Goal: Communication & Community: Participate in discussion

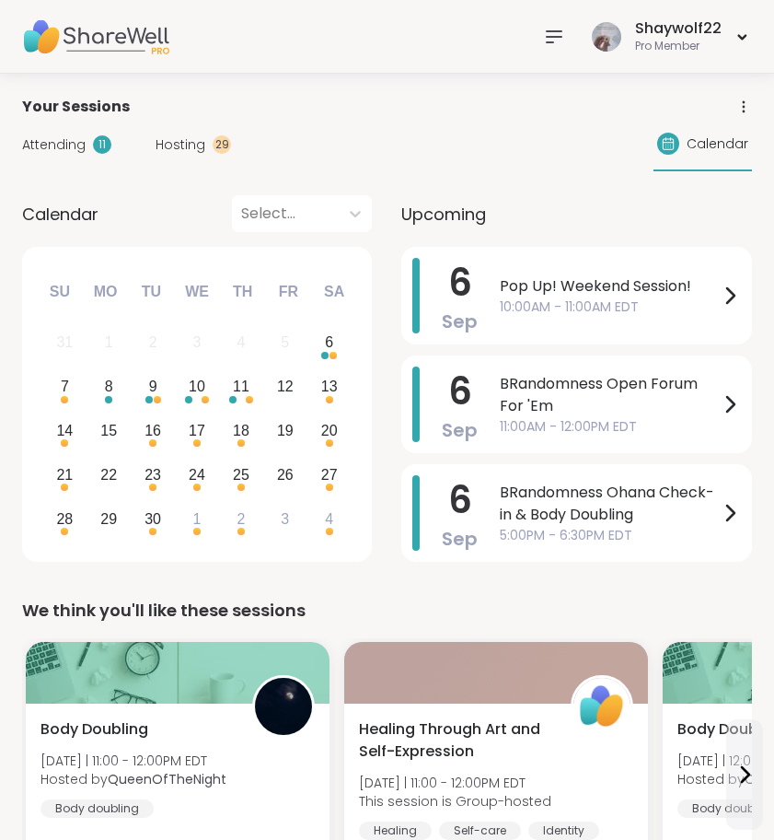
click at [550, 47] on icon at bounding box center [554, 37] width 22 height 22
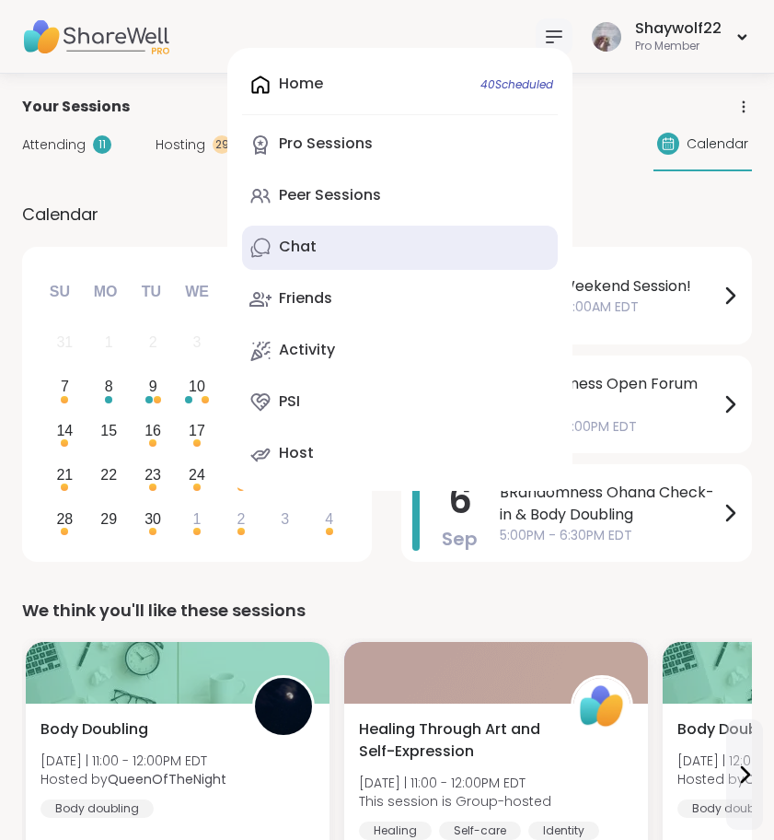
click at [425, 246] on link "Chat" at bounding box center [400, 248] width 316 height 44
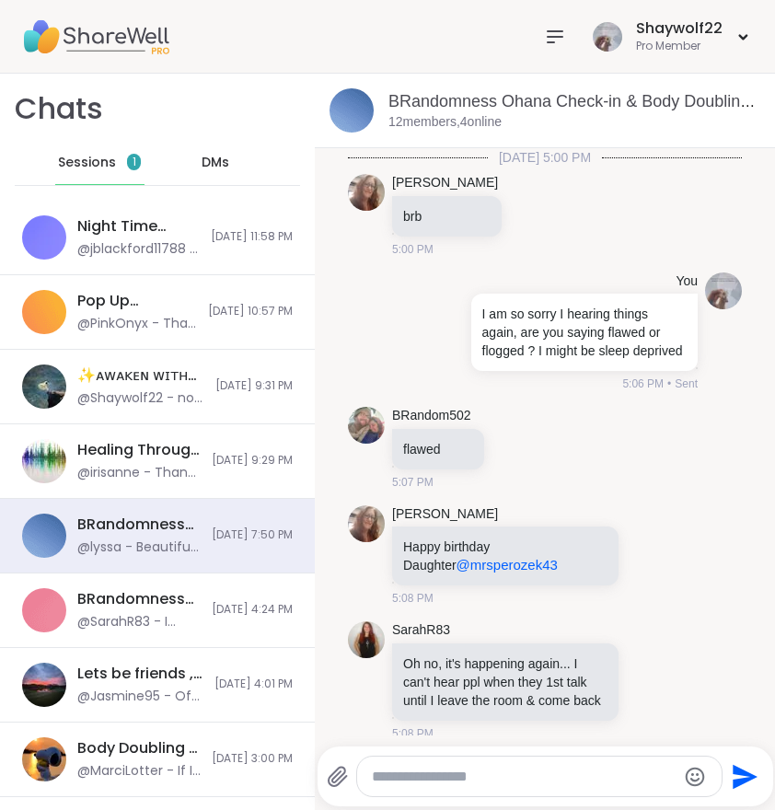
scroll to position [5575, 0]
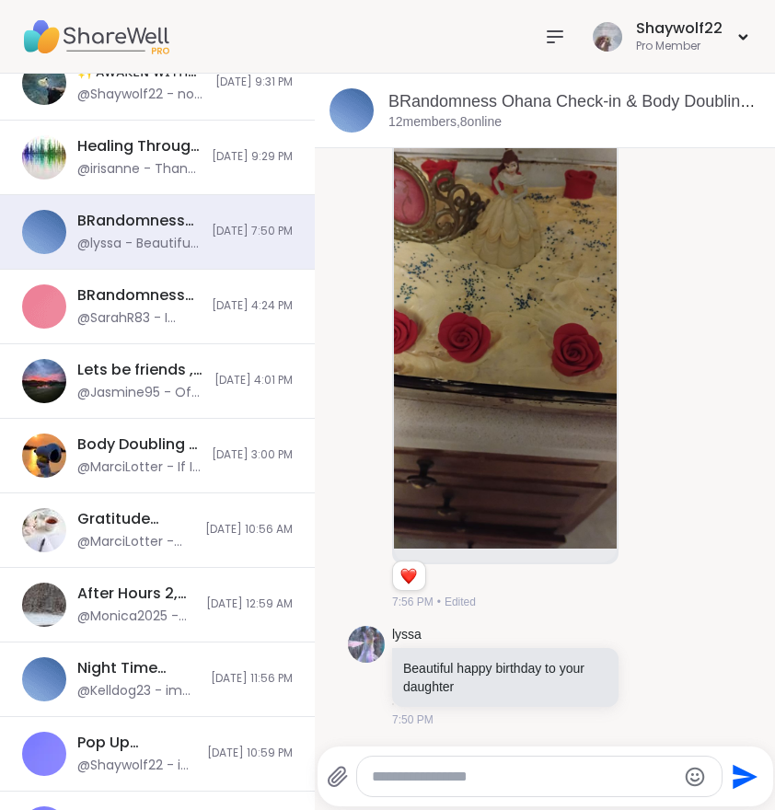
click at [559, 34] on icon at bounding box center [555, 37] width 22 height 22
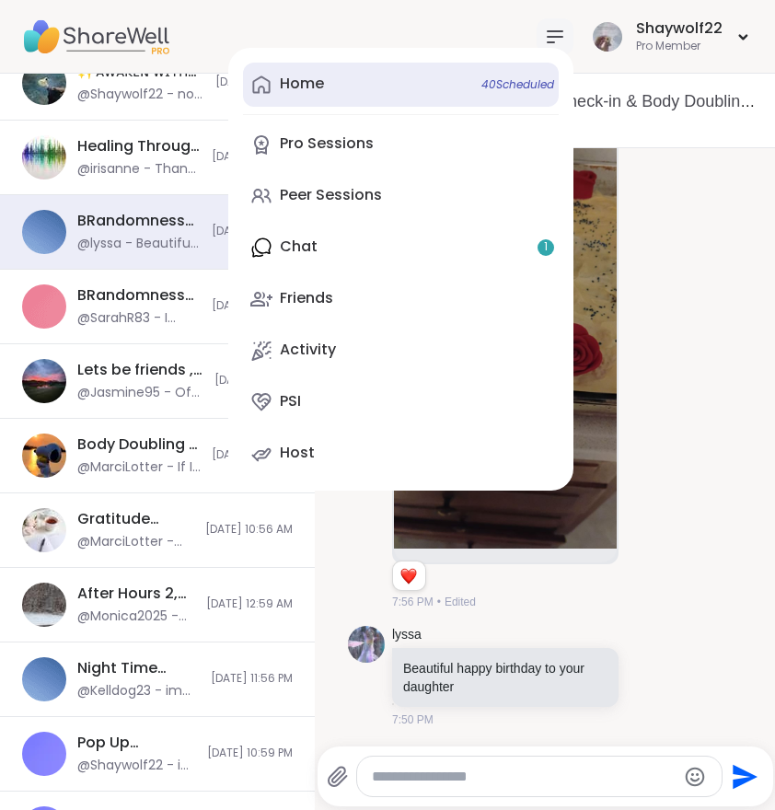
click at [344, 87] on link "Home 40 Scheduled" at bounding box center [401, 85] width 316 height 44
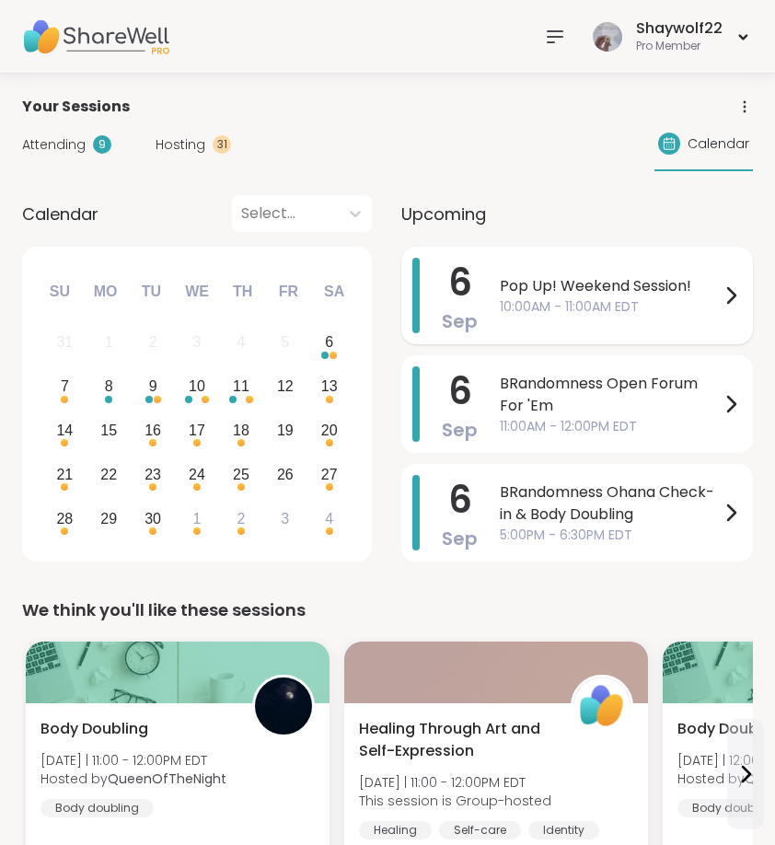
click at [559, 305] on span "10:00AM - 11:00AM EDT" at bounding box center [610, 306] width 220 height 19
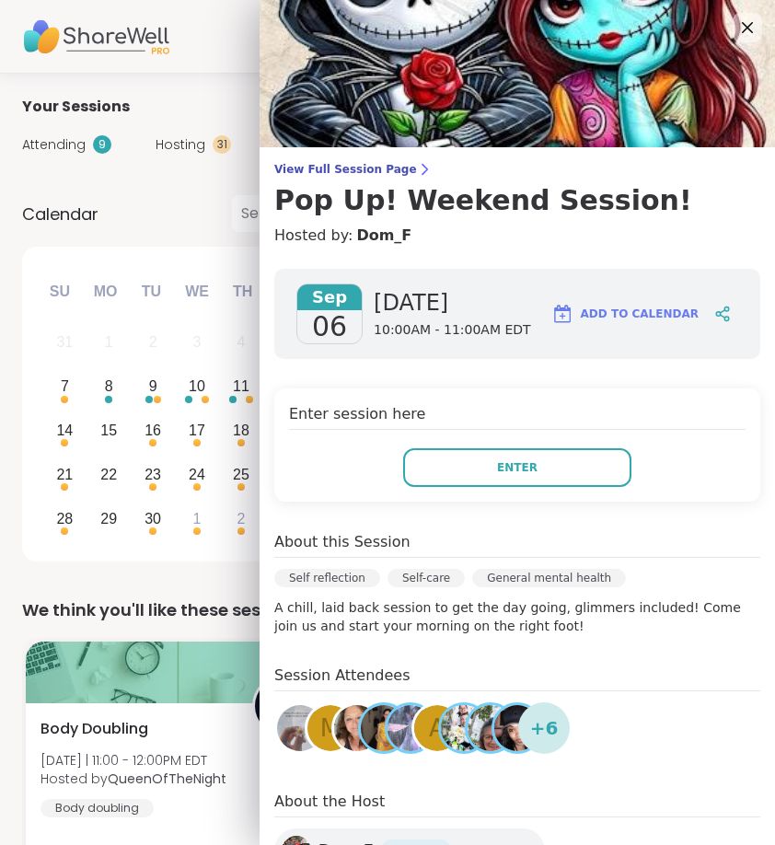
click at [208, 214] on div "Calendar Select..." at bounding box center [197, 213] width 350 height 37
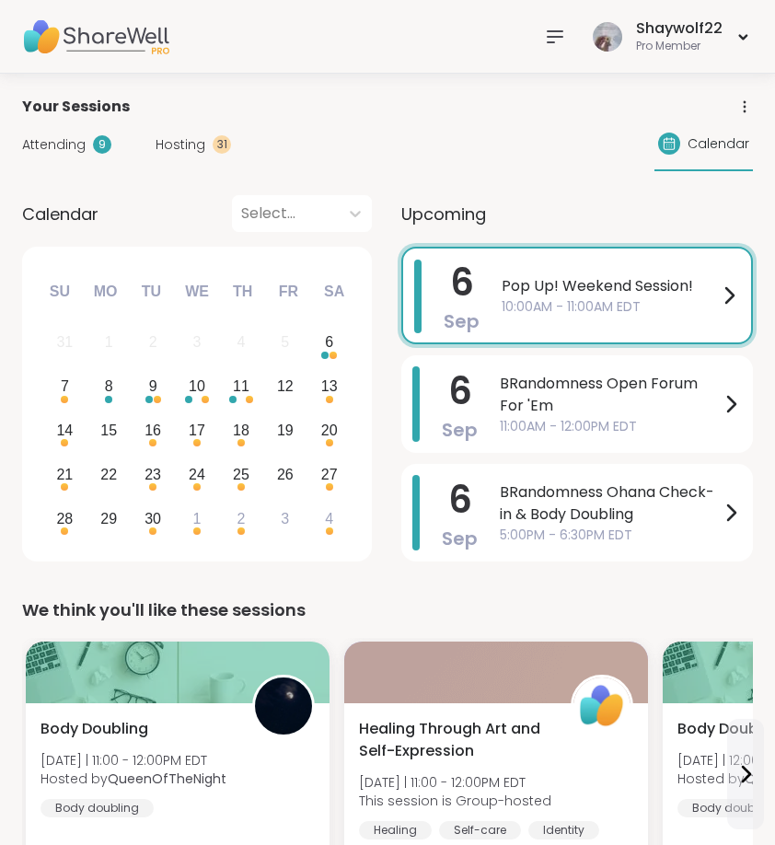
click at [549, 303] on span "10:00AM - 11:00AM EDT" at bounding box center [610, 306] width 216 height 19
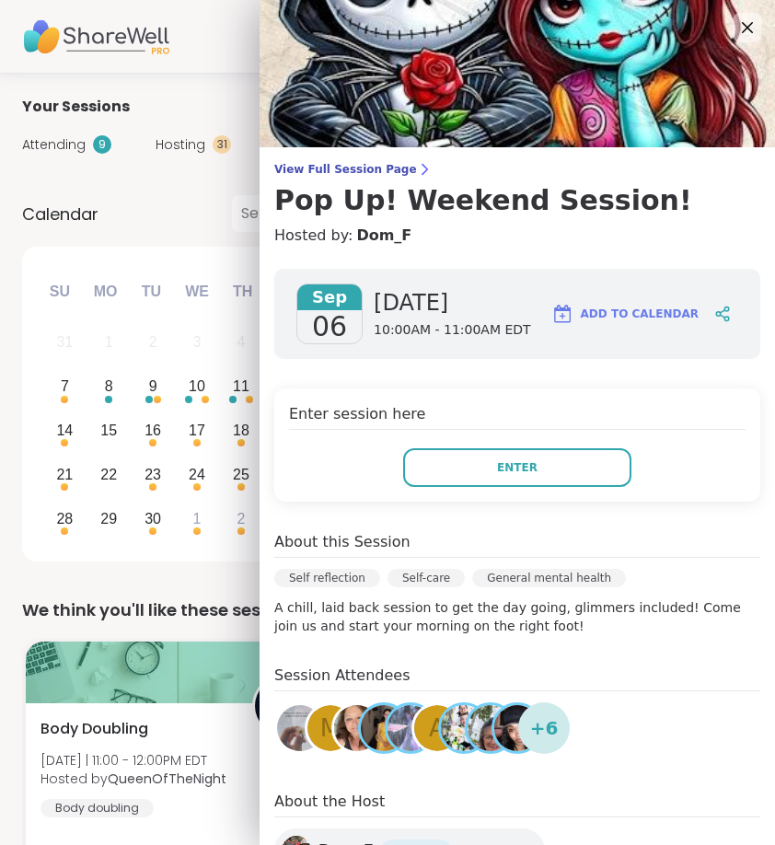
click at [243, 203] on input "text" at bounding box center [243, 214] width 4 height 22
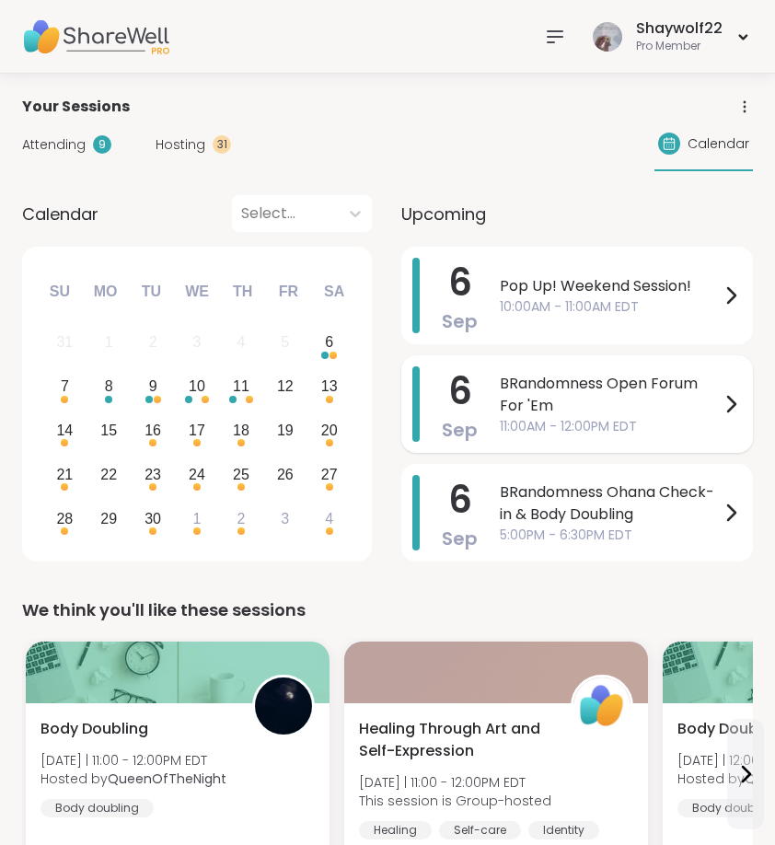
click at [574, 414] on span "BRandomness Open Forum For 'Em" at bounding box center [610, 395] width 220 height 44
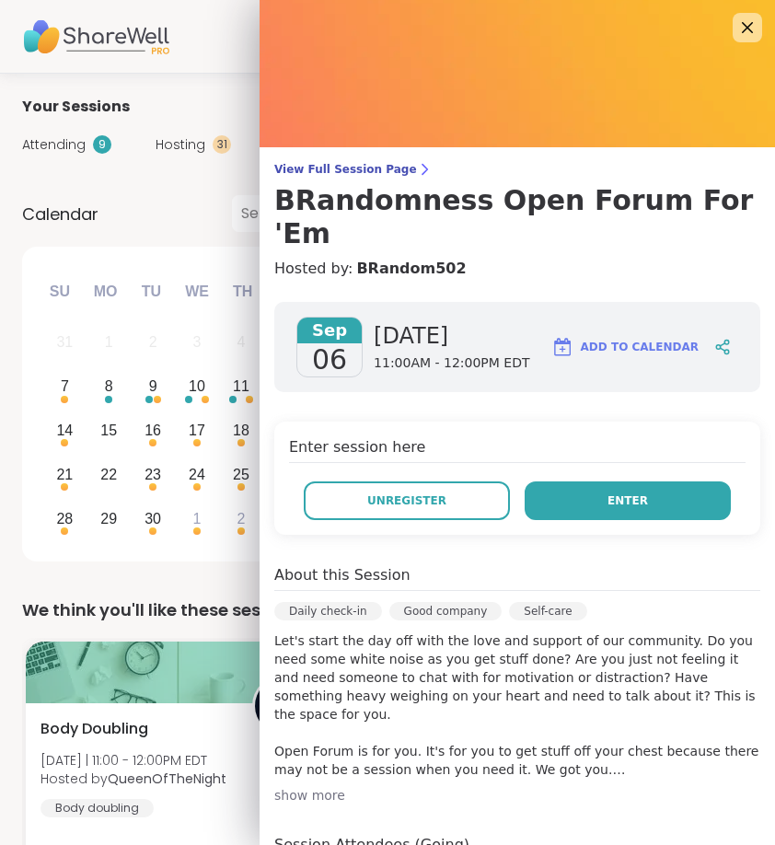
click at [579, 482] on button "Enter" at bounding box center [628, 501] width 206 height 39
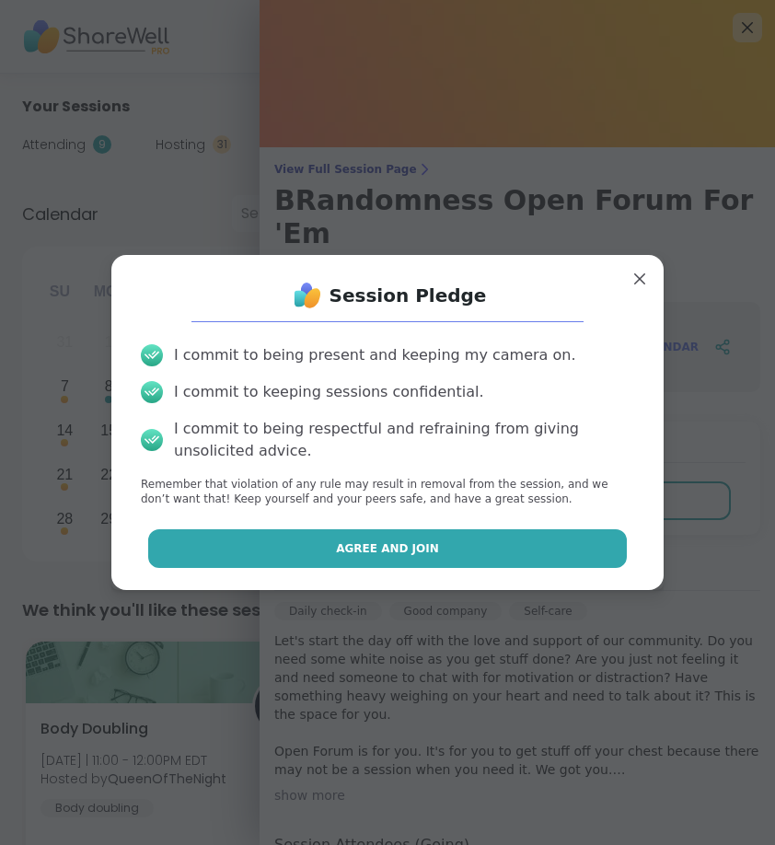
click at [568, 533] on button "Agree and Join" at bounding box center [388, 548] width 480 height 39
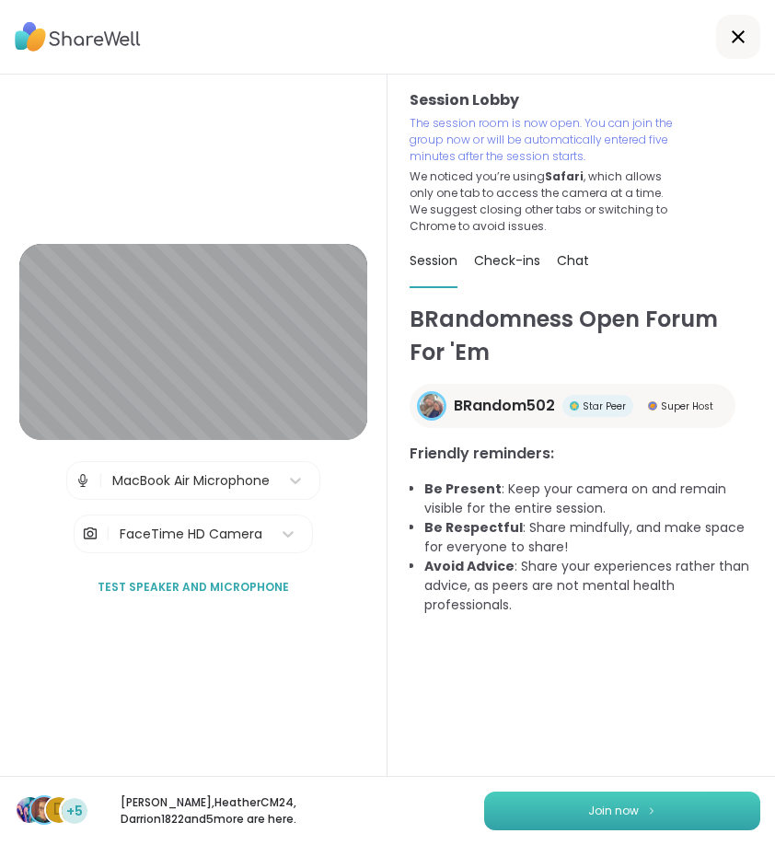
click at [534, 809] on button "Join now" at bounding box center [622, 811] width 276 height 39
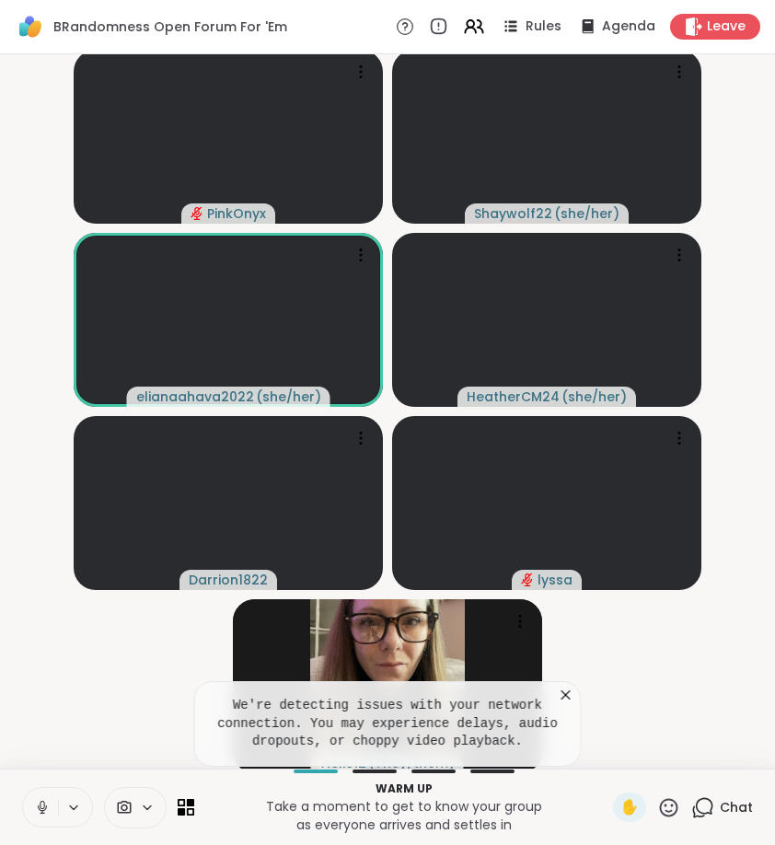
click at [575, 691] on div "We're detecting issues with your network connection. You may experience delays,…" at bounding box center [388, 724] width 388 height 86
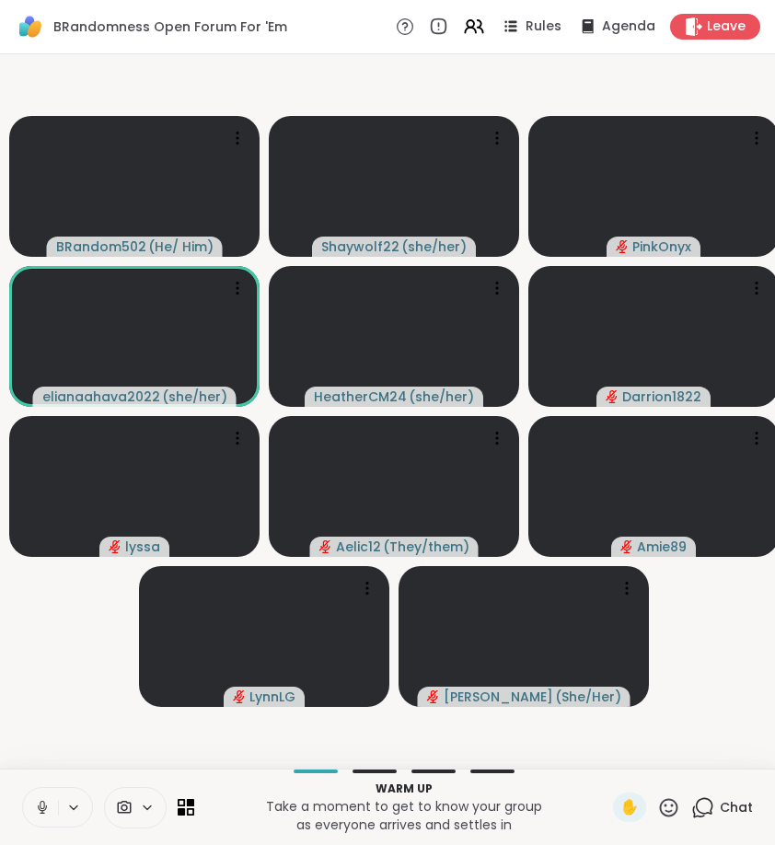
click at [42, 809] on icon at bounding box center [41, 812] width 1 height 4
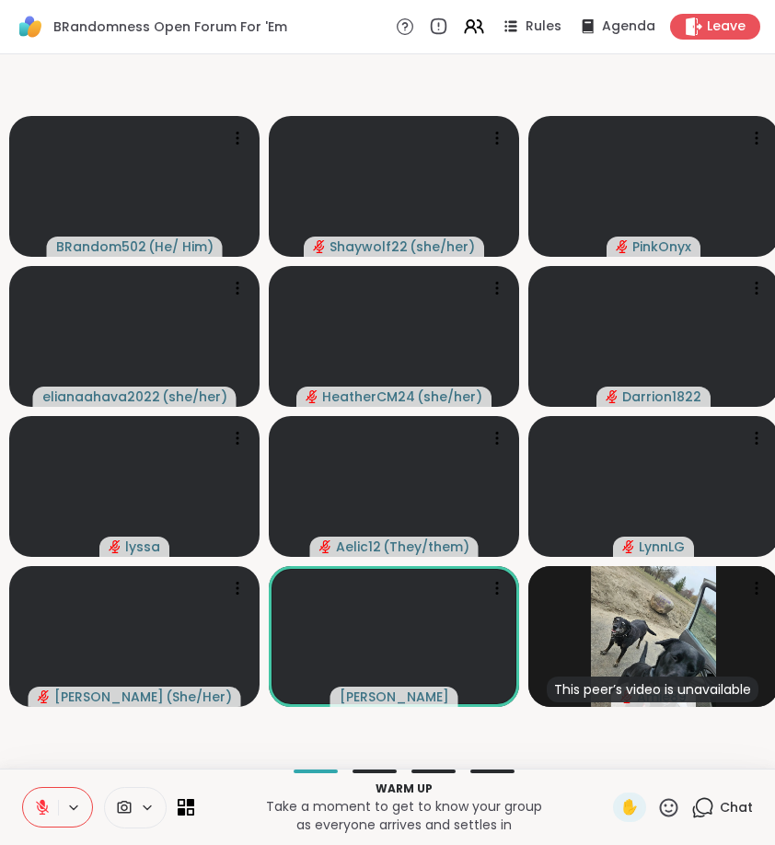
click at [703, 809] on icon at bounding box center [702, 807] width 23 height 23
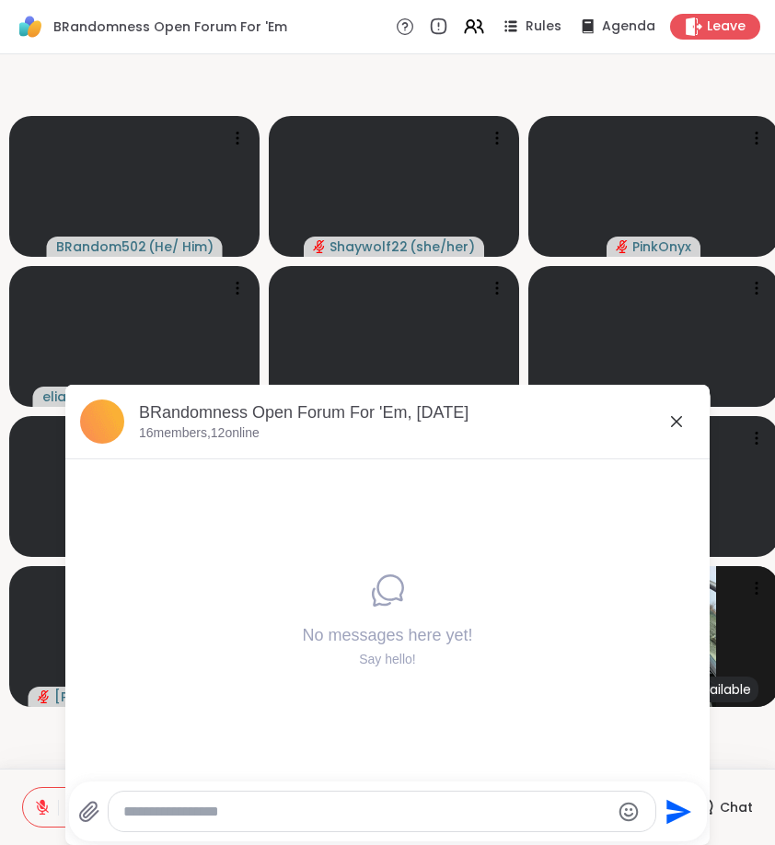
click at [460, 805] on textarea "Type your message" at bounding box center [366, 812] width 487 height 18
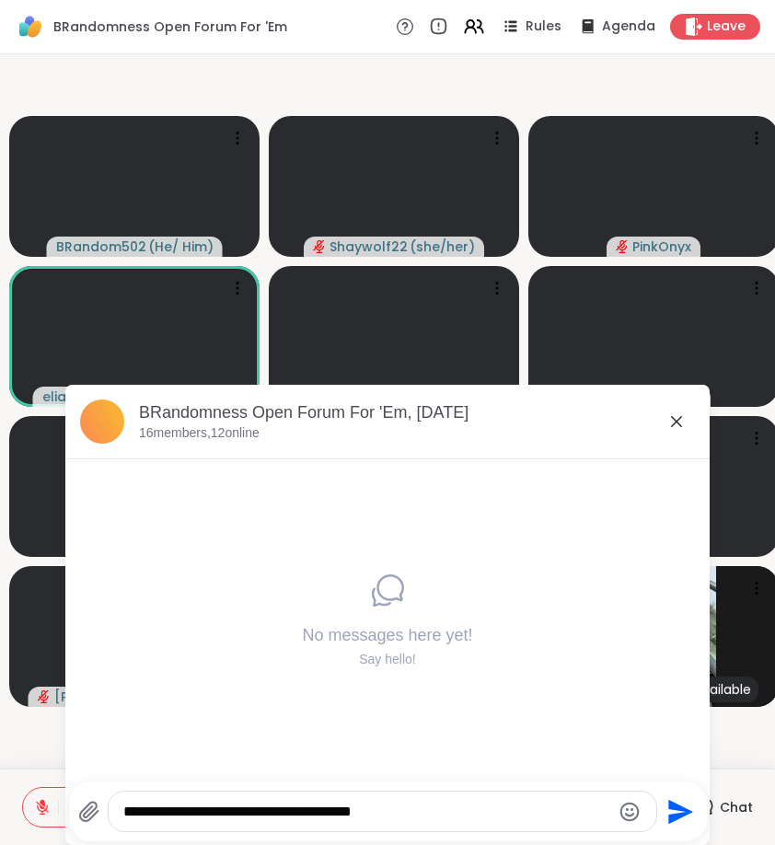
type textarea "**********"
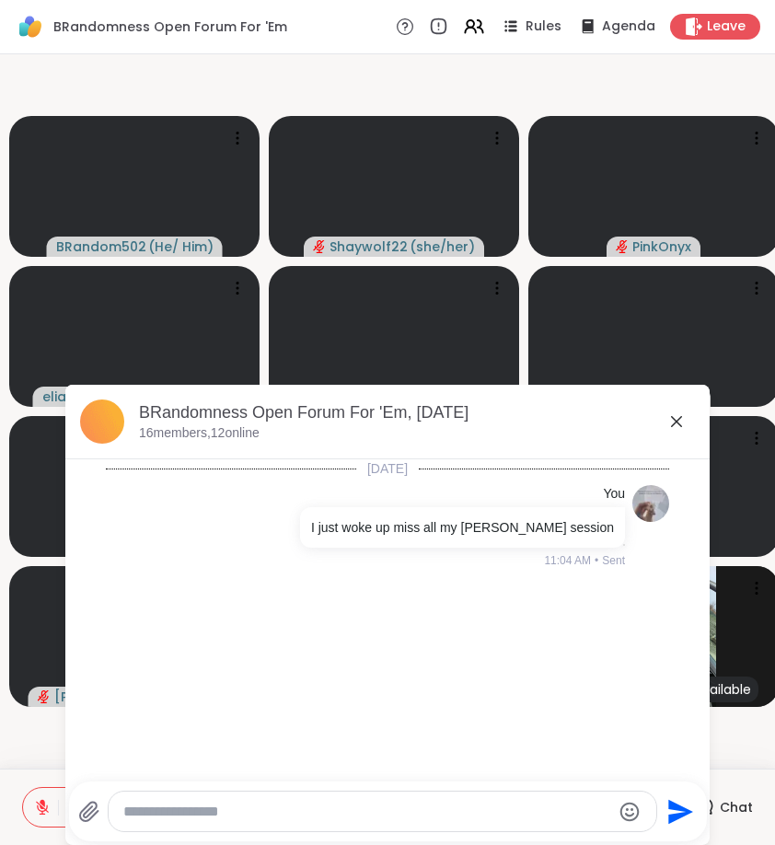
click at [683, 422] on icon at bounding box center [677, 422] width 22 height 22
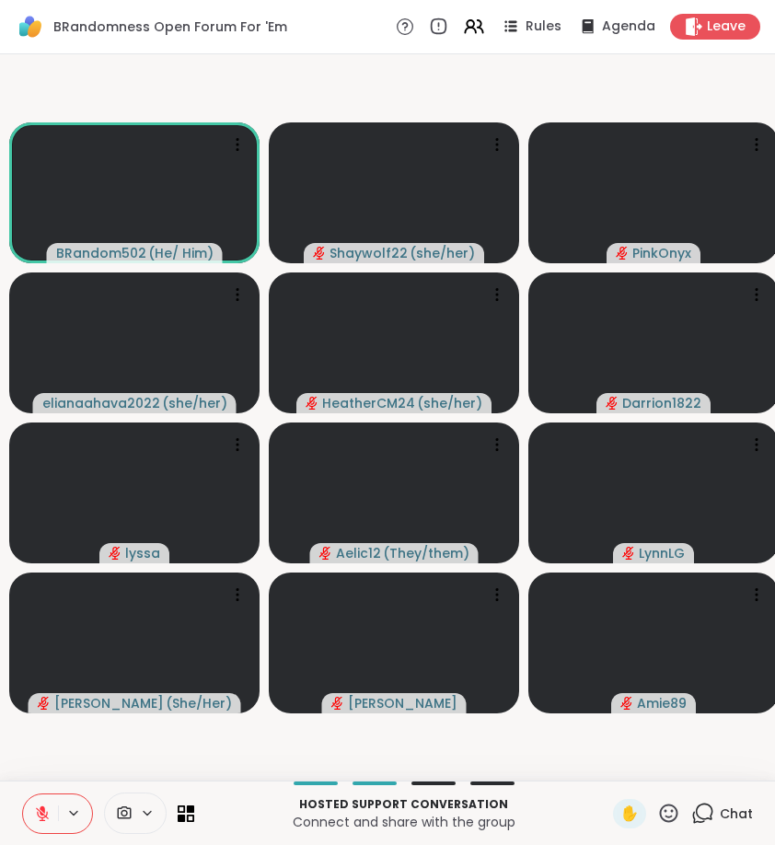
click at [701, 809] on icon at bounding box center [702, 813] width 23 height 23
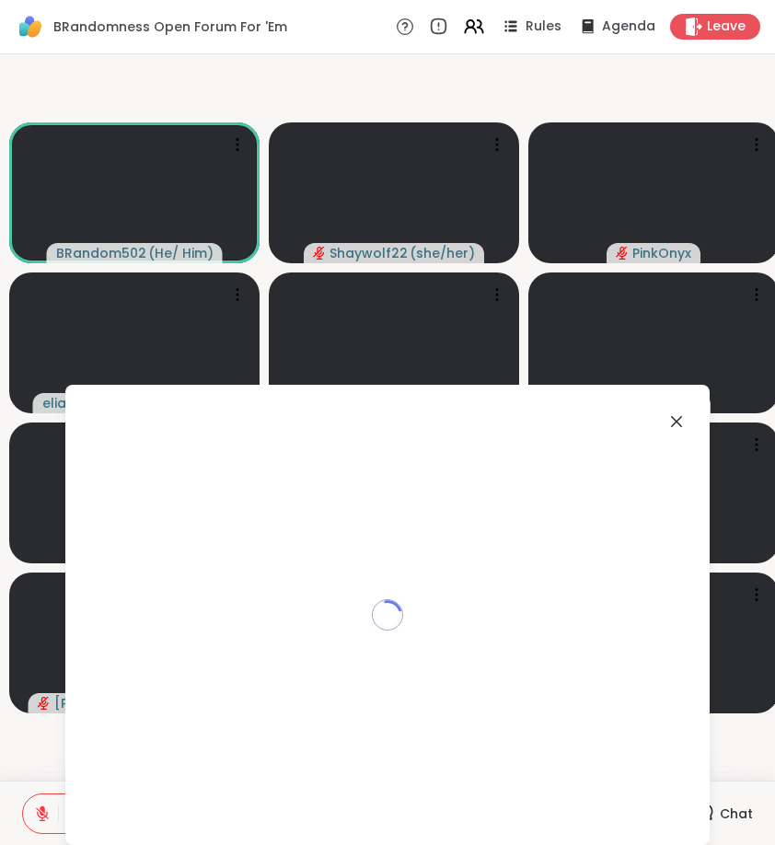
click at [701, 809] on div "Loading..." at bounding box center [387, 615] width 645 height 460
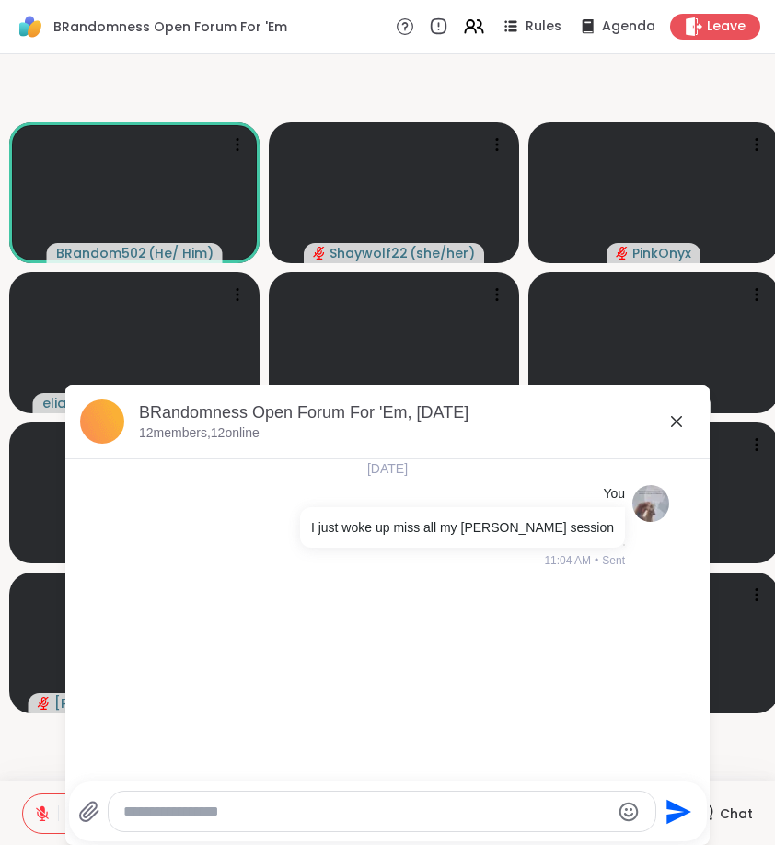
click at [487, 809] on textarea "Type your message" at bounding box center [366, 812] width 487 height 18
type textarea "**********"
click at [679, 422] on icon at bounding box center [677, 422] width 22 height 22
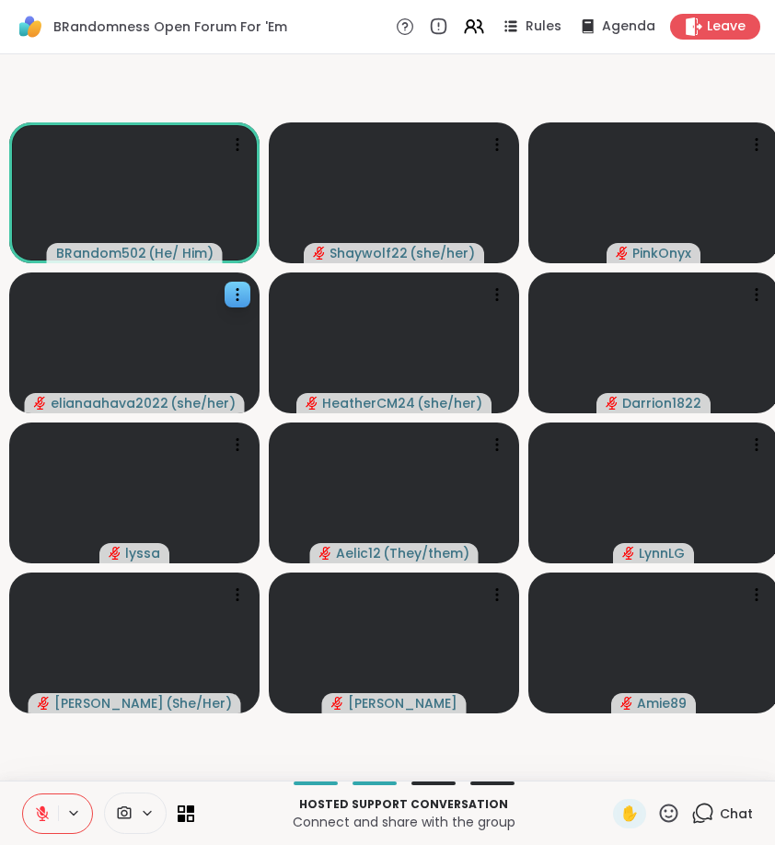
click at [50, 809] on icon at bounding box center [42, 814] width 17 height 17
click at [44, 809] on icon at bounding box center [42, 811] width 5 height 8
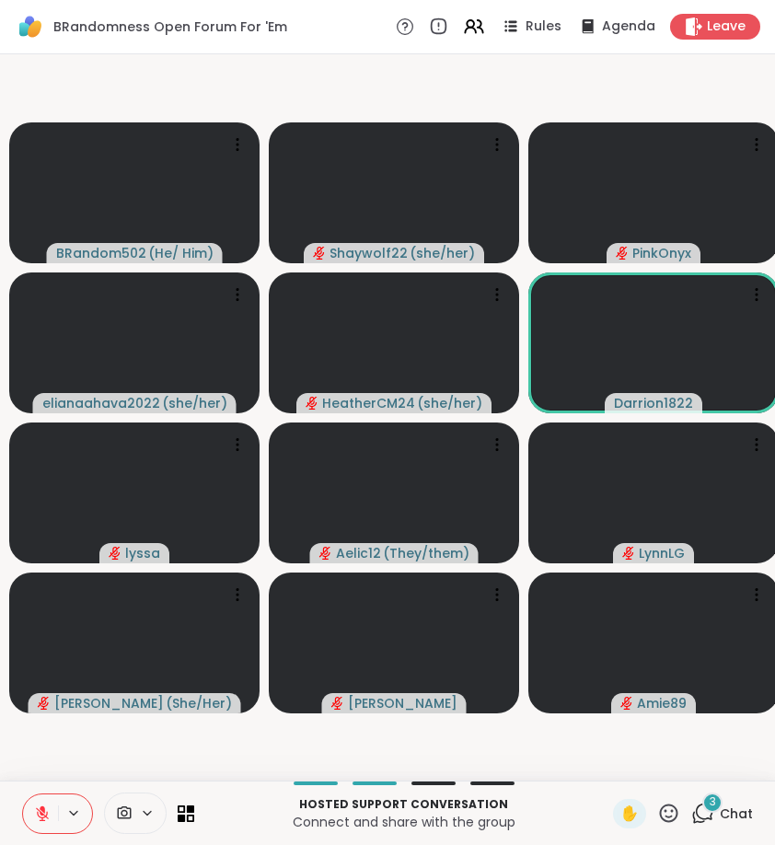
click at [714, 803] on span "3" at bounding box center [713, 803] width 6 height 16
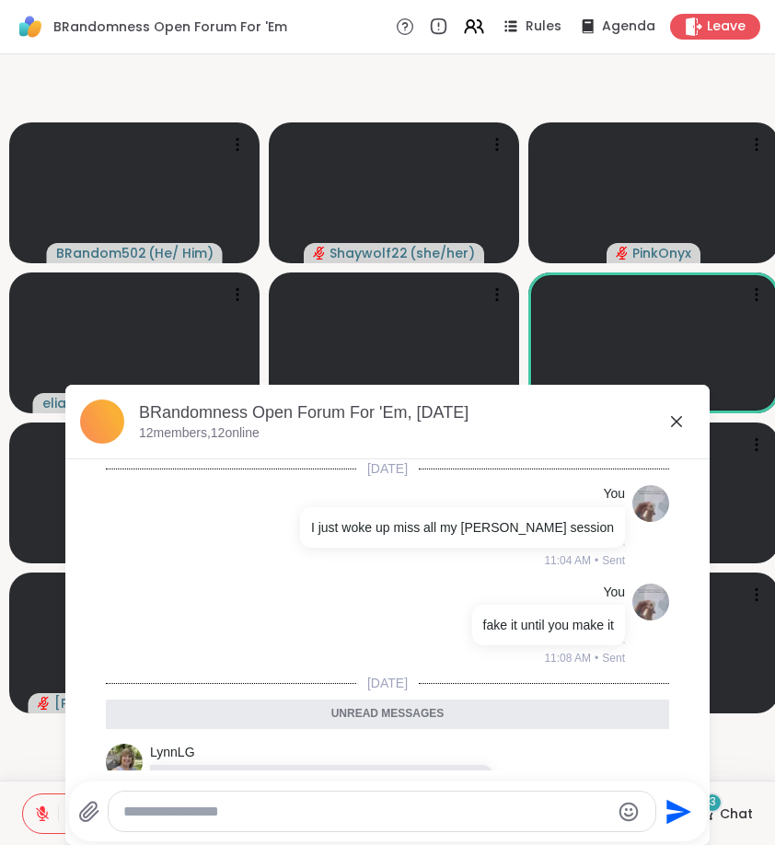
scroll to position [275, 0]
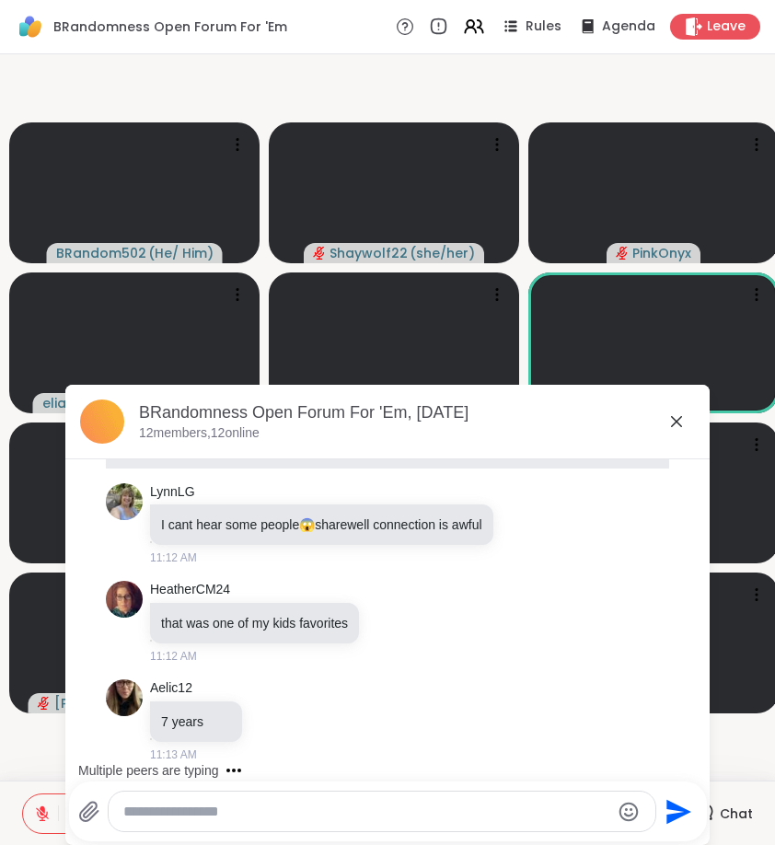
click at [683, 422] on icon at bounding box center [677, 422] width 22 height 22
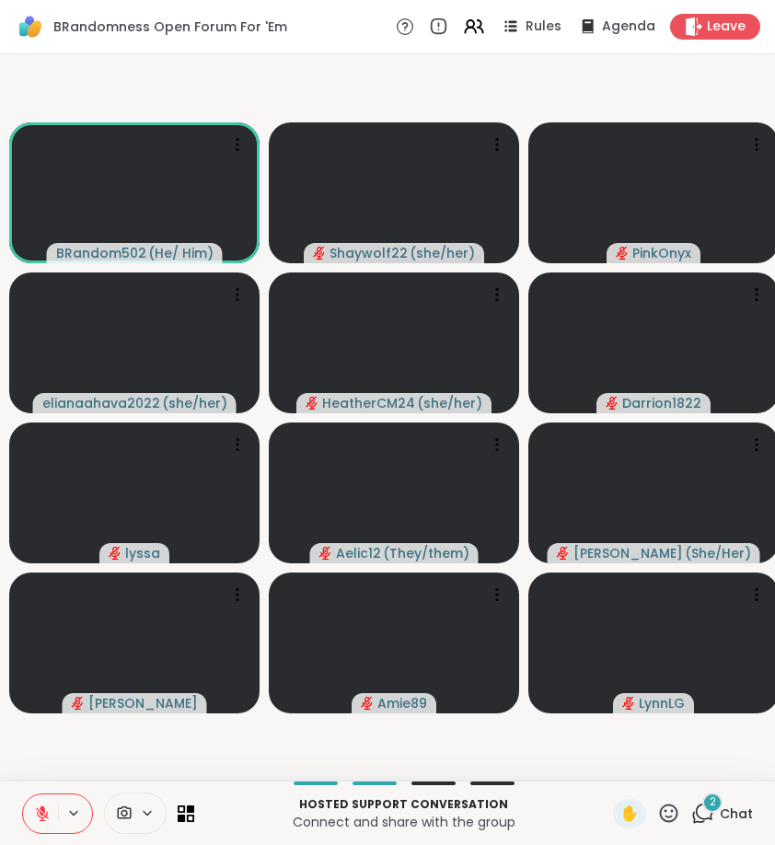
click at [720, 793] on div "Hosted support conversation Connect and share with the group ✋ 2 Chat" at bounding box center [387, 813] width 775 height 64
click at [714, 806] on span "2" at bounding box center [713, 803] width 6 height 16
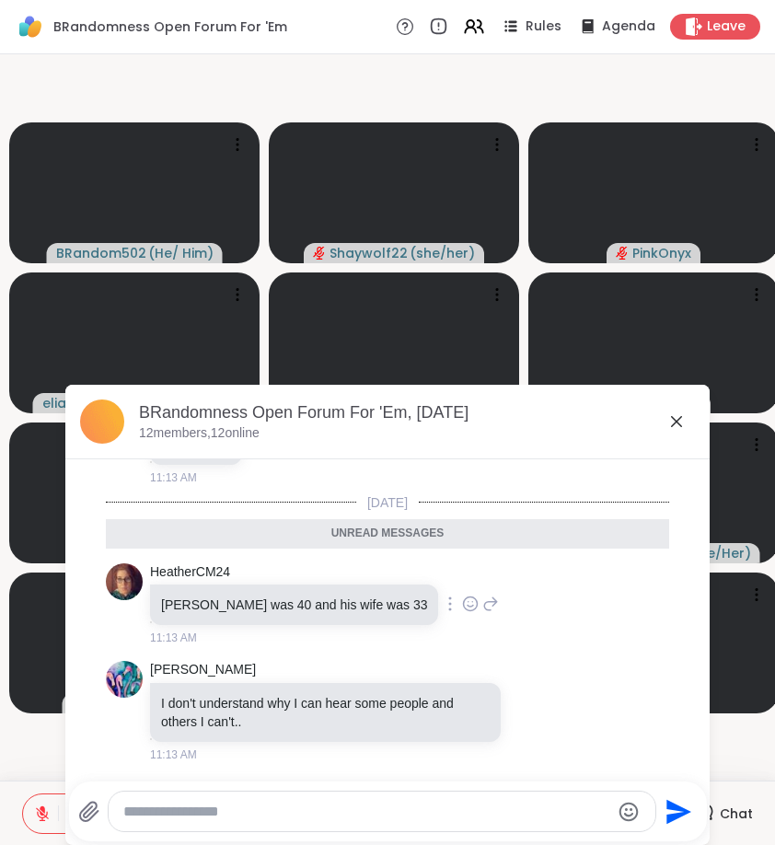
scroll to position [451, 0]
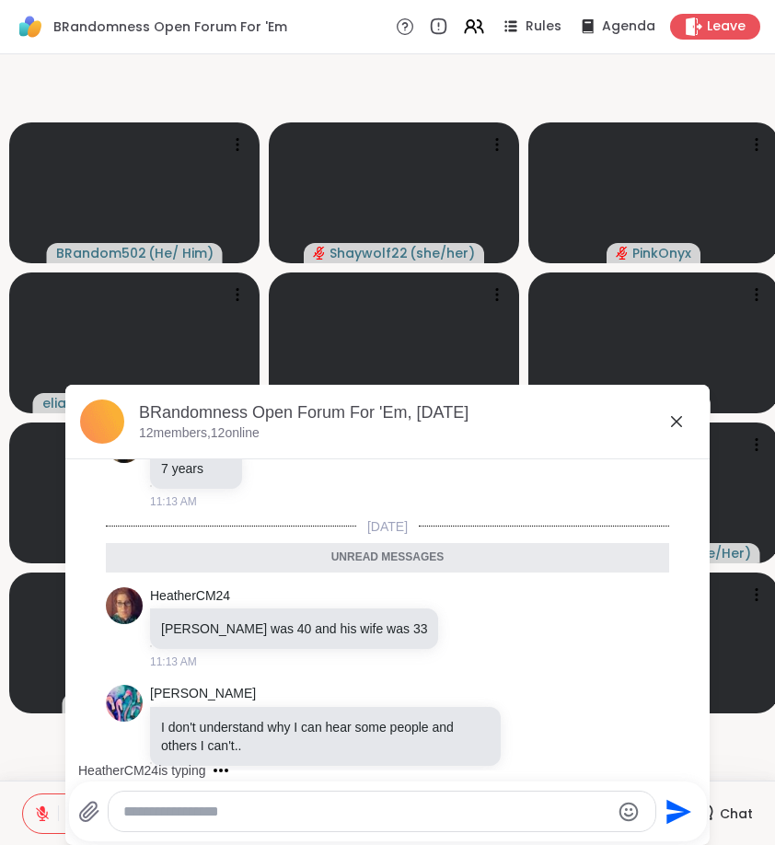
click at [436, 809] on textarea "Type your message" at bounding box center [366, 812] width 487 height 18
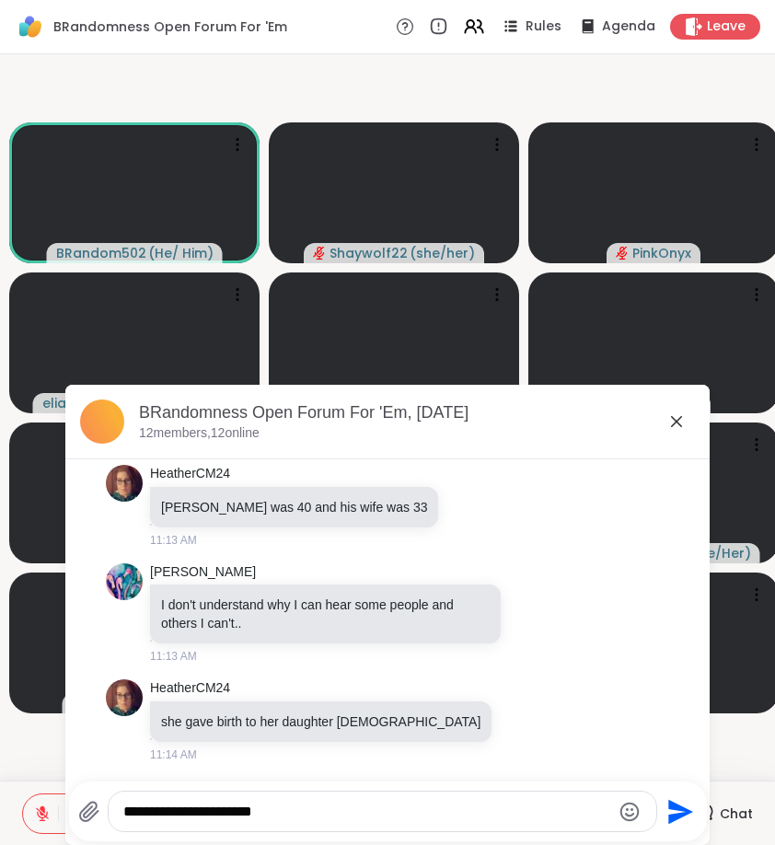
click at [621, 809] on icon "Emoji picker" at bounding box center [630, 812] width 22 height 22
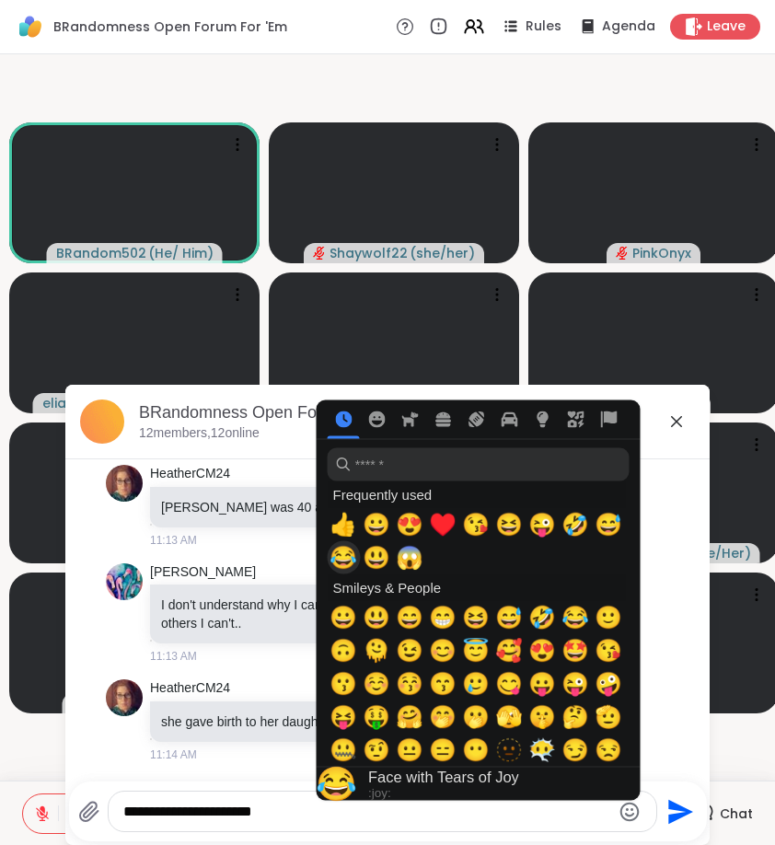
click at [349, 554] on span "😂" at bounding box center [344, 558] width 28 height 26
type textarea "**********"
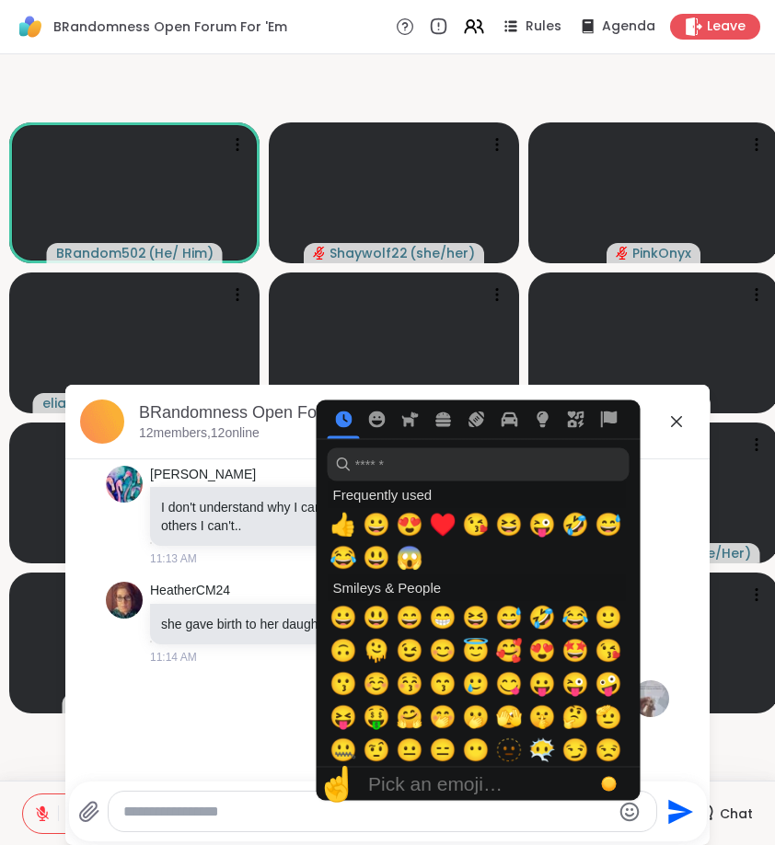
click at [280, 701] on div "You heather is in the chat 😂 11:14 AM • Sent" at bounding box center [387, 722] width 563 height 99
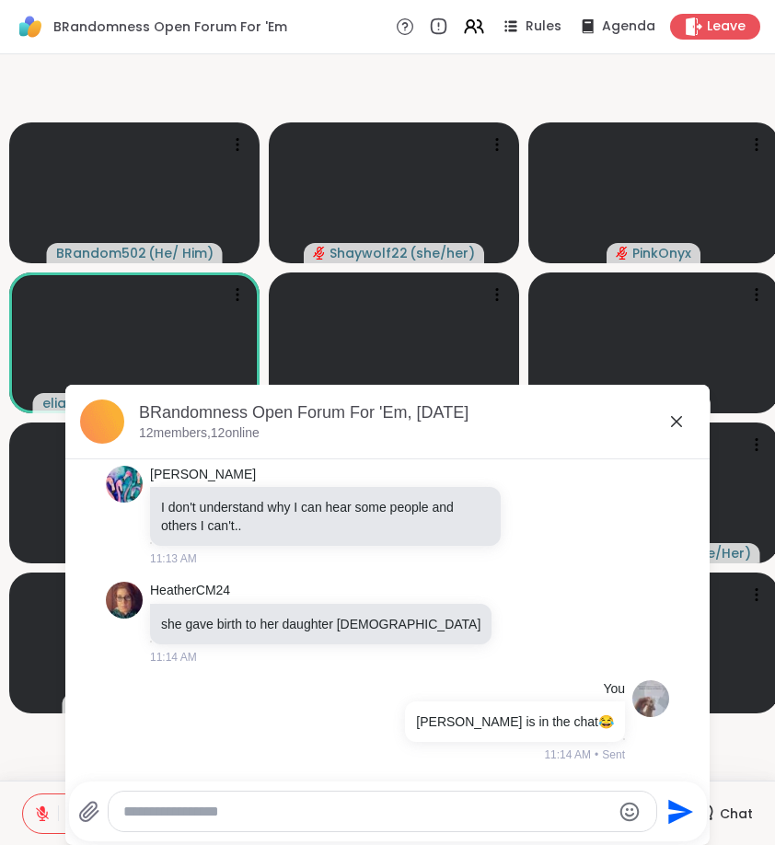
click at [680, 421] on icon at bounding box center [677, 422] width 22 height 22
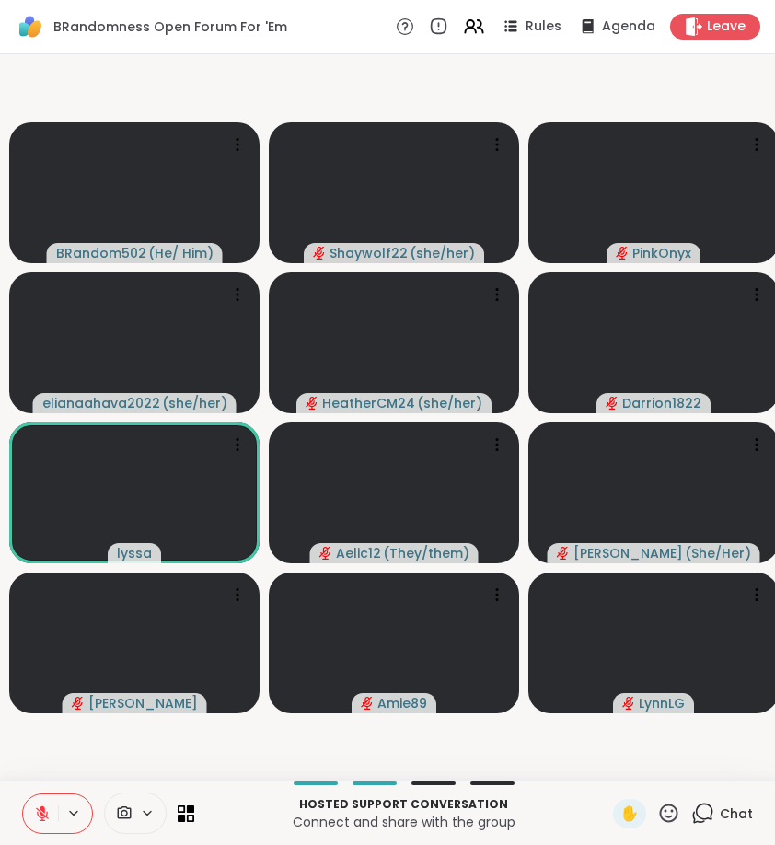
click at [673, 809] on icon at bounding box center [669, 813] width 18 height 18
click at [606, 763] on span "❤️" at bounding box center [615, 765] width 18 height 22
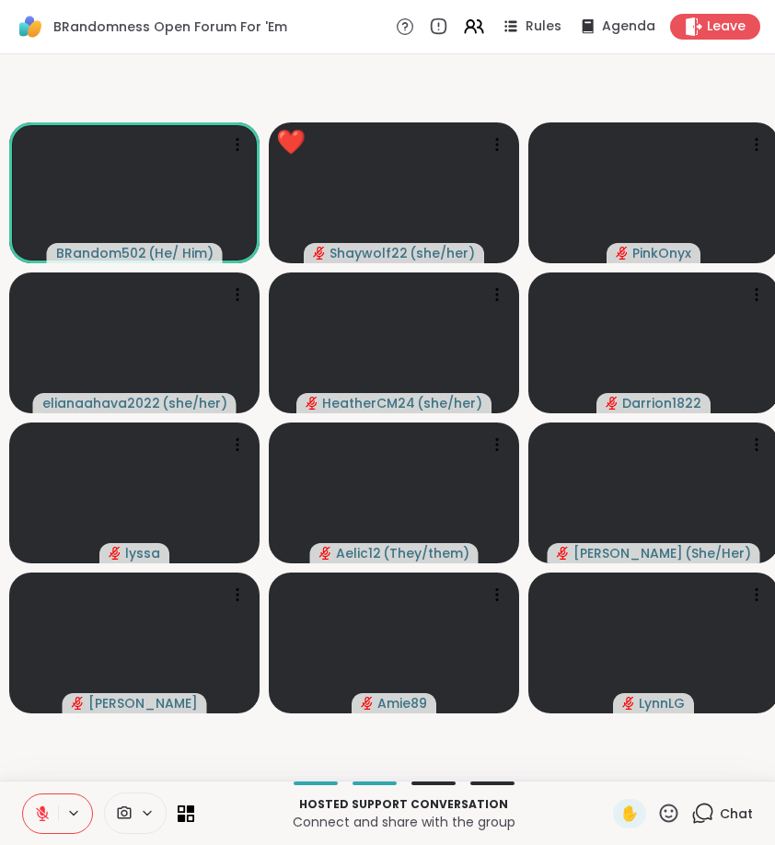
click at [47, 809] on icon at bounding box center [42, 813] width 13 height 13
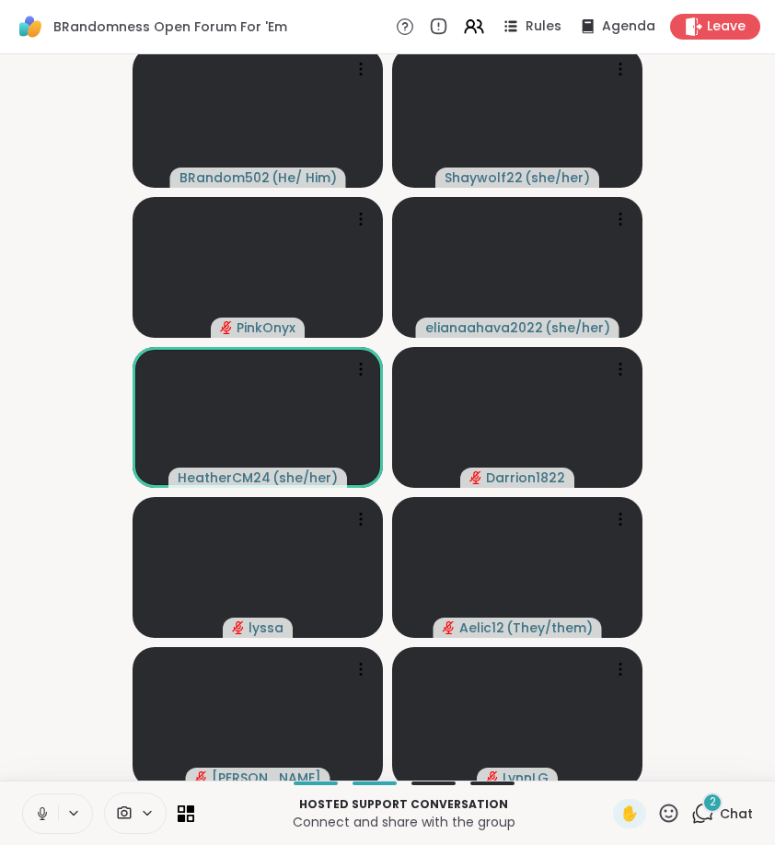
click at [52, 802] on button at bounding box center [40, 814] width 35 height 39
click at [711, 809] on div "2" at bounding box center [713, 803] width 20 height 20
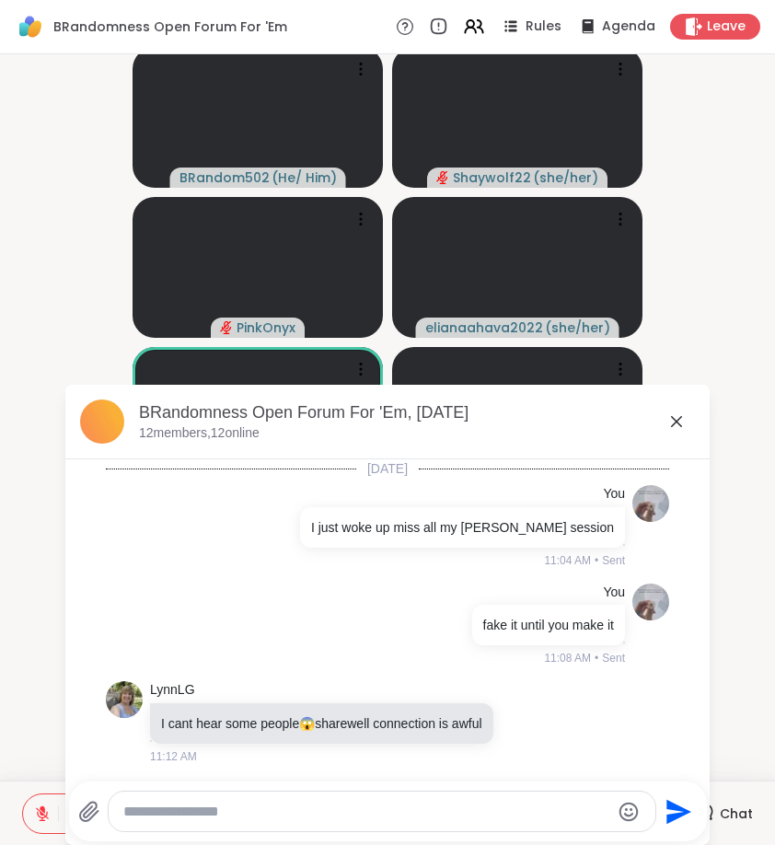
scroll to position [964, 0]
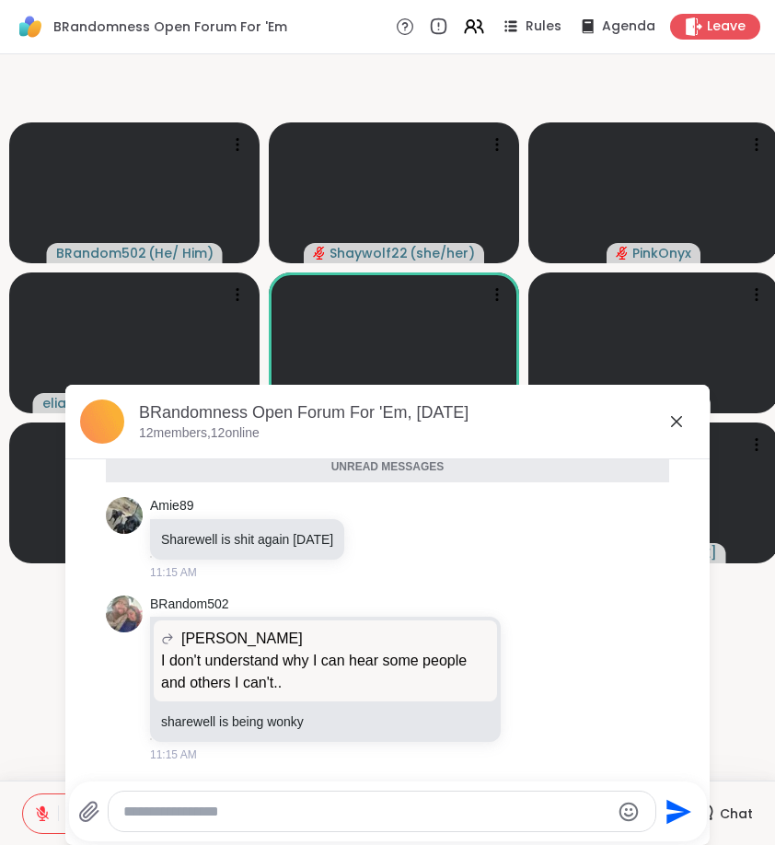
click at [335, 809] on textarea "Type your message" at bounding box center [366, 812] width 487 height 18
type textarea "**********"
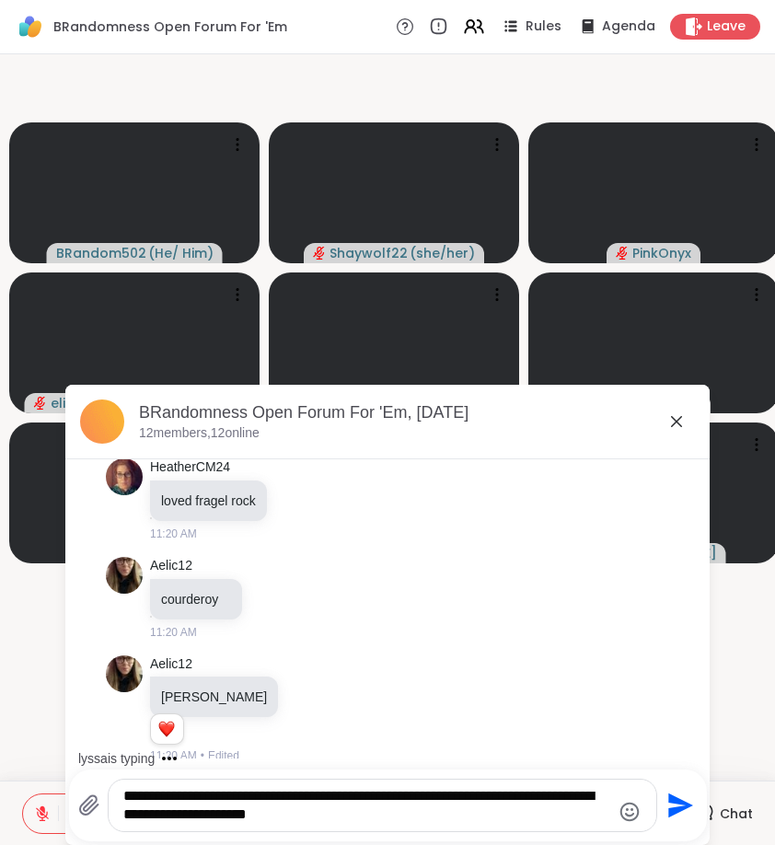
scroll to position [2596, 0]
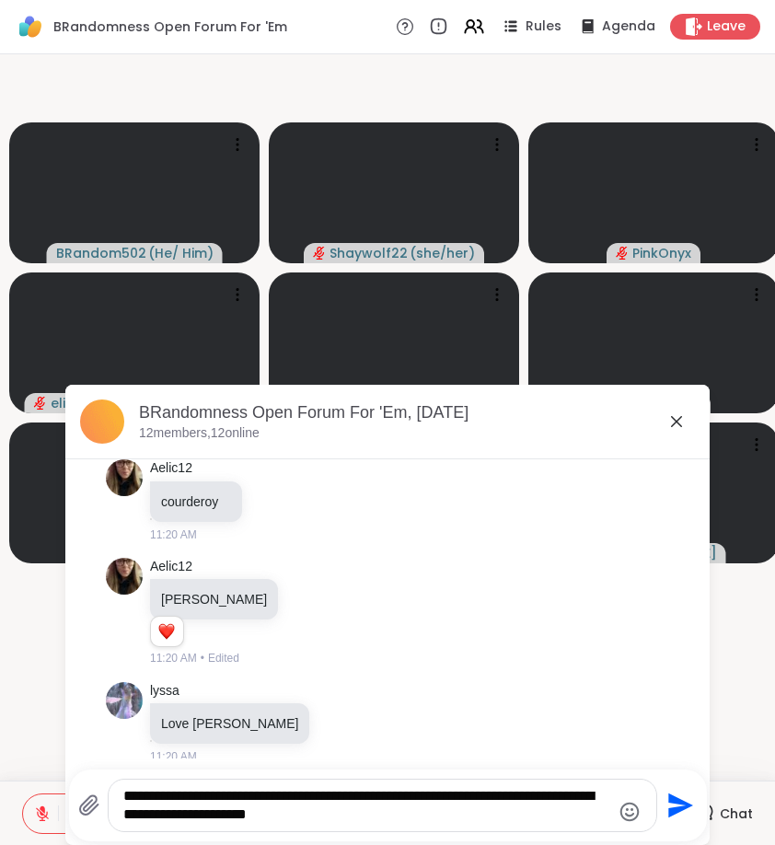
type textarea "**********"
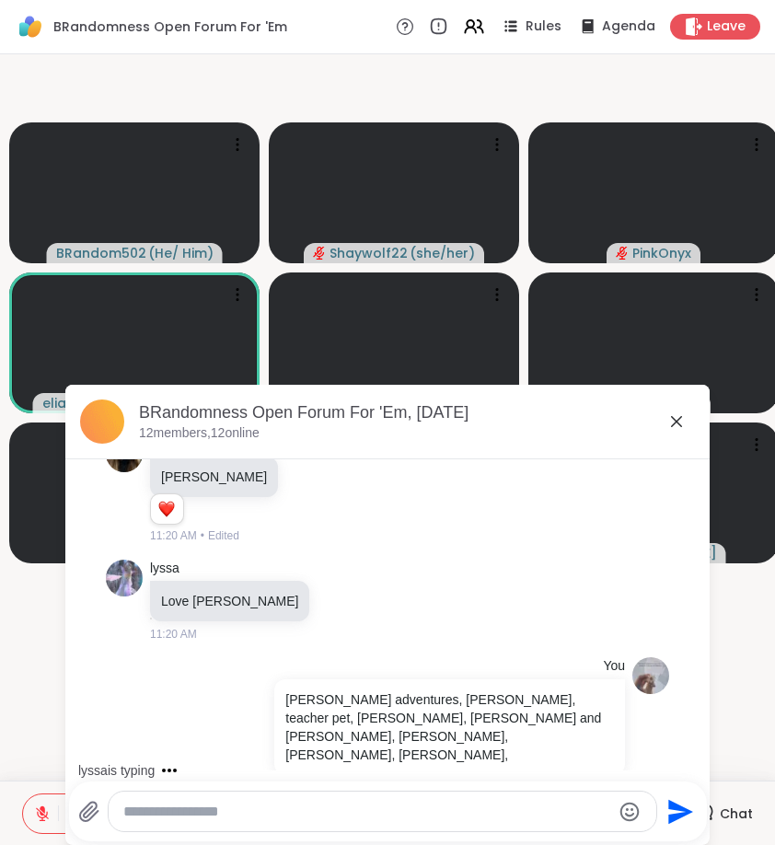
scroll to position [2817, 0]
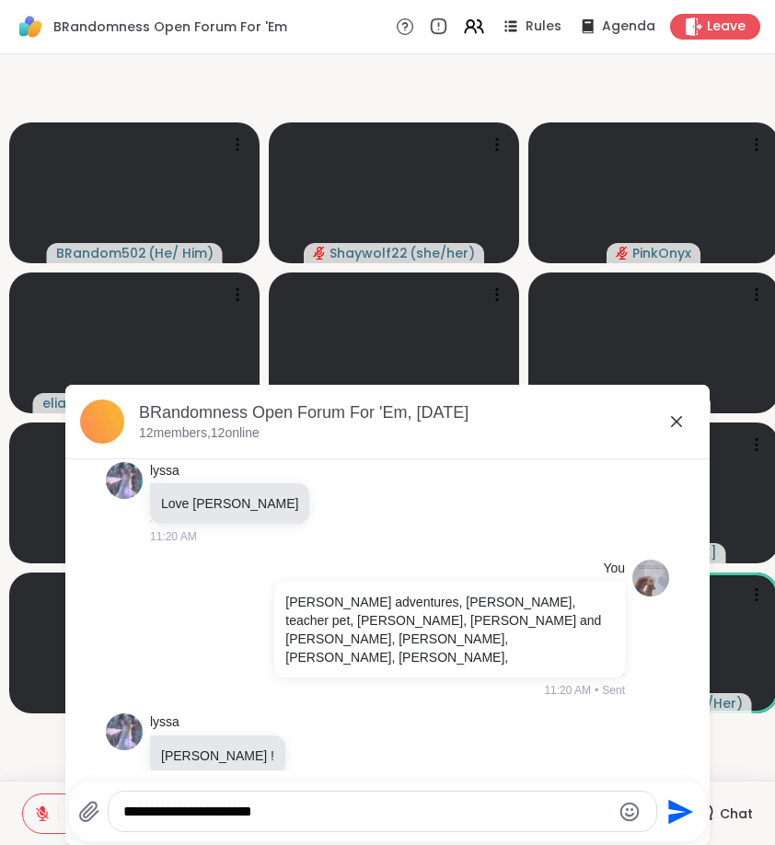
type textarea "**********"
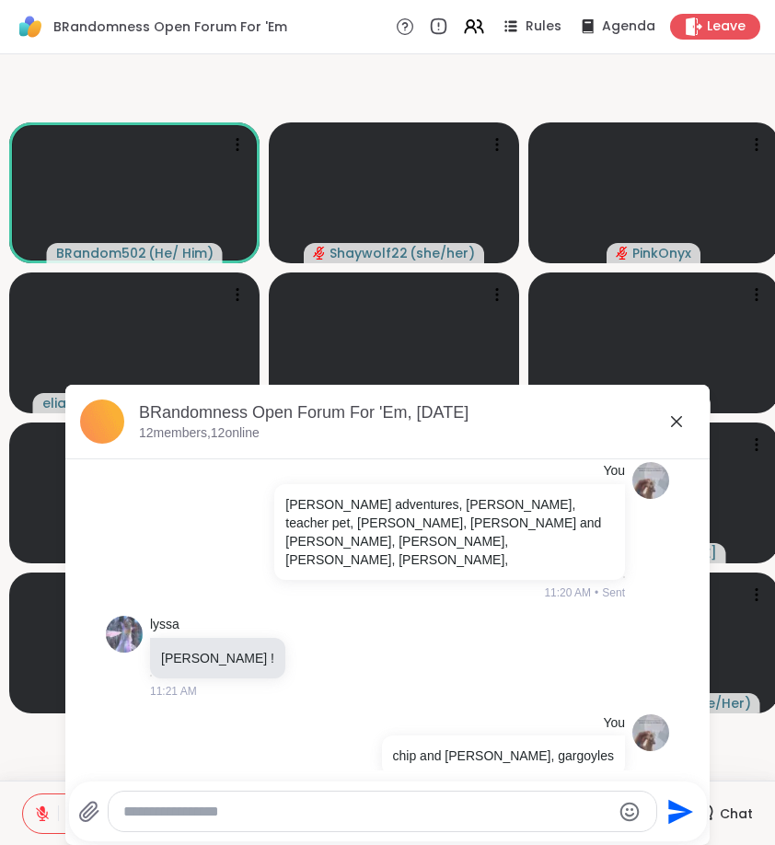
type textarea "*"
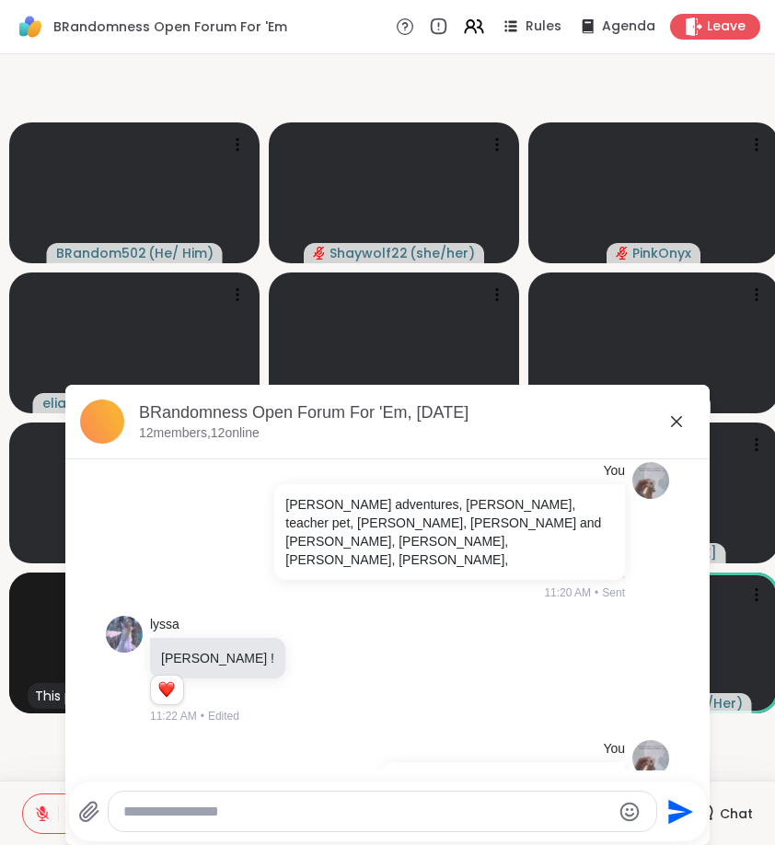
click at [131, 809] on textarea "Type your message" at bounding box center [366, 812] width 487 height 18
type textarea "********"
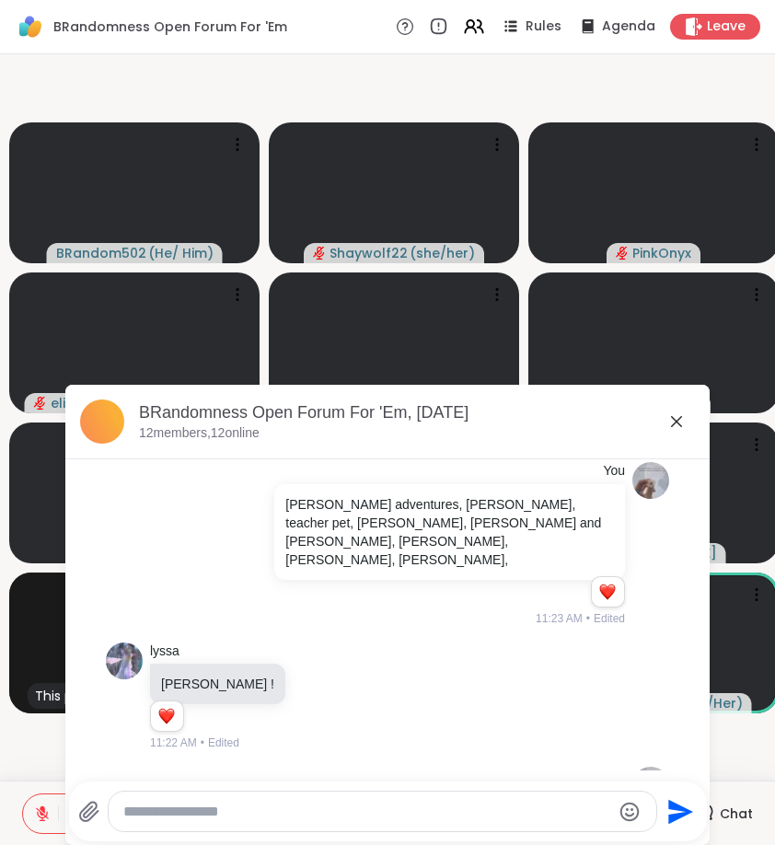
scroll to position [3063, 0]
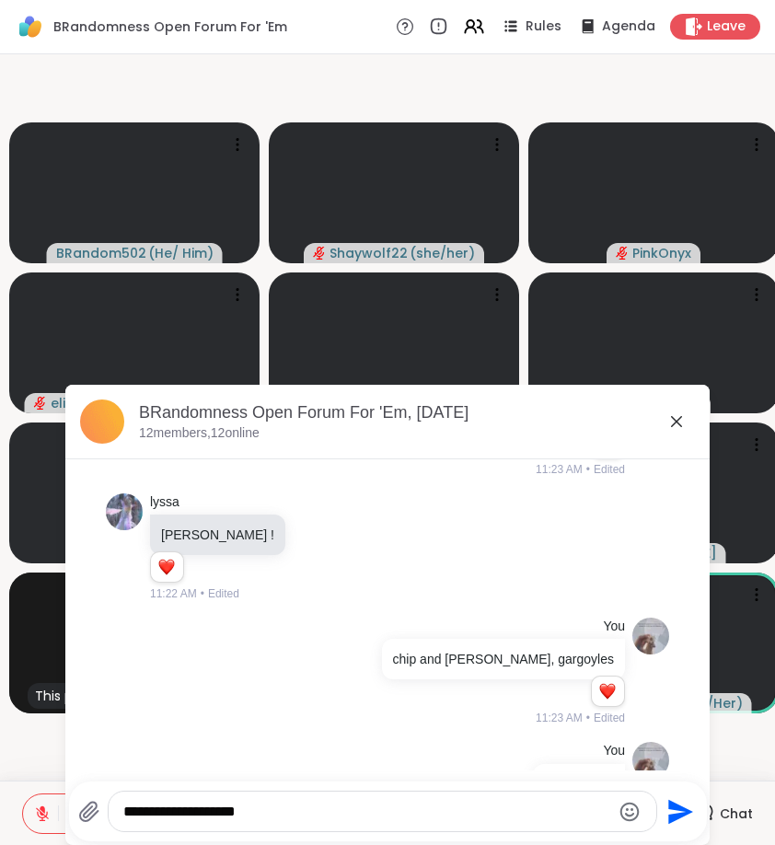
type textarea "**********"
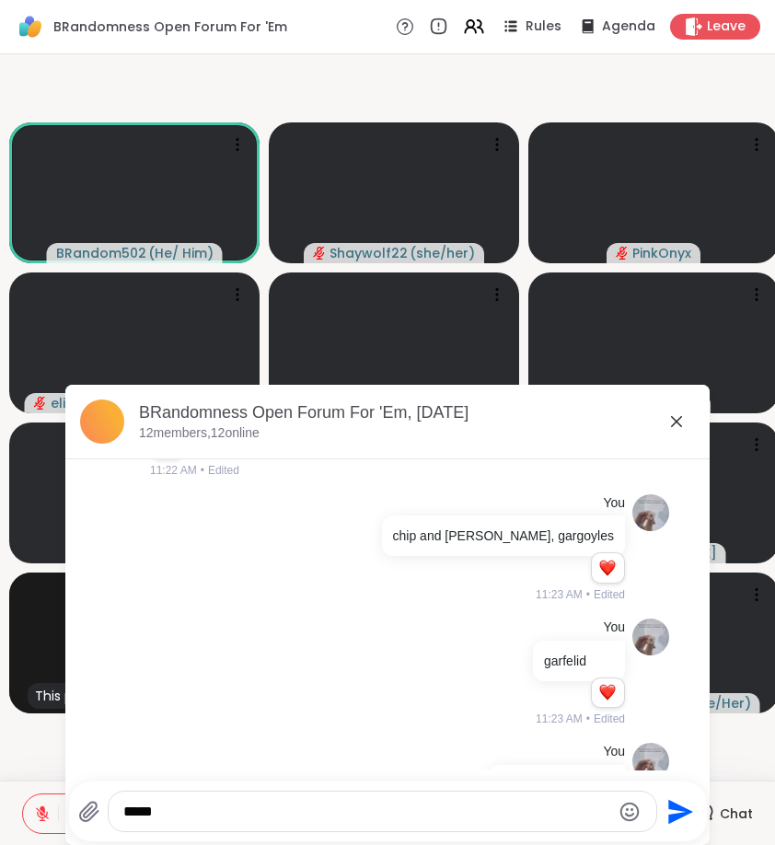
type textarea "******"
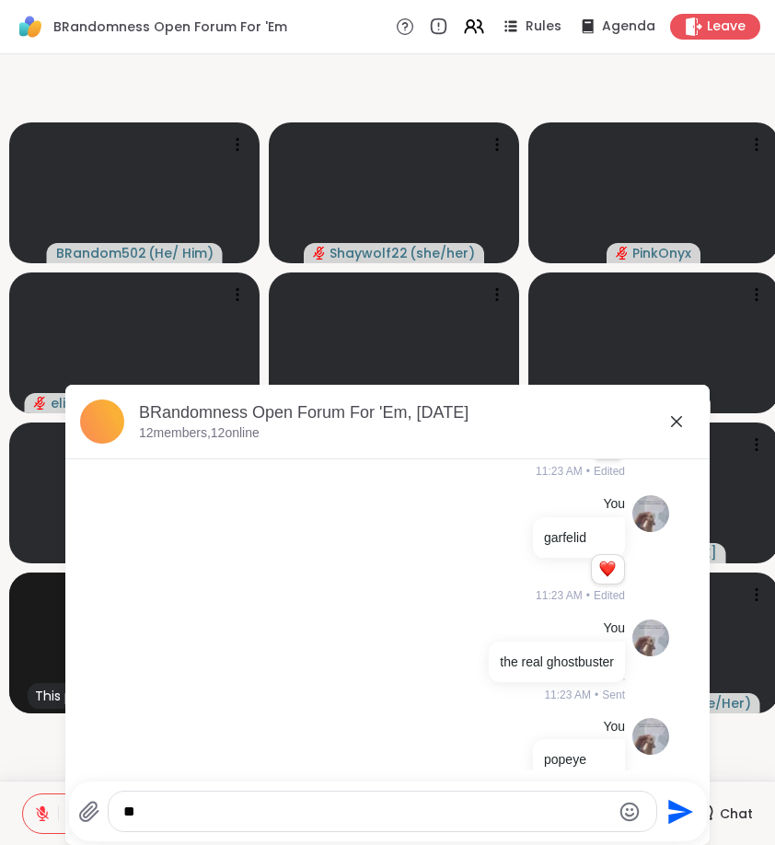
scroll to position [3426, 0]
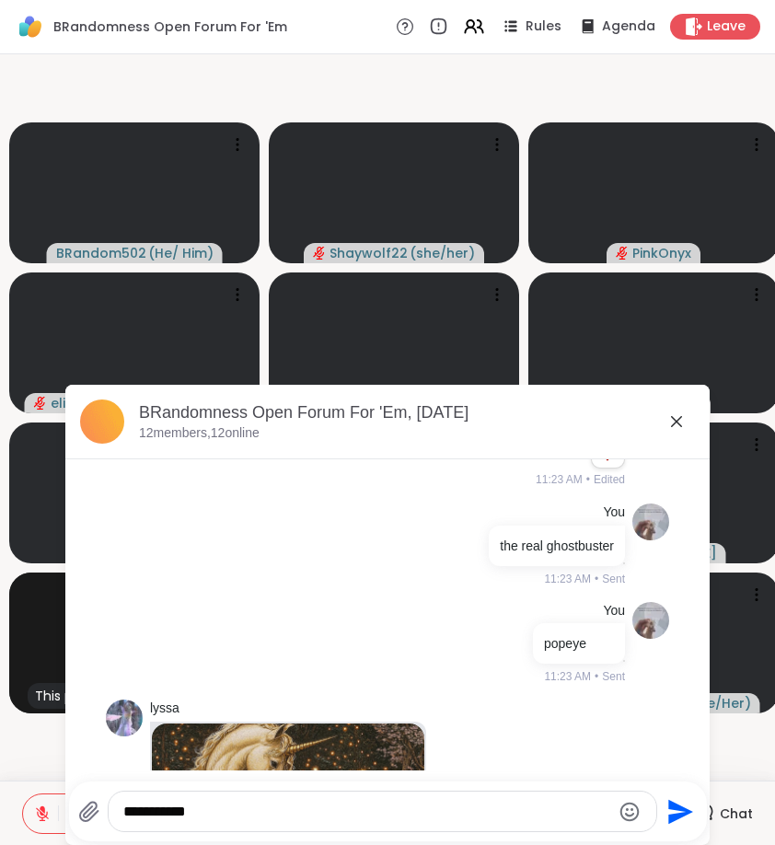
type textarea "**********"
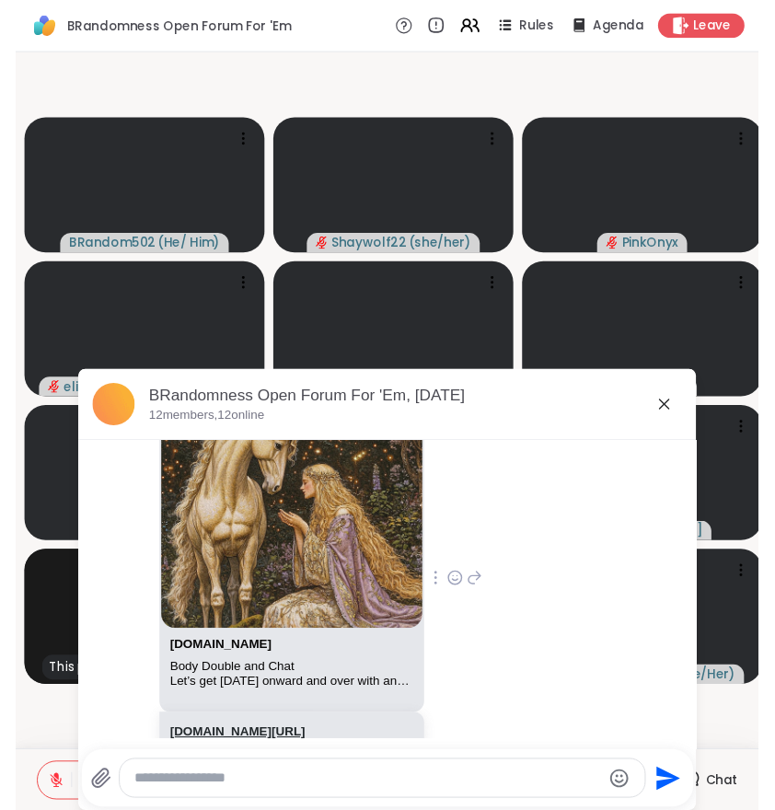
scroll to position [3748, 0]
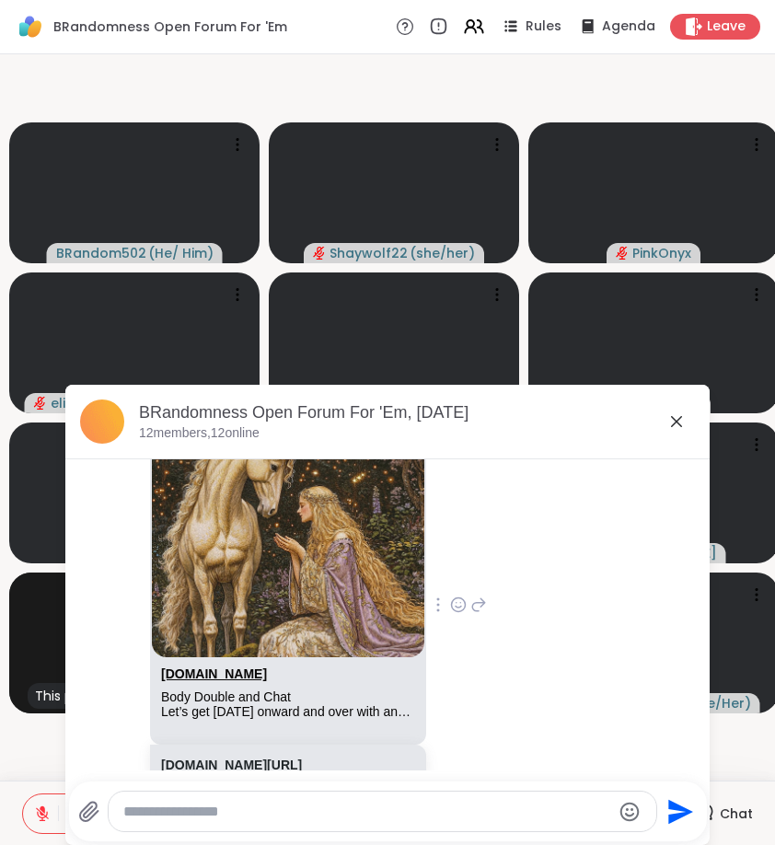
click at [203, 667] on link "[DOMAIN_NAME]" at bounding box center [214, 674] width 106 height 15
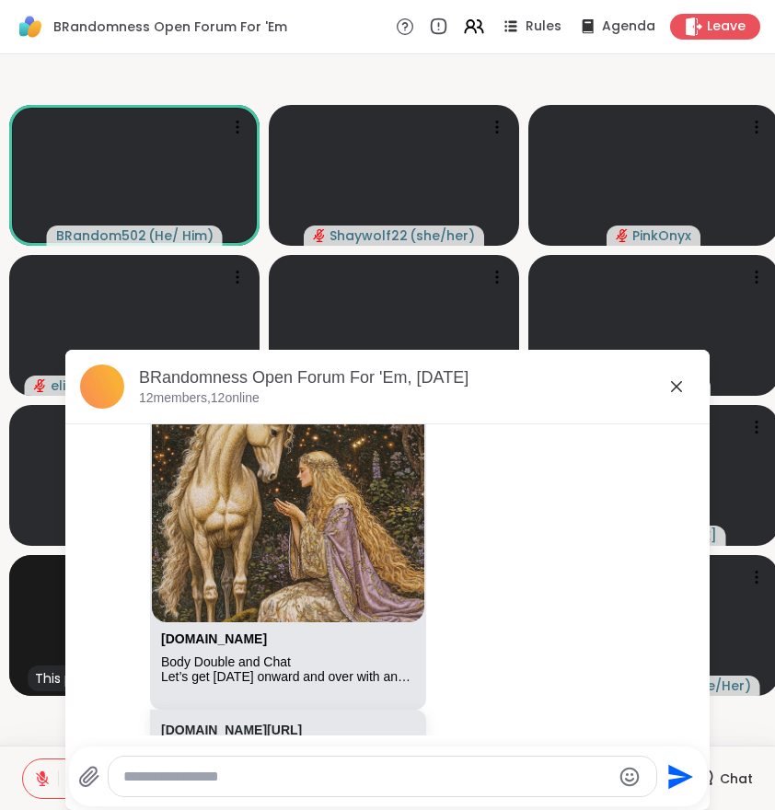
click at [484, 784] on textarea "Type your message" at bounding box center [366, 777] width 487 height 18
type textarea "**********"
click at [675, 384] on icon at bounding box center [676, 386] width 11 height 11
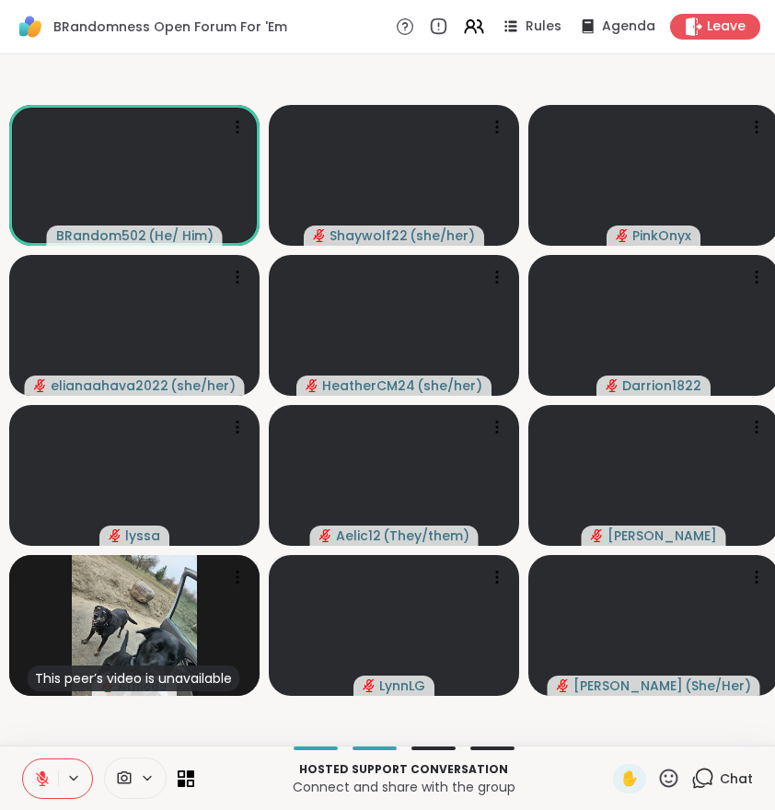
click at [57, 775] on button at bounding box center [40, 779] width 35 height 39
click at [53, 781] on button at bounding box center [40, 779] width 35 height 39
click at [634, 782] on span "✋" at bounding box center [630, 779] width 18 height 22
click at [627, 783] on span "✋" at bounding box center [630, 779] width 18 height 22
click at [748, 771] on span "Chat" at bounding box center [736, 779] width 33 height 18
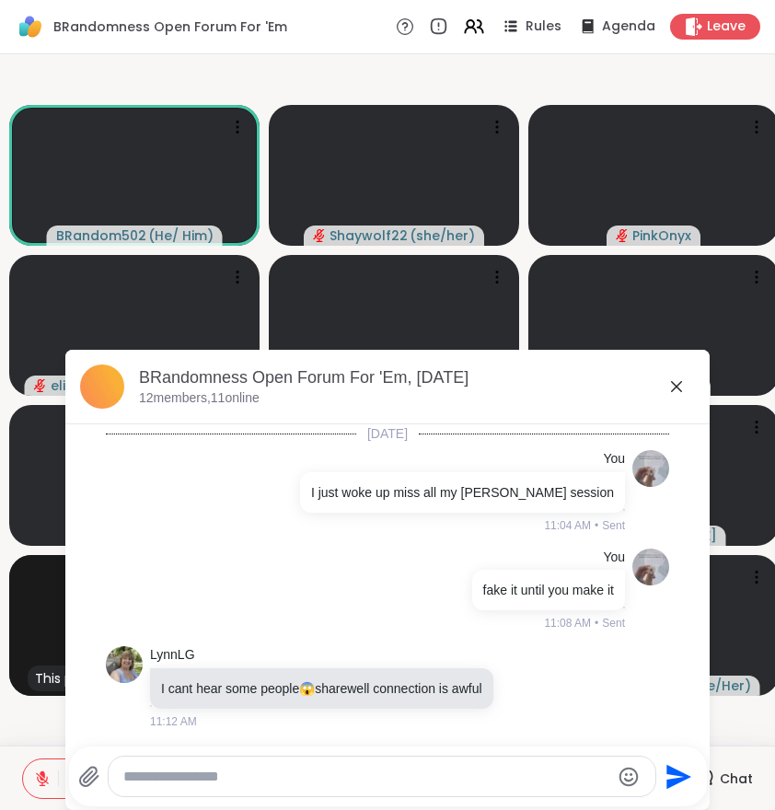
scroll to position [3848, 0]
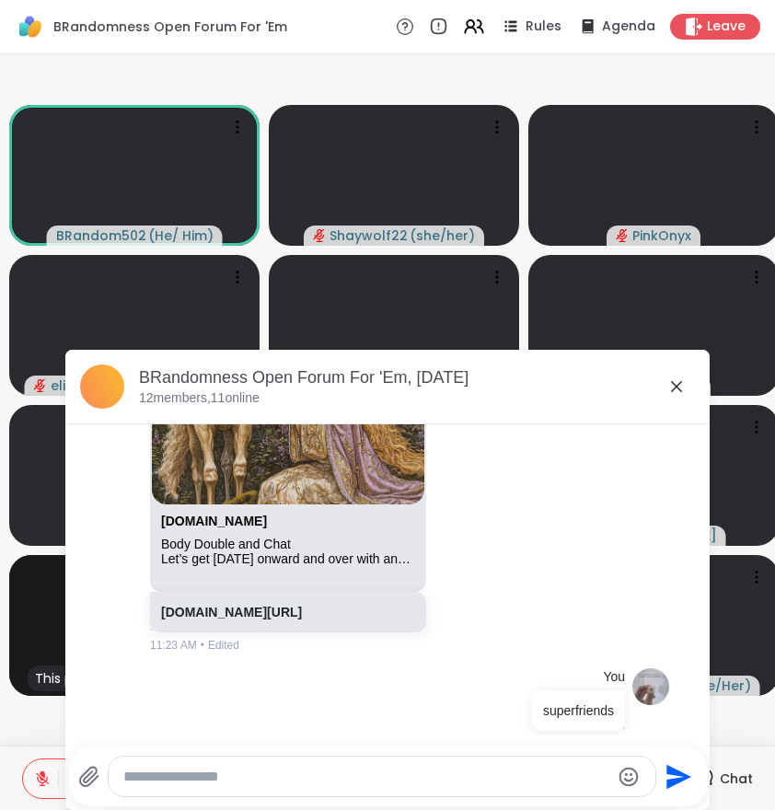
click at [331, 792] on div at bounding box center [382, 777] width 547 height 40
click at [326, 783] on textarea "Type your message" at bounding box center [366, 777] width 487 height 18
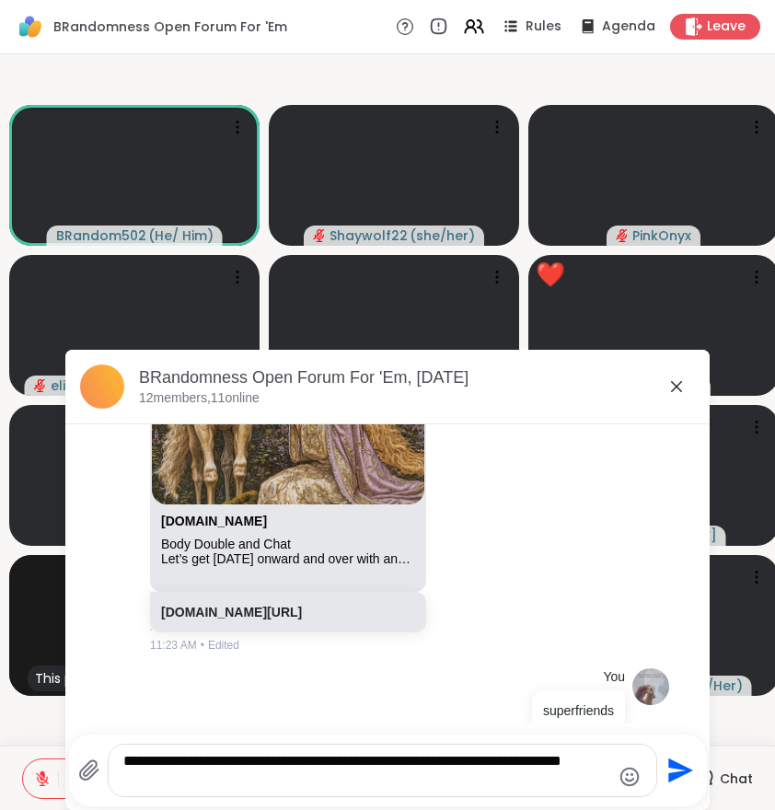
type textarea "**********"
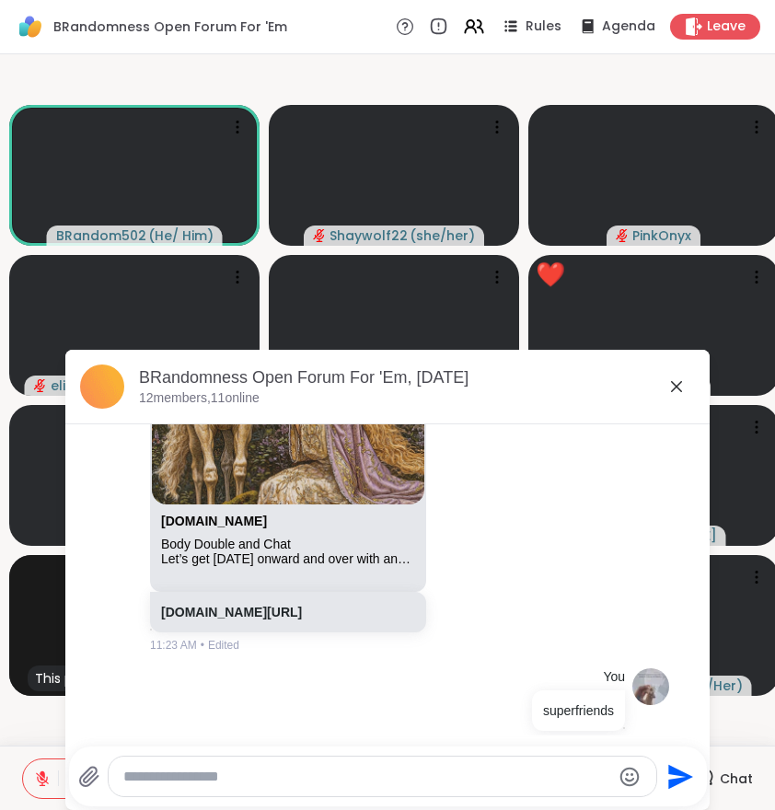
scroll to position [3964, 0]
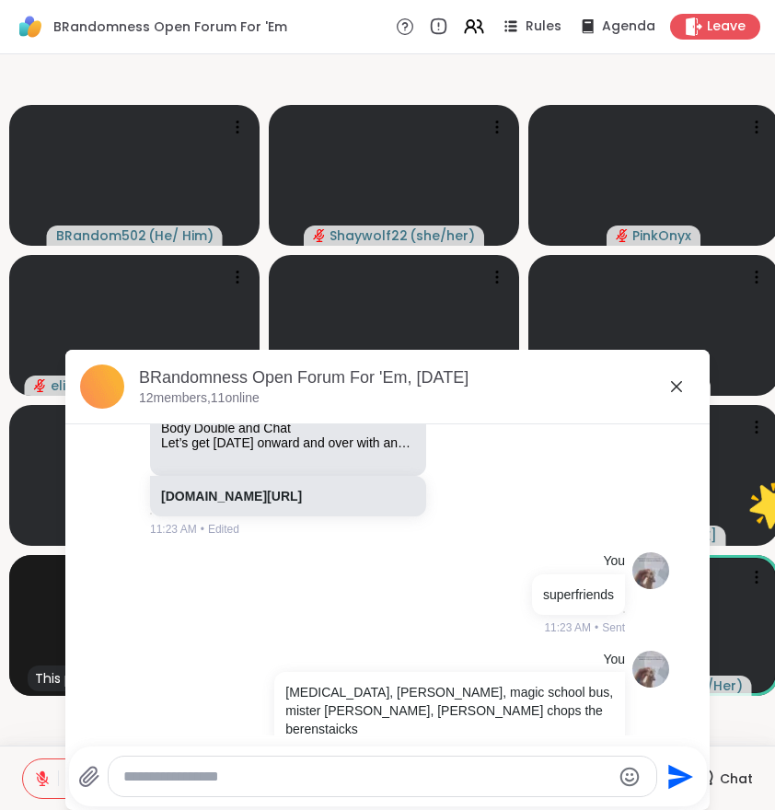
click at [684, 385] on icon at bounding box center [677, 387] width 22 height 22
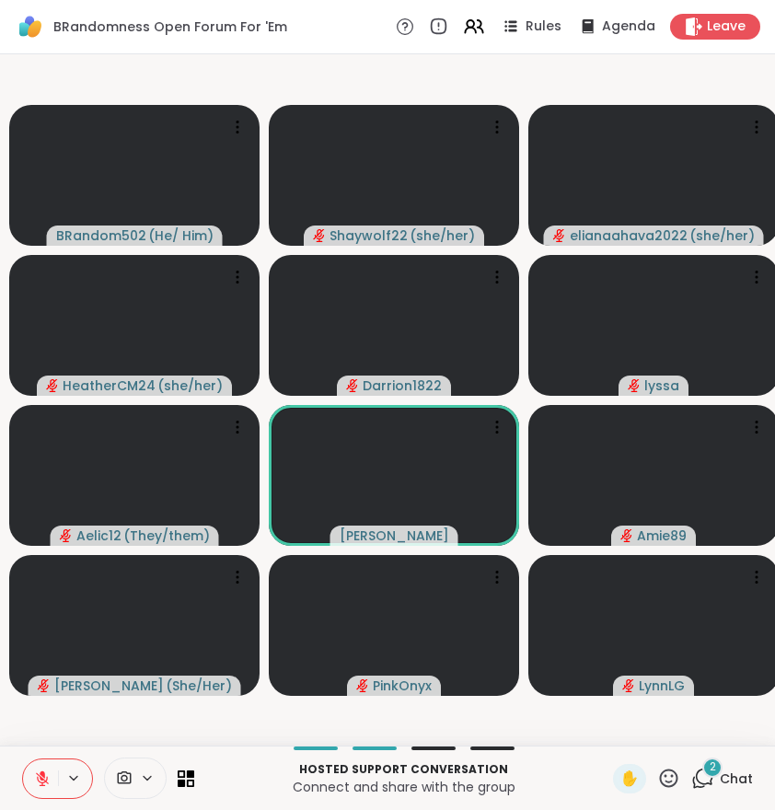
click at [703, 777] on icon at bounding box center [702, 778] width 23 height 23
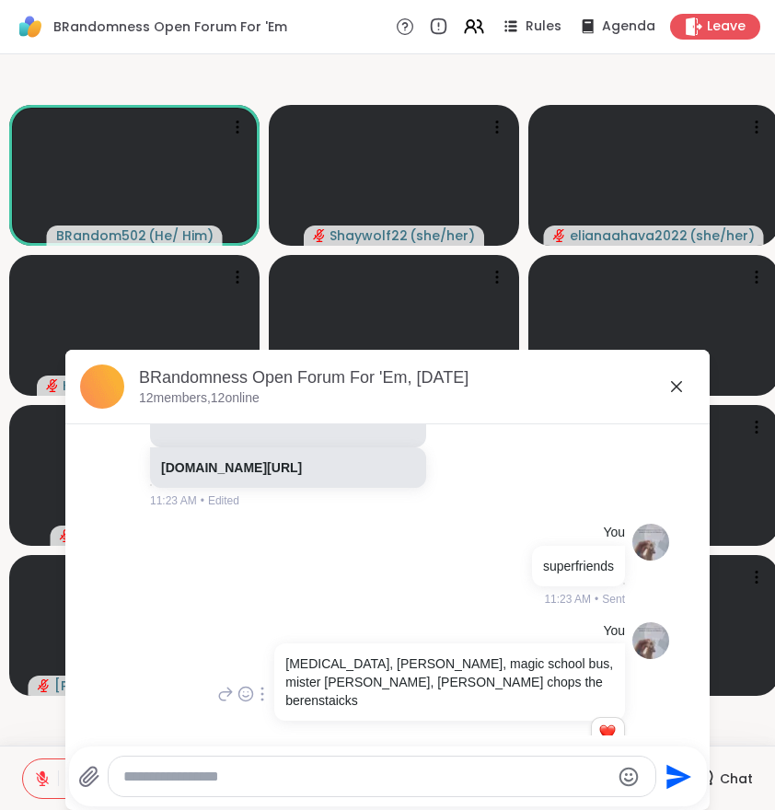
scroll to position [4246, 0]
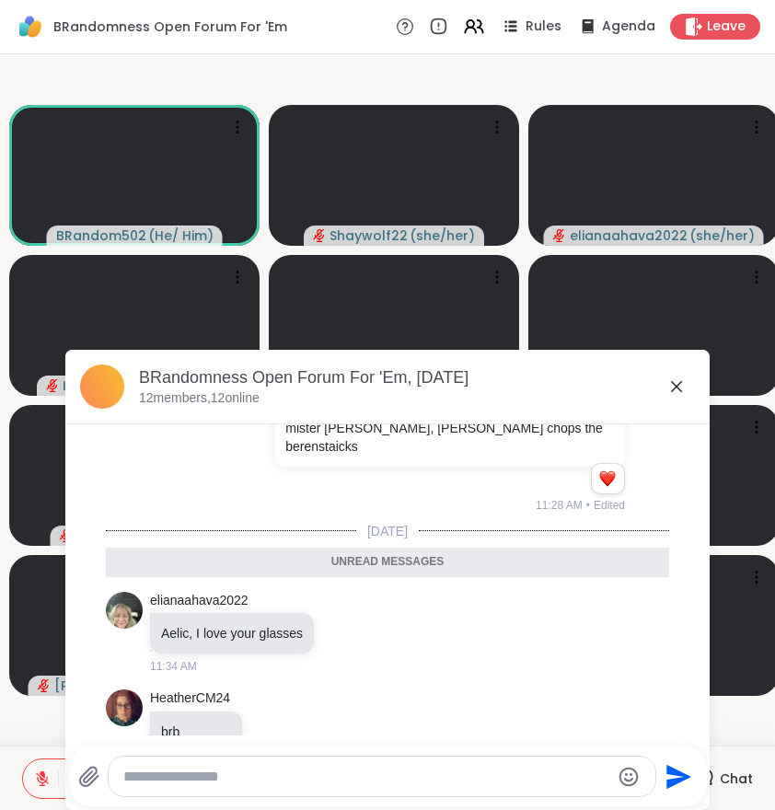
click at [381, 776] on textarea "Type your message" at bounding box center [366, 777] width 487 height 18
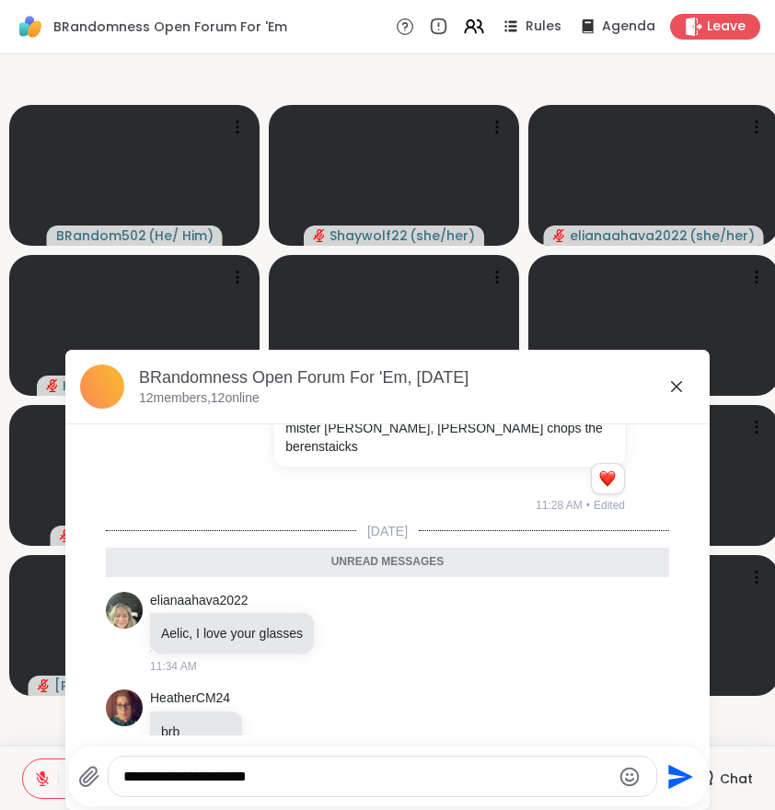
type textarea "**********"
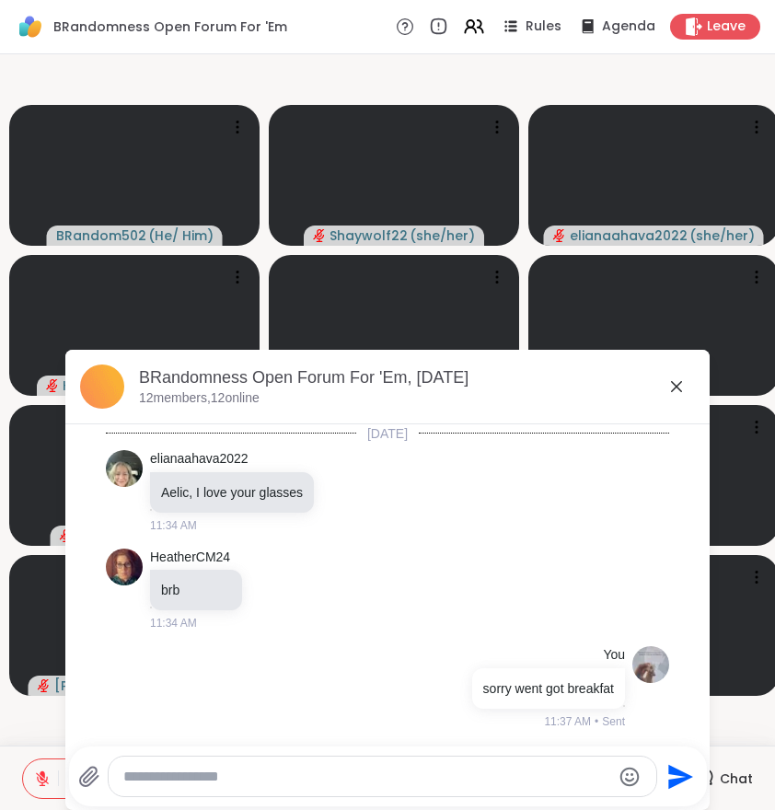
click at [682, 385] on icon at bounding box center [677, 387] width 22 height 22
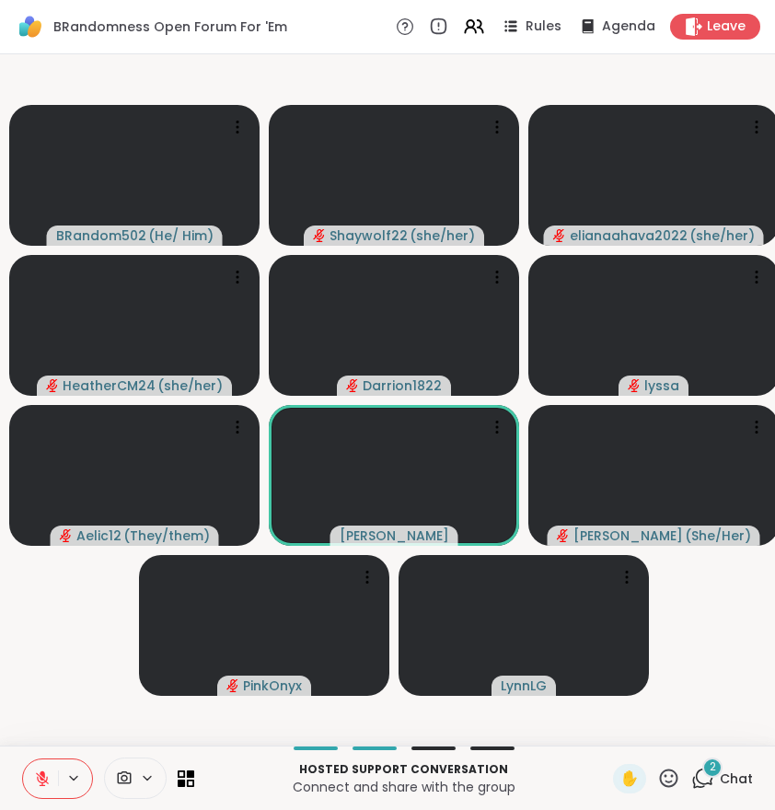
click at [715, 770] on span "2" at bounding box center [713, 768] width 6 height 16
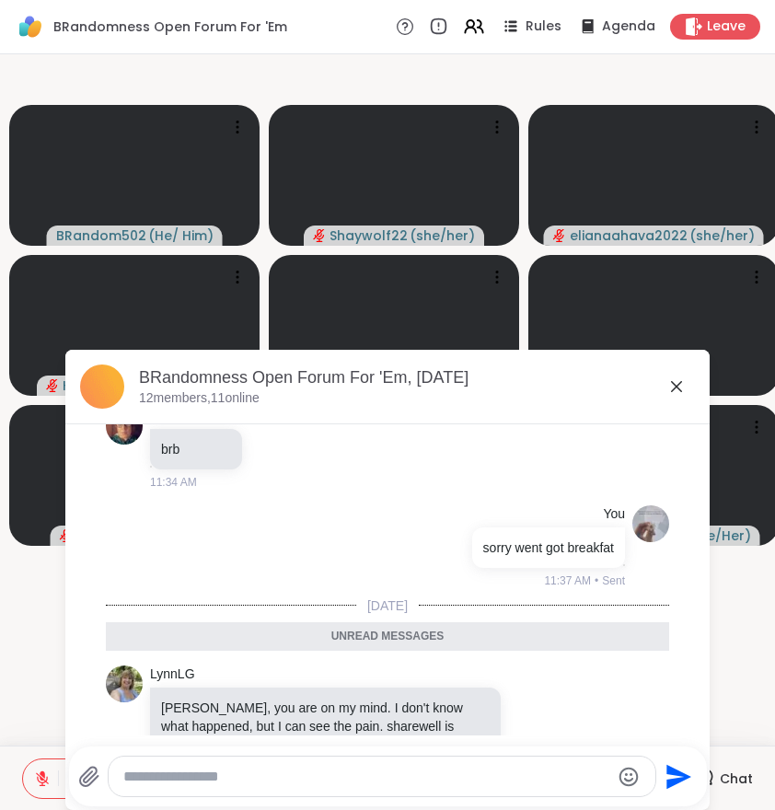
scroll to position [4458, 0]
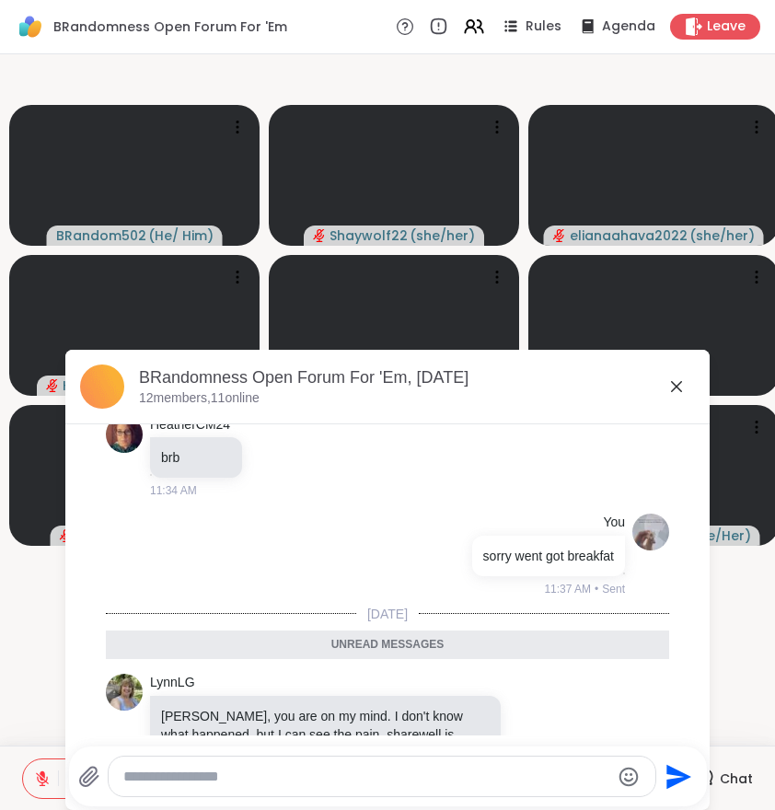
click at [676, 378] on icon at bounding box center [677, 387] width 22 height 22
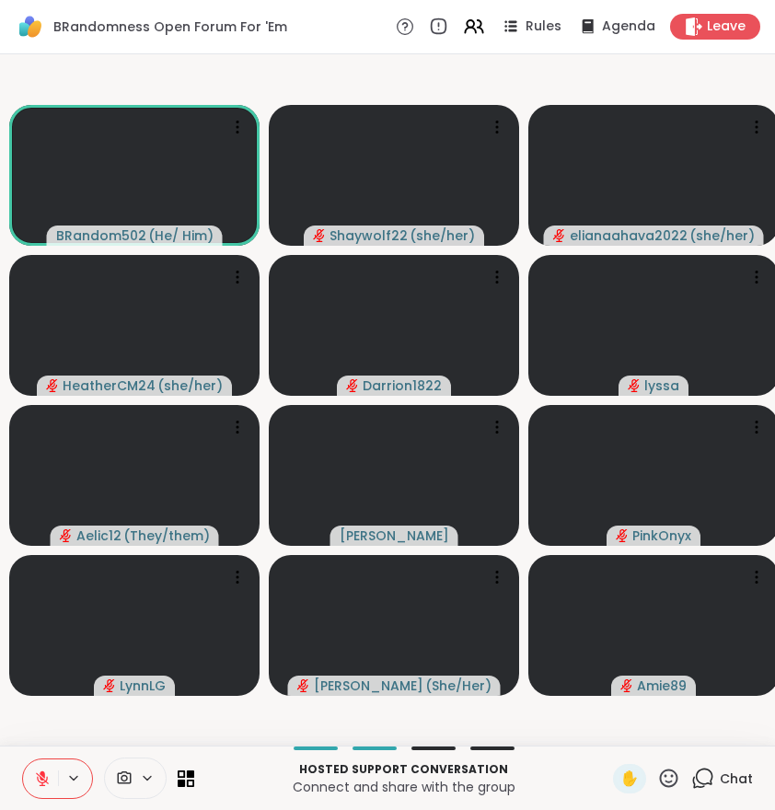
click at [714, 776] on icon at bounding box center [704, 777] width 17 height 17
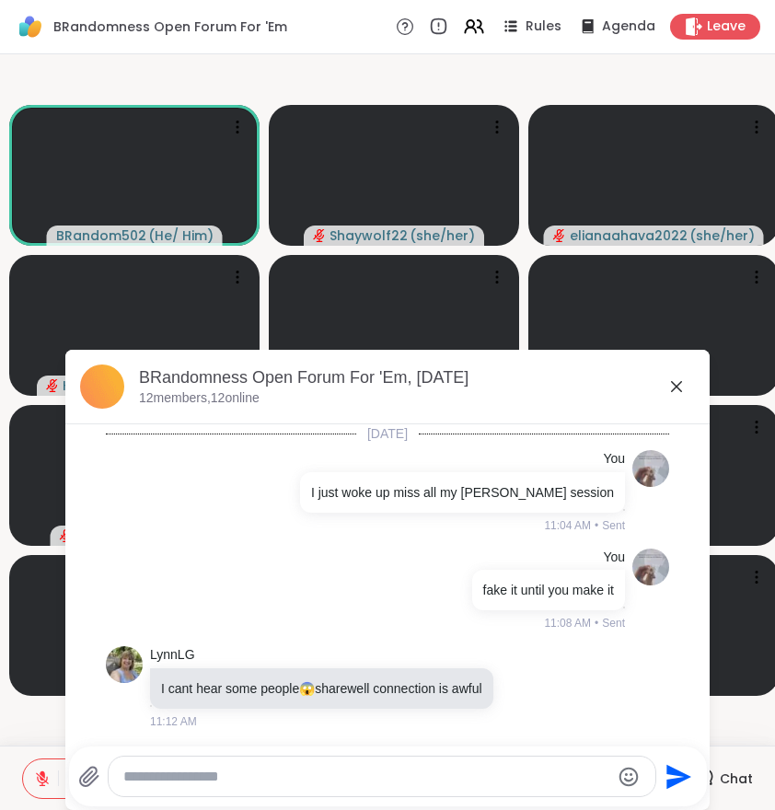
scroll to position [4566, 0]
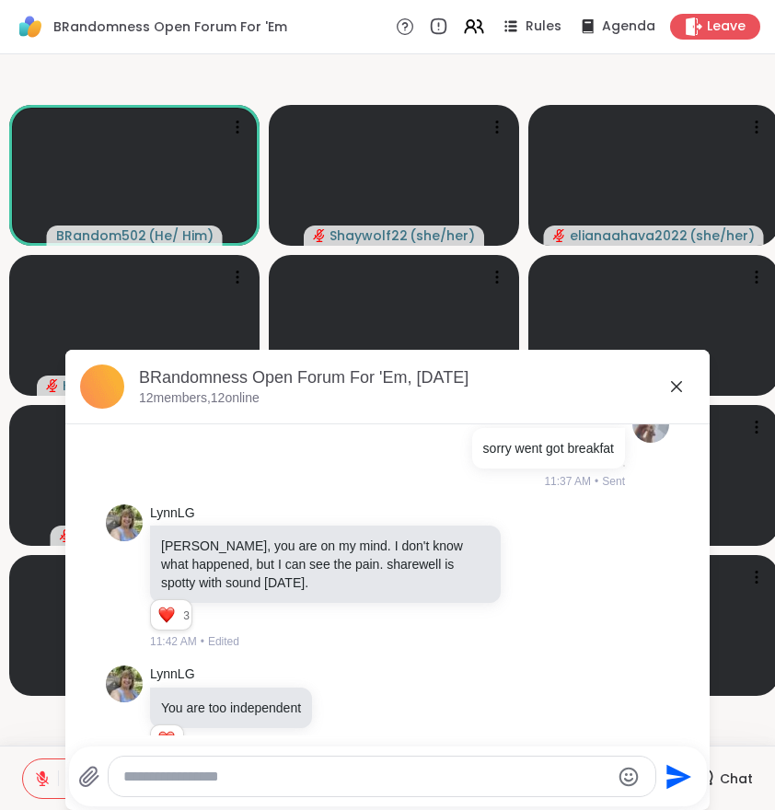
click at [482, 779] on textarea "Type your message" at bounding box center [366, 777] width 487 height 18
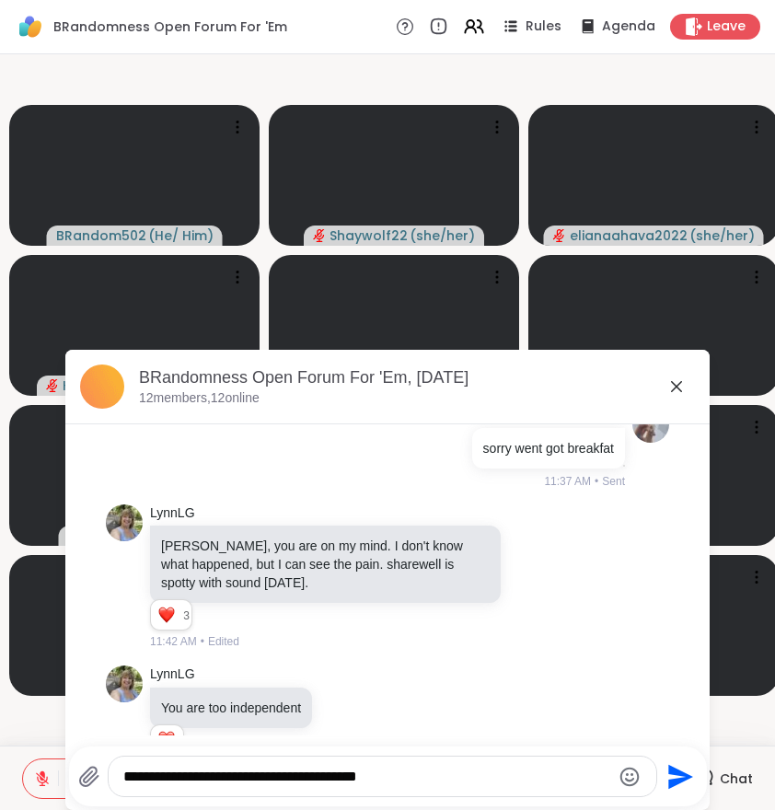
type textarea "**********"
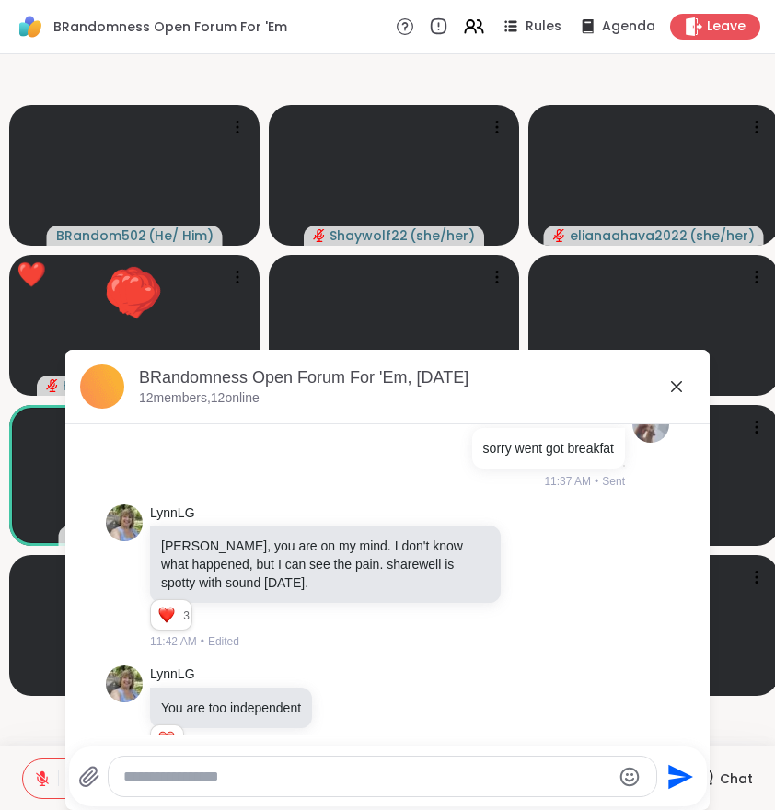
scroll to position [4664, 0]
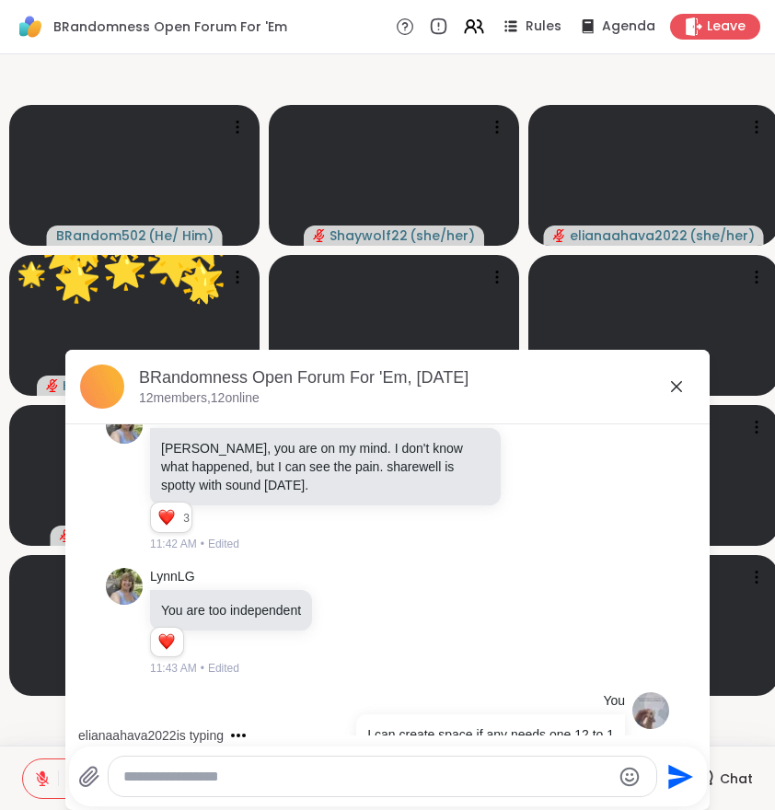
click at [676, 386] on icon at bounding box center [676, 386] width 11 height 11
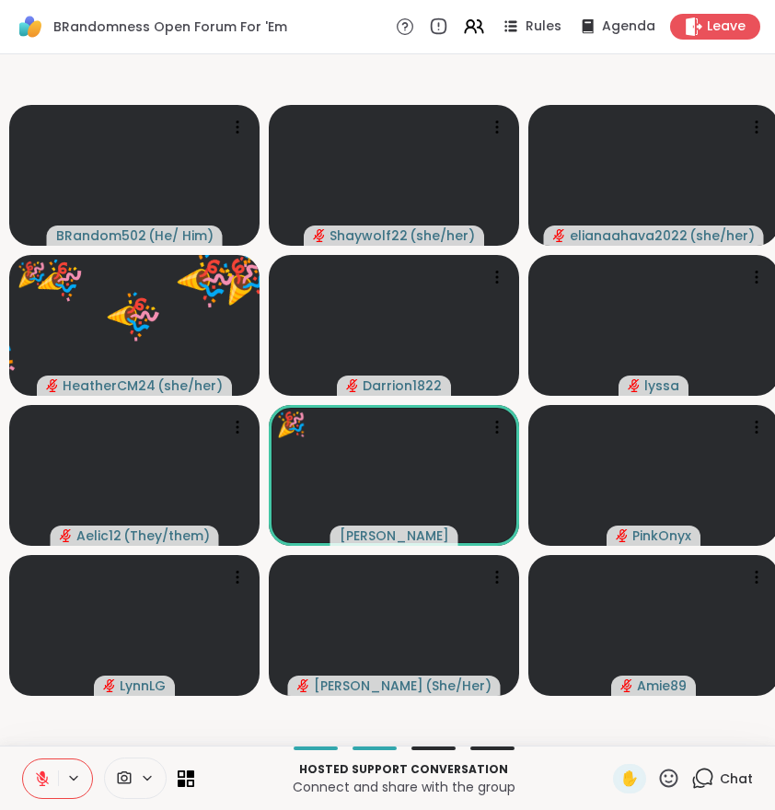
click at [44, 782] on icon at bounding box center [42, 779] width 13 height 13
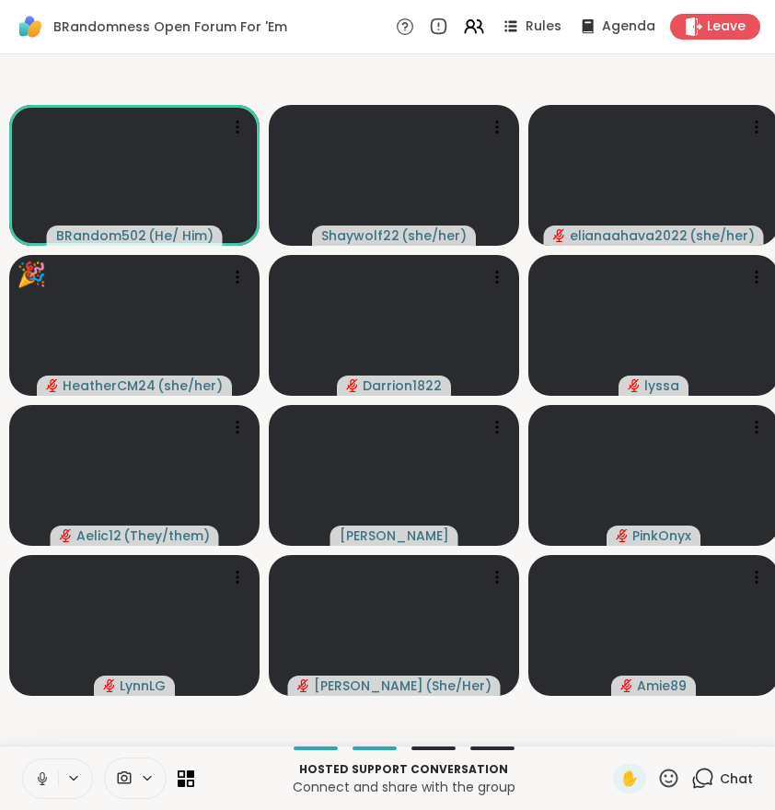
click at [50, 776] on icon at bounding box center [42, 779] width 17 height 17
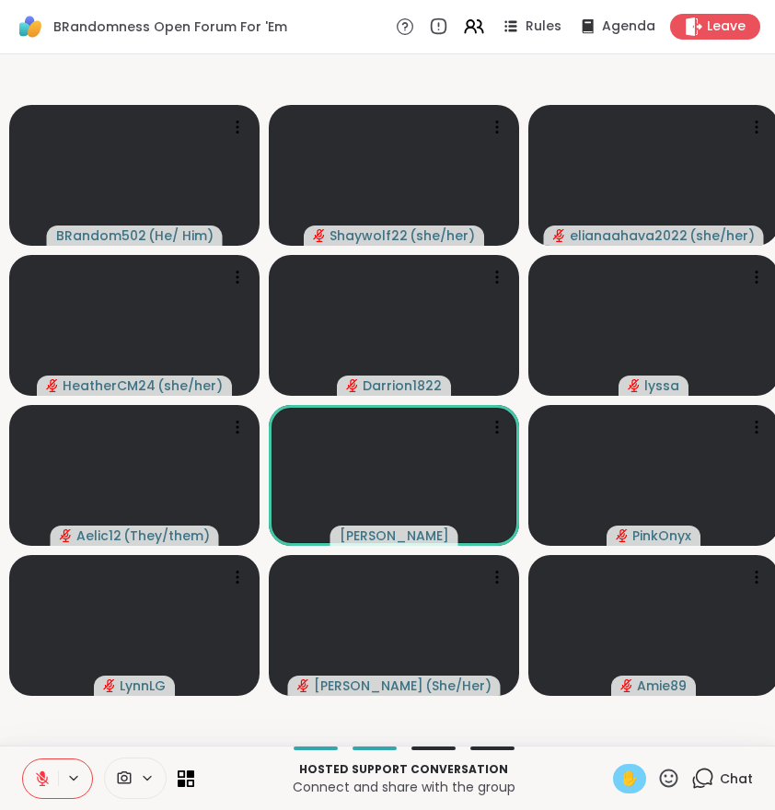
click at [634, 785] on span "✋" at bounding box center [630, 779] width 18 height 22
click at [632, 768] on span "✋" at bounding box center [630, 779] width 18 height 22
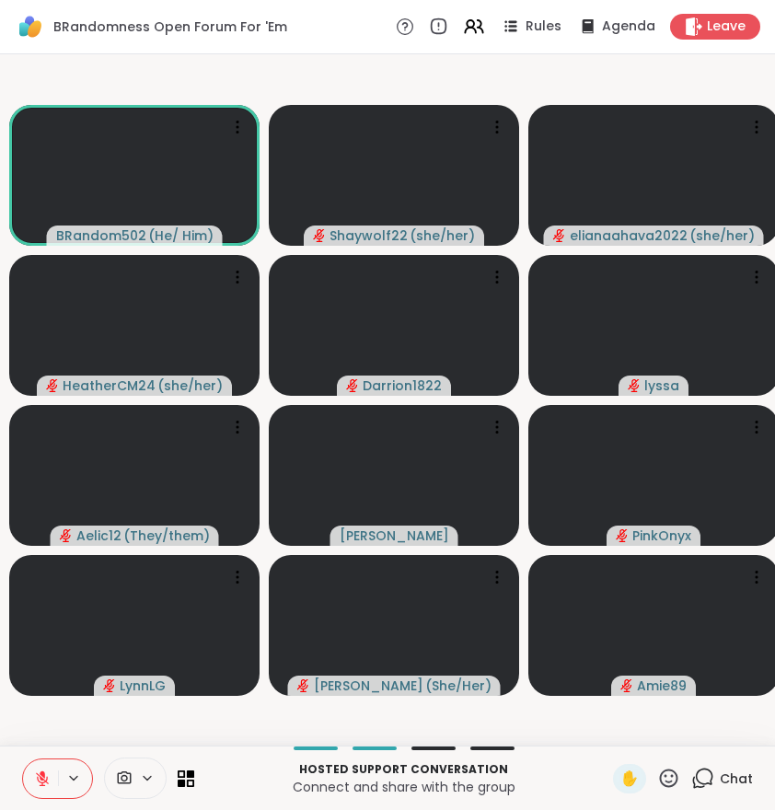
click at [39, 782] on icon at bounding box center [42, 779] width 17 height 17
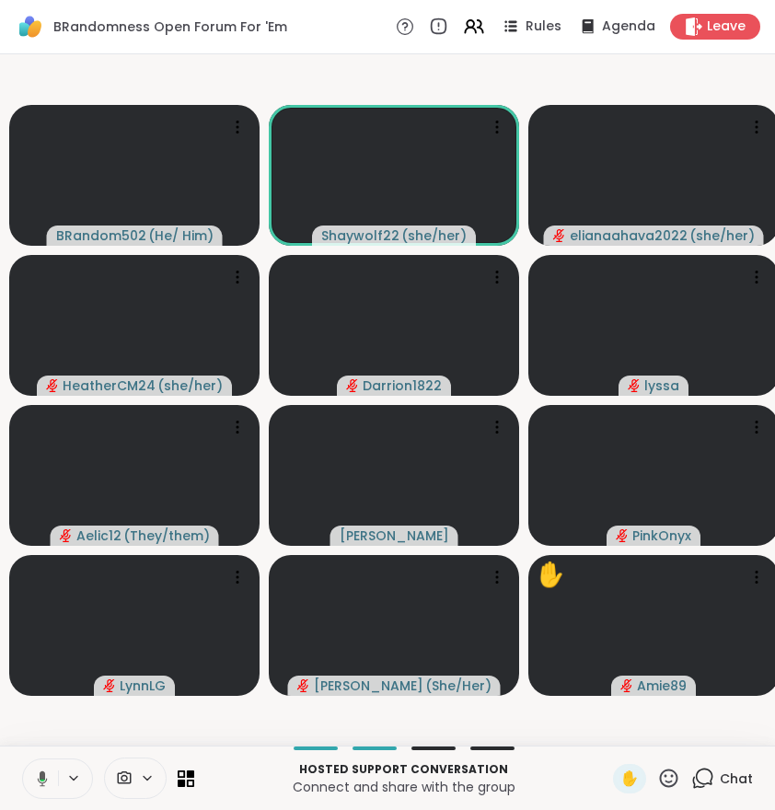
click at [41, 780] on icon at bounding box center [43, 780] width 6 height 2
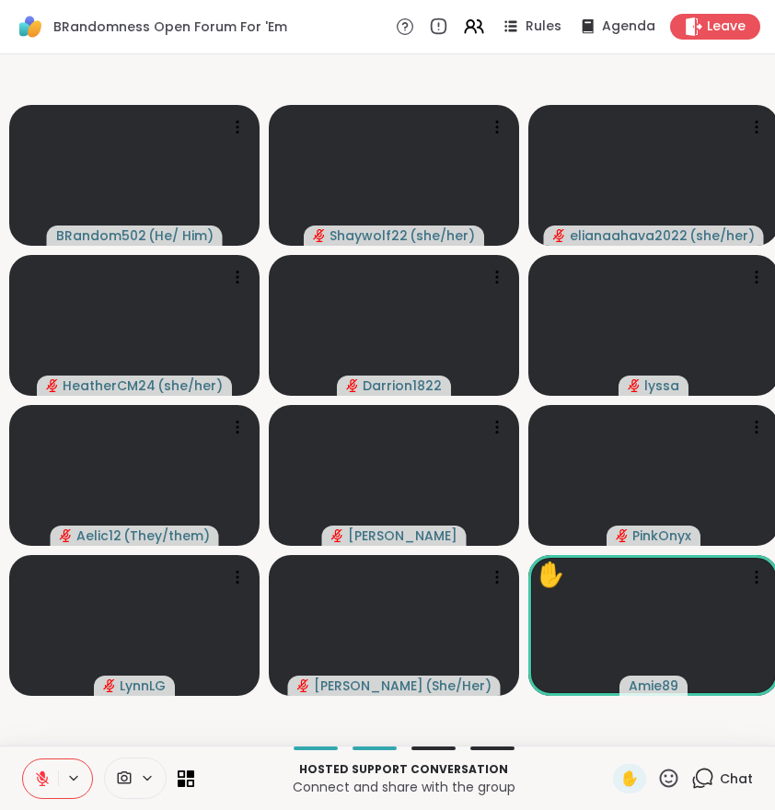
click at [724, 780] on span "Chat" at bounding box center [736, 779] width 33 height 18
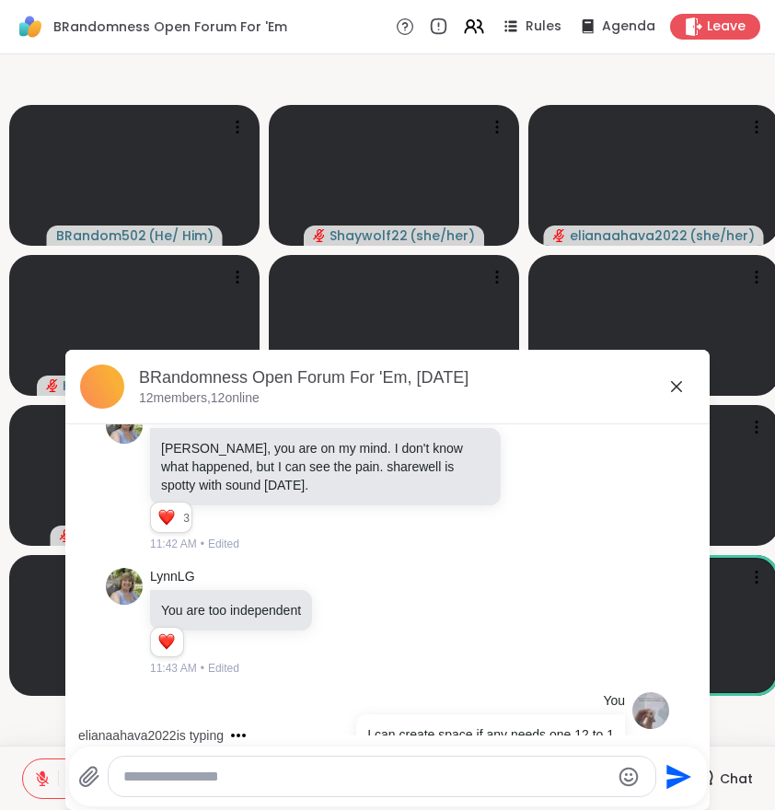
click at [412, 779] on textarea "Type your message" at bounding box center [366, 777] width 487 height 18
type textarea "**********"
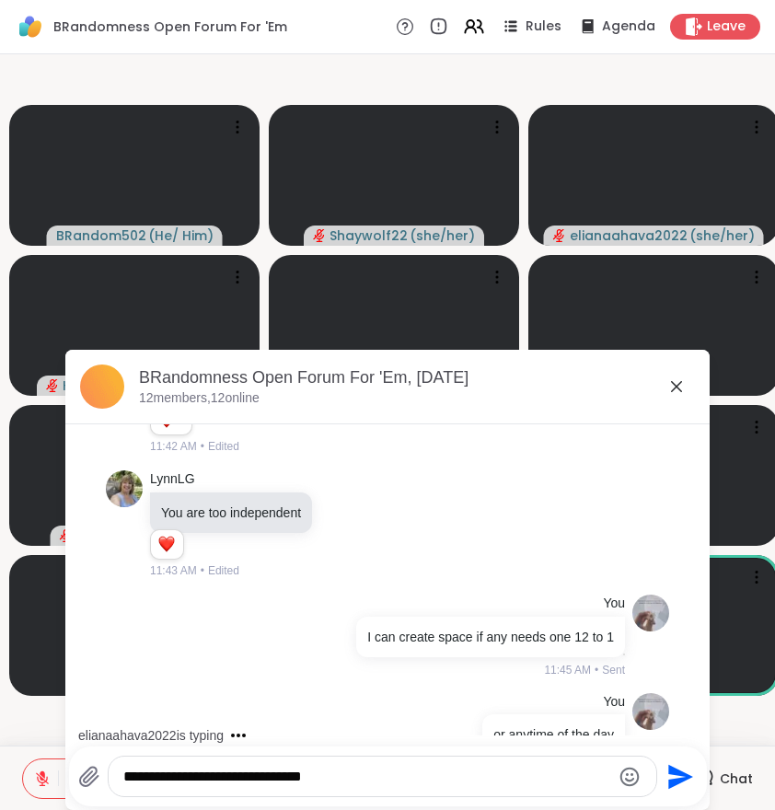
type textarea "**********"
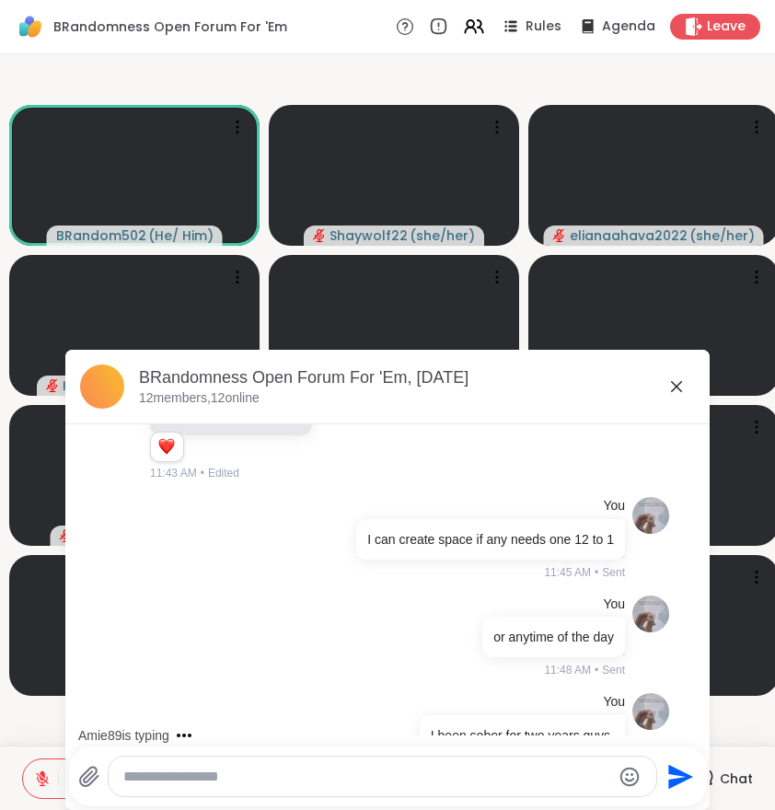
click at [669, 388] on icon at bounding box center [677, 387] width 22 height 22
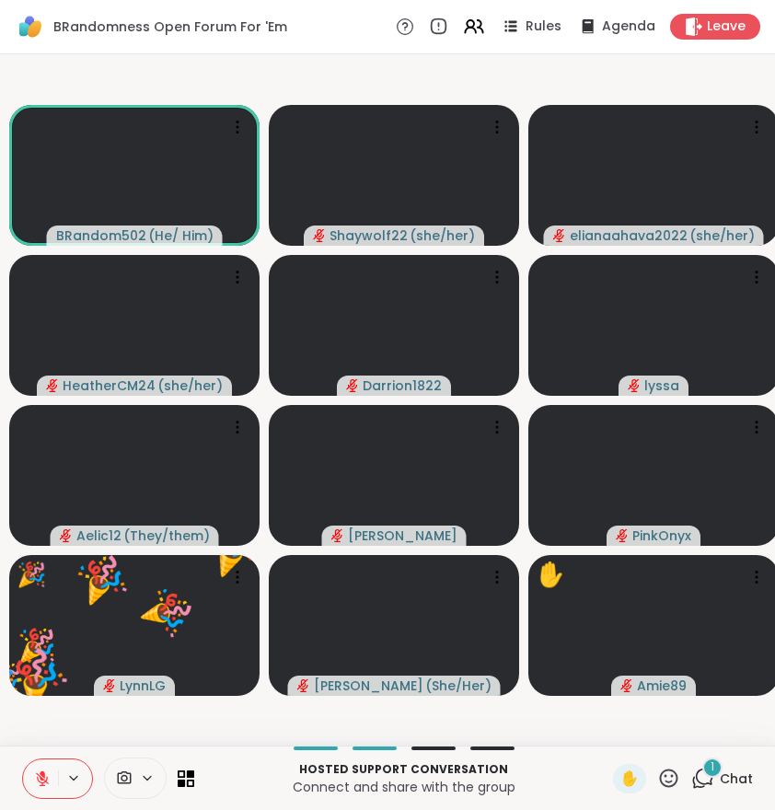
click at [708, 781] on icon at bounding box center [702, 778] width 23 height 23
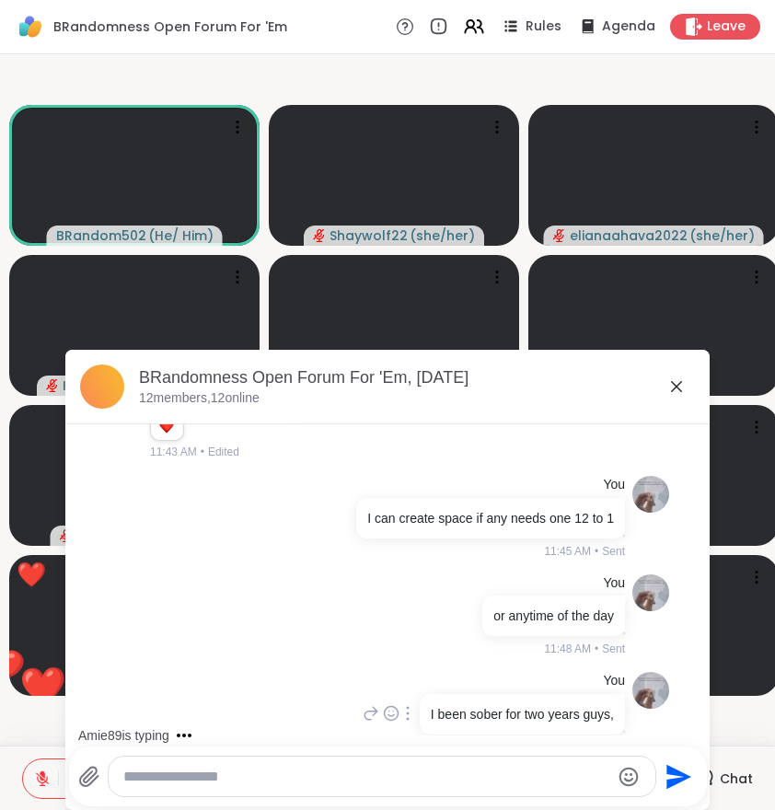
scroll to position [5129, 0]
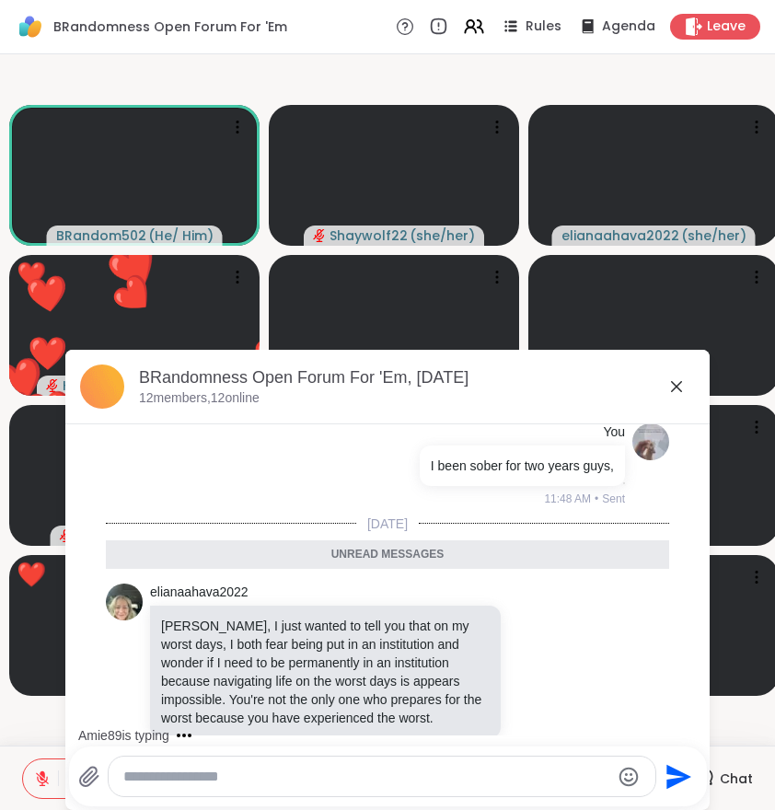
click at [679, 388] on icon at bounding box center [676, 386] width 11 height 11
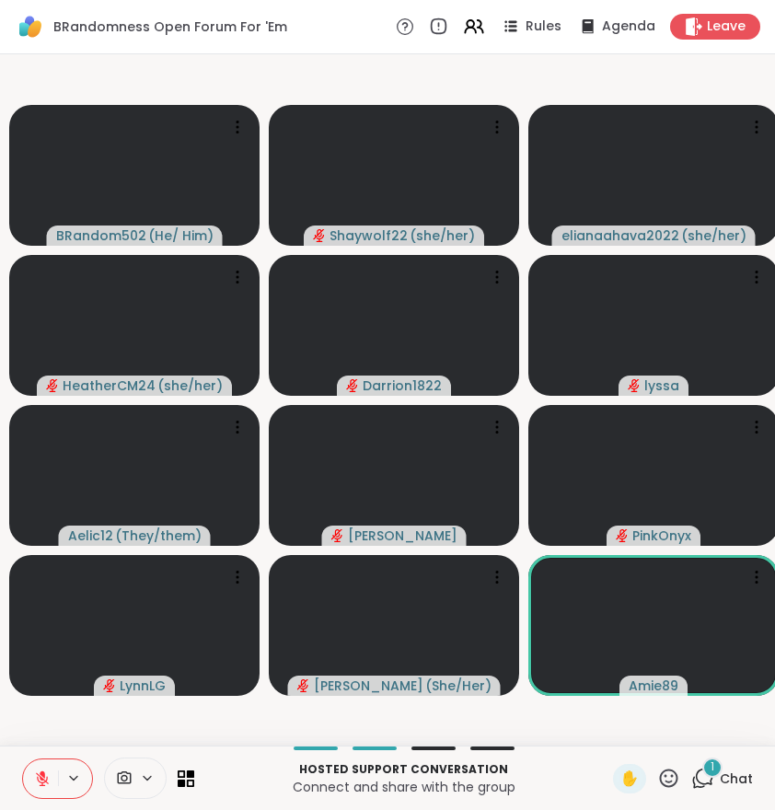
click at [712, 776] on div "1" at bounding box center [713, 768] width 20 height 20
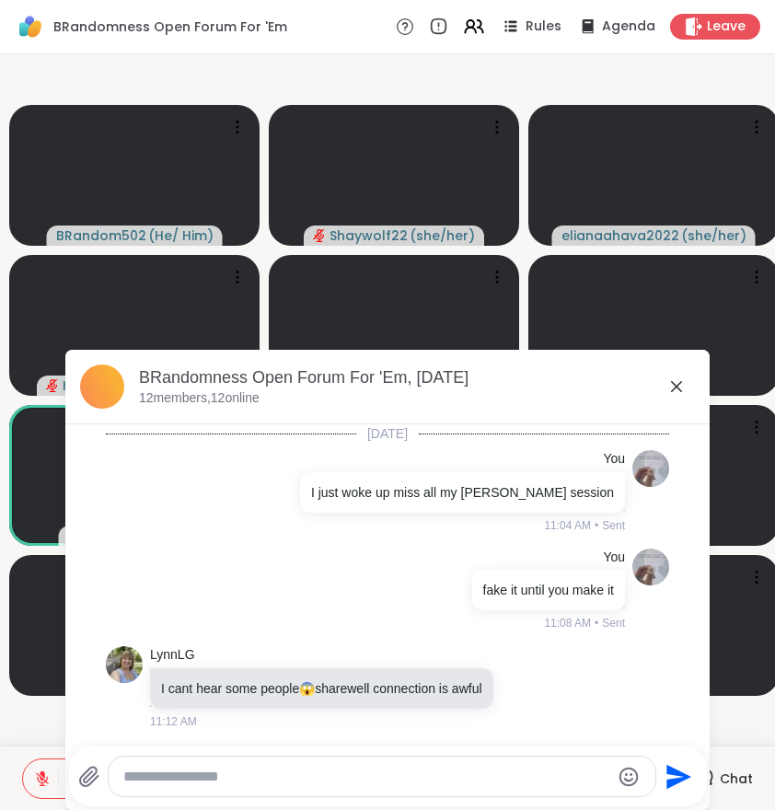
scroll to position [5289, 0]
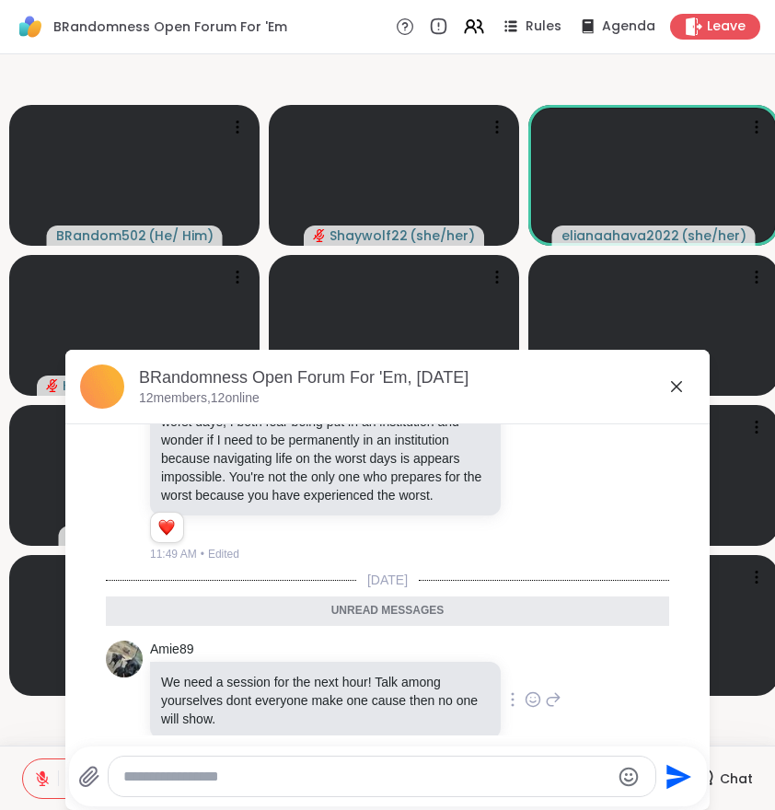
click at [530, 680] on div "Amie89 We need a session for the next hour! Talk among yourselves dont everyone…" at bounding box center [356, 701] width 412 height 121
click at [545, 689] on icon at bounding box center [553, 700] width 17 height 22
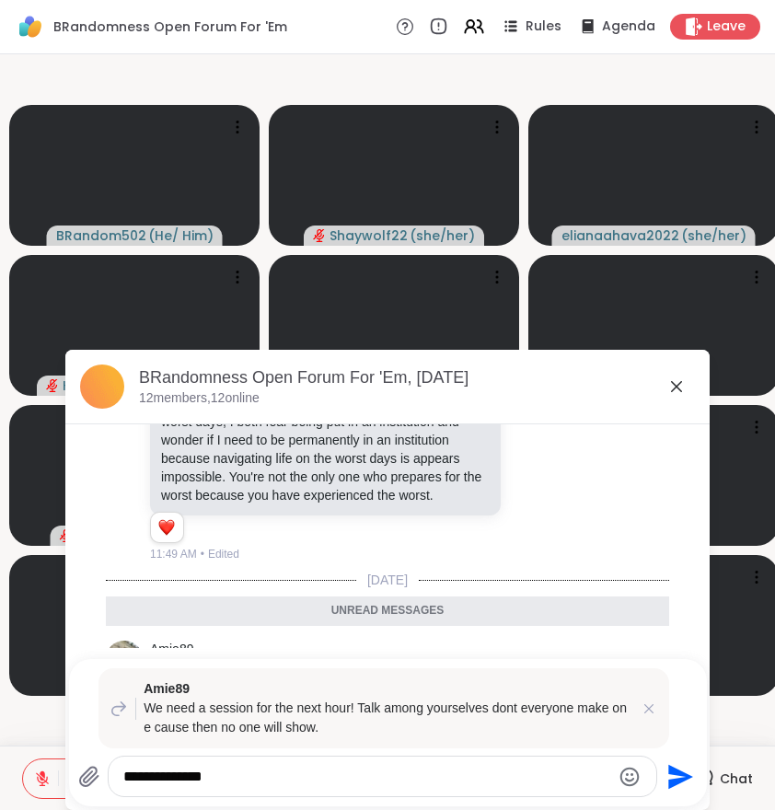
type textarea "**********"
click at [40, 732] on video-player-container "BRandom502 ( He/ Him ) Shaywolf22 ( she/her ) elianaahava2022 ( she/her ) Heath…" at bounding box center [387, 400] width 753 height 677
click at [52, 781] on button at bounding box center [40, 779] width 35 height 39
click at [680, 391] on icon at bounding box center [676, 386] width 11 height 11
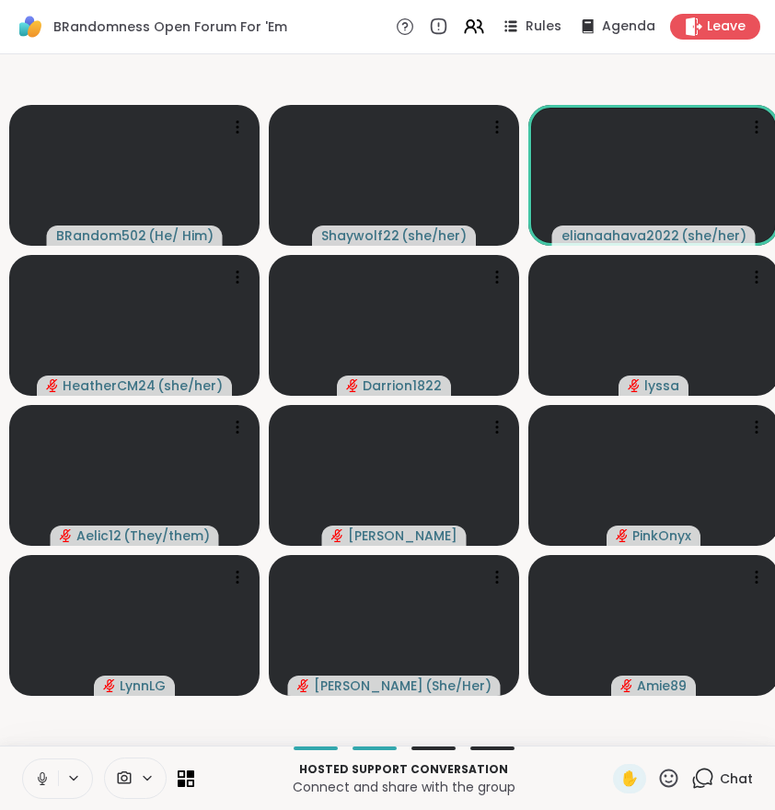
click at [42, 763] on button at bounding box center [40, 779] width 35 height 39
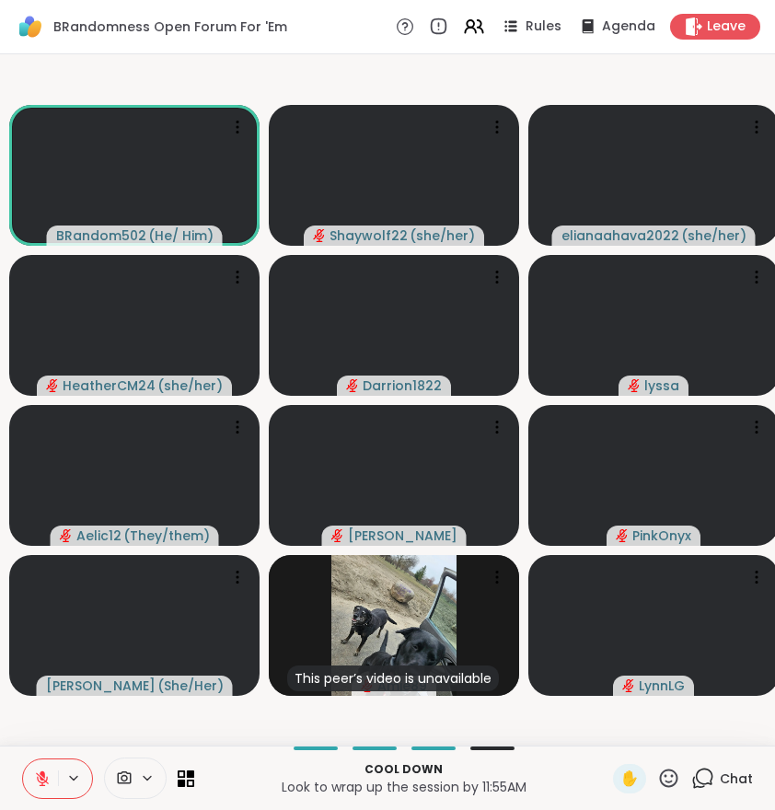
click at [703, 779] on icon at bounding box center [702, 778] width 23 height 23
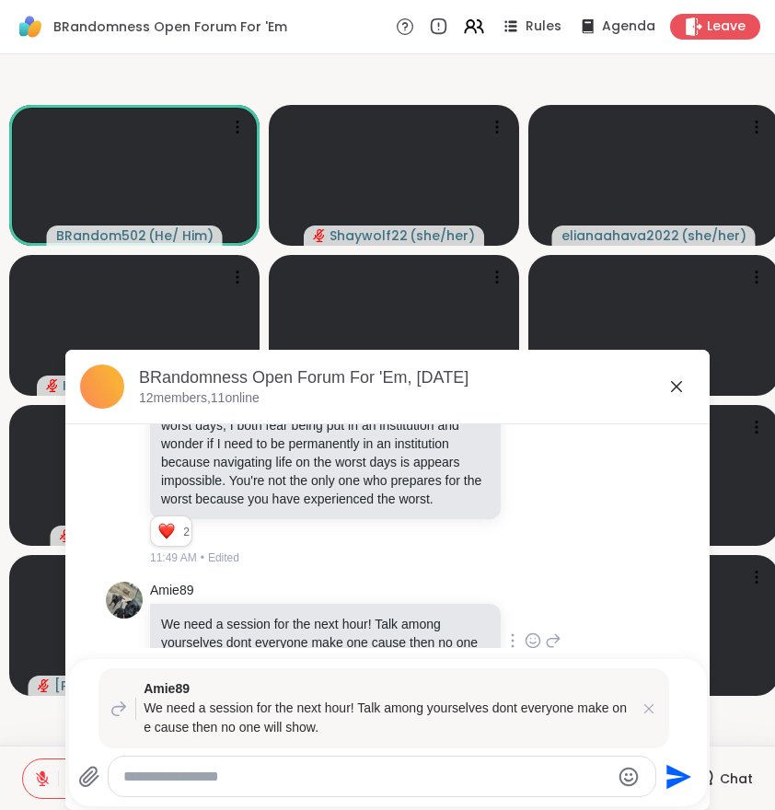
scroll to position [5280, 0]
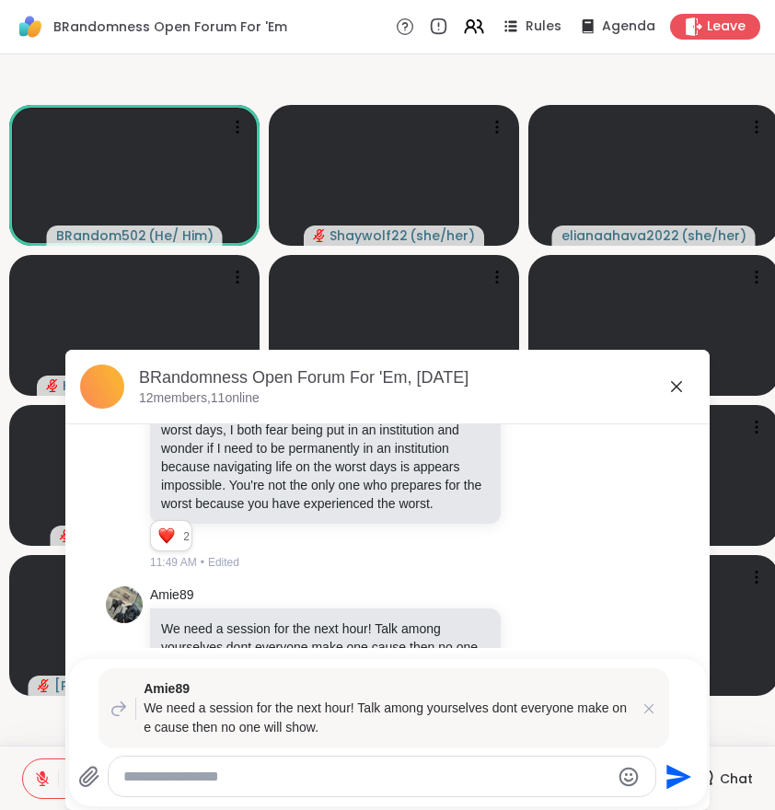
click at [535, 783] on textarea "Type your message" at bounding box center [366, 777] width 487 height 18
paste textarea "**********"
type textarea "**********"
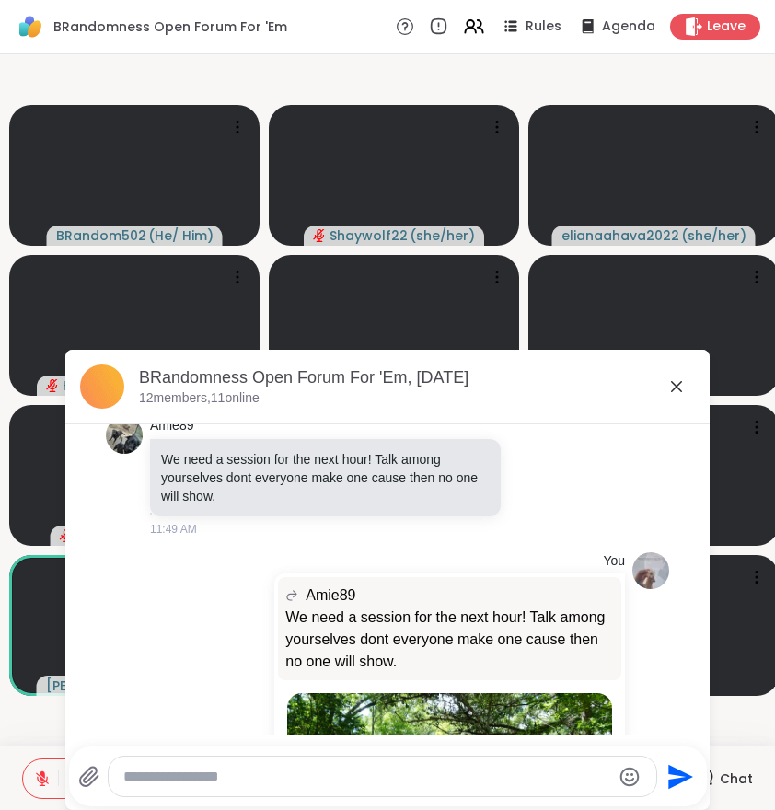
scroll to position [5767, 0]
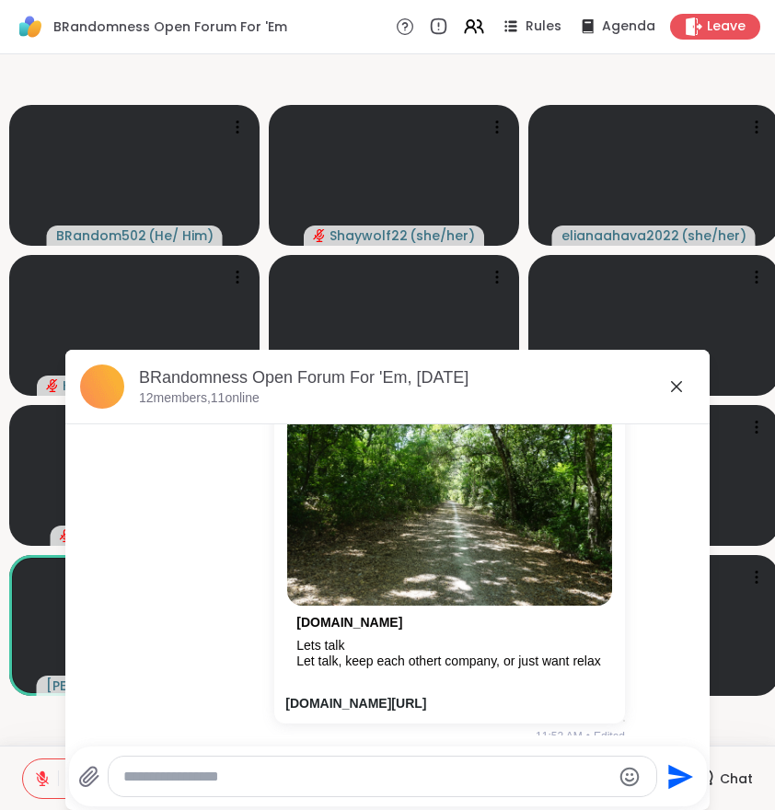
click at [676, 383] on icon at bounding box center [677, 387] width 22 height 22
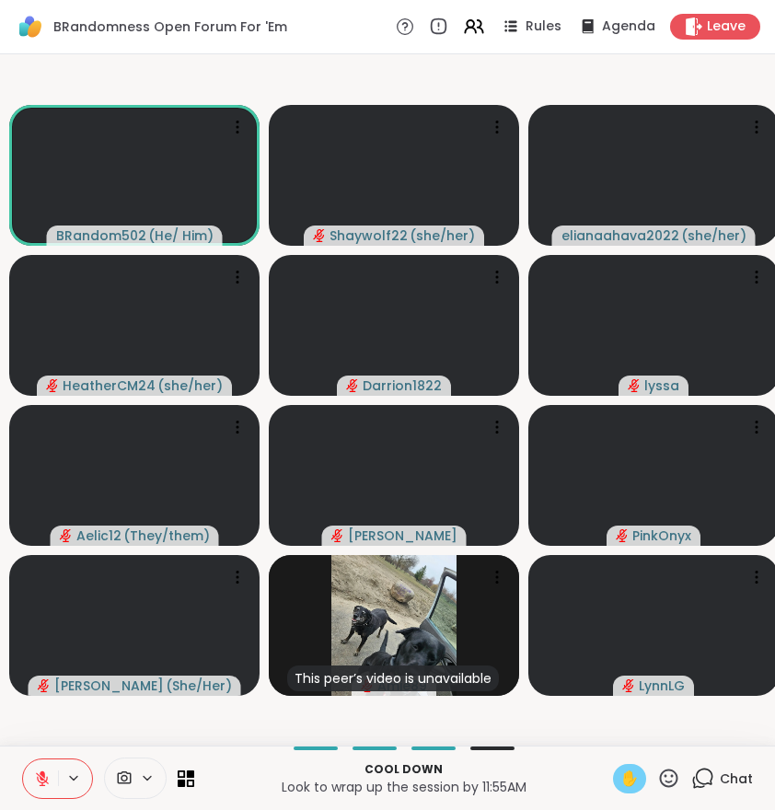
click at [633, 774] on span "✋" at bounding box center [630, 779] width 18 height 22
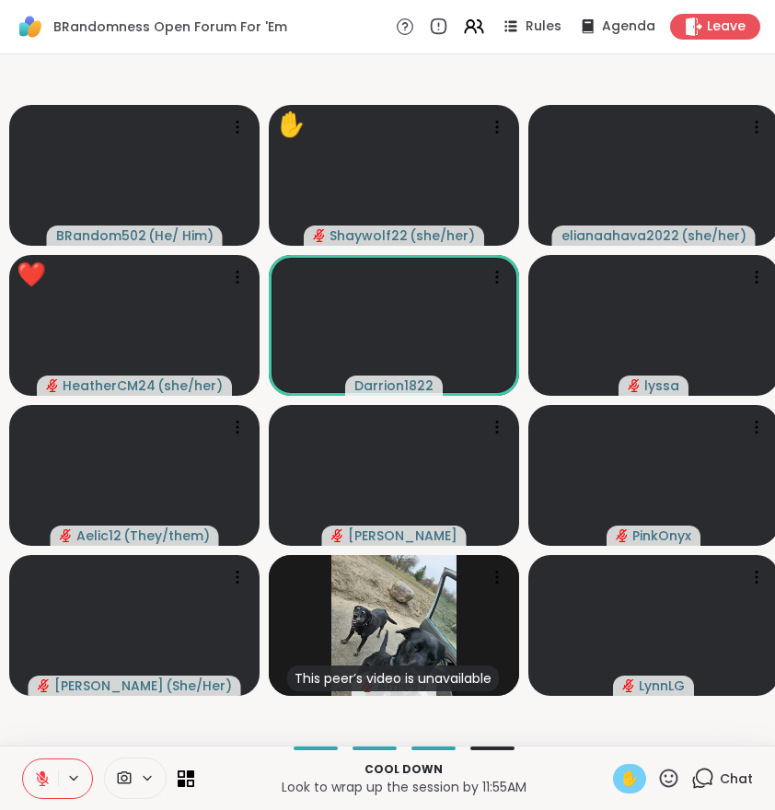
click at [626, 778] on span "✋" at bounding box center [630, 779] width 18 height 22
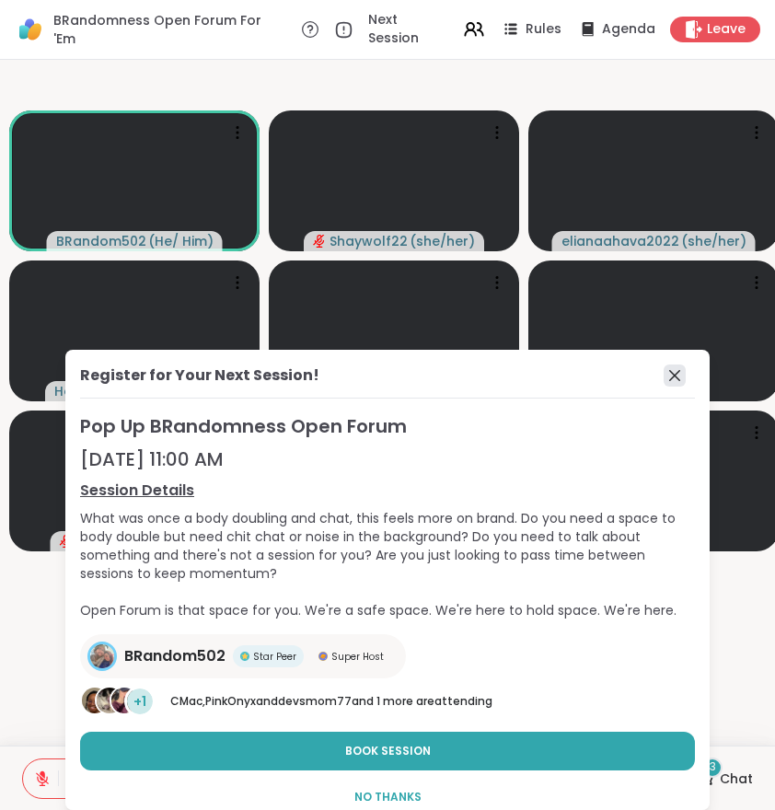
click at [664, 376] on icon at bounding box center [675, 376] width 22 height 22
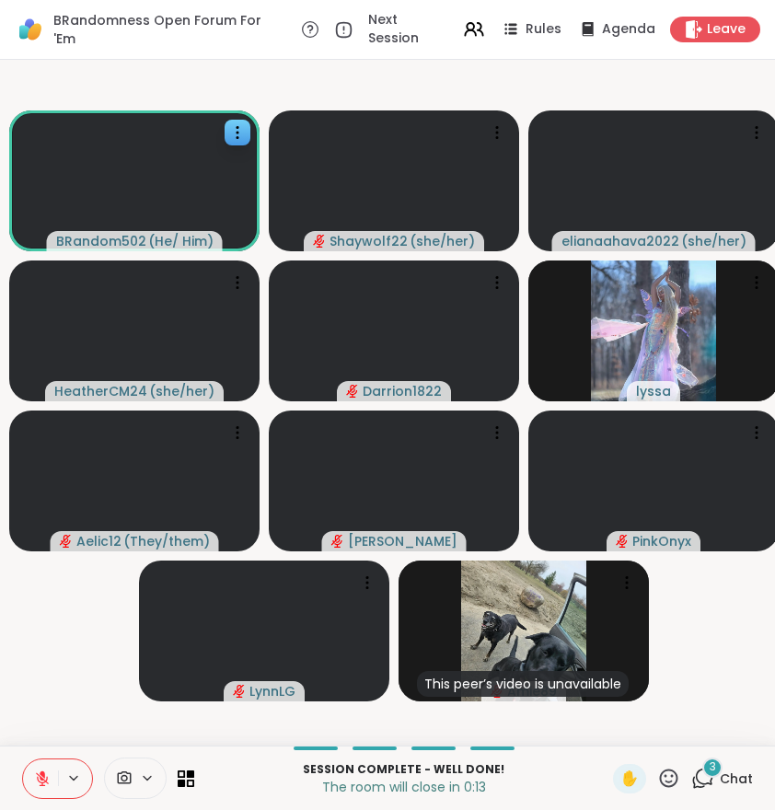
click at [730, 31] on span "Leave" at bounding box center [726, 29] width 39 height 18
click at [730, 31] on body "BRandomness Open Forum For 'Em Next Session Rules Agenda Leave BRandom502 ( He/…" at bounding box center [387, 405] width 775 height 810
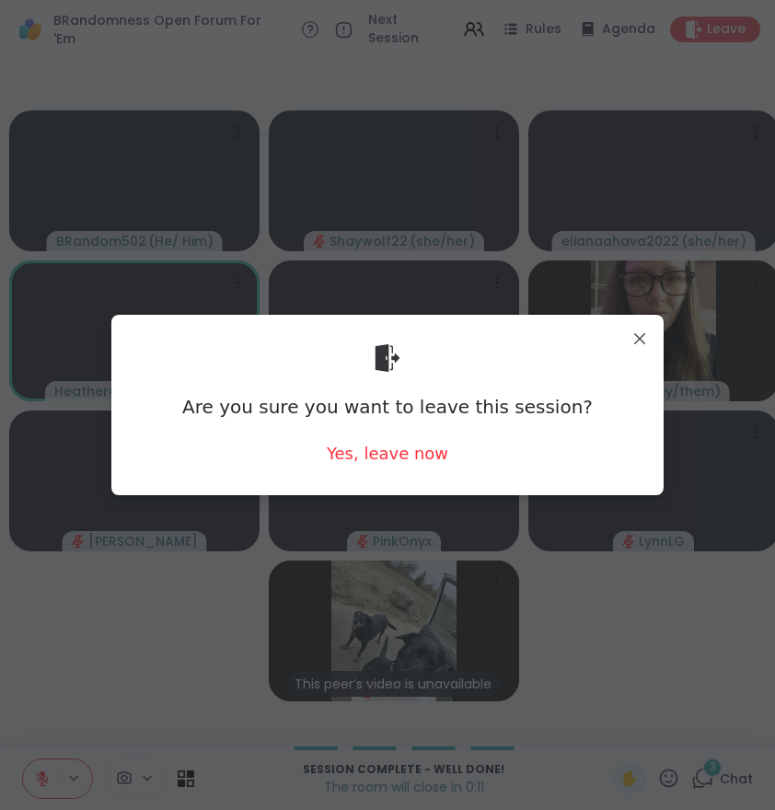
click at [405, 440] on div "Are you sure you want to leave this session? Yes, leave now" at bounding box center [387, 405] width 523 height 150
click at [411, 450] on div "Yes, leave now" at bounding box center [388, 453] width 122 height 23
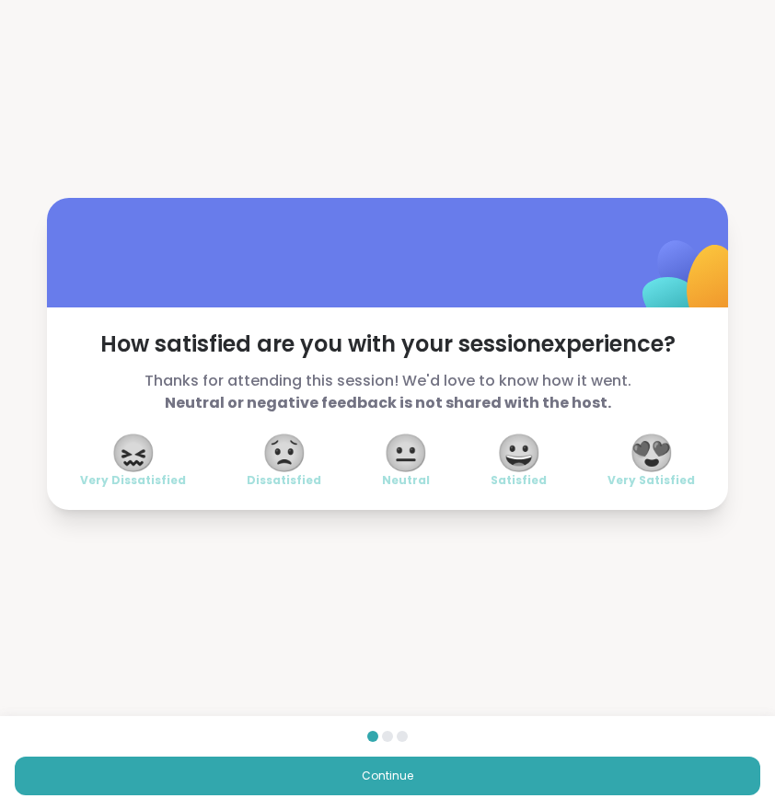
click at [368, 783] on span "Continue" at bounding box center [388, 776] width 52 height 17
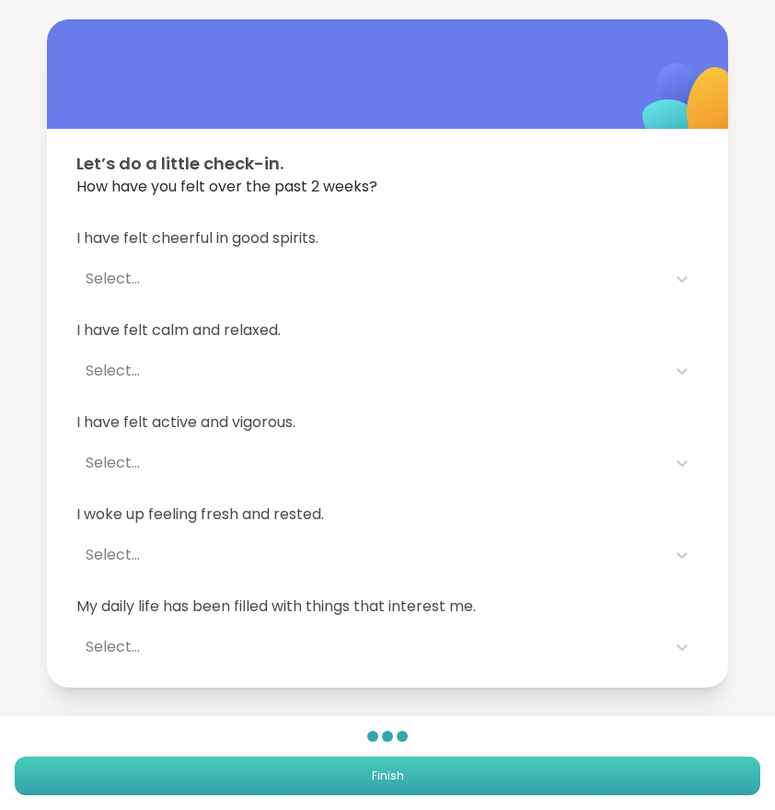
click at [382, 758] on button "Finish" at bounding box center [388, 776] width 746 height 39
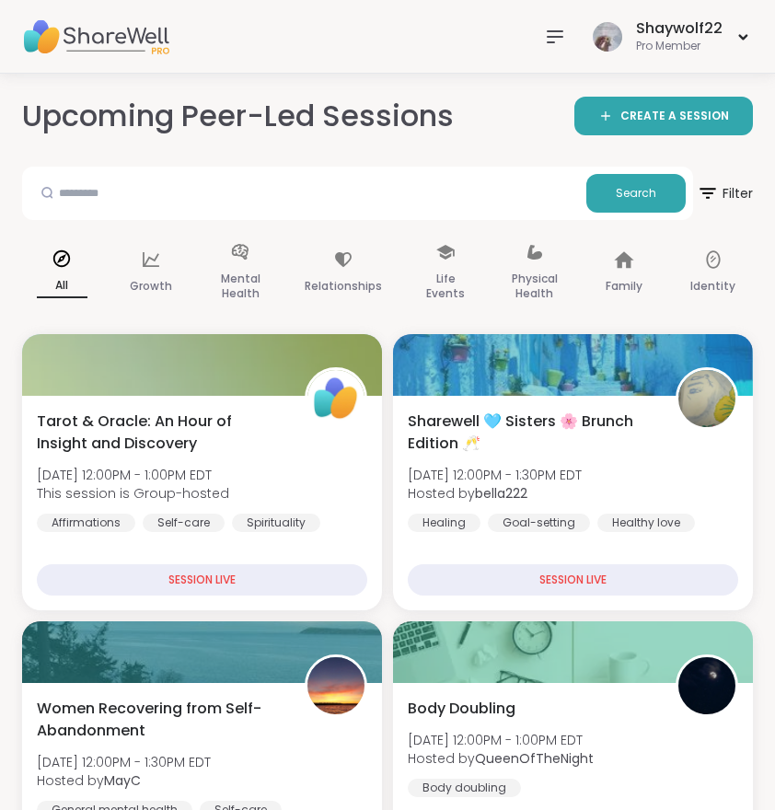
click at [556, 39] on icon at bounding box center [555, 37] width 22 height 22
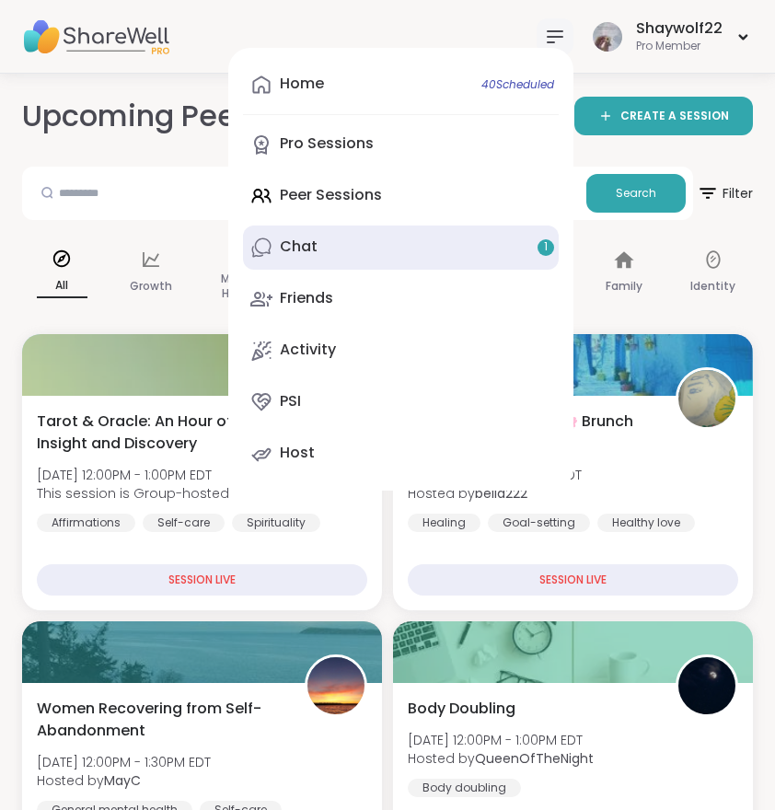
click at [387, 251] on link "Chat 1" at bounding box center [401, 248] width 316 height 44
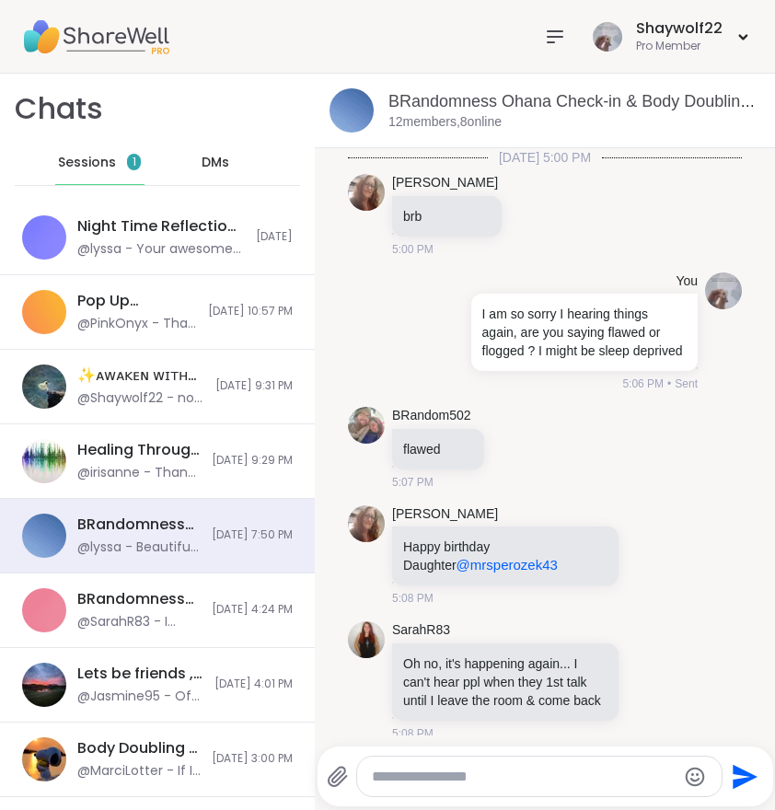
scroll to position [5575, 0]
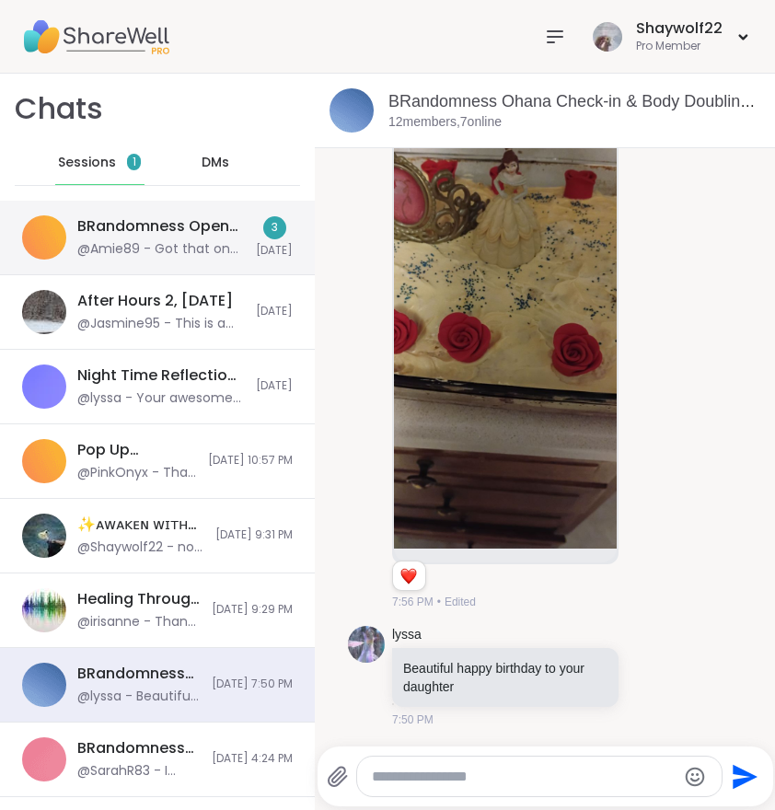
click at [99, 228] on div "BRandomness Open Forum For 'Em, Sep 06" at bounding box center [161, 226] width 168 height 20
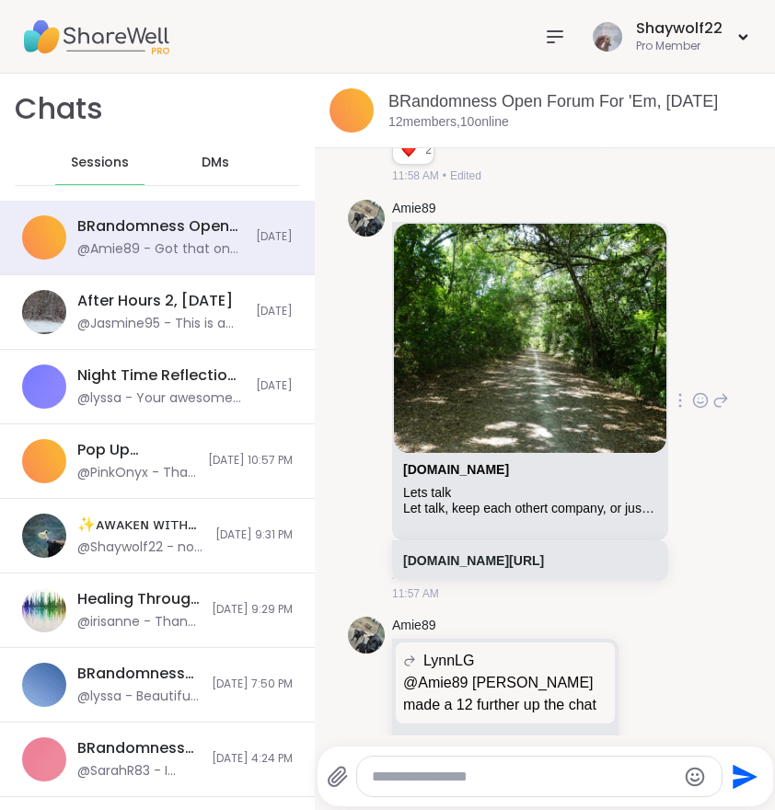
scroll to position [6733, 0]
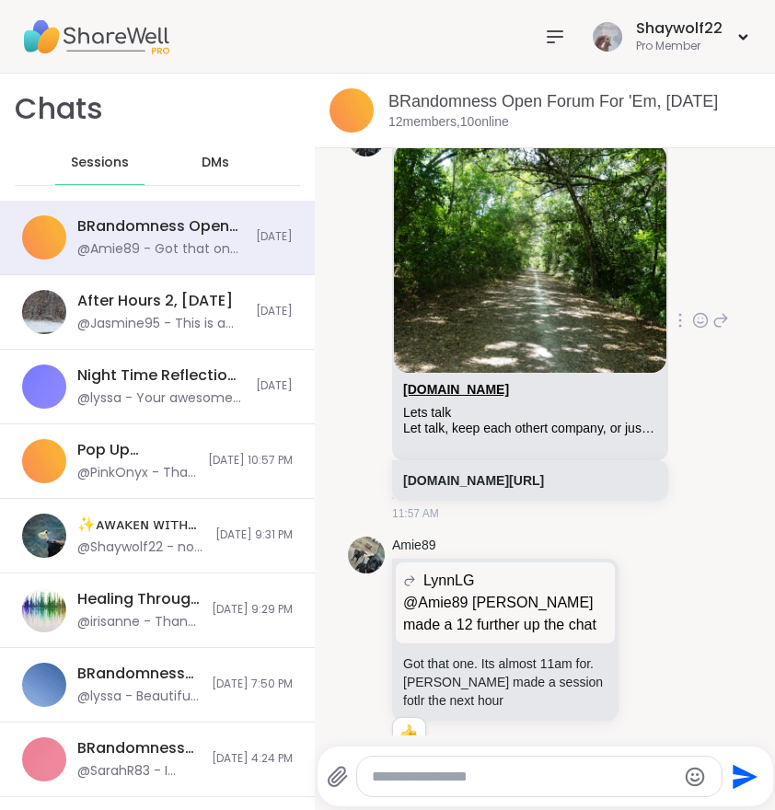
click at [474, 382] on link "sharewellnow.com" at bounding box center [456, 389] width 106 height 15
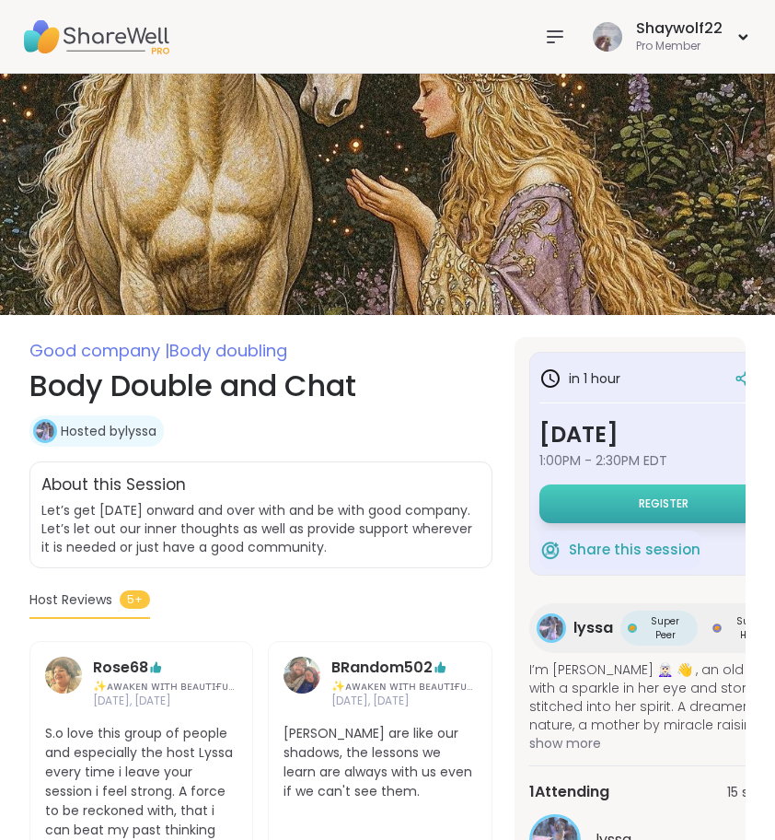
click at [657, 505] on span "Register" at bounding box center [664, 503] width 50 height 15
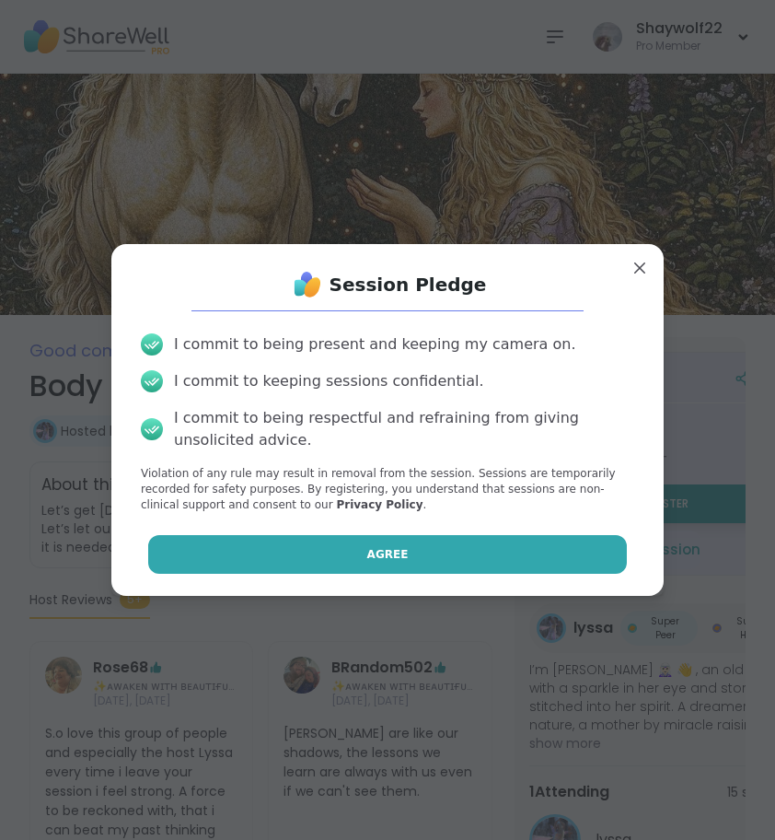
click at [547, 546] on button "Agree" at bounding box center [388, 554] width 480 height 39
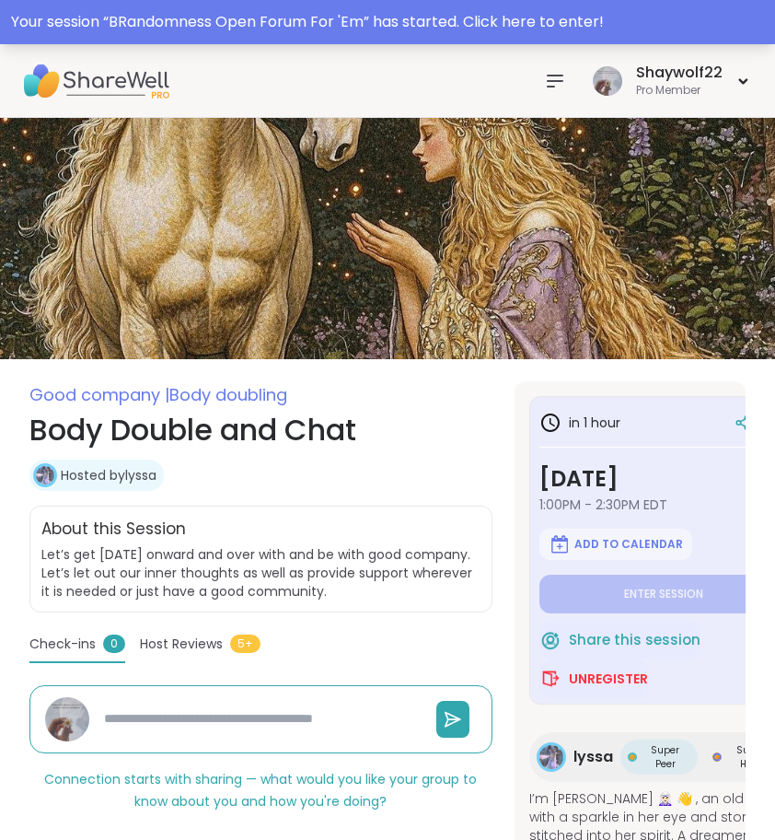
type textarea "*"
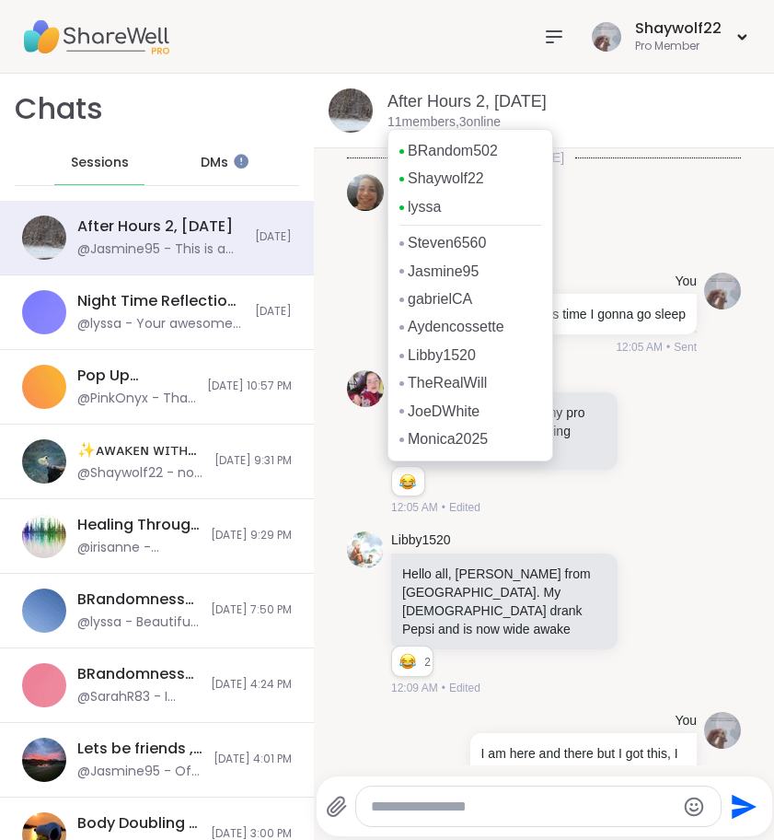
scroll to position [6352, 0]
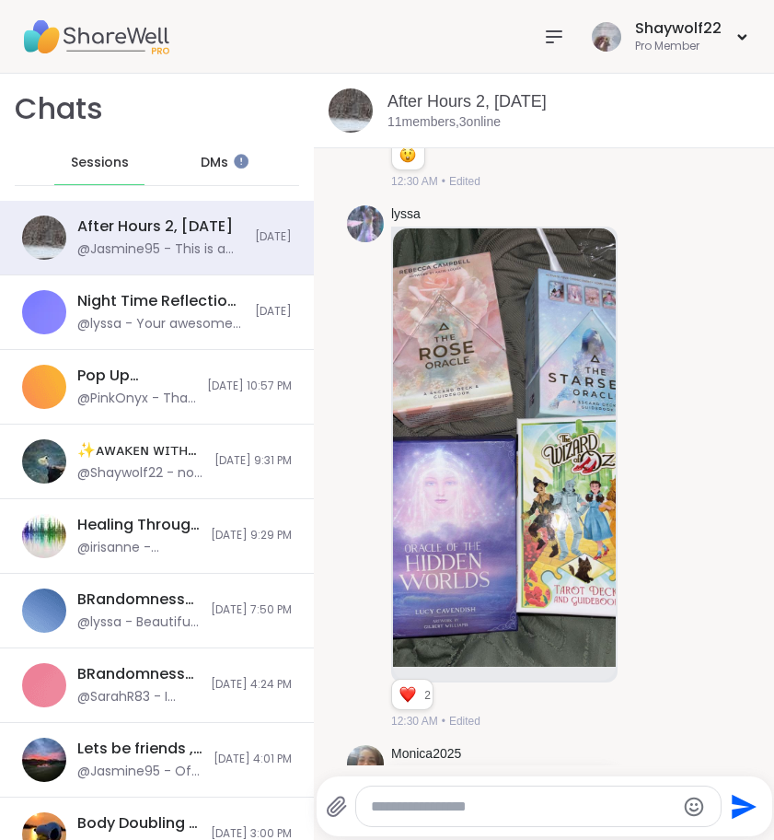
click at [566, 22] on div at bounding box center [554, 36] width 37 height 37
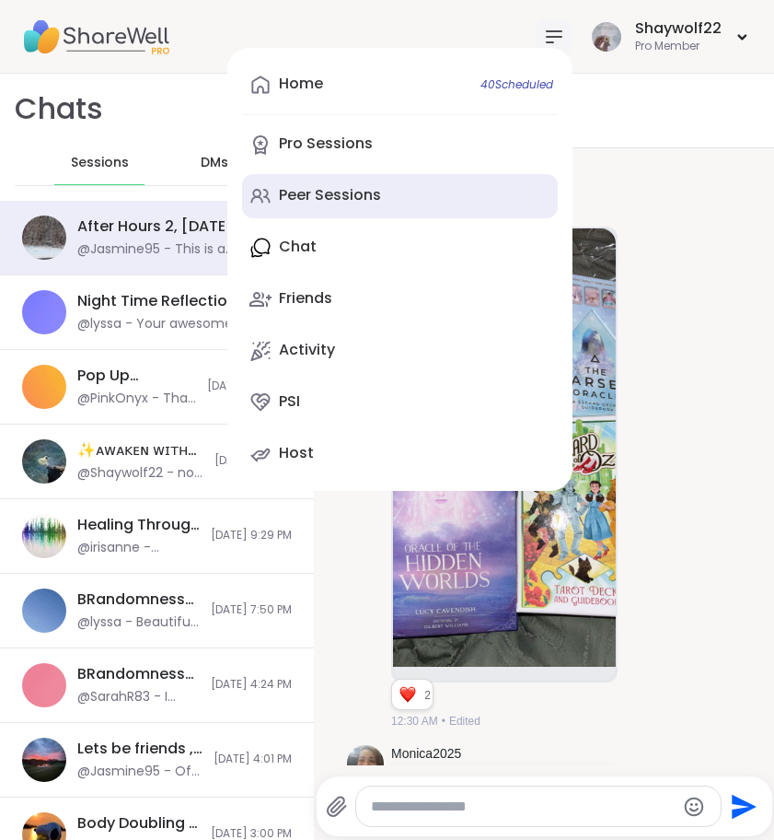
click at [459, 190] on link "Peer Sessions" at bounding box center [400, 196] width 316 height 44
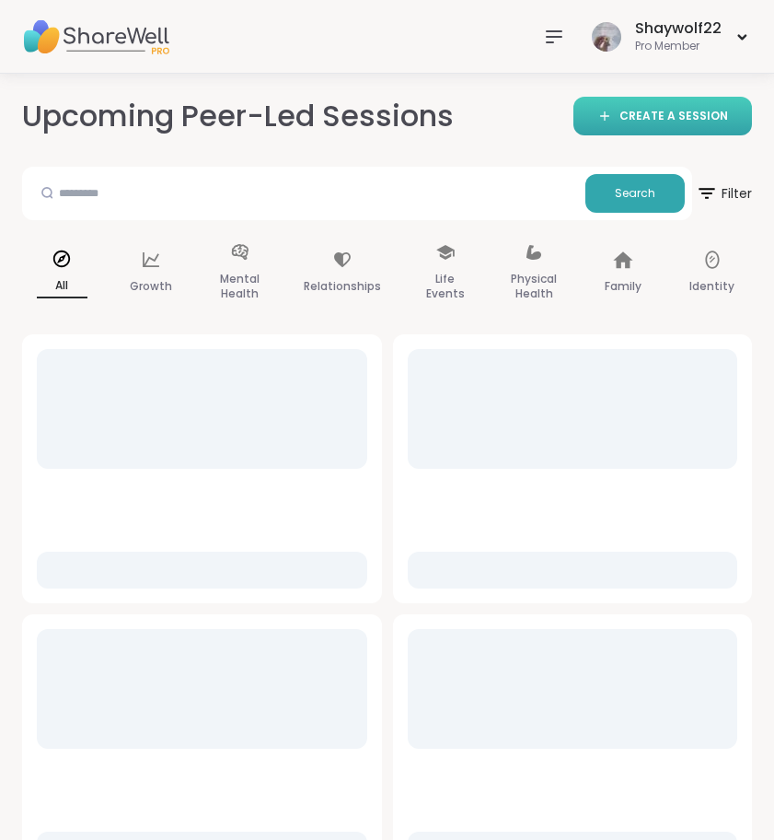
click at [661, 122] on span "CREATE A SESSION" at bounding box center [674, 117] width 109 height 16
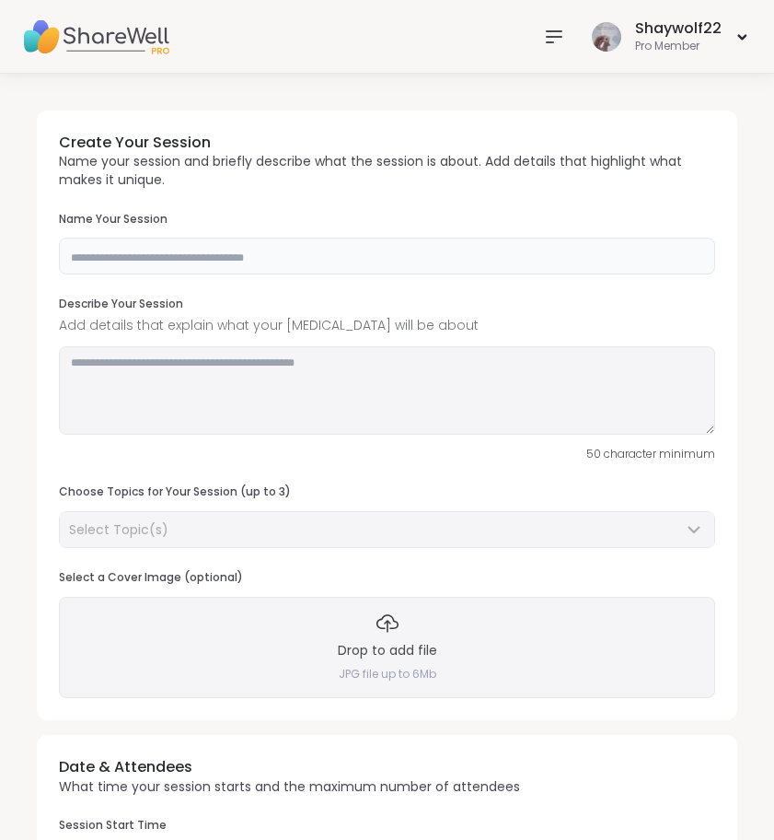
click at [261, 242] on input "text" at bounding box center [387, 256] width 656 height 37
type input "*********"
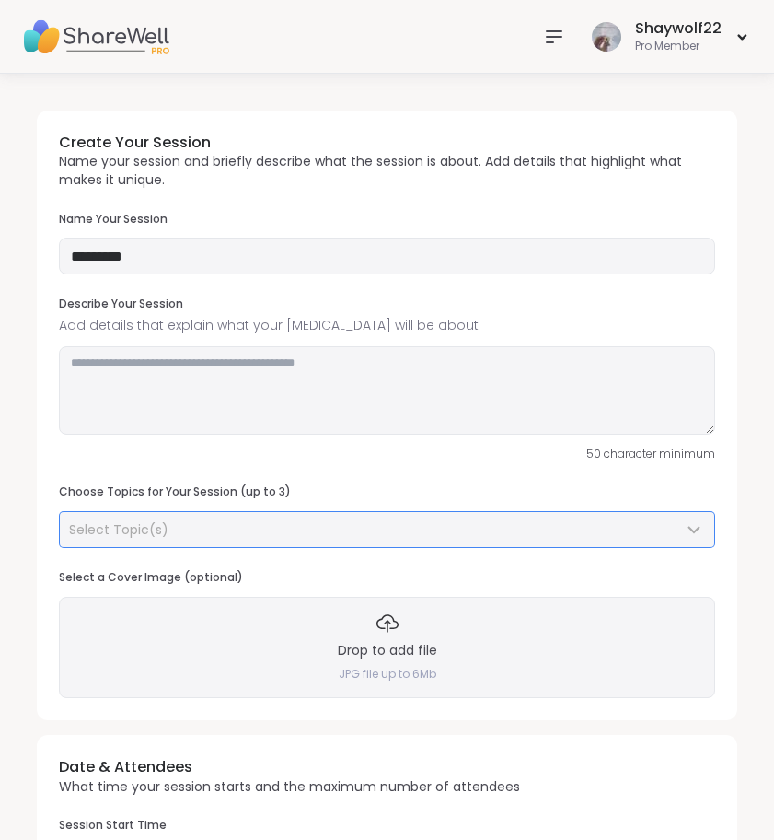
click at [273, 520] on div "Select Topic(s)" at bounding box center [376, 529] width 614 height 18
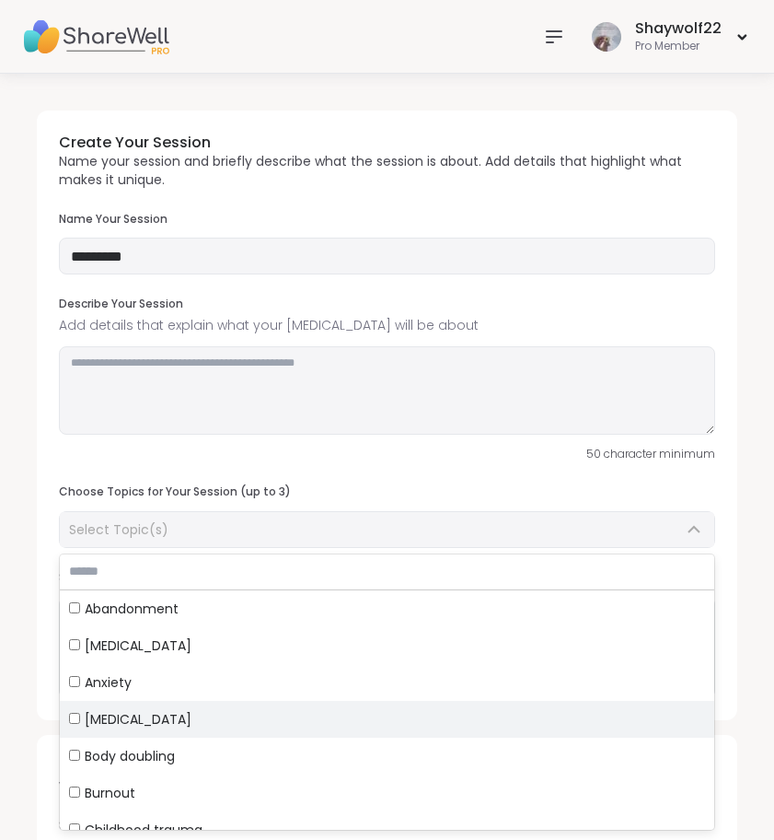
scroll to position [71, 0]
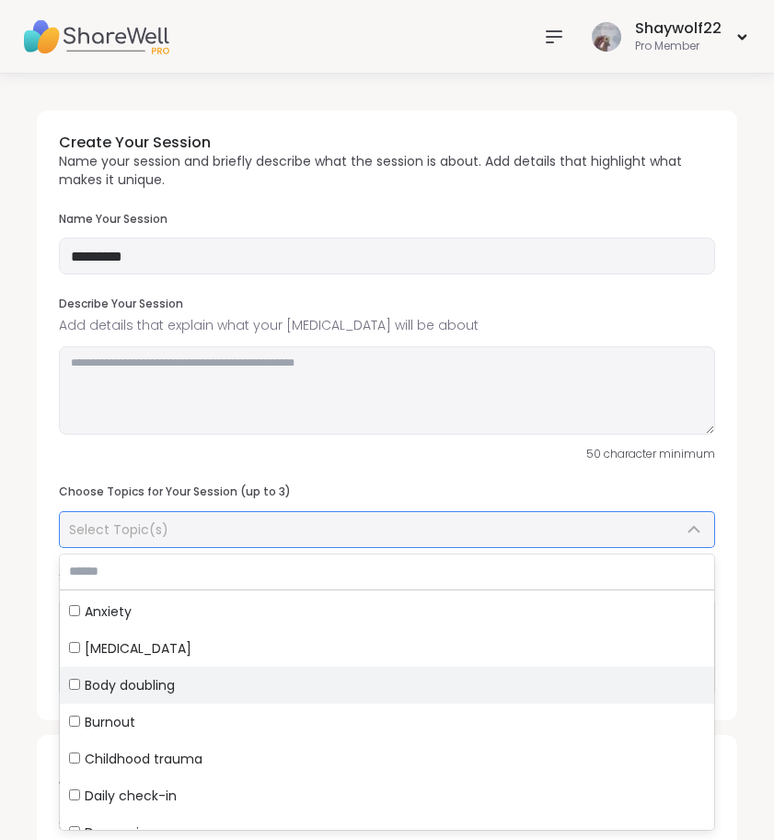
click at [214, 690] on div "Body doubling" at bounding box center [387, 685] width 636 height 18
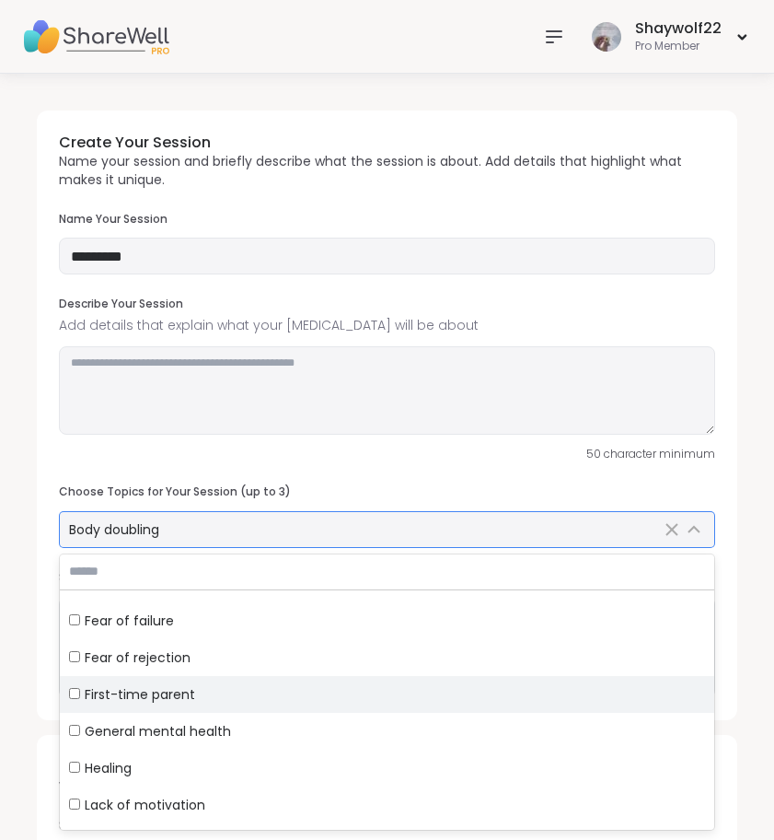
scroll to position [378, 0]
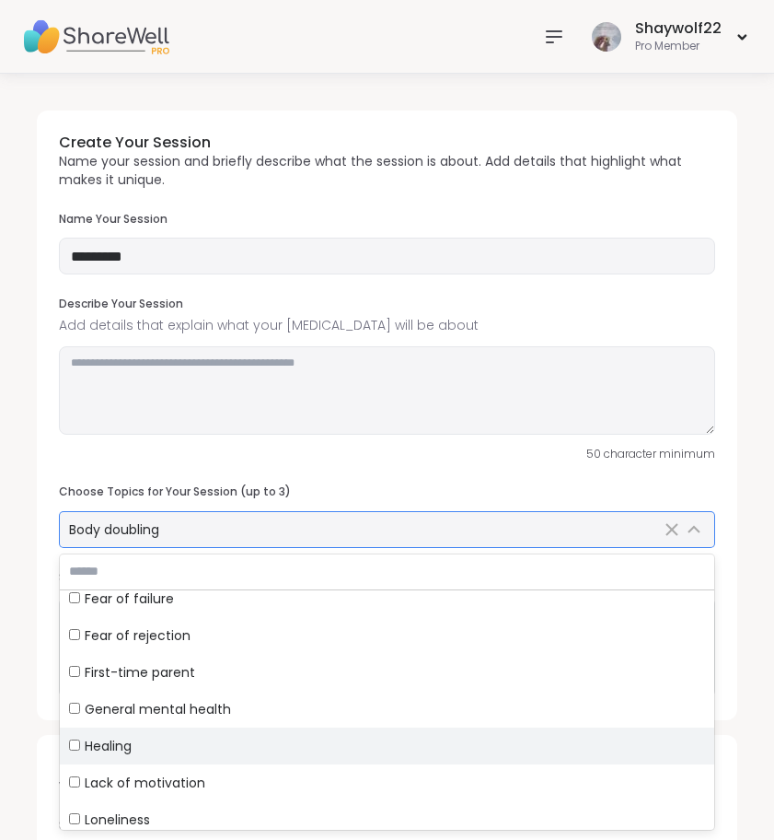
click at [152, 740] on div "Healing" at bounding box center [387, 746] width 636 height 18
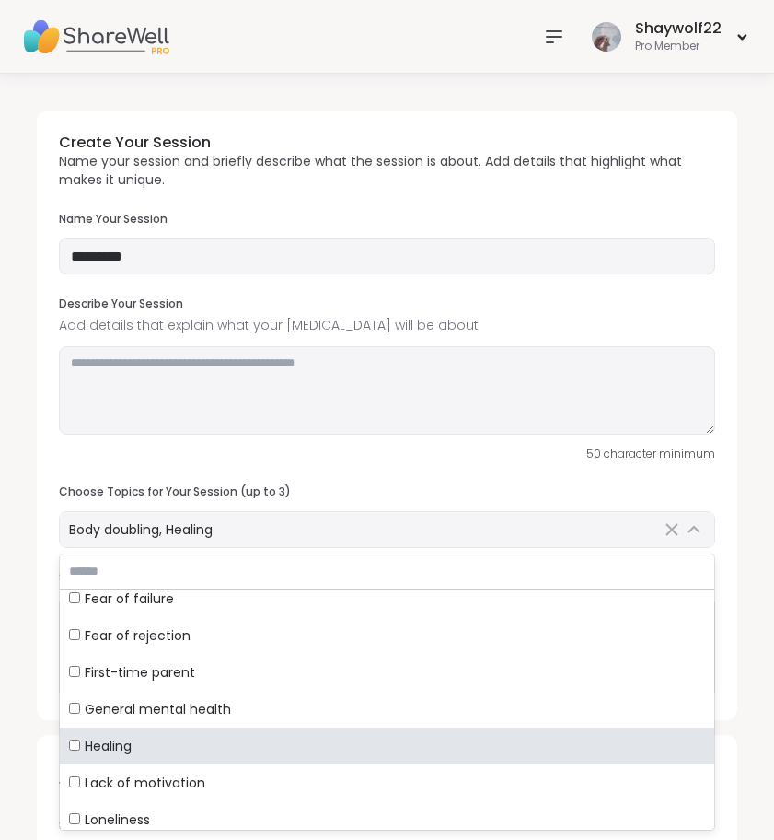
click at [22, 543] on div "Create Your Session Name your session and briefly describe what the session is …" at bounding box center [387, 734] width 774 height 1321
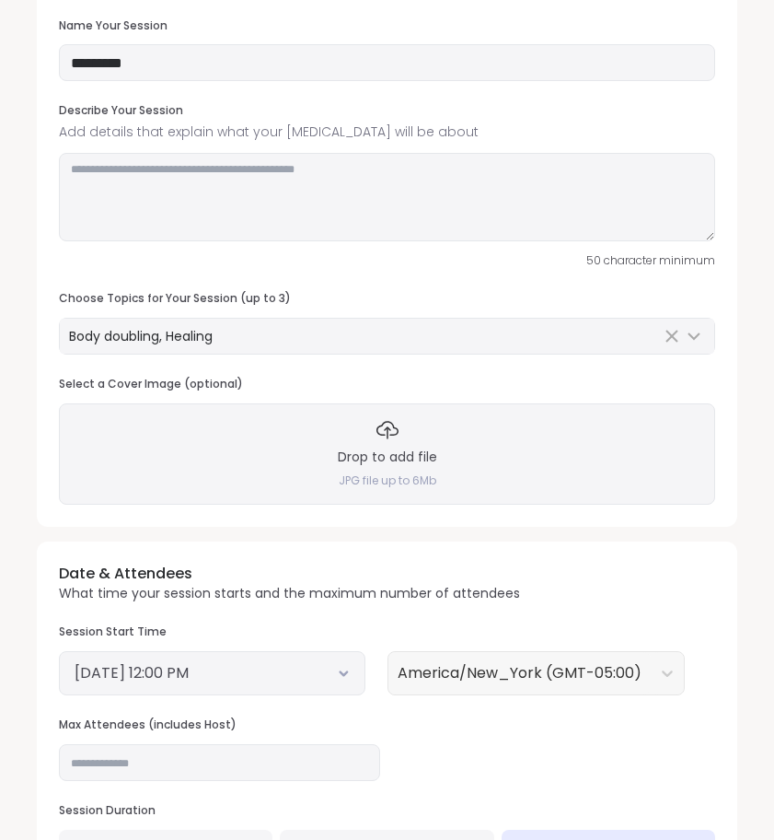
scroll to position [221, 0]
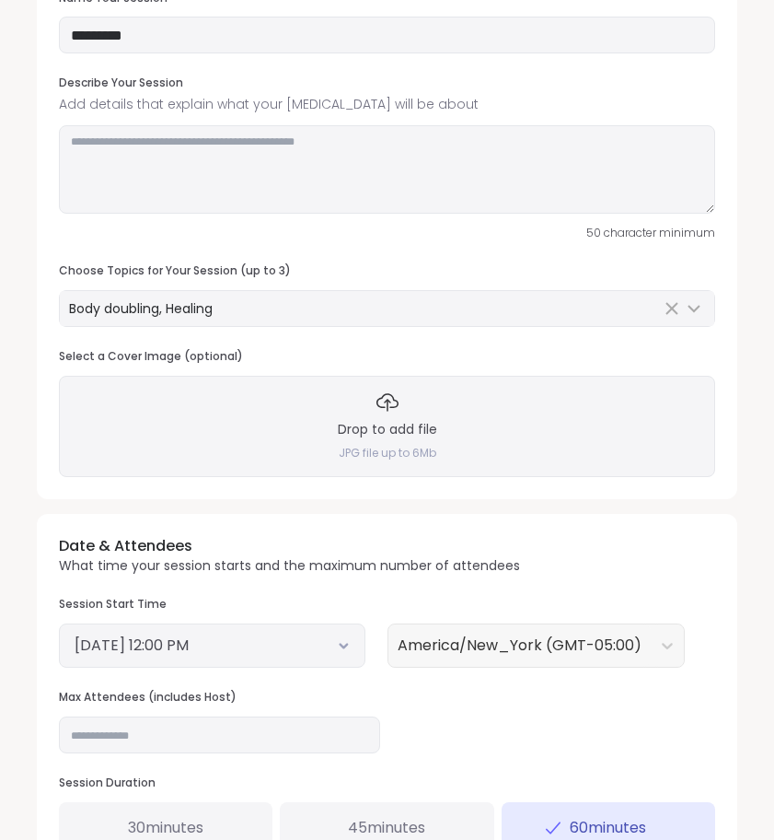
click at [377, 437] on div "Drop to add file JPG file up to 6Mb" at bounding box center [387, 426] width 656 height 101
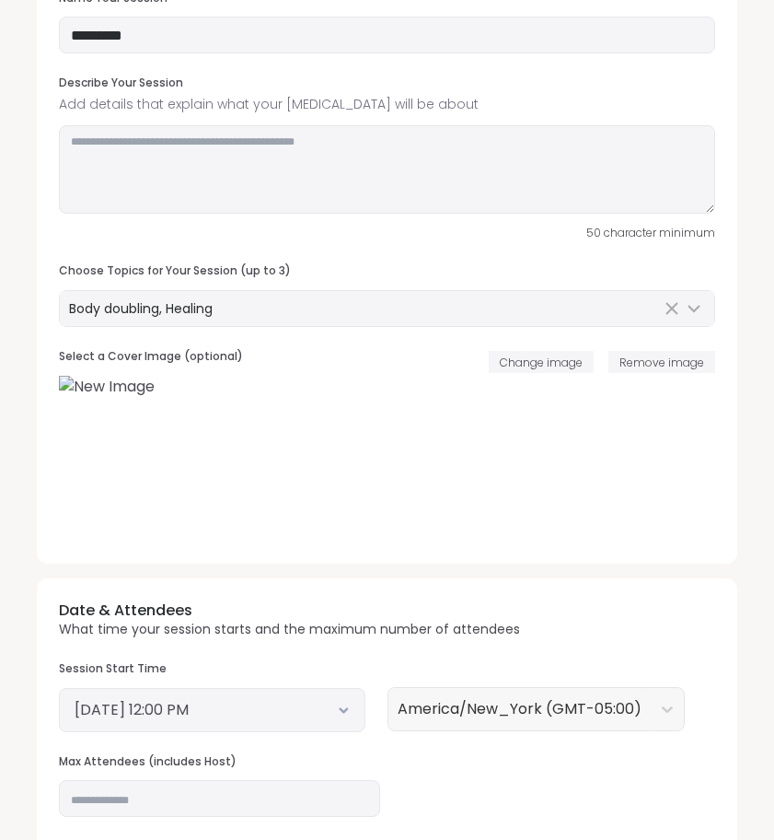
scroll to position [287, 0]
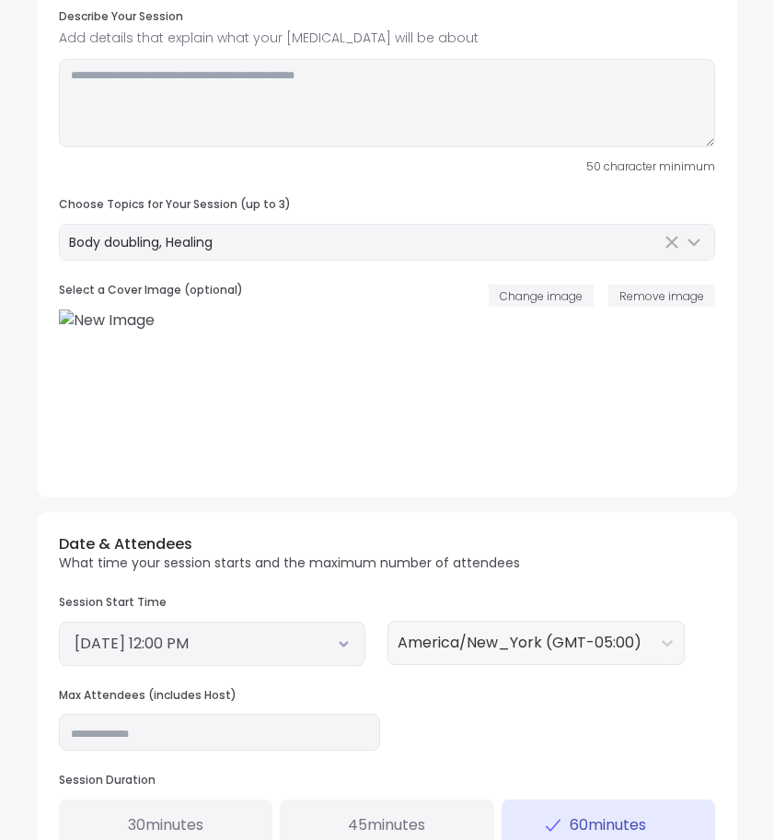
click at [315, 621] on div "September 6, 2025 12:00 PM" at bounding box center [212, 643] width 307 height 44
click at [315, 633] on button "September 6, 2025 12:00 PM" at bounding box center [212, 644] width 275 height 22
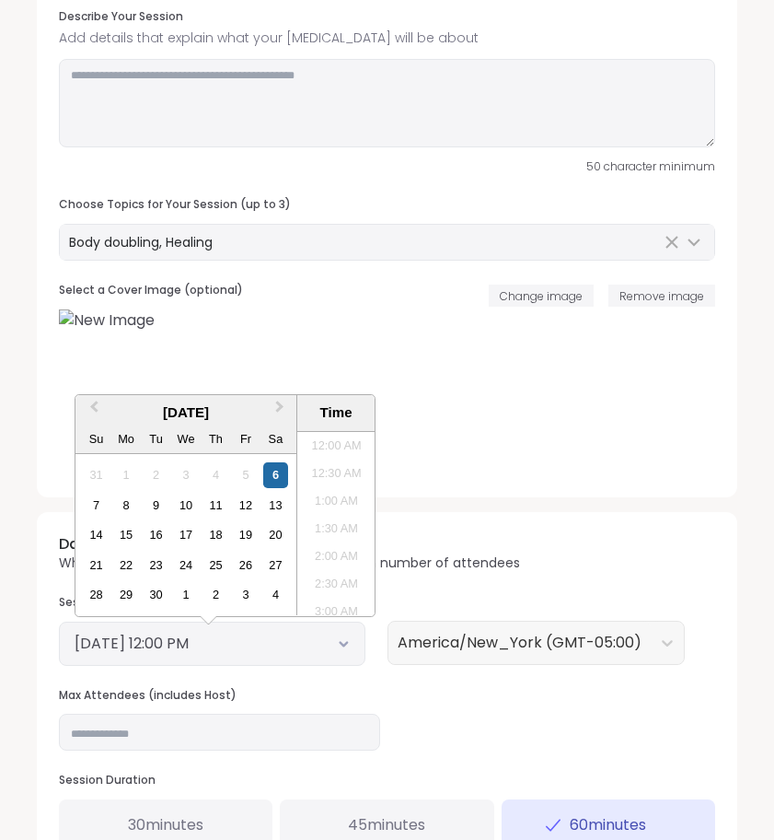
scroll to position [585, 0]
click at [420, 679] on div "Date & Attendees What time your session starts and the maximum number of attend…" at bounding box center [387, 722] width 701 height 420
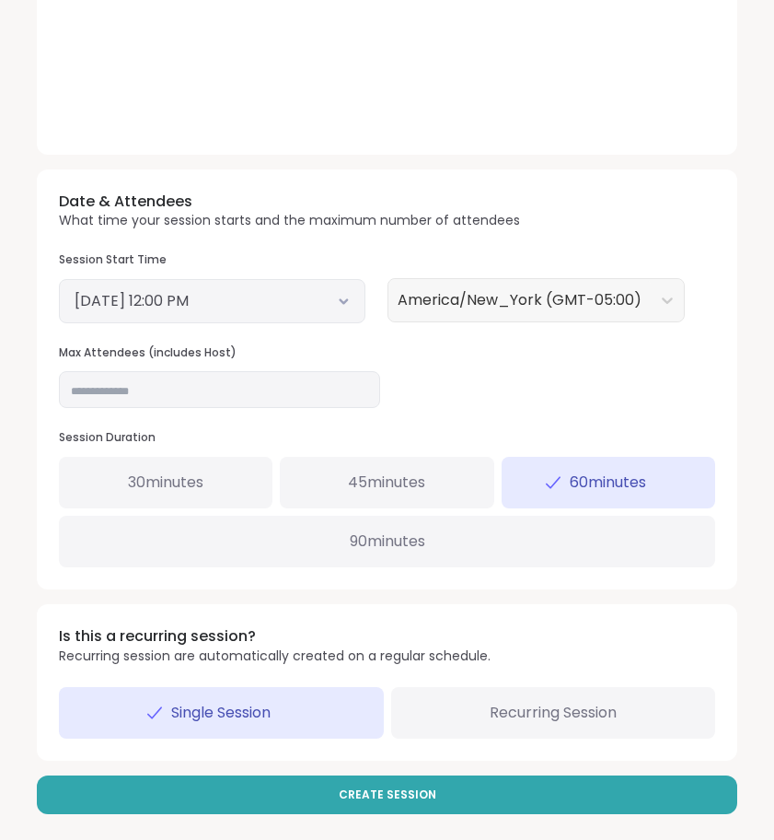
scroll to position [629, 0]
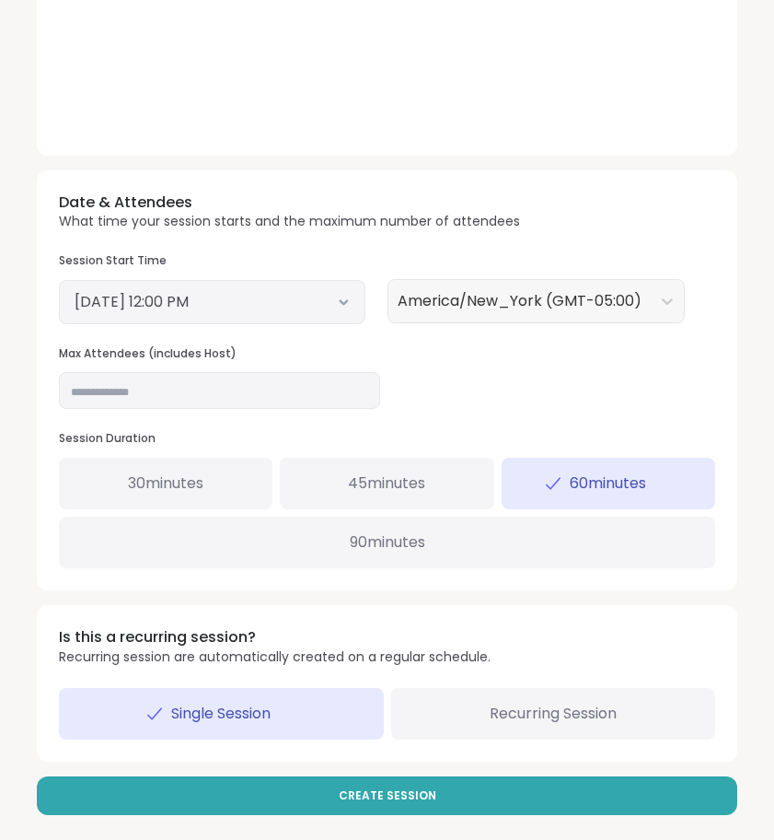
click at [424, 534] on span "90 minutes" at bounding box center [388, 542] width 76 height 22
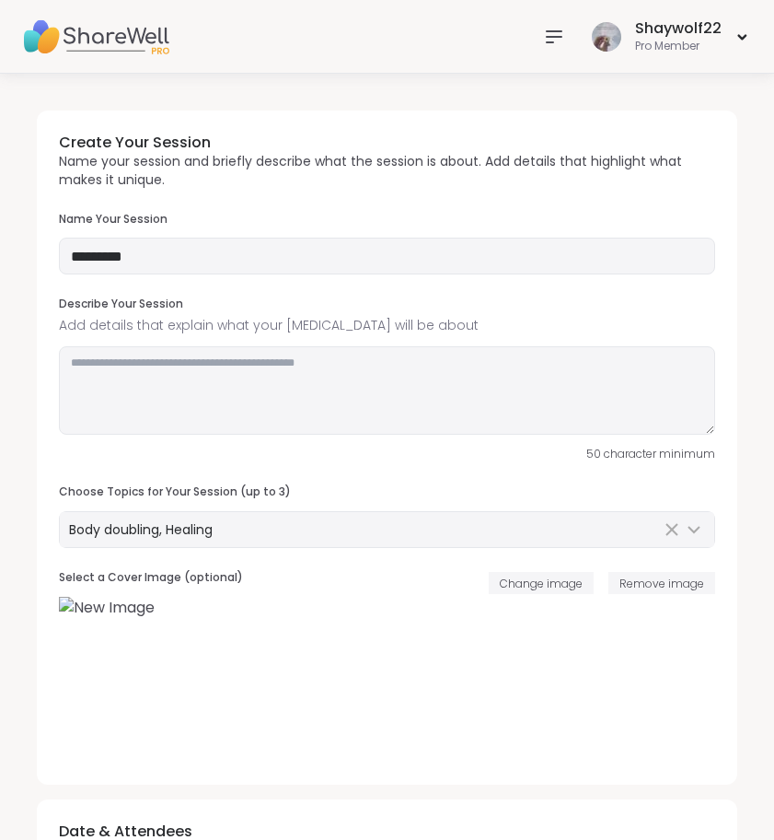
scroll to position [0, 0]
click at [394, 360] on textarea at bounding box center [387, 390] width 656 height 88
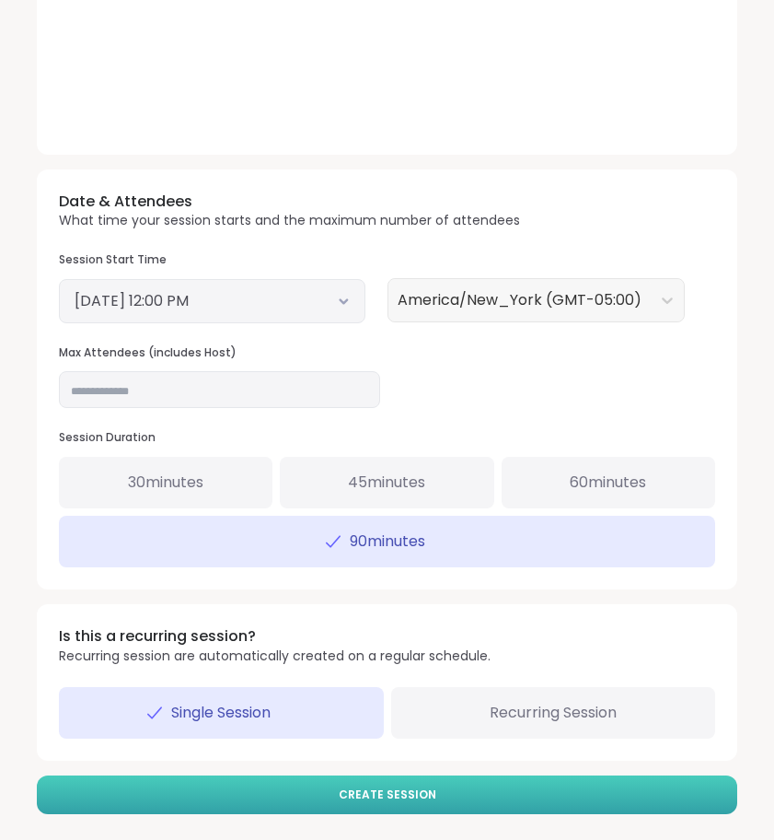
type textarea "**********"
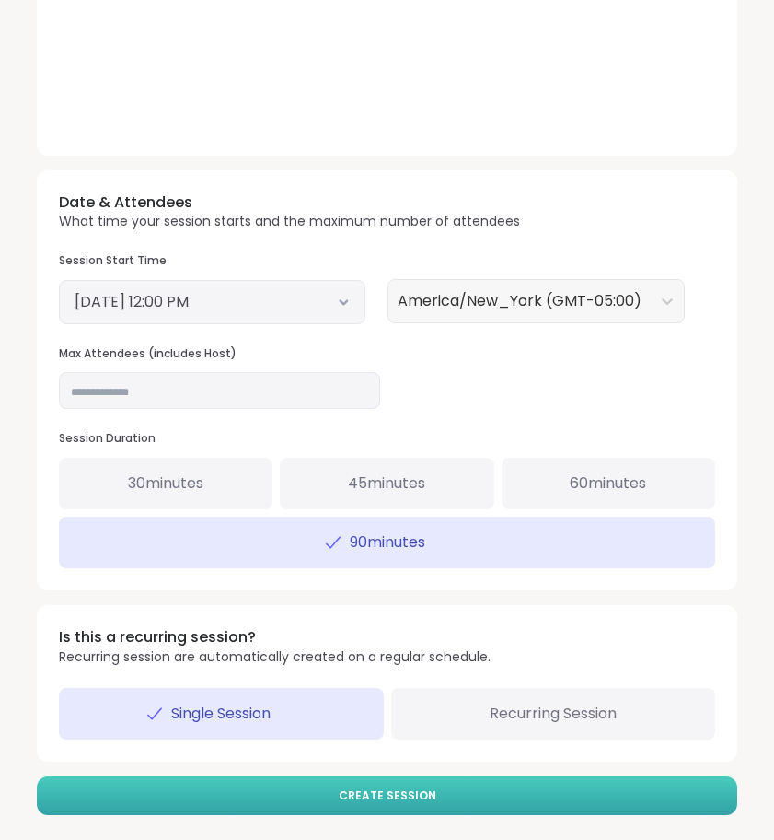
click at [454, 782] on button "Create Session" at bounding box center [387, 795] width 701 height 39
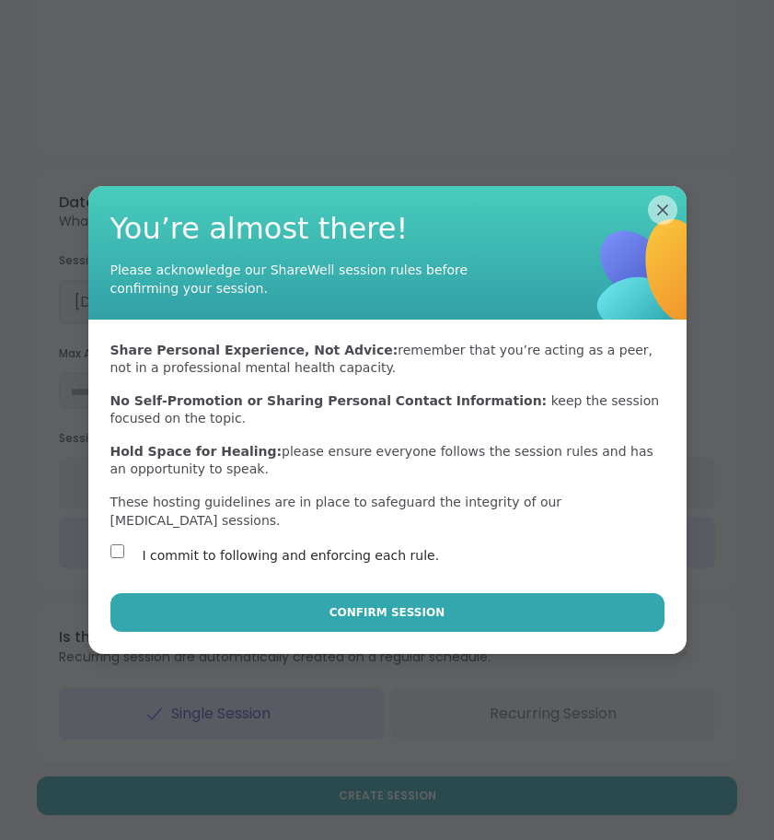
click at [241, 587] on div "Share Personal Experience, Not Advice: remember that you’re acting as a peer, n…" at bounding box center [387, 456] width 598 height 274
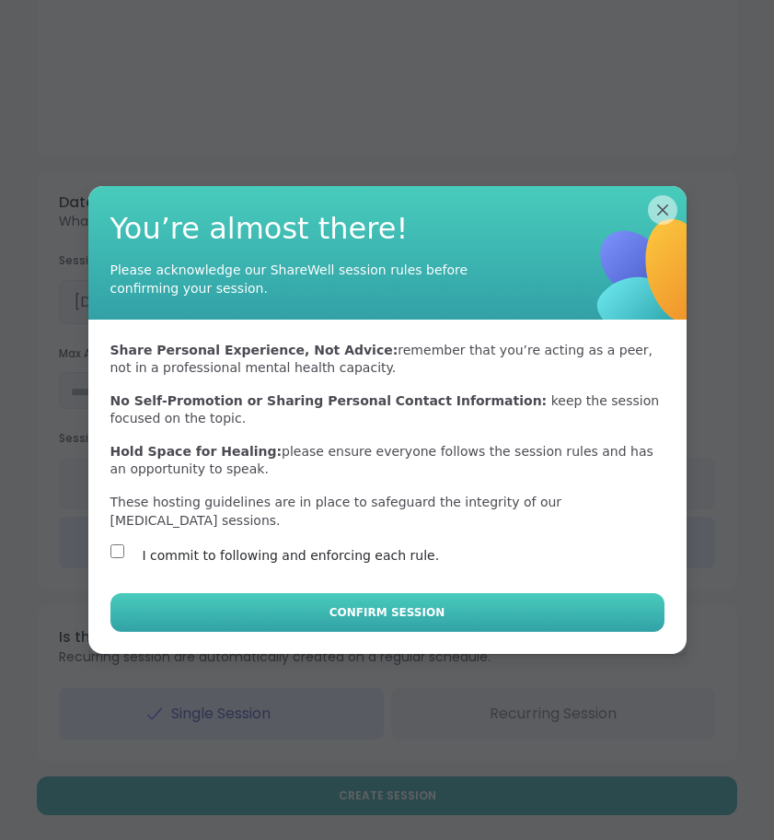
click at [250, 609] on button "Confirm Session" at bounding box center [387, 612] width 554 height 39
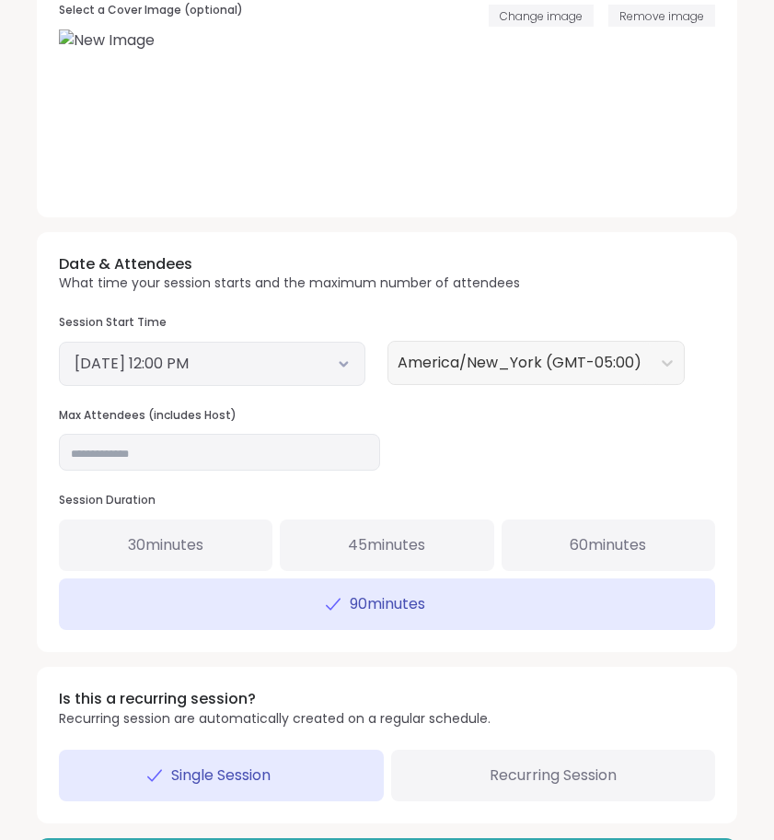
scroll to position [614, 0]
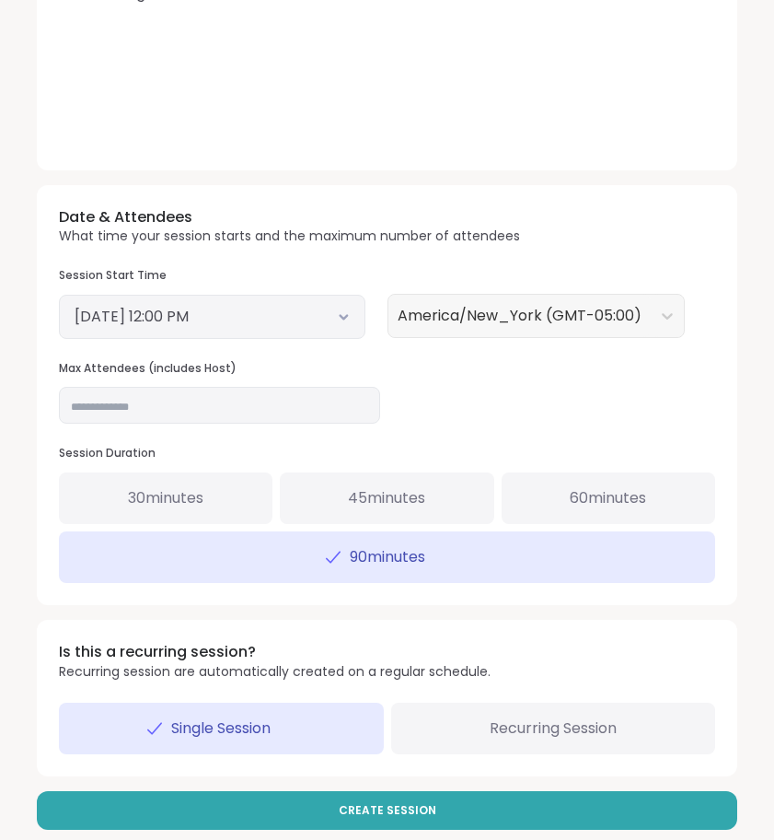
click at [319, 306] on button "September 6, 2025 12:00 PM" at bounding box center [212, 317] width 275 height 22
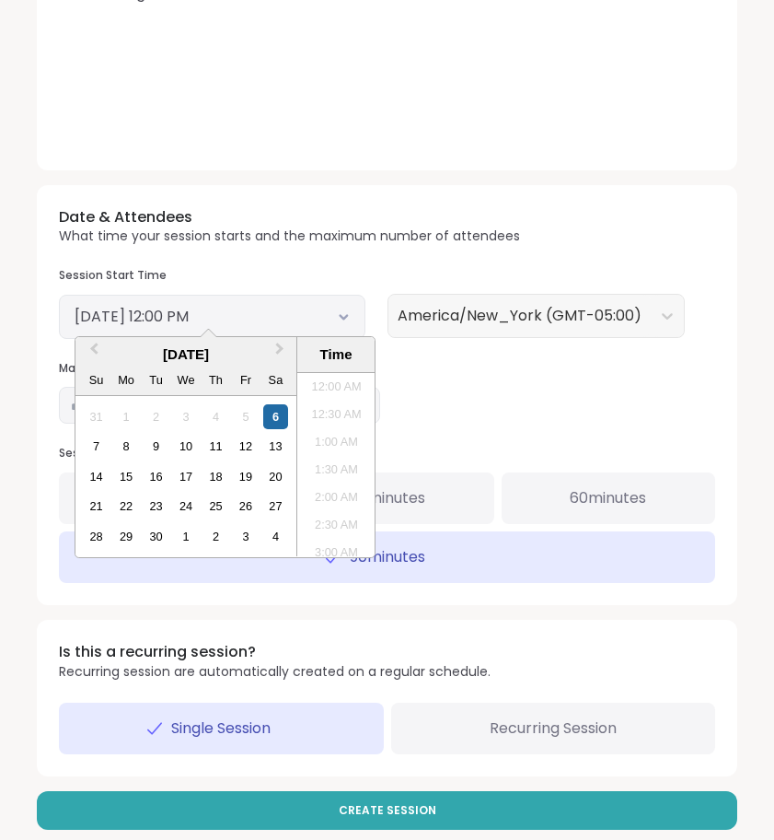
scroll to position [585, 0]
click at [436, 437] on div "Date & Attendees What time your session starts and the maximum number of attend…" at bounding box center [387, 395] width 701 height 420
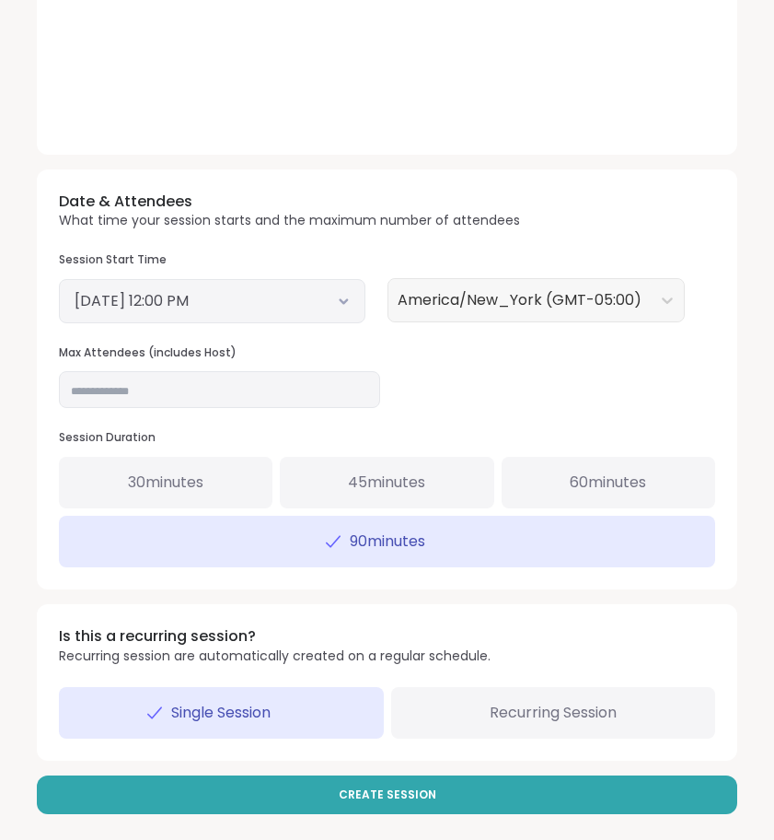
scroll to position [629, 0]
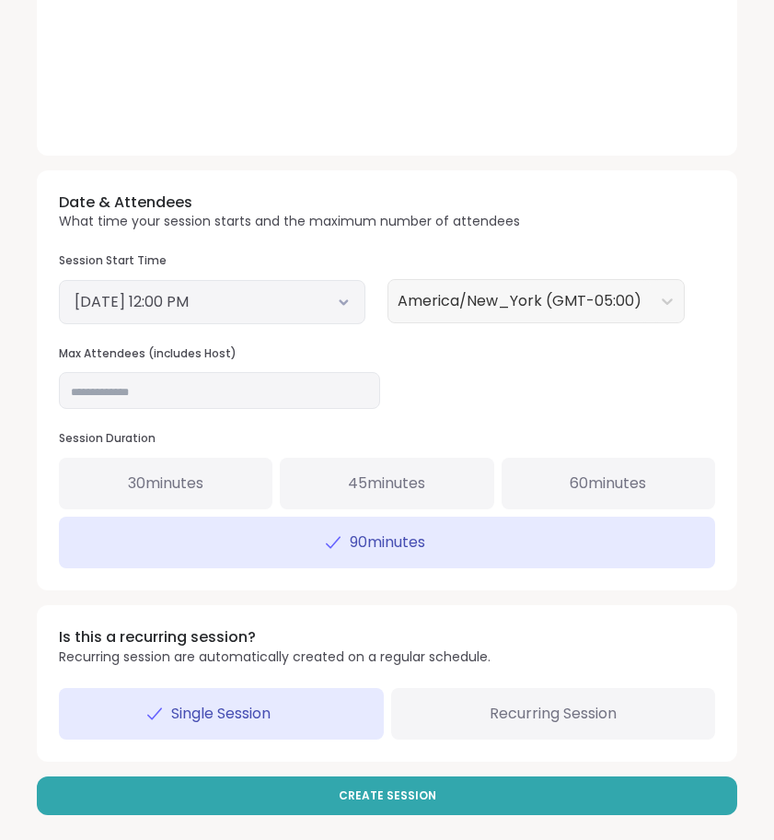
click at [564, 485] on div "60 minutes" at bounding box center [609, 484] width 214 height 52
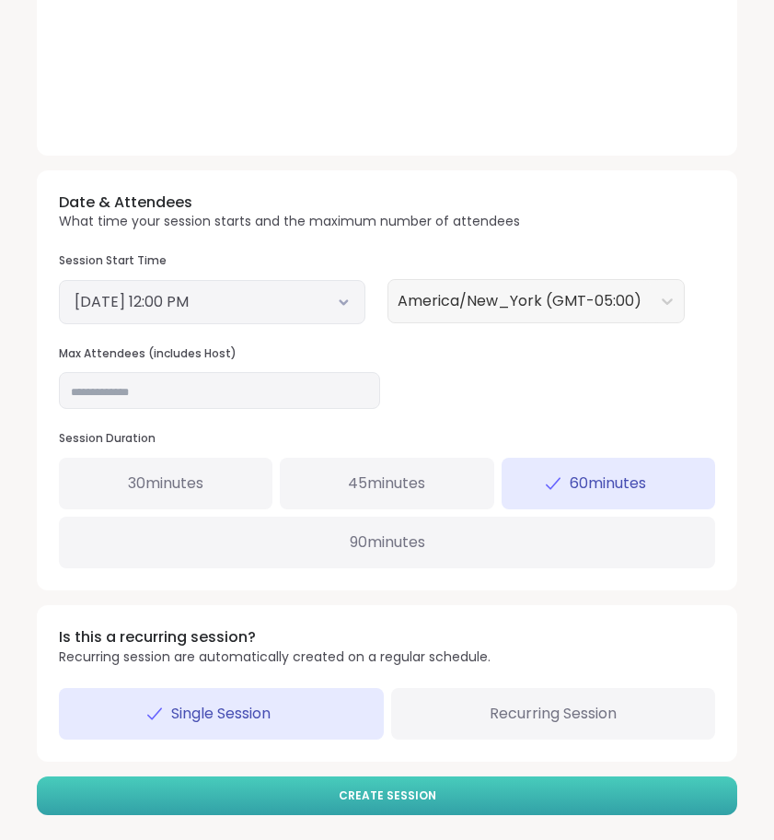
click at [522, 786] on button "Create Session" at bounding box center [387, 795] width 701 height 39
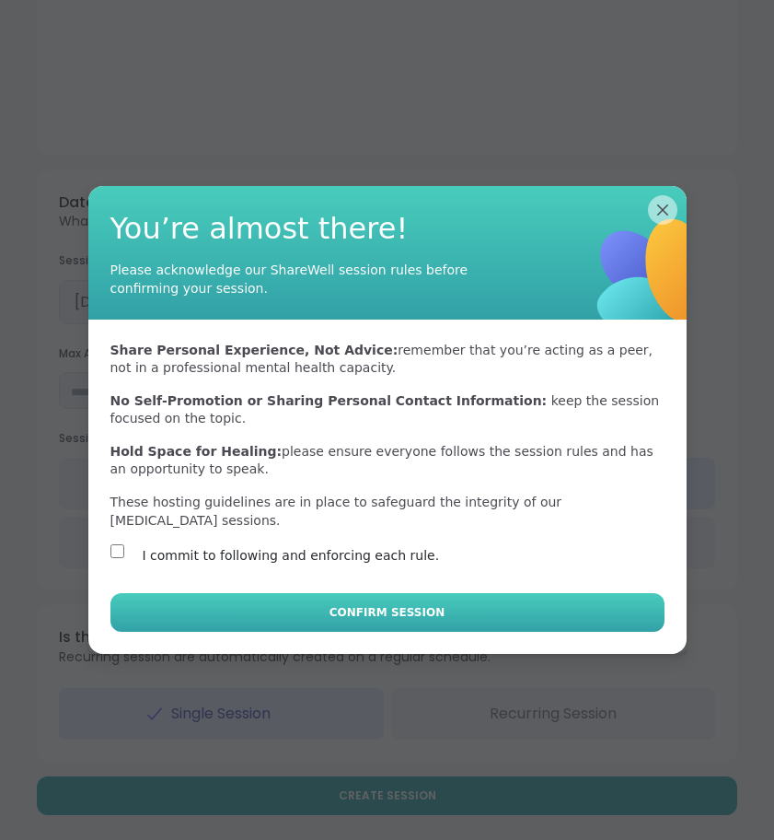
click at [298, 624] on button "Confirm Session" at bounding box center [387, 612] width 554 height 39
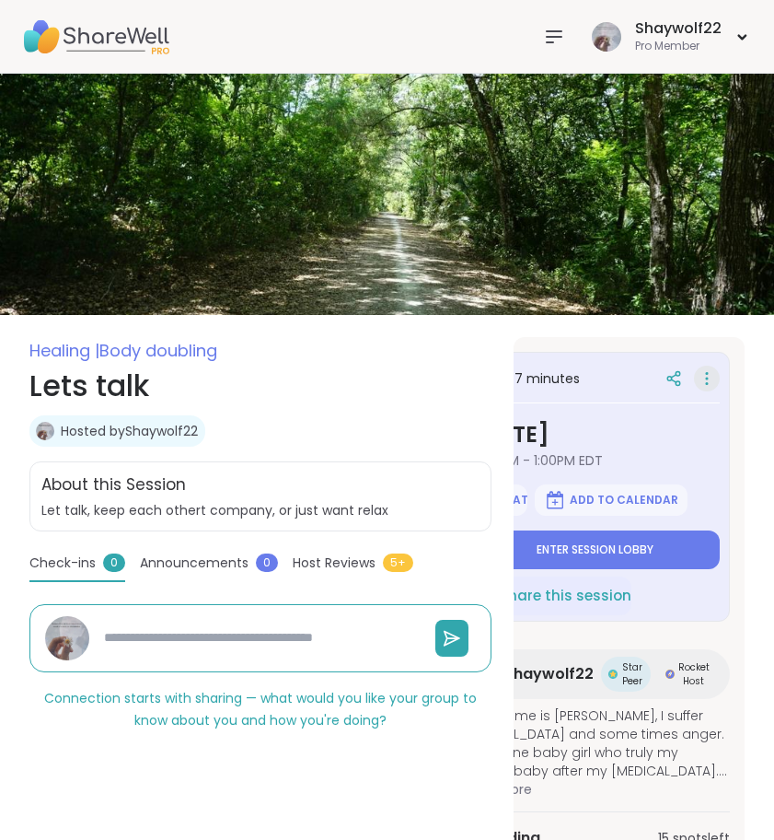
scroll to position [0, 68]
click at [717, 378] on div at bounding box center [707, 379] width 26 height 26
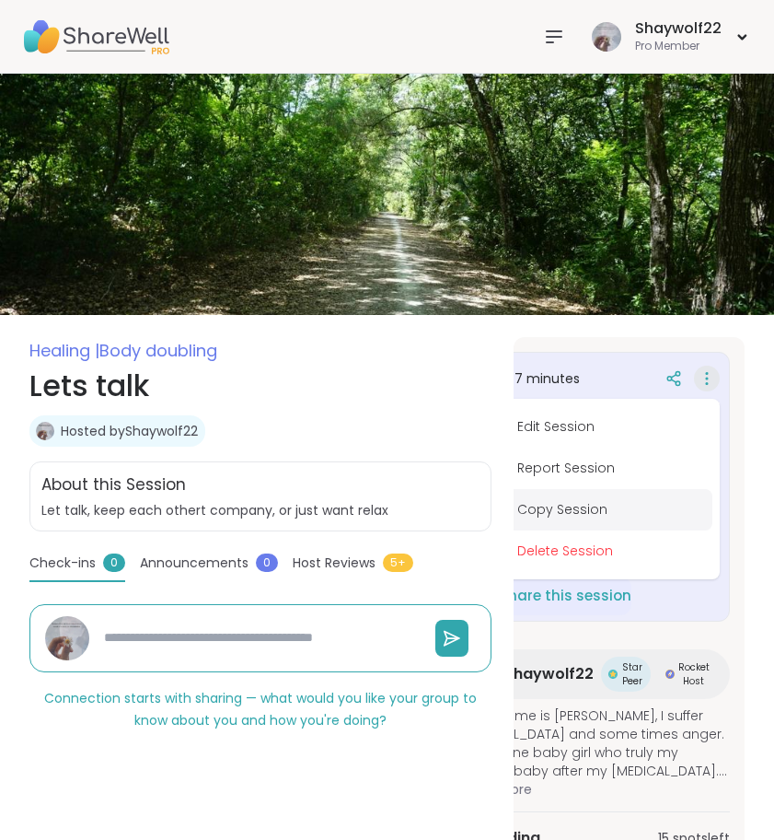
click at [630, 507] on button "Copy Session" at bounding box center [609, 509] width 206 height 41
type textarea "*"
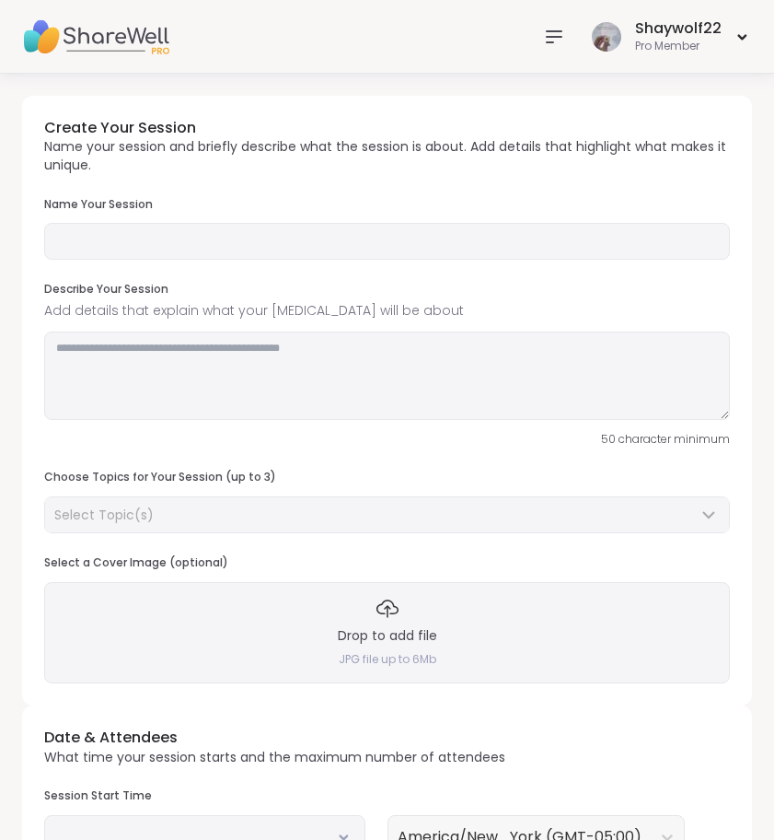
type input "*********"
type textarea "**********"
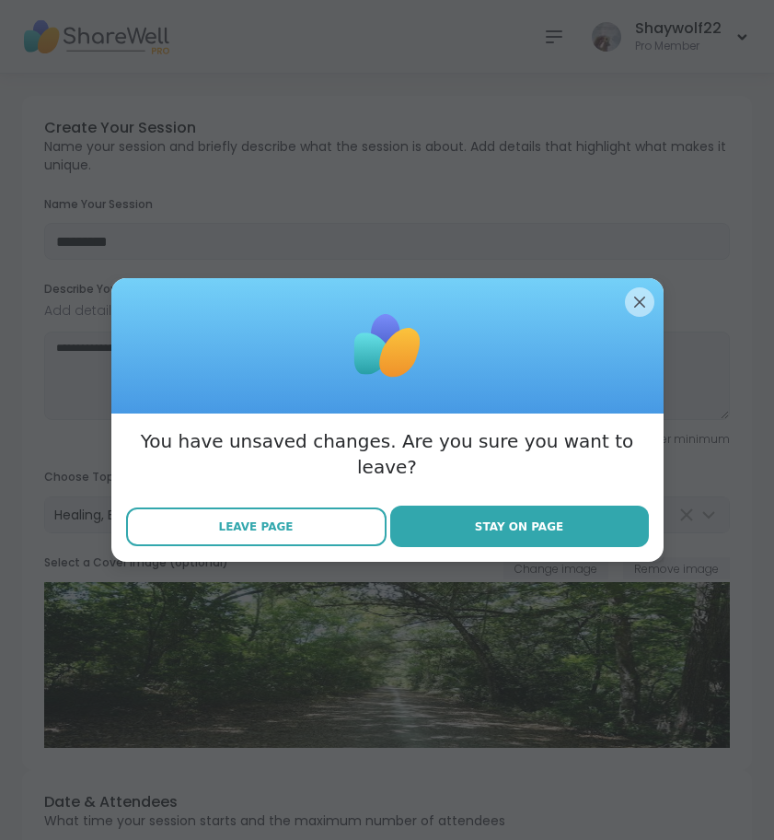
click at [319, 507] on button "Leave Page" at bounding box center [256, 526] width 261 height 39
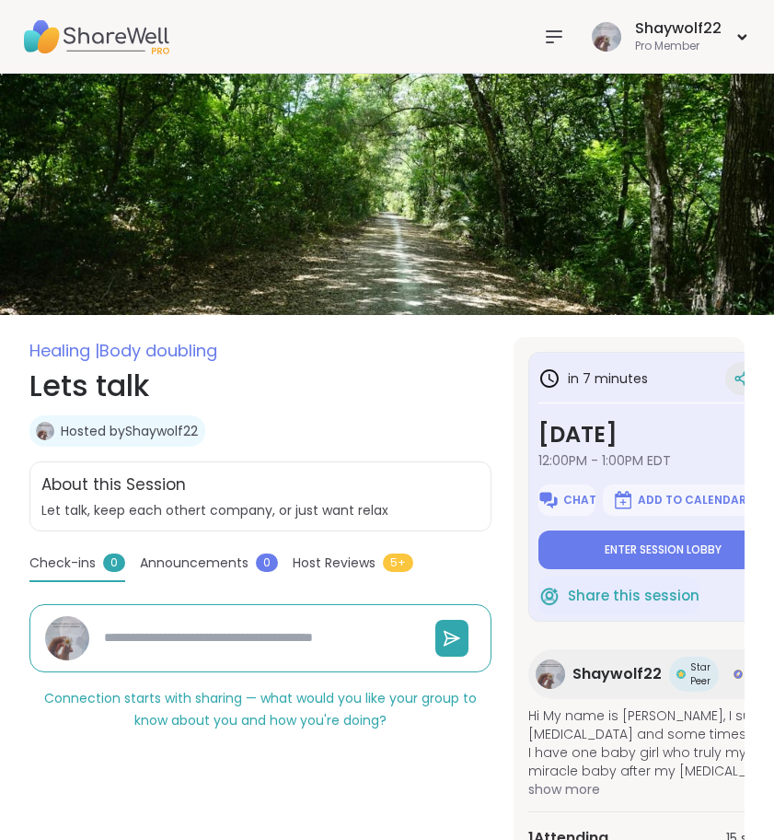
click at [741, 381] on icon at bounding box center [742, 378] width 17 height 17
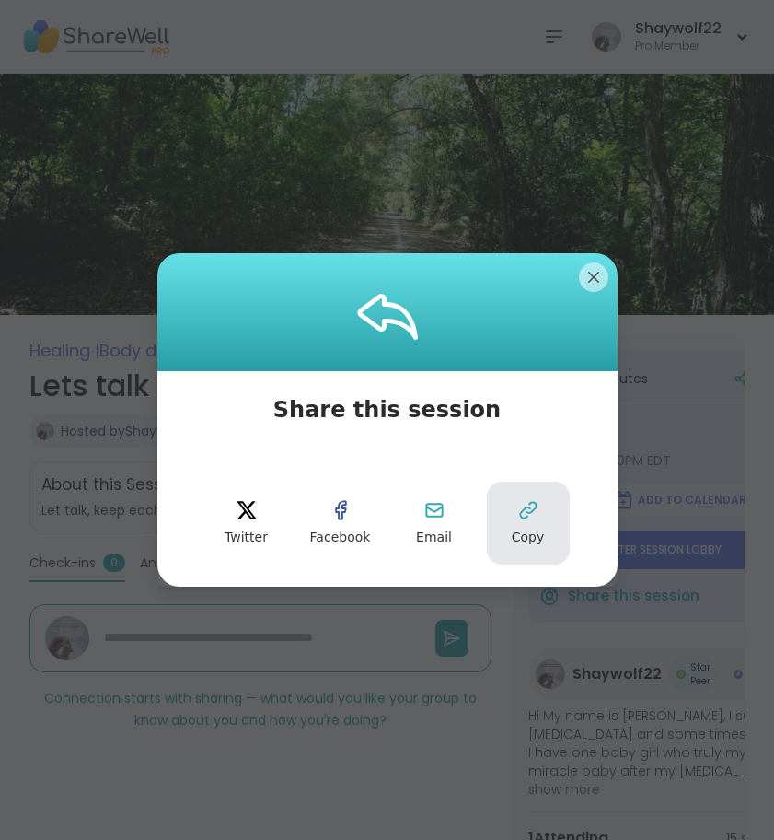
click at [527, 535] on span "Copy" at bounding box center [528, 538] width 33 height 18
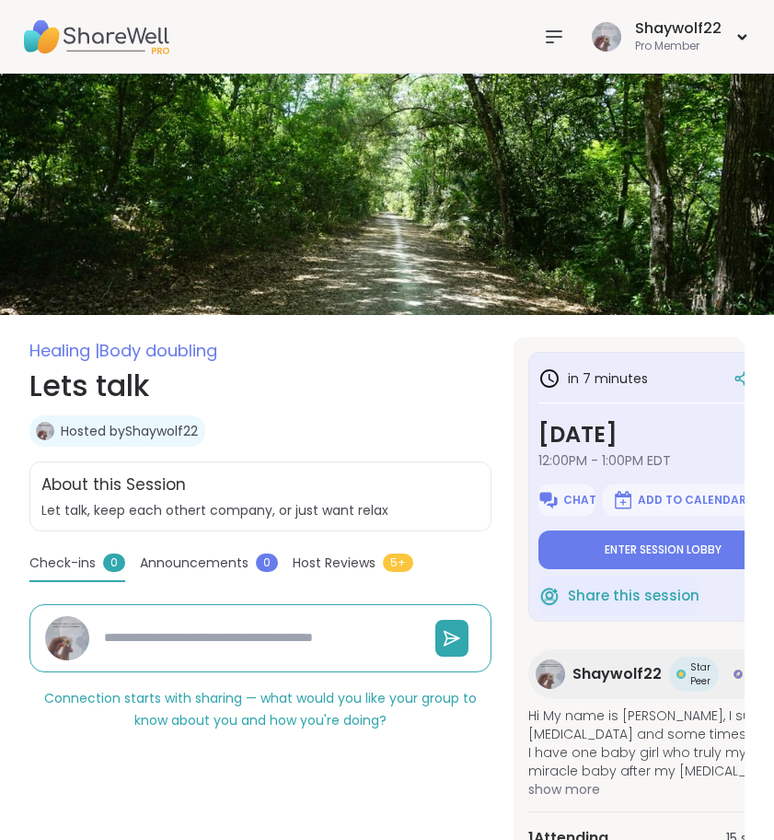
click at [598, 280] on img at bounding box center [387, 194] width 774 height 241
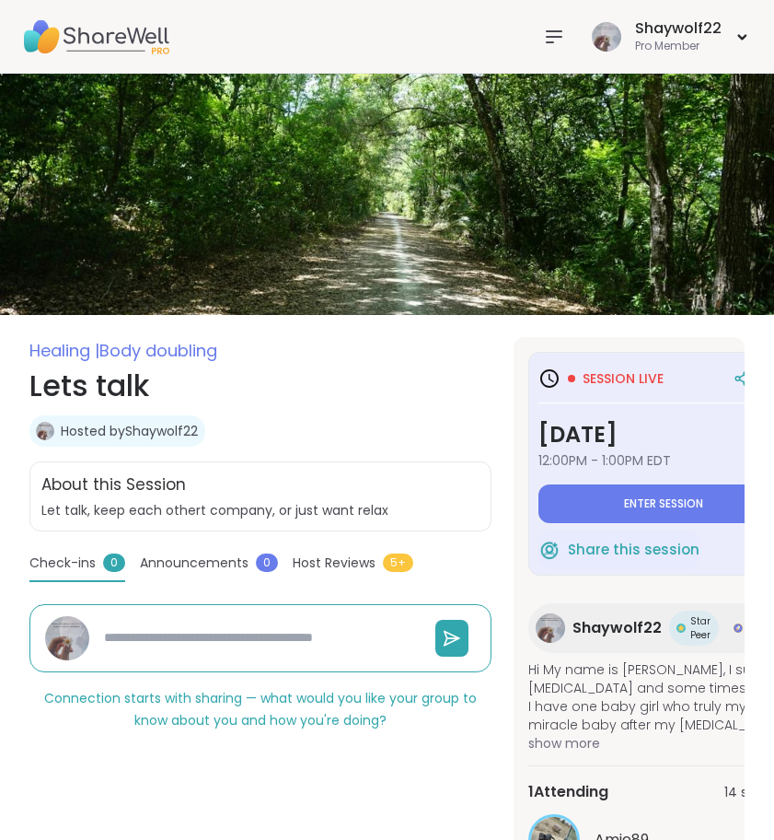
type textarea "*"
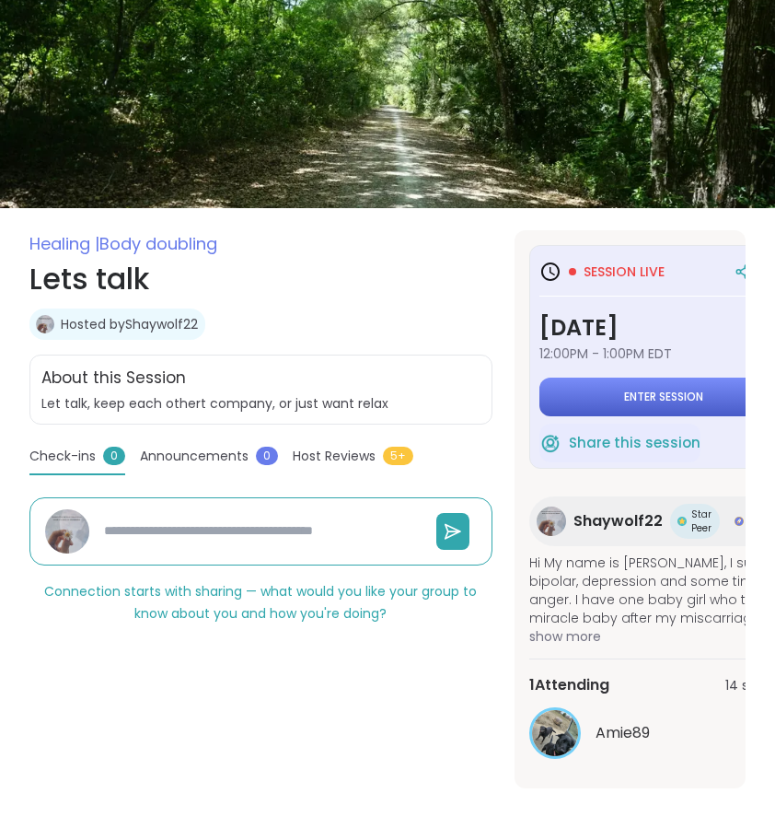
scroll to position [120, 0]
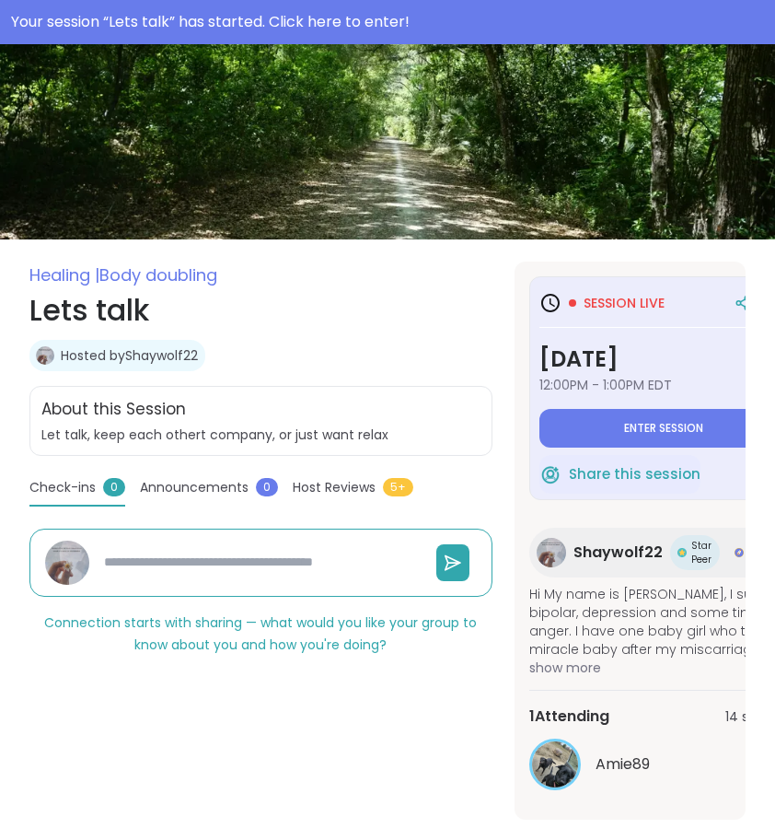
type textarea "*"
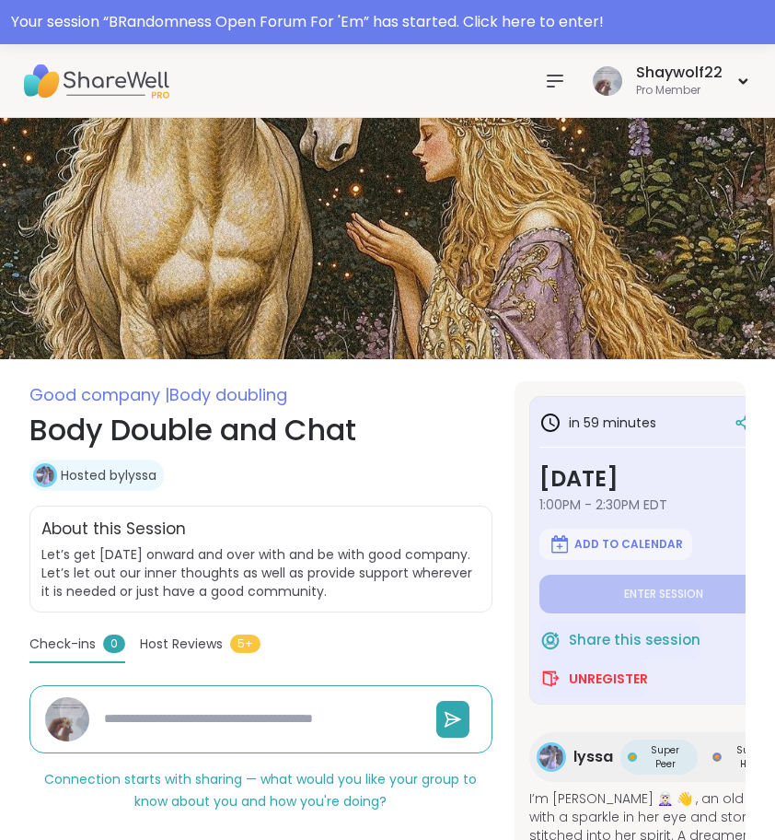
click at [563, 79] on icon at bounding box center [555, 81] width 22 height 22
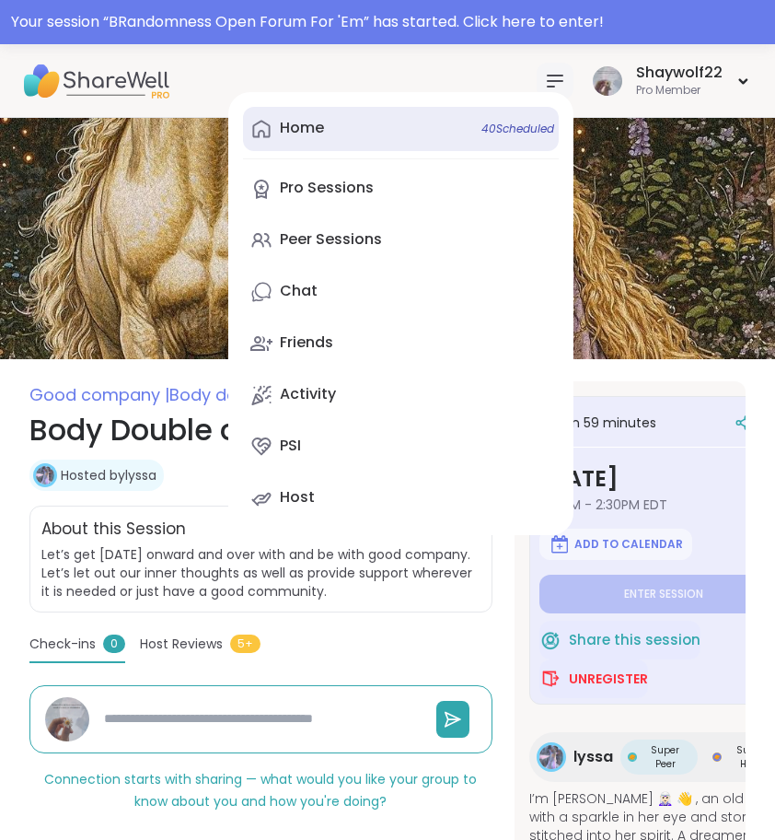
click at [352, 130] on link "Home 40 Scheduled" at bounding box center [401, 129] width 316 height 44
type textarea "*"
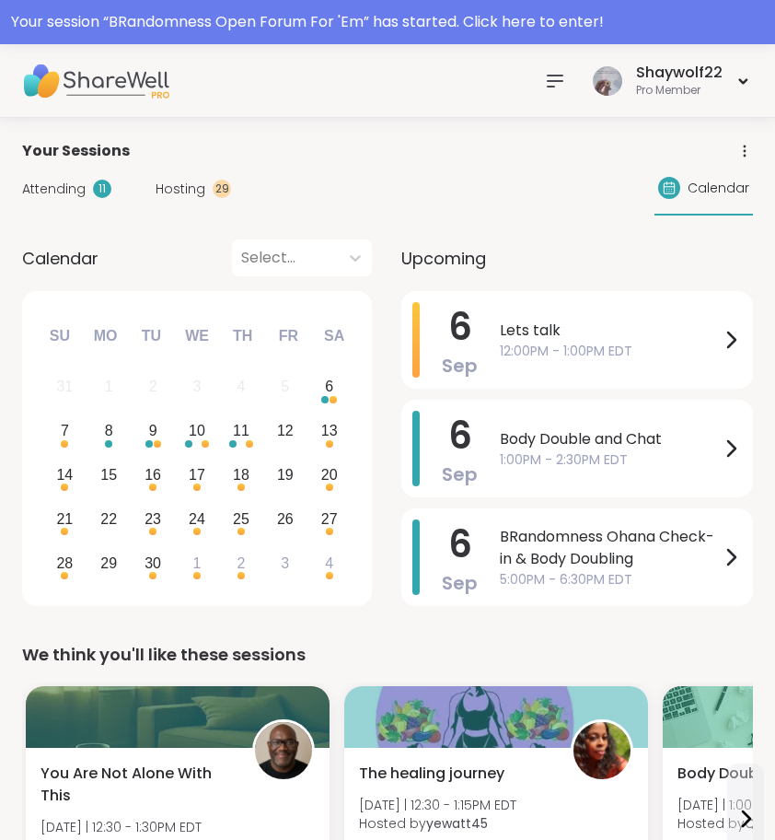
click at [507, 337] on span "Lets talk" at bounding box center [610, 330] width 220 height 22
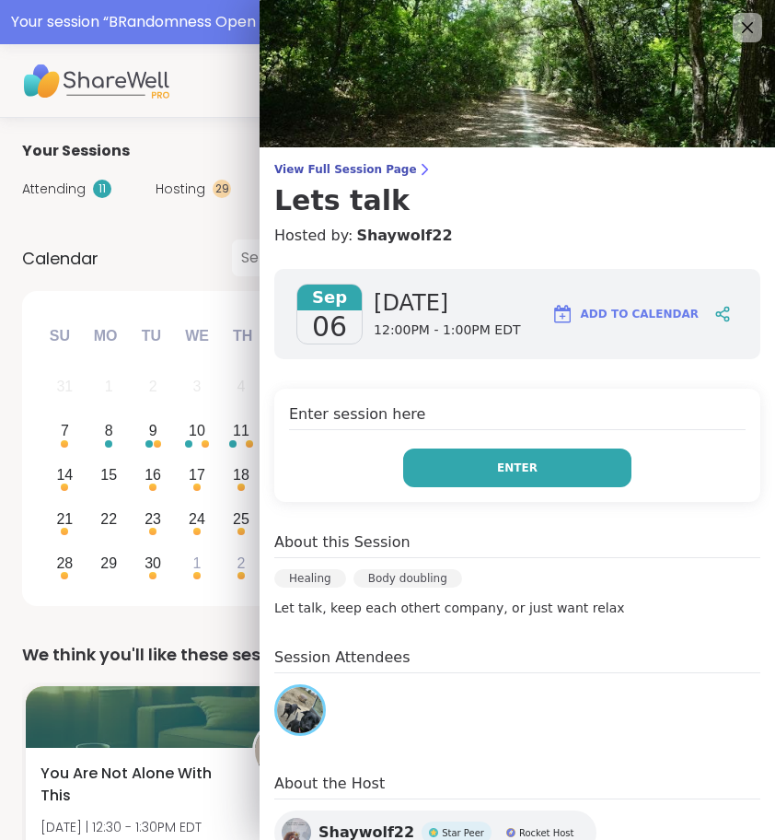
click at [470, 461] on button "Enter" at bounding box center [517, 467] width 228 height 39
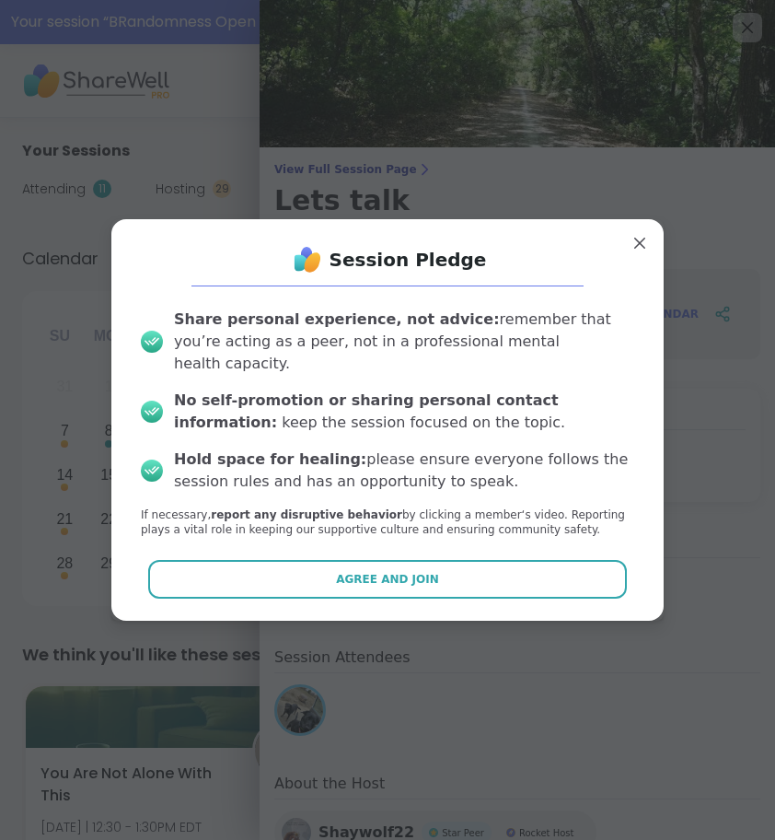
click at [422, 596] on div "Session Pledge Share personal experience, not advice: remember that you’re acti…" at bounding box center [387, 419] width 552 height 401
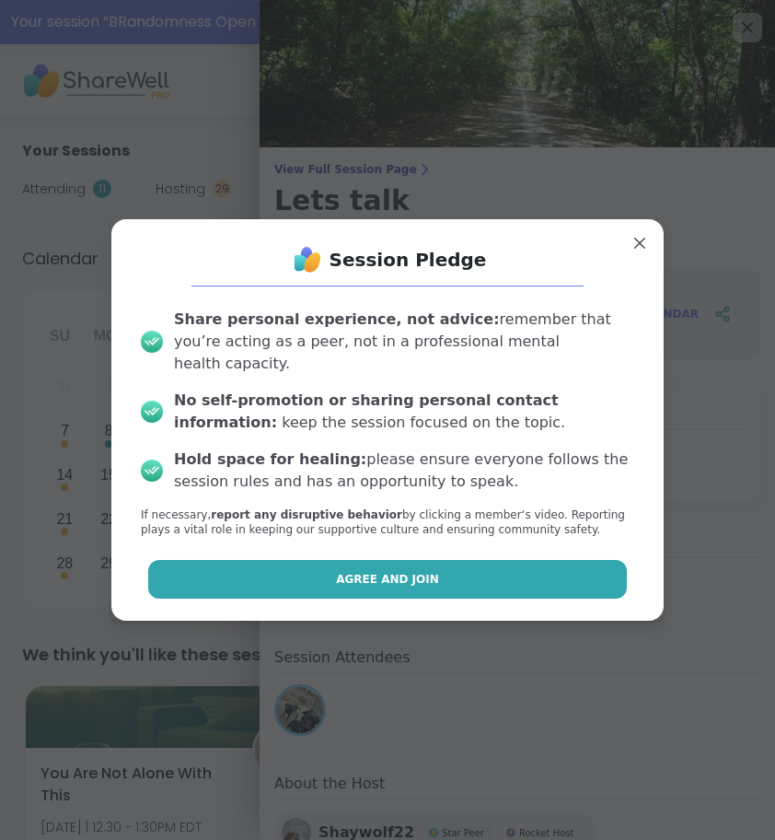
click at [422, 571] on span "Agree and Join" at bounding box center [387, 579] width 103 height 17
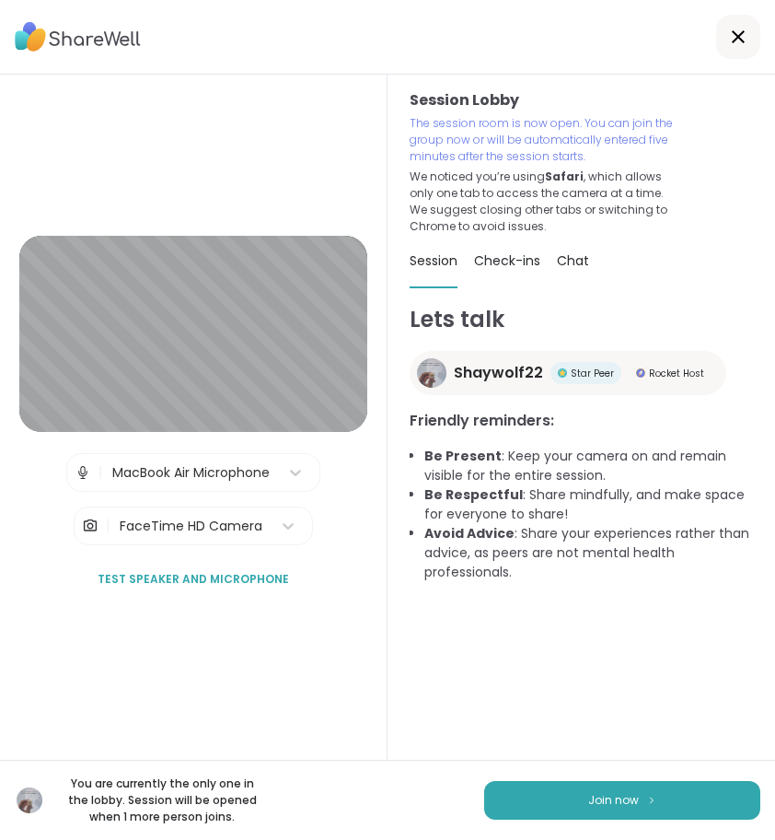
click at [732, 38] on icon at bounding box center [738, 37] width 22 height 22
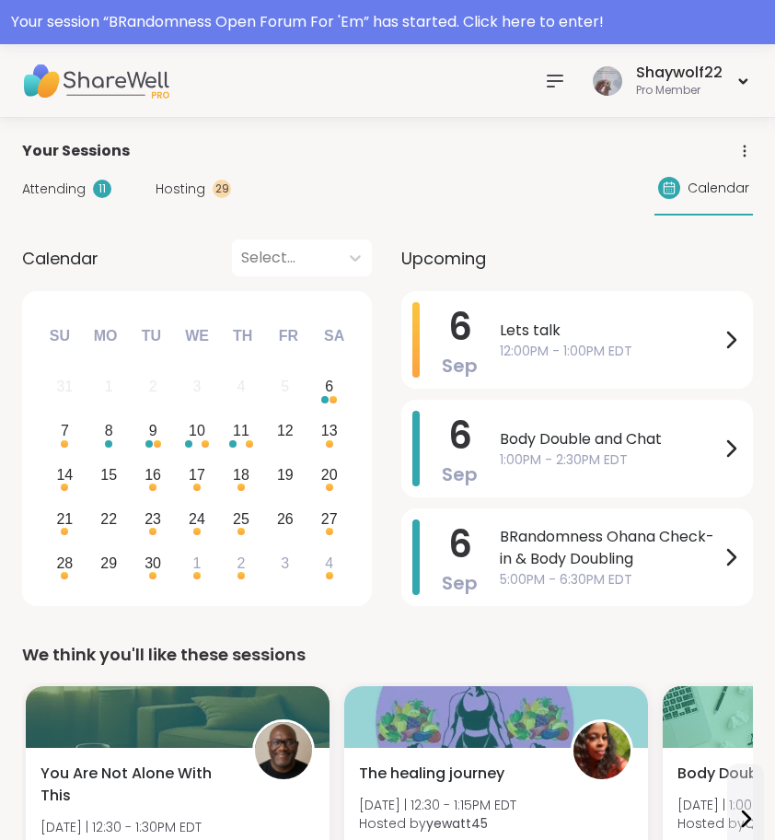
click at [319, 170] on div "Attending 11 Hosting 29 Calendar" at bounding box center [387, 188] width 731 height 53
click at [505, 343] on div "[DATE] Lets talk 12:00PM - 1:00PM EDT" at bounding box center [577, 340] width 352 height 98
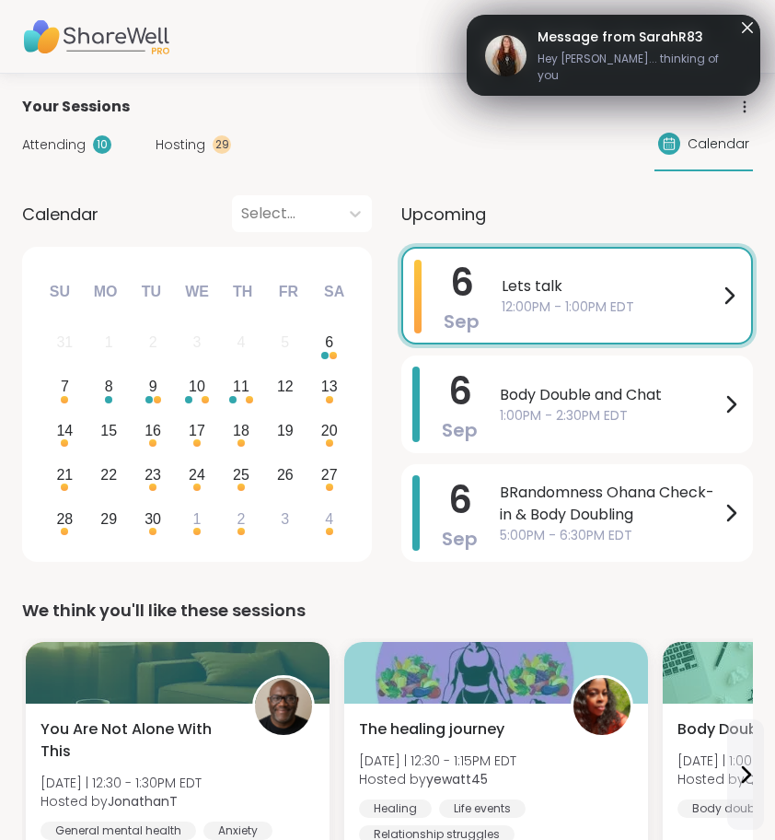
click at [195, 101] on div "Your Sessions" at bounding box center [387, 107] width 731 height 22
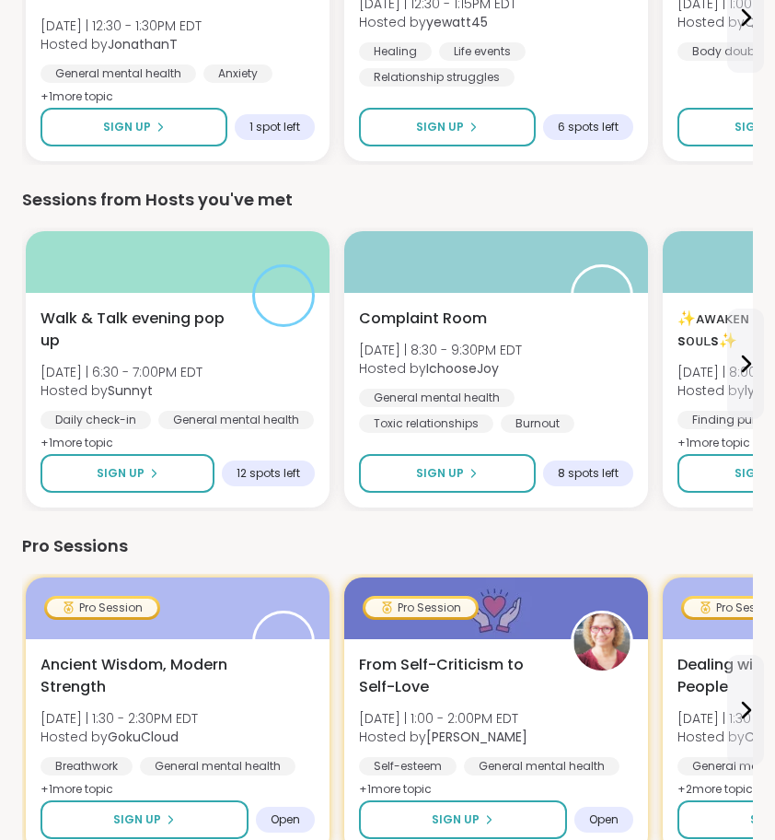
scroll to position [778, 0]
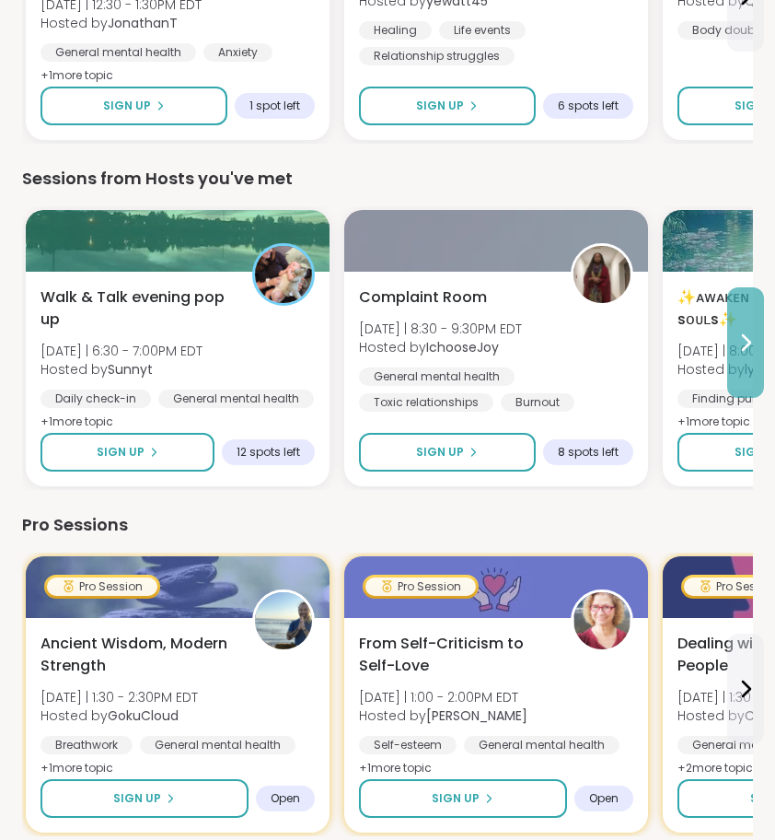
click at [749, 351] on icon at bounding box center [746, 342] width 22 height 22
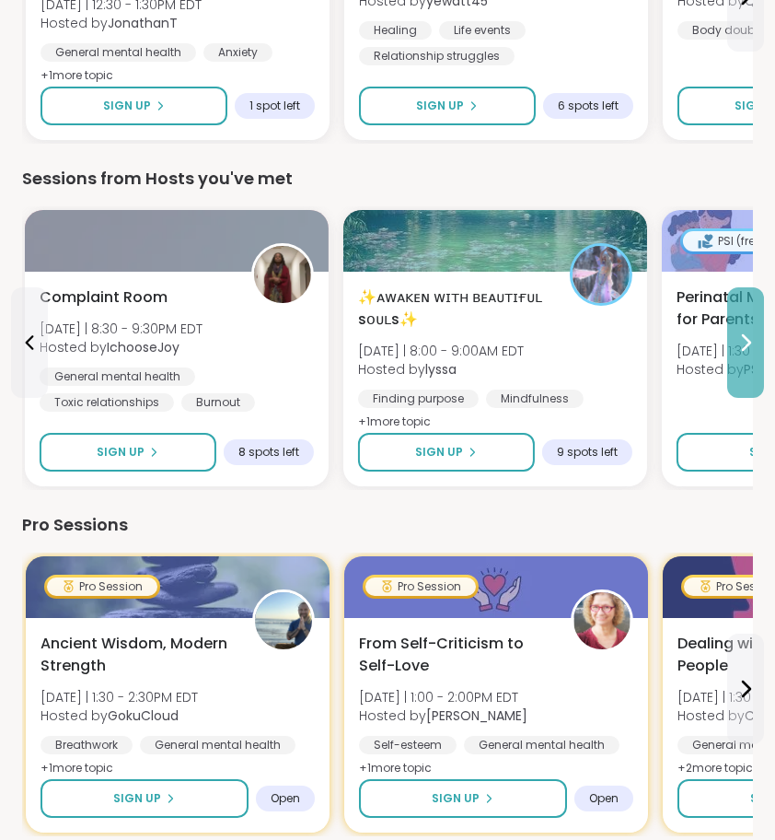
click at [748, 353] on icon at bounding box center [746, 342] width 22 height 22
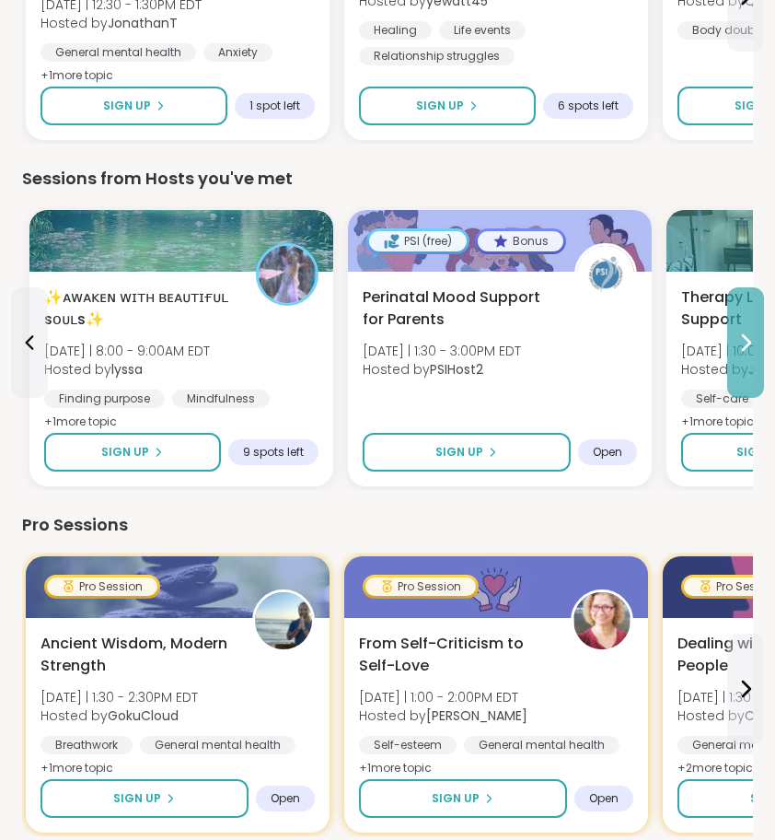
click at [747, 356] on button at bounding box center [745, 342] width 37 height 110
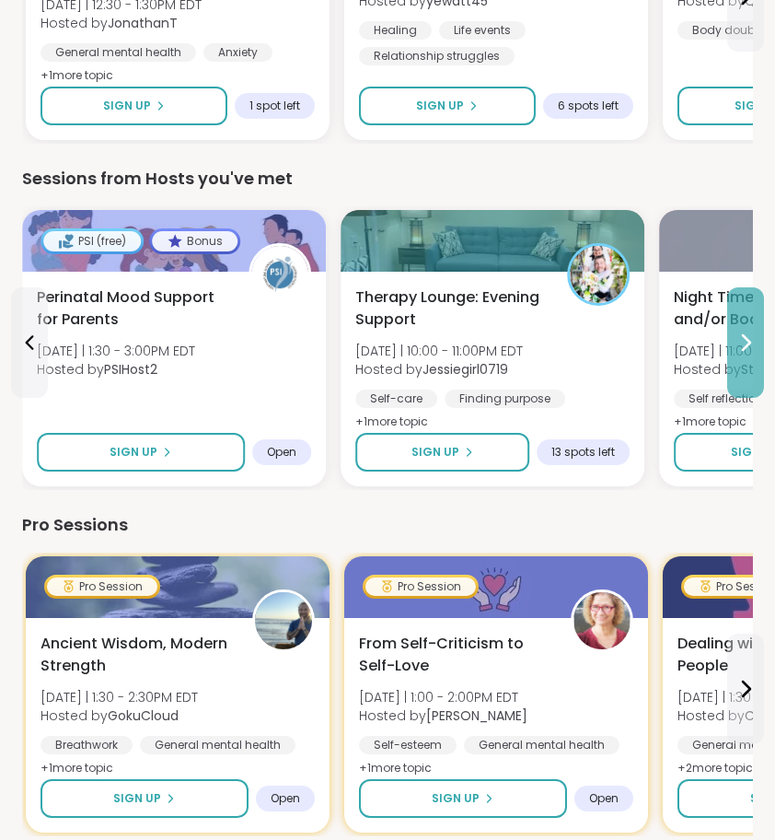
click at [747, 357] on button at bounding box center [745, 342] width 37 height 110
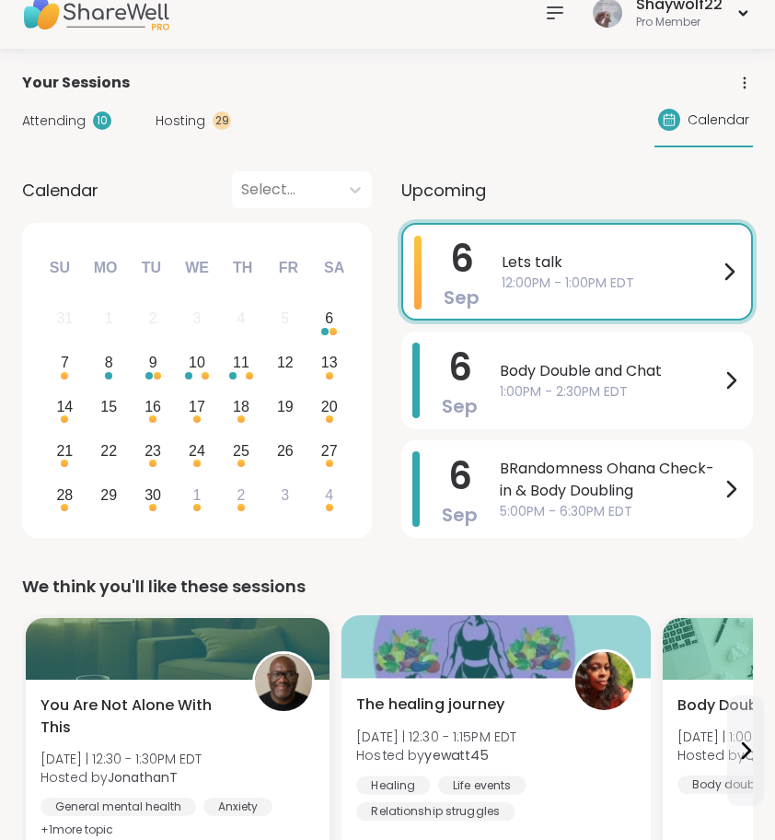
scroll to position [23, 0]
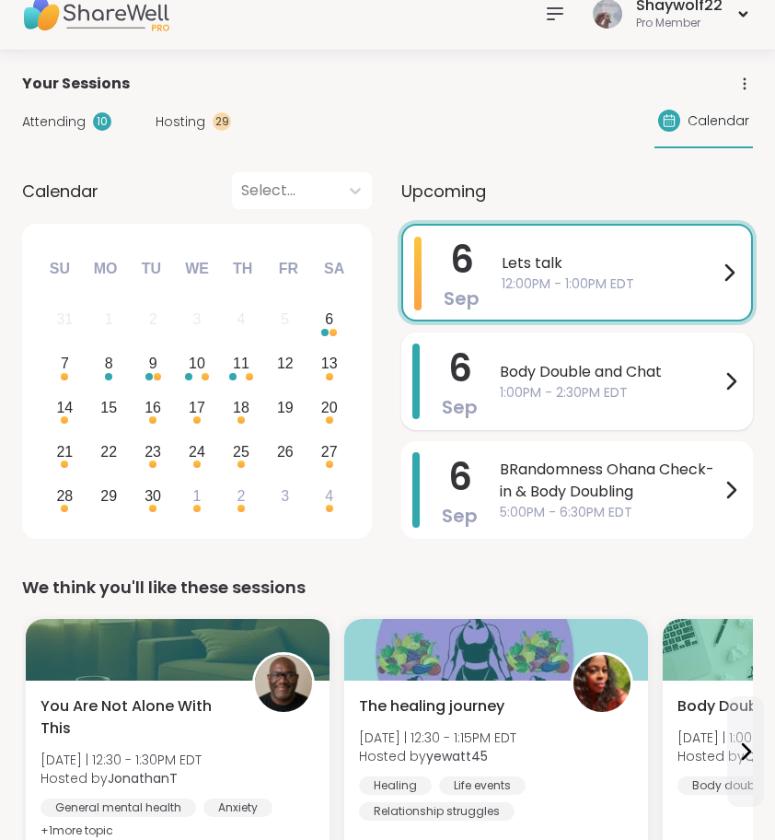
click at [506, 407] on div "Body Double and Chat 1:00PM - 2:30PM EDT" at bounding box center [621, 381] width 242 height 76
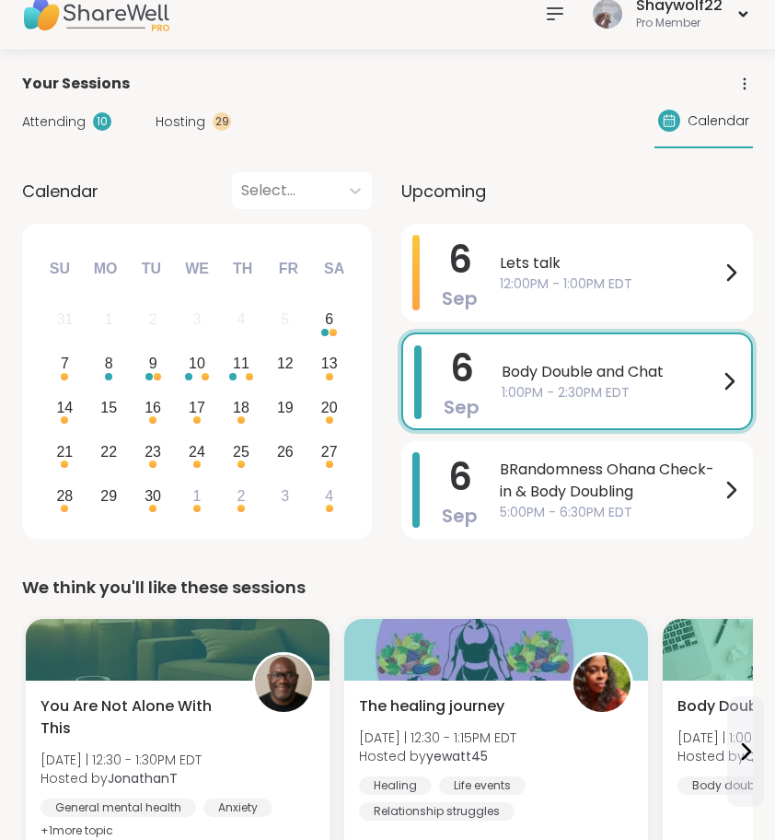
click at [506, 412] on div "Body Double and Chat 1:00PM - 2:30PM EDT" at bounding box center [621, 381] width 238 height 72
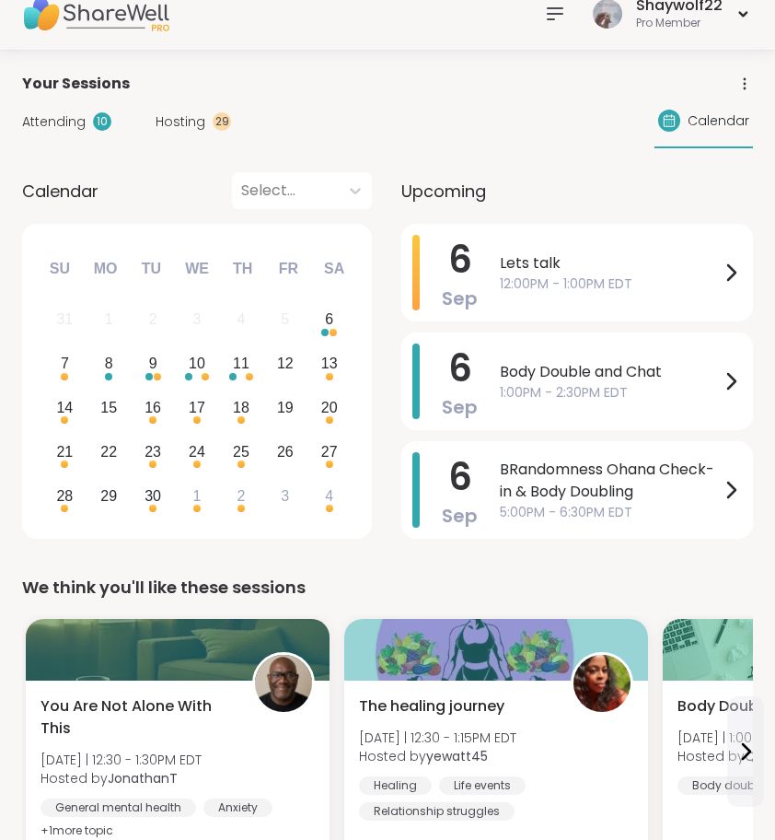
click at [219, 578] on div "We think you'll like these sessions" at bounding box center [387, 588] width 731 height 26
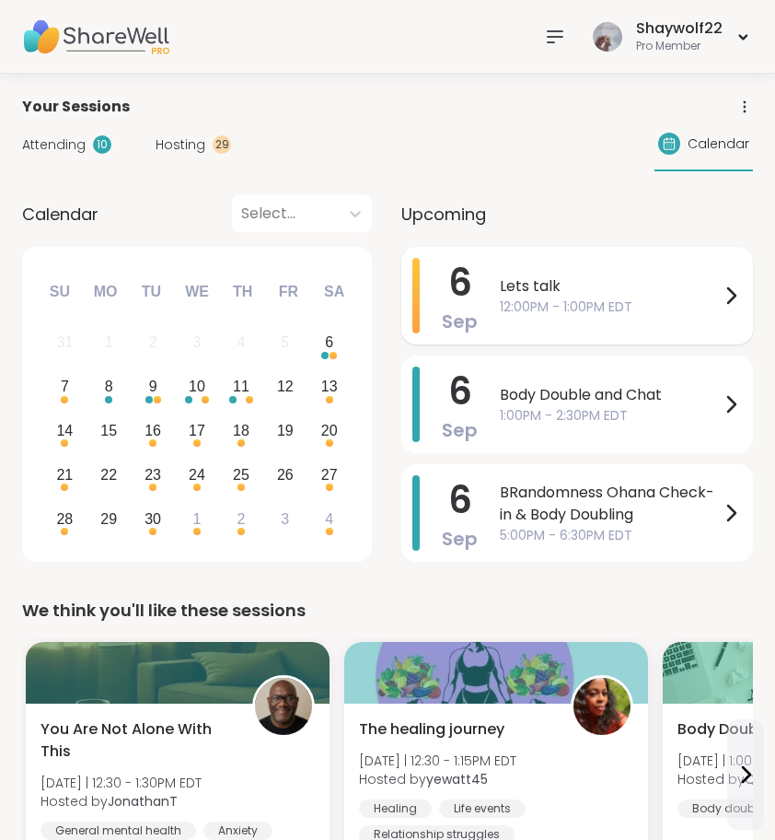
scroll to position [0, 0]
click at [526, 330] on div "Lets talk 12:00PM - 1:00PM EDT" at bounding box center [621, 296] width 242 height 76
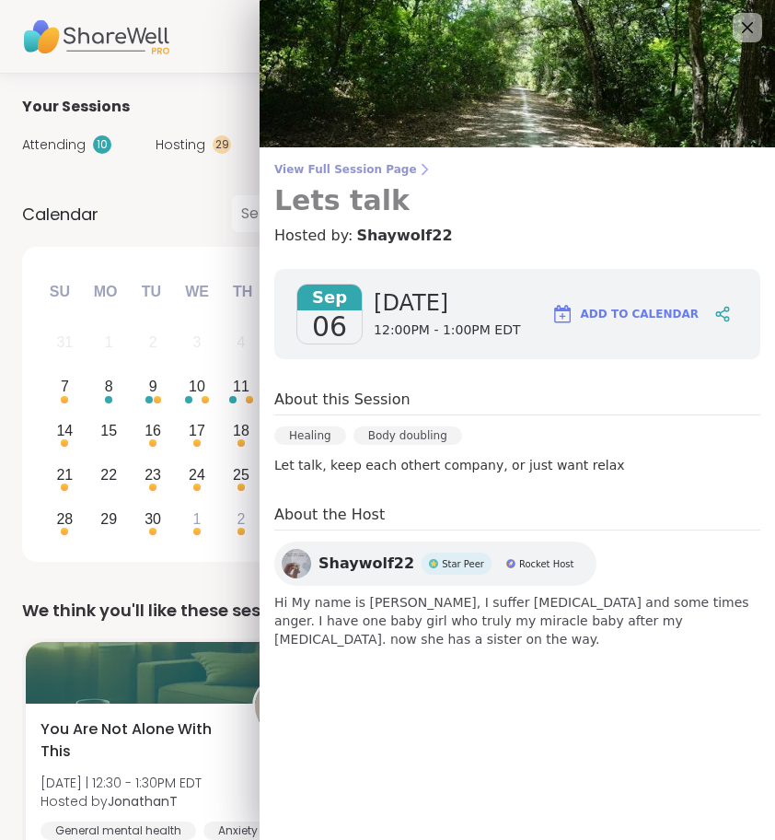
click at [335, 179] on link "View Full Session Page Lets talk" at bounding box center [517, 189] width 486 height 55
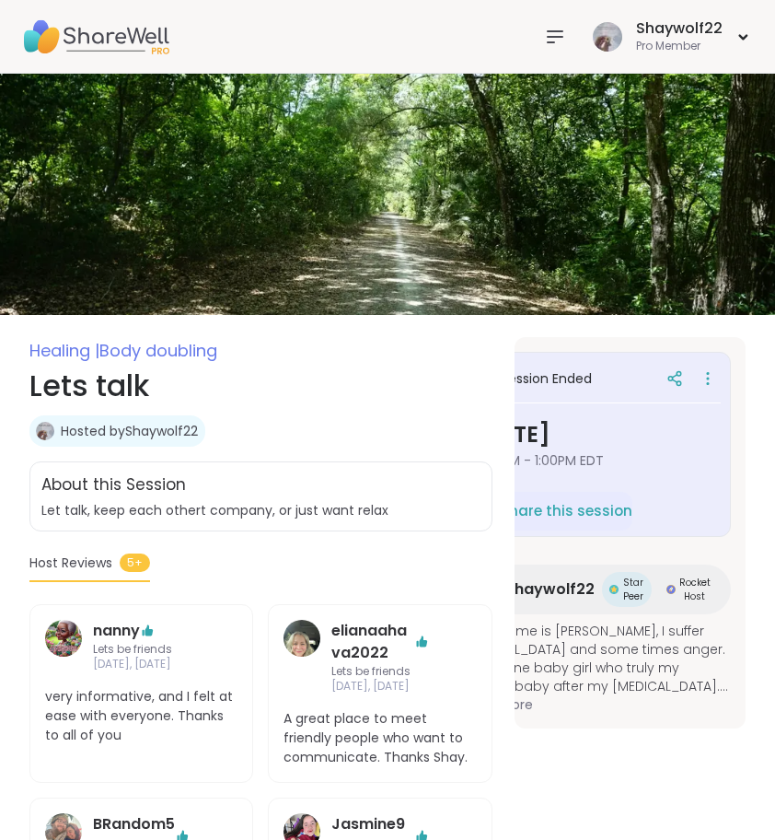
scroll to position [0, 68]
click at [704, 385] on icon at bounding box center [708, 379] width 18 height 26
click at [550, 49] on div at bounding box center [555, 36] width 37 height 37
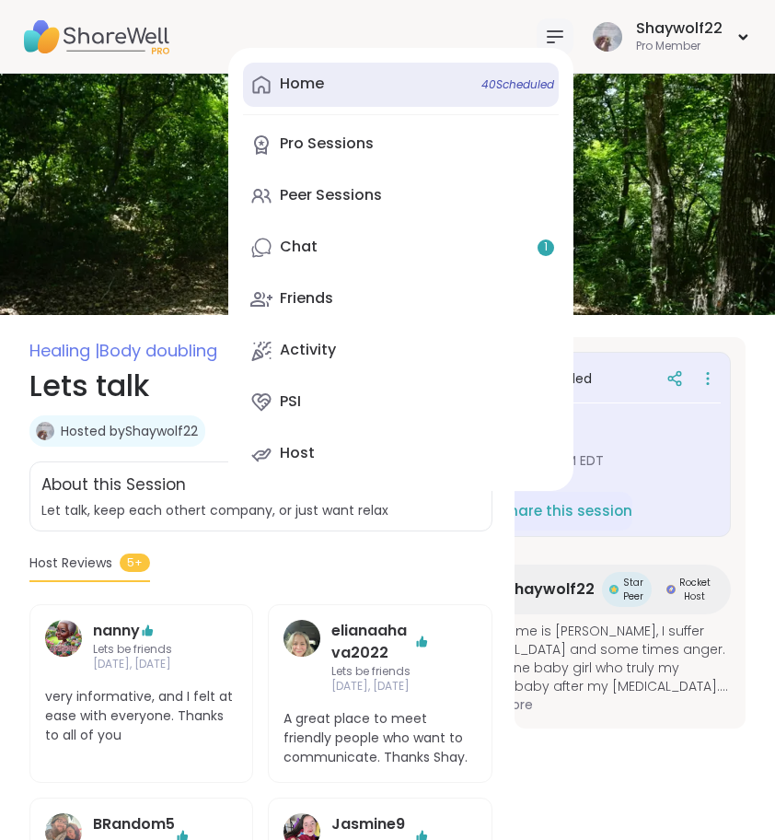
click at [361, 84] on link "Home 40 Scheduled" at bounding box center [401, 85] width 316 height 44
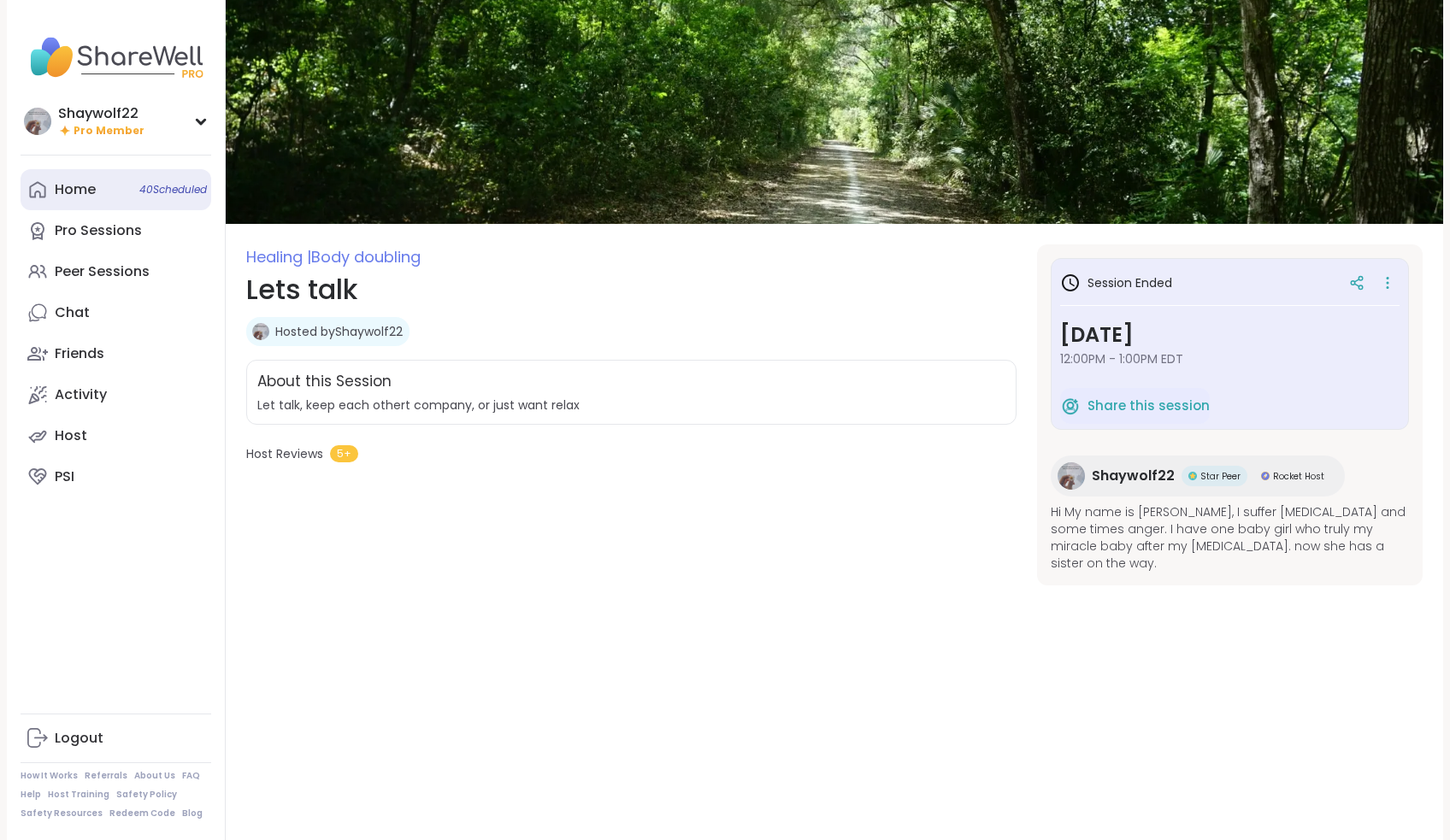
click at [97, 191] on link "Home 40 Scheduled" at bounding box center [115, 189] width 190 height 41
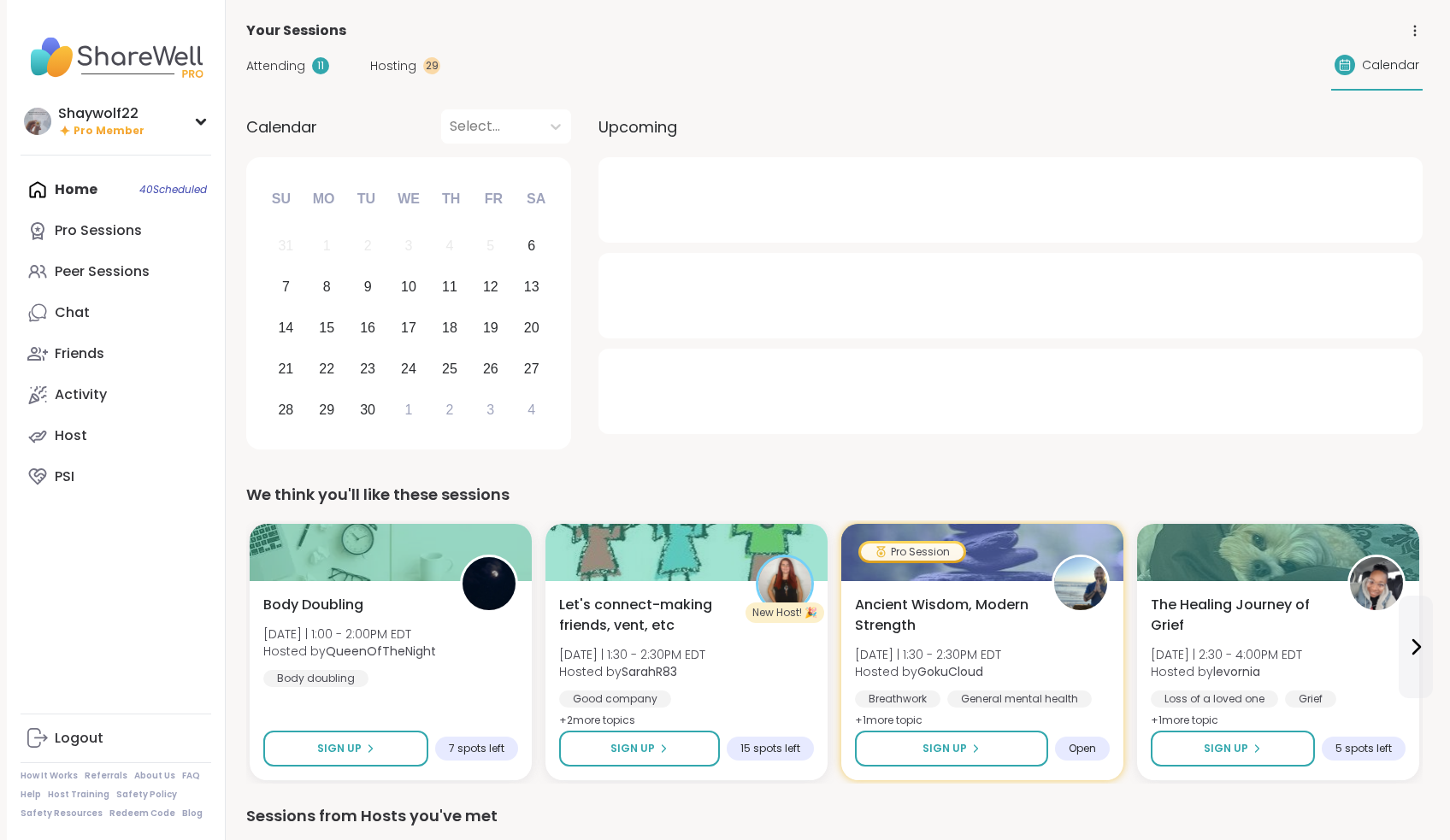
click at [423, 63] on div "29" at bounding box center [432, 66] width 17 height 17
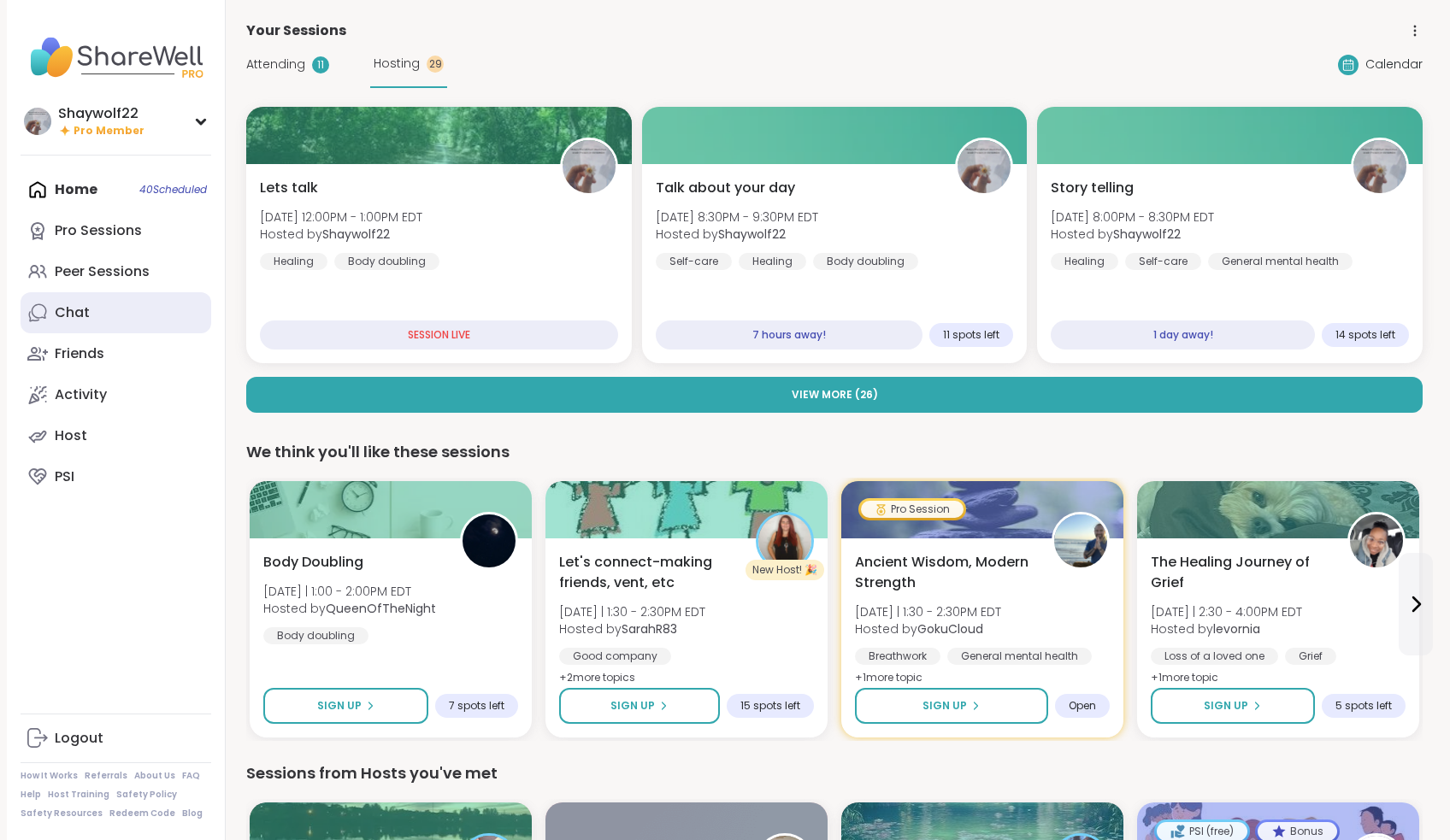
click at [85, 309] on div "Chat" at bounding box center [72, 313] width 35 height 19
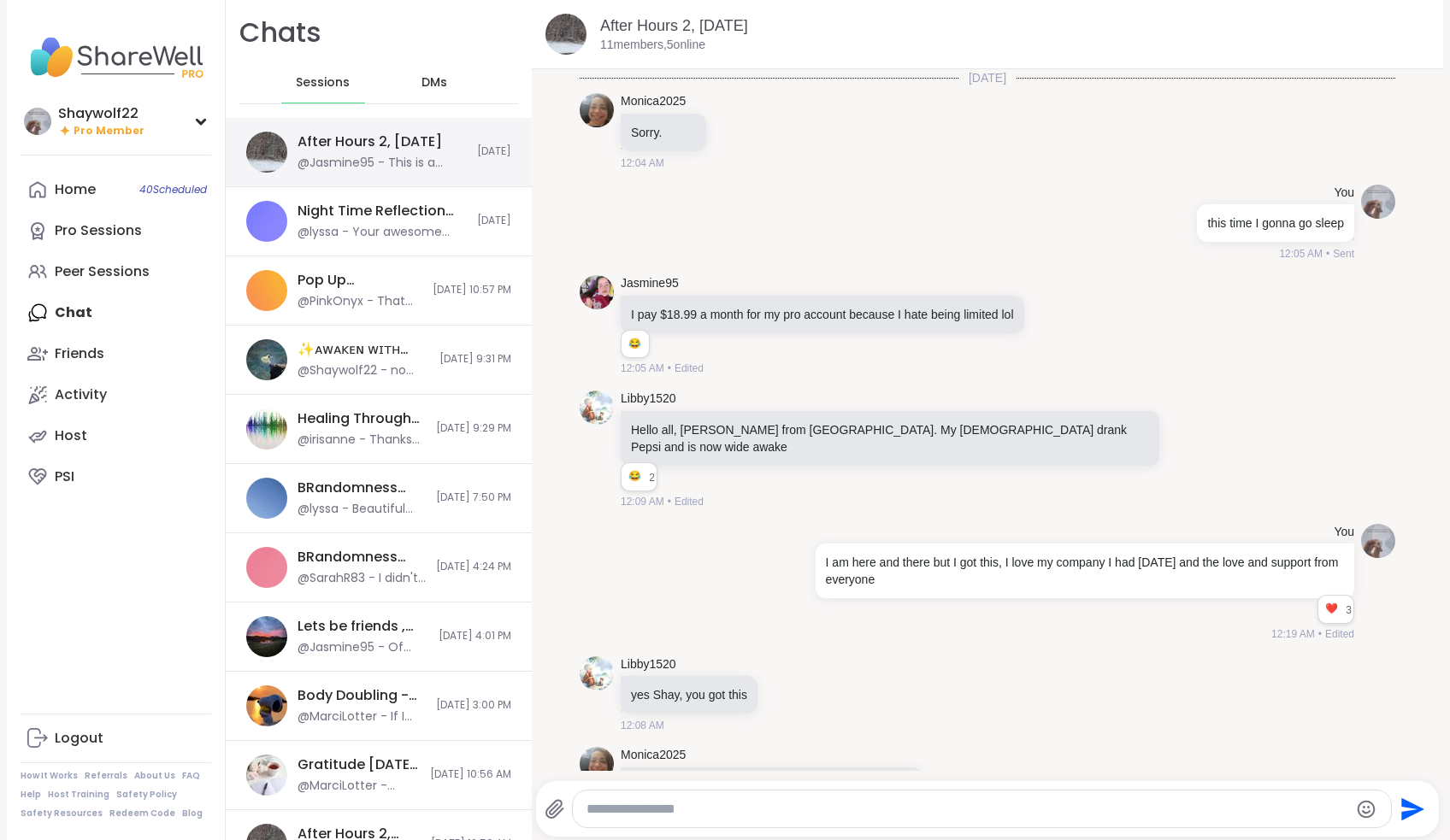
scroll to position [7834, 0]
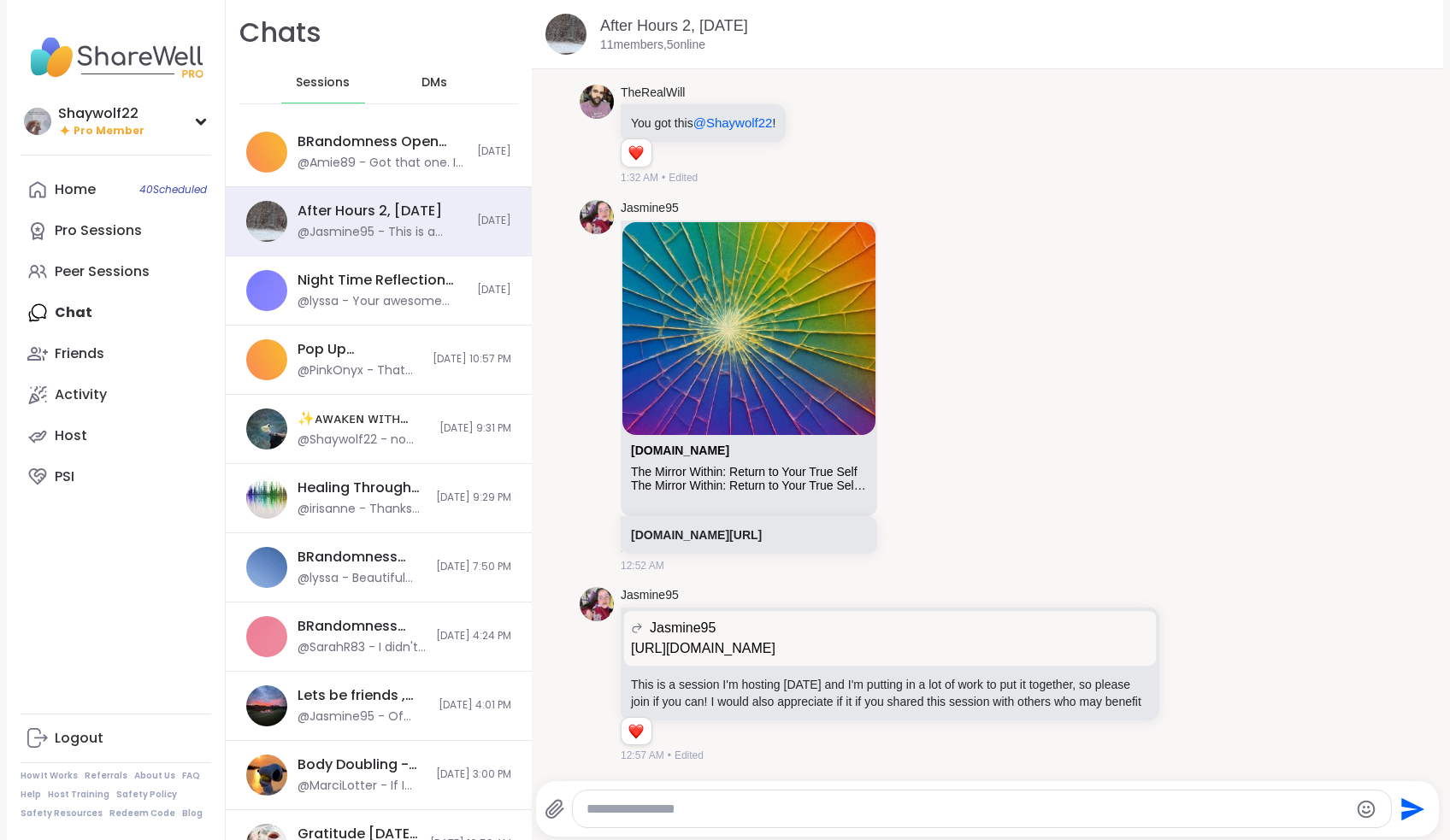
click at [437, 84] on span "DMs" at bounding box center [434, 83] width 26 height 17
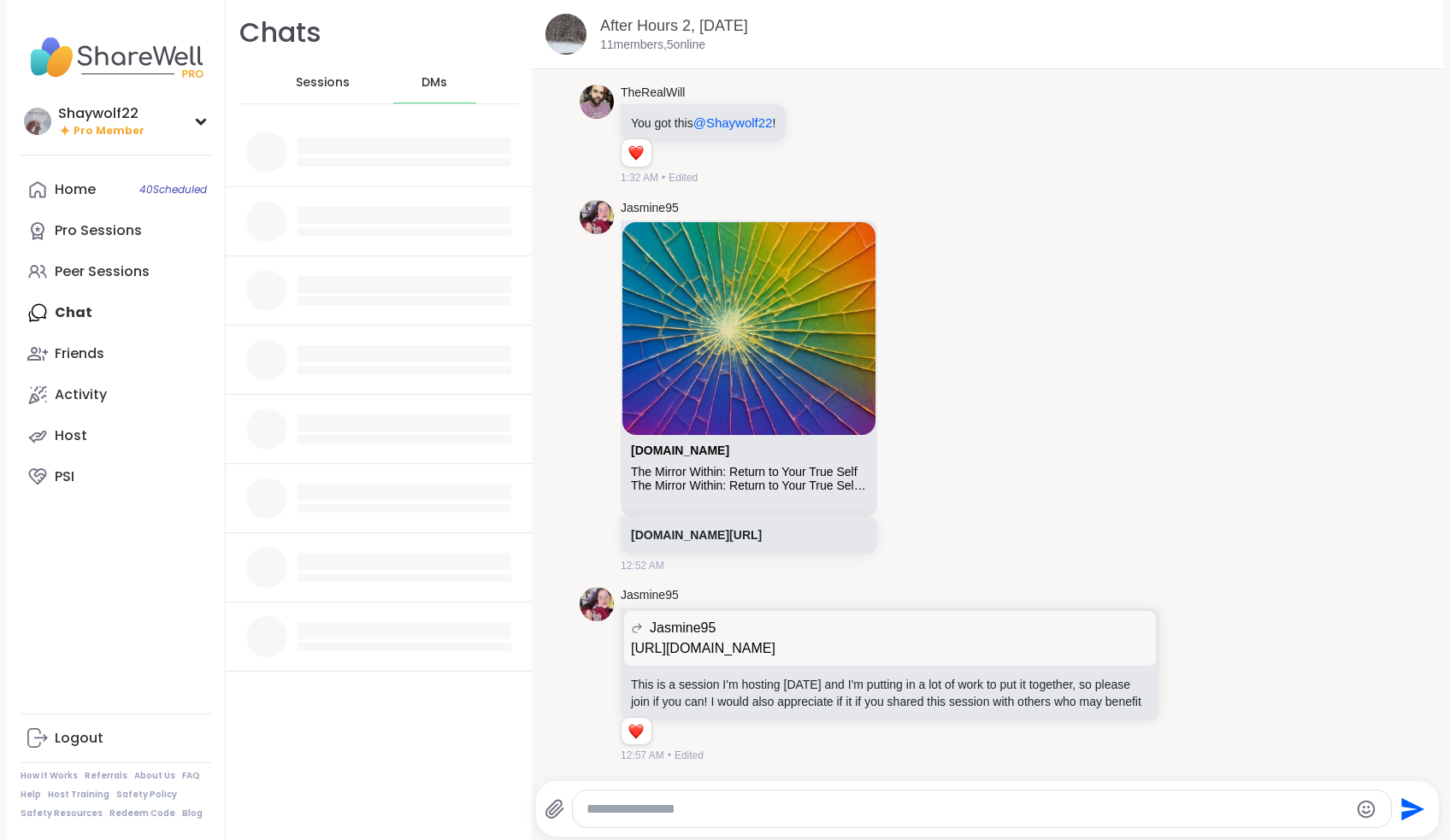
click at [316, 83] on span "Sessions" at bounding box center [323, 83] width 54 height 17
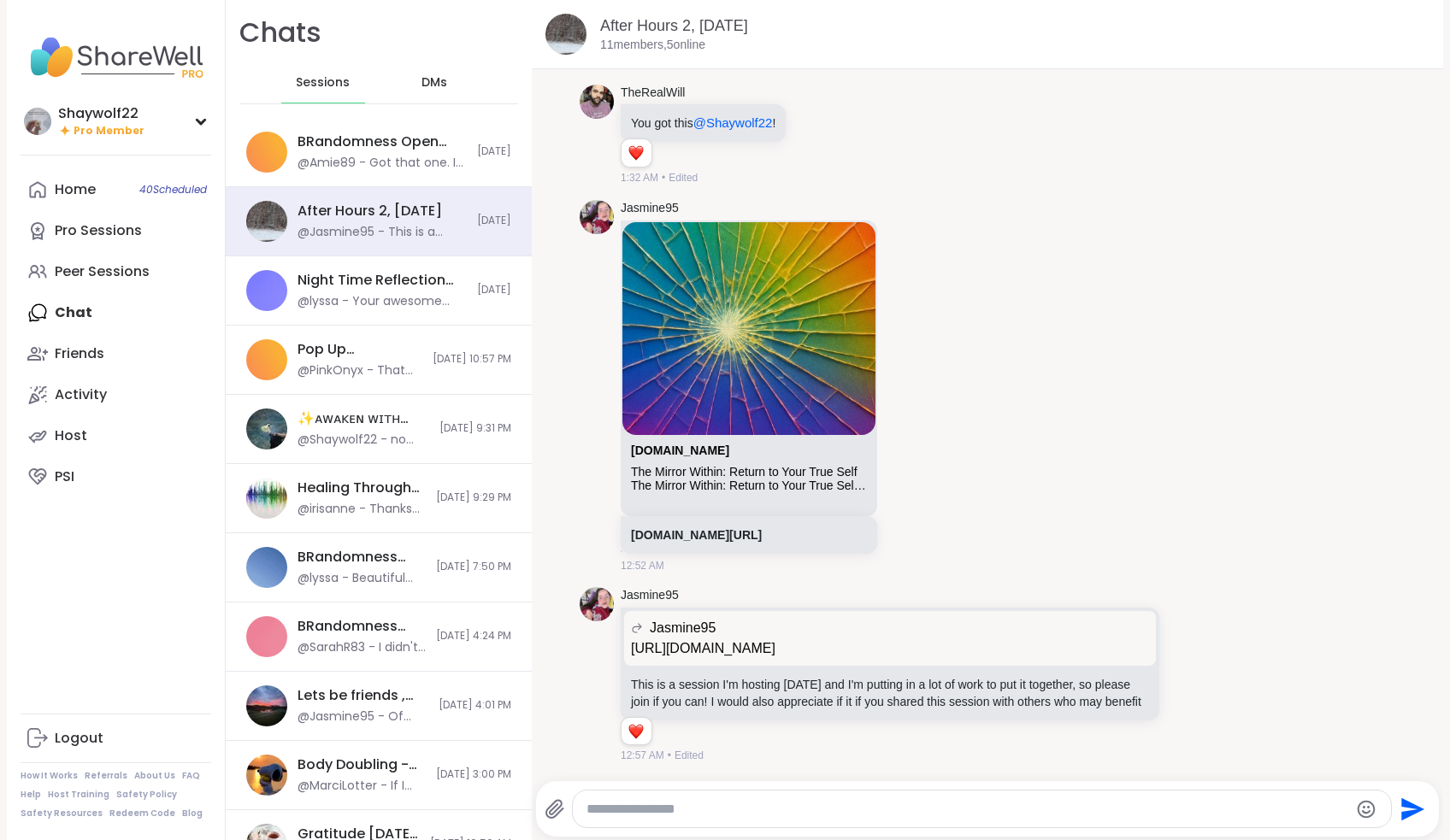
click at [431, 84] on span "DMs" at bounding box center [434, 83] width 26 height 17
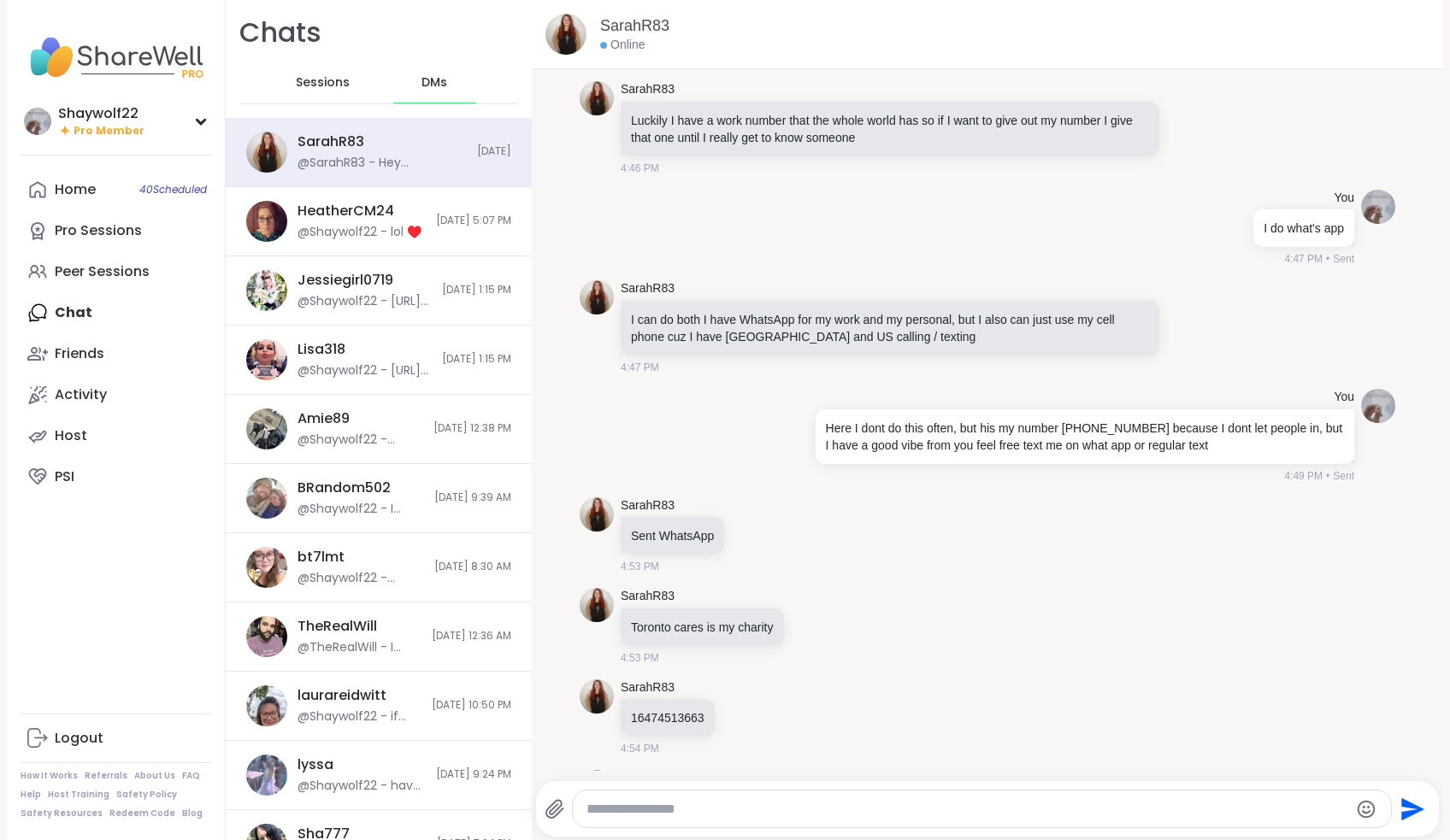
scroll to position [5574, 0]
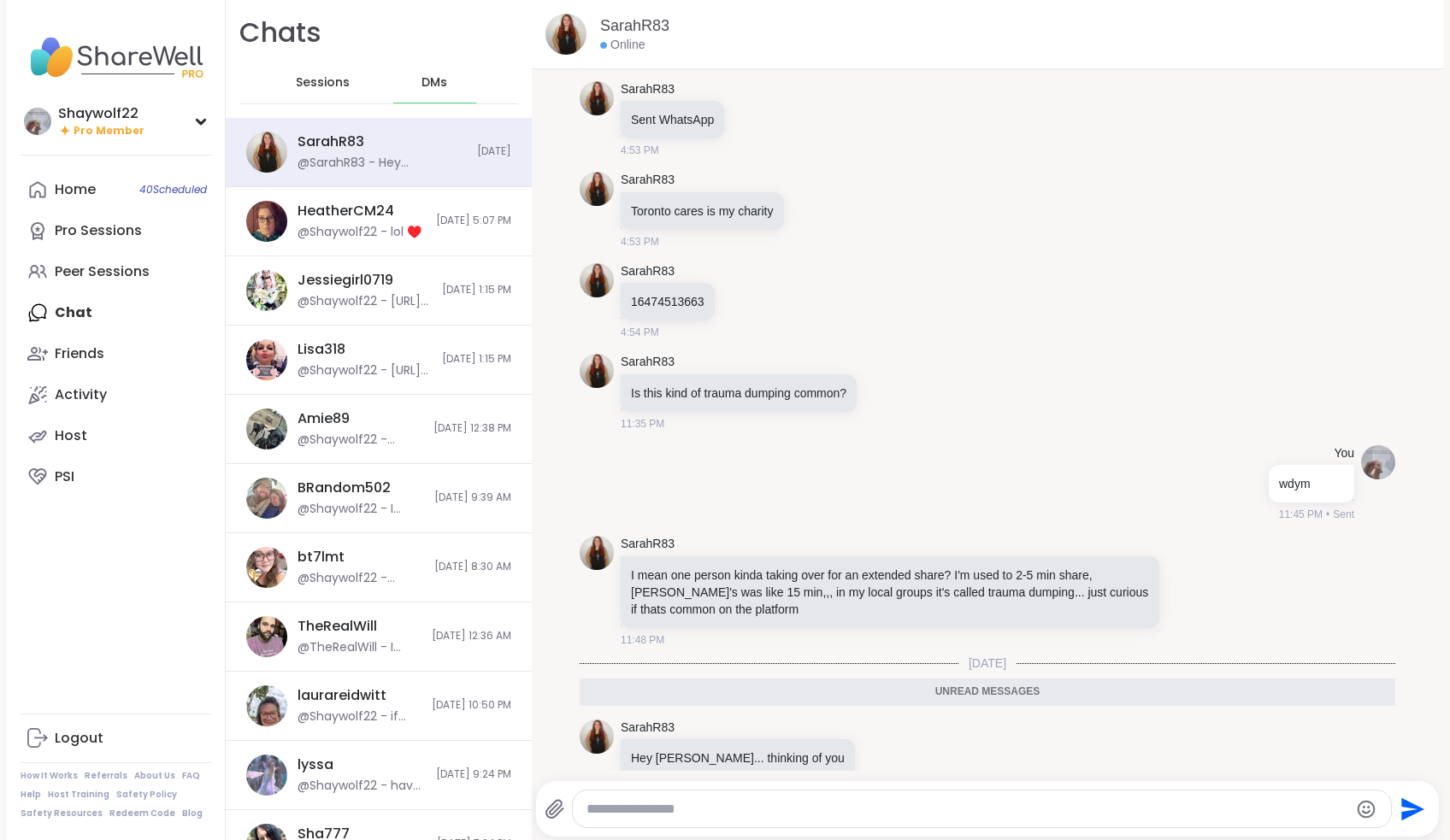
click at [680, 796] on div at bounding box center [981, 809] width 817 height 37
click at [684, 808] on textarea "Type your message" at bounding box center [966, 809] width 760 height 17
type textarea "***"
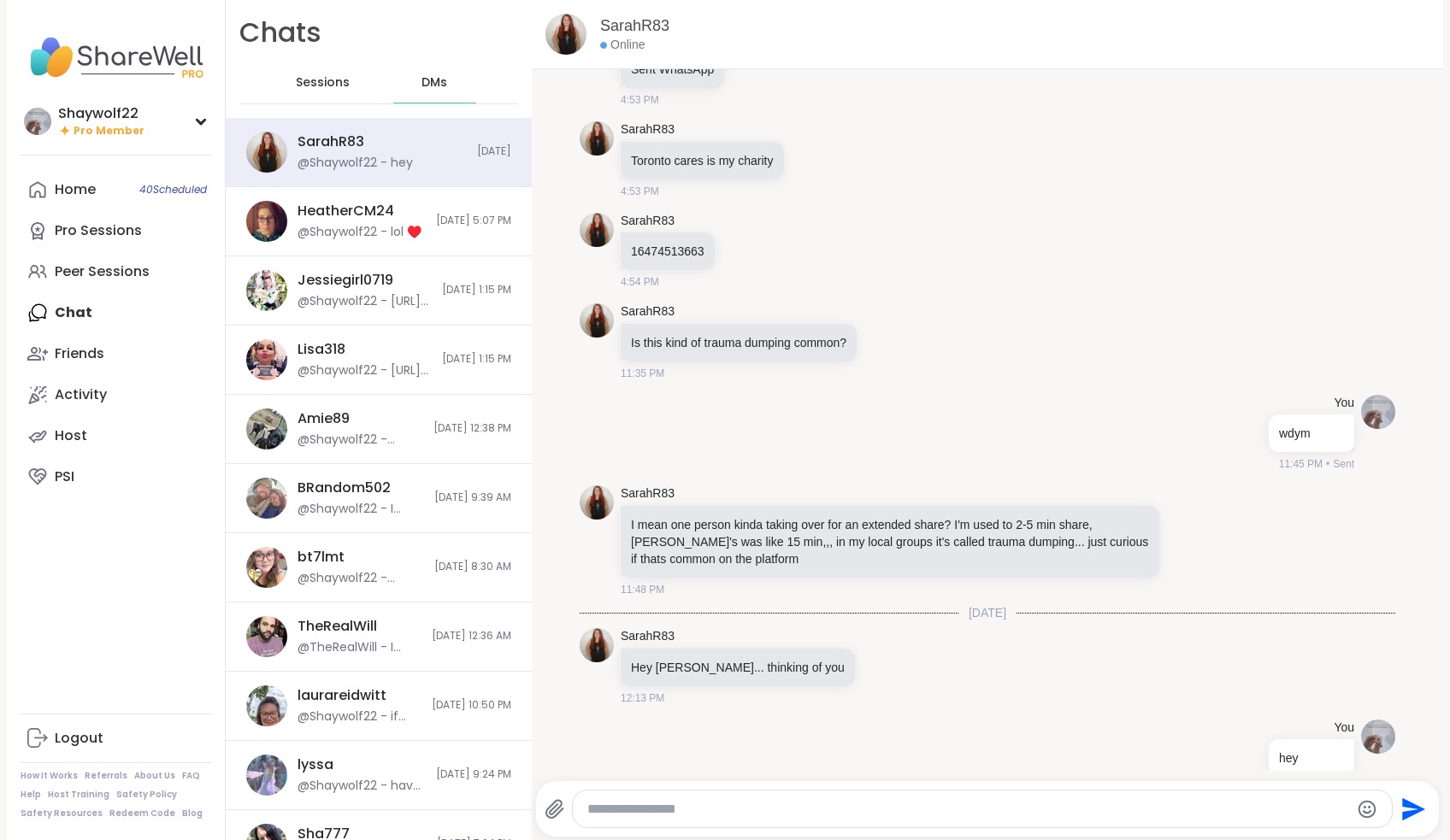
click at [299, 86] on span "Sessions" at bounding box center [323, 83] width 54 height 17
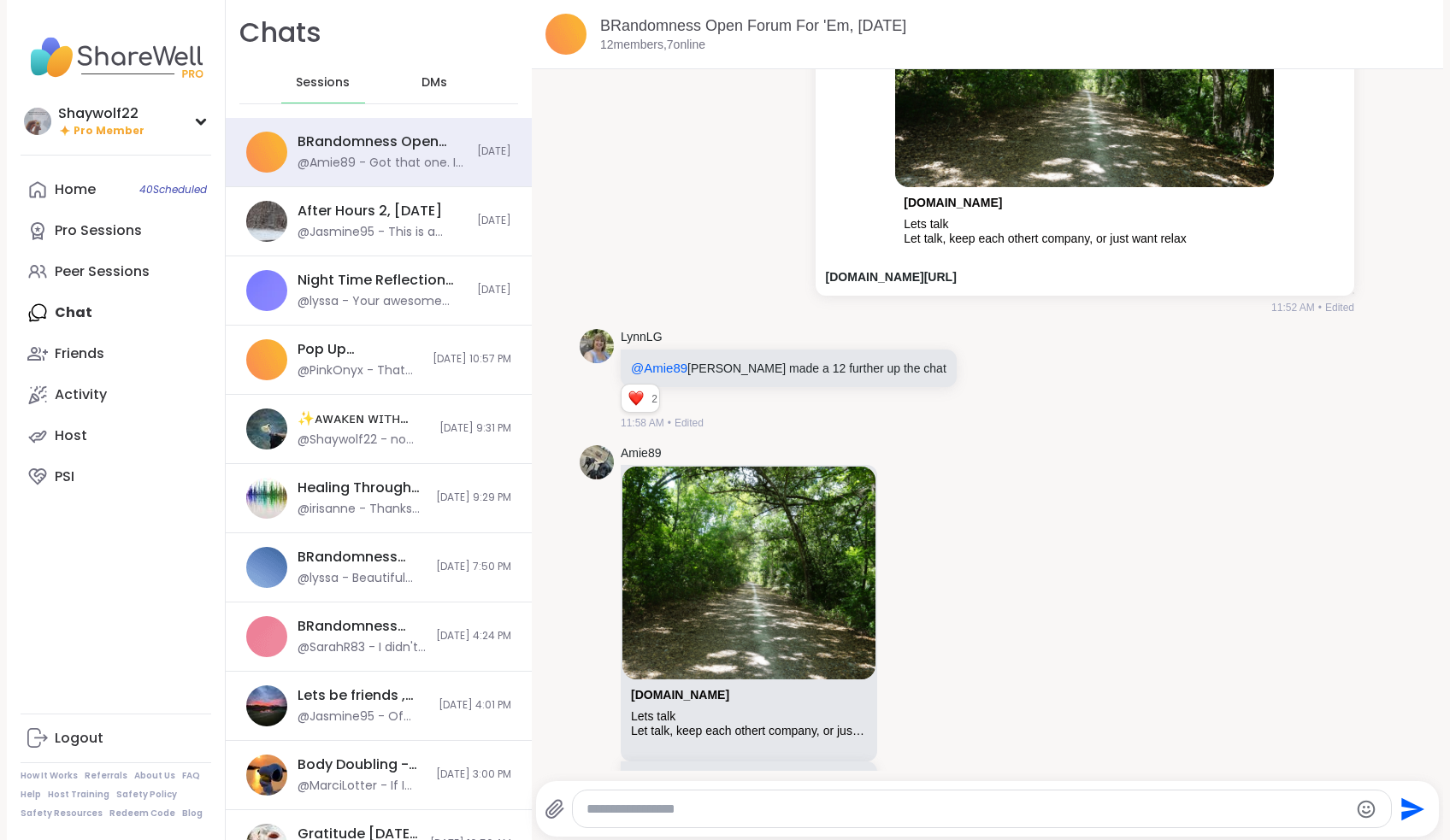
scroll to position [5408, 0]
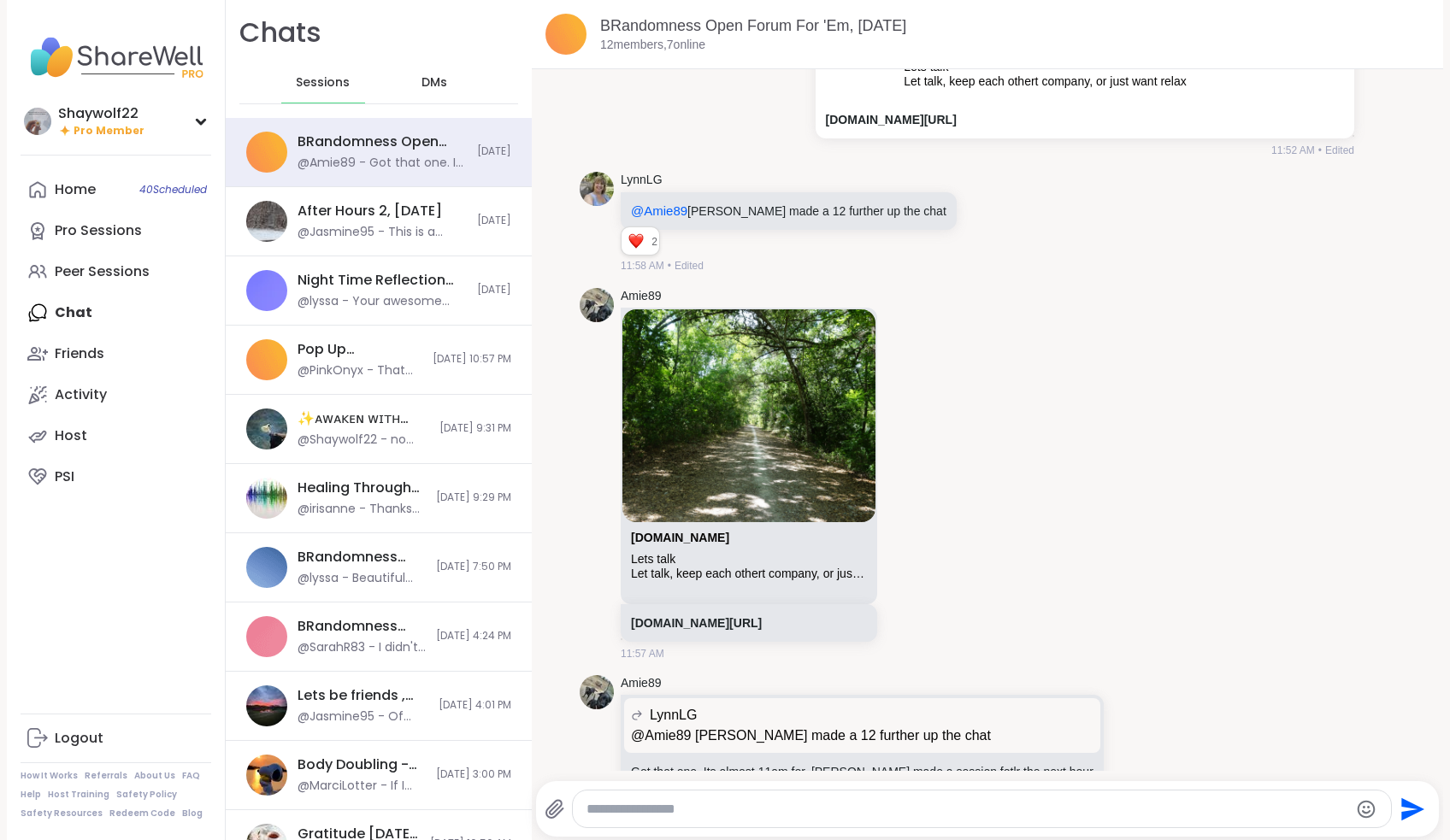
click at [437, 86] on span "DMs" at bounding box center [434, 83] width 26 height 17
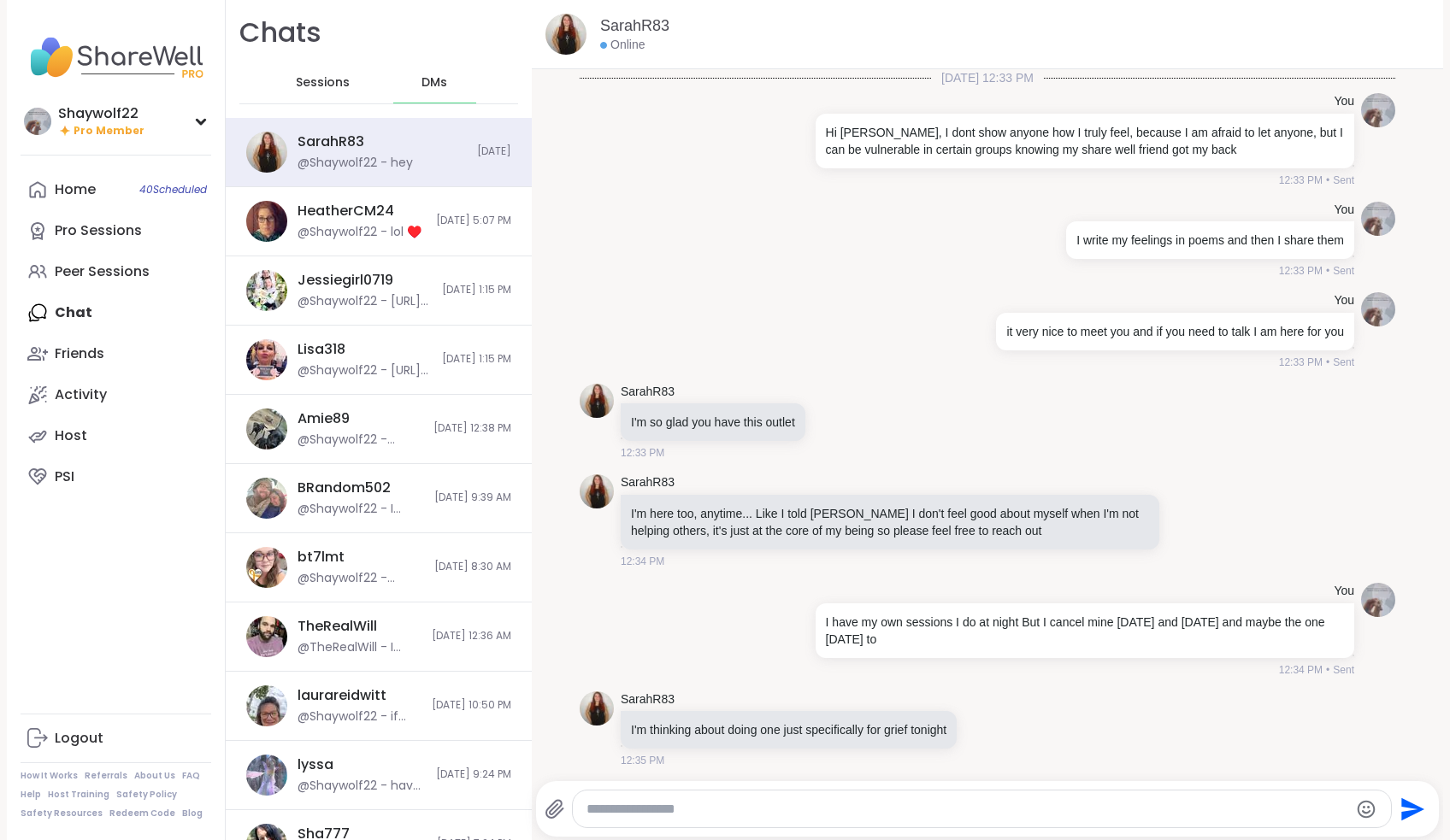
scroll to position [5624, 0]
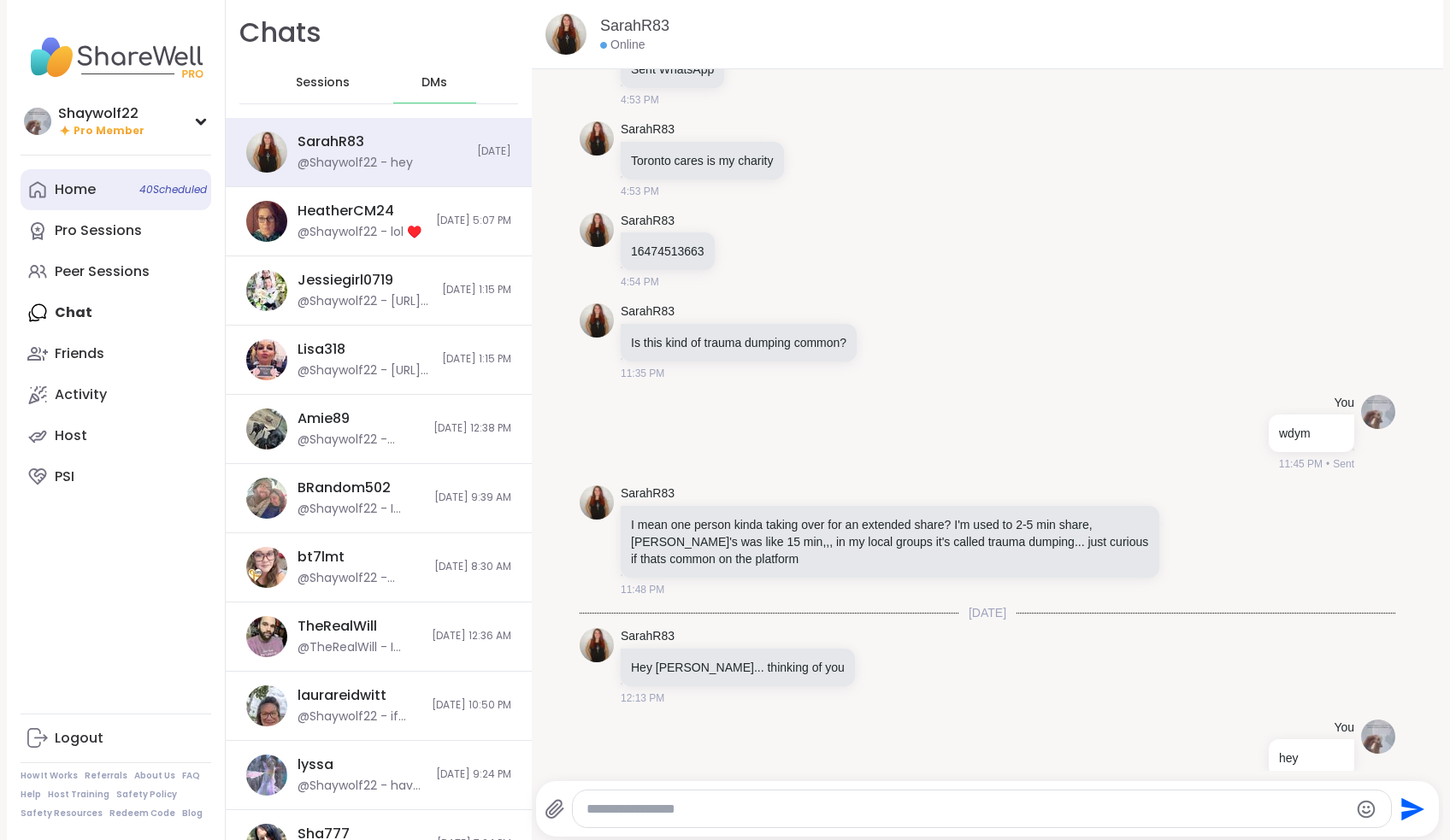
click at [105, 188] on link "Home 40 Scheduled" at bounding box center [115, 189] width 190 height 41
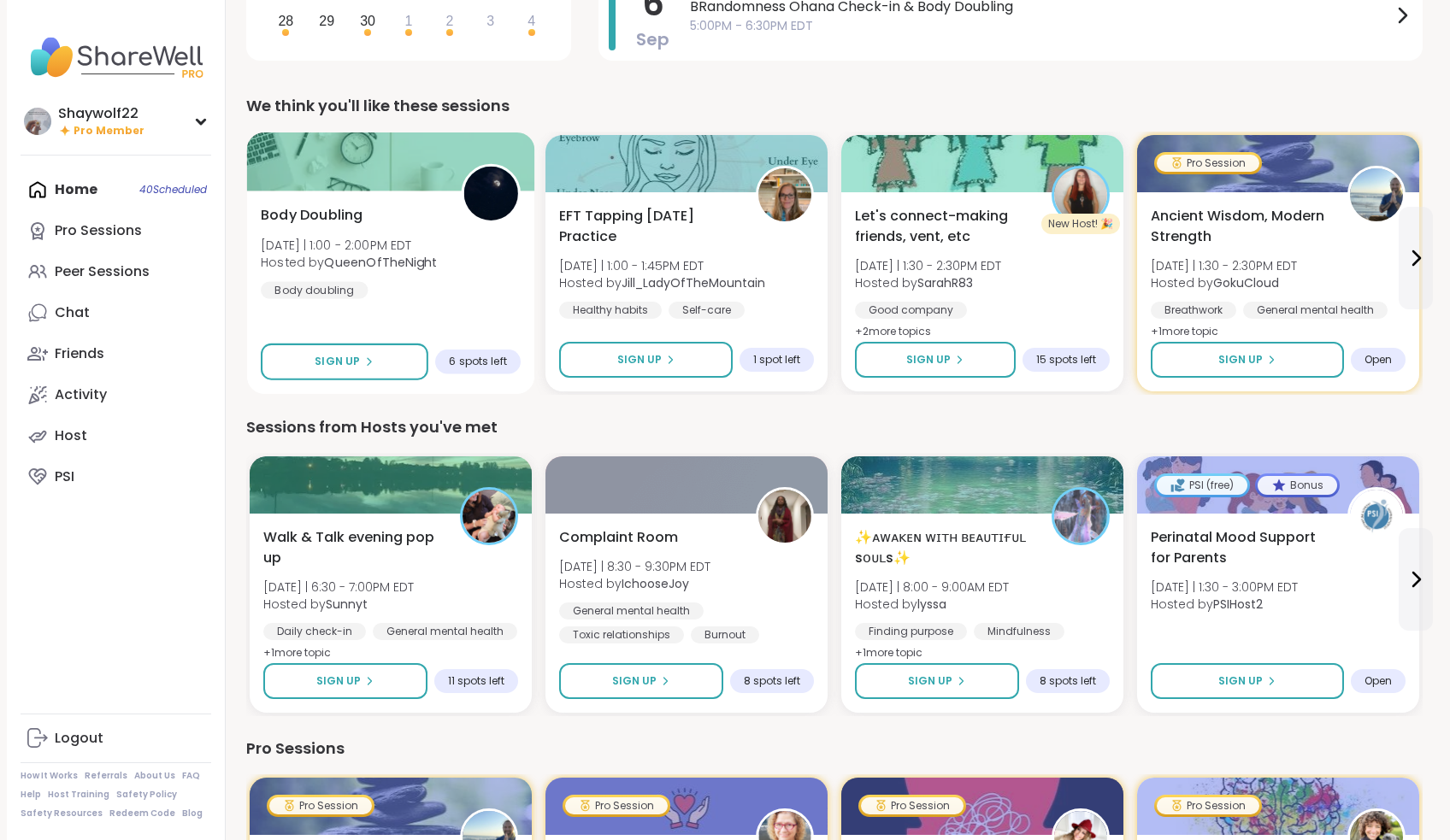
scroll to position [391, 0]
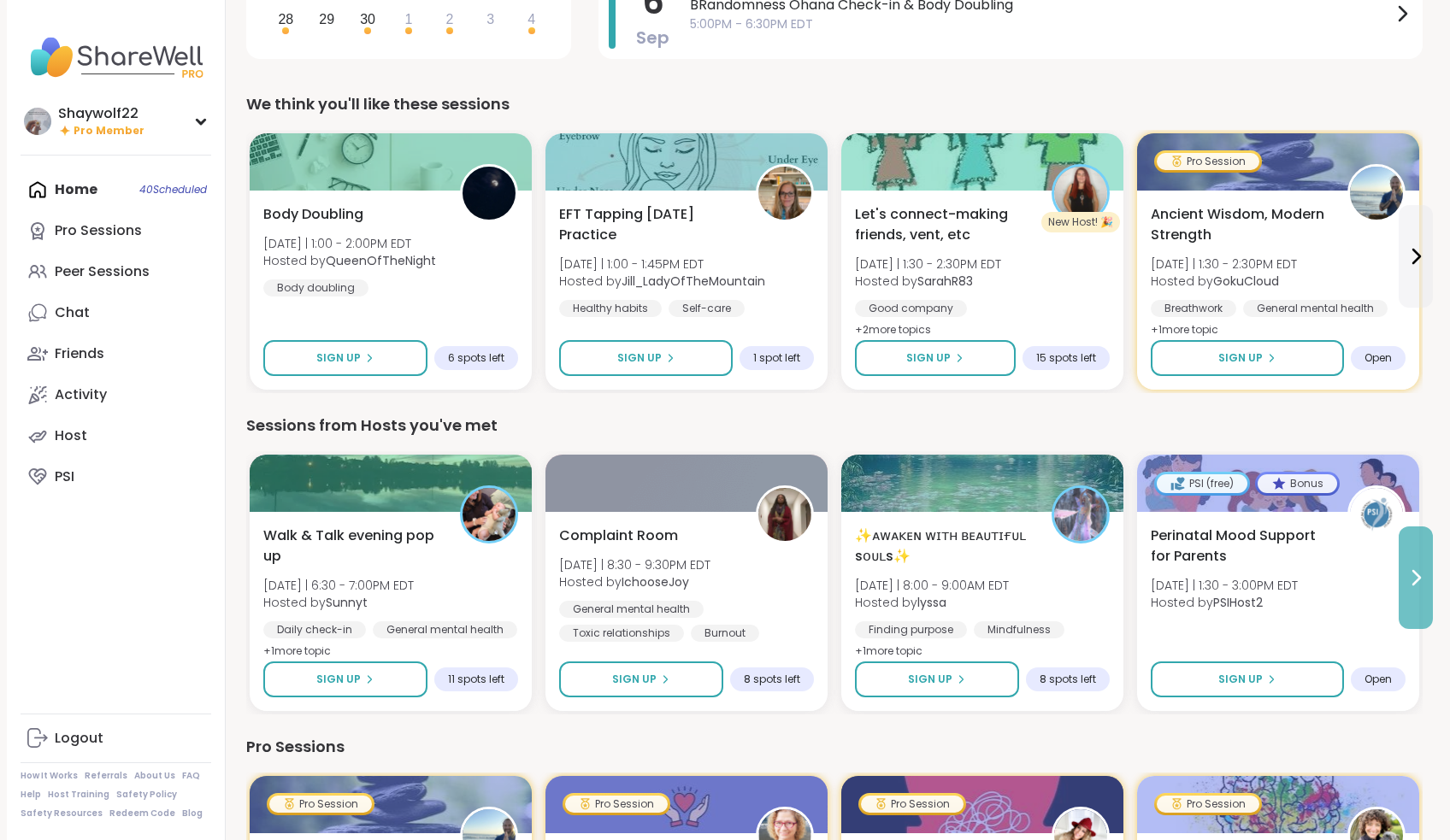
click at [1405, 569] on button at bounding box center [1415, 577] width 34 height 102
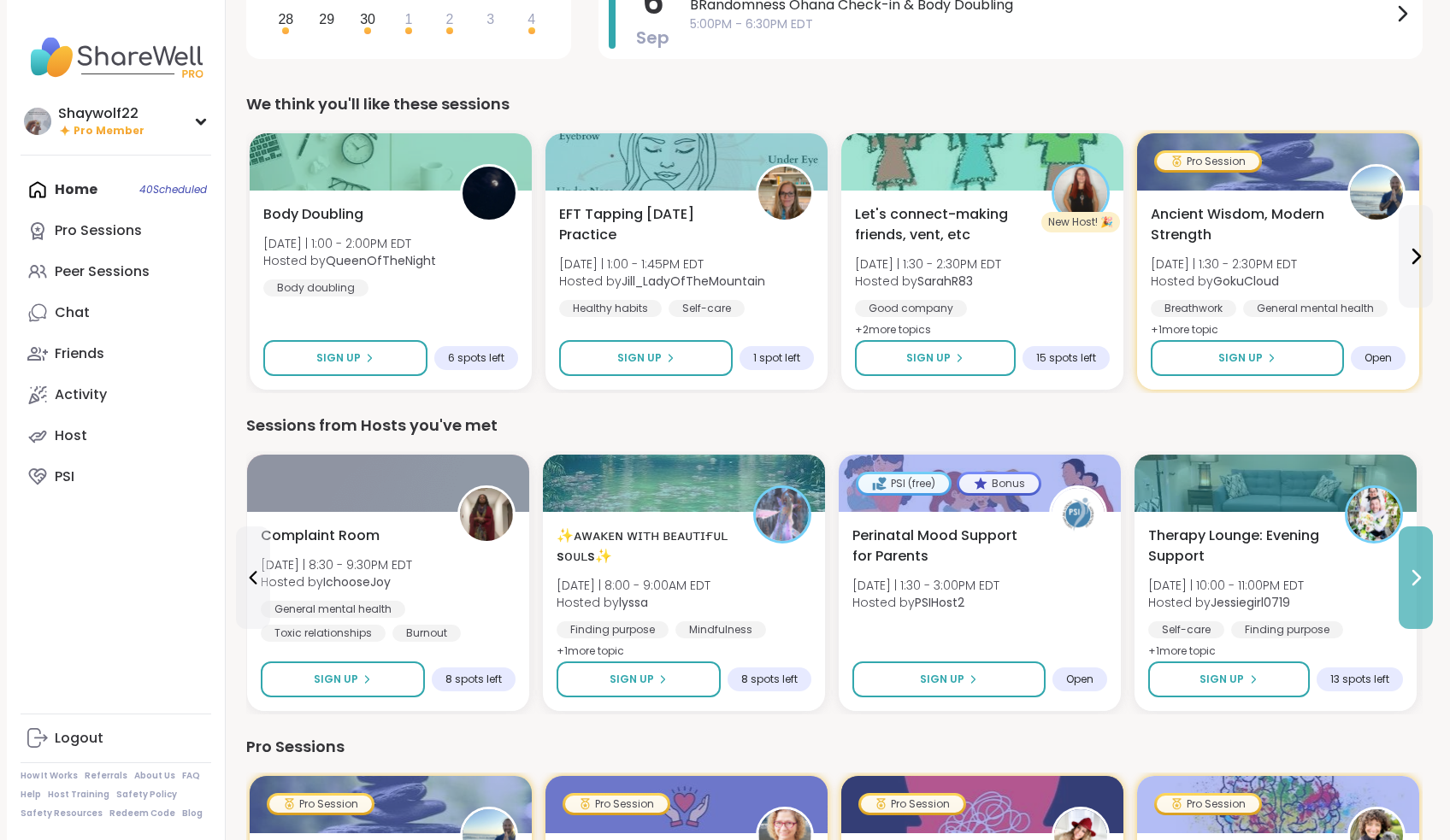
click at [1405, 569] on button at bounding box center [1415, 577] width 34 height 102
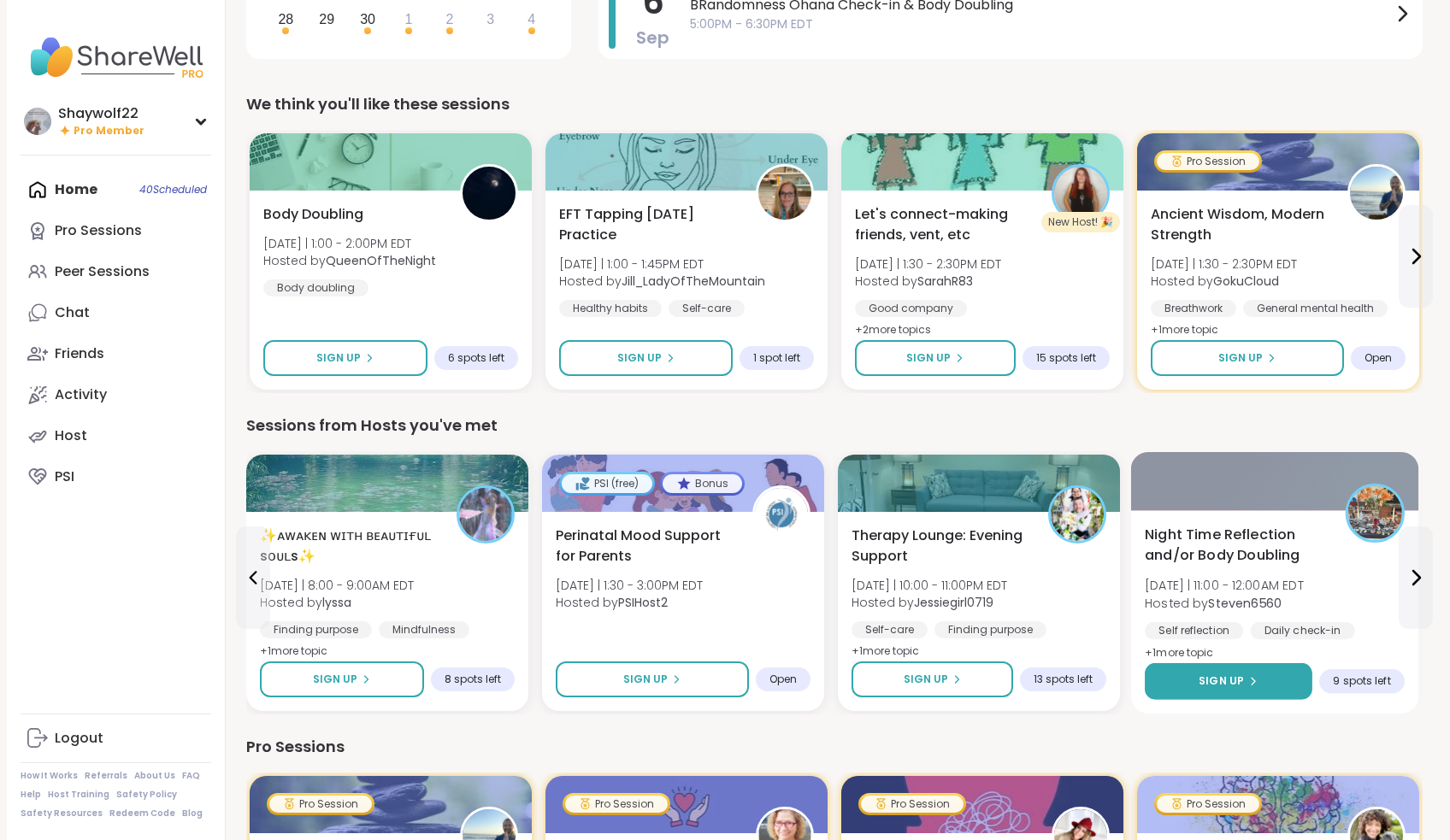
click at [1269, 680] on button "Sign Up" at bounding box center [1228, 681] width 167 height 37
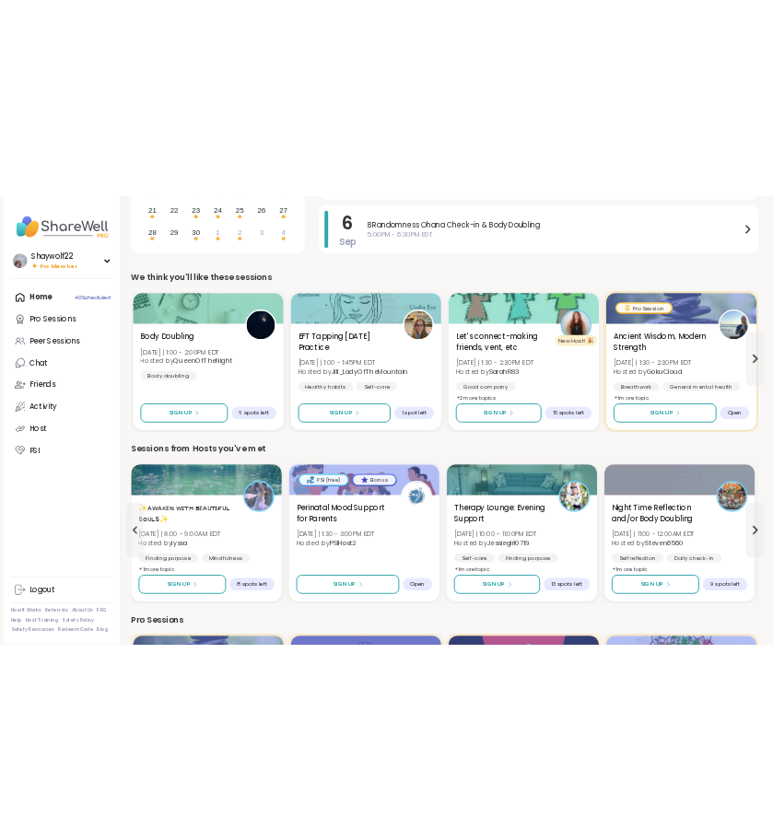
scroll to position [335, 0]
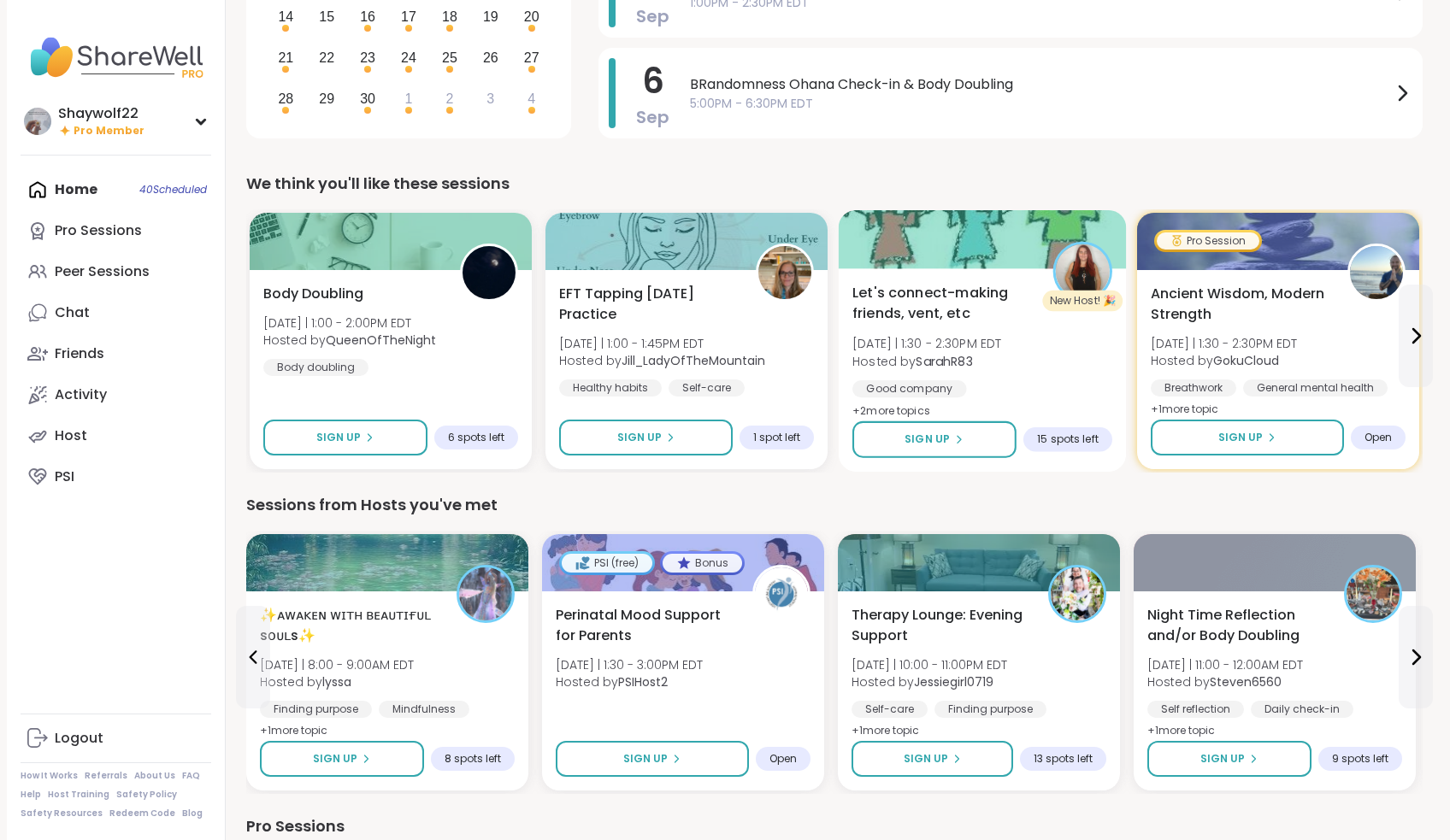
click at [1076, 373] on div "Let's connect-making friends, vent, etc Sat 9/6 | 1:30 - 2:30PM EDT Hosted by S…" at bounding box center [982, 365] width 260 height 164
click at [1415, 339] on icon at bounding box center [1416, 336] width 20 height 20
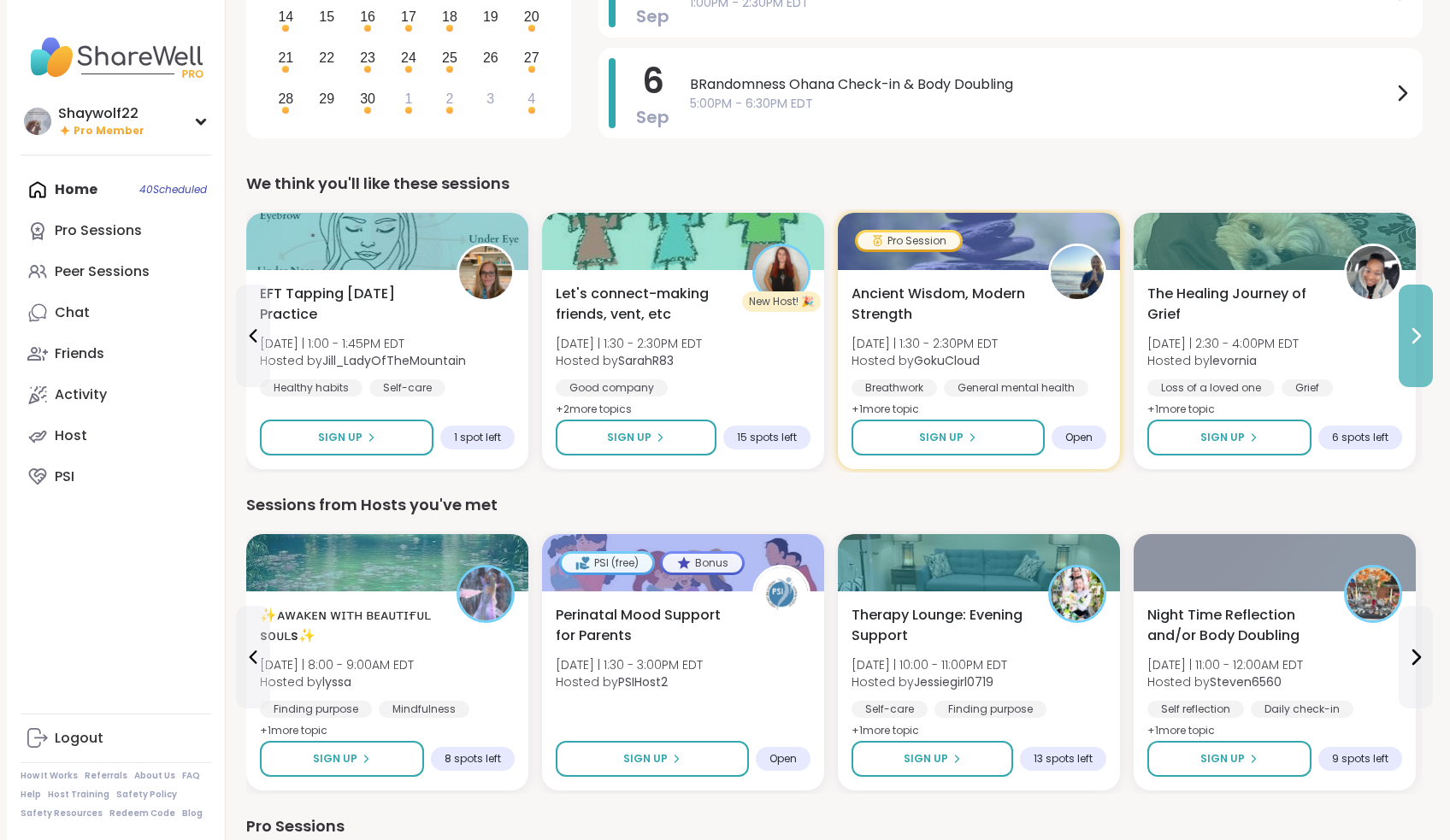
click at [1415, 339] on icon at bounding box center [1416, 336] width 20 height 20
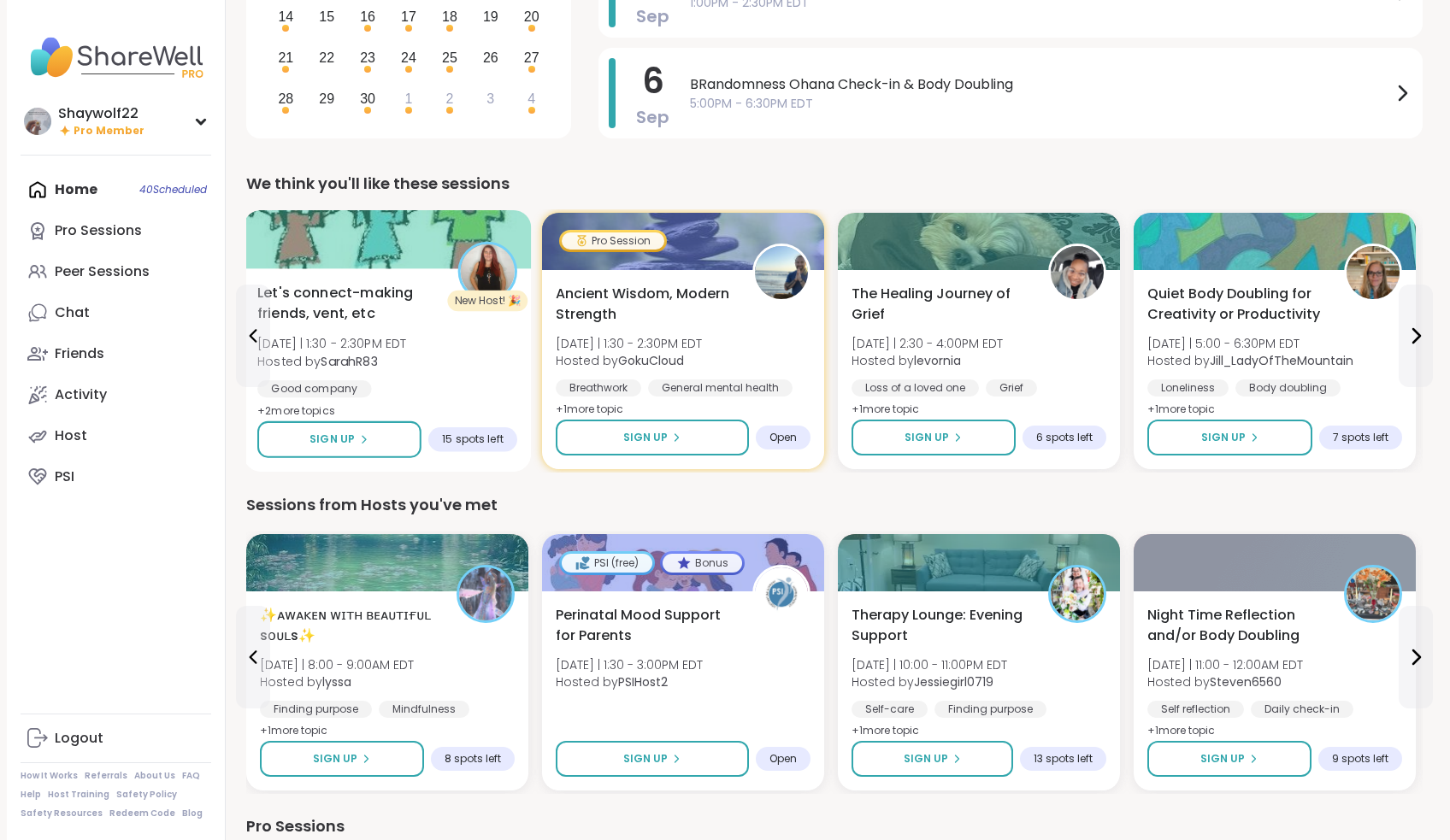
click at [474, 291] on div "New Host! 🎉" at bounding box center [487, 301] width 81 height 20
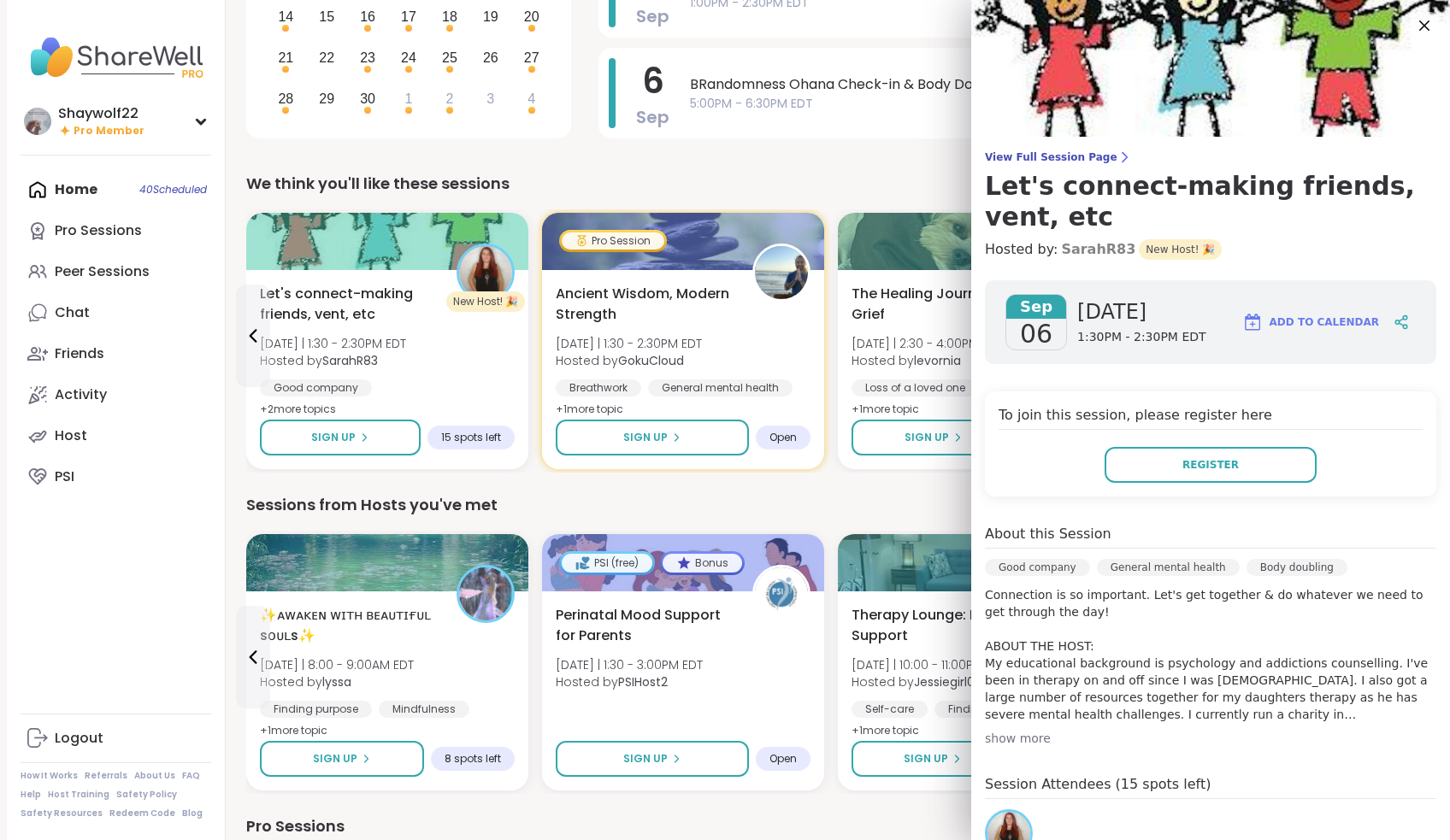
click at [1094, 253] on link "SarahR83" at bounding box center [1098, 250] width 74 height 20
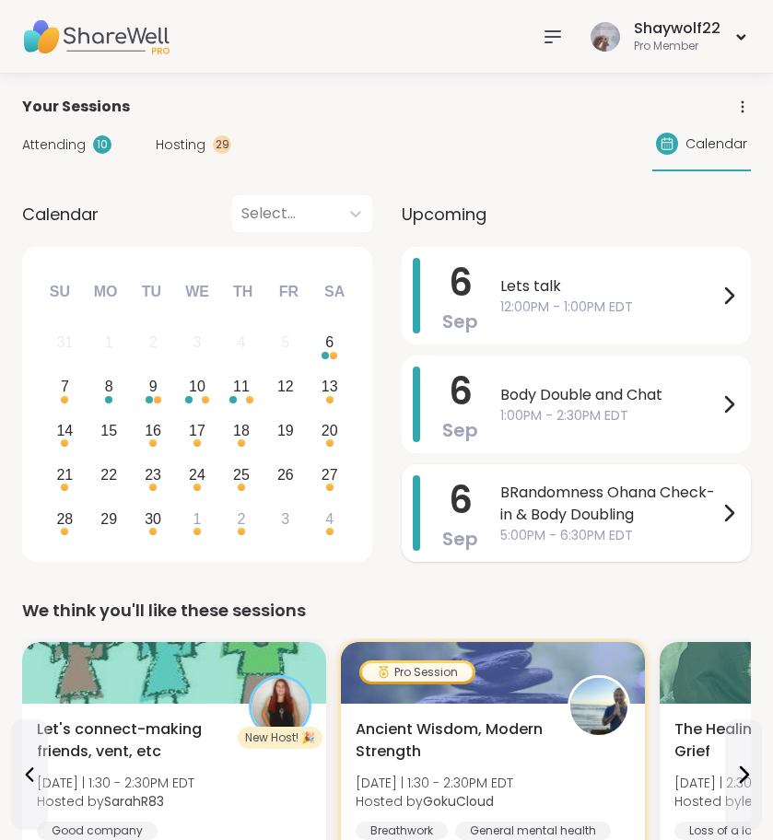
scroll to position [0, 0]
click at [539, 19] on div "Shaywolf22 Pro Member" at bounding box center [642, 36] width 216 height 43
click at [556, 41] on icon at bounding box center [552, 37] width 22 height 22
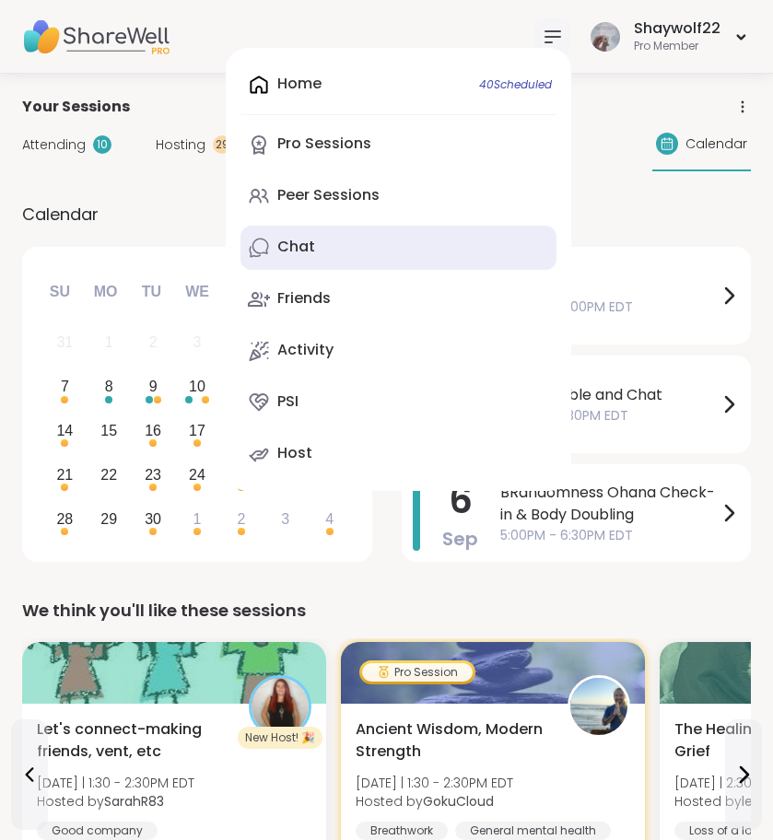
click at [370, 256] on link "Chat" at bounding box center [398, 248] width 316 height 44
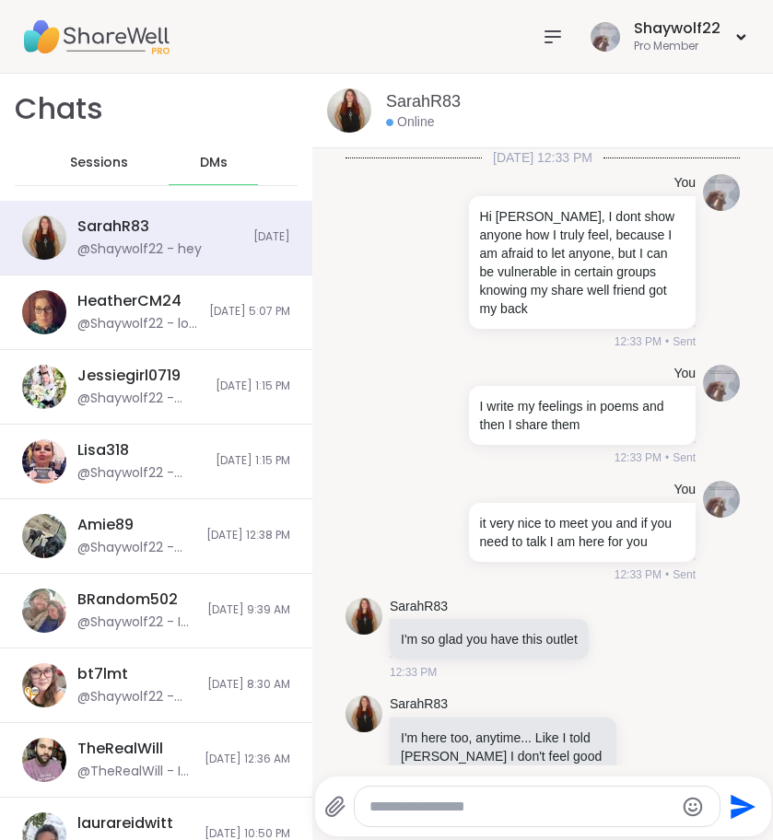
scroll to position [7395, 0]
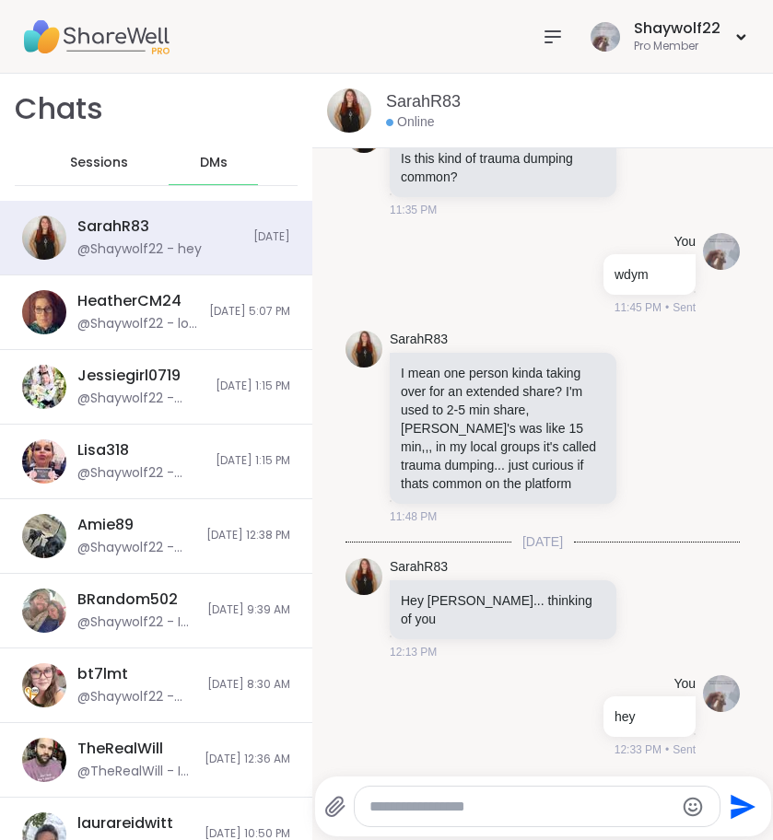
click at [116, 163] on span "Sessions" at bounding box center [99, 163] width 58 height 18
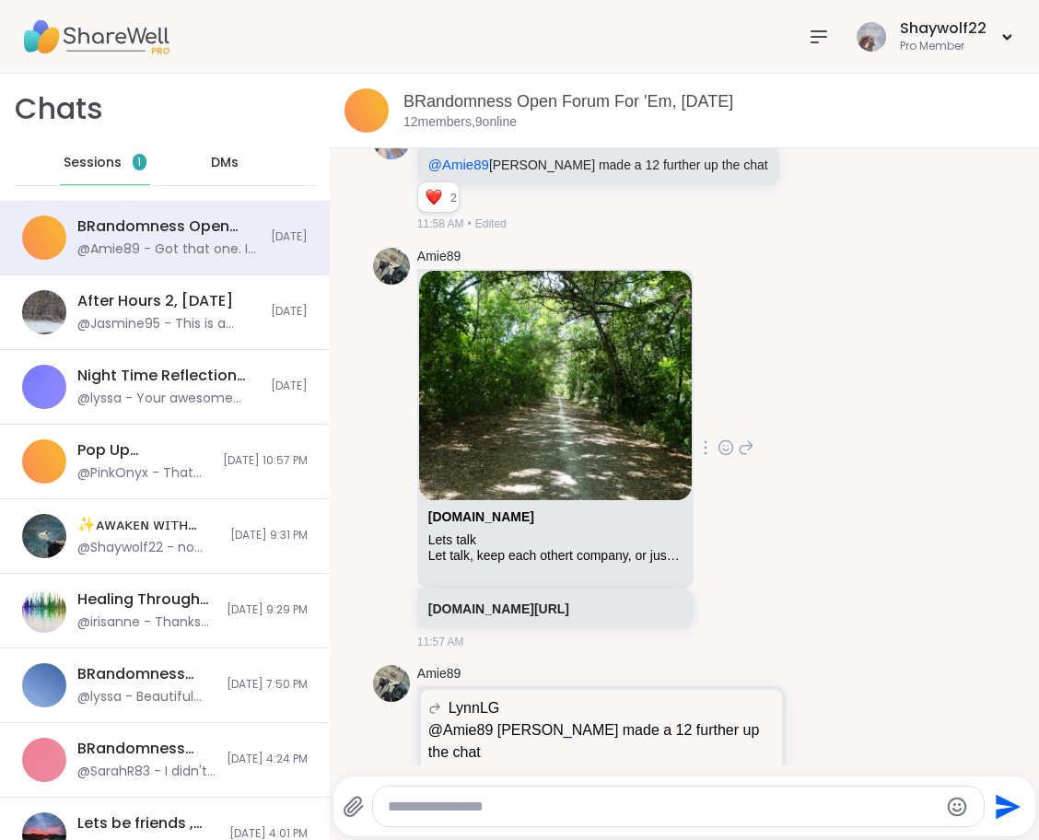
scroll to position [6148, 0]
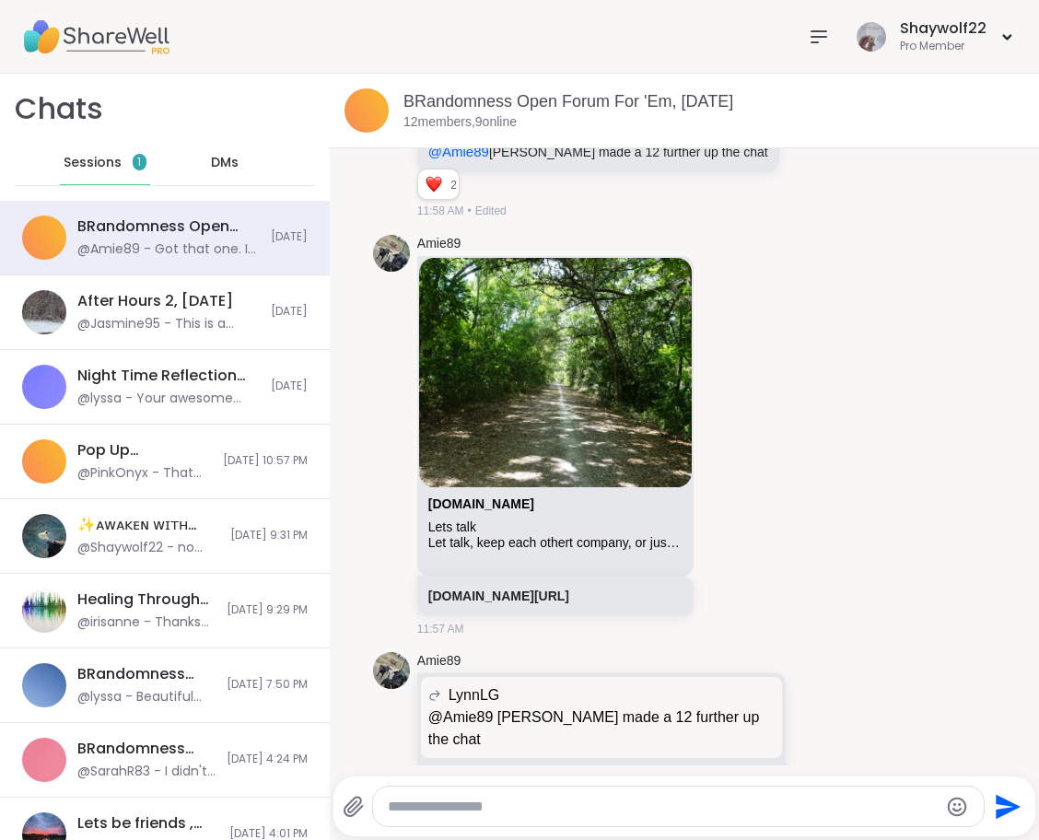
click at [217, 156] on span "DMs" at bounding box center [225, 163] width 28 height 18
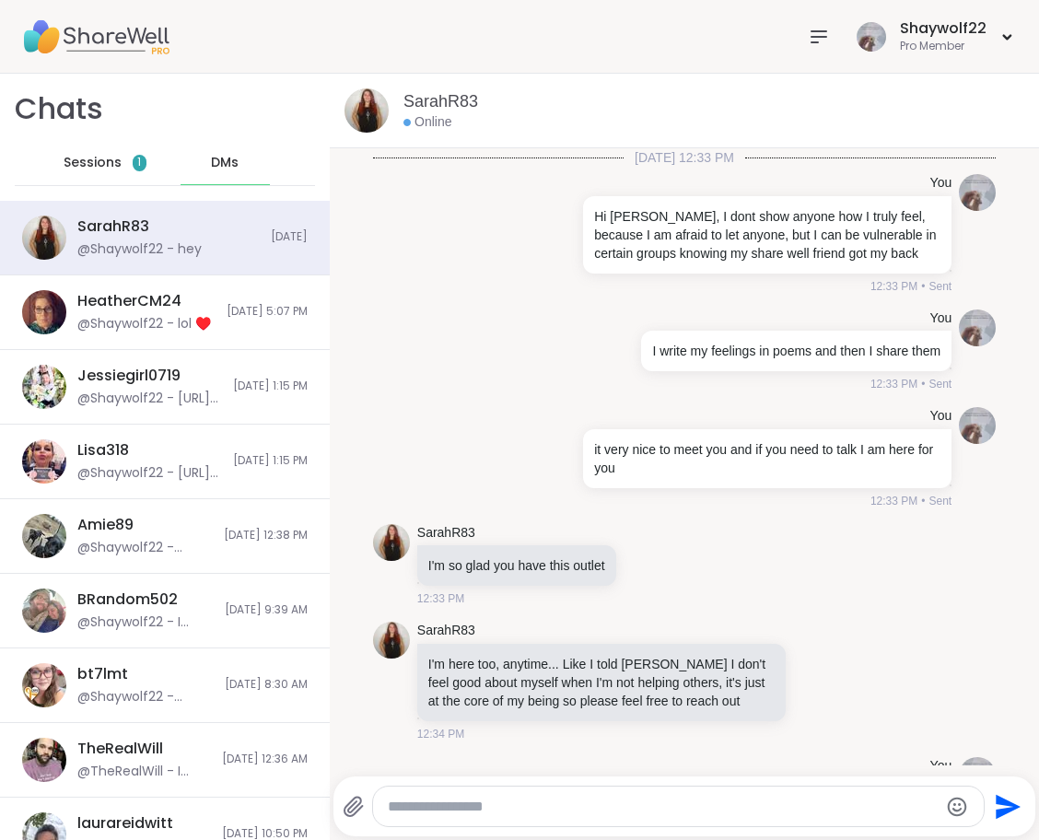
scroll to position [6530, 0]
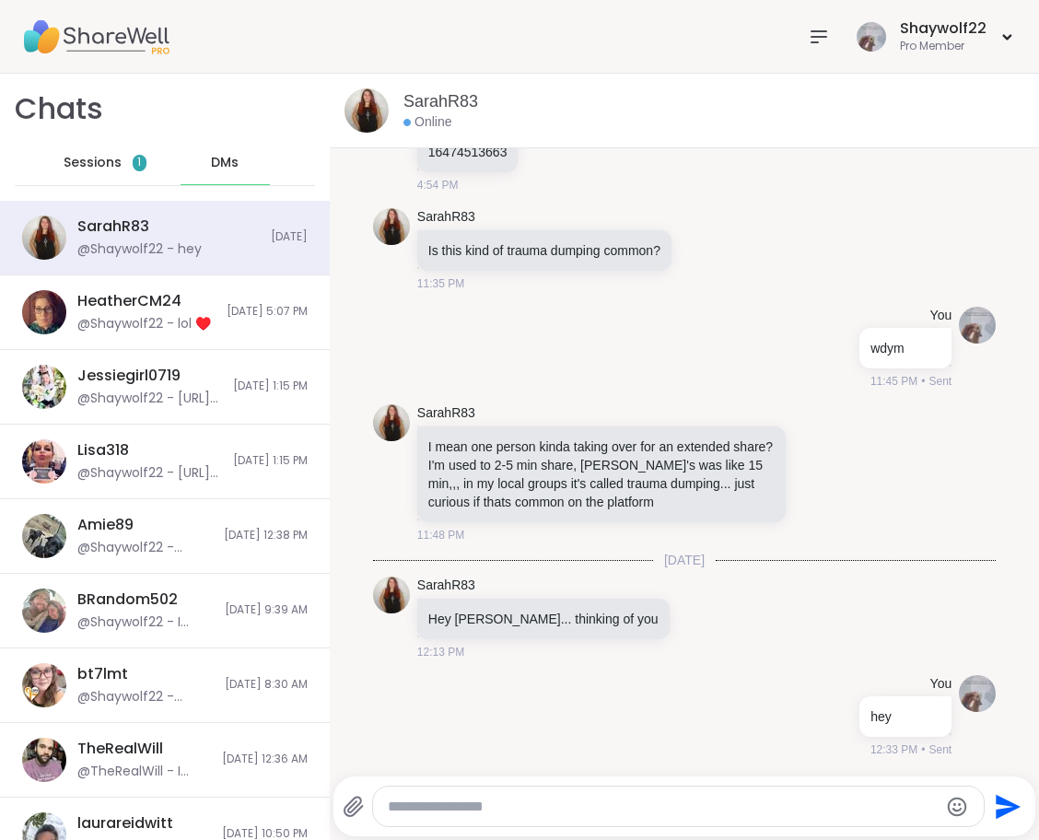
click at [540, 794] on div at bounding box center [678, 806] width 610 height 40
click at [540, 802] on textarea "Type your message" at bounding box center [663, 806] width 551 height 18
type textarea "**********"
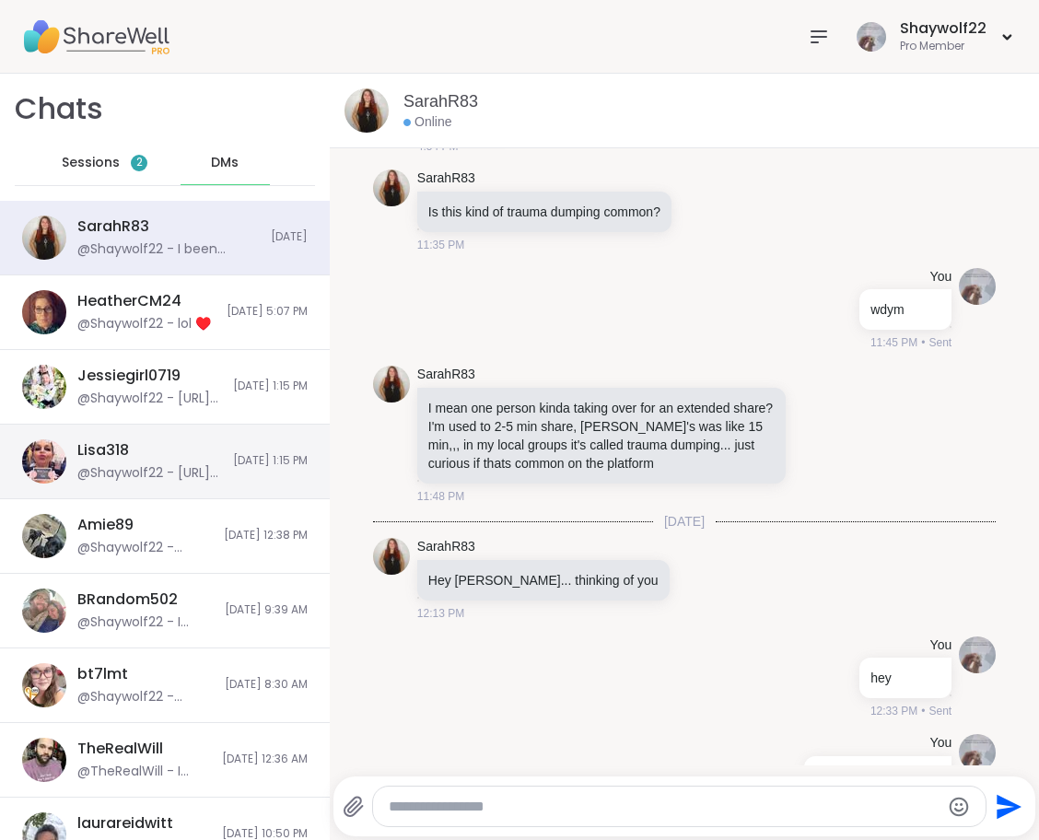
scroll to position [6627, 0]
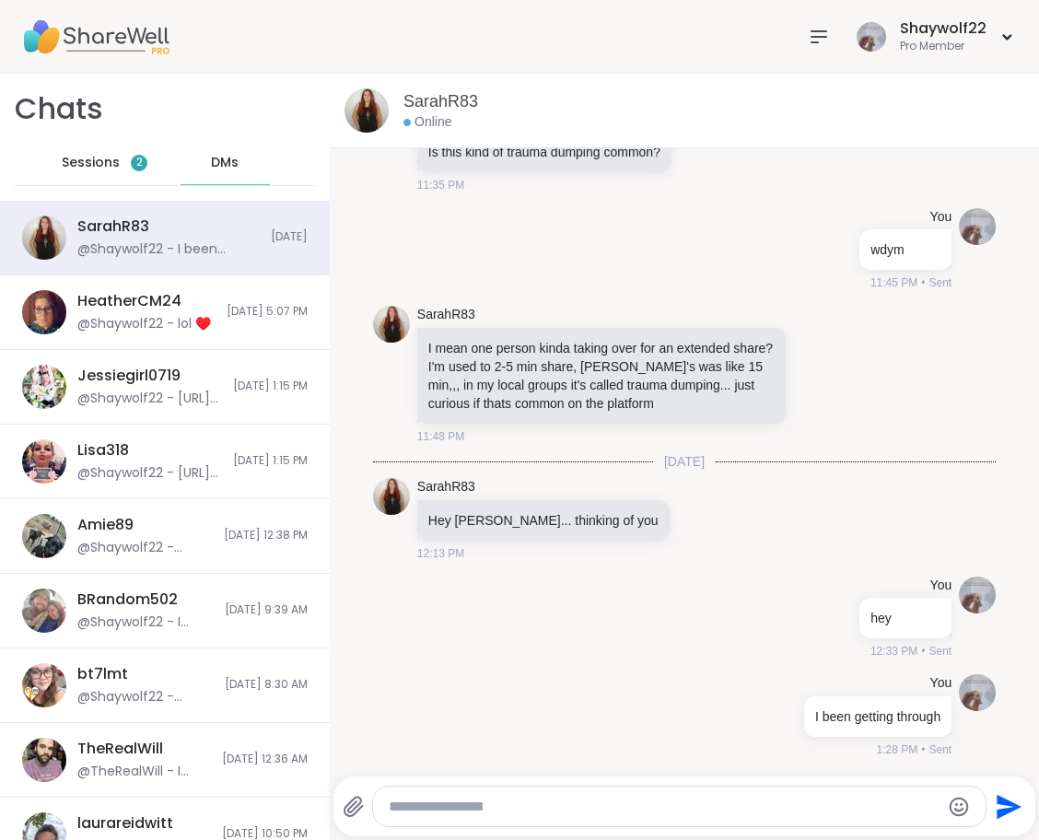
click at [70, 168] on span "Sessions" at bounding box center [91, 163] width 58 height 18
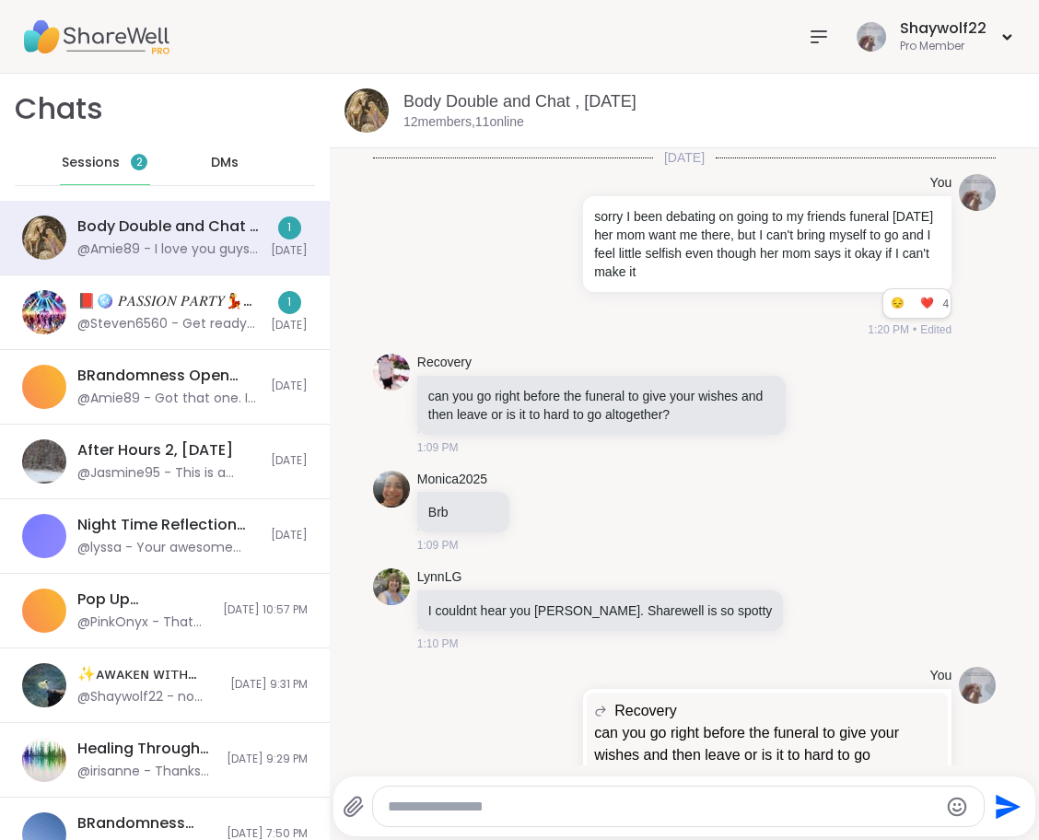
scroll to position [2328, 0]
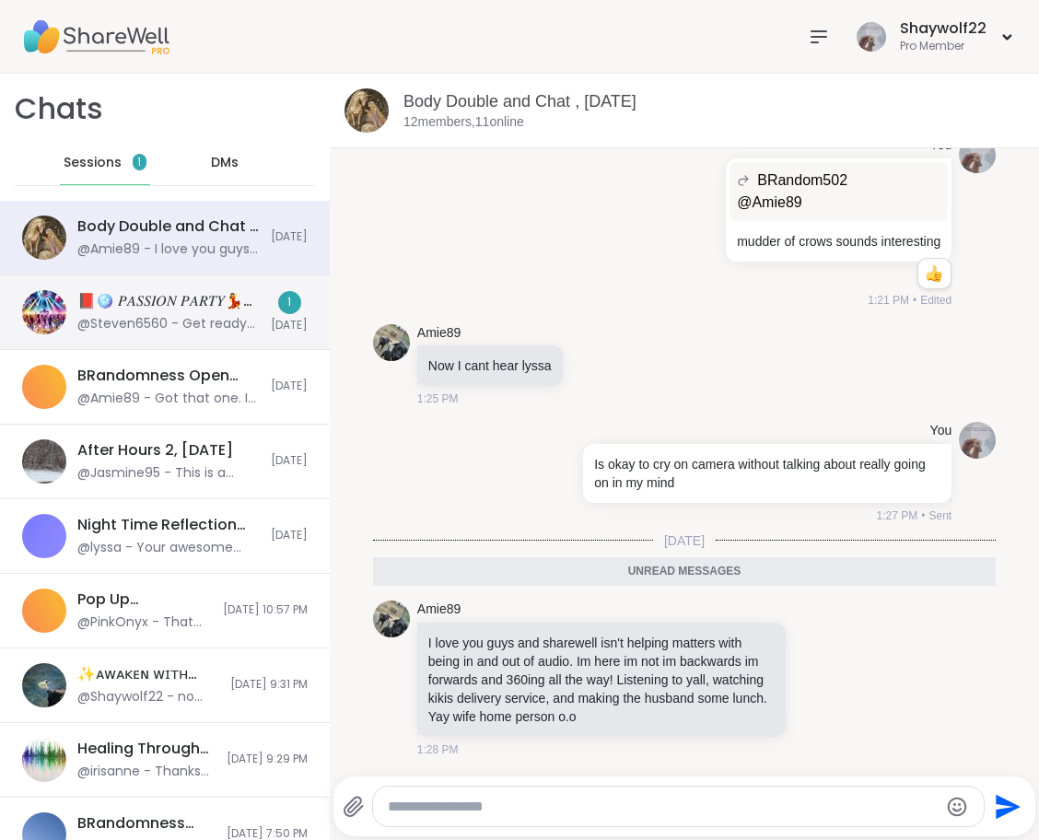
click at [136, 317] on div "@Steven6560 - Get ready to Party with our MC Lyssa as we bring down the house w…" at bounding box center [168, 324] width 182 height 18
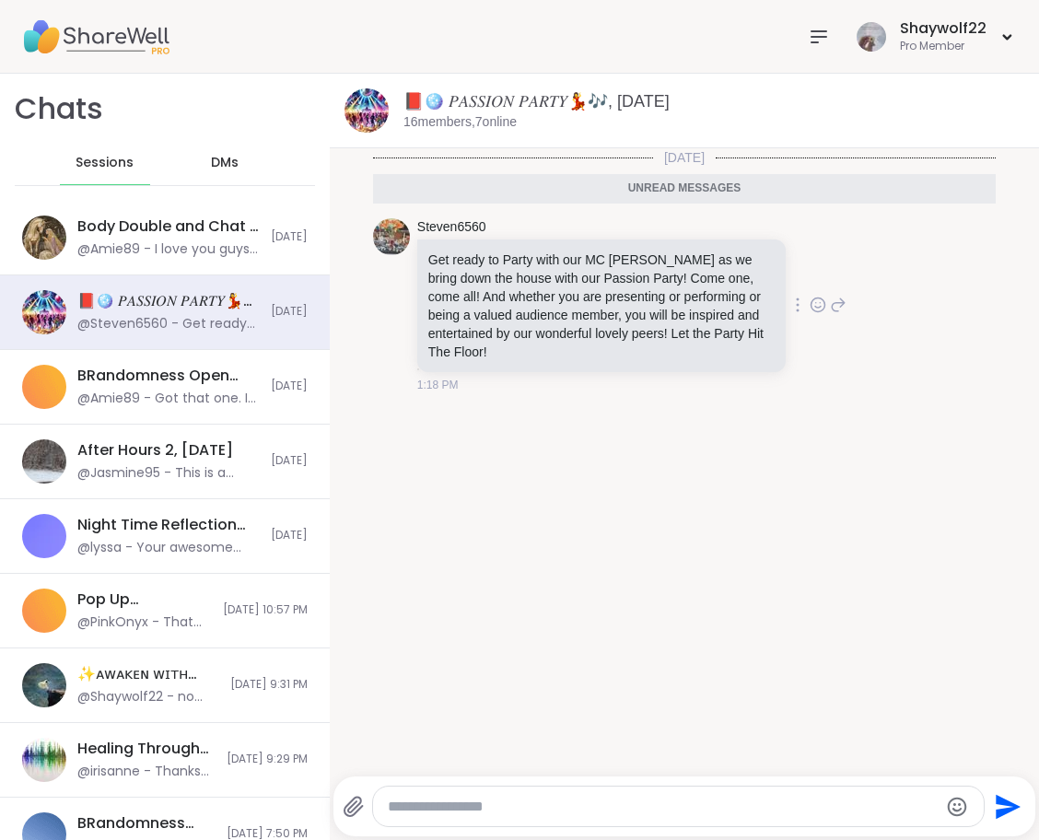
click at [835, 302] on icon at bounding box center [837, 304] width 13 height 13
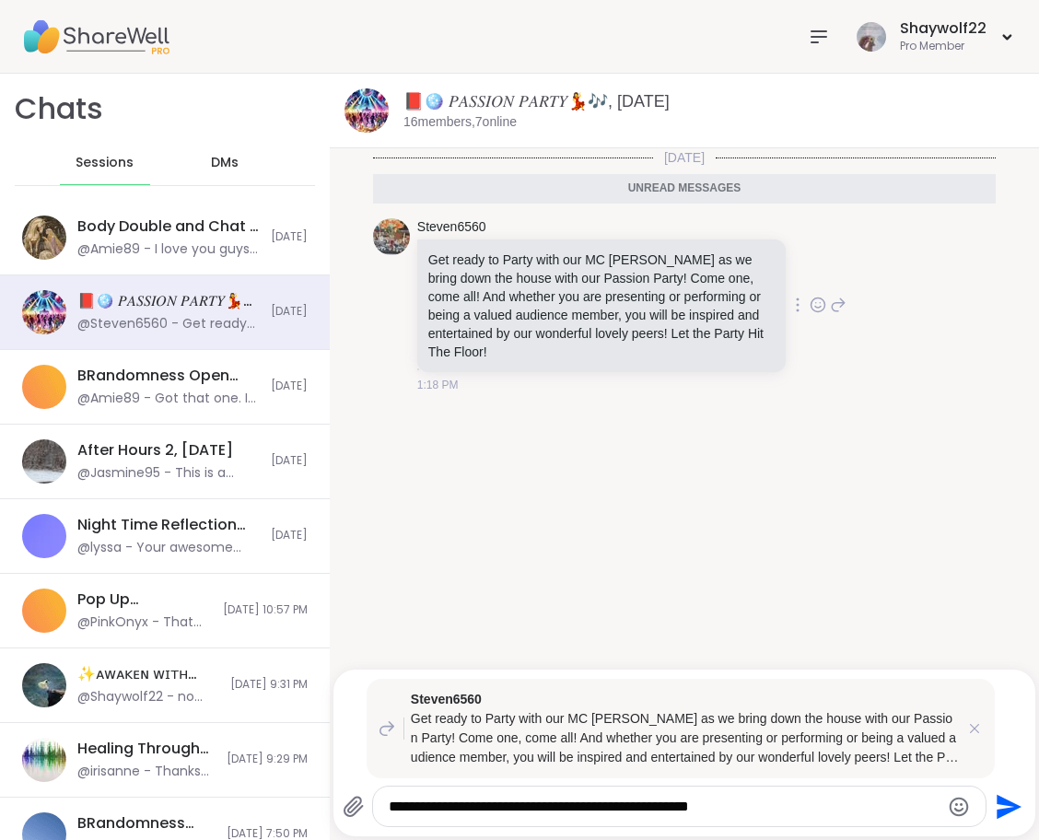
type textarea "**********"
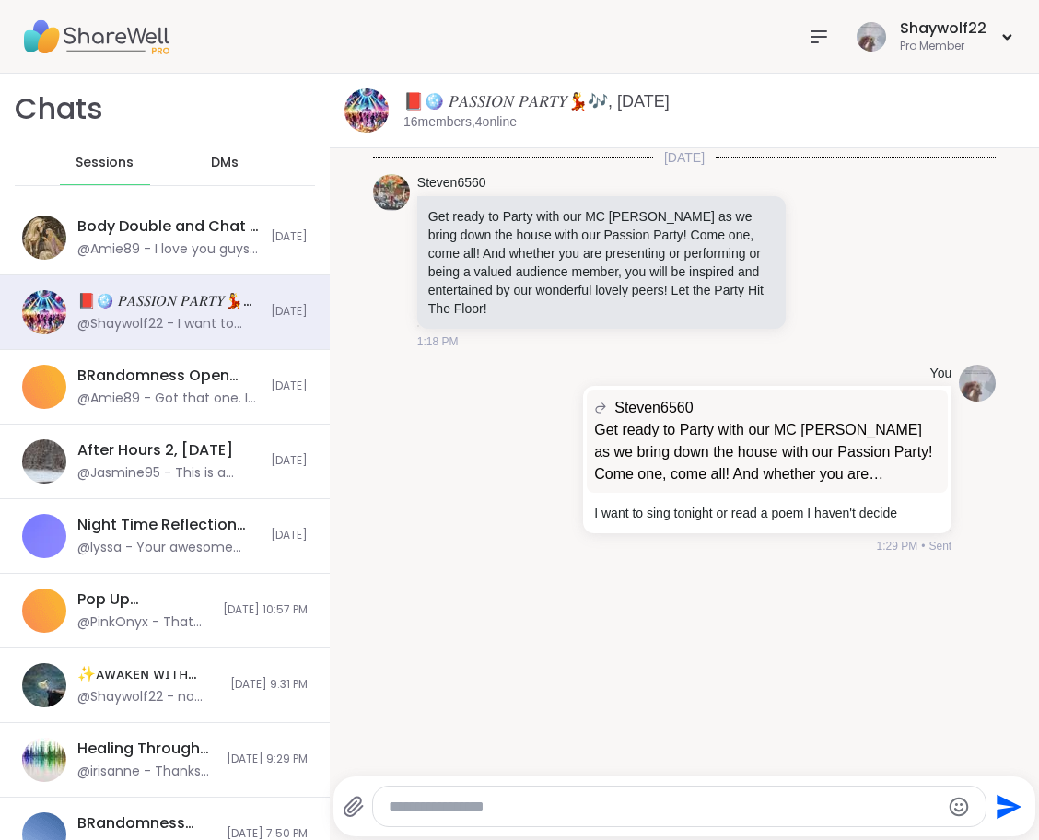
click at [110, 179] on div "Sessions" at bounding box center [105, 163] width 90 height 44
click at [207, 171] on div "DMs" at bounding box center [225, 163] width 90 height 44
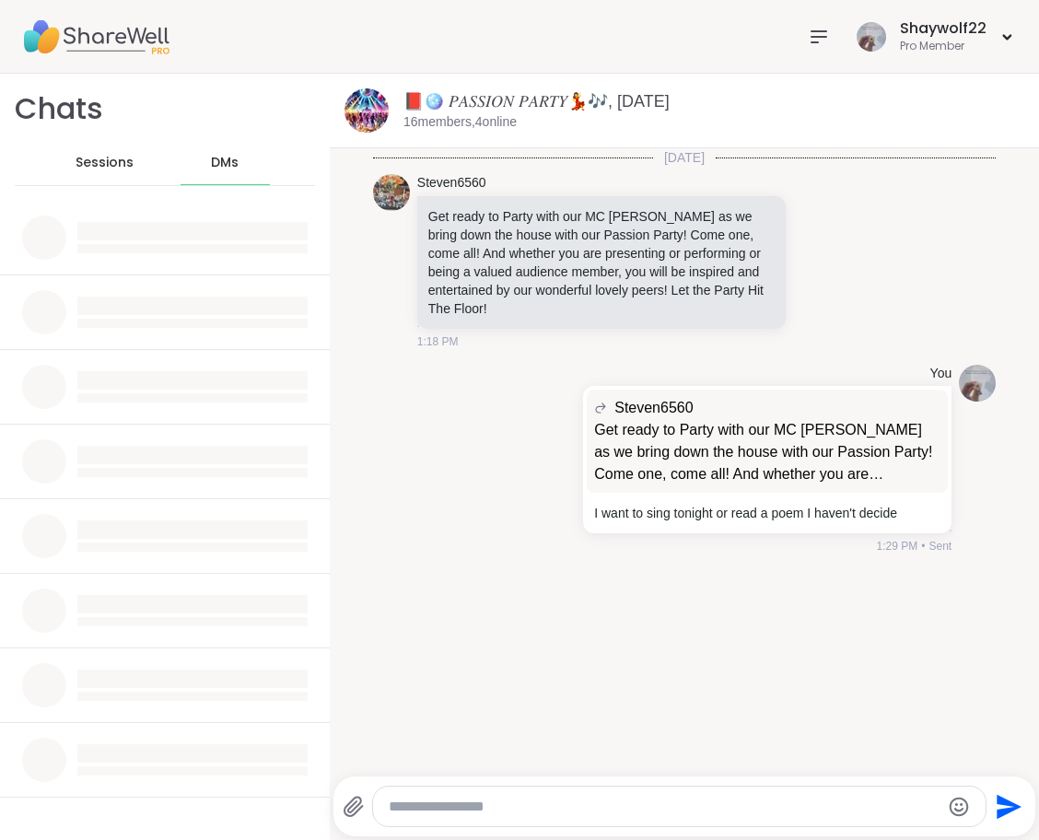
click at [106, 179] on div "Sessions" at bounding box center [105, 163] width 90 height 44
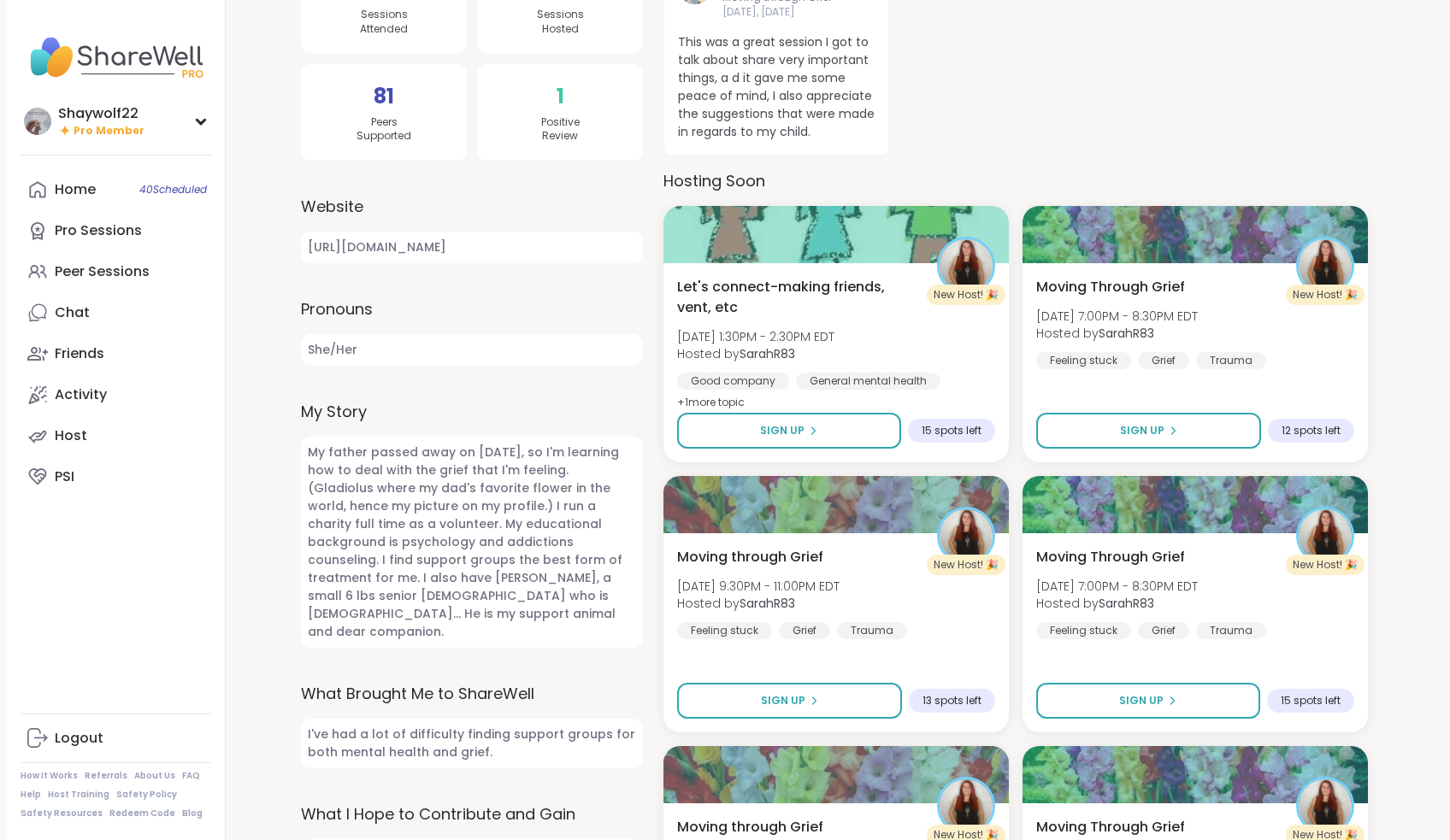
scroll to position [403, 0]
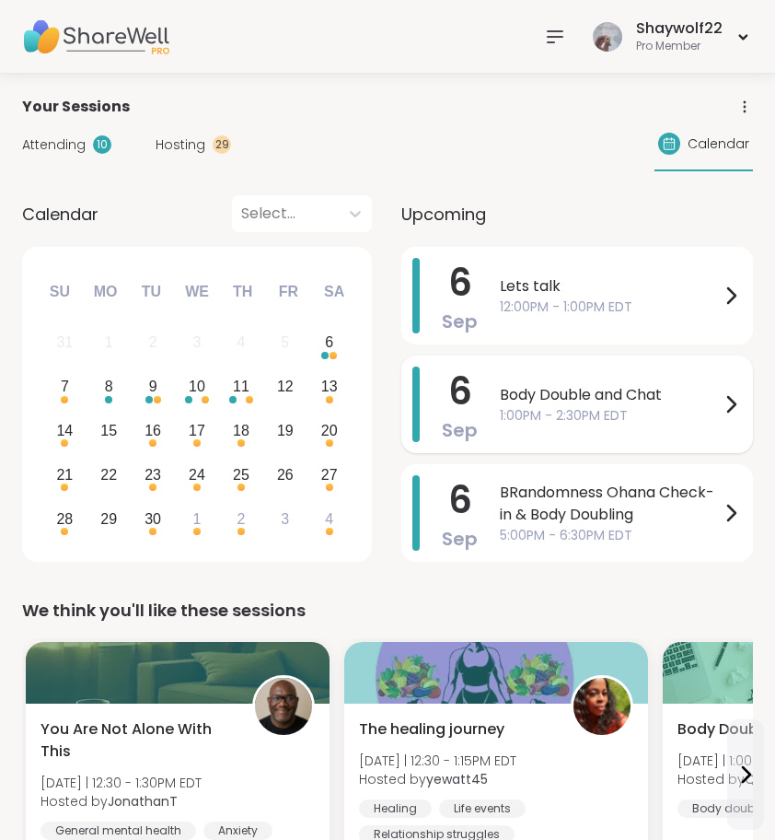
click at [562, 397] on span "Body Double and Chat" at bounding box center [610, 395] width 220 height 22
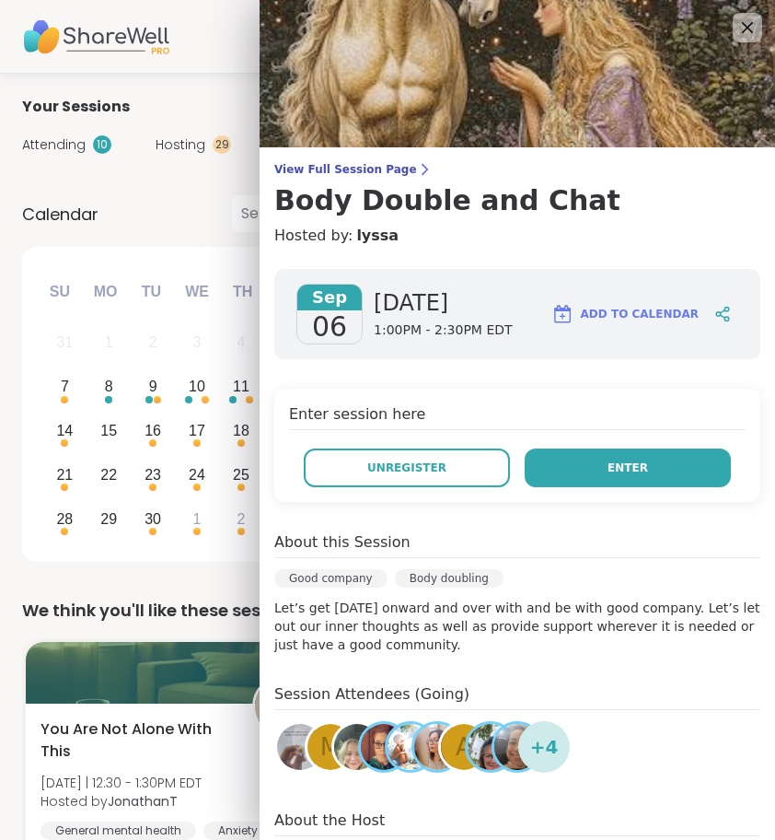
click at [582, 483] on button "Enter" at bounding box center [628, 467] width 206 height 39
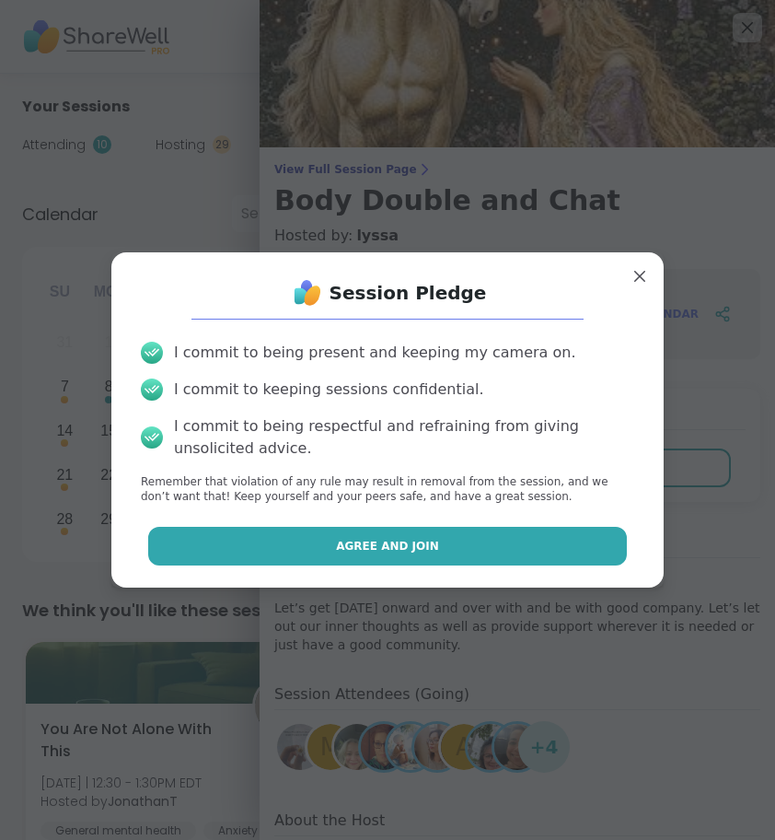
click at [462, 553] on button "Agree and Join" at bounding box center [388, 546] width 480 height 39
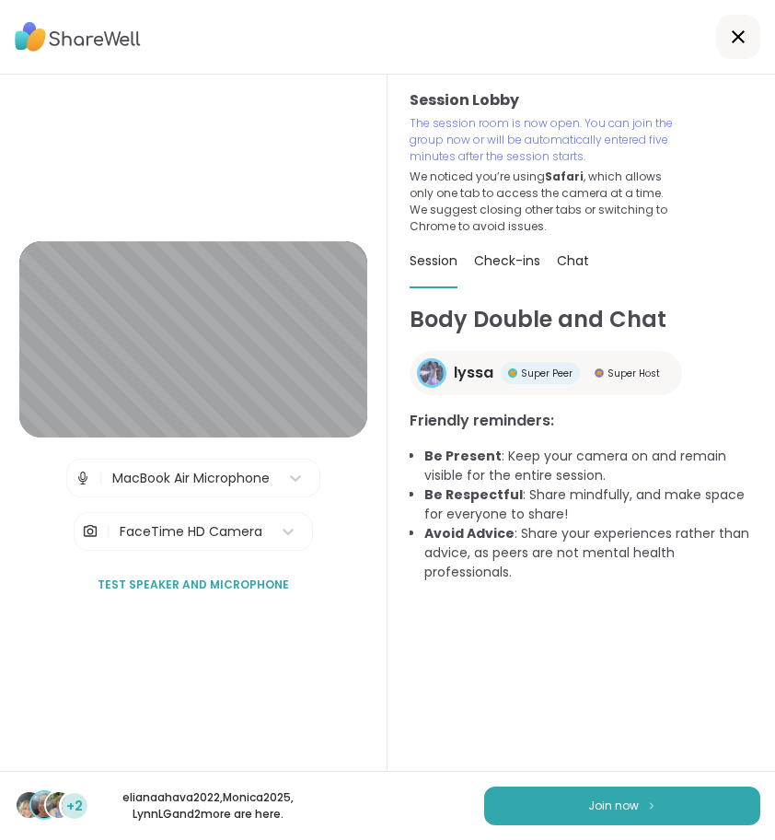
click at [552, 801] on button "Join now" at bounding box center [622, 805] width 276 height 39
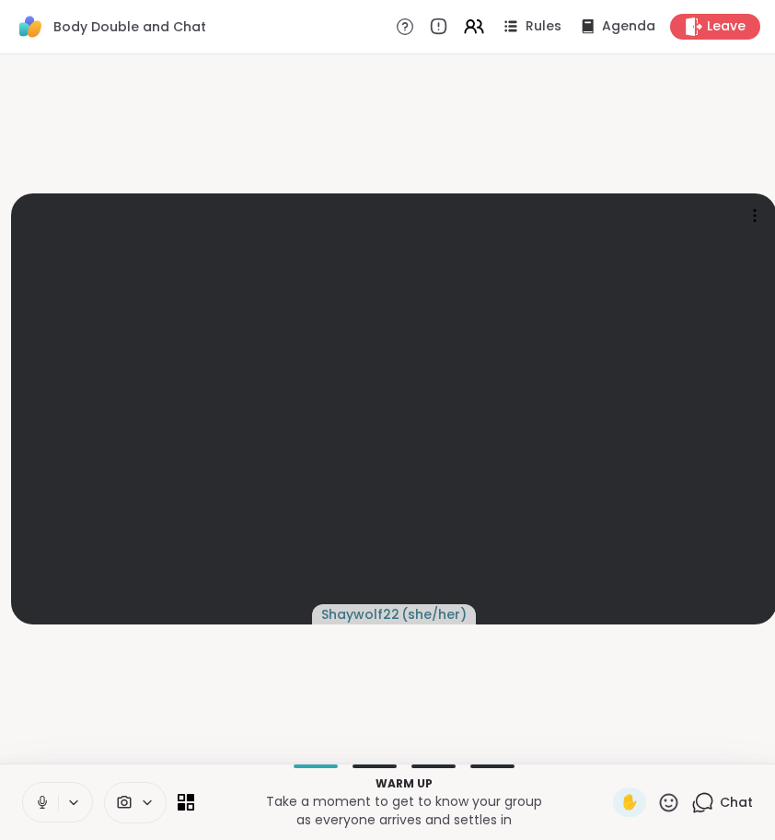
click at [43, 804] on icon at bounding box center [42, 802] width 17 height 17
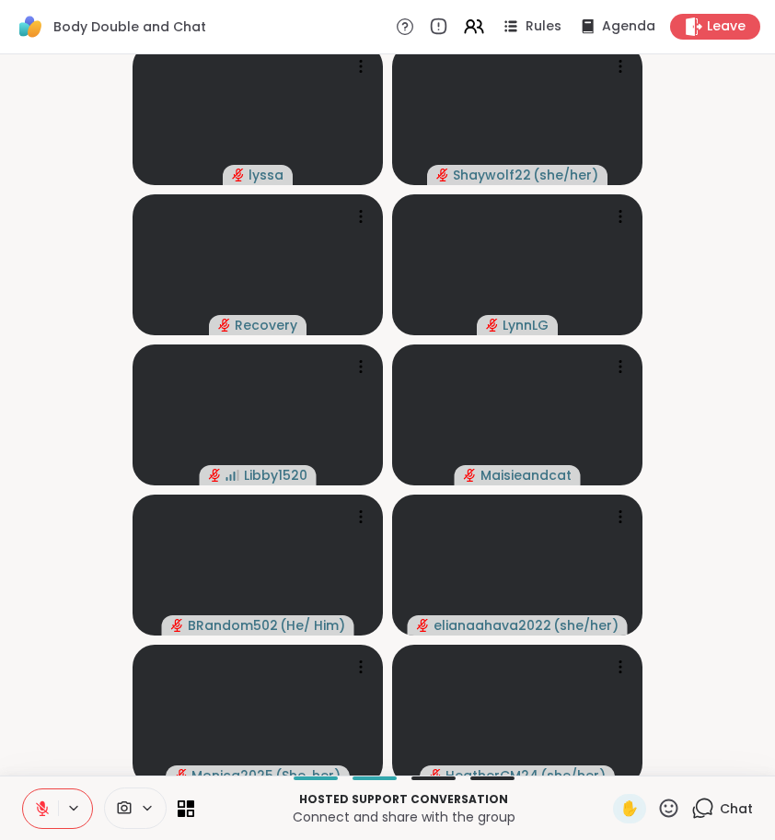
click at [42, 807] on icon at bounding box center [42, 808] width 17 height 17
click at [41, 806] on icon at bounding box center [42, 808] width 17 height 17
click at [40, 805] on icon at bounding box center [42, 808] width 13 height 13
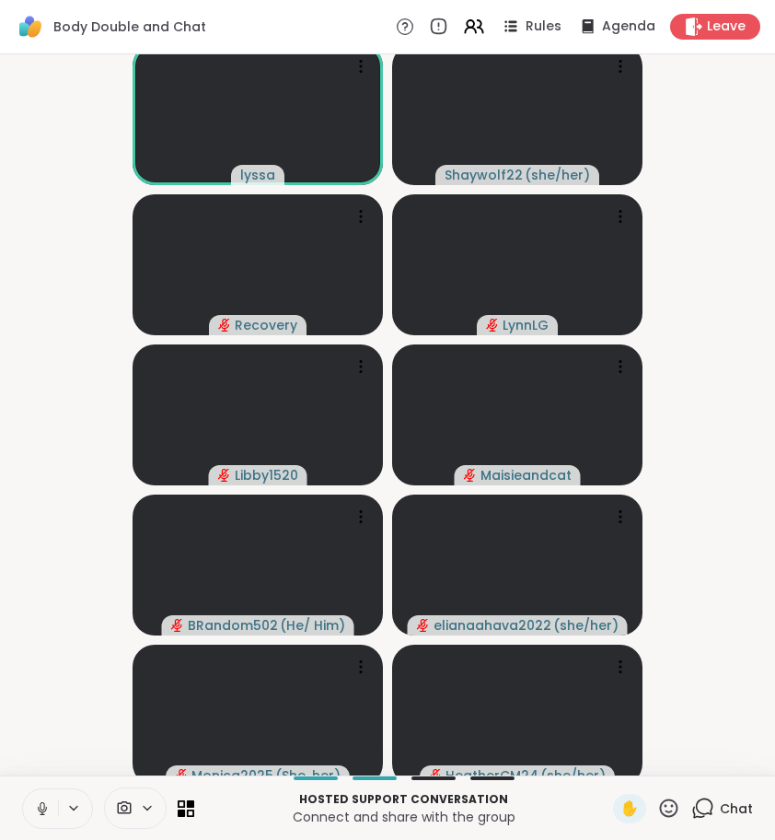
click at [40, 807] on icon at bounding box center [42, 808] width 17 height 17
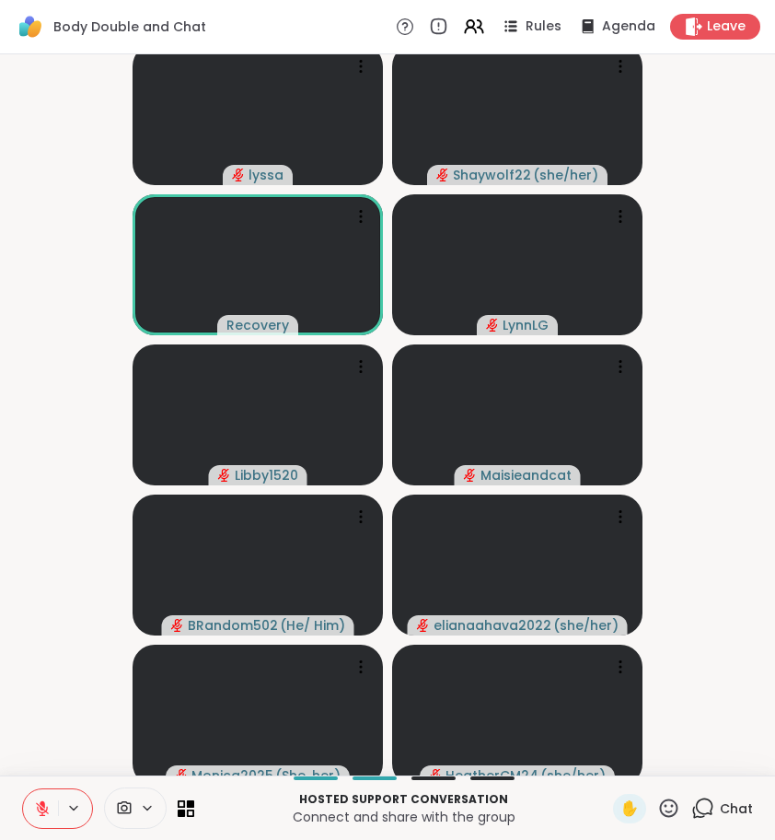
click at [711, 806] on icon at bounding box center [702, 807] width 23 height 23
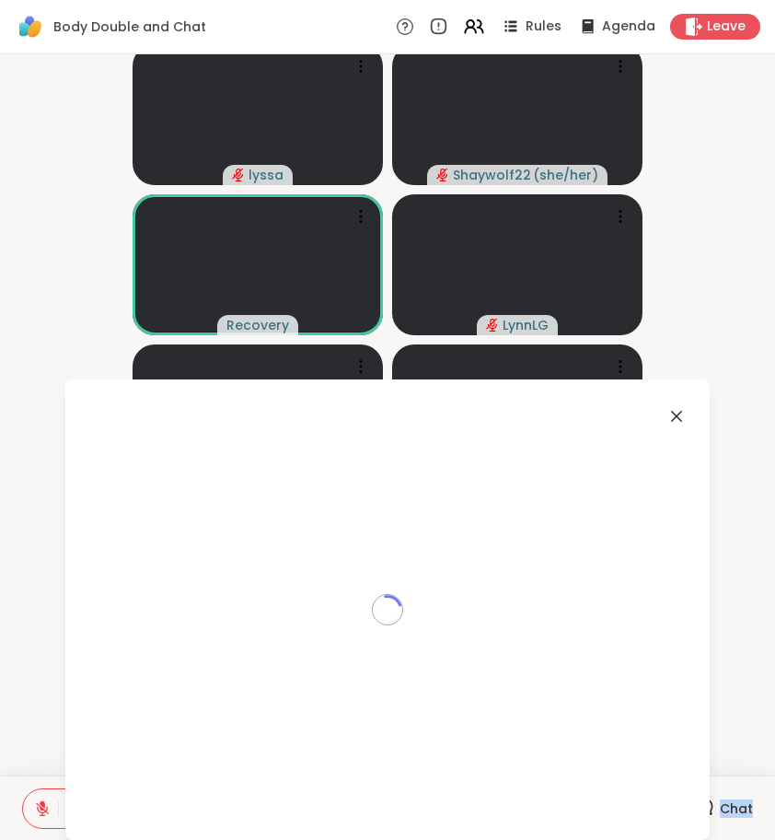
click at [711, 806] on icon at bounding box center [702, 807] width 23 height 23
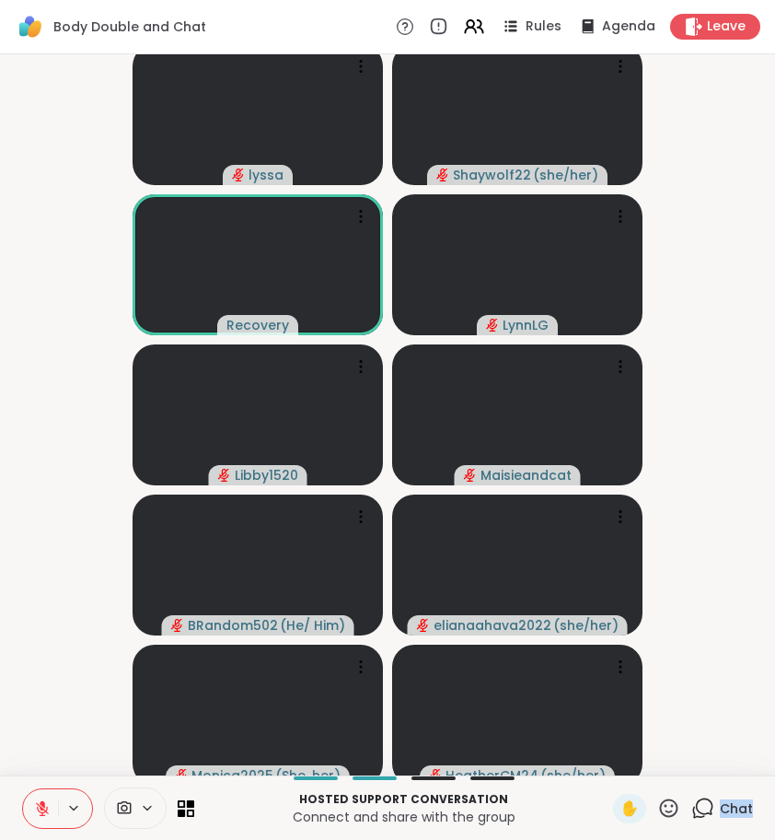
click at [709, 798] on icon at bounding box center [702, 807] width 23 height 23
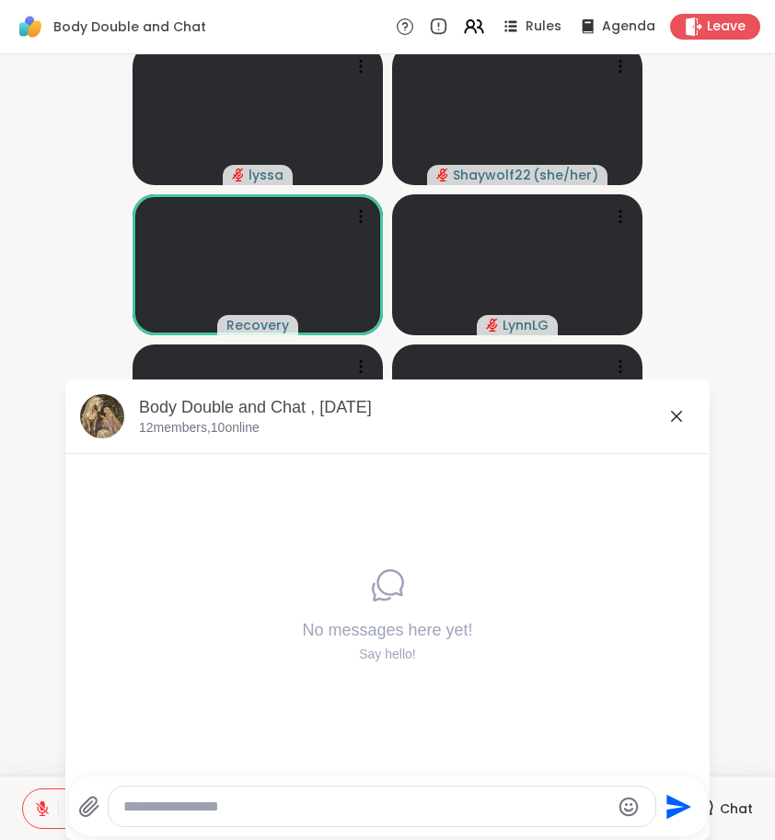
click at [411, 819] on div at bounding box center [382, 806] width 547 height 40
click at [379, 801] on textarea "Type your message" at bounding box center [366, 806] width 487 height 18
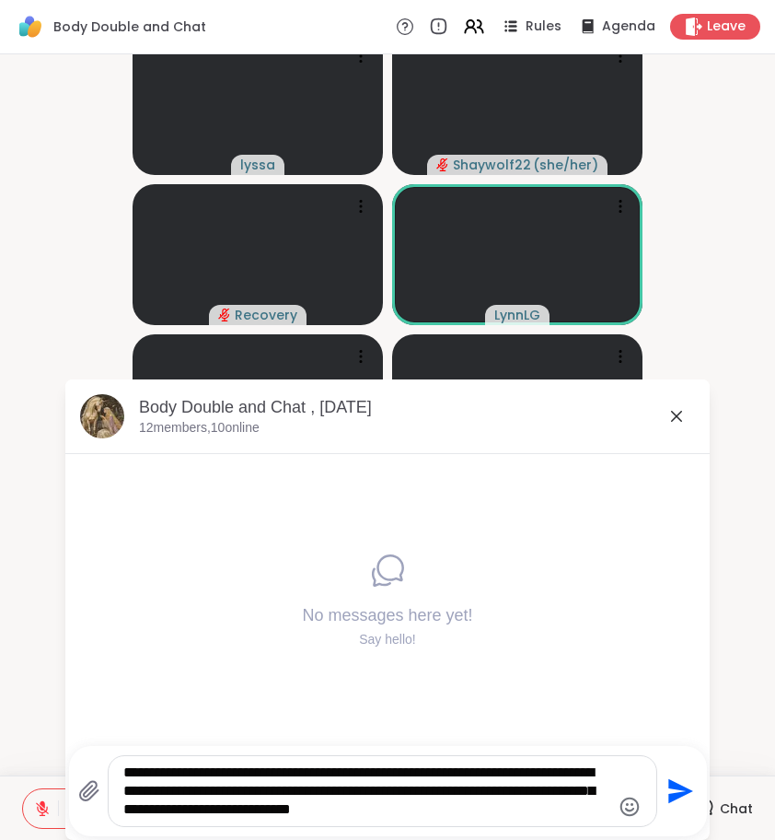
click at [557, 778] on textarea "**********" at bounding box center [366, 790] width 487 height 55
drag, startPoint x: 505, startPoint y: 771, endPoint x: 575, endPoint y: 775, distance: 69.2
click at [575, 775] on textarea "**********" at bounding box center [366, 790] width 487 height 55
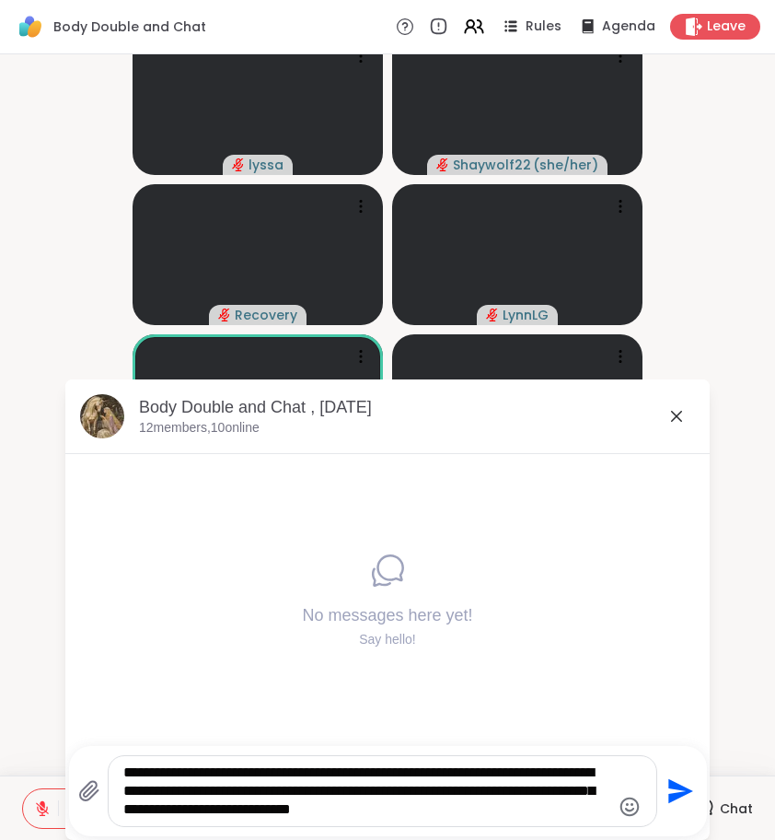
type textarea "**********"
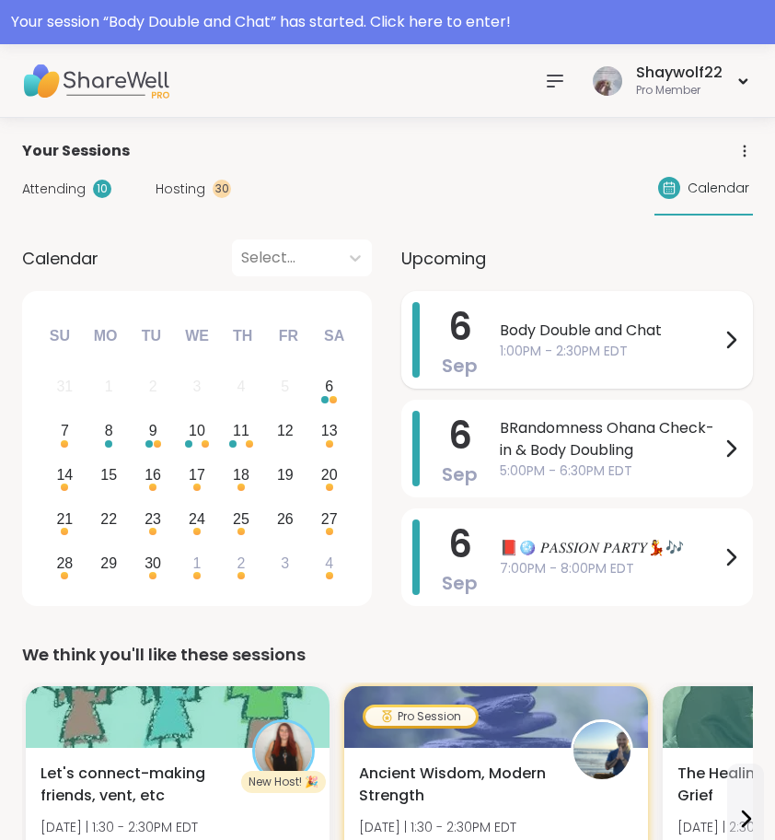
click at [587, 322] on span "Body Double and Chat" at bounding box center [610, 330] width 220 height 22
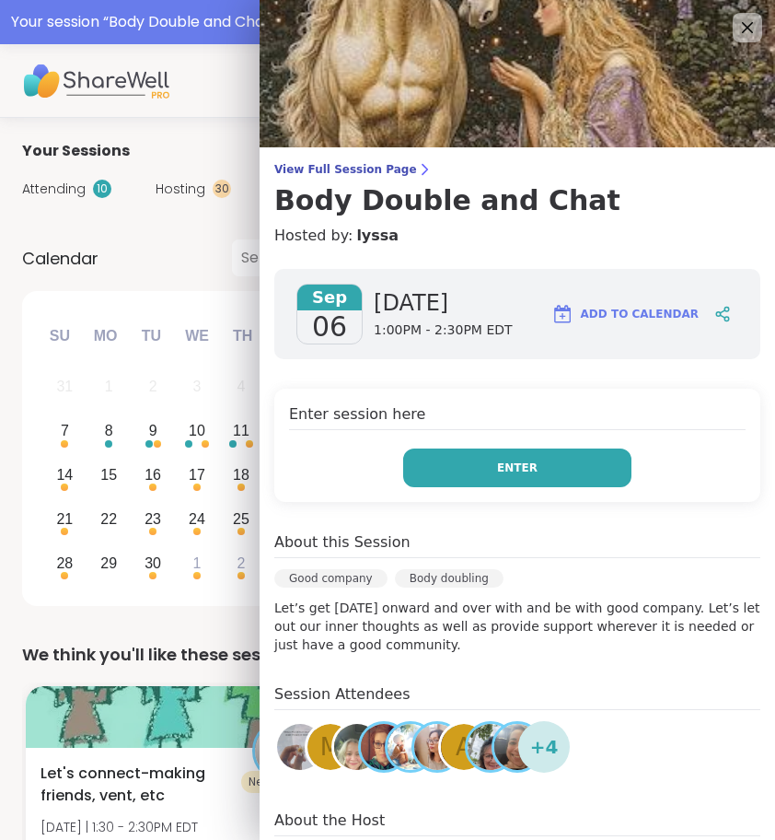
click at [511, 459] on span "Enter" at bounding box center [517, 467] width 41 height 17
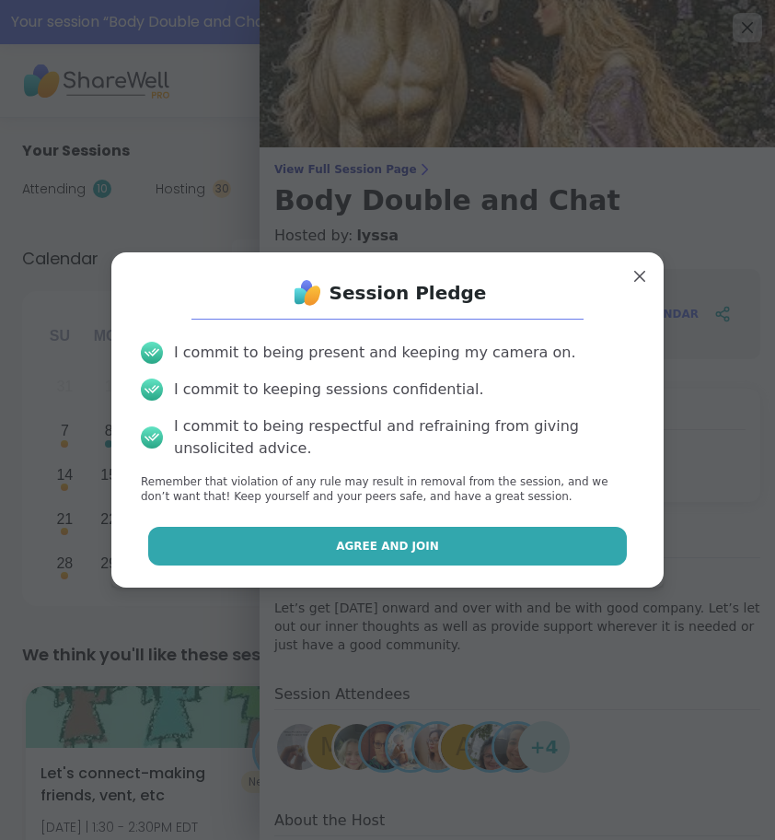
click at [409, 551] on span "Agree and Join" at bounding box center [387, 546] width 103 height 17
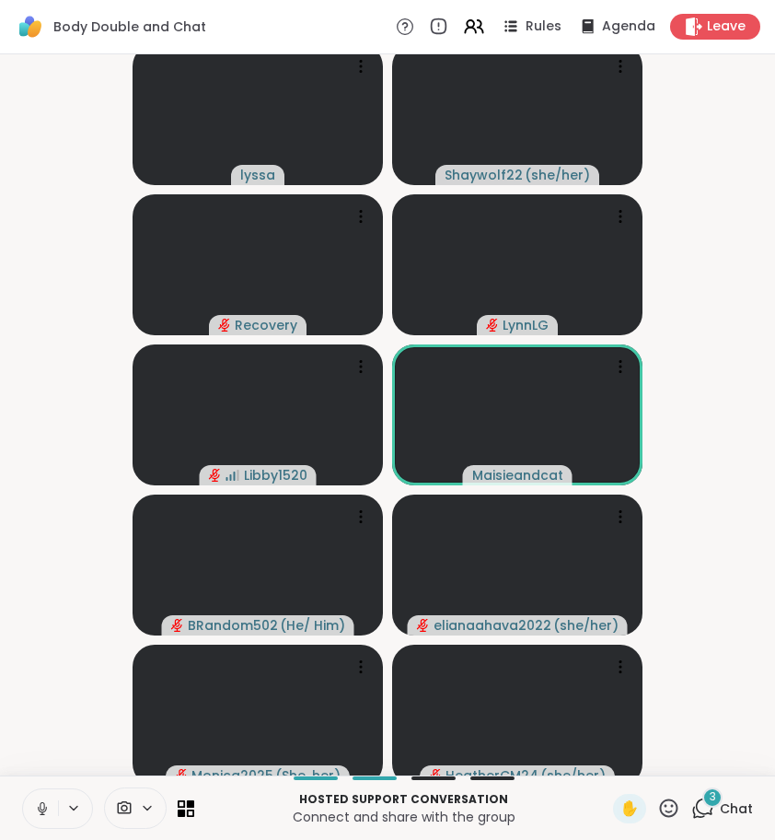
click at [46, 814] on icon at bounding box center [42, 808] width 17 height 17
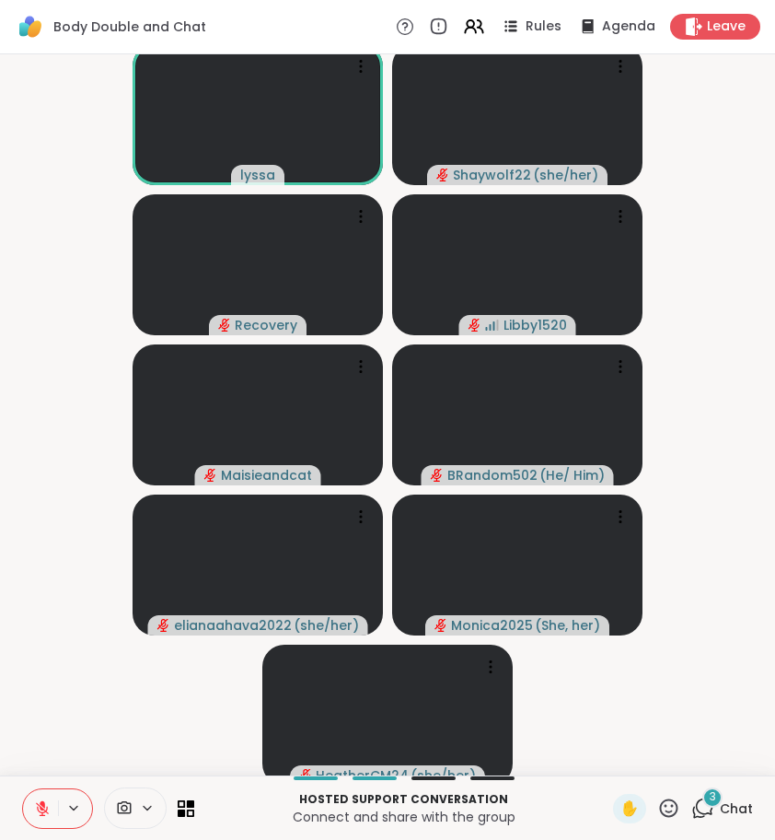
click at [709, 813] on icon at bounding box center [704, 806] width 17 height 17
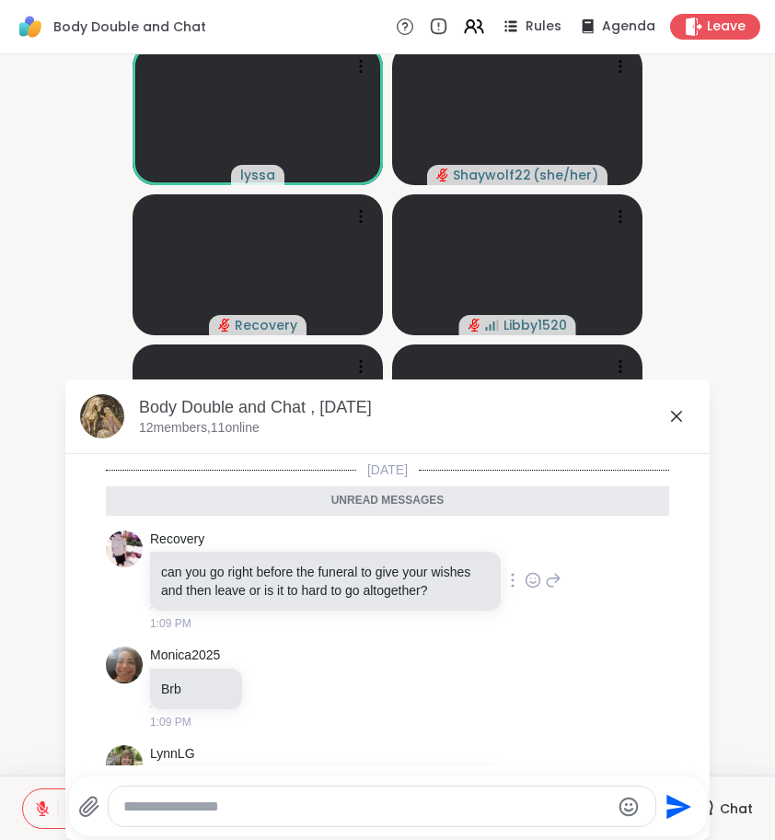
scroll to position [190, 0]
click at [545, 590] on icon at bounding box center [553, 582] width 17 height 22
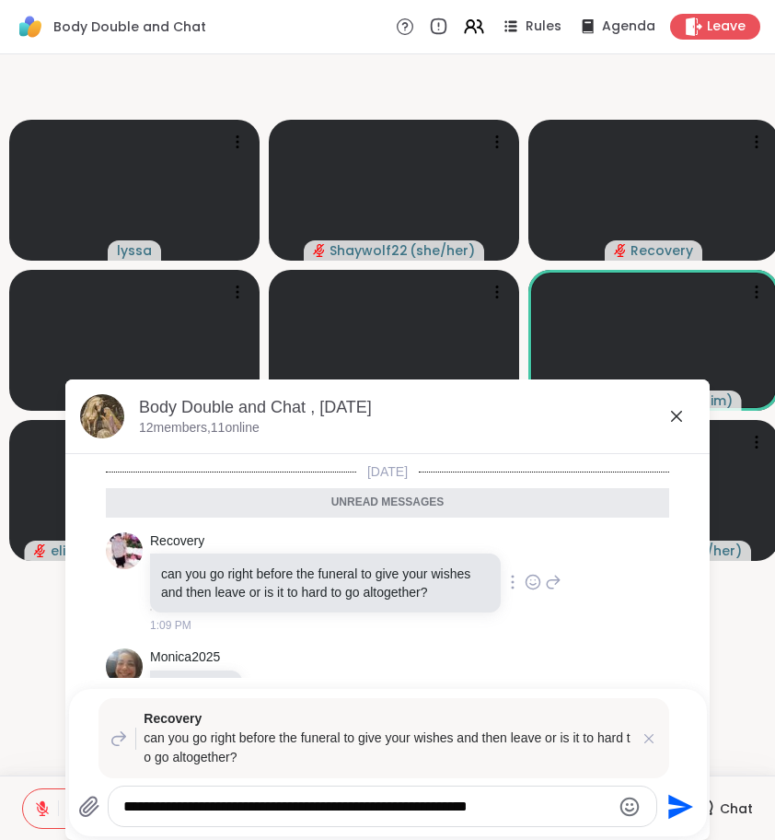
type textarea "**********"
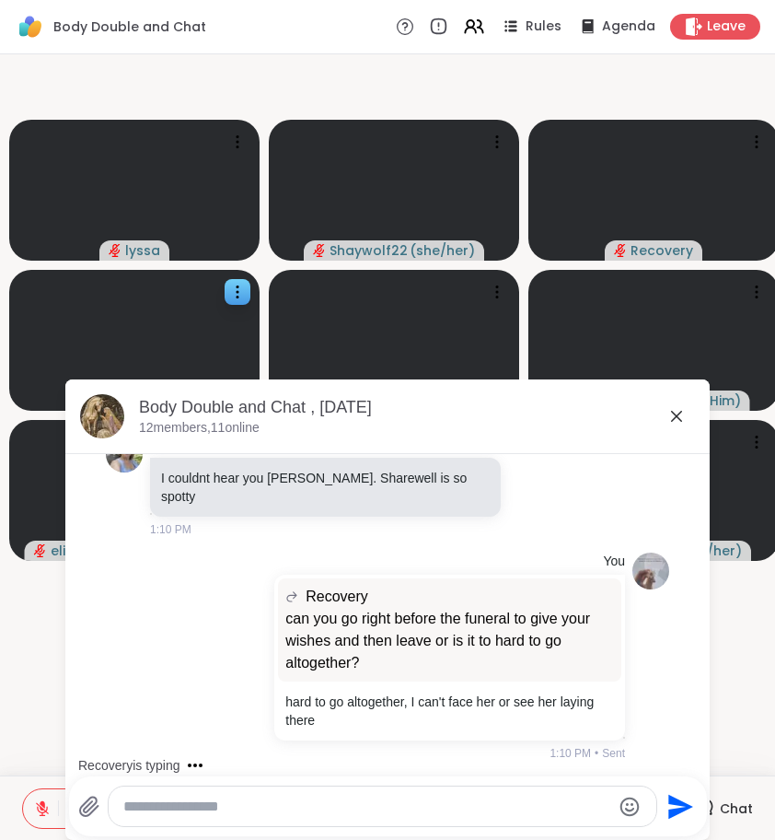
scroll to position [554, 0]
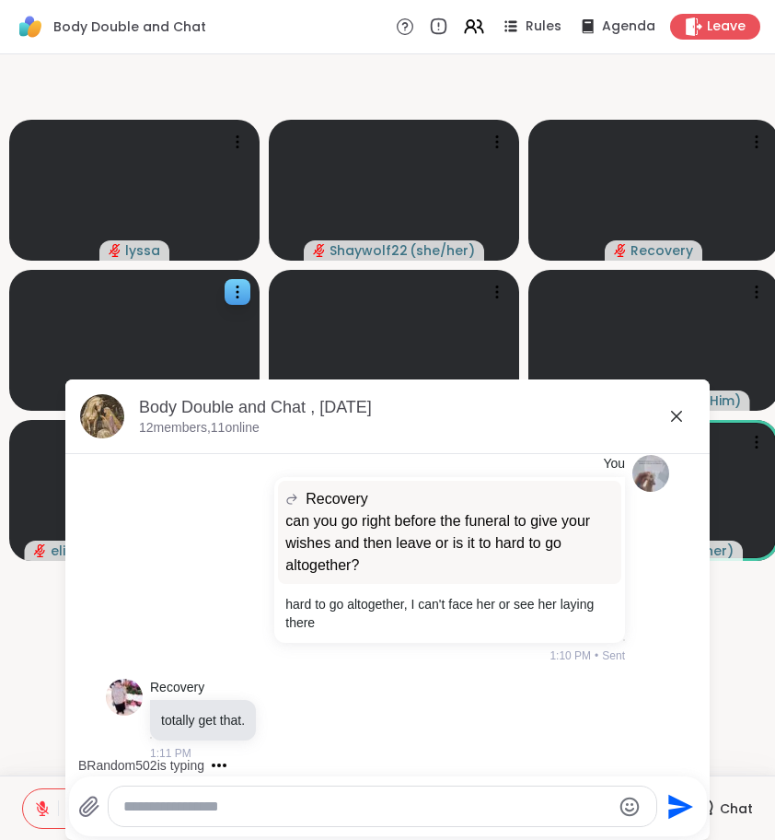
click at [675, 417] on icon at bounding box center [676, 416] width 11 height 11
click at [675, 417] on video-player-container "lyssa Shaywolf22 ( she/her ) Recovery Libby1520 Maisieandcat BRandom502 ( He/ H…" at bounding box center [387, 415] width 753 height 706
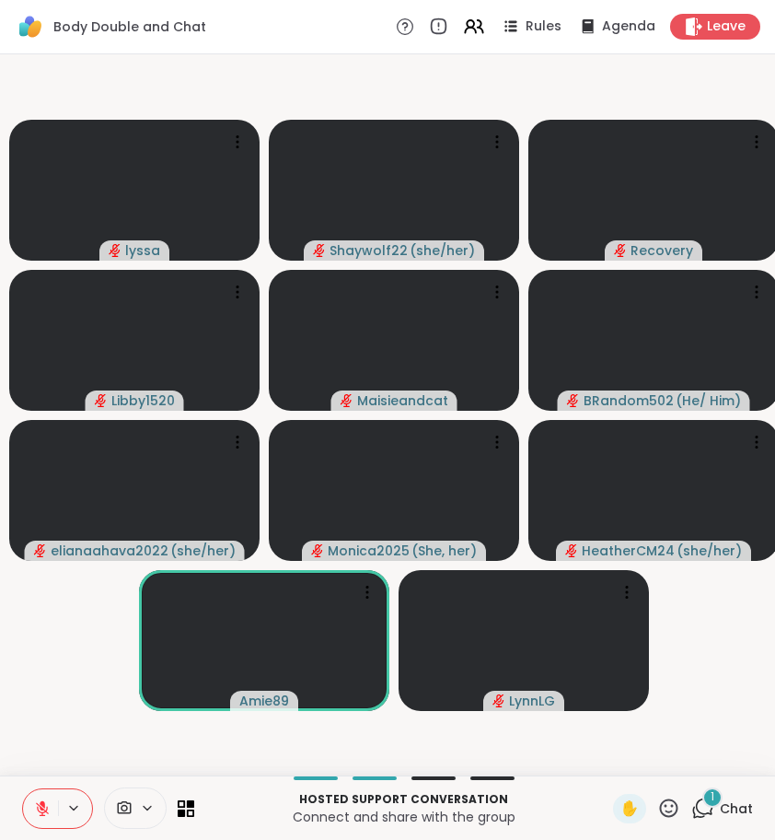
click at [712, 807] on icon at bounding box center [702, 807] width 23 height 23
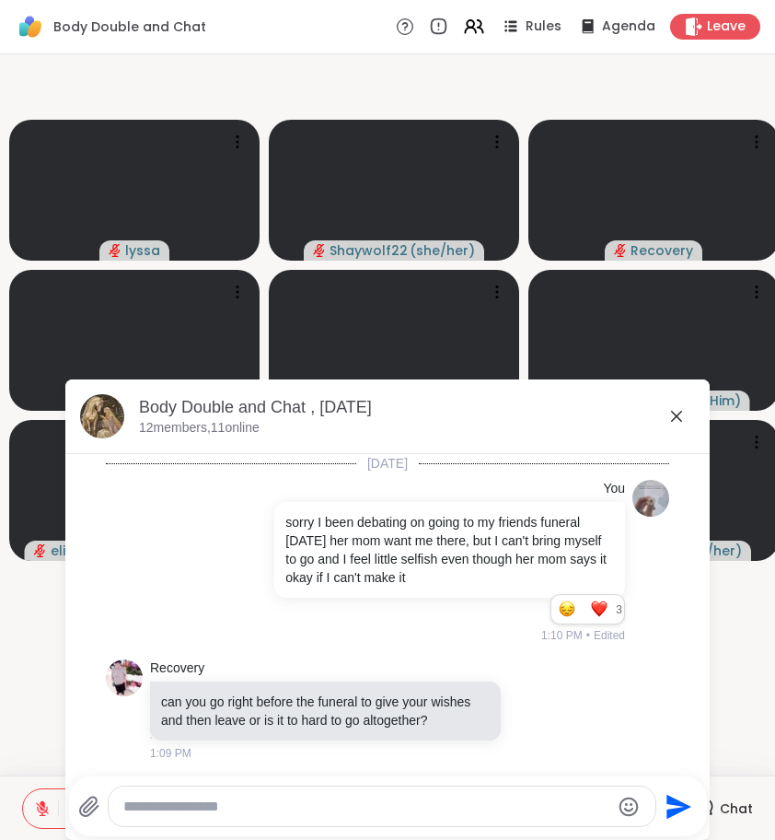
scroll to position [857, 0]
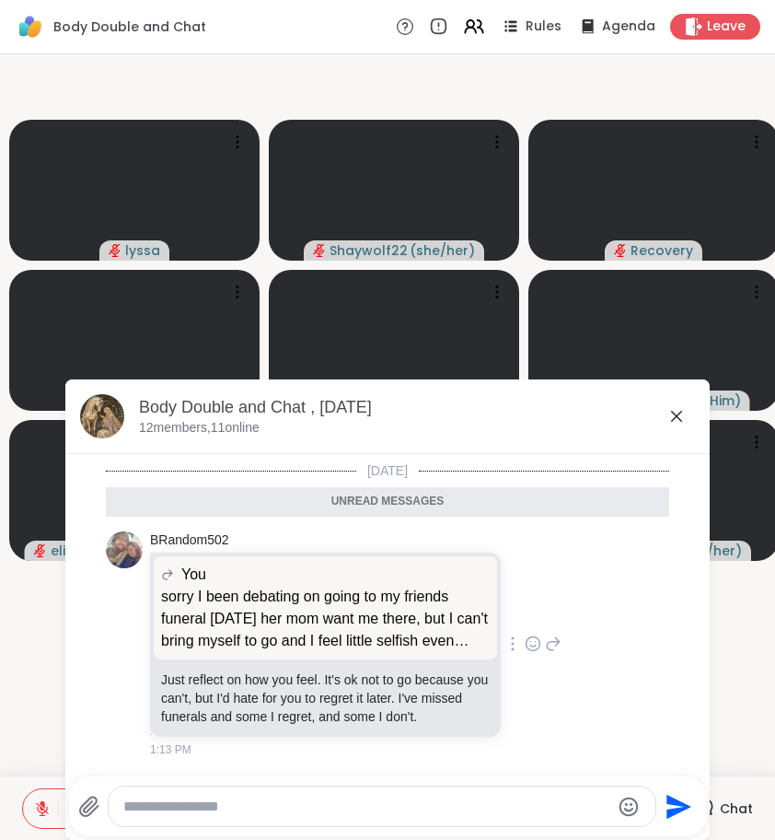
click at [545, 633] on icon at bounding box center [553, 644] width 17 height 22
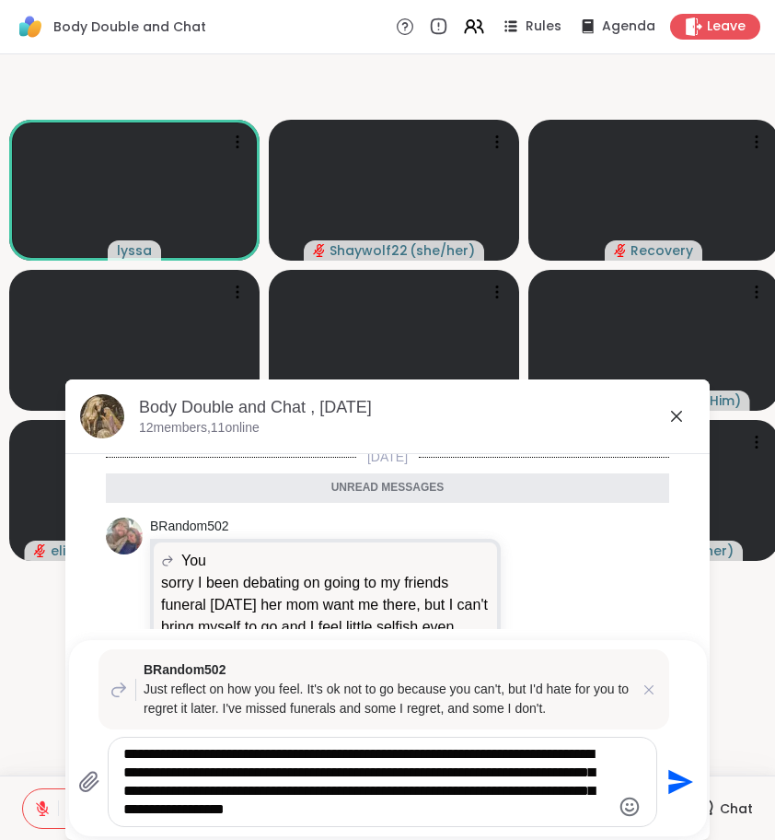
type textarea "**********"
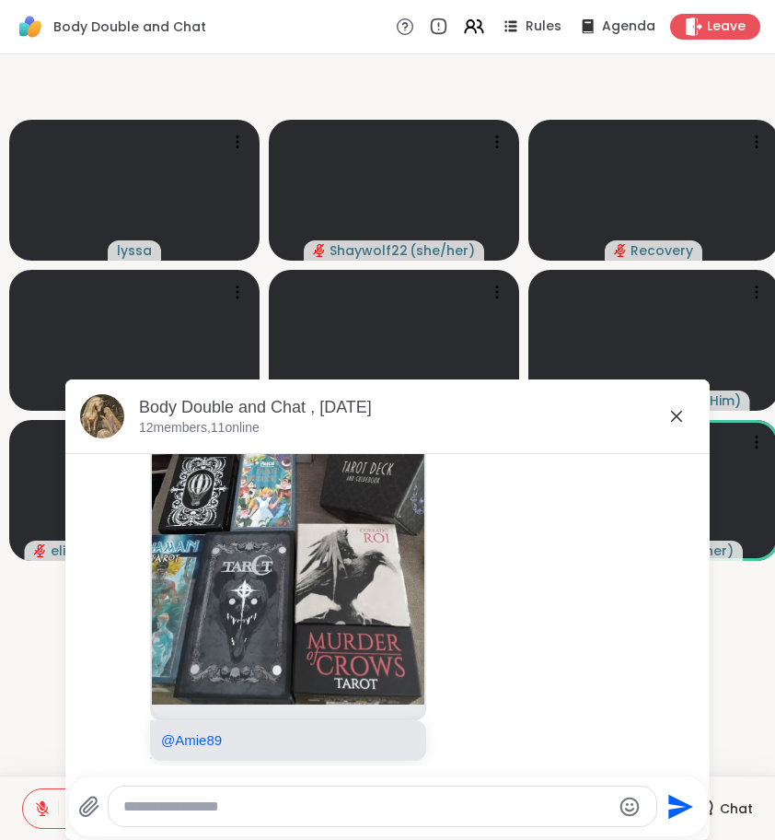
scroll to position [1596, 0]
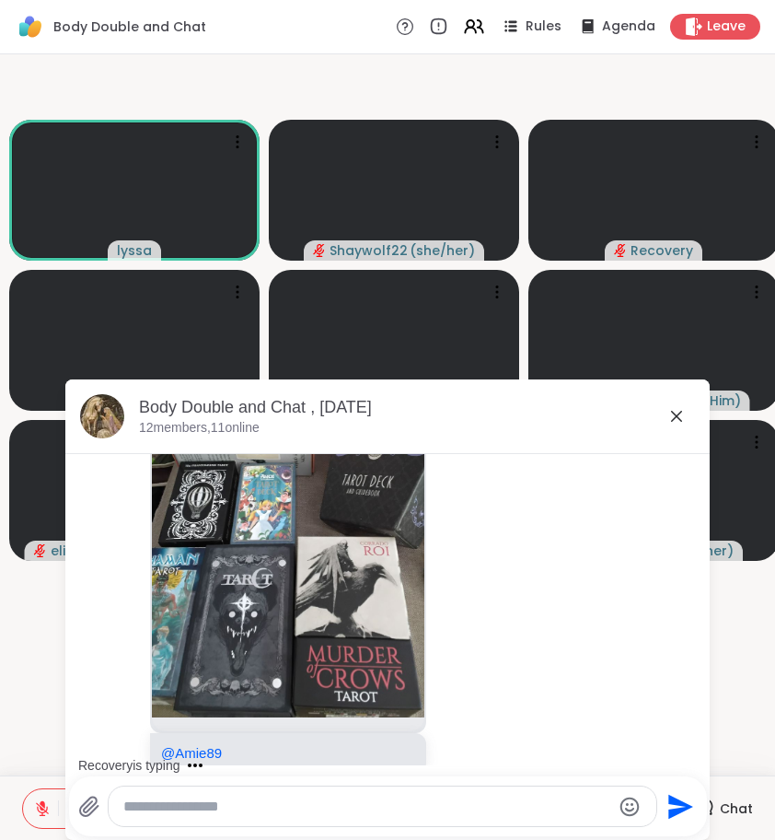
click at [251, 514] on img at bounding box center [288, 498] width 273 height 438
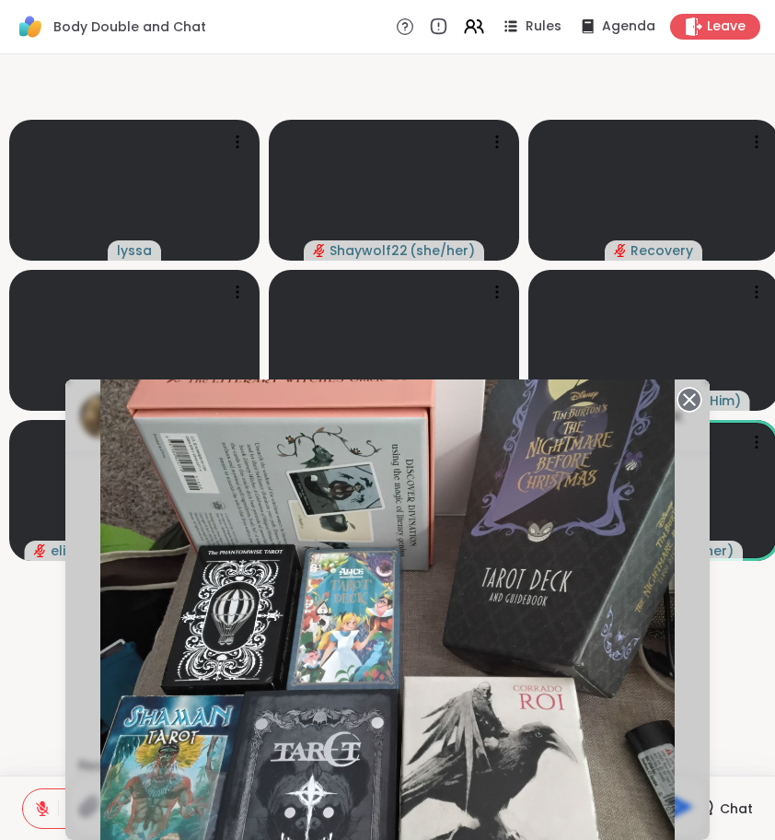
scroll to position [1664, 0]
drag, startPoint x: 690, startPoint y: 405, endPoint x: 538, endPoint y: 435, distance: 154.8
click at [690, 405] on circle at bounding box center [690, 400] width 22 height 22
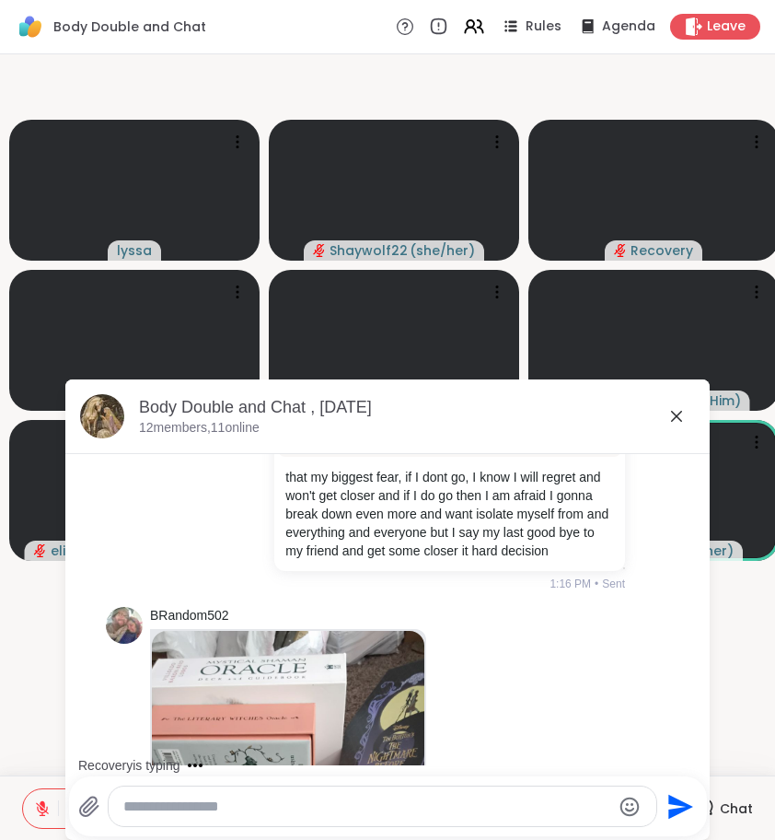
scroll to position [1241, 0]
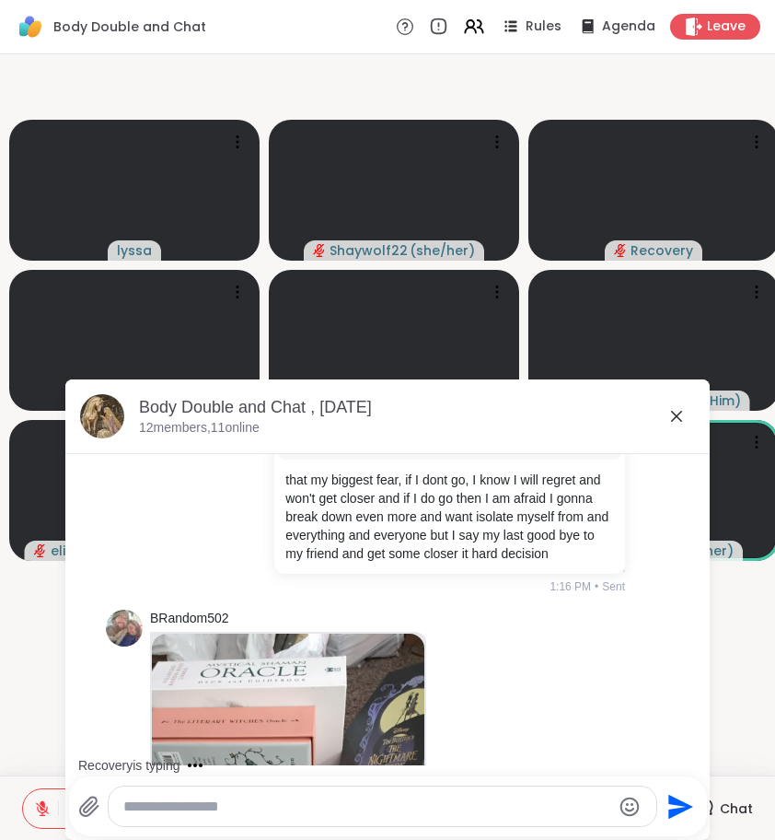
click at [679, 419] on icon at bounding box center [676, 416] width 11 height 11
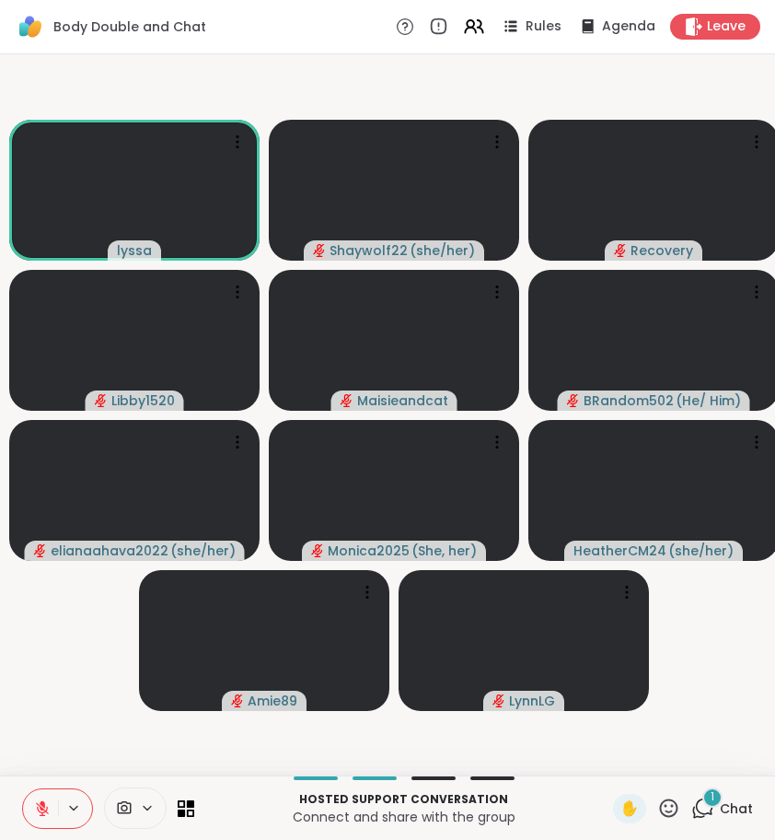
click at [714, 807] on div "1" at bounding box center [713, 797] width 20 height 20
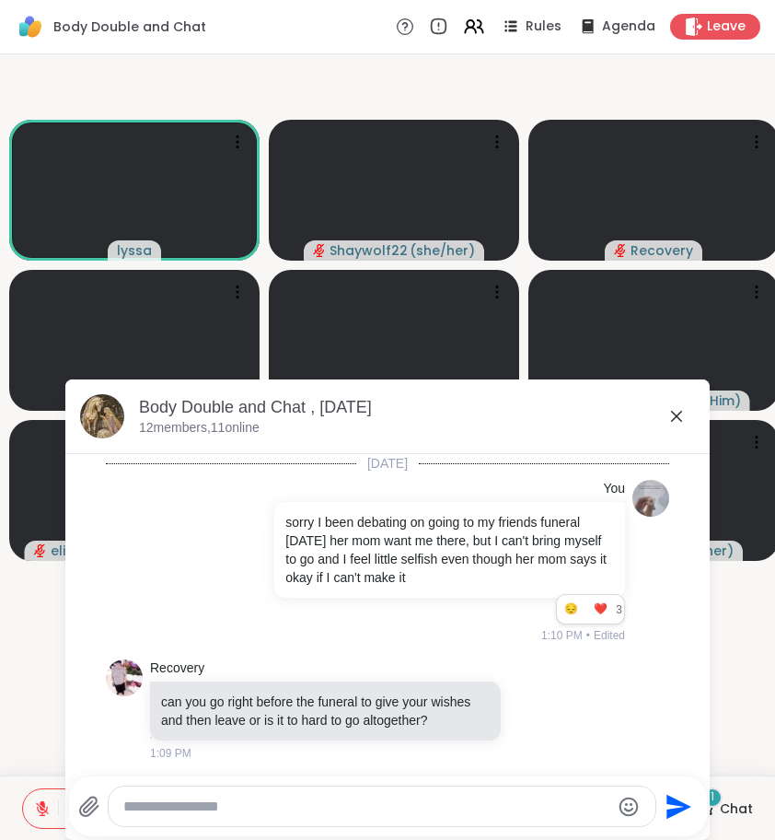
scroll to position [1878, 0]
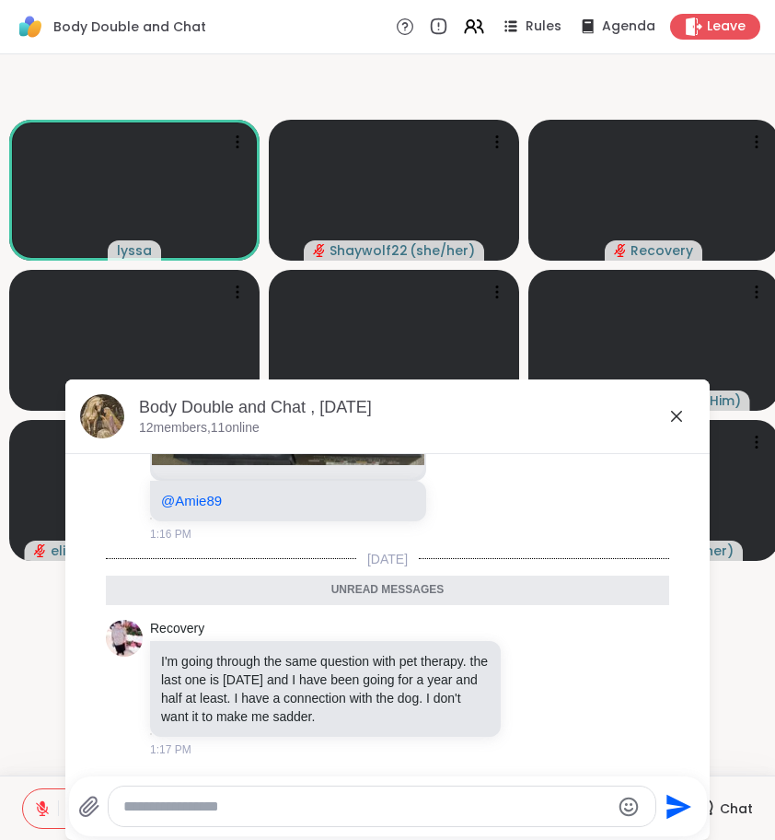
click at [675, 410] on icon at bounding box center [677, 416] width 22 height 22
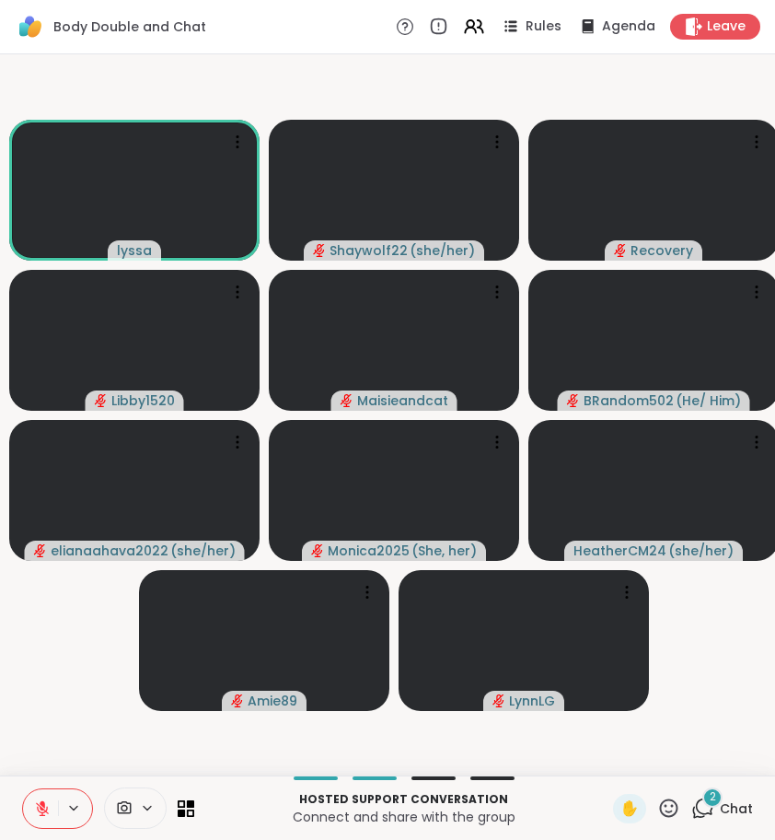
click at [694, 810] on icon at bounding box center [699, 813] width 12 height 12
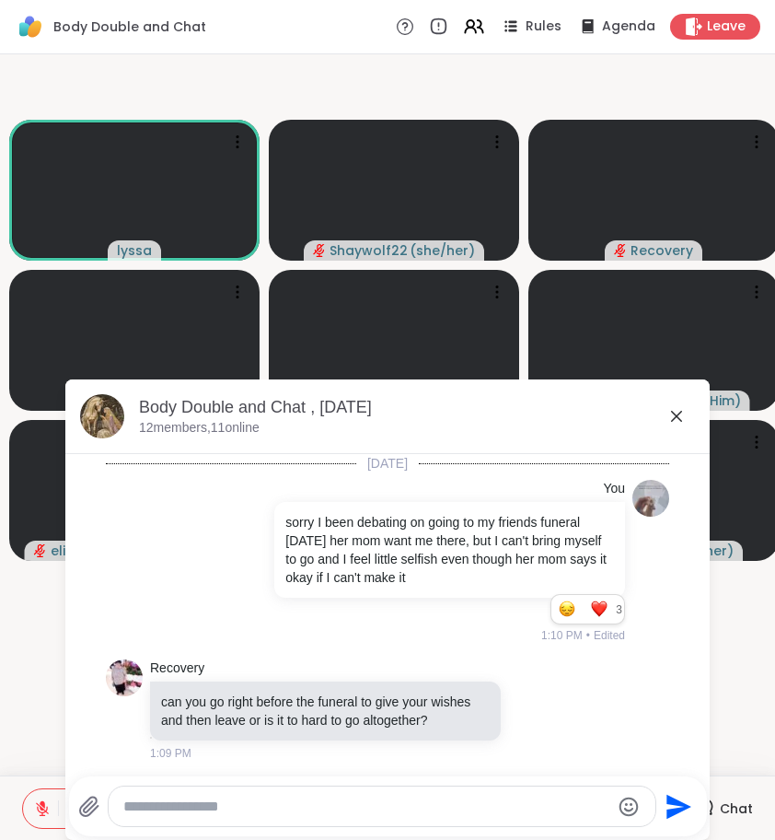
scroll to position [2110, 0]
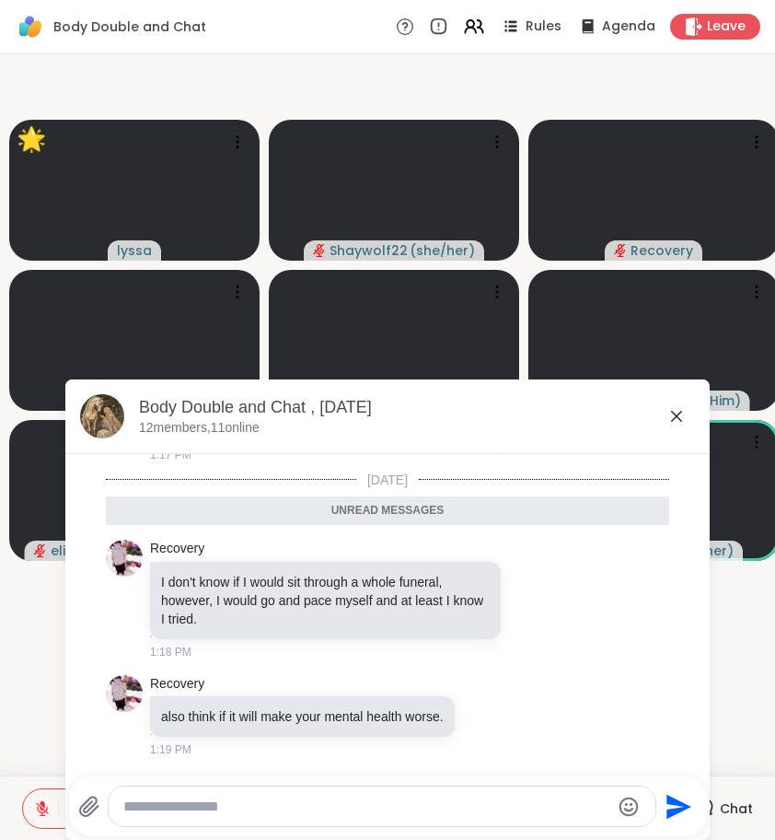
click at [671, 414] on icon at bounding box center [677, 416] width 22 height 22
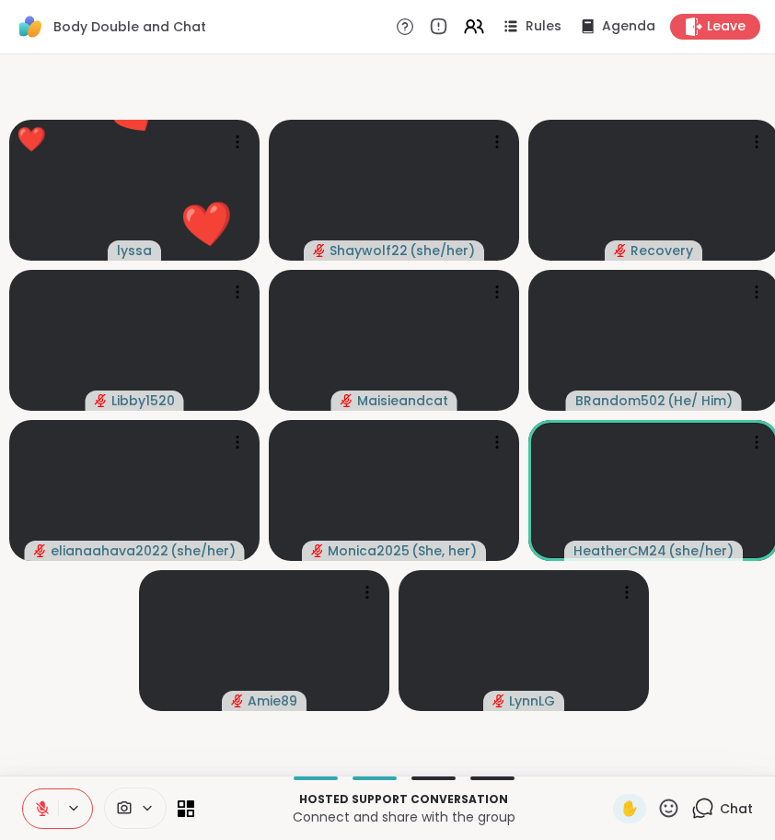
click at [672, 804] on icon at bounding box center [668, 807] width 23 height 23
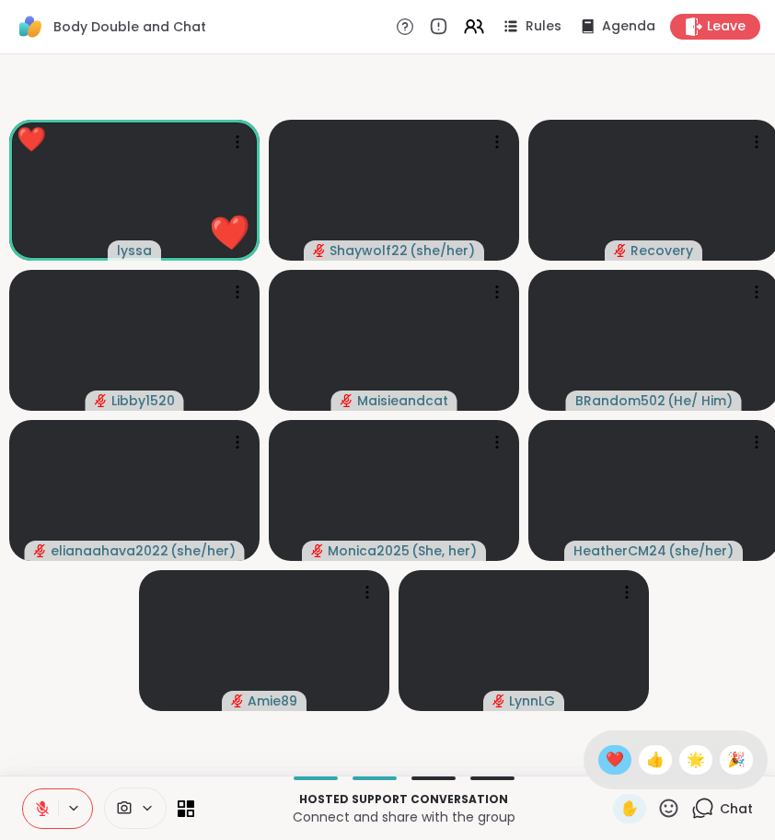
click at [620, 766] on span "❤️" at bounding box center [615, 760] width 18 height 22
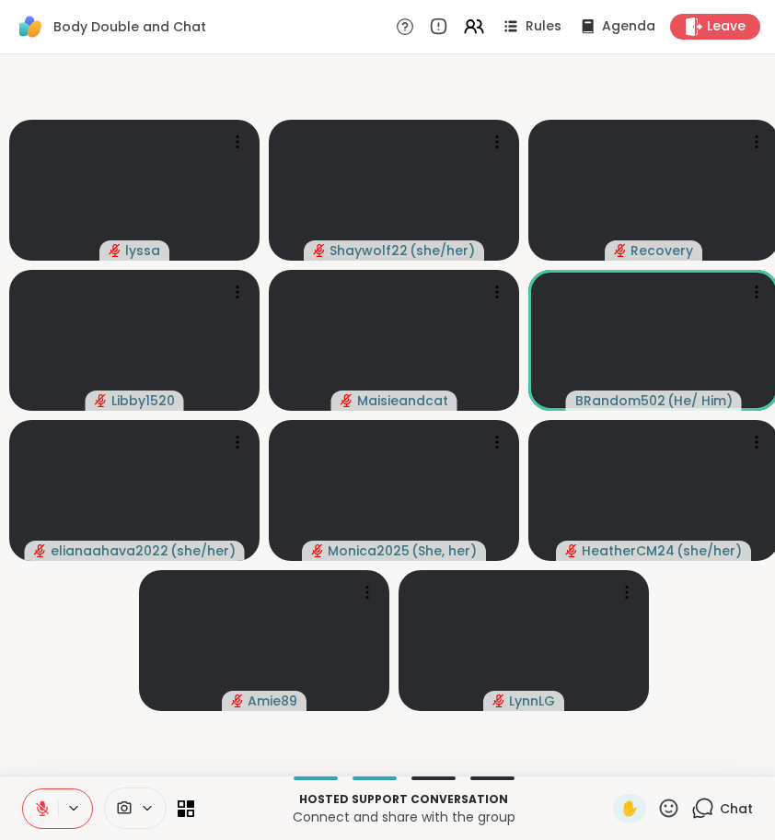
click at [100, 677] on video-player-container "lyssa Shaywolf22 ( she/her ) Recovery Libby1520 Maisieandcat BRandom502 ( He/ H…" at bounding box center [387, 415] width 753 height 706
click at [708, 805] on icon at bounding box center [702, 807] width 23 height 23
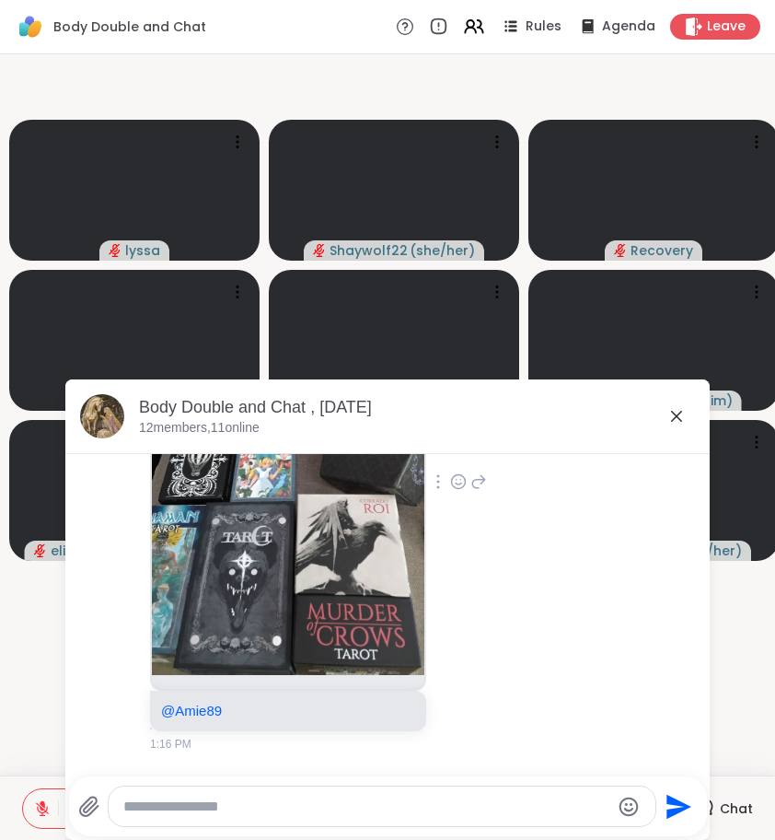
scroll to position [1614, 0]
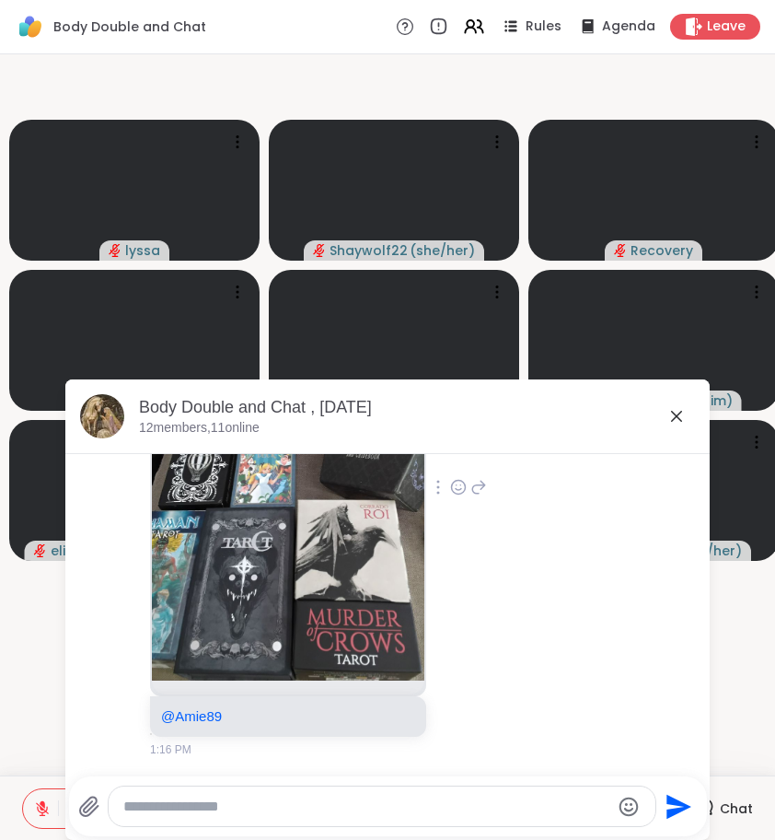
click at [319, 676] on img at bounding box center [288, 461] width 273 height 438
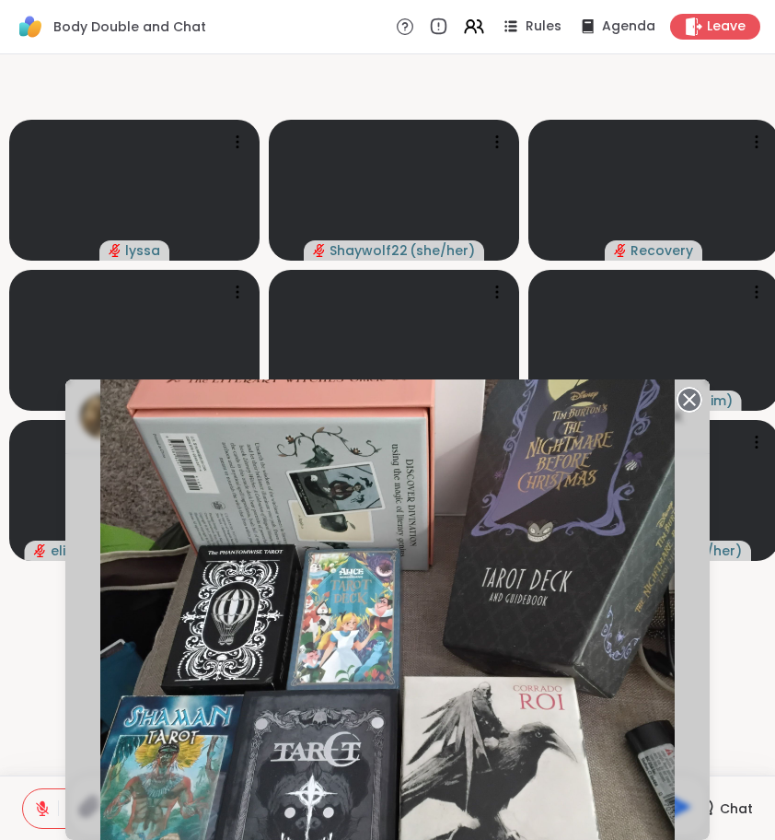
scroll to position [1713, 0]
click at [326, 557] on img "Go to Slide 1" at bounding box center [387, 610] width 575 height 766
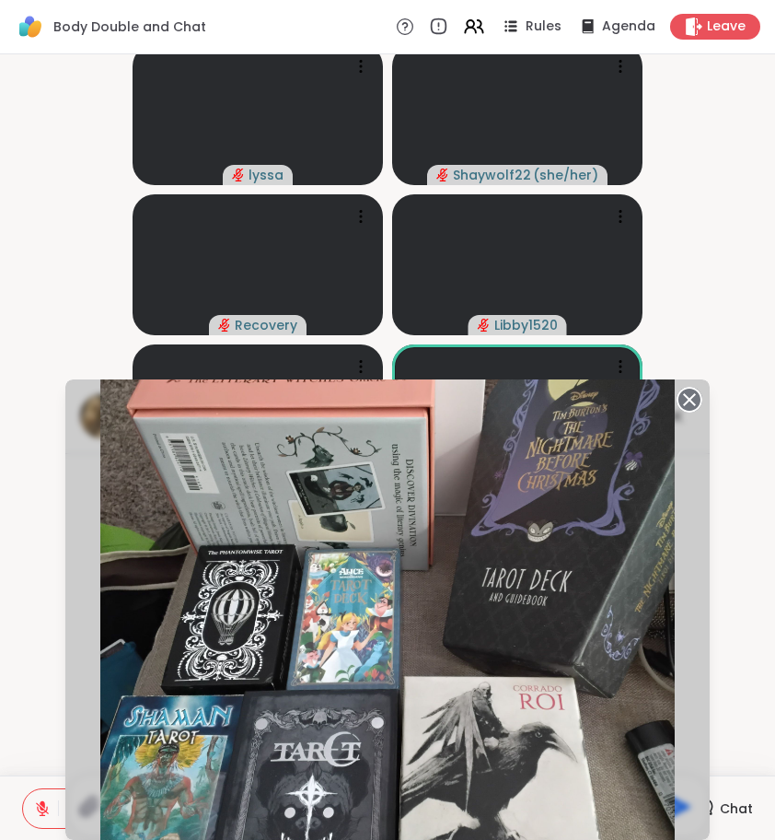
click at [533, 691] on img "Go to Slide 1" at bounding box center [387, 610] width 575 height 766
click at [697, 397] on circle at bounding box center [690, 400] width 22 height 22
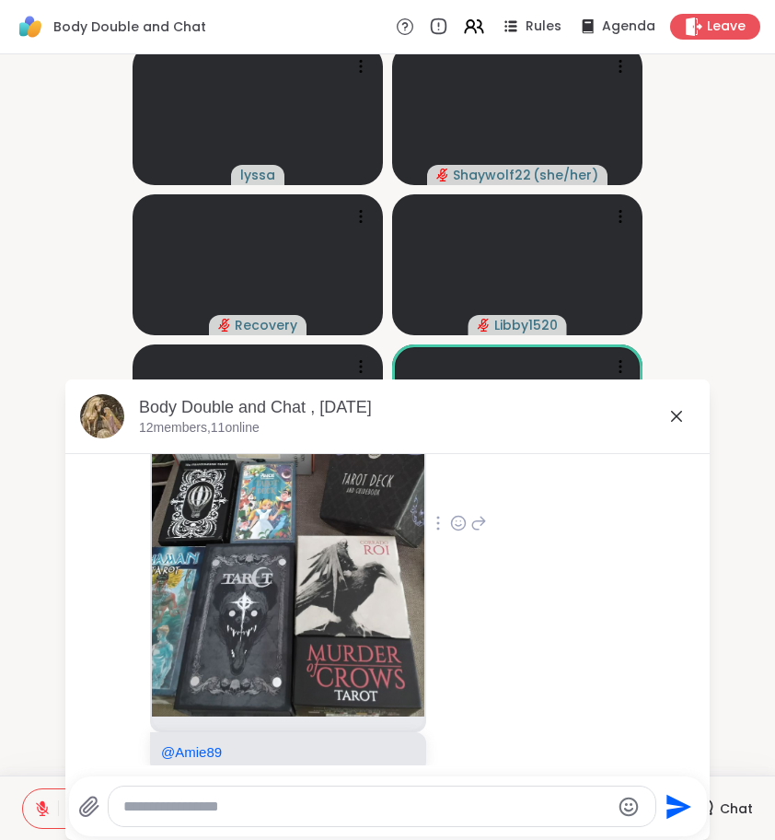
scroll to position [1591, 0]
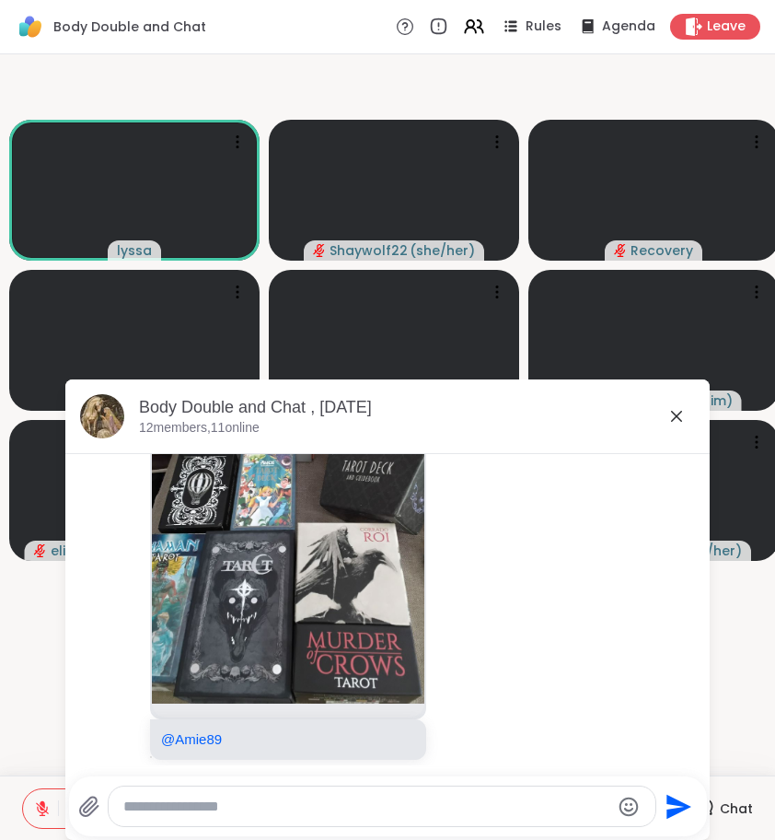
click at [476, 521] on icon at bounding box center [478, 510] width 17 height 22
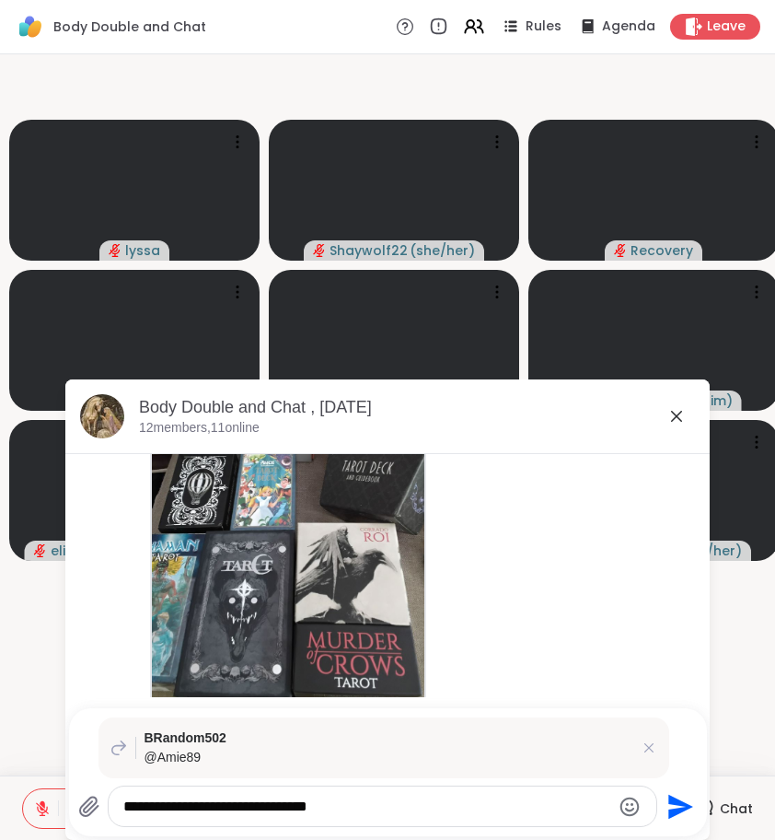
type textarea "**********"
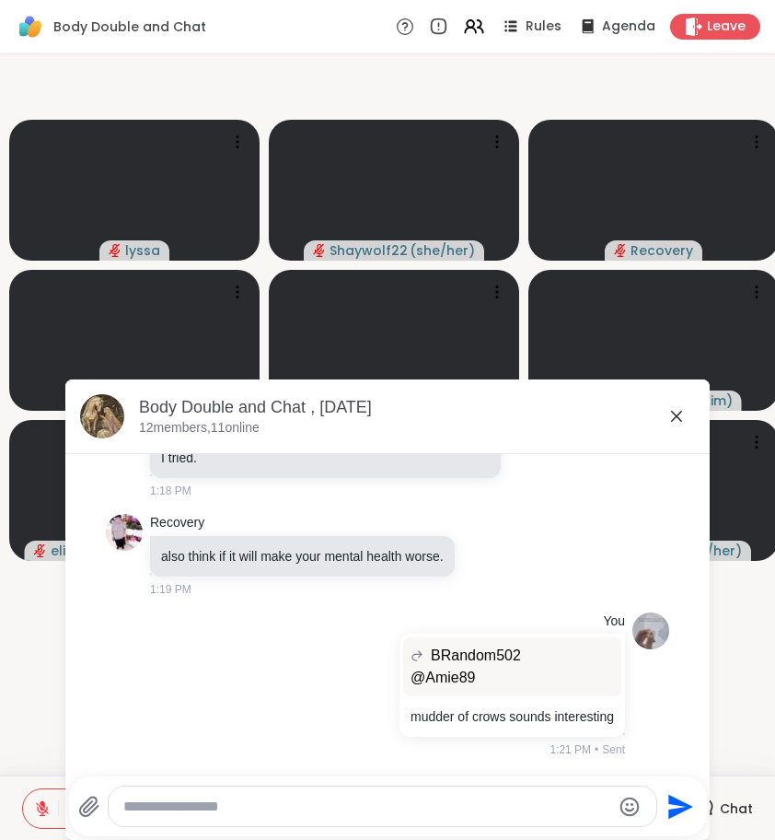
scroll to position [2209, 0]
click at [673, 413] on icon at bounding box center [676, 416] width 11 height 11
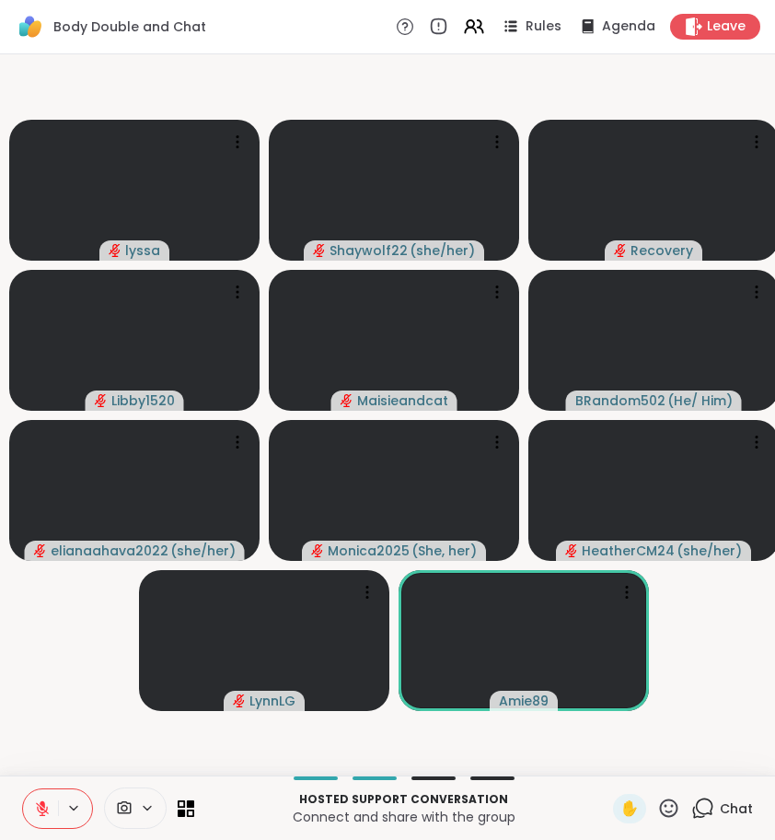
scroll to position [0, 0]
click at [703, 813] on icon at bounding box center [704, 806] width 17 height 17
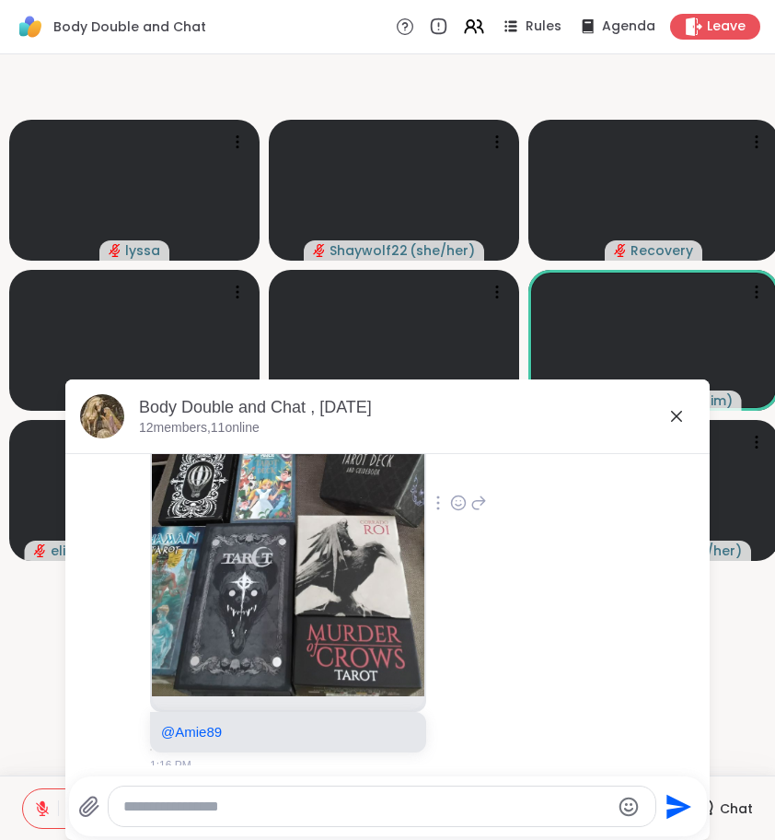
scroll to position [1602, 0]
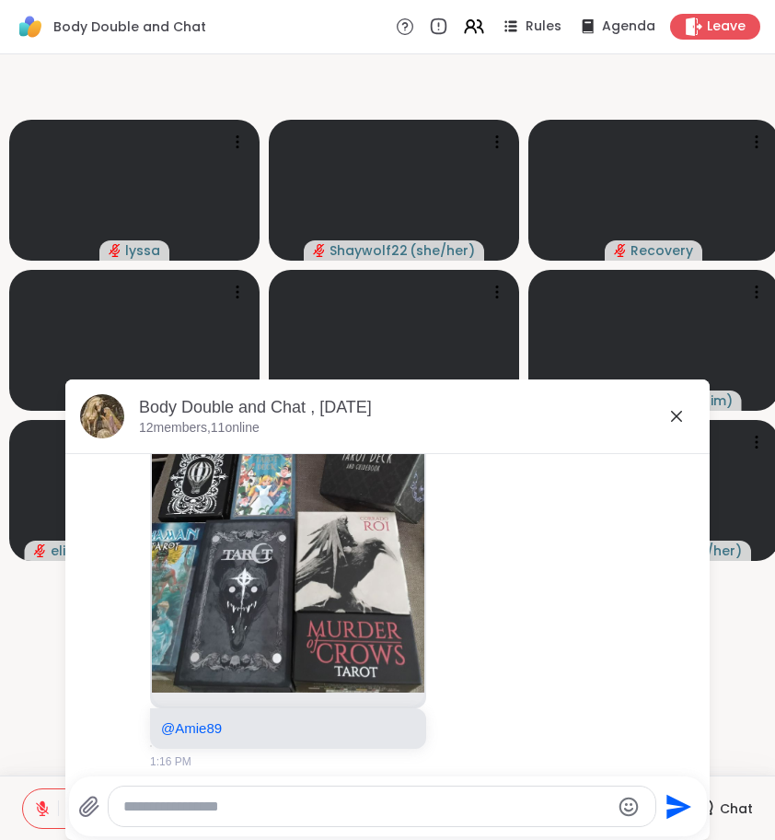
click at [680, 413] on icon at bounding box center [676, 416] width 11 height 11
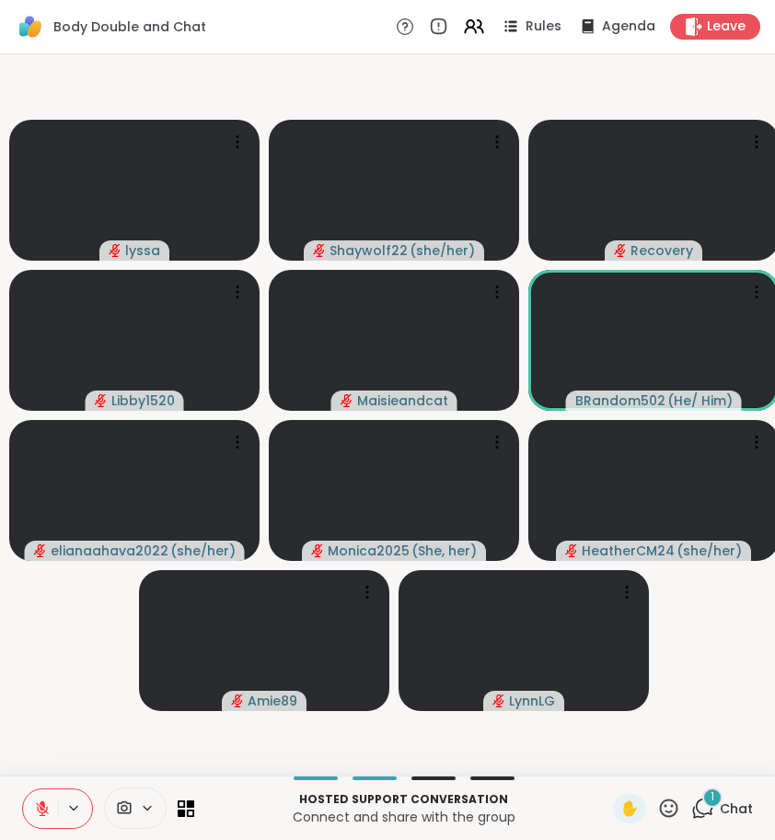
click at [701, 813] on icon at bounding box center [702, 807] width 23 height 23
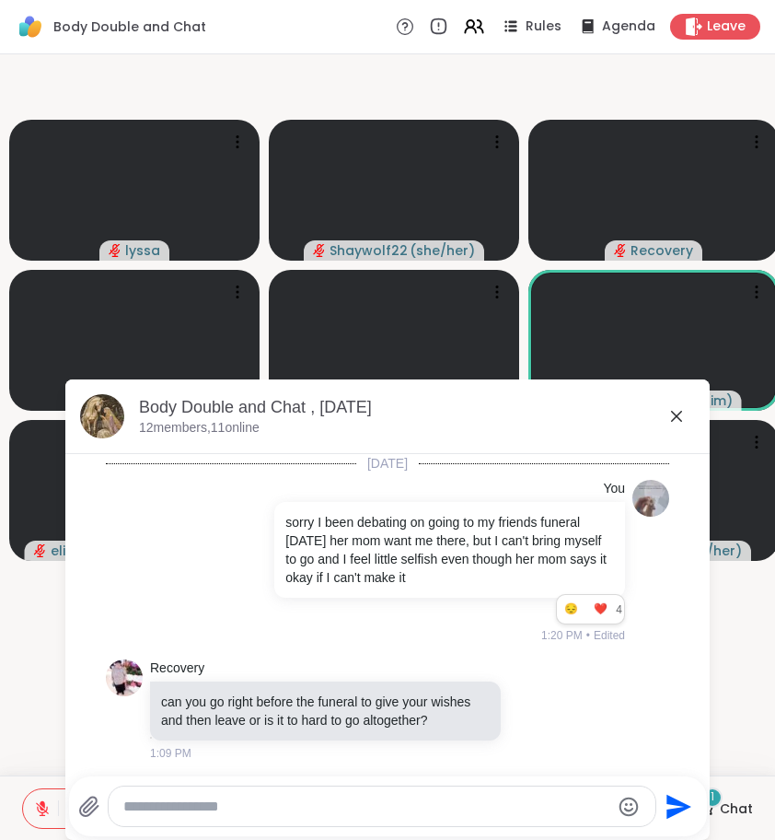
scroll to position [2420, 0]
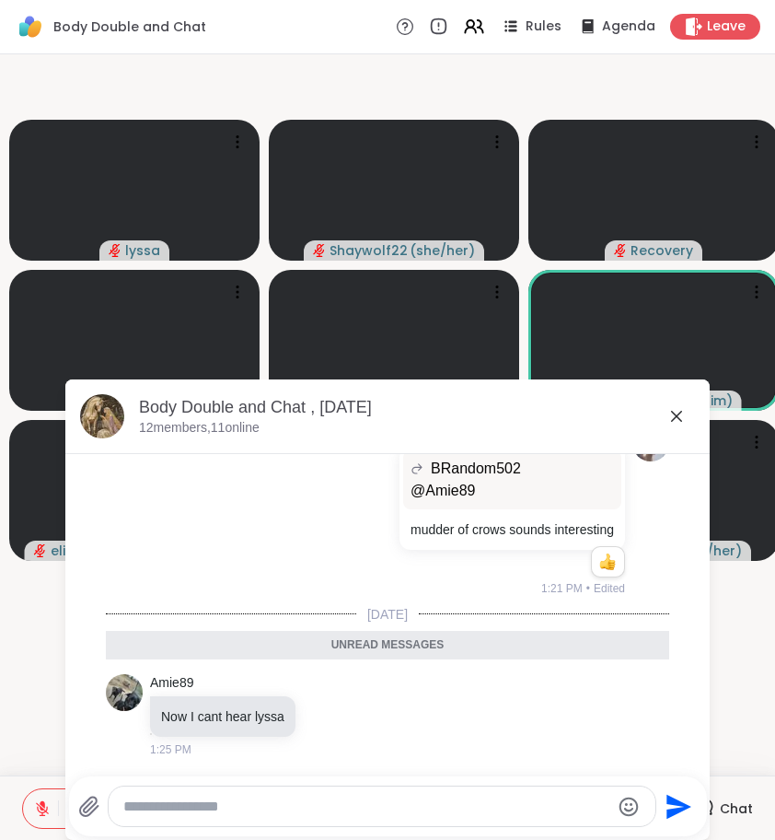
click at [469, 797] on textarea "Type your message" at bounding box center [366, 806] width 487 height 18
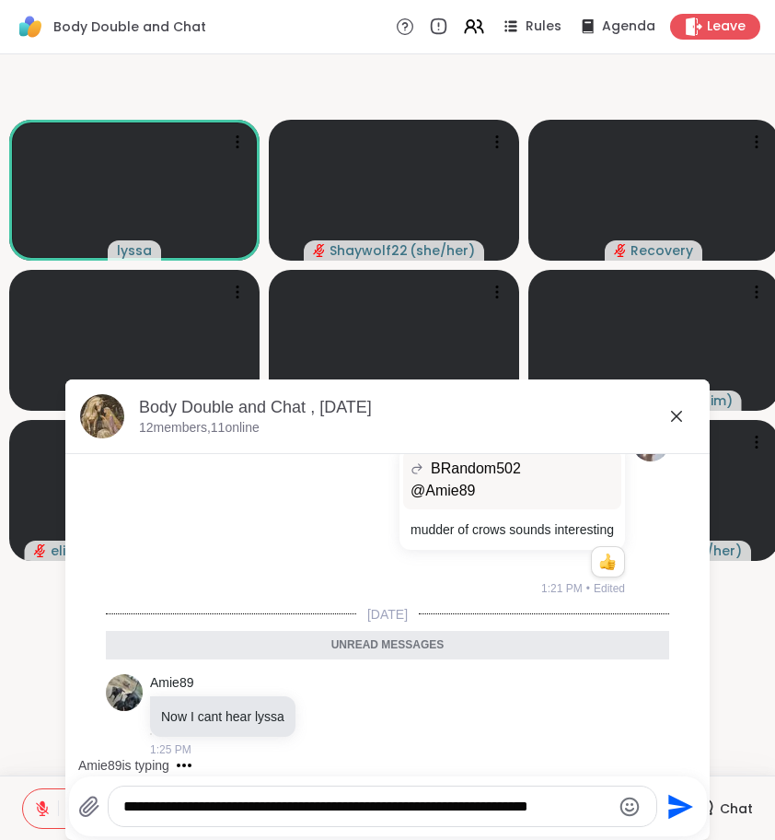
type textarea "**********"
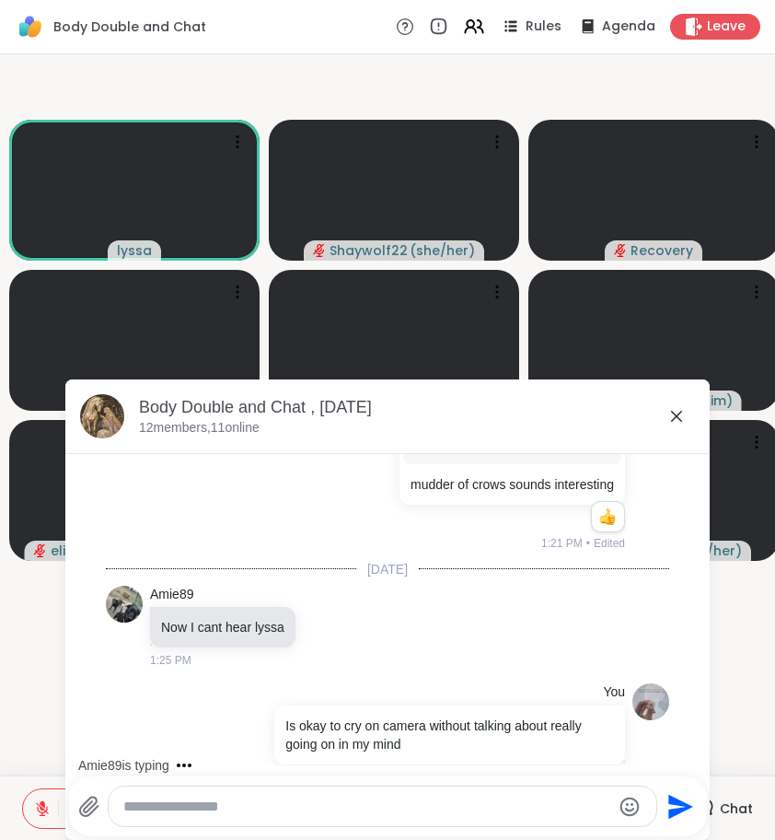
scroll to position [2492, 0]
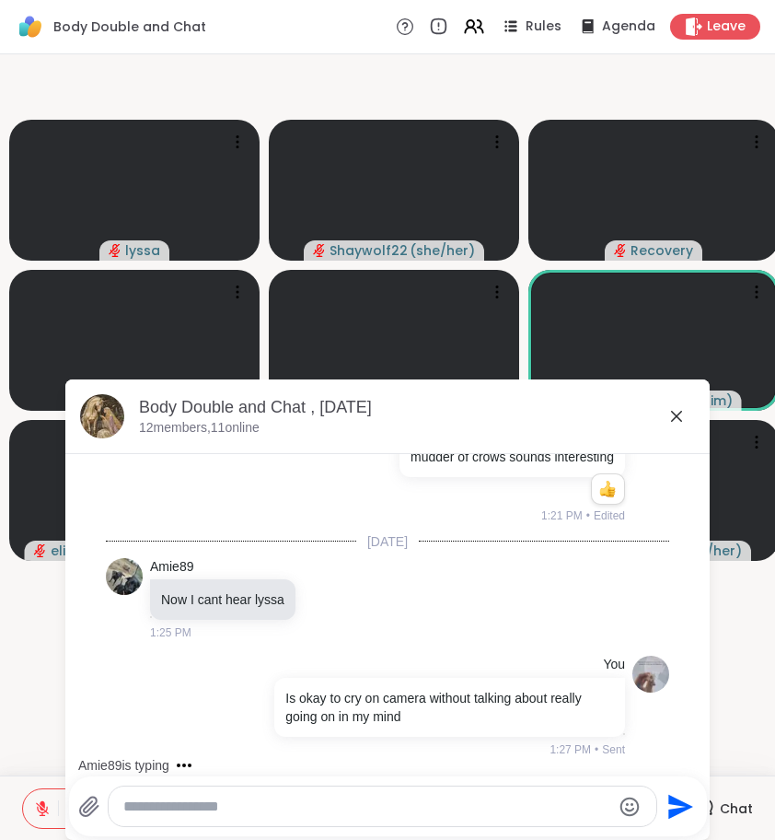
click at [677, 409] on icon at bounding box center [677, 416] width 22 height 22
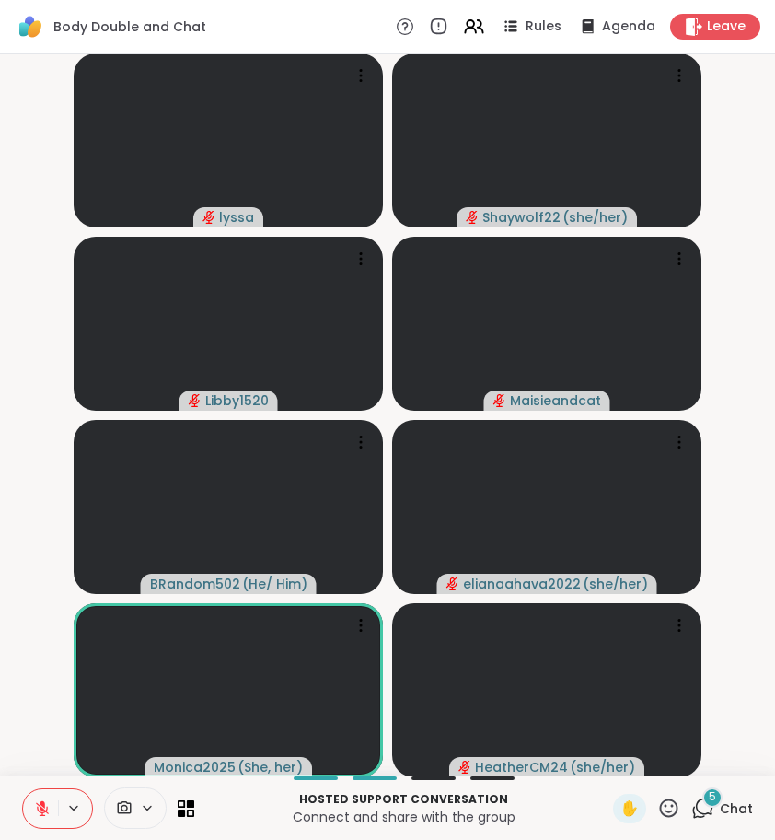
click at [711, 811] on icon at bounding box center [702, 807] width 23 height 23
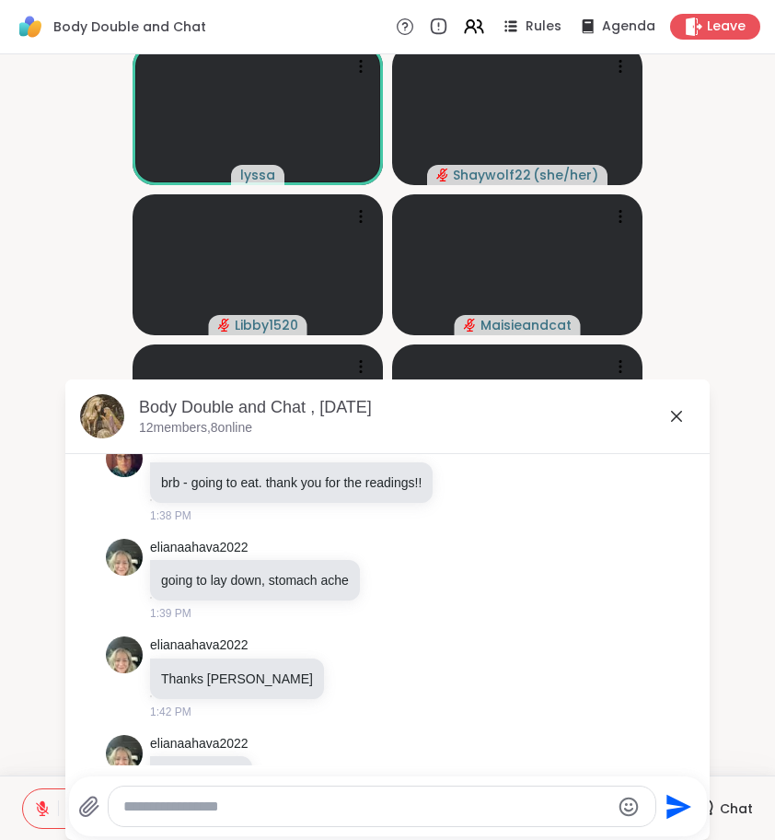
scroll to position [3258, 0]
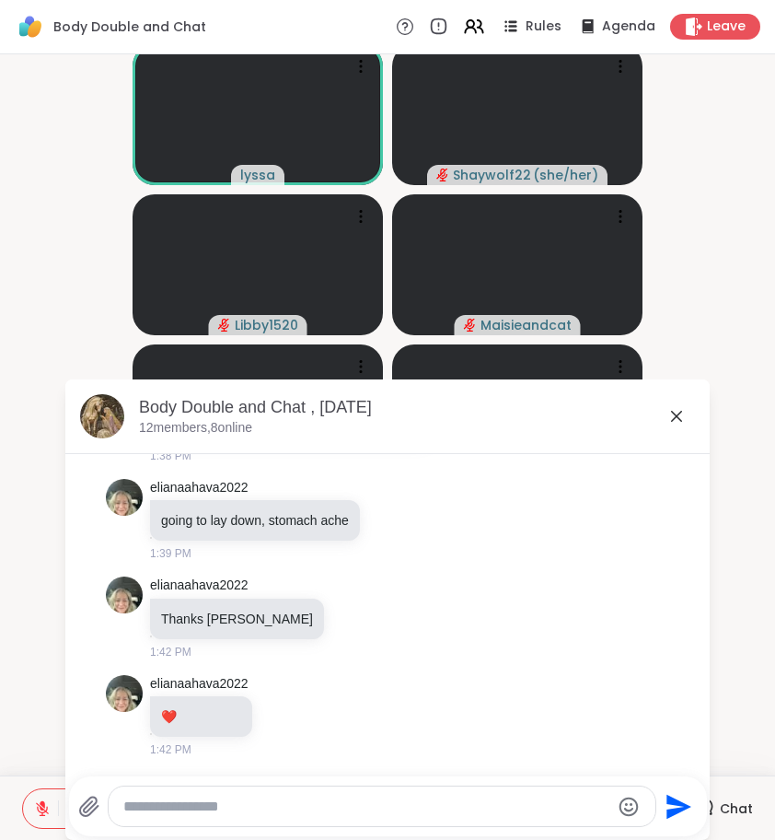
click at [668, 420] on icon at bounding box center [677, 416] width 22 height 22
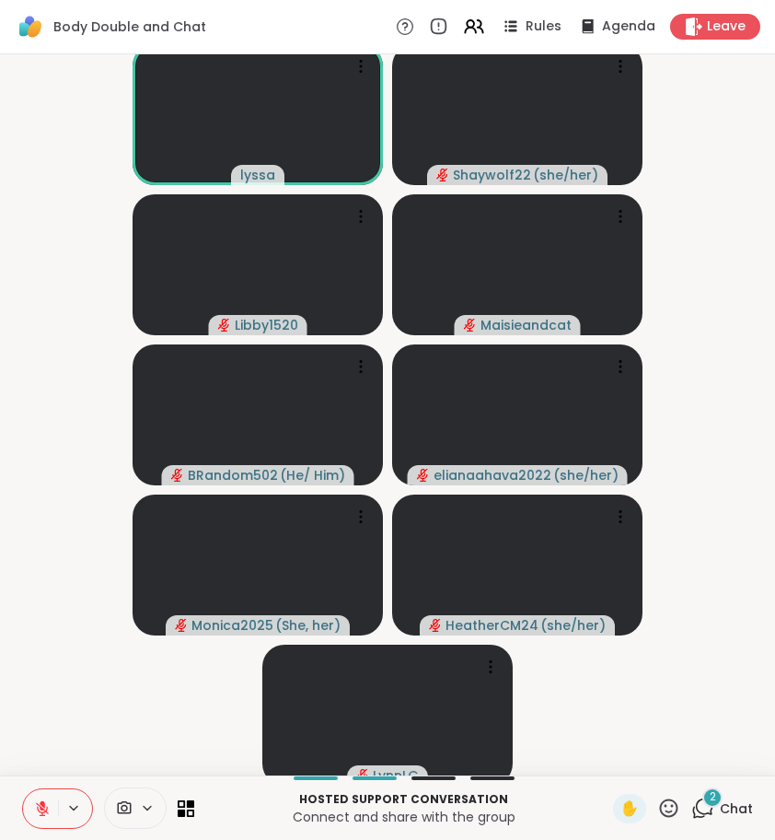
click at [712, 811] on icon at bounding box center [704, 806] width 17 height 17
click at [703, 803] on icon at bounding box center [702, 807] width 23 height 23
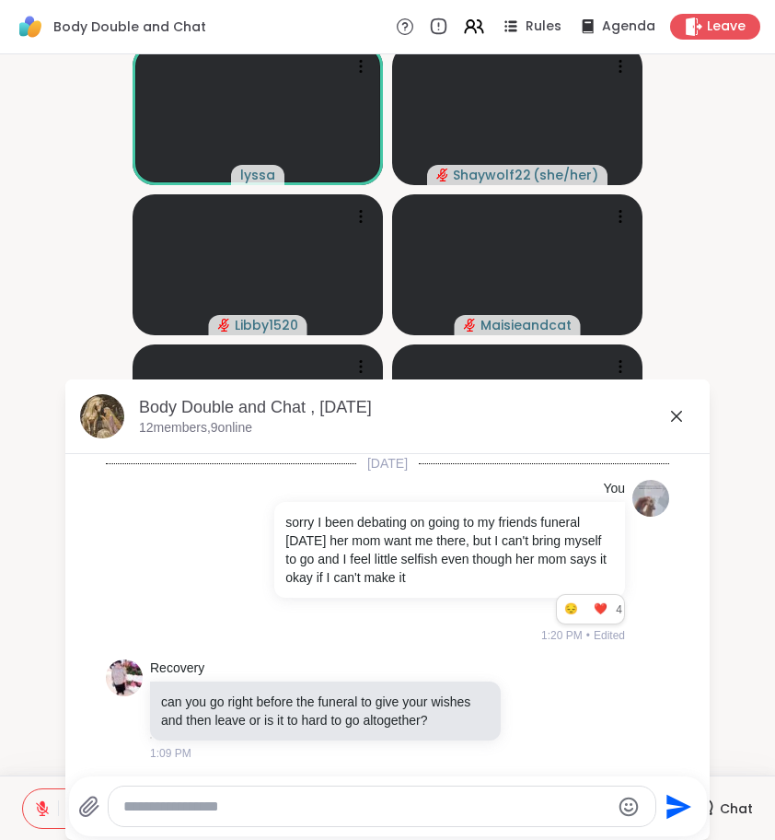
scroll to position [3391, 0]
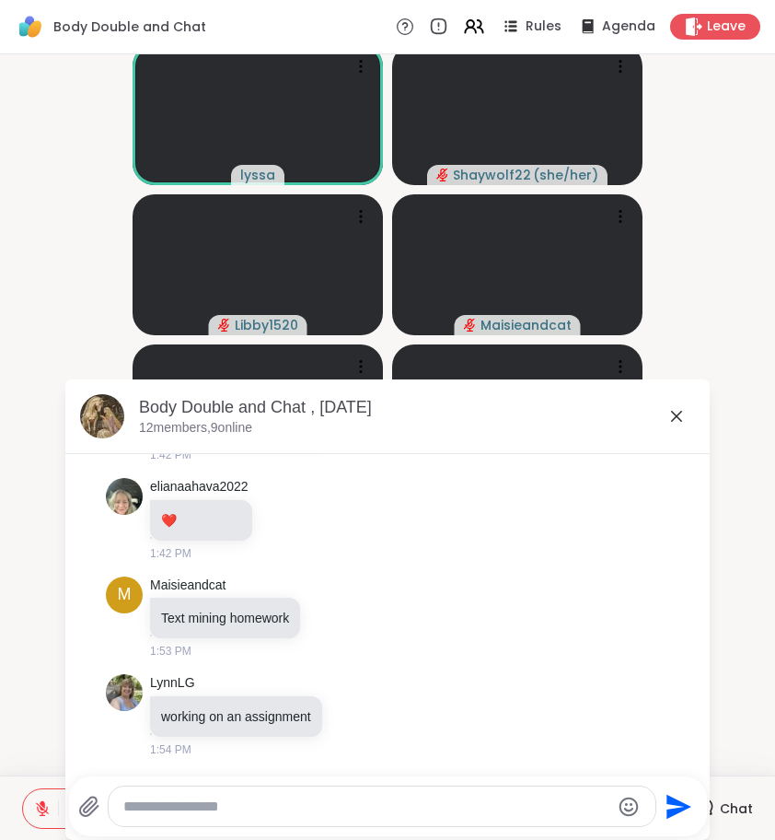
click at [505, 810] on textarea "Type your message" at bounding box center [366, 806] width 487 height 18
type textarea "**********"
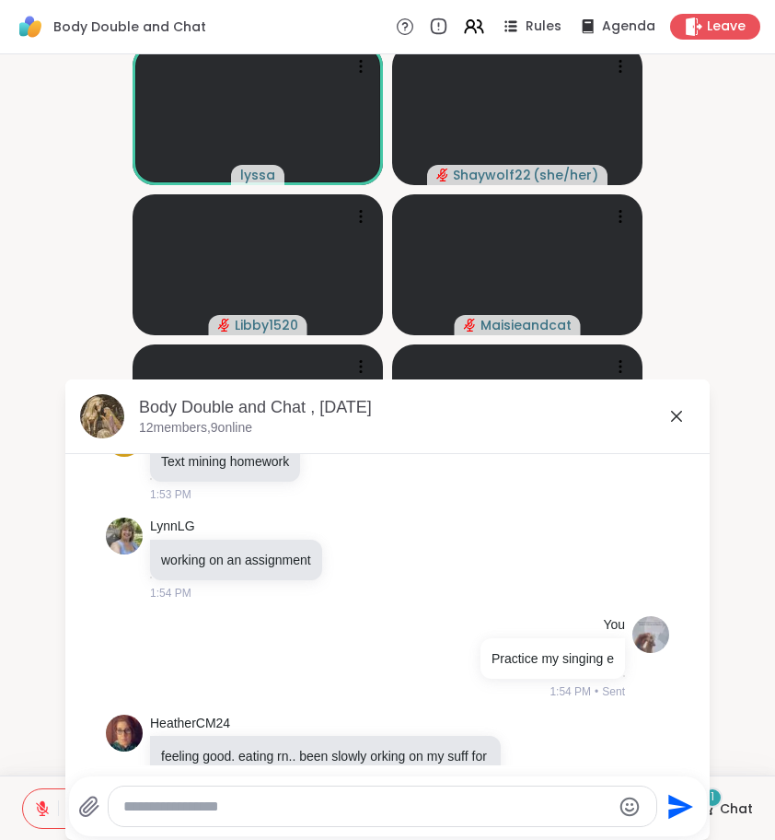
scroll to position [3605, 0]
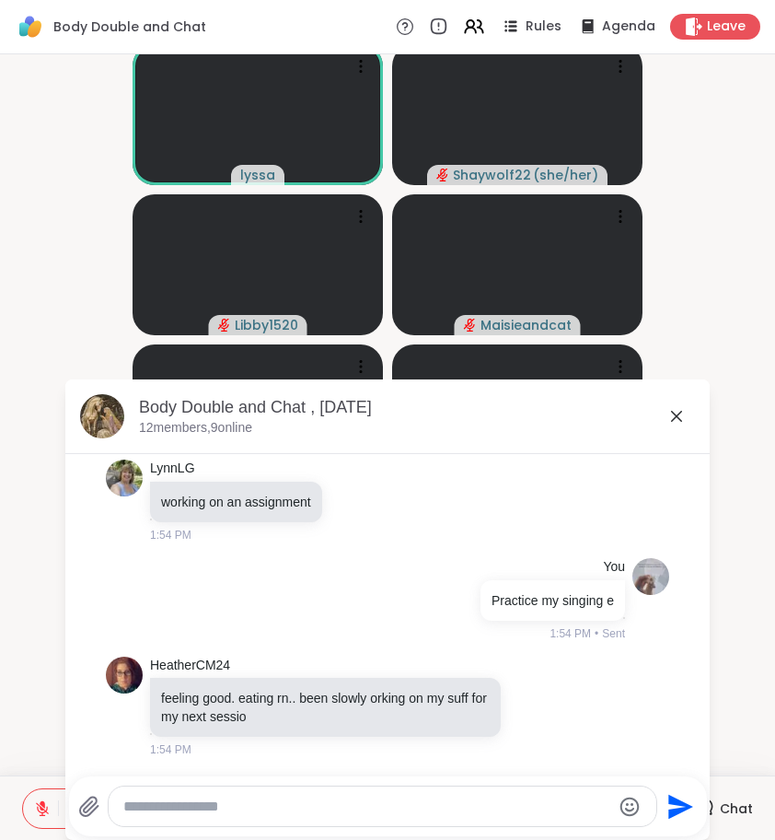
click at [680, 415] on icon at bounding box center [677, 416] width 22 height 22
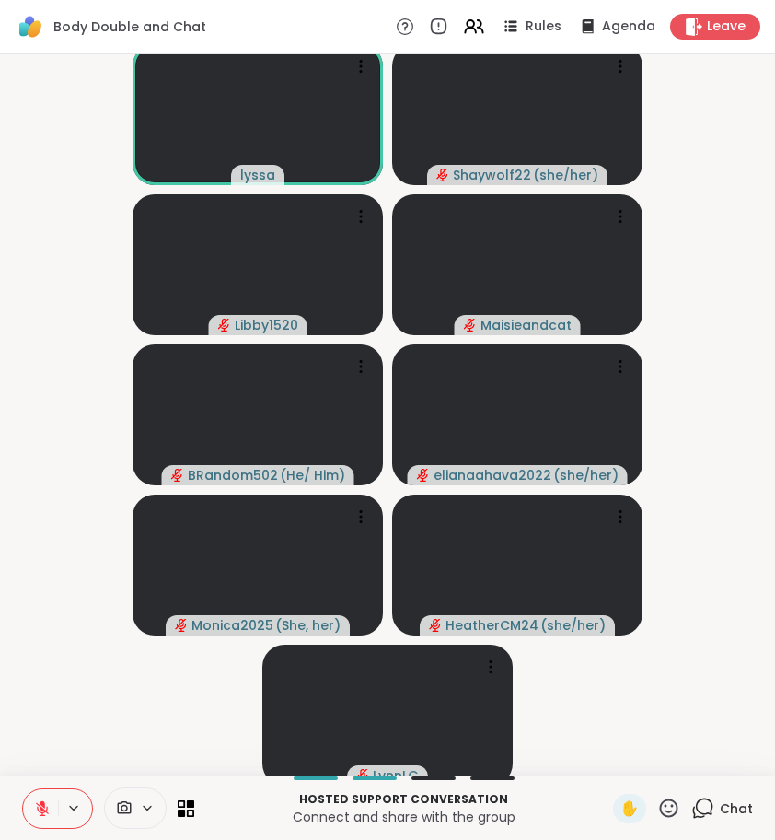
click at [35, 800] on icon at bounding box center [42, 808] width 17 height 17
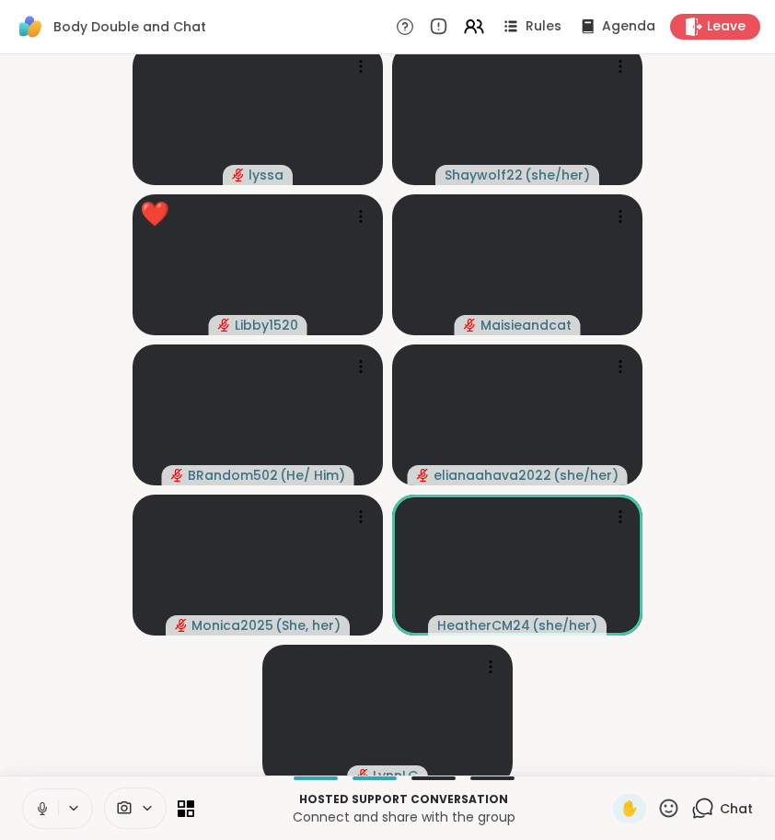
click at [44, 804] on icon at bounding box center [42, 806] width 5 height 8
click at [23, 796] on button at bounding box center [40, 808] width 35 height 39
click at [703, 802] on icon at bounding box center [702, 807] width 23 height 23
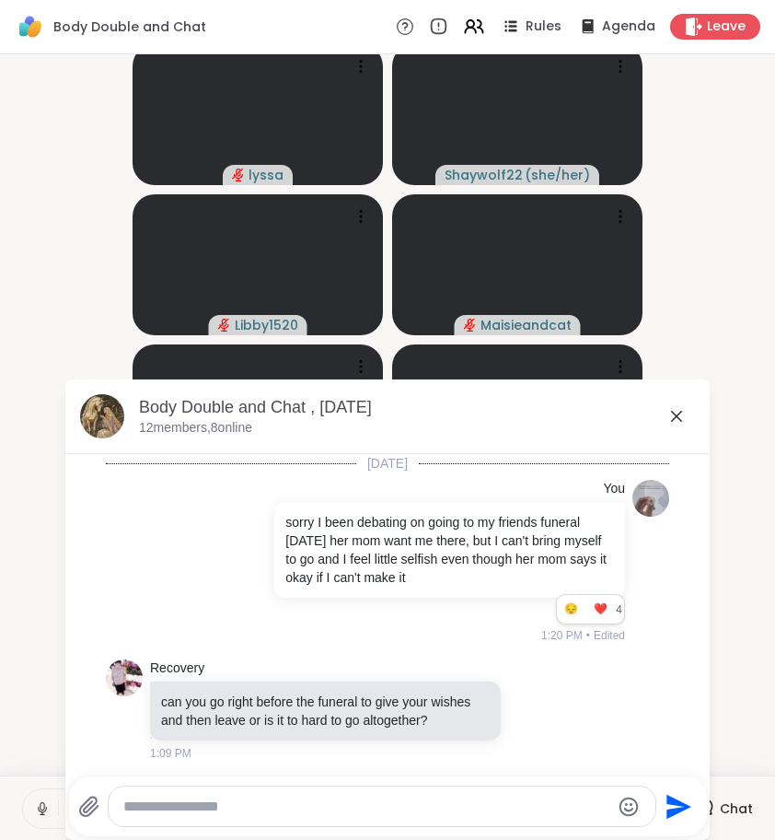
scroll to position [3605, 0]
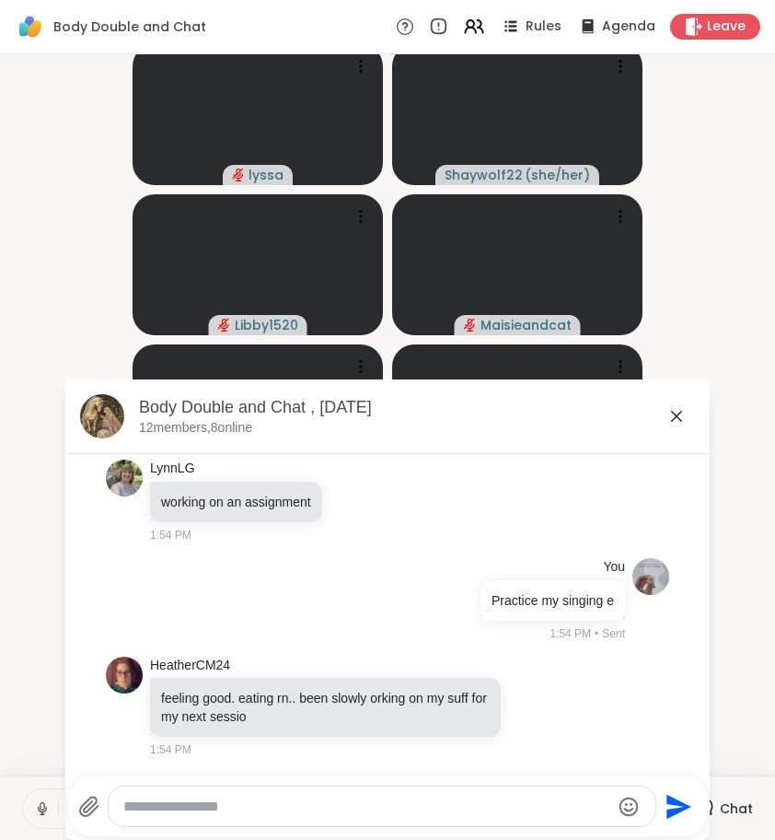
click at [674, 418] on icon at bounding box center [676, 416] width 11 height 11
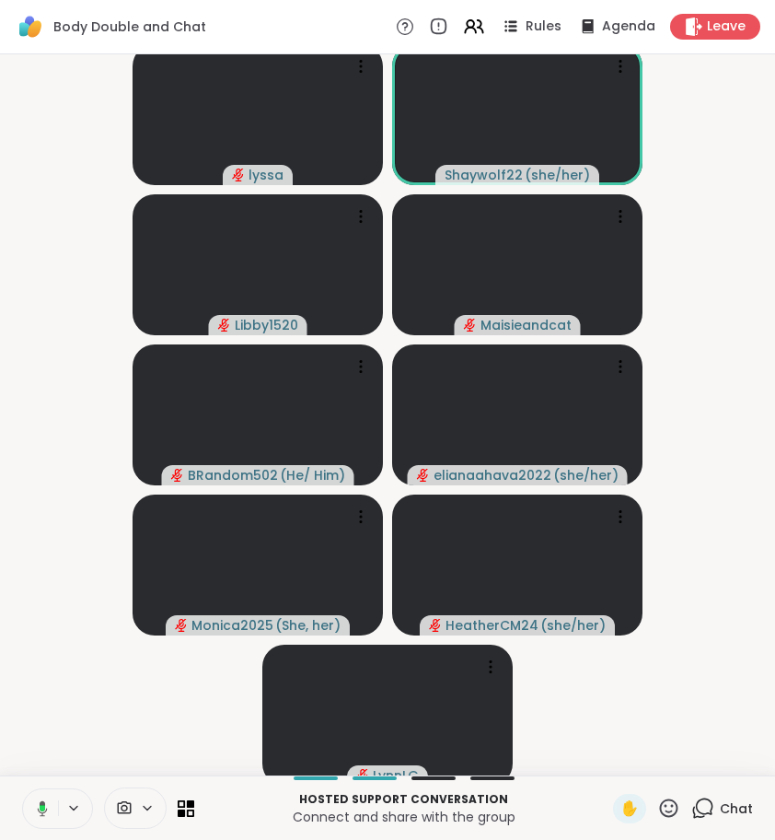
scroll to position [4, 0]
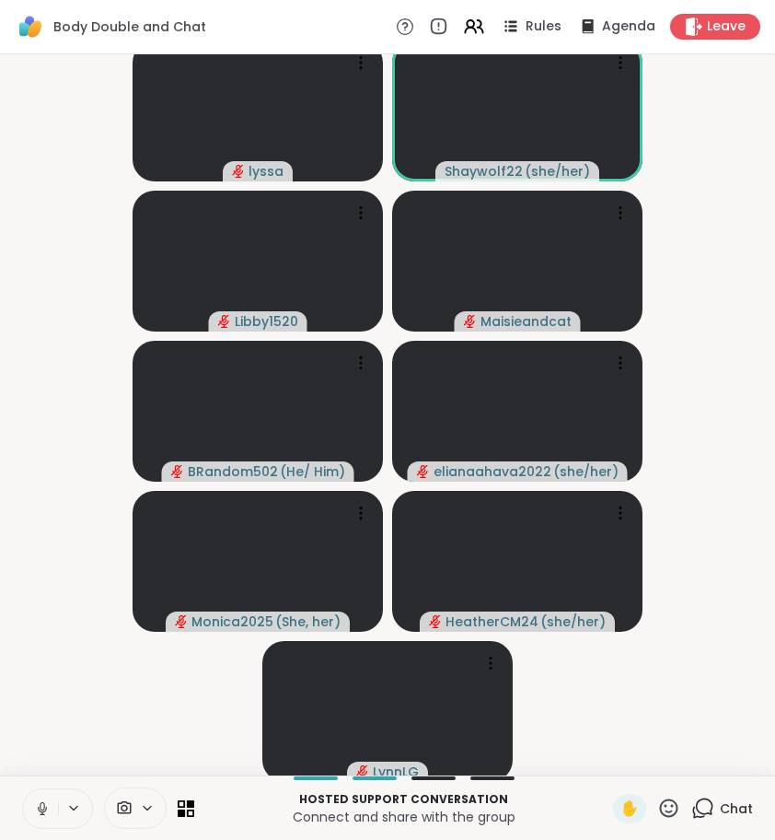
click at [32, 796] on button at bounding box center [40, 808] width 35 height 39
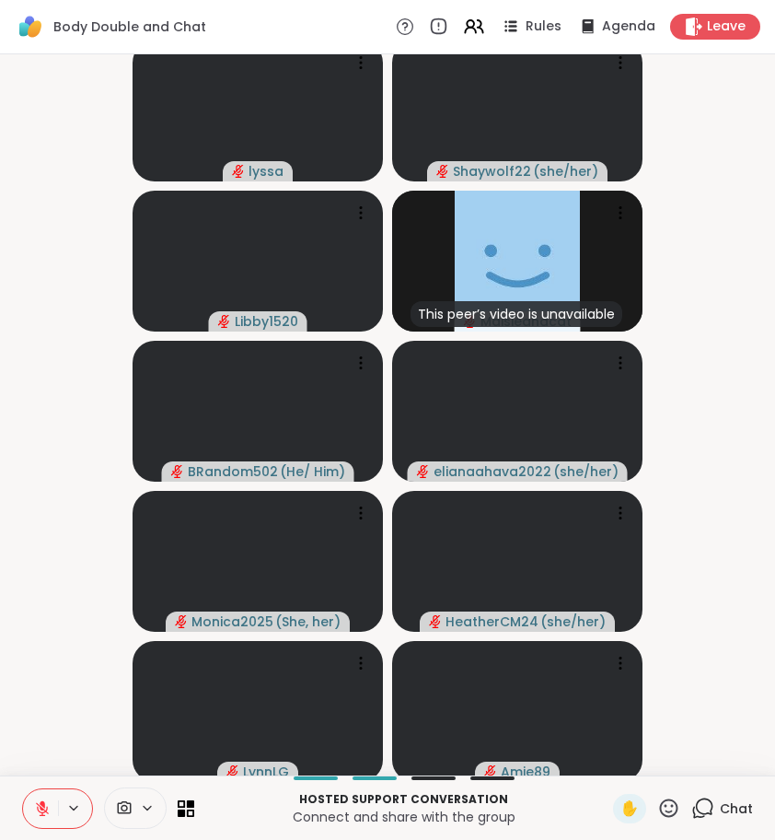
click at [698, 808] on icon at bounding box center [702, 807] width 23 height 23
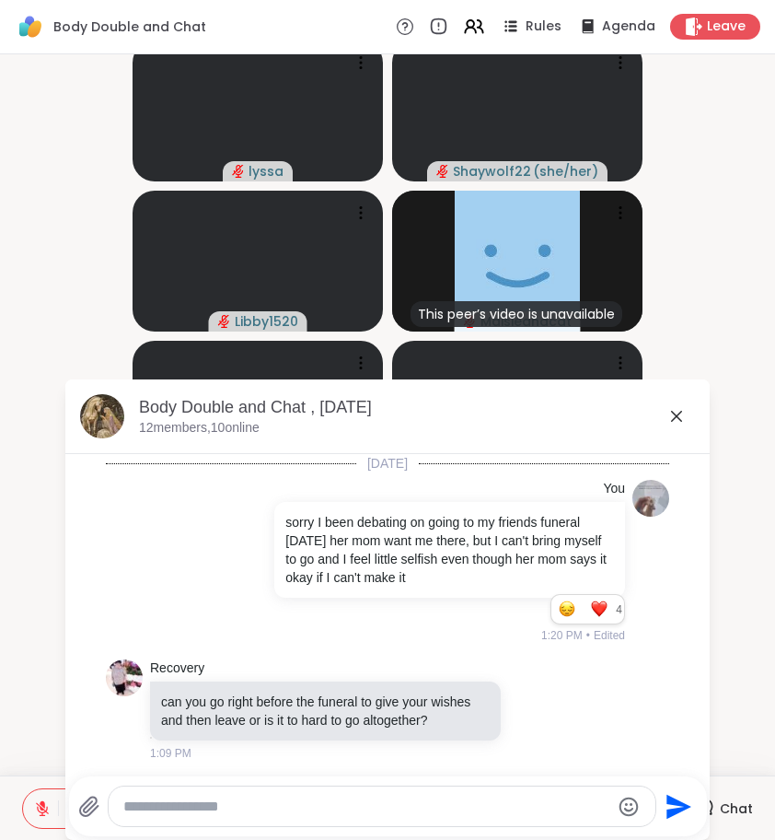
scroll to position [3605, 0]
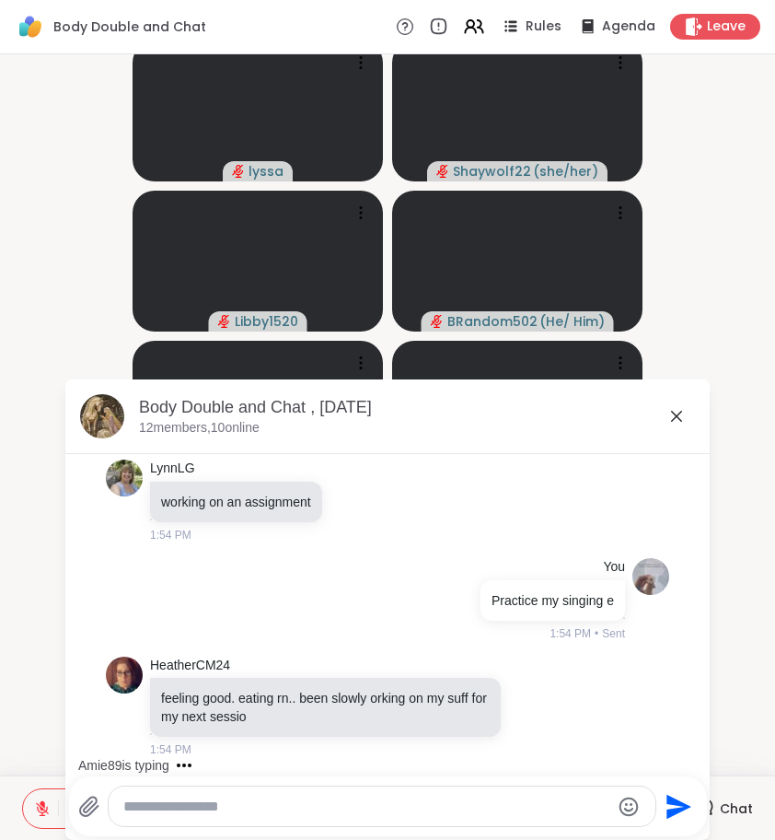
click at [520, 801] on textarea "Type your message" at bounding box center [366, 806] width 487 height 18
type textarea "**********"
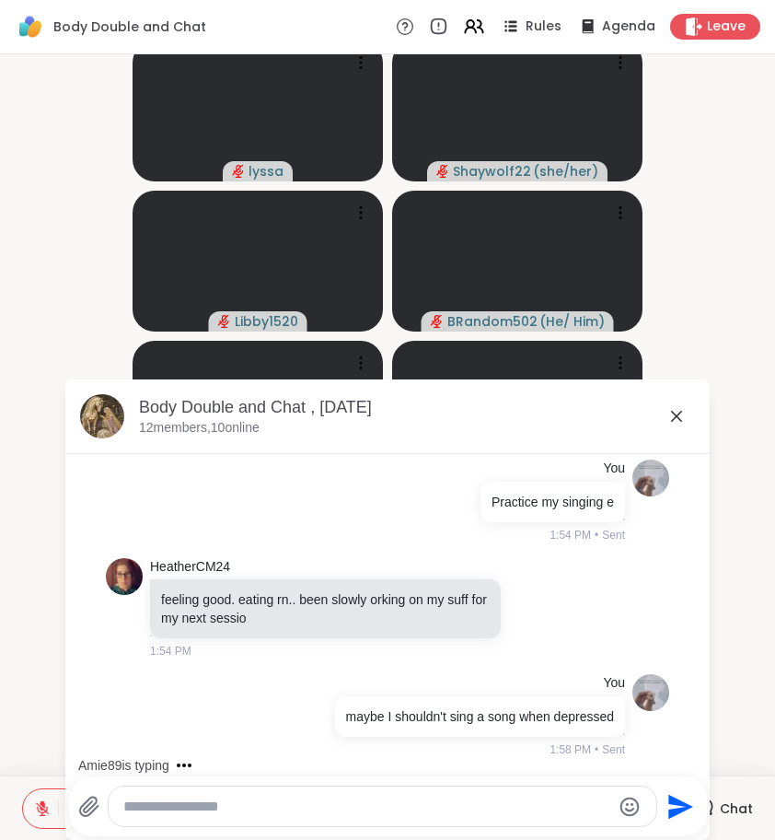
click at [671, 423] on icon at bounding box center [677, 416] width 22 height 22
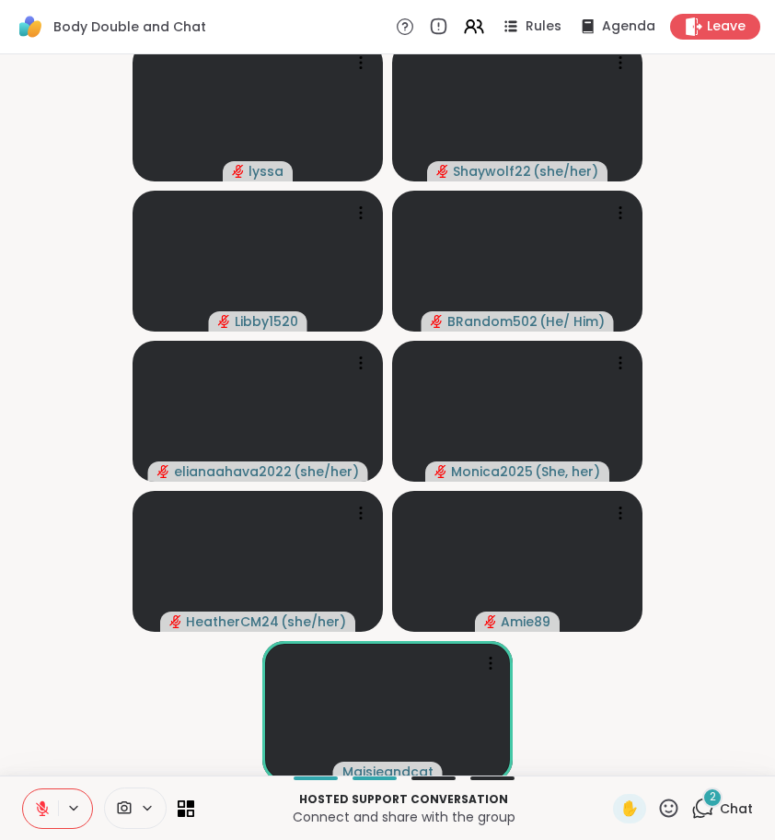
click at [691, 814] on icon at bounding box center [702, 807] width 23 height 23
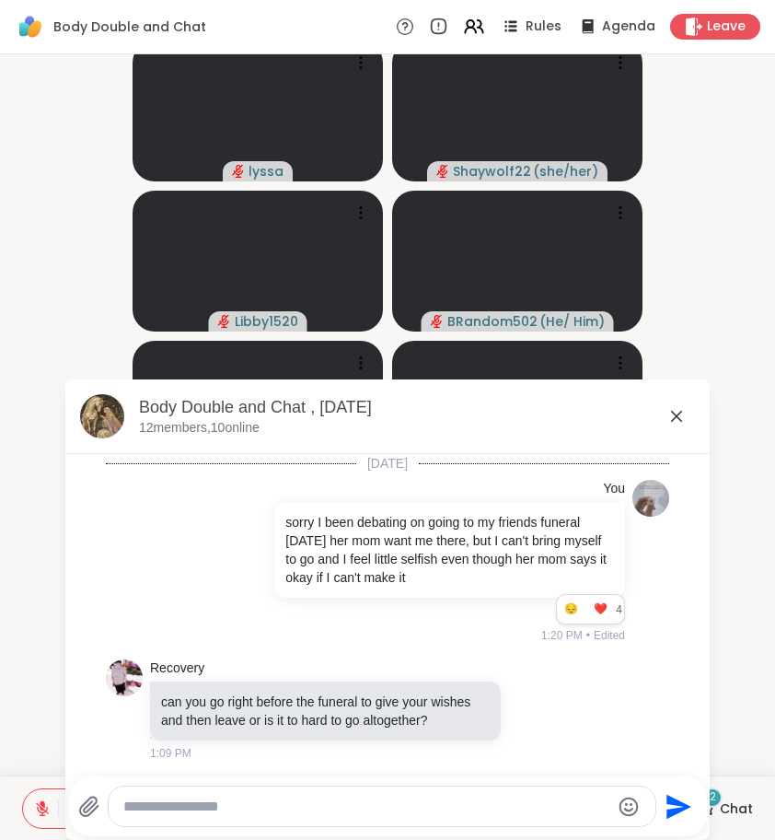
scroll to position [3974, 0]
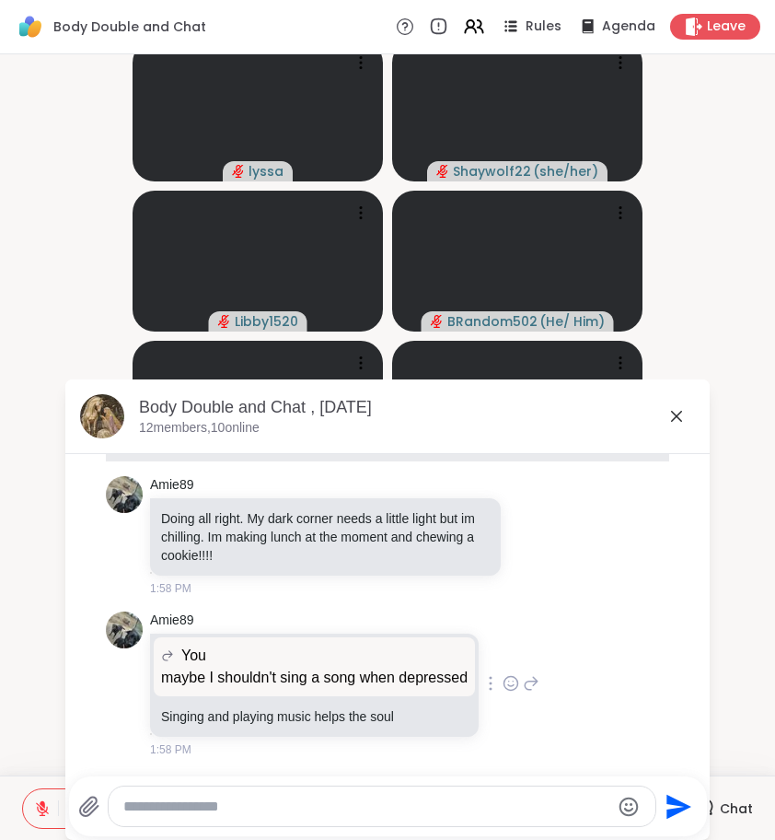
click at [540, 672] on icon at bounding box center [531, 683] width 17 height 22
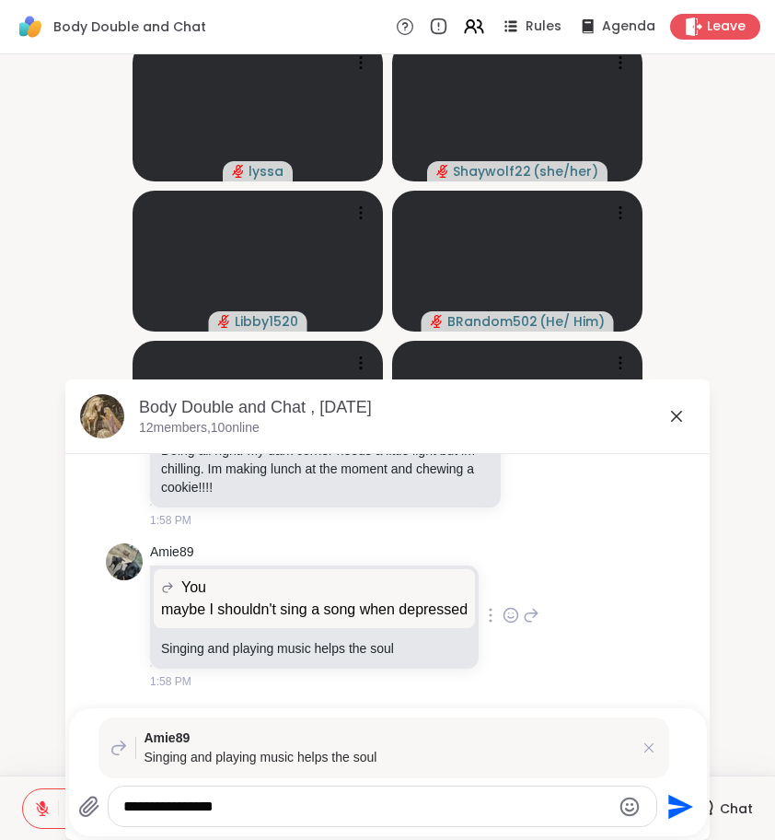
type textarea "**********"
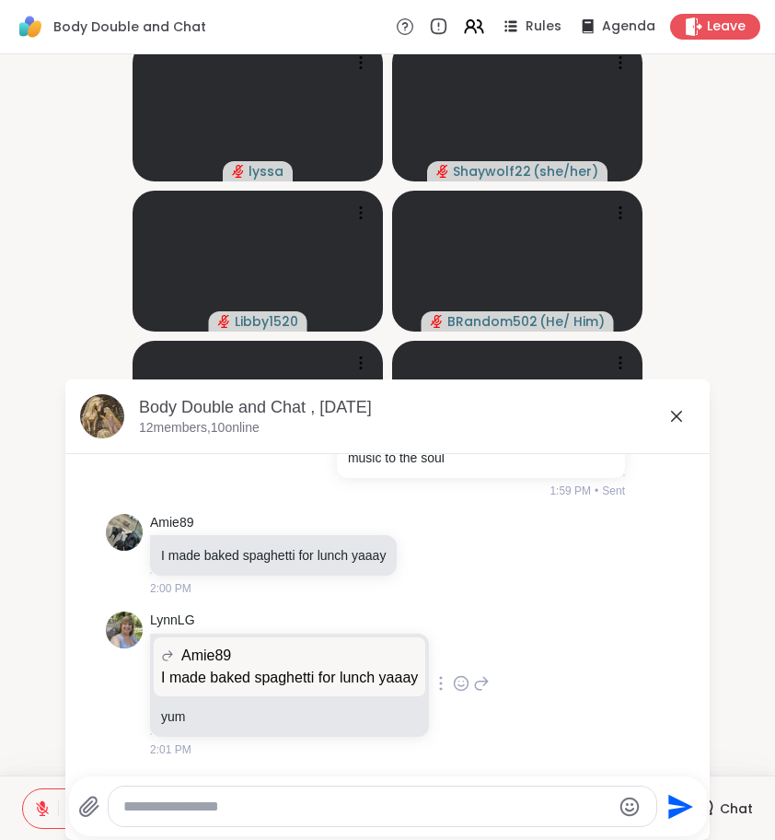
scroll to position [4349, 0]
click at [683, 418] on icon at bounding box center [677, 416] width 22 height 22
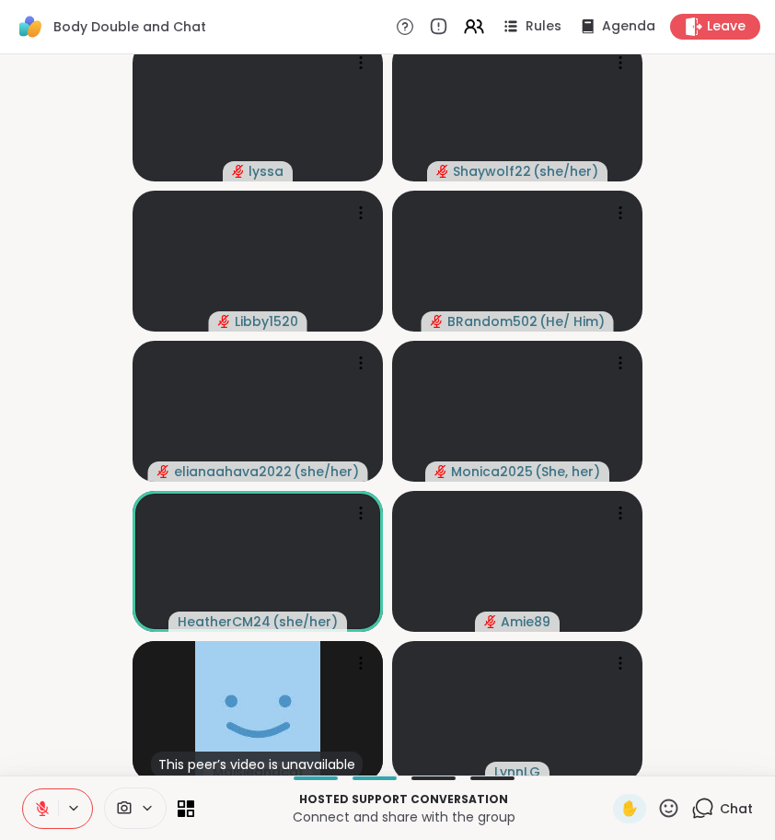
click at [30, 797] on button at bounding box center [40, 808] width 35 height 39
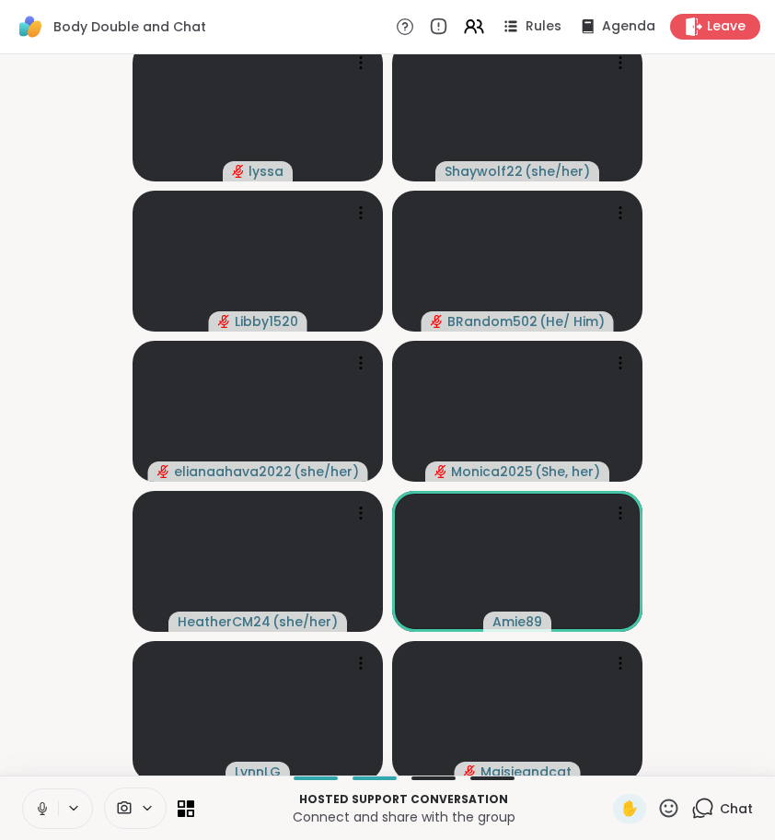
click at [40, 807] on button at bounding box center [40, 808] width 35 height 39
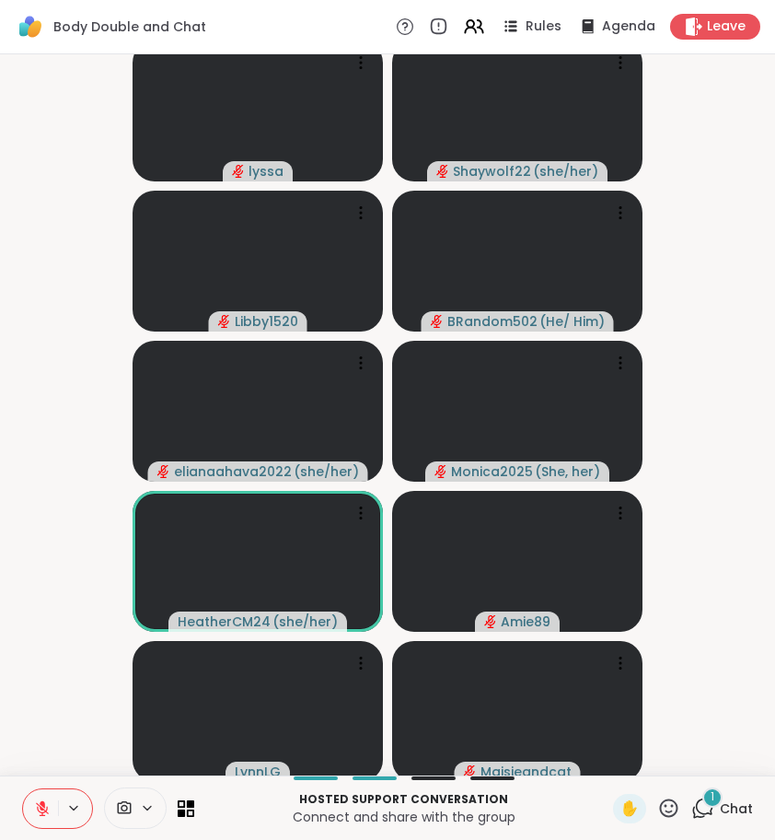
click at [703, 806] on div "1" at bounding box center [713, 797] width 20 height 20
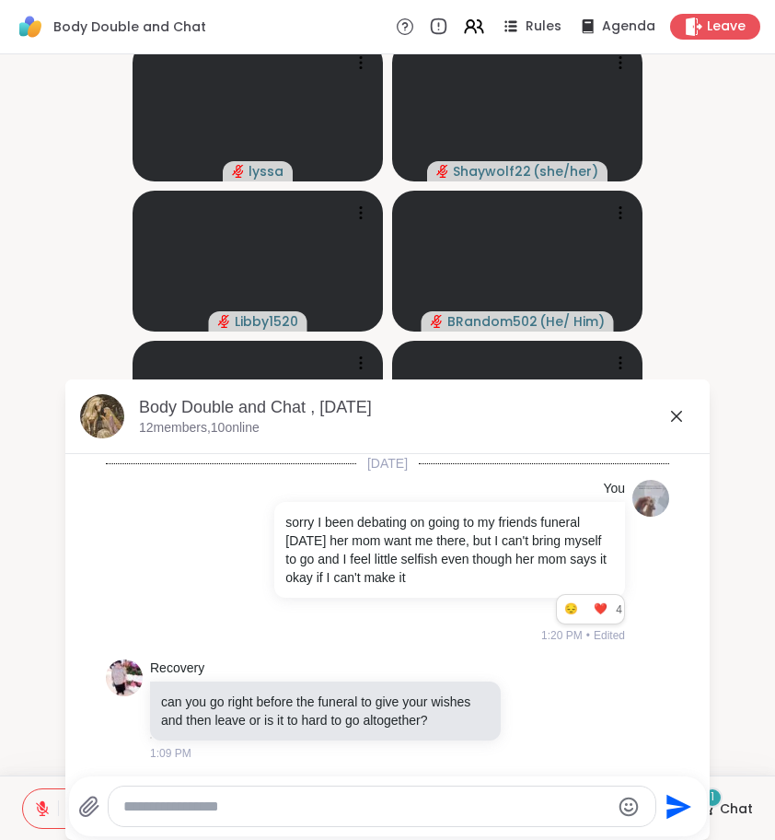
scroll to position [4578, 0]
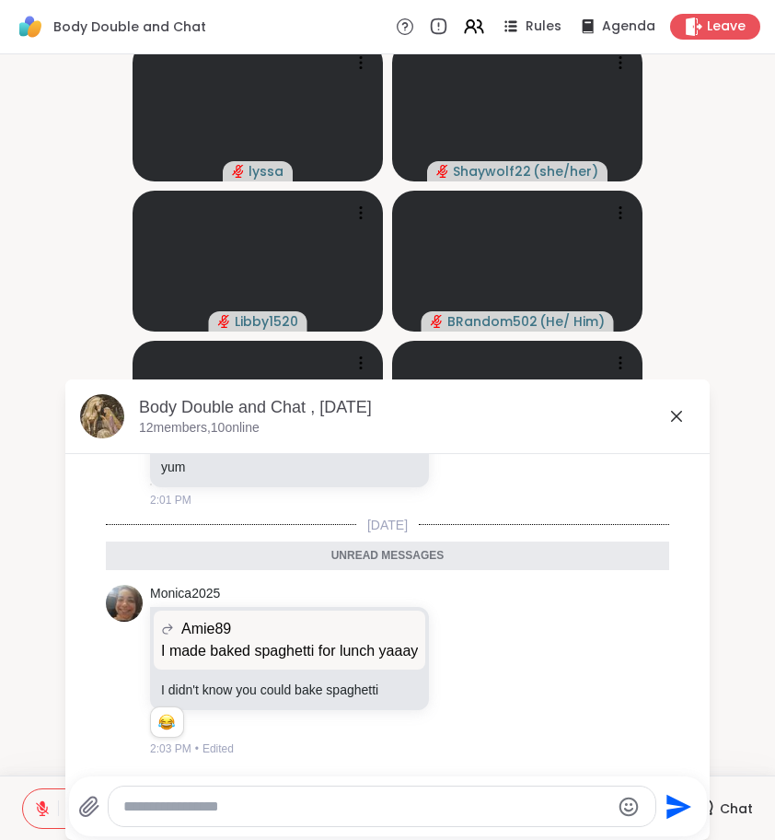
click at [685, 424] on icon at bounding box center [677, 416] width 22 height 22
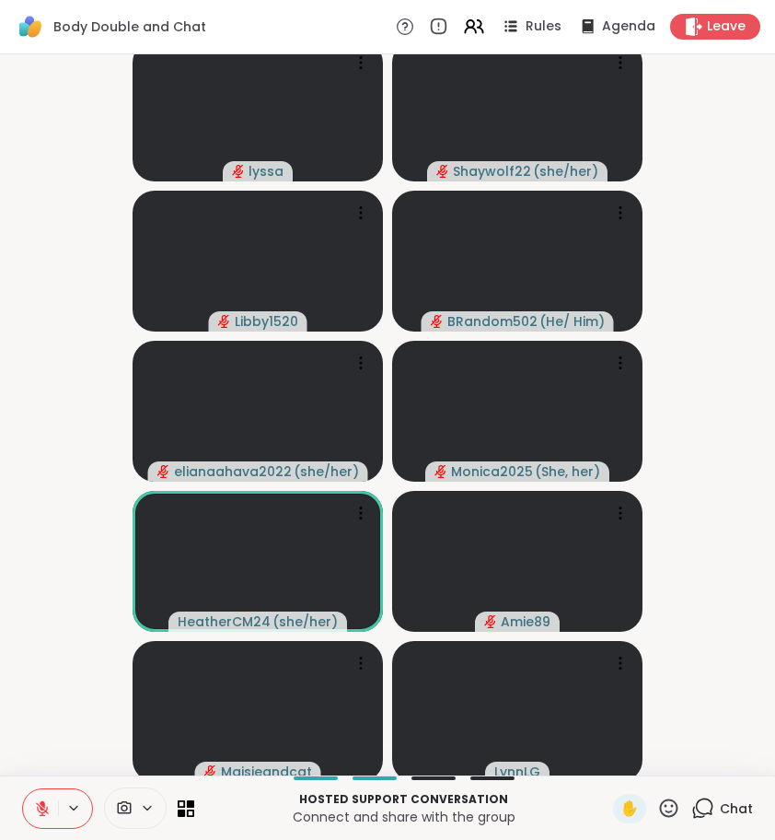
click at [36, 811] on icon at bounding box center [42, 808] width 13 height 13
click at [34, 805] on icon at bounding box center [42, 808] width 17 height 17
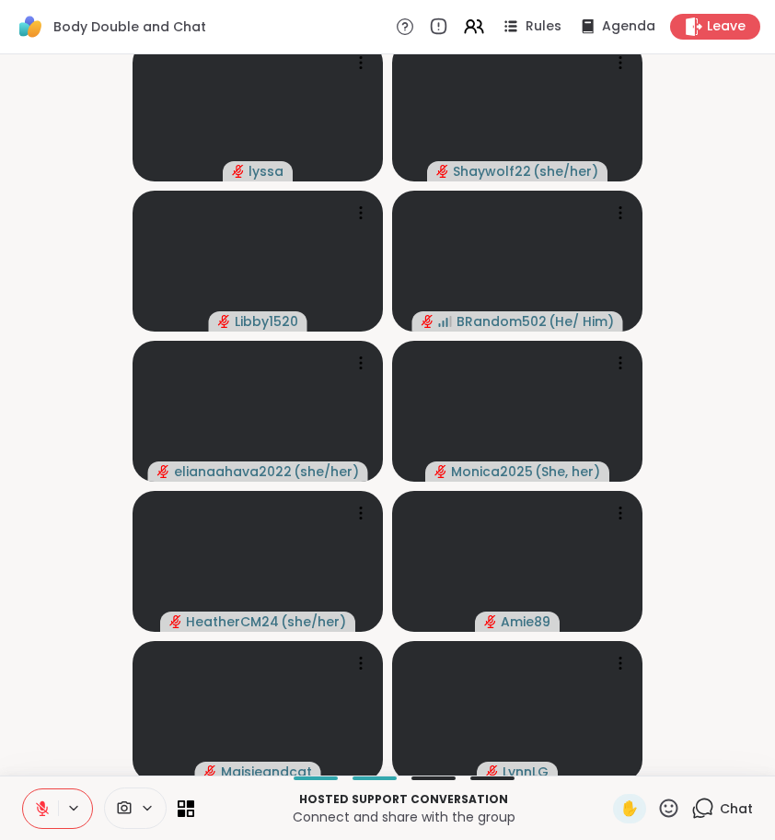
click at [36, 811] on icon at bounding box center [42, 808] width 13 height 13
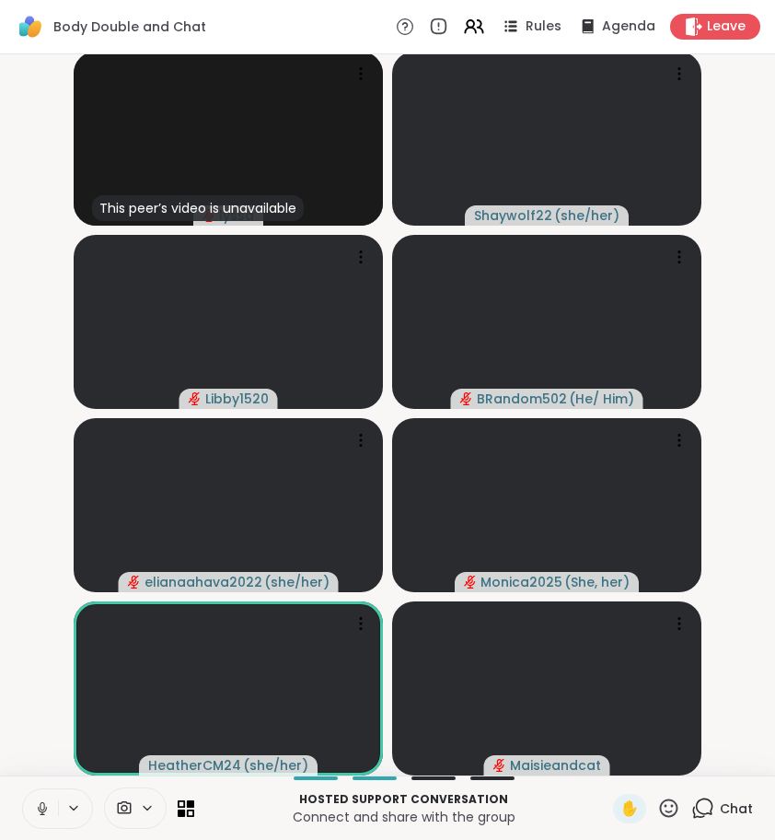
scroll to position [0, 0]
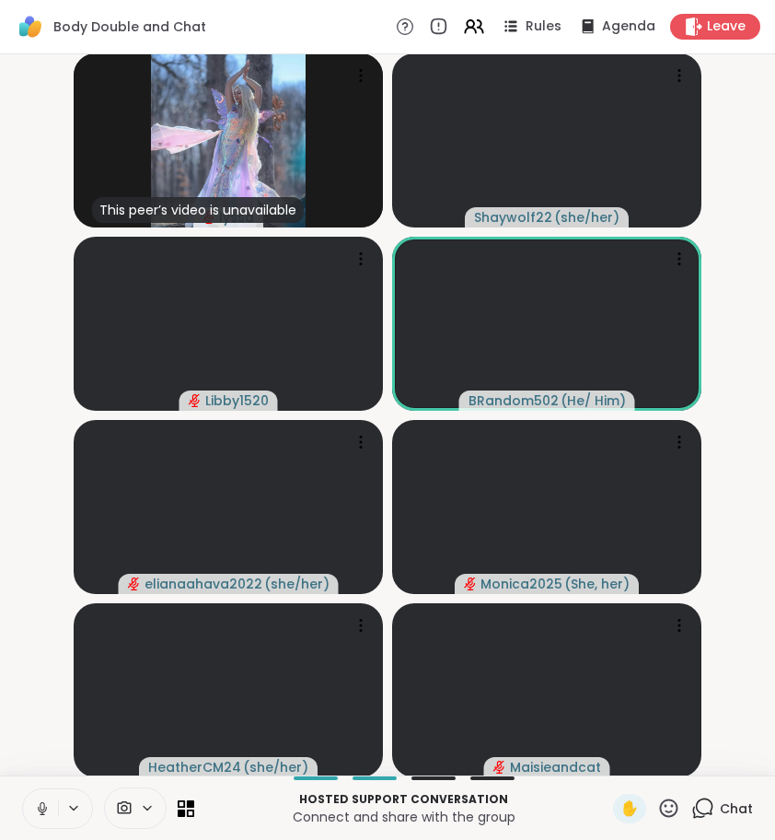
click at [34, 811] on icon at bounding box center [42, 808] width 17 height 17
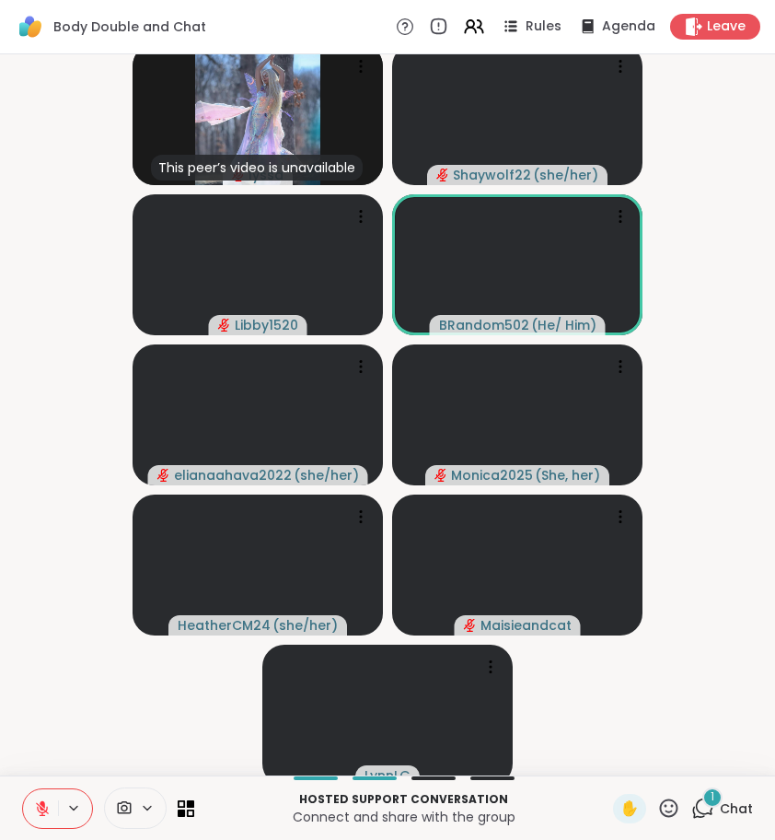
click at [691, 808] on icon at bounding box center [702, 807] width 23 height 23
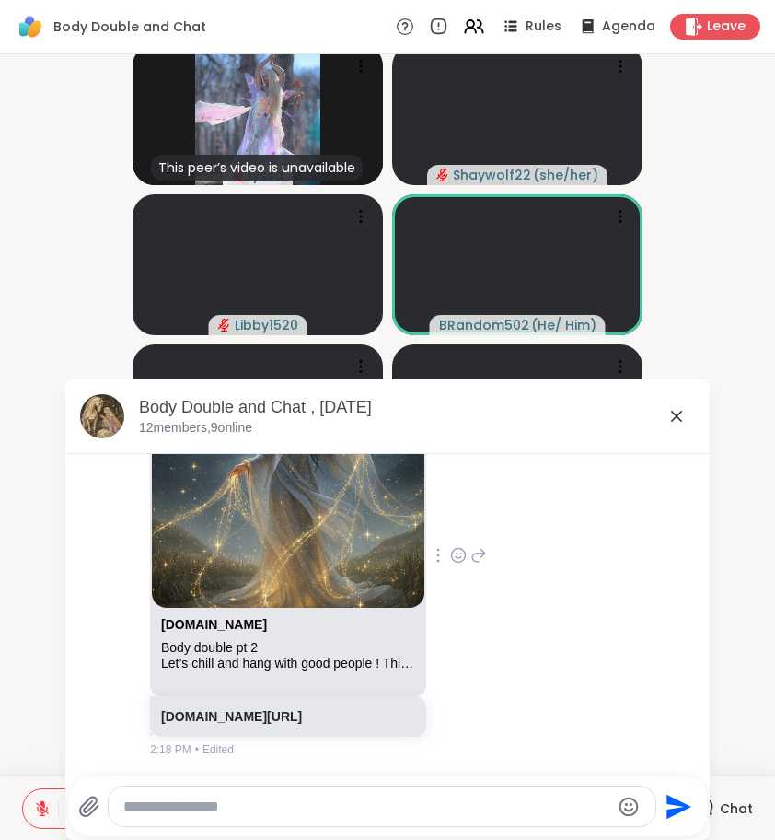
scroll to position [4943, 0]
click at [223, 656] on div "Body double pt 2" at bounding box center [288, 648] width 254 height 16
click at [209, 632] on link "sharewellnow.com" at bounding box center [214, 624] width 106 height 15
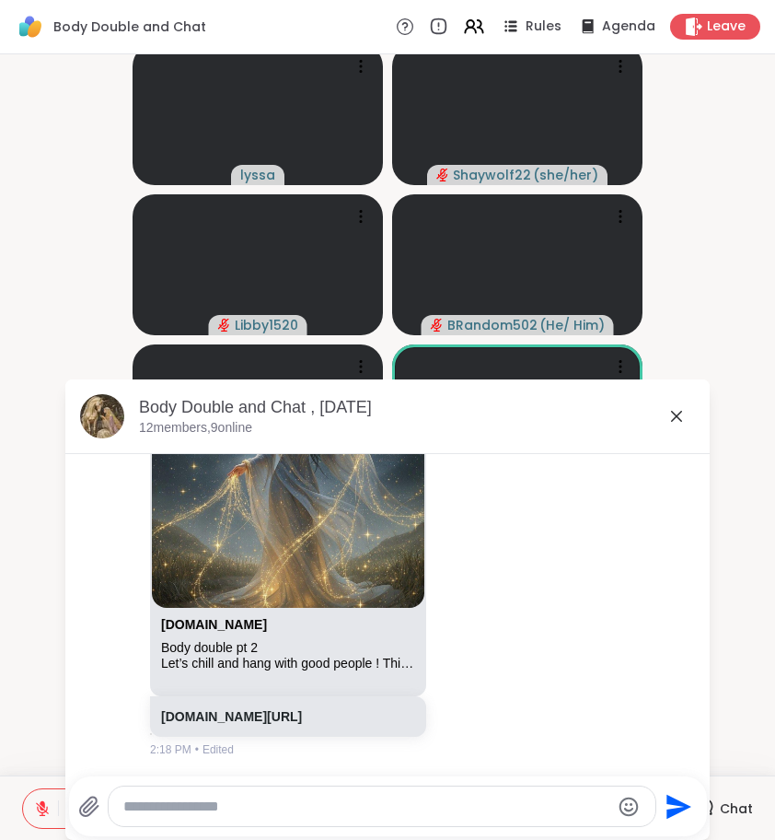
click at [676, 415] on icon at bounding box center [676, 416] width 11 height 11
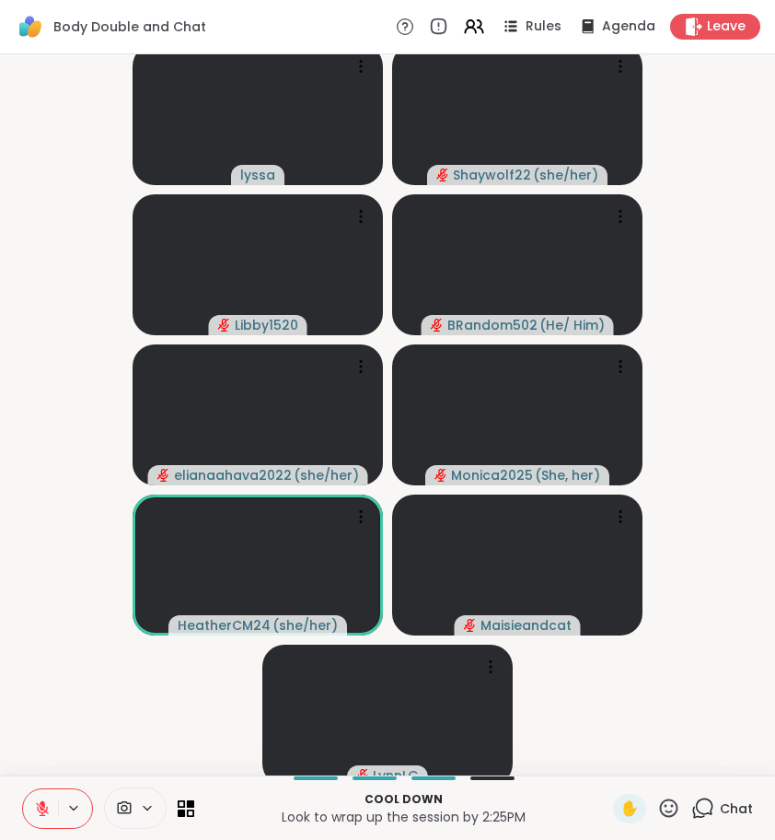
drag, startPoint x: 64, startPoint y: 208, endPoint x: -41, endPoint y: 225, distance: 106.3
click at [0, 225] on html "Body Double and Chat Rules Agenda Leave lyssa Shaywolf22 ( she/her ) Libby1520 …" at bounding box center [387, 420] width 775 height 840
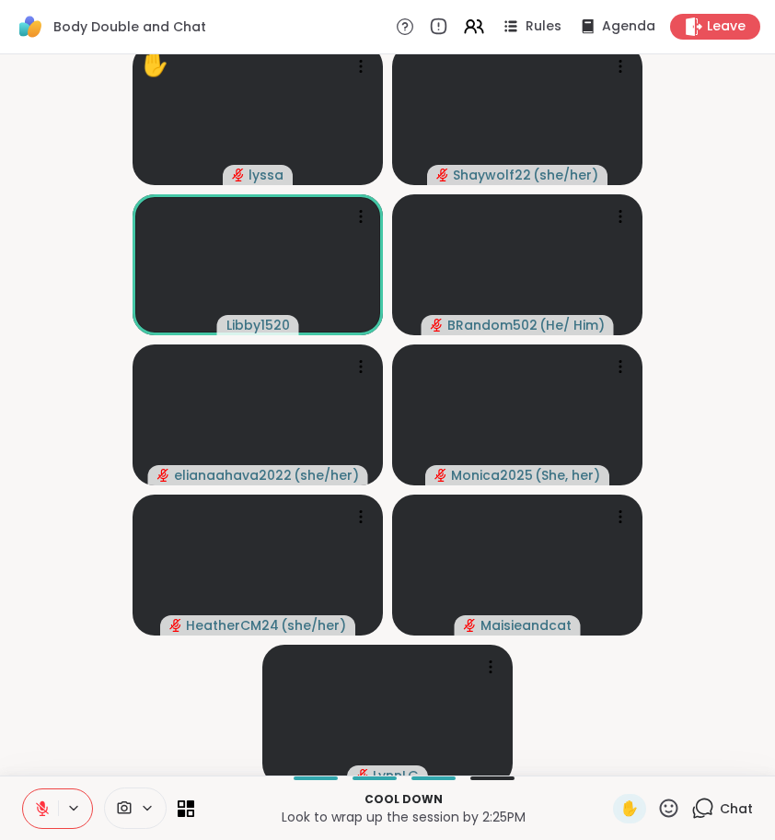
click at [27, 806] on button at bounding box center [40, 808] width 35 height 39
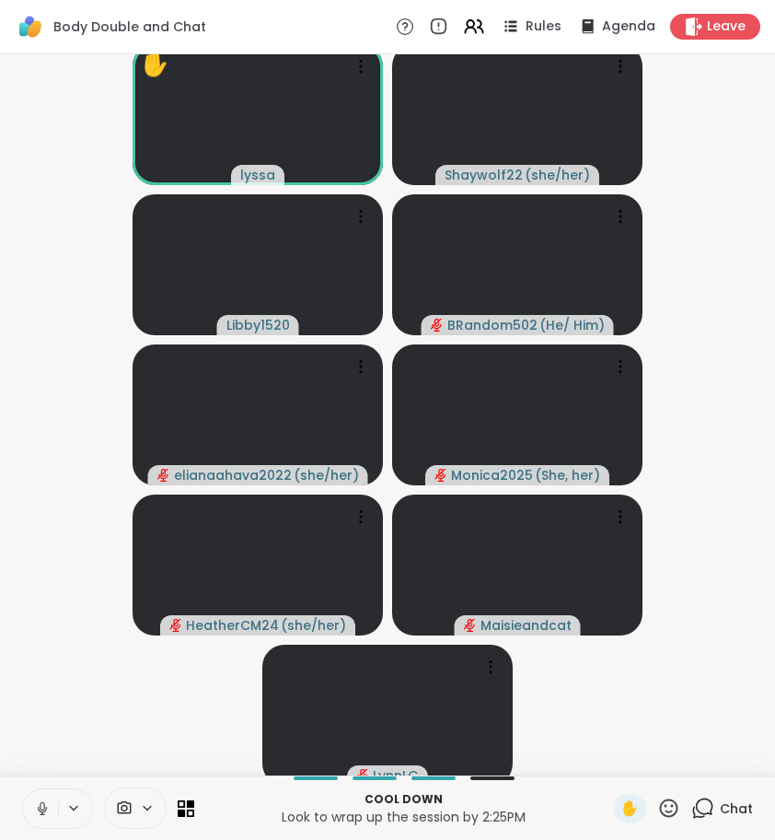
click at [41, 808] on icon at bounding box center [42, 808] width 17 height 17
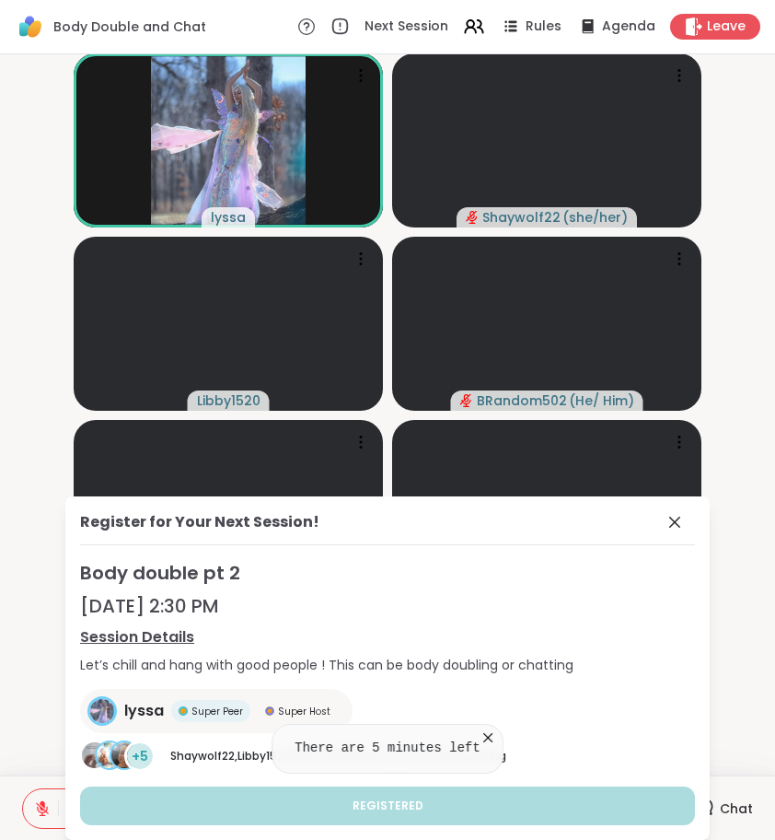
click at [674, 519] on icon at bounding box center [675, 522] width 22 height 22
click at [674, 519] on video at bounding box center [546, 507] width 309 height 174
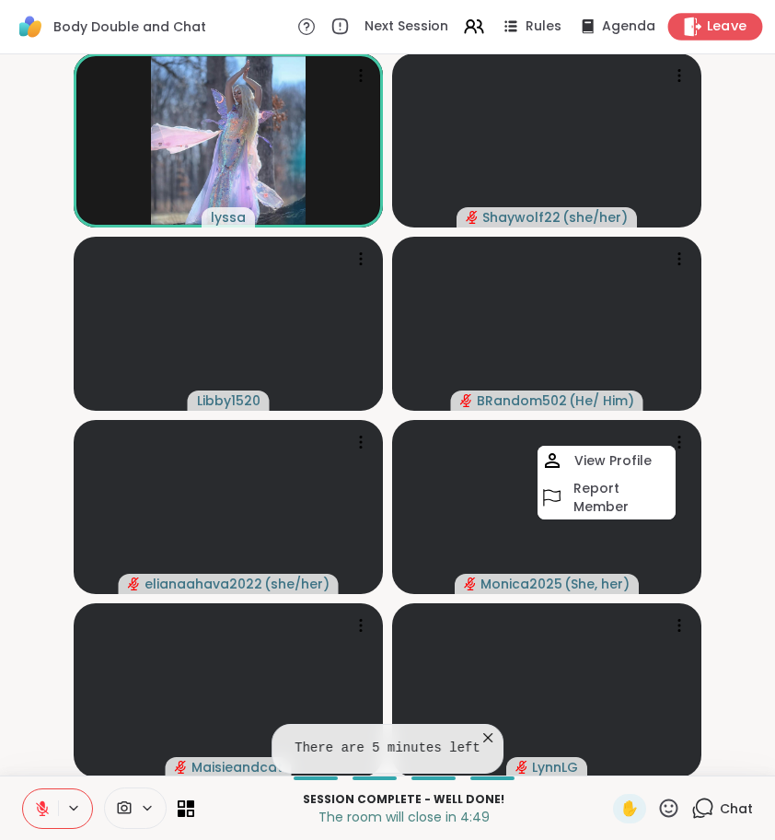
click at [708, 28] on span "Leave" at bounding box center [727, 26] width 41 height 19
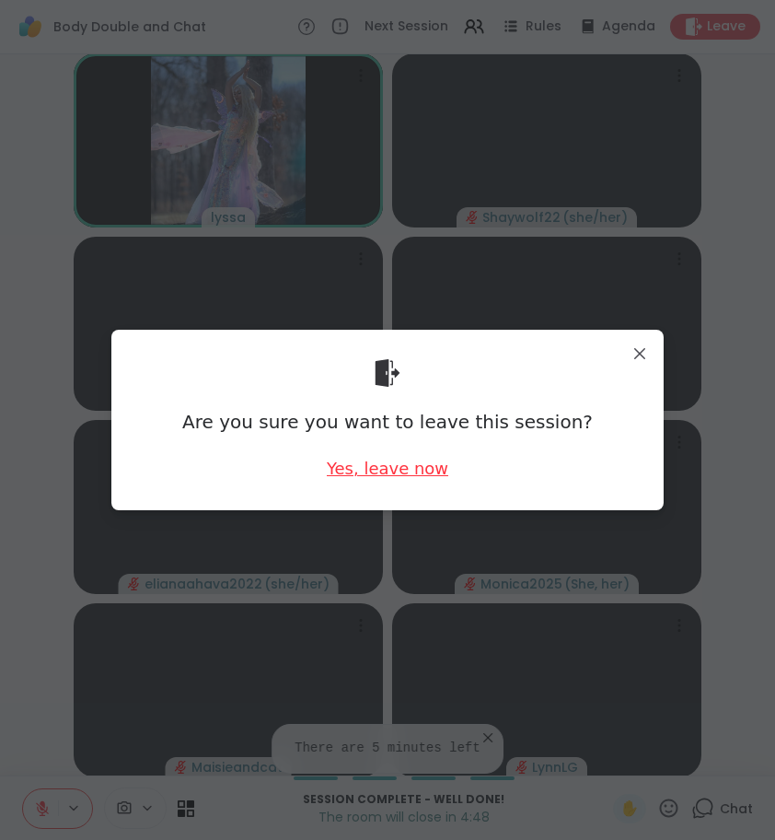
click at [438, 461] on div "Yes, leave now" at bounding box center [388, 468] width 122 height 23
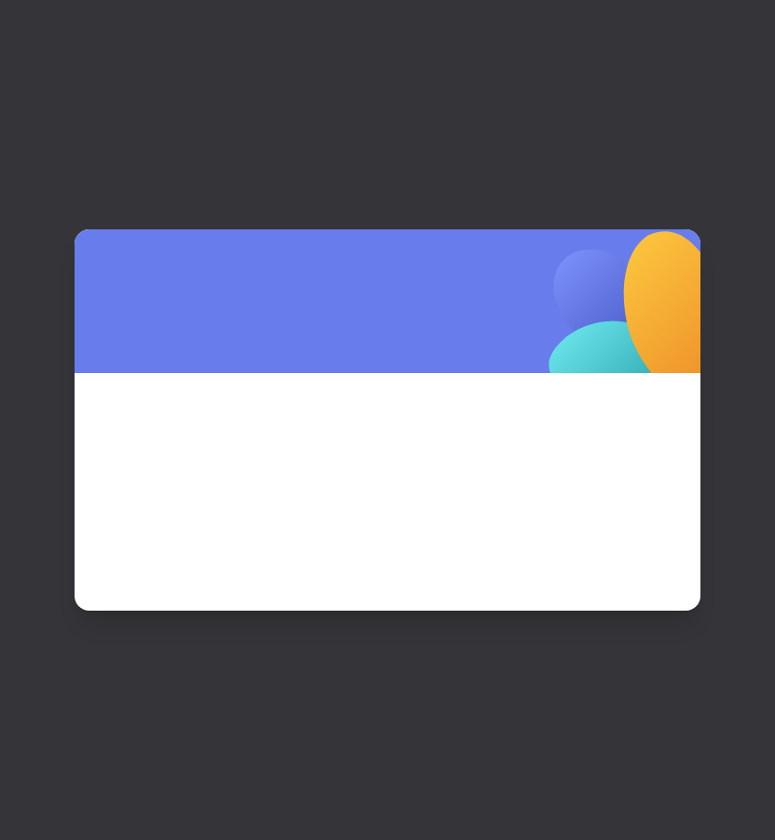
scroll to position [0, 0]
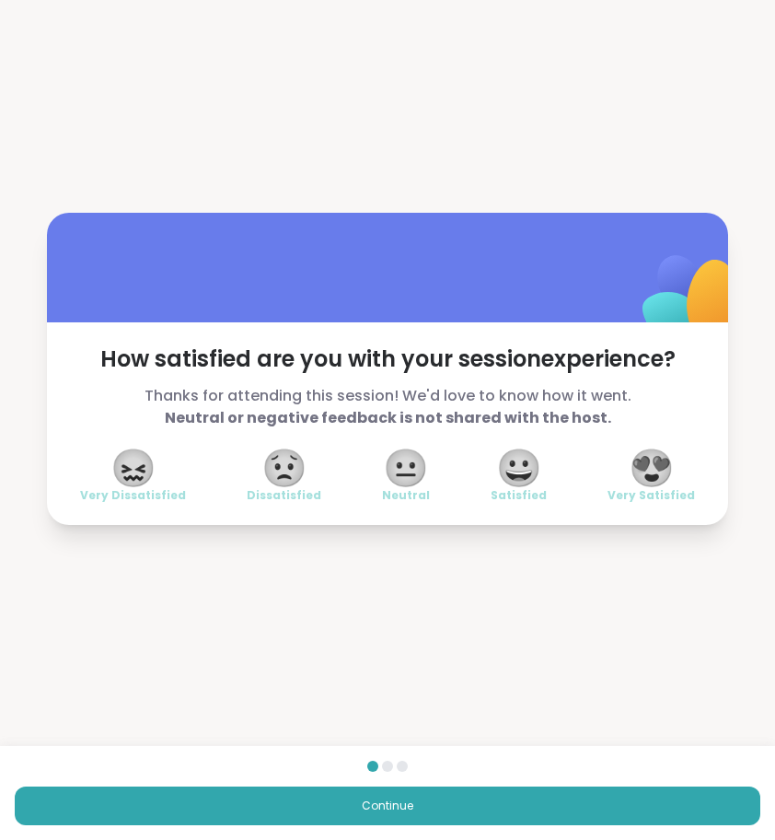
click at [659, 472] on span "😍" at bounding box center [652, 467] width 46 height 33
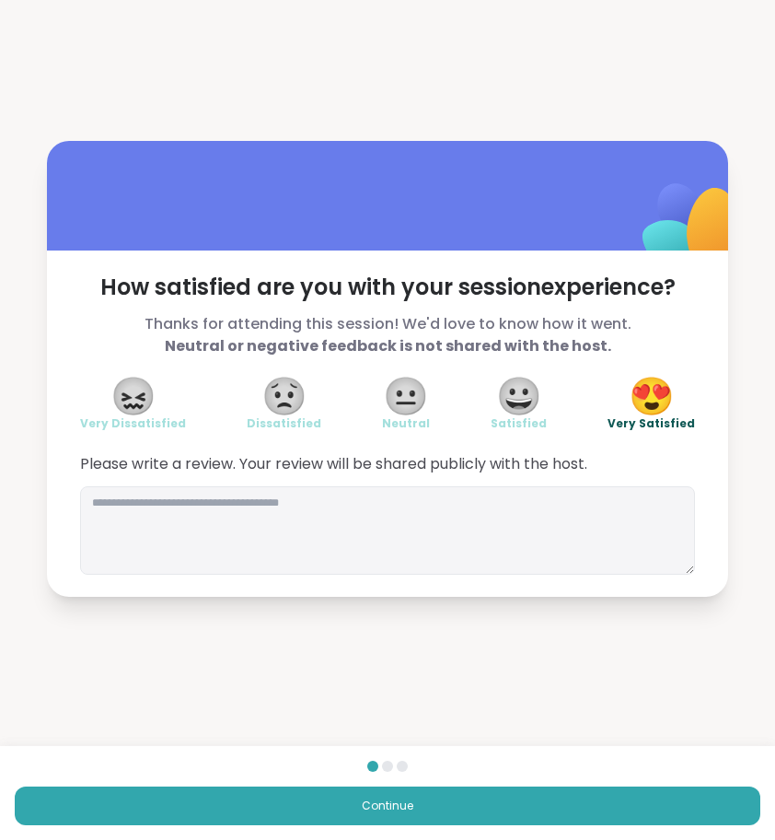
click at [485, 450] on div "How satisfied are you with your session experience? Thanks for attending this s…" at bounding box center [387, 423] width 681 height 346
click at [510, 520] on textarea at bounding box center [387, 530] width 615 height 88
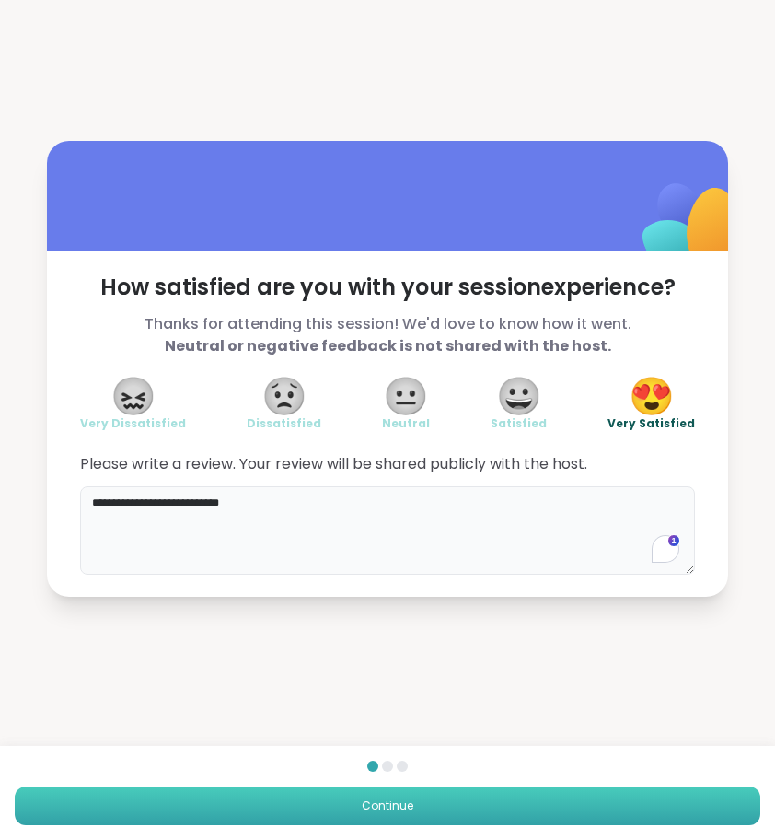
type textarea "**********"
click at [490, 796] on button "Continue" at bounding box center [388, 805] width 746 height 39
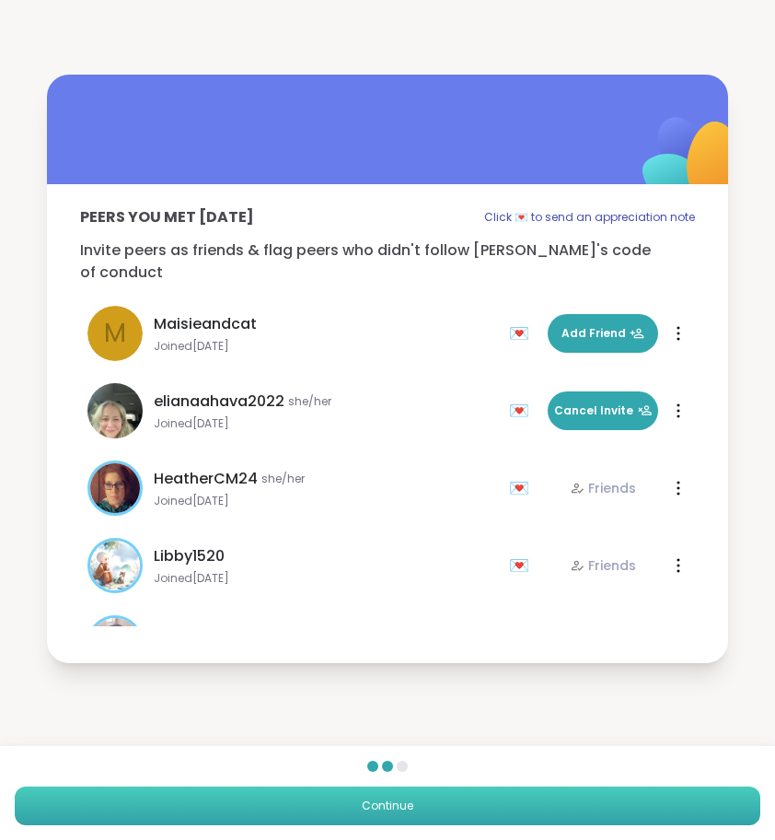
click at [565, 791] on button "Continue" at bounding box center [388, 805] width 746 height 39
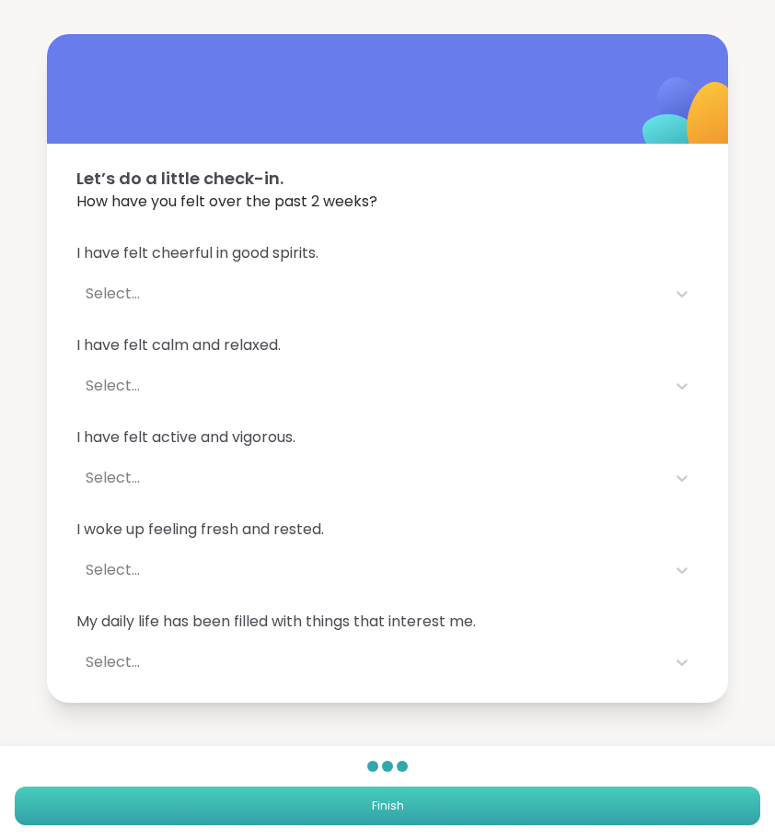
click at [520, 813] on button "Finish" at bounding box center [388, 805] width 746 height 39
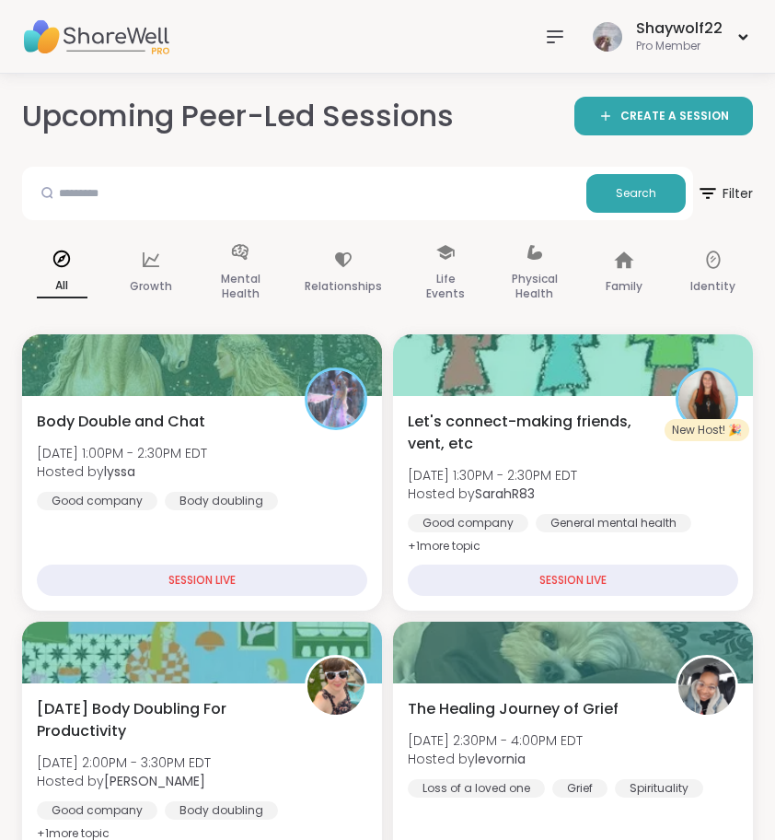
click at [560, 41] on icon at bounding box center [555, 37] width 22 height 22
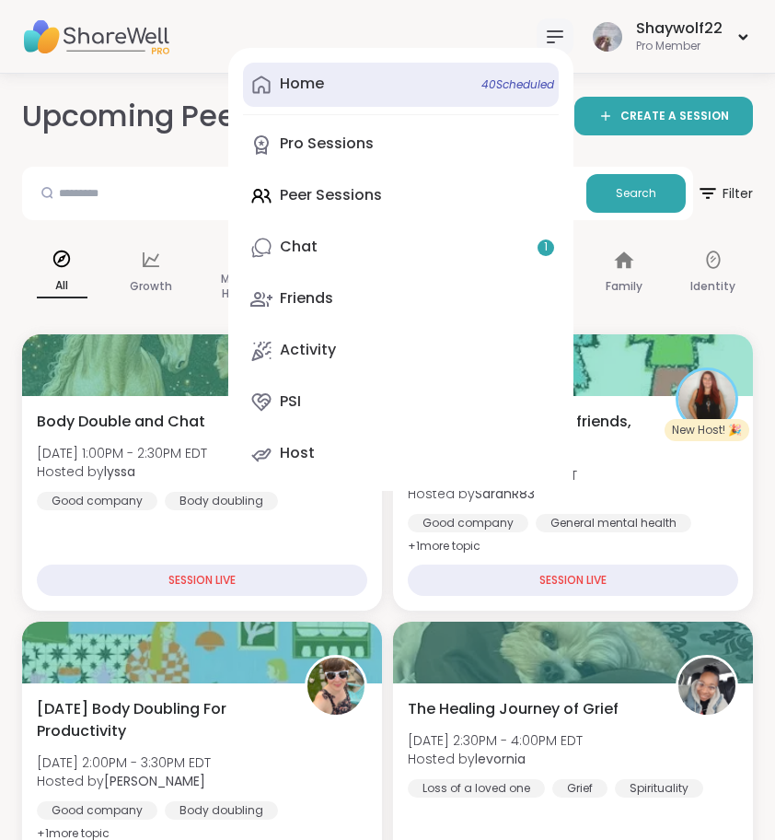
click at [474, 99] on link "Home 40 Scheduled" at bounding box center [401, 85] width 316 height 44
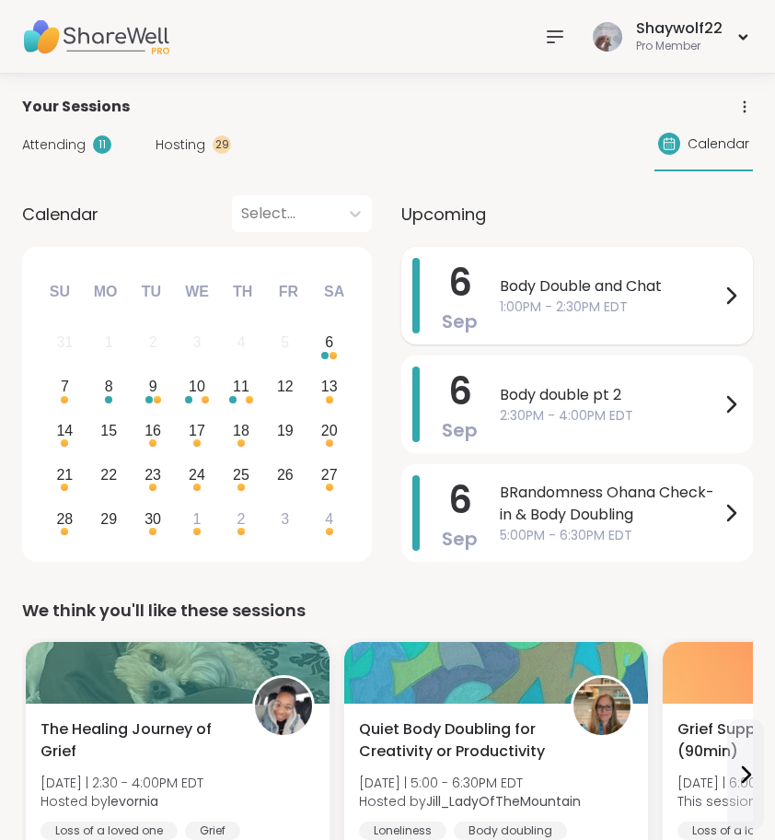
click at [516, 292] on span "Body Double and Chat" at bounding box center [610, 286] width 220 height 22
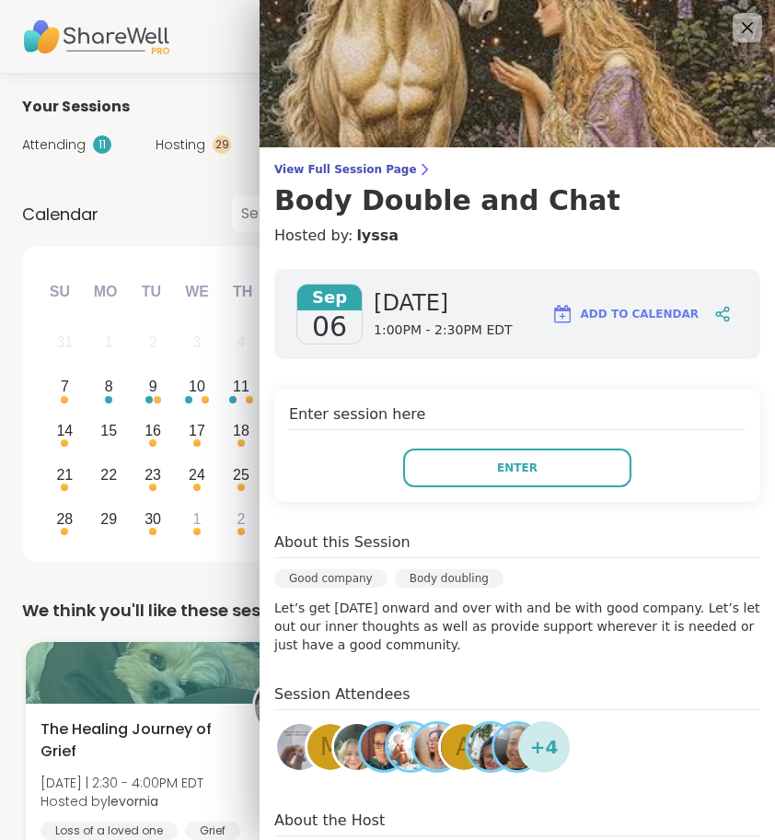
click at [215, 598] on div "We think you'll like these sessions" at bounding box center [387, 611] width 731 height 26
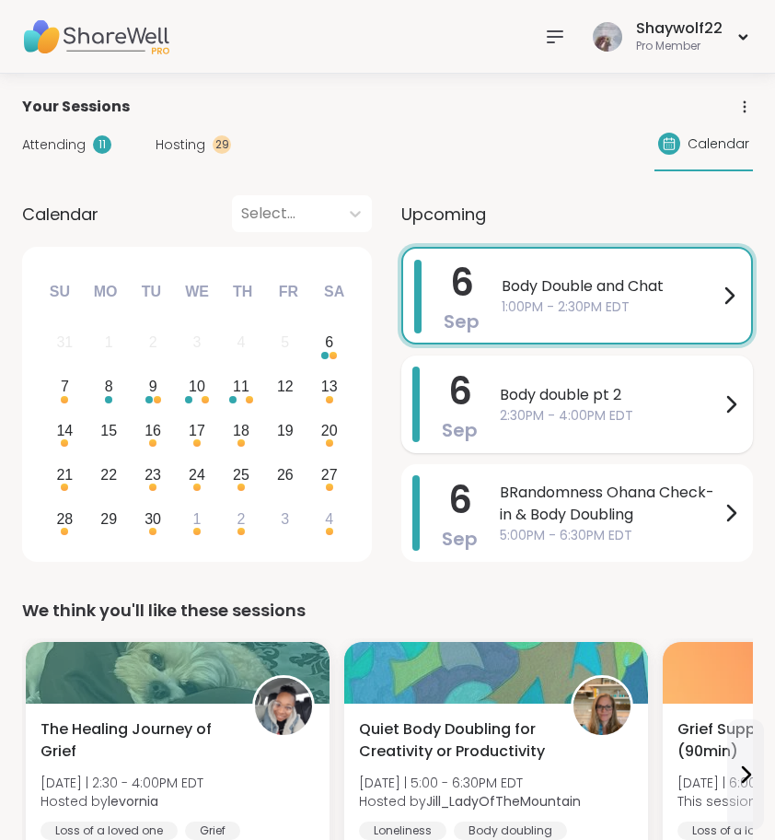
click at [495, 385] on div "6 Sep Body double pt 2 2:30PM - 4:00PM EDT" at bounding box center [577, 404] width 352 height 98
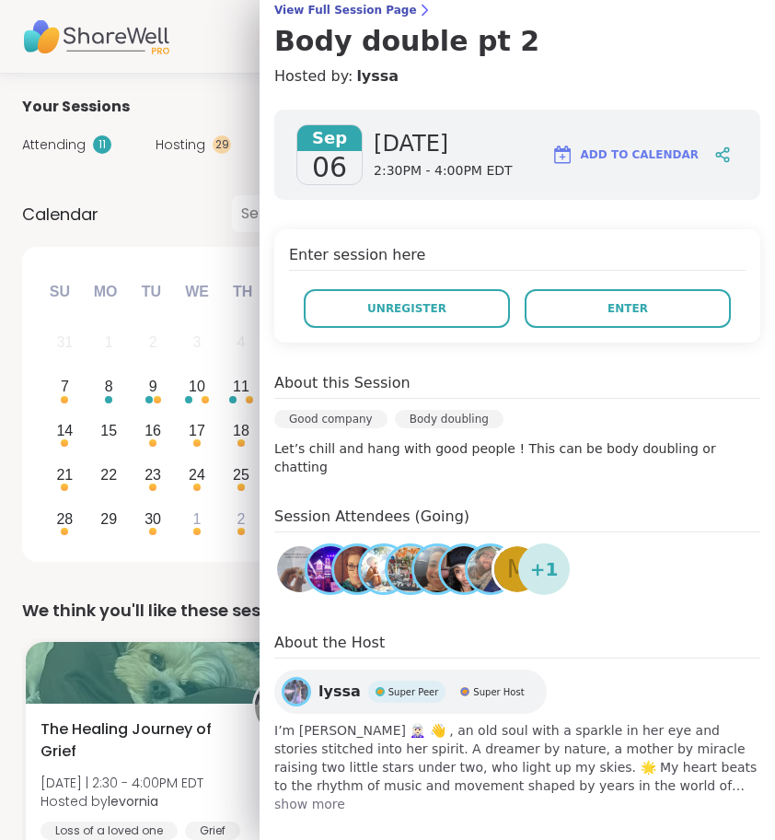
scroll to position [158, 0]
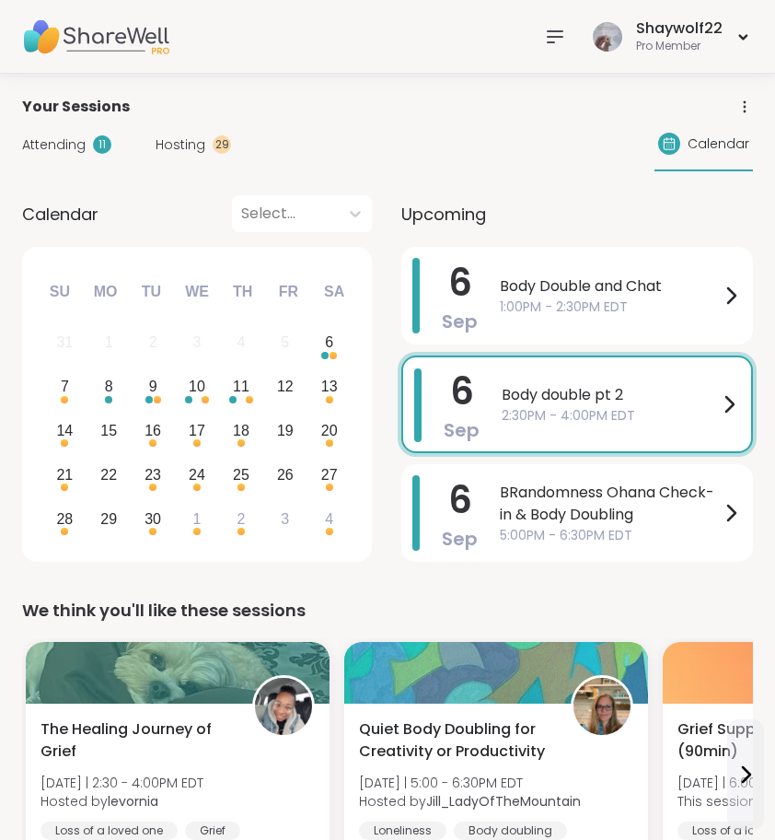
click at [168, 142] on span "Hosting" at bounding box center [181, 144] width 50 height 19
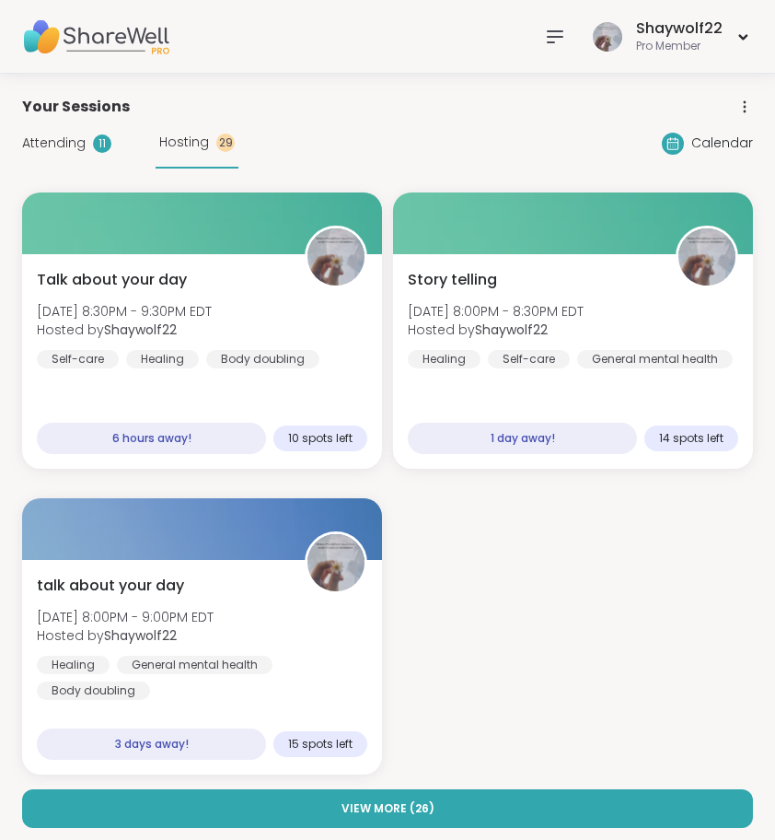
click at [55, 137] on span "Attending" at bounding box center [54, 143] width 64 height 19
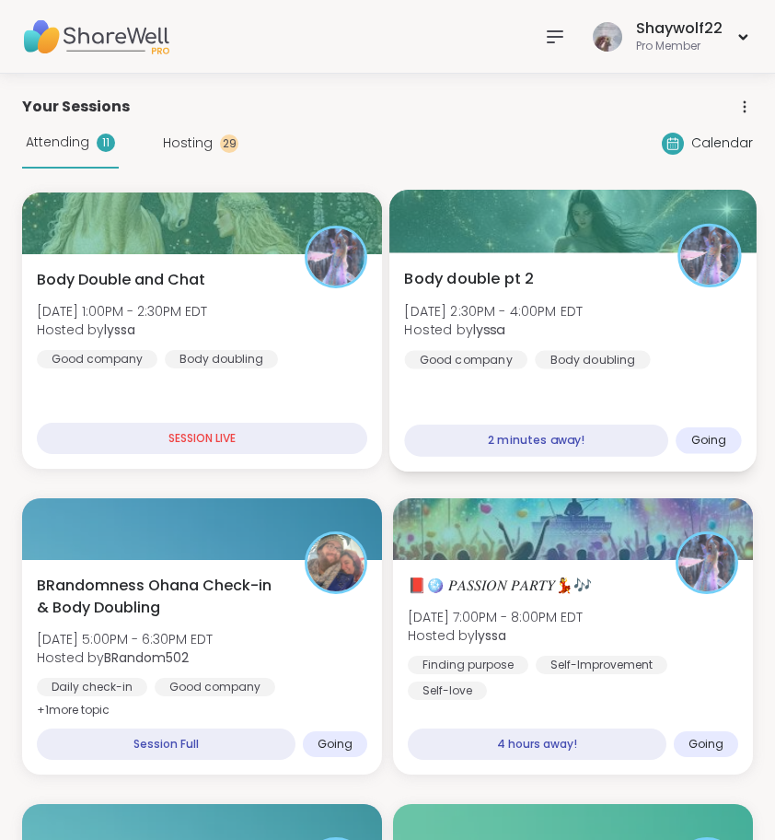
click at [510, 331] on span "Hosted by lyssa" at bounding box center [493, 329] width 179 height 18
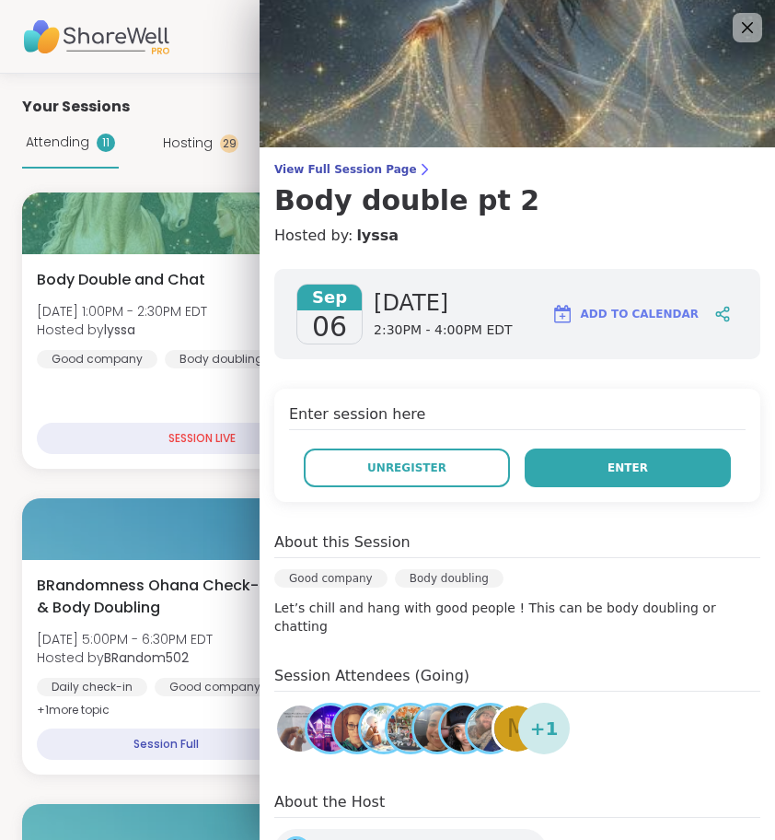
click at [619, 470] on span "Enter" at bounding box center [628, 467] width 41 height 17
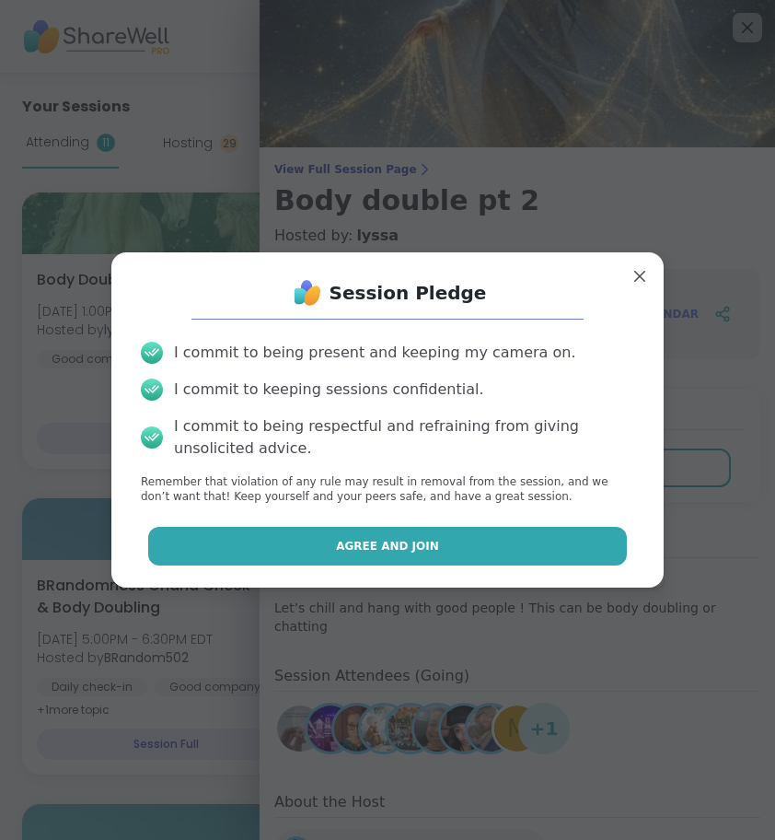
click at [442, 551] on button "Agree and Join" at bounding box center [388, 546] width 480 height 39
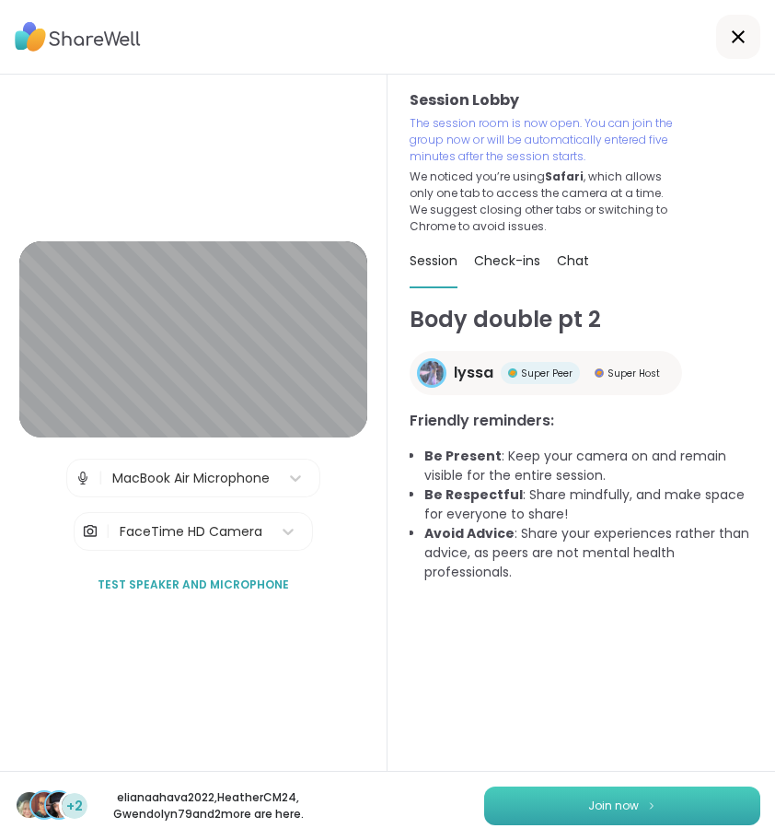
click at [630, 807] on span "Join now" at bounding box center [613, 805] width 51 height 17
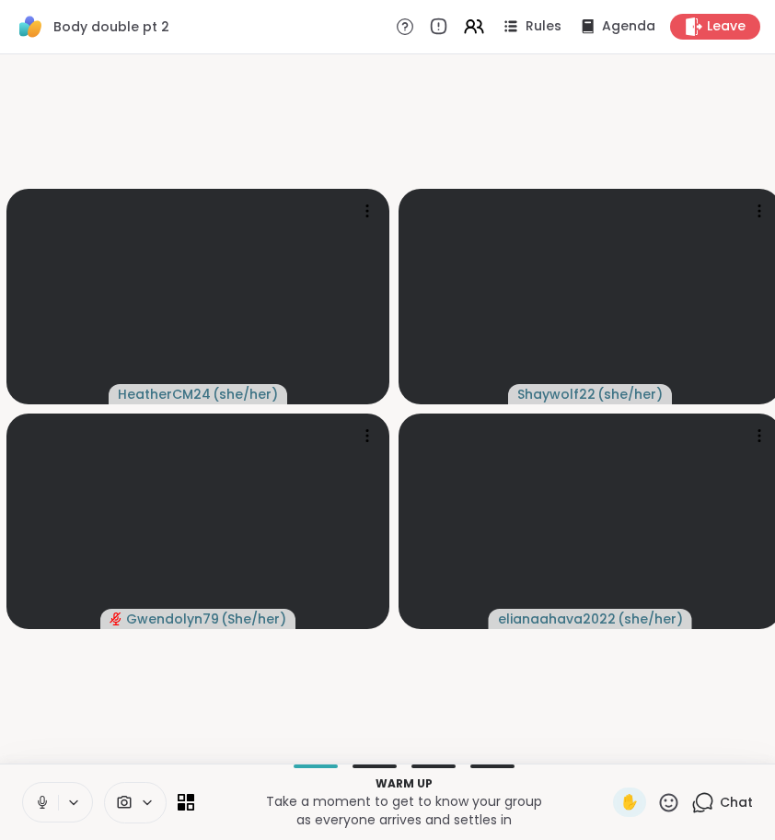
click at [30, 807] on button at bounding box center [40, 802] width 35 height 39
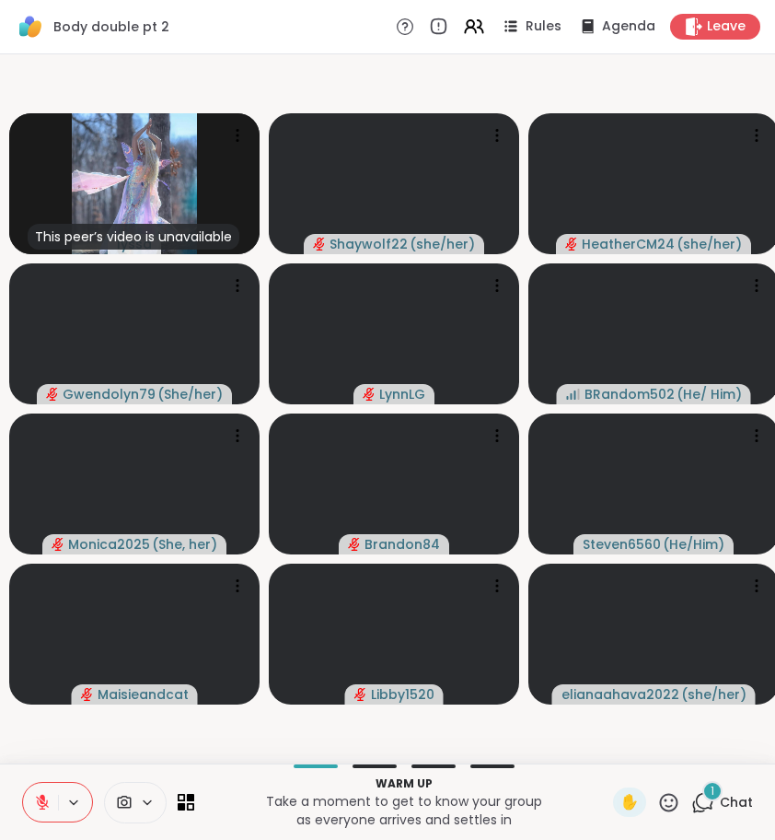
click at [705, 802] on icon at bounding box center [702, 802] width 23 height 23
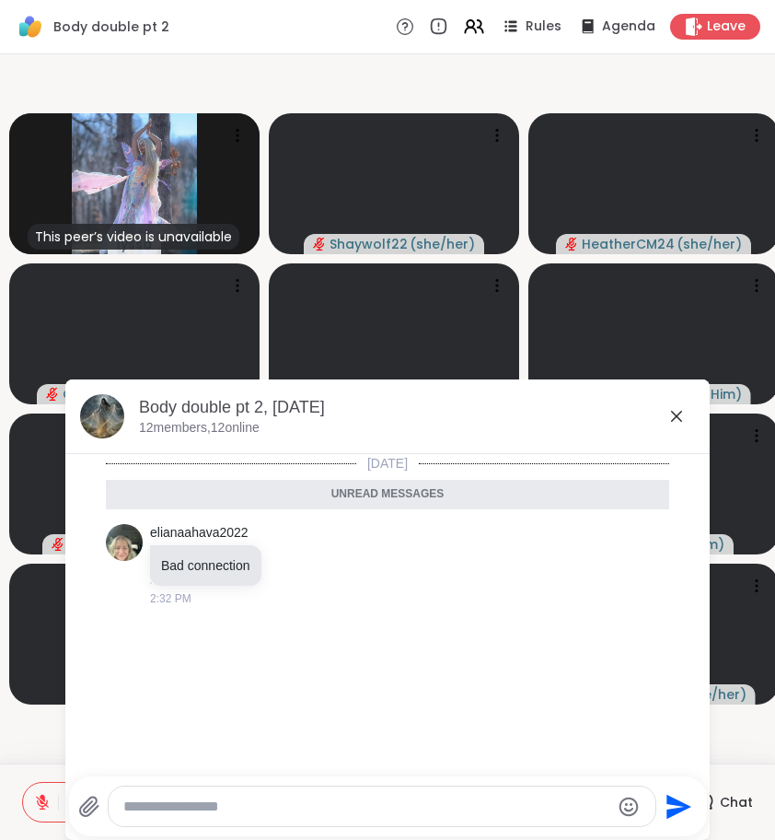
click at [774, 749] on html "Body double pt 2 Rules Agenda Leave This peer’s video is unavailable lyssa Shay…" at bounding box center [387, 420] width 775 height 840
click at [680, 408] on icon at bounding box center [677, 416] width 22 height 22
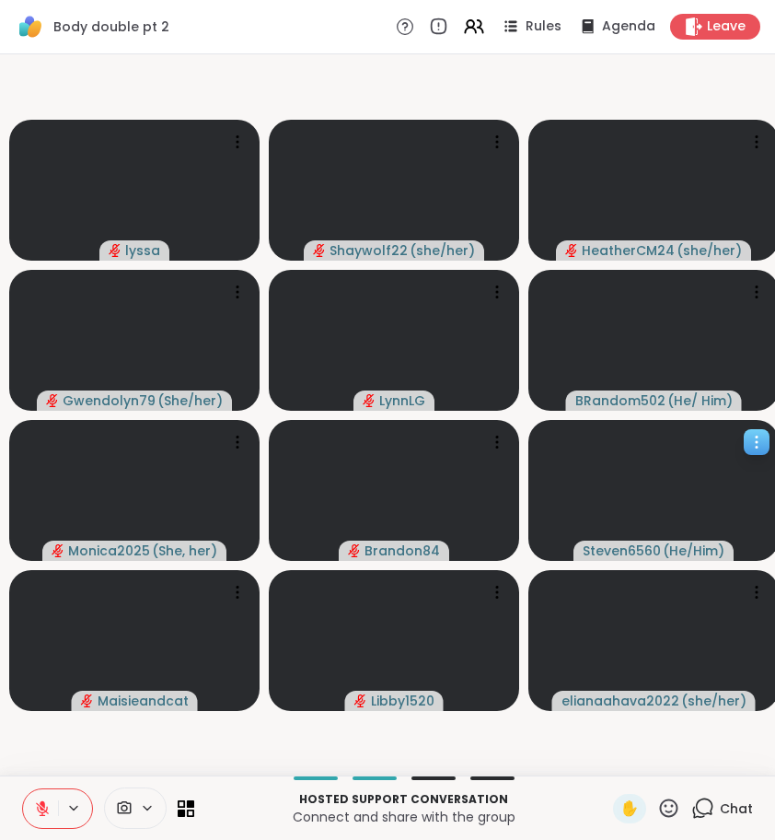
click at [680, 423] on video at bounding box center [654, 490] width 250 height 141
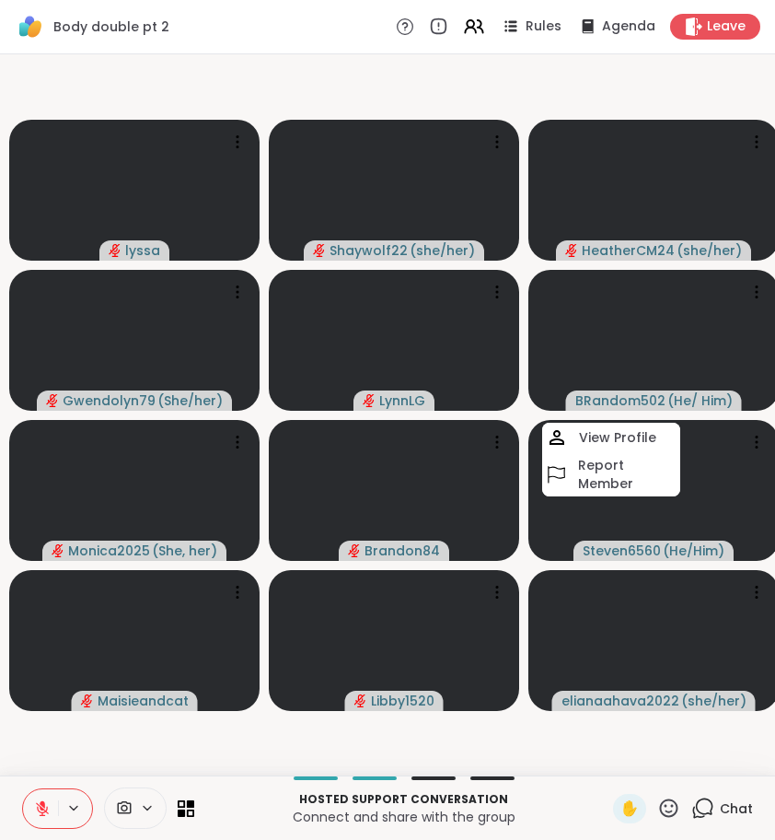
click at [47, 801] on icon at bounding box center [42, 808] width 17 height 17
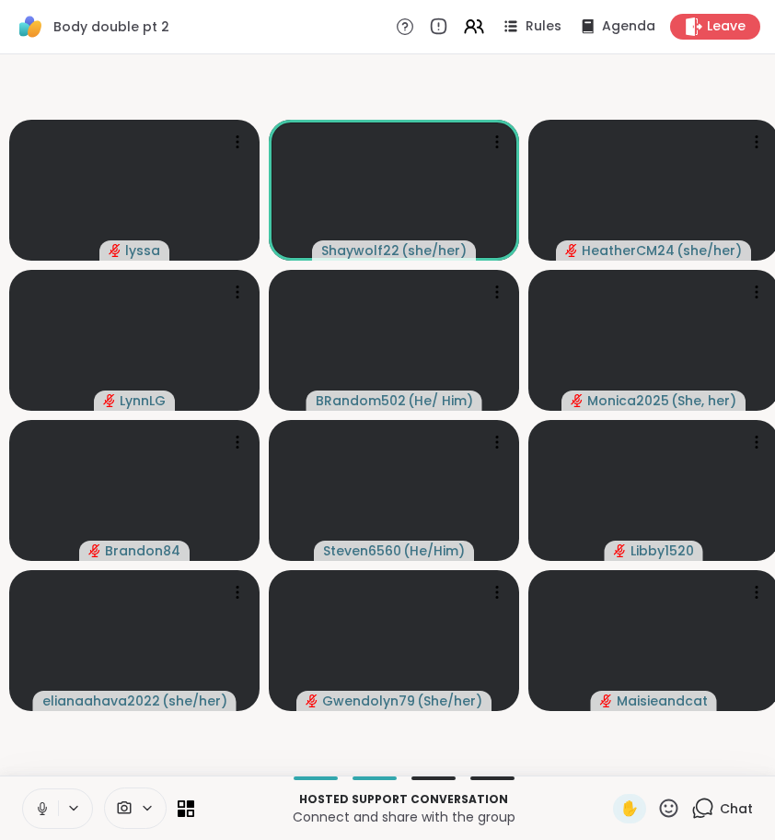
click at [43, 806] on icon at bounding box center [42, 808] width 17 height 17
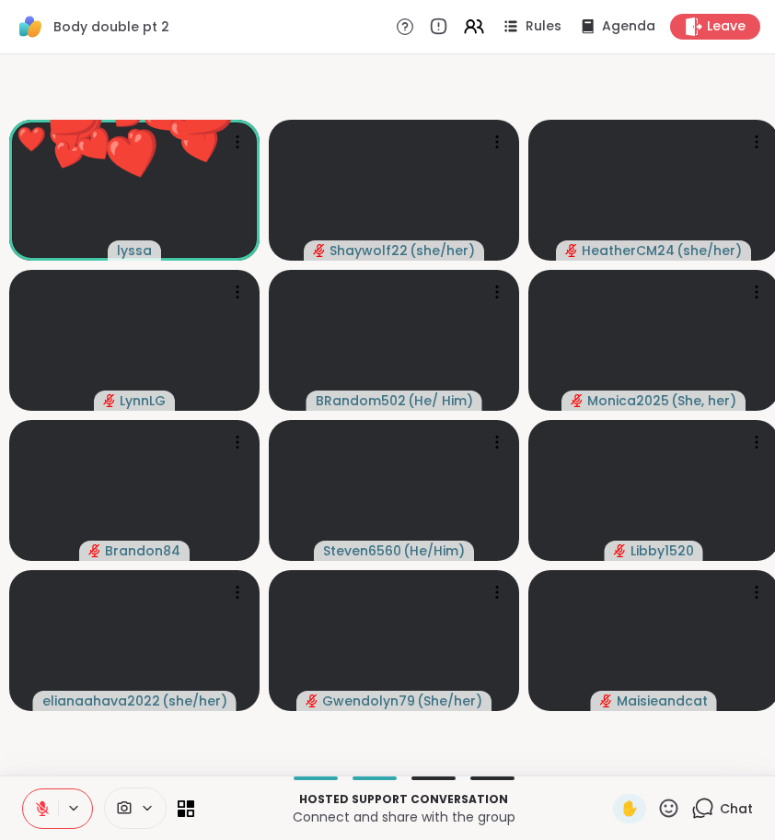
click at [659, 817] on icon at bounding box center [668, 807] width 23 height 23
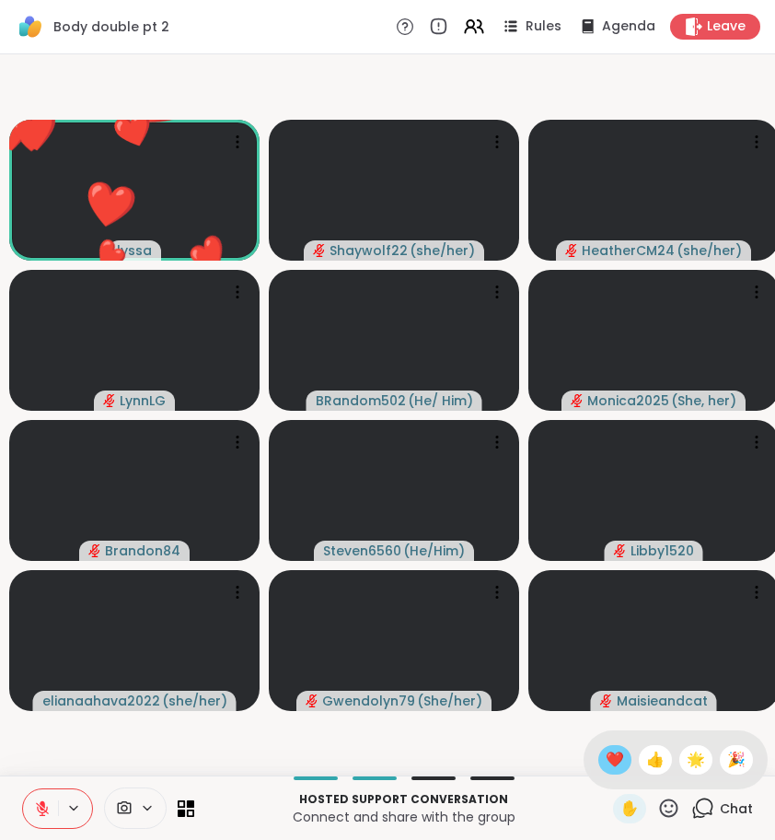
click at [609, 746] on div "❤️" at bounding box center [614, 759] width 33 height 29
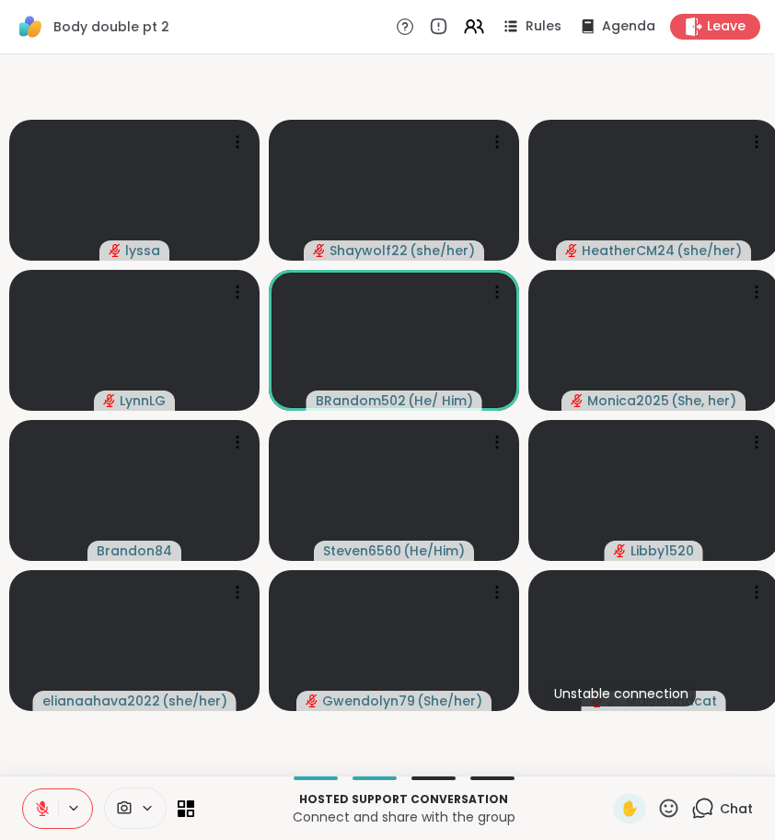
click at [669, 810] on icon at bounding box center [668, 807] width 23 height 23
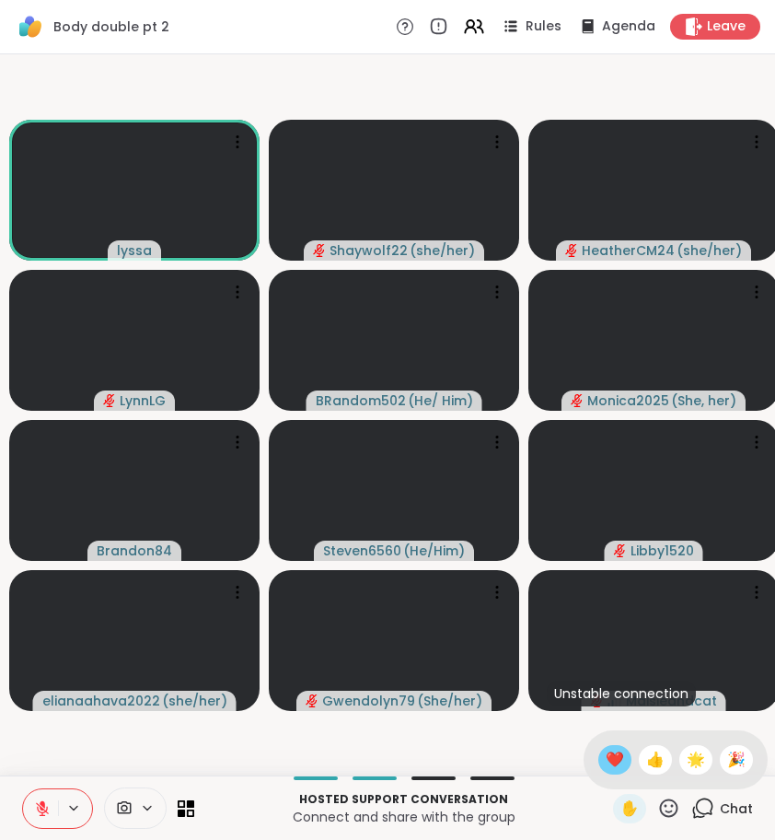
click at [618, 766] on span "❤️" at bounding box center [615, 760] width 18 height 22
click at [714, 796] on span "1" at bounding box center [713, 797] width 4 height 16
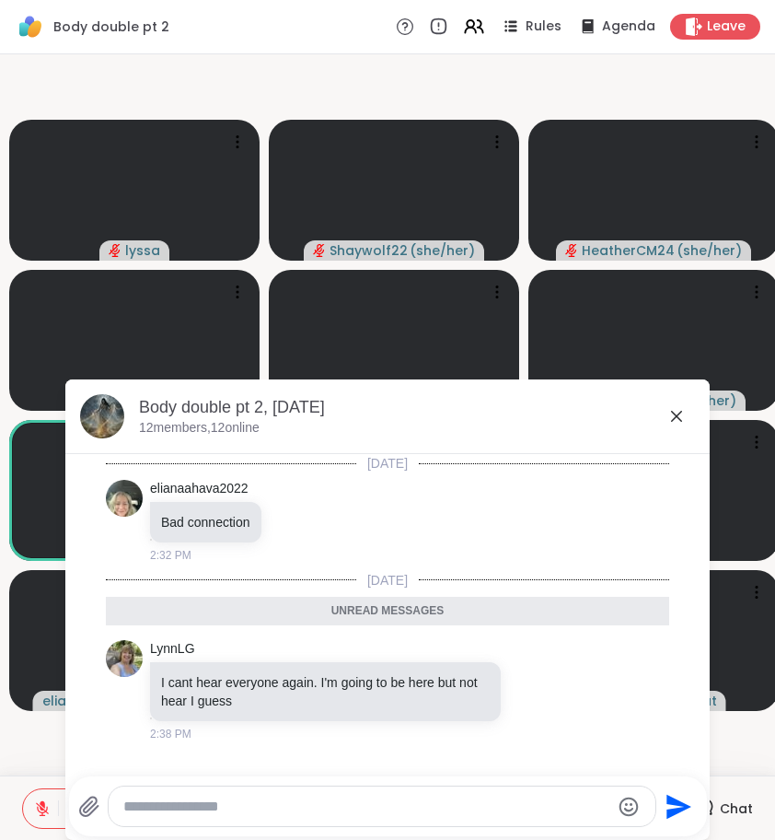
click at [679, 415] on icon at bounding box center [676, 416] width 11 height 11
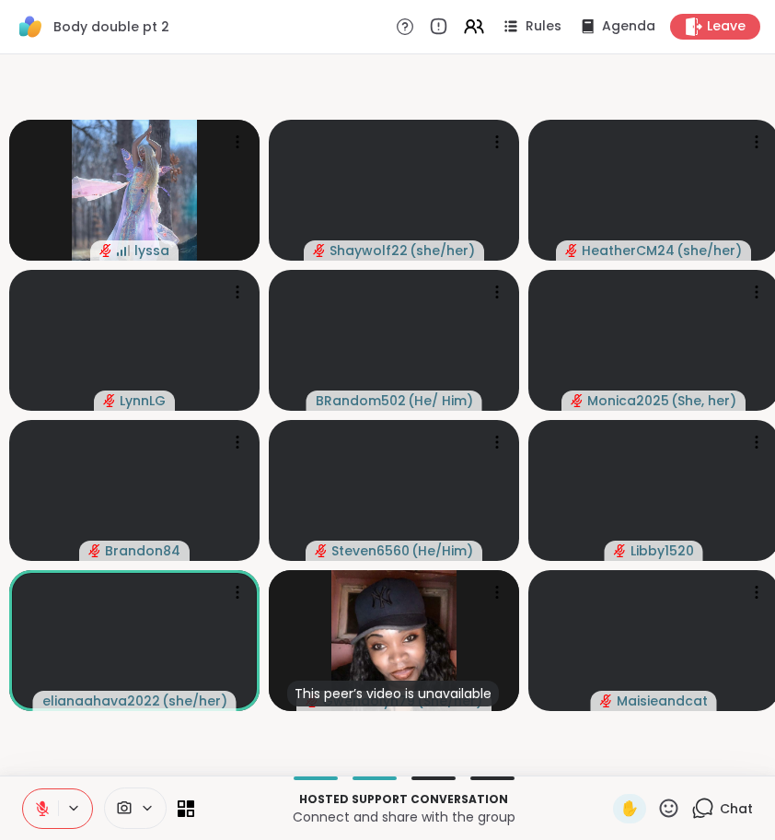
click at [676, 808] on icon at bounding box center [668, 807] width 23 height 23
click at [607, 761] on span "❤️" at bounding box center [615, 760] width 18 height 22
click at [666, 809] on icon at bounding box center [668, 807] width 23 height 23
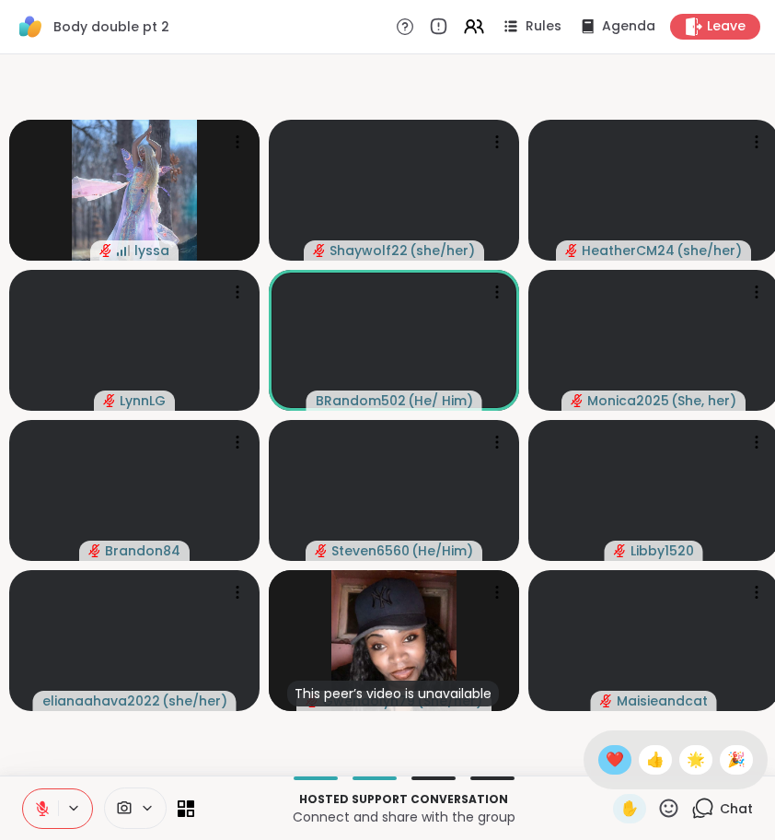
click at [609, 763] on span "❤️" at bounding box center [615, 760] width 18 height 22
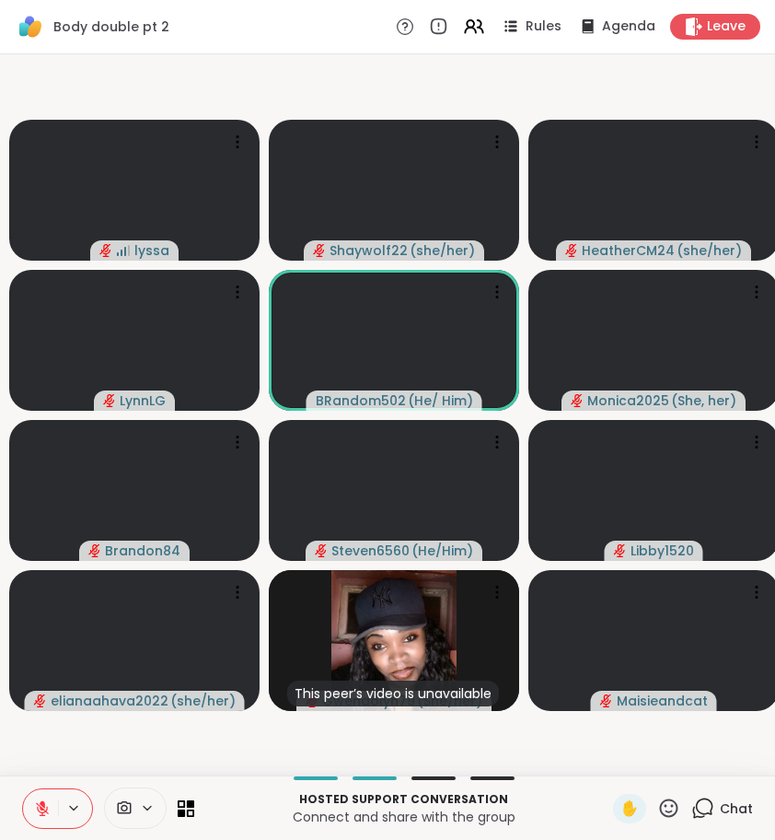
click at [674, 800] on icon at bounding box center [668, 807] width 23 height 23
click at [619, 768] on span "❤️" at bounding box center [615, 760] width 18 height 22
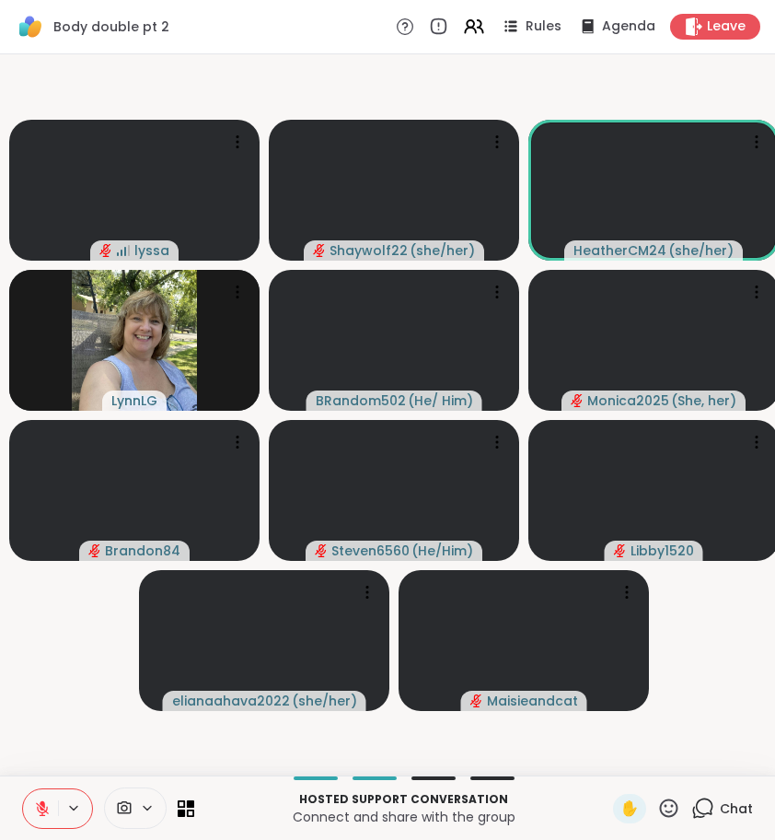
click at [672, 815] on icon at bounding box center [668, 807] width 23 height 23
click at [612, 752] on span "❤️" at bounding box center [615, 760] width 18 height 22
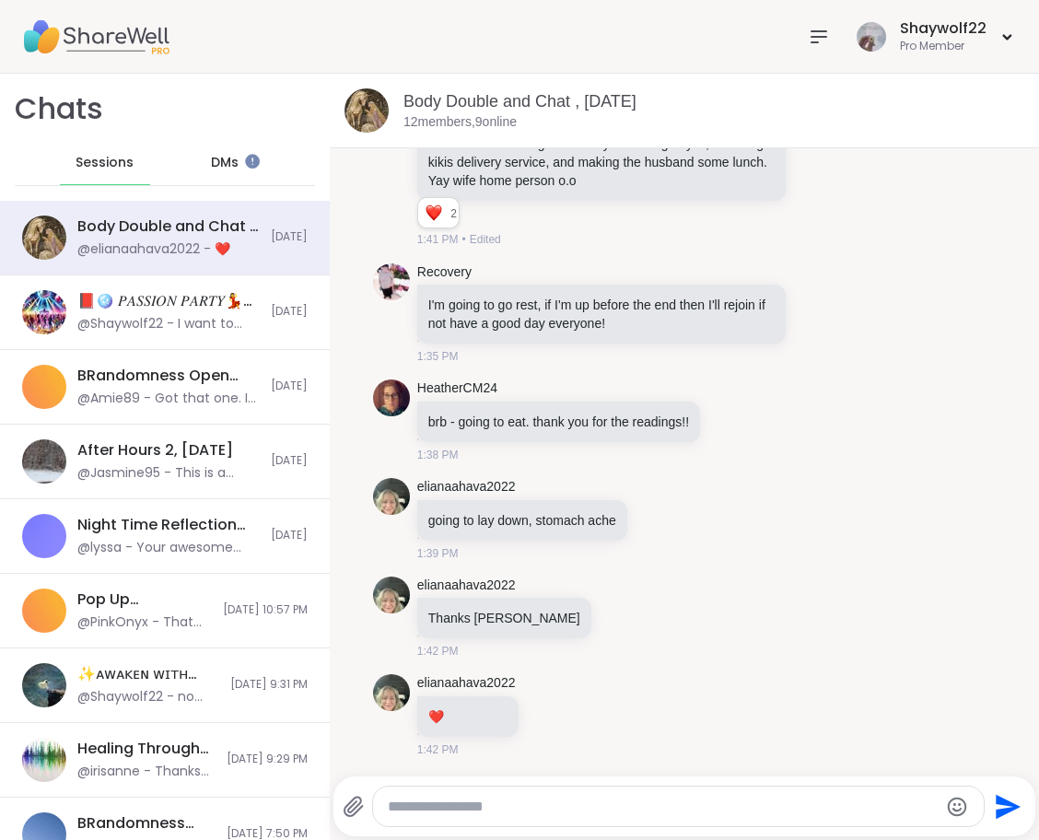
click at [837, 37] on div at bounding box center [818, 36] width 37 height 37
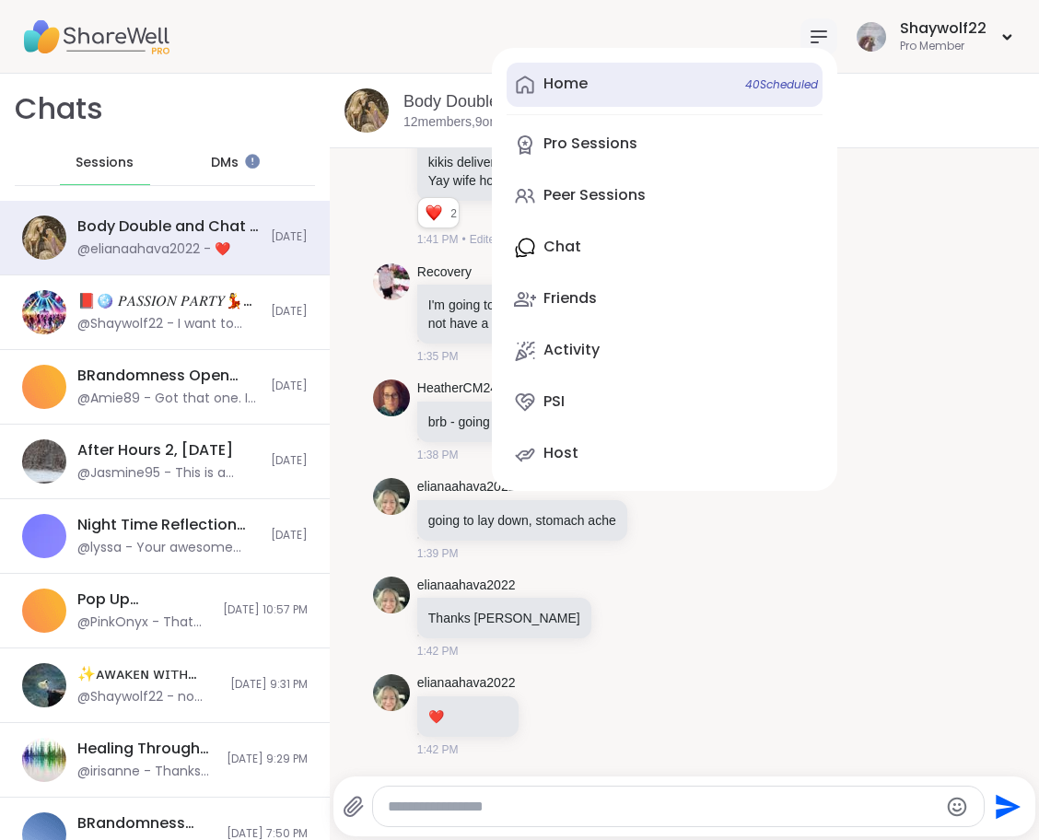
click at [575, 102] on link "Home 40 Scheduled" at bounding box center [664, 85] width 316 height 44
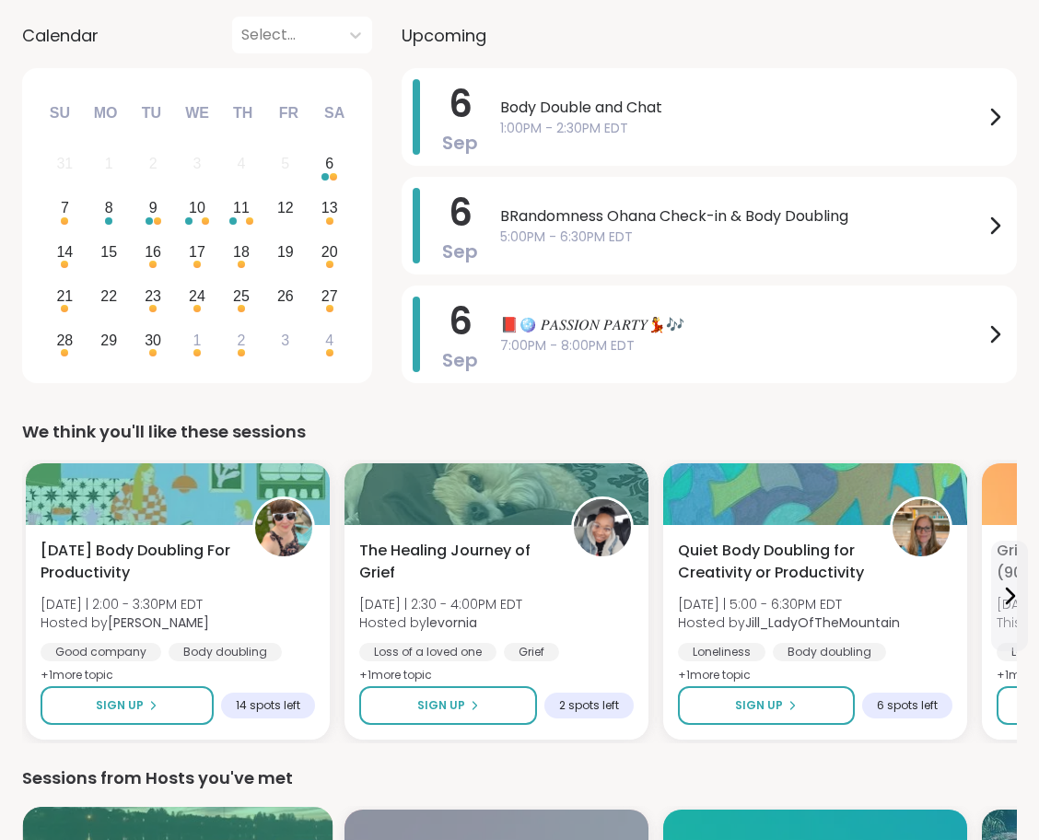
scroll to position [87, 0]
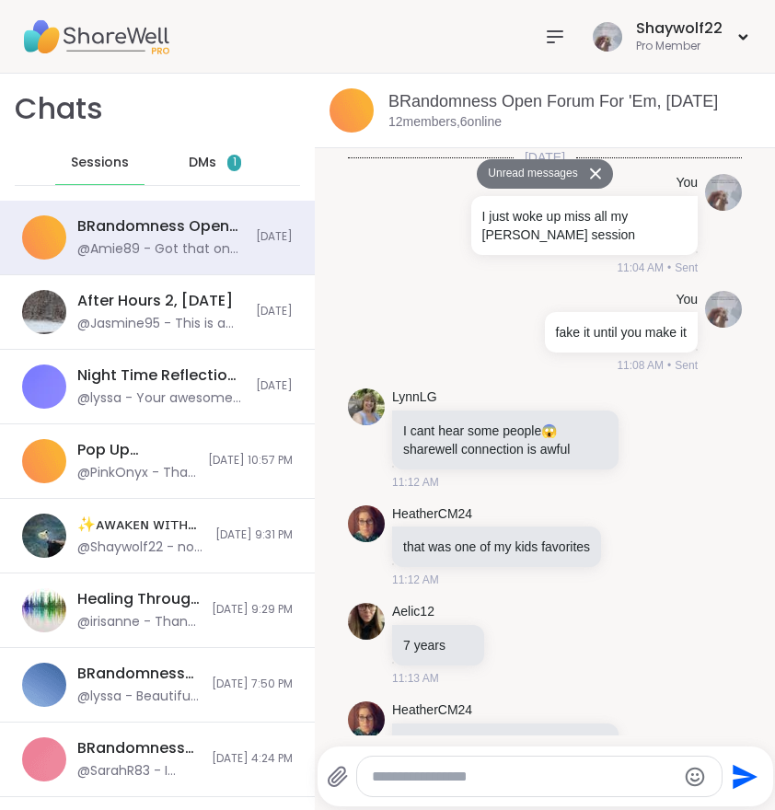
scroll to position [6733, 0]
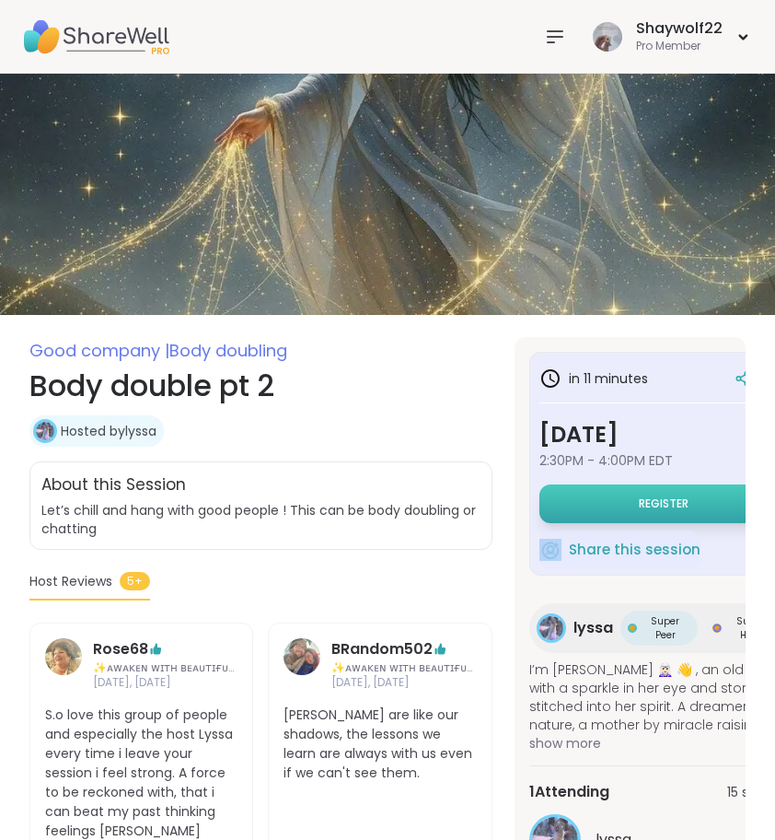
click at [630, 505] on button "Register" at bounding box center [665, 503] width 250 height 39
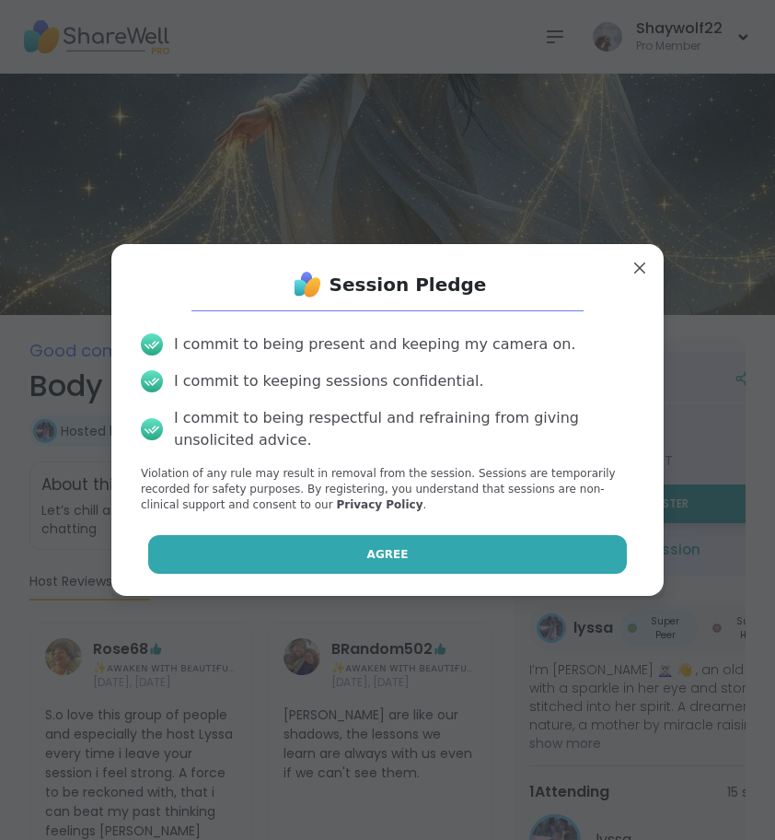
click at [506, 561] on button "Agree" at bounding box center [388, 554] width 480 height 39
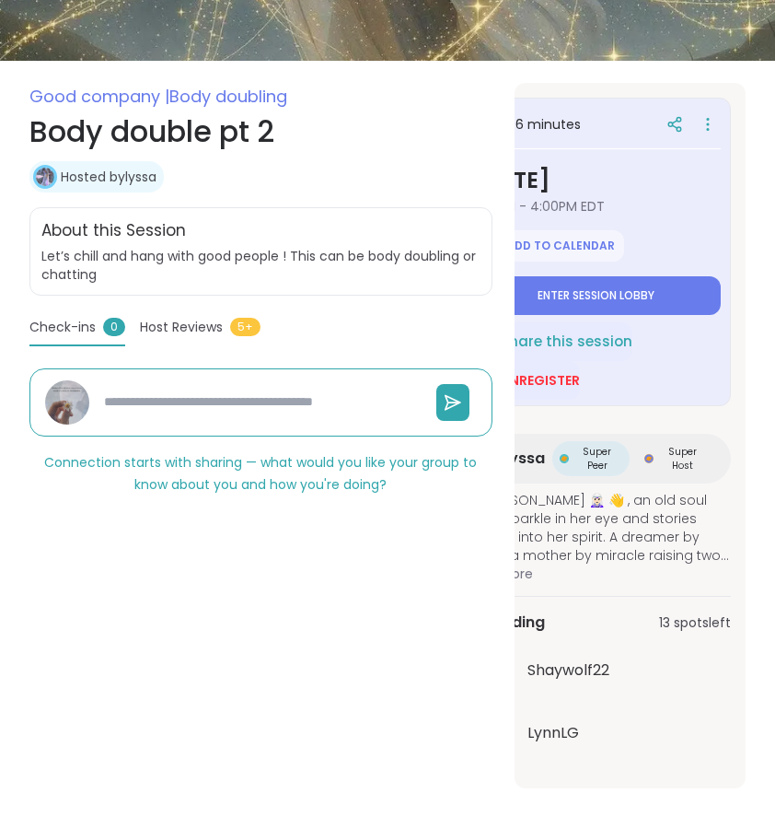
scroll to position [261, 0]
type textarea "*"
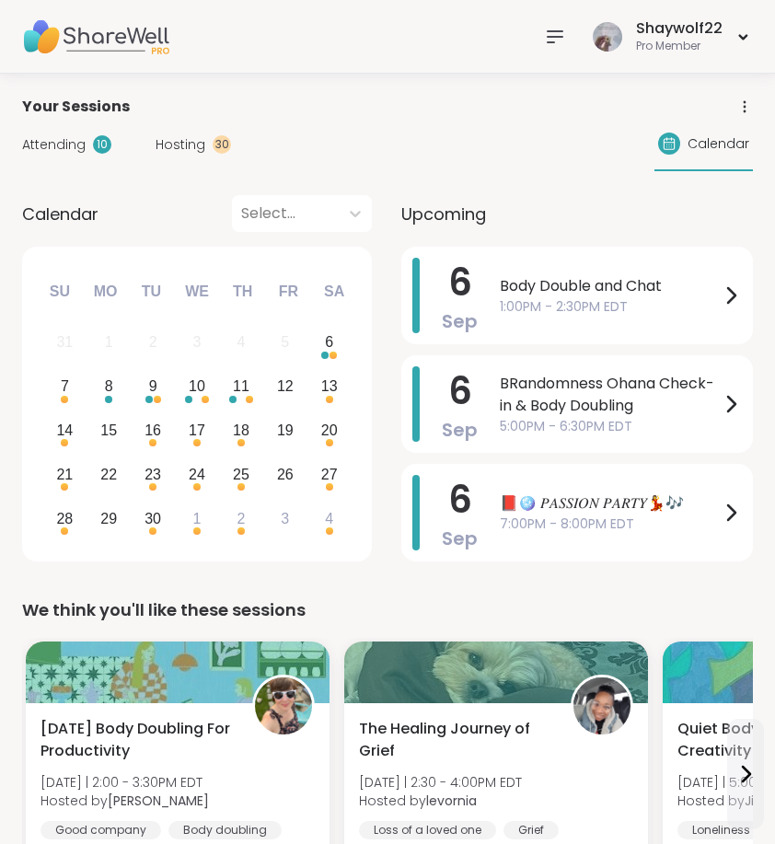
click at [178, 145] on span "Hosting" at bounding box center [181, 144] width 50 height 19
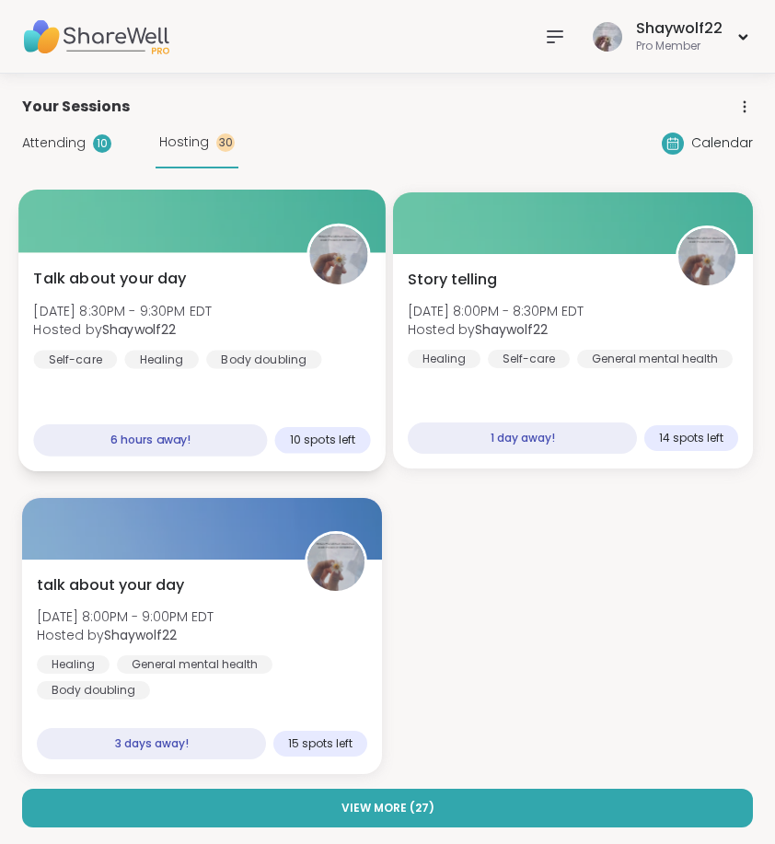
click at [212, 336] on span "Hosted by Shaywolf22" at bounding box center [122, 329] width 179 height 18
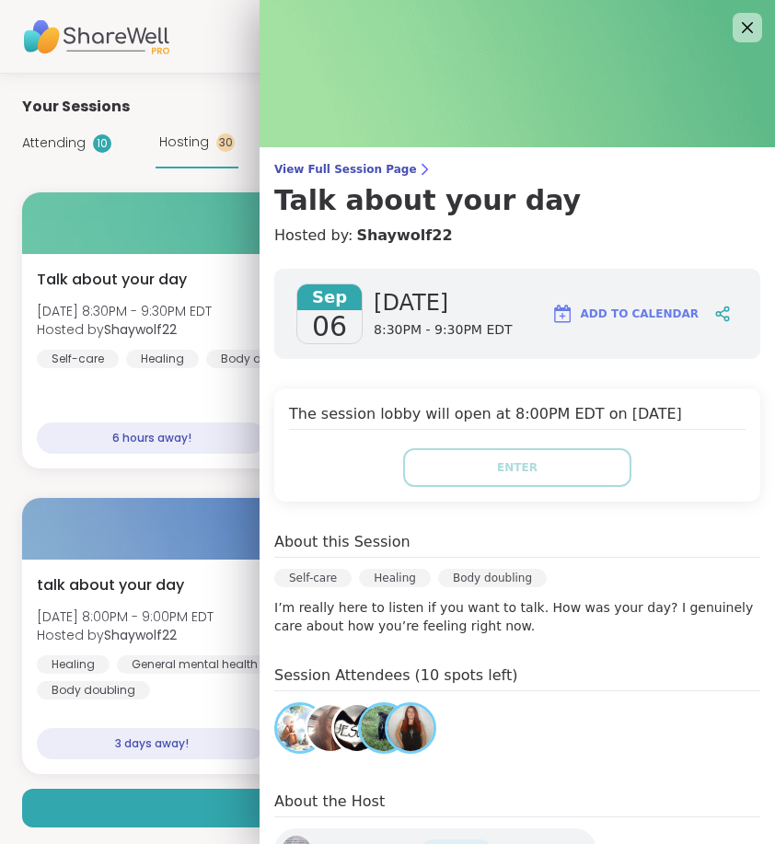
click at [213, 482] on div "Talk about your day Sat, Sep 06 | 8:30PM - 9:30PM EDT Hosted by Shaywolf22 Self…" at bounding box center [387, 483] width 731 height 582
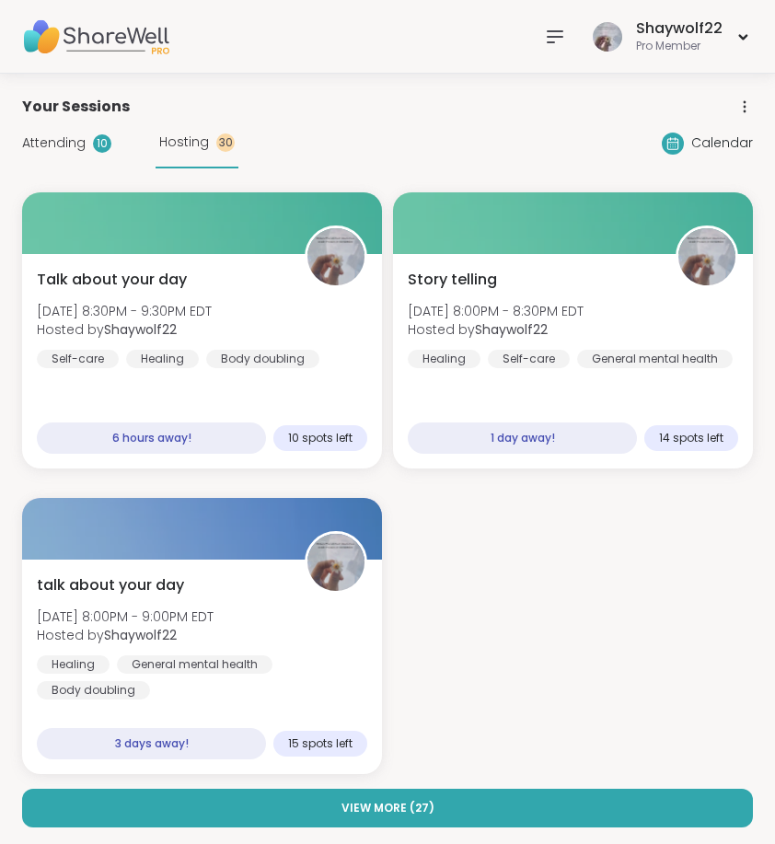
click at [67, 137] on span "Attending" at bounding box center [54, 143] width 64 height 19
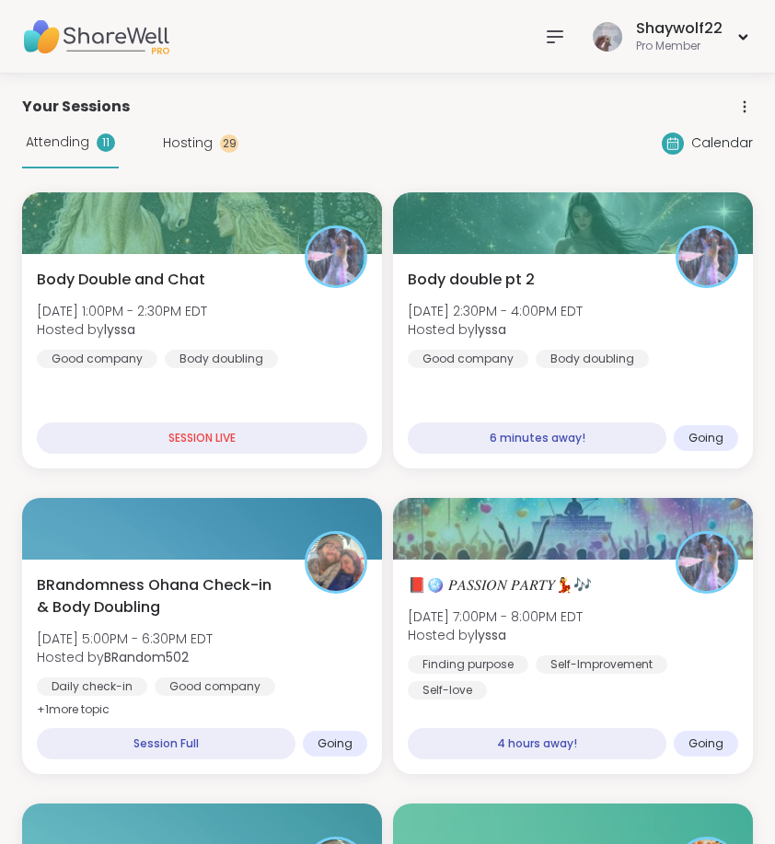
click at [553, 37] on icon at bounding box center [555, 36] width 15 height 11
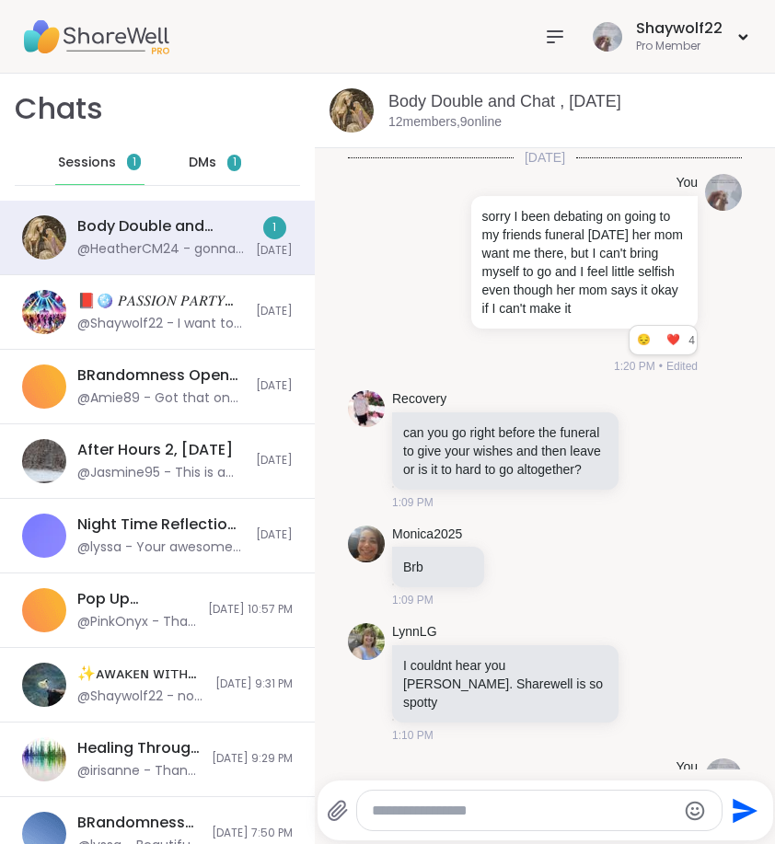
click at [562, 43] on icon at bounding box center [555, 37] width 22 height 22
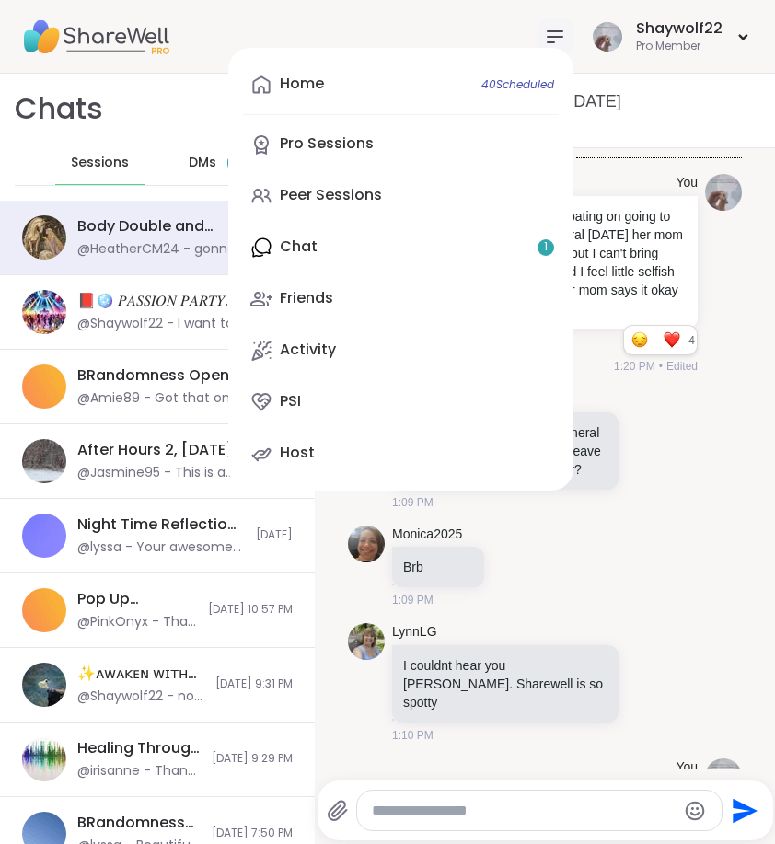
scroll to position [5579, 0]
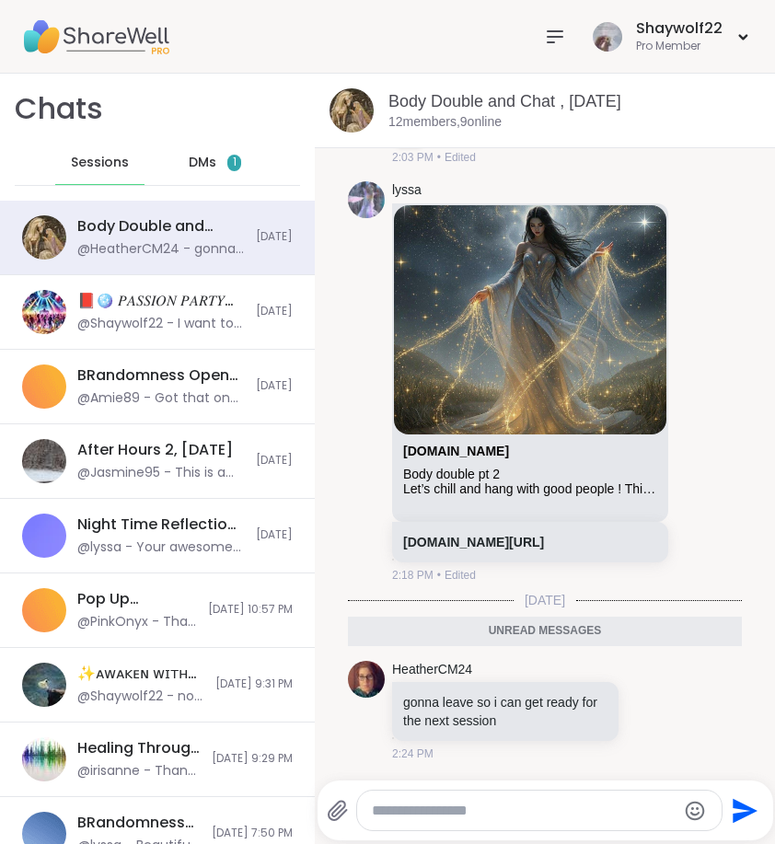
click at [215, 146] on div "DMs 1" at bounding box center [215, 163] width 90 height 44
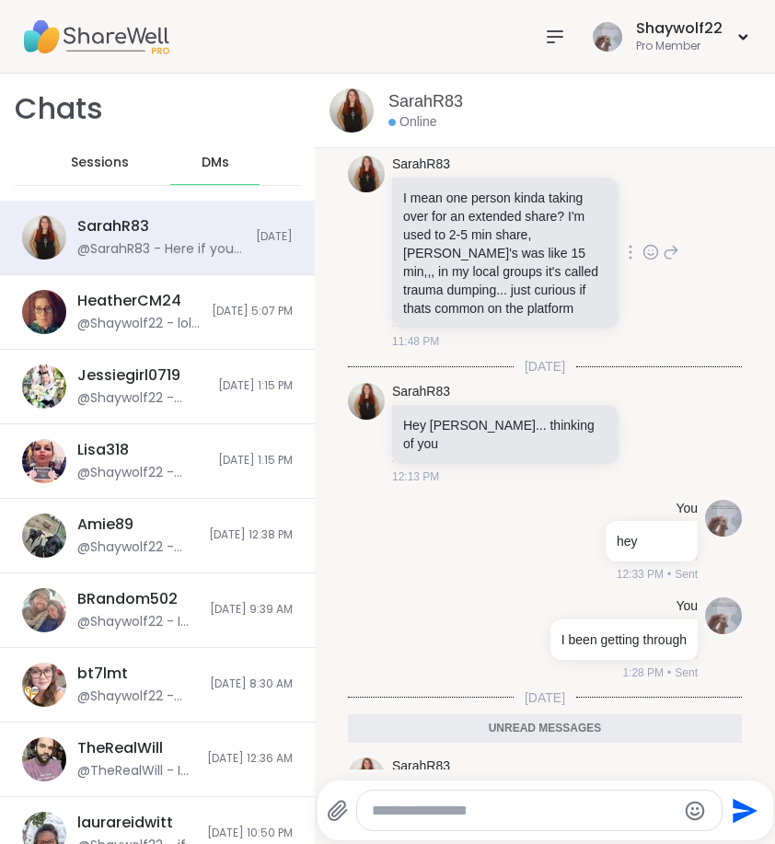
scroll to position [7648, 0]
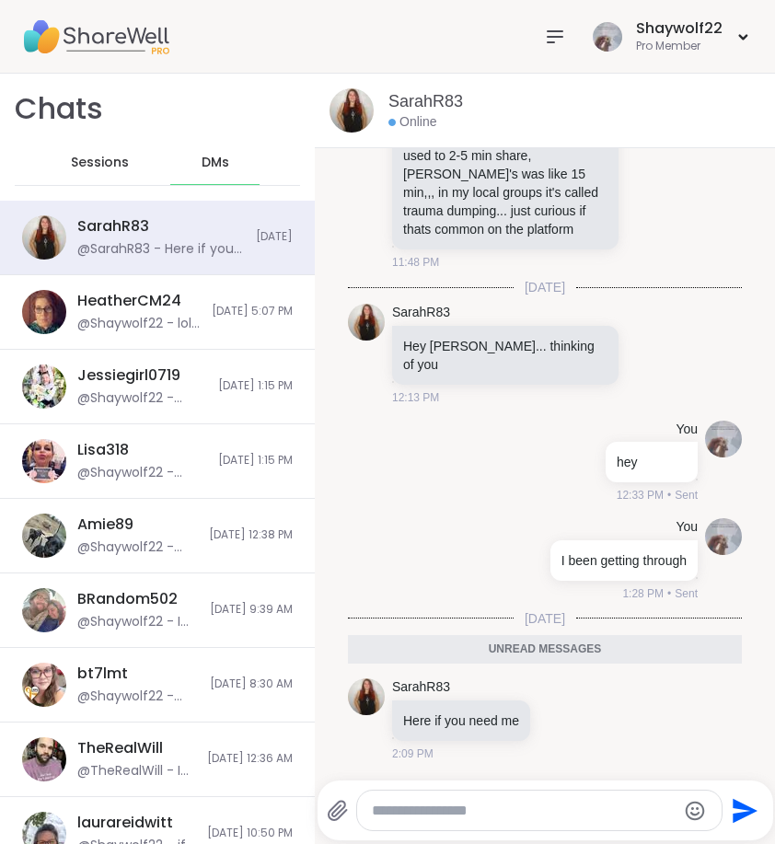
click at [119, 159] on span "Sessions" at bounding box center [100, 163] width 58 height 18
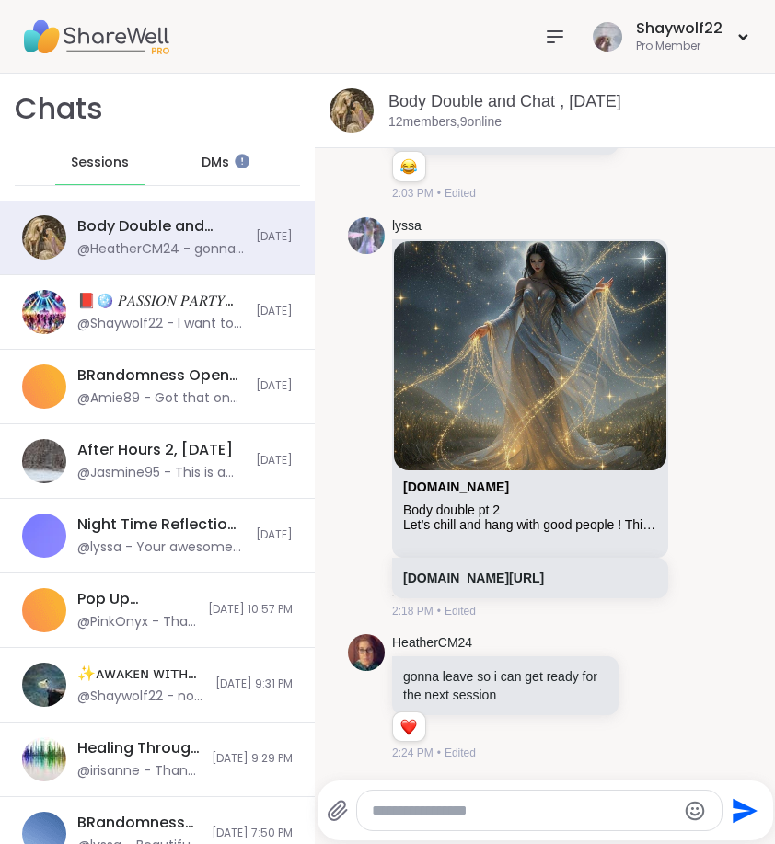
click at [556, 32] on icon at bounding box center [555, 37] width 22 height 22
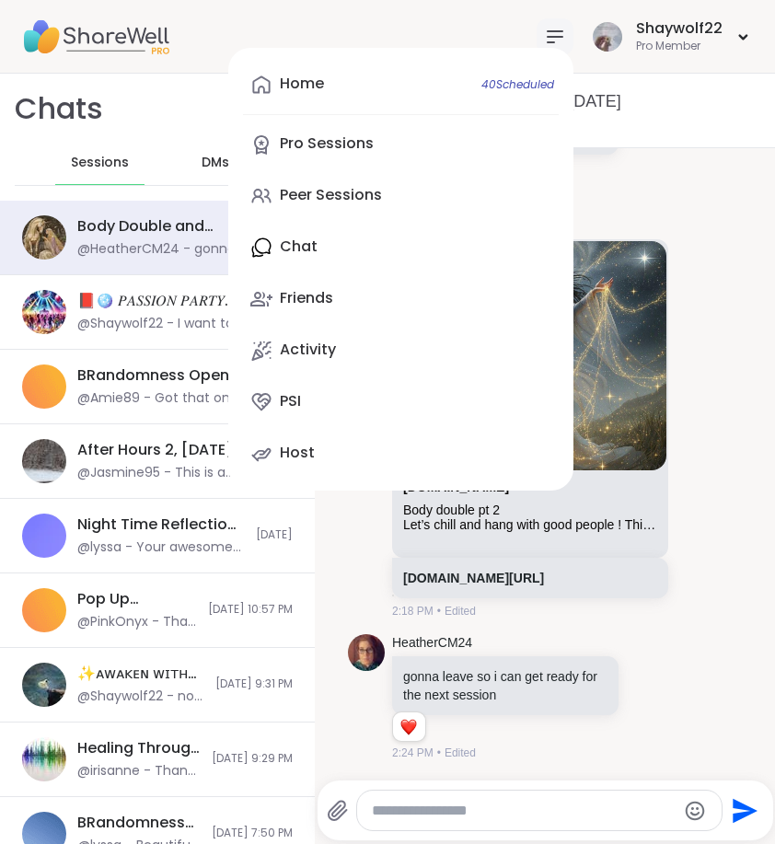
drag, startPoint x: 349, startPoint y: 273, endPoint x: 343, endPoint y: 262, distance: 12.0
click at [343, 262] on div "Home 40 Scheduled Pro Sessions Peer Sessions Chat Friends Activity PSI Host" at bounding box center [400, 269] width 345 height 443
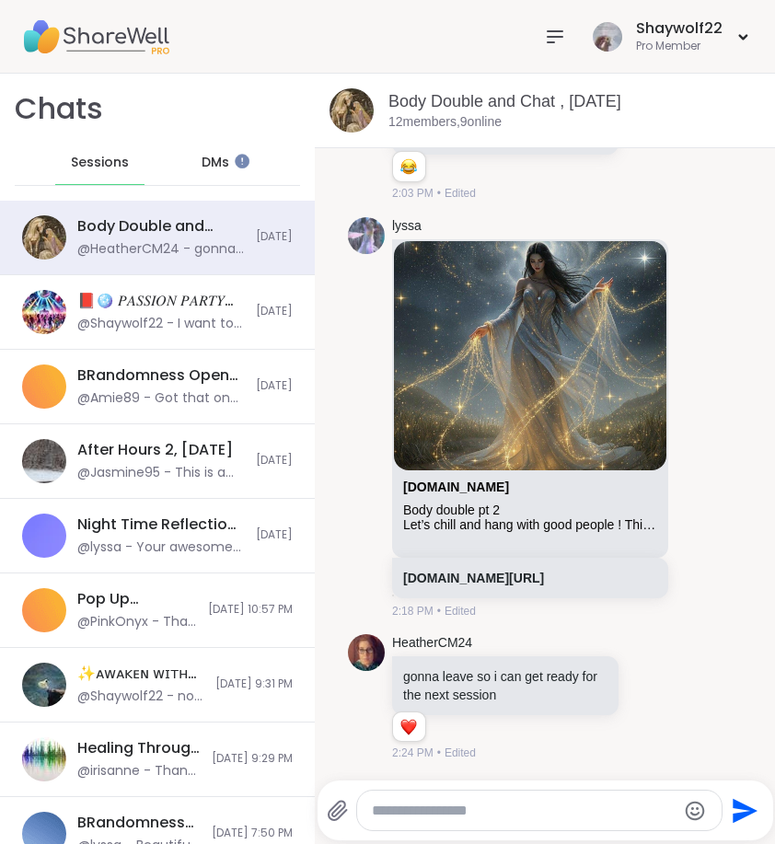
click at [110, 157] on span "Sessions" at bounding box center [100, 163] width 58 height 18
click at [204, 166] on span "DMs" at bounding box center [216, 163] width 28 height 18
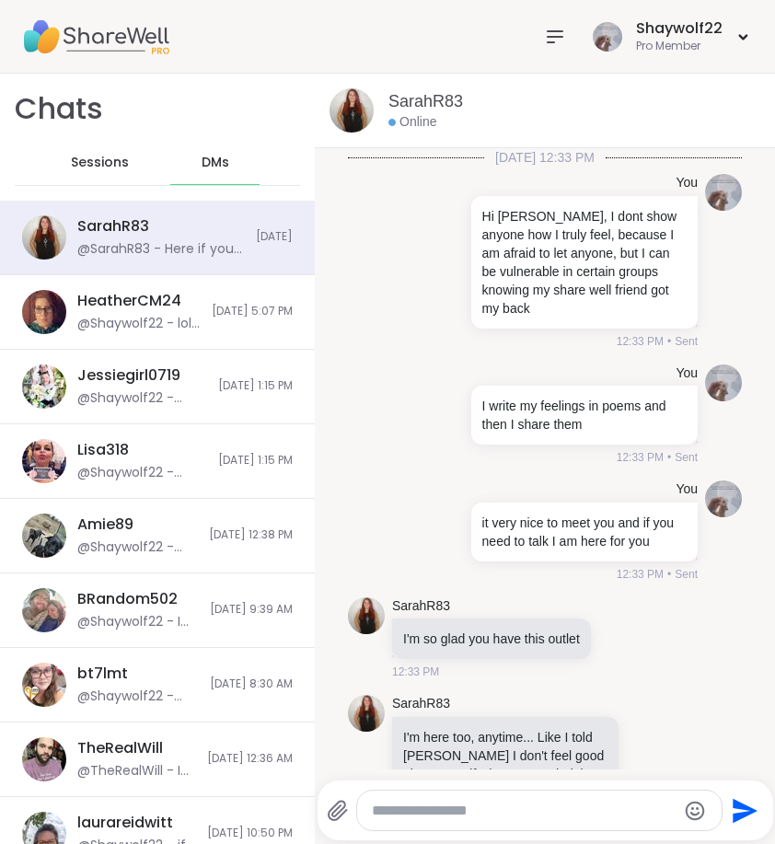
scroll to position [7586, 0]
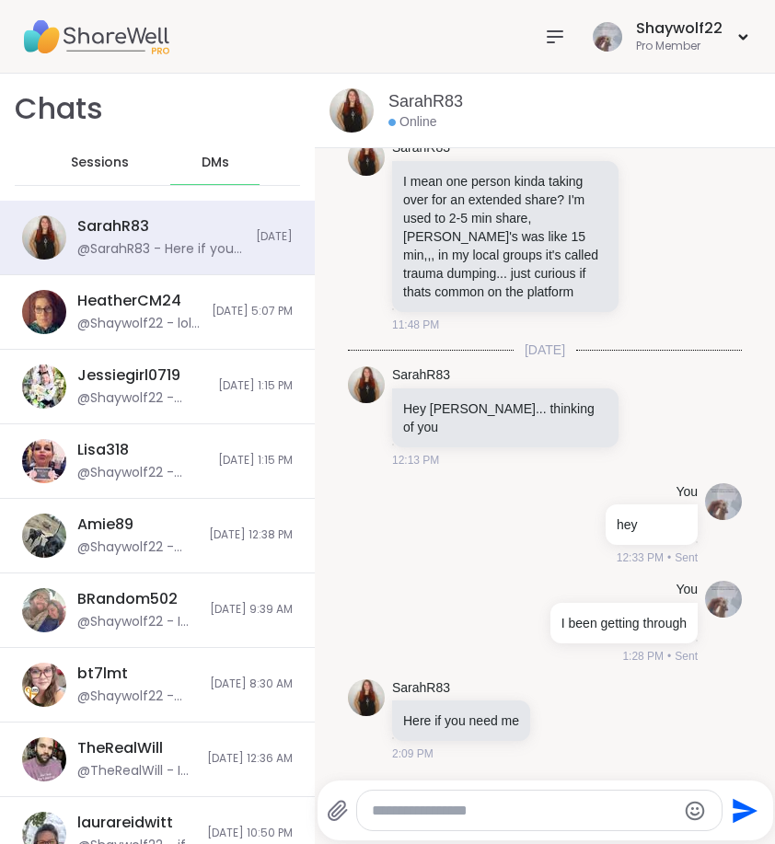
click at [212, 170] on div "DMs" at bounding box center [215, 163] width 90 height 44
click at [518, 812] on textarea "Type your message" at bounding box center [524, 811] width 305 height 18
type textarea "**********"
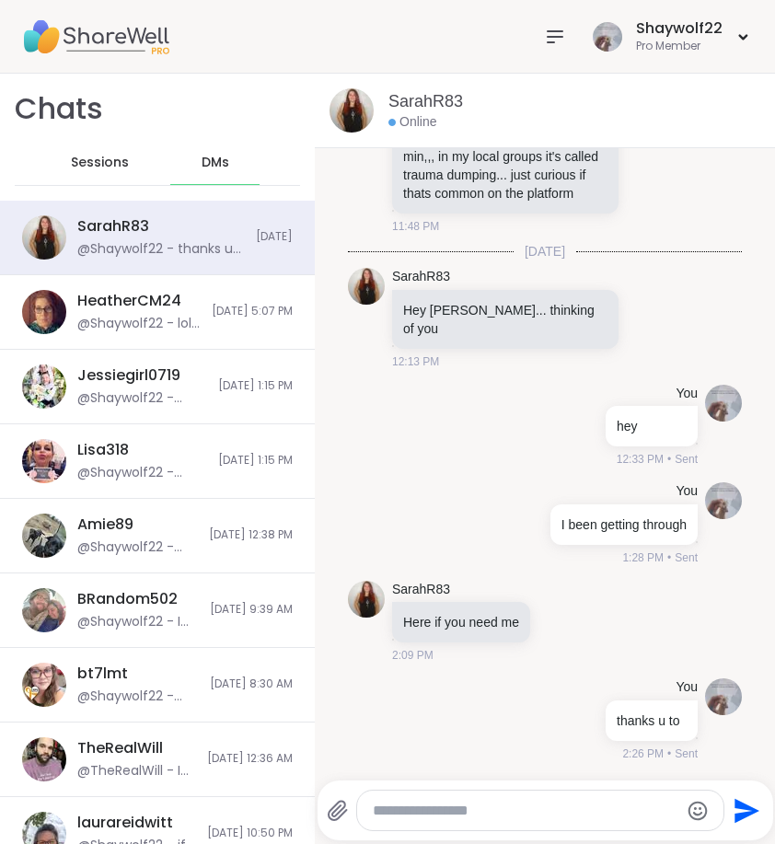
click at [90, 156] on span "Sessions" at bounding box center [100, 163] width 58 height 18
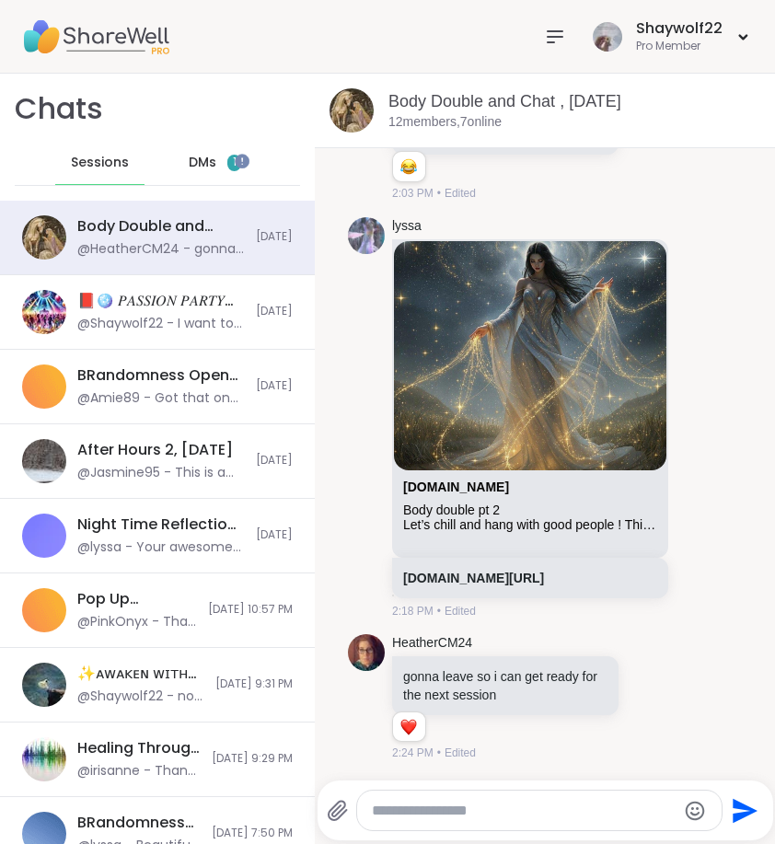
click at [195, 159] on span "DMs" at bounding box center [203, 163] width 28 height 18
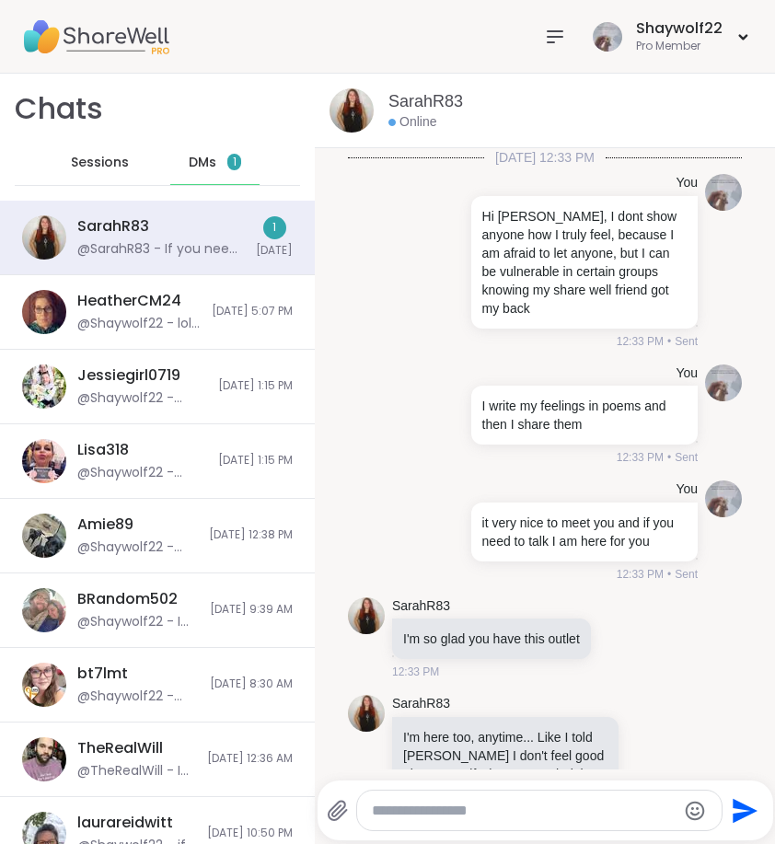
scroll to position [7880, 0]
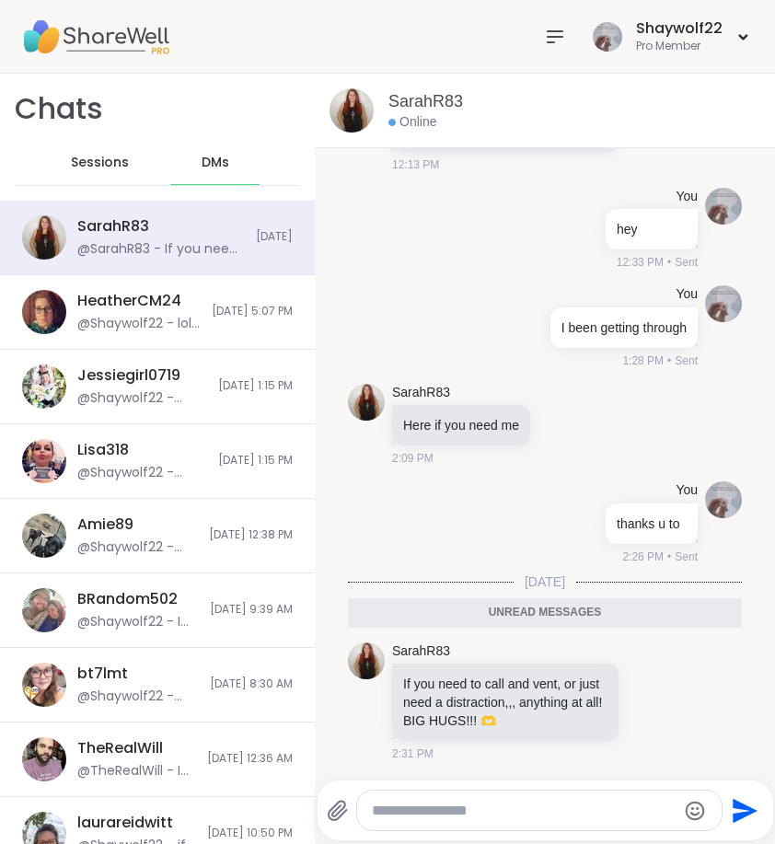
click at [72, 157] on span "Sessions" at bounding box center [100, 163] width 58 height 18
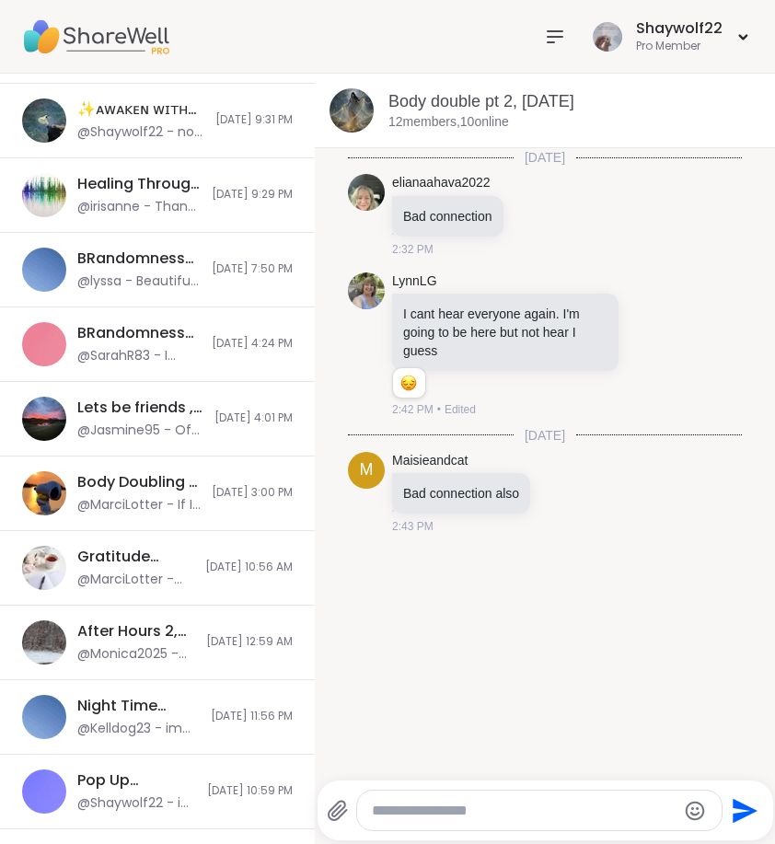
scroll to position [734, 0]
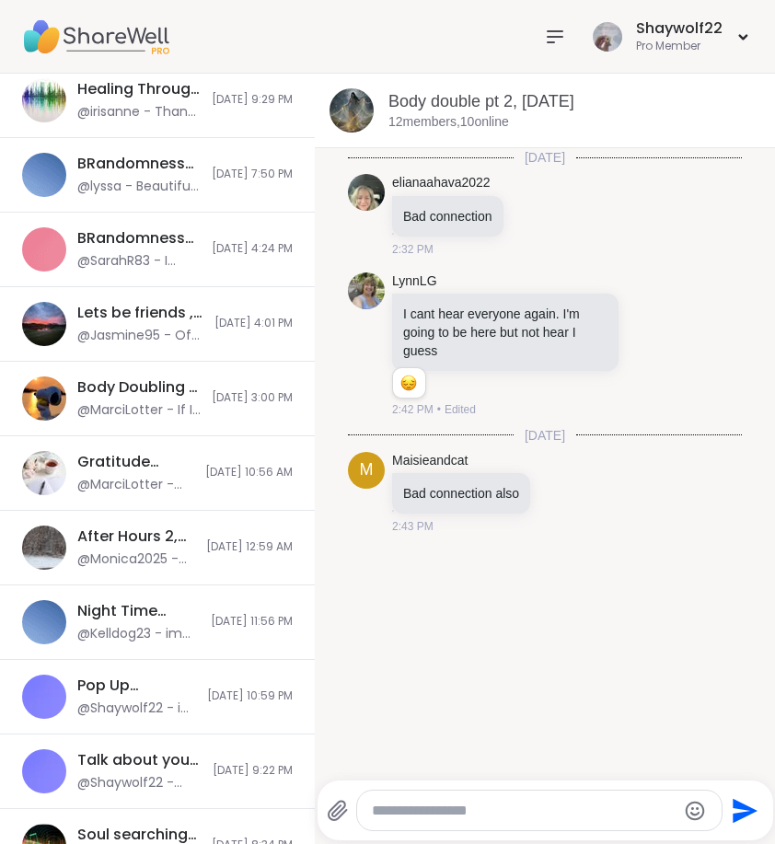
click at [488, 805] on textarea "Type your message" at bounding box center [524, 811] width 305 height 18
click at [558, 822] on div at bounding box center [539, 811] width 365 height 40
click at [561, 807] on textarea "Type your message" at bounding box center [524, 811] width 305 height 18
click at [529, 802] on textarea "**********" at bounding box center [525, 811] width 305 height 18
type textarea "*"
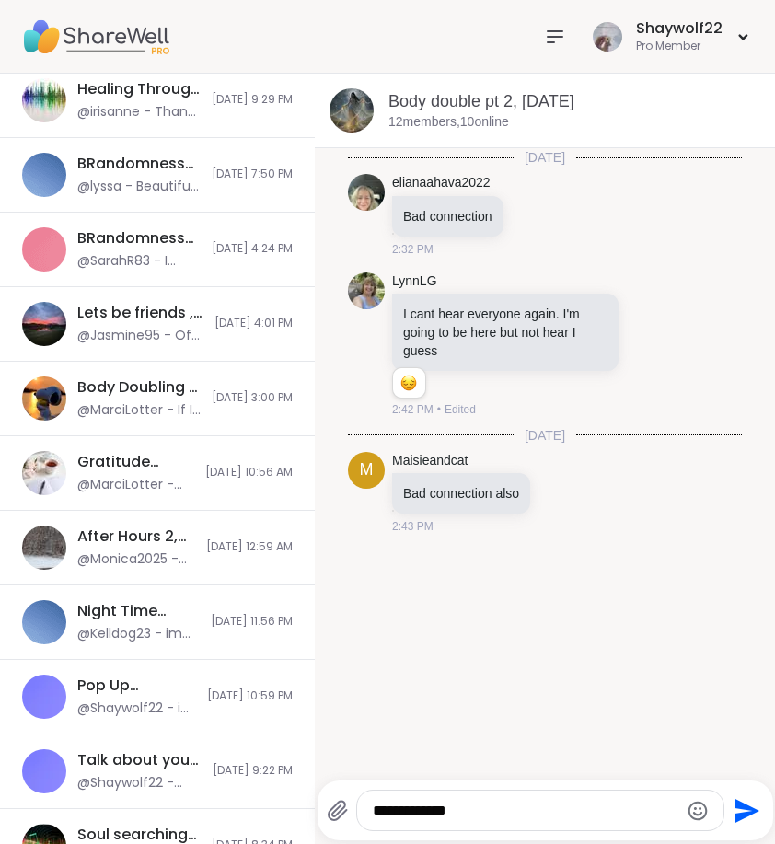
type textarea "**********"
type textarea "*****"
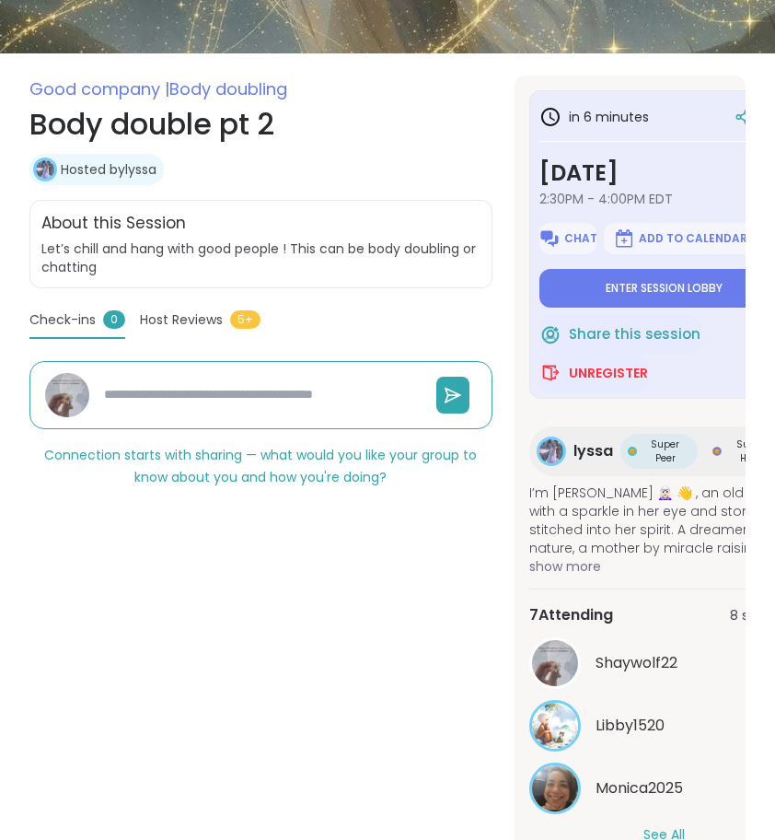
scroll to position [0, 1]
click at [658, 808] on div "Shaywolf22 Libby1520 Monica2025 See All" at bounding box center [664, 740] width 270 height 207
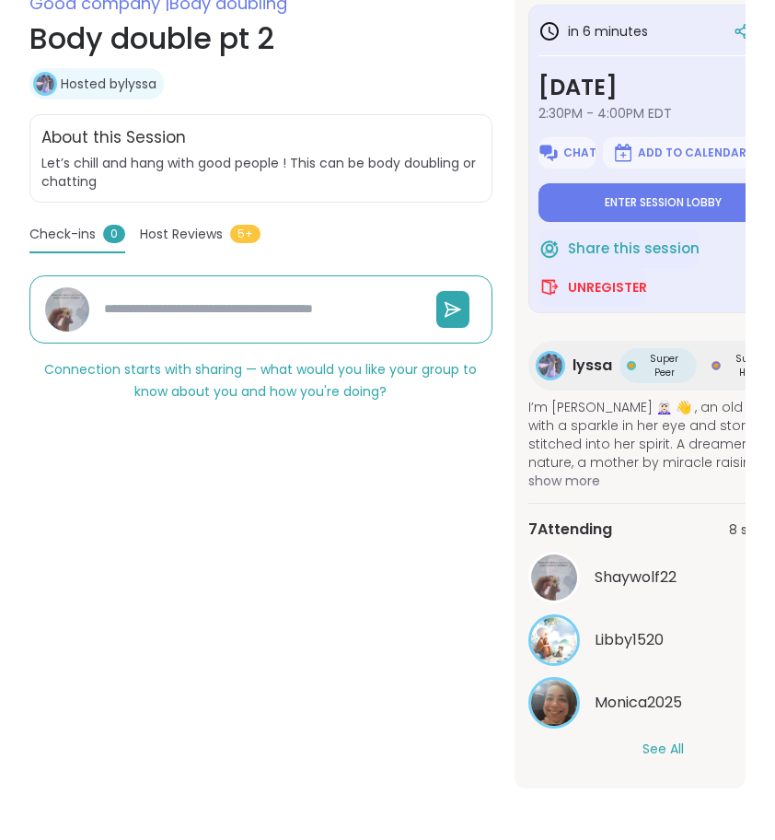
scroll to position [354, 0]
click at [658, 744] on button "See All" at bounding box center [663, 748] width 41 height 19
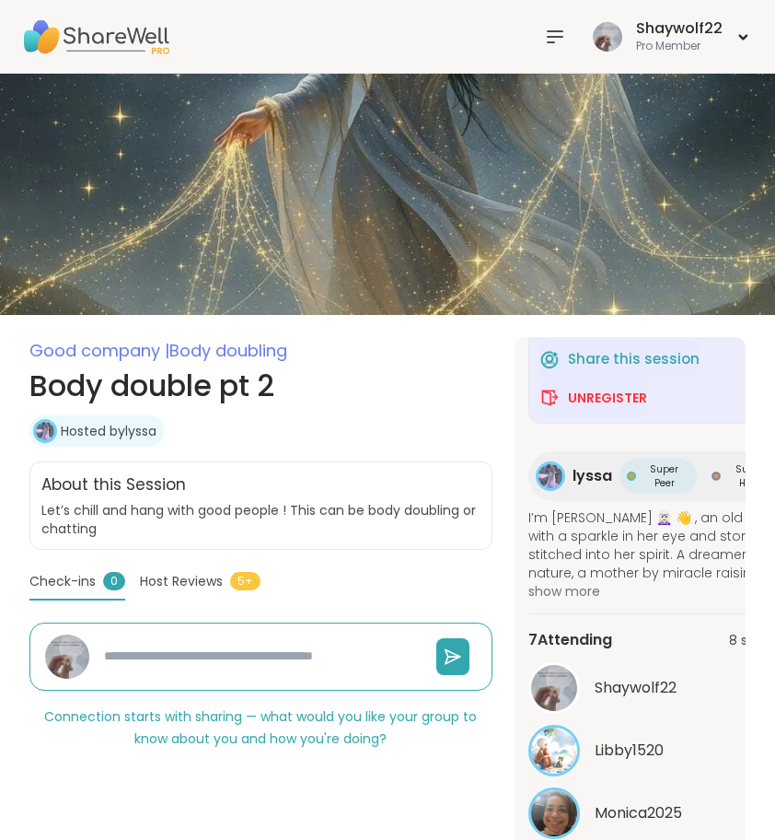
scroll to position [0, 0]
type textarea "*"
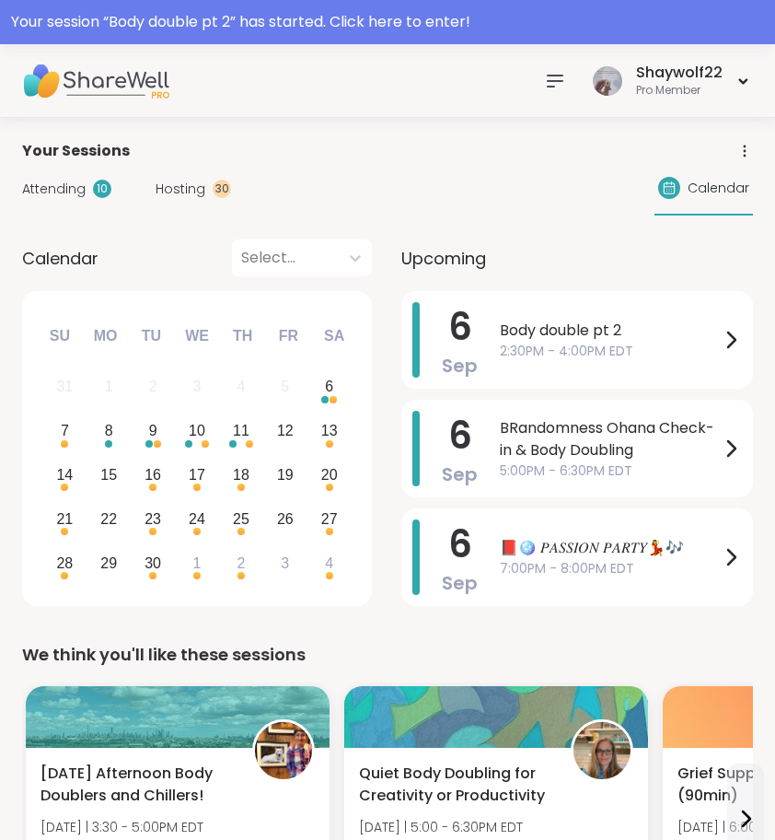
click at [540, 325] on span "Body double pt 2" at bounding box center [610, 330] width 220 height 22
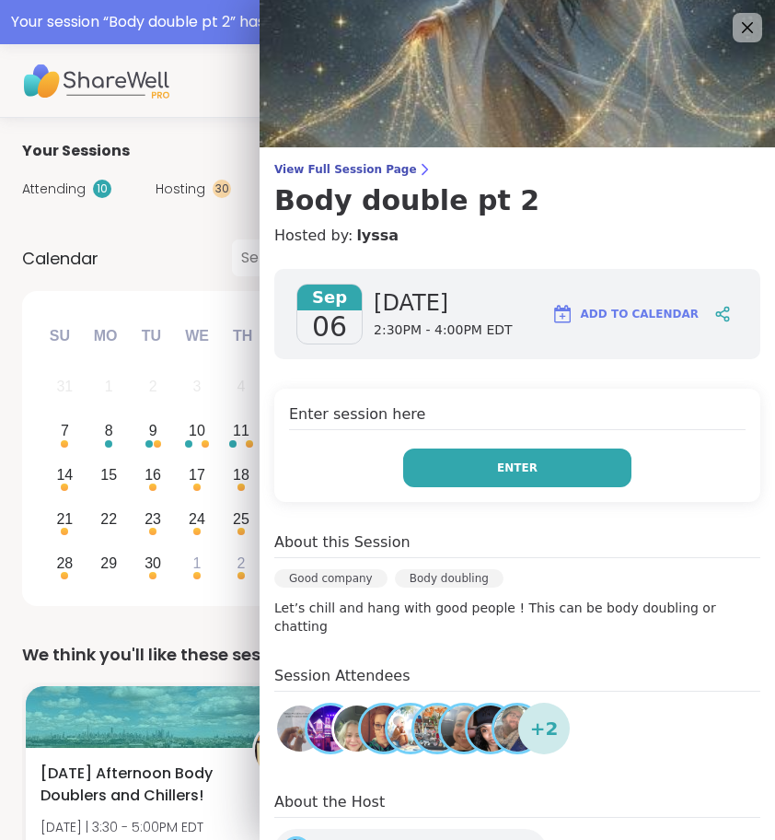
click at [516, 469] on span "Enter" at bounding box center [517, 467] width 41 height 17
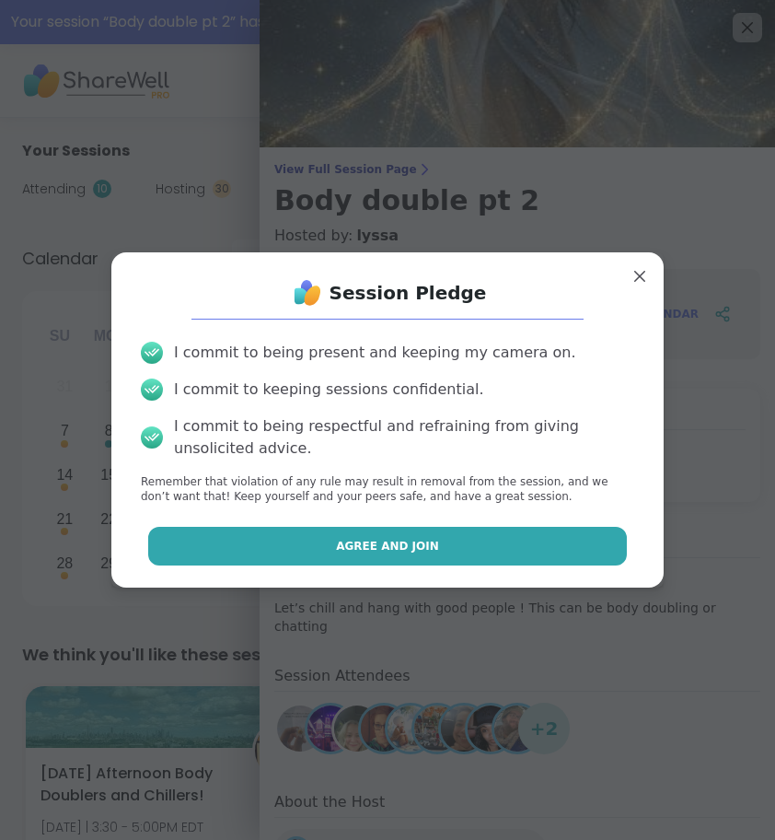
click at [491, 556] on button "Agree and Join" at bounding box center [388, 546] width 480 height 39
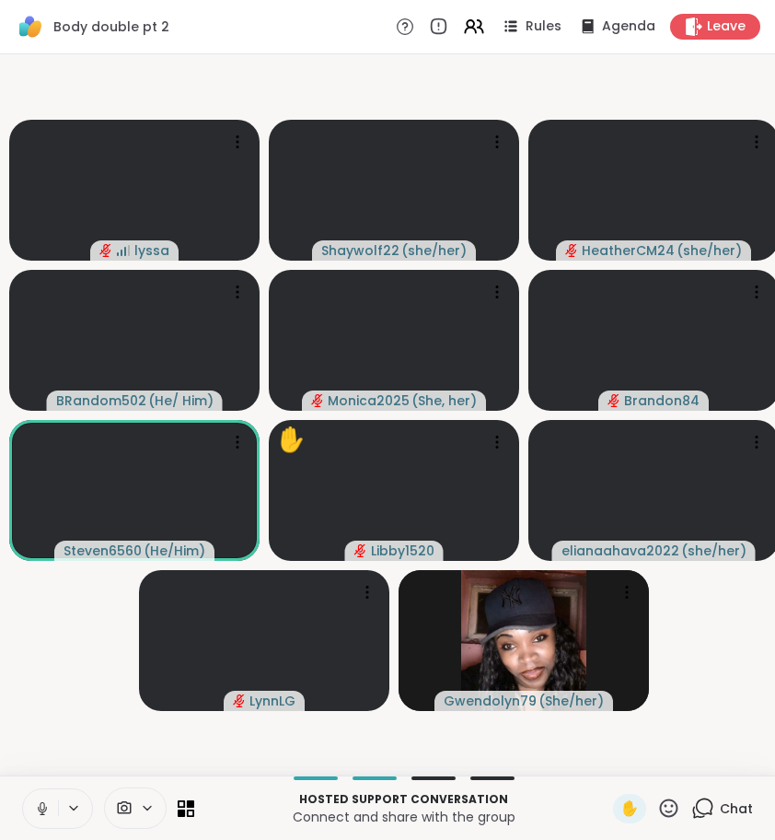
click at [42, 807] on icon at bounding box center [42, 808] width 17 height 17
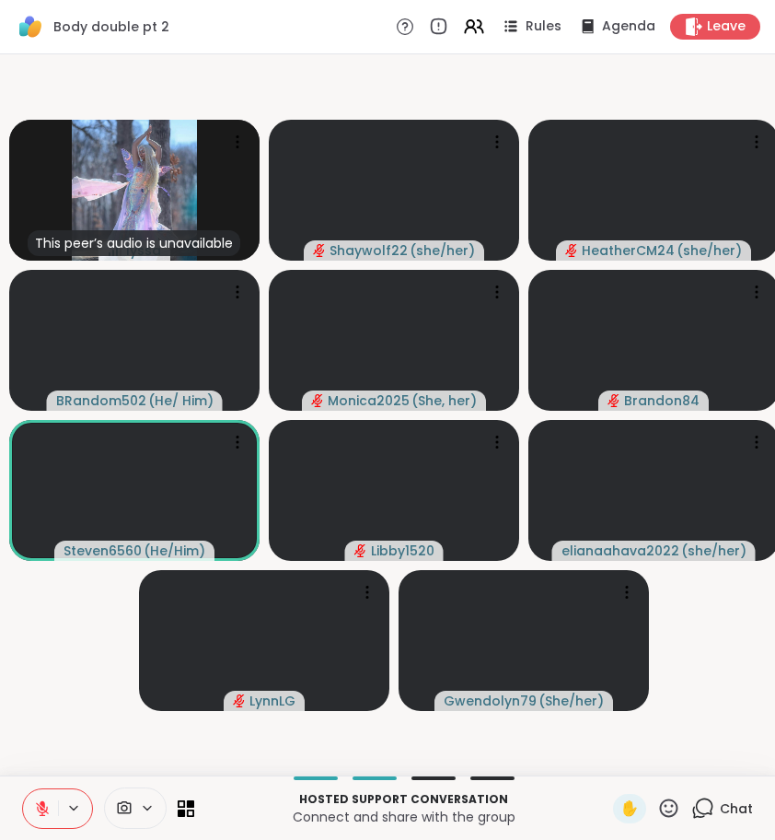
click at [677, 812] on icon at bounding box center [669, 807] width 18 height 18
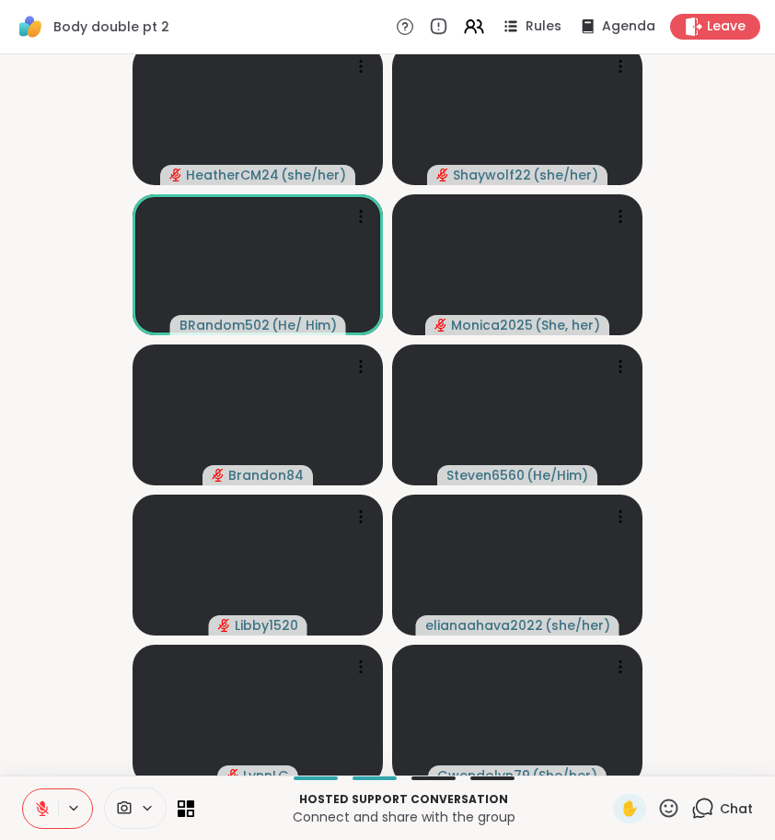
click at [659, 803] on icon at bounding box center [668, 807] width 23 height 23
click at [612, 763] on span "❤️" at bounding box center [615, 760] width 18 height 22
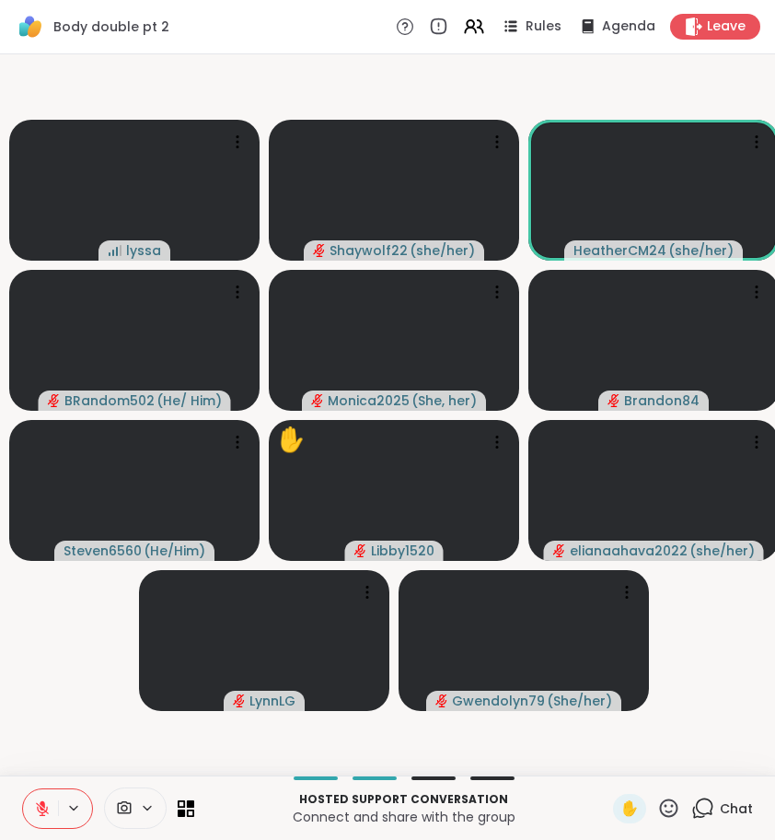
click at [46, 810] on icon at bounding box center [42, 808] width 13 height 13
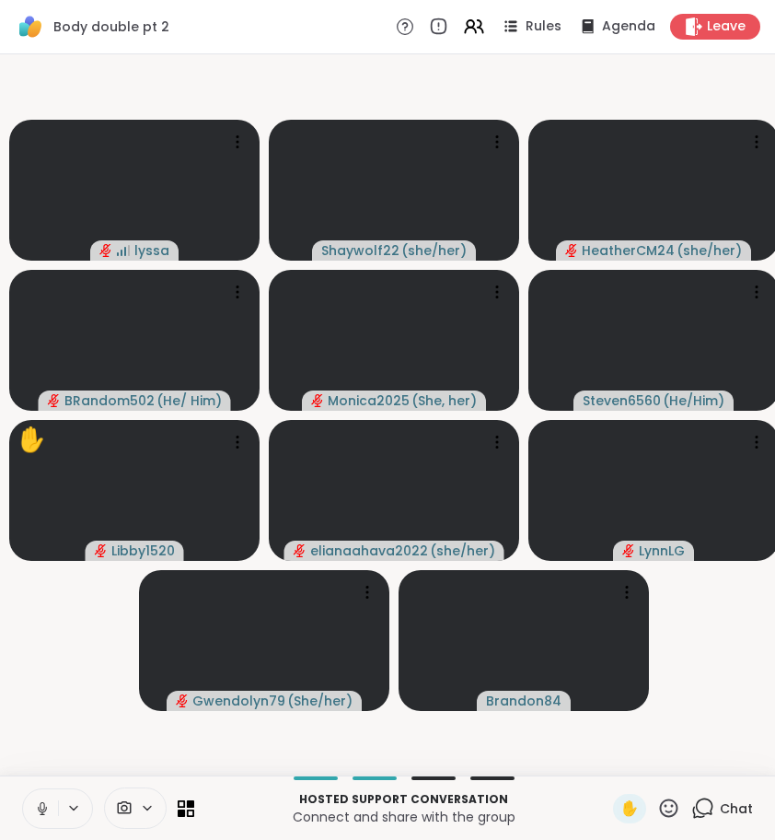
click at [49, 805] on icon at bounding box center [42, 808] width 17 height 17
click at [705, 815] on icon at bounding box center [702, 807] width 23 height 23
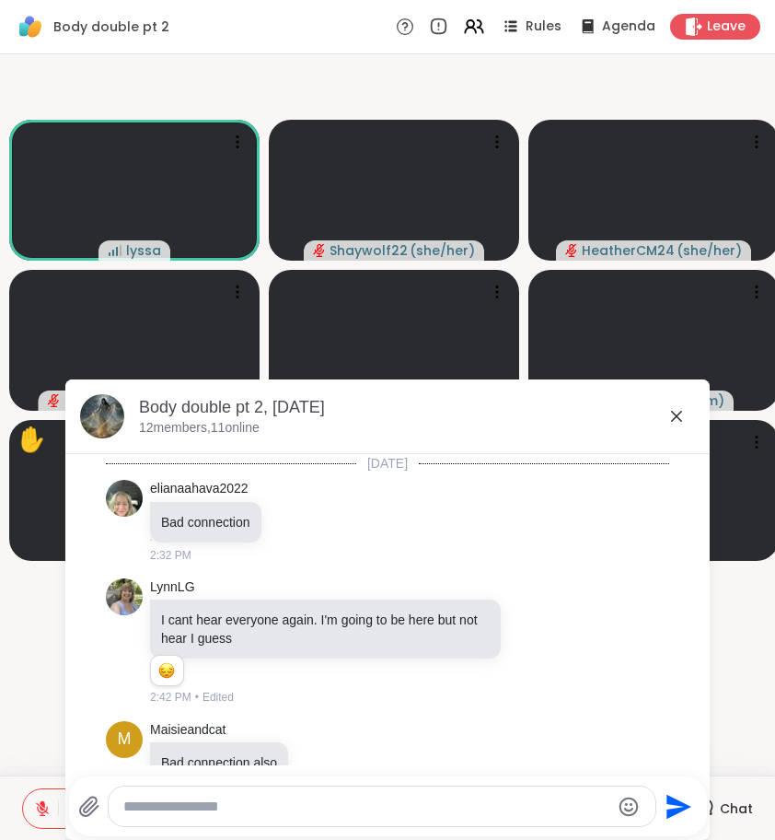
scroll to position [447, 0]
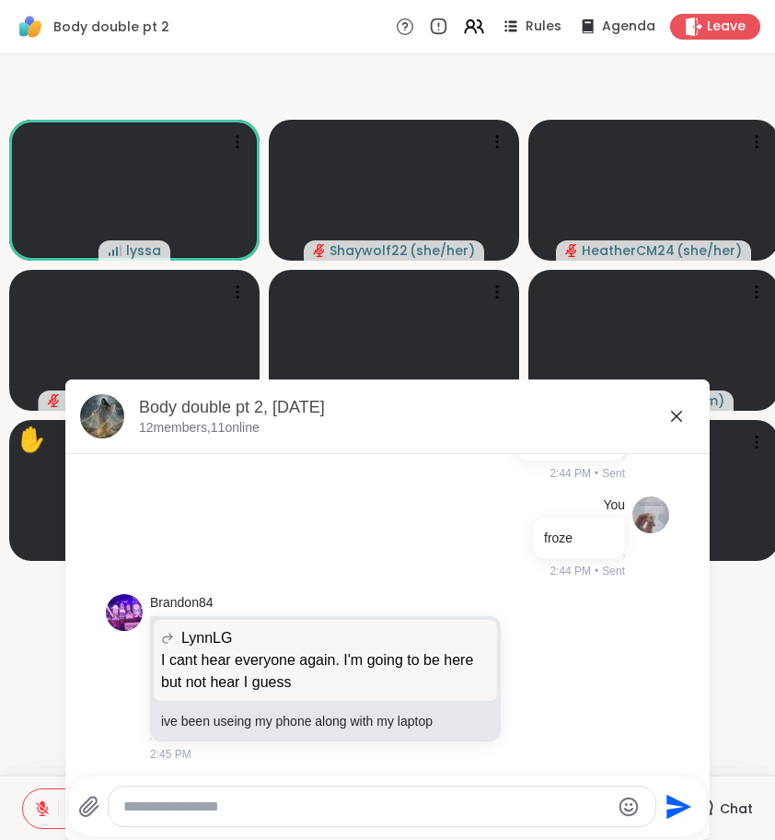
click at [391, 803] on textarea "Type your message" at bounding box center [366, 806] width 487 height 18
type textarea "**********"
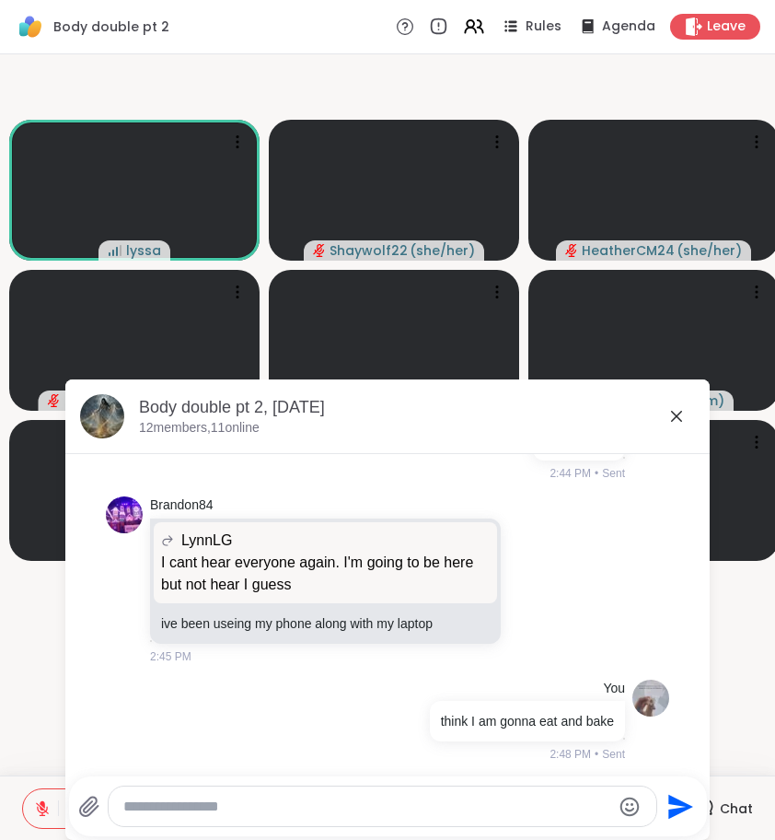
click at [680, 405] on icon at bounding box center [677, 416] width 22 height 22
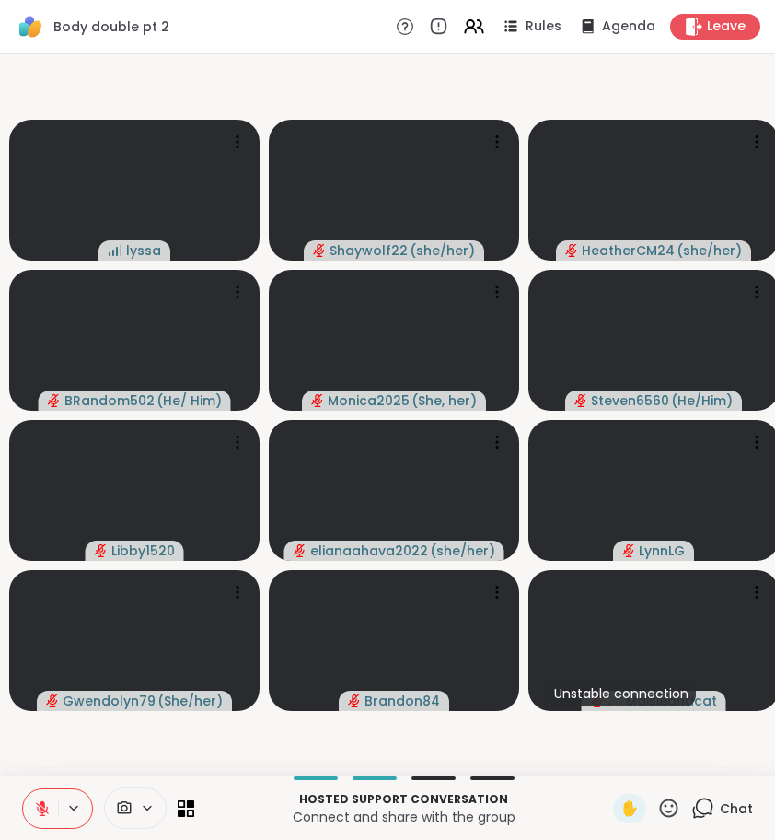
scroll to position [0, 0]
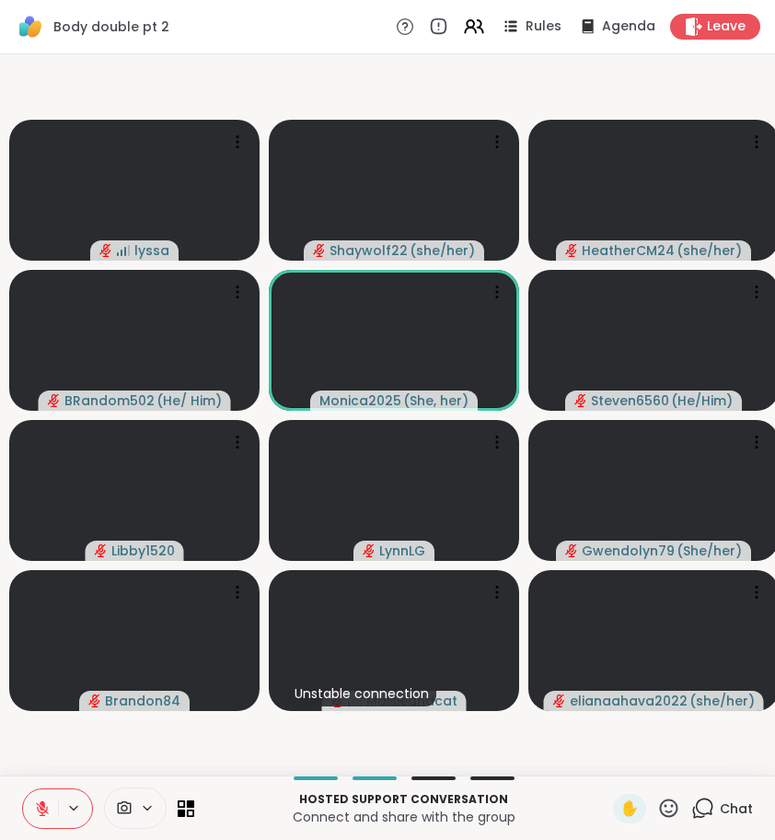
click at [21, 806] on div "Hosted support conversation Connect and share with the group ✋ Chat" at bounding box center [387, 807] width 775 height 64
click at [37, 806] on icon at bounding box center [42, 808] width 17 height 17
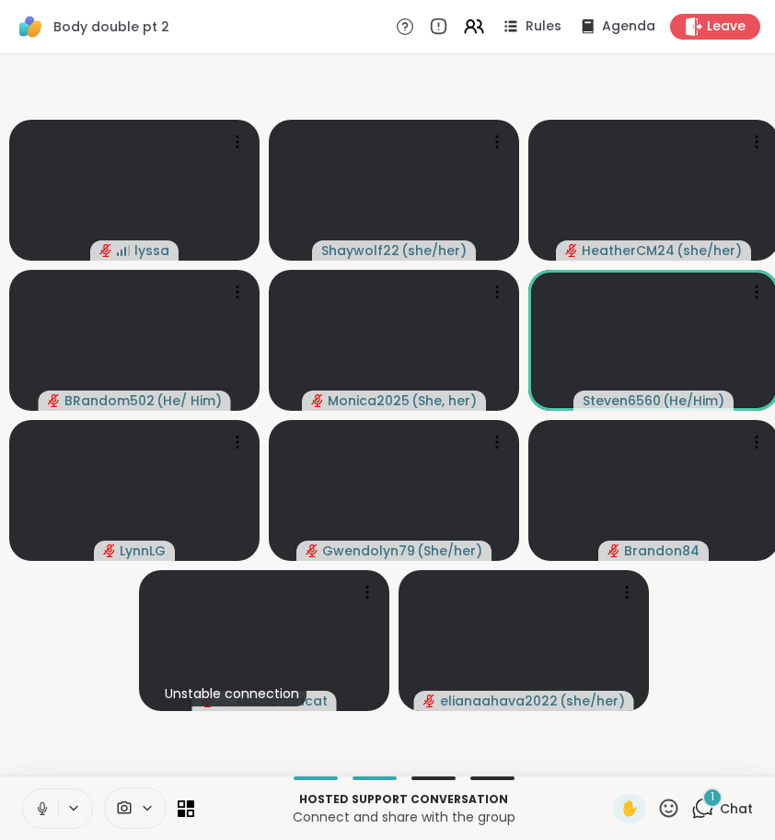
click at [705, 813] on icon at bounding box center [704, 806] width 17 height 17
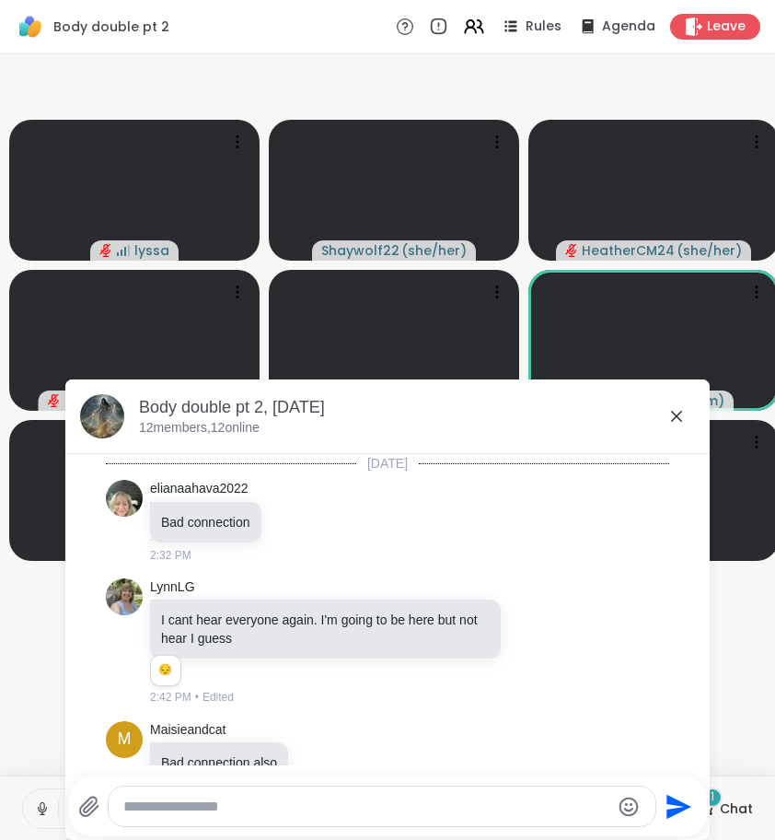
scroll to position [704, 0]
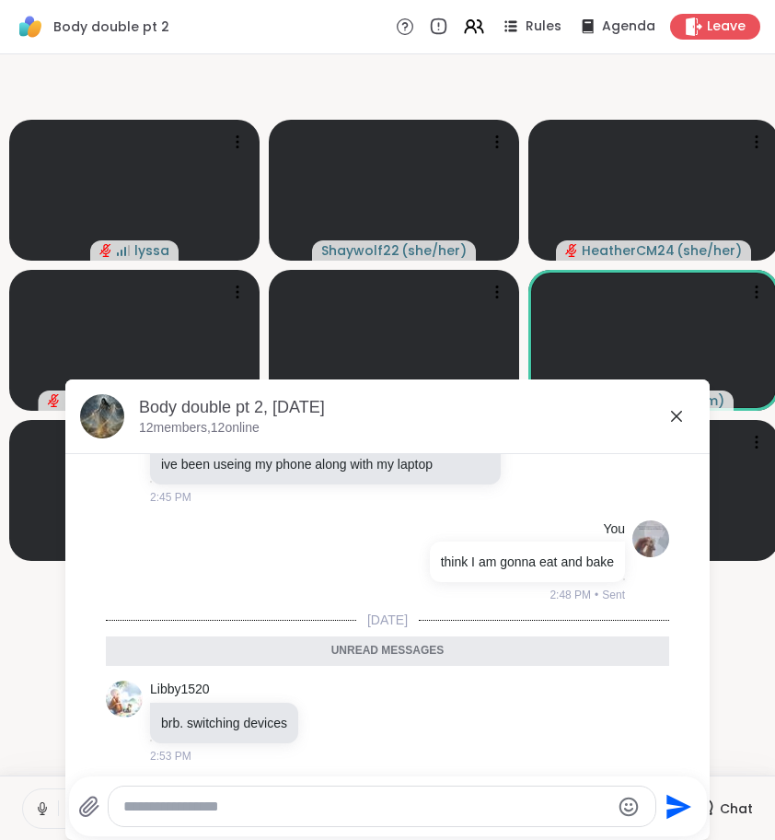
click at [674, 412] on icon at bounding box center [676, 416] width 11 height 11
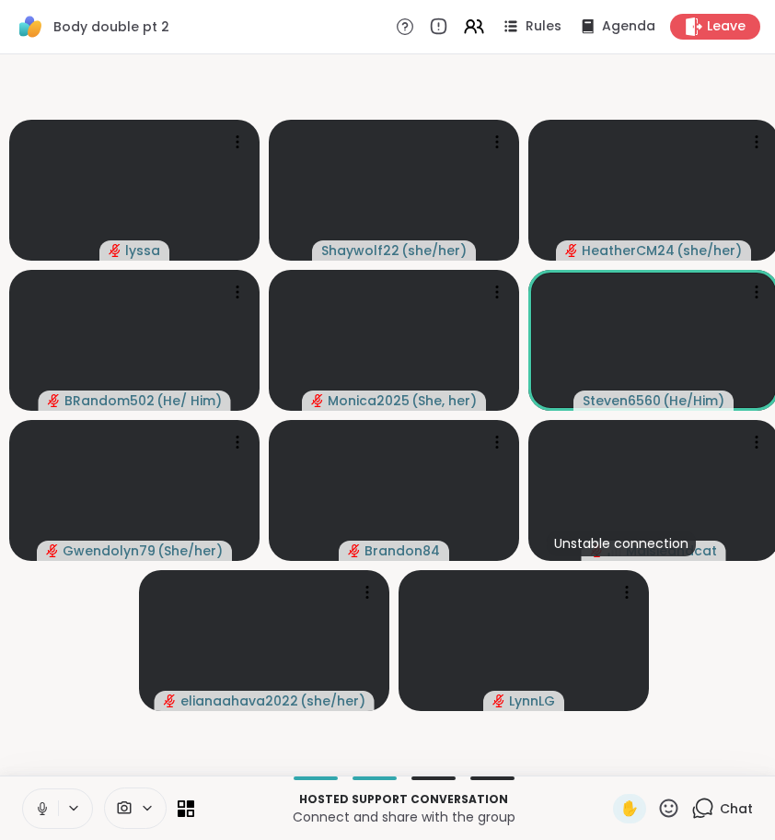
click at [45, 706] on video-player-container "lyssa Shaywolf22 ( she/her ) HeatherCM24 ( she/her ) BRandom502 ( He/ Him ) Mon…" at bounding box center [387, 415] width 753 height 706
click at [41, 807] on icon at bounding box center [42, 806] width 5 height 8
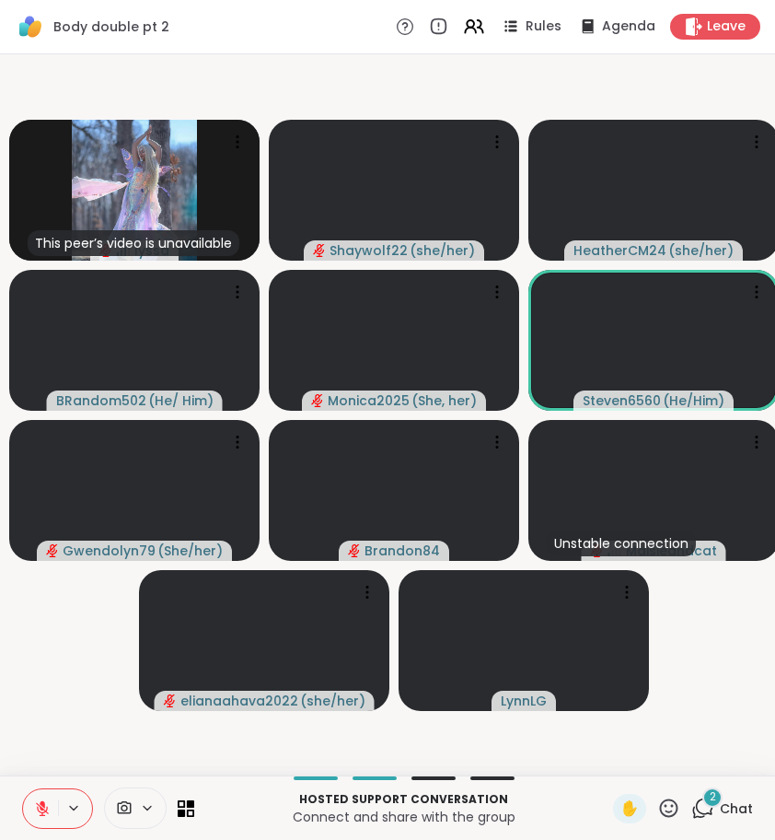
click at [710, 795] on span "2" at bounding box center [713, 797] width 6 height 16
click at [711, 805] on icon at bounding box center [702, 807] width 23 height 23
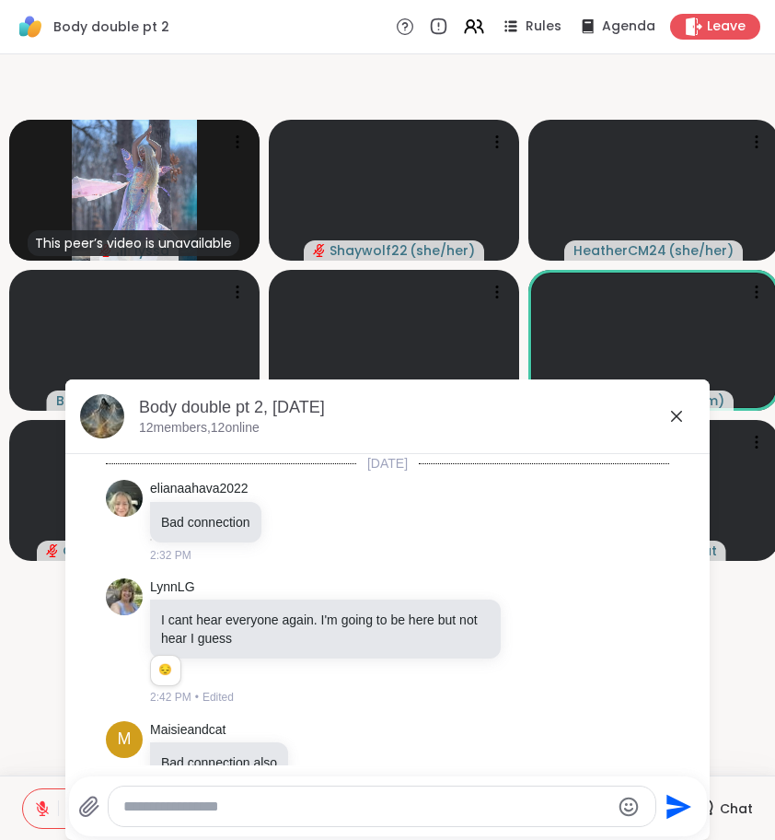
scroll to position [856, 0]
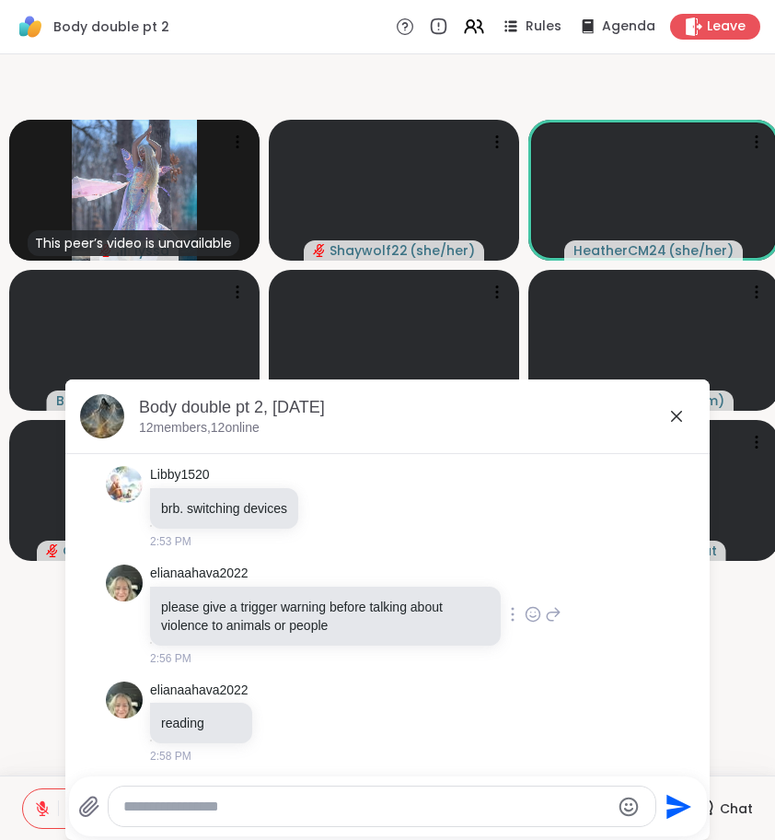
click at [525, 608] on icon at bounding box center [533, 614] width 17 height 18
click at [545, 617] on icon at bounding box center [553, 614] width 17 height 22
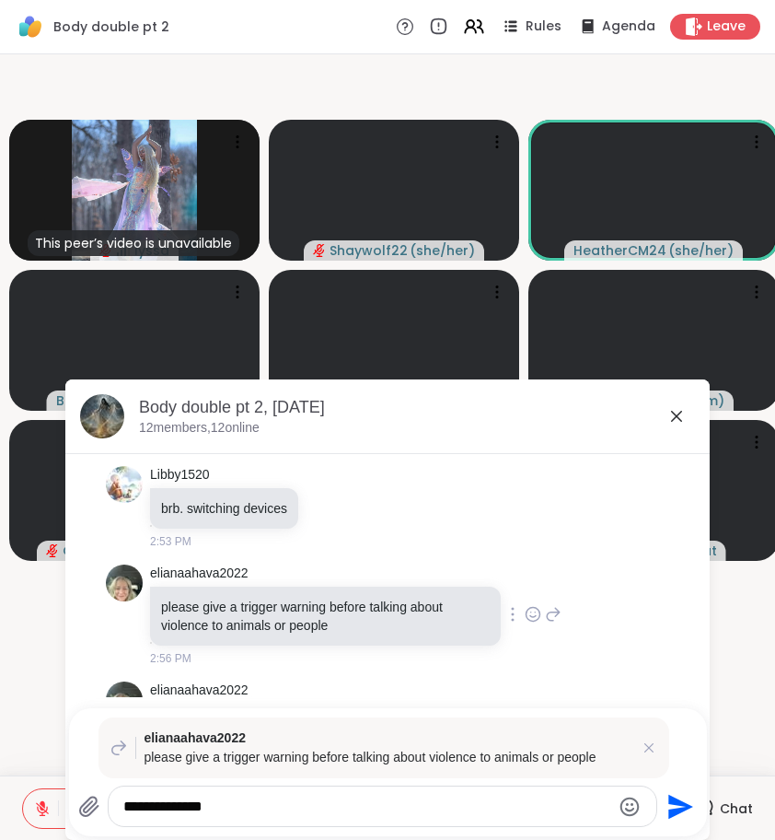
type textarea "**********"
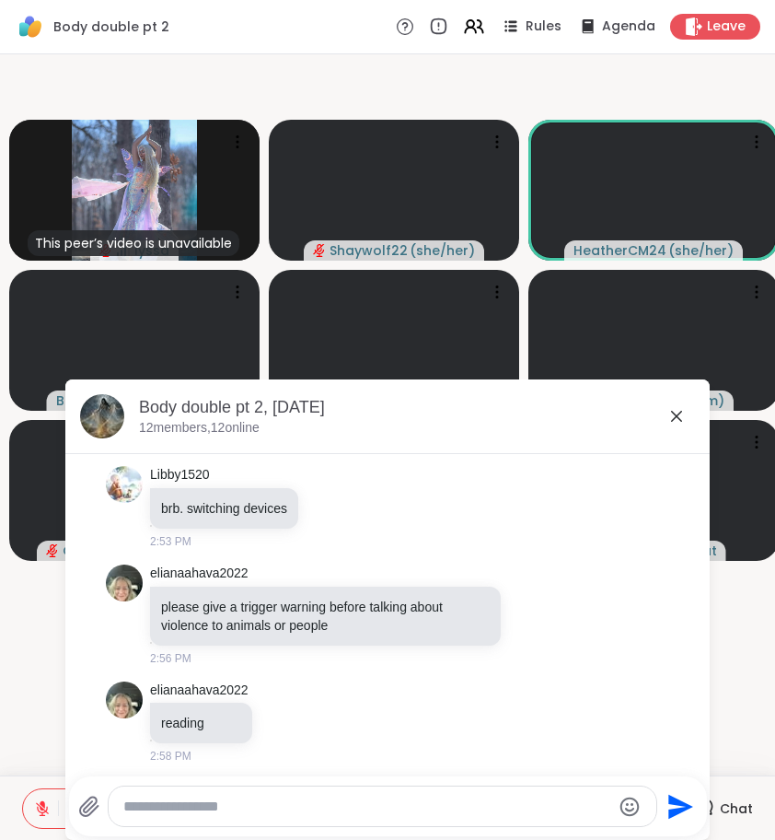
scroll to position [1039, 0]
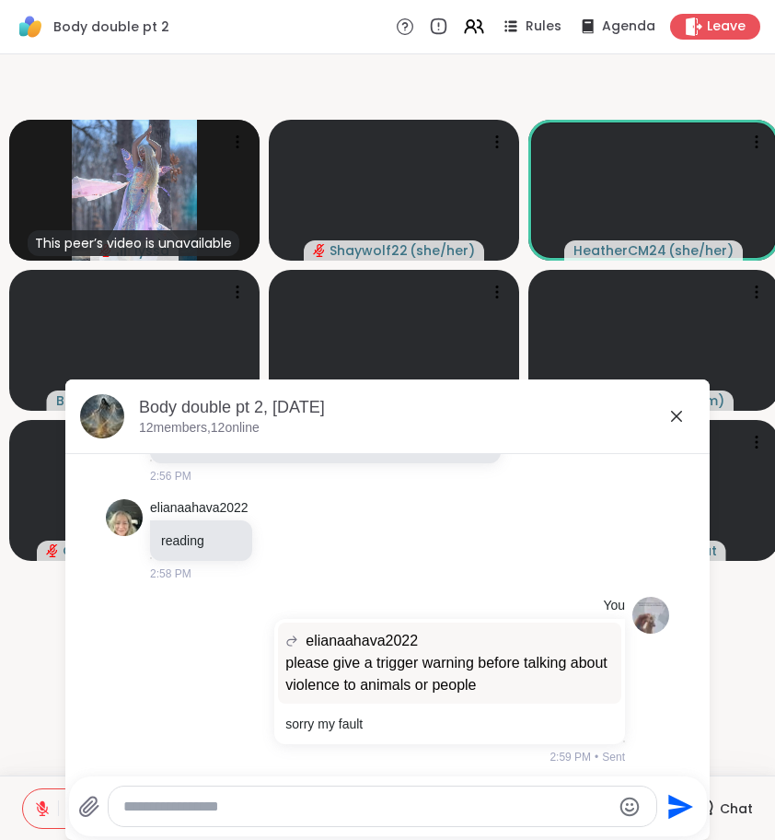
click at [678, 411] on icon at bounding box center [677, 416] width 22 height 22
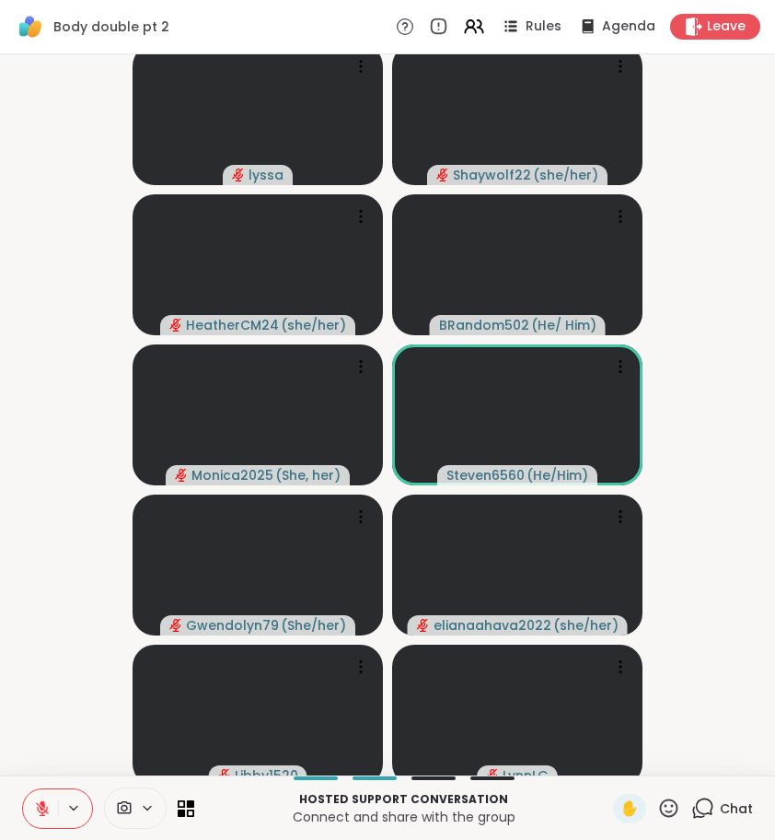
click at [44, 793] on button at bounding box center [40, 808] width 35 height 39
click at [45, 798] on button at bounding box center [40, 808] width 35 height 39
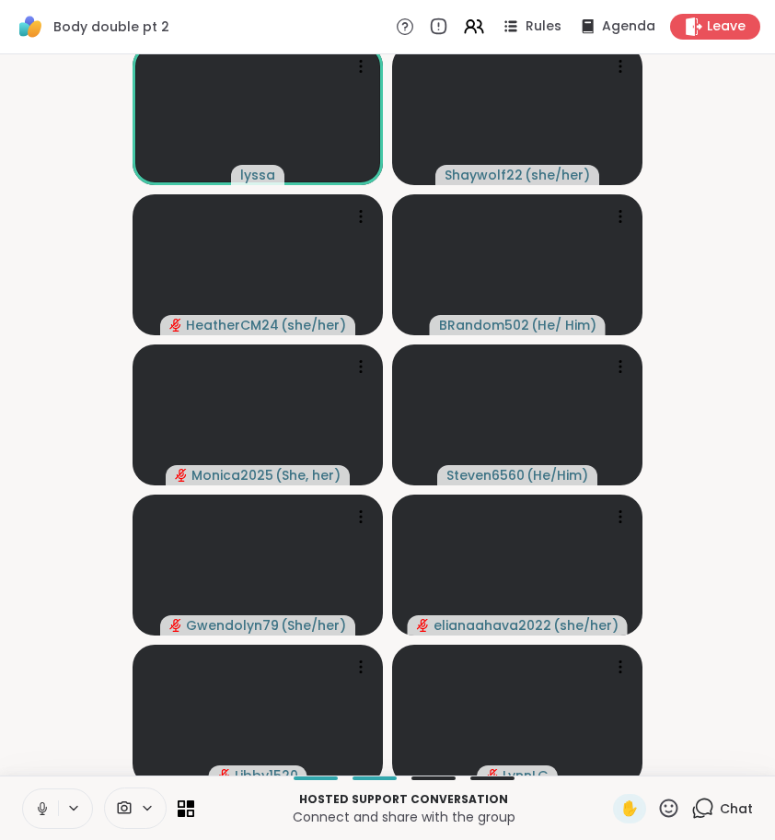
click at [43, 800] on icon at bounding box center [42, 808] width 17 height 17
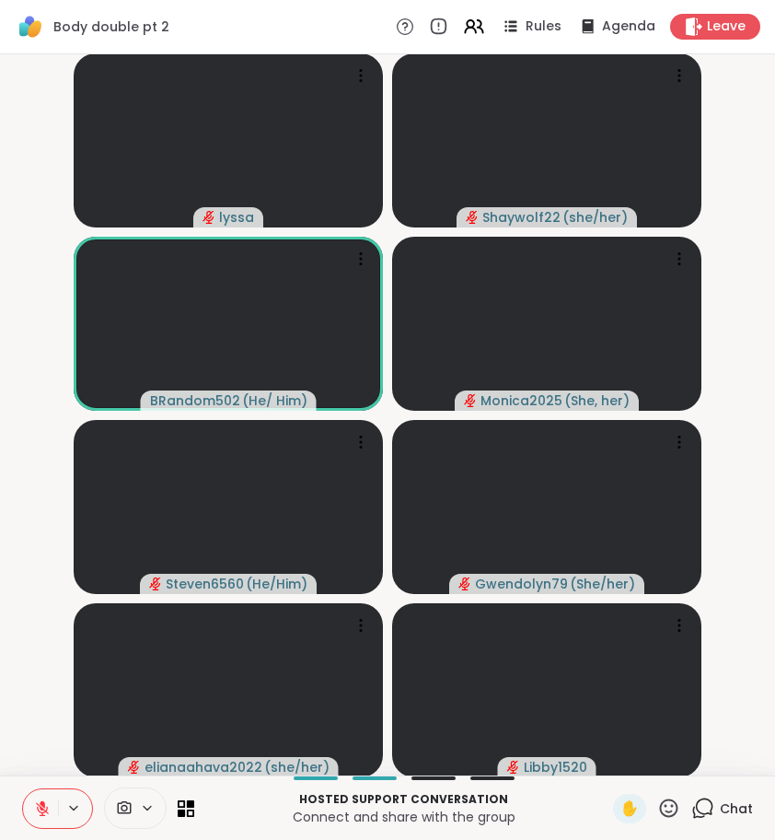
click at [39, 804] on icon at bounding box center [42, 808] width 13 height 13
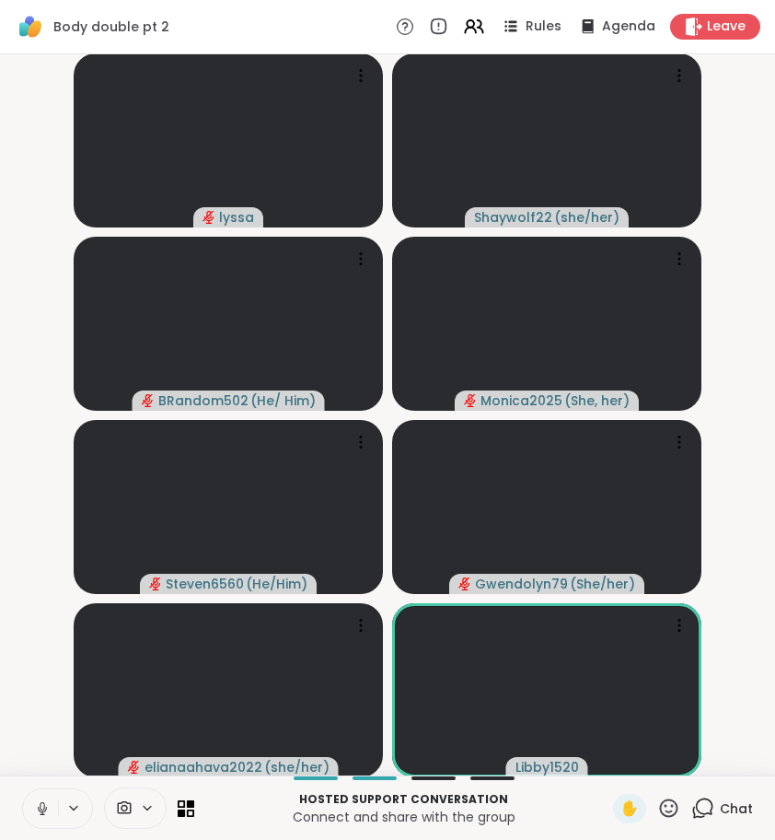
click at [40, 808] on icon at bounding box center [42, 808] width 17 height 17
click at [707, 801] on icon at bounding box center [702, 807] width 23 height 23
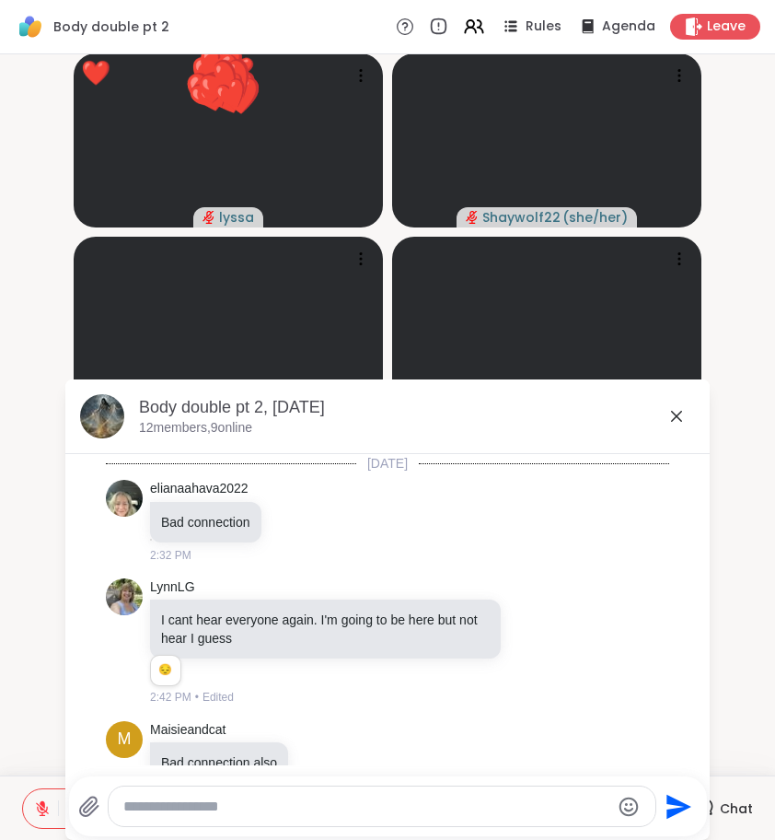
scroll to position [3287, 0]
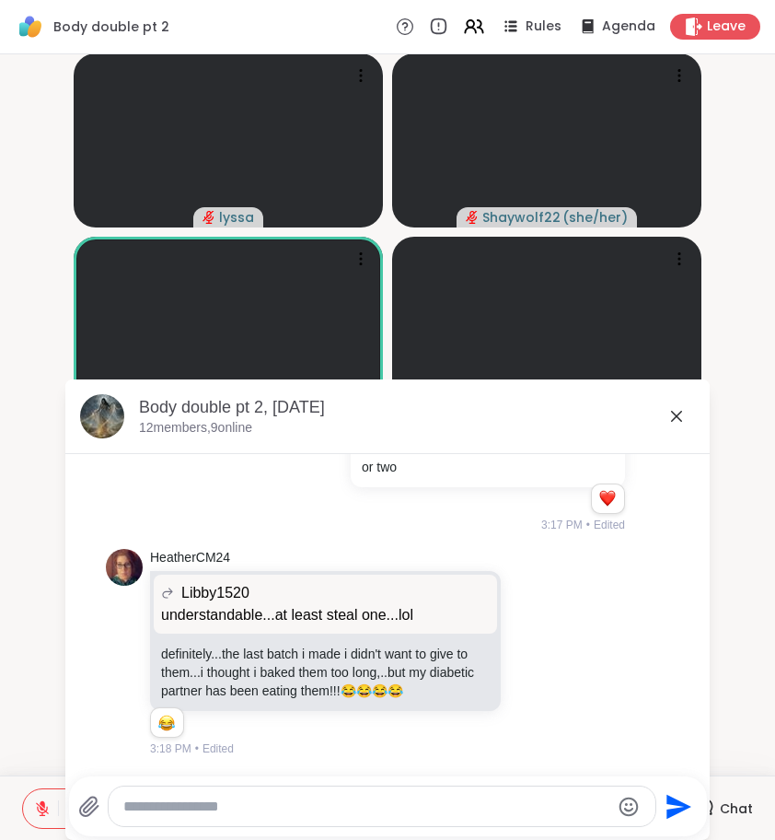
click at [680, 414] on icon at bounding box center [676, 416] width 11 height 11
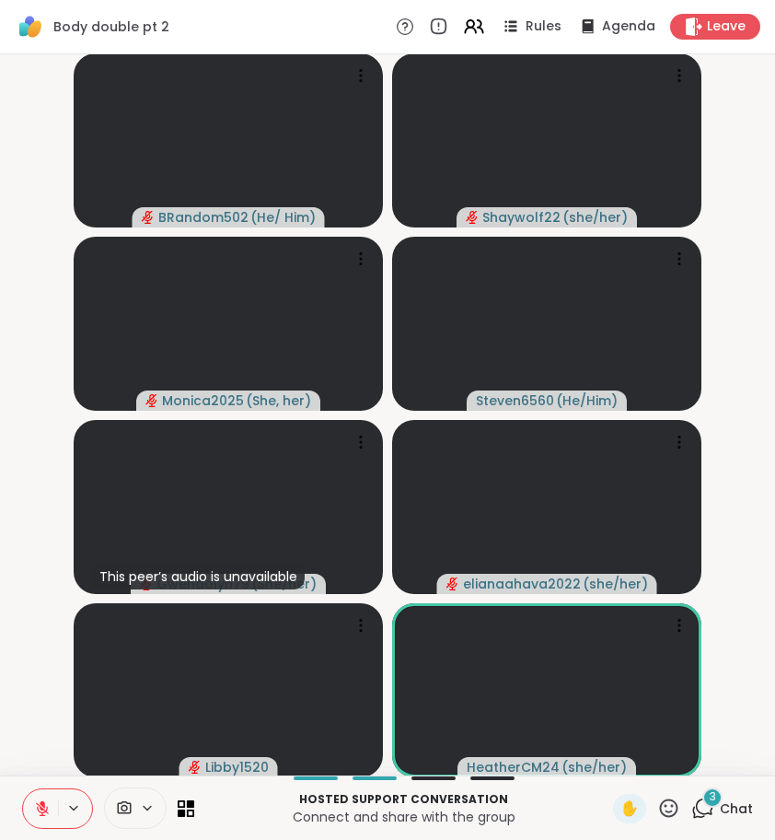
click at [632, 803] on span "✋" at bounding box center [630, 808] width 18 height 22
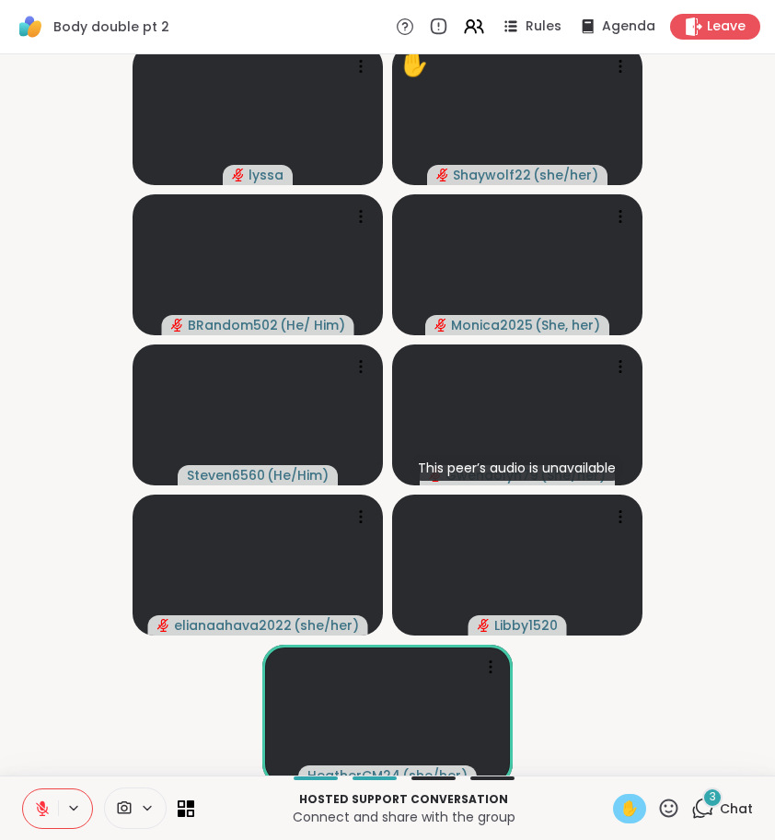
click at [48, 817] on button at bounding box center [40, 808] width 35 height 39
click at [34, 821] on button at bounding box center [40, 808] width 35 height 39
click at [626, 807] on span "✋" at bounding box center [630, 808] width 18 height 22
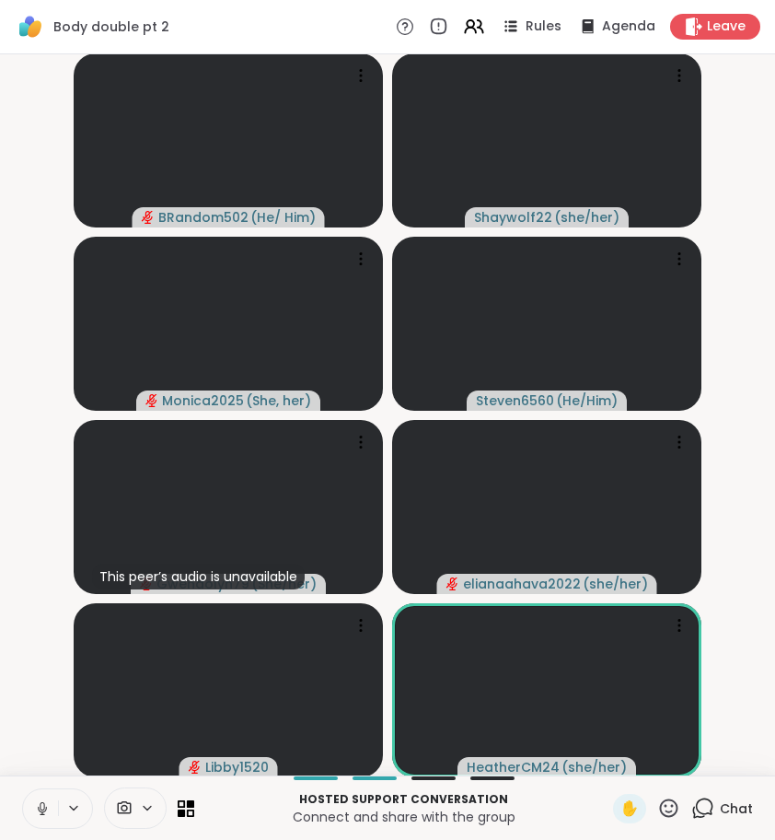
click at [44, 806] on icon at bounding box center [42, 806] width 5 height 8
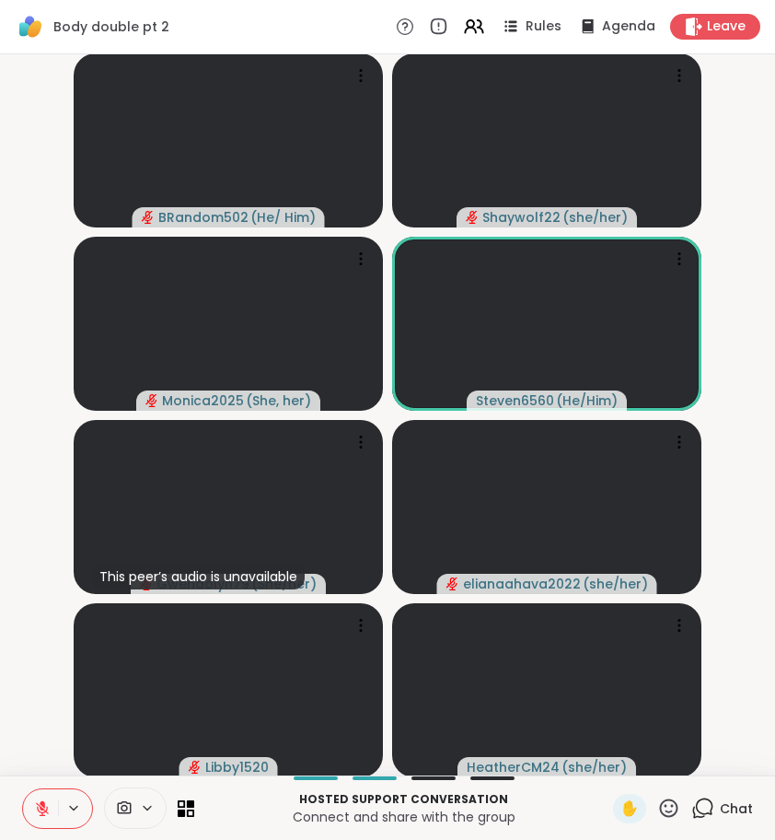
click at [674, 808] on icon at bounding box center [668, 807] width 23 height 23
click at [610, 753] on span "❤️" at bounding box center [615, 760] width 18 height 22
click at [48, 809] on icon at bounding box center [42, 808] width 17 height 17
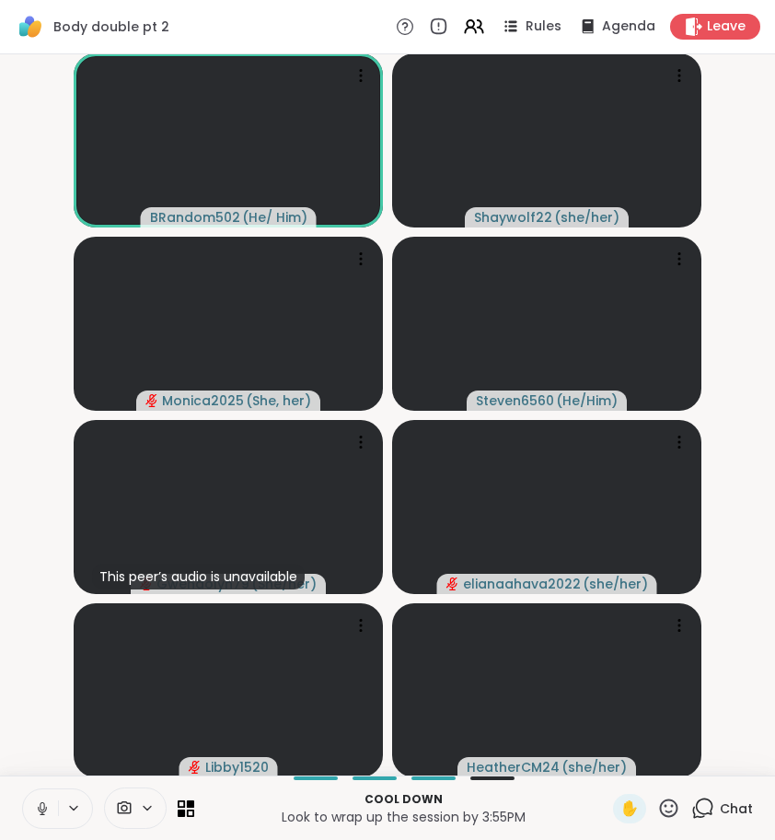
click at [40, 808] on icon at bounding box center [42, 808] width 17 height 17
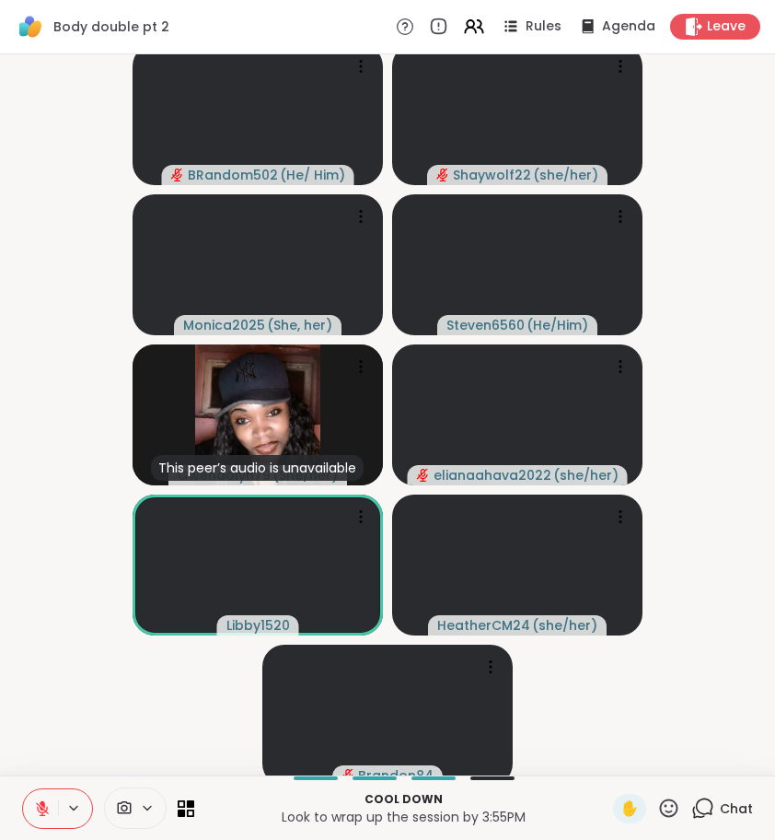
click at [42, 794] on button at bounding box center [40, 808] width 35 height 39
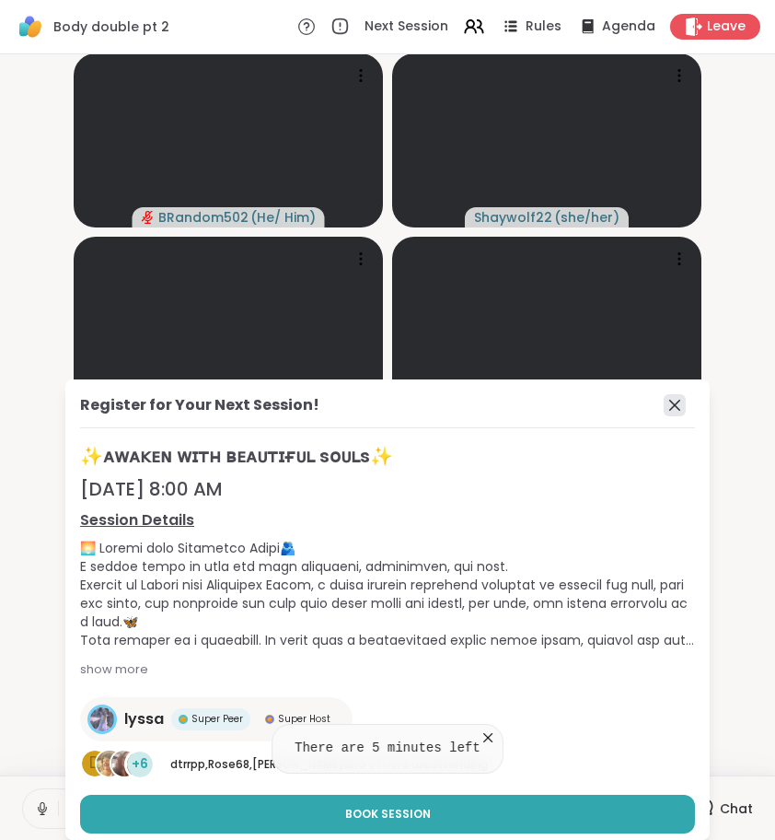
click at [667, 406] on icon at bounding box center [675, 405] width 22 height 22
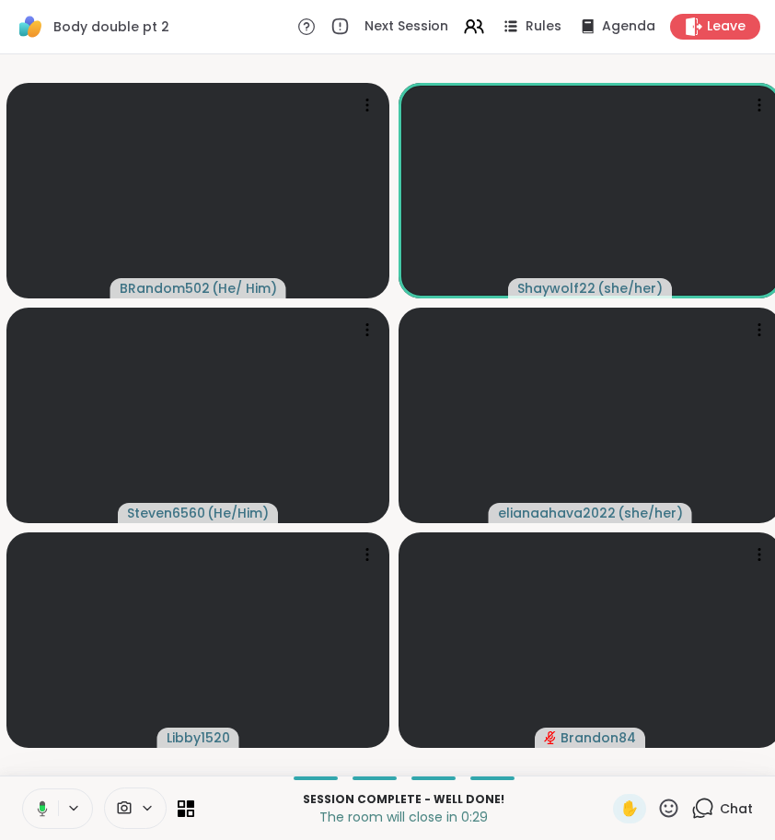
click at [700, 806] on icon at bounding box center [702, 807] width 23 height 23
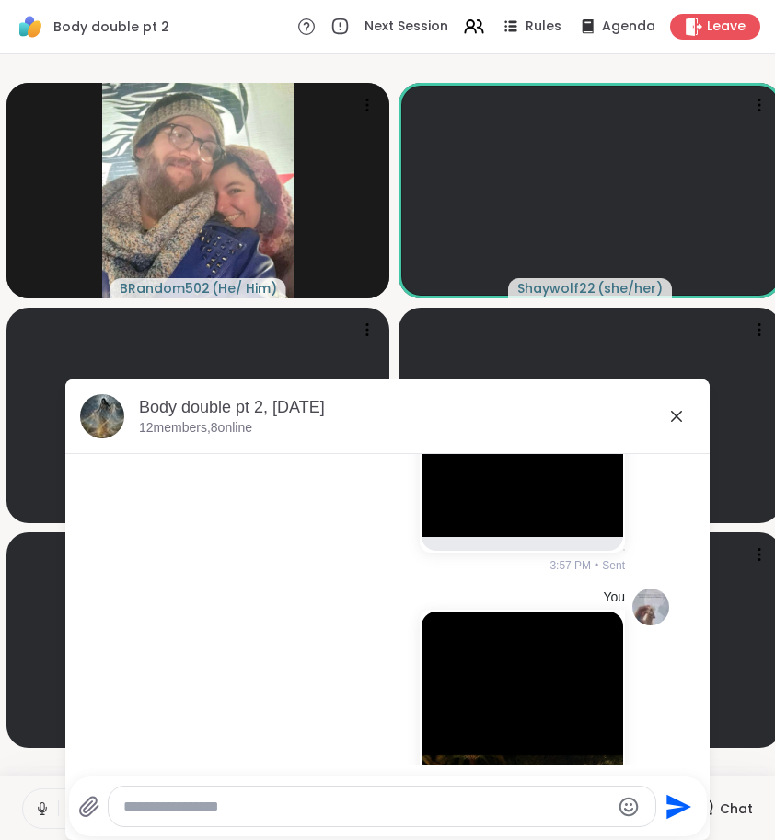
scroll to position [7707, 0]
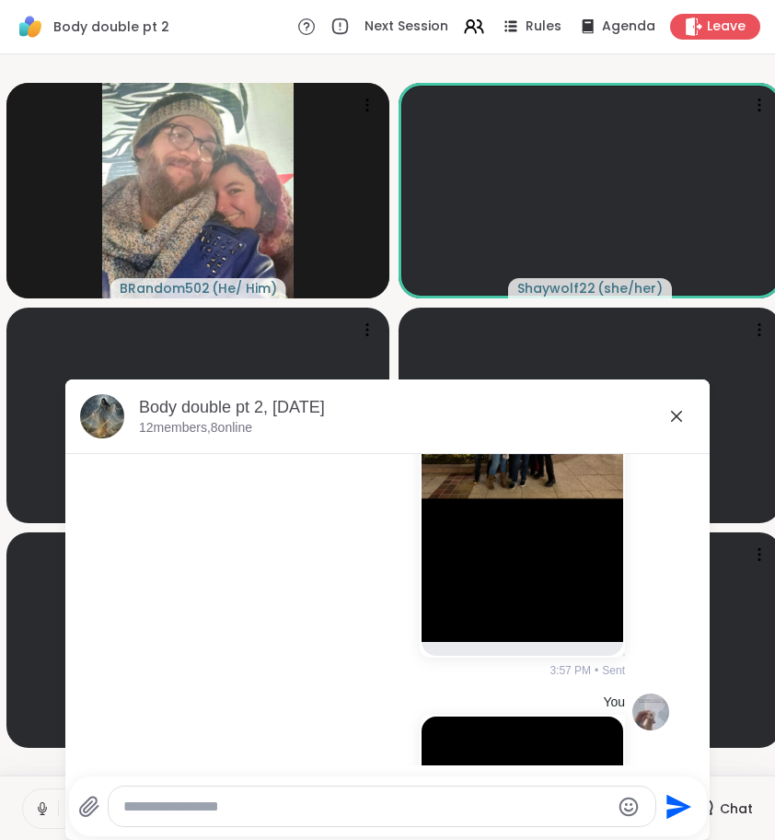
click at [684, 420] on icon at bounding box center [677, 416] width 22 height 22
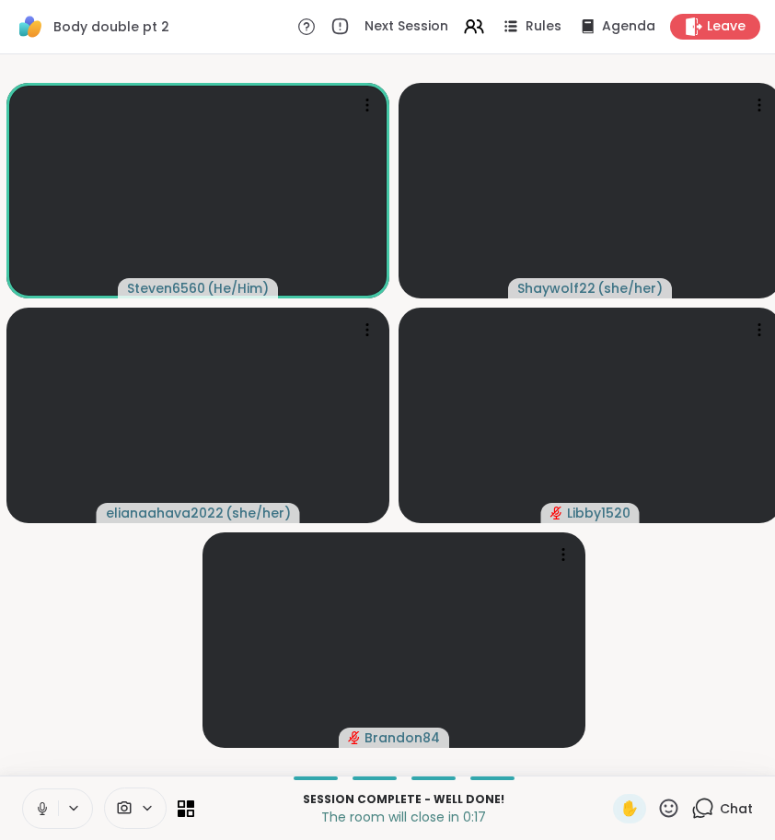
click at [709, 819] on div "Chat" at bounding box center [722, 808] width 62 height 29
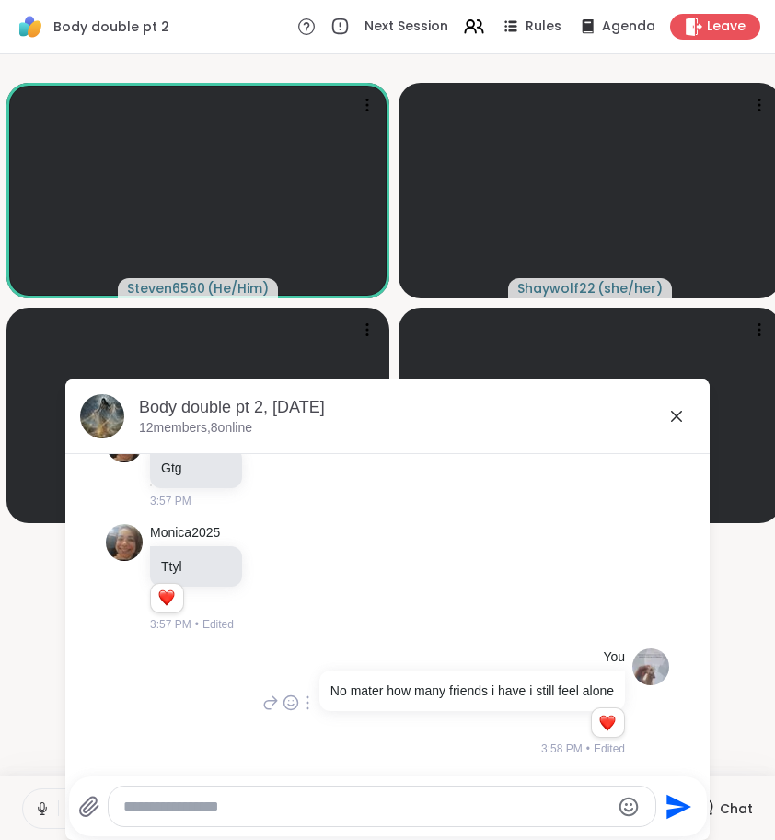
scroll to position [8047, 0]
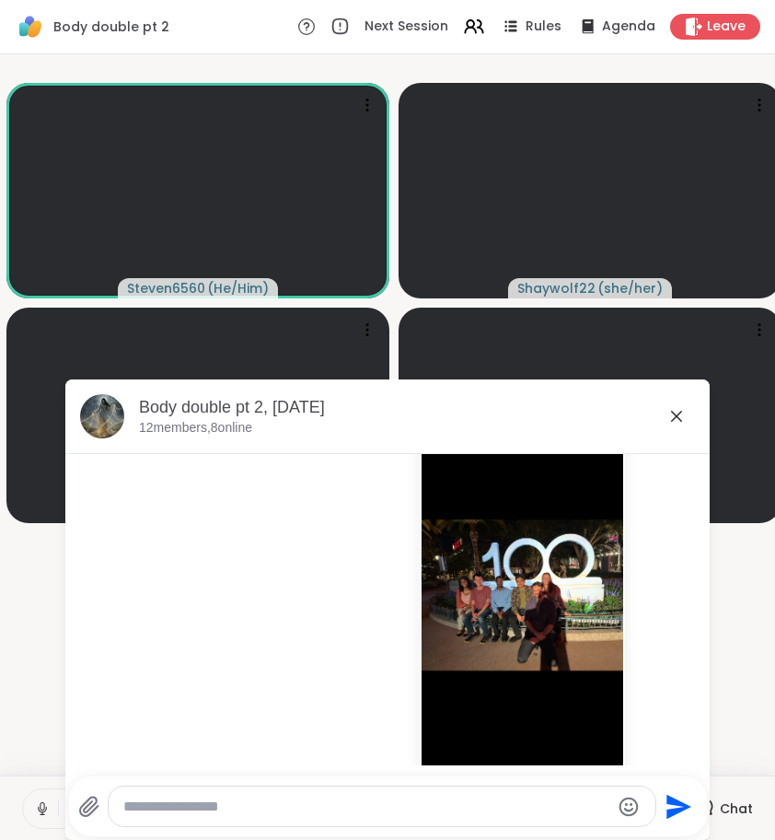
click at [665, 409] on div "Body double pt 2, [DATE]" at bounding box center [417, 407] width 556 height 23
click at [693, 18] on icon at bounding box center [693, 26] width 17 height 19
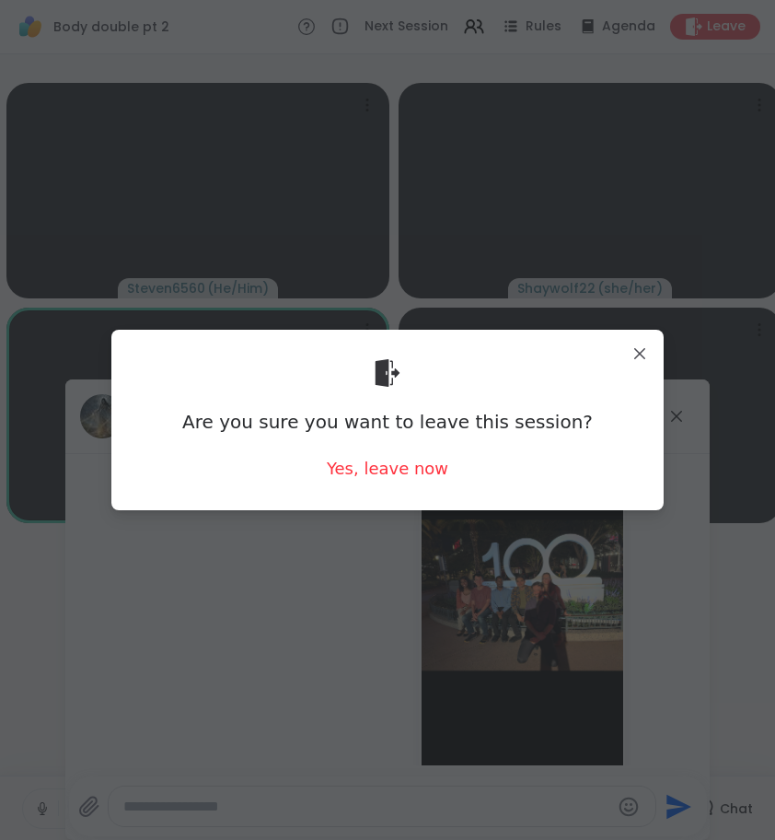
click at [396, 482] on div "Are you sure you want to leave this session? Yes, leave now" at bounding box center [387, 419] width 523 height 150
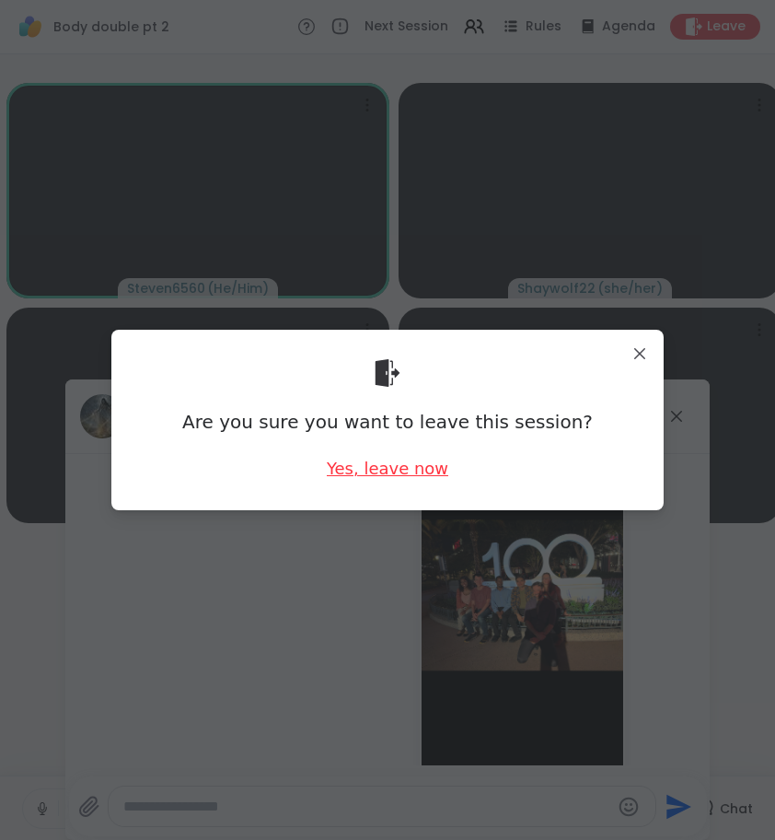
click at [396, 471] on div "Yes, leave now" at bounding box center [388, 468] width 122 height 23
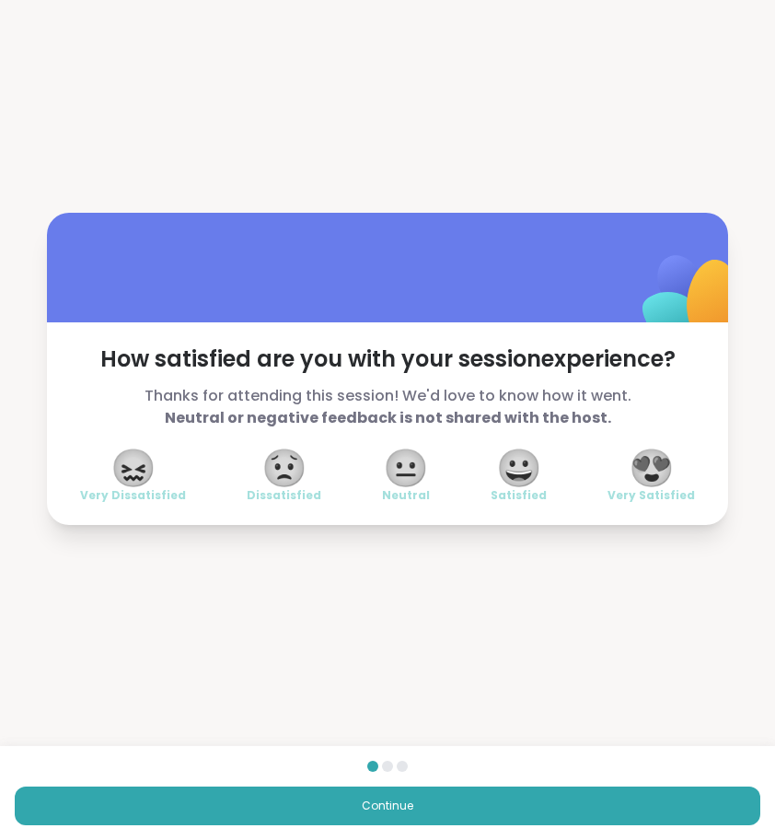
click at [641, 484] on span "😍" at bounding box center [652, 467] width 46 height 33
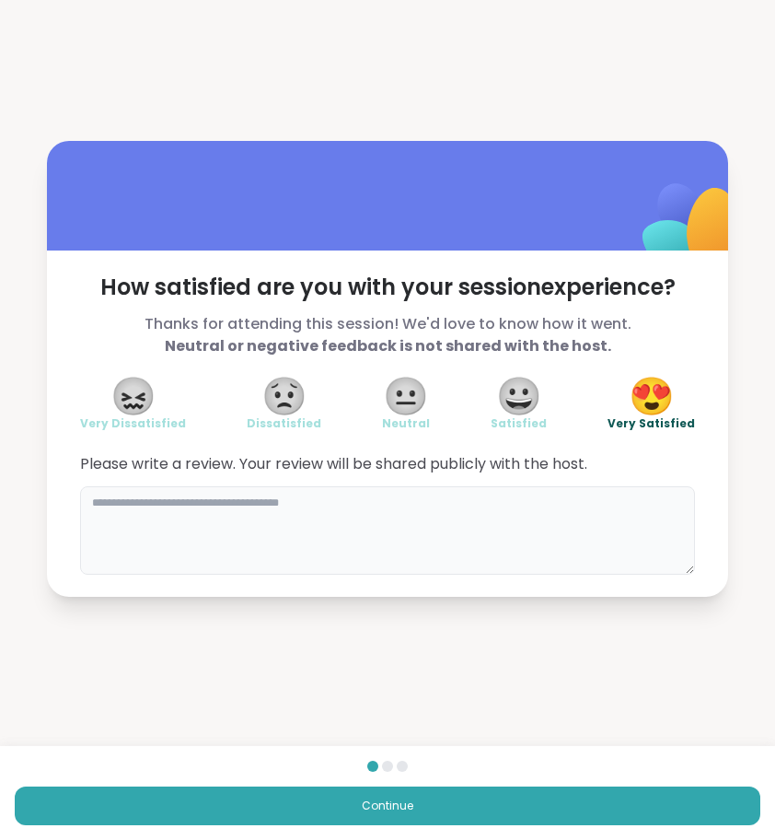
click at [463, 530] on textarea at bounding box center [387, 530] width 615 height 88
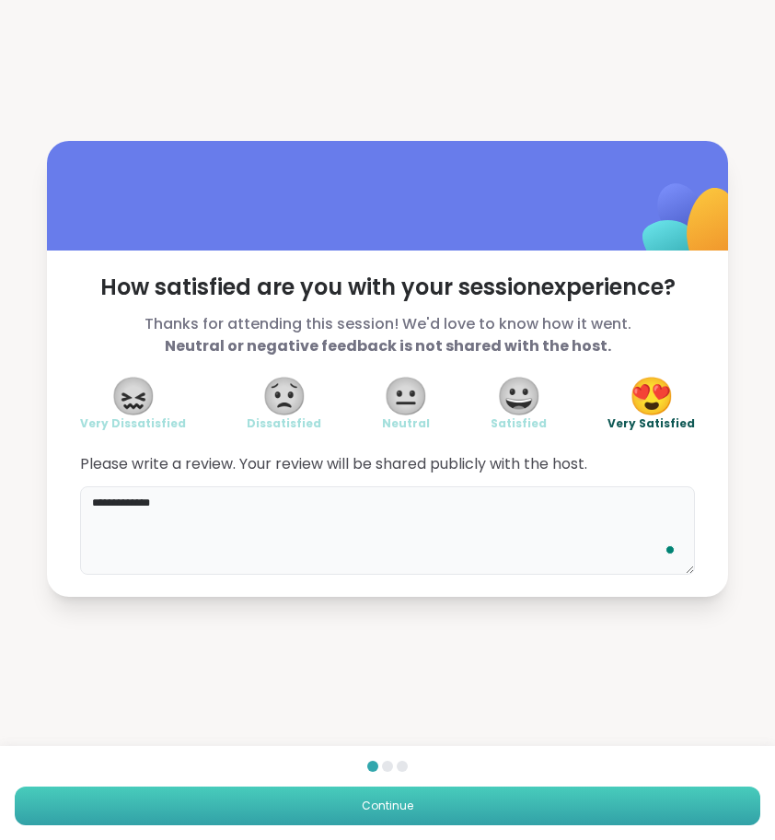
type textarea "**********"
click at [517, 802] on button "Continue" at bounding box center [388, 805] width 746 height 39
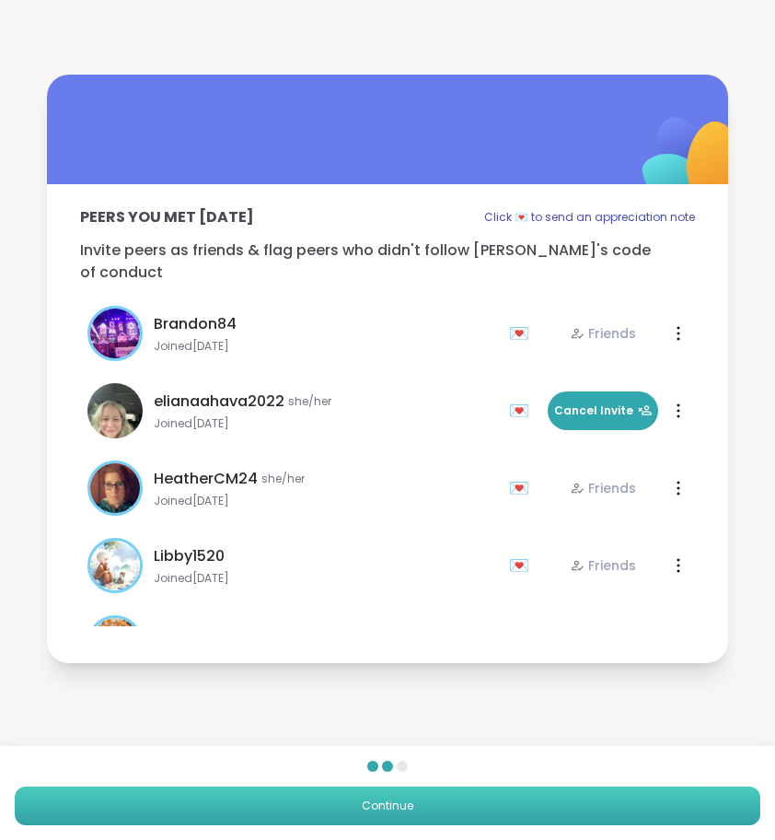
click at [517, 802] on button "Continue" at bounding box center [388, 805] width 746 height 39
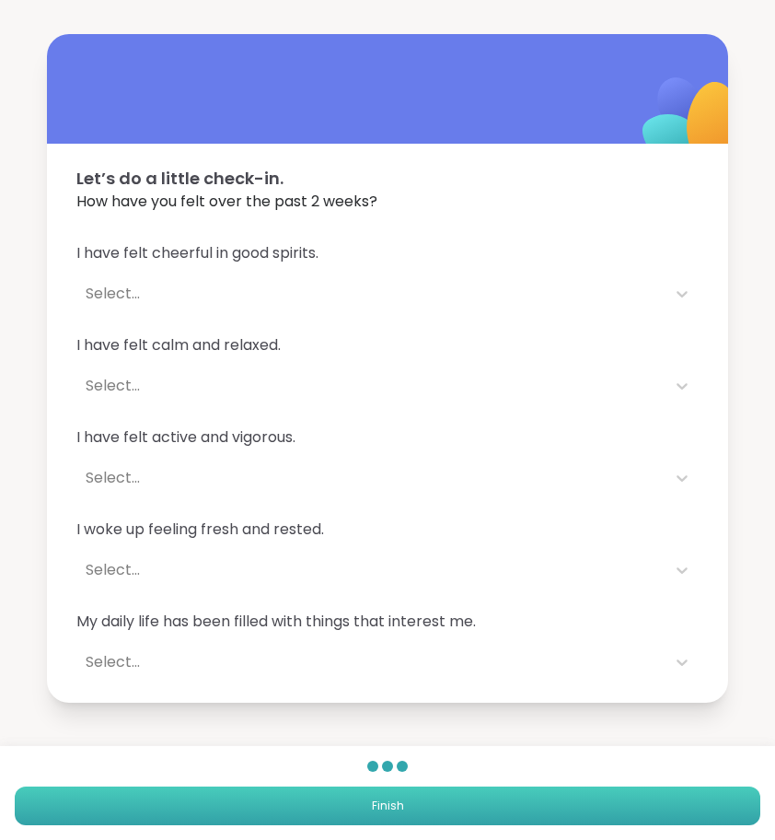
click at [517, 802] on button "Finish" at bounding box center [388, 805] width 746 height 39
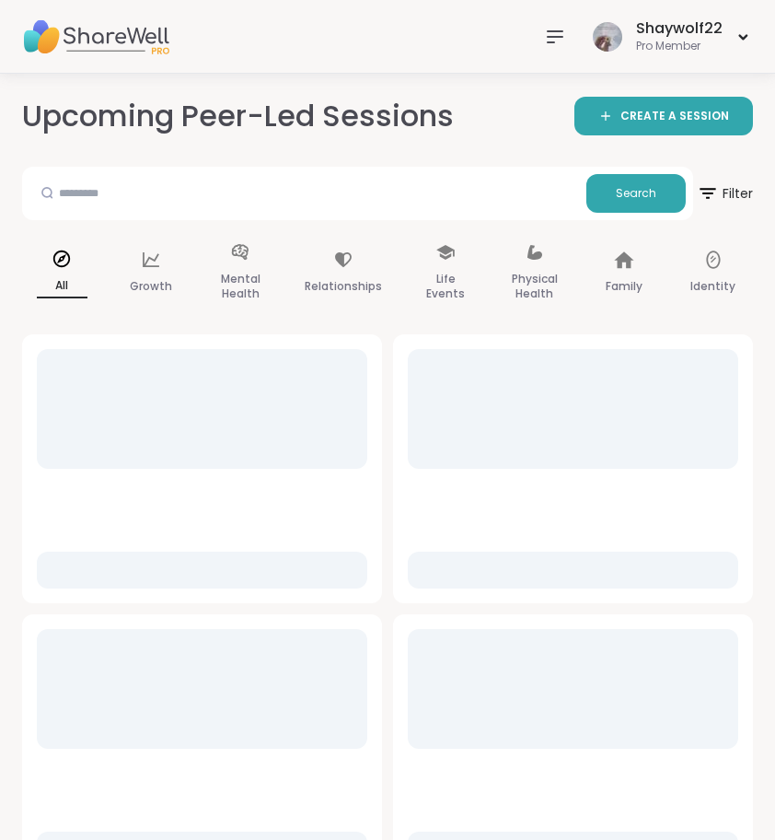
click at [563, 41] on icon at bounding box center [555, 37] width 22 height 22
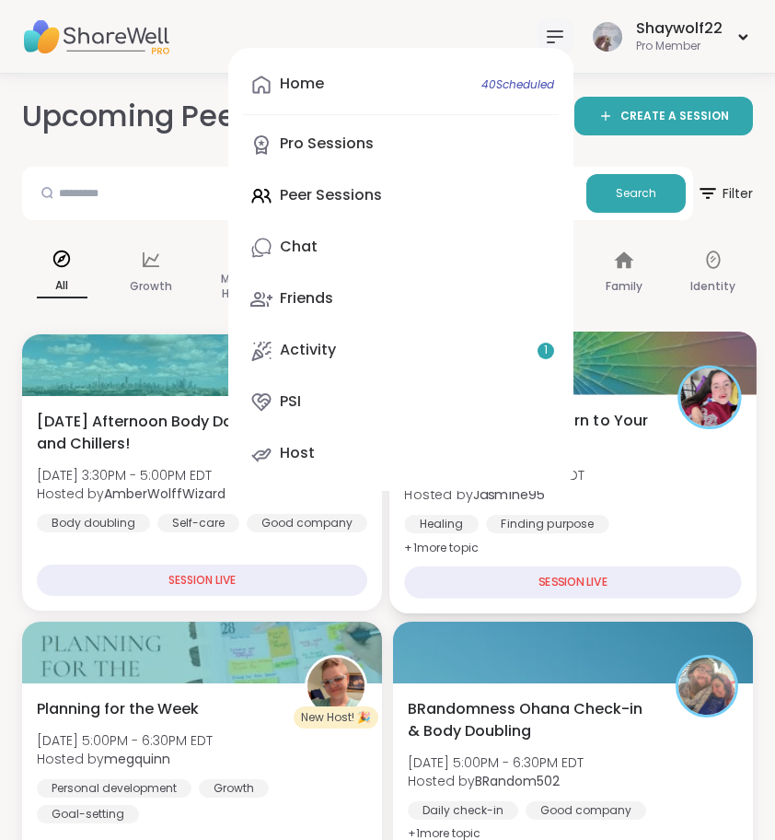
click at [614, 428] on span "The Mirror Within: Return to Your True Self" at bounding box center [530, 431] width 252 height 45
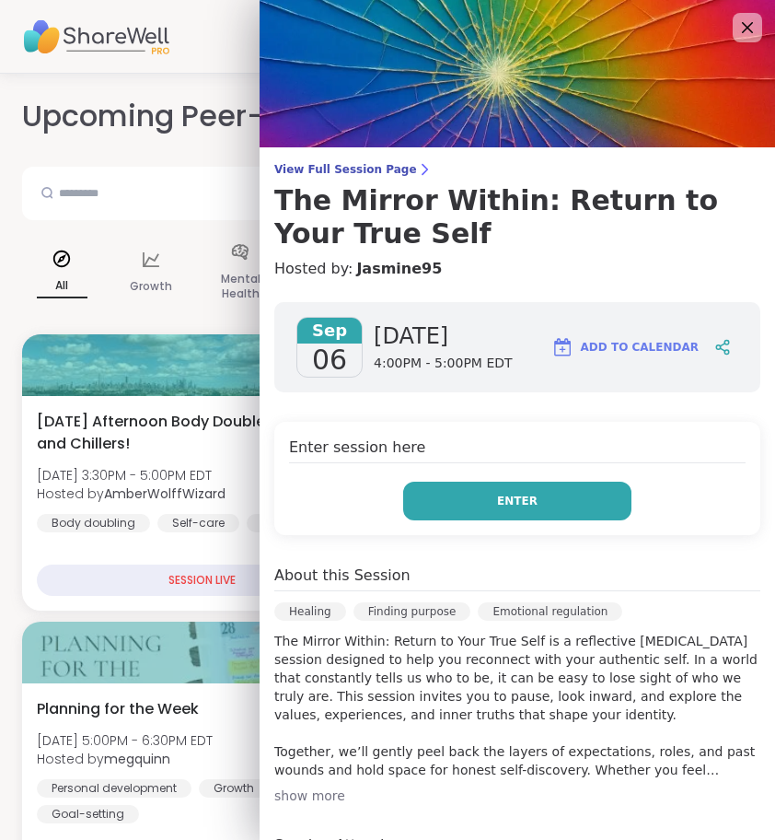
click at [438, 484] on button "Enter" at bounding box center [517, 501] width 228 height 39
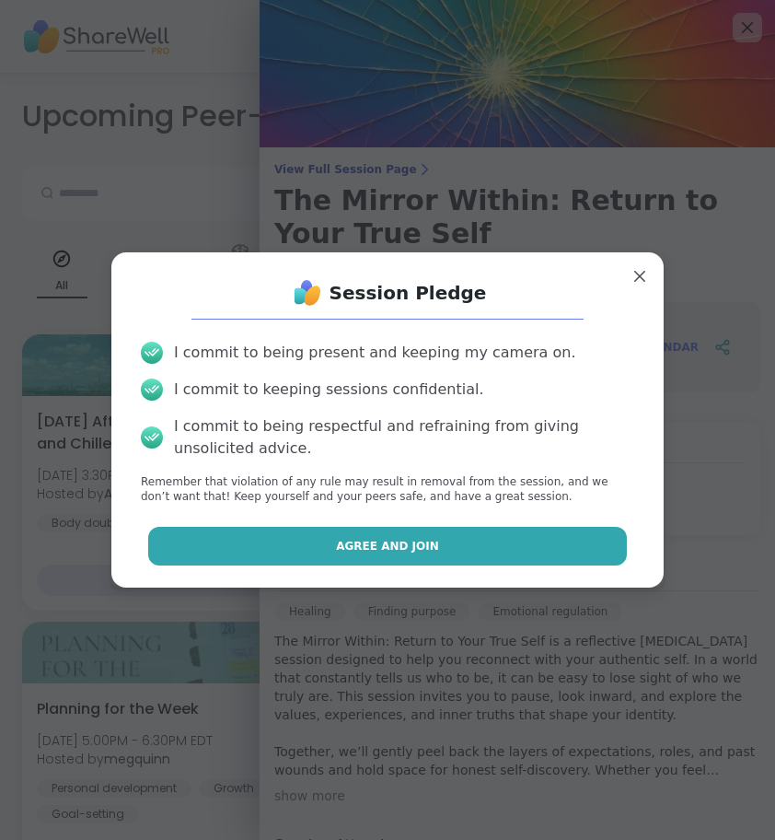
click at [447, 544] on button "Agree and Join" at bounding box center [388, 546] width 480 height 39
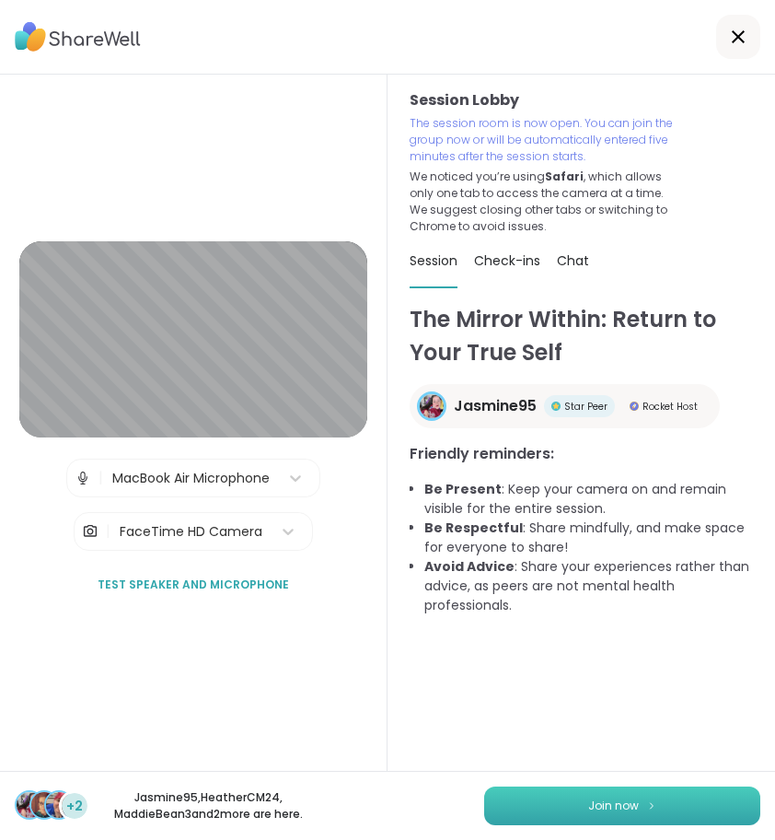
click at [625, 812] on span "Join now" at bounding box center [613, 805] width 51 height 17
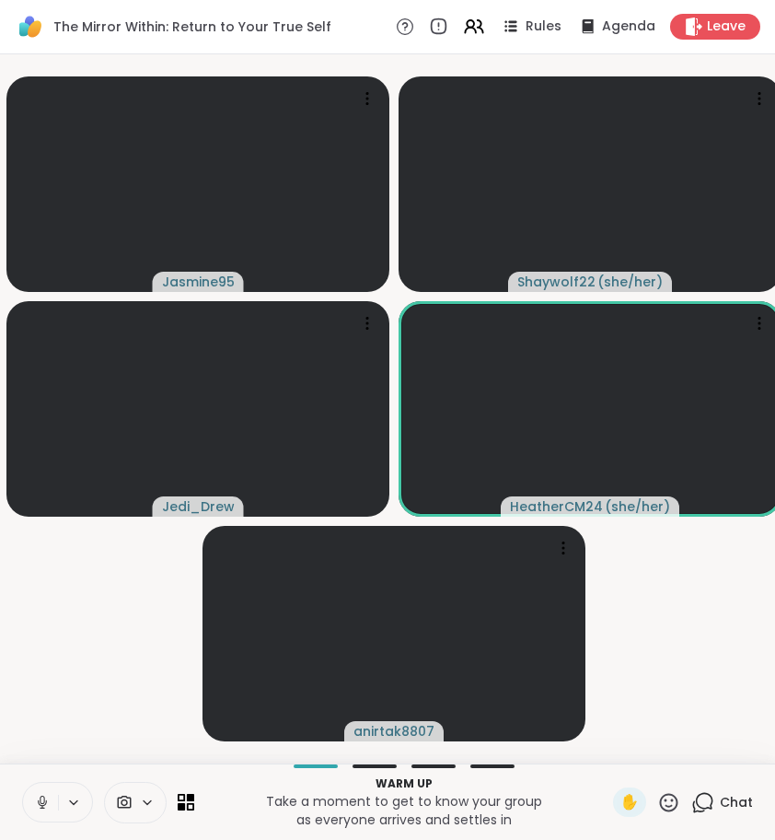
click at [39, 803] on icon at bounding box center [42, 803] width 9 height 6
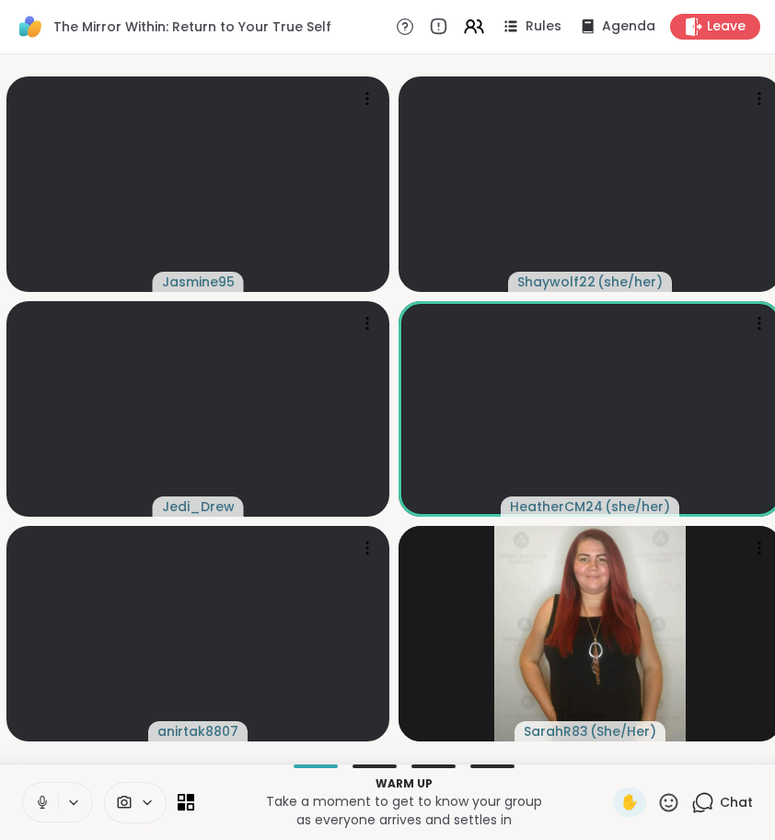
click at [47, 805] on icon at bounding box center [42, 802] width 17 height 17
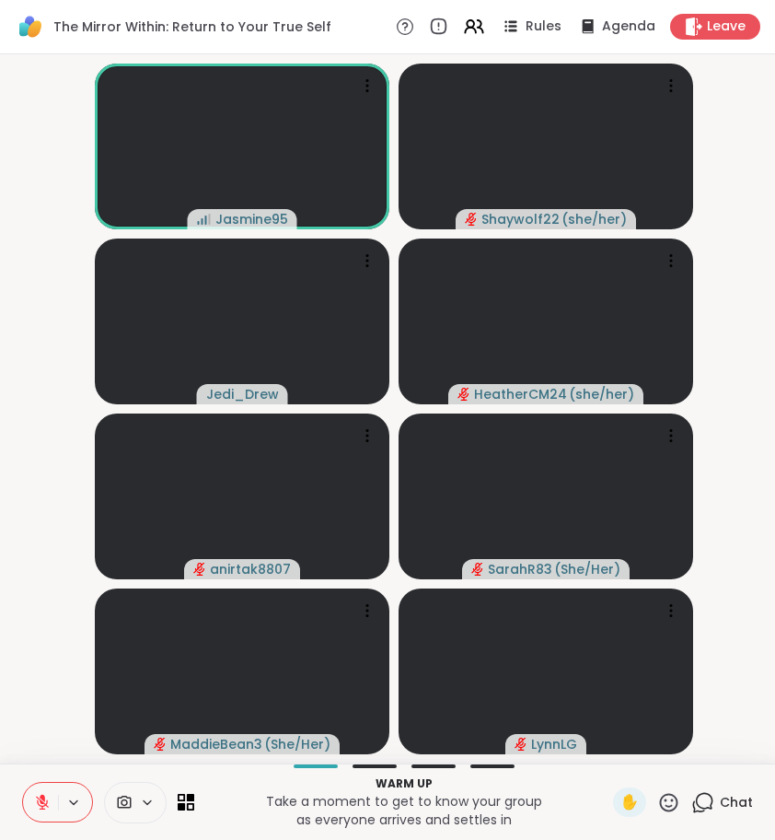
click at [725, 810] on span "Chat" at bounding box center [736, 802] width 33 height 18
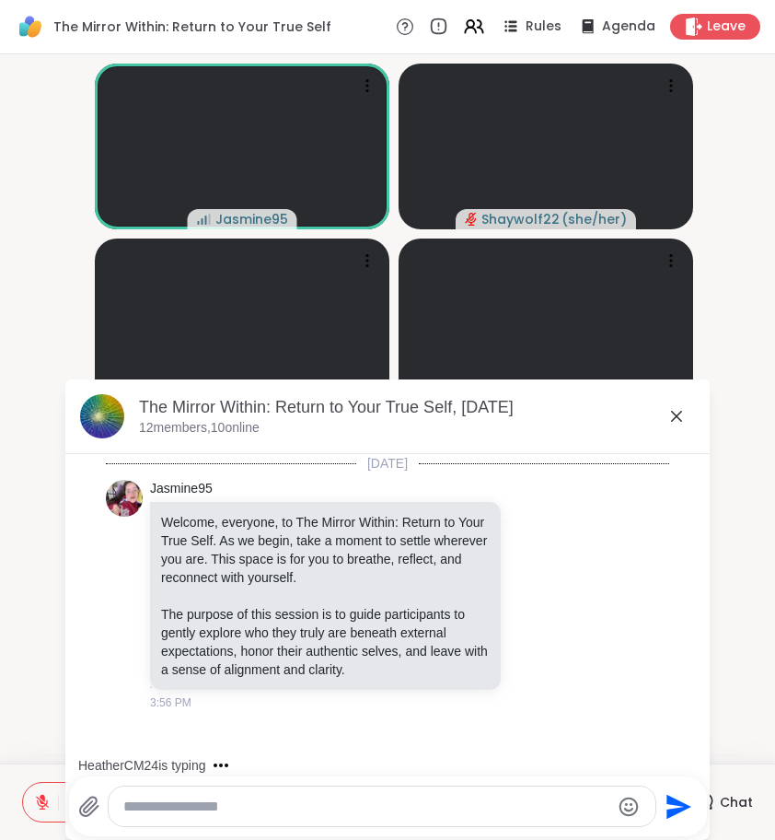
click at [423, 771] on div "HeatherCM24 is typing" at bounding box center [391, 764] width 637 height 29
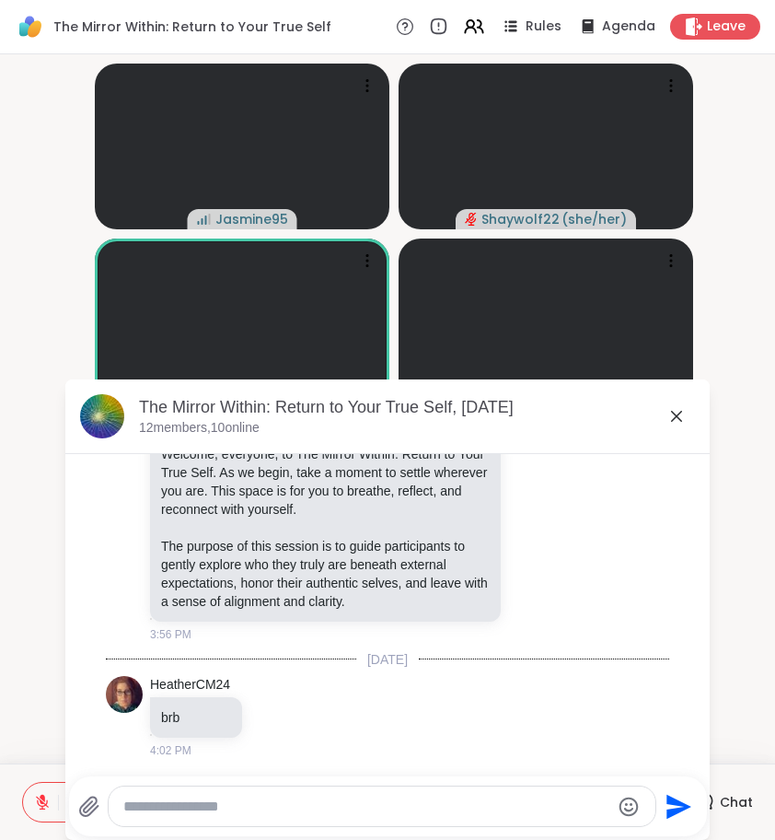
click at [430, 794] on div at bounding box center [382, 806] width 547 height 40
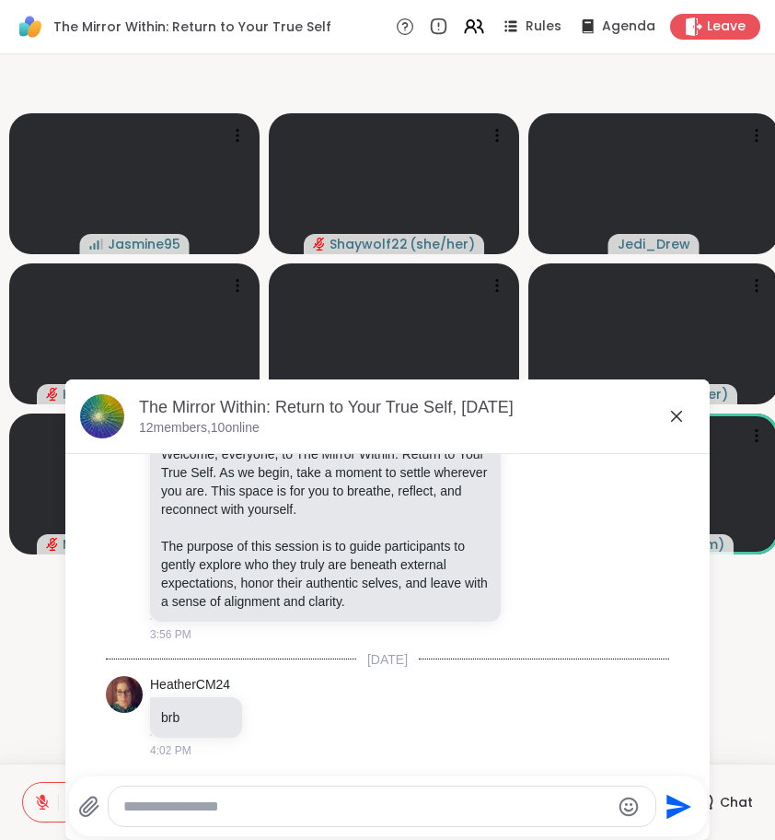
click at [679, 422] on icon at bounding box center [677, 416] width 22 height 22
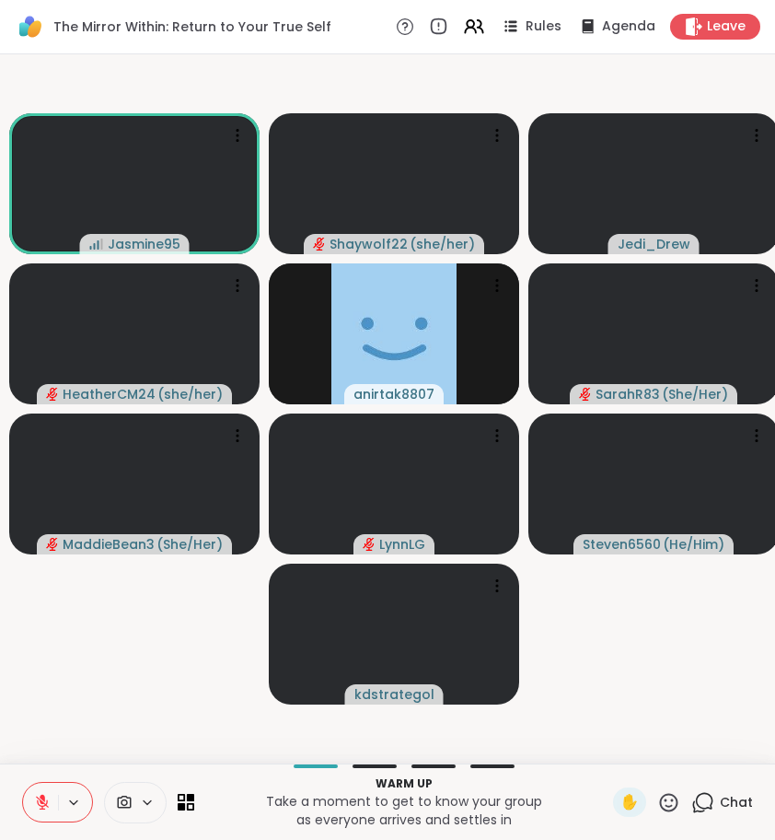
click at [708, 805] on icon at bounding box center [702, 802] width 23 height 23
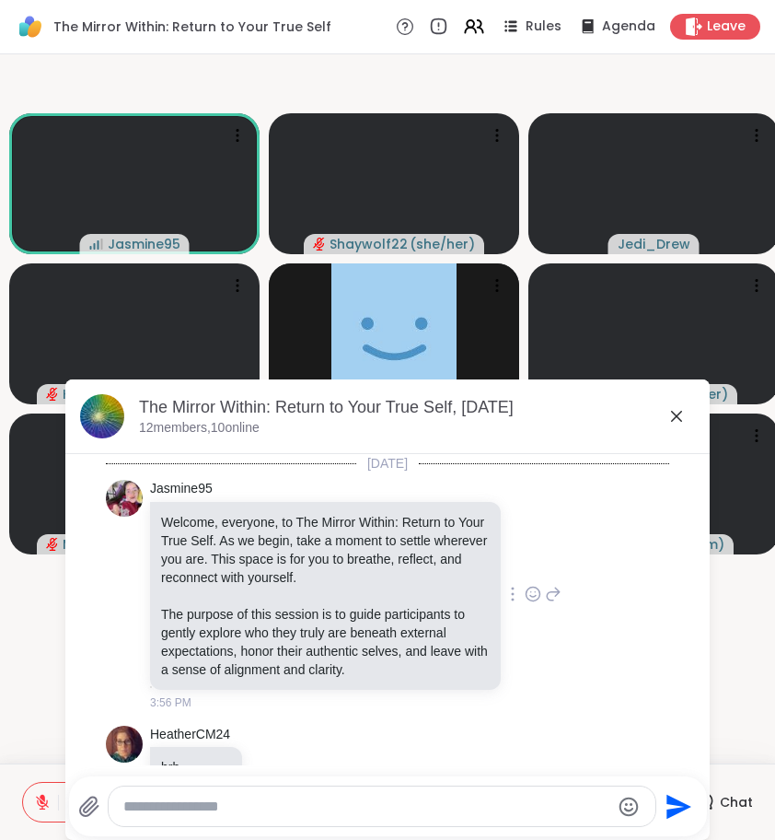
scroll to position [50, 0]
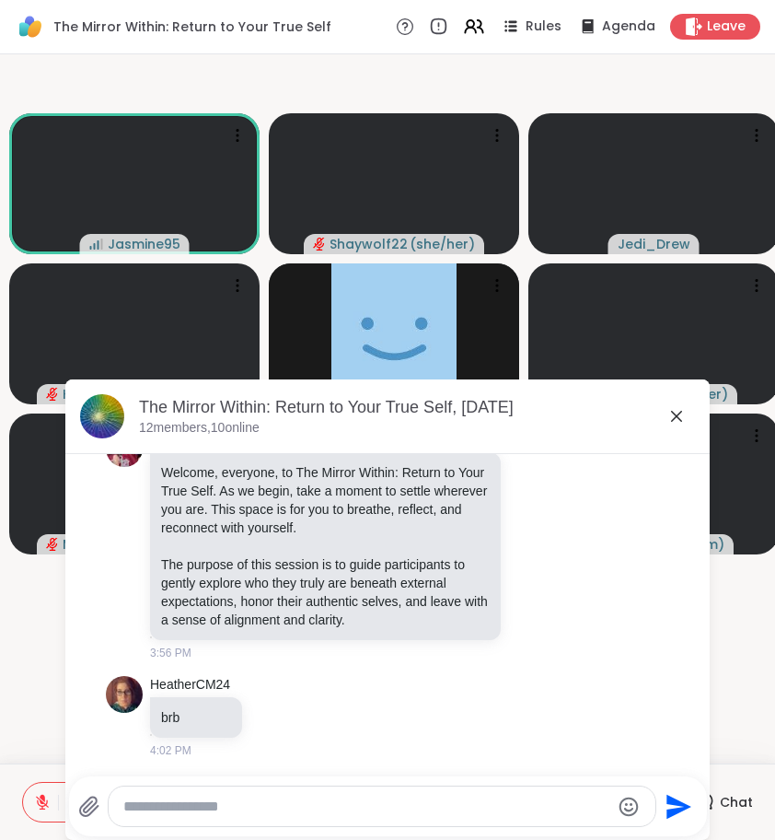
click at [672, 419] on icon at bounding box center [677, 416] width 22 height 22
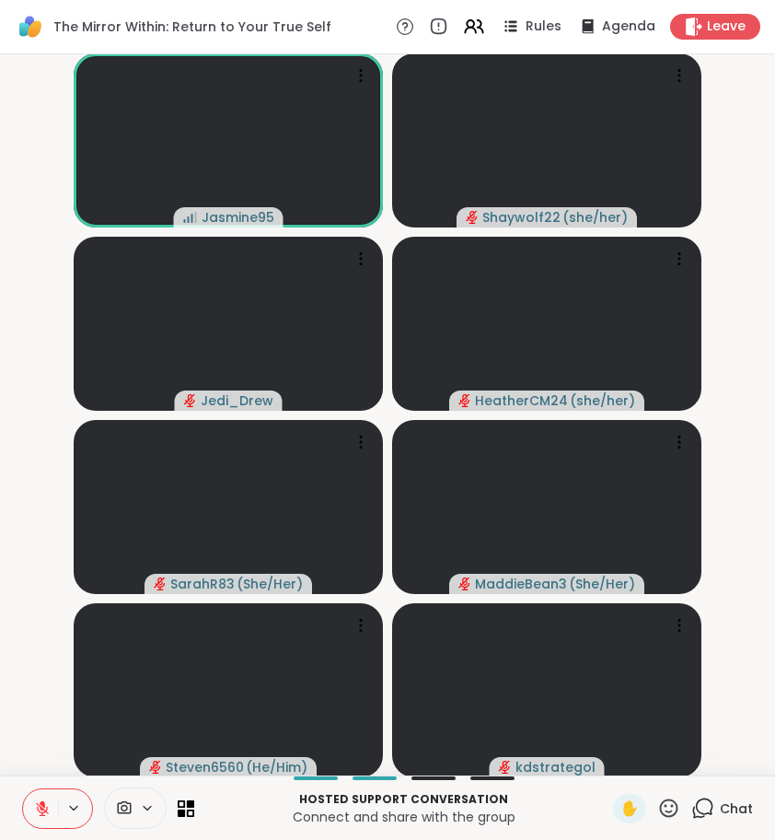
click at [41, 817] on button at bounding box center [40, 808] width 35 height 39
click at [40, 816] on icon at bounding box center [42, 808] width 17 height 17
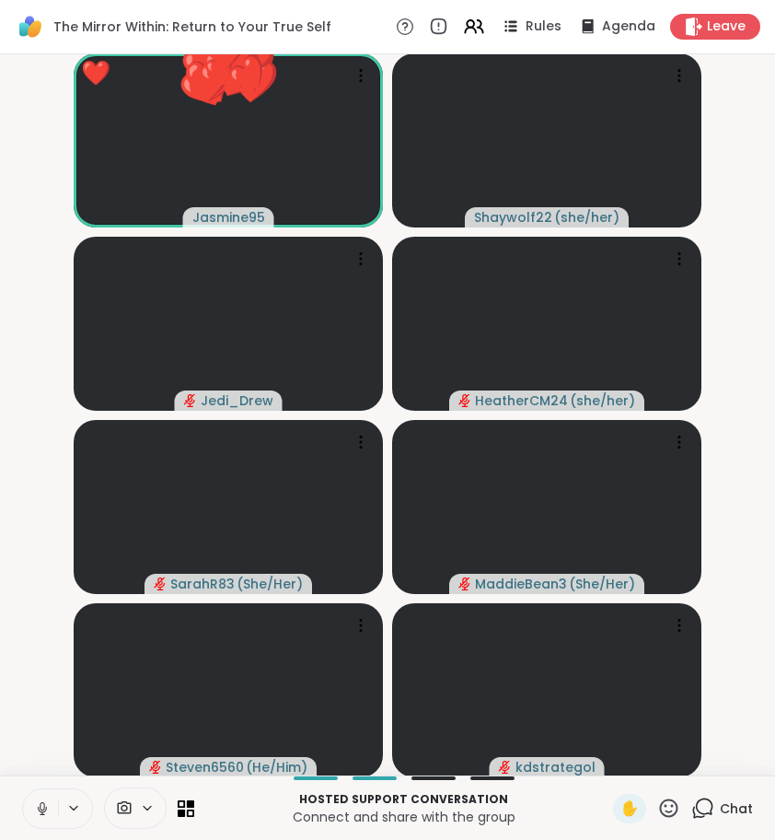
click at [45, 809] on icon at bounding box center [42, 808] width 17 height 17
click at [666, 807] on icon at bounding box center [668, 807] width 23 height 23
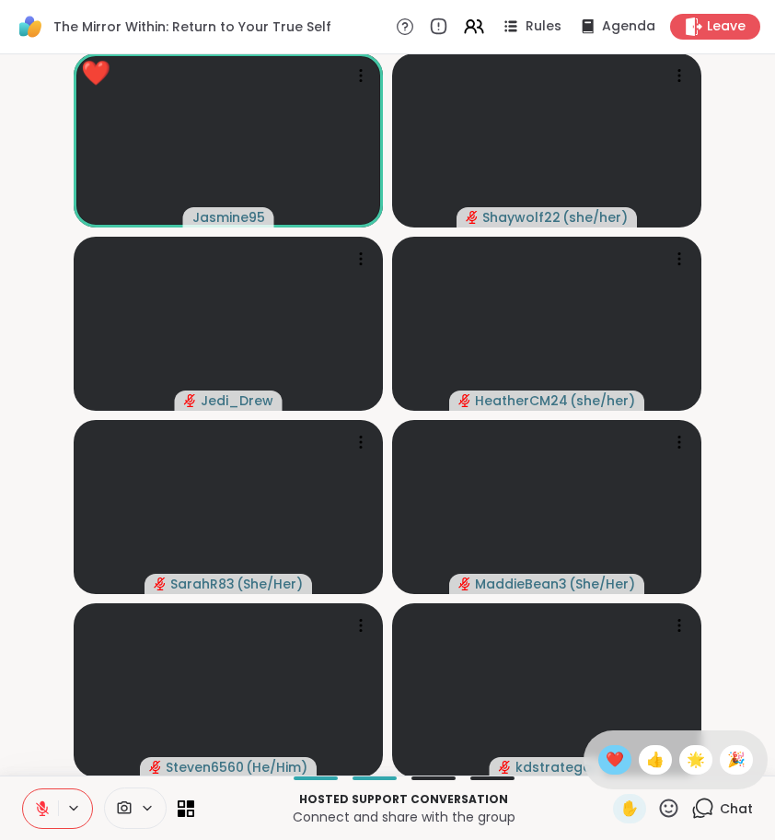
click at [612, 759] on span "❤️" at bounding box center [615, 760] width 18 height 22
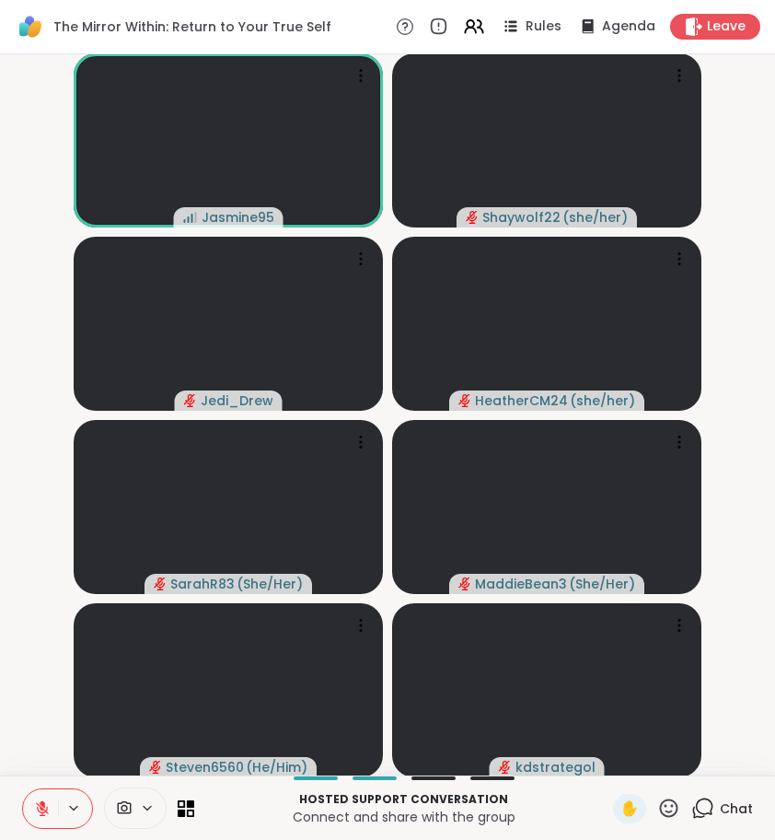
click at [37, 805] on icon at bounding box center [42, 808] width 17 height 17
click at [52, 773] on div "Jasmine95 Shaywolf22 ( she/her ) Jedi_Drew HeatherCM24 ( she/her ) SarahR83 ( S…" at bounding box center [387, 414] width 775 height 721
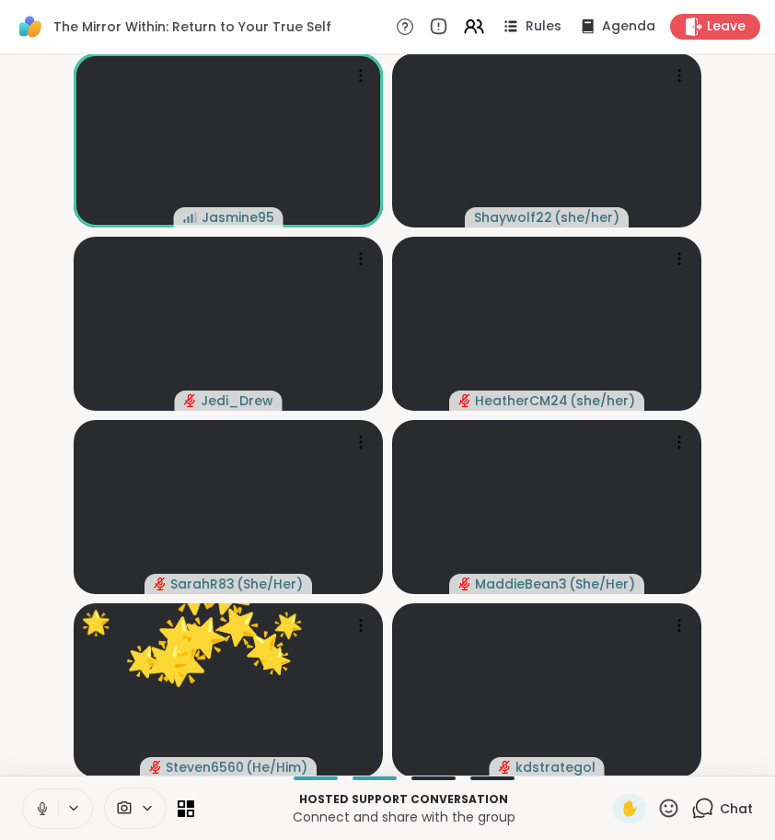
click at [40, 811] on icon at bounding box center [42, 808] width 17 height 17
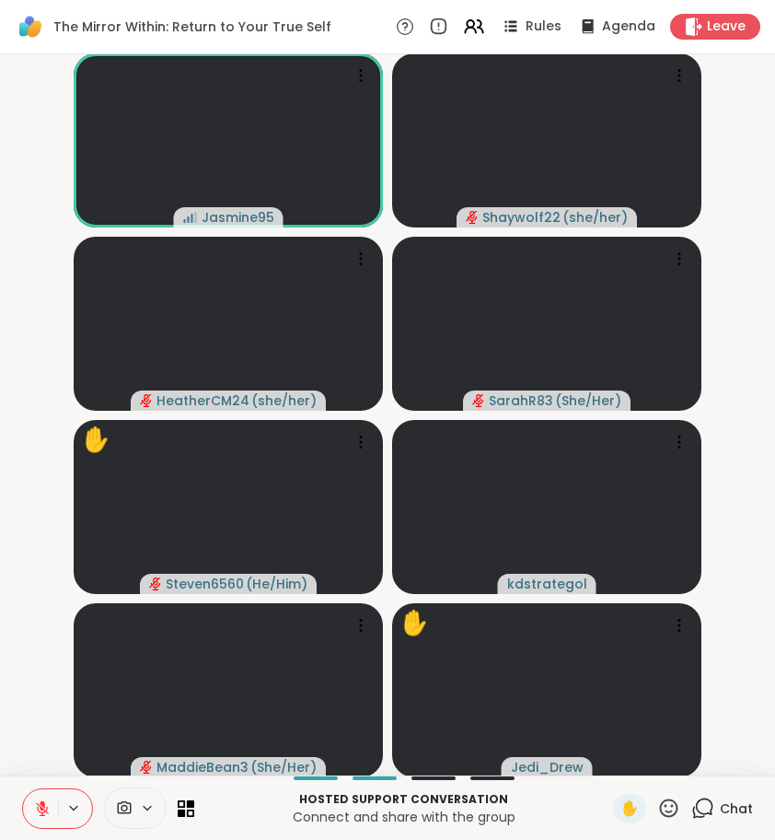
click at [631, 810] on span "✋" at bounding box center [630, 808] width 18 height 22
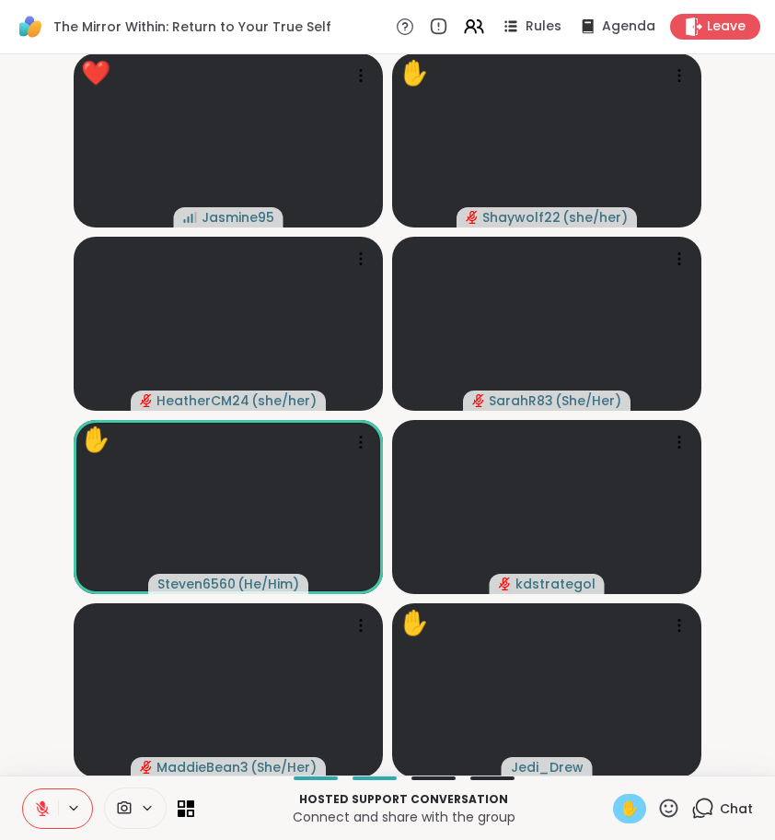
click at [666, 804] on icon at bounding box center [668, 807] width 23 height 23
click at [617, 752] on span "❤️" at bounding box center [615, 760] width 18 height 22
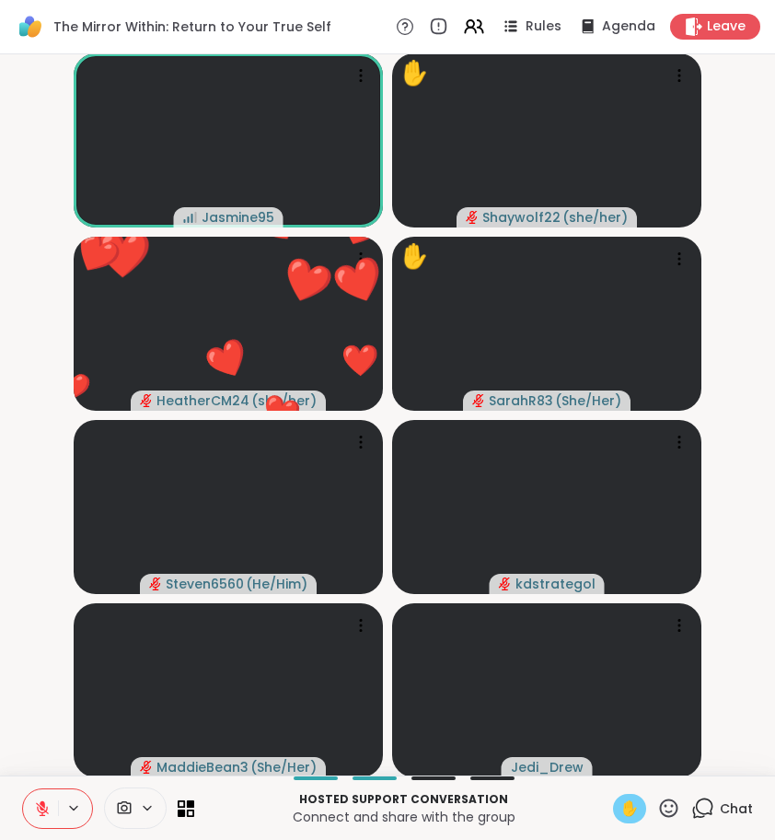
click at [39, 807] on icon at bounding box center [42, 808] width 17 height 17
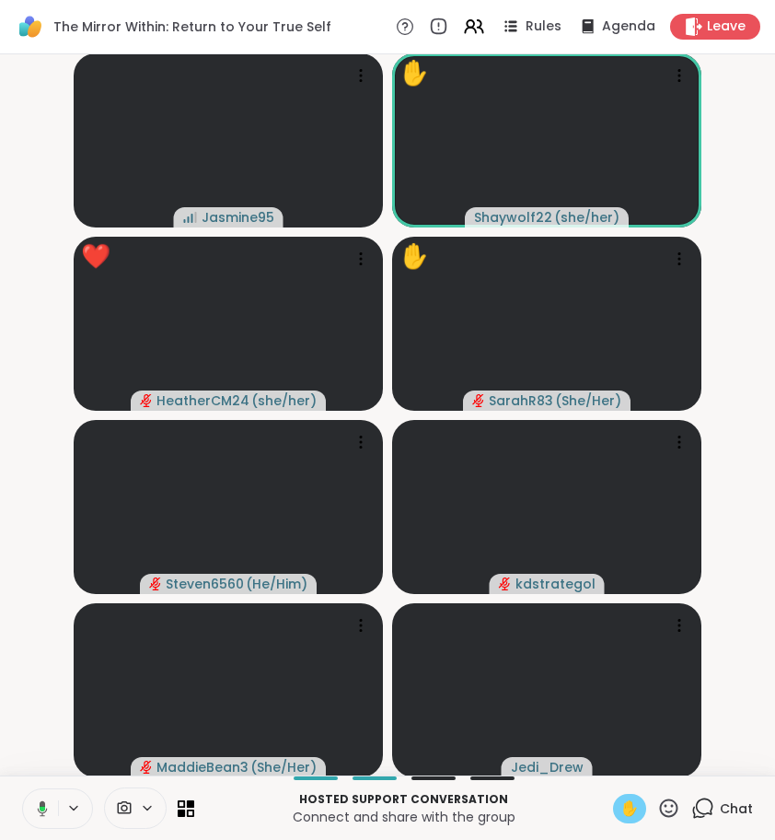
click at [628, 802] on span "✋" at bounding box center [630, 808] width 18 height 22
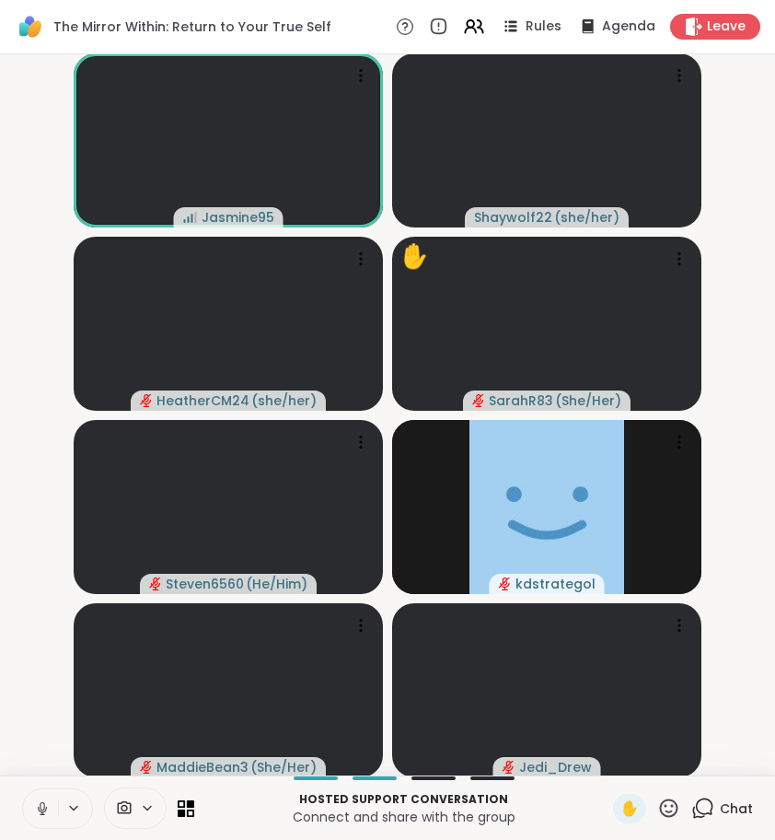
click at [47, 811] on icon at bounding box center [42, 808] width 17 height 17
click at [668, 806] on icon at bounding box center [668, 807] width 23 height 23
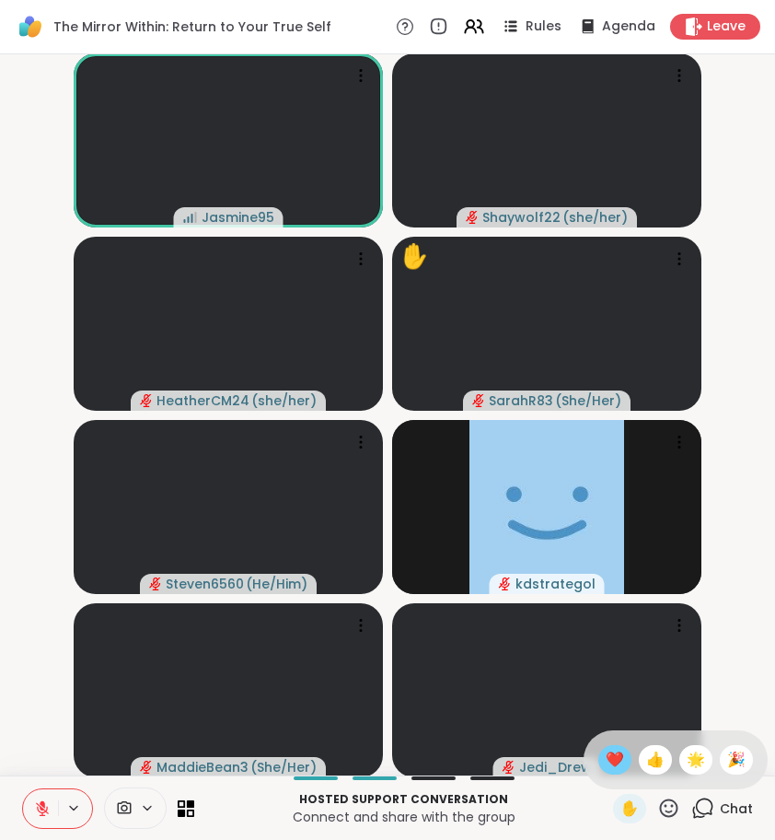
click at [618, 759] on span "❤️" at bounding box center [615, 760] width 18 height 22
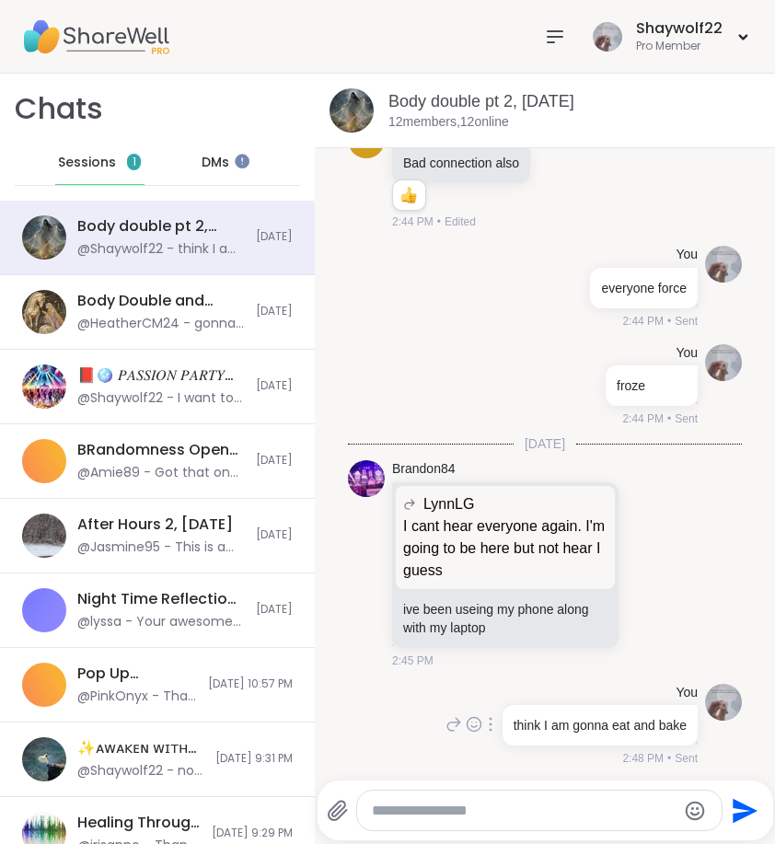
scroll to position [944, 0]
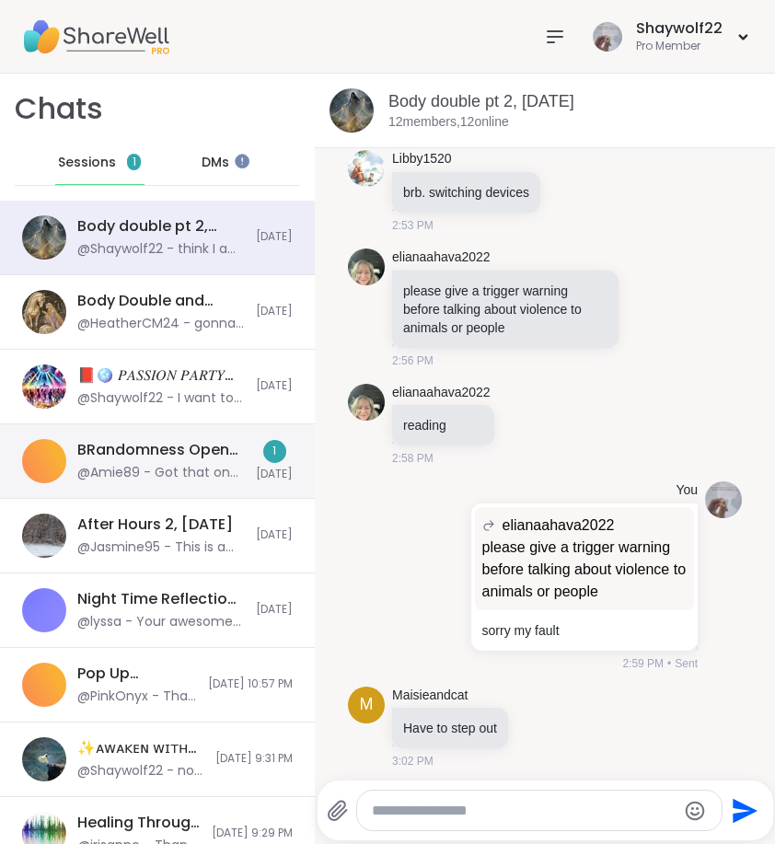
click at [214, 489] on div "BRandomness Open Forum For 'Em, [DATE] @Amie89 - Got that one. Its almost 11am …" at bounding box center [157, 461] width 315 height 75
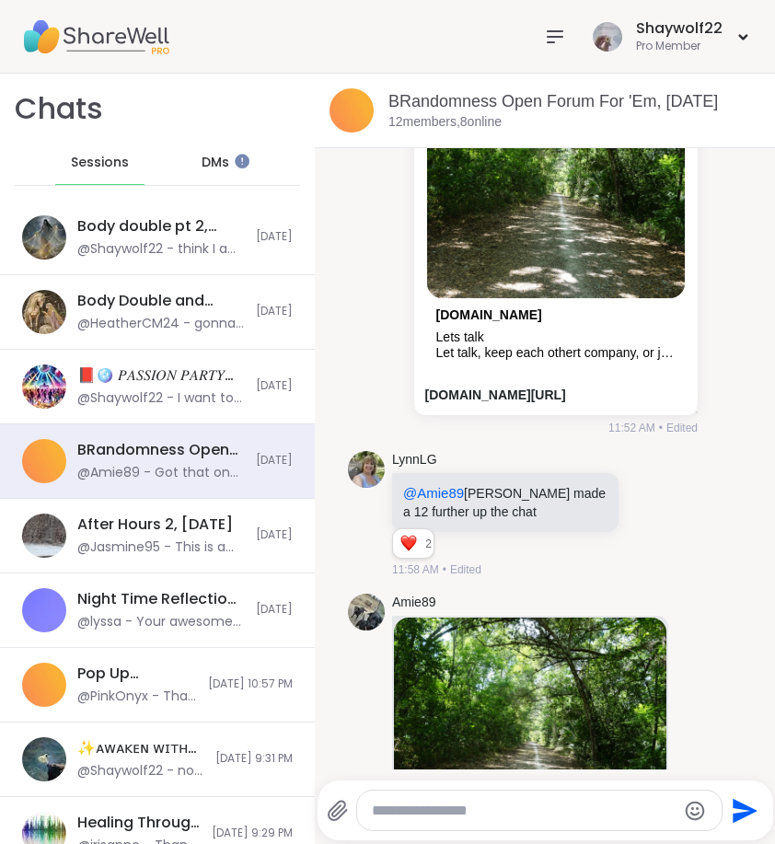
scroll to position [6904, 0]
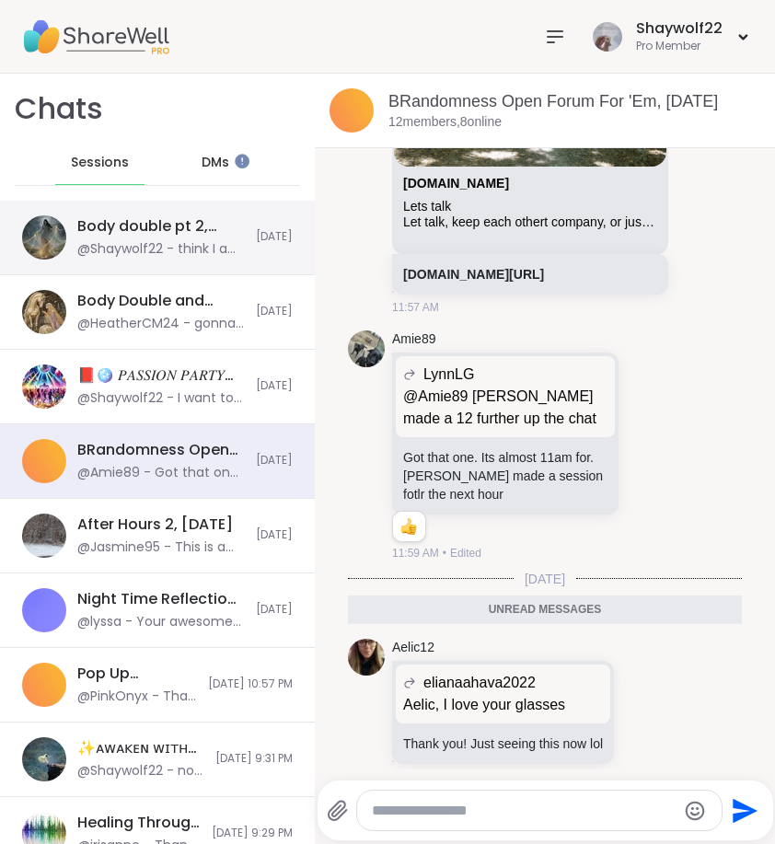
click at [183, 258] on div "Body double pt 2, Sep 06 @Shaywolf22 - think I am gonna eat and bake Today" at bounding box center [157, 238] width 315 height 75
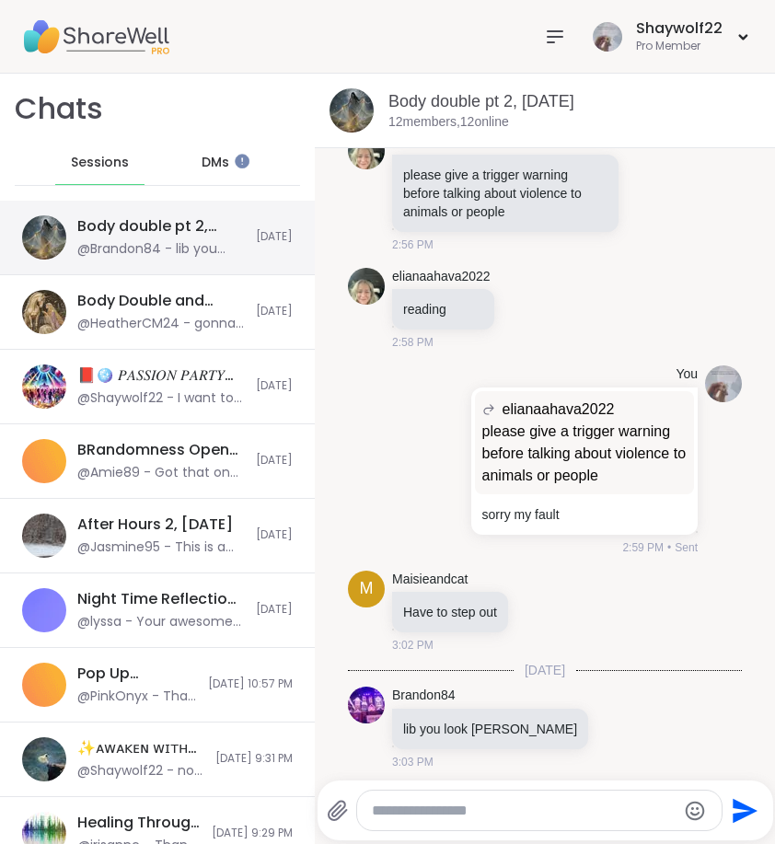
scroll to position [1157, 0]
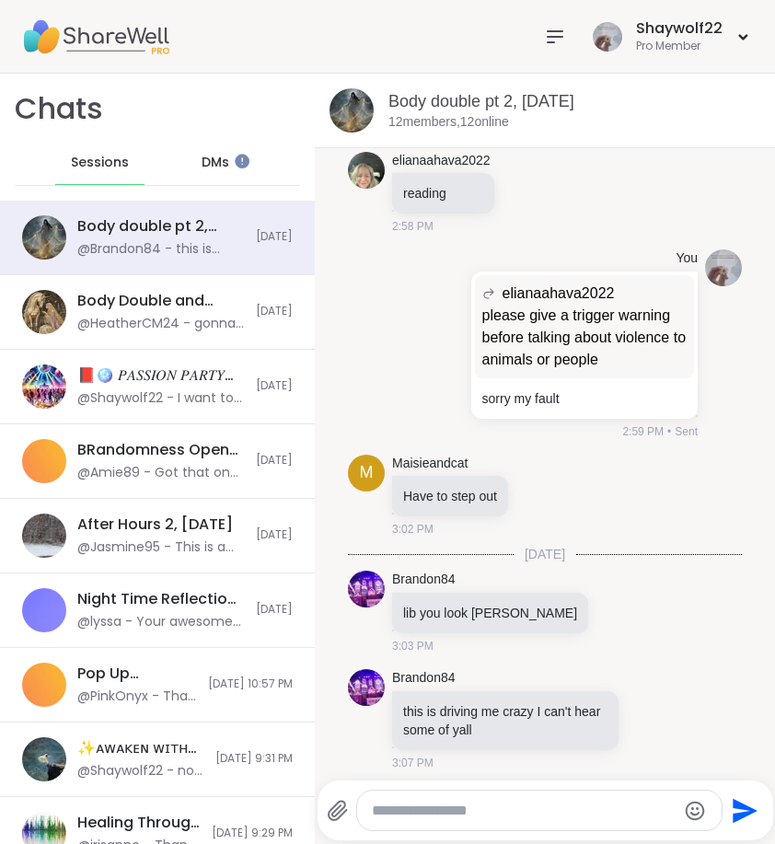
click at [575, 798] on div at bounding box center [539, 811] width 365 height 40
click at [579, 816] on textarea "Type your message" at bounding box center [524, 811] width 305 height 18
type textarea "**********"
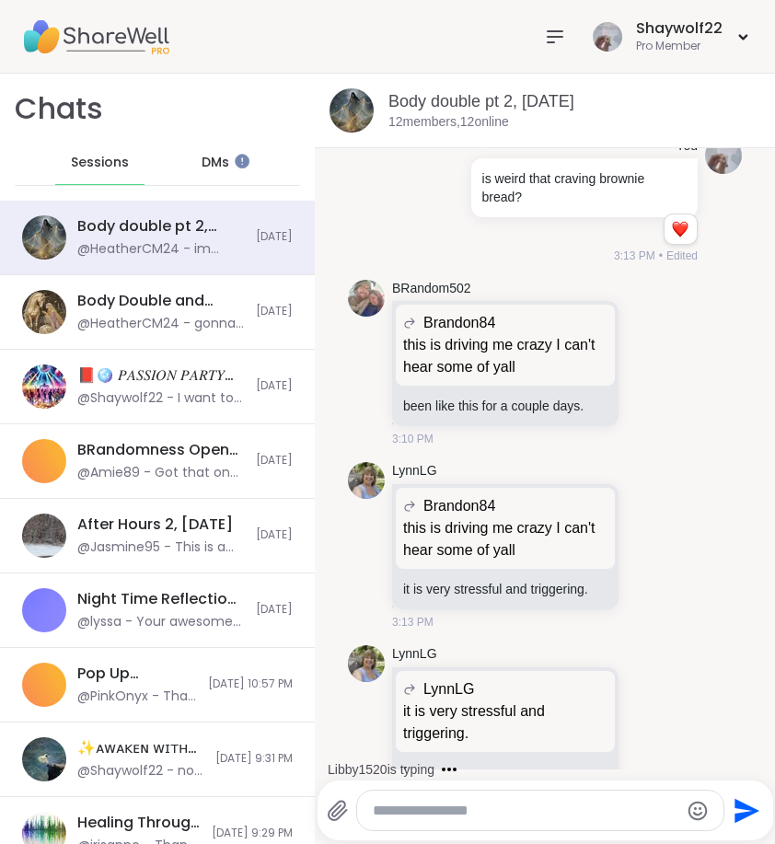
scroll to position [1669, 0]
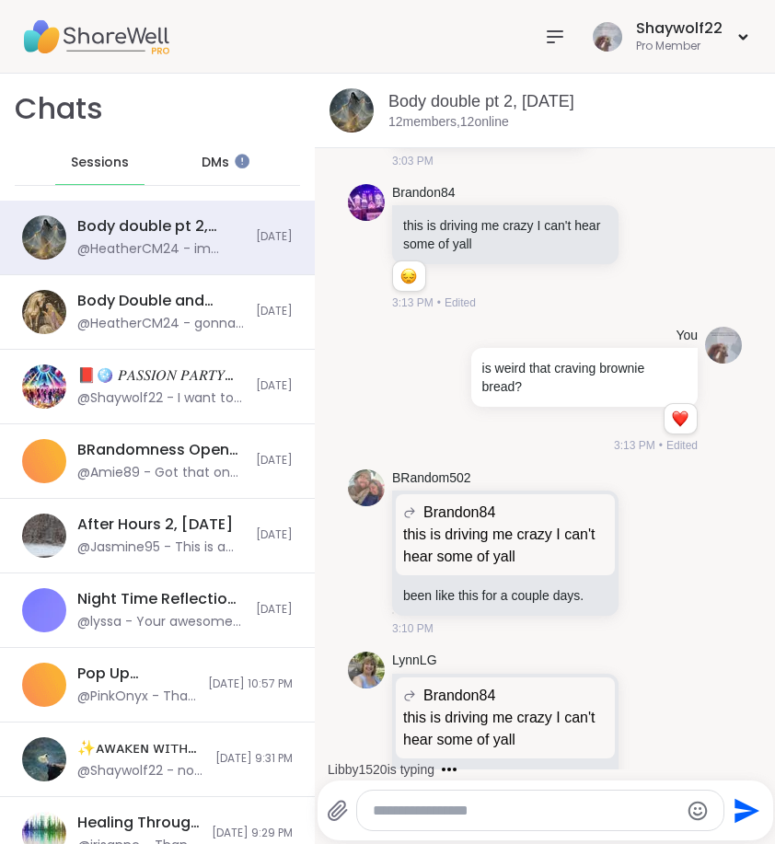
click at [672, 412] on div "Reactions: love" at bounding box center [680, 419] width 17 height 17
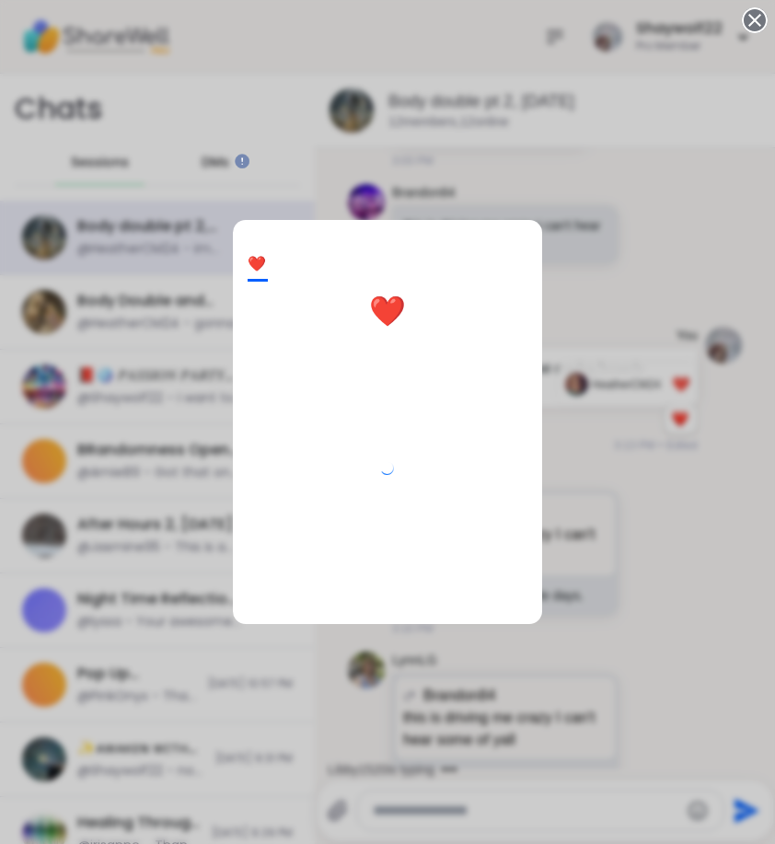
click at [656, 412] on div "❤️ 1 ❤️" at bounding box center [387, 422] width 775 height 844
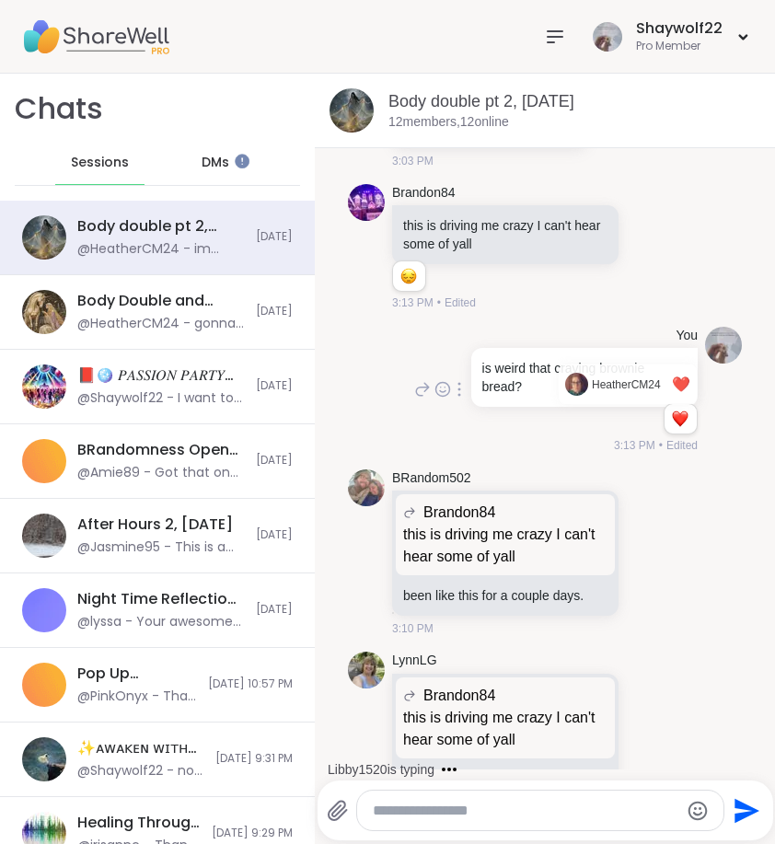
click at [672, 411] on div "Reactions: love" at bounding box center [680, 419] width 17 height 17
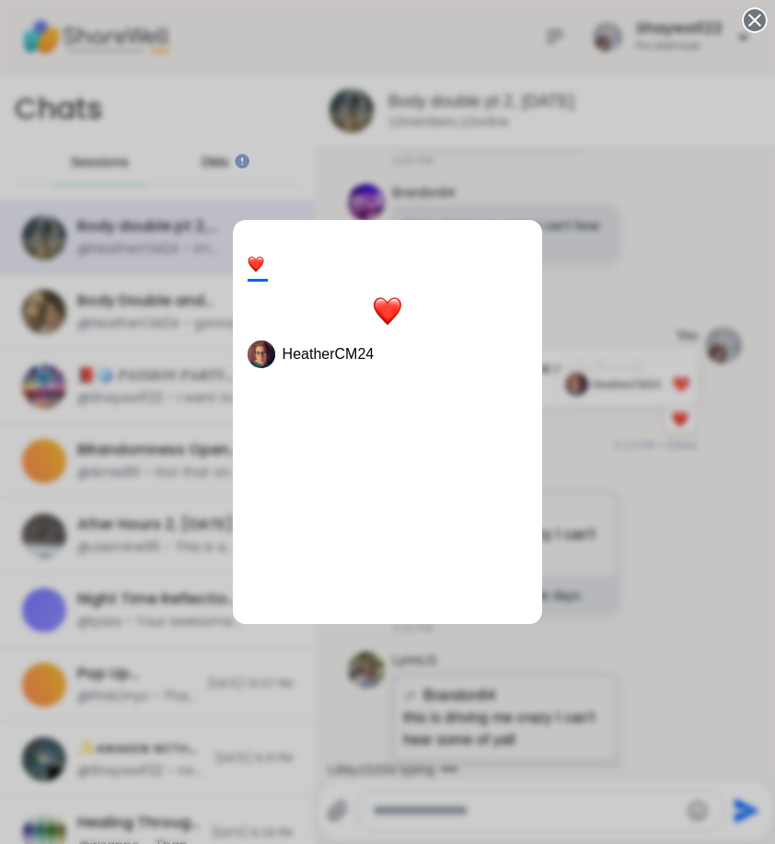
click at [668, 526] on div "1 HeatherCM24" at bounding box center [387, 422] width 775 height 844
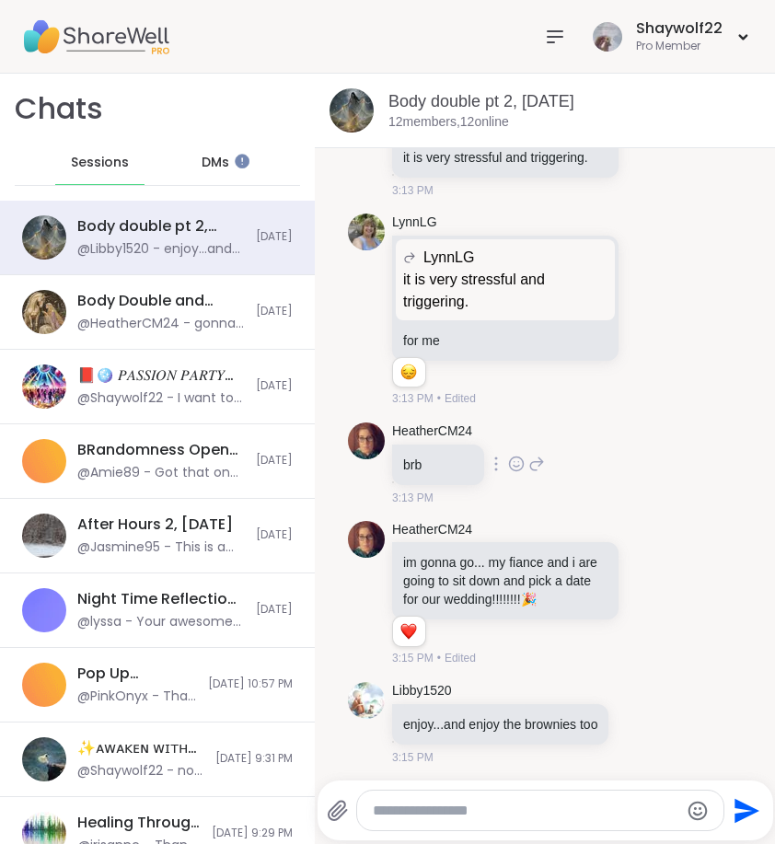
scroll to position [2316, 0]
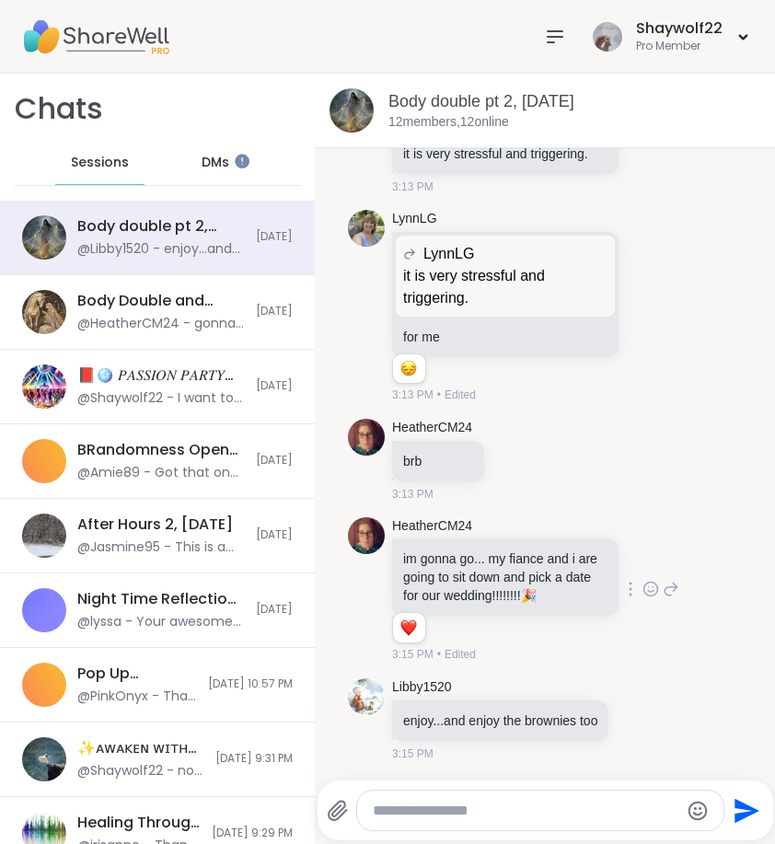
click at [643, 580] on icon at bounding box center [651, 589] width 17 height 18
click at [633, 553] on button "Select Reaction: Heart" at bounding box center [651, 559] width 37 height 37
click at [663, 578] on icon at bounding box center [671, 589] width 17 height 22
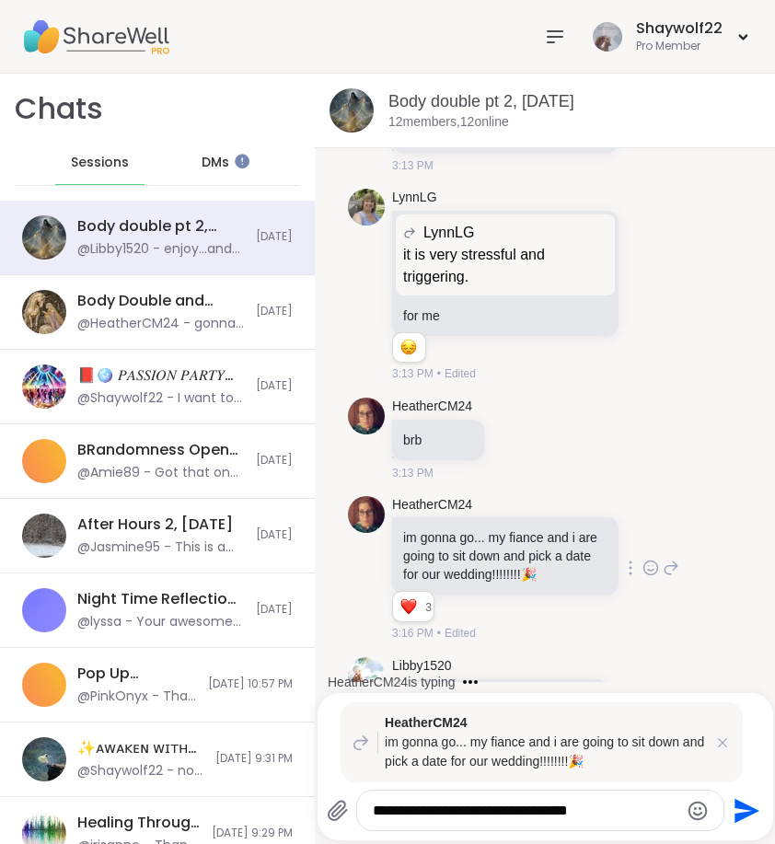
type textarea "**********"
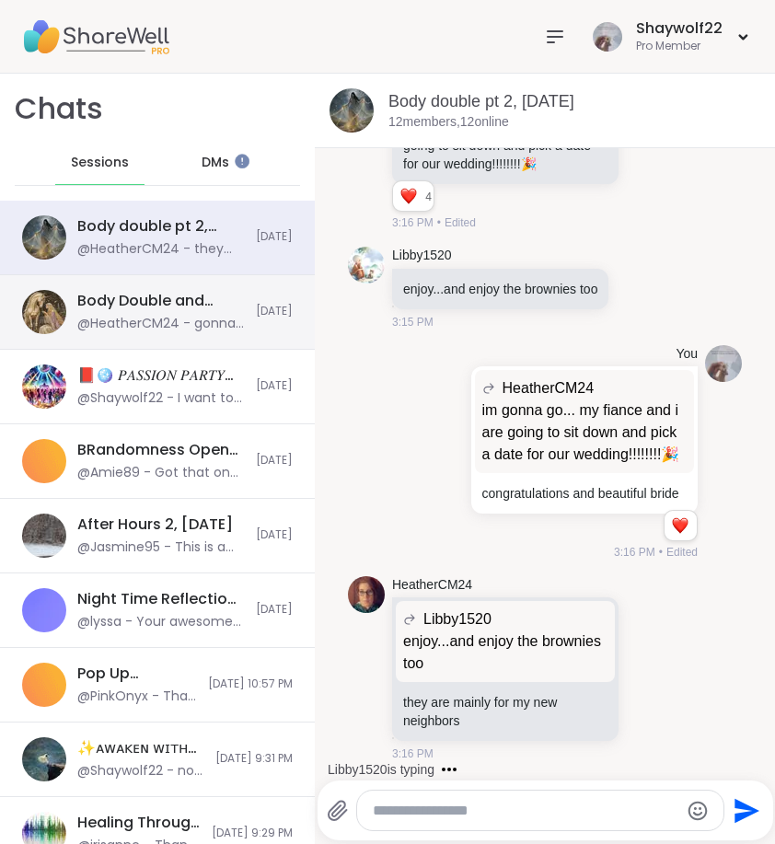
scroll to position [2881, 0]
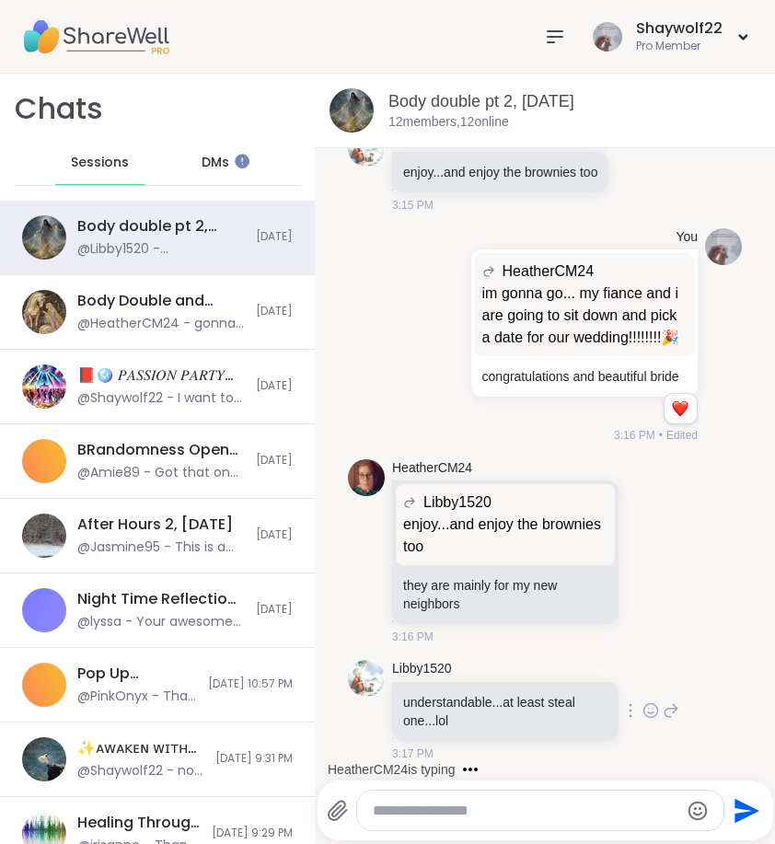
click at [643, 714] on icon at bounding box center [651, 711] width 17 height 18
click at [663, 715] on icon at bounding box center [671, 711] width 17 height 22
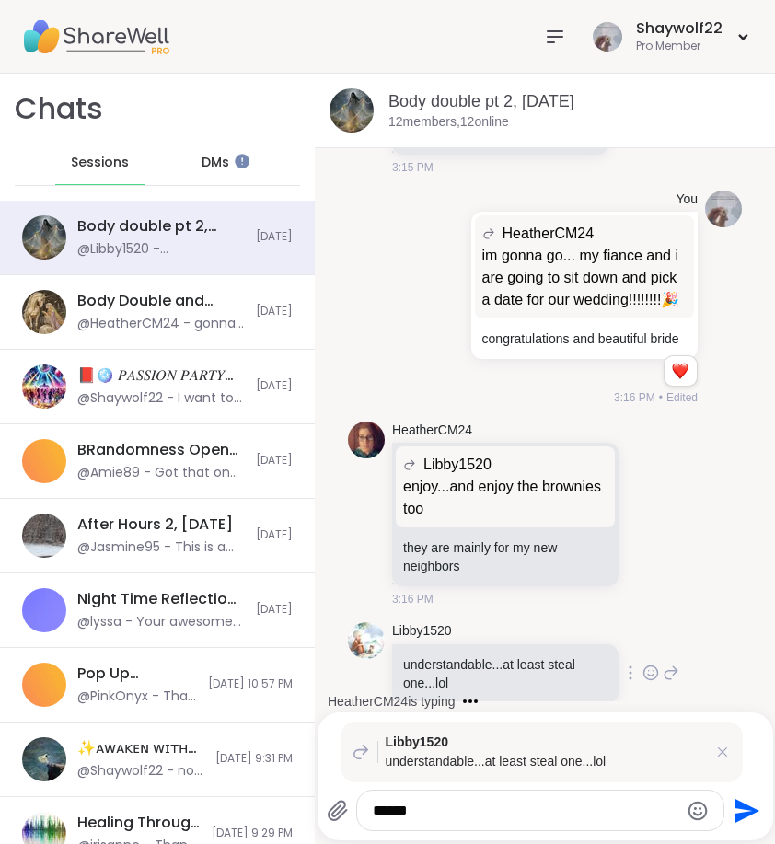
type textarea "******"
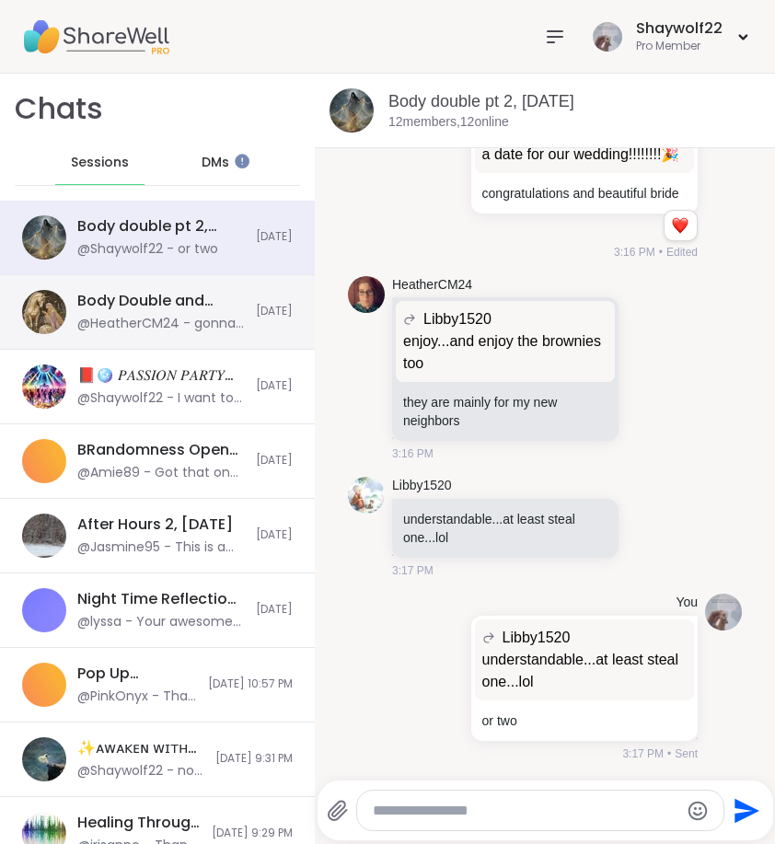
scroll to position [3089, 0]
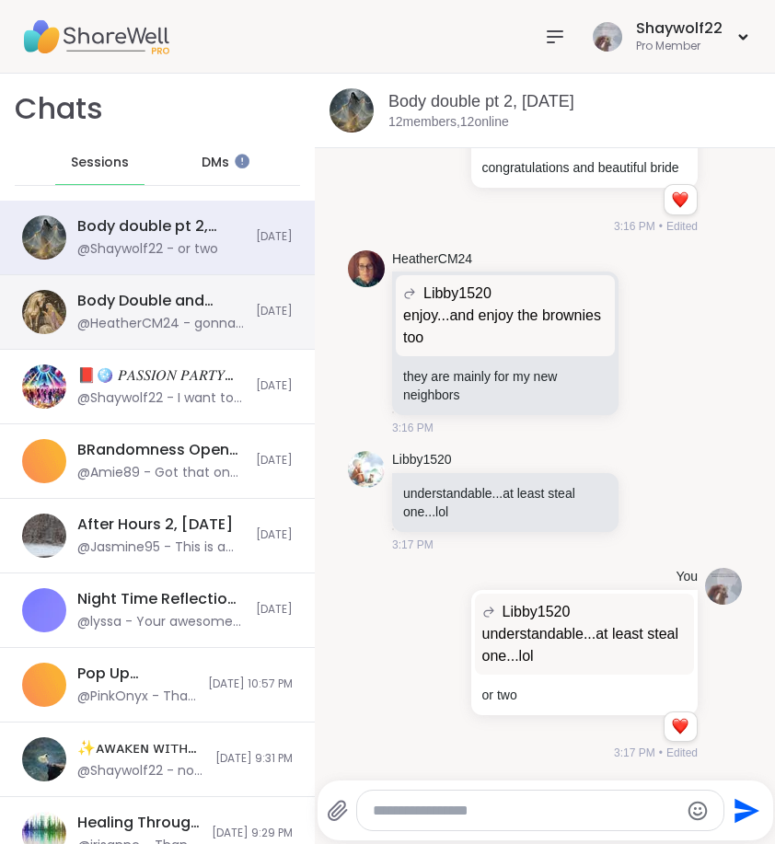
click at [210, 320] on div "@HeatherCM24 - gonna leave so i can get ready for the next session" at bounding box center [161, 324] width 168 height 18
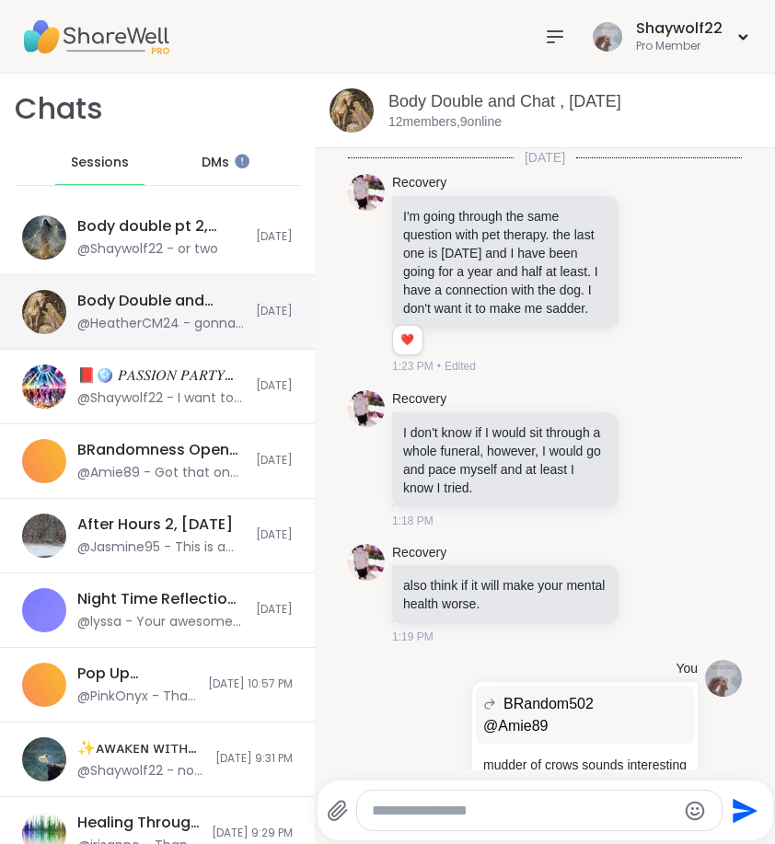
scroll to position [3402, 0]
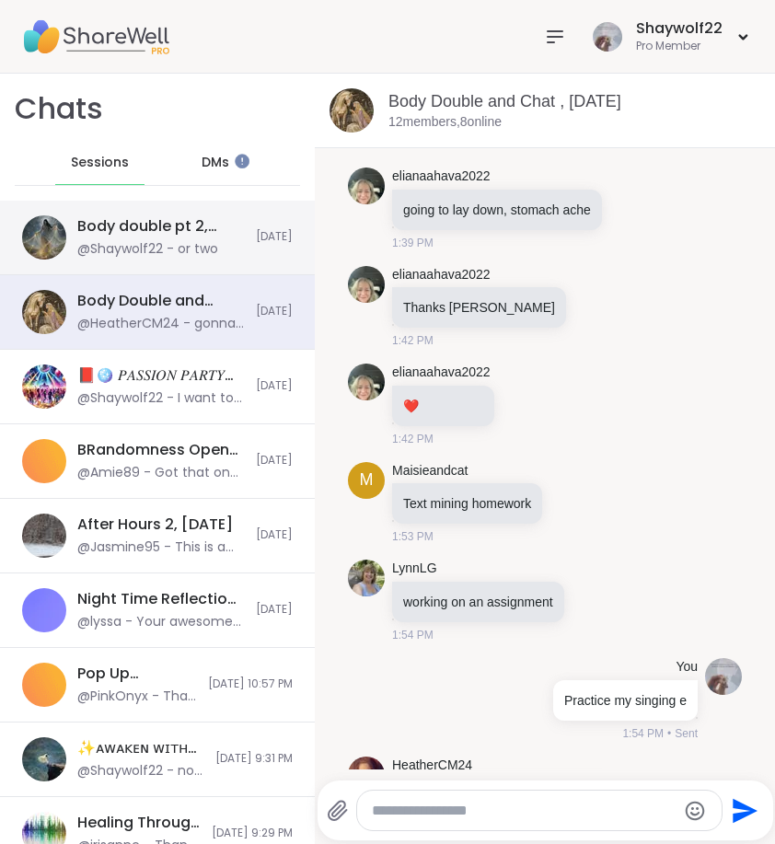
click at [213, 257] on div "@Shaywolf22 - or two" at bounding box center [147, 249] width 141 height 18
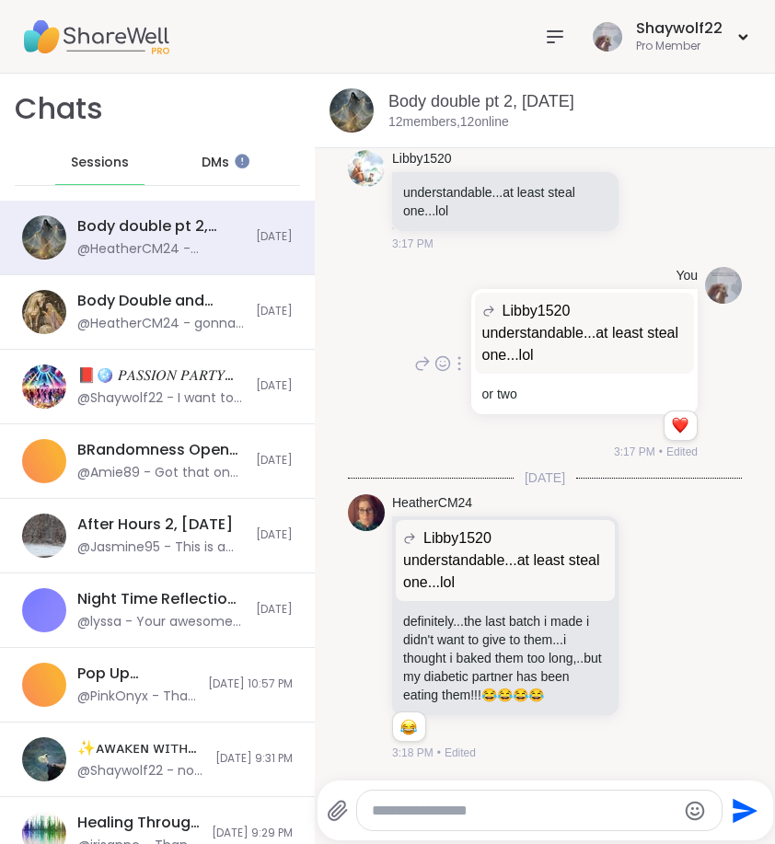
scroll to position [3389, 0]
click at [472, 810] on textarea "Type your message" at bounding box center [524, 811] width 305 height 18
click at [643, 629] on div at bounding box center [651, 628] width 17 height 22
click at [562, 590] on div "Select Reaction: Joy" at bounding box center [570, 598] width 17 height 17
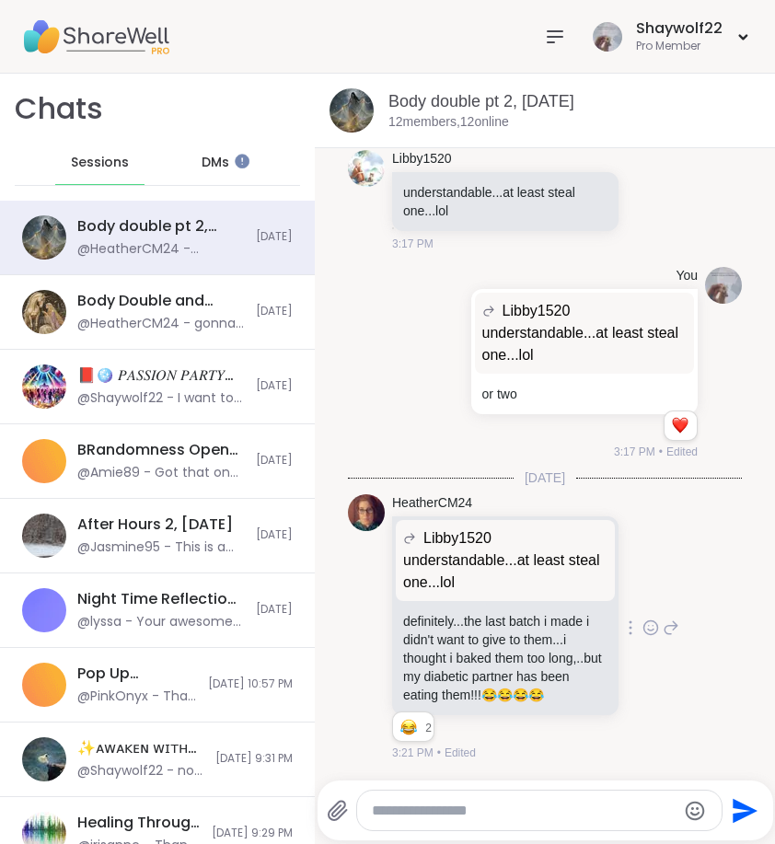
click at [510, 813] on textarea "Type your message" at bounding box center [524, 811] width 305 height 18
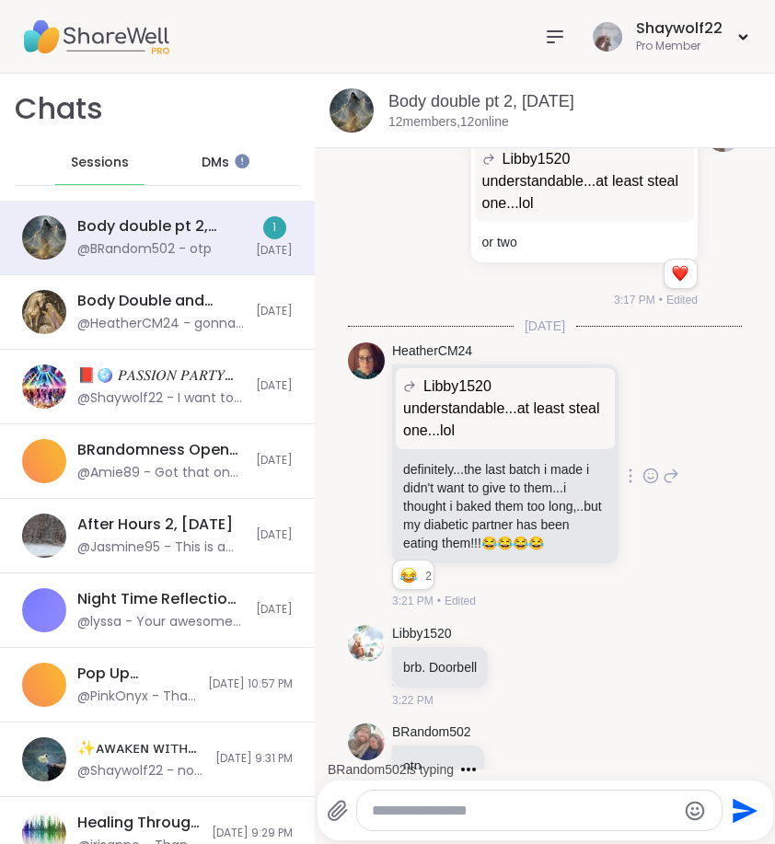
scroll to position [3584, 0]
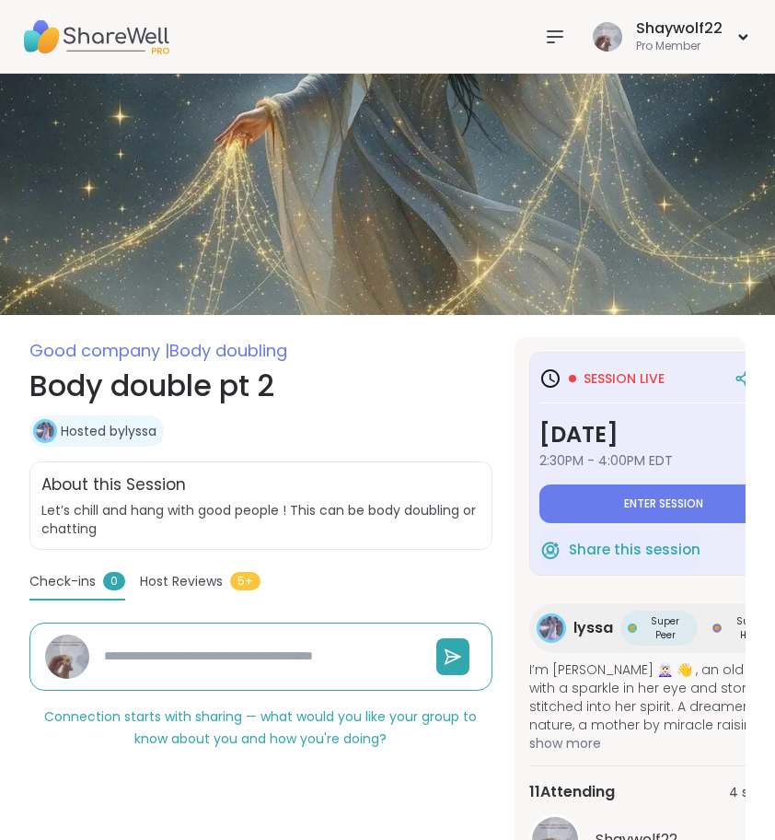
scroll to position [0, 1]
click at [551, 37] on icon at bounding box center [555, 36] width 15 height 11
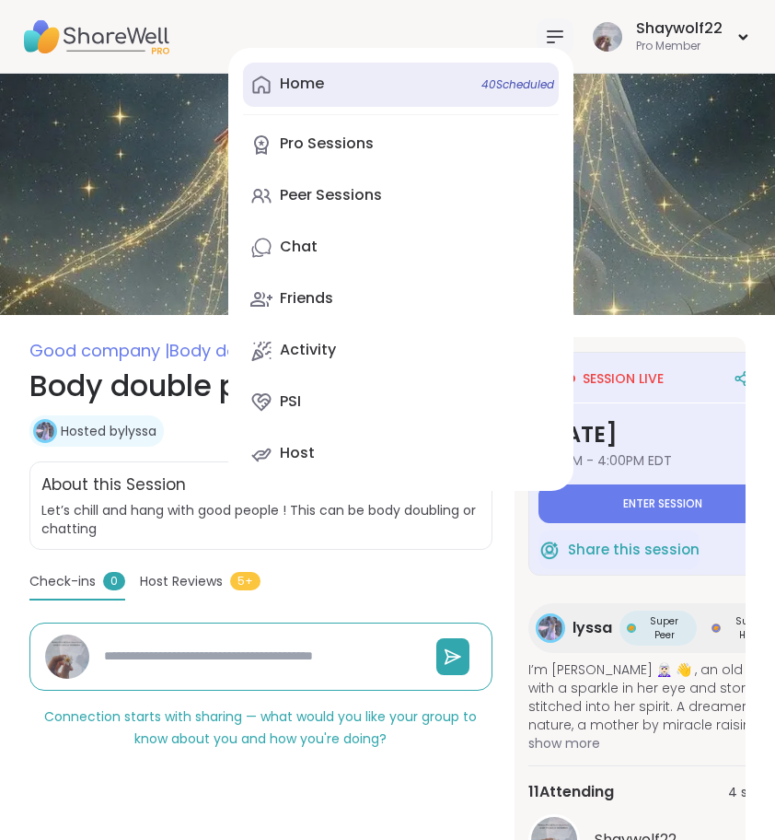
click at [441, 90] on link "Home 40 Scheduled" at bounding box center [401, 85] width 316 height 44
type textarea "*"
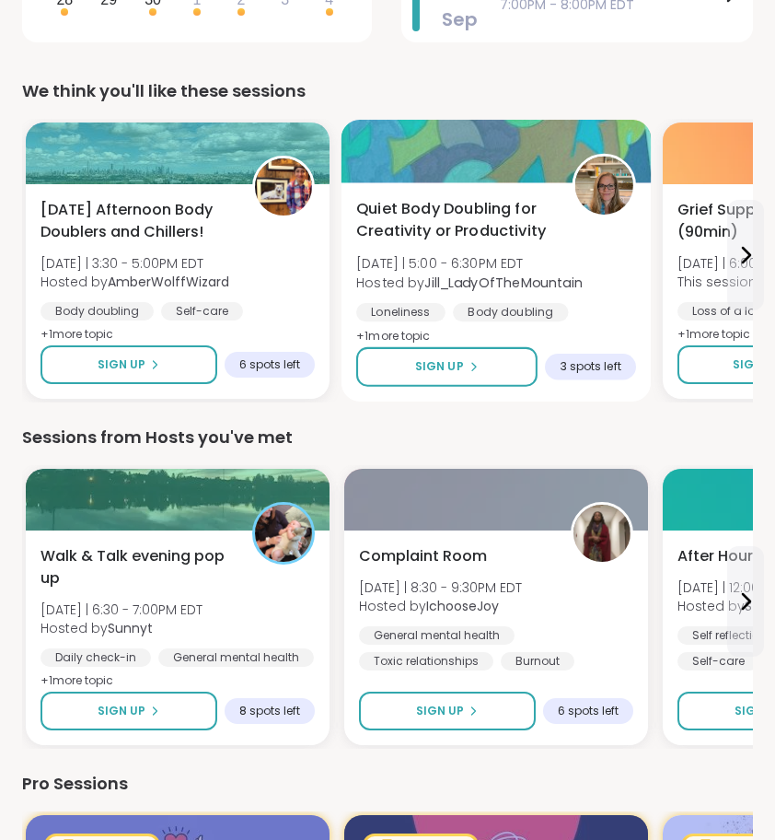
scroll to position [483, 0]
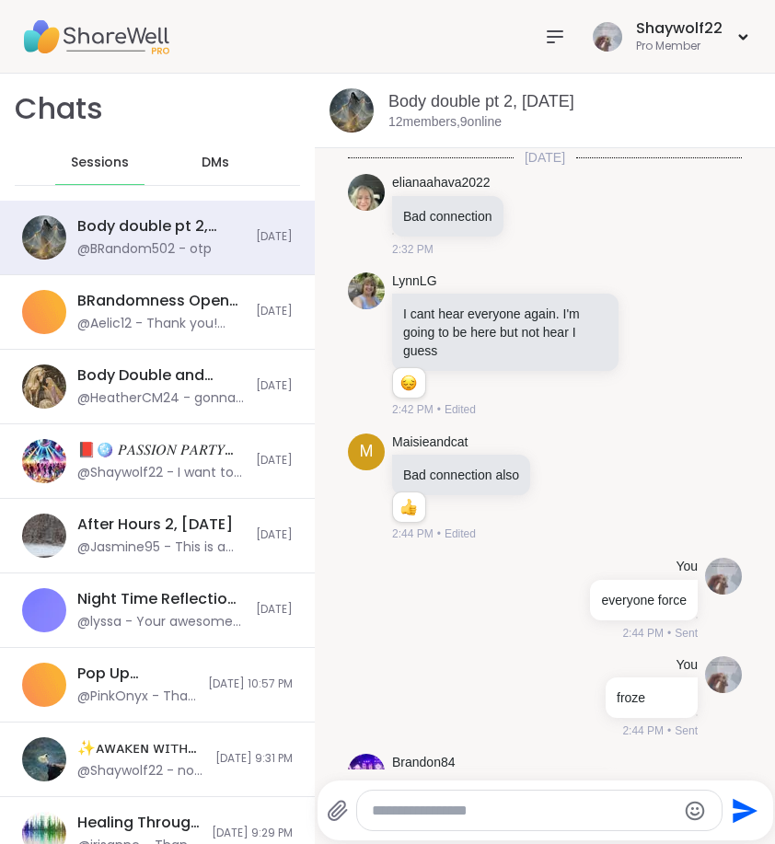
scroll to position [3185, 0]
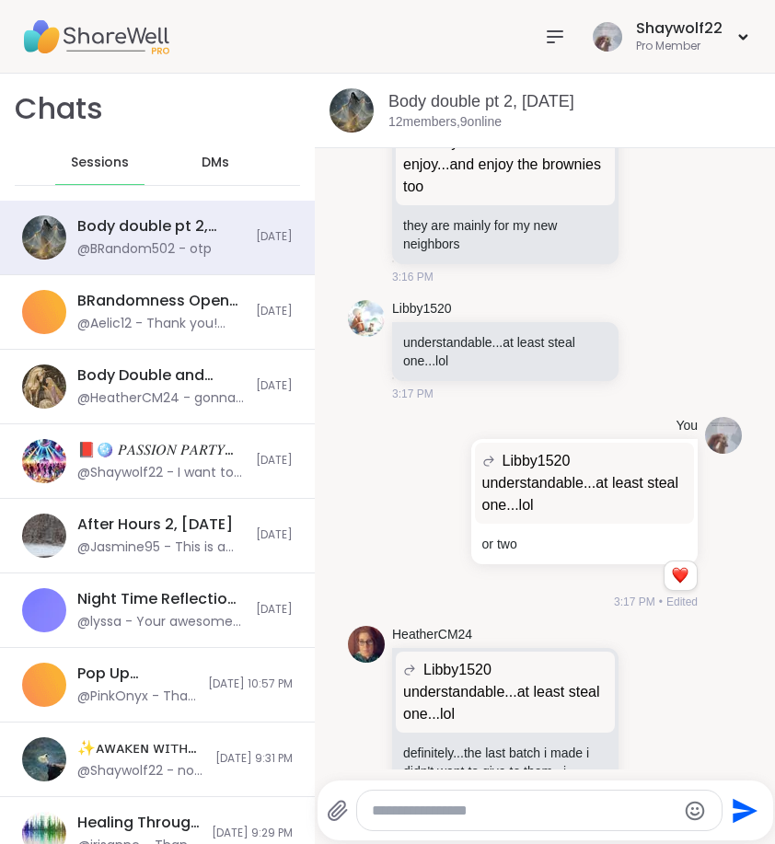
click at [551, 31] on icon at bounding box center [555, 36] width 15 height 11
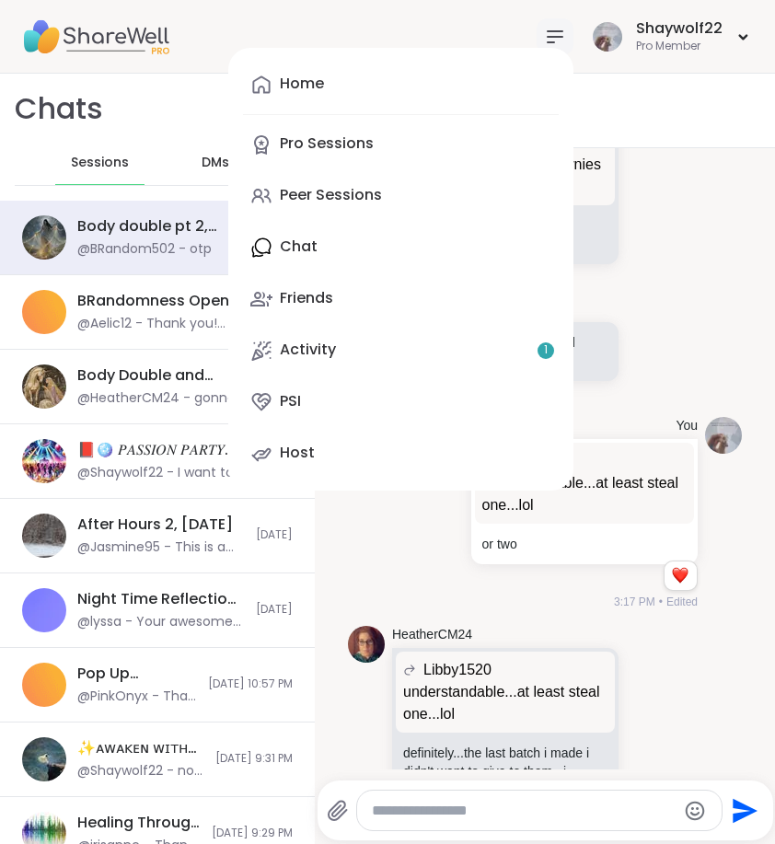
scroll to position [0, 0]
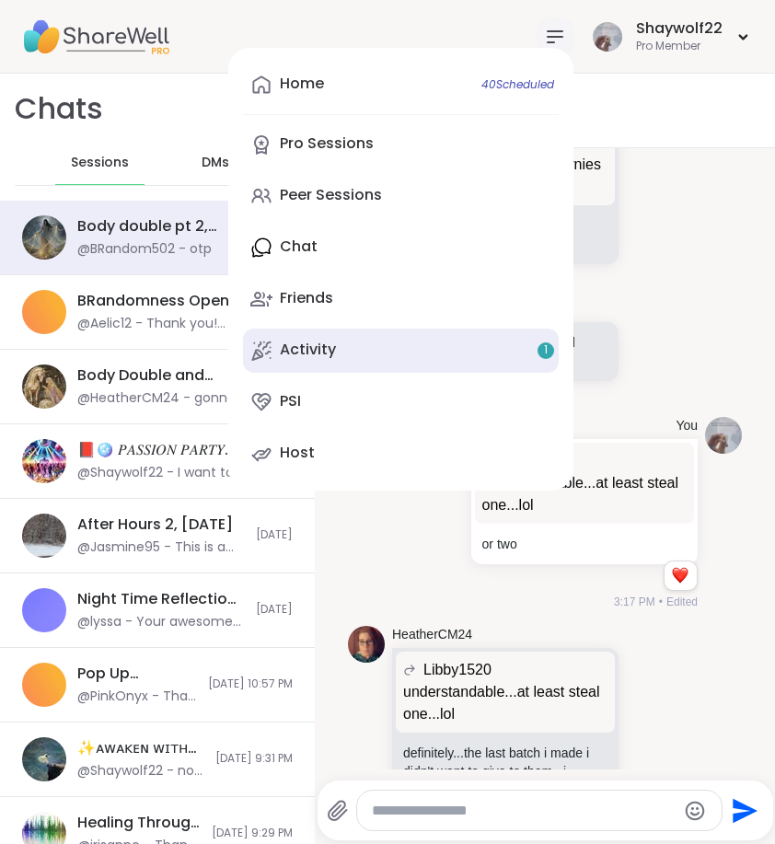
click at [400, 341] on link "Activity 1" at bounding box center [401, 351] width 316 height 44
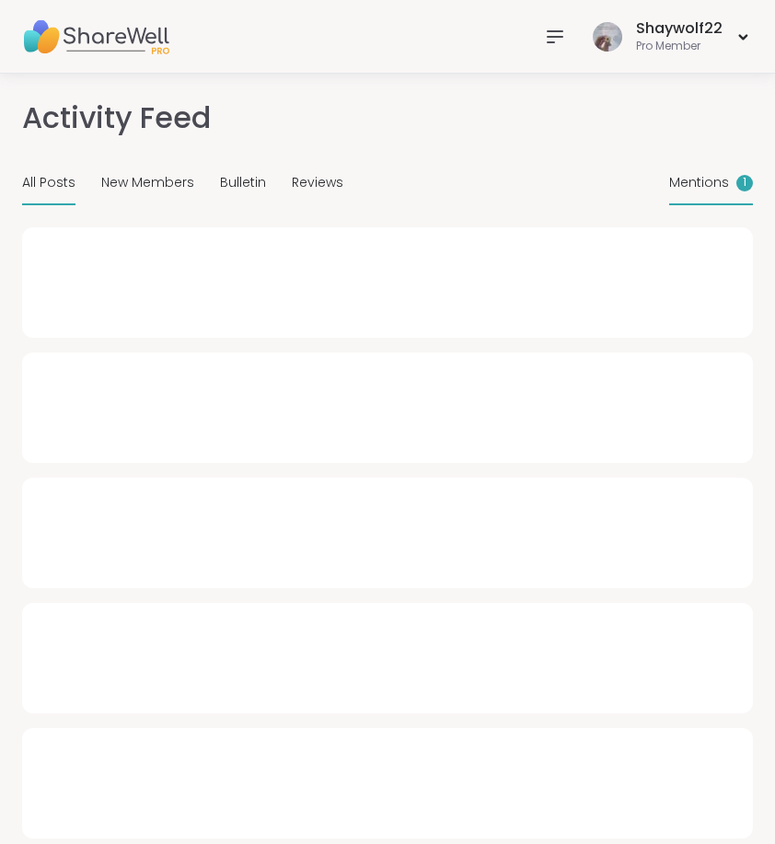
type textarea "*"
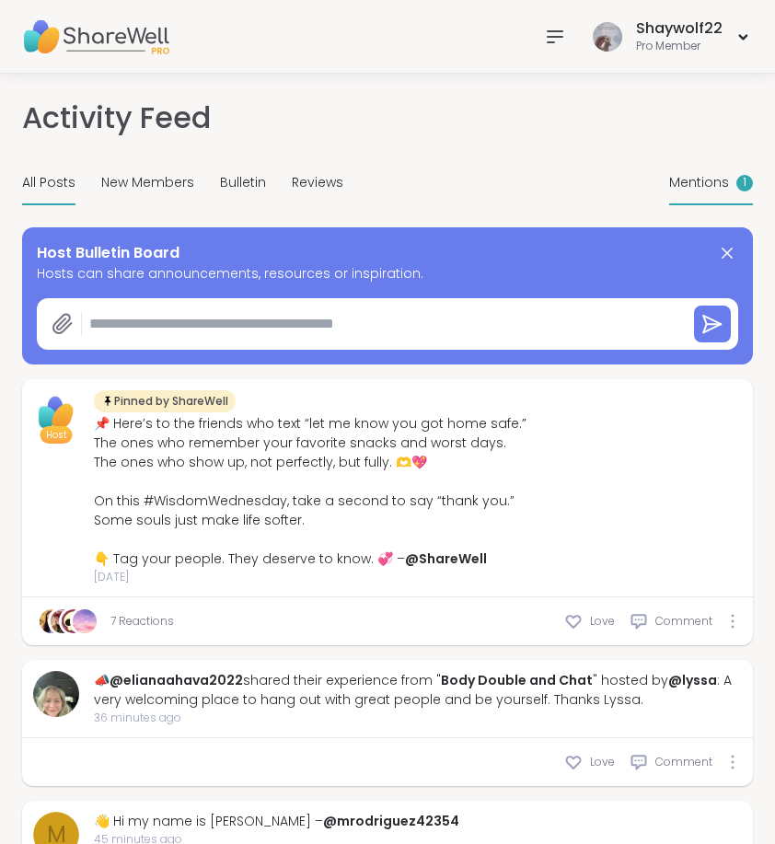
click at [703, 180] on span "Mentions" at bounding box center [699, 182] width 60 height 19
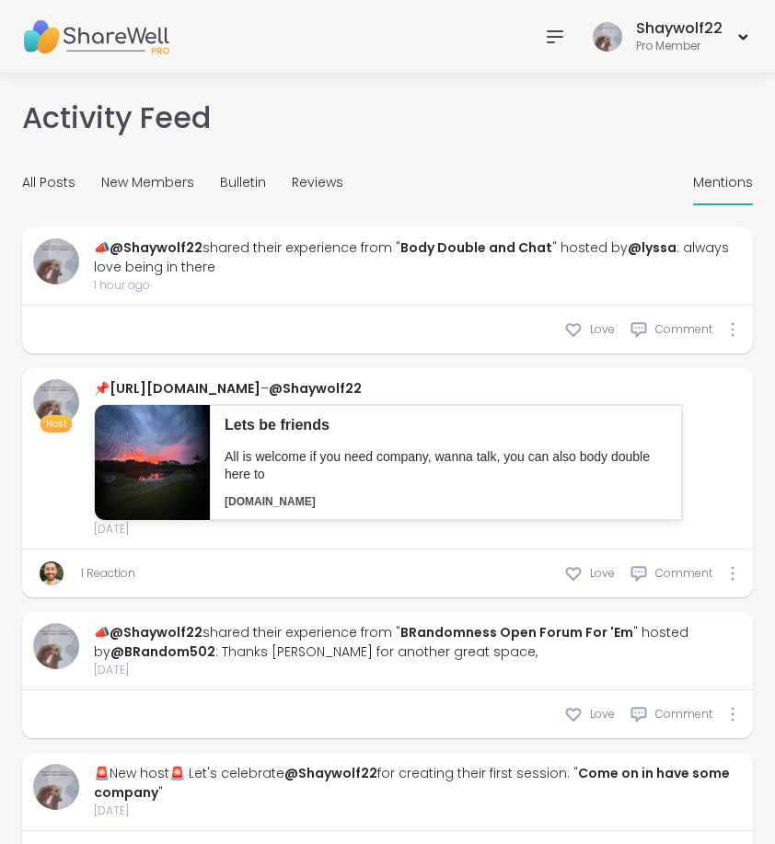
click at [550, 41] on icon at bounding box center [555, 37] width 22 height 22
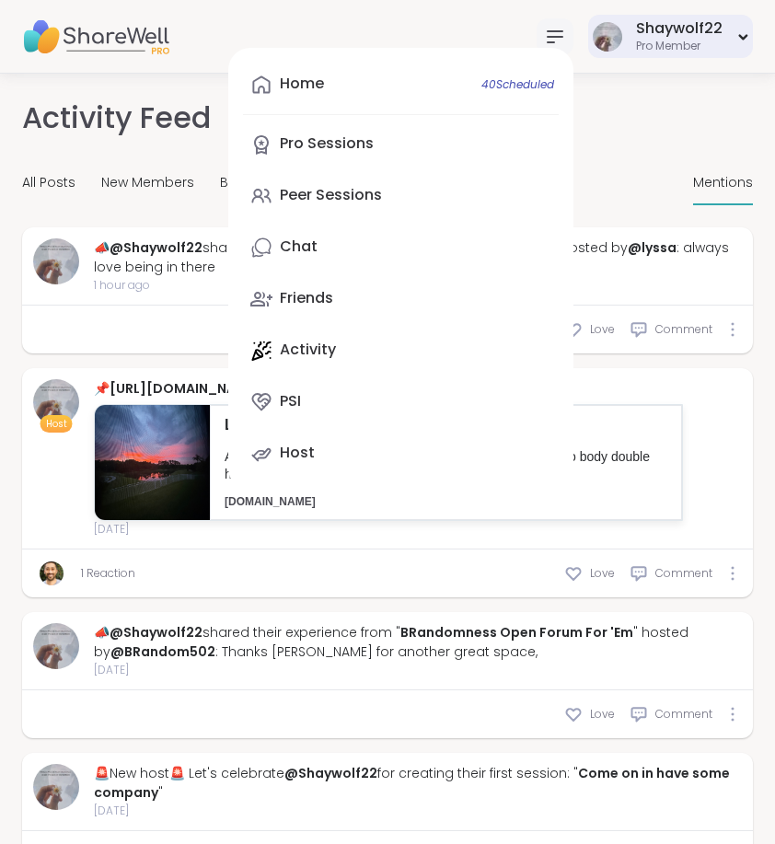
click at [660, 47] on div "Pro Member" at bounding box center [679, 47] width 87 height 16
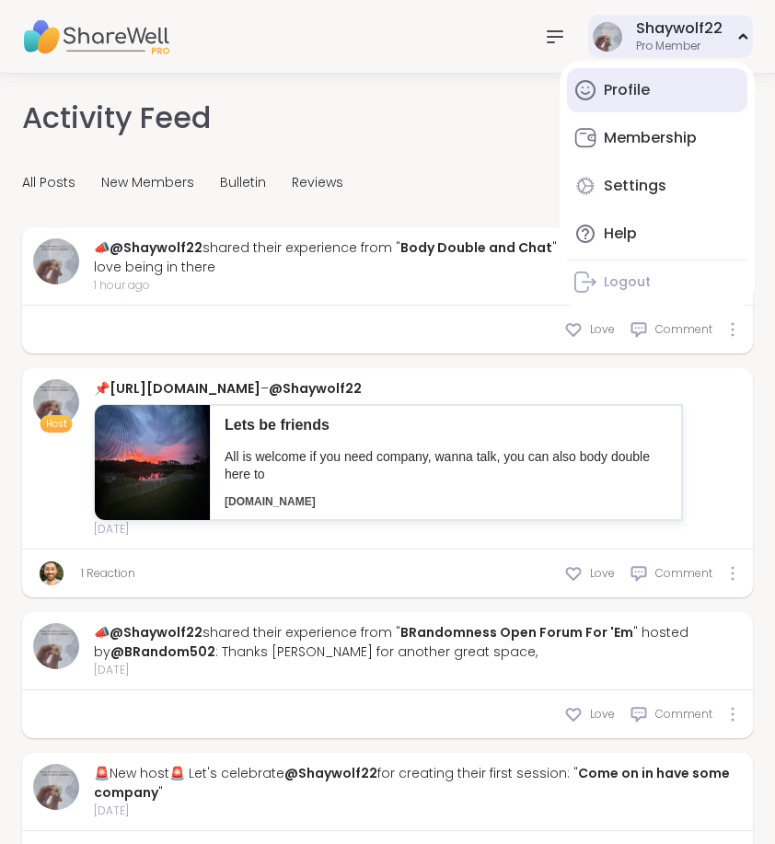
click at [633, 92] on div "Profile" at bounding box center [627, 90] width 46 height 20
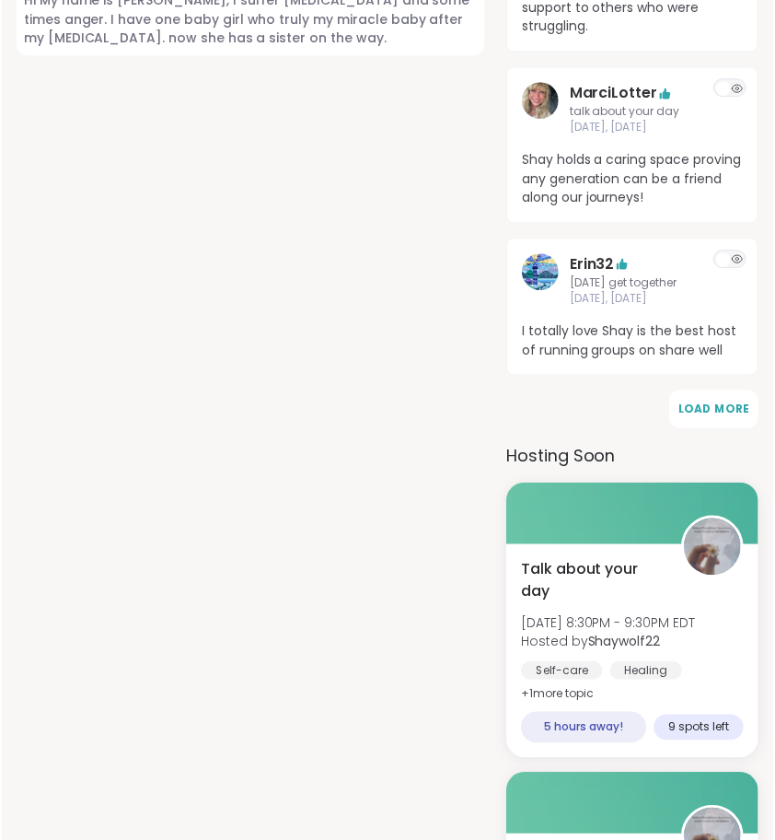
scroll to position [1072, 0]
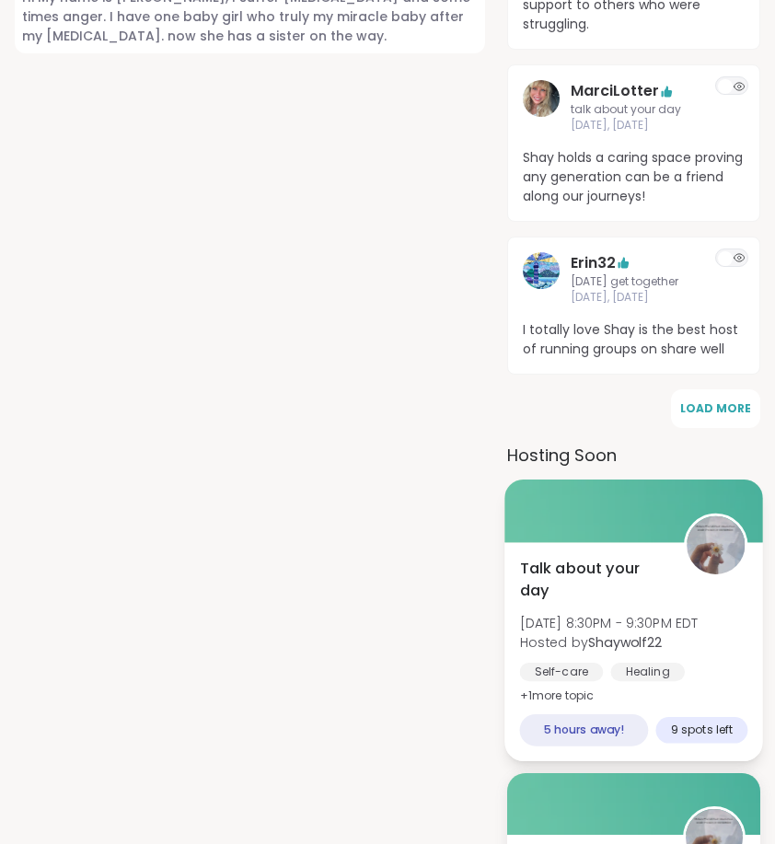
click at [692, 625] on div "Talk about your day Sat, Sep 06 | 8:30PM - 9:30PM EDT Hosted by Shaywolf22 Self…" at bounding box center [634, 632] width 228 height 150
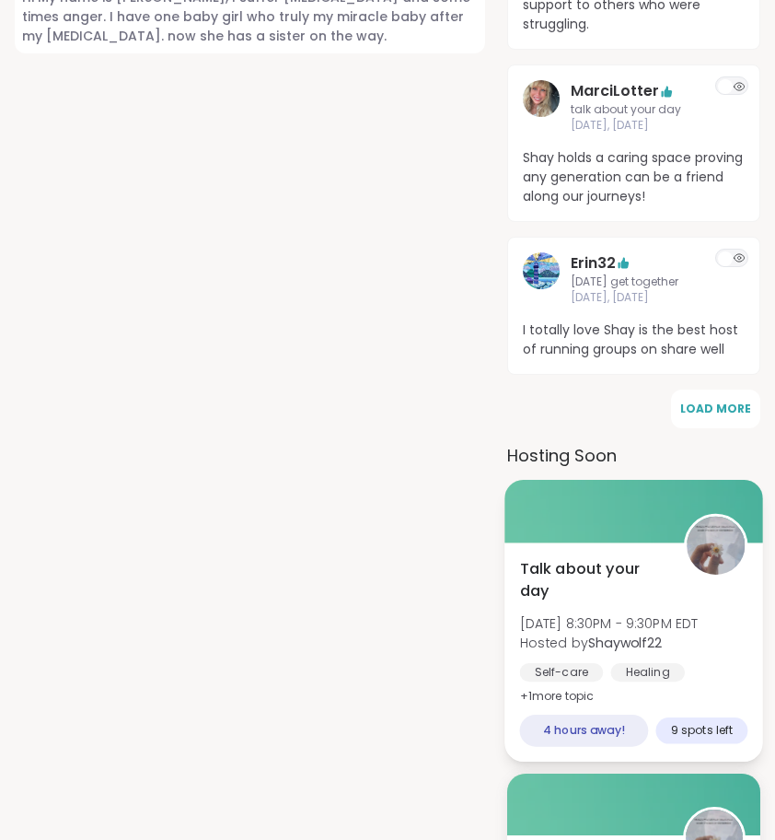
scroll to position [0, 0]
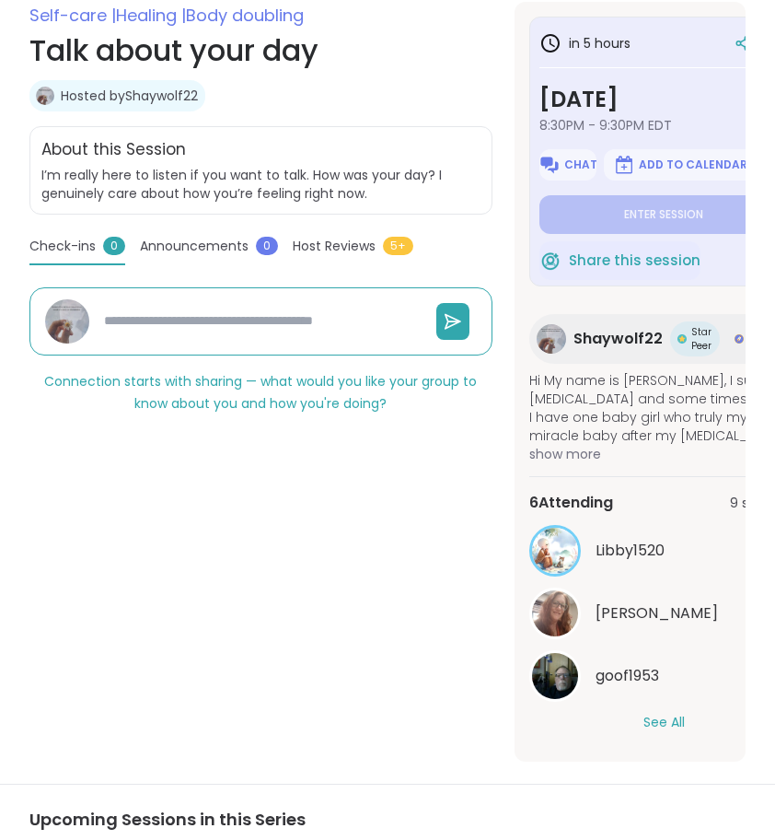
scroll to position [338, 0]
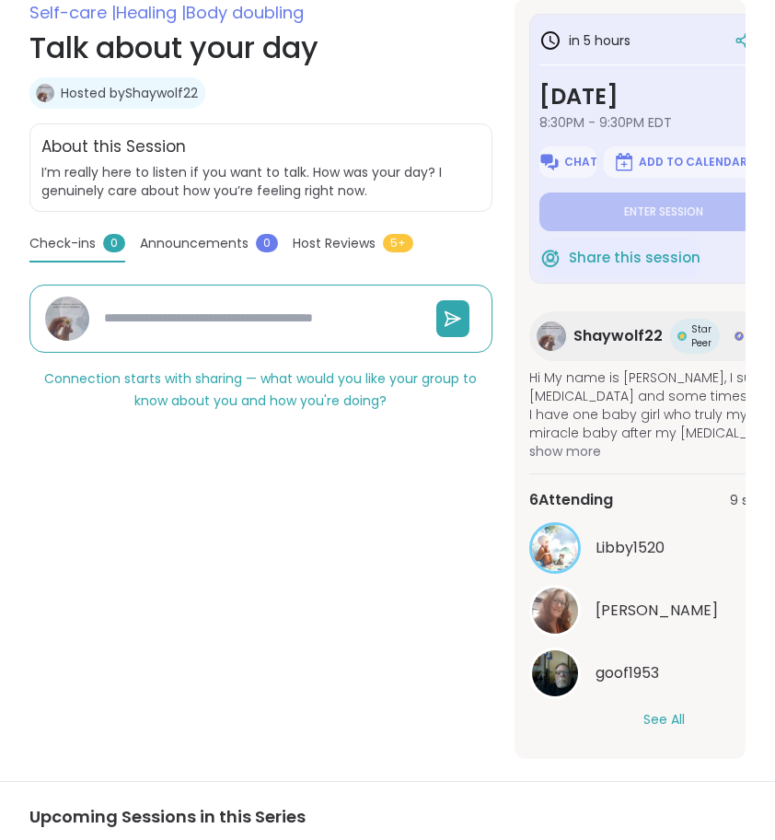
click at [659, 716] on button "See All" at bounding box center [664, 719] width 41 height 19
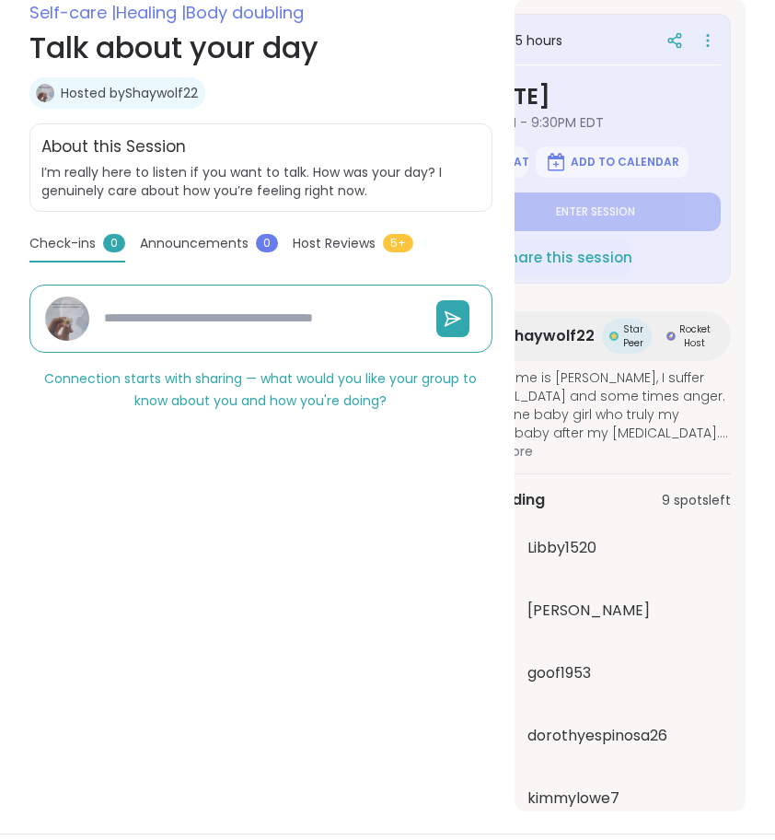
scroll to position [0, 68]
click at [699, 43] on icon at bounding box center [708, 41] width 18 height 26
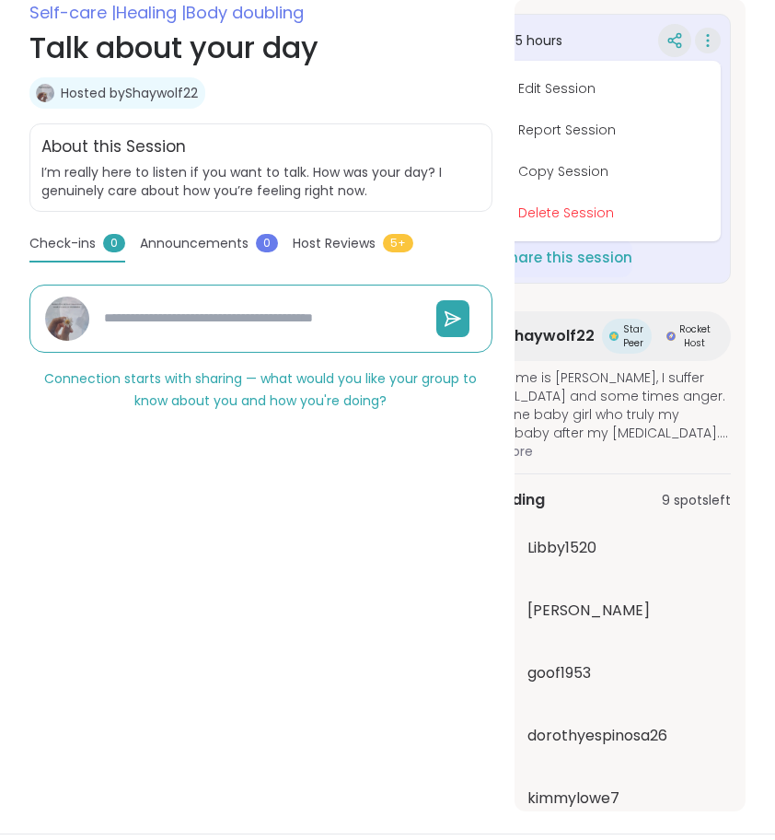
click at [660, 50] on div at bounding box center [674, 40] width 33 height 33
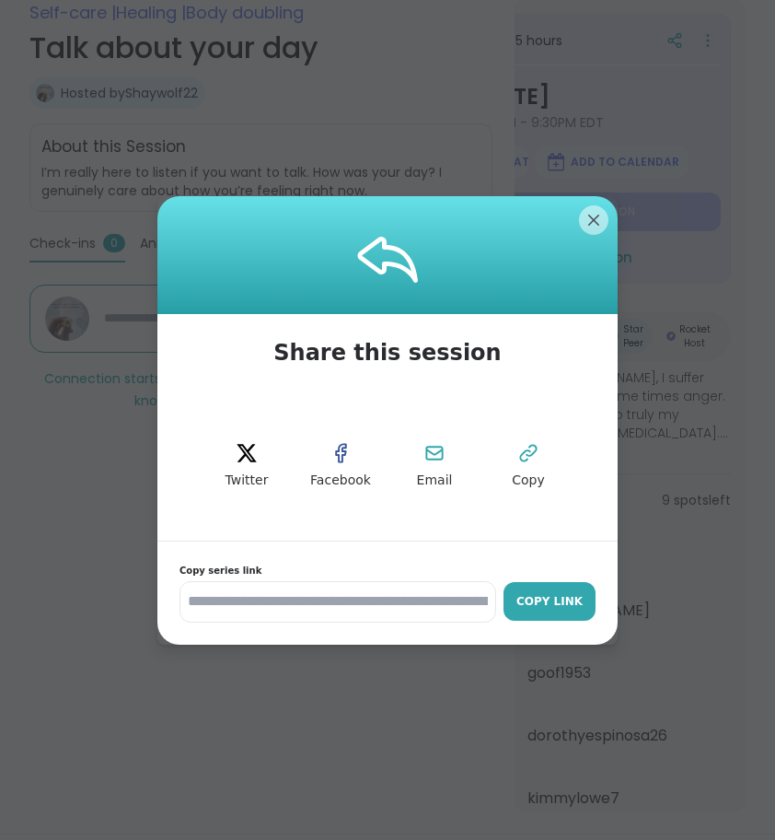
click at [563, 600] on div "Copy Link" at bounding box center [550, 601] width 74 height 17
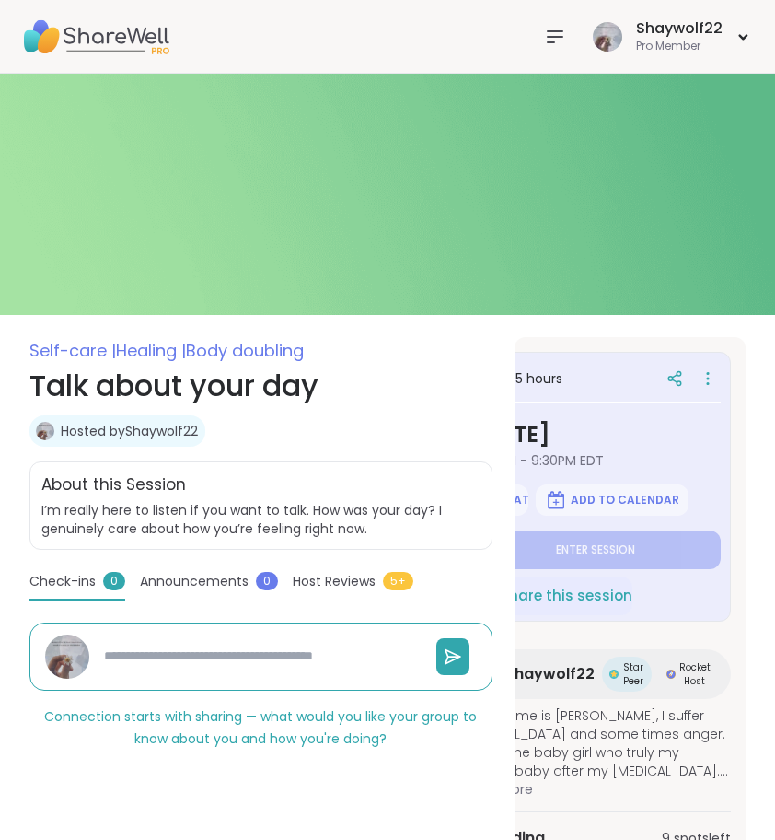
scroll to position [0, 0]
click at [550, 39] on icon at bounding box center [555, 37] width 22 height 22
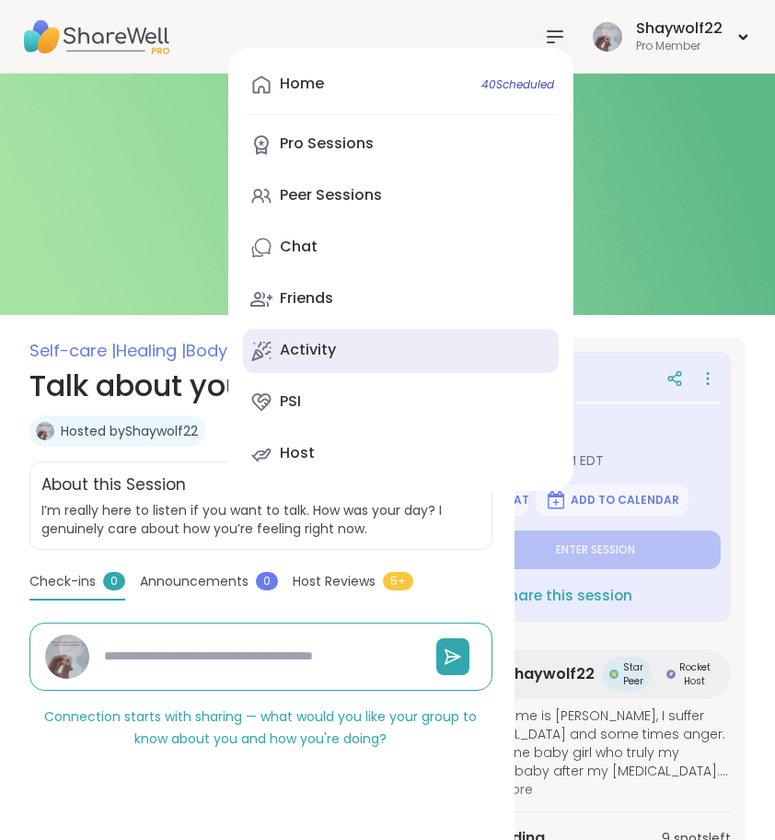
click at [448, 329] on link "Activity" at bounding box center [401, 351] width 316 height 44
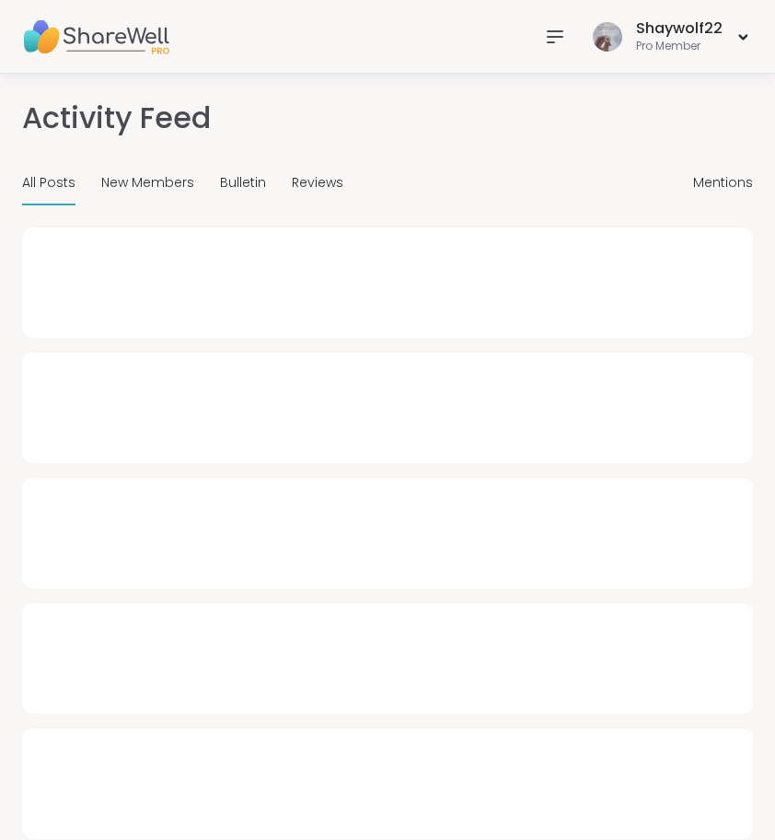
type textarea "*"
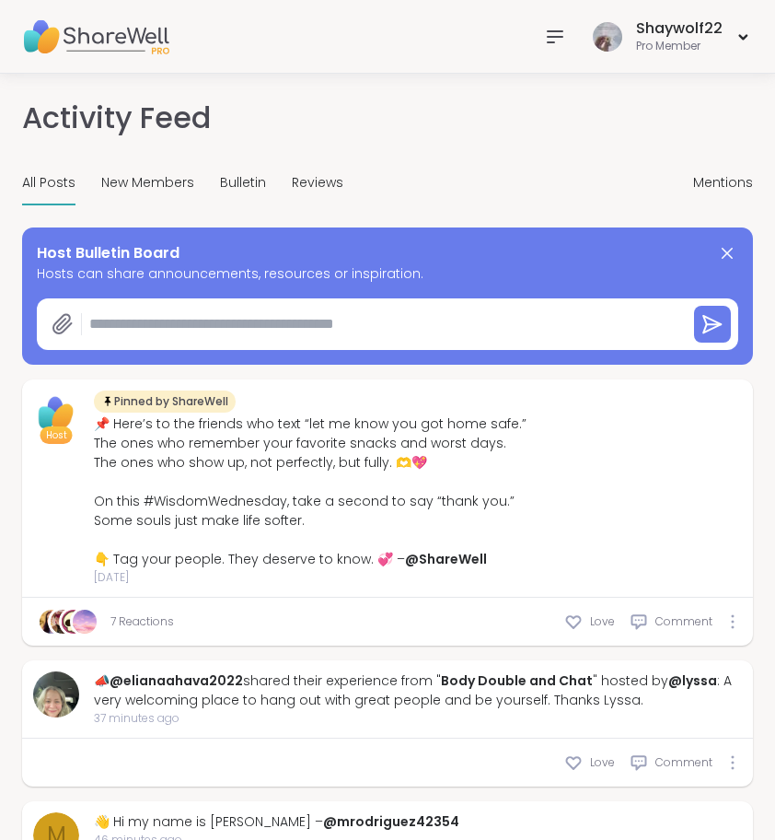
click at [493, 337] on textarea at bounding box center [381, 324] width 598 height 37
paste textarea "**********"
type textarea "**********"
type textarea "*"
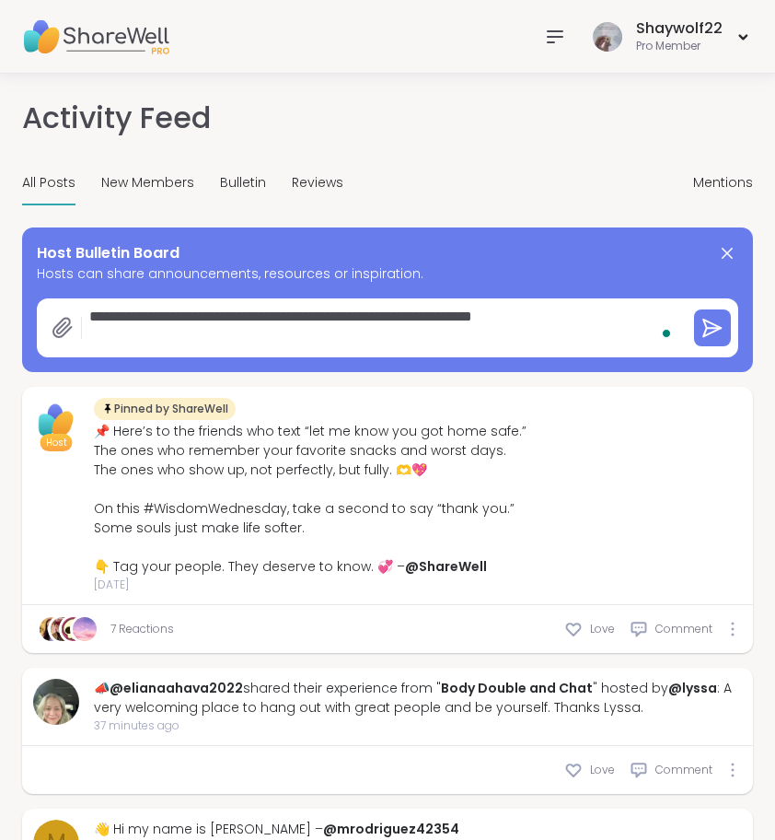
type textarea "**********"
click at [705, 350] on div at bounding box center [713, 328] width 52 height 52
click at [715, 322] on icon at bounding box center [713, 328] width 22 height 22
type textarea "*"
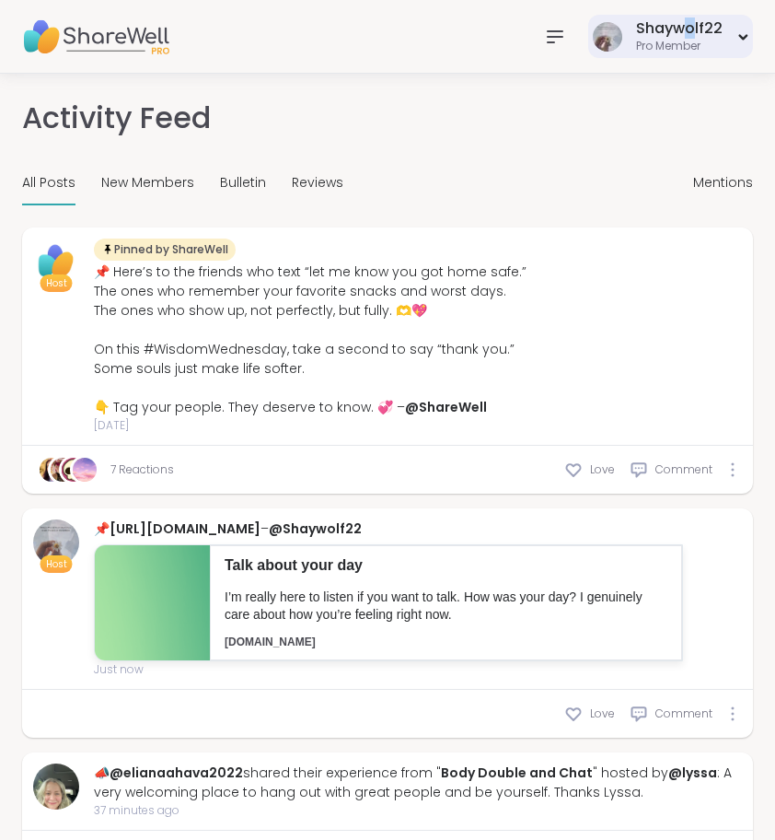
click at [693, 35] on div "Shaywolf22" at bounding box center [679, 28] width 87 height 20
click at [261, 526] on link "https://sharewellnow.com/series/aef50b6c-d2db-4cbb-adcc-c8c9e12b96e3" at bounding box center [185, 528] width 151 height 18
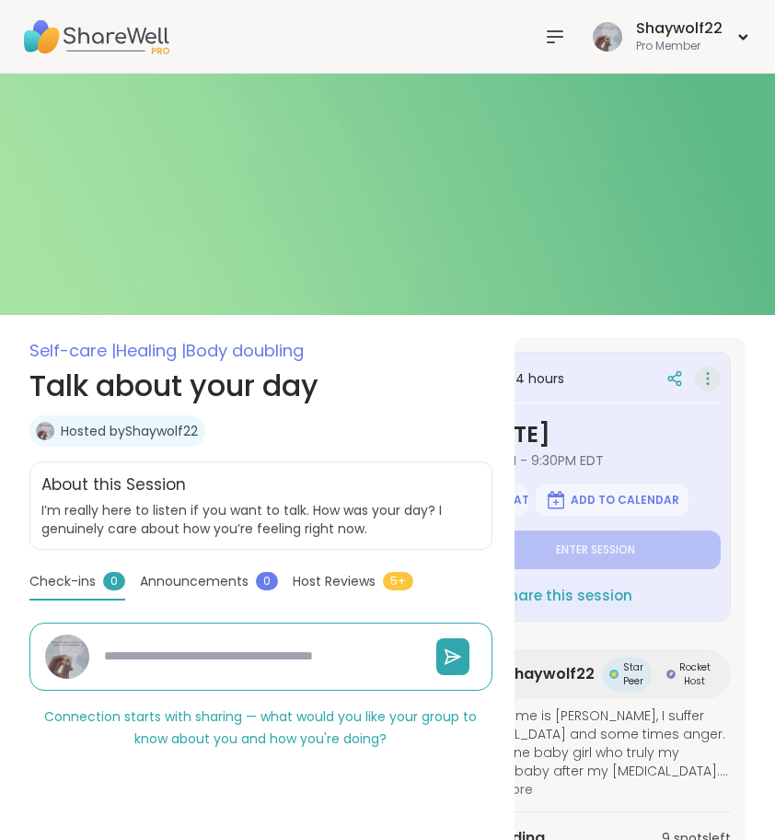
scroll to position [0, 68]
click at [712, 378] on icon at bounding box center [708, 379] width 18 height 26
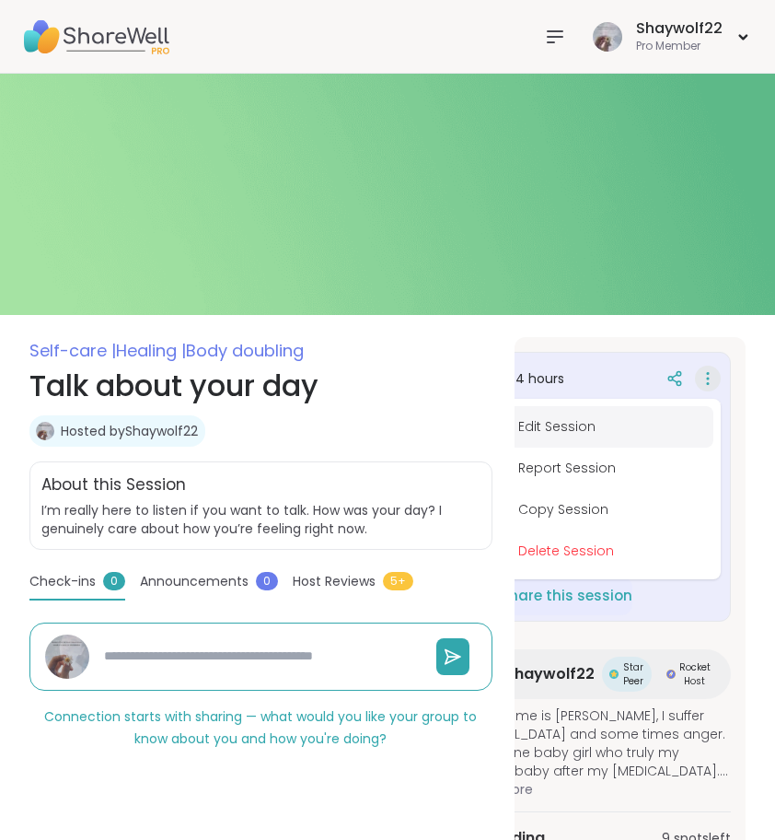
click at [630, 436] on button "Edit Session" at bounding box center [610, 426] width 206 height 41
type textarea "*"
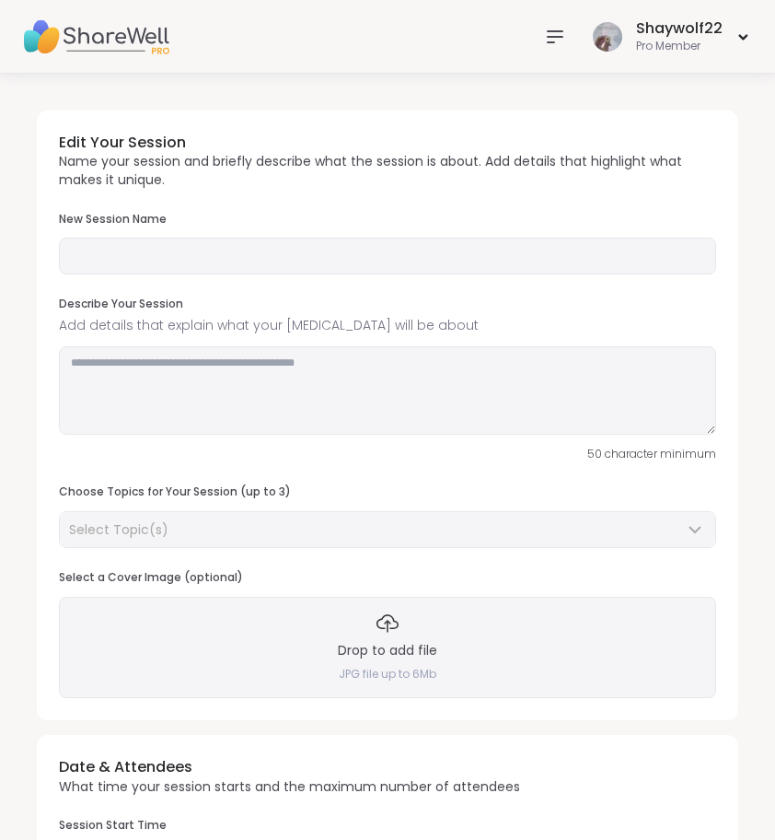
type input "**********"
type textarea "**********"
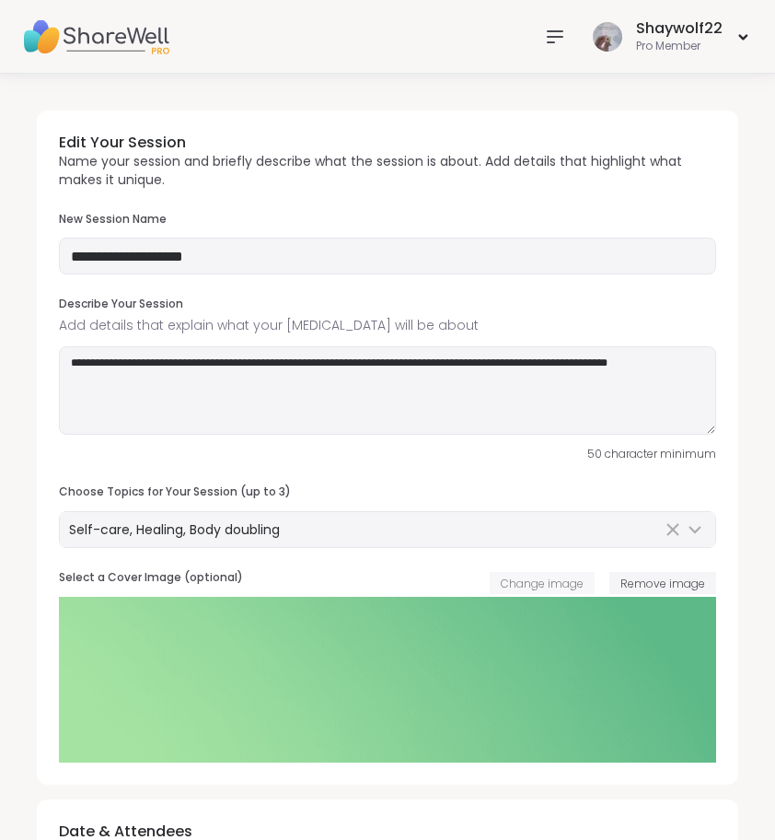
click at [564, 577] on span "Change image" at bounding box center [542, 583] width 83 height 16
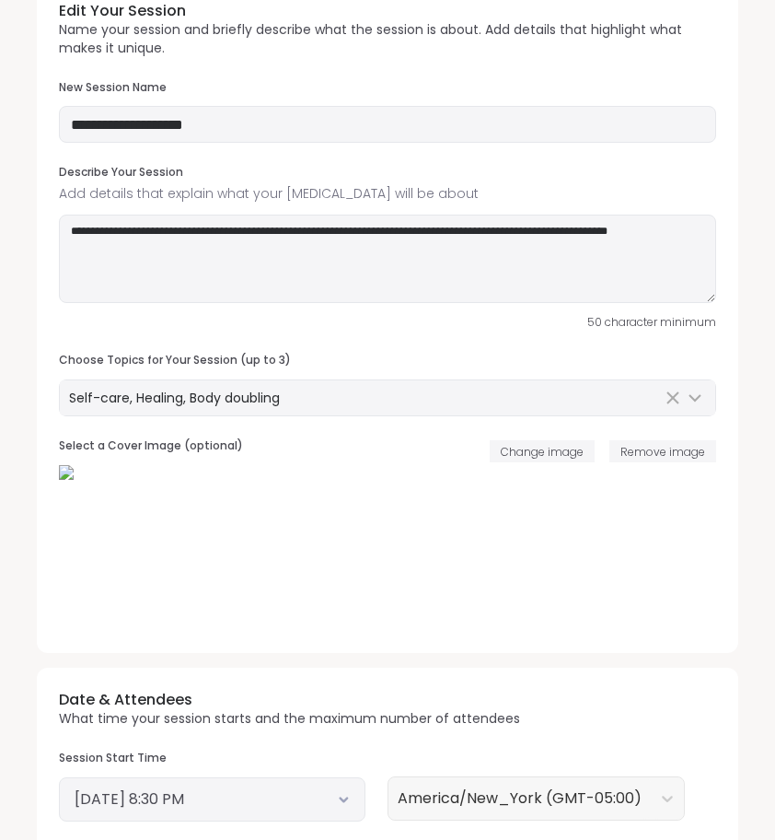
scroll to position [131, 0]
click at [551, 452] on span "Change image" at bounding box center [542, 453] width 83 height 16
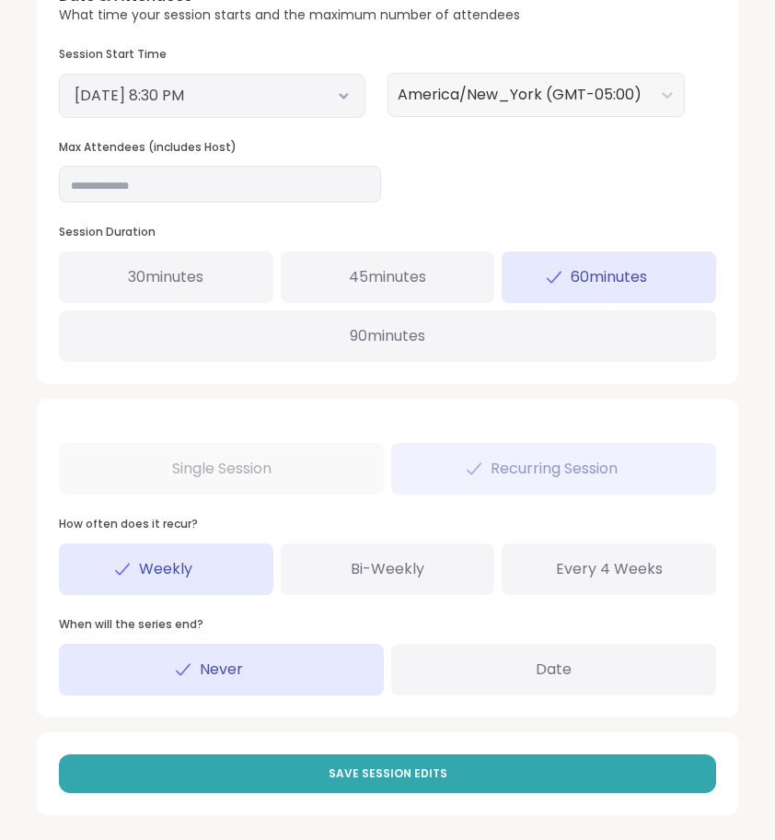
scroll to position [834, 0]
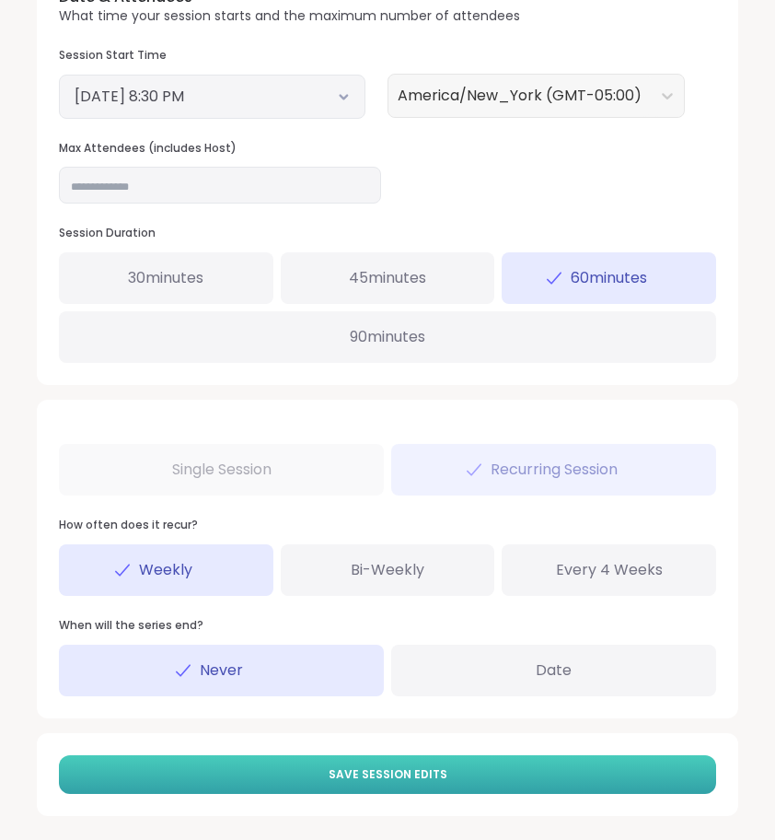
click at [603, 761] on button "Save Session Edits" at bounding box center [387, 774] width 657 height 39
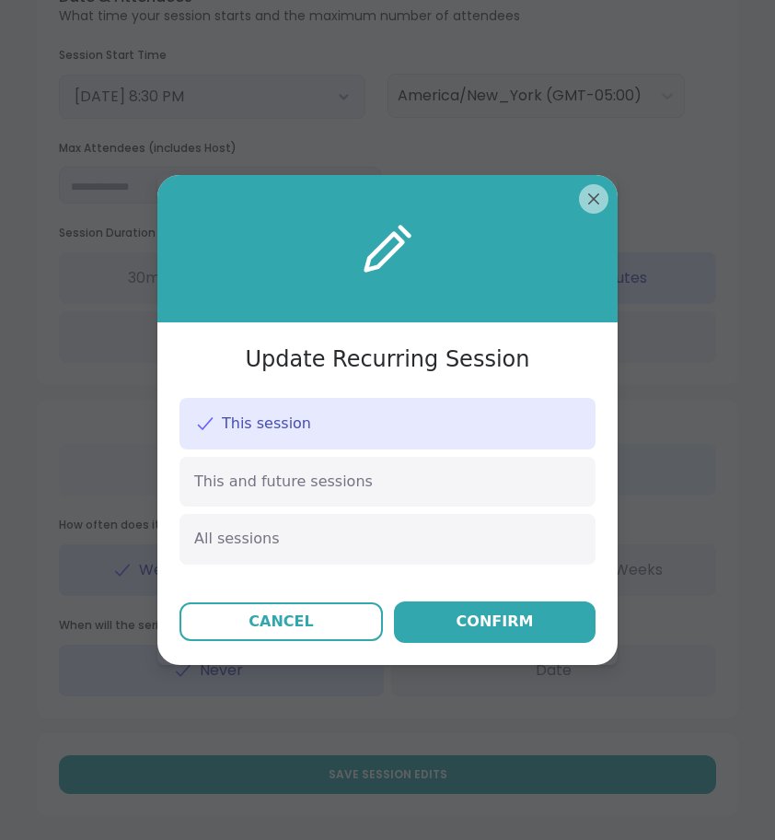
click at [548, 630] on button "Confirm" at bounding box center [495, 621] width 202 height 41
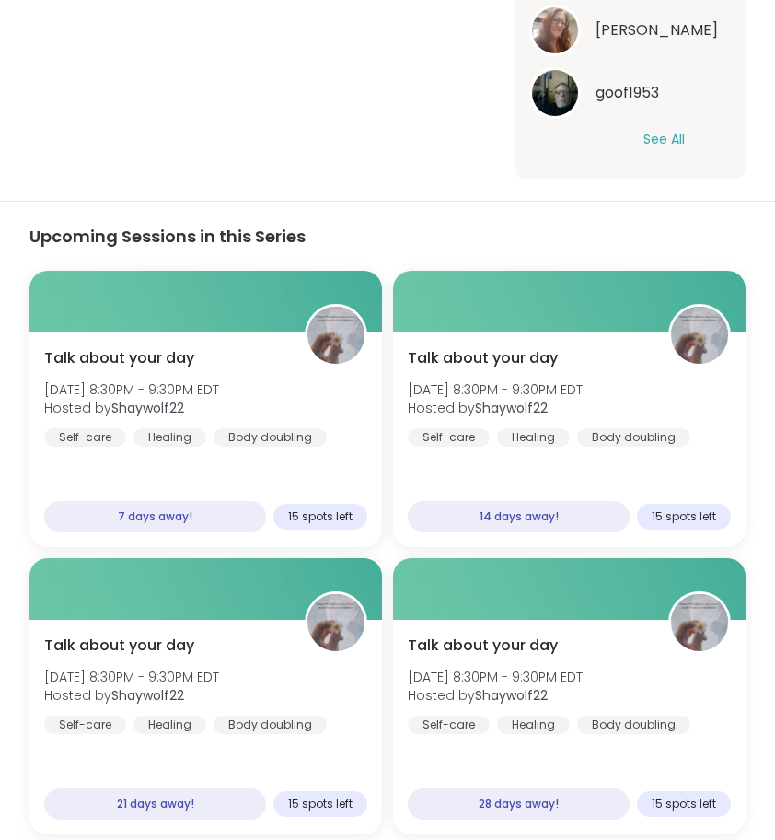
scroll to position [900, 0]
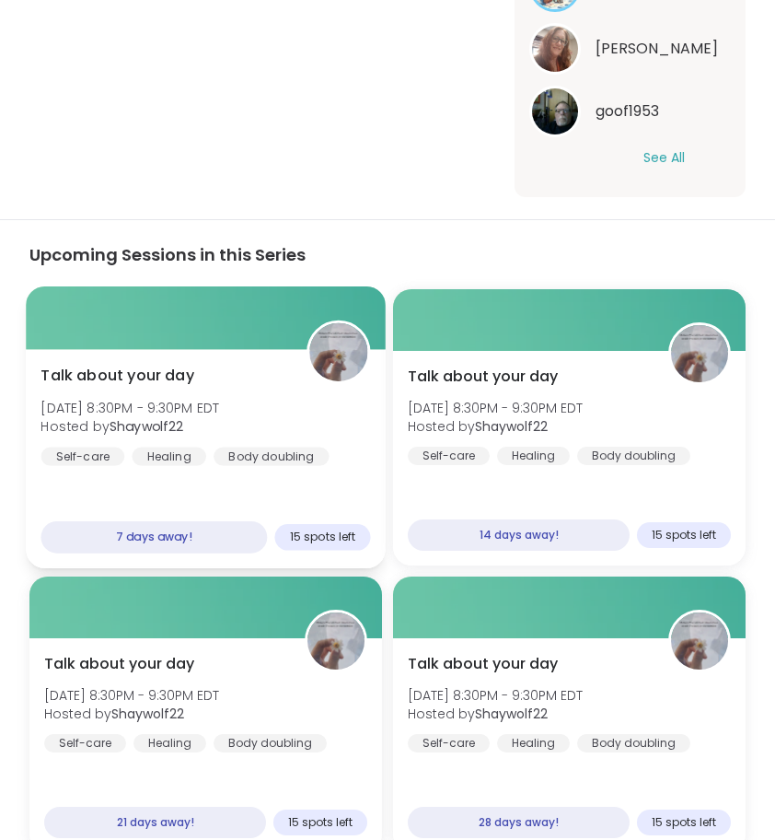
click at [237, 390] on div "Talk about your day Sat, Sep 13 | 8:30PM - 9:30PM EDT Hosted by Shaywolf22 Self…" at bounding box center [206, 415] width 330 height 101
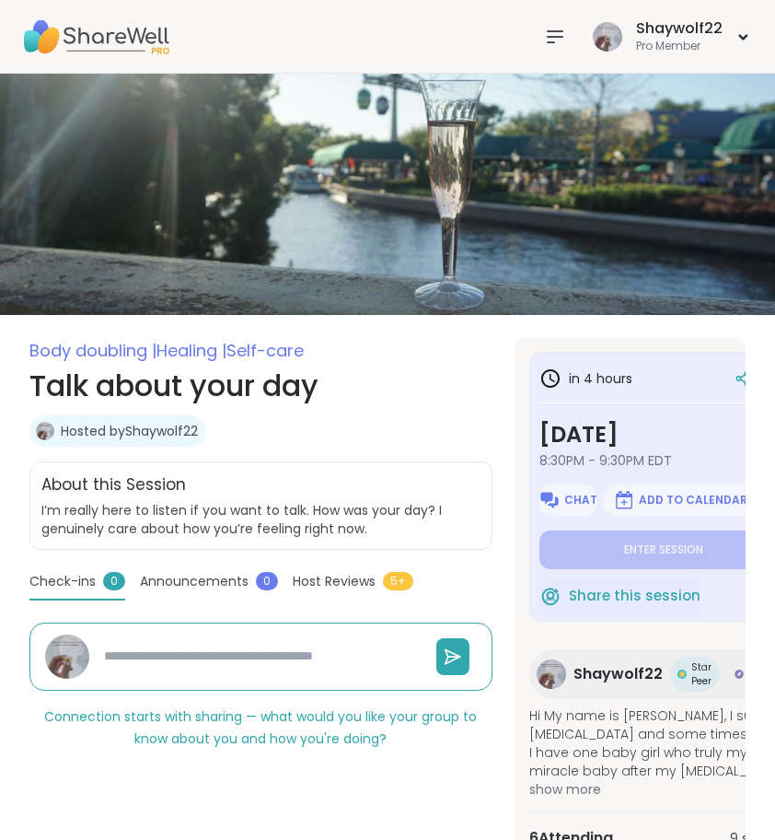
scroll to position [0, 0]
click at [569, 32] on div at bounding box center [555, 36] width 37 height 37
click at [633, 31] on div "Shaywolf22 Pro Member" at bounding box center [670, 36] width 165 height 43
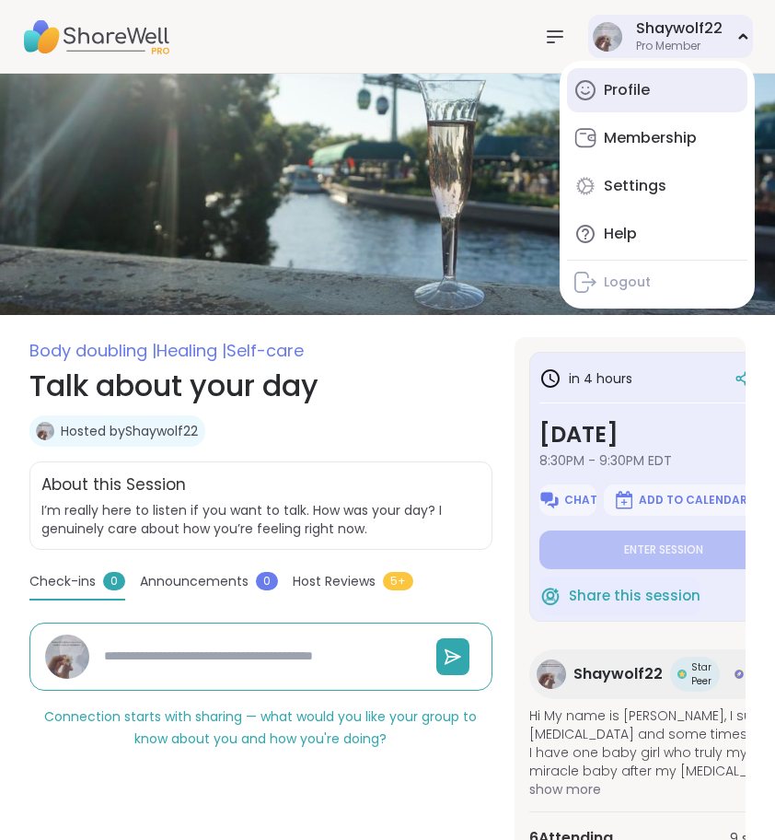
click at [629, 102] on link "Profile" at bounding box center [657, 90] width 180 height 44
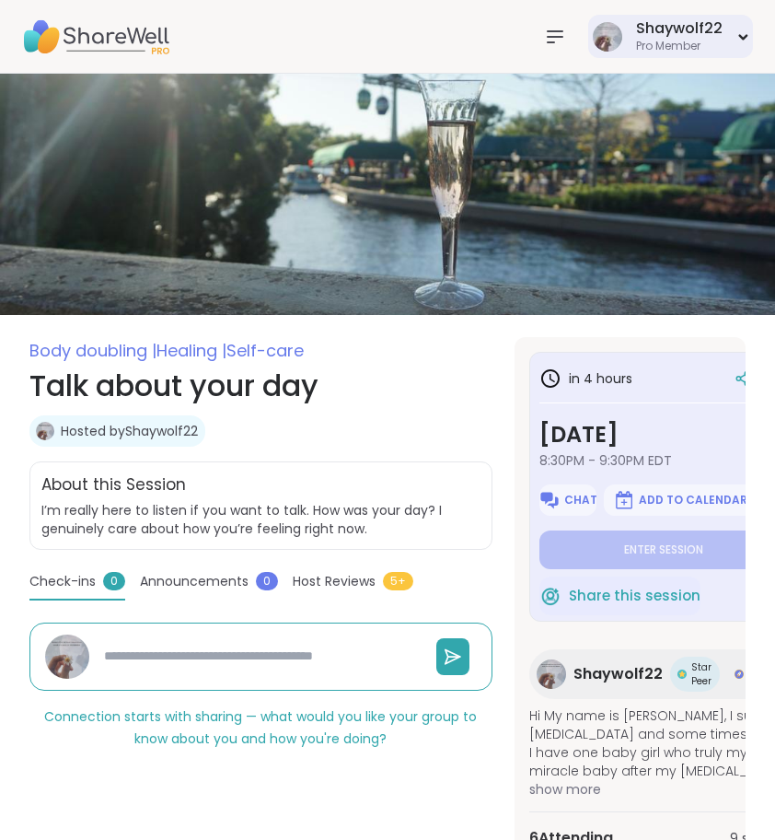
type textarea "*"
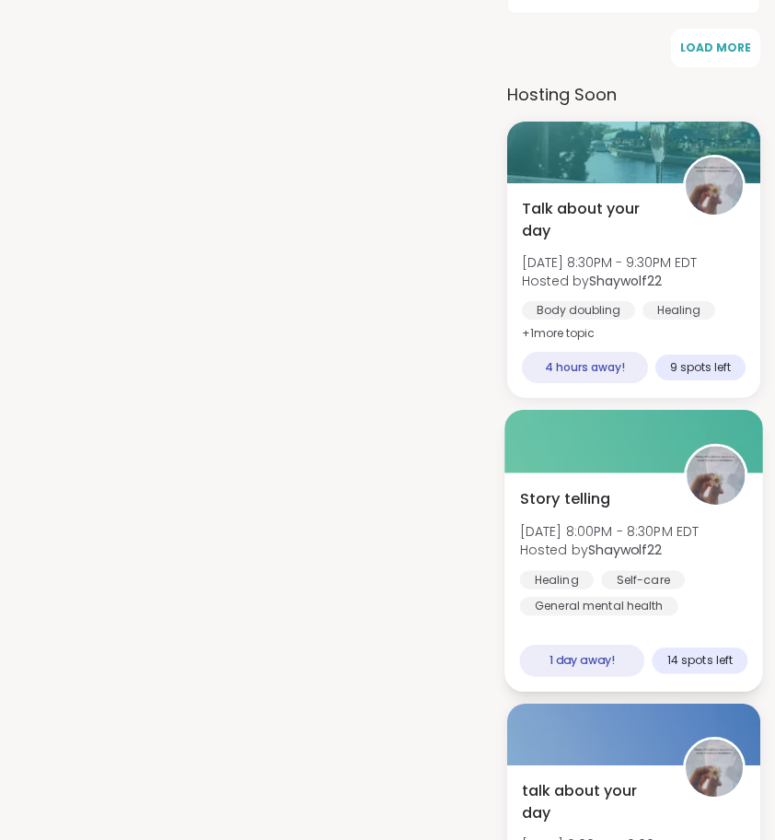
scroll to position [1367, 0]
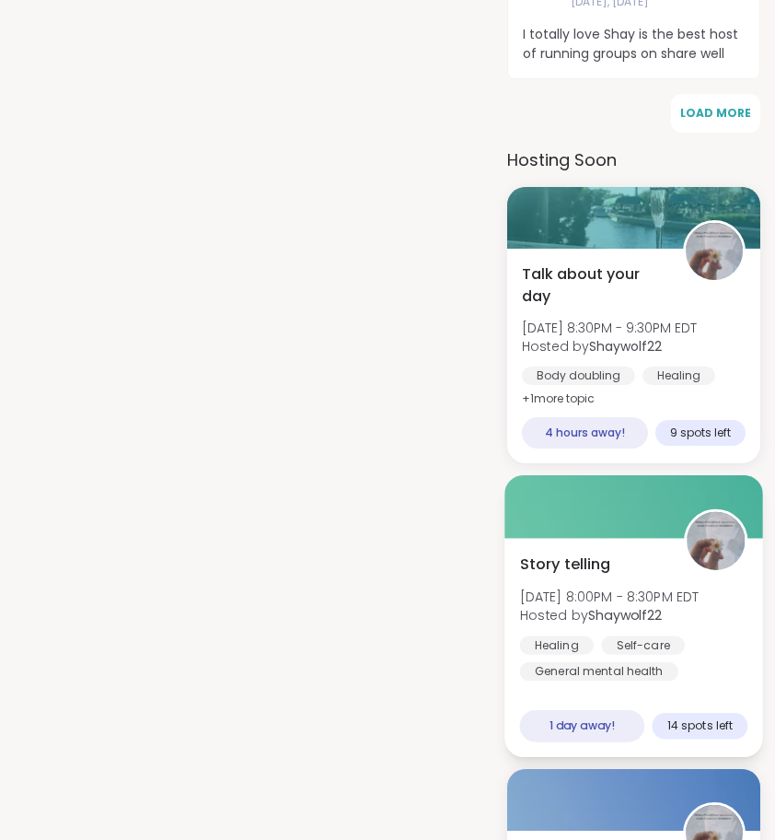
click at [639, 490] on div at bounding box center [634, 506] width 259 height 63
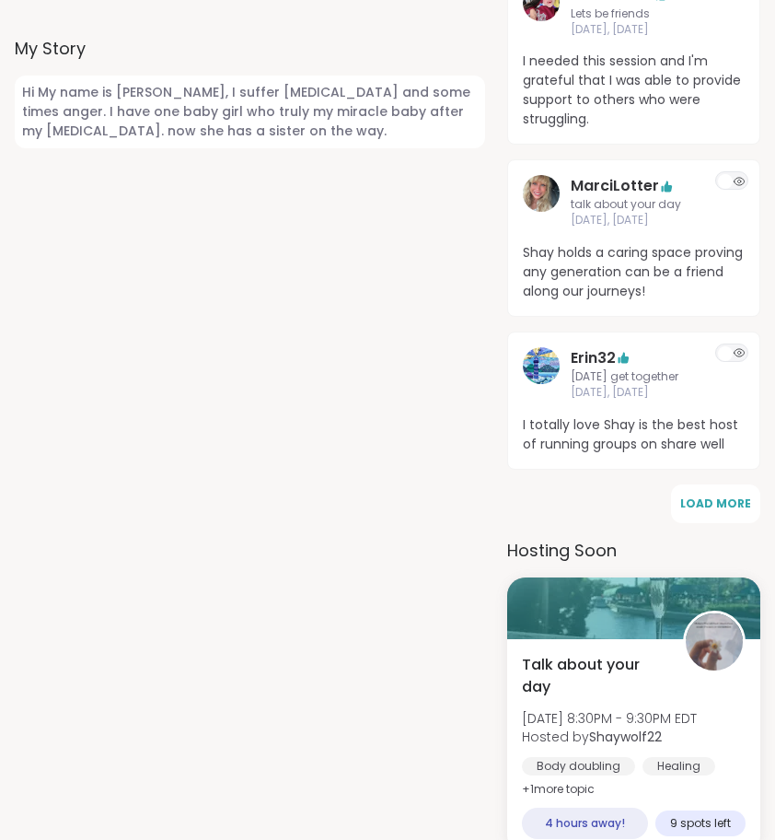
scroll to position [788, 0]
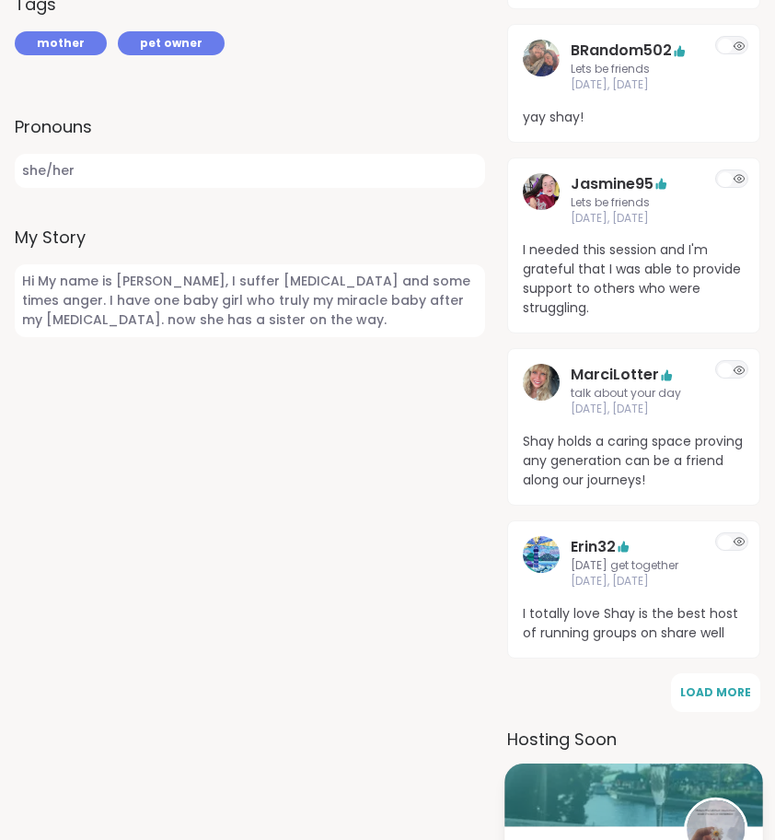
click at [579, 785] on div at bounding box center [634, 794] width 259 height 63
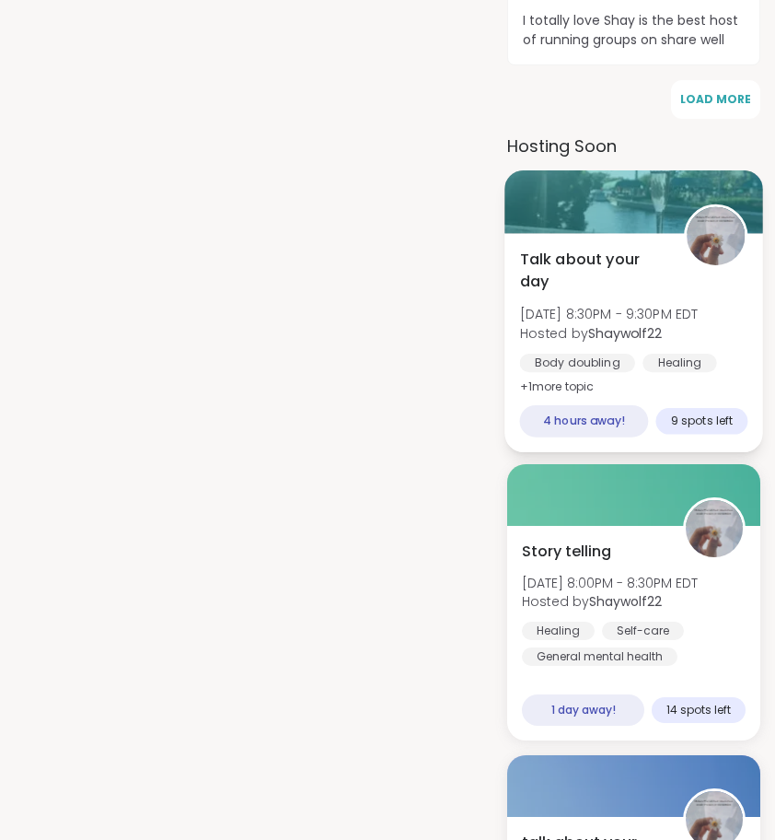
scroll to position [1370, 0]
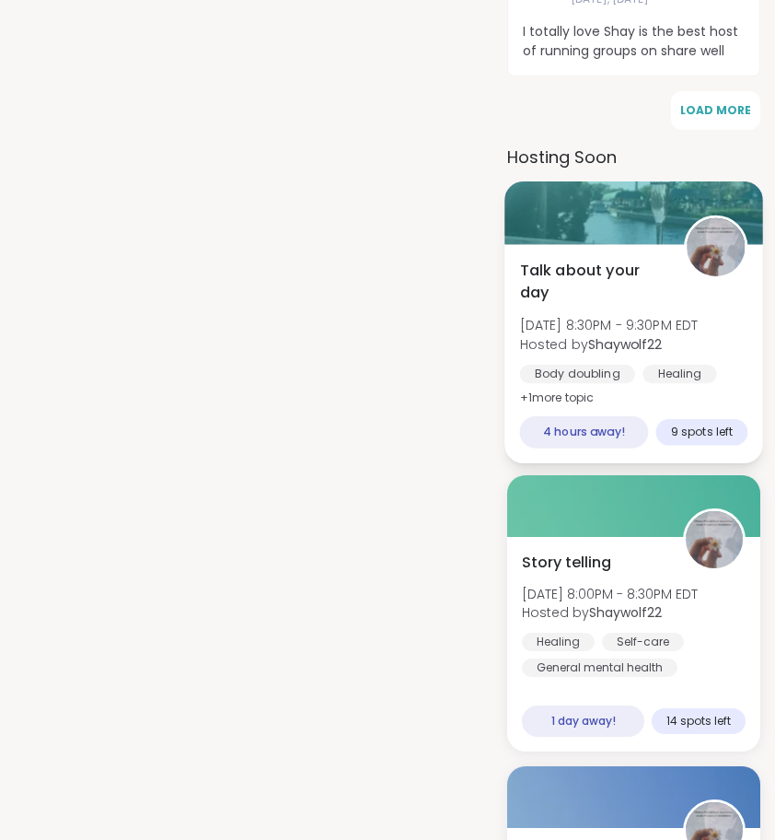
click at [625, 181] on div at bounding box center [634, 212] width 259 height 63
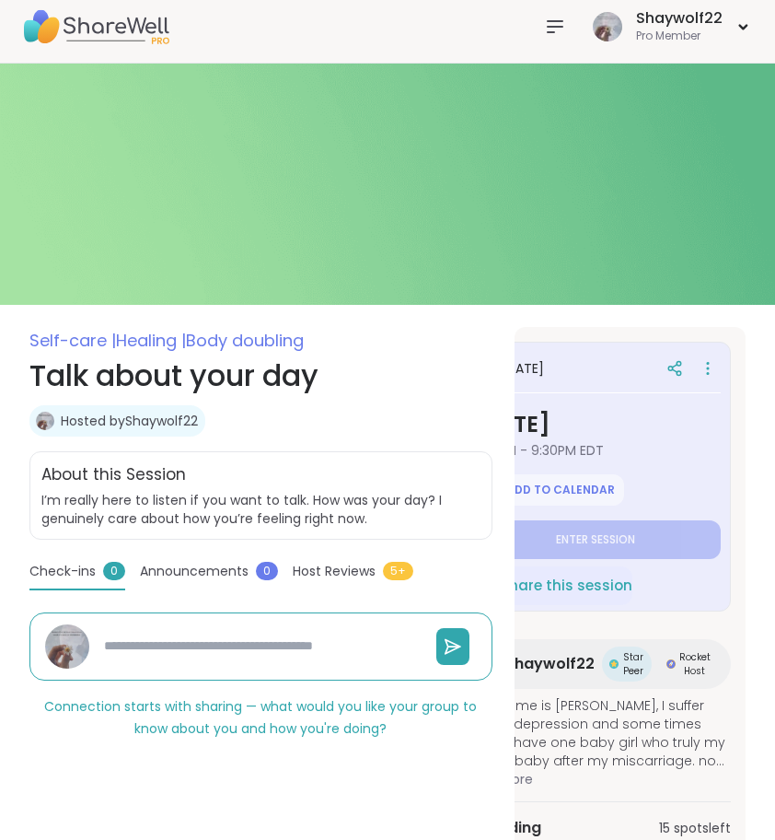
scroll to position [0, 68]
type textarea "*"
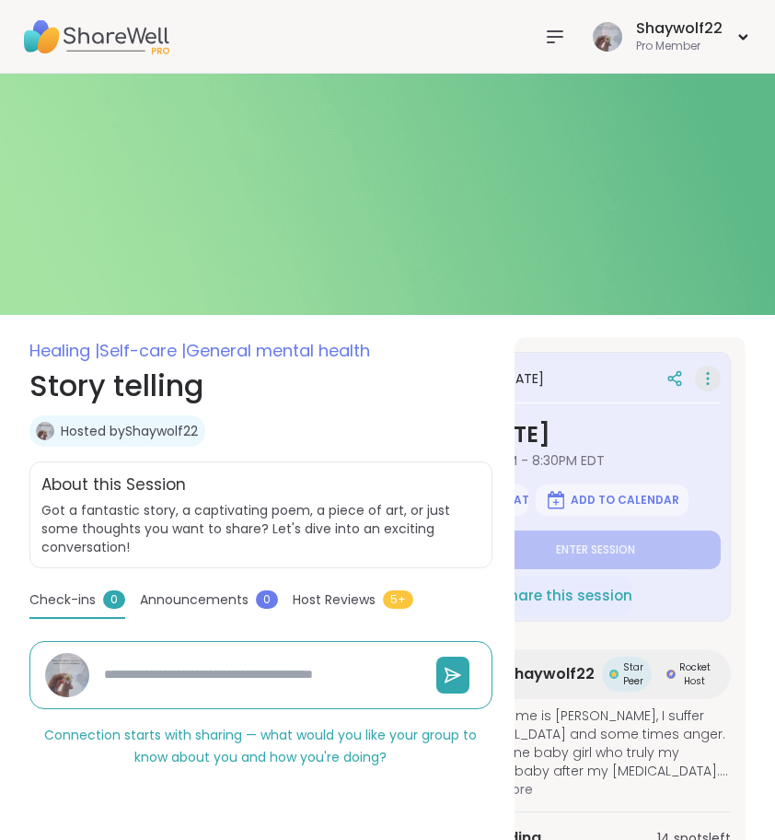
scroll to position [0, 68]
click at [710, 379] on icon at bounding box center [708, 379] width 18 height 26
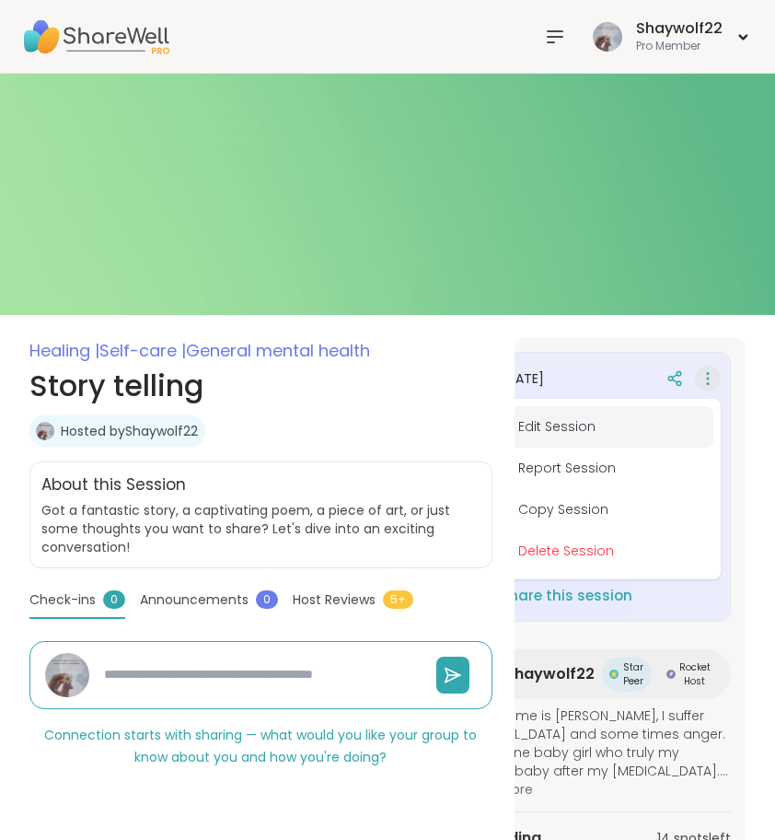
click at [626, 424] on button "Edit Session" at bounding box center [610, 426] width 206 height 41
type textarea "*"
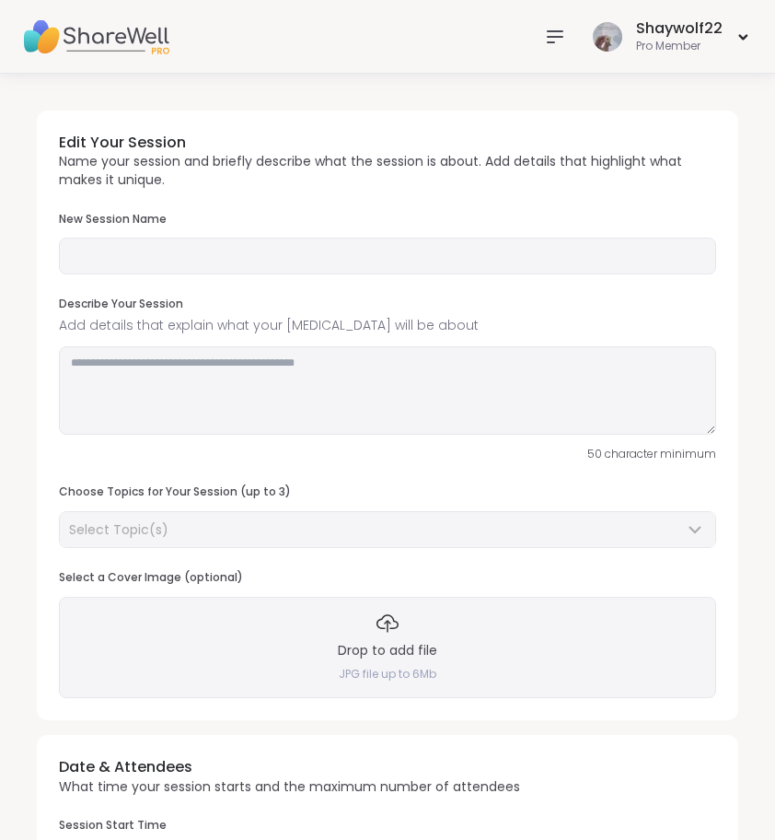
type input "**********"
type textarea "**********"
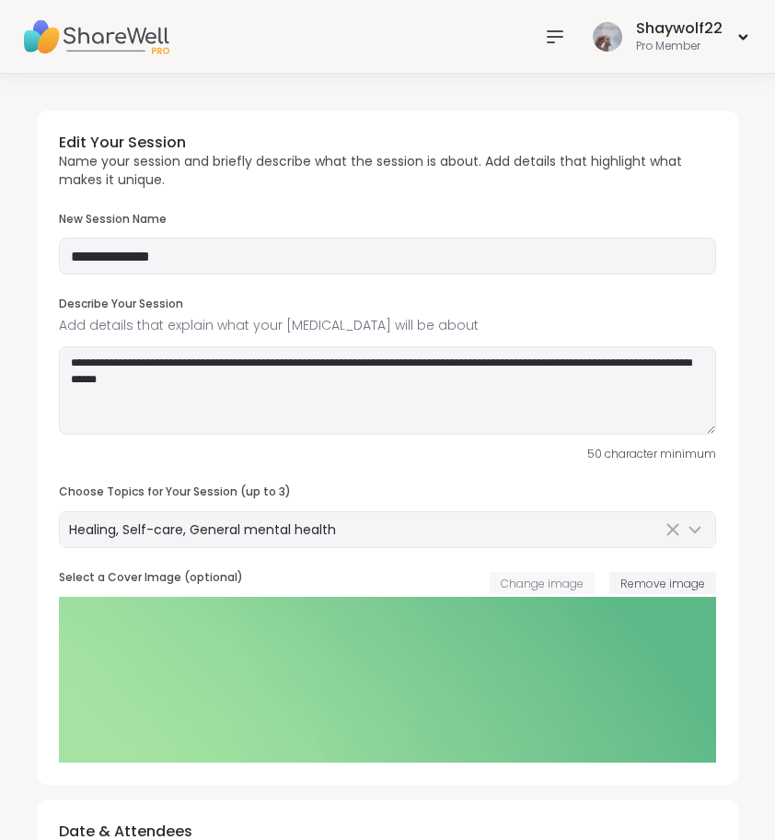
click at [559, 584] on span "Change image" at bounding box center [542, 583] width 83 height 16
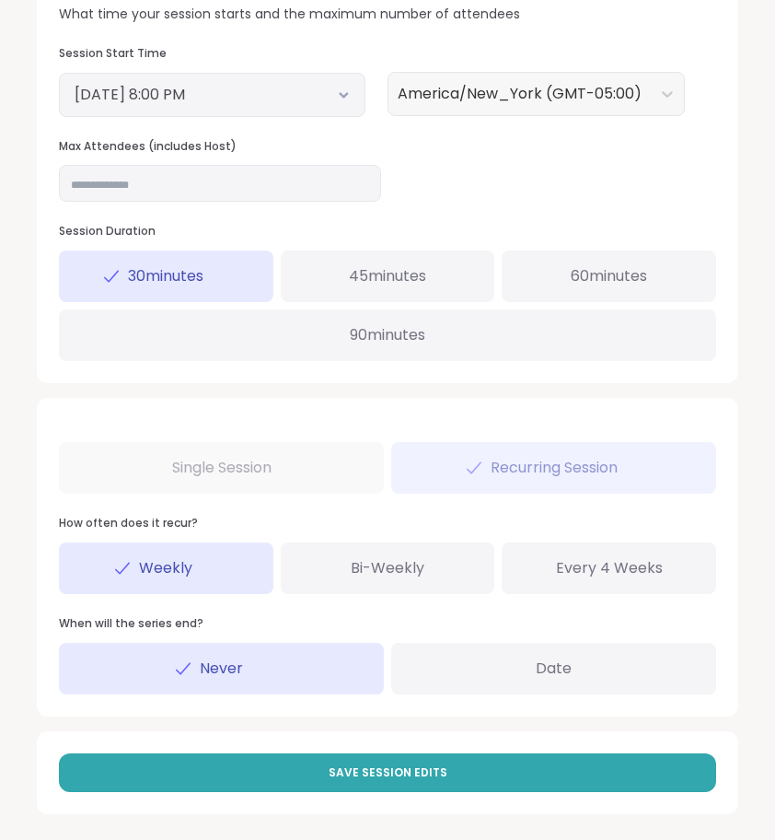
scroll to position [834, 0]
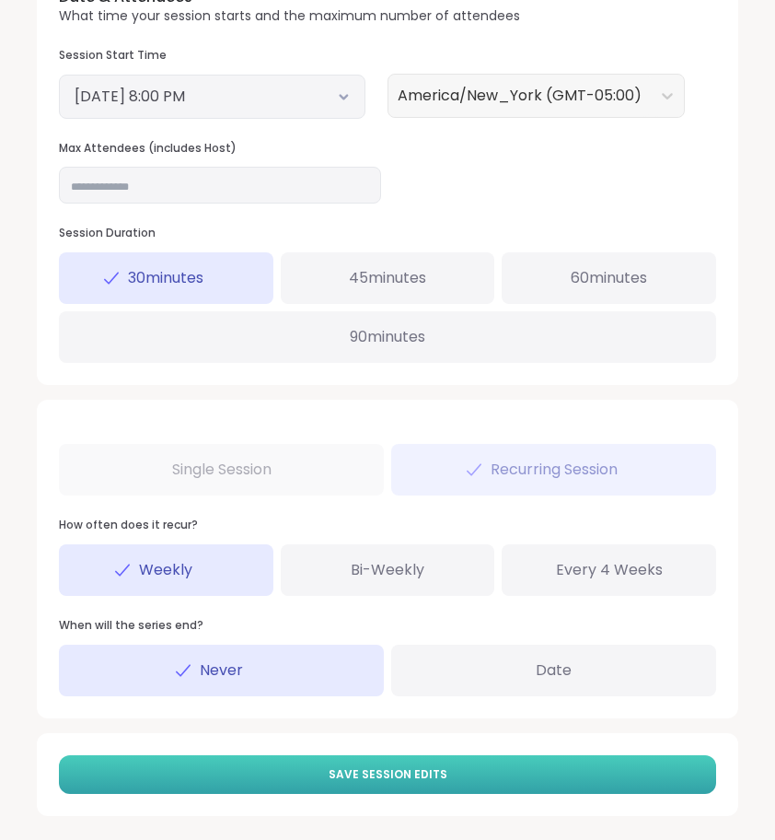
click at [470, 756] on button "Save Session Edits" at bounding box center [387, 774] width 657 height 39
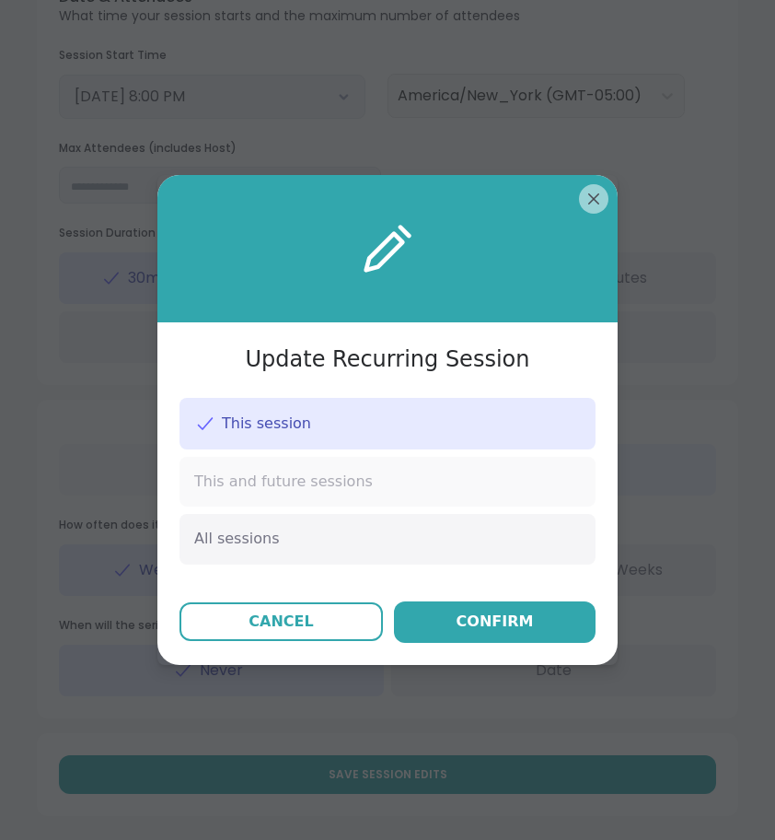
click at [378, 495] on div "This and future sessions" at bounding box center [388, 482] width 416 height 50
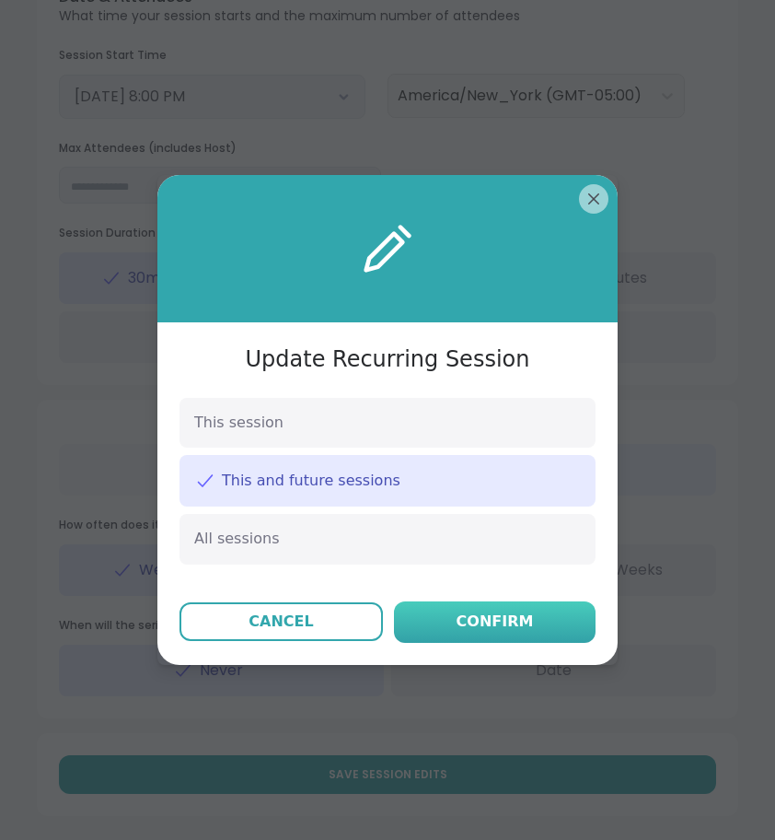
click at [483, 617] on div "Confirm" at bounding box center [495, 621] width 77 height 22
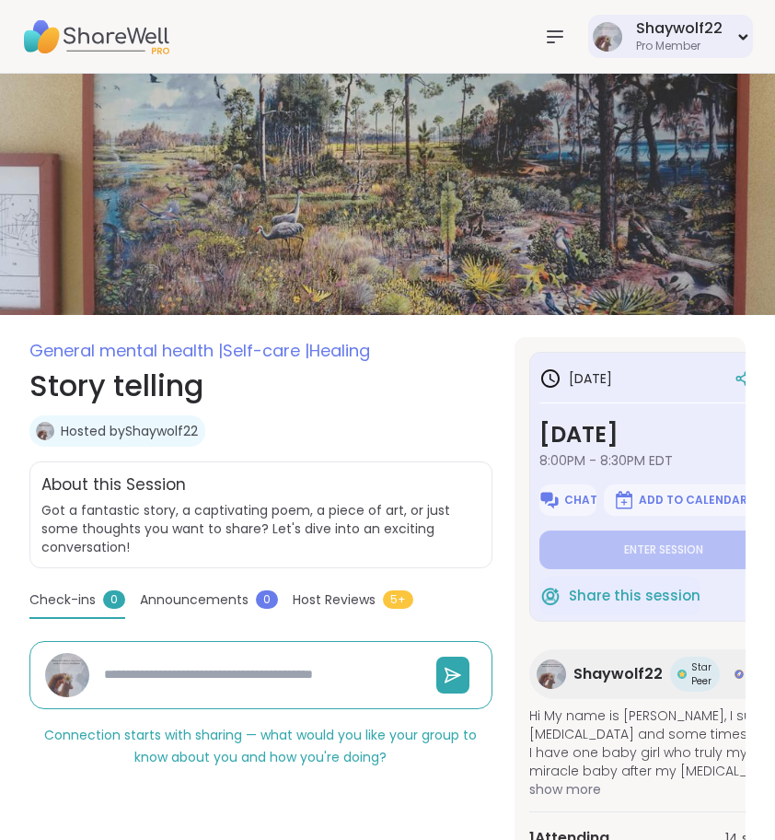
click at [642, 47] on div "Pro Member" at bounding box center [679, 47] width 87 height 16
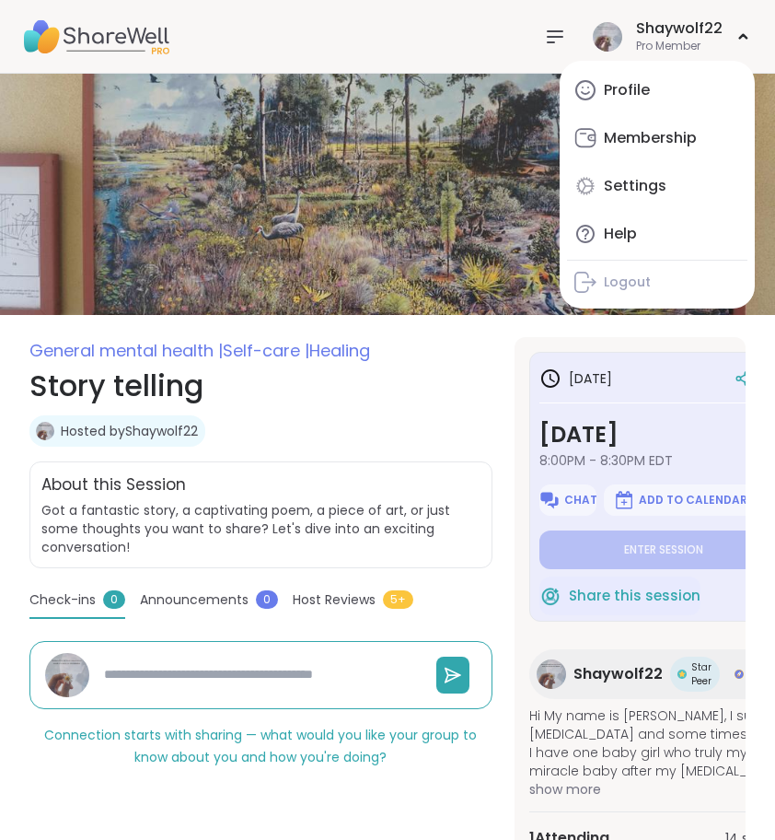
click at [482, 401] on h1 "Story telling" at bounding box center [260, 386] width 463 height 44
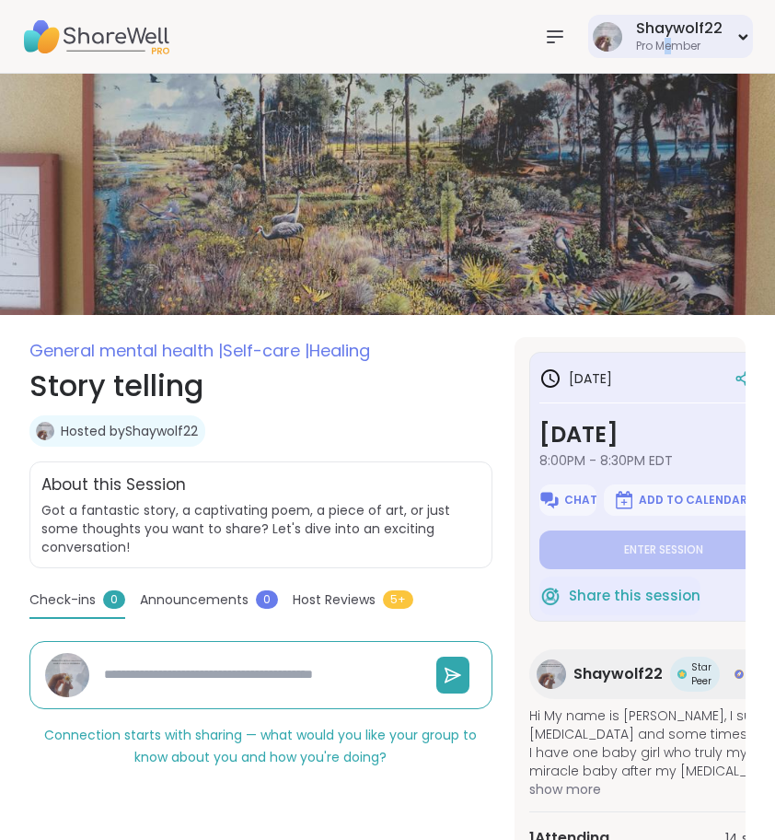
click at [672, 52] on div "Shaywolf22 Pro Member Shaywolf22 Pro Member Profile Membership Settings Help Ho…" at bounding box center [387, 839] width 775 height 1678
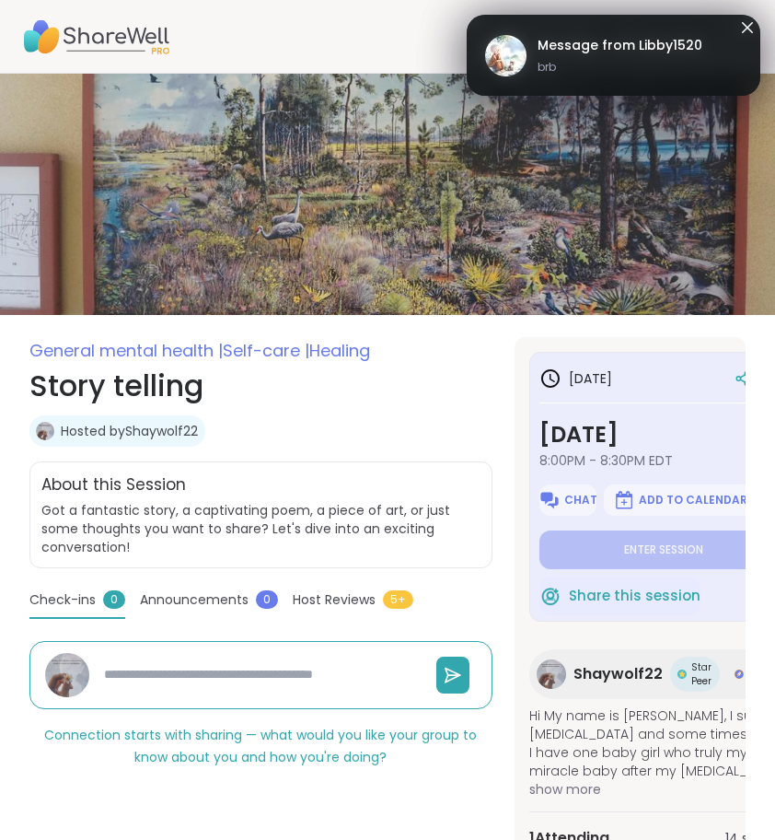
click at [746, 28] on icon at bounding box center [748, 28] width 22 height 22
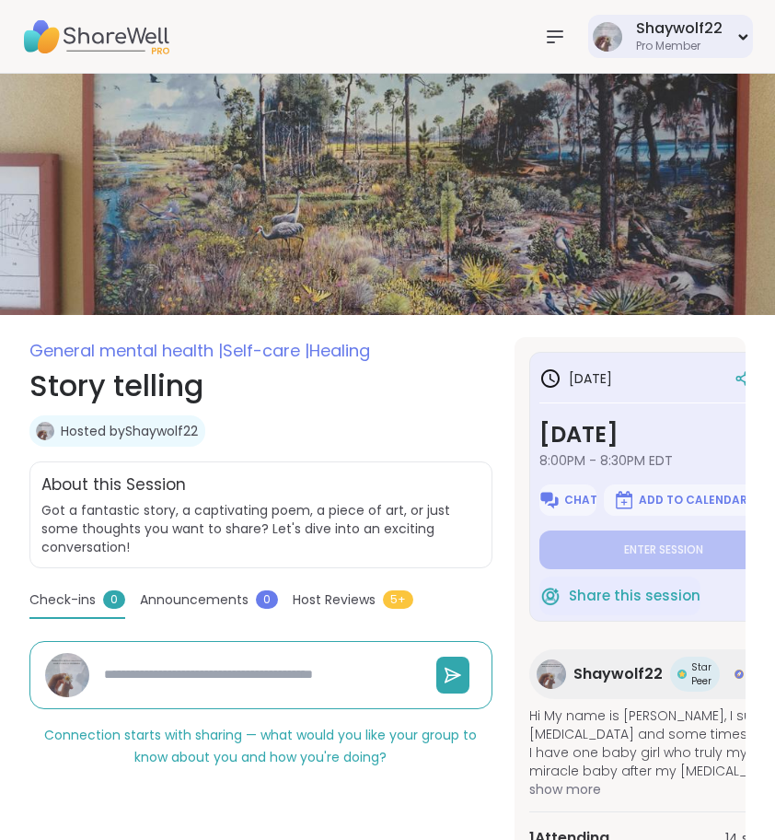
click at [686, 41] on div "Pro Member" at bounding box center [679, 47] width 87 height 16
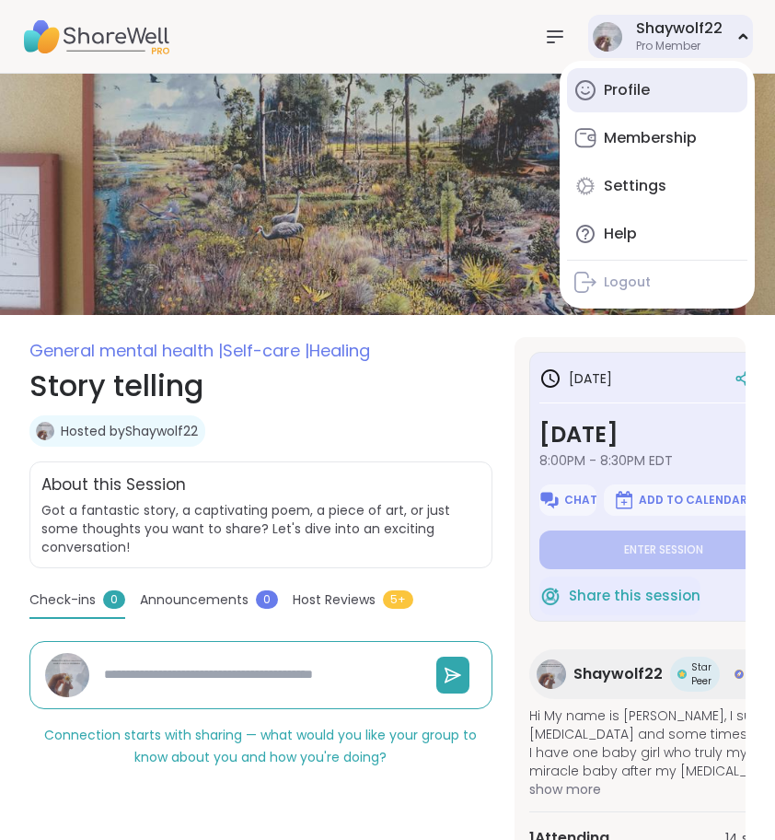
click at [643, 87] on div "Profile" at bounding box center [627, 90] width 46 height 20
type textarea "*"
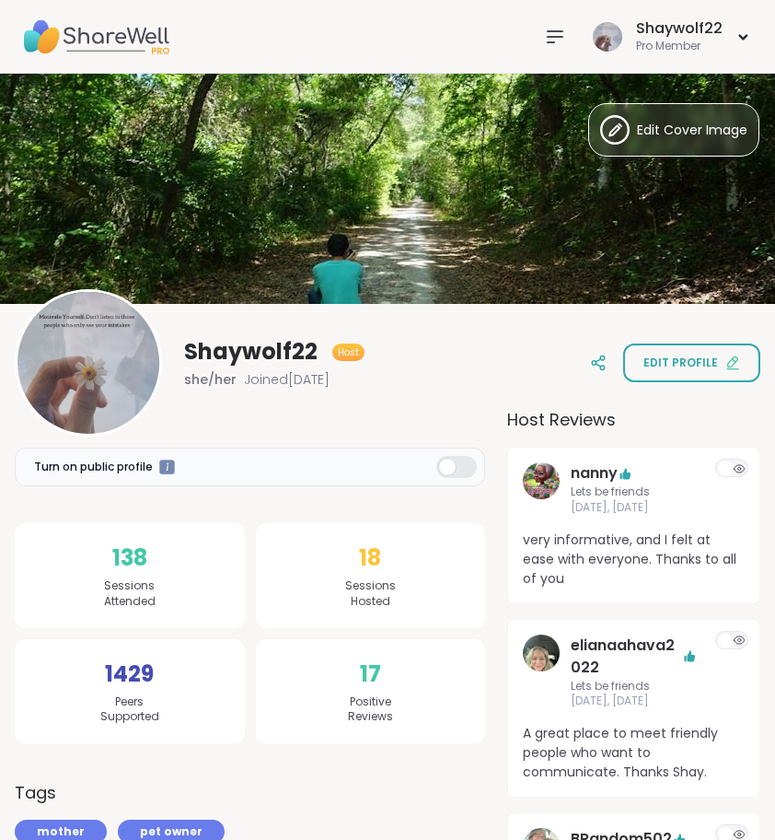
drag, startPoint x: 696, startPoint y: 147, endPoint x: 665, endPoint y: 389, distance: 244.2
click at [665, 392] on div "Edit Cover Image Shaywolf22 Host she/her Joined Jul 2025 Edit profile" at bounding box center [387, 233] width 775 height 319
click at [554, 51] on div at bounding box center [555, 36] width 37 height 37
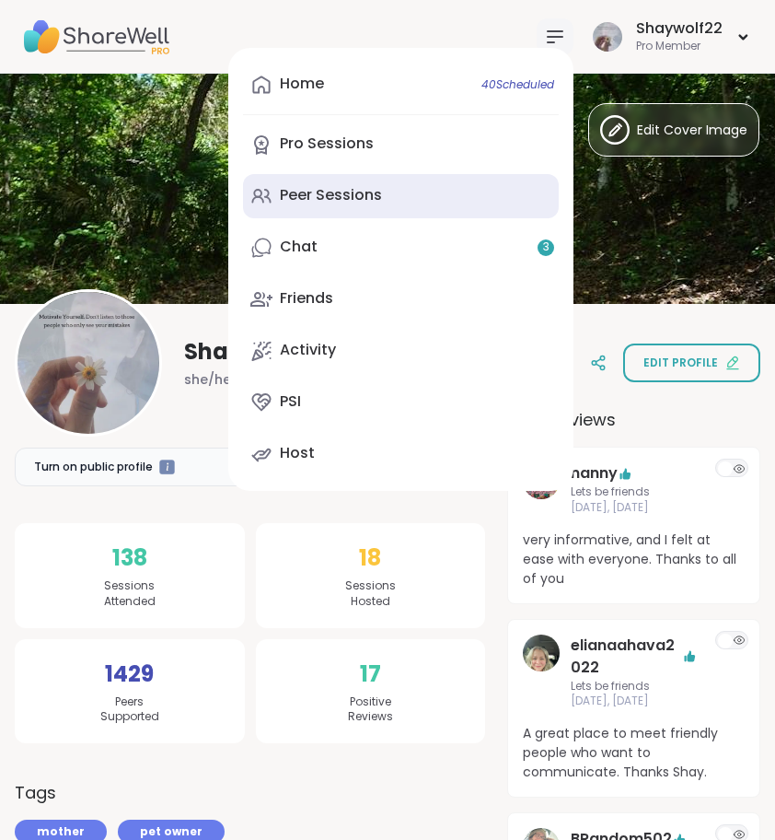
click at [340, 203] on div "Peer Sessions" at bounding box center [331, 195] width 102 height 20
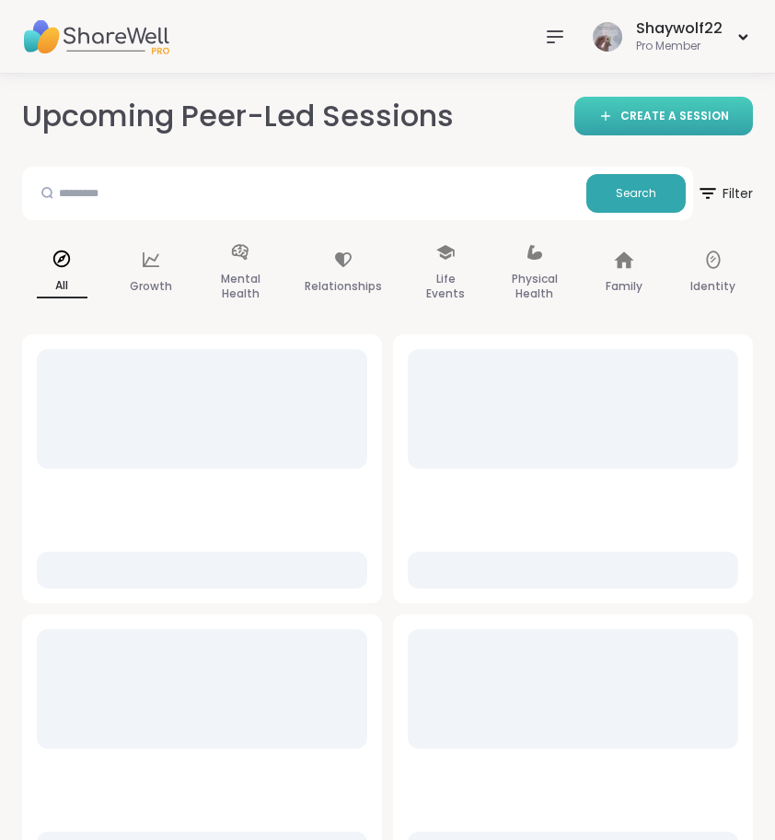
click at [690, 111] on span "CREATE A SESSION" at bounding box center [675, 117] width 109 height 16
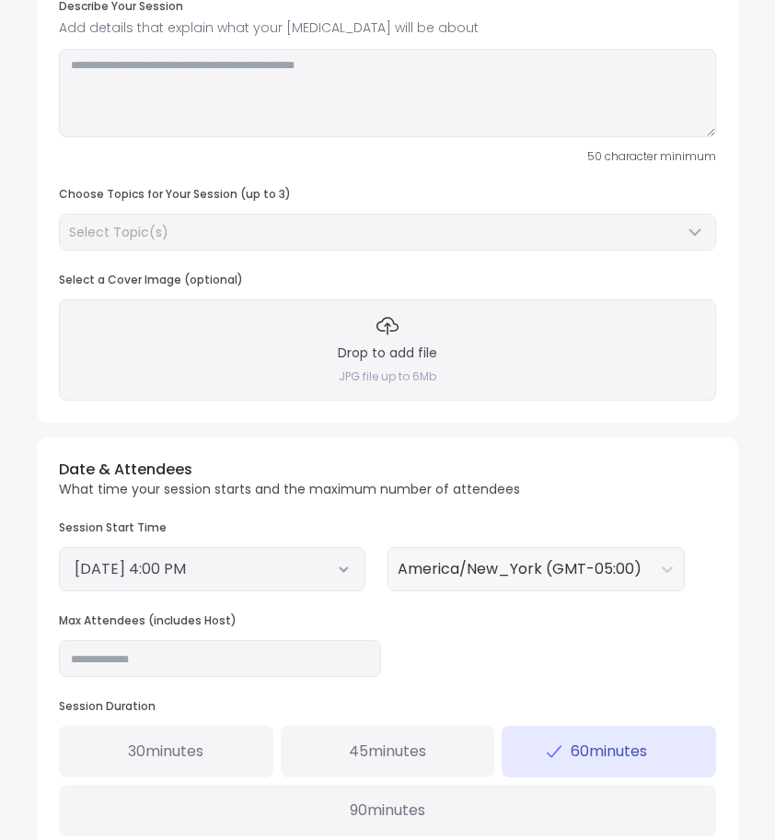
scroll to position [302, 0]
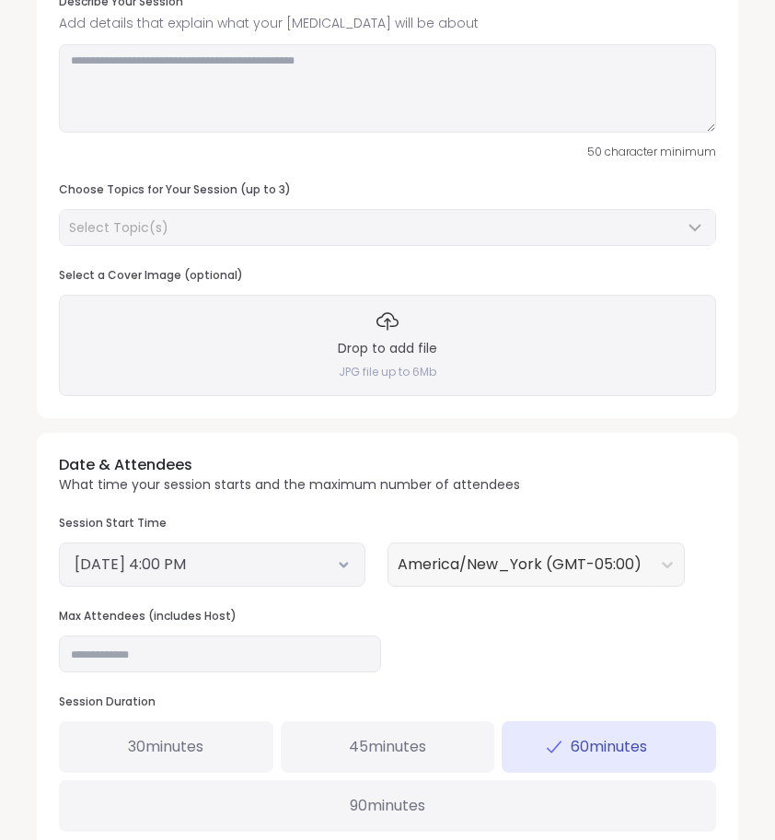
click at [344, 553] on button "September 6, 2025 4:00 PM" at bounding box center [212, 564] width 275 height 22
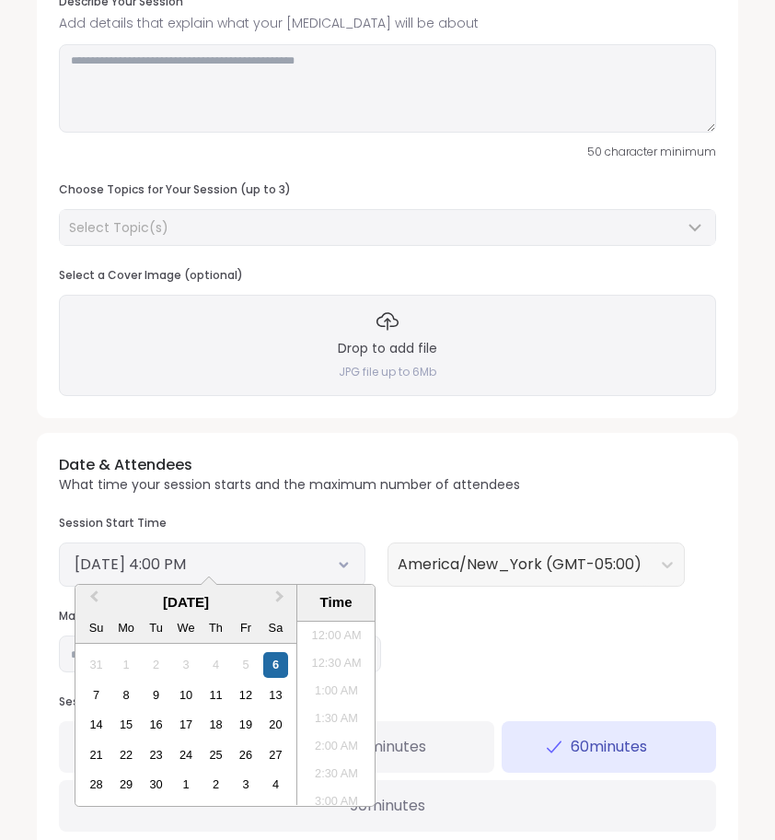
scroll to position [806, 0]
click at [126, 691] on div "8" at bounding box center [126, 694] width 25 height 25
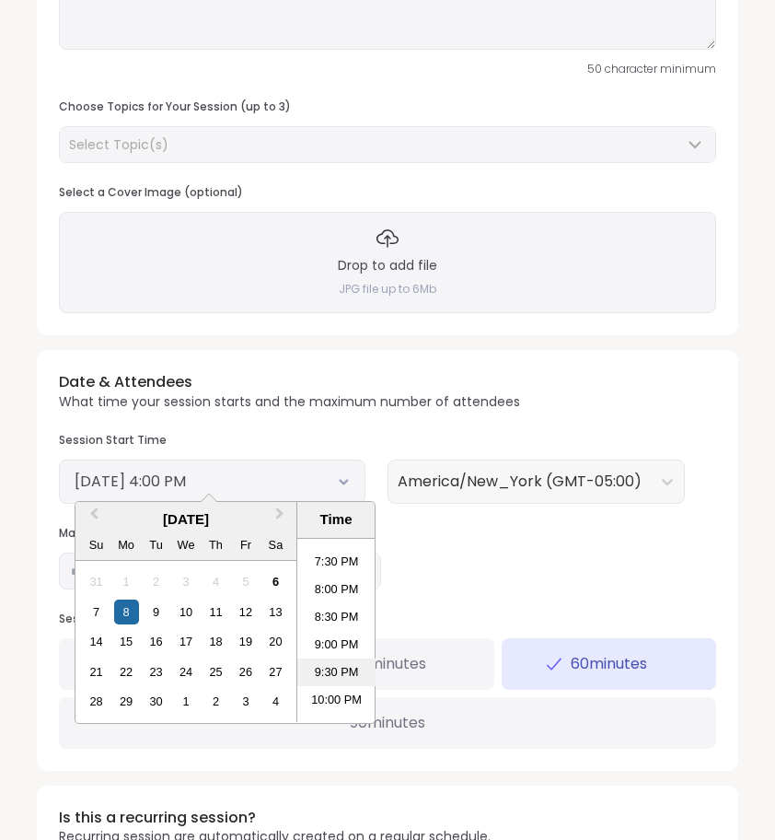
scroll to position [1069, 0]
click at [334, 602] on li "8:30 PM" at bounding box center [336, 616] width 78 height 28
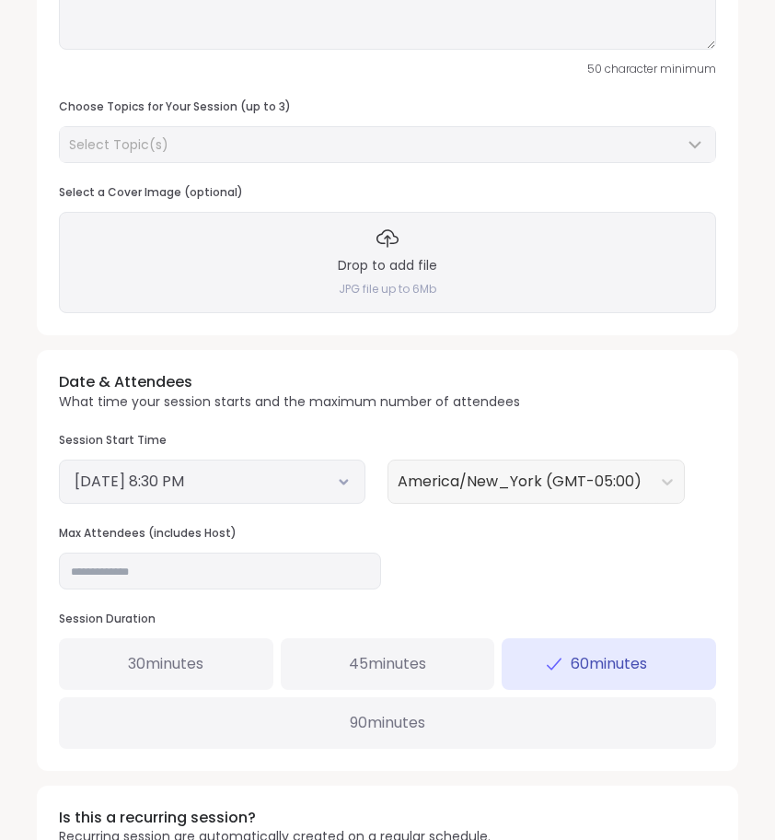
click at [475, 543] on div "Date & Attendees What time your session starts and the maximum number of attend…" at bounding box center [388, 560] width 702 height 420
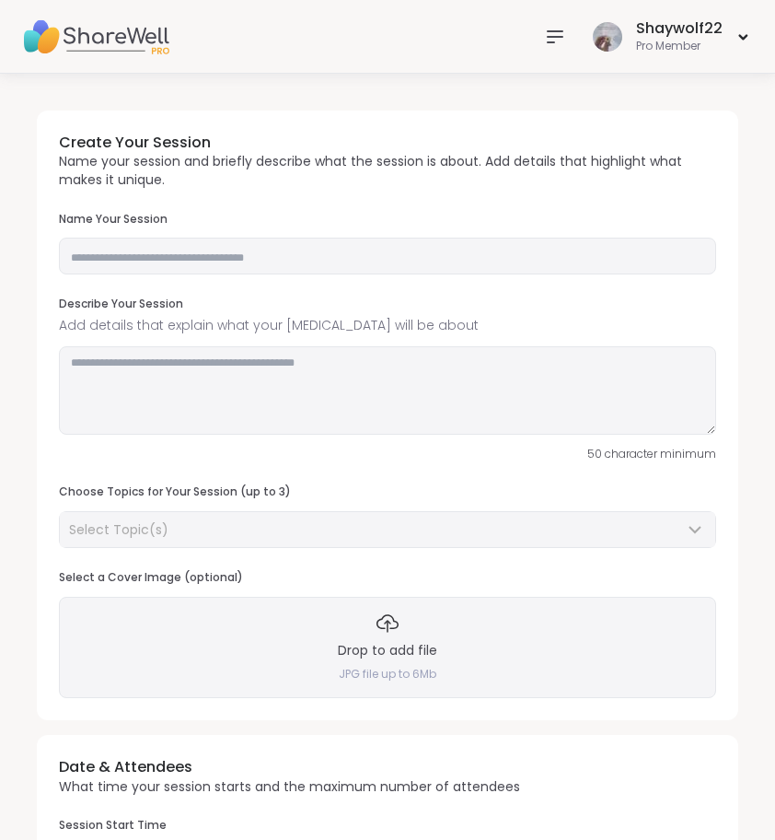
scroll to position [0, 0]
click at [383, 674] on h4 "JPG file up to 6Mb" at bounding box center [388, 675] width 98 height 16
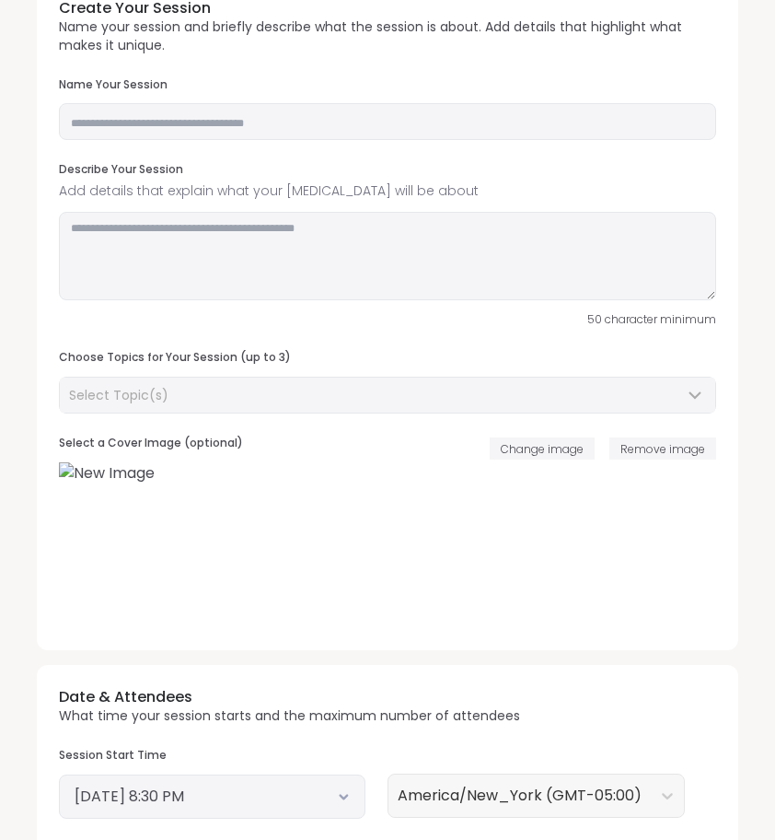
scroll to position [157, 0]
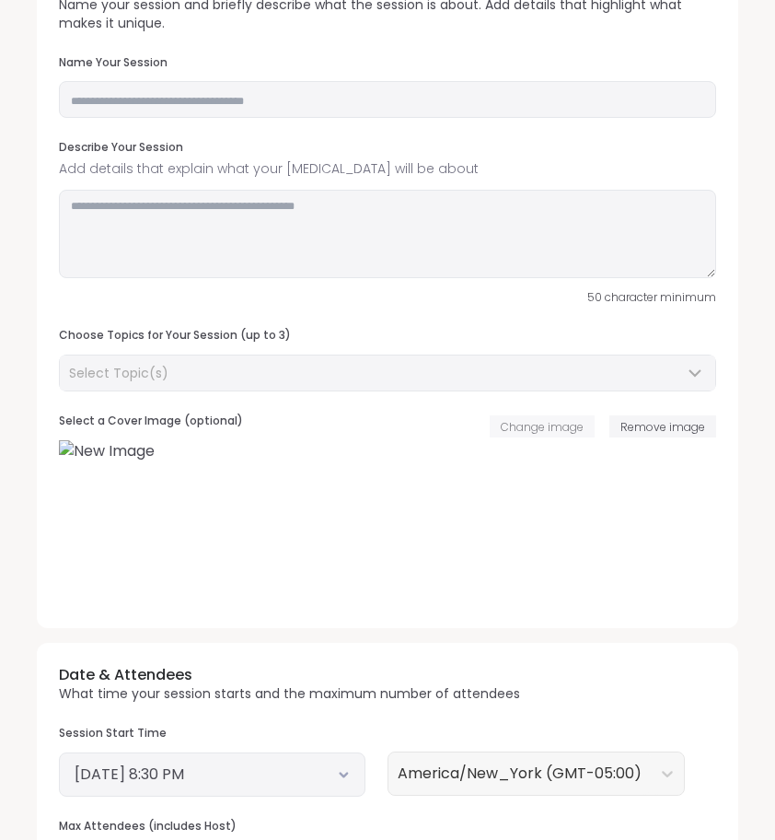
click at [542, 432] on button "Change image" at bounding box center [542, 426] width 105 height 22
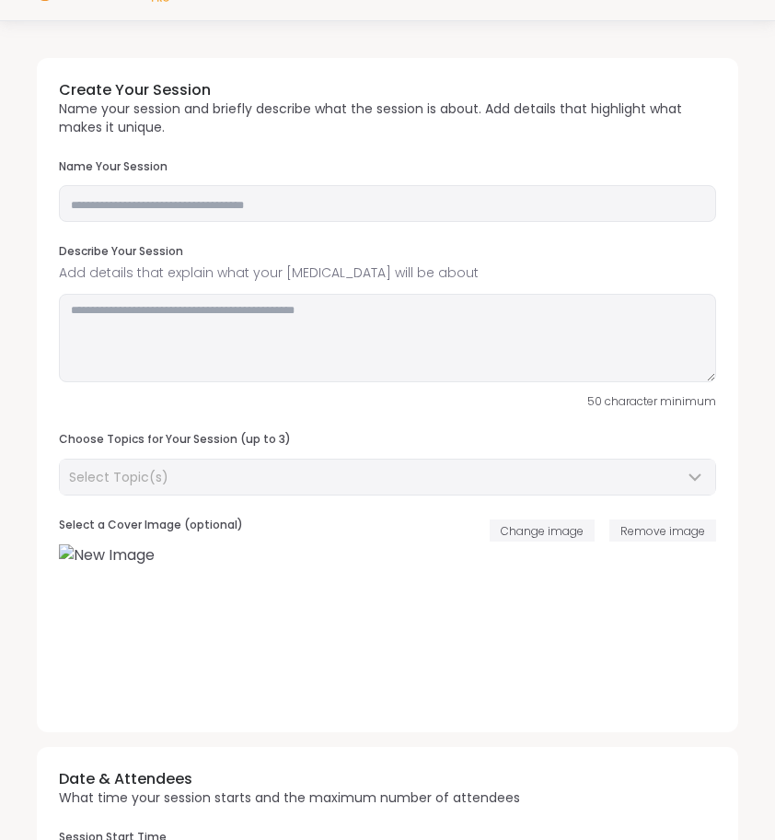
scroll to position [22, 0]
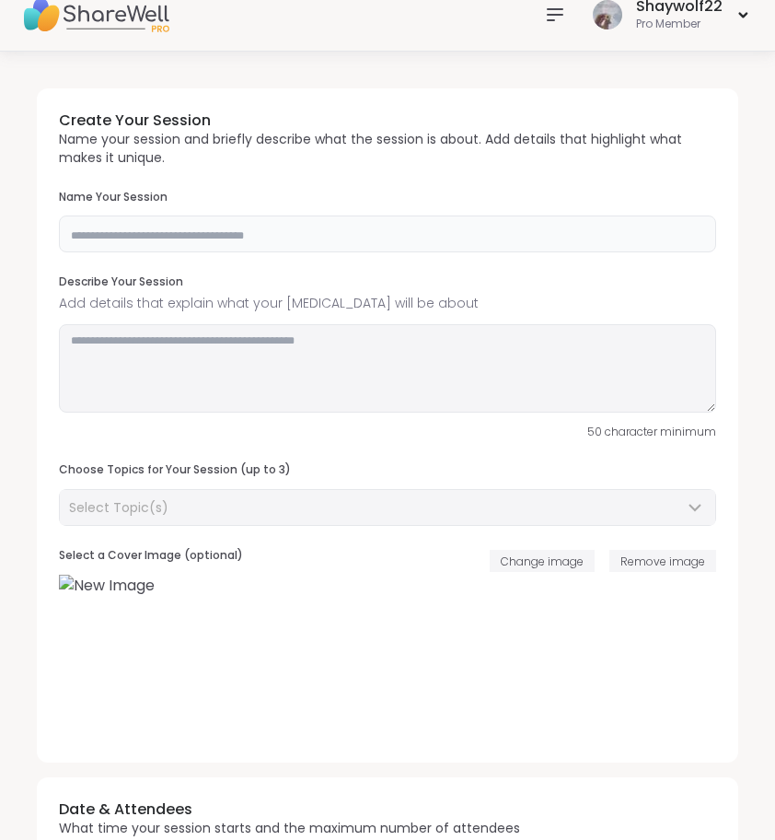
click at [388, 232] on input "text" at bounding box center [387, 233] width 657 height 37
type input "**********"
click at [304, 366] on textarea at bounding box center [387, 368] width 657 height 88
paste textarea "**********"
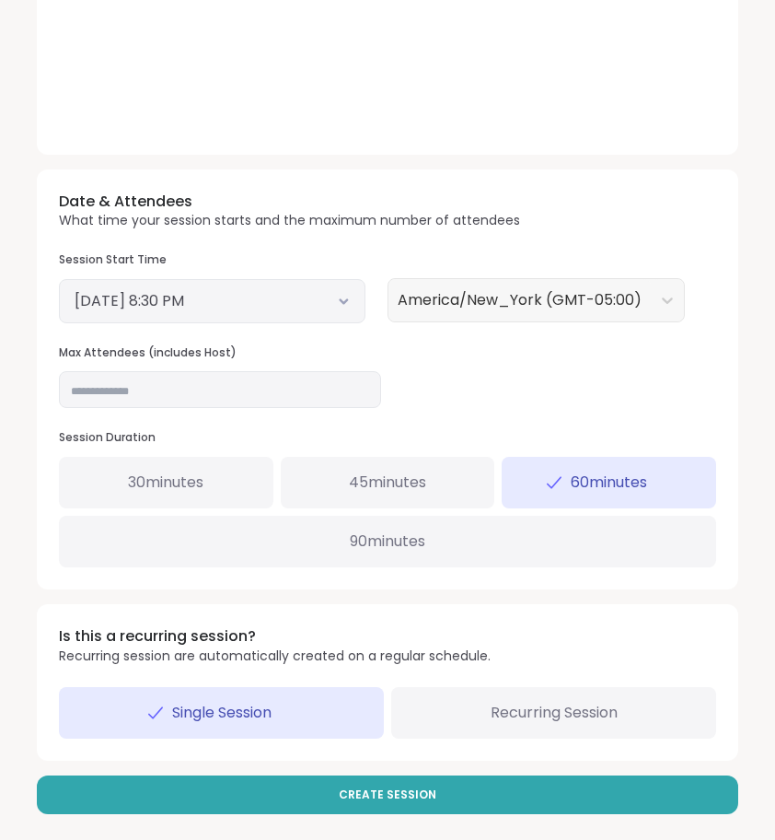
scroll to position [629, 0]
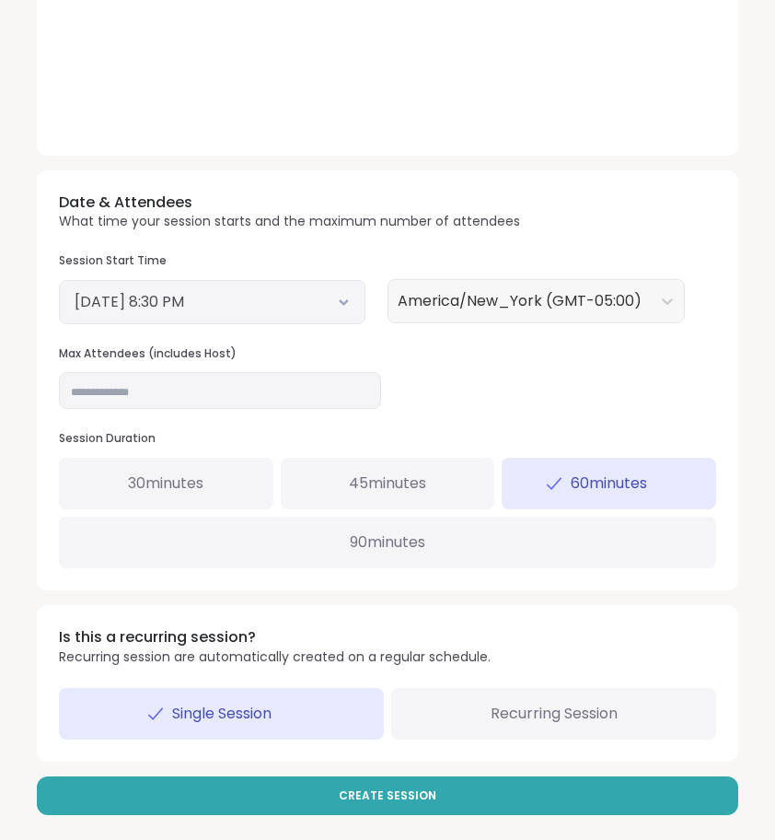
type textarea "**********"
click at [207, 382] on input "**" at bounding box center [220, 390] width 322 height 37
type input "*"
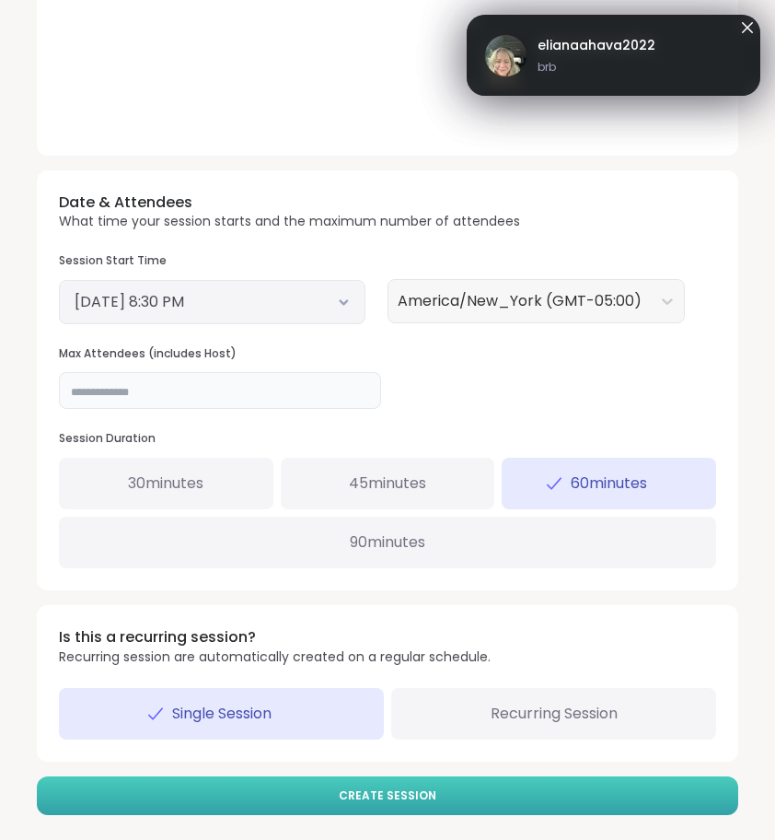
type input "**"
click at [652, 786] on button "Create Session" at bounding box center [388, 795] width 702 height 39
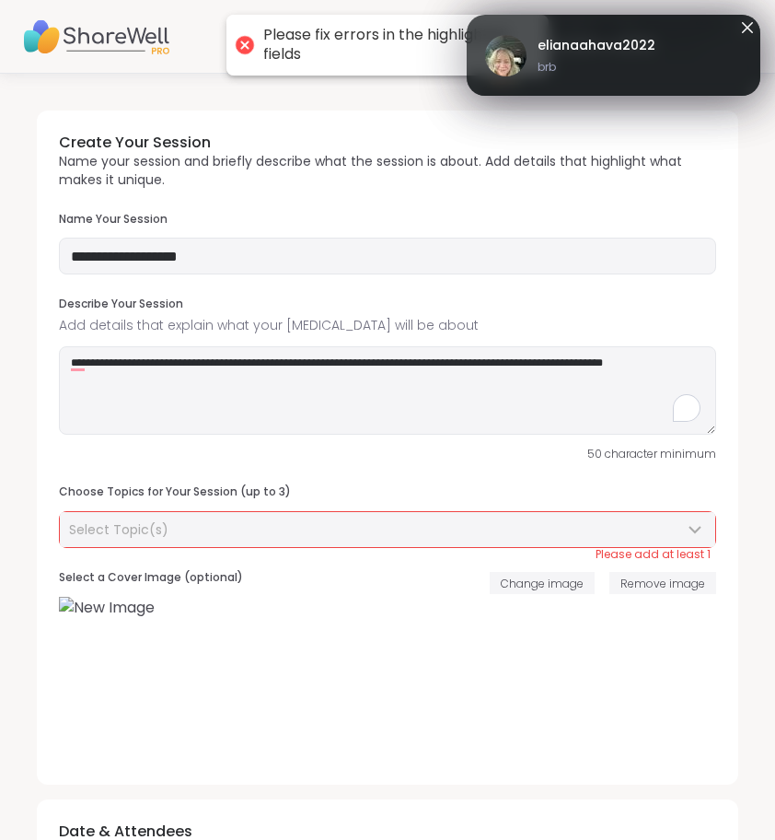
scroll to position [0, 0]
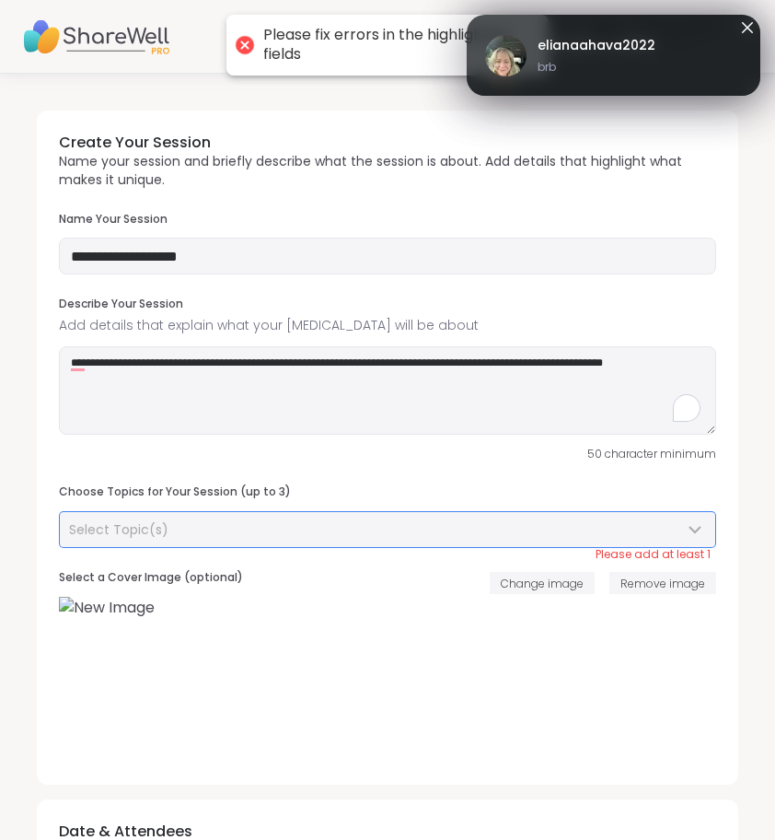
click at [439, 525] on div "Select Topic(s)" at bounding box center [376, 529] width 615 height 18
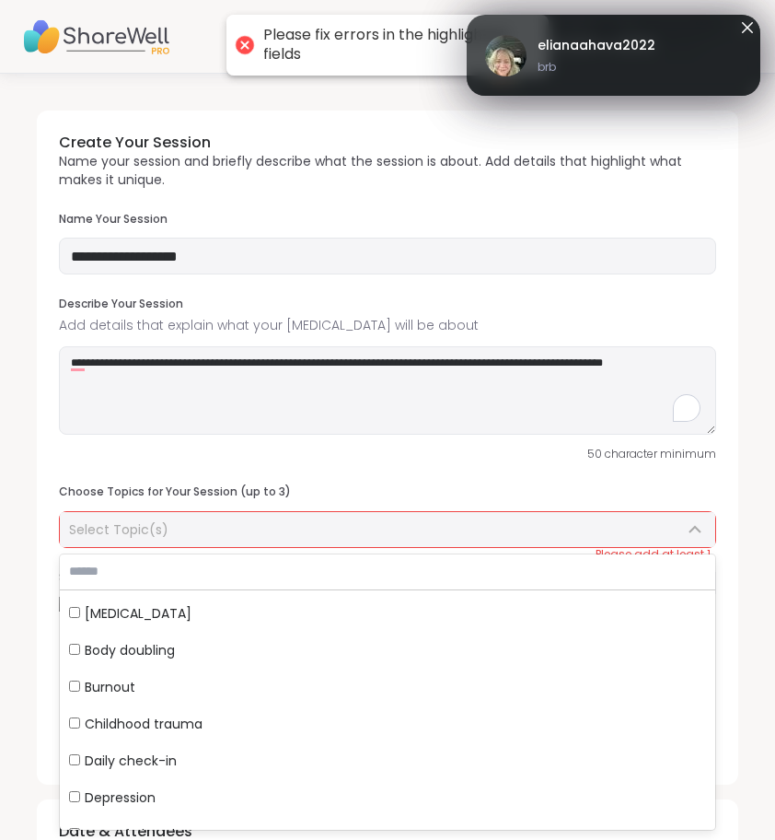
scroll to position [108, 0]
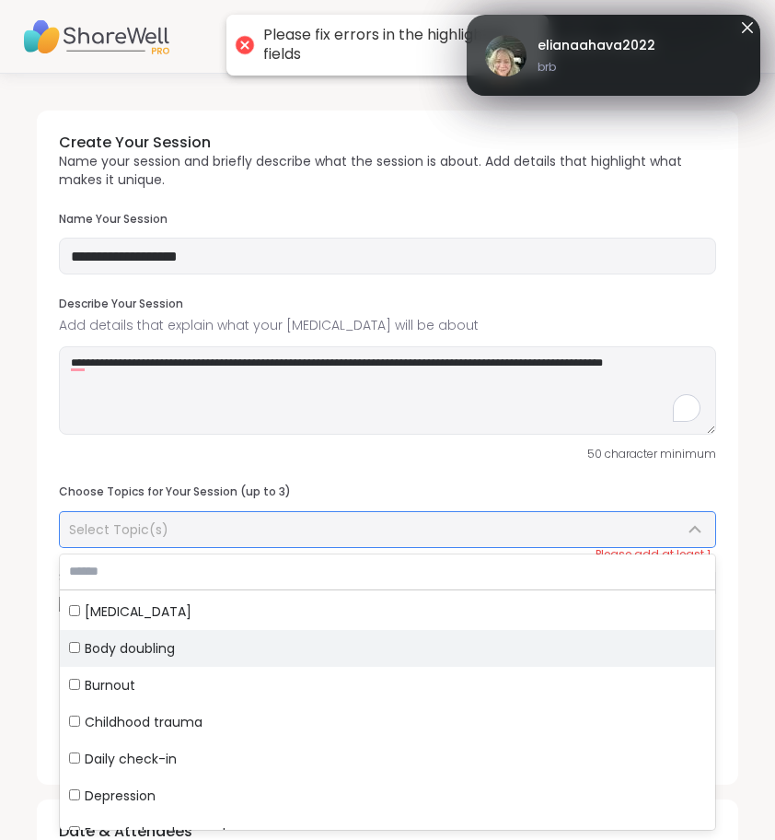
click at [323, 640] on div "Body doubling" at bounding box center [387, 648] width 637 height 18
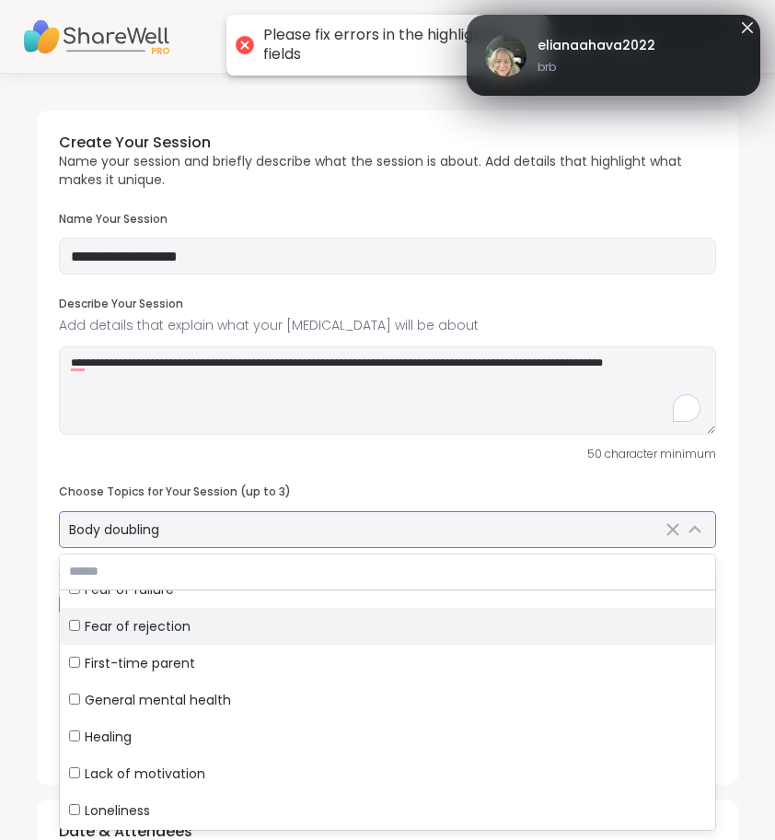
scroll to position [400, 0]
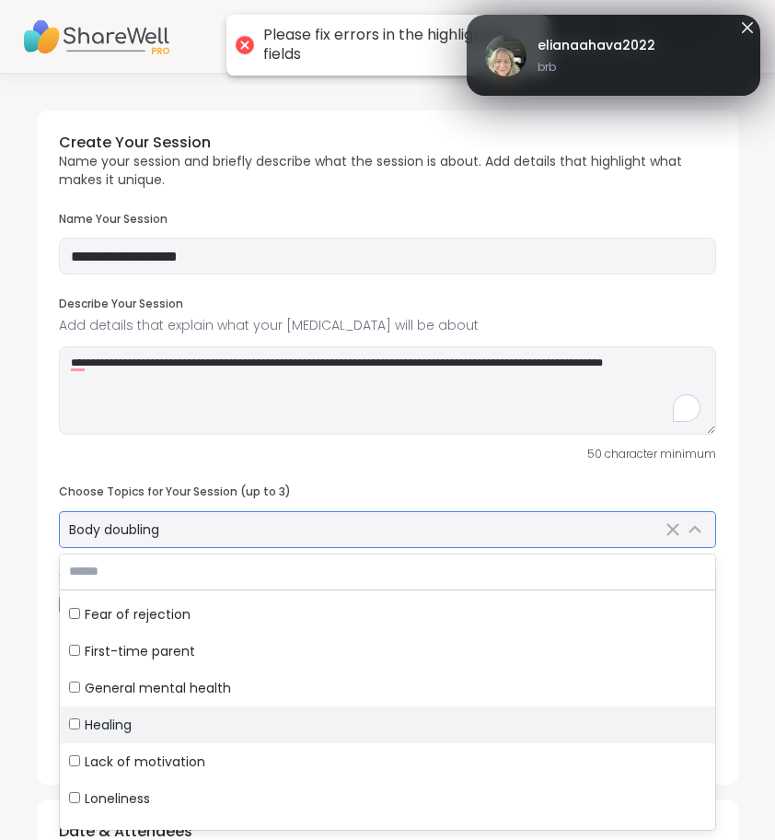
click at [295, 716] on div "Healing" at bounding box center [387, 724] width 637 height 18
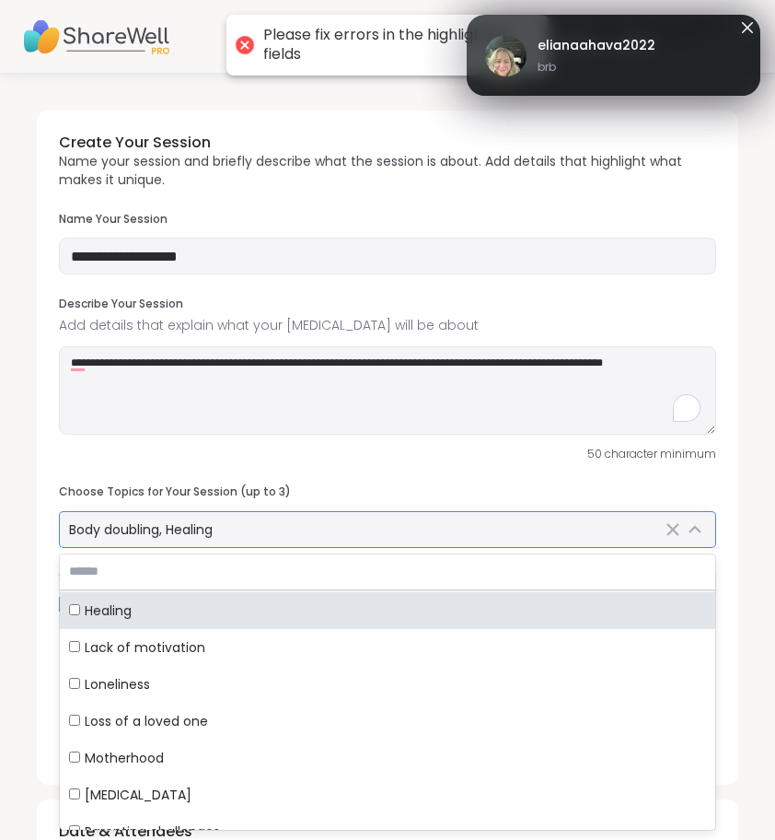
scroll to position [551, 0]
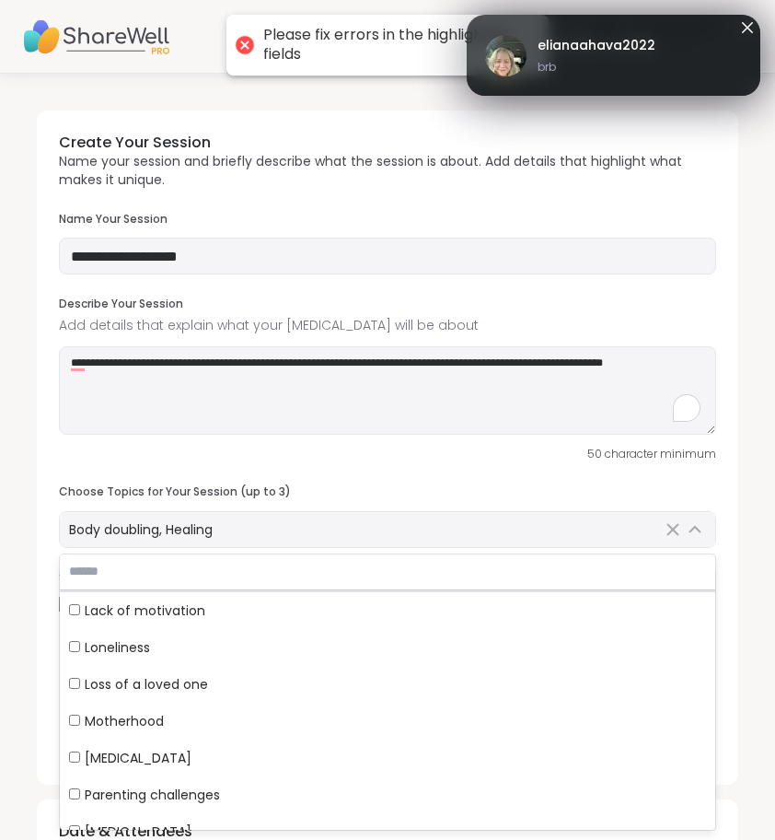
click at [45, 658] on div "**********" at bounding box center [388, 447] width 702 height 674
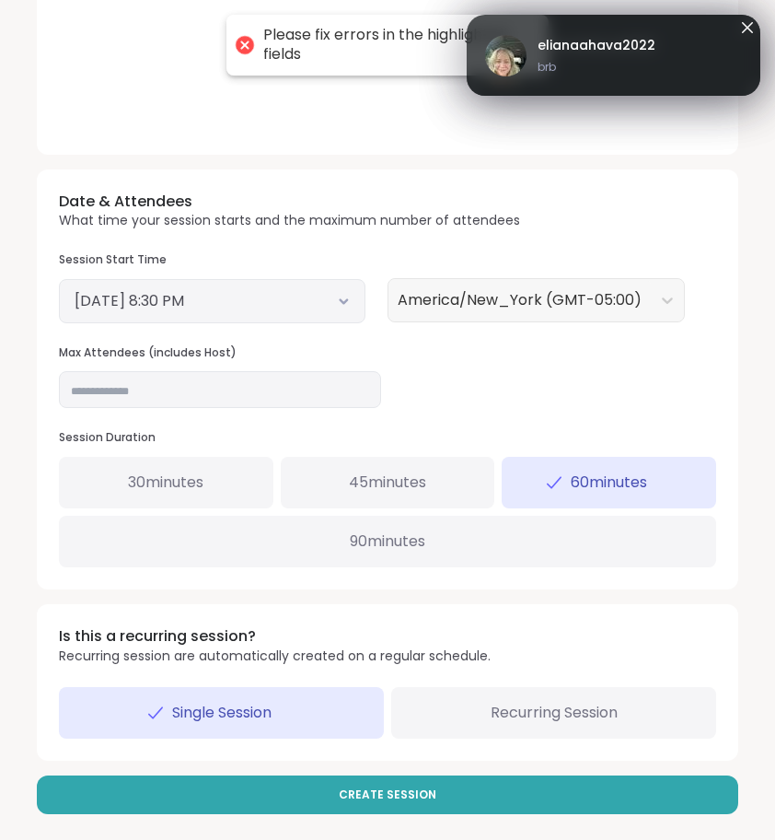
scroll to position [629, 0]
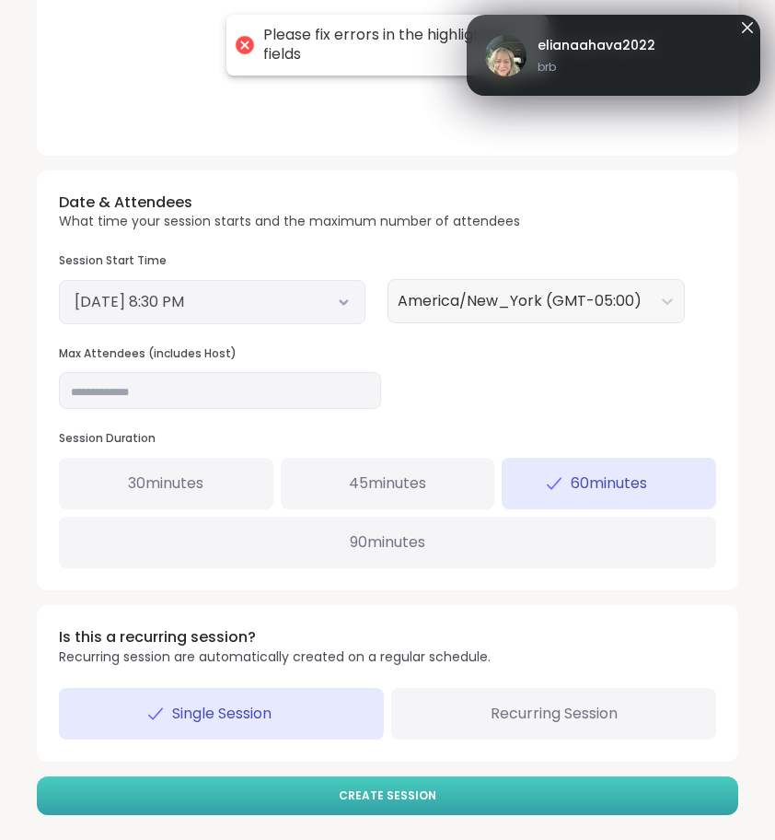
click at [366, 794] on span "Create Session" at bounding box center [388, 795] width 98 height 17
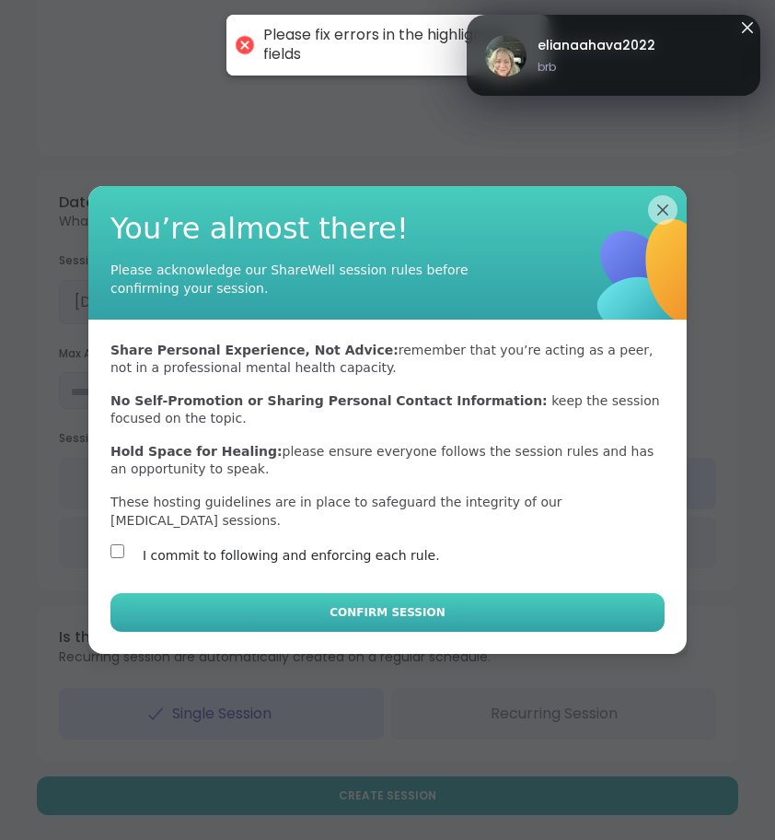
click at [304, 609] on button "Confirm Session" at bounding box center [387, 612] width 554 height 39
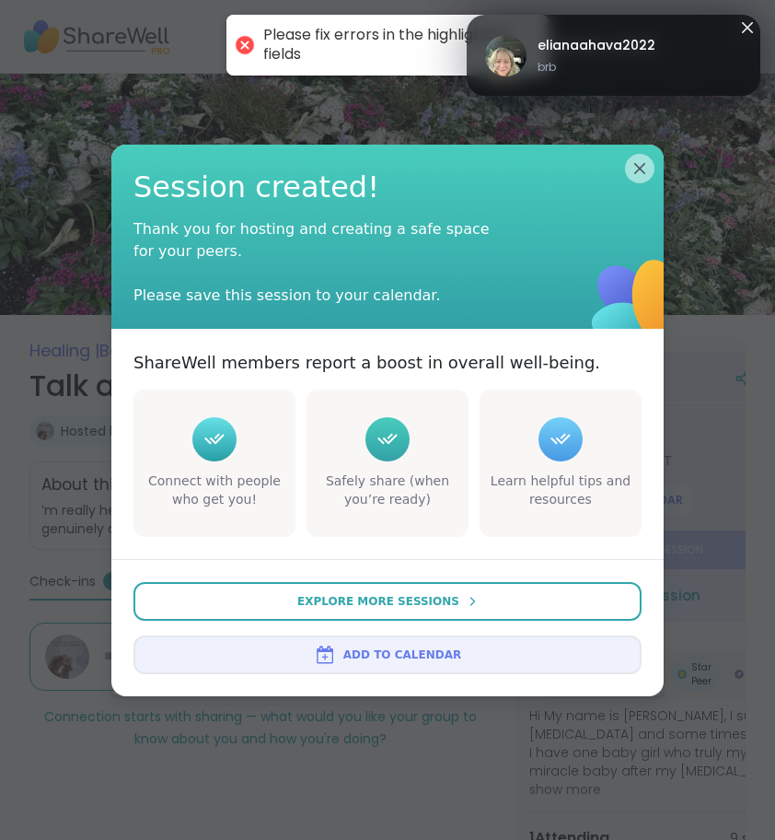
type textarea "*"
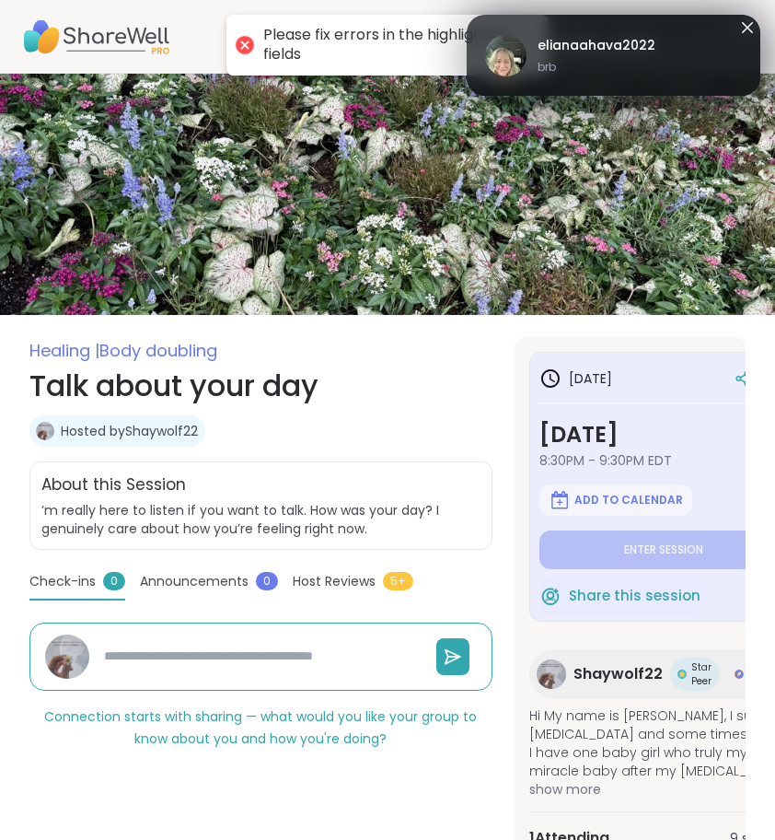
click at [735, 30] on link "elianaahava2022 brb" at bounding box center [613, 55] width 257 height 59
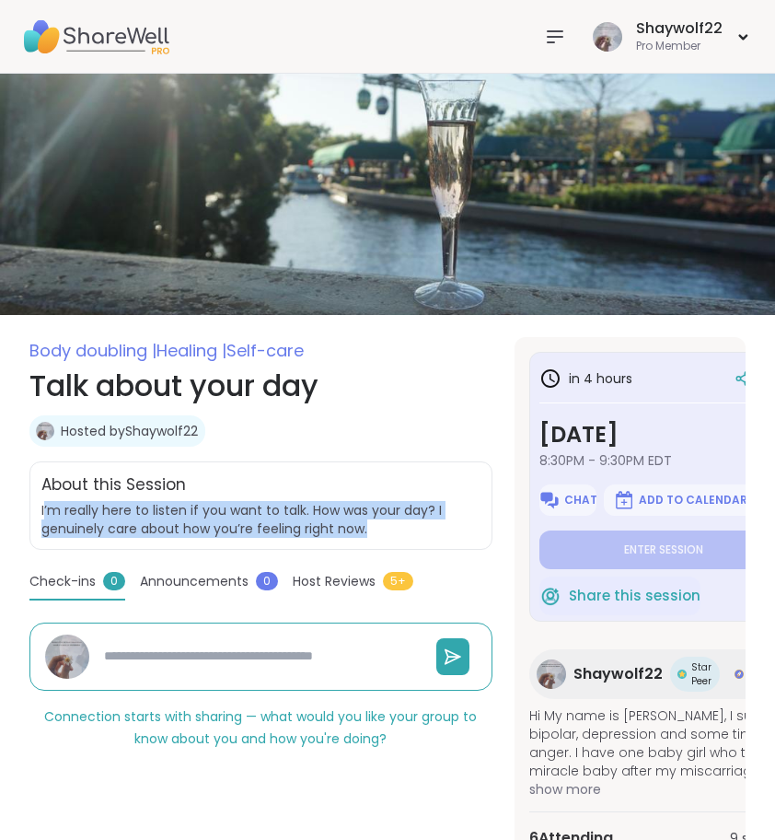
drag, startPoint x: 43, startPoint y: 506, endPoint x: 401, endPoint y: 529, distance: 357.9
click at [401, 529] on span "I’m really here to listen if you want to talk. How was your day? I genuinely ca…" at bounding box center [260, 519] width 439 height 37
copy span "’m really here to listen if you want to talk. How was your day? I genuinely car…"
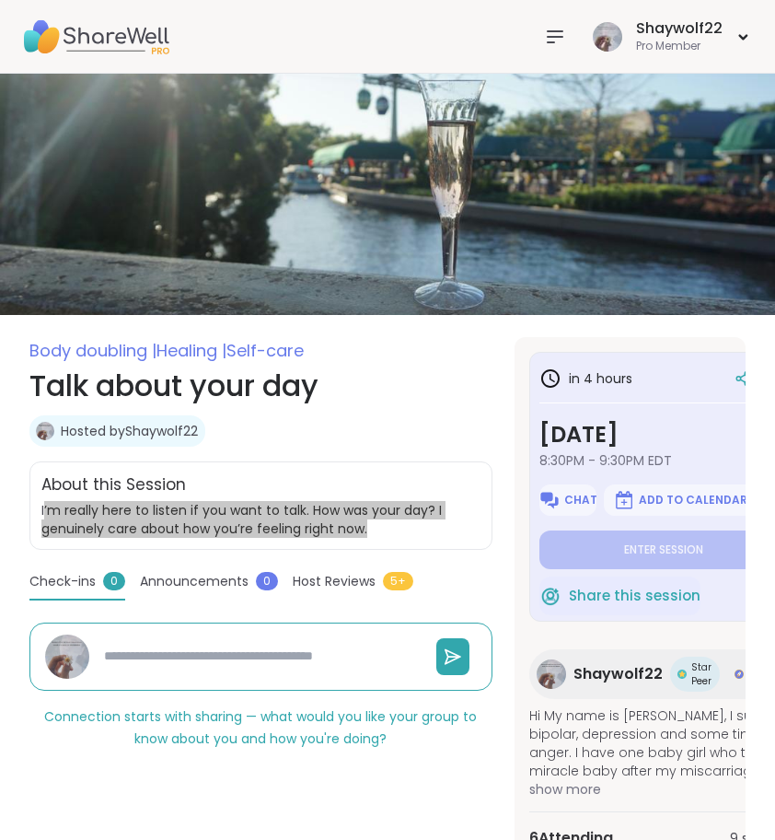
type textarea "*"
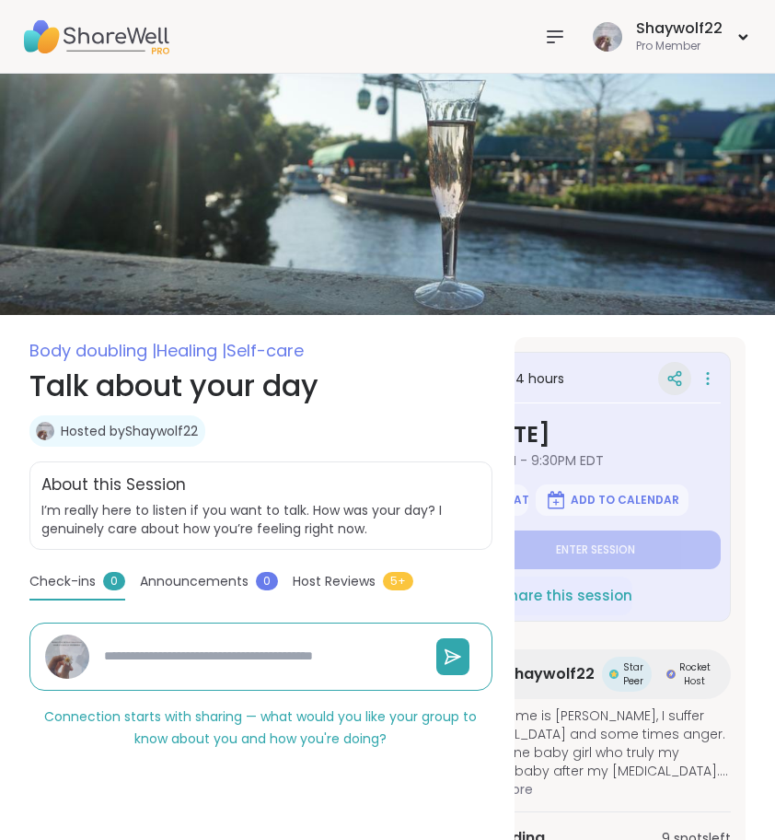
scroll to position [0, 68]
click at [712, 378] on icon at bounding box center [708, 379] width 18 height 26
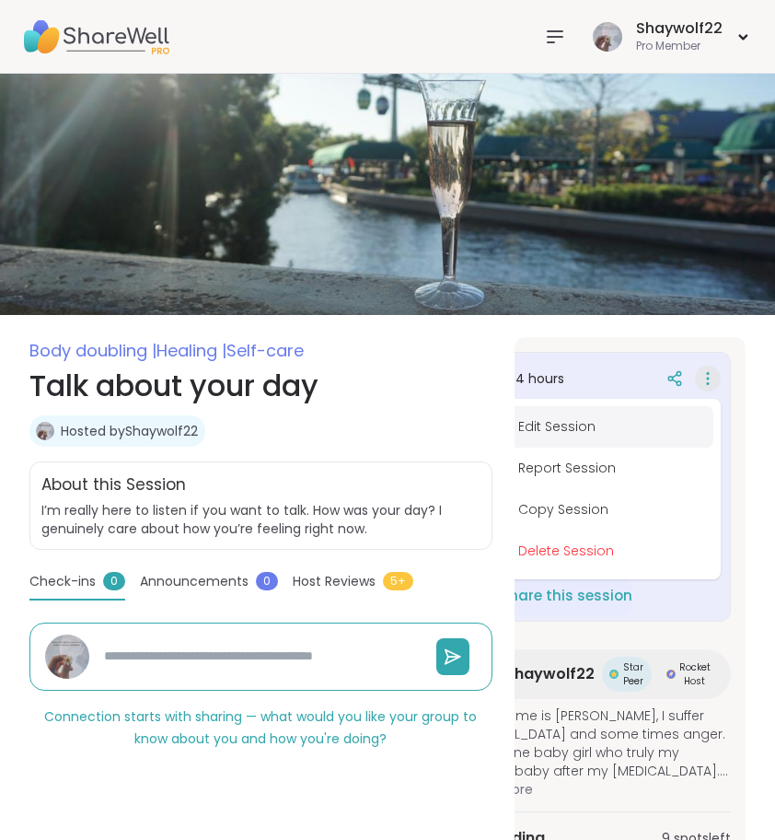
click at [609, 438] on button "Edit Session" at bounding box center [610, 426] width 206 height 41
type textarea "*"
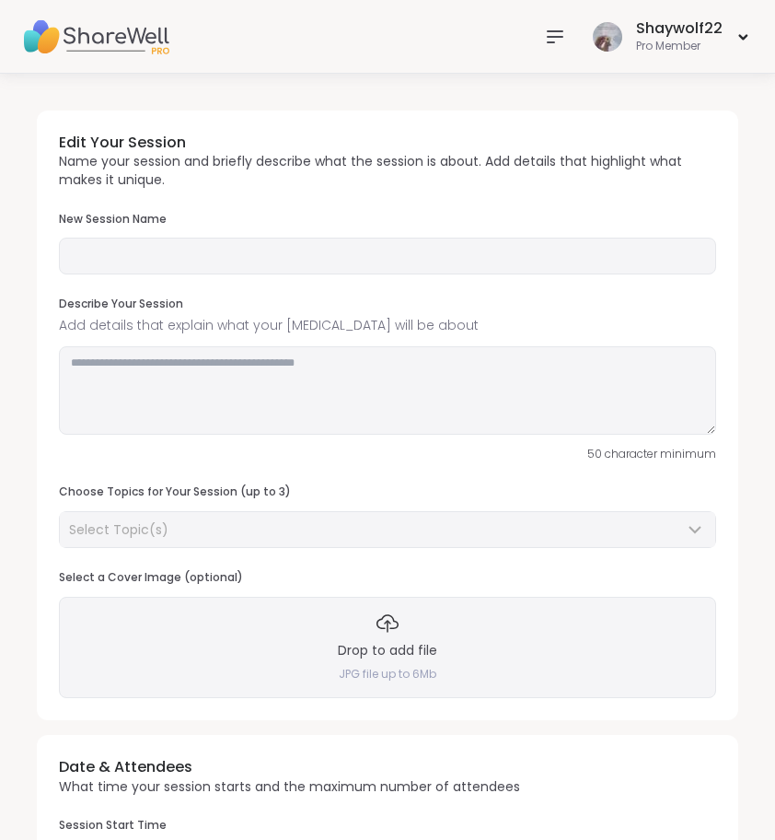
type input "**********"
type textarea "**********"
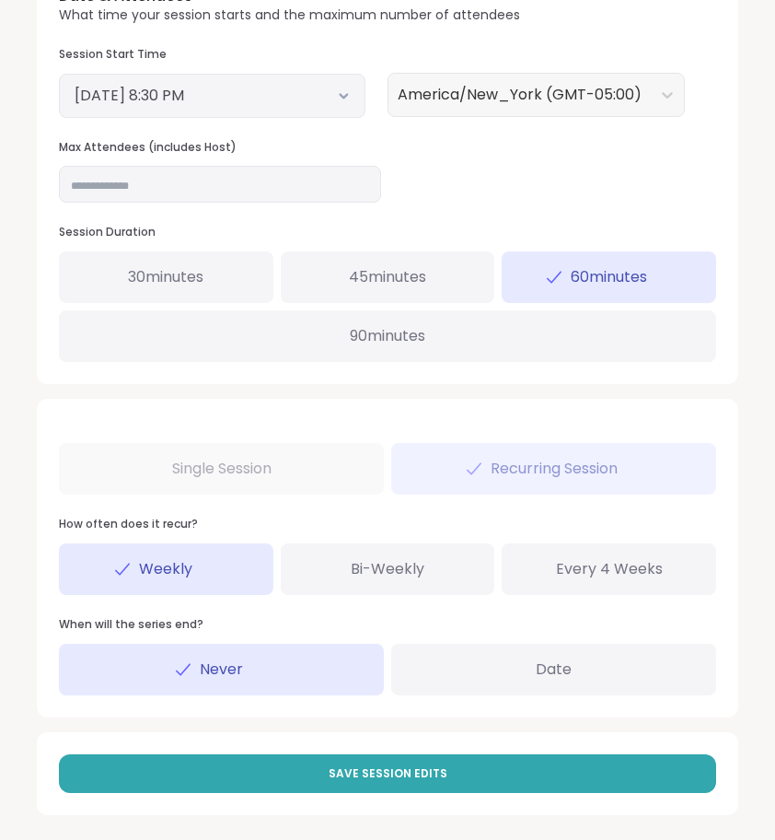
scroll to position [834, 0]
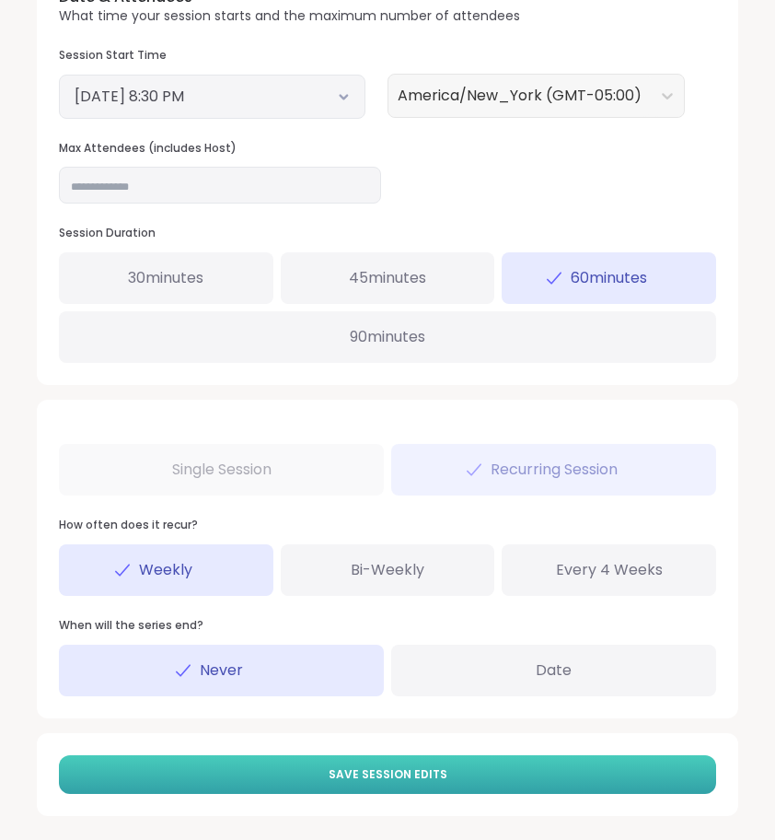
click at [381, 766] on span "Save Session Edits" at bounding box center [388, 774] width 119 height 17
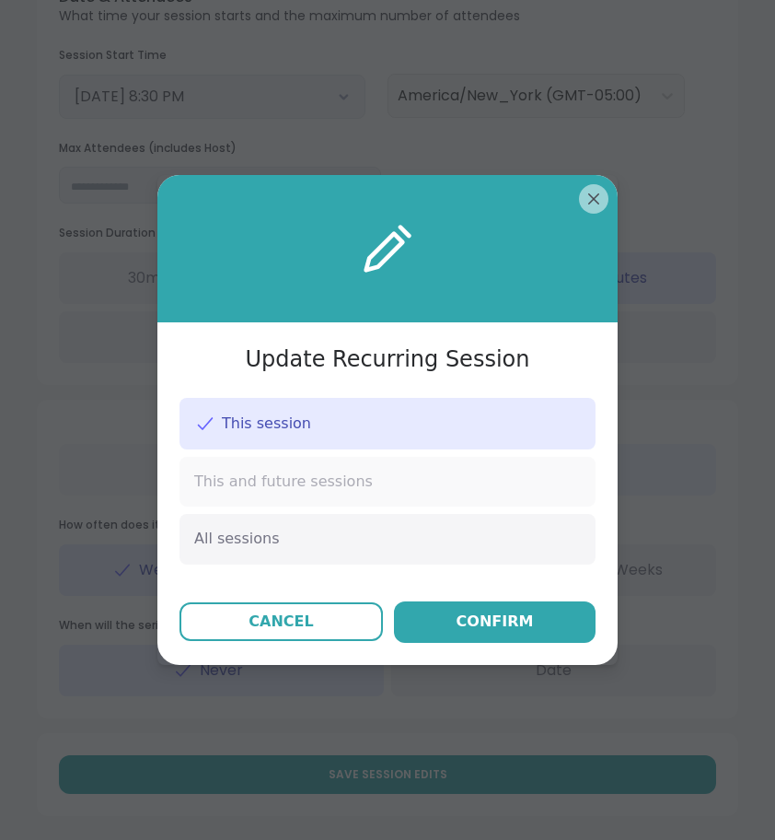
click at [393, 487] on div "This and future sessions" at bounding box center [388, 482] width 416 height 50
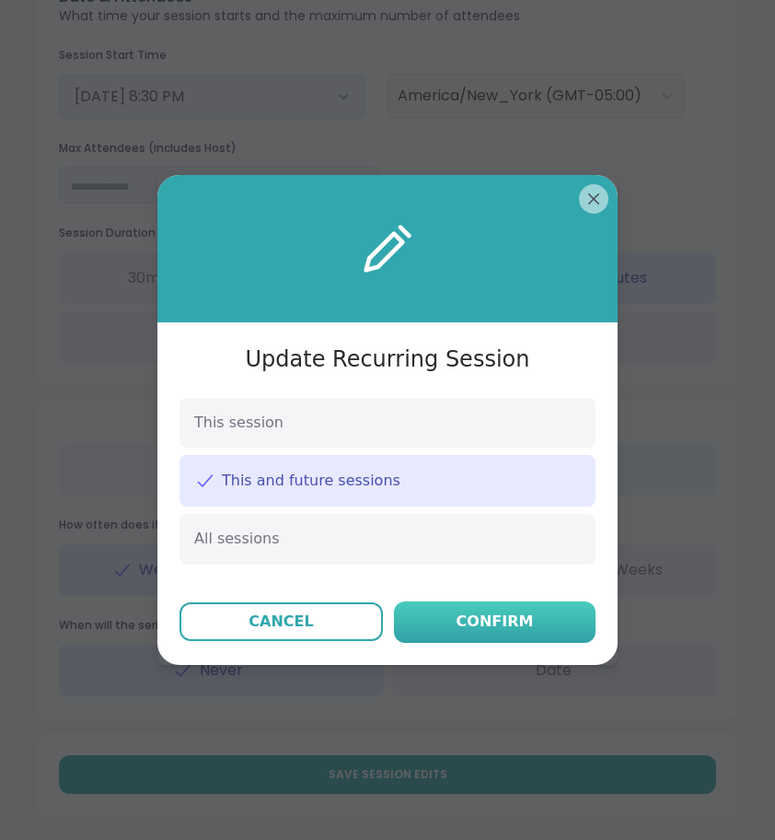
click at [522, 614] on div "Confirm" at bounding box center [495, 621] width 77 height 22
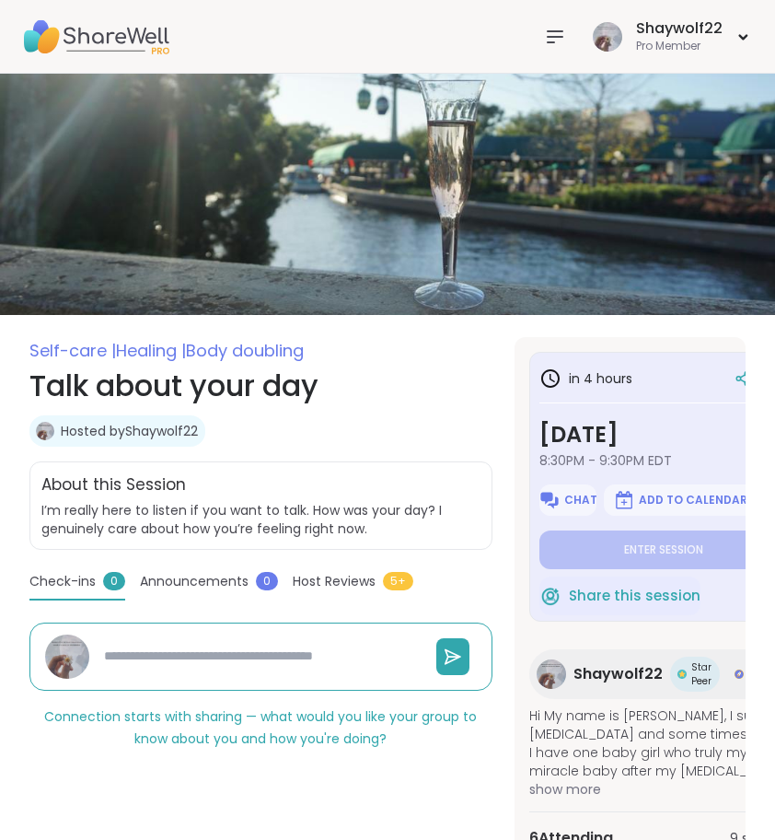
type textarea "*"
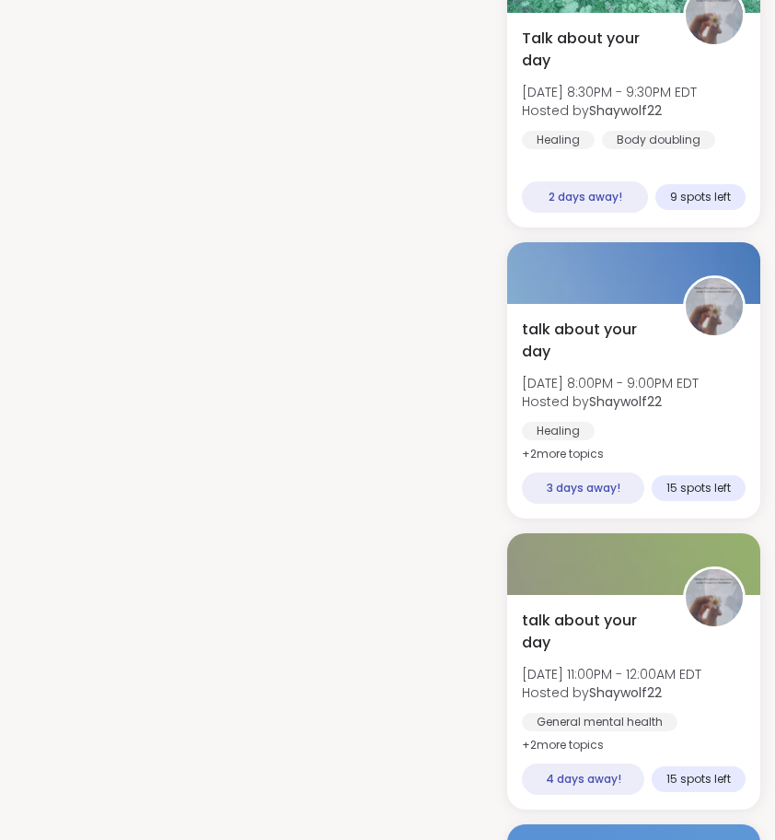
scroll to position [2041, 0]
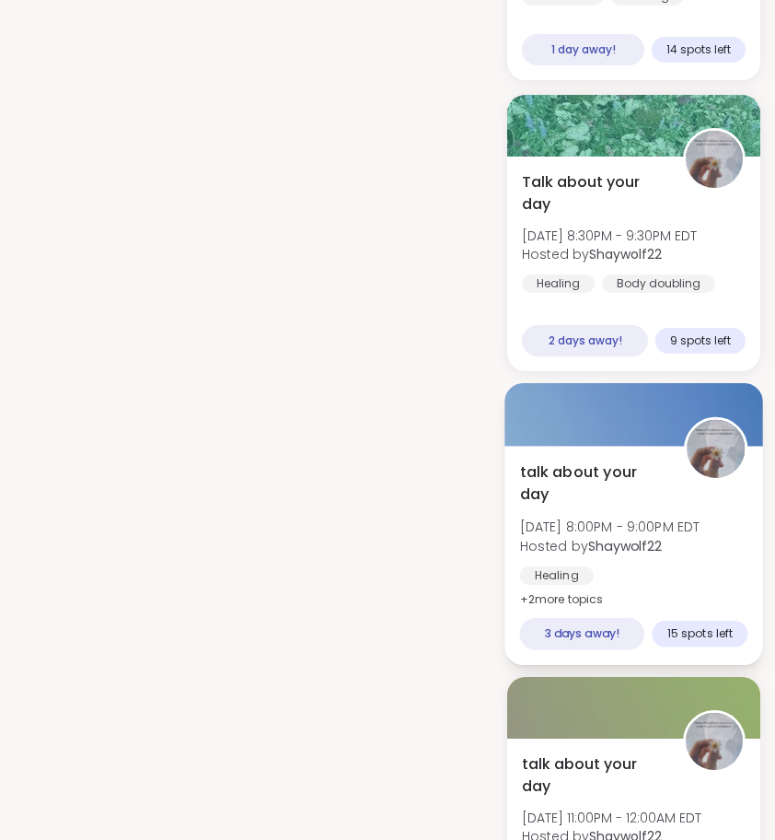
click at [600, 460] on span "talk about your day" at bounding box center [592, 482] width 144 height 45
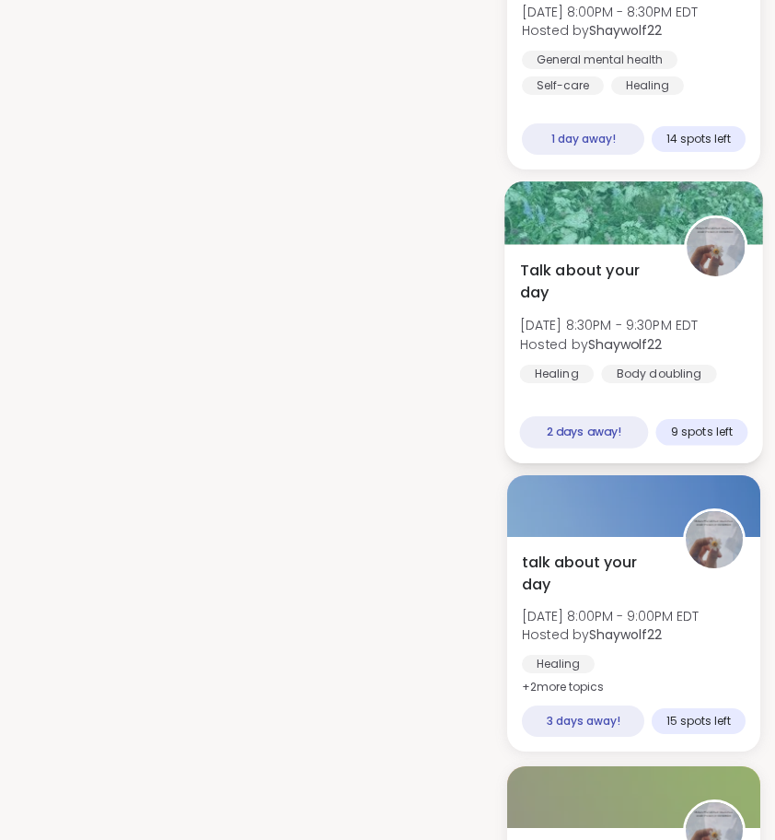
scroll to position [2346, 0]
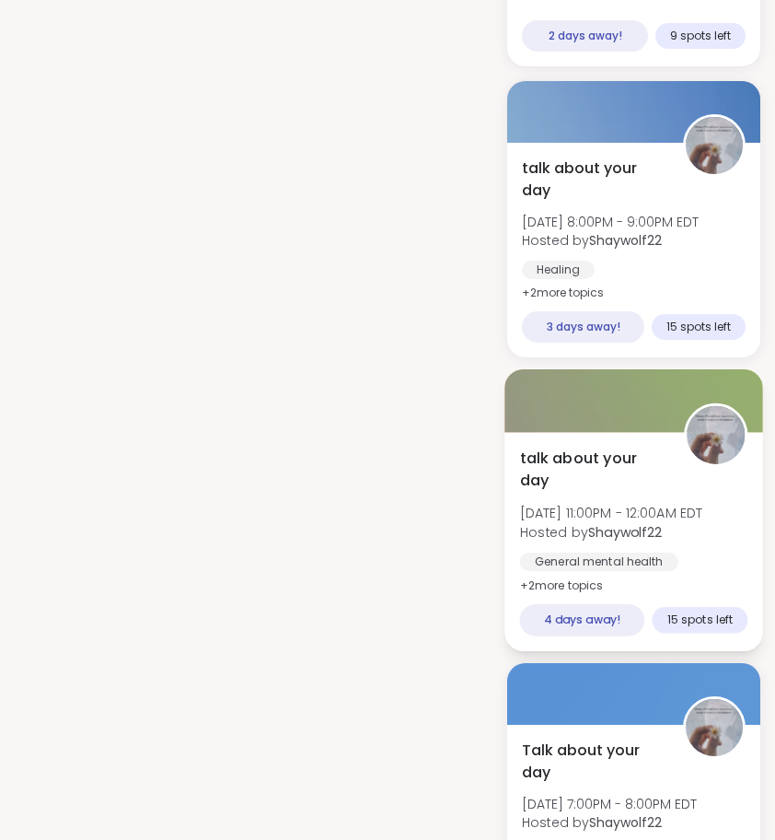
click at [559, 447] on span "talk about your day" at bounding box center [592, 469] width 144 height 45
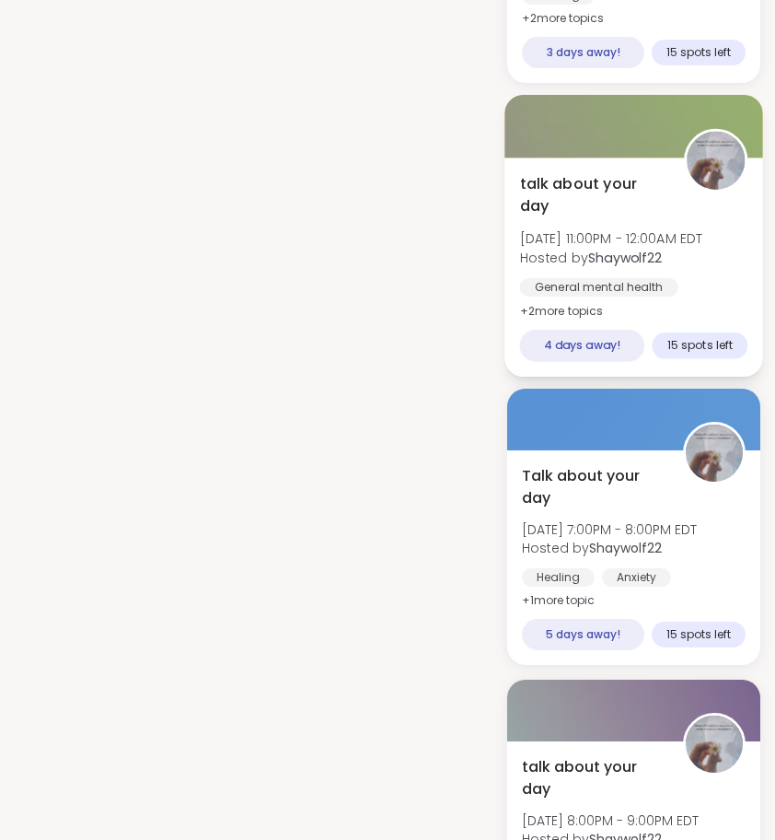
scroll to position [2770, 0]
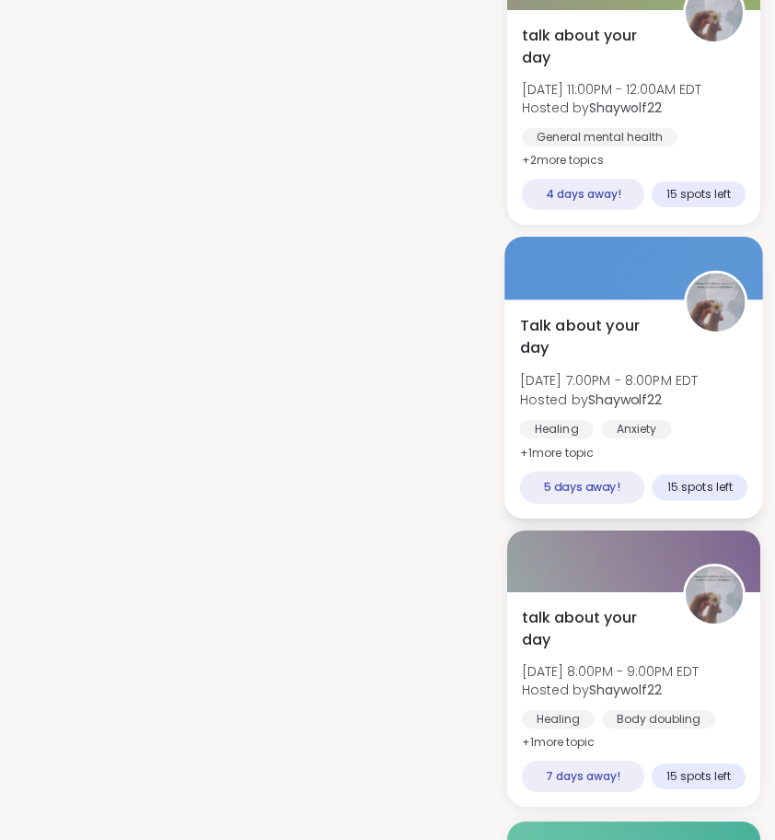
click at [588, 314] on span "Talk about your day" at bounding box center [592, 336] width 144 height 45
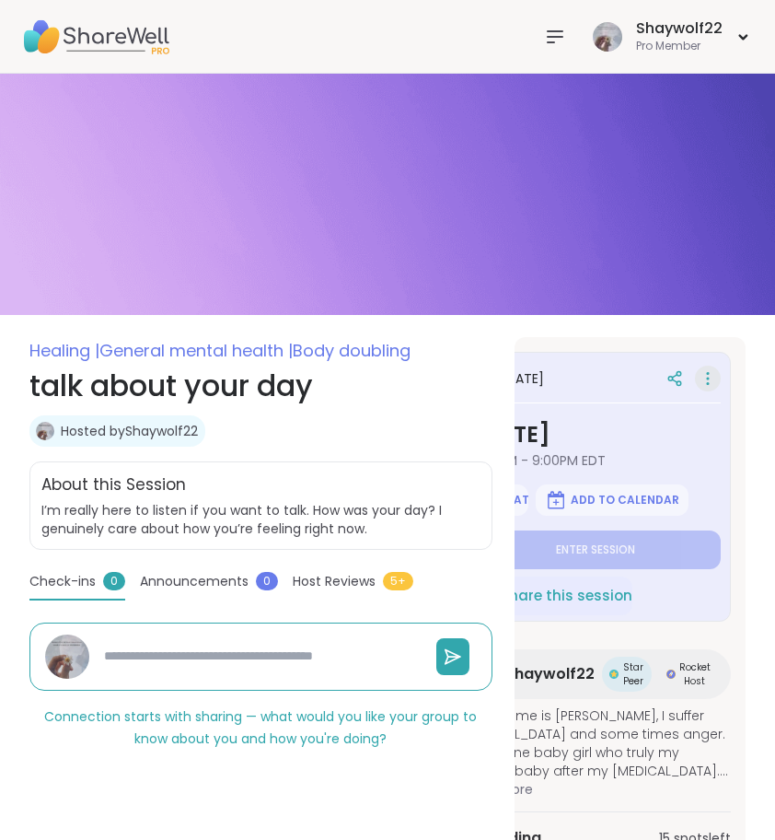
scroll to position [0, 68]
click at [714, 381] on icon at bounding box center [708, 379] width 18 height 26
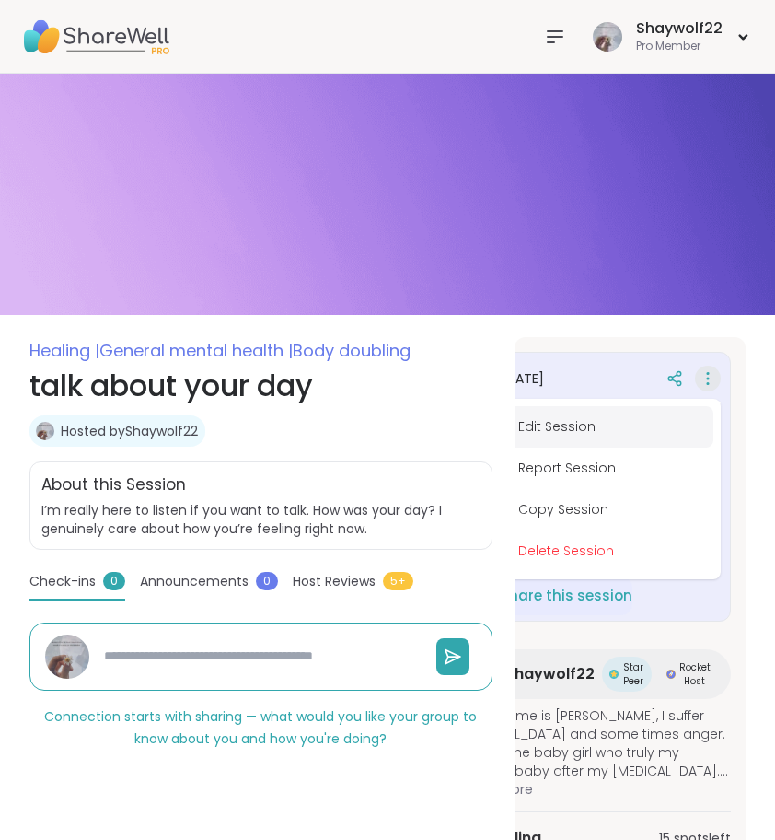
click at [576, 430] on button "Edit Session" at bounding box center [610, 426] width 206 height 41
type textarea "*"
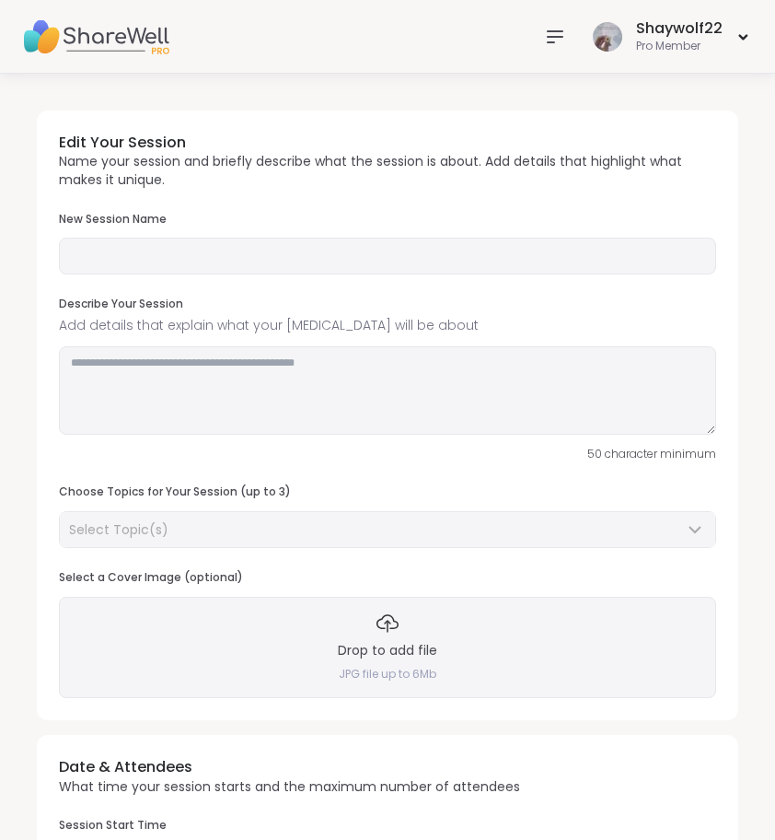
type input "**********"
type textarea "**********"
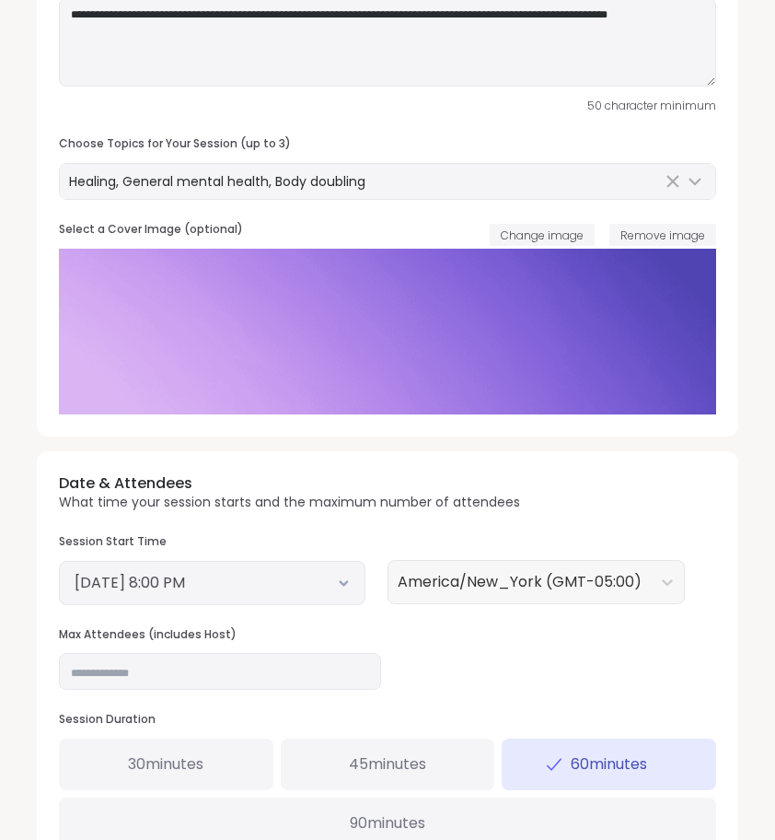
scroll to position [322, 0]
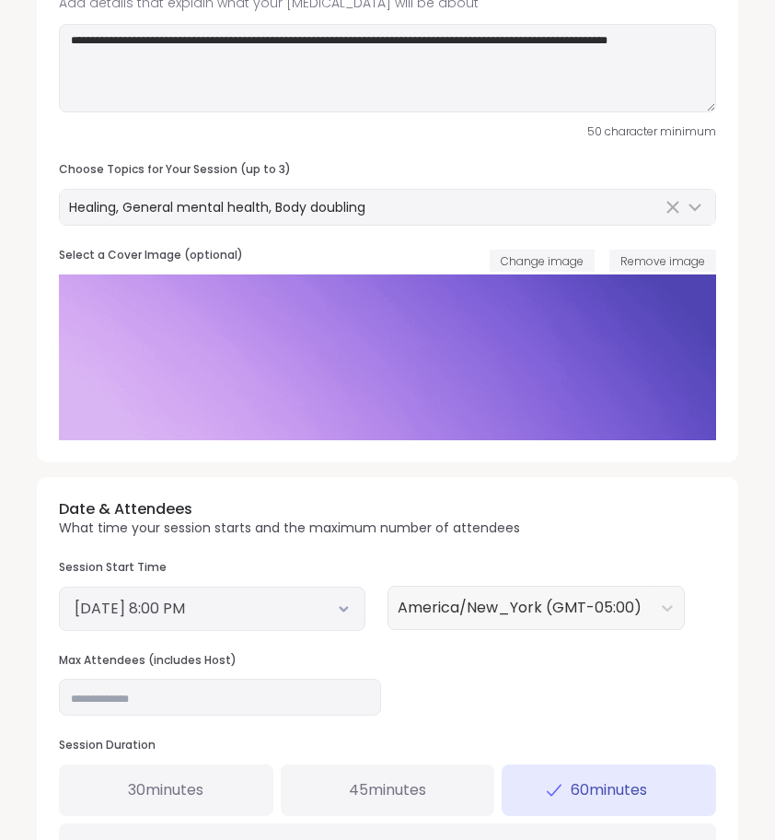
click at [552, 248] on div "Select a Cover Image (optional) Change image Remove image" at bounding box center [387, 261] width 657 height 27
click at [552, 250] on button "Change image" at bounding box center [542, 261] width 105 height 22
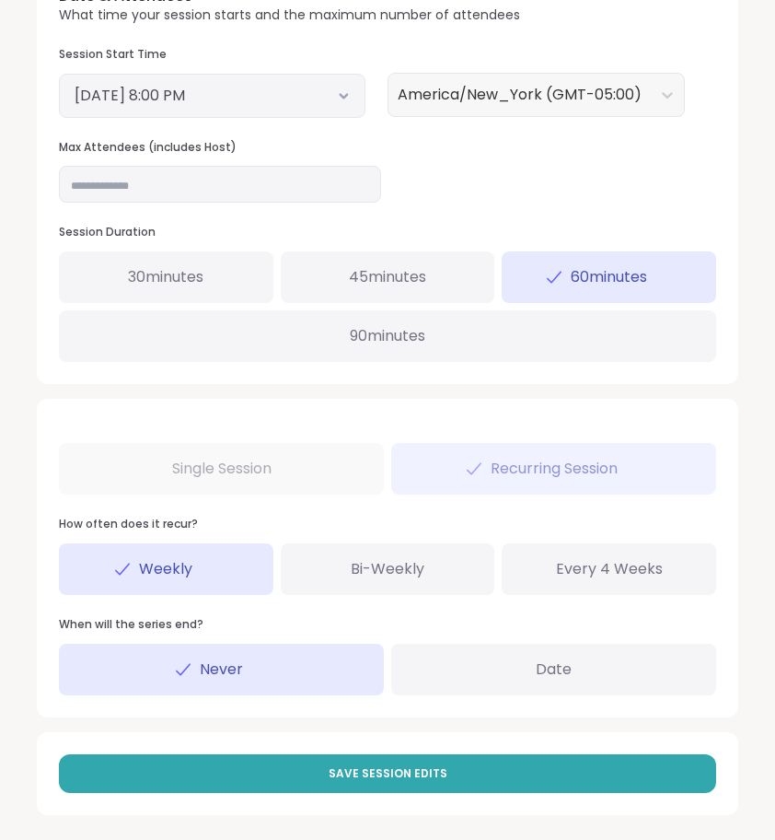
scroll to position [834, 0]
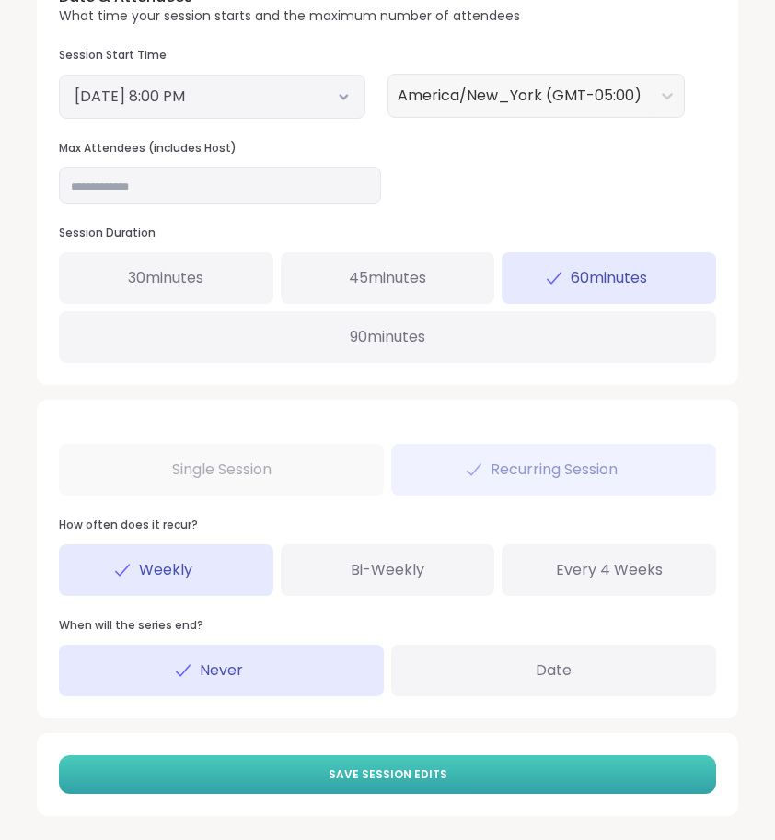
click at [494, 770] on button "Save Session Edits" at bounding box center [387, 774] width 657 height 39
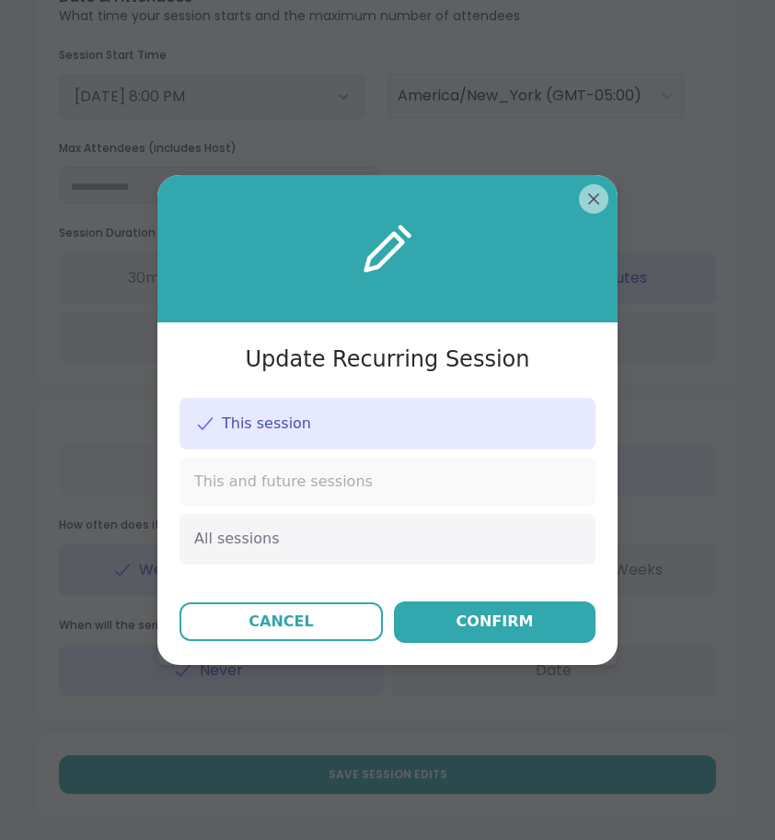
click at [432, 465] on div "This and future sessions" at bounding box center [388, 482] width 416 height 50
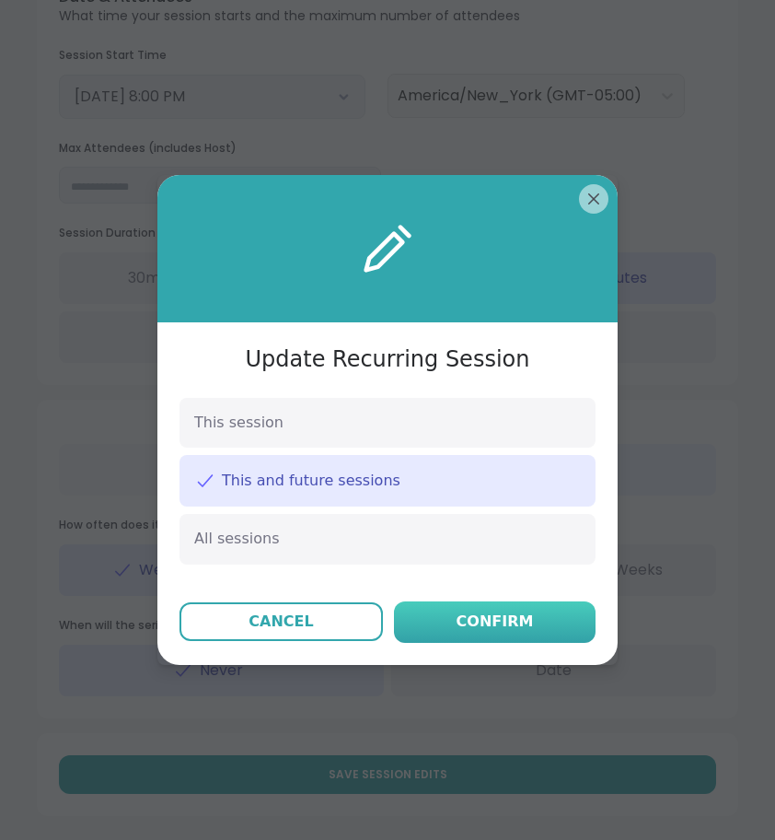
click at [493, 636] on button "Confirm" at bounding box center [495, 621] width 202 height 41
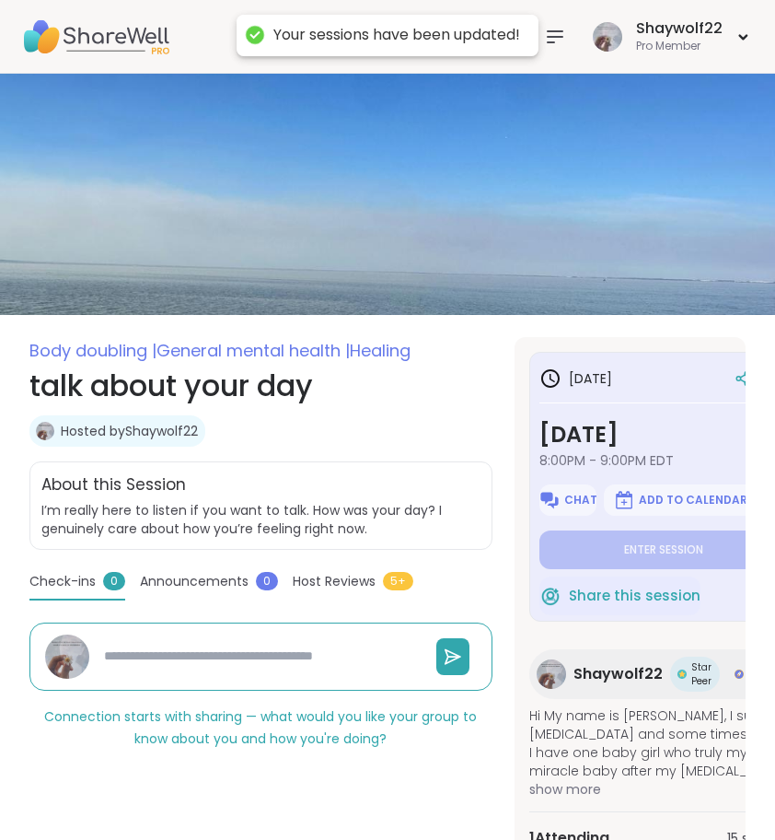
type textarea "*"
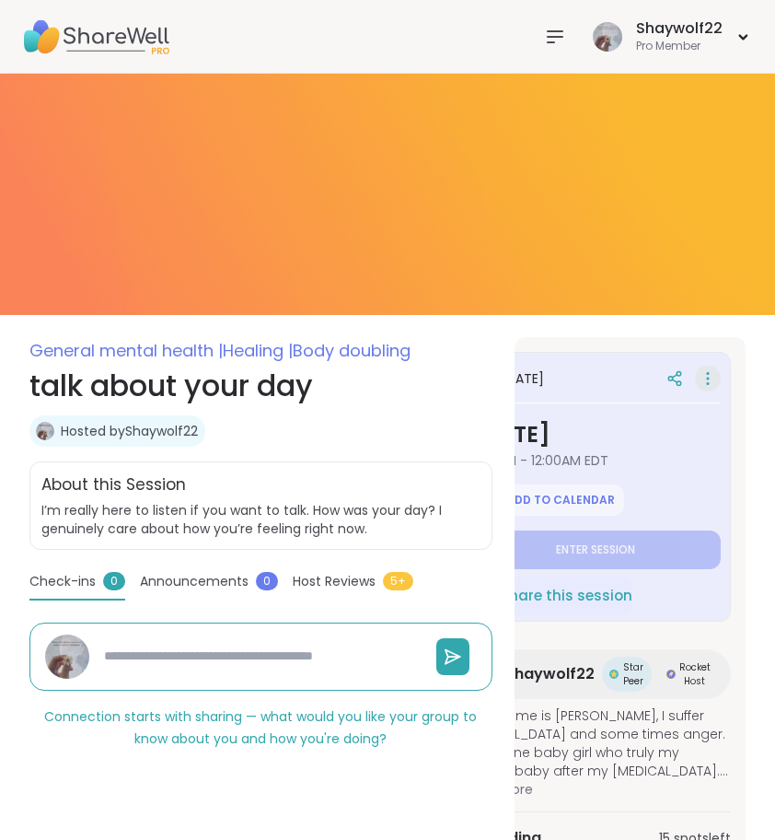
scroll to position [0, 68]
click at [704, 382] on icon at bounding box center [708, 379] width 18 height 26
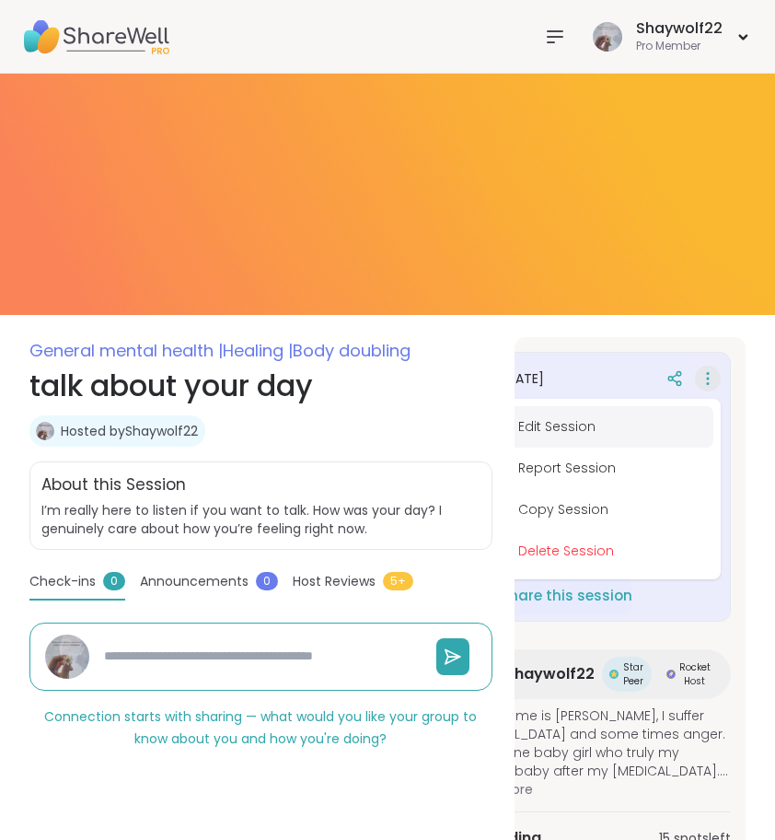
click at [645, 427] on button "Edit Session" at bounding box center [610, 426] width 206 height 41
type textarea "*"
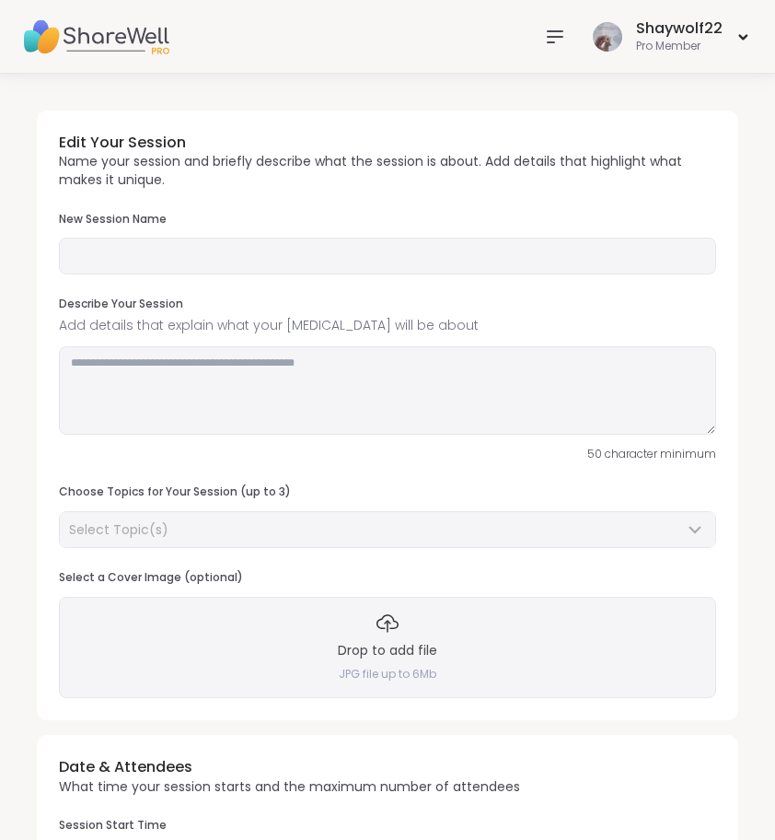
type input "**********"
type textarea "**********"
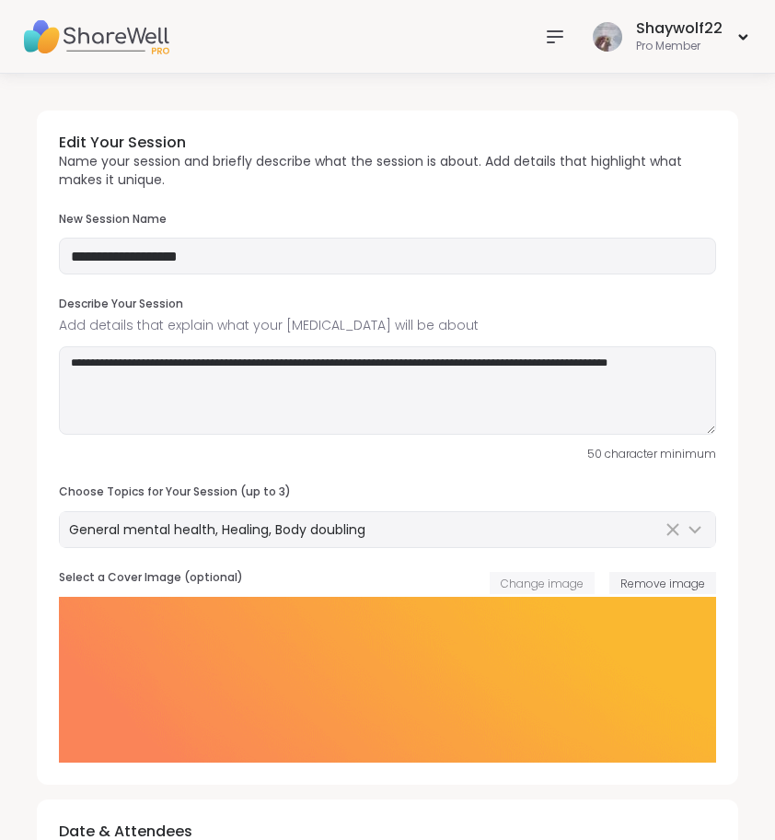
click at [552, 575] on span "Change image" at bounding box center [542, 583] width 83 height 16
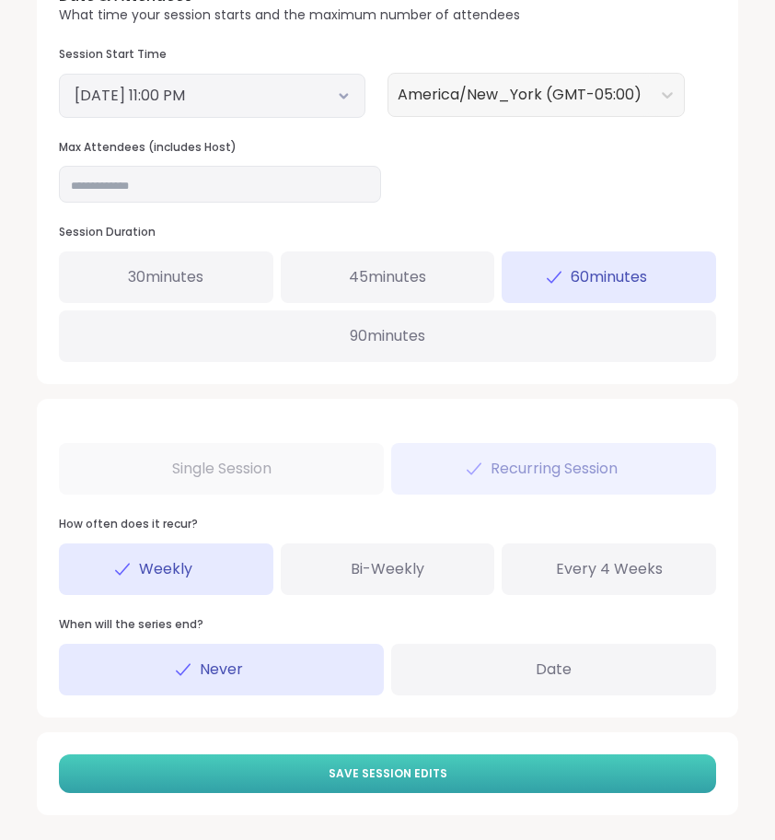
scroll to position [834, 0]
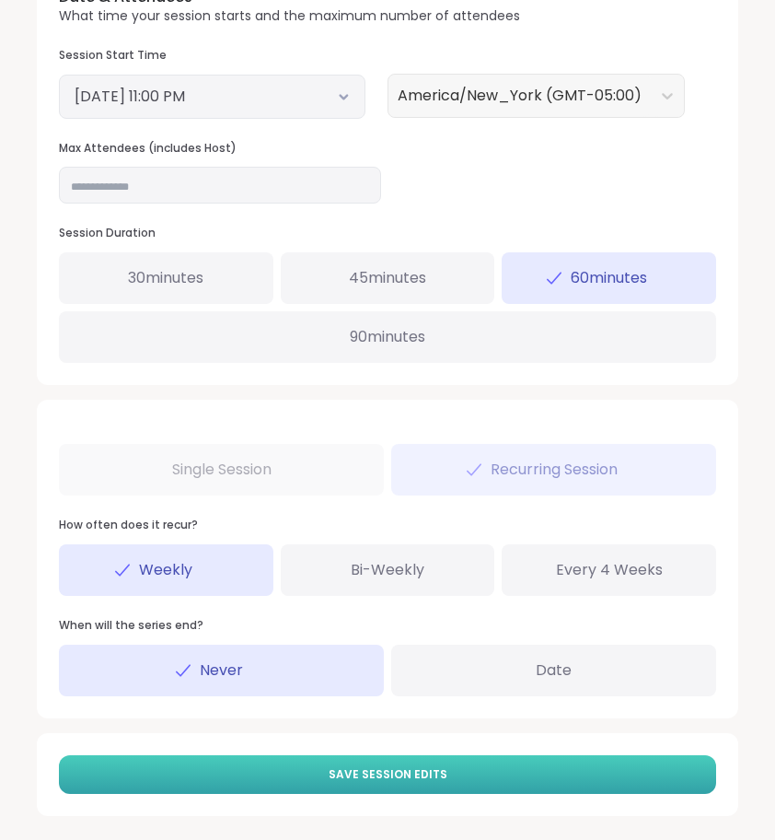
click at [475, 755] on button "Save Session Edits" at bounding box center [387, 774] width 657 height 39
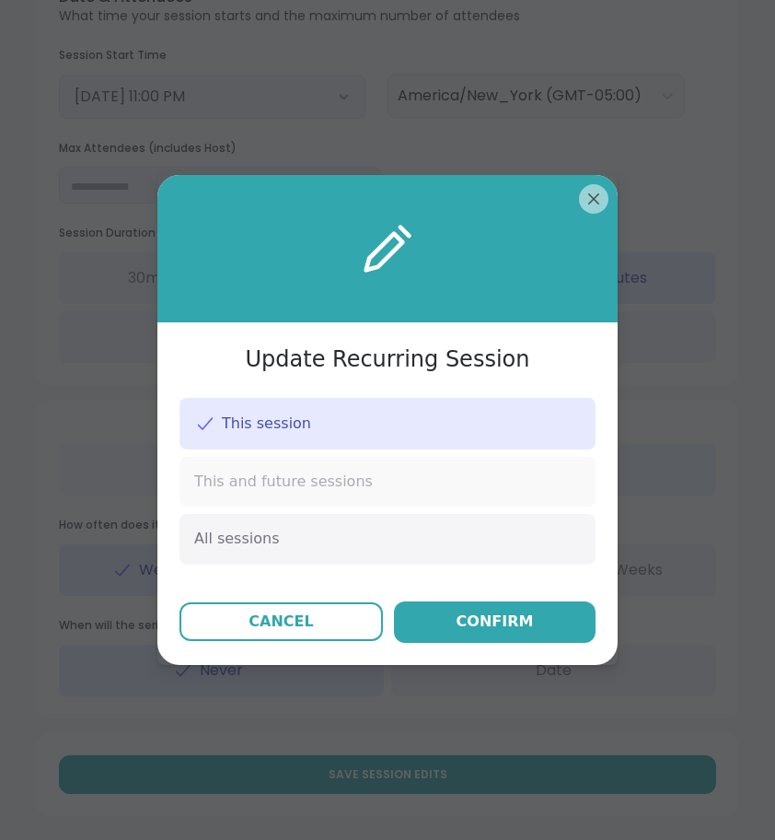
click at [371, 492] on div "This and future sessions" at bounding box center [388, 482] width 416 height 50
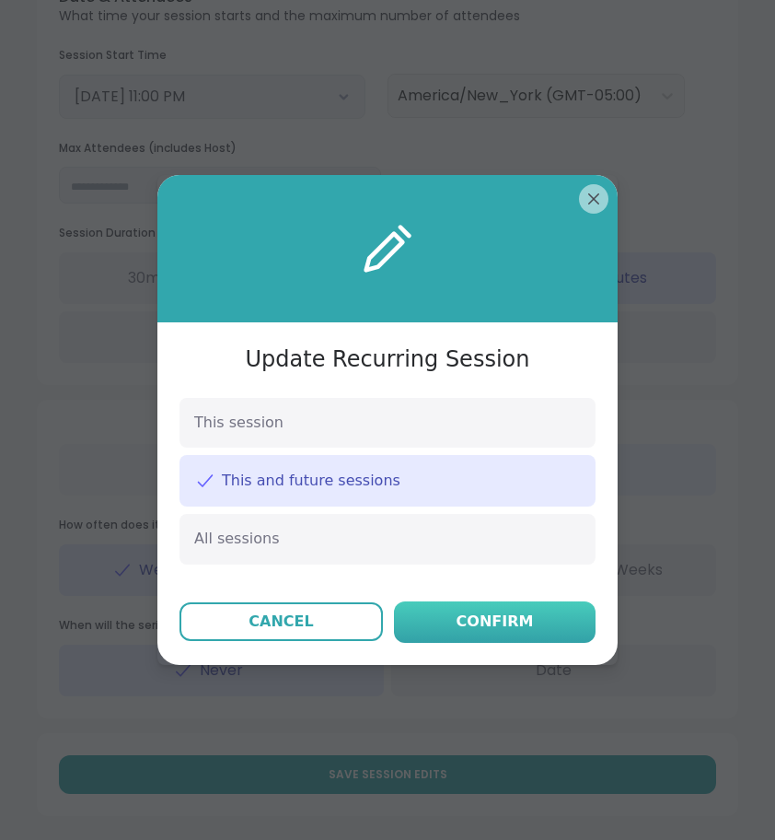
click at [493, 630] on div "Confirm" at bounding box center [495, 621] width 77 height 22
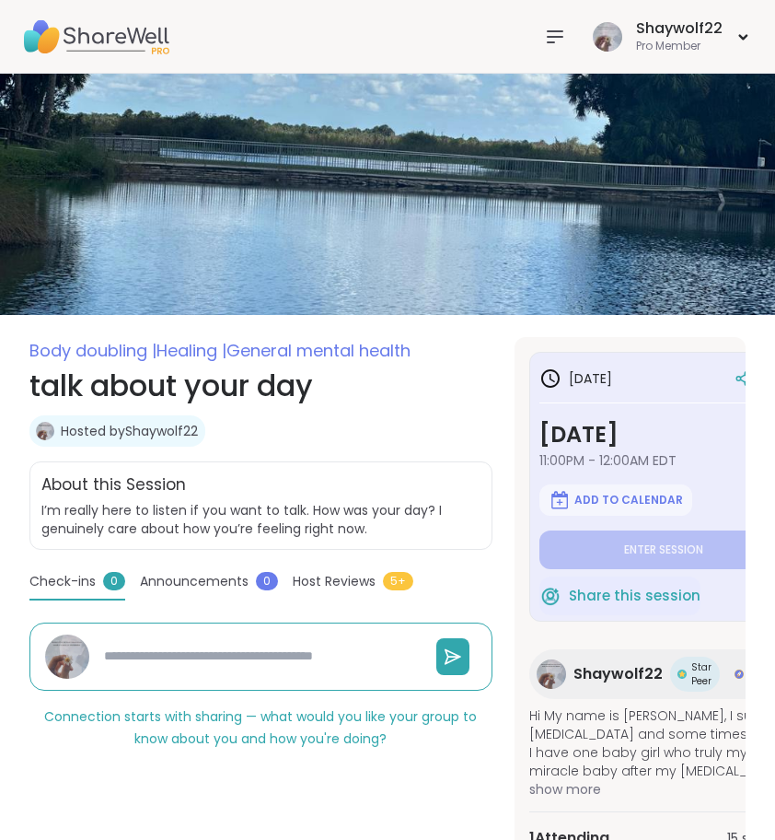
type textarea "*"
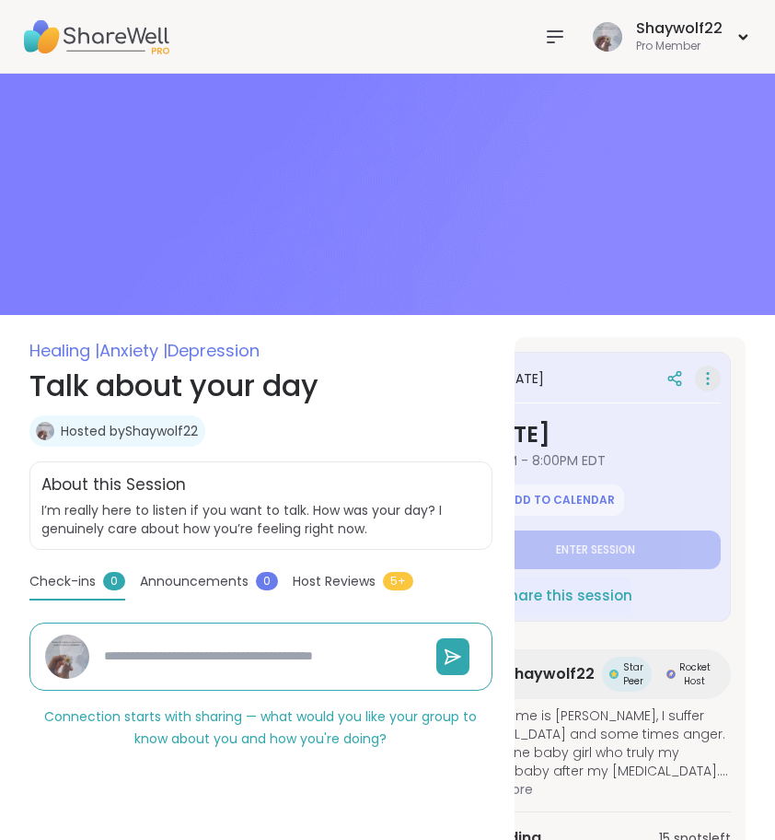
scroll to position [0, 68]
click at [708, 376] on icon at bounding box center [708, 379] width 18 height 26
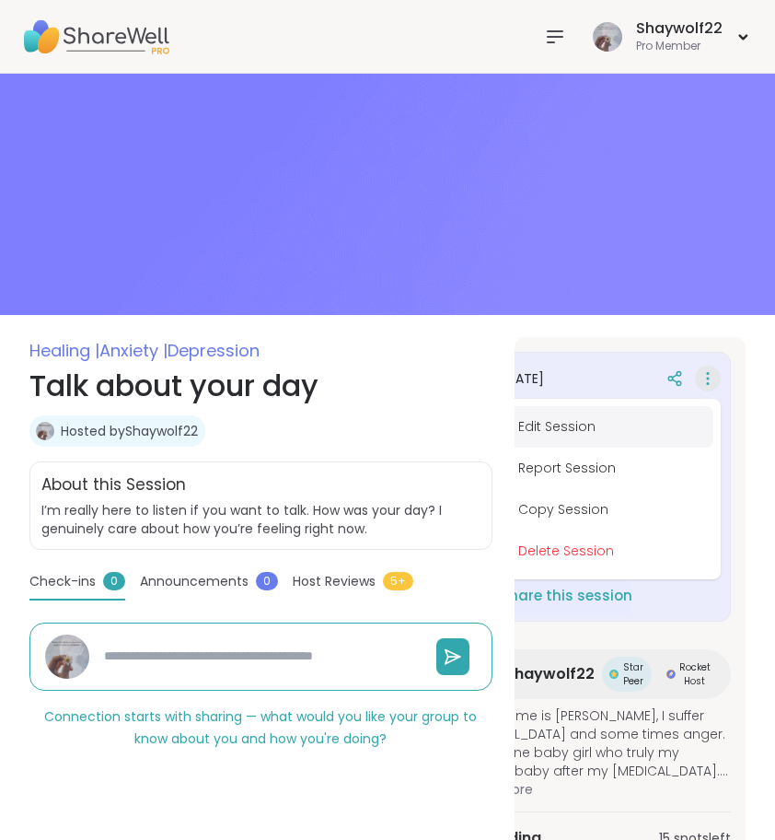
click at [563, 421] on button "Edit Session" at bounding box center [610, 426] width 206 height 41
type textarea "*"
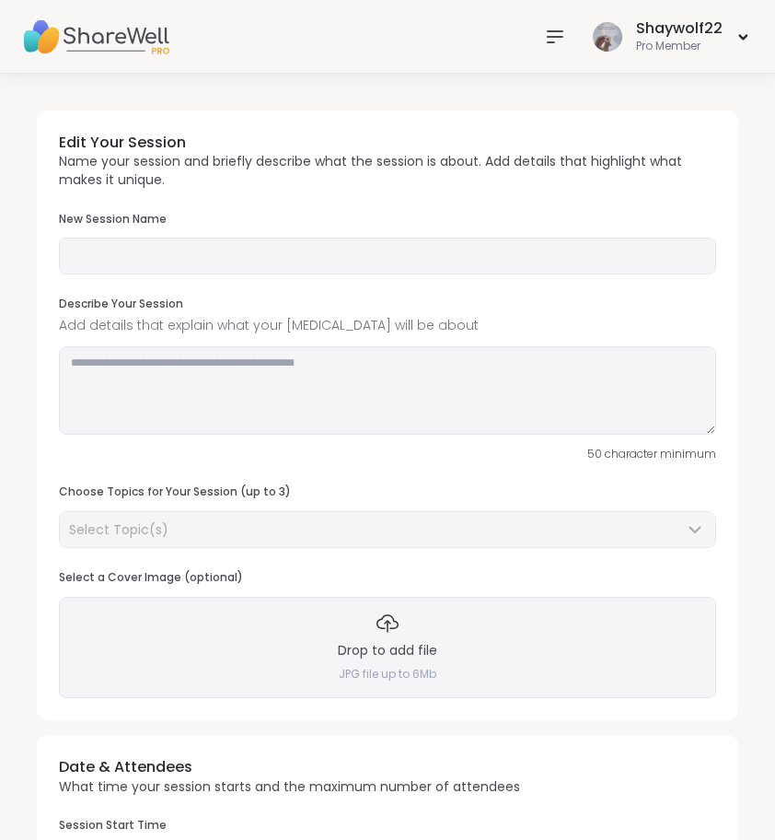
type input "**********"
type textarea "**********"
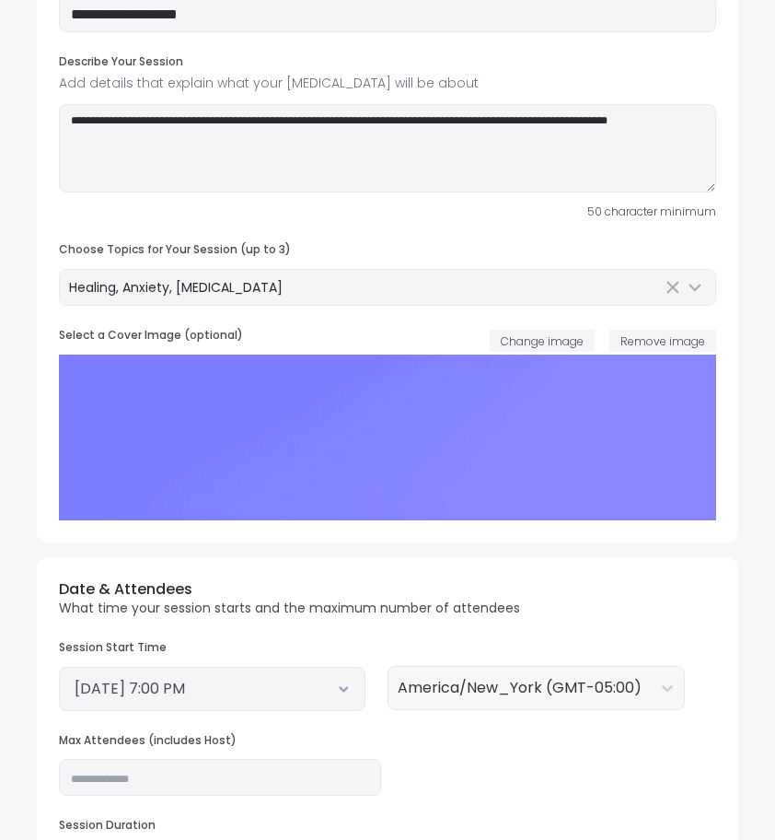
scroll to position [340, 0]
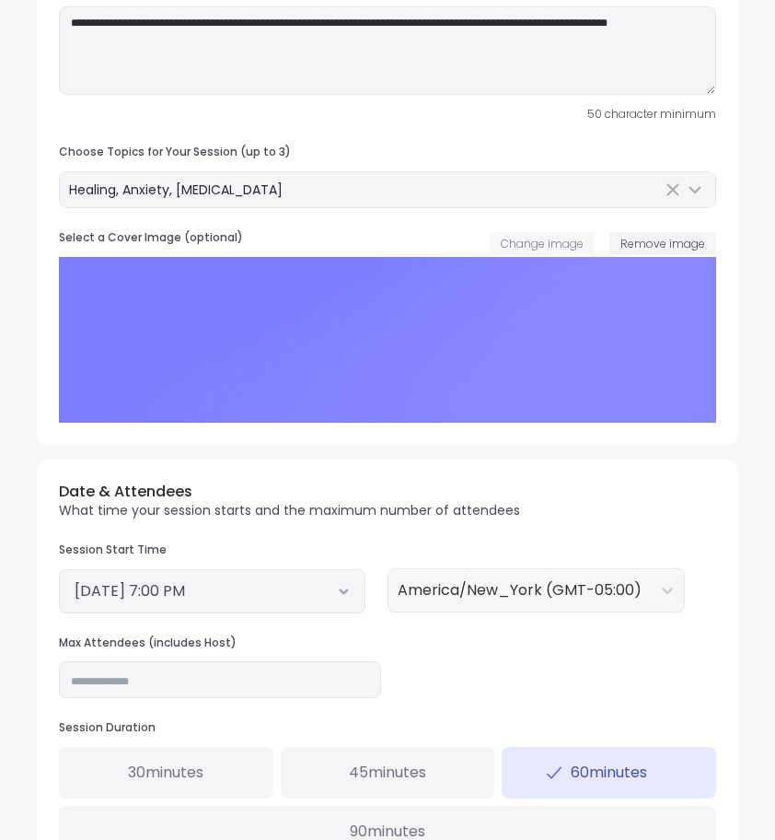
click at [555, 238] on span "Change image" at bounding box center [542, 244] width 83 height 16
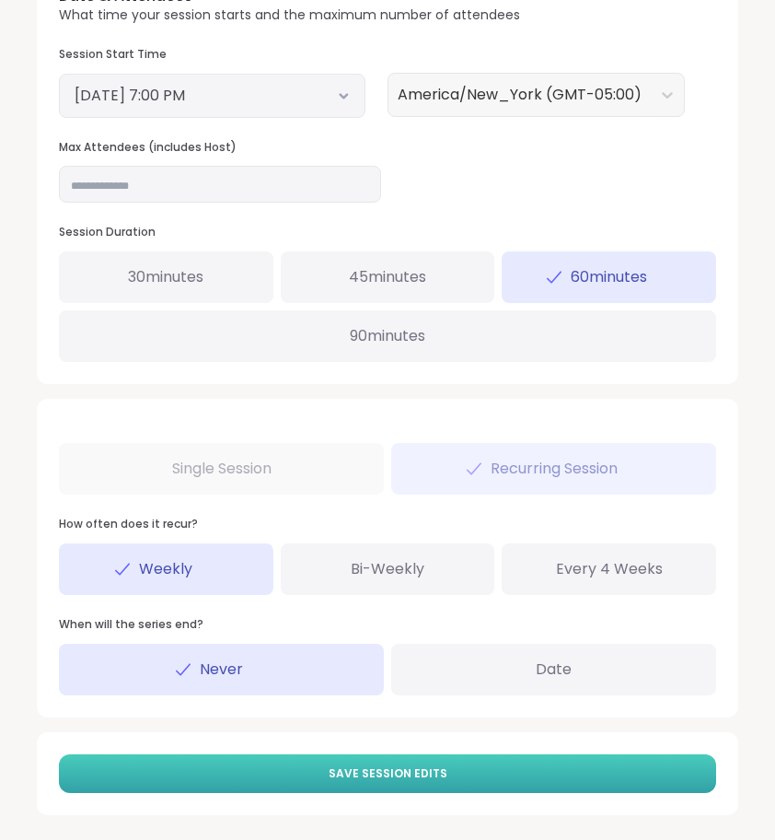
scroll to position [834, 0]
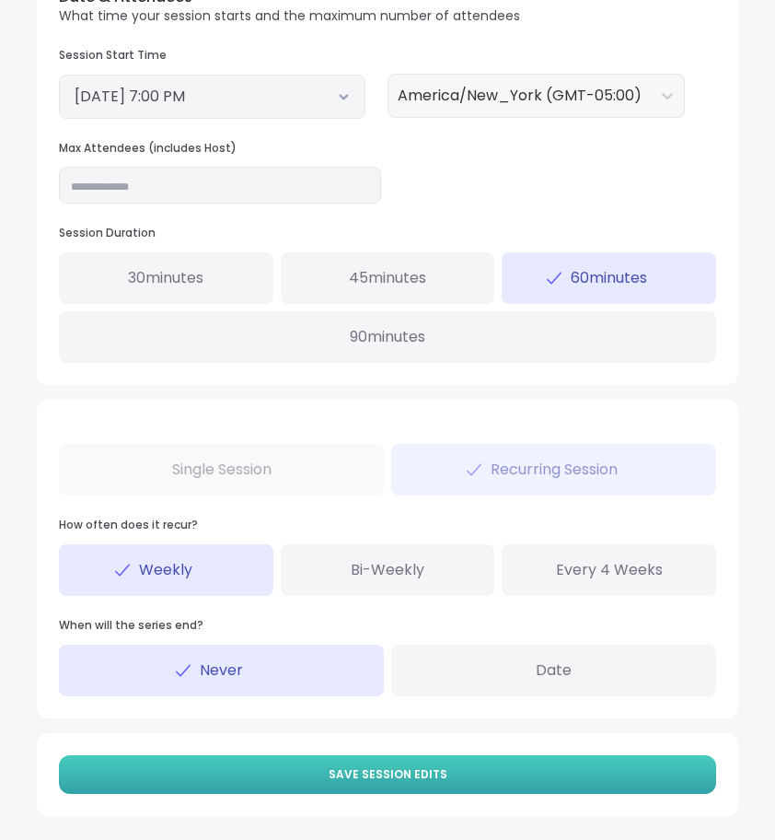
click at [596, 768] on button "Save Session Edits" at bounding box center [387, 774] width 657 height 39
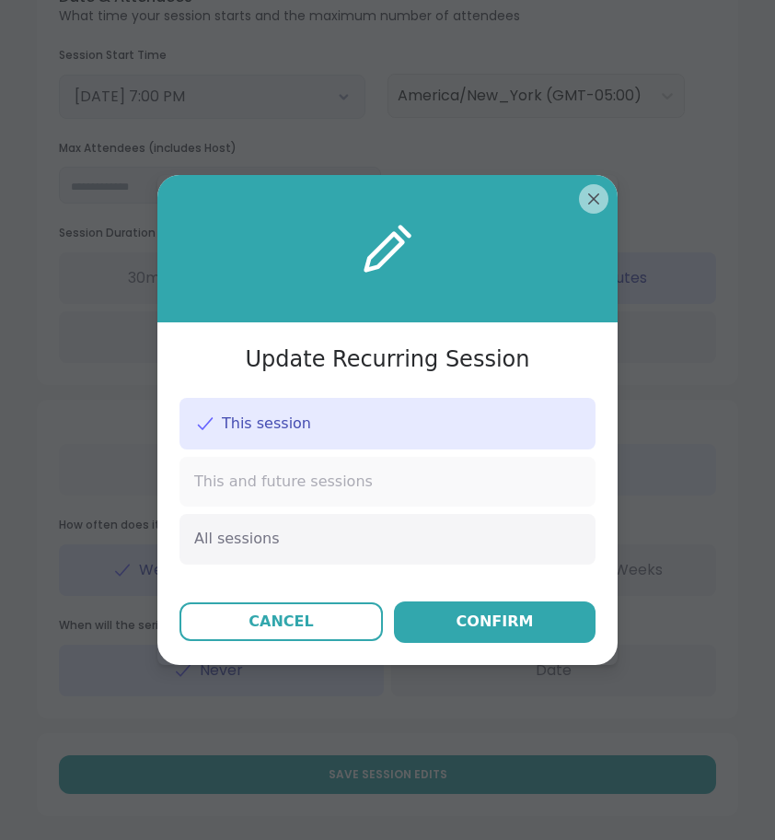
click at [530, 503] on div "This and future sessions" at bounding box center [388, 482] width 416 height 50
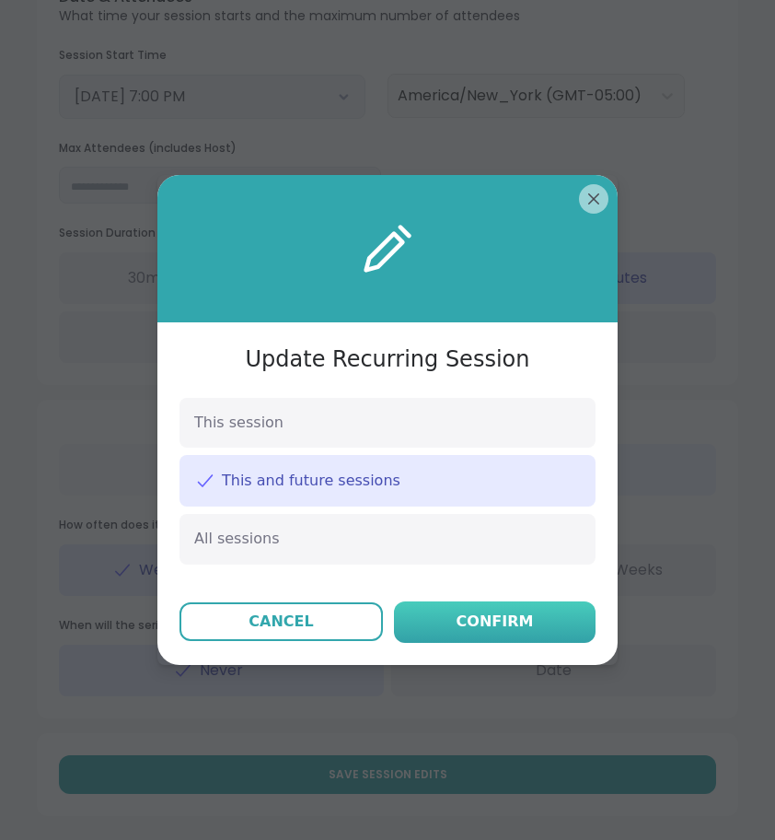
click at [531, 603] on button "Confirm" at bounding box center [495, 621] width 202 height 41
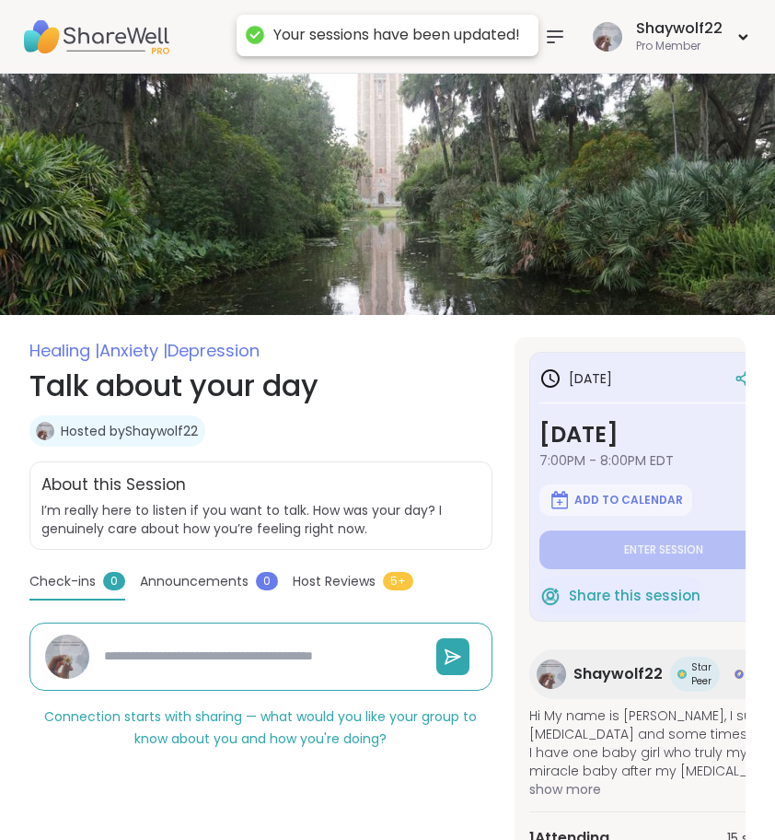
type textarea "*"
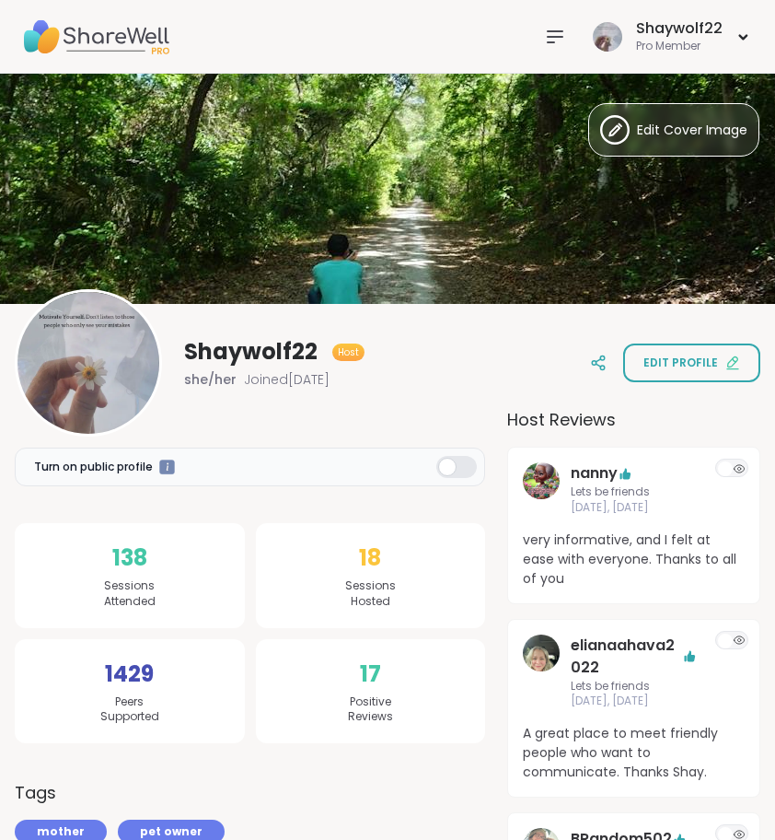
click at [559, 32] on icon at bounding box center [555, 37] width 22 height 22
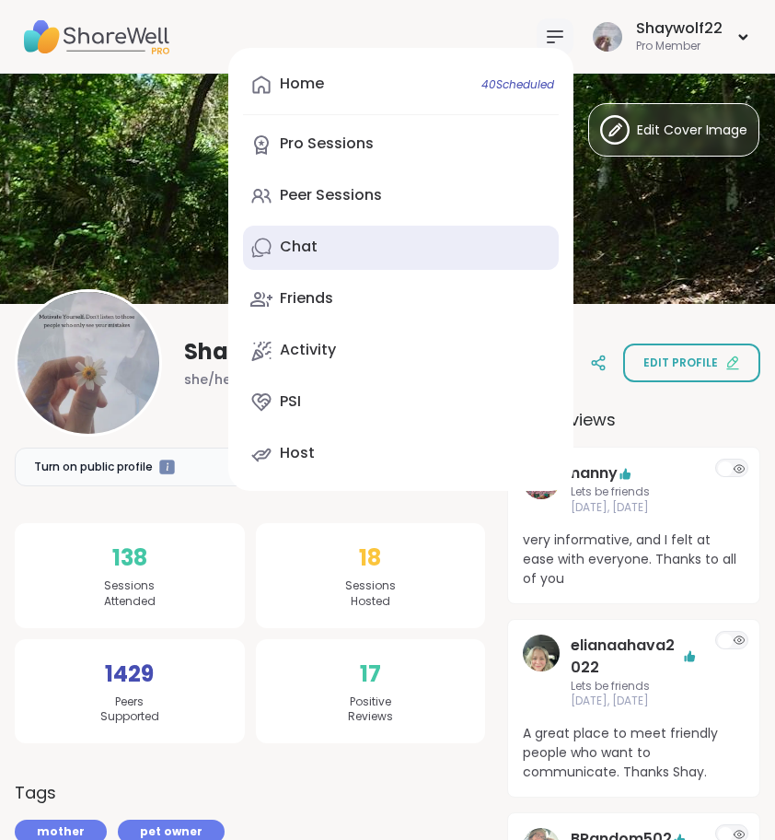
click at [355, 252] on link "Chat" at bounding box center [401, 248] width 316 height 44
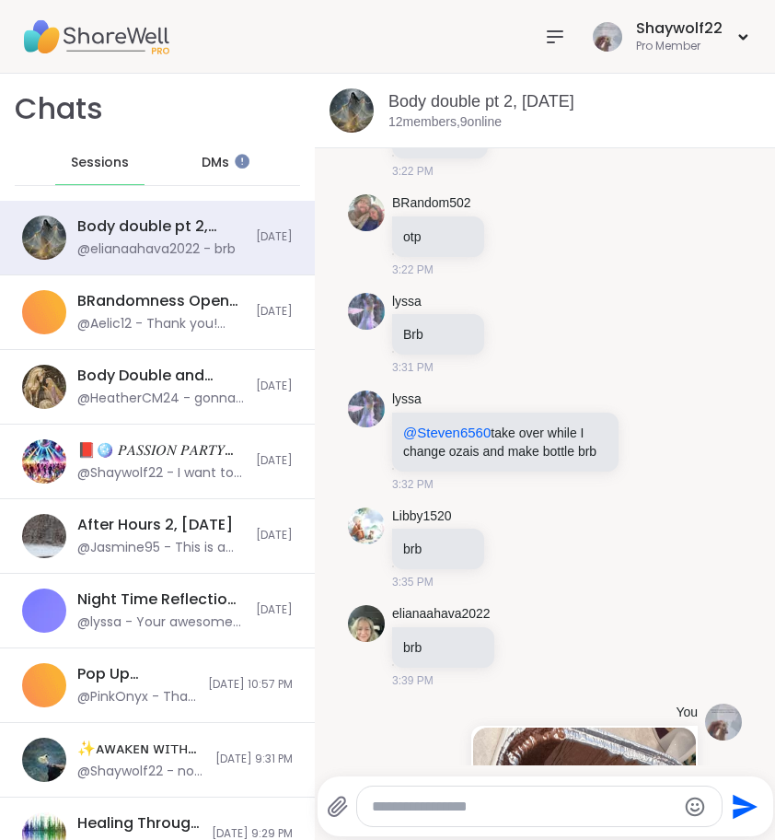
scroll to position [4511, 0]
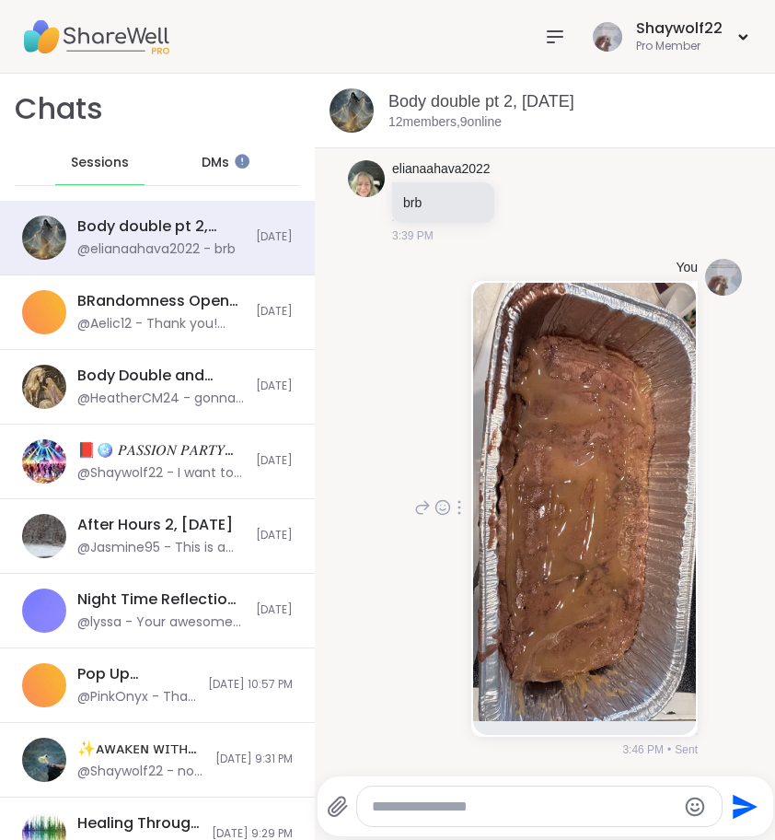
click at [419, 516] on icon at bounding box center [422, 507] width 17 height 22
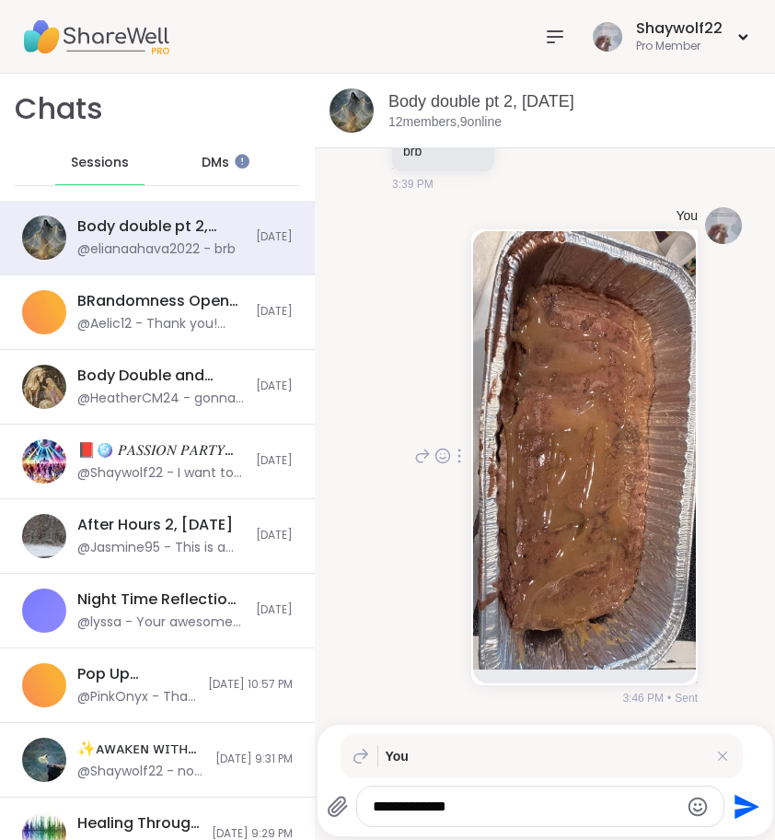
type textarea "**********"
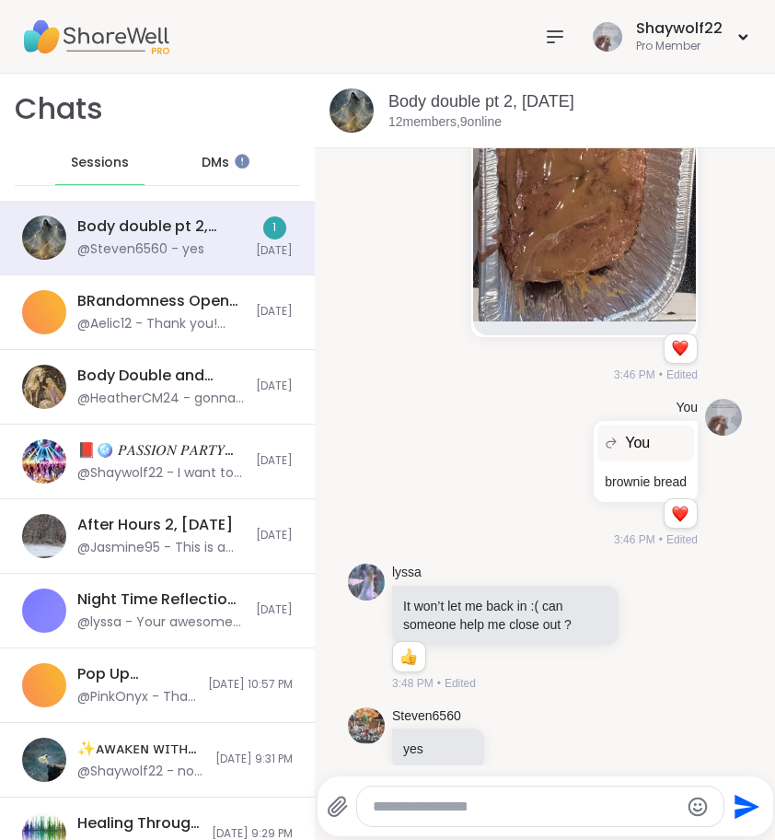
scroll to position [4940, 0]
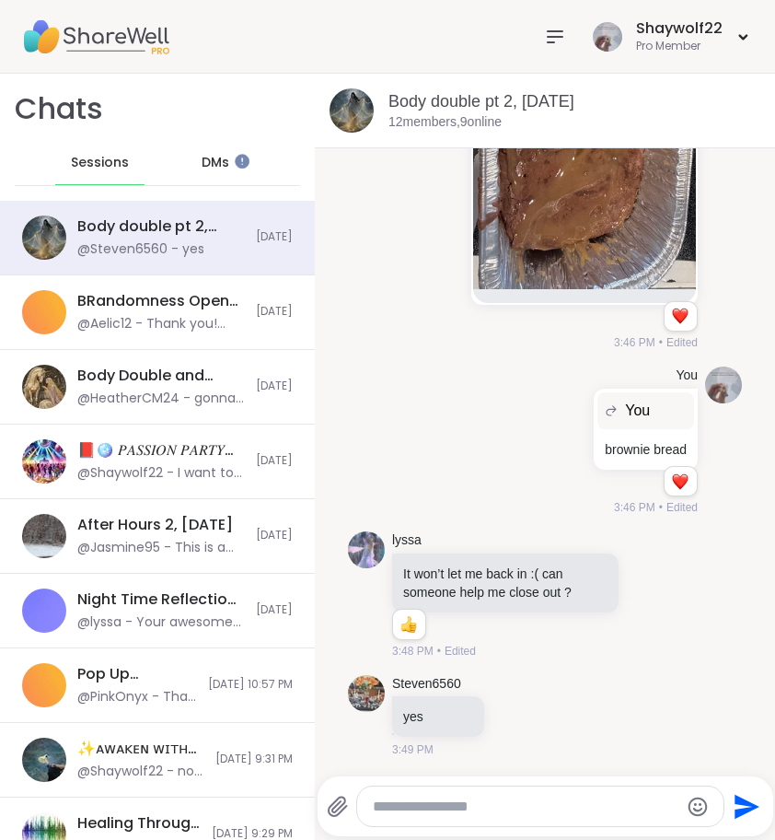
click at [555, 34] on icon at bounding box center [555, 37] width 22 height 22
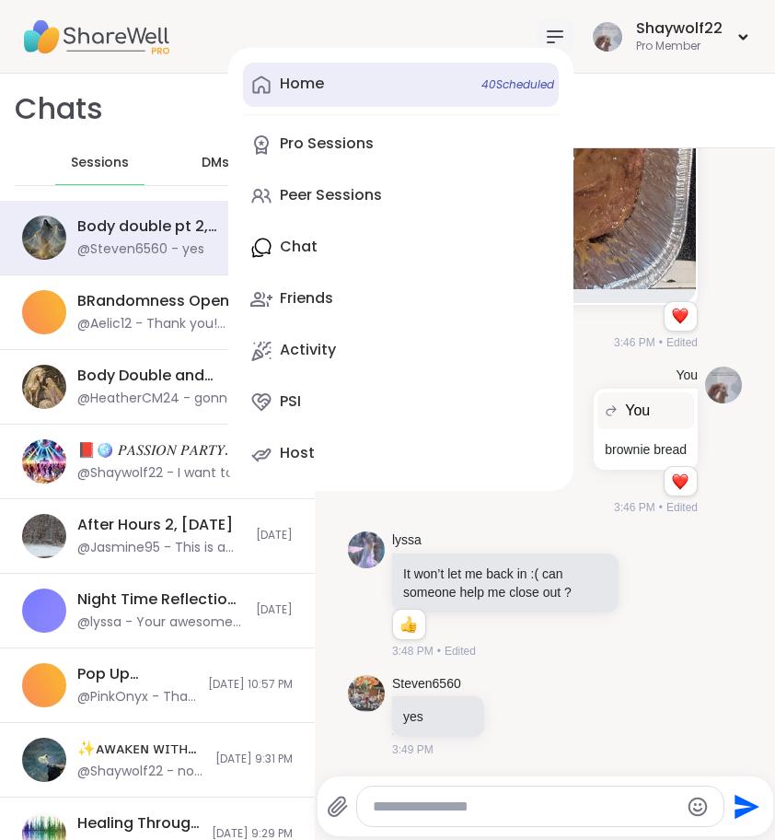
click at [452, 87] on link "Home 40 Scheduled" at bounding box center [401, 85] width 316 height 44
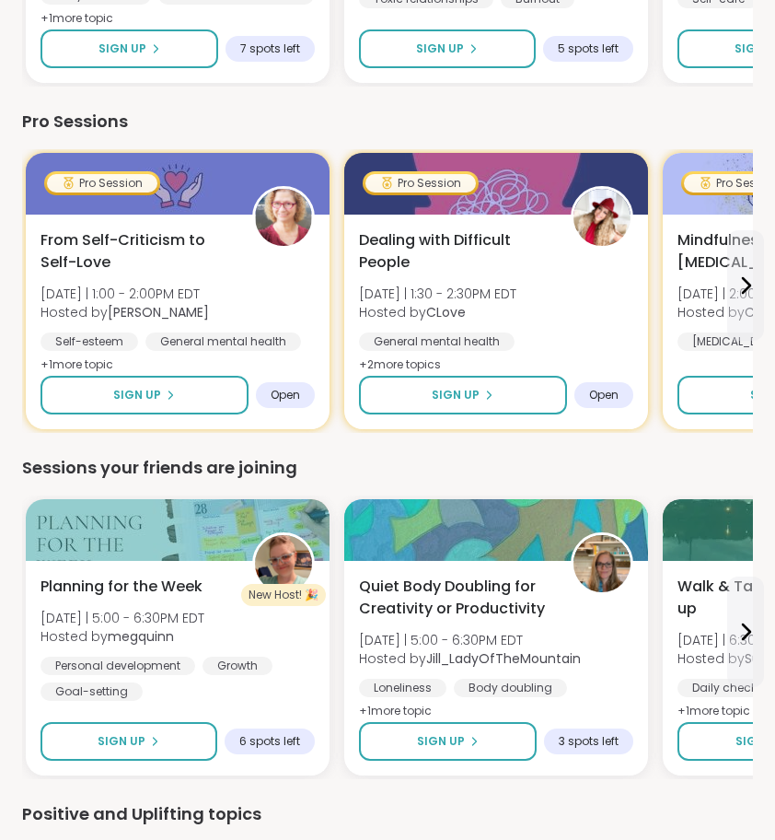
scroll to position [1196, 0]
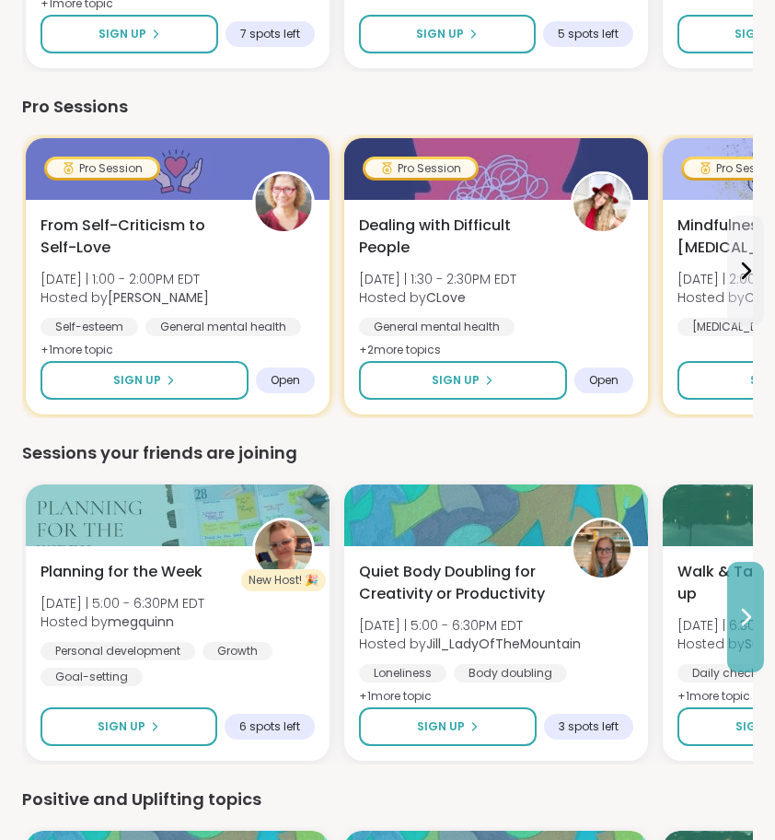
click at [735, 614] on icon at bounding box center [746, 617] width 22 height 22
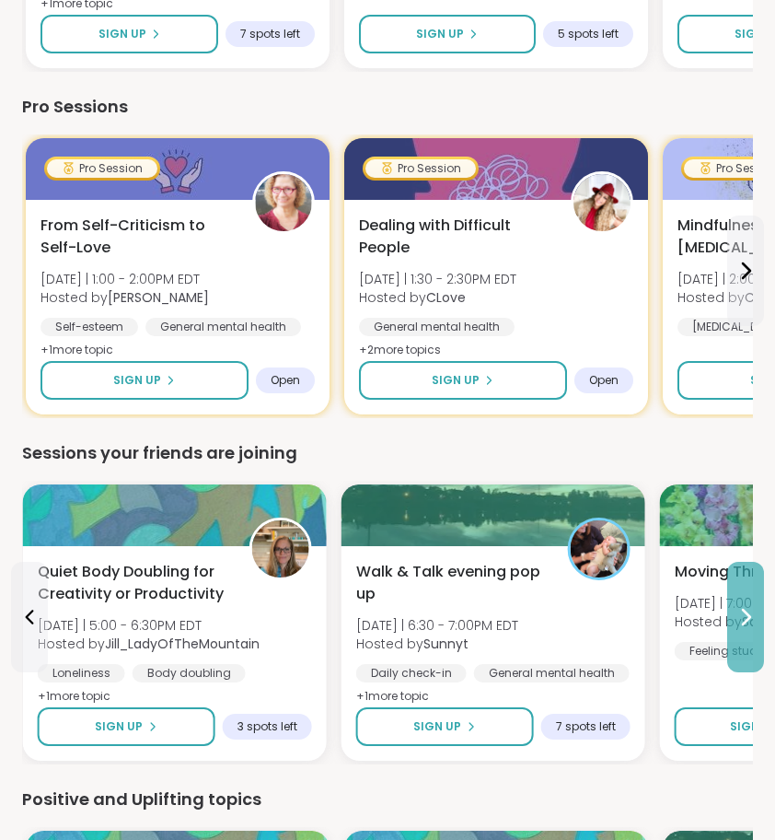
click at [735, 614] on icon at bounding box center [746, 617] width 22 height 22
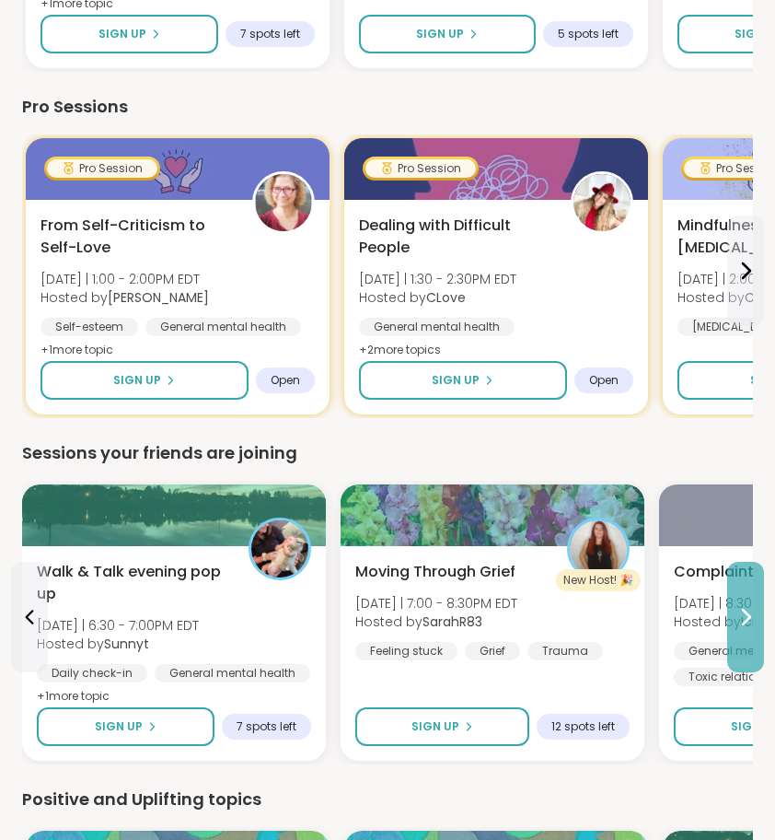
click at [737, 615] on icon at bounding box center [746, 617] width 22 height 22
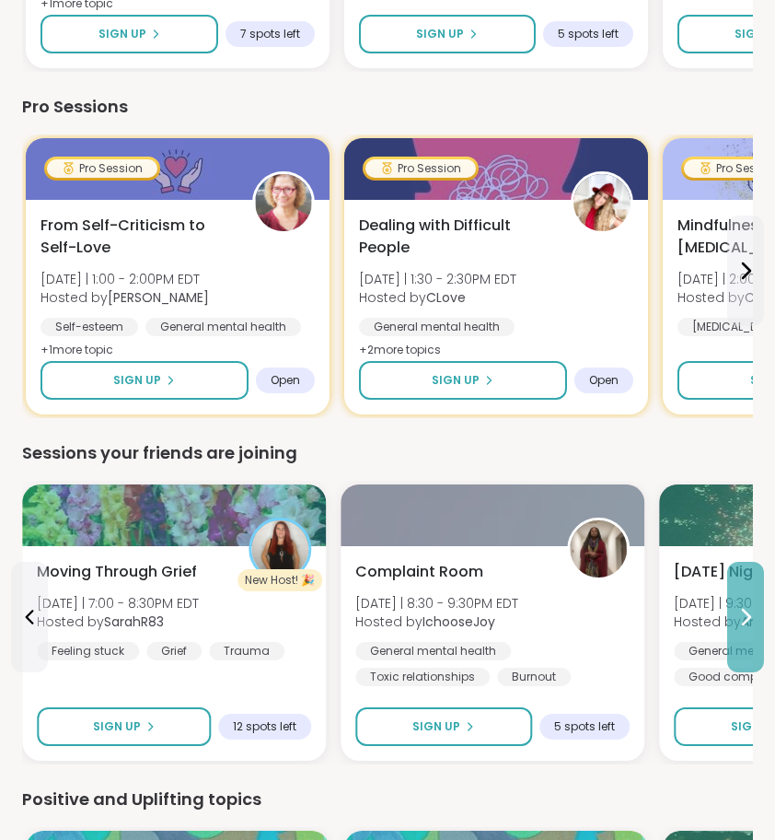
click at [737, 615] on icon at bounding box center [746, 617] width 22 height 22
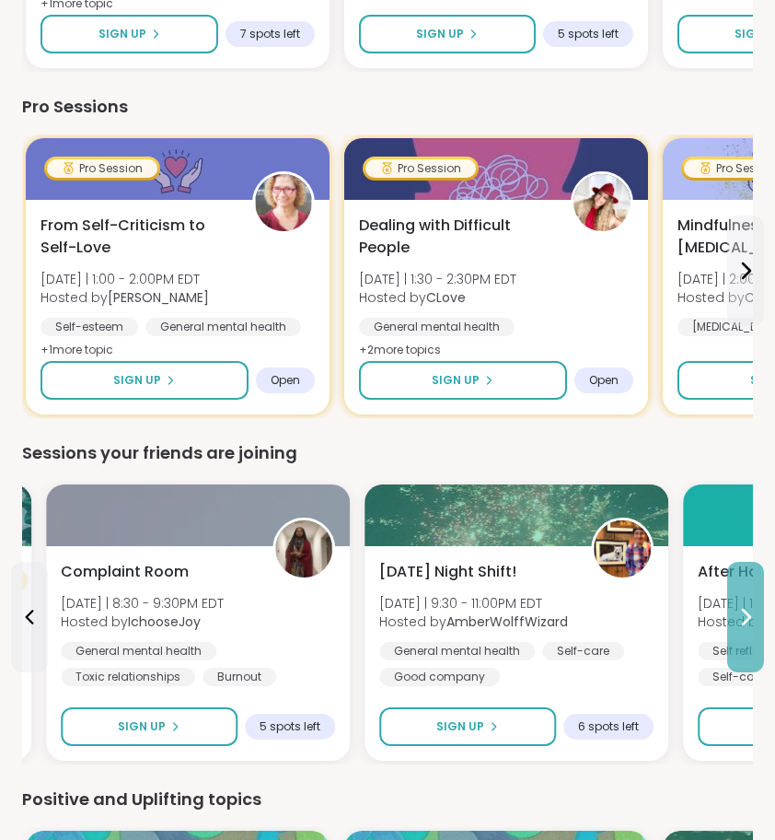
click at [737, 615] on icon at bounding box center [746, 617] width 22 height 22
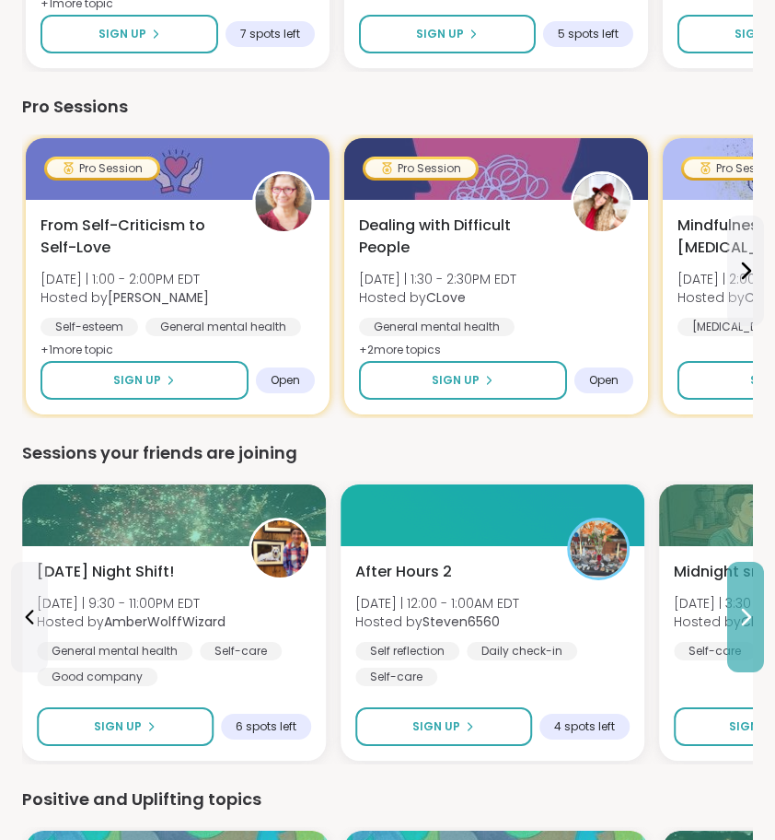
click at [737, 615] on icon at bounding box center [746, 617] width 22 height 22
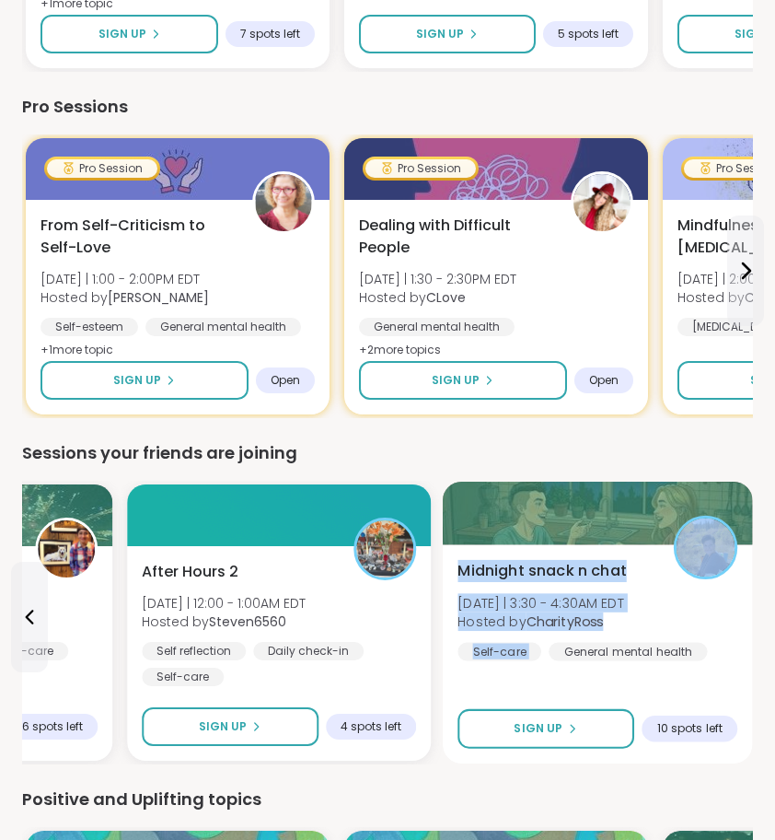
drag, startPoint x: 737, startPoint y: 615, endPoint x: 731, endPoint y: 489, distance: 126.3
click at [731, 489] on div "Midnight snack n chat Sun 9/7 | 3:30 - 4:30AM EDT Hosted by CharityRoss Self-ca…" at bounding box center [598, 623] width 310 height 282
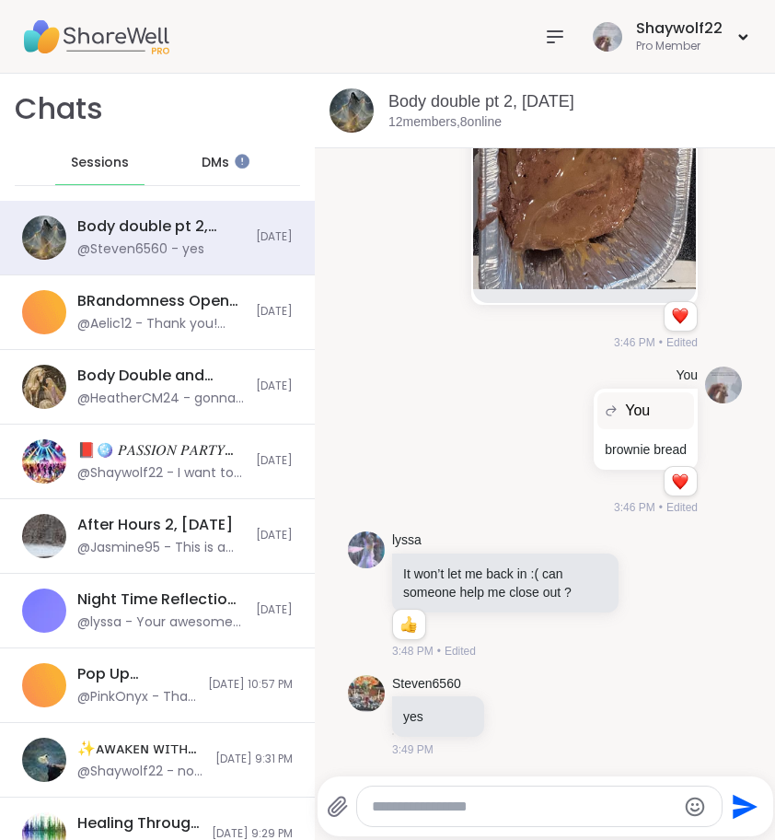
click at [571, 17] on div "Shaywolf22 Pro Member" at bounding box center [645, 36] width 216 height 43
click at [566, 37] on icon at bounding box center [555, 37] width 22 height 22
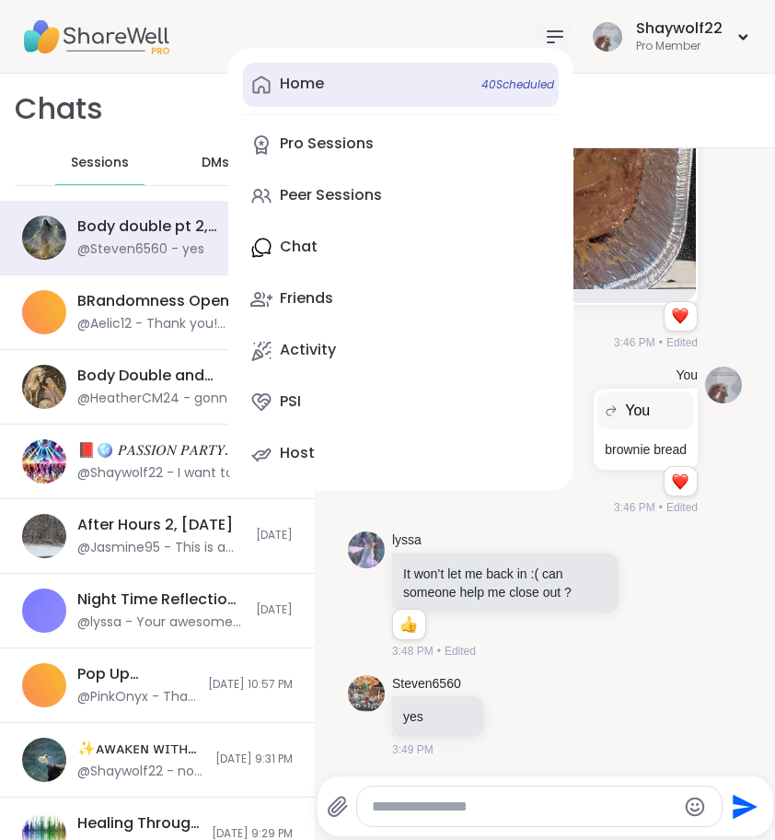
click at [439, 87] on link "Home 40 Scheduled" at bounding box center [401, 85] width 316 height 44
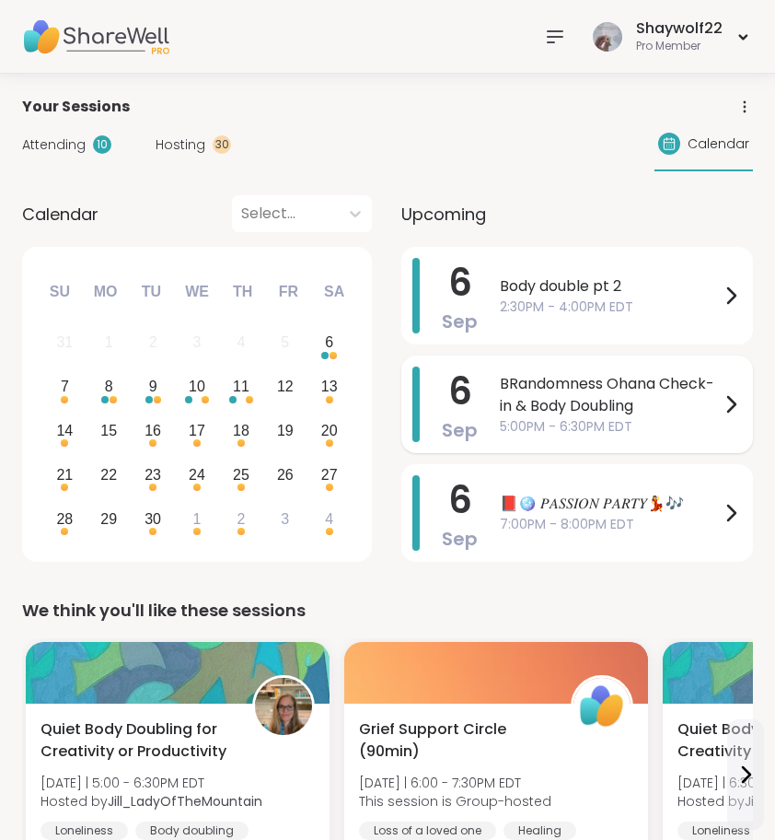
click at [560, 28] on icon at bounding box center [555, 37] width 22 height 22
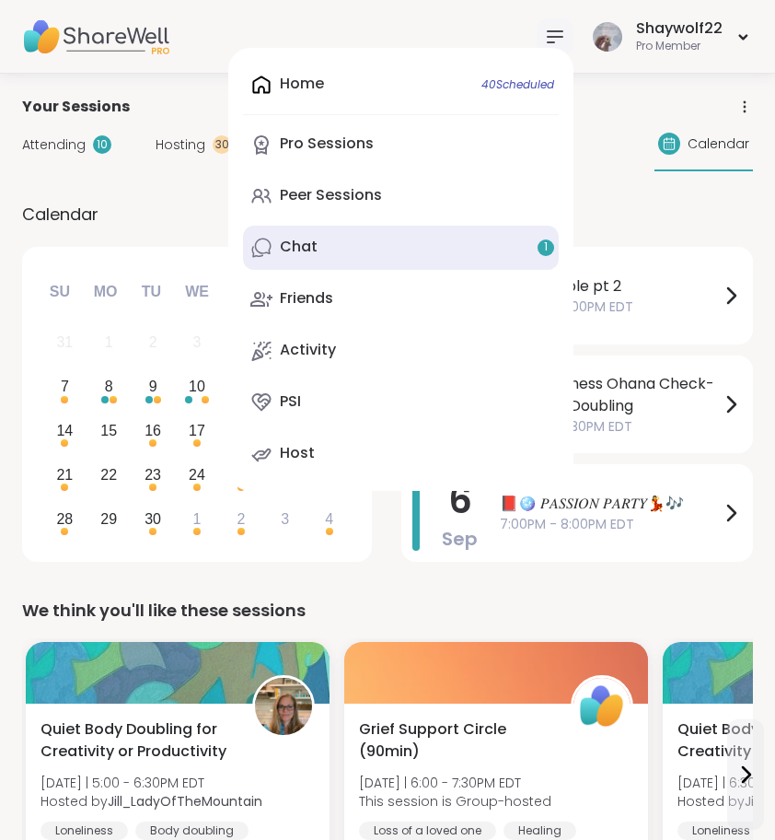
click at [491, 251] on link "Chat 1" at bounding box center [401, 248] width 316 height 44
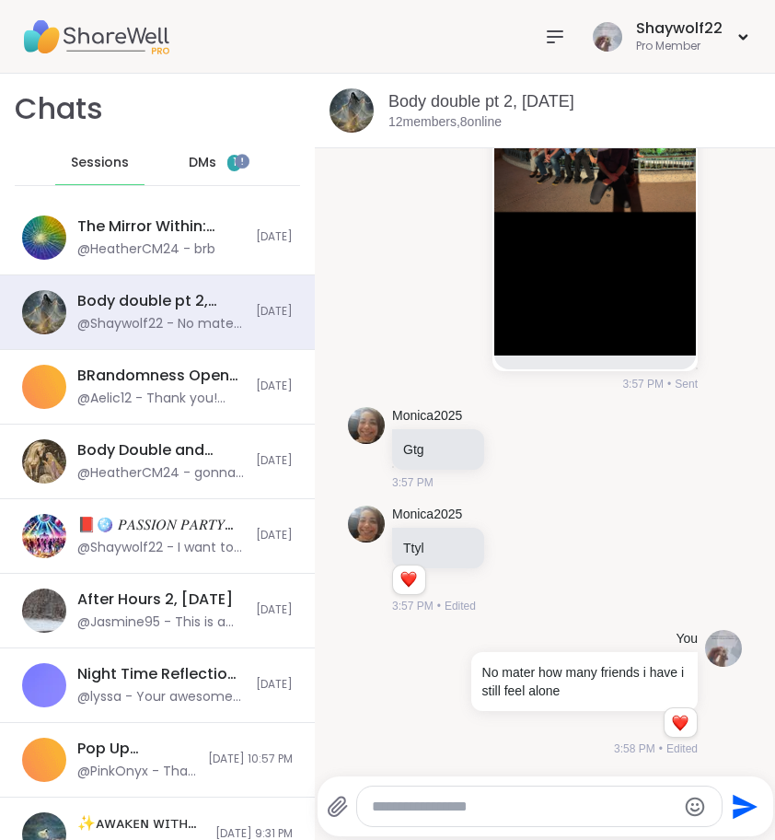
click at [203, 159] on span "DMs" at bounding box center [203, 163] width 28 height 18
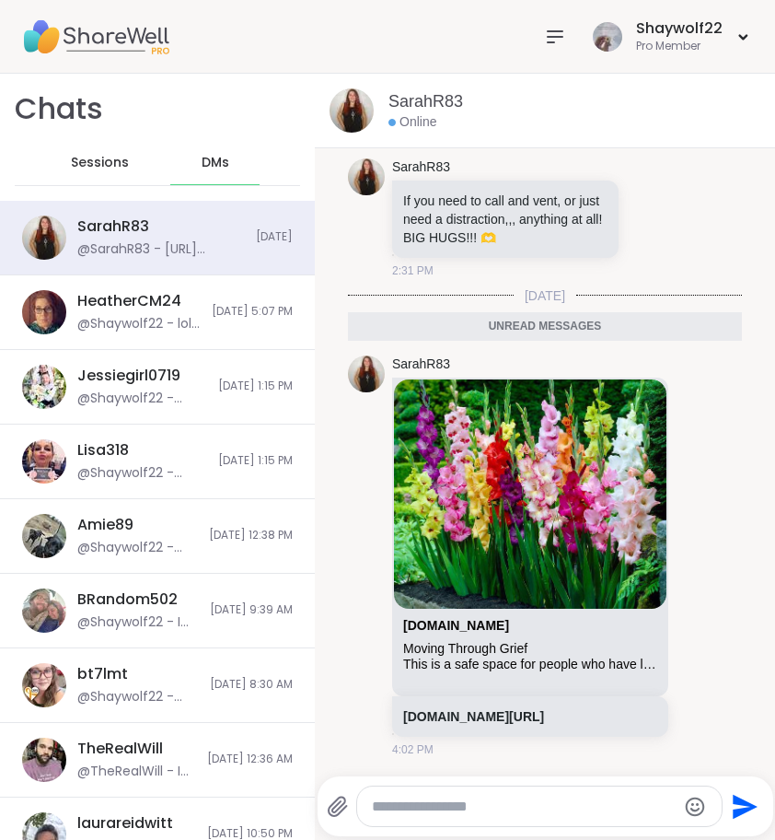
scroll to position [8317, 0]
click at [486, 618] on link "sharewellnow.com" at bounding box center [456, 625] width 106 height 15
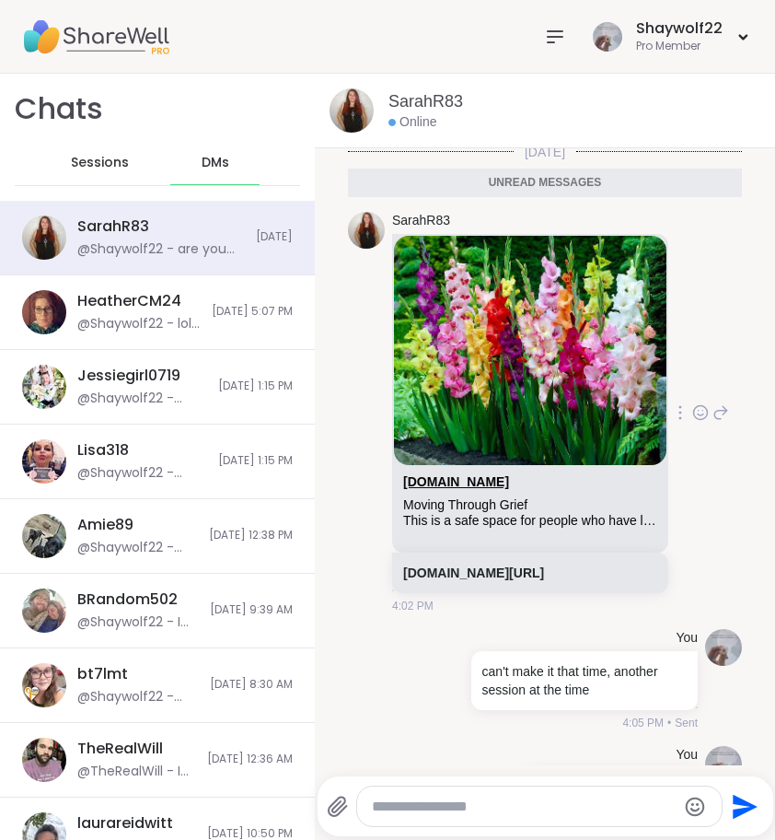
scroll to position [8531, 0]
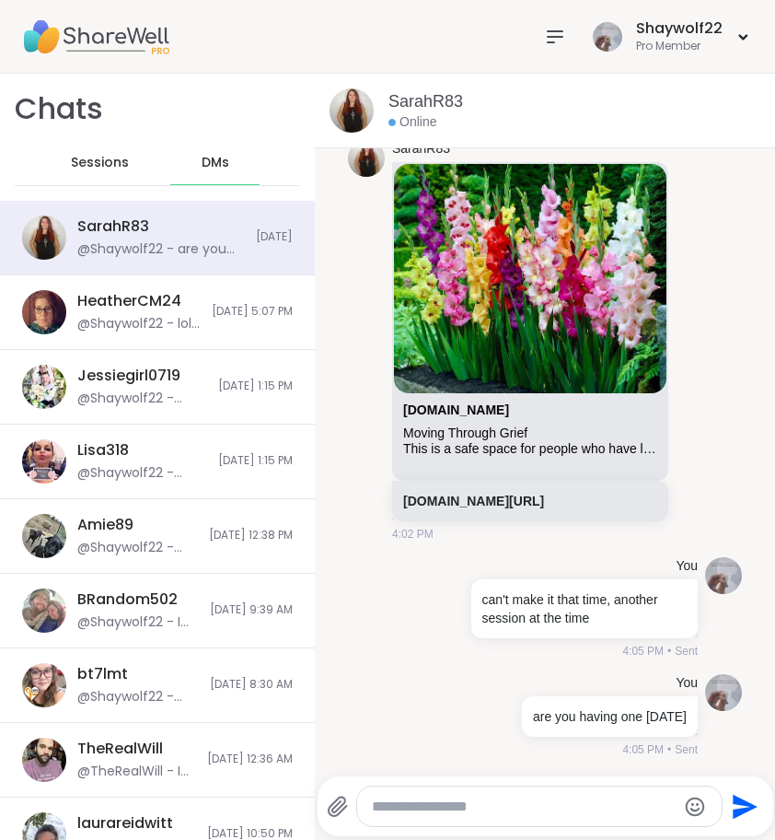
click at [83, 172] on div "Sessions" at bounding box center [100, 163] width 90 height 44
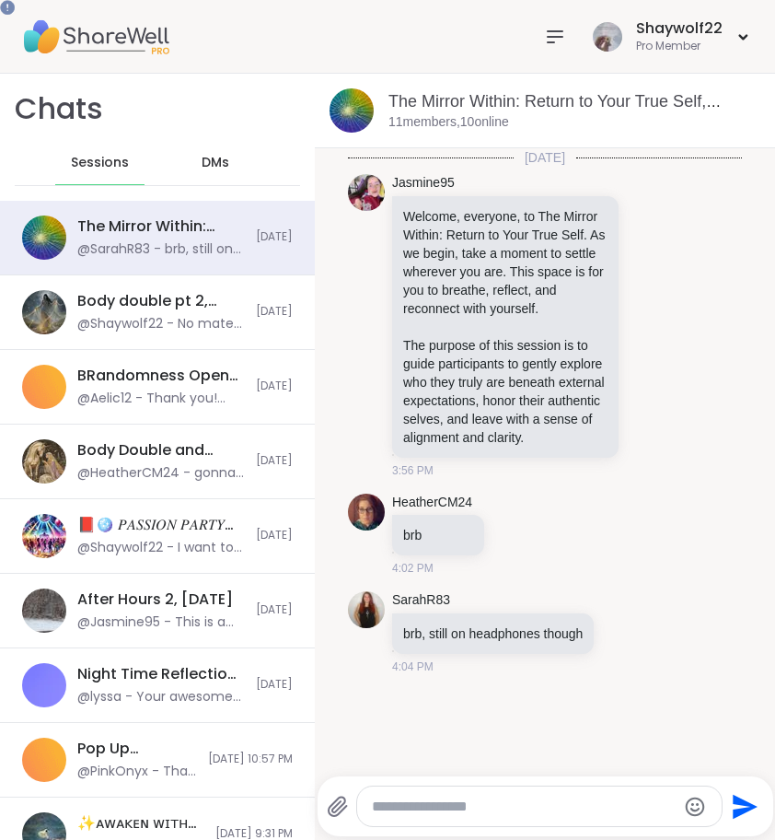
click at [485, 801] on textarea "Type your message" at bounding box center [524, 806] width 305 height 18
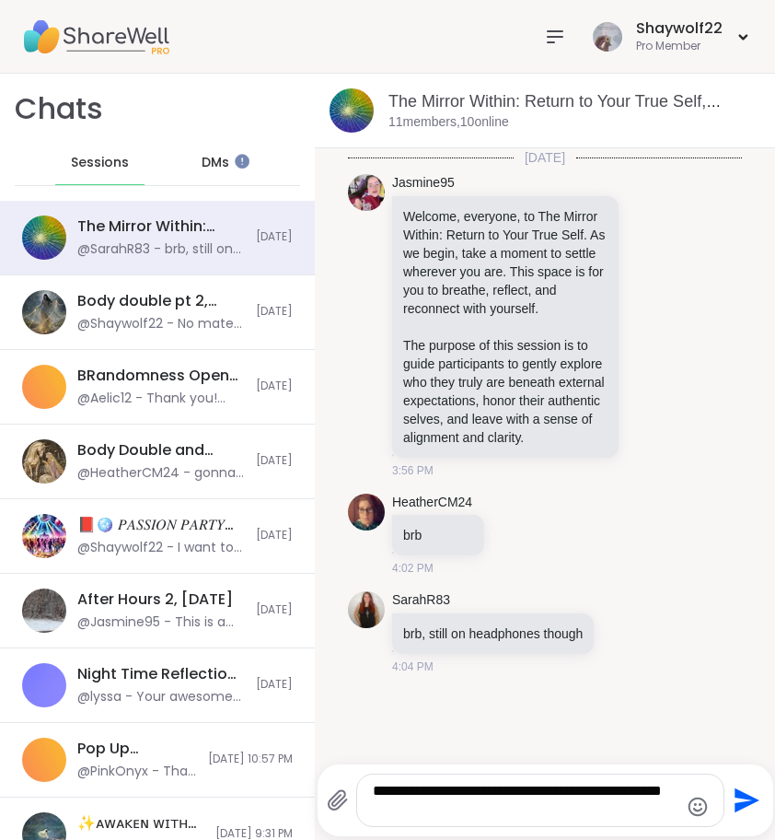
type textarea "**********"
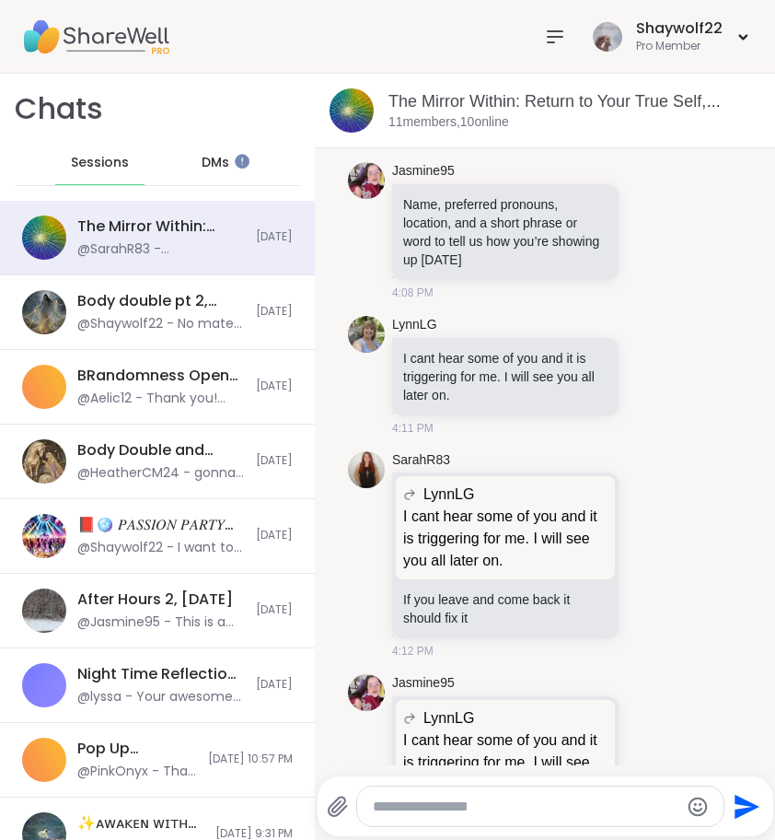
scroll to position [586, 0]
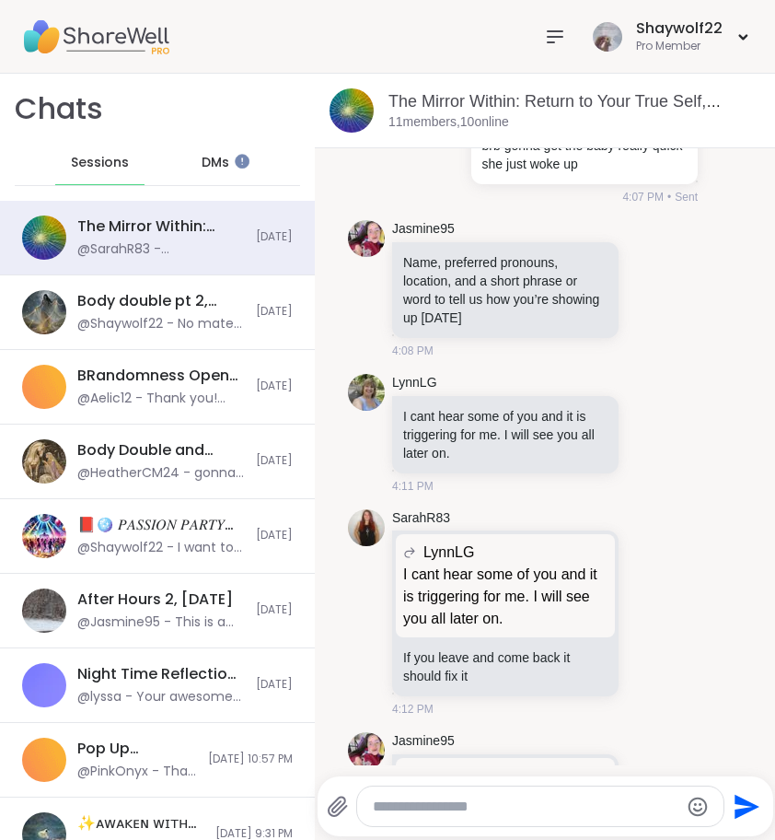
click at [600, 801] on textarea "Type your message" at bounding box center [525, 806] width 305 height 18
type textarea "**********"
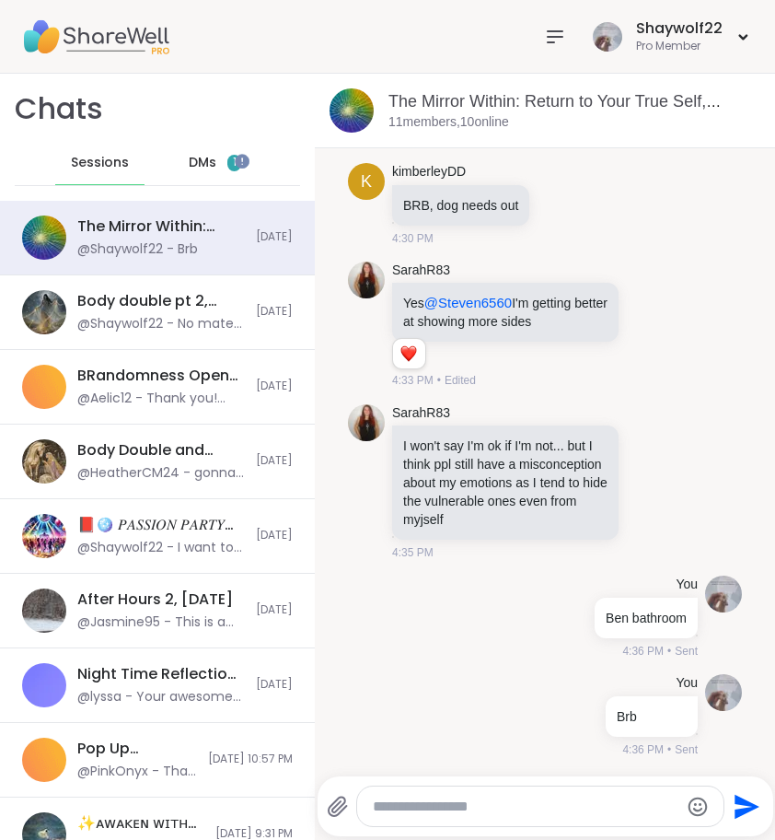
scroll to position [2950, 0]
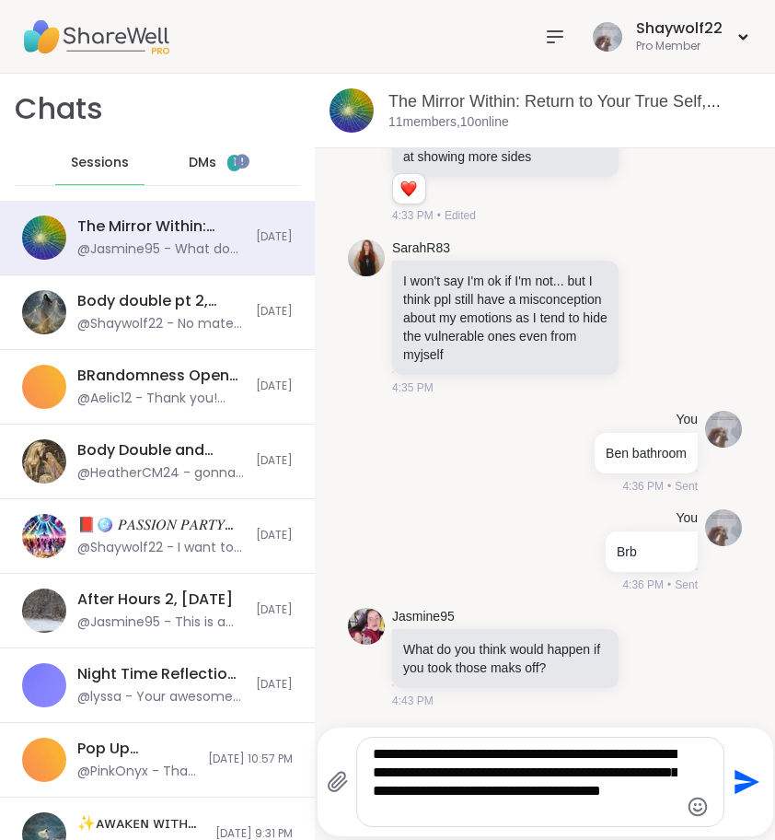
type textarea "**********"
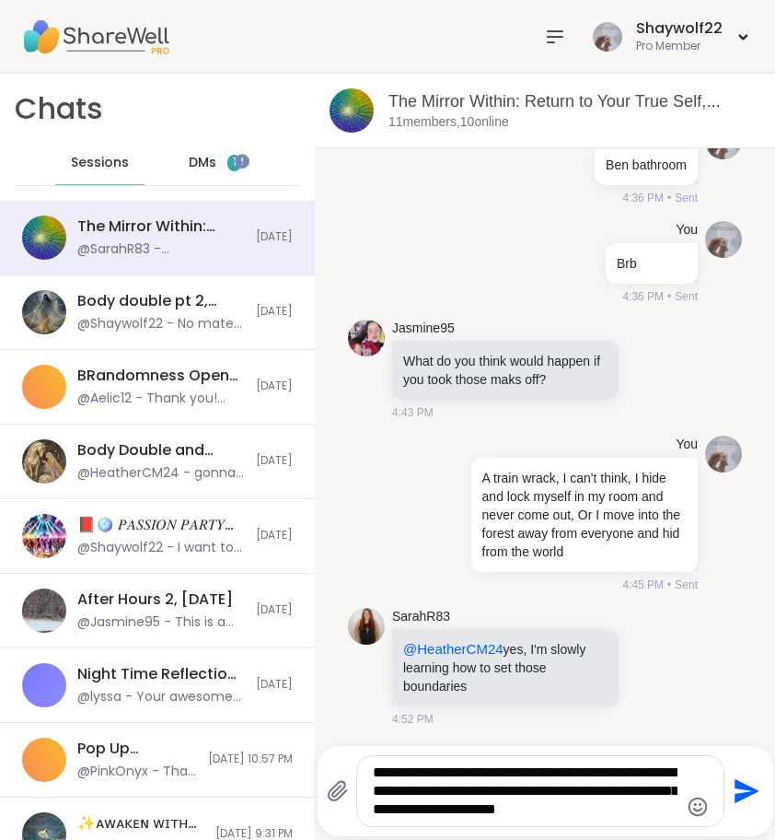
scroll to position [0, 0]
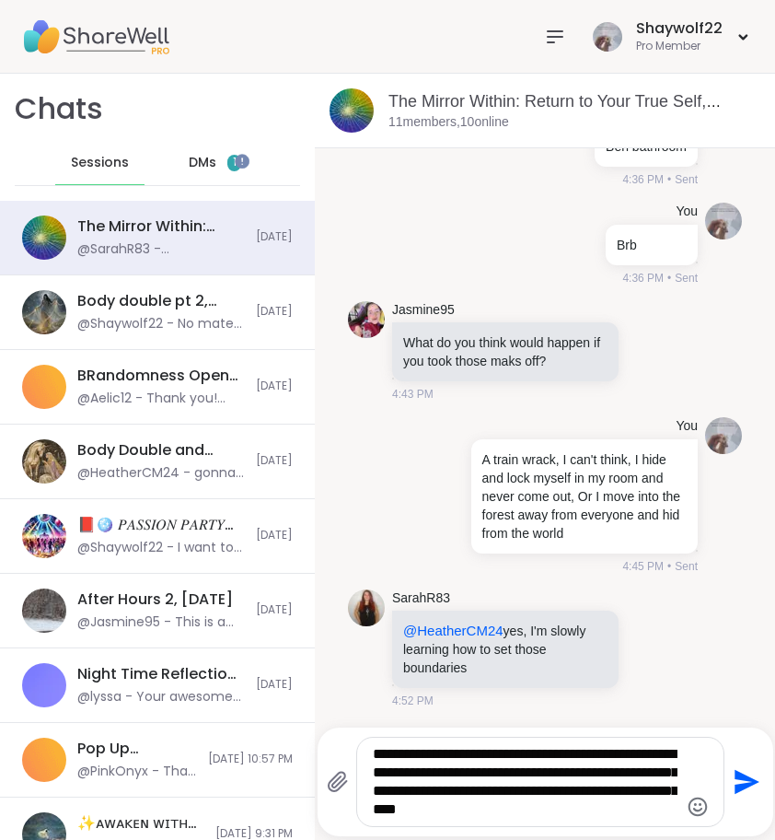
type textarea "**********"
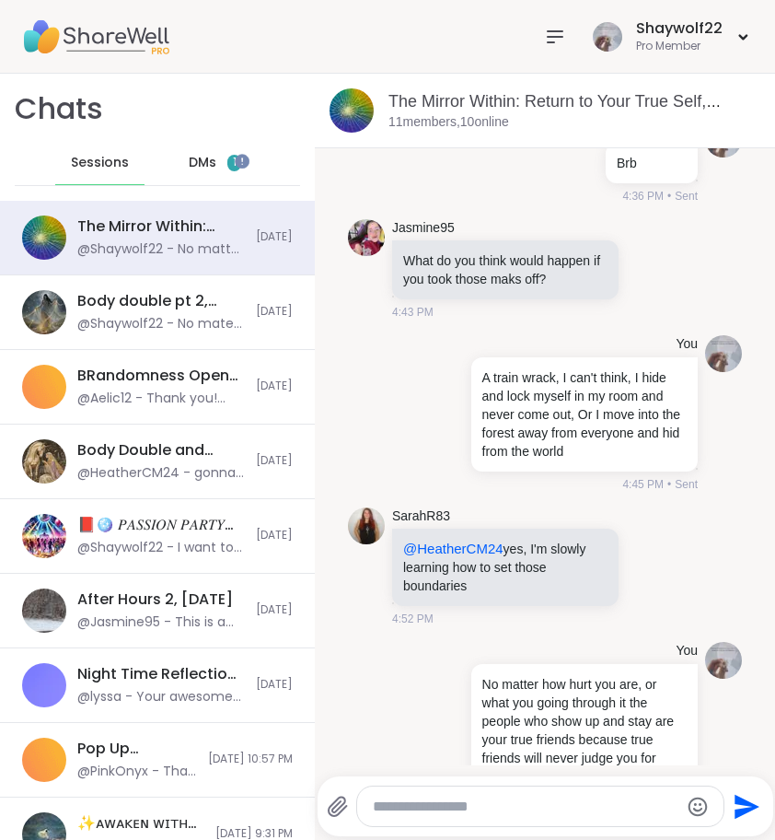
scroll to position [3464, 0]
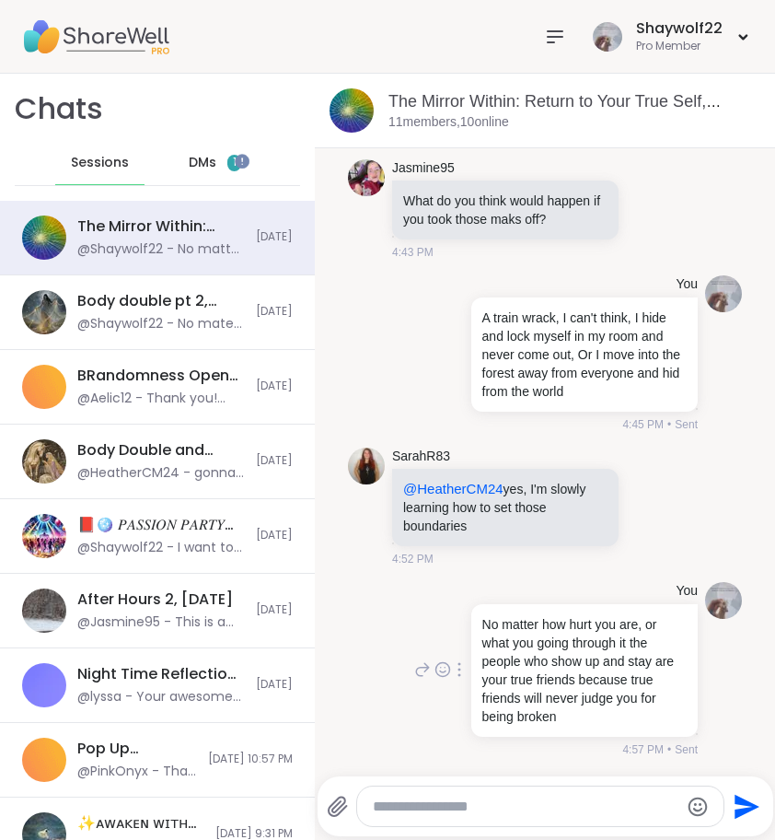
click at [416, 673] on icon at bounding box center [422, 669] width 17 height 22
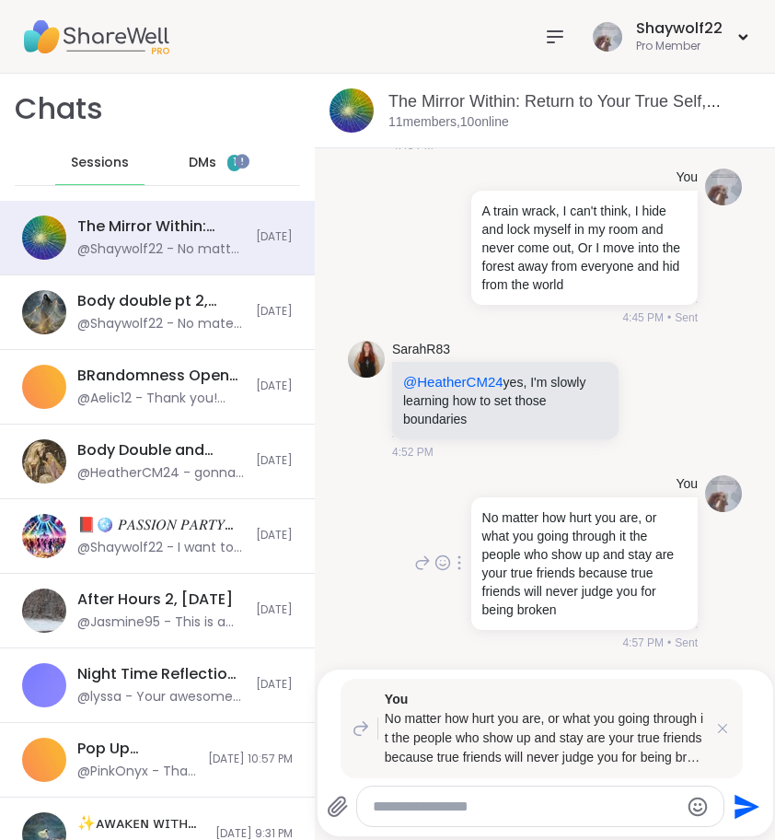
click at [411, 598] on div "You No matter how hurt you are, or what you going through it the people who sho…" at bounding box center [554, 563] width 287 height 176
click at [721, 738] on div "You No matter how hurt you are, or what you going through it the people who sho…" at bounding box center [542, 728] width 402 height 99
click at [726, 728] on icon at bounding box center [723, 728] width 18 height 18
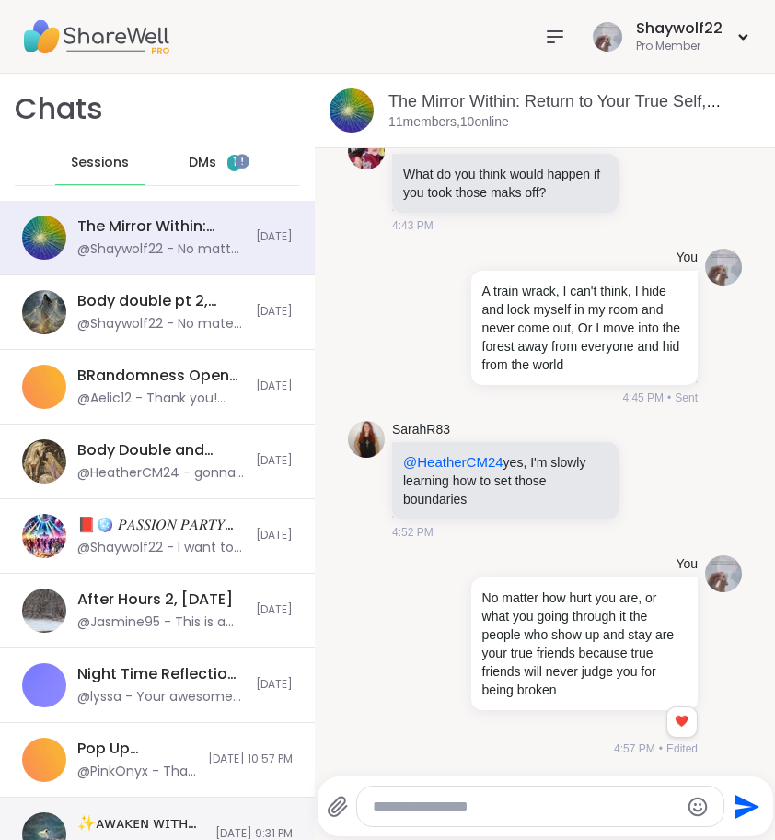
scroll to position [3490, 0]
click at [206, 158] on span "DMs" at bounding box center [203, 163] width 28 height 18
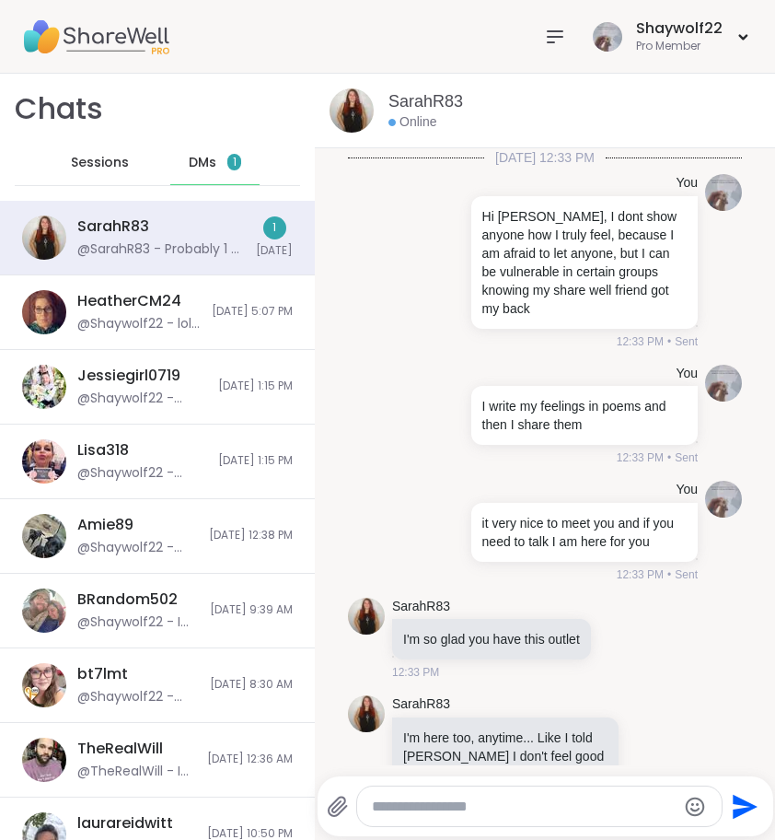
scroll to position [8647, 0]
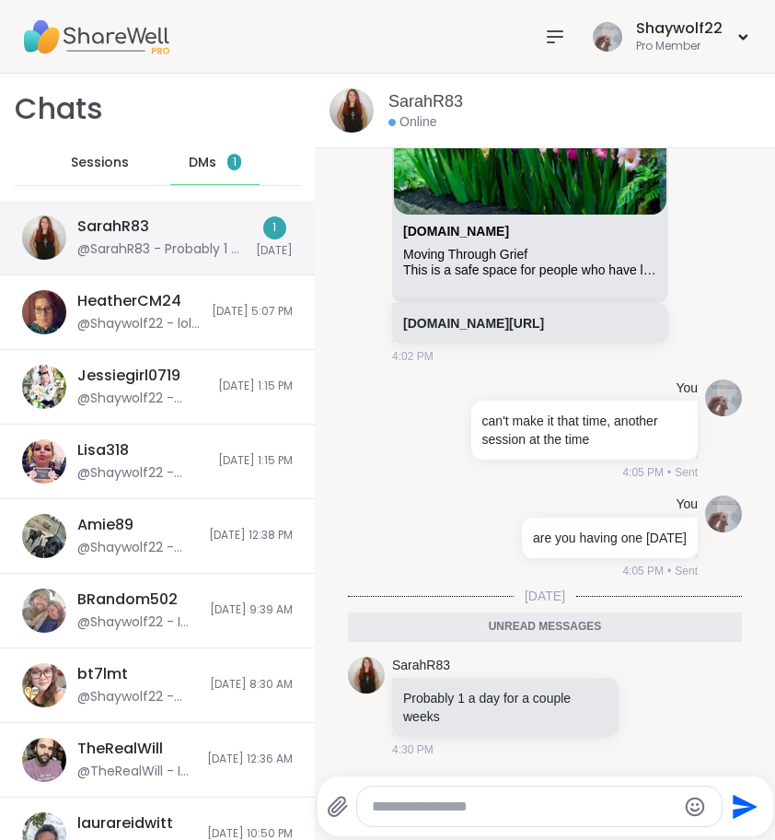
click at [213, 250] on div "@SarahR83 - Probably 1 a day for a couple weeks" at bounding box center [161, 249] width 168 height 18
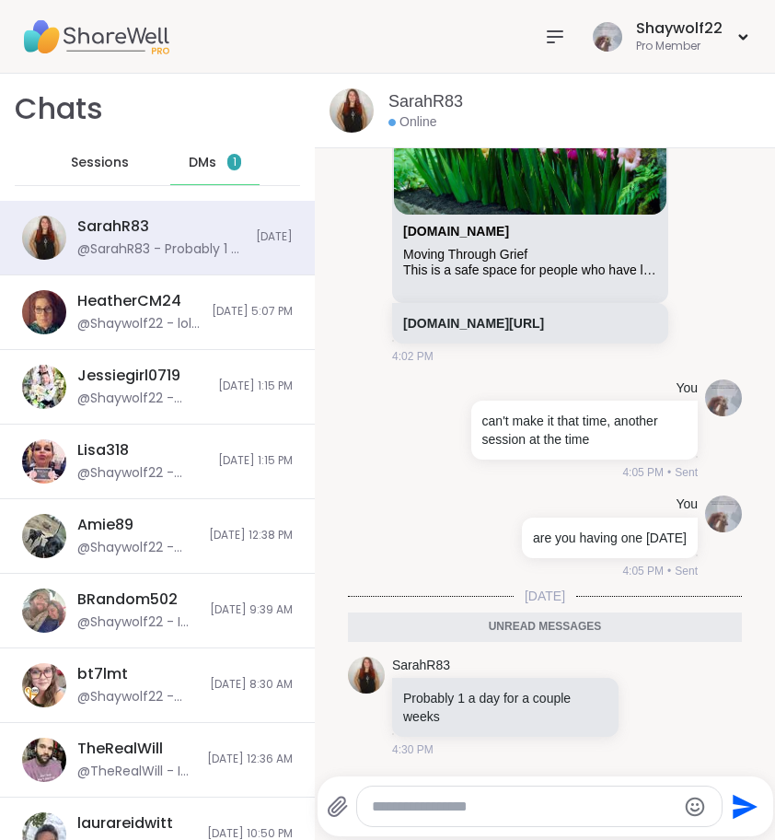
click at [119, 161] on span "Sessions" at bounding box center [100, 163] width 58 height 18
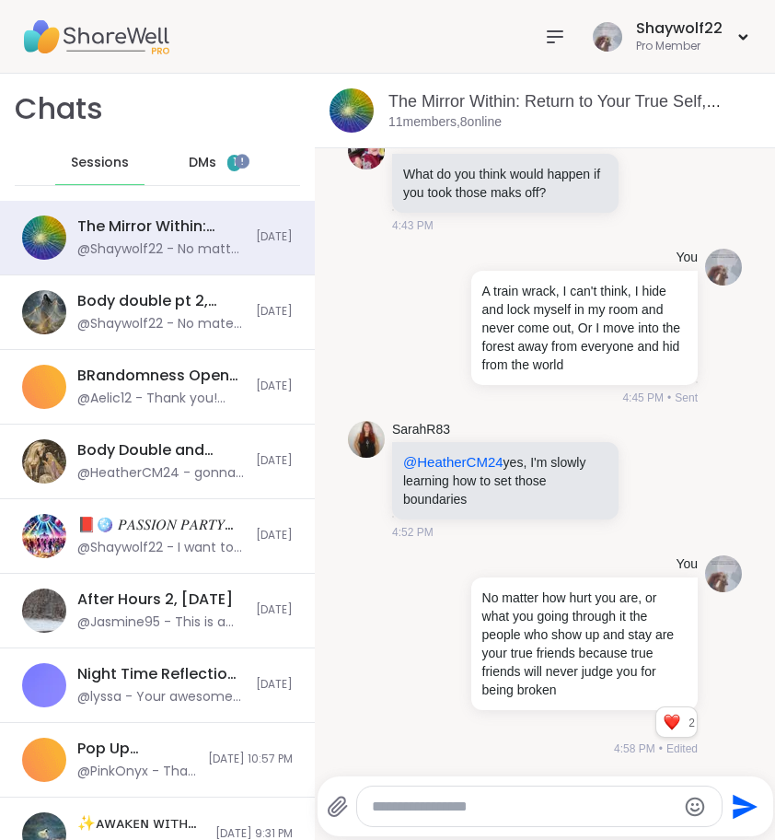
click at [189, 156] on span "DMs" at bounding box center [203, 163] width 28 height 18
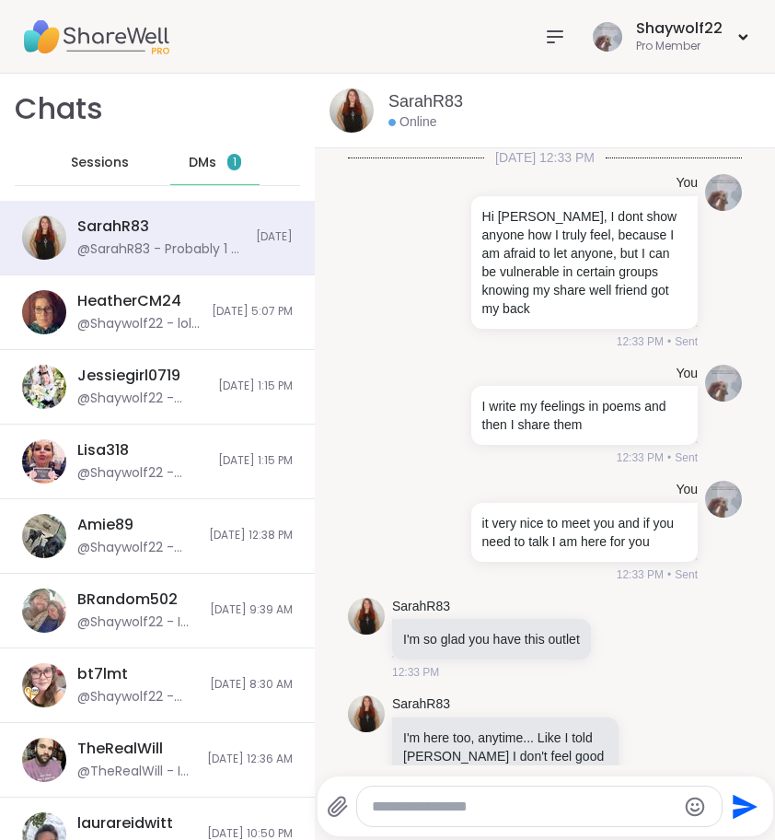
scroll to position [8585, 0]
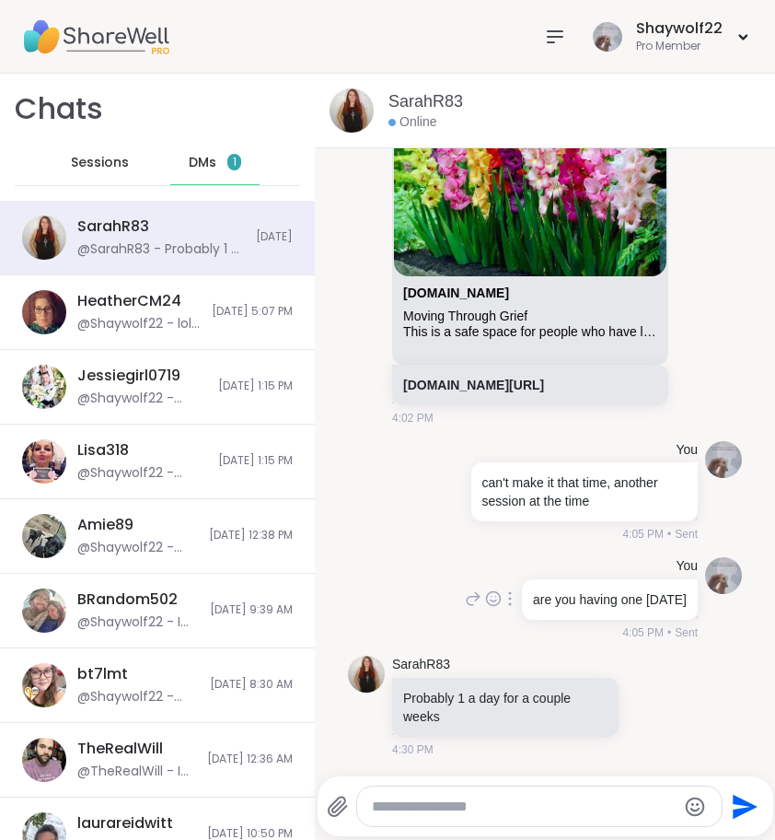
click at [468, 560] on div "You are you having one tomorrow 4:05 PM • Sent" at bounding box center [579, 599] width 237 height 84
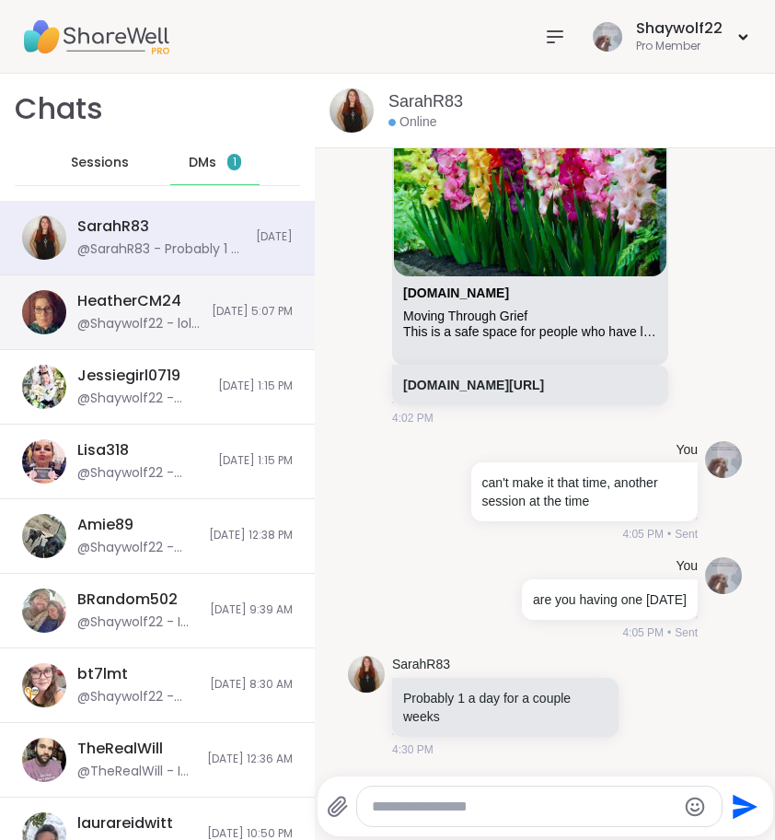
click at [212, 313] on span "9/5/2025, 5:07 PM" at bounding box center [252, 312] width 81 height 16
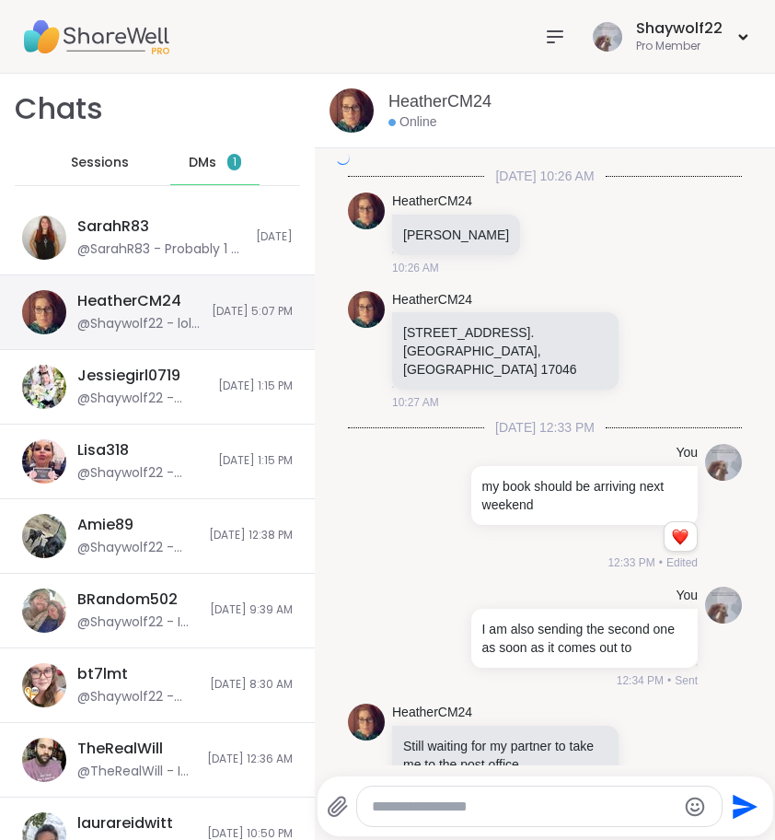
scroll to position [4384, 0]
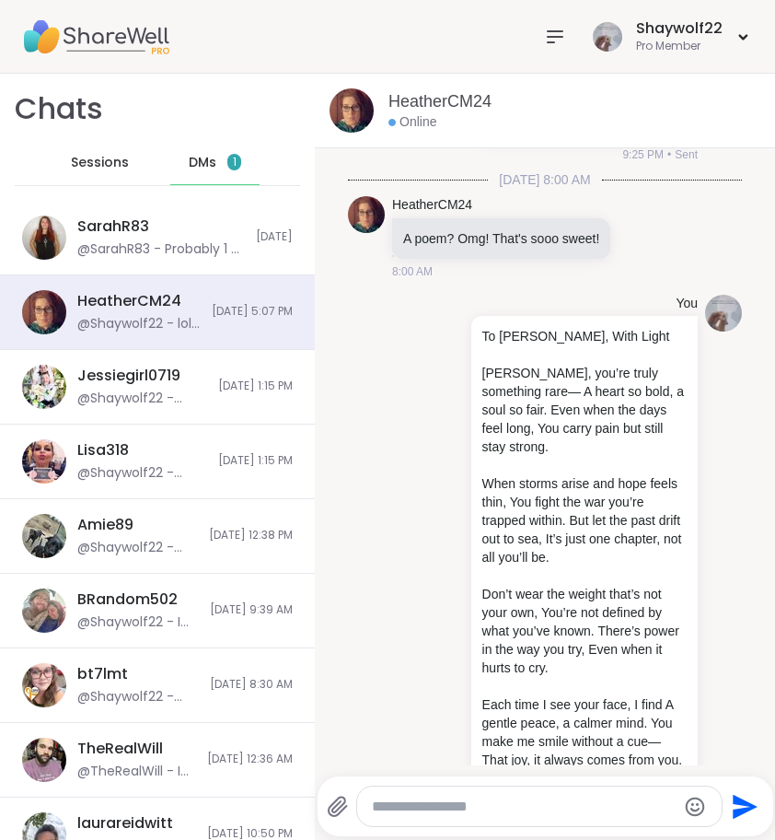
click at [215, 166] on div "DMs 1" at bounding box center [215, 163] width 90 height 44
click at [209, 161] on div "DMs 1" at bounding box center [215, 163] width 90 height 44
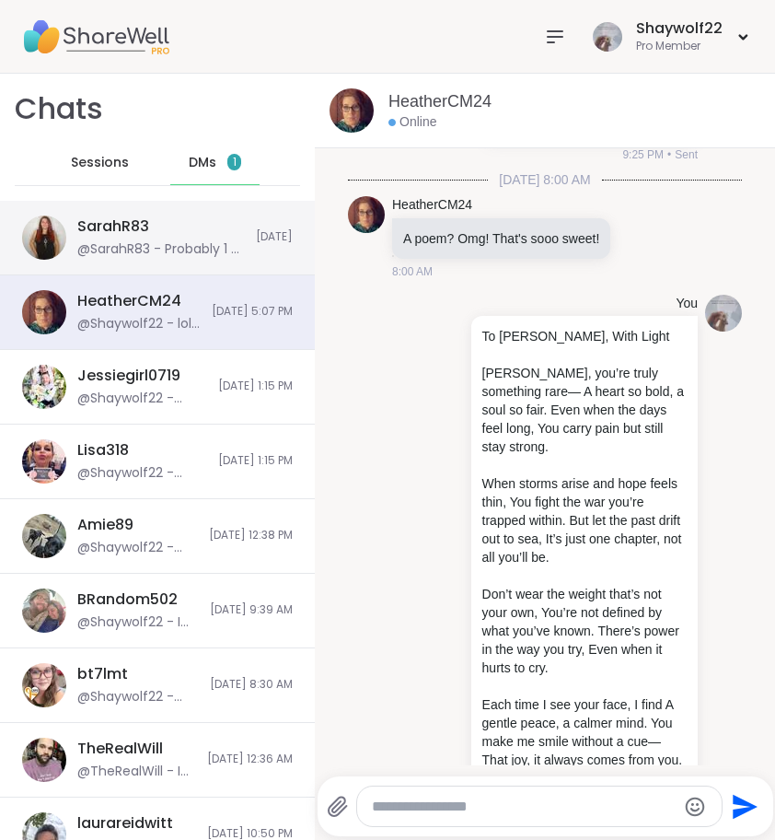
click at [150, 225] on div "SarahR83 @SarahR83 - Probably 1 a day for a couple weeks" at bounding box center [161, 237] width 168 height 42
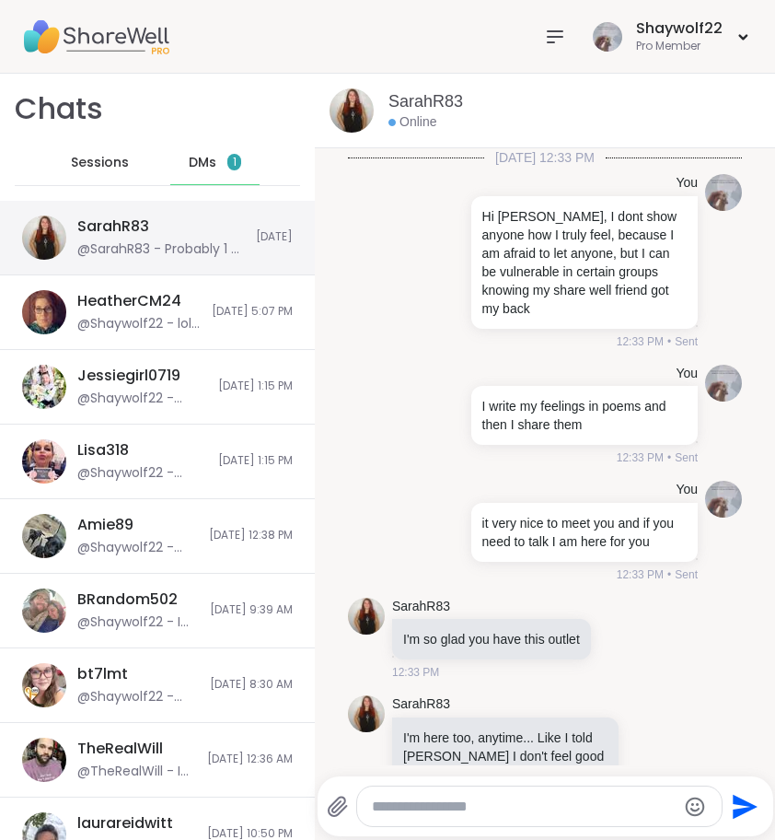
scroll to position [8585, 0]
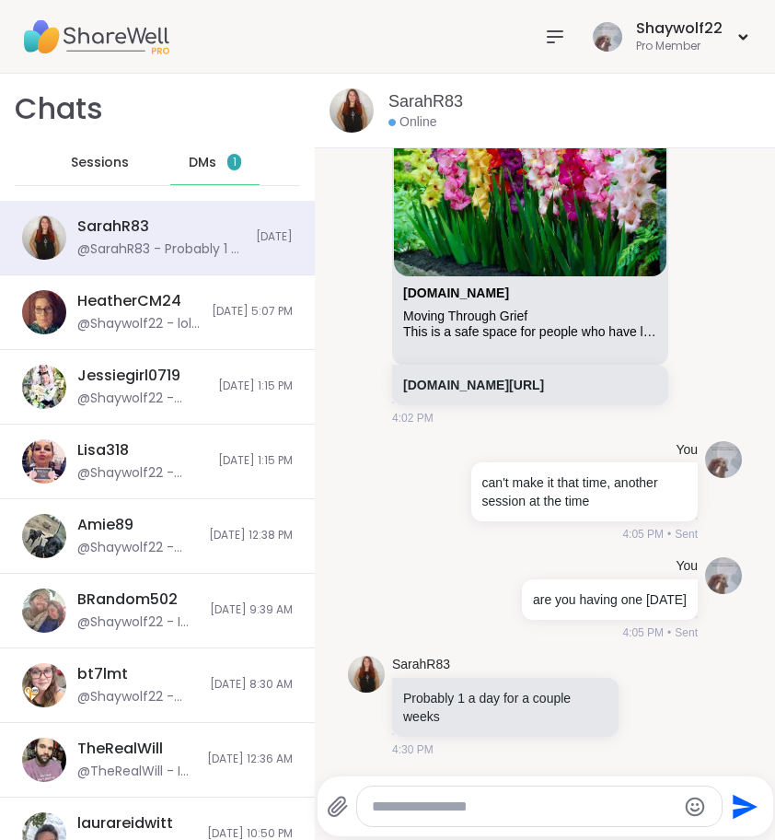
click at [101, 163] on span "Sessions" at bounding box center [100, 163] width 58 height 18
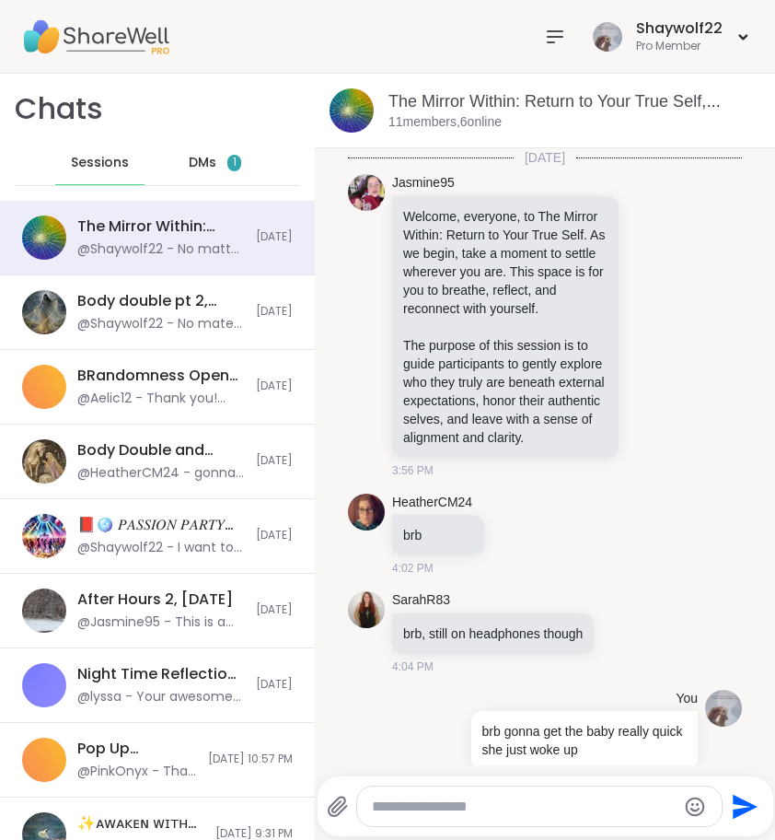
scroll to position [3490, 0]
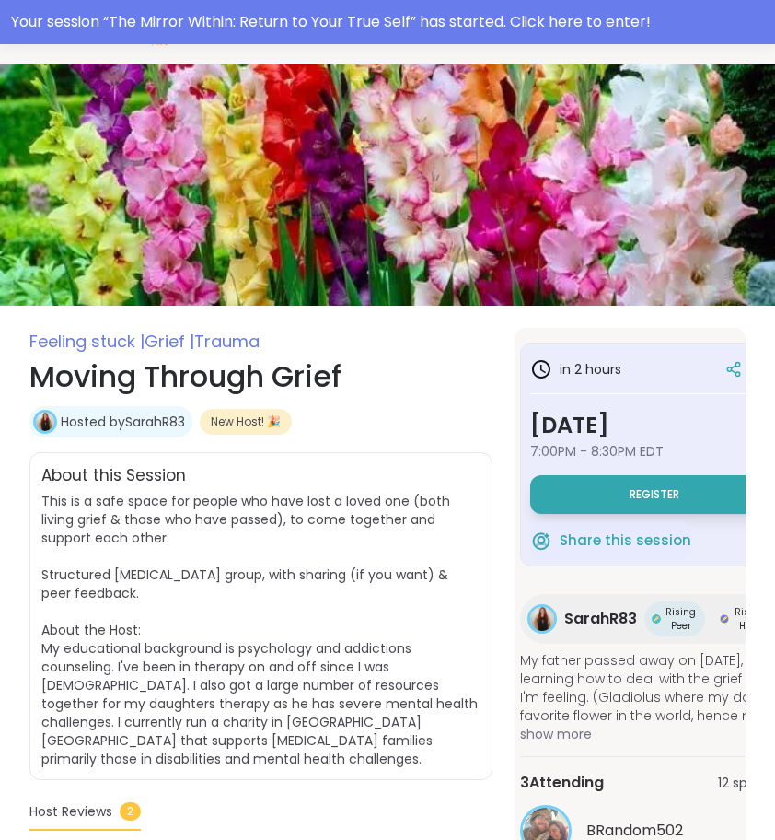
scroll to position [52, 0]
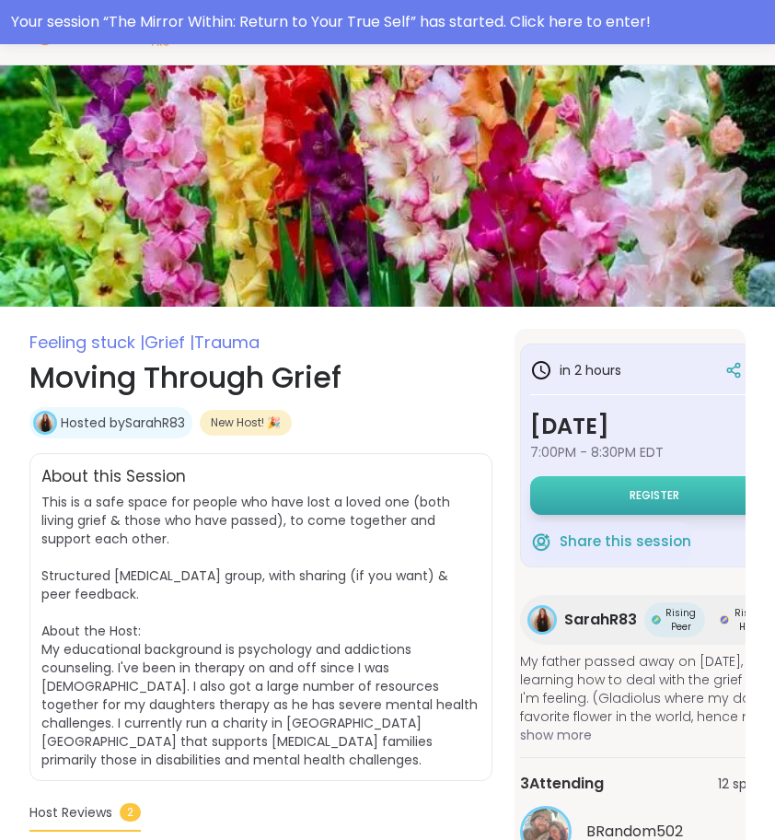
click at [592, 486] on button "Register" at bounding box center [655, 495] width 250 height 39
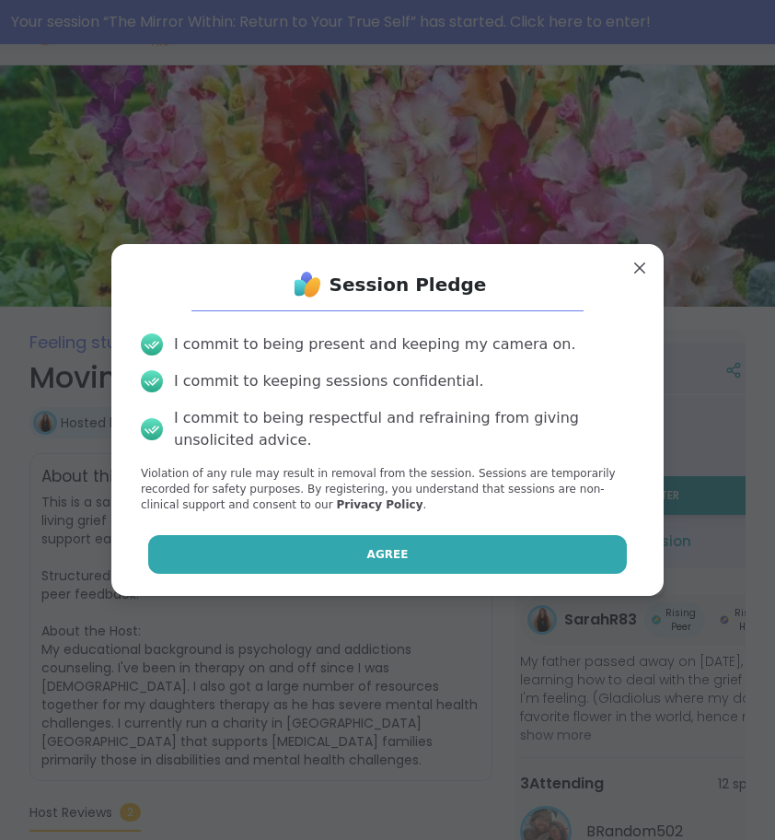
click at [513, 550] on button "Agree" at bounding box center [388, 554] width 480 height 39
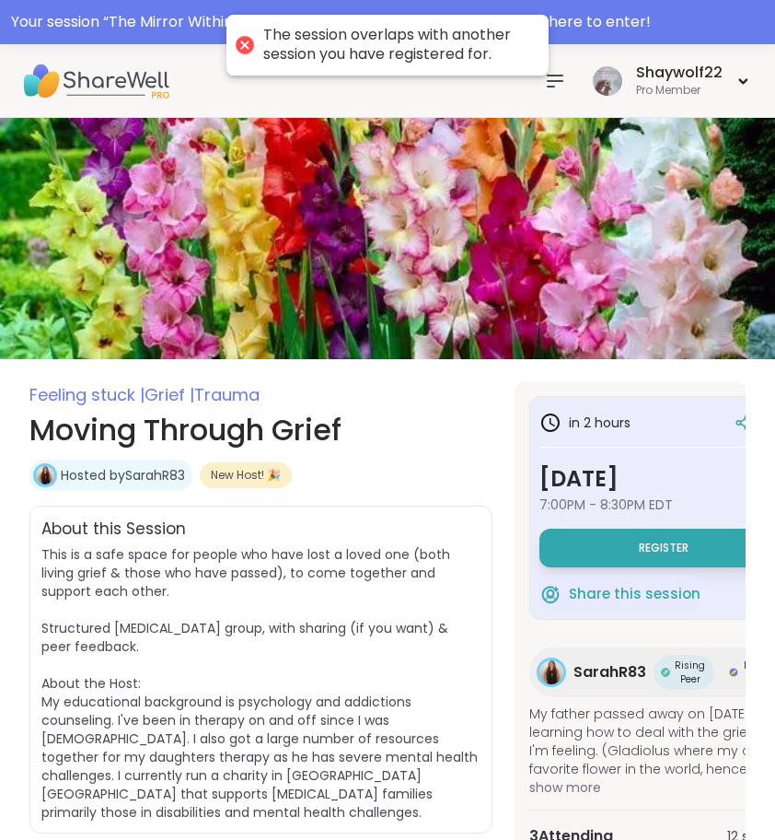
scroll to position [0, 0]
click at [563, 80] on icon at bounding box center [555, 81] width 15 height 11
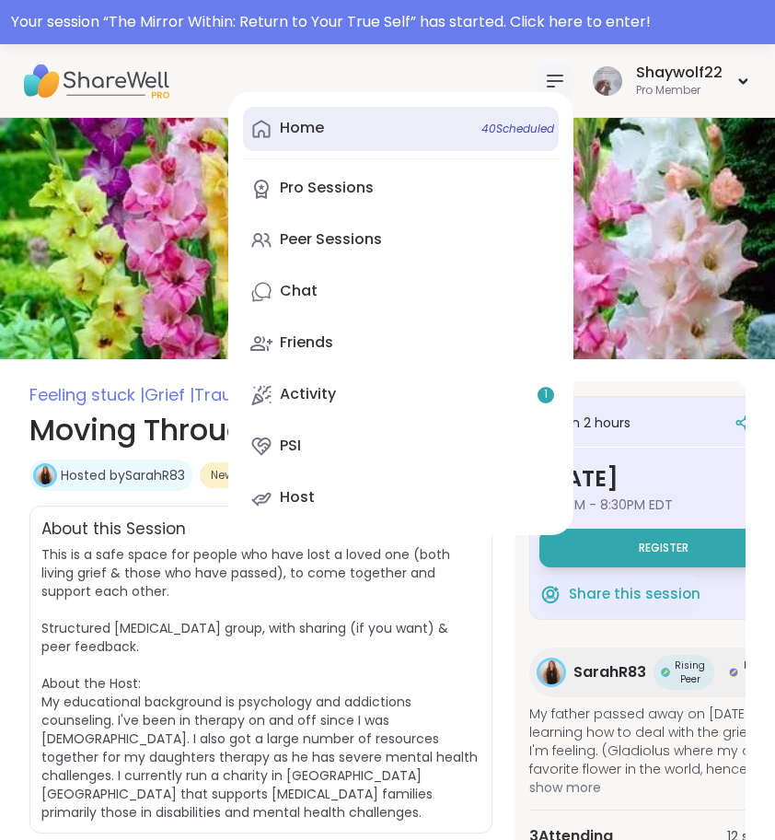
click at [342, 131] on link "Home 40 Scheduled" at bounding box center [401, 129] width 316 height 44
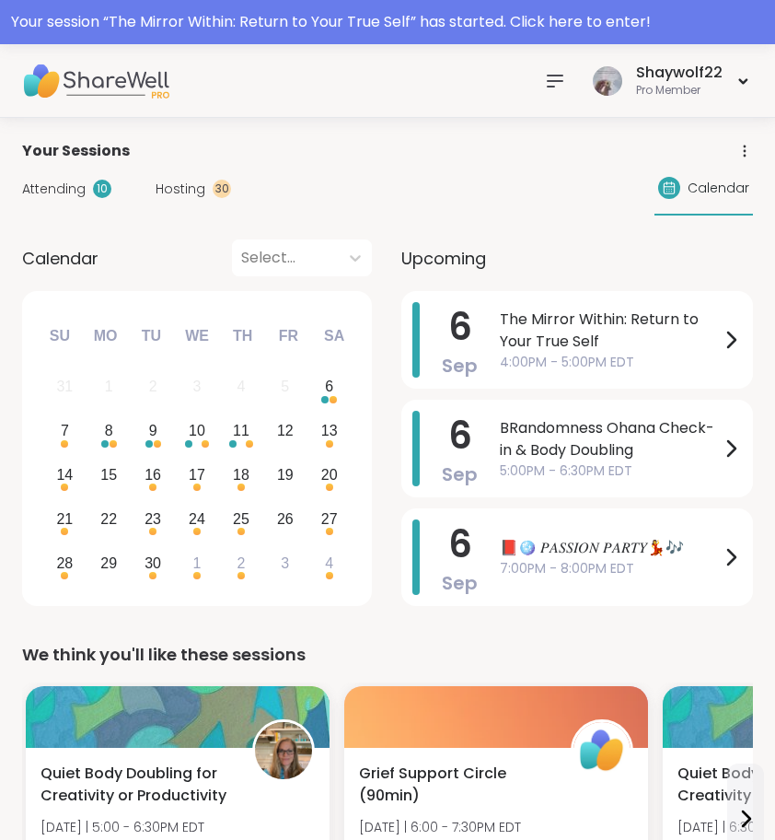
click at [543, 84] on div at bounding box center [555, 81] width 37 height 37
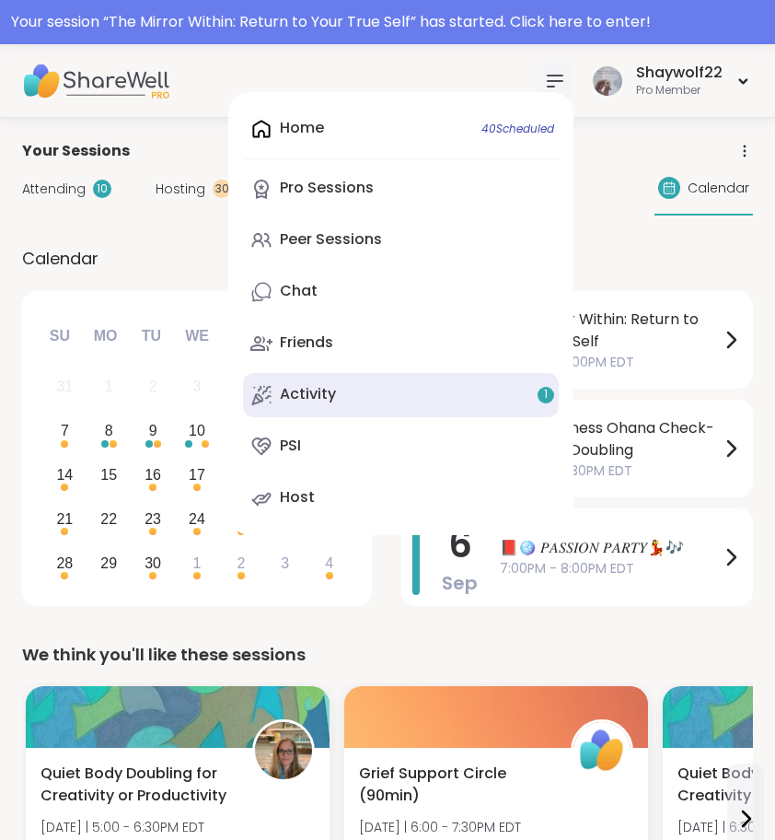
click at [355, 385] on link "Activity 1" at bounding box center [401, 395] width 316 height 44
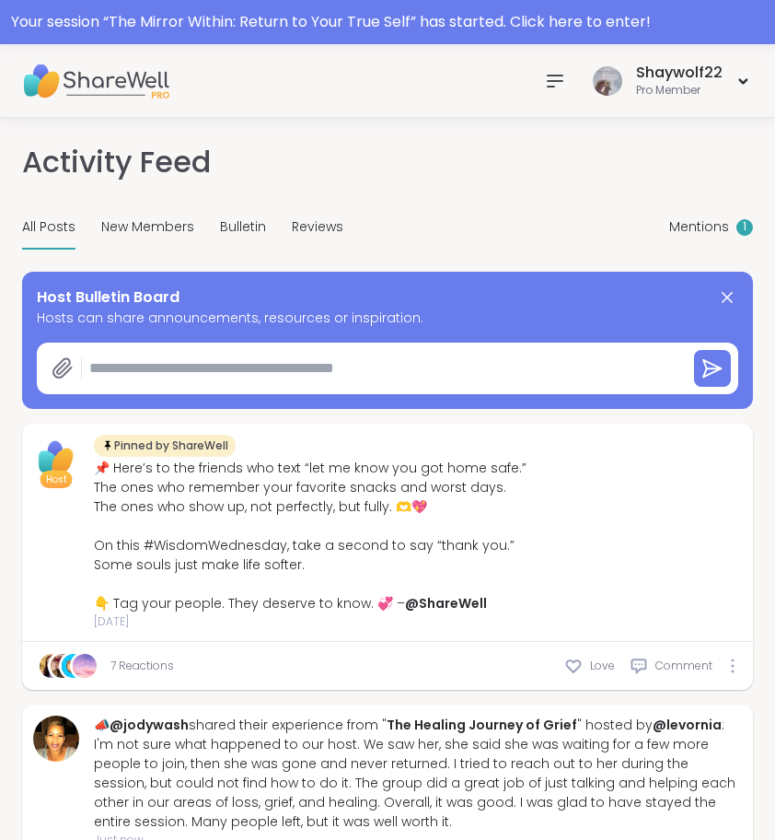
click at [566, 82] on icon at bounding box center [555, 81] width 22 height 22
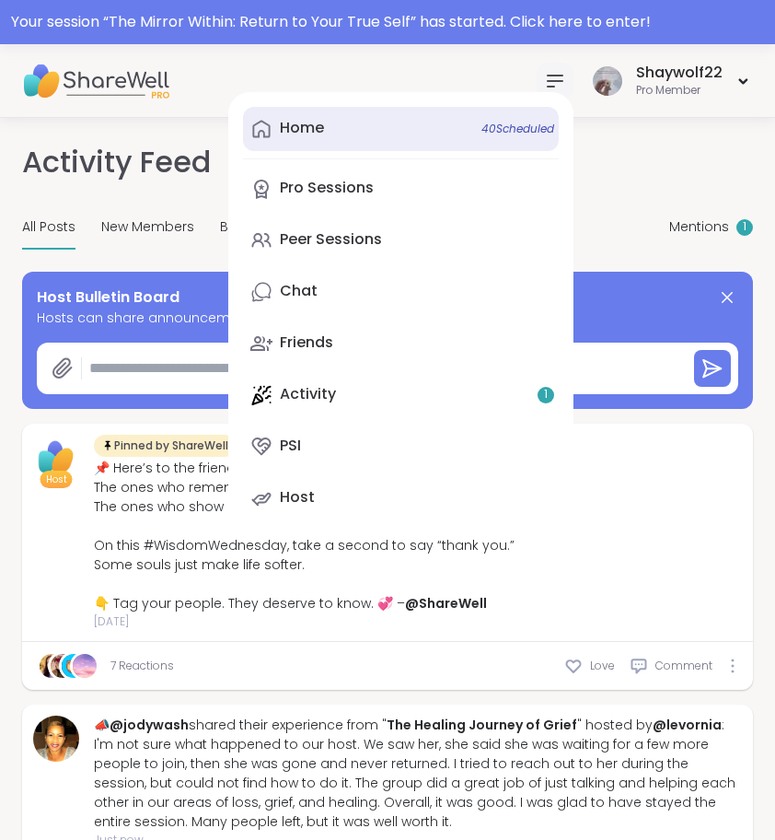
click at [454, 130] on link "Home 40 Scheduled" at bounding box center [401, 129] width 316 height 44
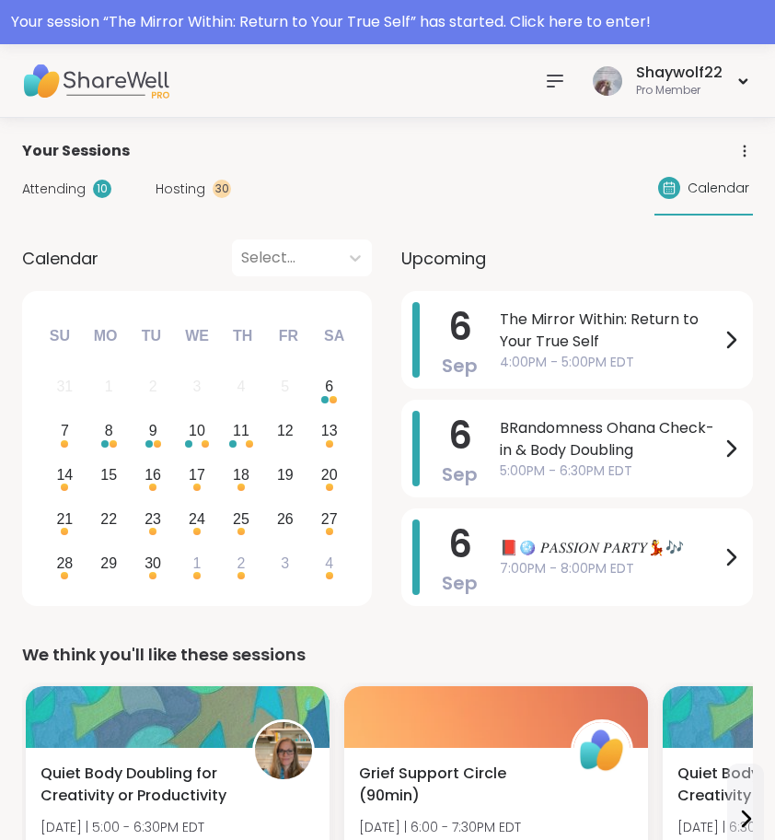
click at [589, 93] on div "Shaywolf22 Pro Member" at bounding box center [645, 80] width 216 height 43
click at [554, 84] on icon at bounding box center [555, 81] width 22 height 22
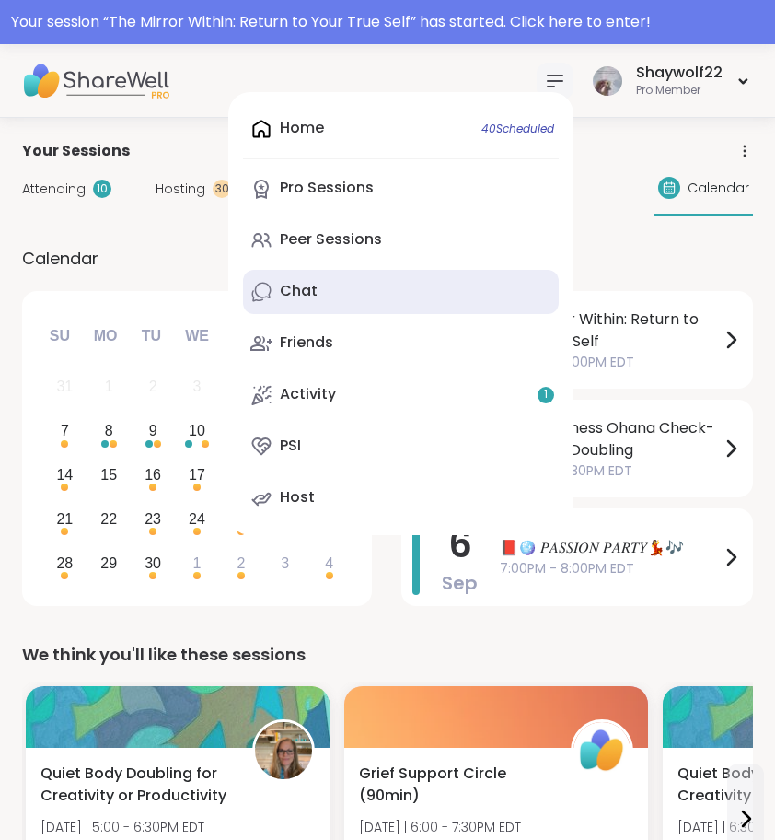
click at [399, 293] on link "Chat" at bounding box center [401, 292] width 316 height 44
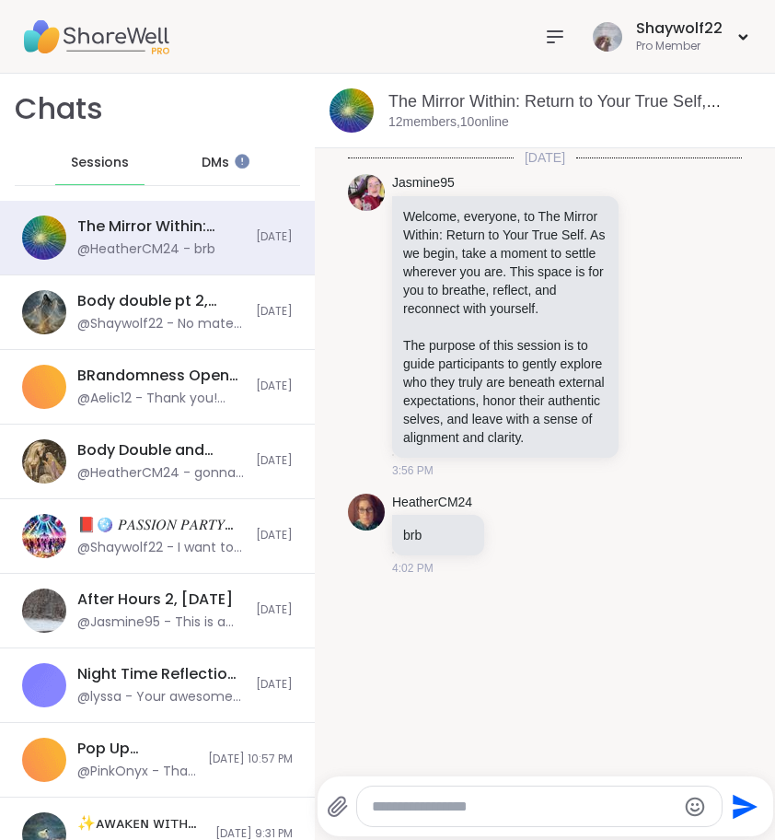
click at [219, 169] on span "DMs" at bounding box center [216, 163] width 28 height 18
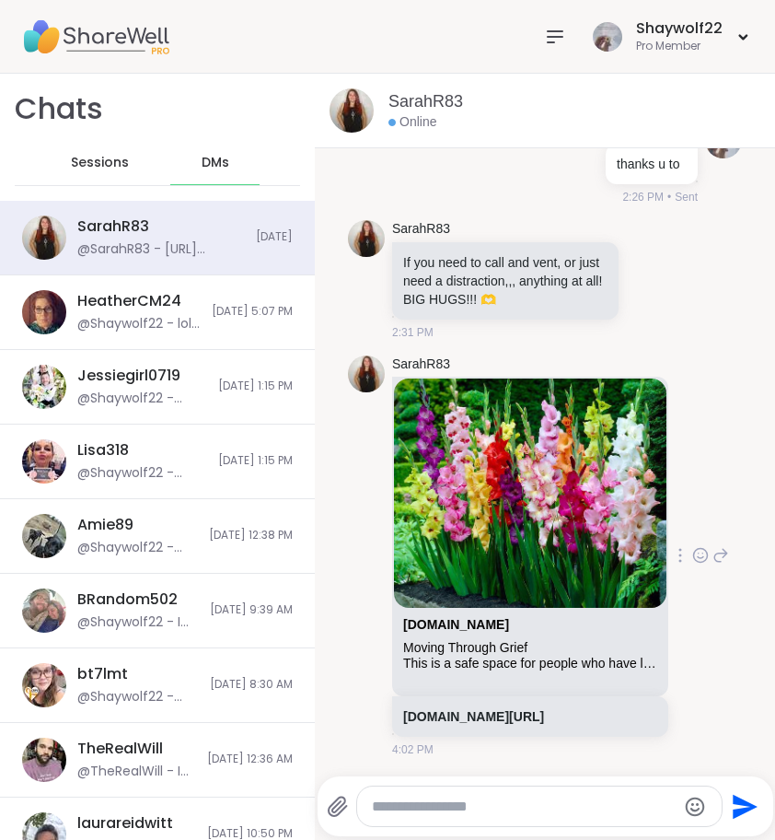
scroll to position [8177, 0]
click at [409, 374] on link "SarahR83" at bounding box center [421, 364] width 58 height 18
click at [518, 801] on textarea "Type your message" at bounding box center [524, 806] width 305 height 18
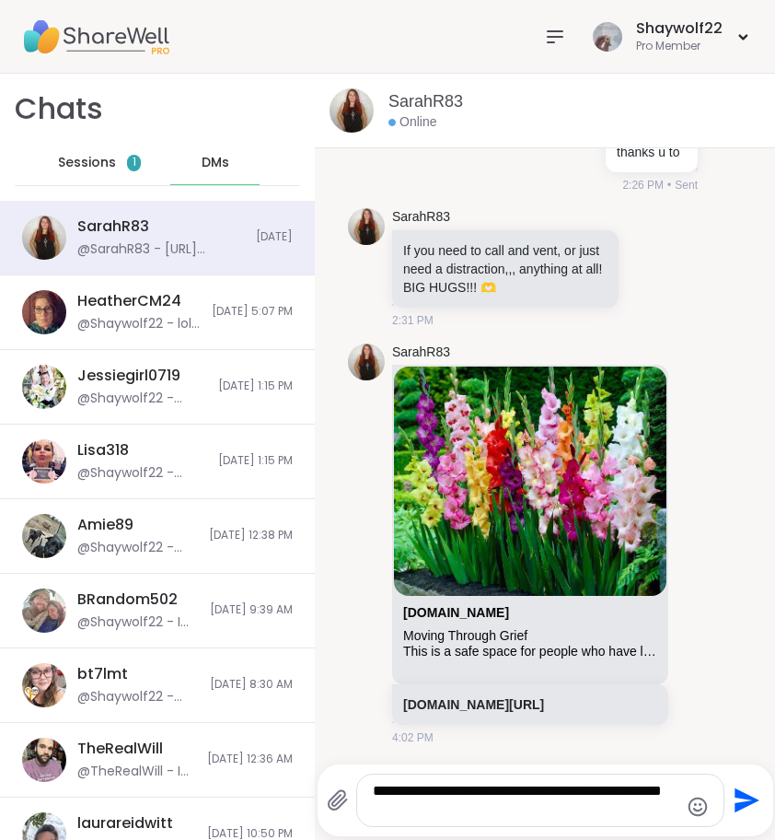
type textarea "**********"
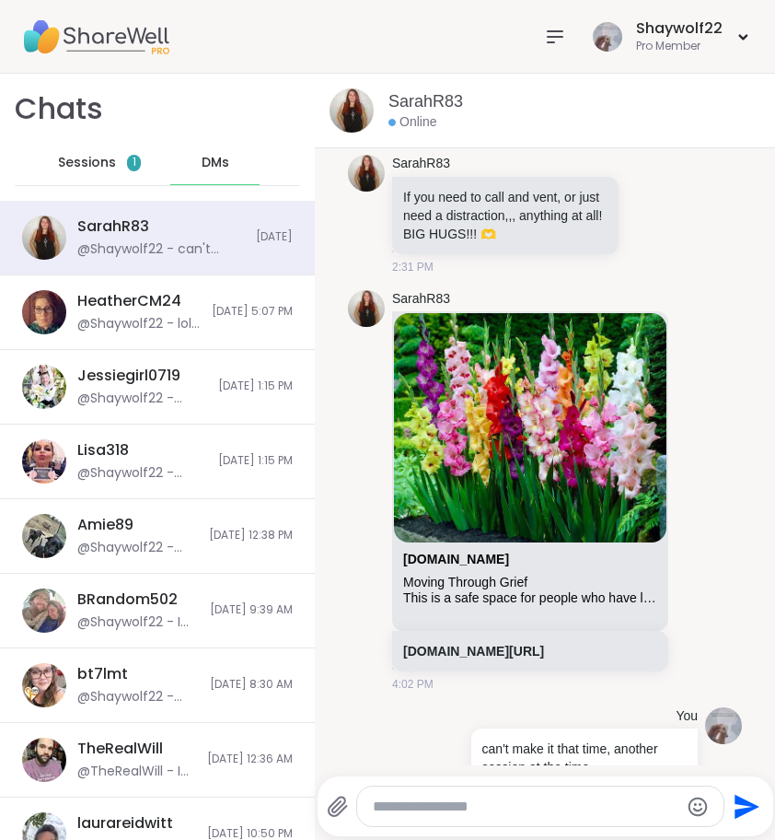
scroll to position [8371, 0]
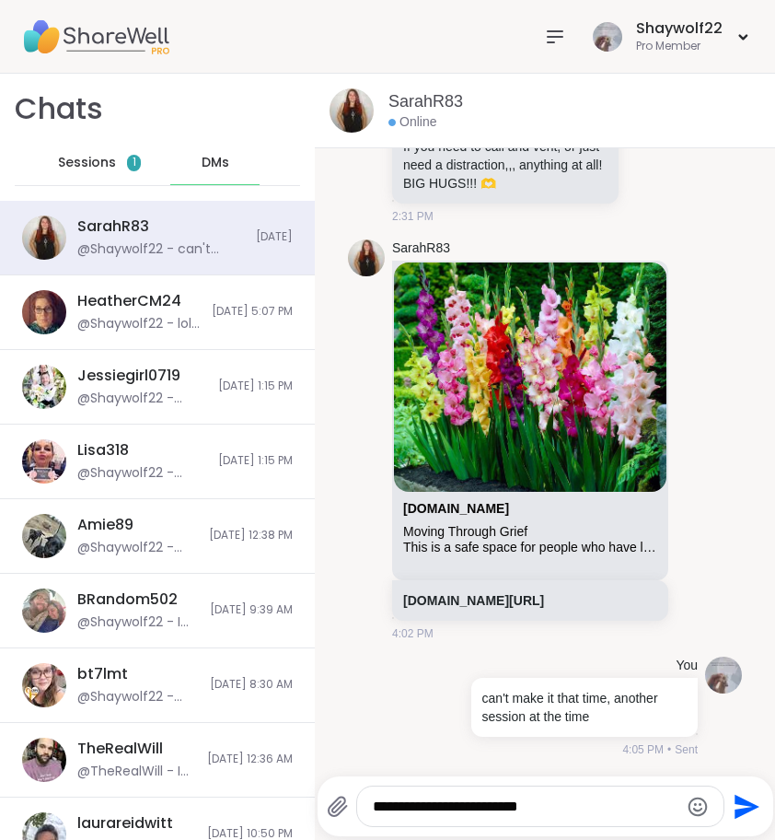
type textarea "**********"
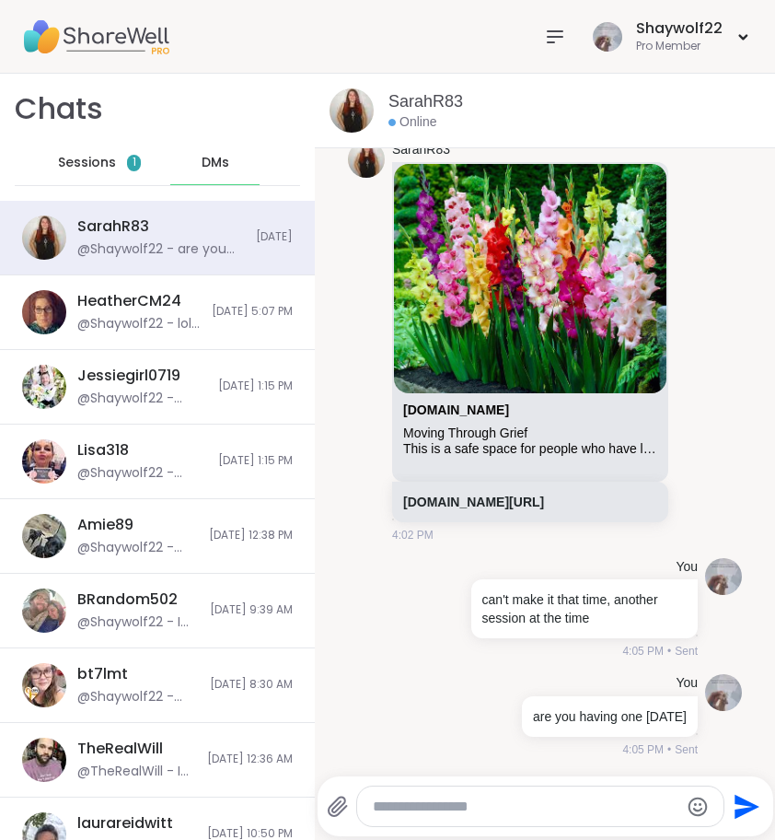
scroll to position [8469, 0]
click at [106, 160] on span "Sessions" at bounding box center [87, 163] width 58 height 18
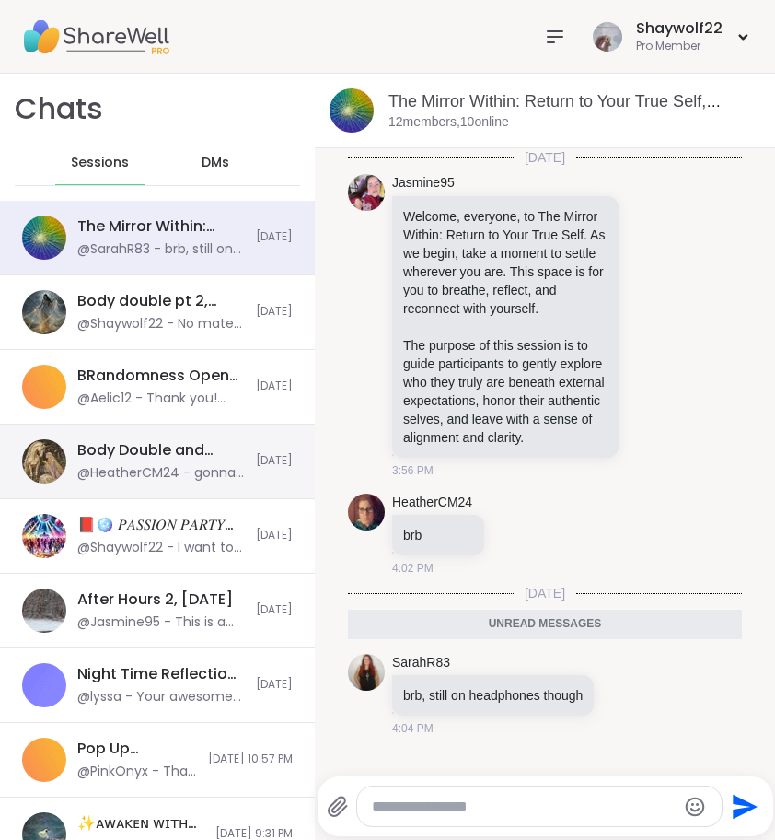
scroll to position [32, 0]
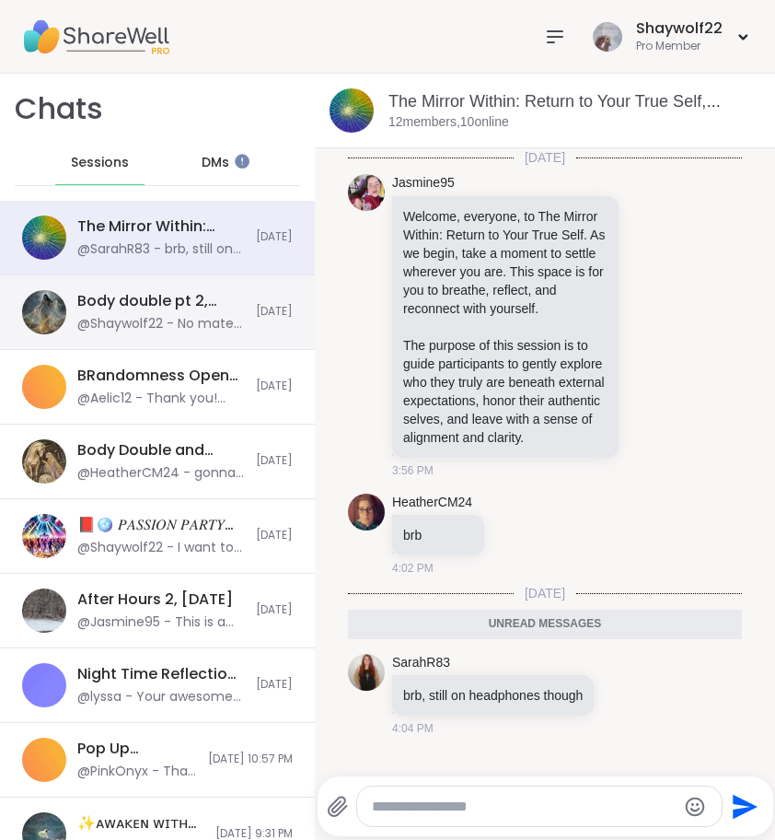
click at [199, 334] on div "Body double pt 2, Sep 06 @Shaywolf22 - No mater how many friends i have i still…" at bounding box center [157, 312] width 315 height 75
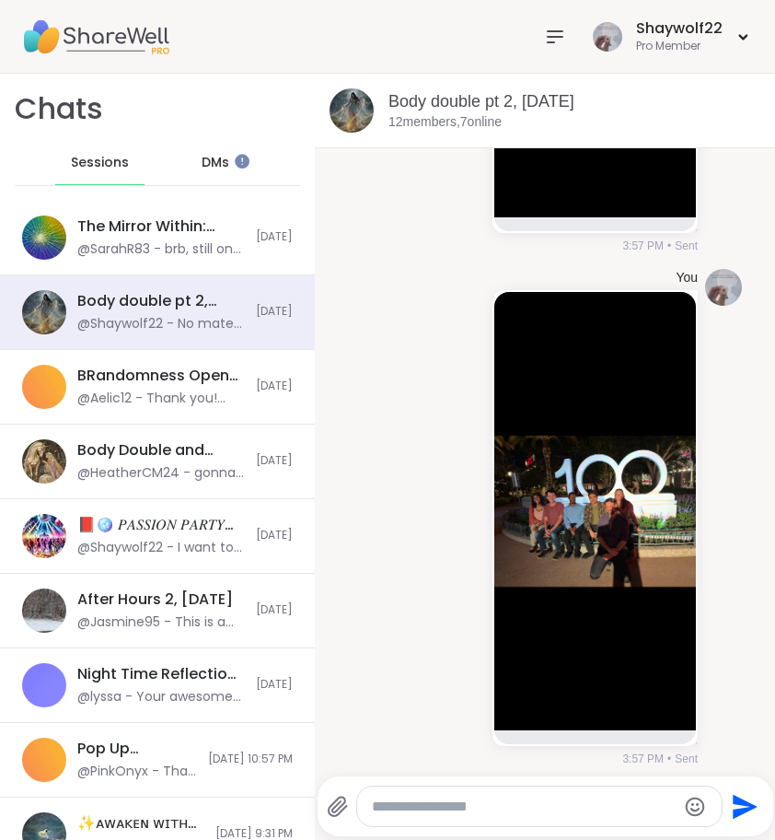
scroll to position [8660, 0]
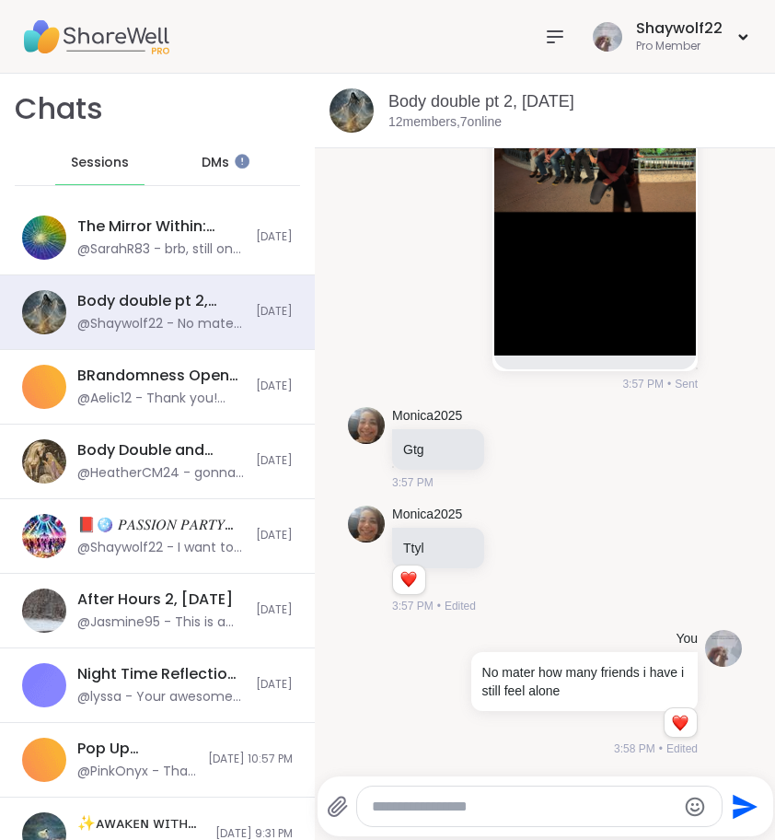
click at [555, 26] on icon at bounding box center [555, 37] width 22 height 22
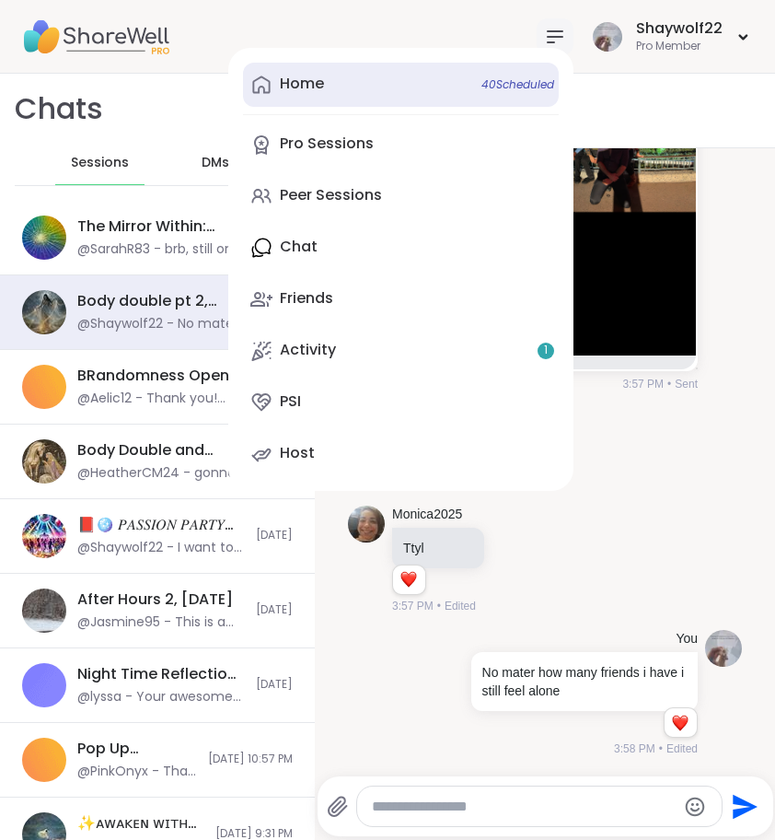
scroll to position [0, 0]
click at [370, 77] on link "Home 40 Scheduled" at bounding box center [401, 85] width 316 height 44
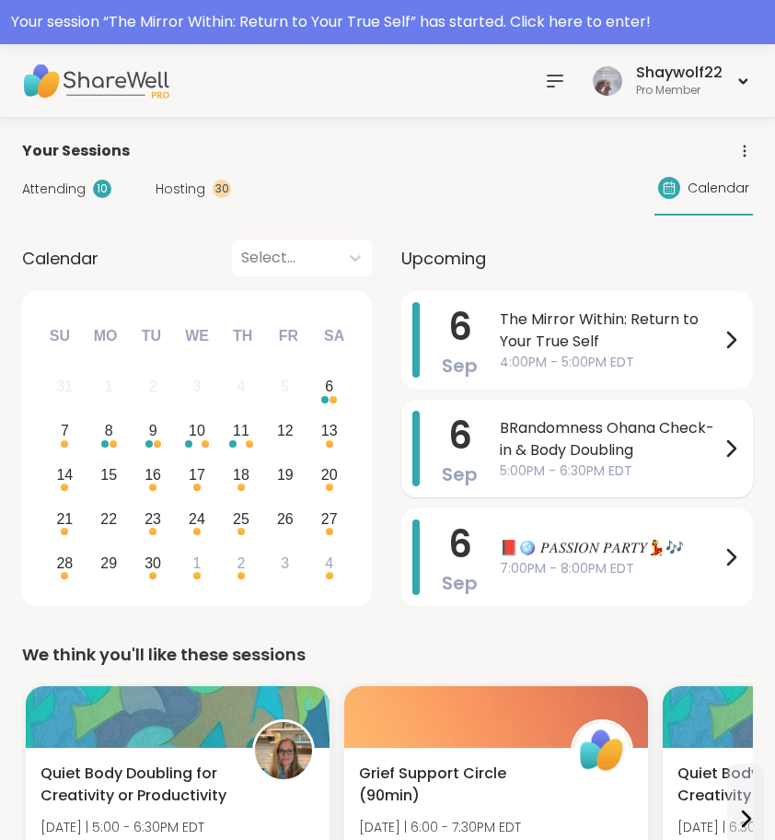
click at [627, 476] on span "5:00PM - 6:30PM EDT" at bounding box center [610, 470] width 220 height 19
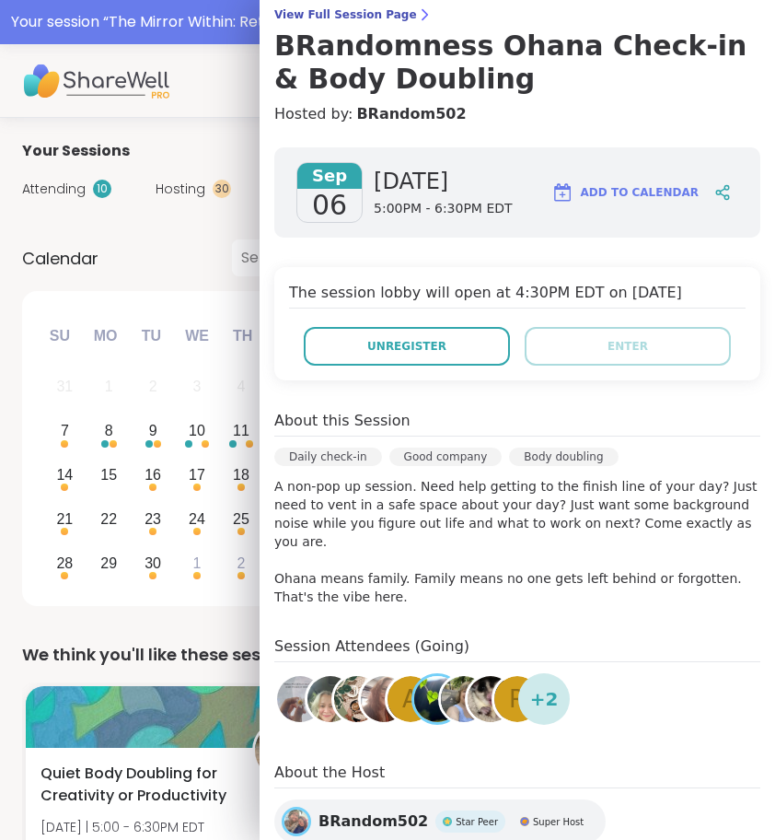
scroll to position [156, 0]
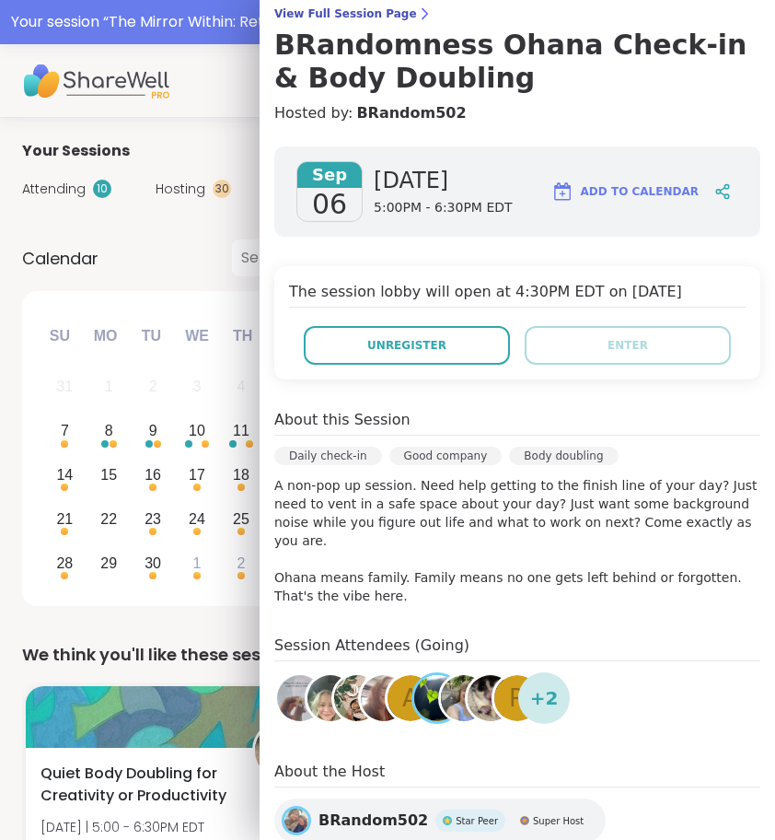
click at [207, 281] on div "Calendar Select... Previous Month Next Month September 2025 Su Mo Tu We Th Fr S…" at bounding box center [197, 425] width 350 height 373
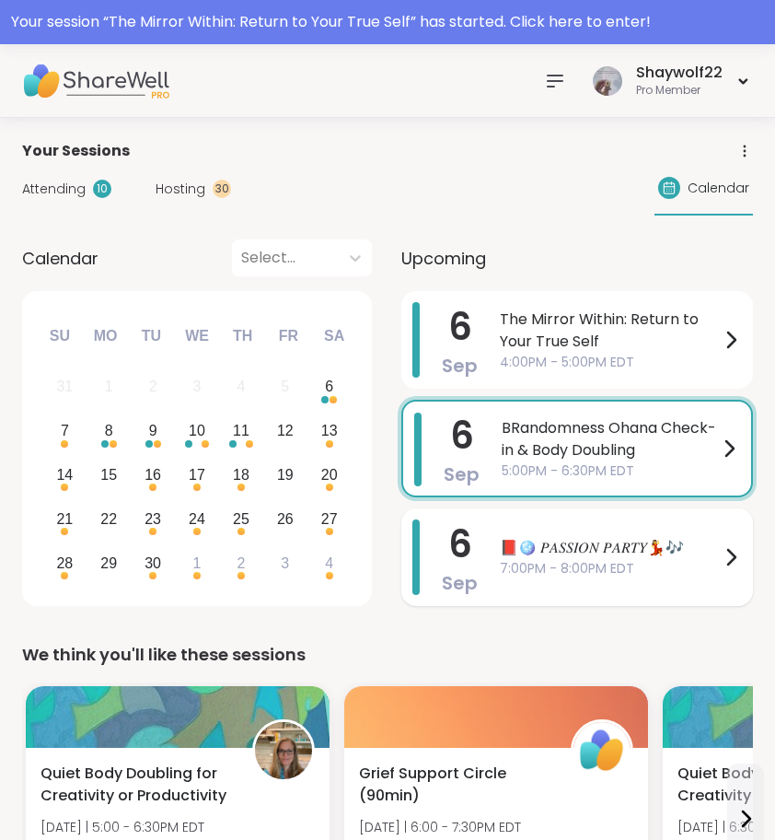
click at [566, 564] on span "7:00PM - 8:00PM EDT" at bounding box center [610, 568] width 220 height 19
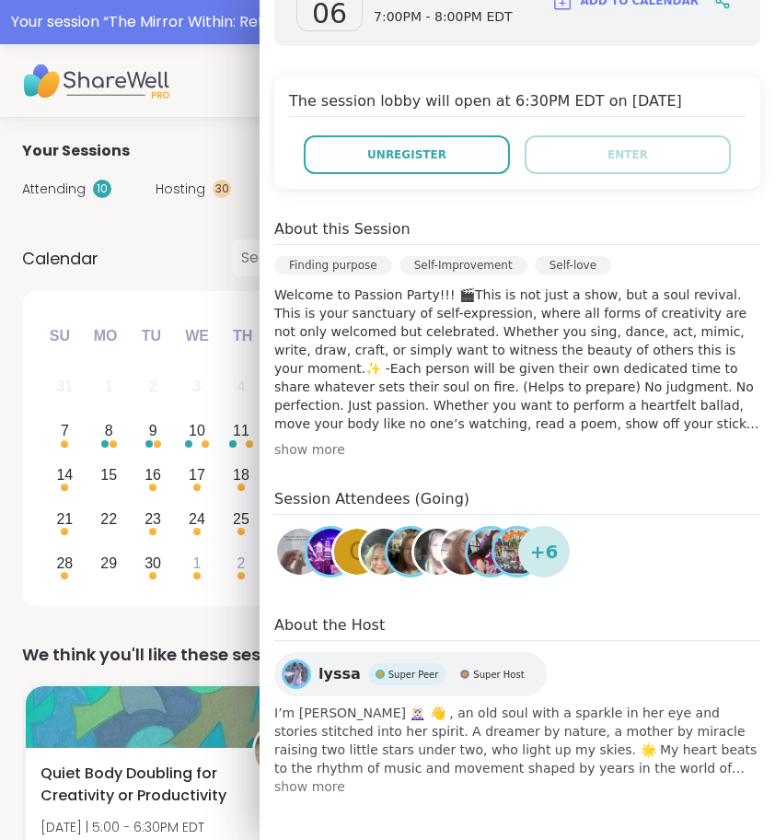
scroll to position [313, 0]
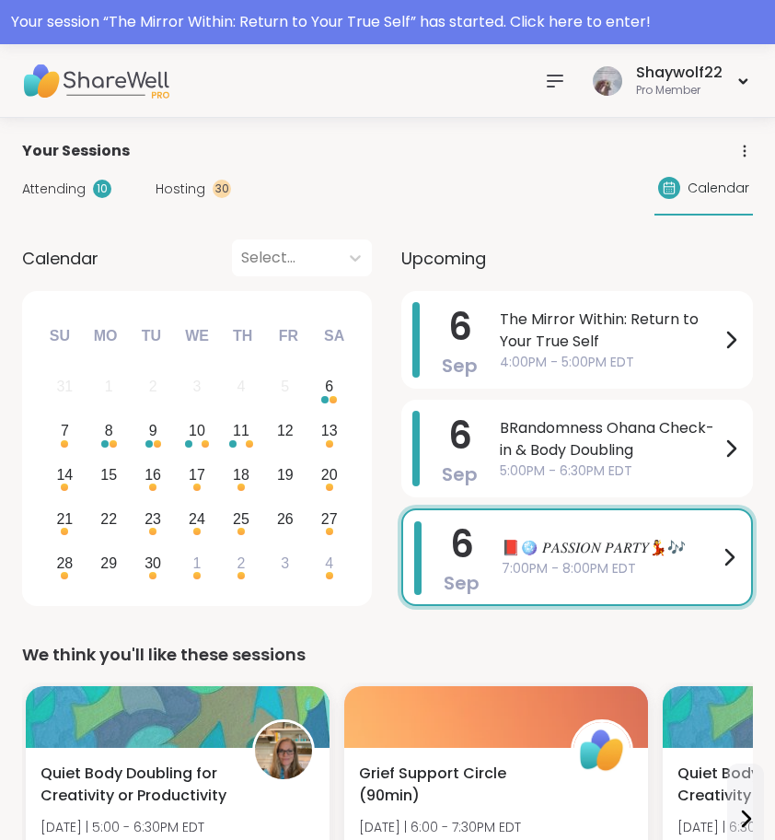
click at [222, 308] on div "September 2025 Su Mo Tu We Th Fr Sa" at bounding box center [197, 332] width 320 height 53
click at [210, 175] on div "Attending 10 Hosting 30 Calendar" at bounding box center [387, 188] width 731 height 53
click at [213, 183] on div "30" at bounding box center [222, 189] width 18 height 18
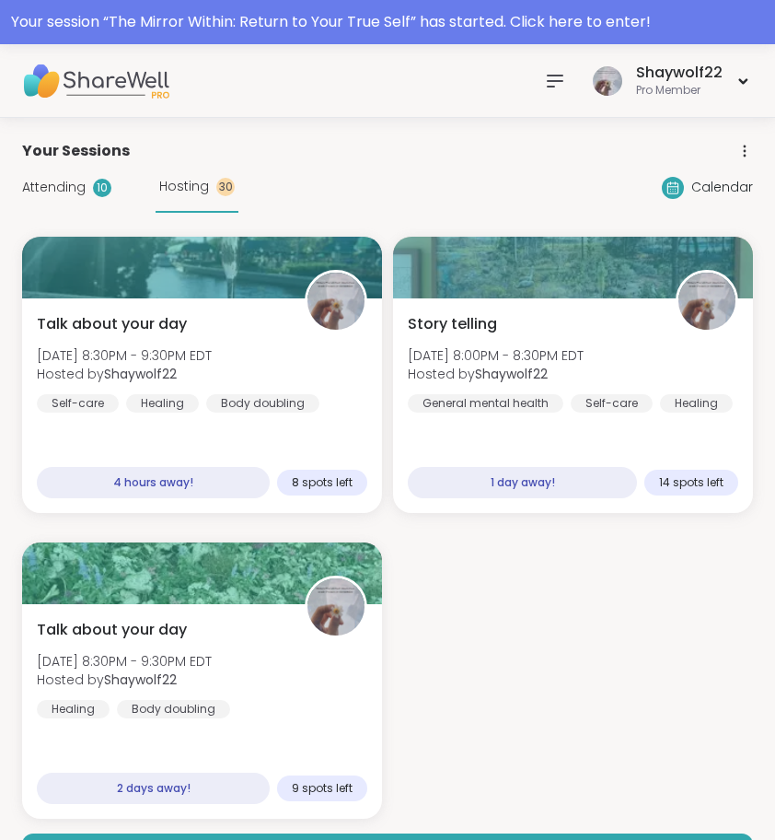
scroll to position [0, 0]
click at [66, 186] on span "Attending" at bounding box center [54, 187] width 64 height 19
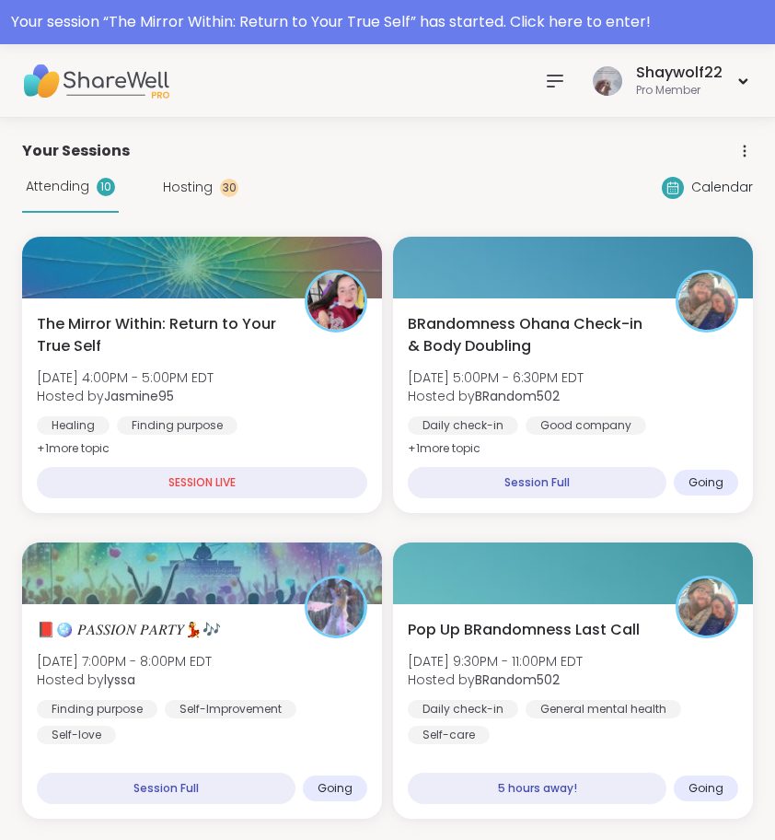
click at [198, 183] on span "Hosting" at bounding box center [188, 187] width 50 height 19
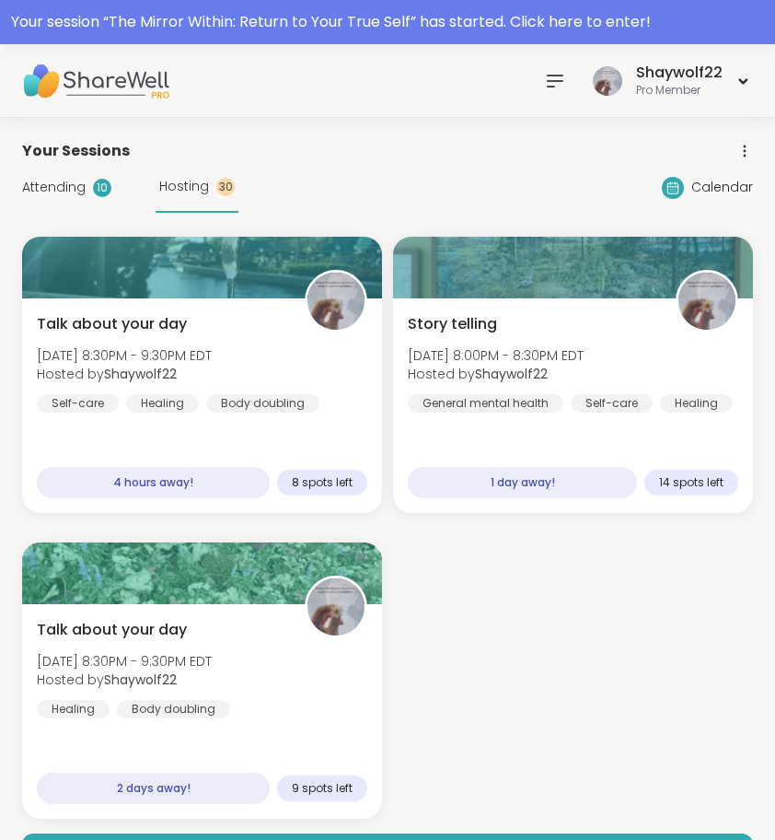
click at [88, 182] on div "Attending 10" at bounding box center [66, 187] width 89 height 19
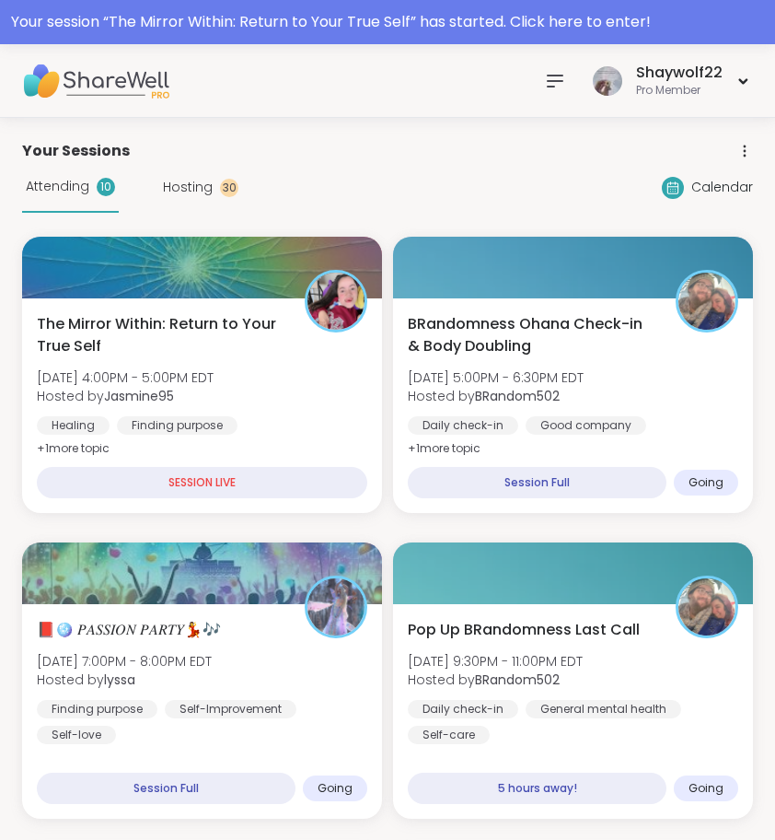
click at [561, 74] on icon at bounding box center [555, 81] width 22 height 22
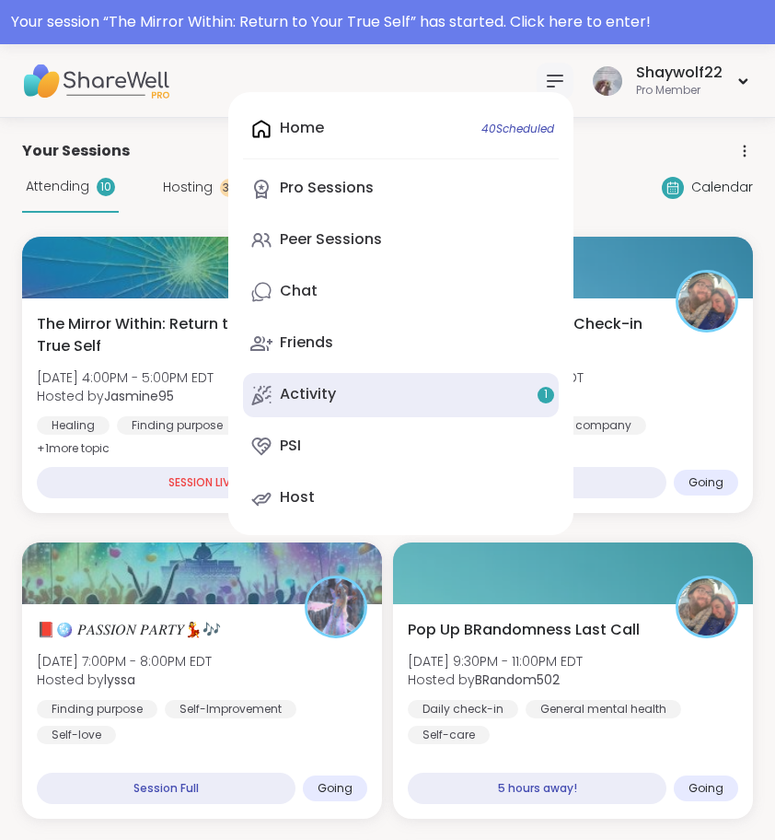
click at [397, 386] on link "Activity 1" at bounding box center [401, 395] width 316 height 44
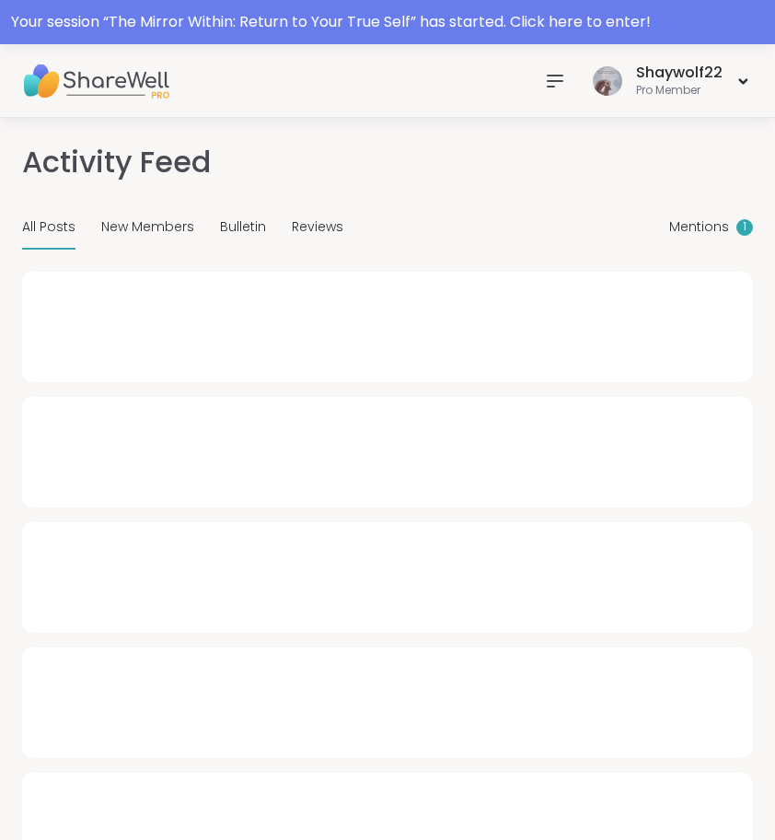
type textarea "*"
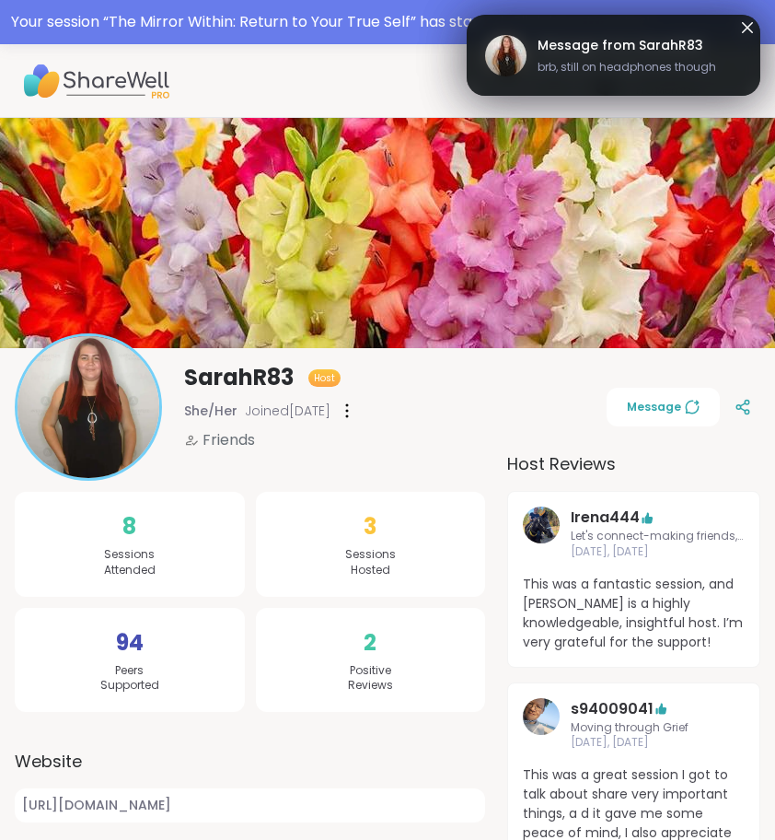
click at [570, 56] on div "Shaywolf22 Pro Member" at bounding box center [387, 81] width 775 height 74
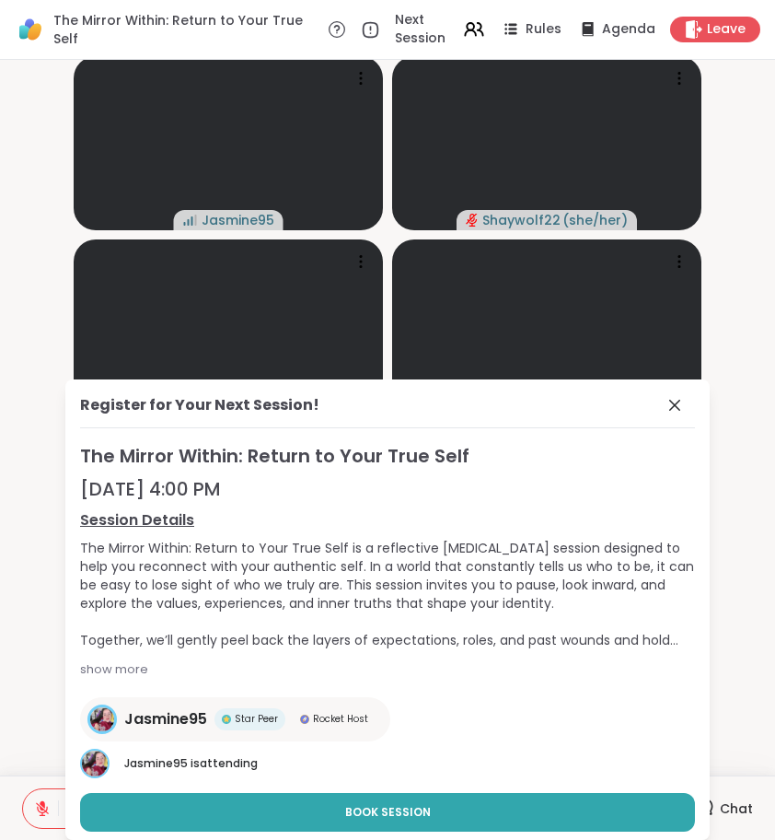
click at [664, 402] on icon at bounding box center [675, 405] width 22 height 22
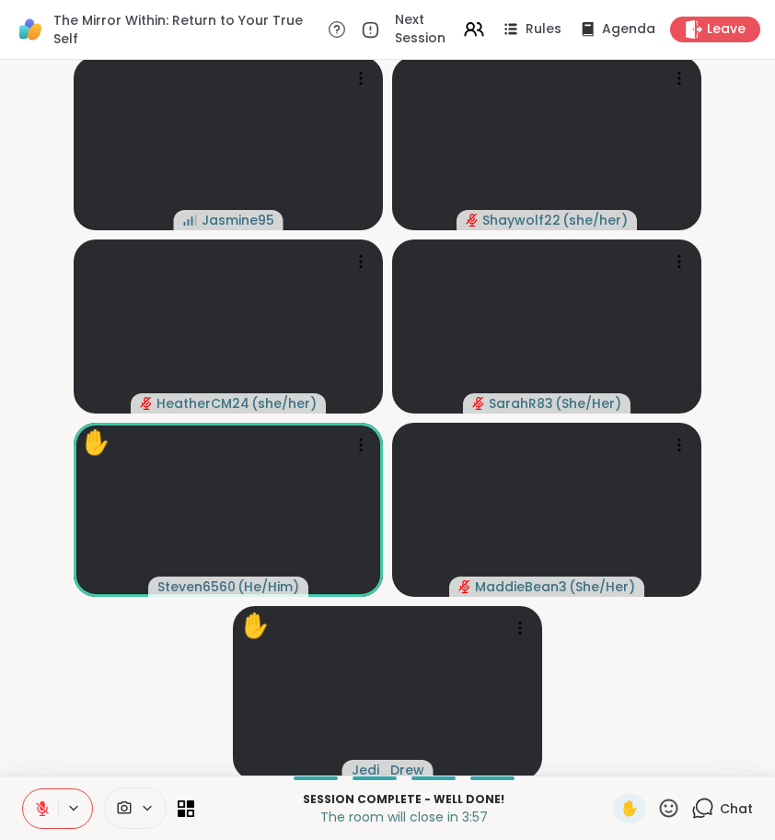
click at [657, 402] on video at bounding box center [546, 326] width 309 height 174
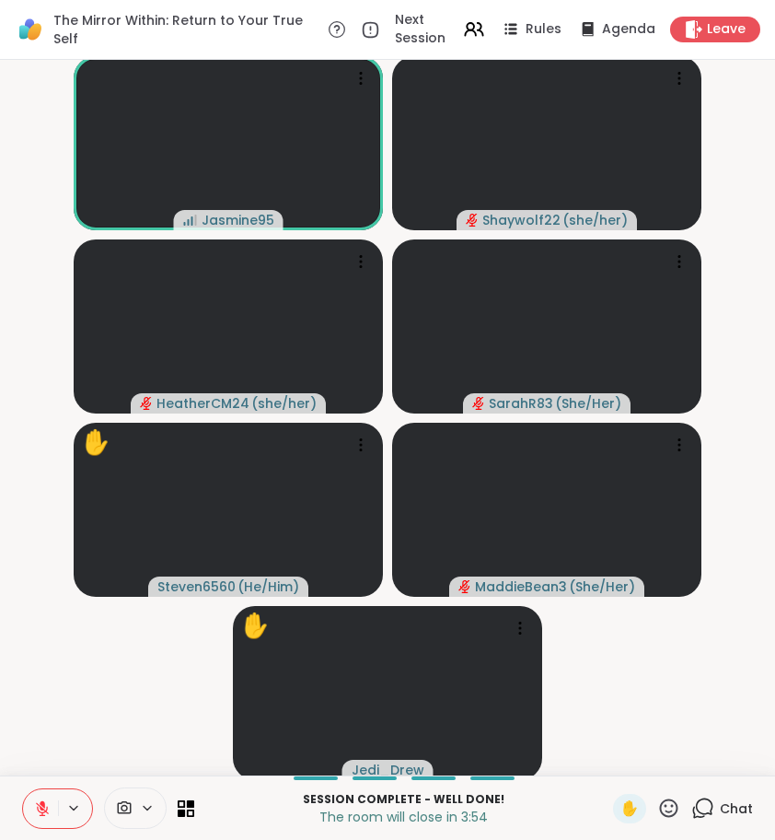
click at [665, 799] on icon at bounding box center [668, 807] width 23 height 23
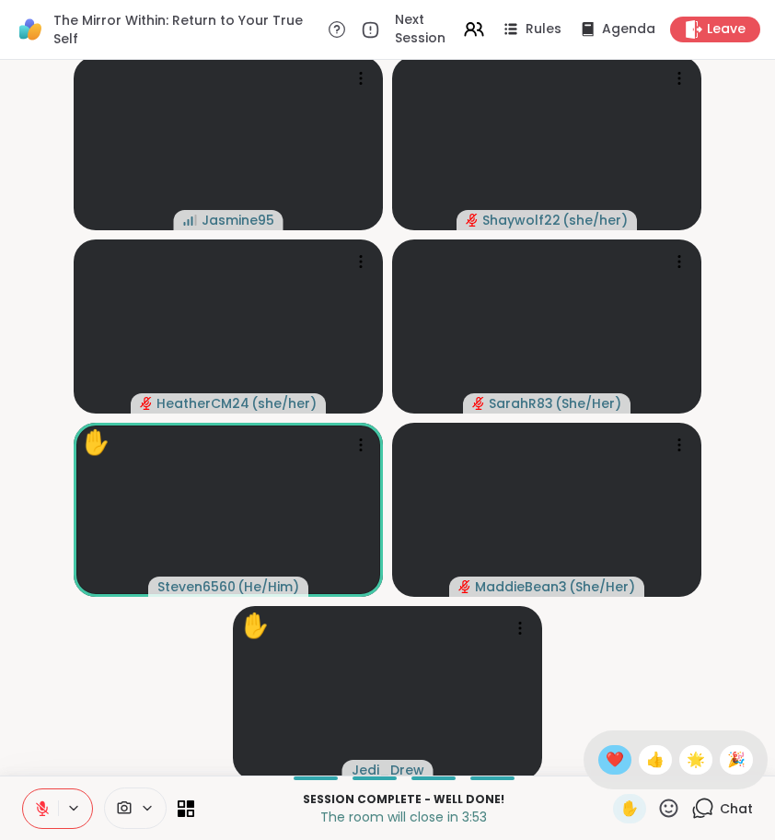
click at [610, 764] on span "❤️" at bounding box center [615, 760] width 18 height 22
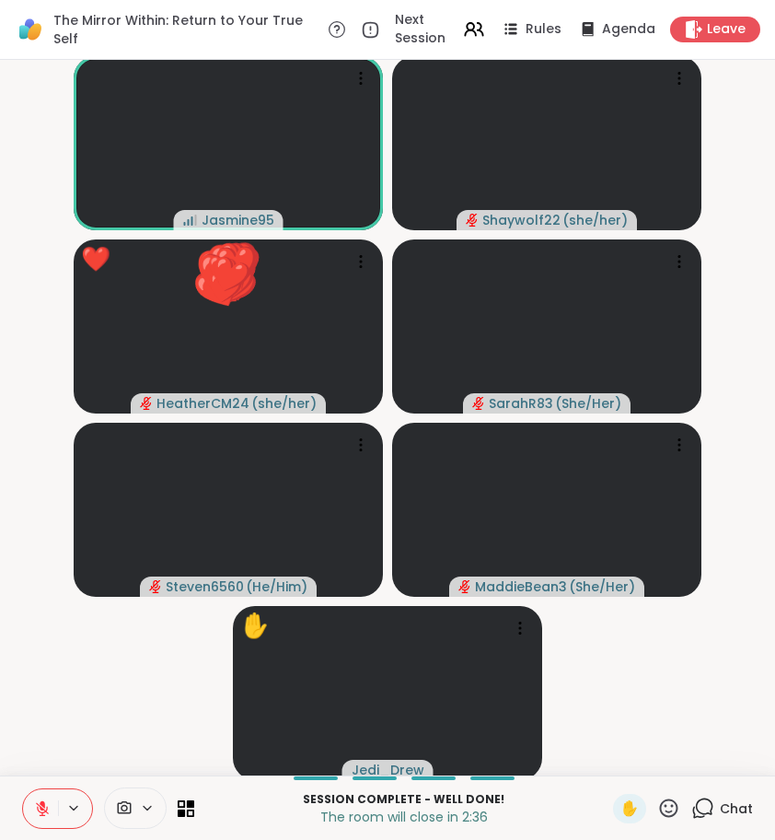
click at [666, 810] on icon at bounding box center [668, 807] width 23 height 23
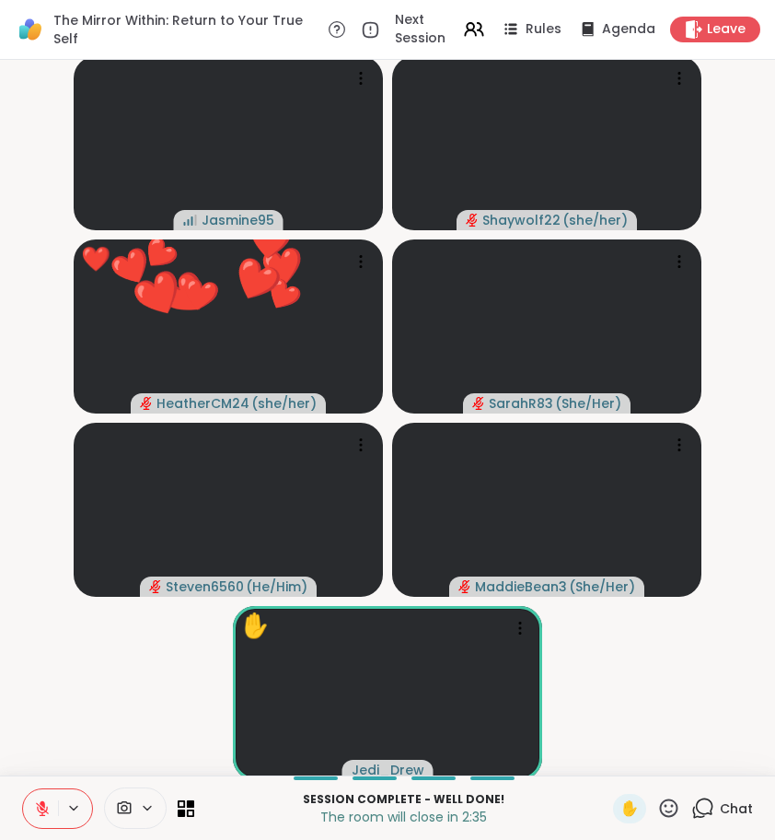
click at [666, 810] on icon at bounding box center [668, 807] width 23 height 23
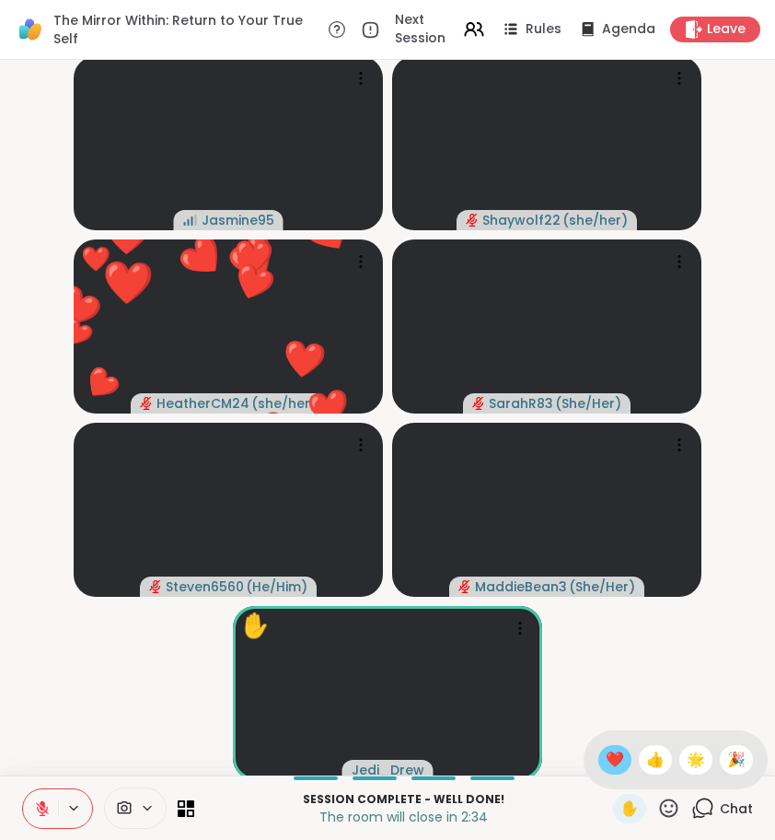
click at [609, 760] on span "❤️" at bounding box center [615, 760] width 18 height 22
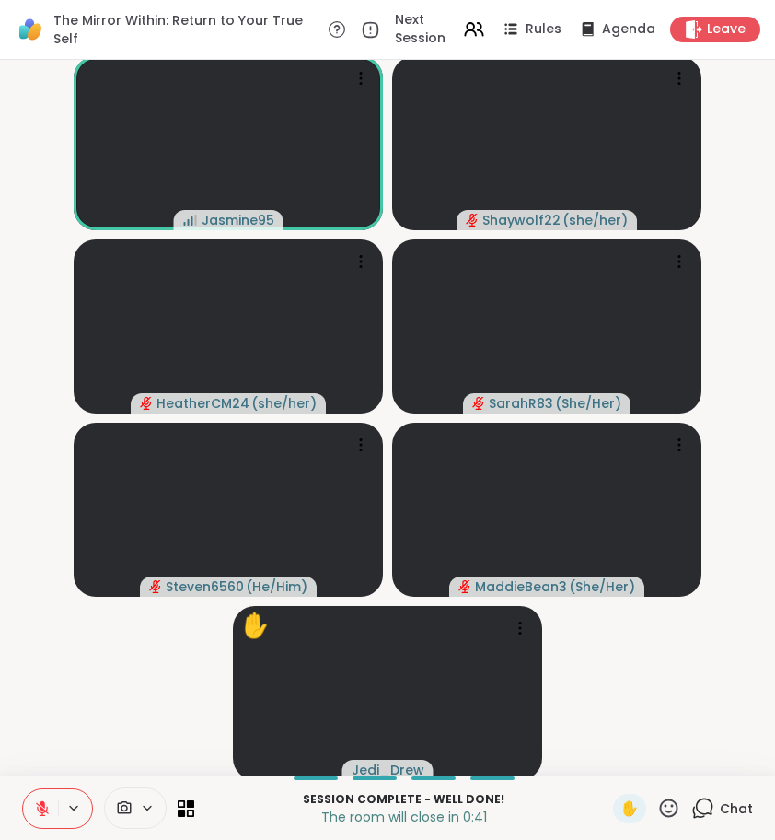
click at [670, 808] on icon at bounding box center [668, 807] width 23 height 23
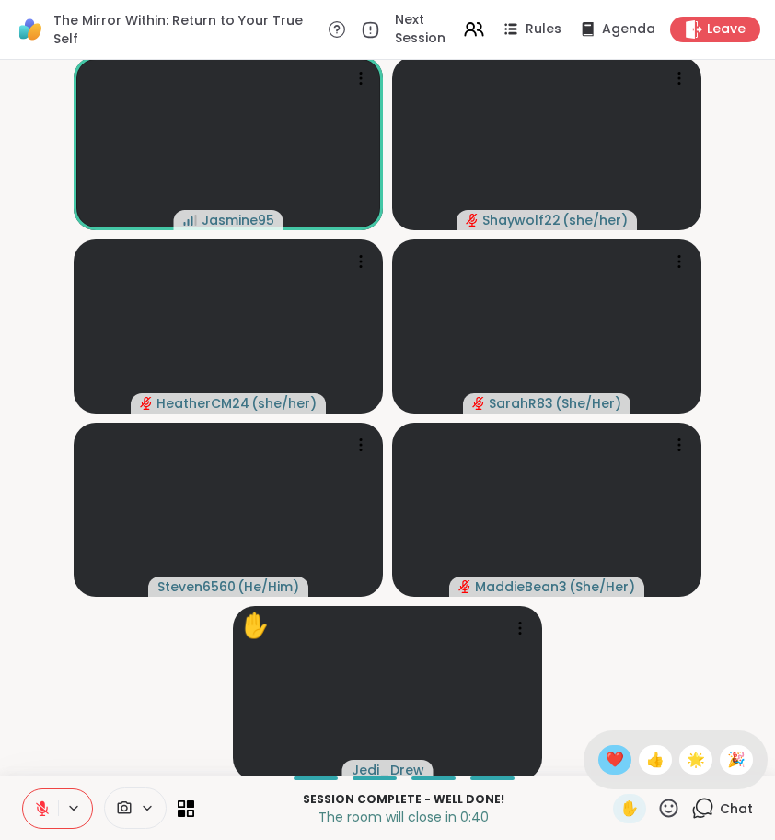
click at [611, 761] on span "❤️" at bounding box center [615, 760] width 18 height 22
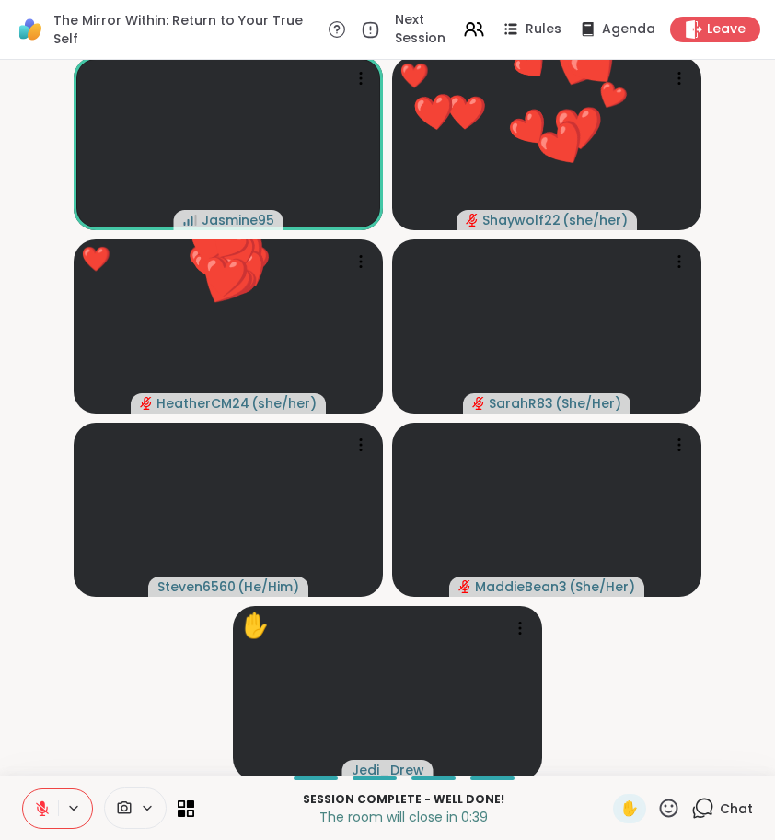
click at [674, 806] on icon at bounding box center [669, 807] width 18 height 18
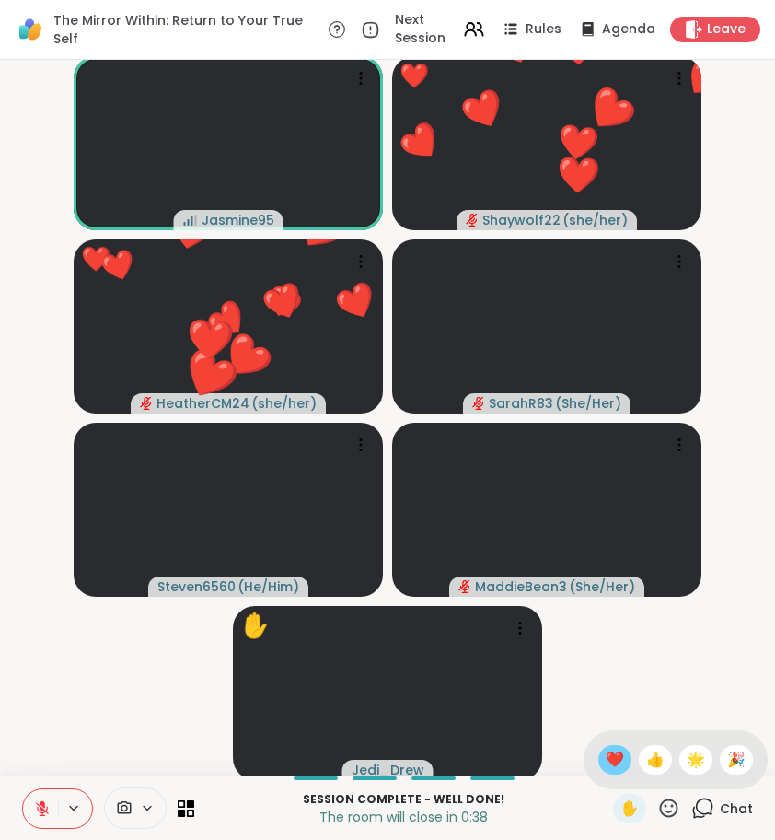
click at [615, 770] on span "❤️" at bounding box center [615, 760] width 18 height 22
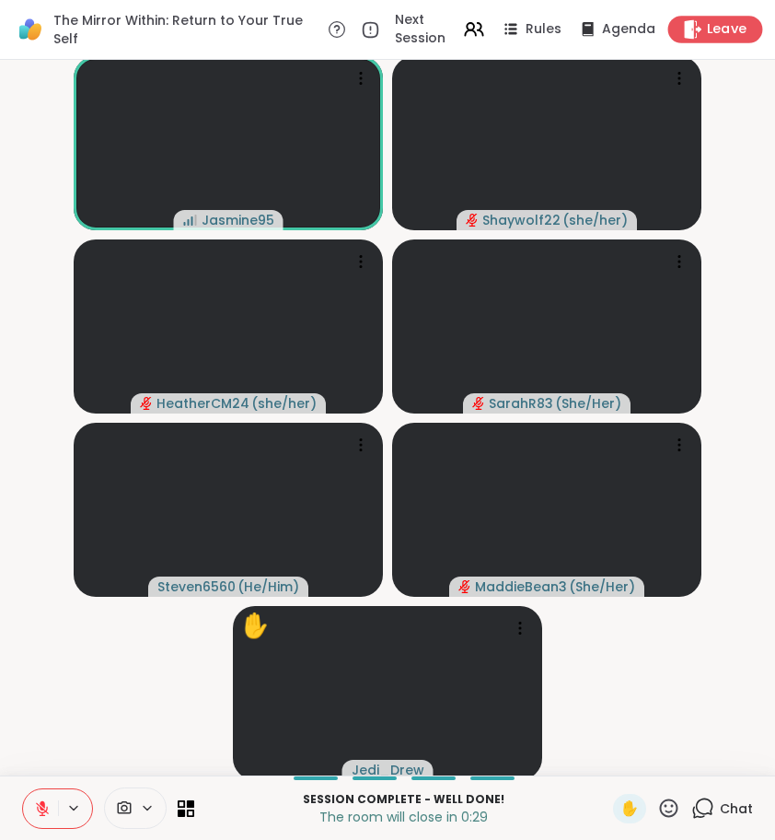
click at [730, 22] on span "Leave" at bounding box center [727, 29] width 41 height 19
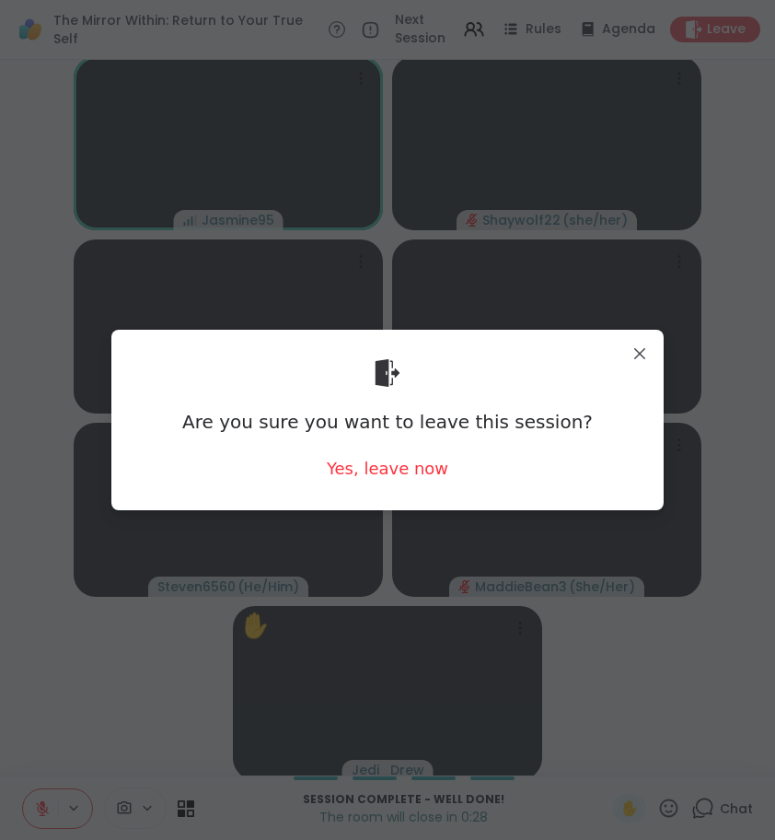
click at [446, 478] on div "Are you sure you want to leave this session? Yes, leave now" at bounding box center [387, 419] width 523 height 150
click at [427, 461] on div "Yes, leave now" at bounding box center [388, 468] width 122 height 23
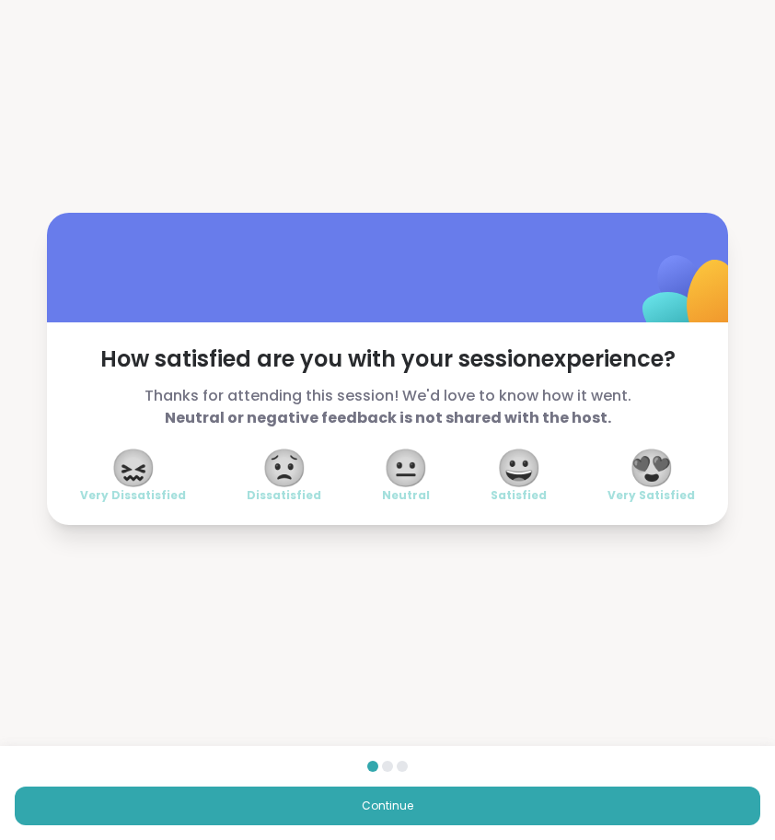
click at [696, 470] on div "How satisfied are you with your session experience? Thanks for attending this s…" at bounding box center [387, 423] width 681 height 203
click at [679, 470] on div "😍 Very Satisfied" at bounding box center [651, 477] width 87 height 52
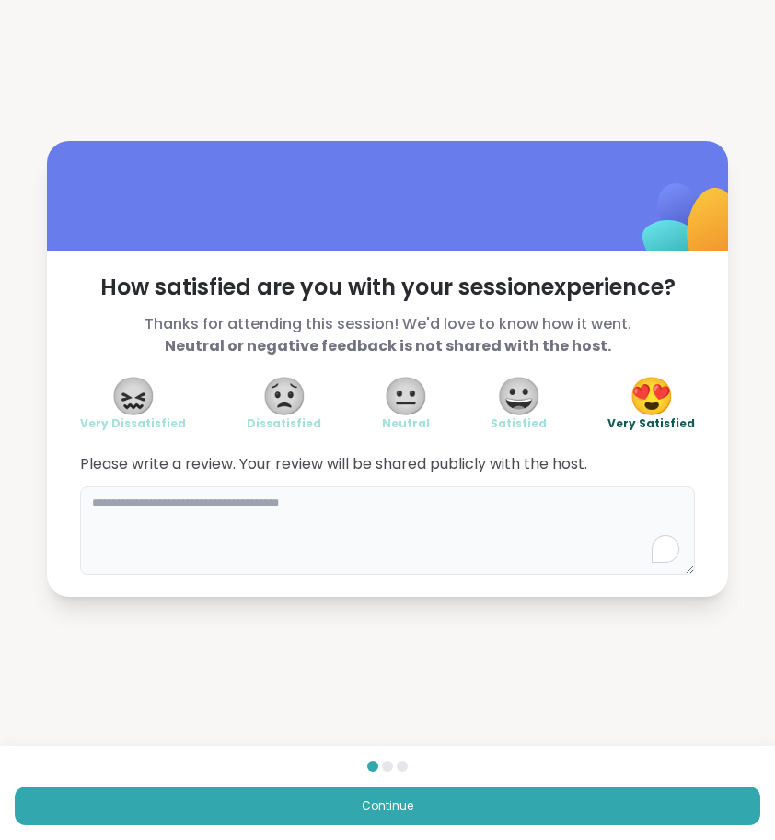
click at [641, 514] on textarea "To enrich screen reader interactions, please activate Accessibility in Grammarl…" at bounding box center [387, 530] width 615 height 88
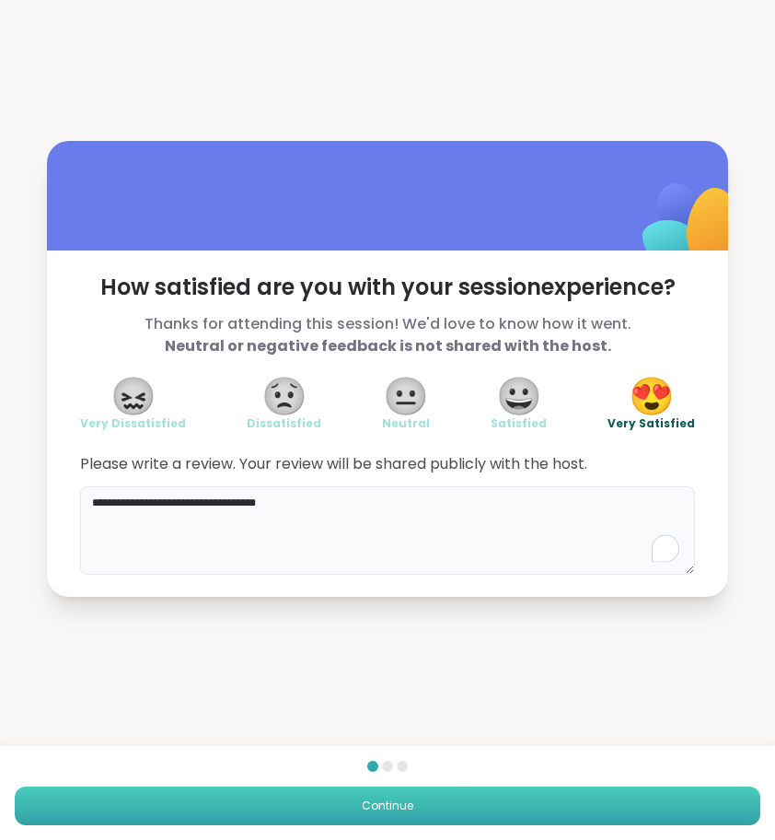
type textarea "**********"
click at [469, 807] on button "Continue" at bounding box center [388, 805] width 746 height 39
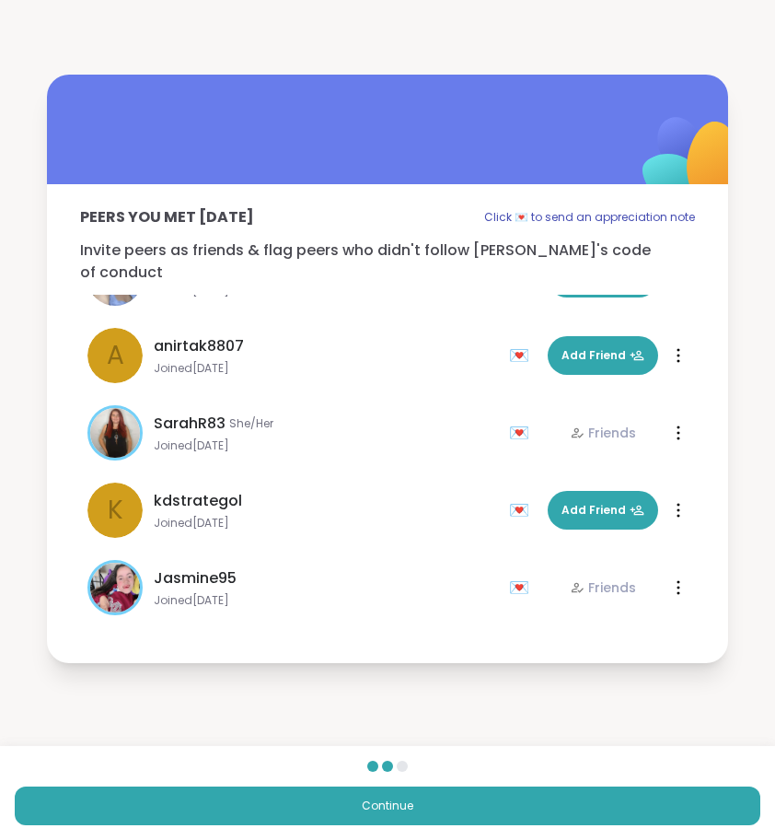
scroll to position [365, 0]
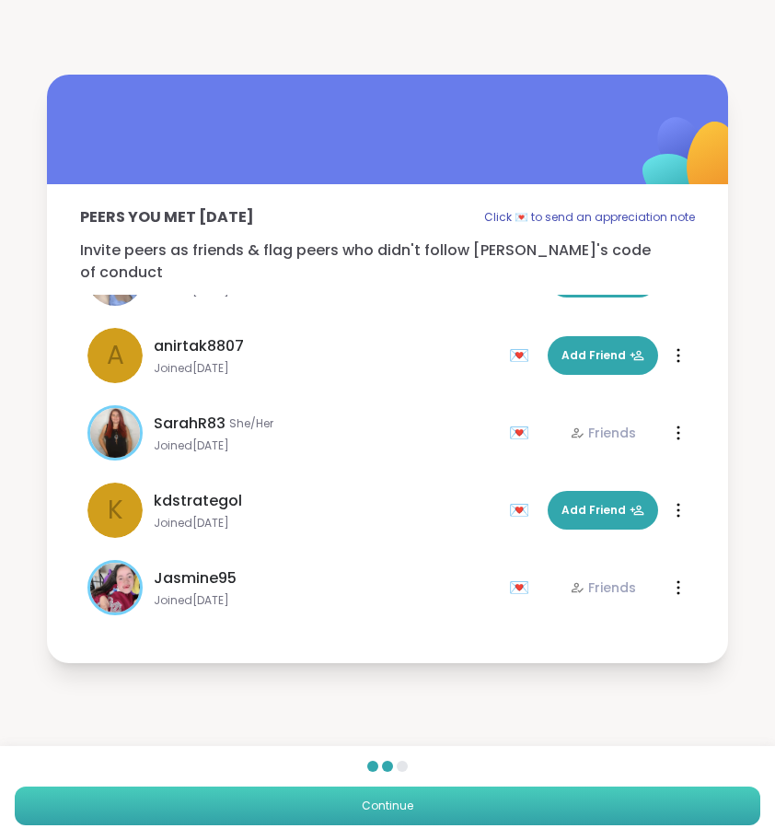
click at [243, 803] on button "Continue" at bounding box center [388, 805] width 746 height 39
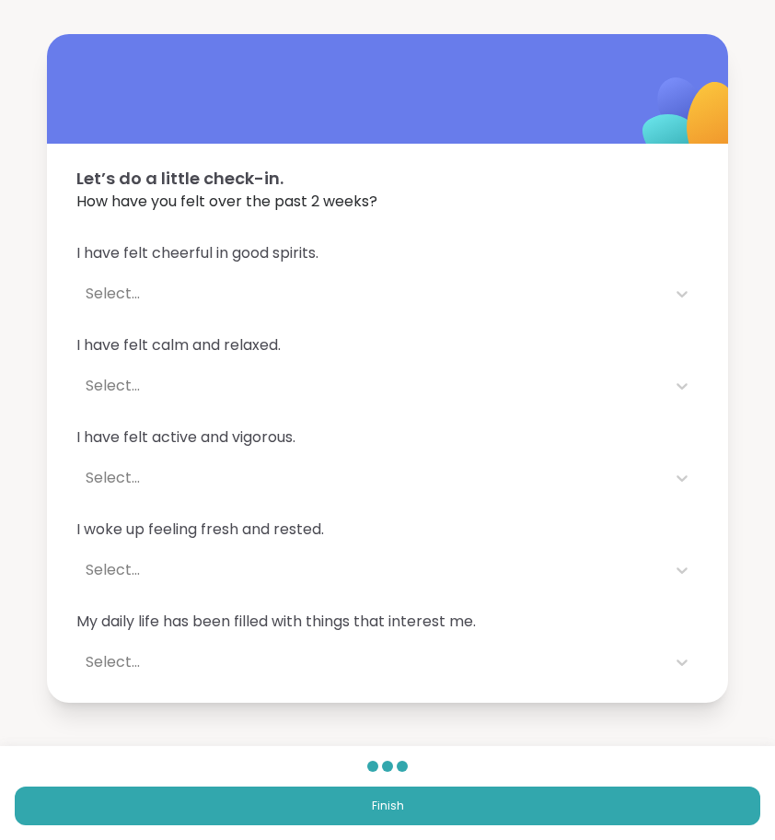
click at [238, 784] on div "Finish" at bounding box center [387, 793] width 775 height 94
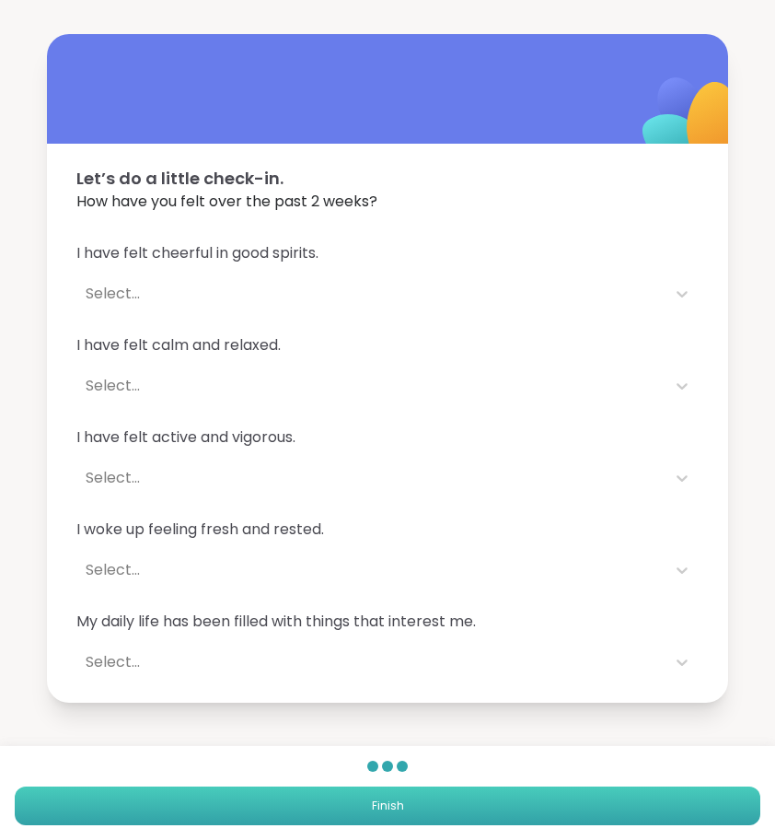
click at [250, 807] on button "Finish" at bounding box center [388, 805] width 746 height 39
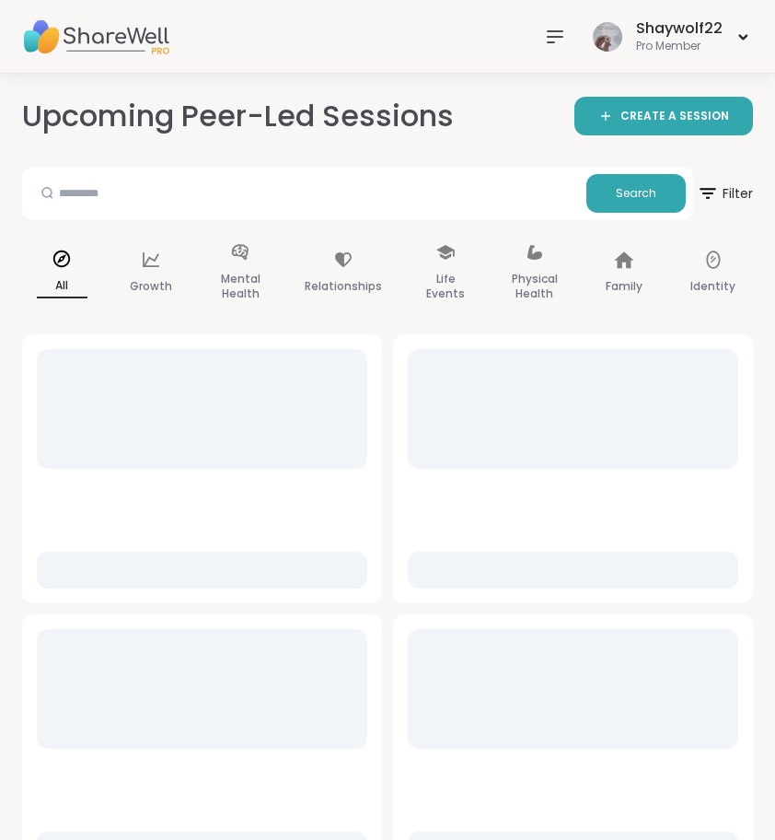
click at [553, 28] on icon at bounding box center [555, 37] width 22 height 22
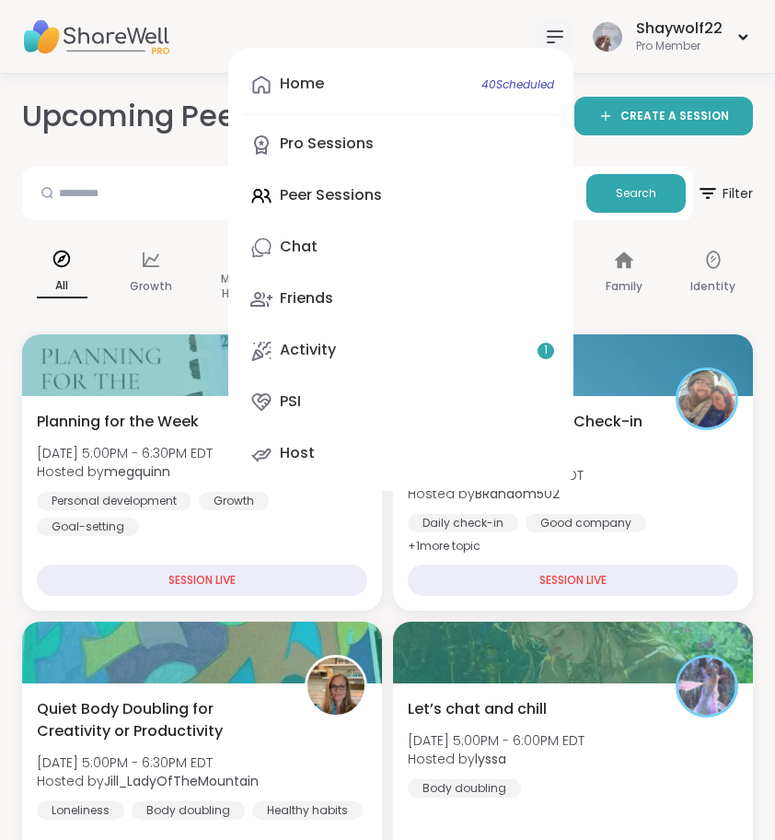
click at [210, 218] on div "Search" at bounding box center [357, 193] width 671 height 53
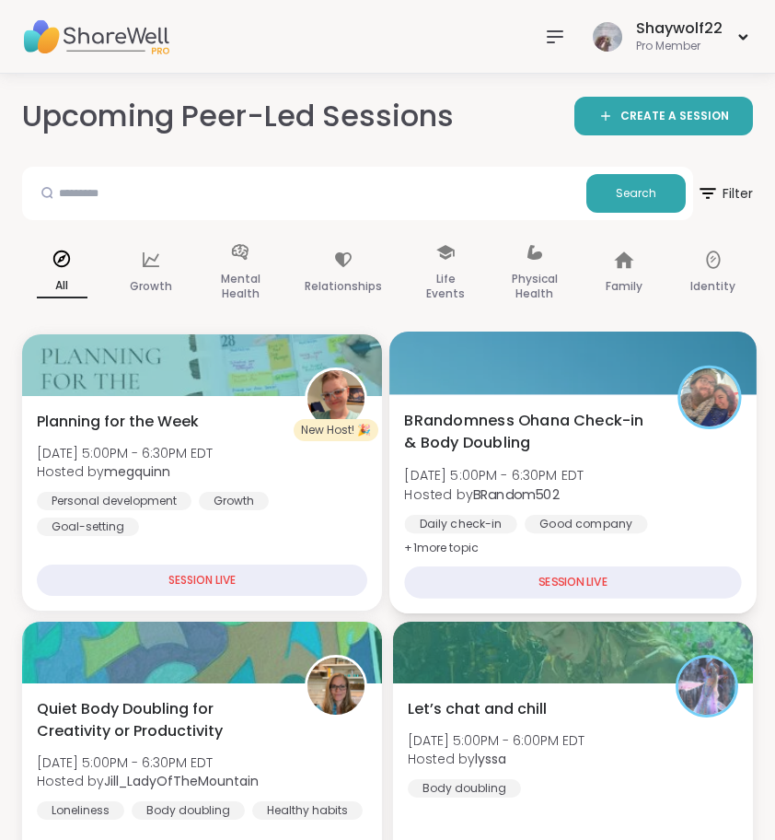
click at [584, 477] on span "[DATE] 5:00PM - 6:30PM EDT" at bounding box center [494, 475] width 180 height 18
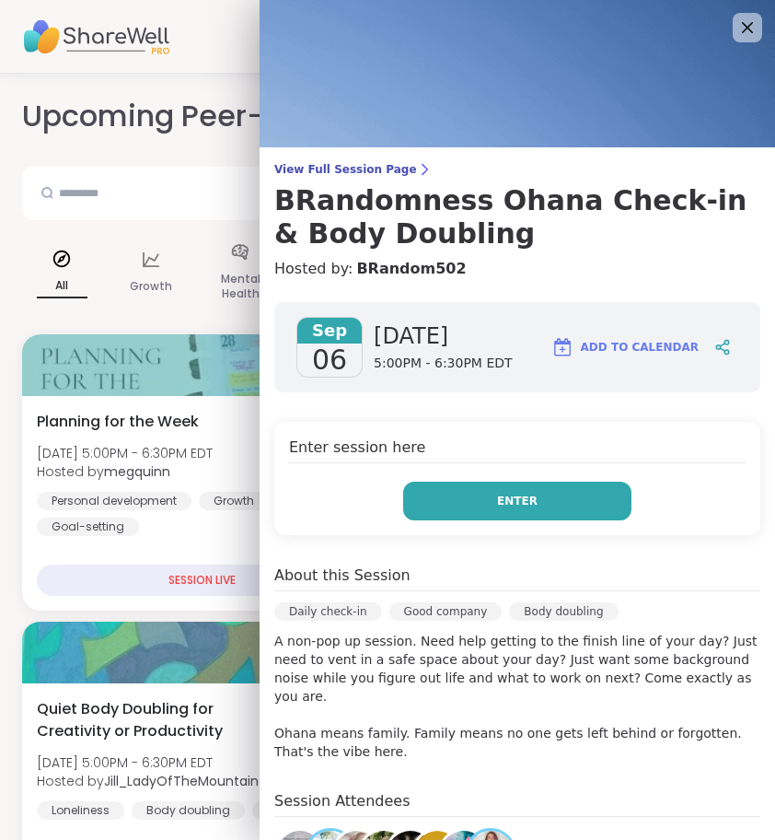
click at [549, 506] on button "Enter" at bounding box center [517, 501] width 228 height 39
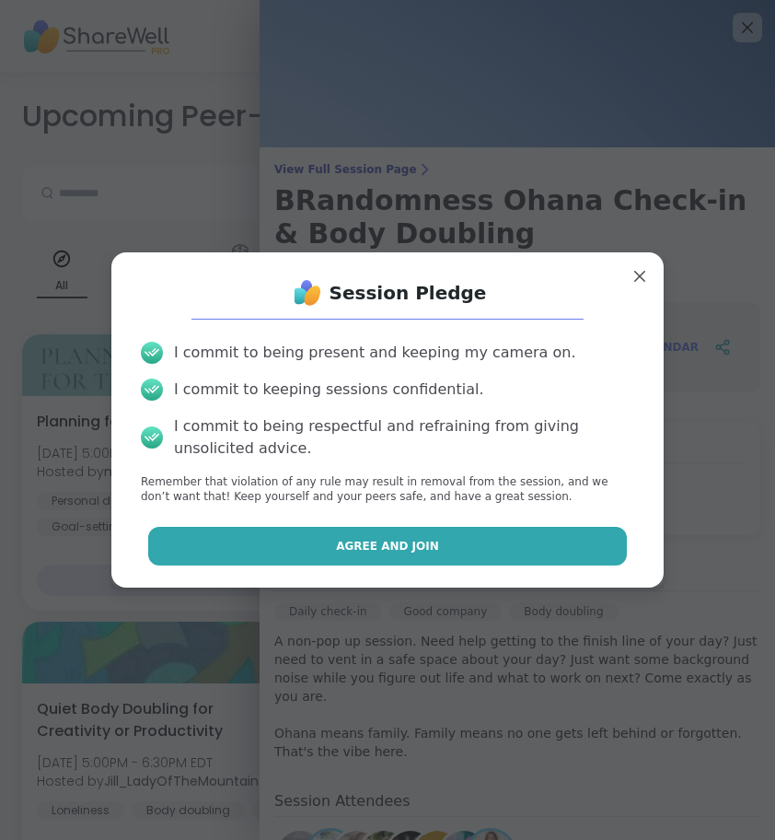
click at [537, 546] on button "Agree and Join" at bounding box center [388, 546] width 480 height 39
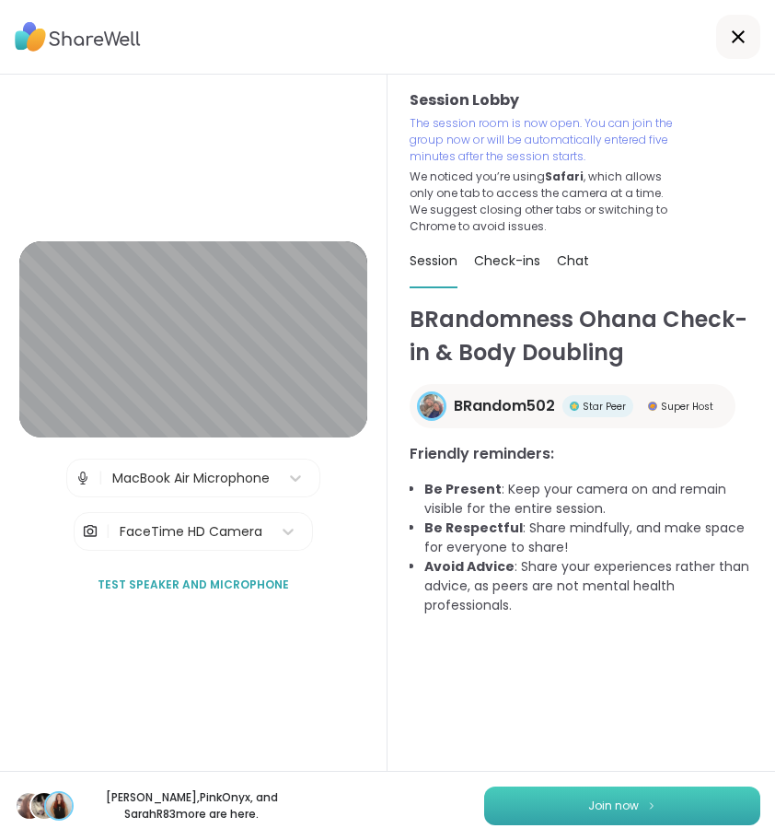
click at [551, 797] on button "Join now" at bounding box center [622, 805] width 276 height 39
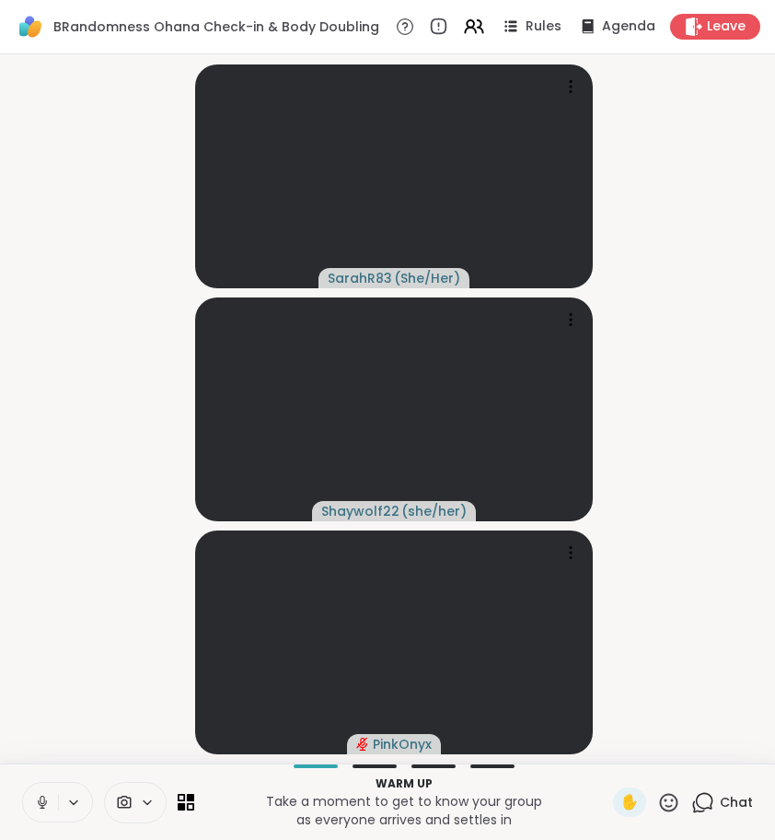
click at [30, 804] on button at bounding box center [40, 802] width 35 height 39
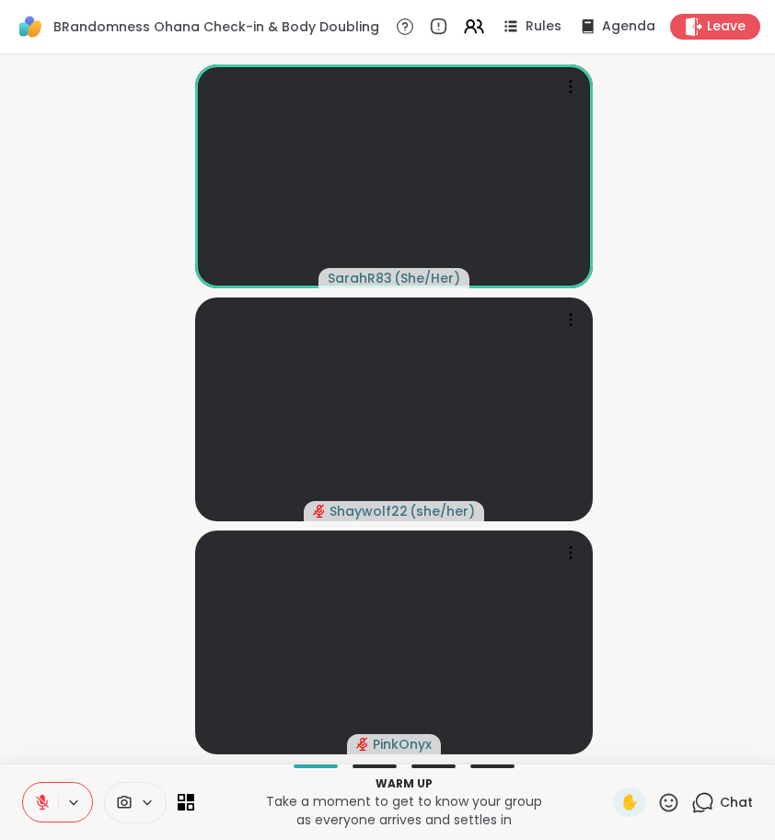
click at [50, 797] on button at bounding box center [40, 802] width 35 height 39
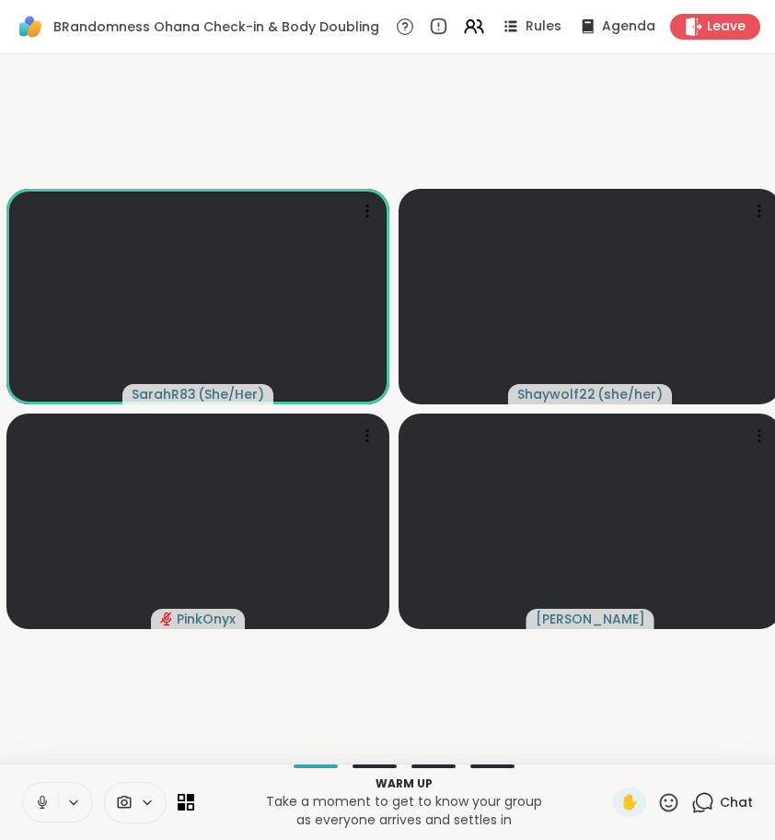
click at [670, 808] on icon at bounding box center [668, 802] width 23 height 23
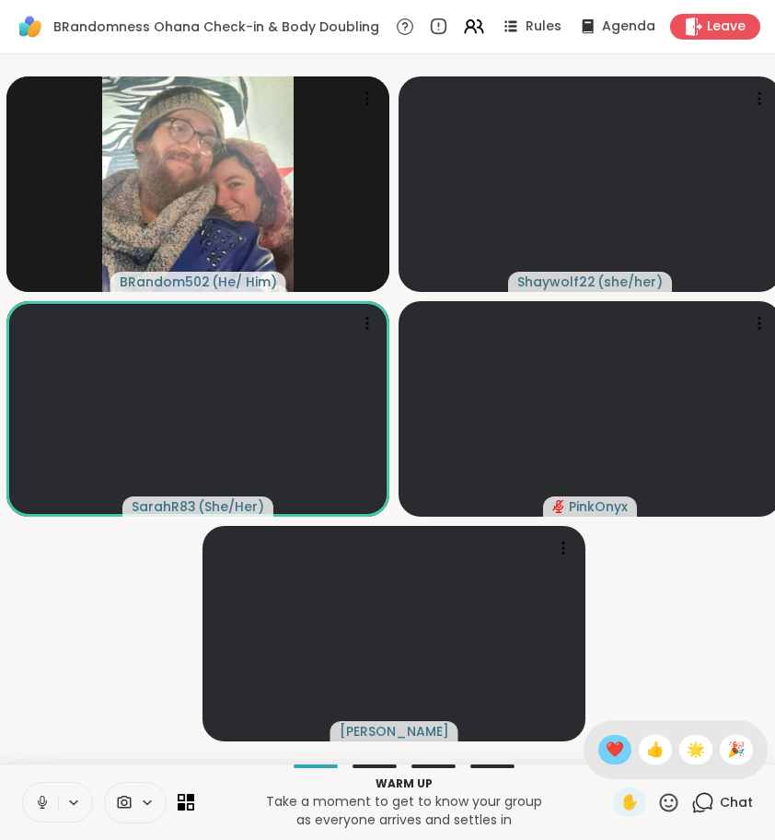
click at [608, 756] on span "❤️" at bounding box center [615, 749] width 18 height 22
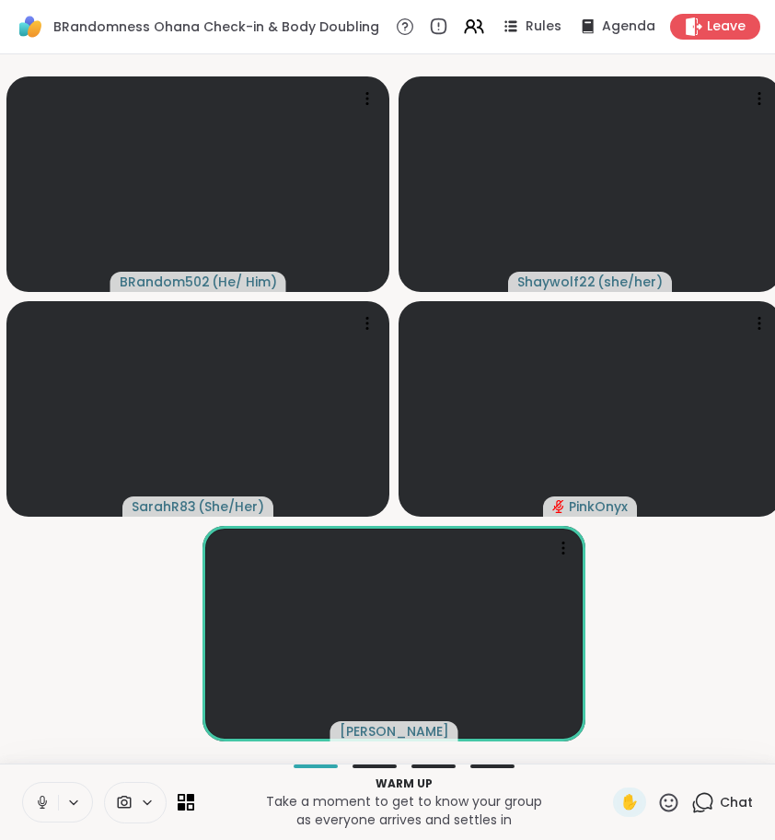
click at [695, 791] on icon at bounding box center [702, 802] width 23 height 23
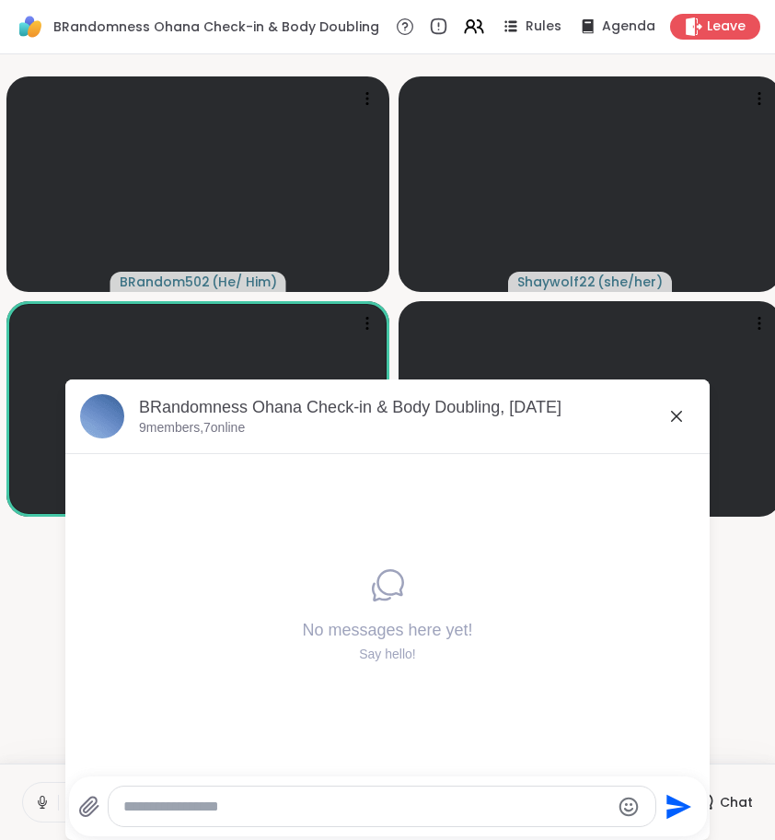
click at [43, 657] on video-player-container "BRandom502 ( He/ Him ) Shaywolf22 ( she/her ) SarahR83 ( She/Her ) PinkOnyx dodi" at bounding box center [387, 409] width 753 height 694
click at [672, 412] on icon at bounding box center [676, 416] width 11 height 11
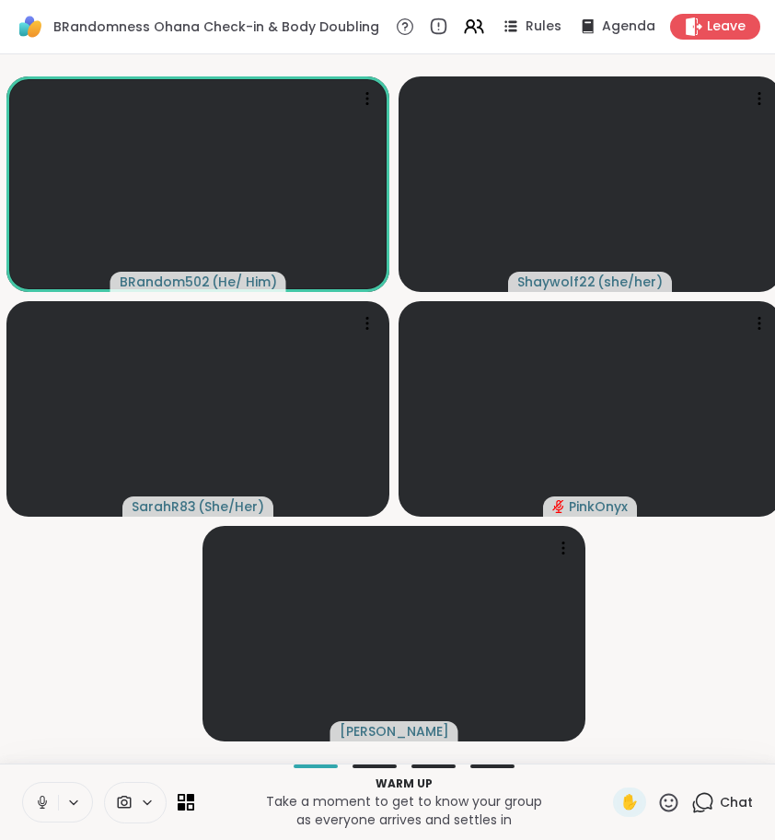
click at [146, 659] on video-player-container "BRandom502 ( He/ Him ) Shaywolf22 ( she/her ) SarahR83 ( She/Her ) PinkOnyx dodi" at bounding box center [387, 409] width 753 height 694
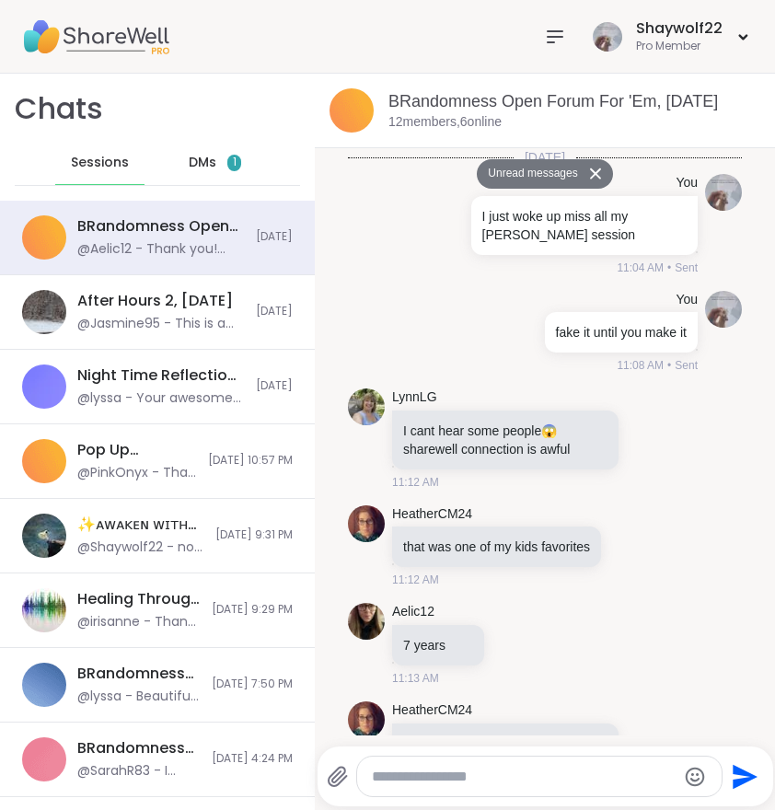
scroll to position [6938, 0]
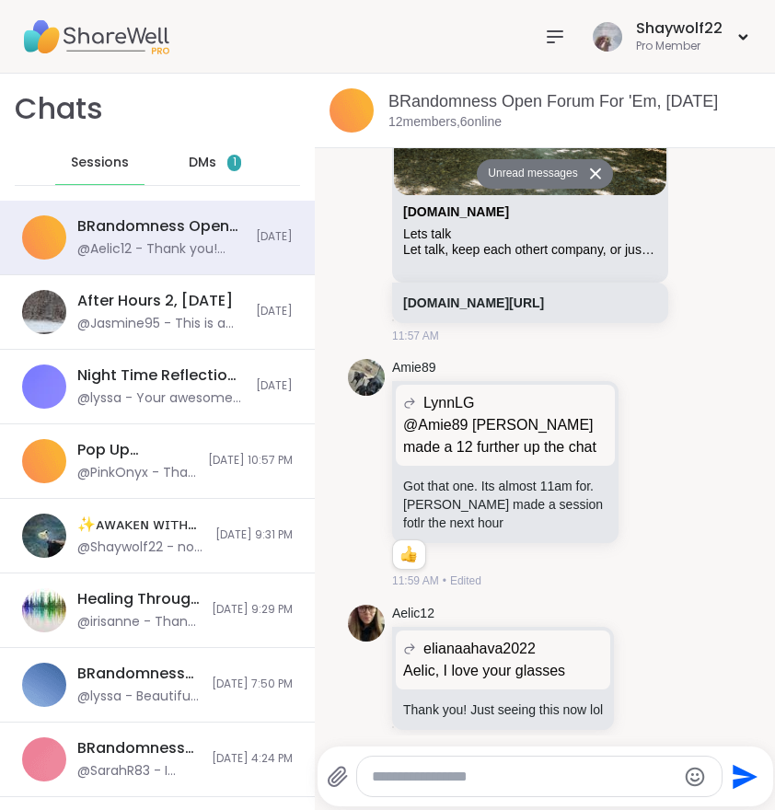
click at [238, 175] on div "DMs 1" at bounding box center [215, 163] width 90 height 44
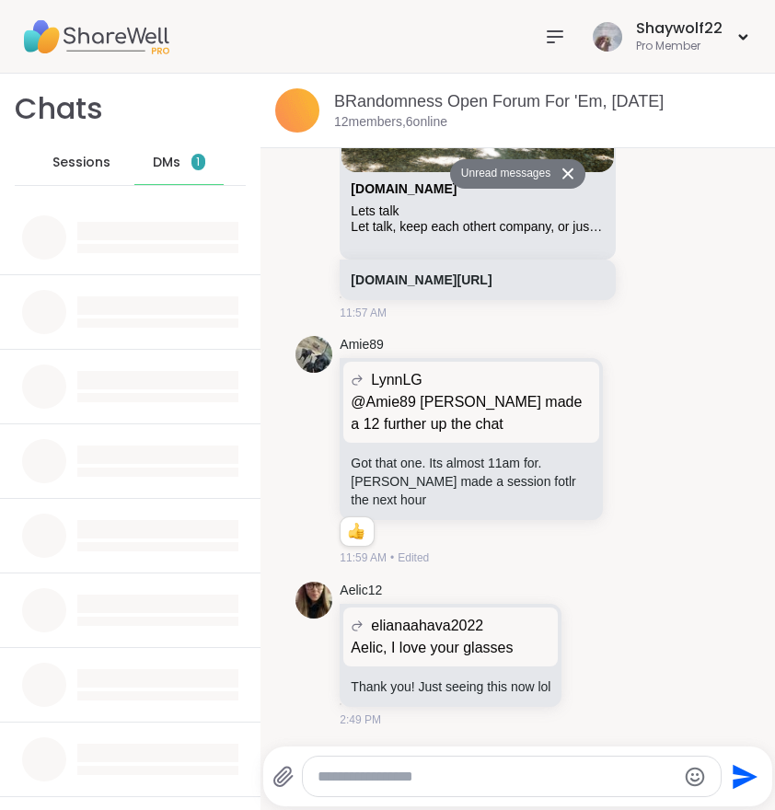
click at [162, 158] on span "DMs" at bounding box center [167, 163] width 28 height 18
click at [85, 155] on span "Sessions" at bounding box center [81, 163] width 58 height 18
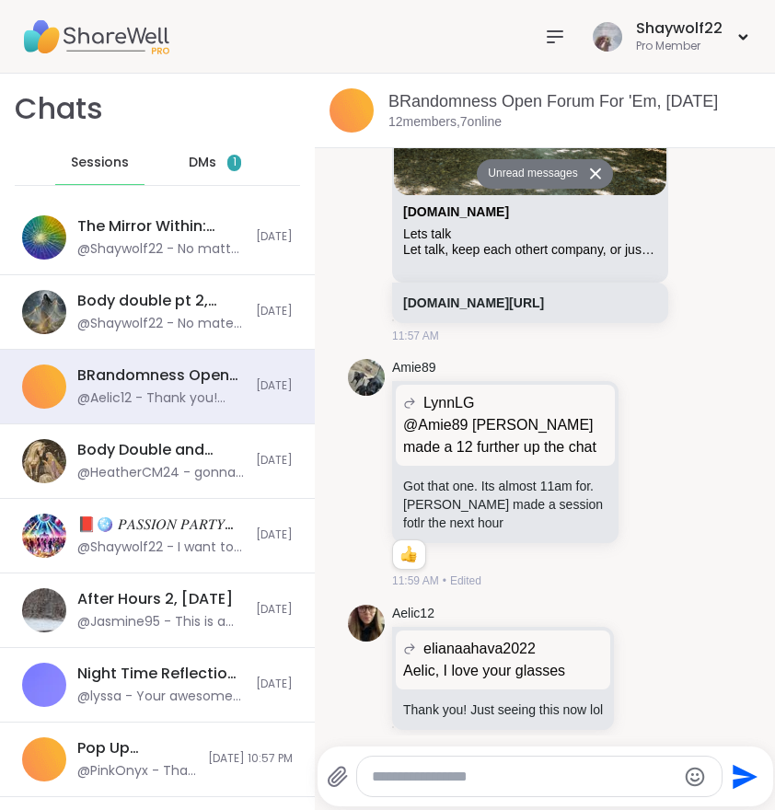
click at [546, 41] on icon at bounding box center [555, 37] width 22 height 22
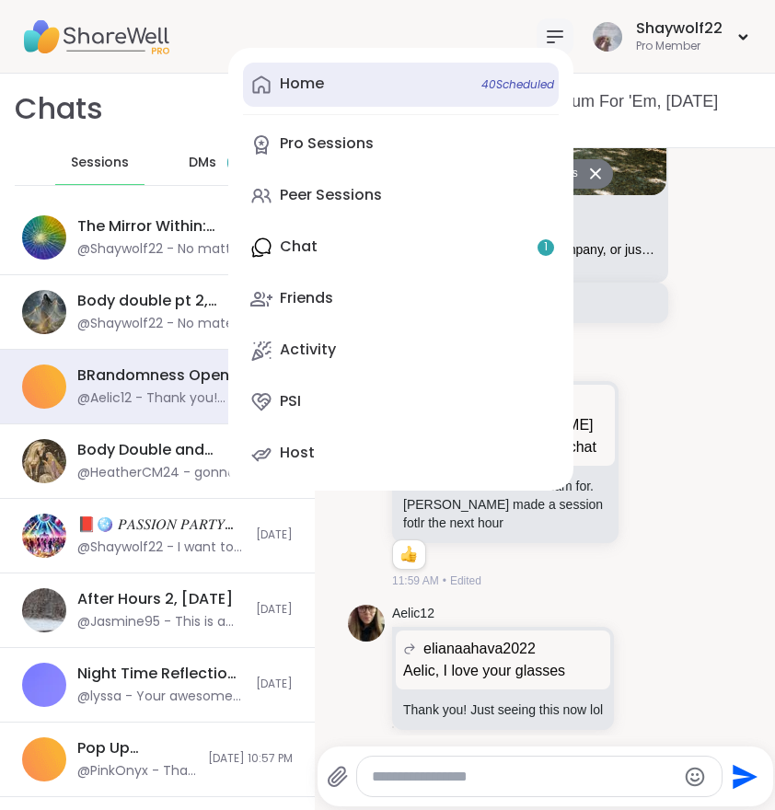
click at [459, 88] on link "Home 40 Scheduled" at bounding box center [401, 85] width 316 height 44
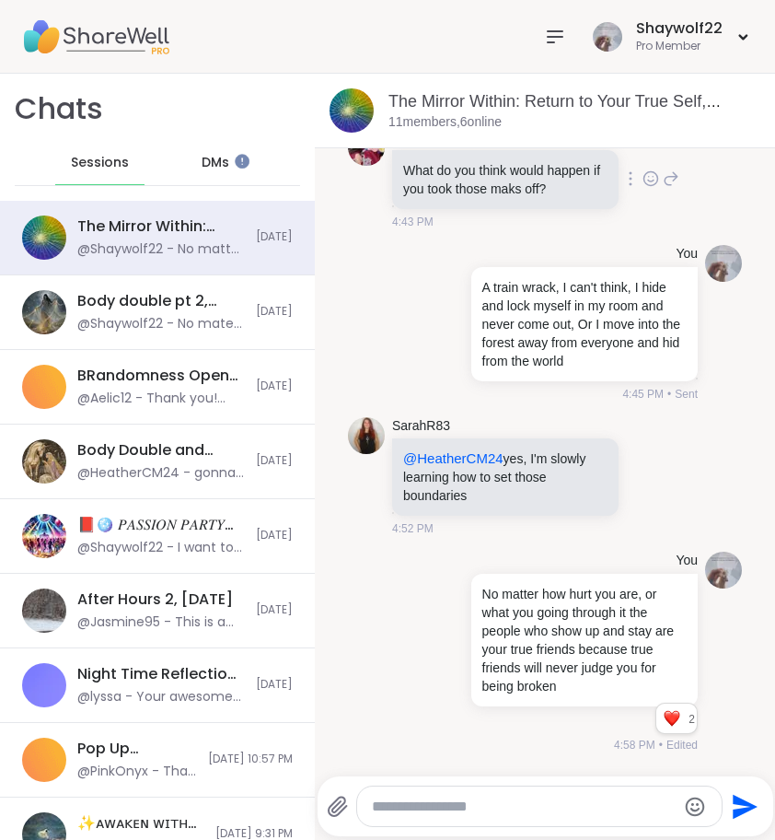
scroll to position [4, 0]
click at [658, 715] on li "2" at bounding box center [671, 718] width 30 height 26
click at [559, 729] on div "2 2 2" at bounding box center [583, 721] width 230 height 31
click at [562, 38] on icon at bounding box center [555, 37] width 22 height 22
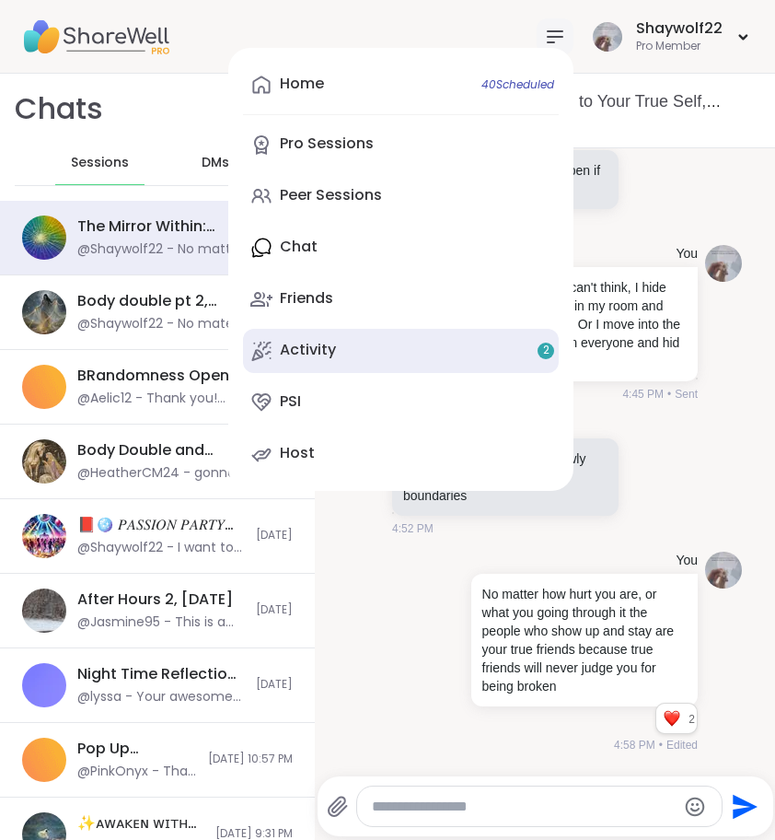
click at [469, 339] on link "Activity 2" at bounding box center [401, 351] width 316 height 44
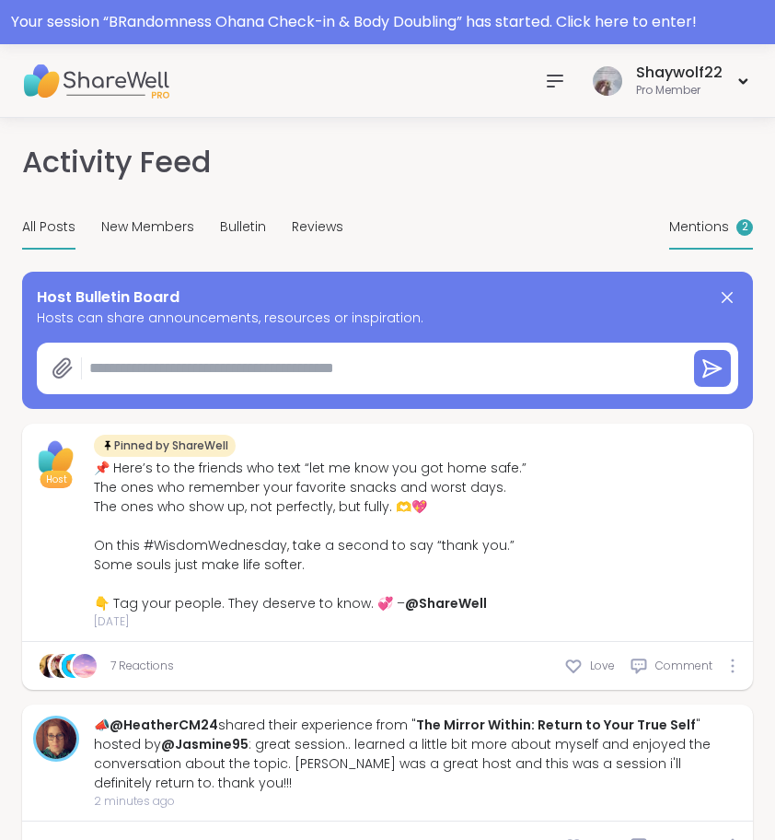
click at [731, 220] on div "Mentions 2" at bounding box center [711, 227] width 84 height 43
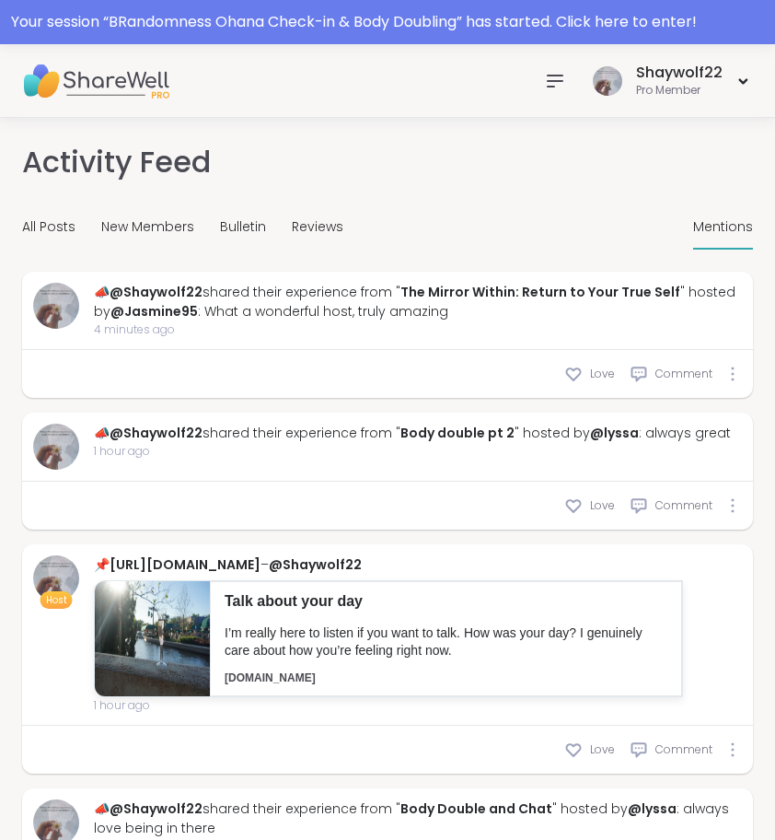
click at [560, 83] on icon at bounding box center [555, 81] width 22 height 22
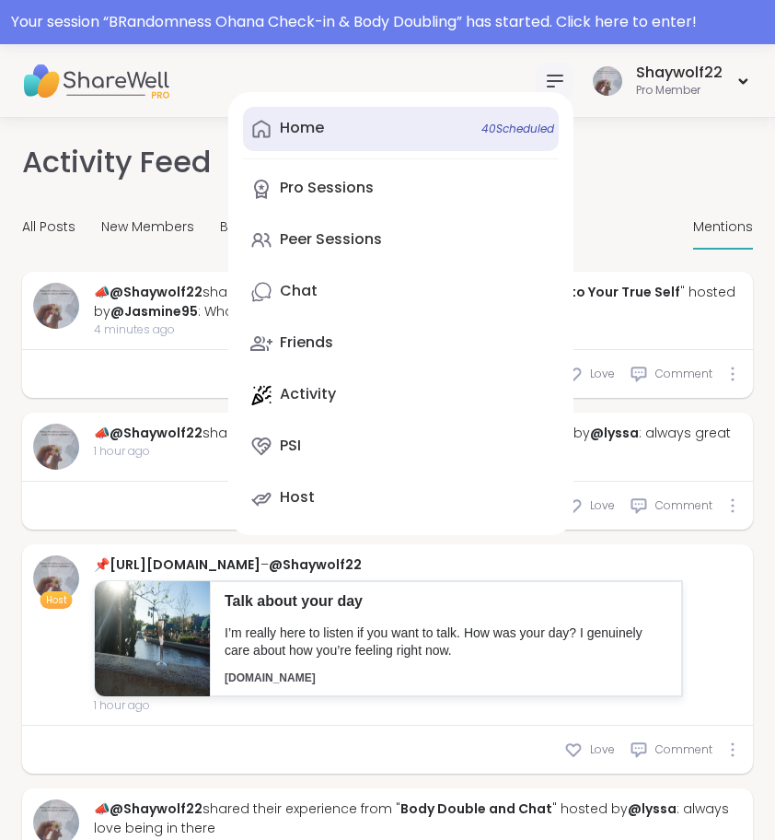
click at [410, 125] on link "Home 40 Scheduled" at bounding box center [401, 129] width 316 height 44
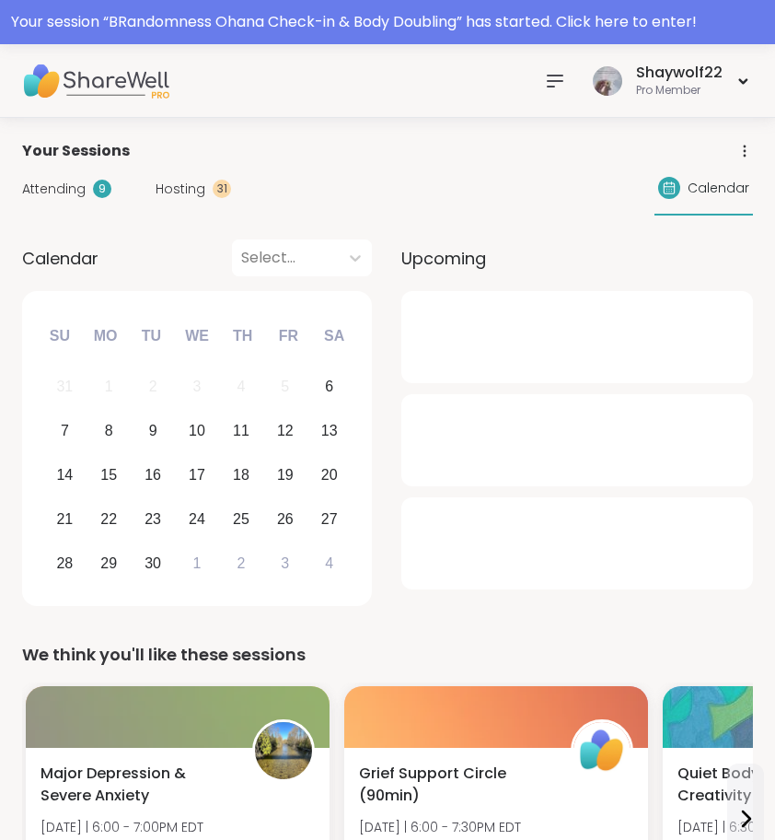
click at [214, 185] on div "31" at bounding box center [222, 189] width 18 height 18
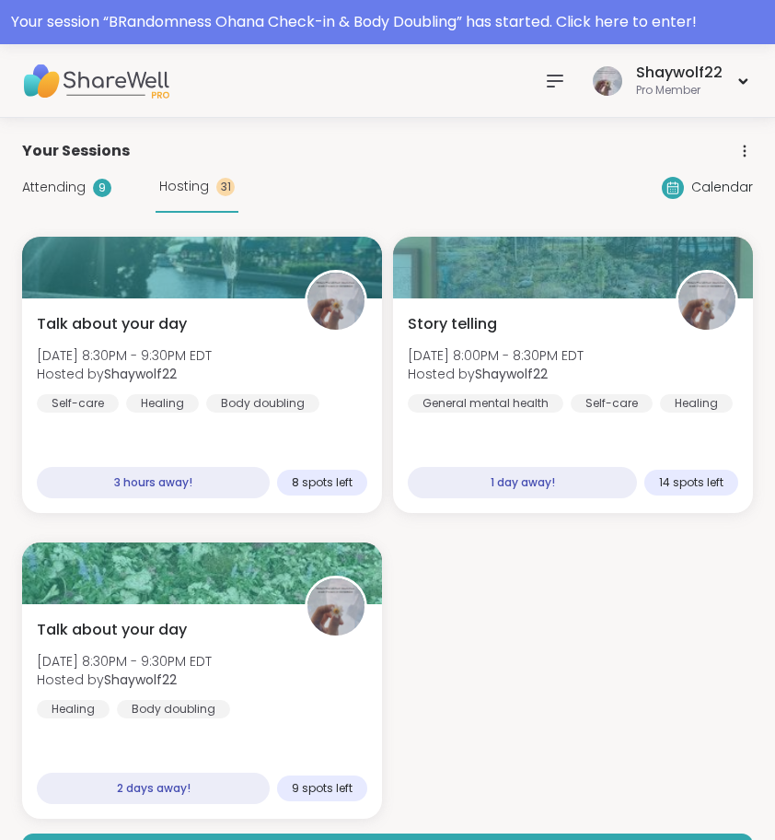
click at [69, 181] on span "Attending" at bounding box center [54, 187] width 64 height 19
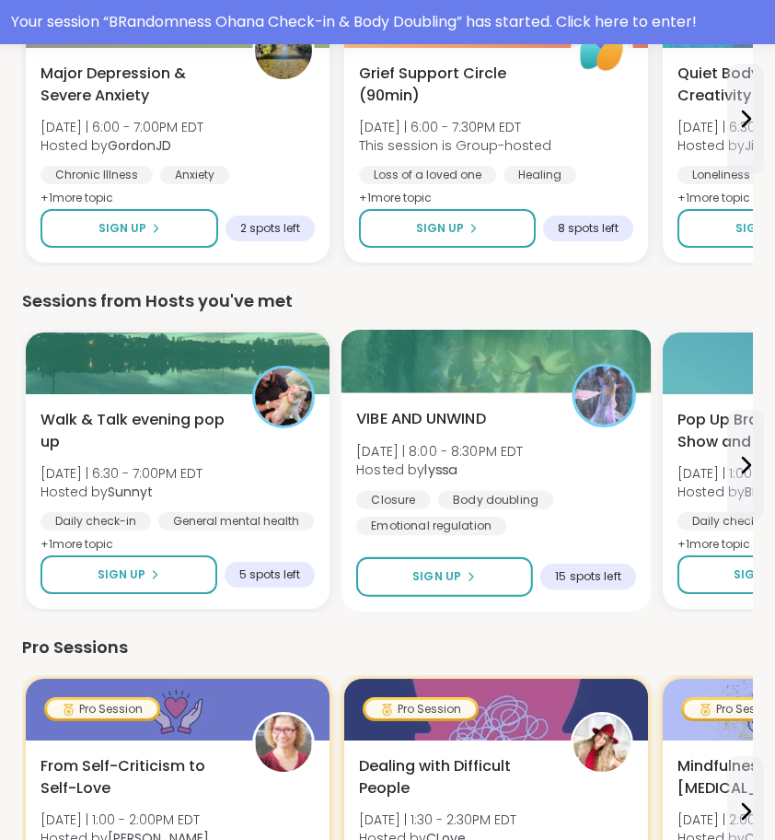
scroll to position [1807, 0]
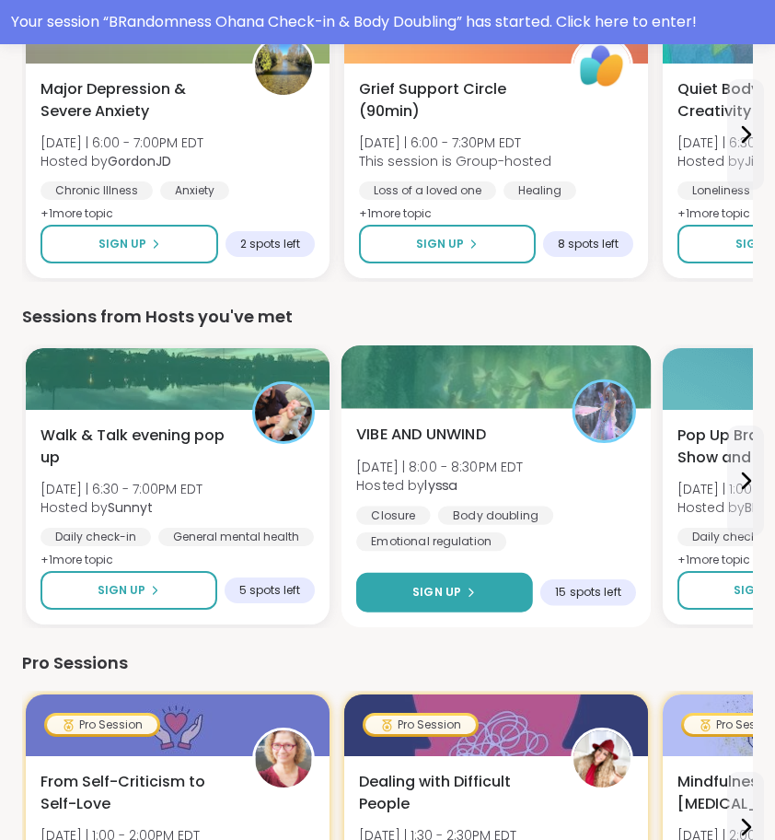
click at [485, 584] on button "Sign Up" at bounding box center [444, 593] width 177 height 40
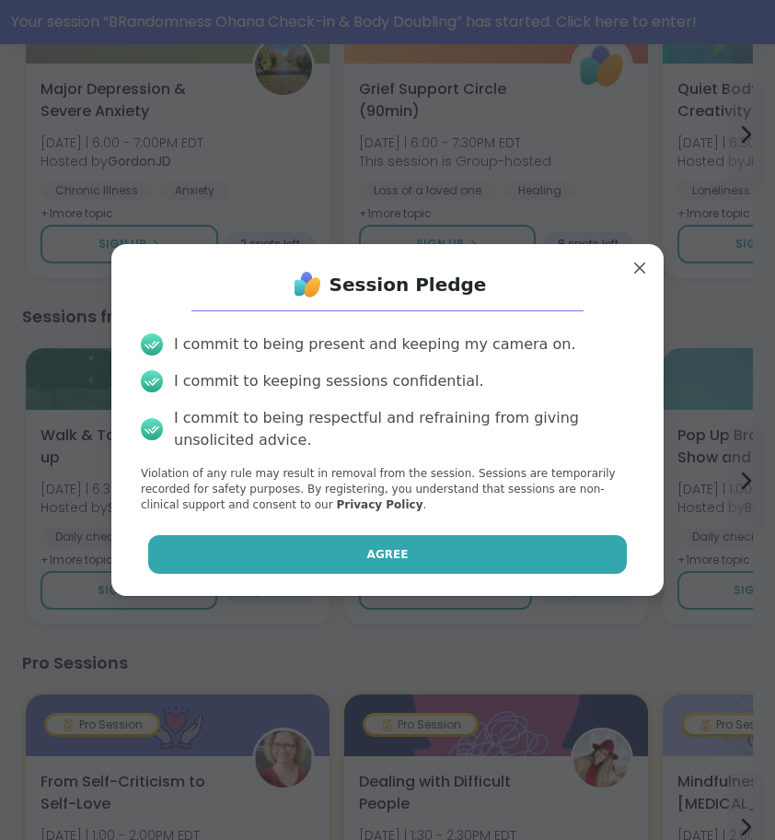
click at [483, 552] on button "Agree" at bounding box center [388, 554] width 480 height 39
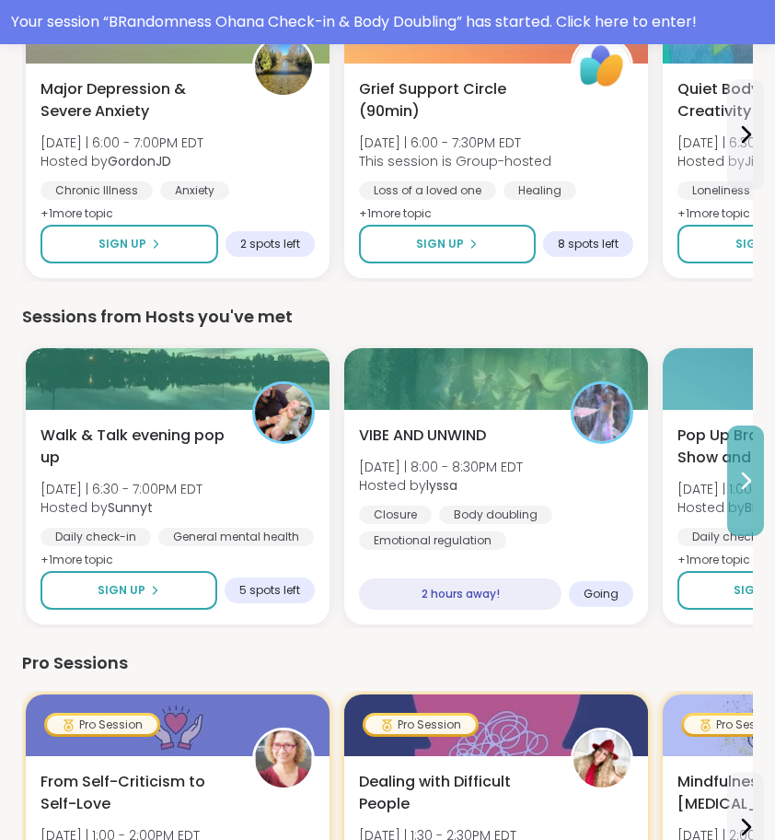
click at [741, 487] on icon at bounding box center [746, 481] width 22 height 22
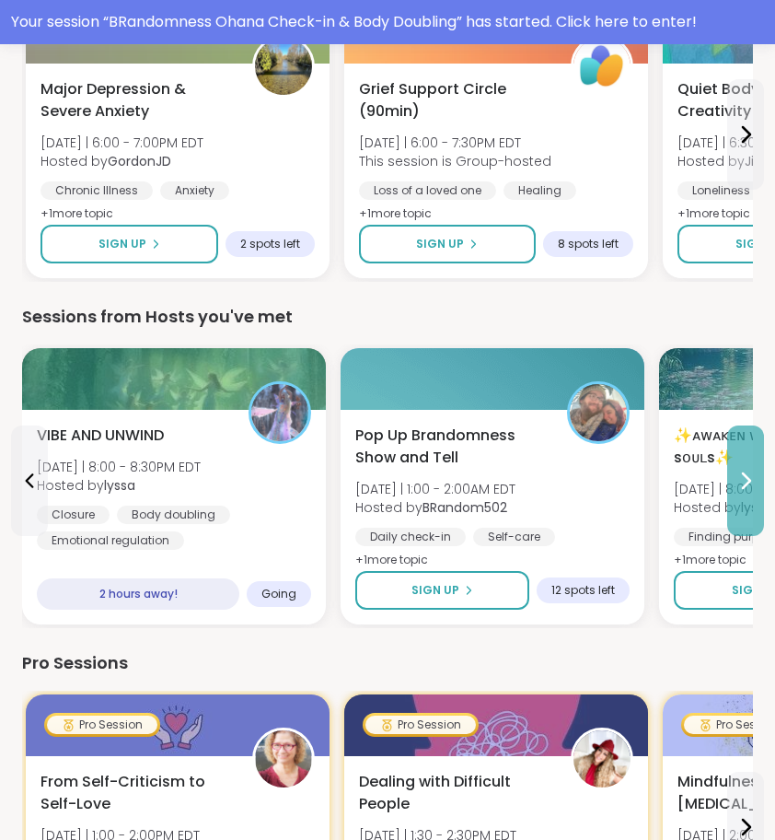
click at [742, 487] on icon at bounding box center [746, 481] width 22 height 22
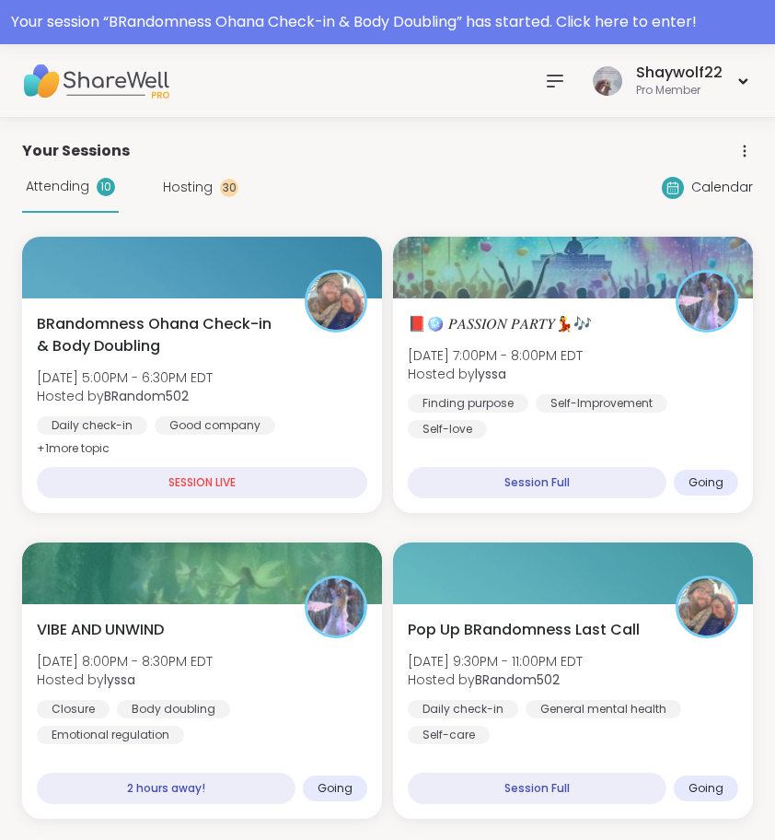
scroll to position [0, 0]
click at [561, 79] on icon at bounding box center [555, 81] width 22 height 22
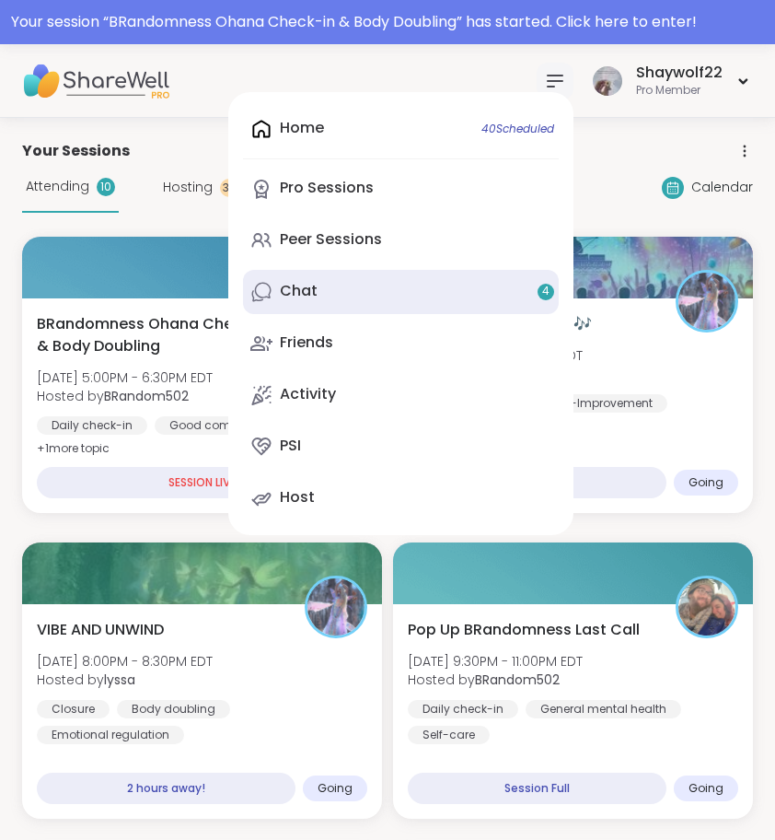
click at [458, 282] on link "Chat 4" at bounding box center [401, 292] width 316 height 44
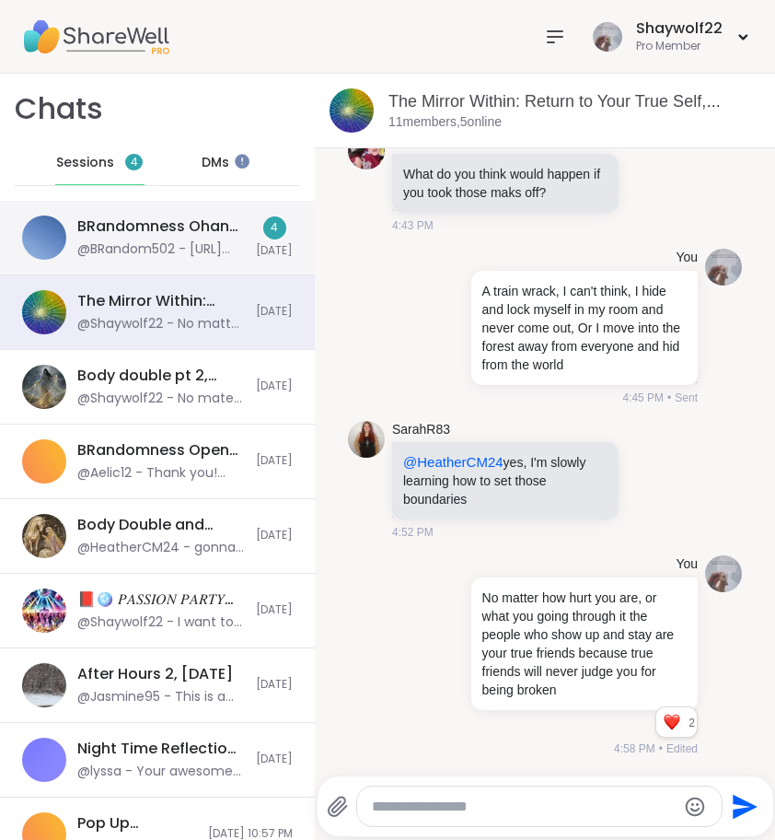
click at [107, 245] on div "@BRandom502 - https://sharewellnow.com/series/4065d62b-6989-43e0-8a93-ab1568b9d…" at bounding box center [161, 249] width 168 height 18
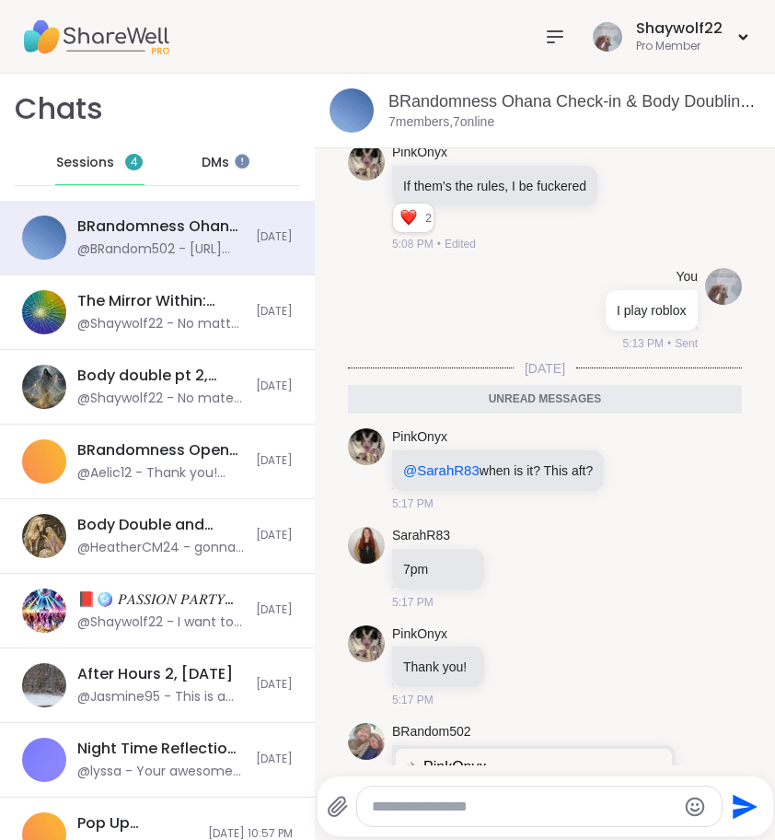
scroll to position [535, 0]
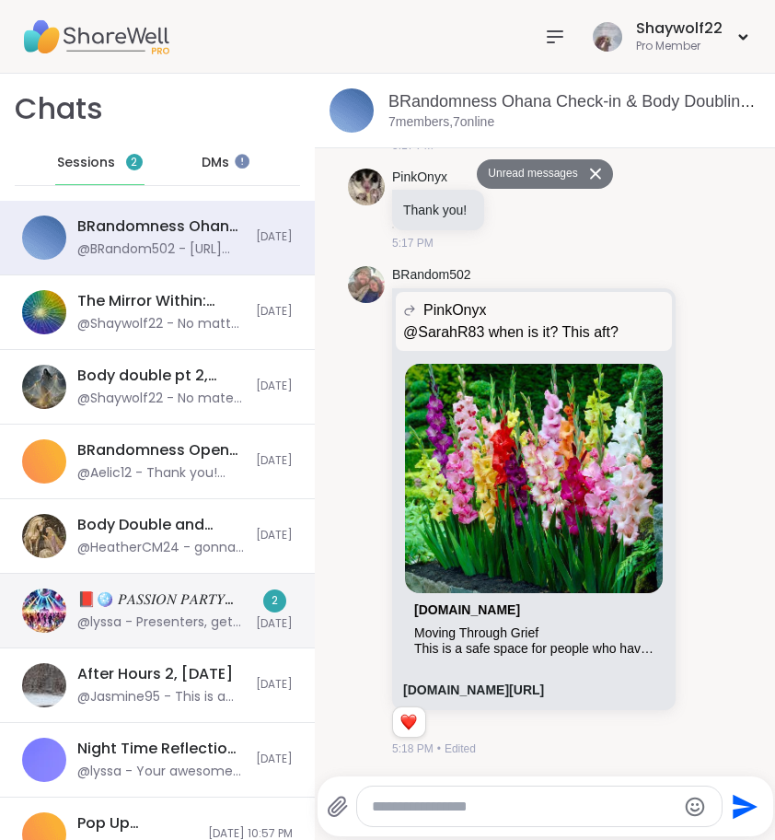
click at [130, 632] on div "📕🪩 𝑃𝐴𝑆𝑆𝐼𝑂𝑁 𝑃𝐴𝑅𝑇𝑌💃🎶, Sep 06 @lyssa - Presenters, get your treasures set, The sta…" at bounding box center [157, 611] width 315 height 75
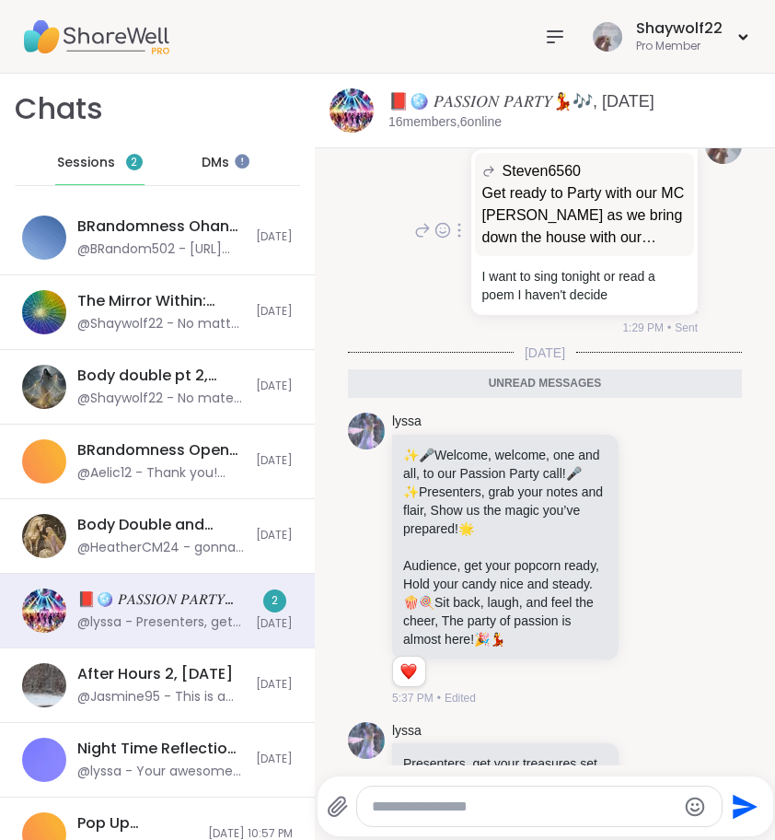
scroll to position [517, 0]
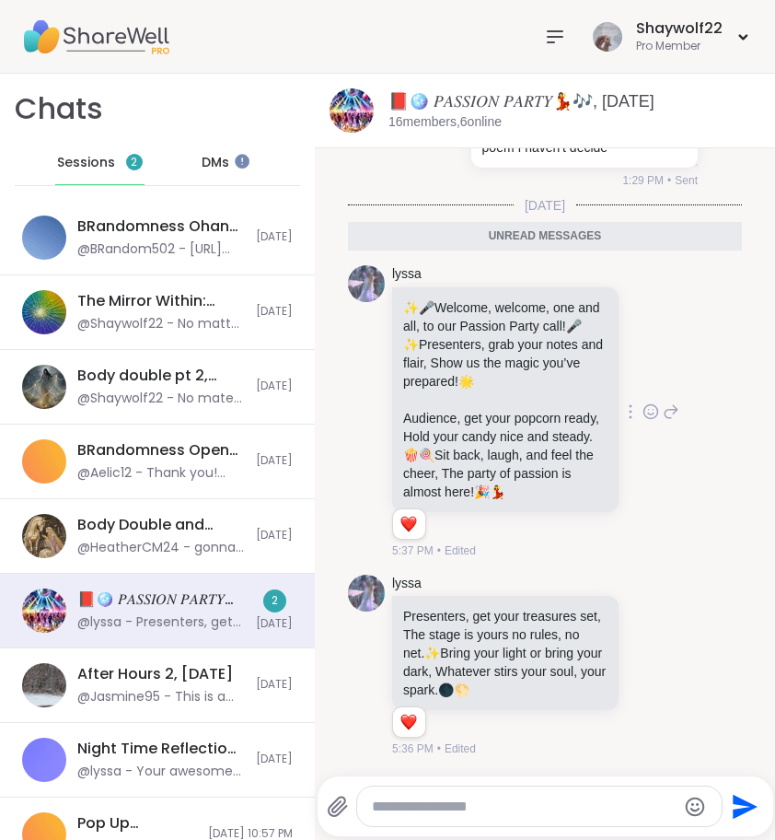
click at [643, 402] on icon at bounding box center [651, 411] width 17 height 18
click at [643, 374] on div "Select Reaction: Heart" at bounding box center [651, 382] width 17 height 17
click at [643, 656] on icon at bounding box center [651, 665] width 17 height 18
click at [640, 617] on button "Select Reaction: Heart" at bounding box center [651, 635] width 37 height 37
click at [559, 41] on icon at bounding box center [555, 37] width 22 height 22
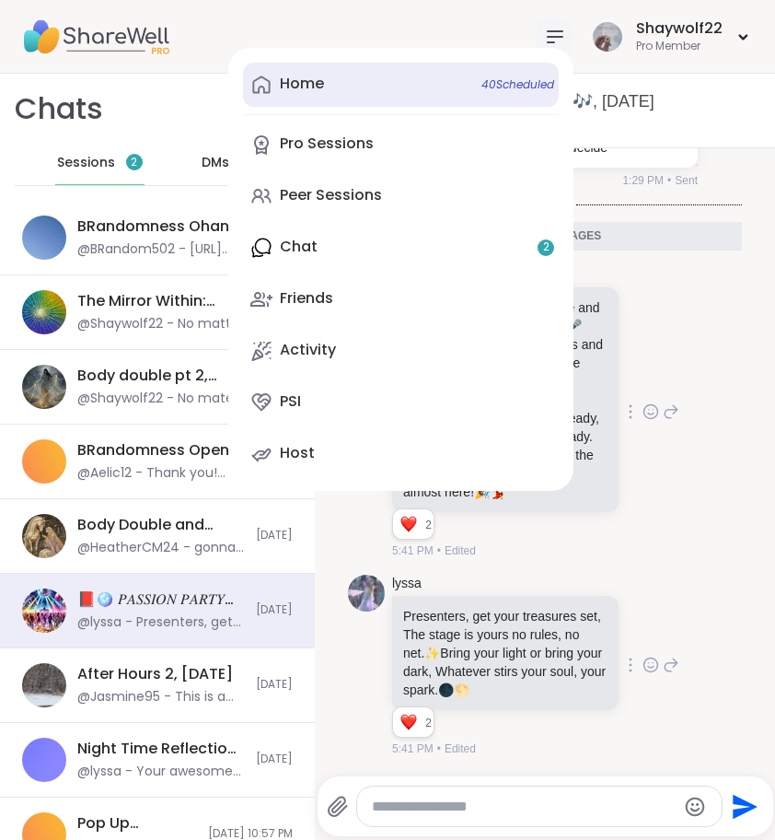
click at [453, 87] on link "Home 40 Scheduled" at bounding box center [401, 85] width 316 height 44
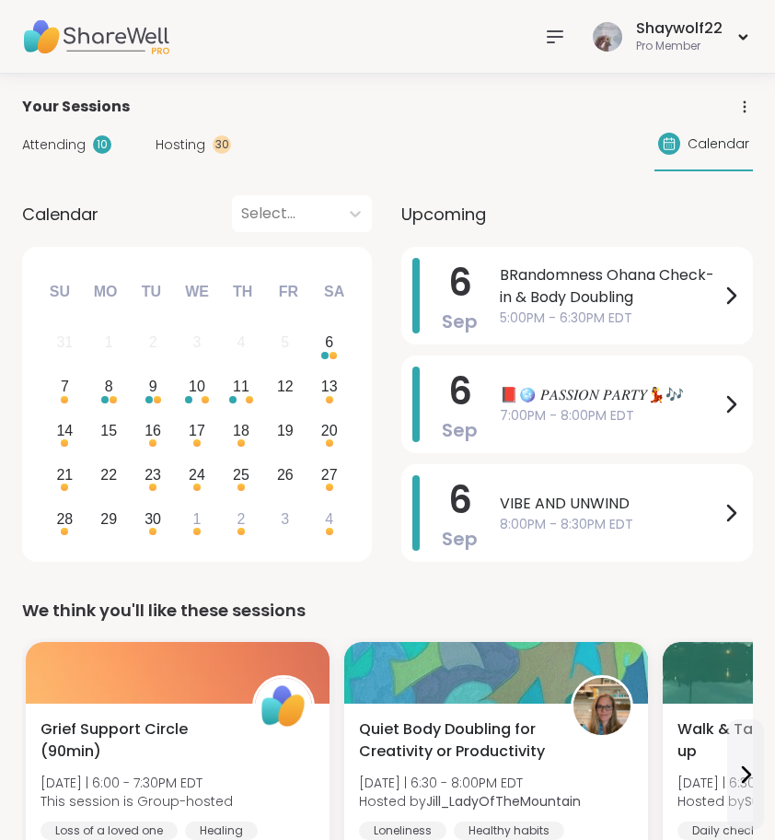
click at [220, 146] on div "30" at bounding box center [222, 144] width 18 height 18
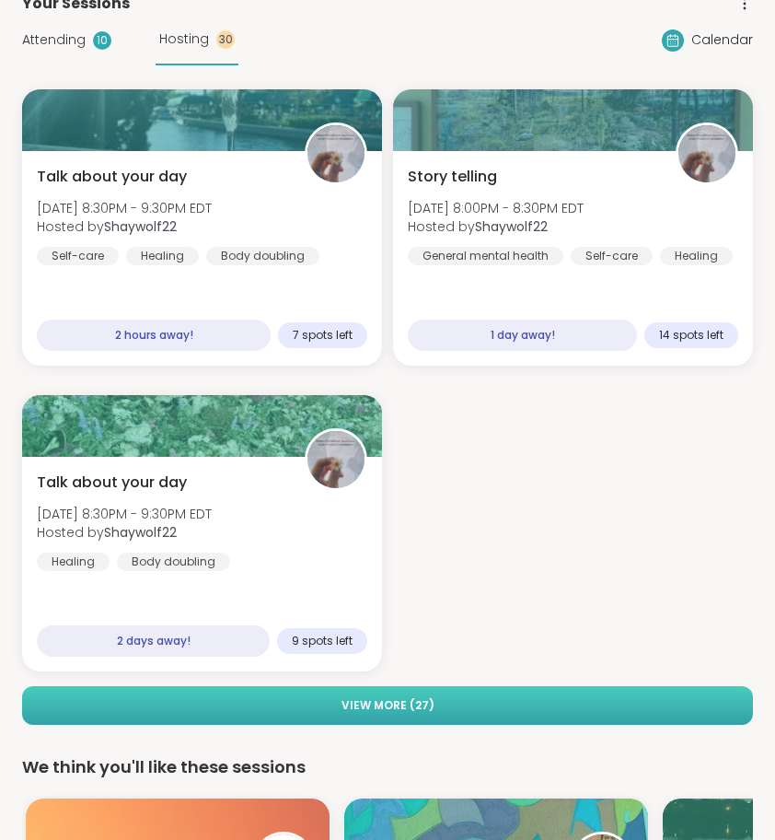
scroll to position [89, 0]
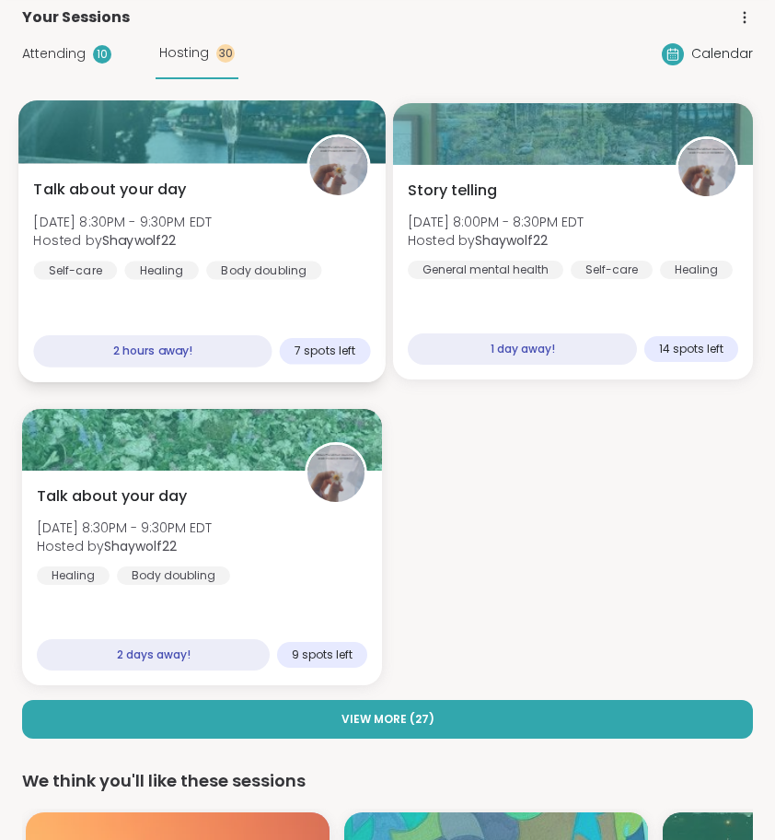
click at [314, 309] on div "Talk about your day Sat, Sep 06 | 8:30PM - 9:30PM EDT Hosted by Shaywolf22 Self…" at bounding box center [201, 272] width 367 height 219
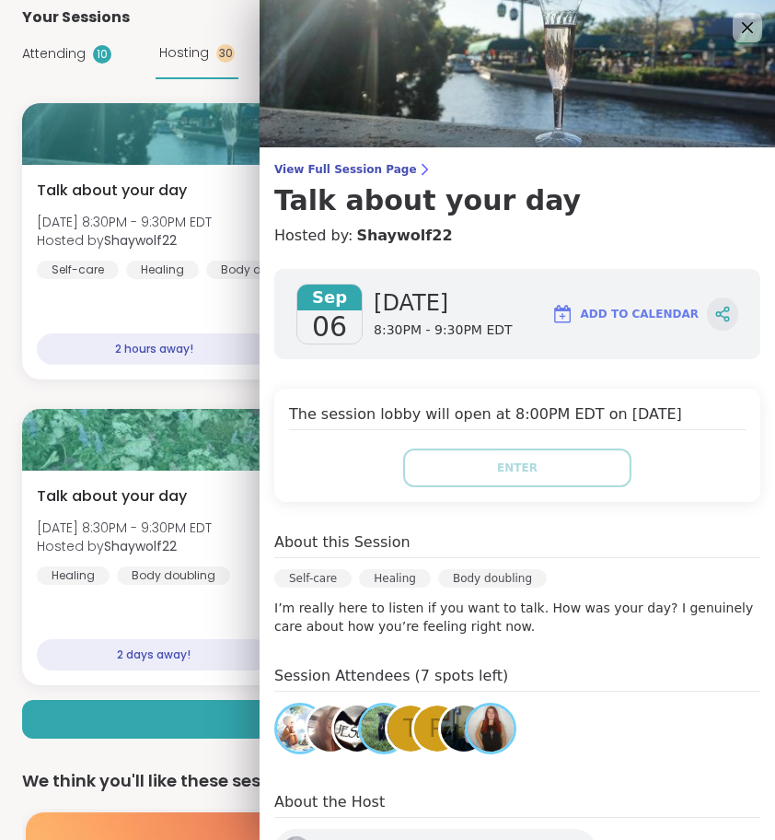
click at [714, 308] on icon at bounding box center [722, 314] width 17 height 17
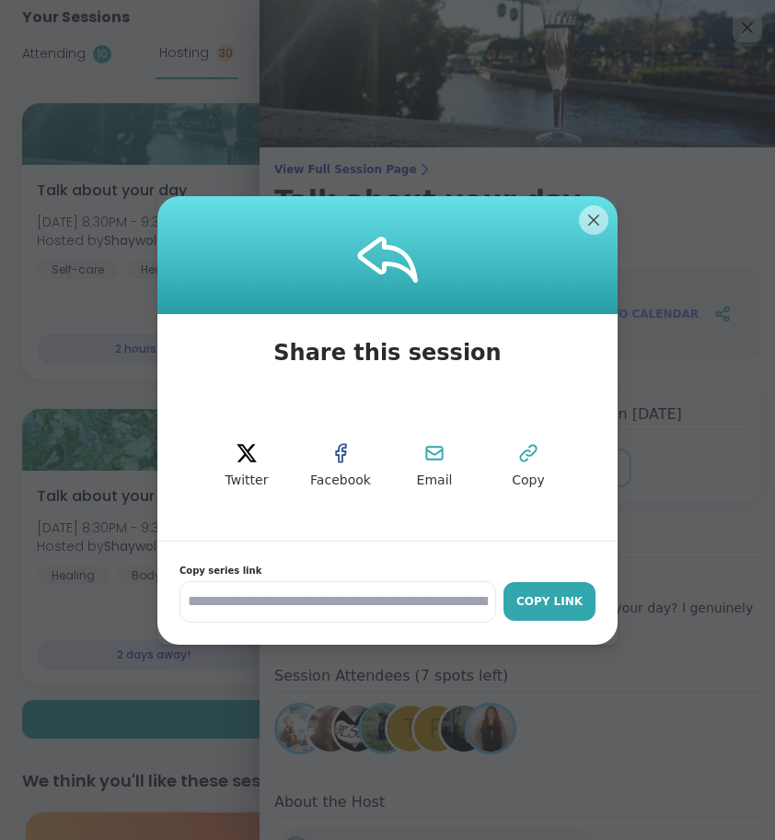
click at [550, 604] on div "Copy Link" at bounding box center [550, 601] width 74 height 17
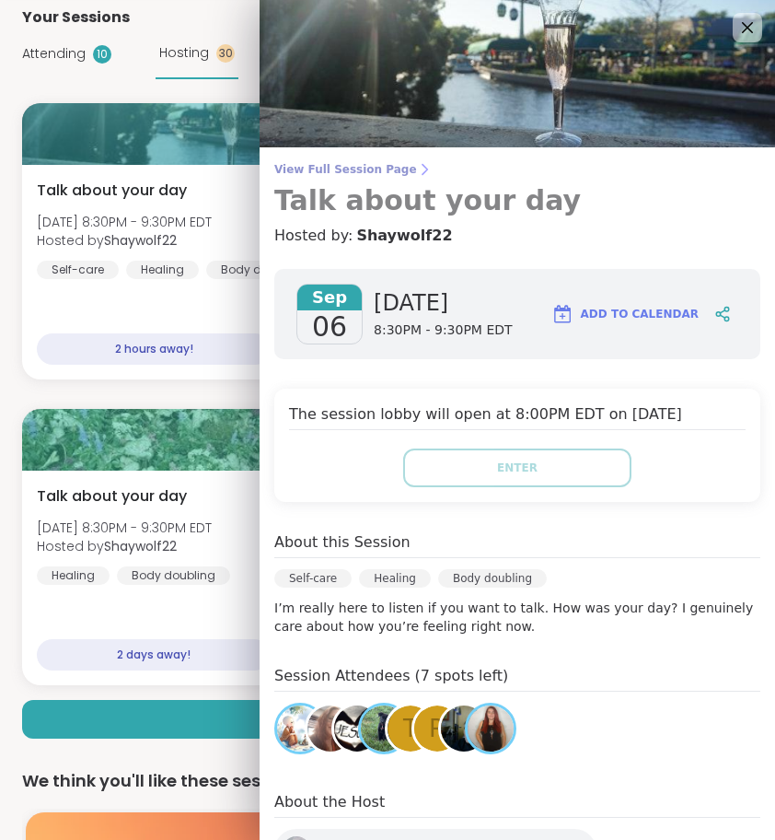
click at [595, 213] on h3 "Talk about your day" at bounding box center [517, 200] width 486 height 33
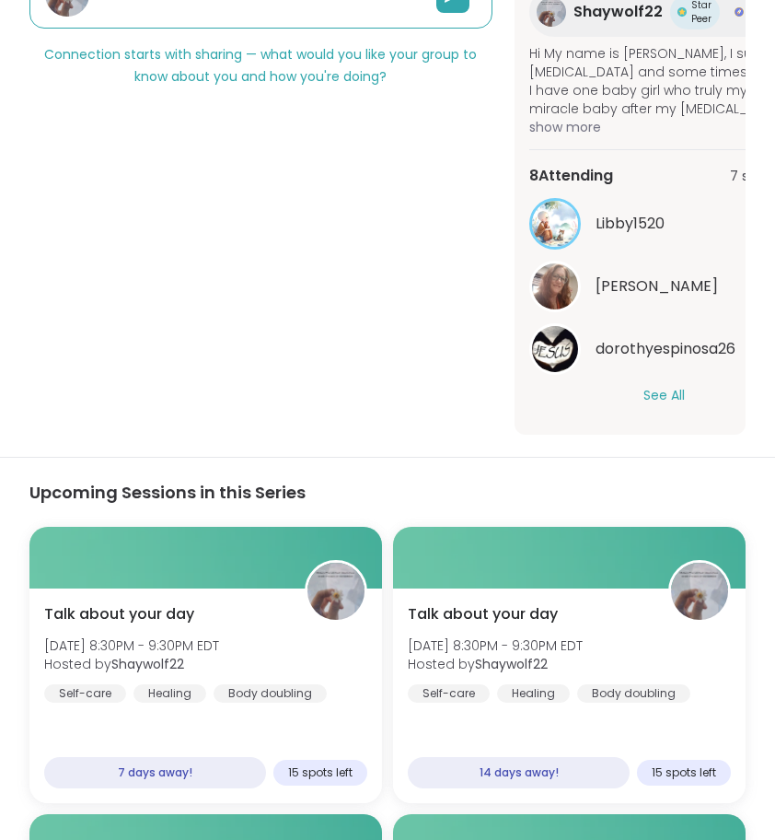
scroll to position [643, 0]
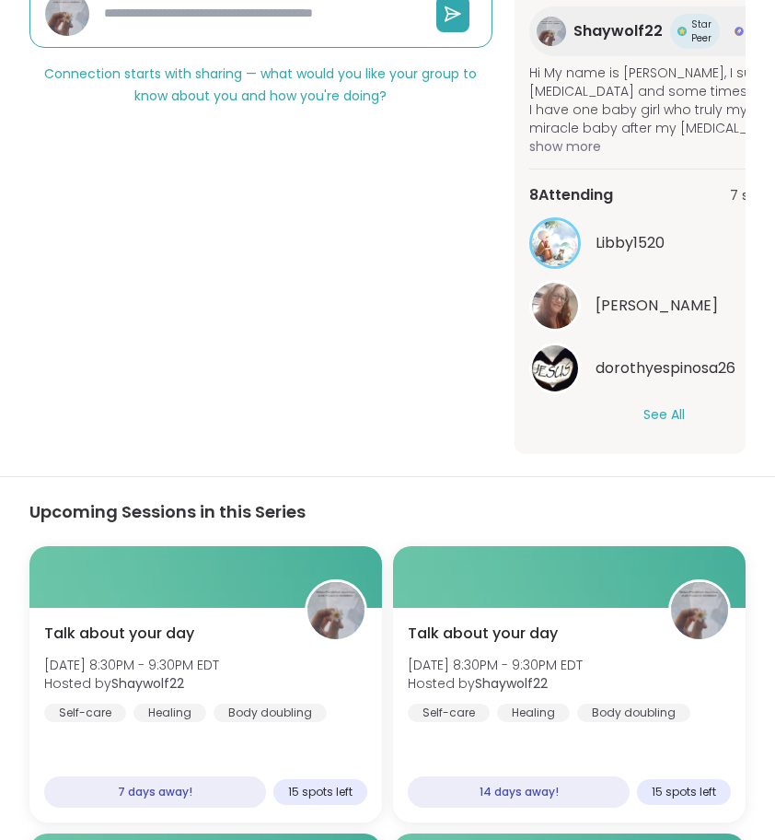
click at [662, 397] on div "Libby1520 dodi dorothyespinosa26 See All" at bounding box center [664, 320] width 270 height 207
click at [662, 405] on button "See All" at bounding box center [664, 414] width 41 height 19
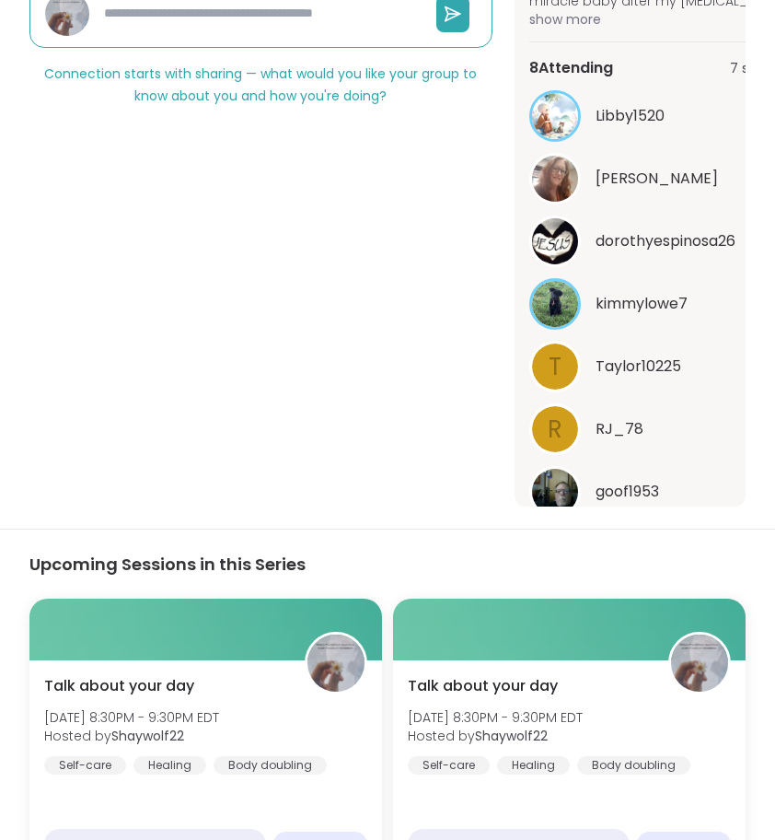
scroll to position [107, 0]
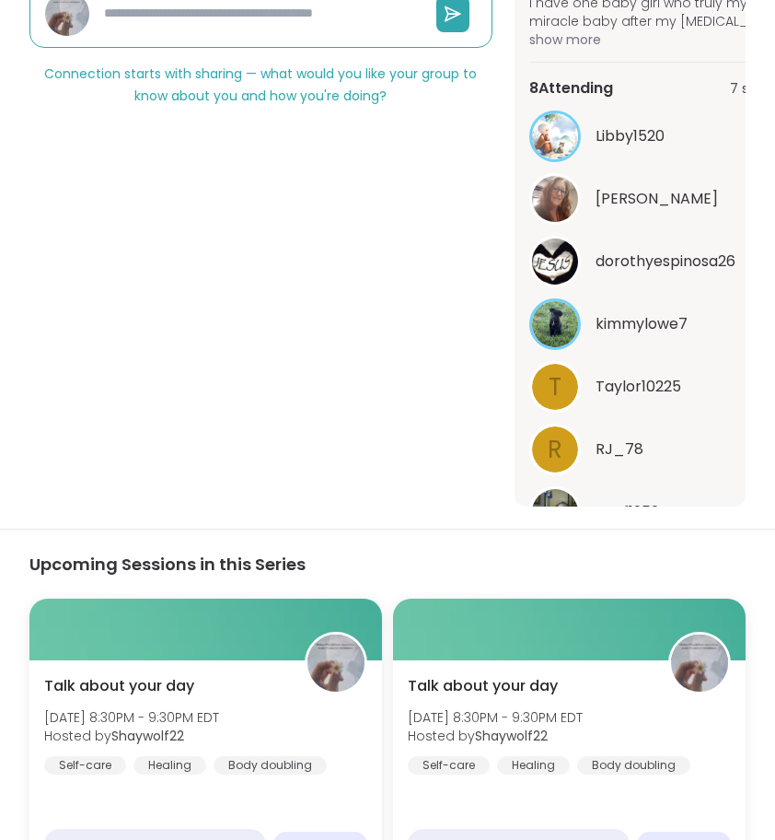
click at [366, 397] on div "Self-care | Healing | Body doubling Talk about your day Hosted by Shaywolf22 Sh…" at bounding box center [260, 100] width 463 height 812
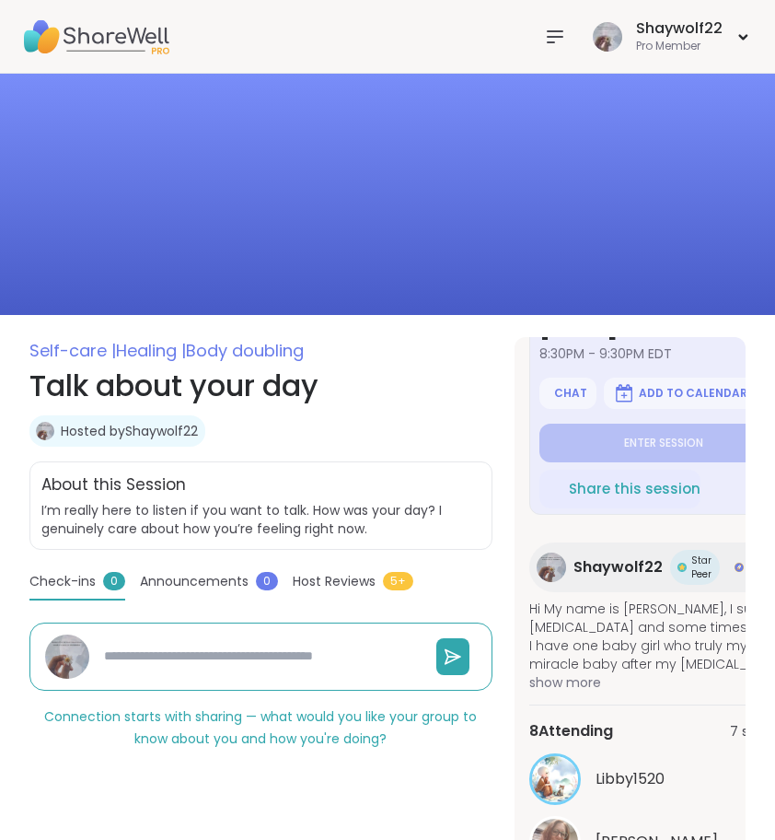
scroll to position [0, 0]
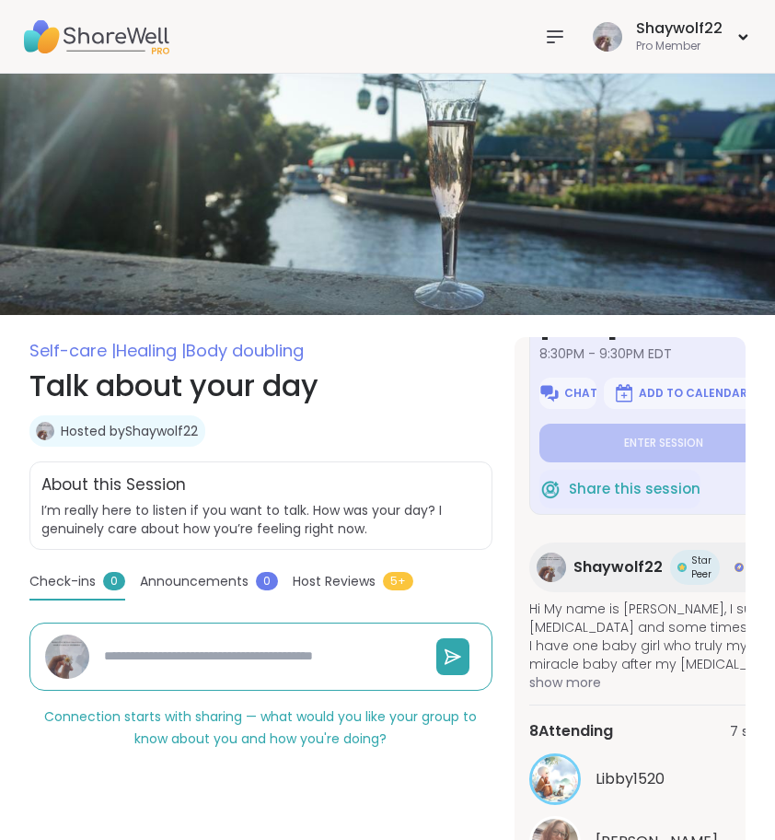
click at [554, 44] on icon at bounding box center [555, 37] width 22 height 22
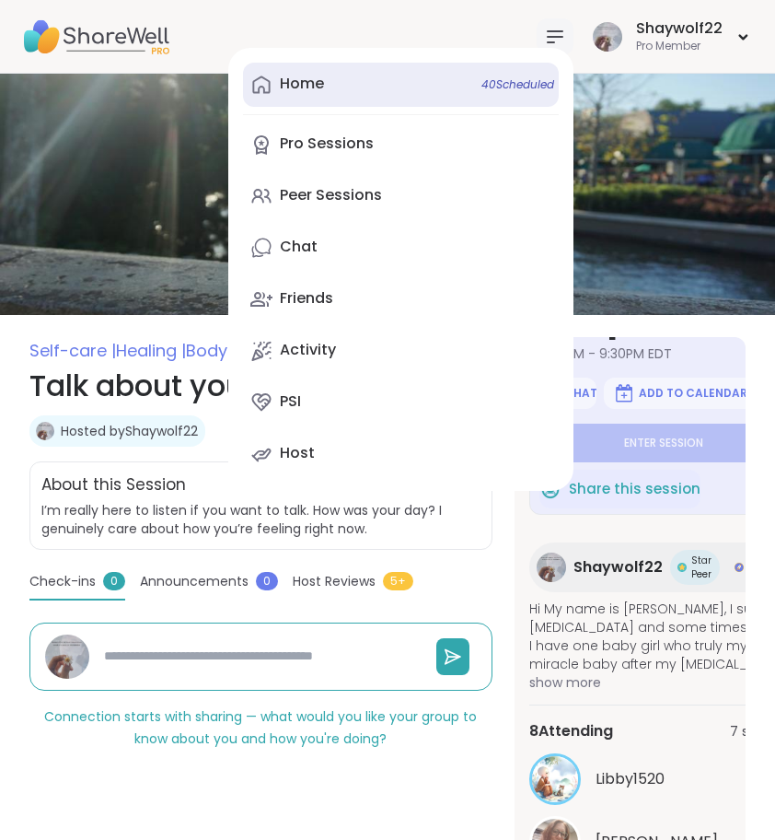
click at [375, 96] on link "Home 40 Scheduled" at bounding box center [401, 85] width 316 height 44
type textarea "*"
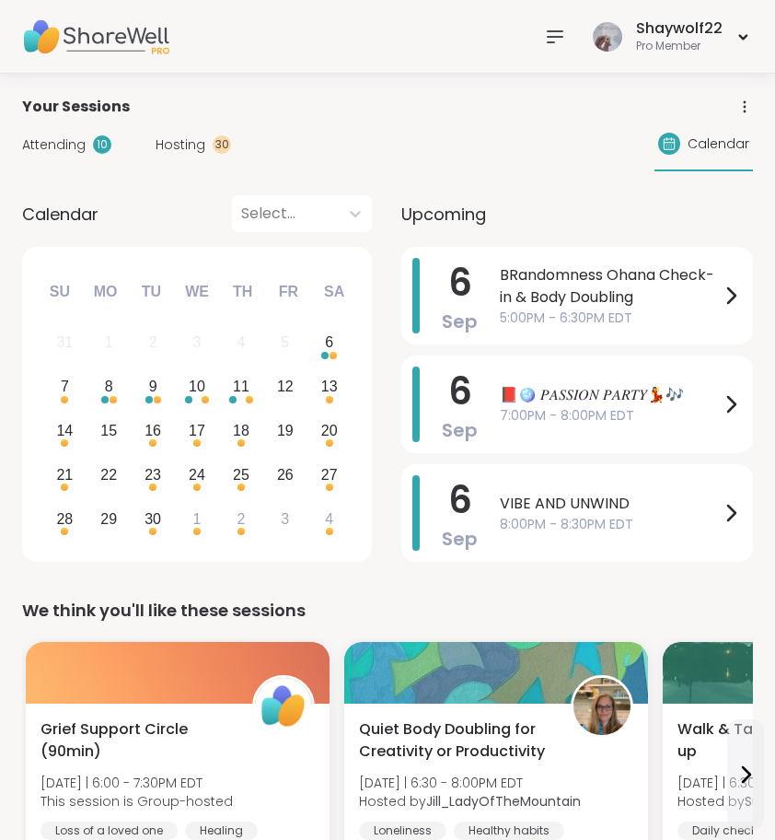
click at [76, 139] on span "Attending" at bounding box center [54, 144] width 64 height 19
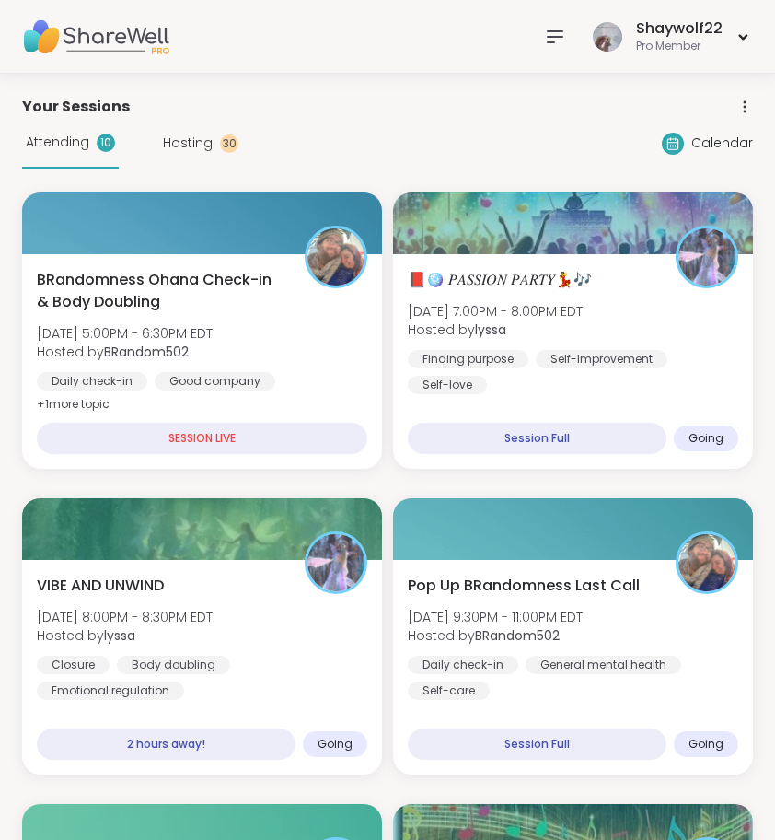
click at [563, 41] on icon at bounding box center [555, 37] width 22 height 22
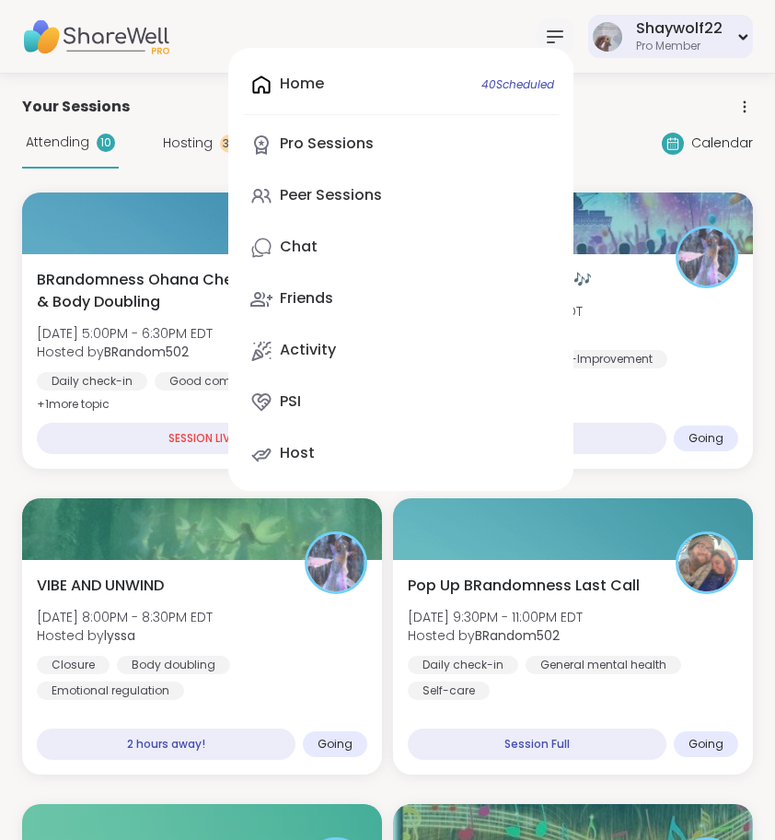
click at [678, 39] on div "Pro Member" at bounding box center [679, 47] width 87 height 16
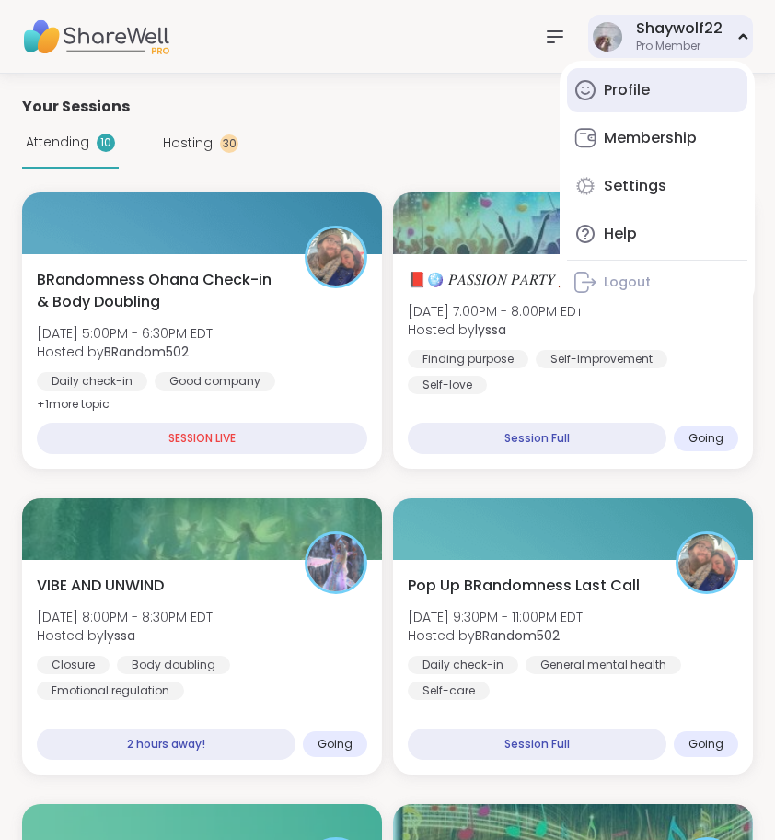
click at [637, 94] on div "Profile" at bounding box center [627, 90] width 46 height 20
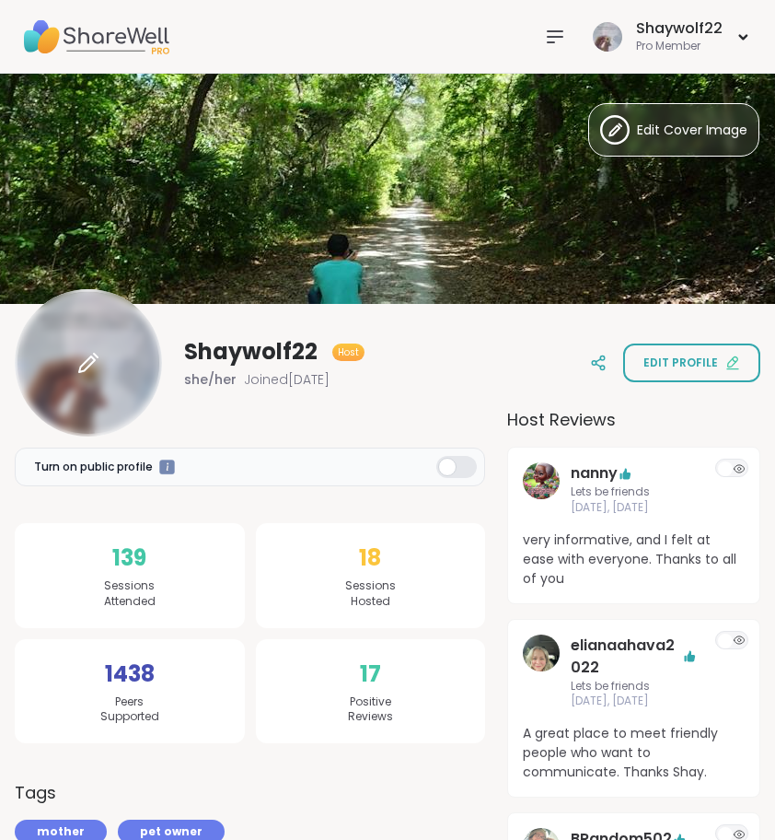
click at [92, 354] on icon at bounding box center [88, 363] width 22 height 22
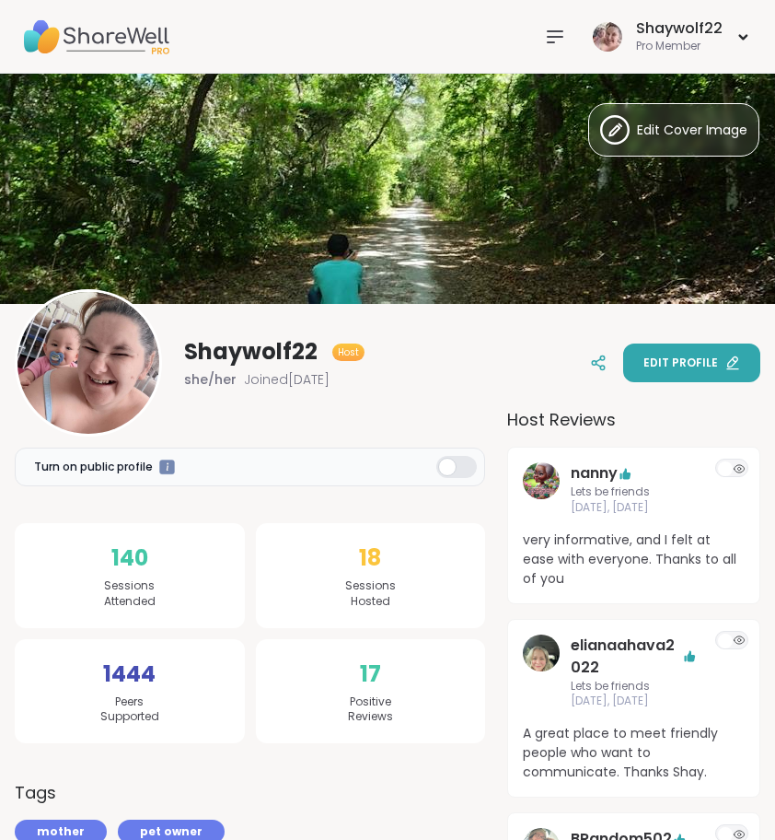
click at [665, 365] on span "Edit profile" at bounding box center [681, 362] width 75 height 17
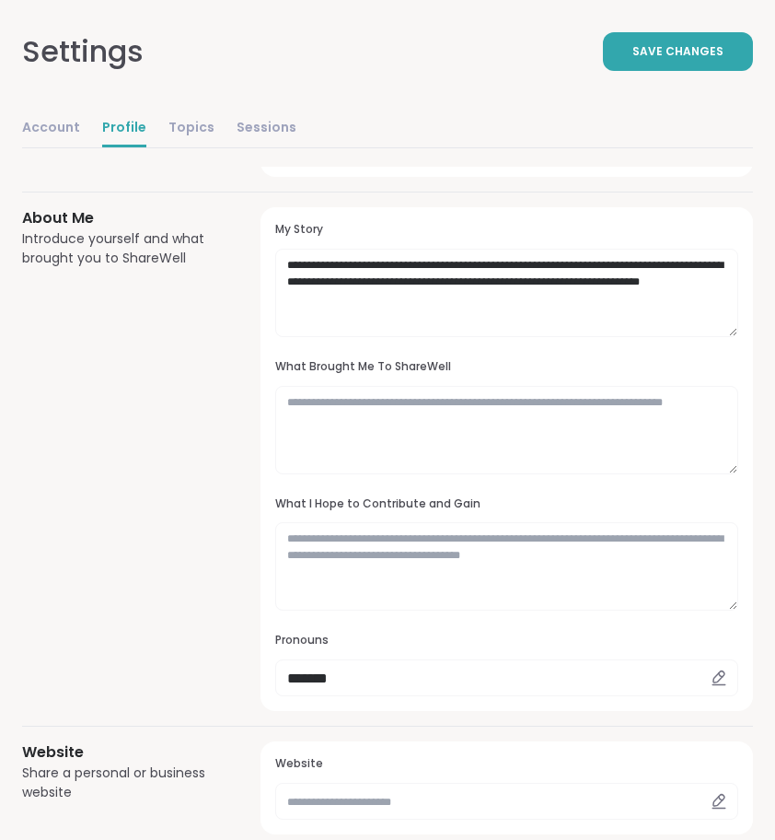
scroll to position [131, 0]
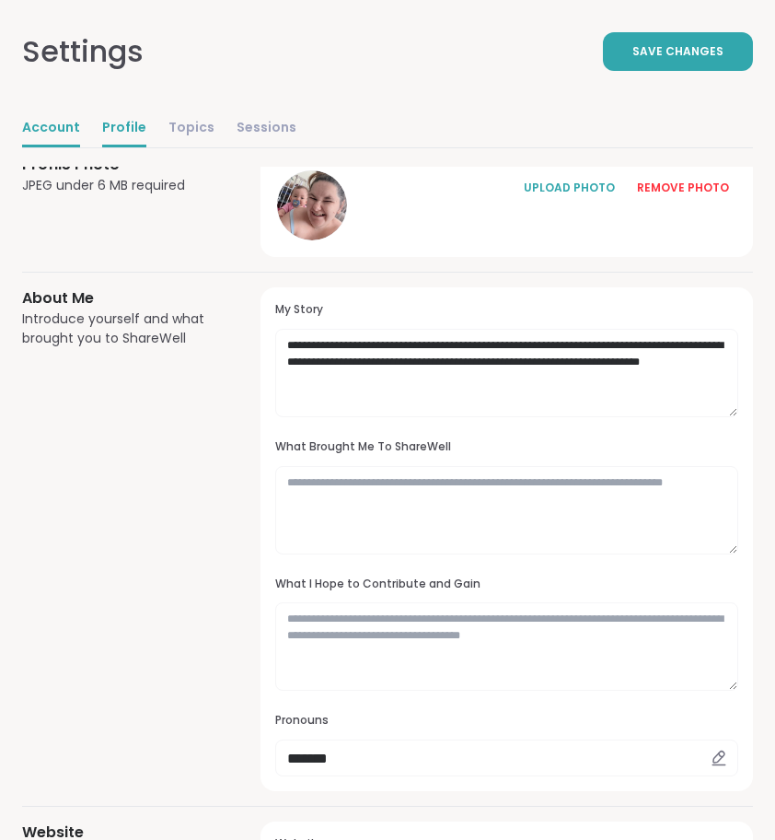
click at [61, 122] on link "Account" at bounding box center [51, 128] width 58 height 37
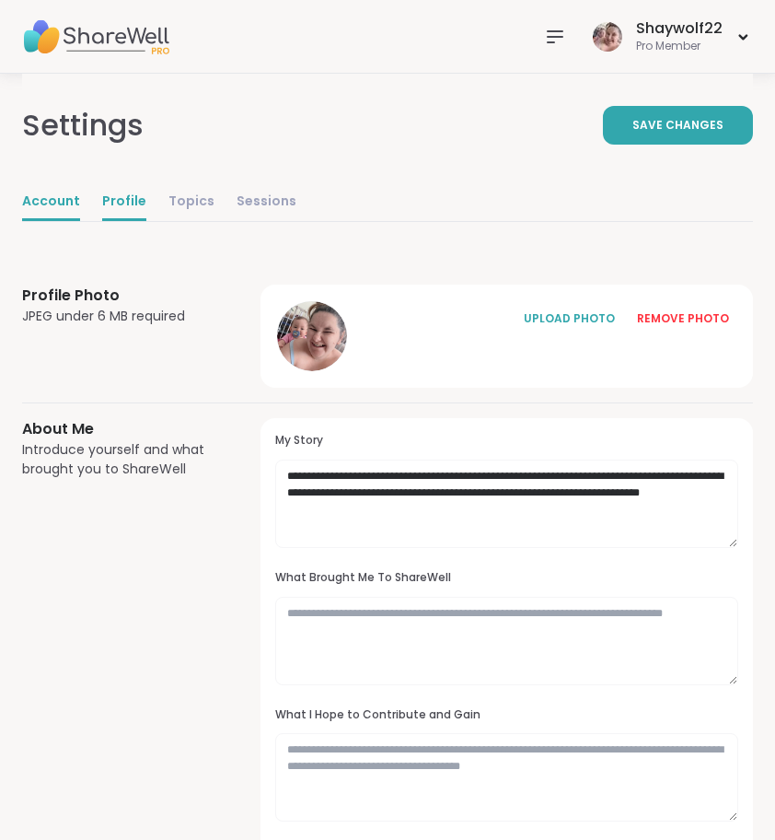
select select "**"
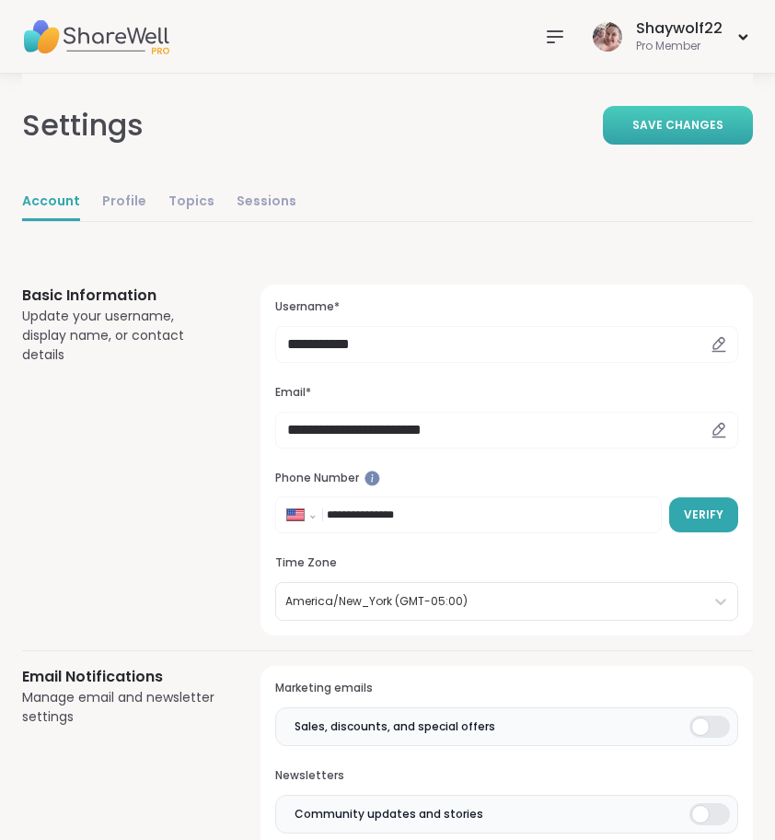
click at [658, 130] on span "Save Changes" at bounding box center [678, 125] width 91 height 17
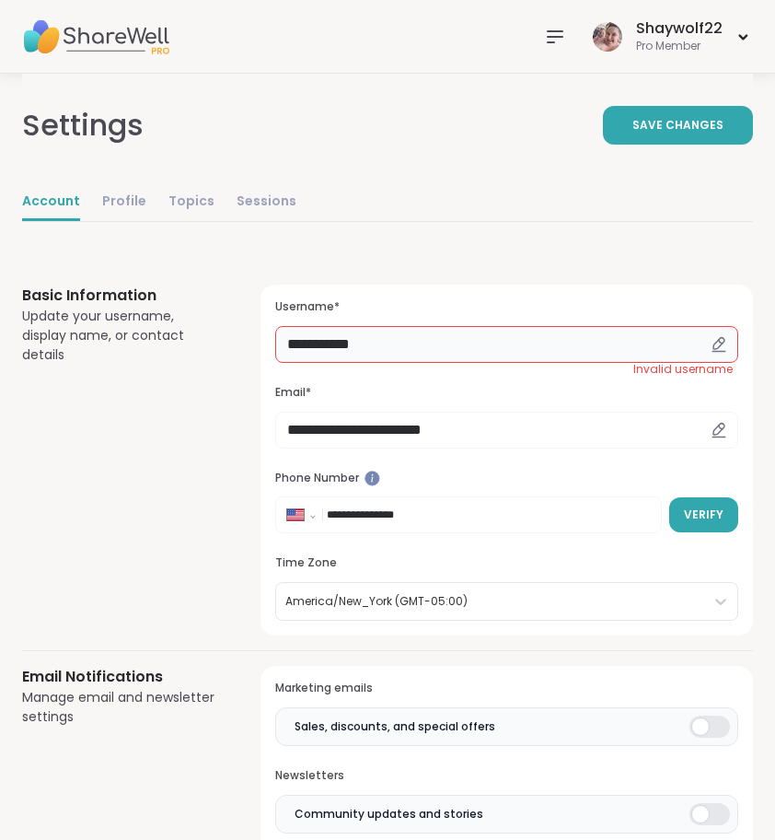
click at [582, 336] on input "**********" at bounding box center [506, 344] width 463 height 37
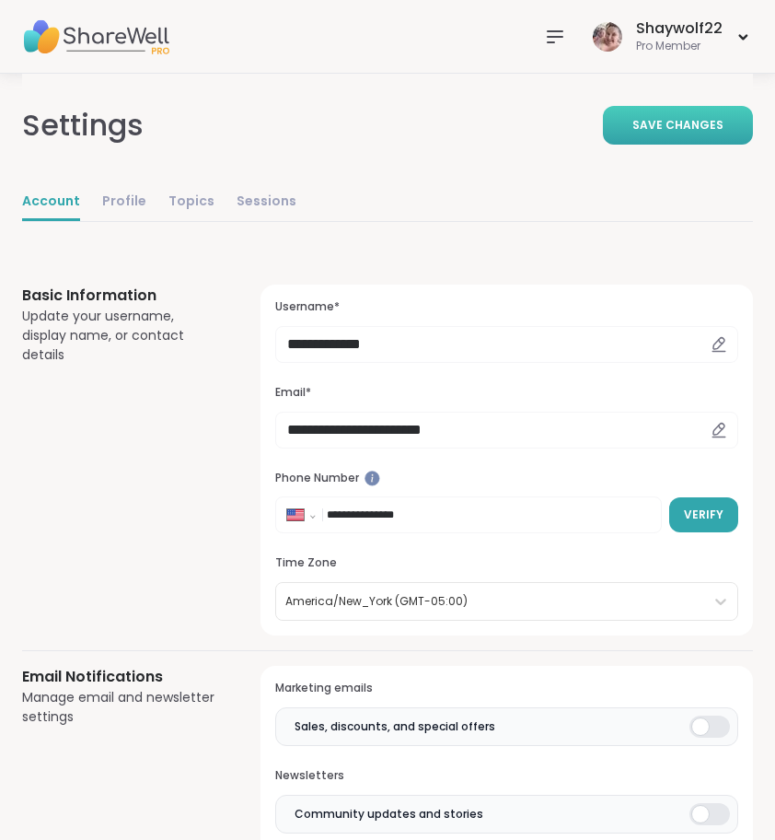
click at [719, 124] on span "Save Changes" at bounding box center [678, 125] width 91 height 17
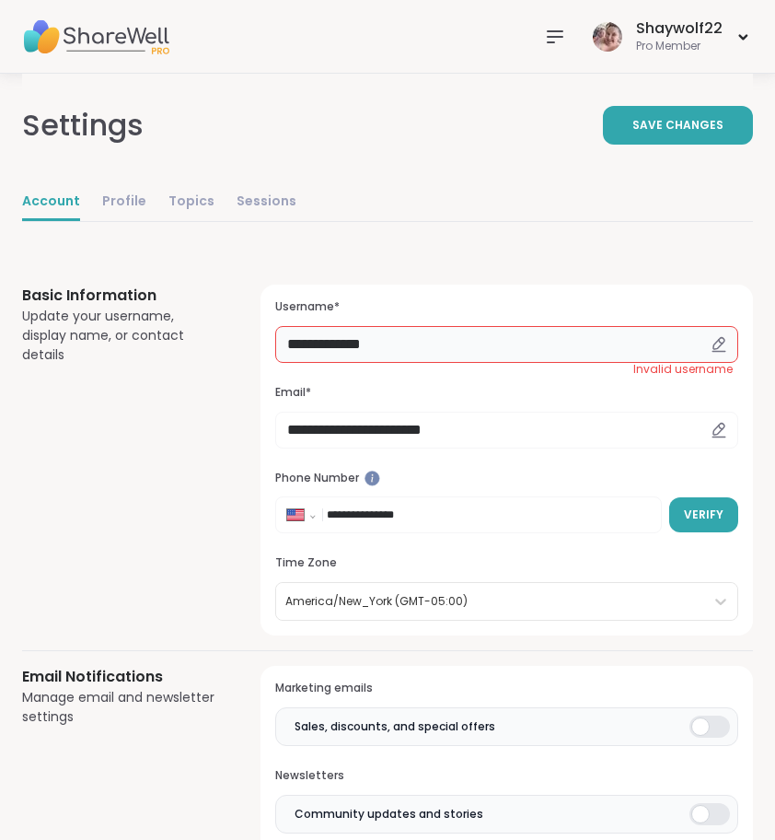
click at [549, 330] on input "**********" at bounding box center [506, 344] width 463 height 37
click at [427, 347] on input "**********" at bounding box center [506, 344] width 463 height 37
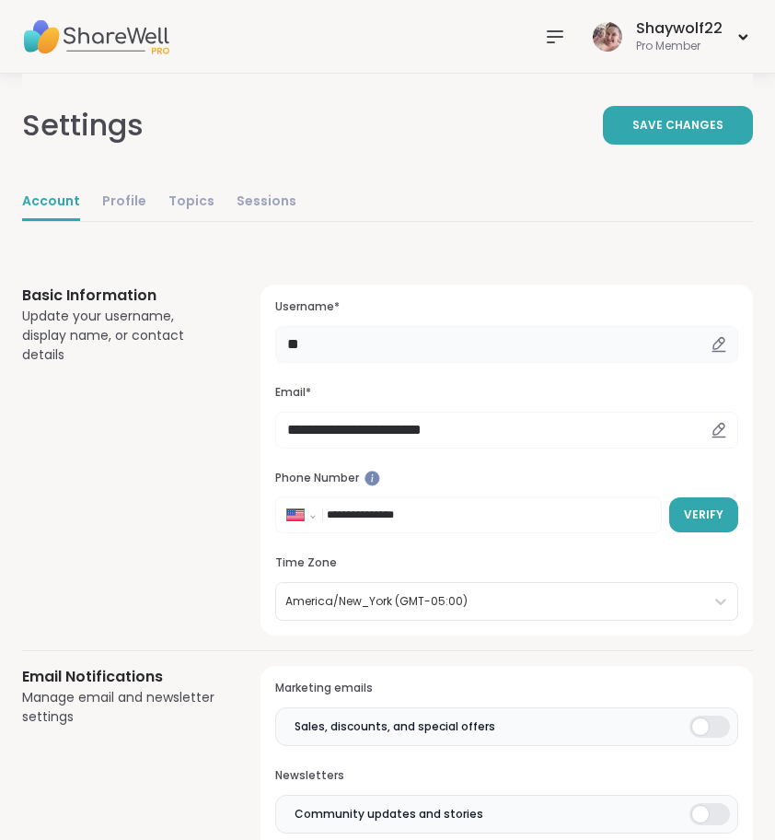
type input "*"
click at [667, 127] on span "Save Changes" at bounding box center [678, 125] width 91 height 17
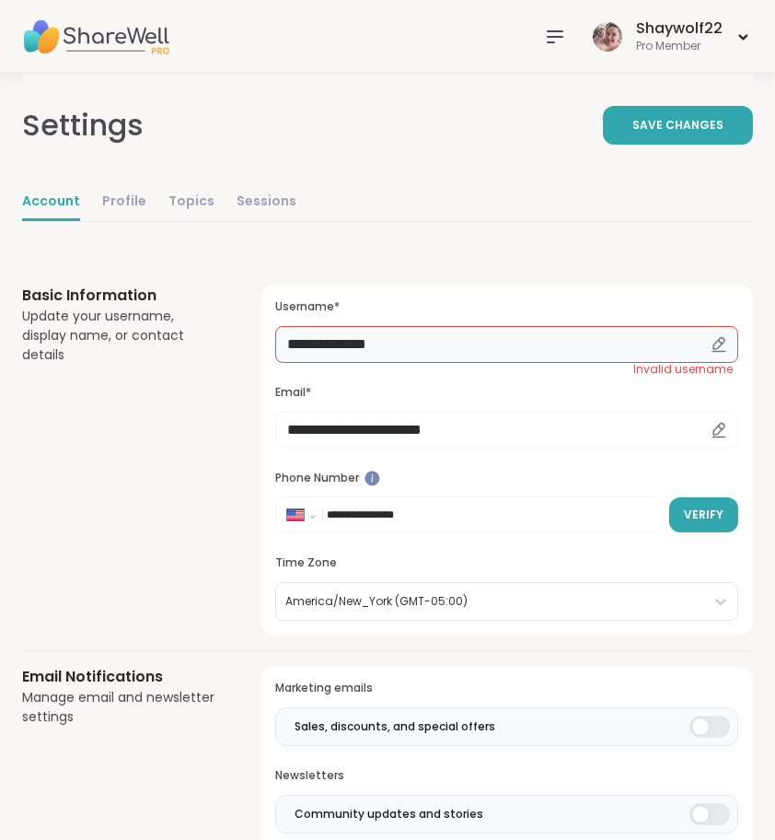
click at [538, 333] on input "**********" at bounding box center [506, 344] width 463 height 37
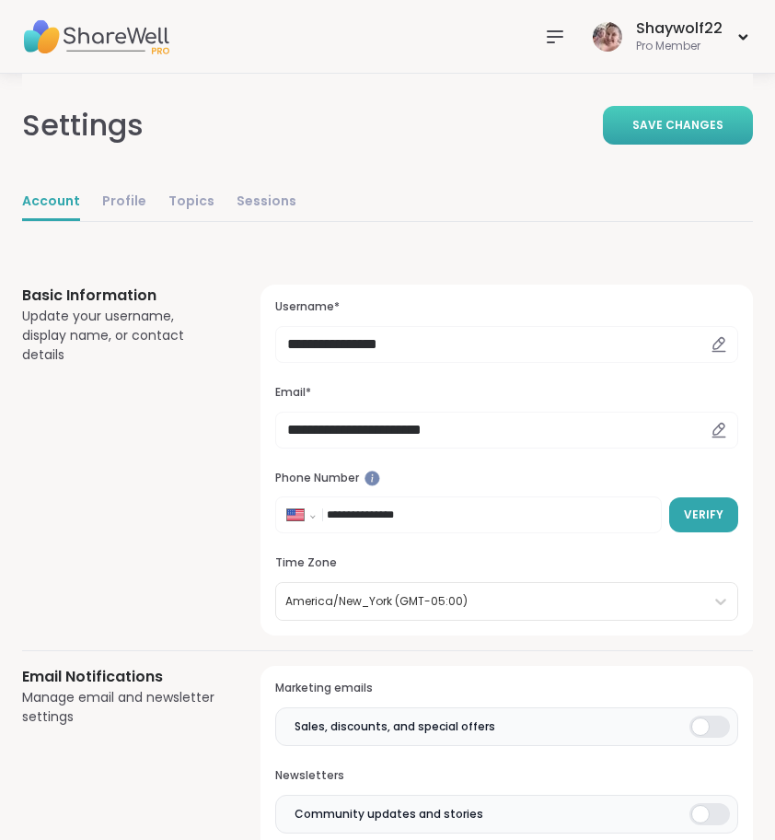
click at [710, 125] on span "Save Changes" at bounding box center [678, 125] width 91 height 17
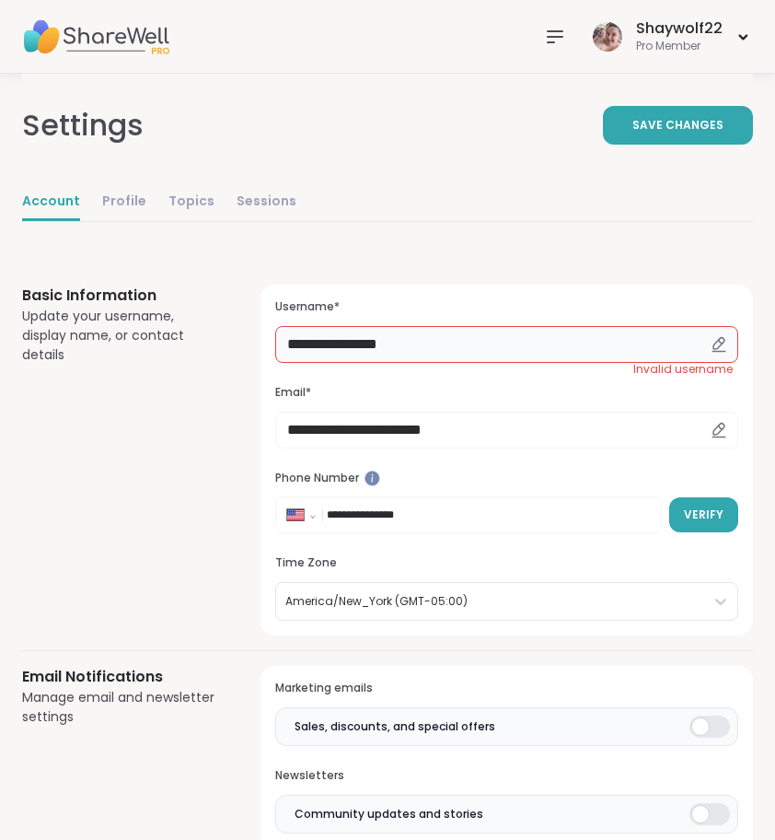
click at [453, 344] on input "**********" at bounding box center [506, 344] width 463 height 37
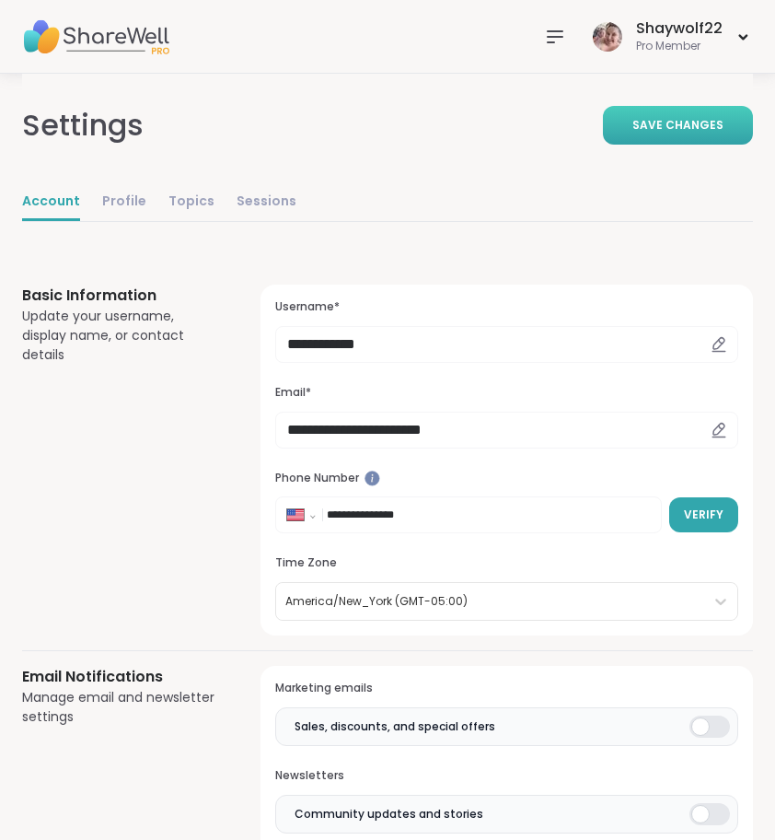
click at [679, 122] on span "Save Changes" at bounding box center [678, 125] width 91 height 17
click at [325, 335] on input "**********" at bounding box center [506, 344] width 463 height 37
click at [698, 124] on span "Save Changes" at bounding box center [678, 125] width 91 height 17
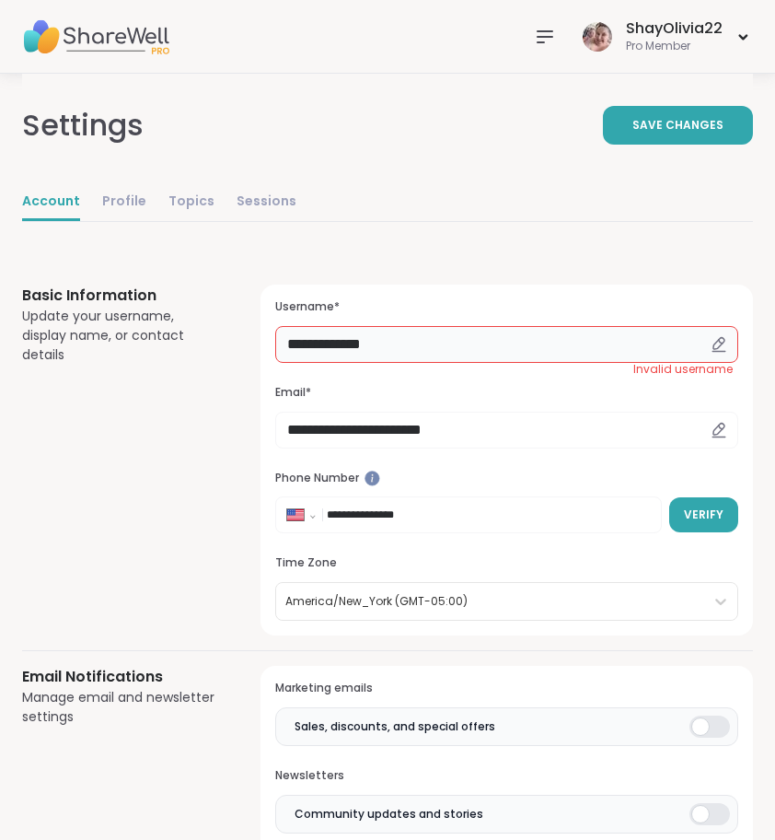
click at [333, 353] on input "**********" at bounding box center [506, 344] width 463 height 37
click at [449, 336] on input "**********" at bounding box center [506, 344] width 463 height 37
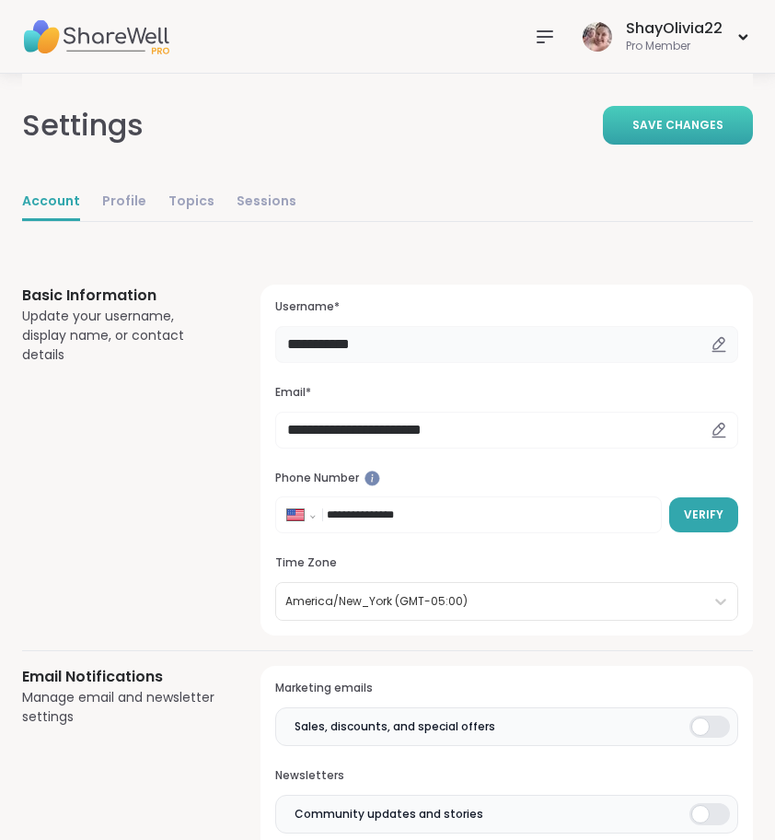
type input "**********"
click at [663, 135] on button "Save Changes" at bounding box center [678, 125] width 150 height 39
click at [559, 40] on icon at bounding box center [554, 37] width 22 height 22
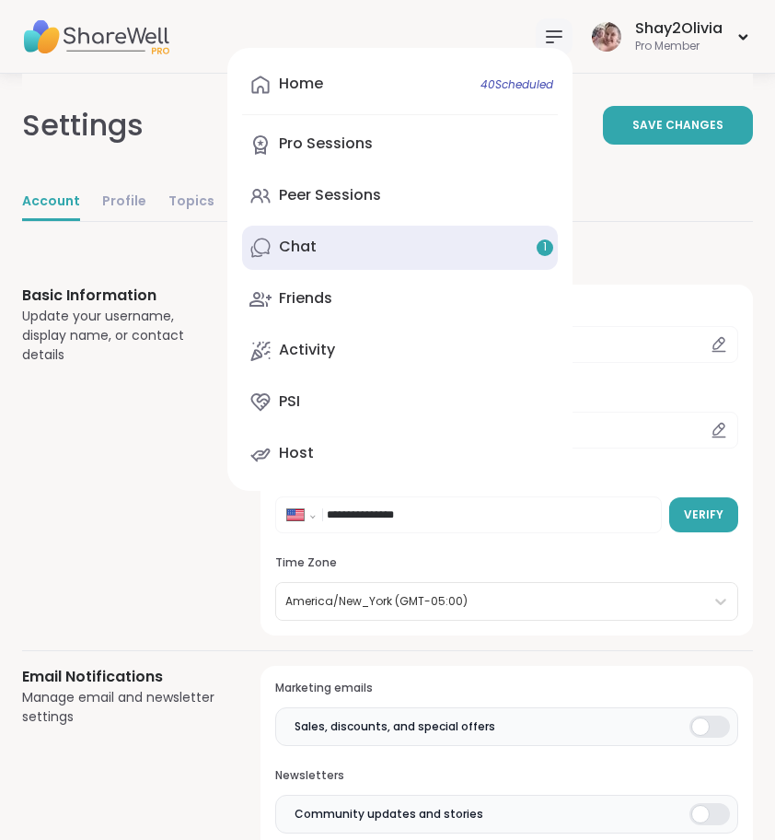
click at [457, 268] on link "Chat 1" at bounding box center [400, 248] width 316 height 44
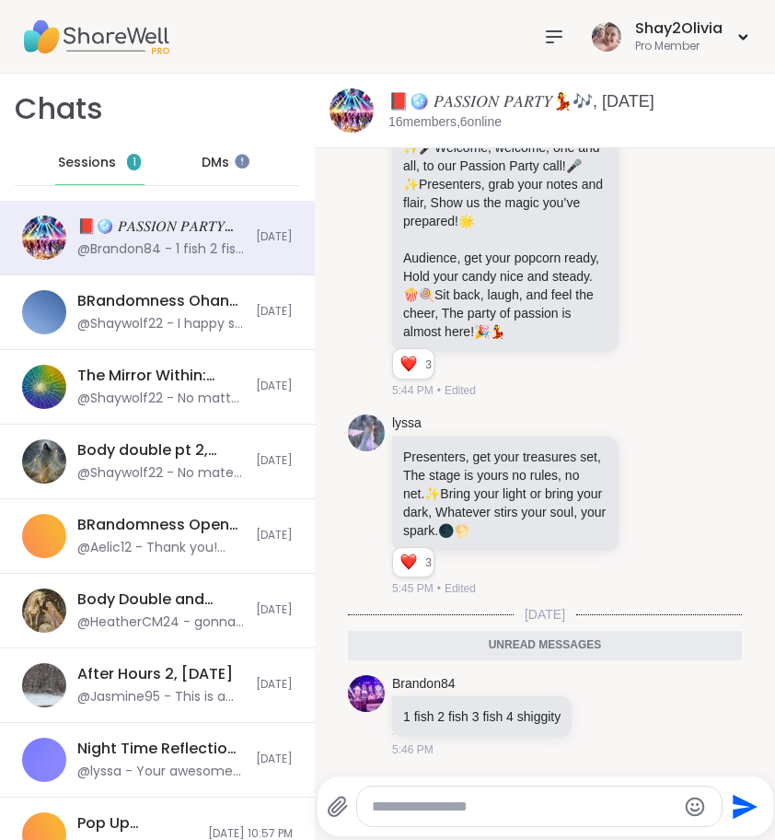
click at [127, 166] on span "1" at bounding box center [134, 162] width 14 height 17
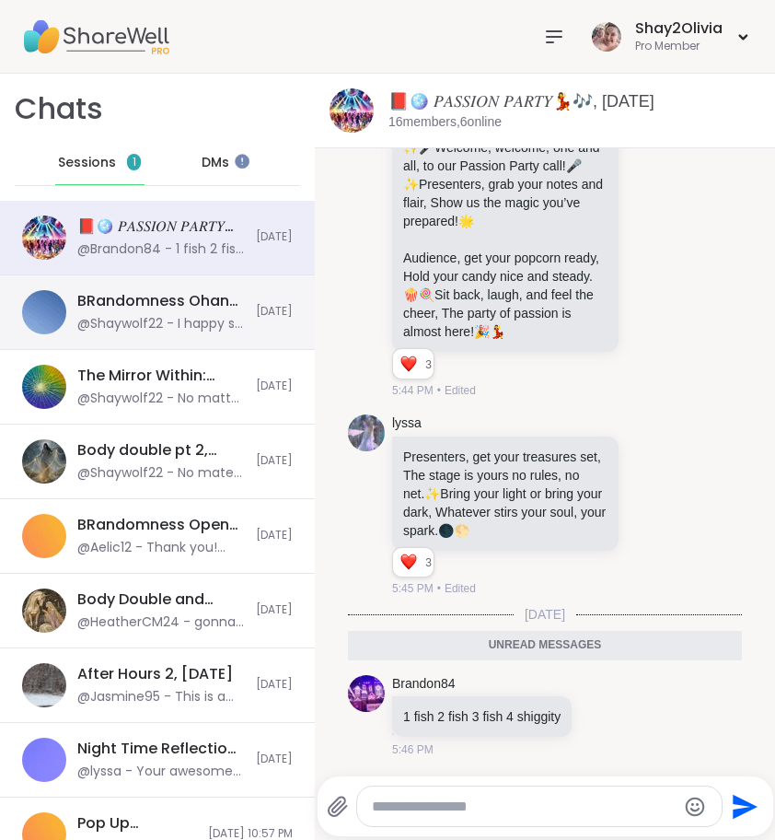
click at [162, 279] on div "BRandomness Ohana Check-in & Body Doubling, Sep 06 @Shaywolf22 - I happy so hap…" at bounding box center [157, 312] width 315 height 75
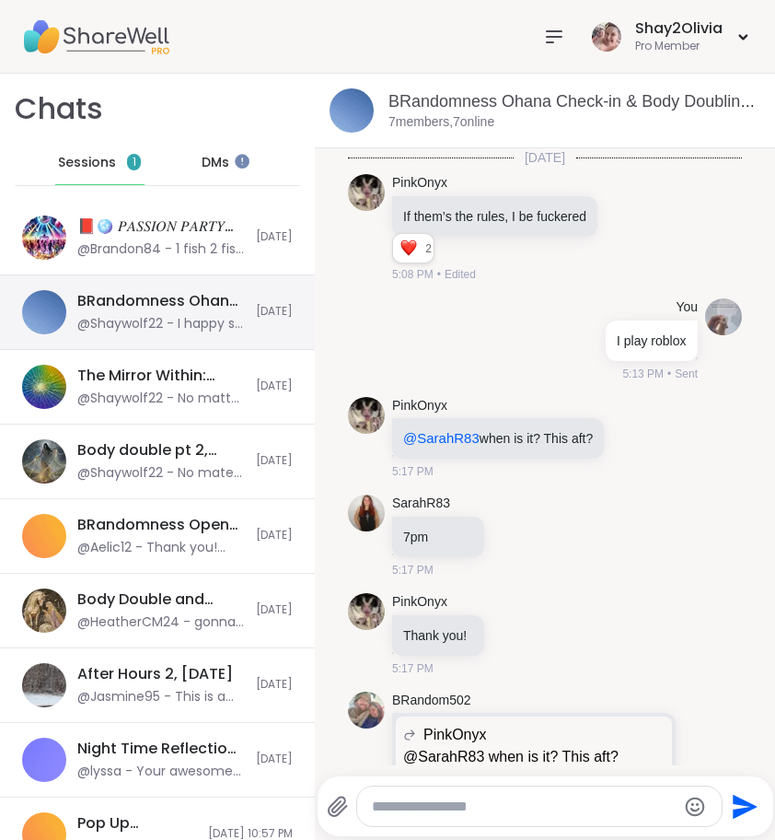
scroll to position [633, 0]
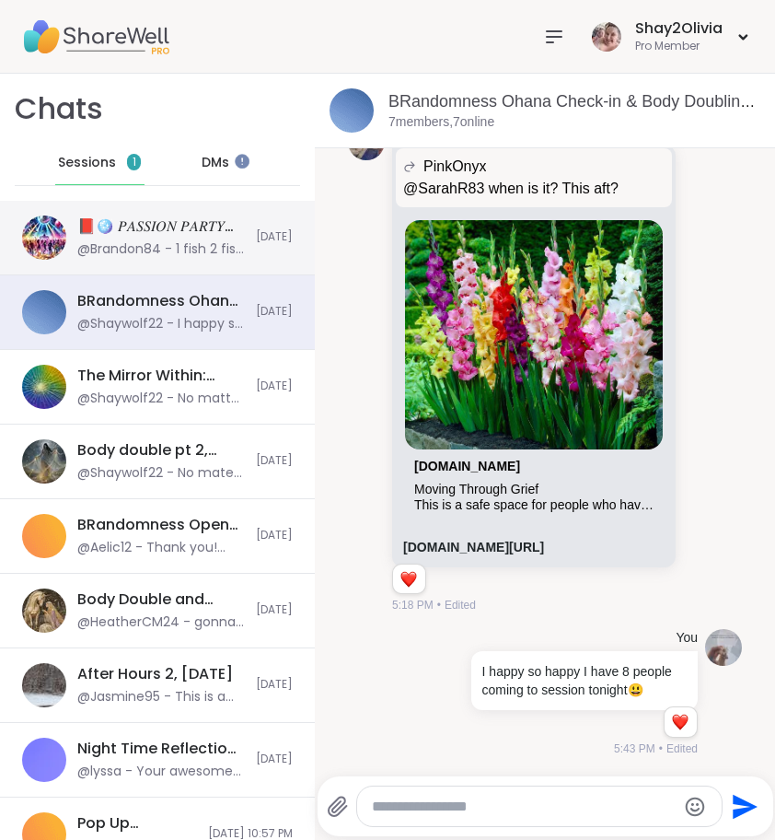
click at [146, 237] on div "📕🪩 𝑃𝐴𝑆𝑆𝐼𝑂𝑁 𝑃𝐴𝑅𝑇𝑌💃🎶, Sep 06 @Brandon84 - 1 fish 2 fish 3 fish 4 shiggity" at bounding box center [161, 237] width 168 height 42
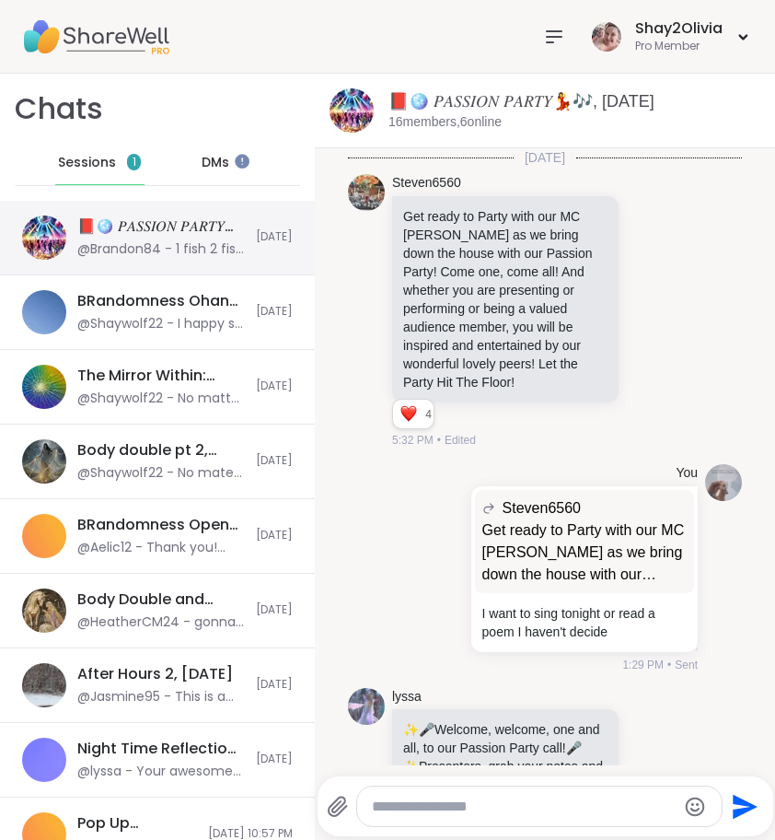
scroll to position [552, 0]
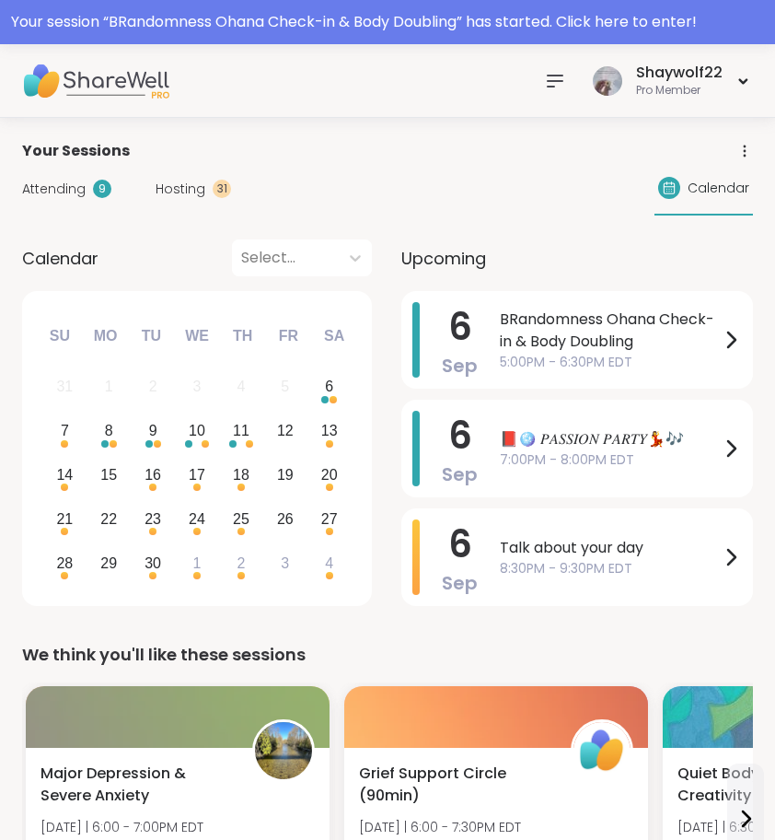
click at [541, 91] on div at bounding box center [555, 81] width 37 height 37
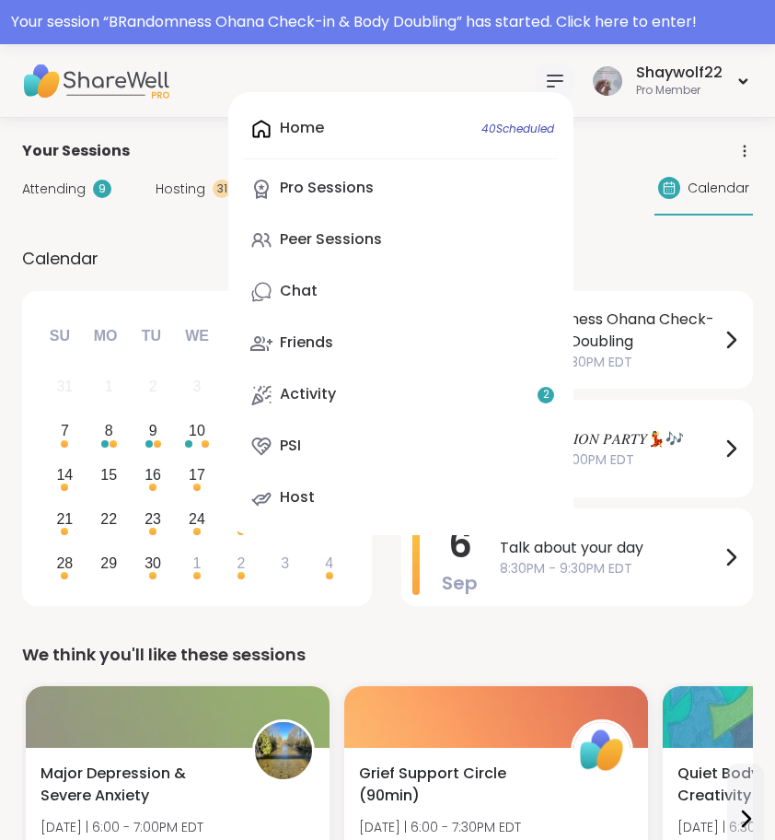
click at [124, 304] on div "[DATE] Su Mo Tu We Th Fr Sa 31 1 2 3 4 5 6 7 8 9 10 11 12 13 14 15 16 17 18 19 …" at bounding box center [197, 448] width 350 height 315
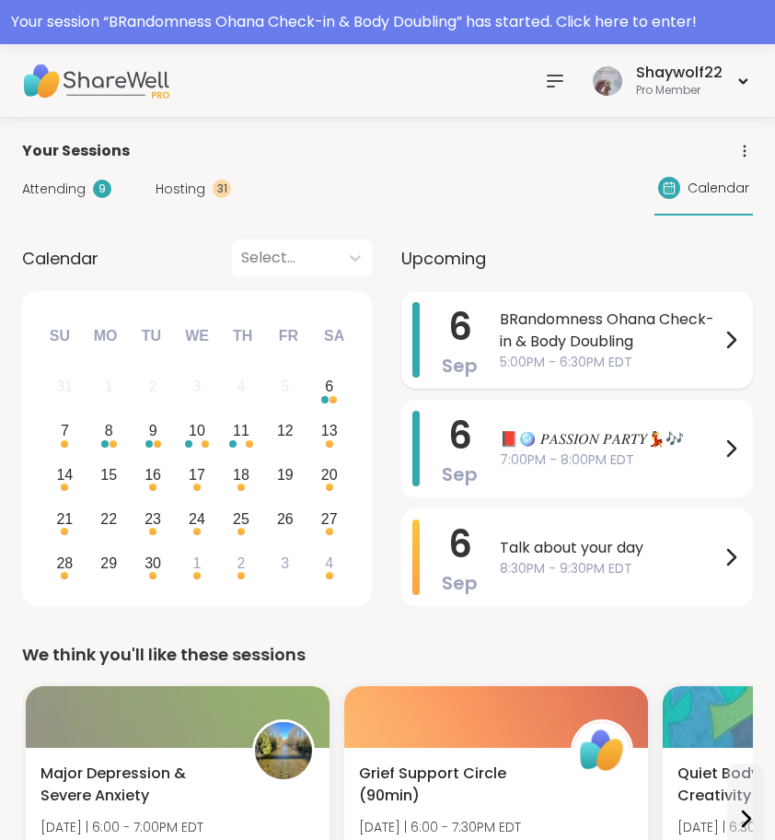
click at [537, 330] on span "BRandomness Ohana Check-in & Body Doubling" at bounding box center [610, 330] width 220 height 44
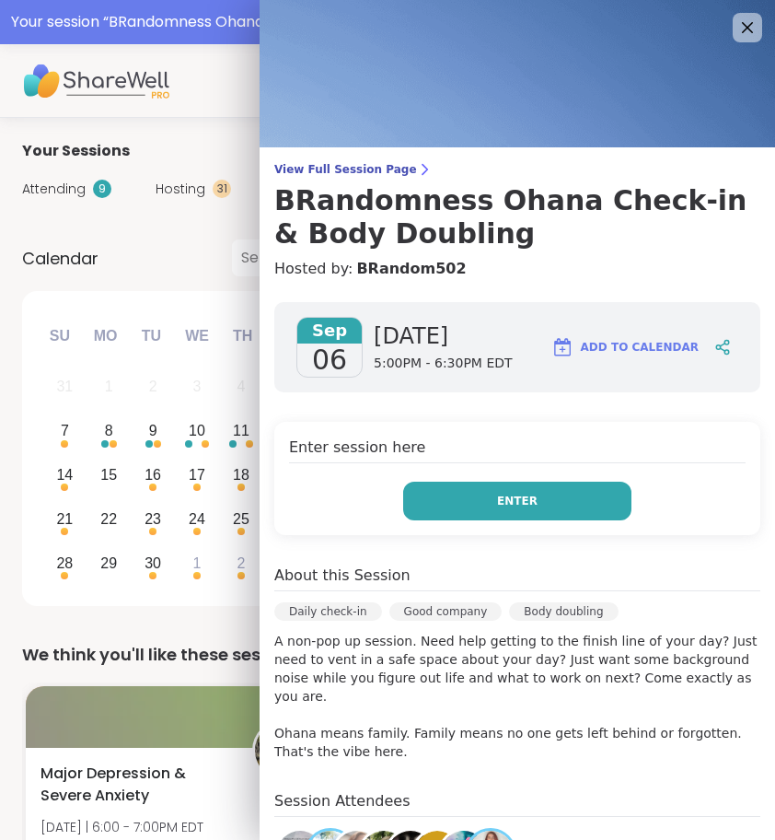
click at [539, 506] on button "Enter" at bounding box center [517, 501] width 228 height 39
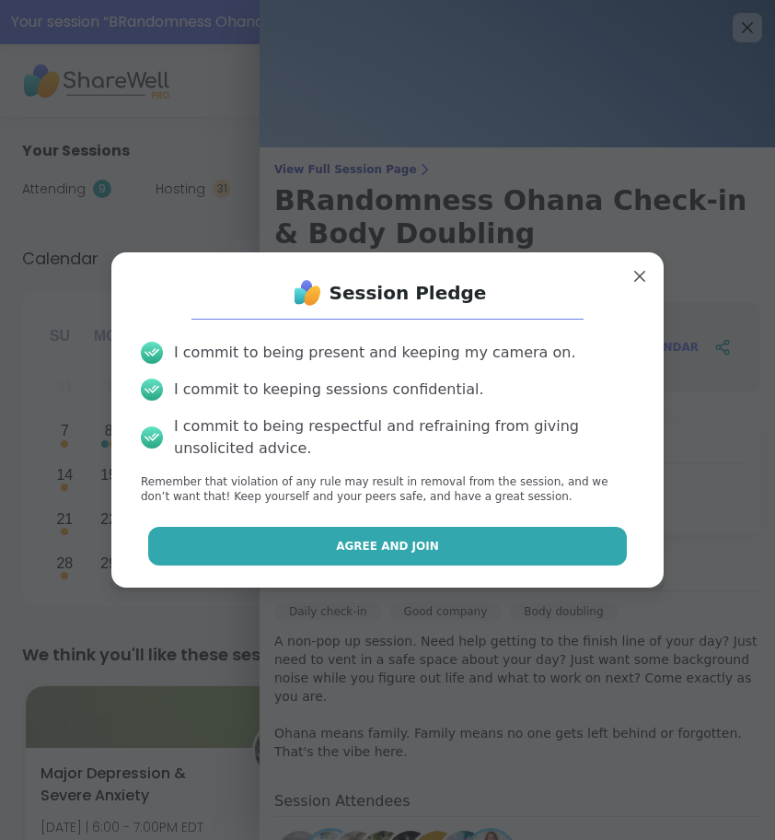
click at [529, 530] on button "Agree and Join" at bounding box center [388, 546] width 480 height 39
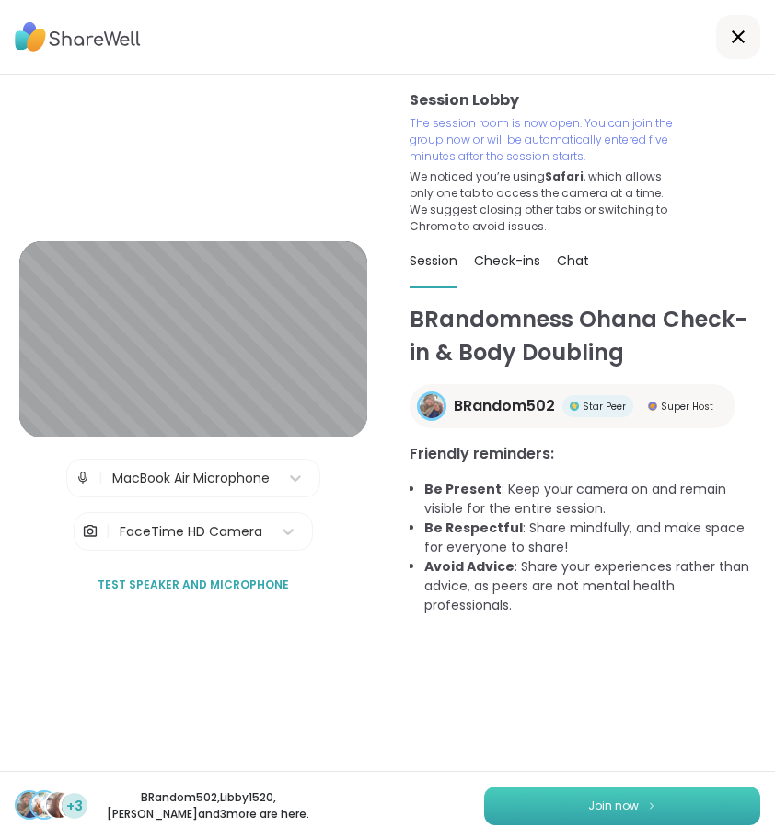
click at [592, 800] on span "Join now" at bounding box center [613, 805] width 51 height 17
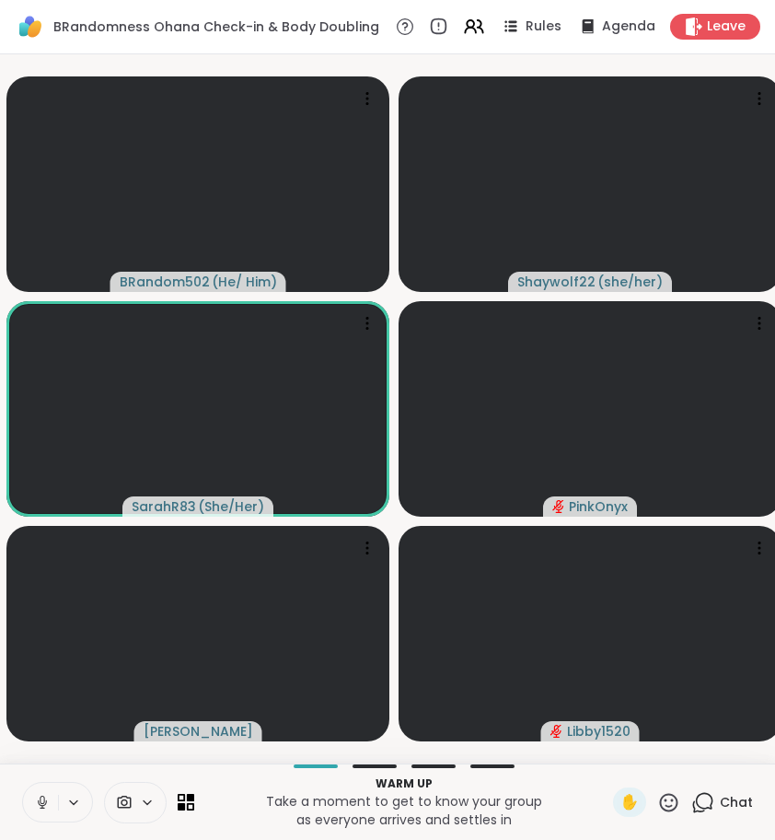
click at [38, 796] on icon at bounding box center [42, 802] width 17 height 17
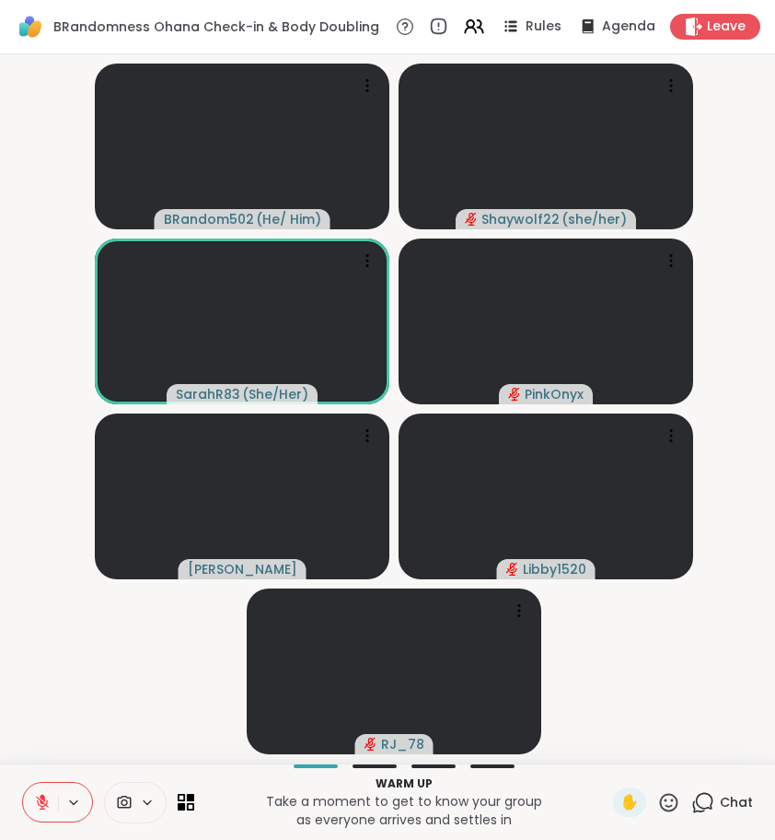
click at [706, 803] on icon at bounding box center [702, 802] width 23 height 23
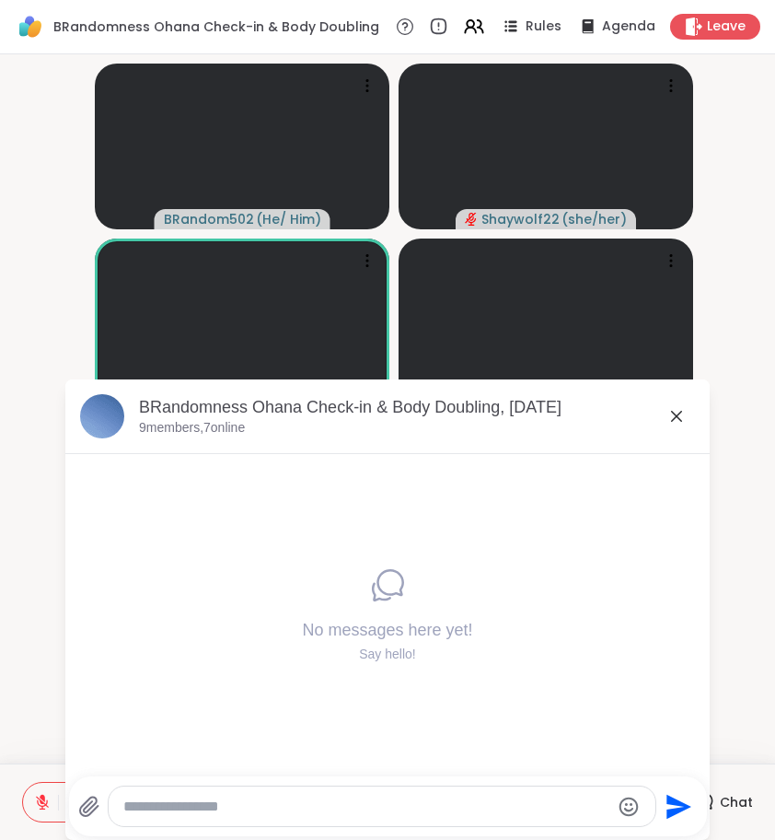
click at [532, 802] on textarea "Type your message" at bounding box center [366, 806] width 487 height 18
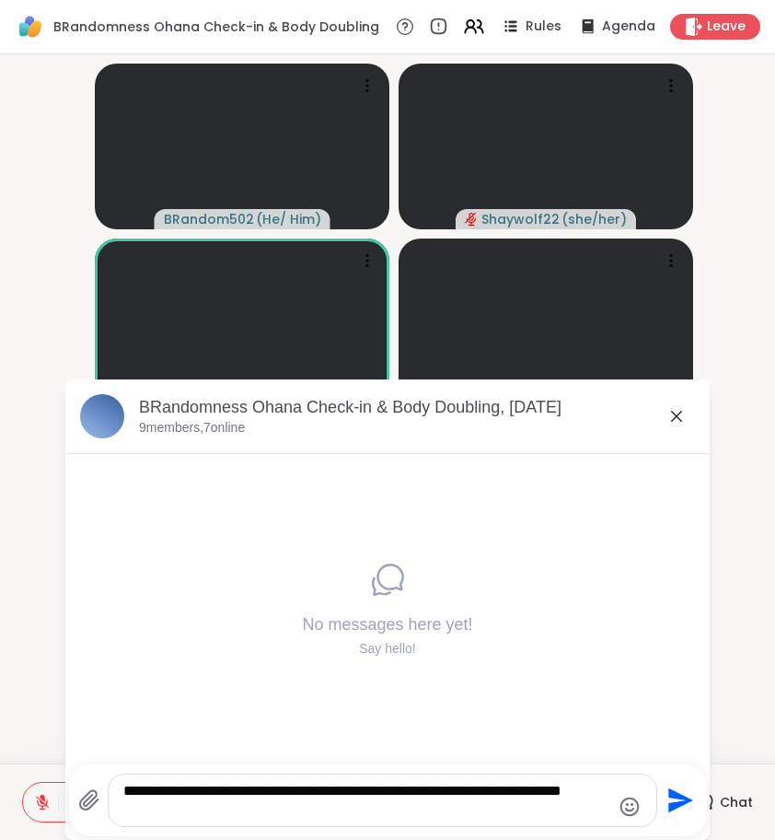
drag, startPoint x: 322, startPoint y: 790, endPoint x: 41, endPoint y: 779, distance: 281.0
click at [38, 782] on div "**********" at bounding box center [387, 420] width 775 height 840
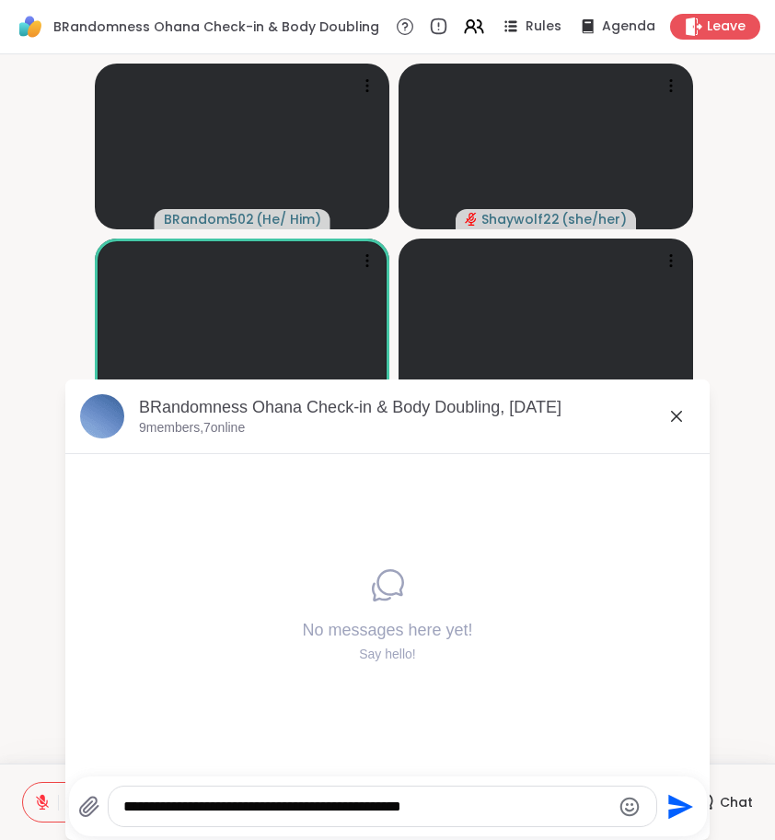
drag, startPoint x: 261, startPoint y: 807, endPoint x: 484, endPoint y: 800, distance: 222.9
click at [483, 802] on textarea "**********" at bounding box center [366, 806] width 487 height 18
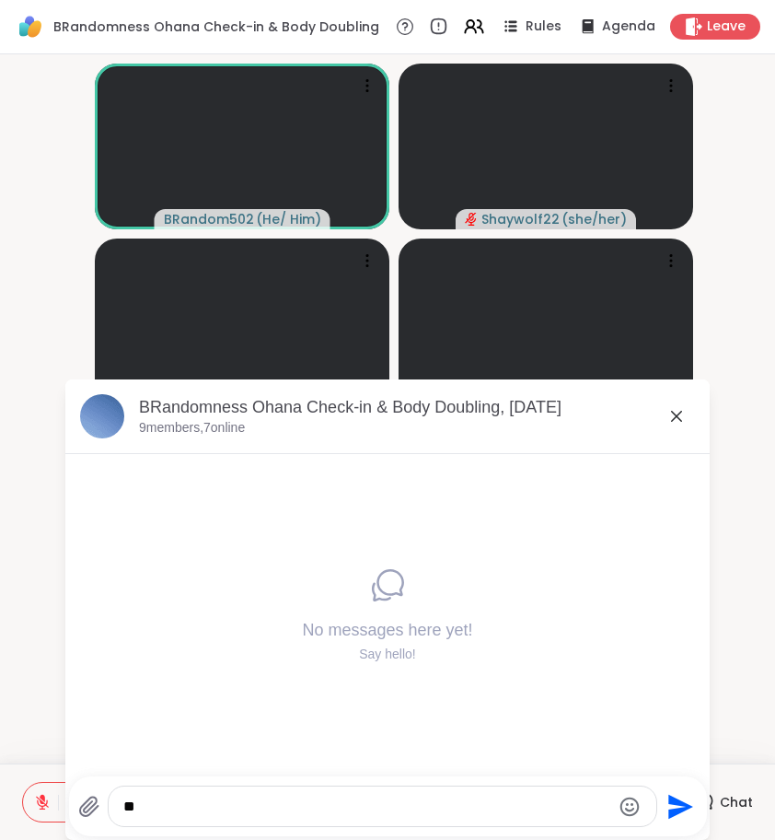
type textarea "*"
click at [676, 419] on icon at bounding box center [677, 416] width 22 height 22
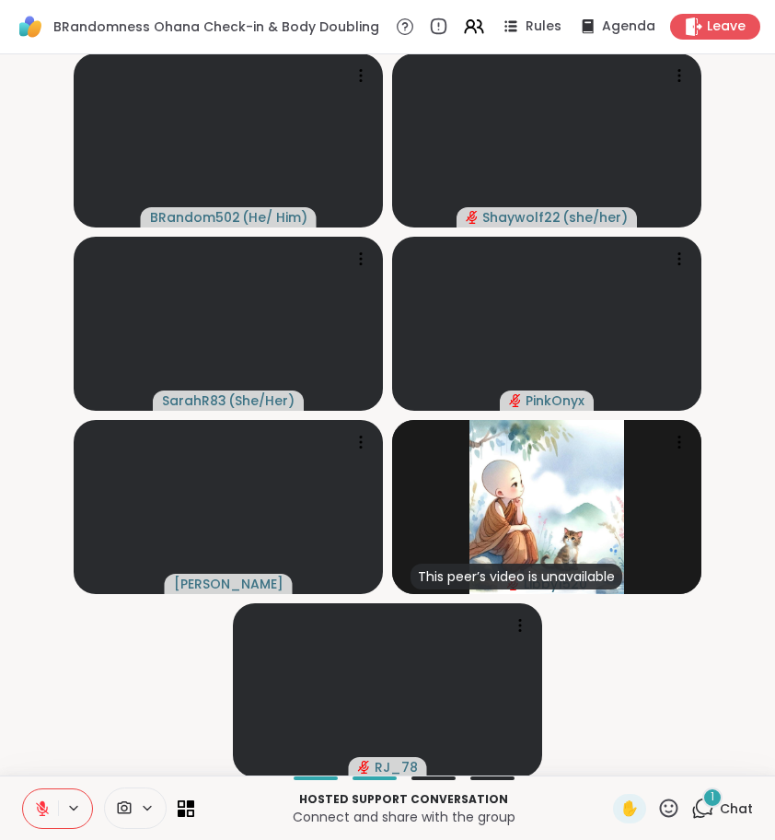
click at [714, 805] on div "1" at bounding box center [713, 797] width 20 height 20
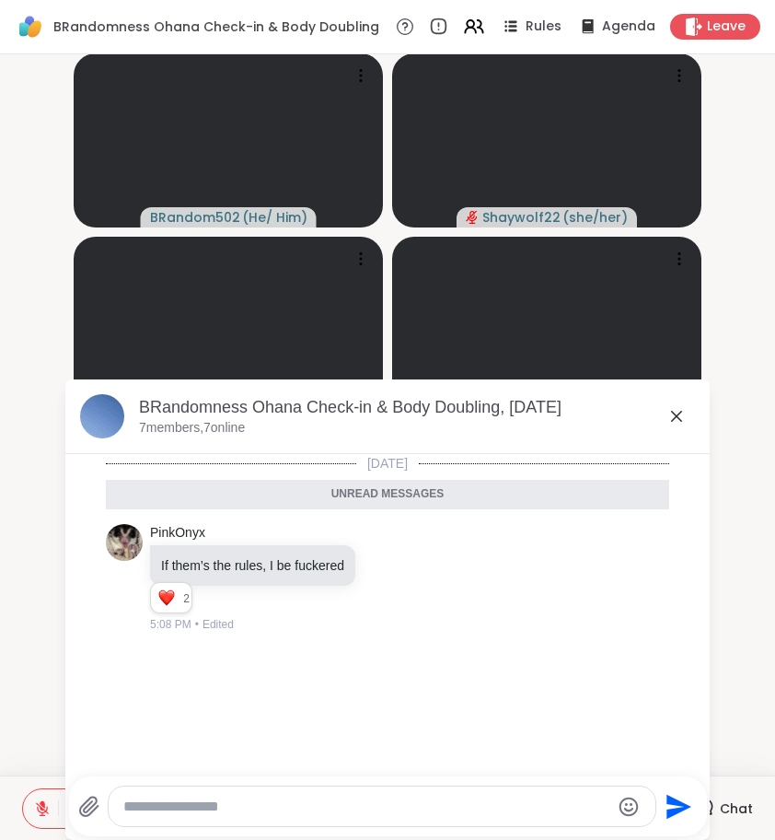
click at [679, 417] on icon at bounding box center [676, 416] width 11 height 11
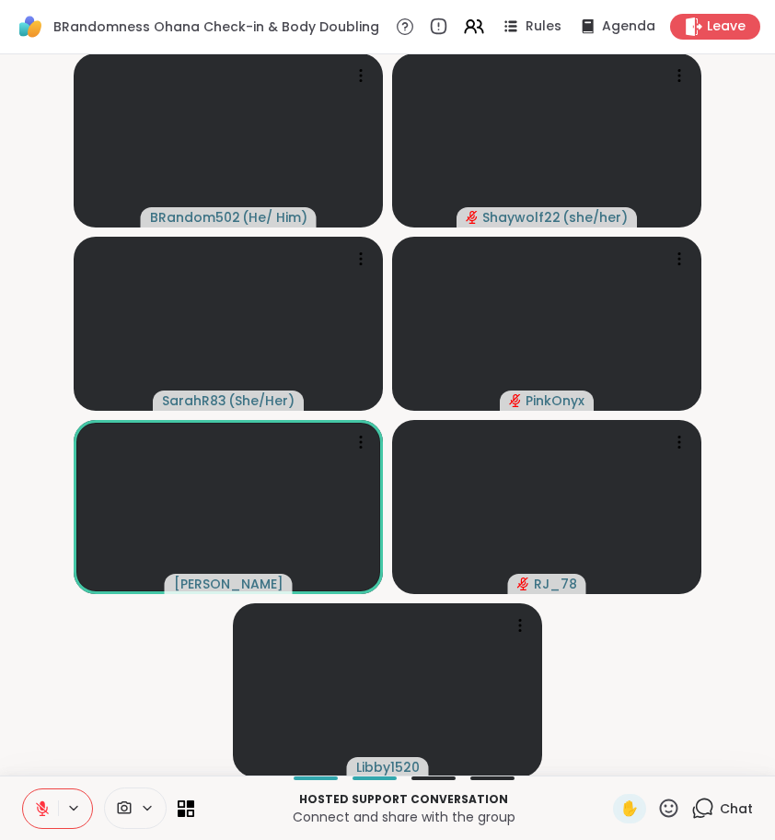
click at [703, 812] on icon at bounding box center [702, 807] width 23 height 23
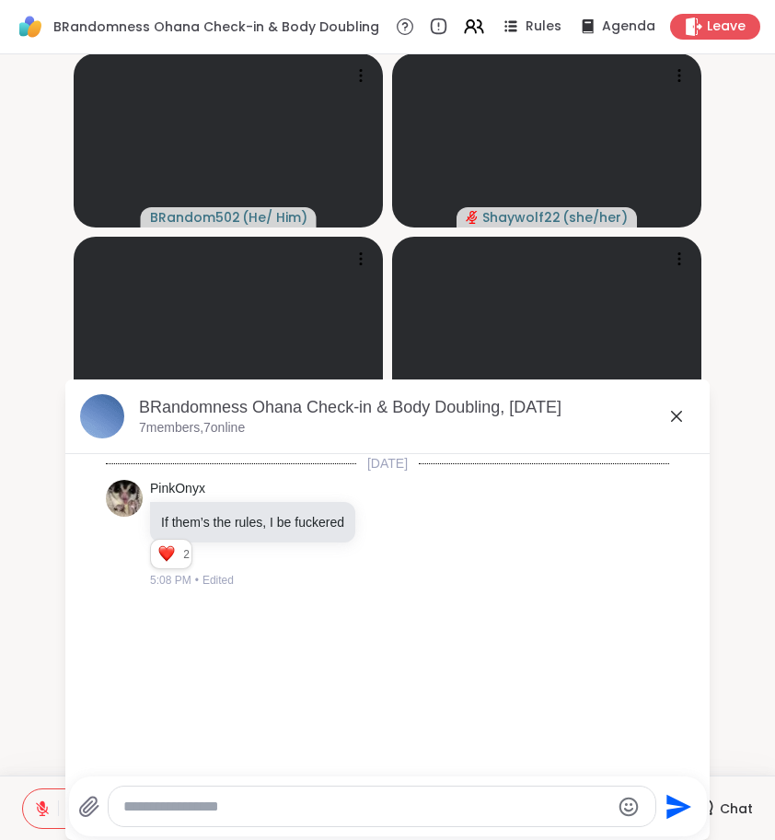
click at [560, 805] on textarea "Type your message" at bounding box center [366, 806] width 487 height 18
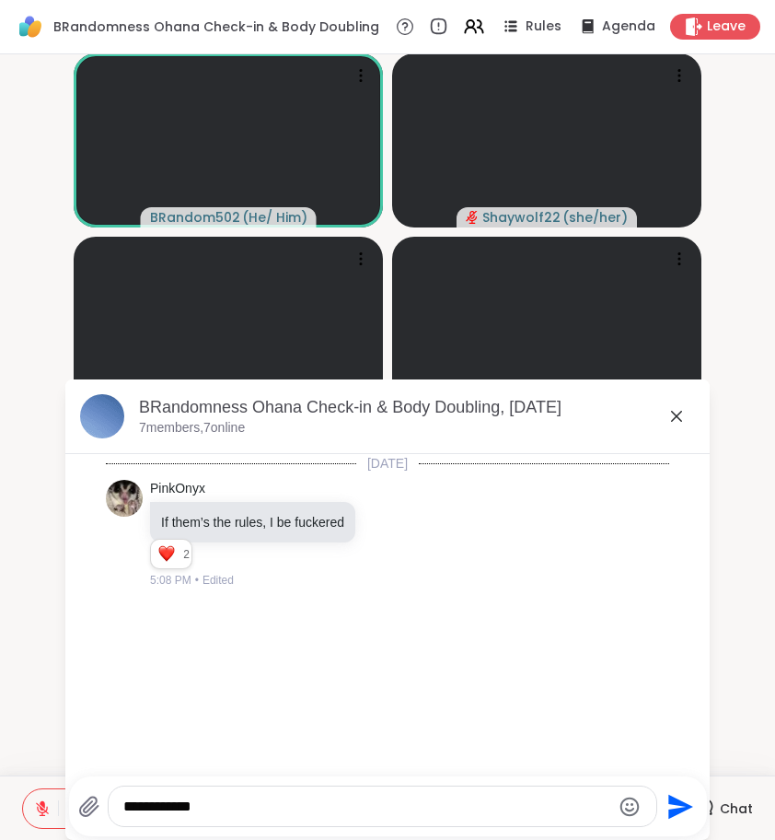
type textarea "**********"
click at [677, 419] on icon at bounding box center [677, 416] width 22 height 22
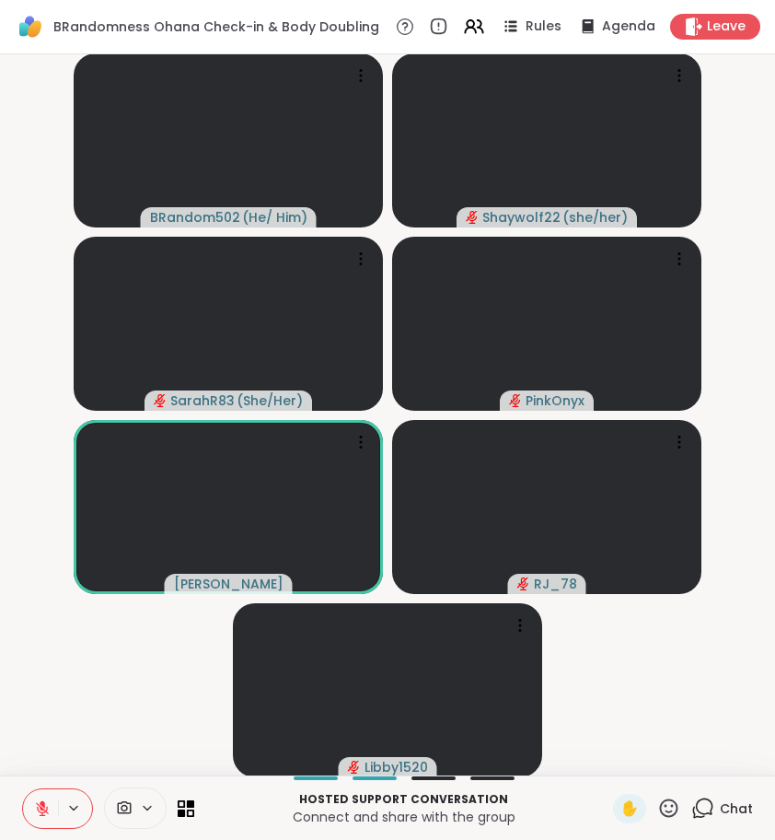
click at [667, 806] on icon at bounding box center [669, 807] width 18 height 18
click at [610, 760] on span "❤️" at bounding box center [615, 760] width 18 height 22
click at [674, 807] on icon at bounding box center [668, 807] width 23 height 23
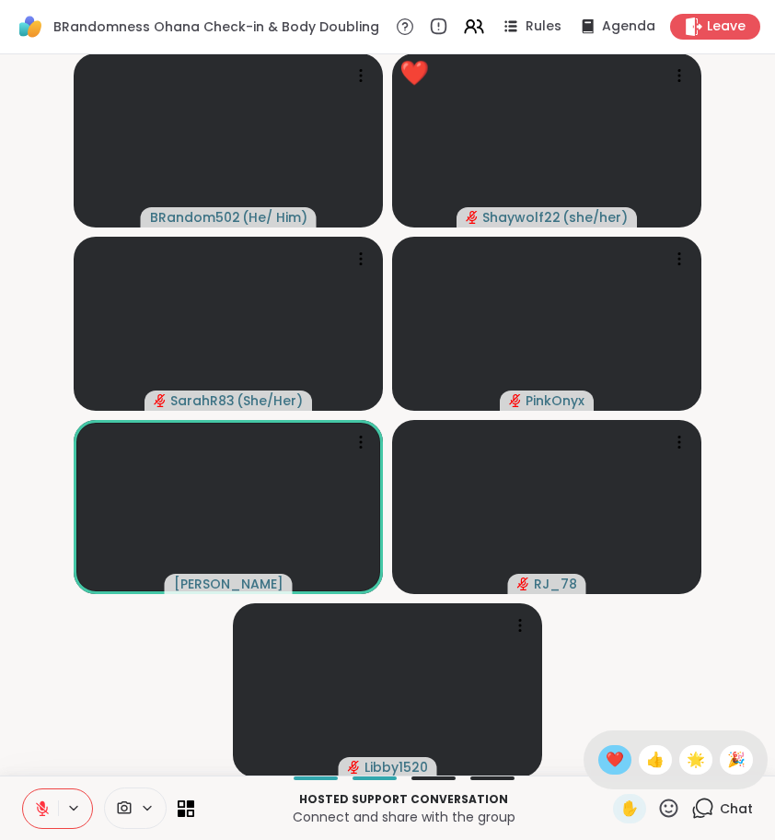
click at [619, 771] on div "❤️" at bounding box center [614, 759] width 33 height 29
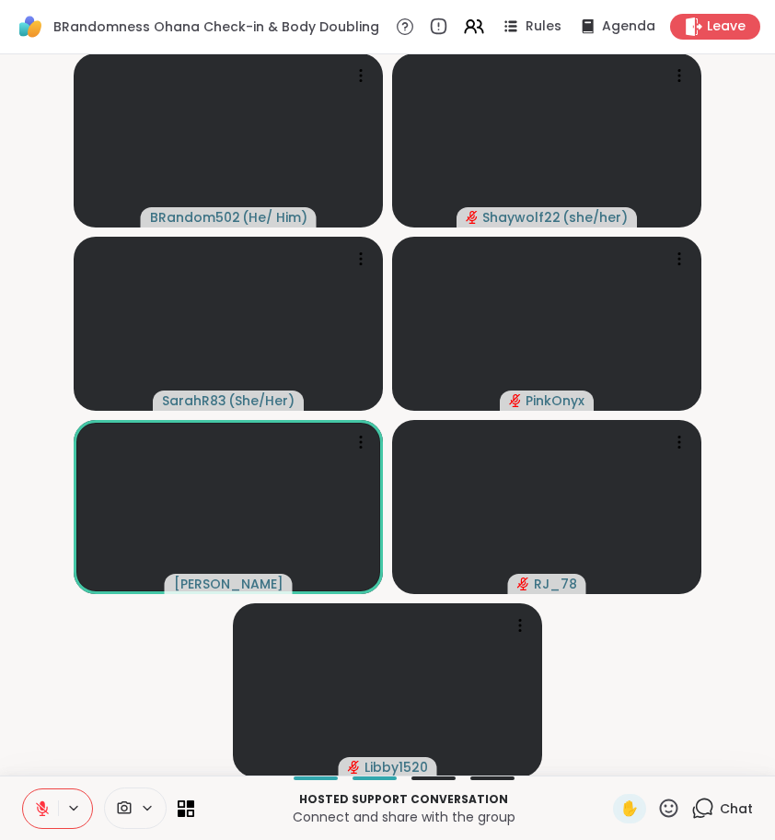
click at [708, 809] on icon at bounding box center [702, 807] width 23 height 23
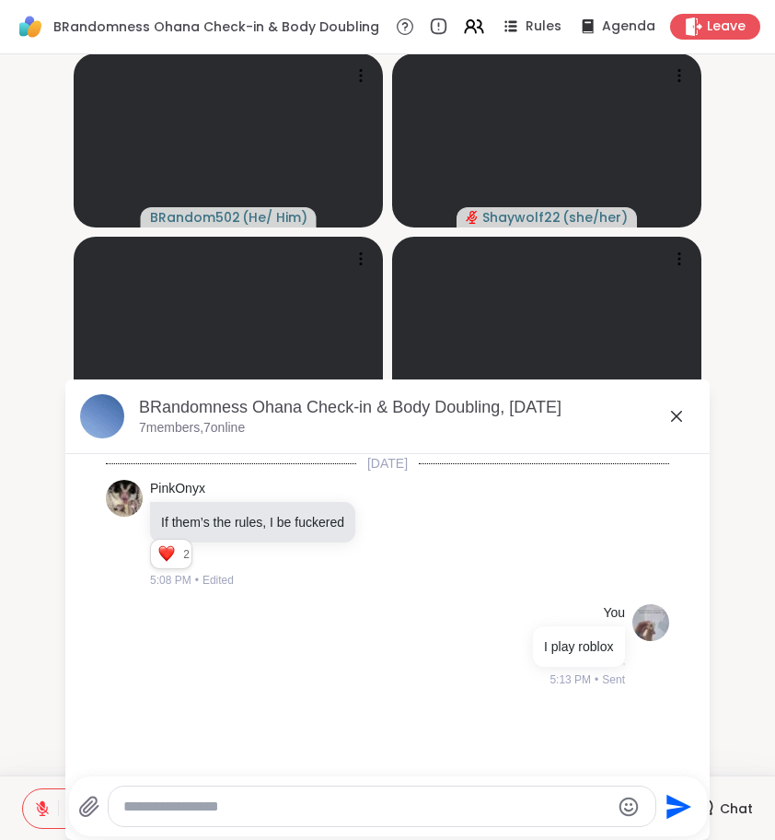
click at [677, 408] on icon at bounding box center [677, 416] width 22 height 22
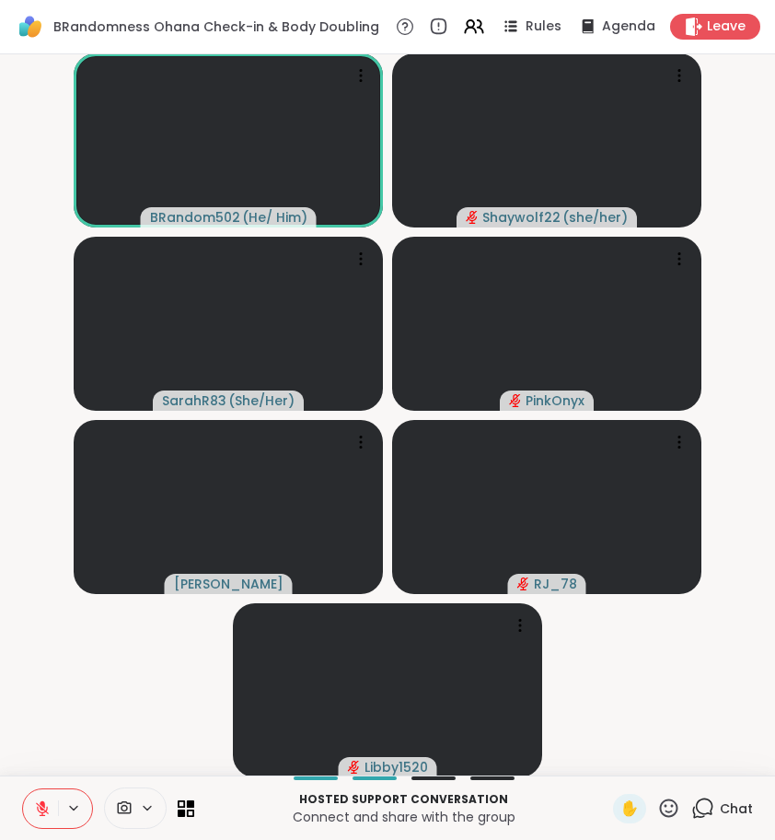
click at [40, 802] on icon at bounding box center [42, 808] width 17 height 17
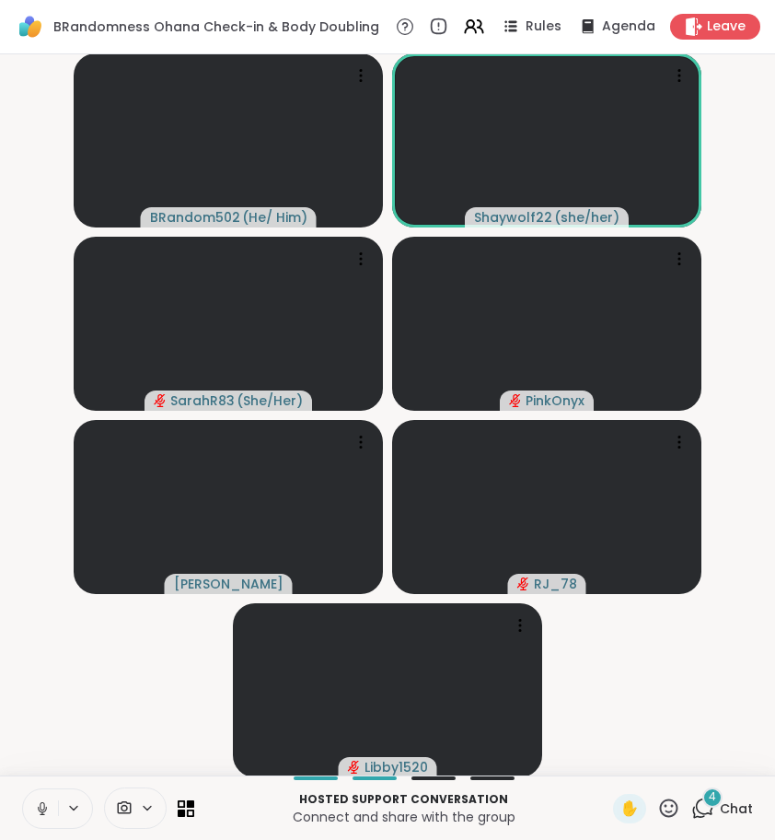
click at [42, 810] on icon at bounding box center [42, 808] width 17 height 17
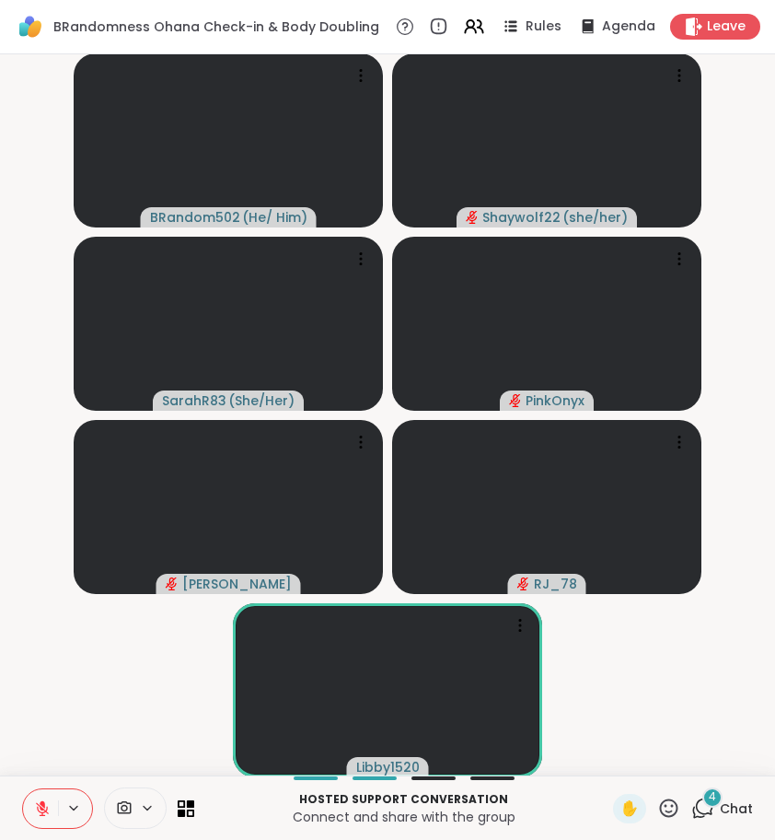
click at [42, 810] on icon at bounding box center [42, 808] width 17 height 17
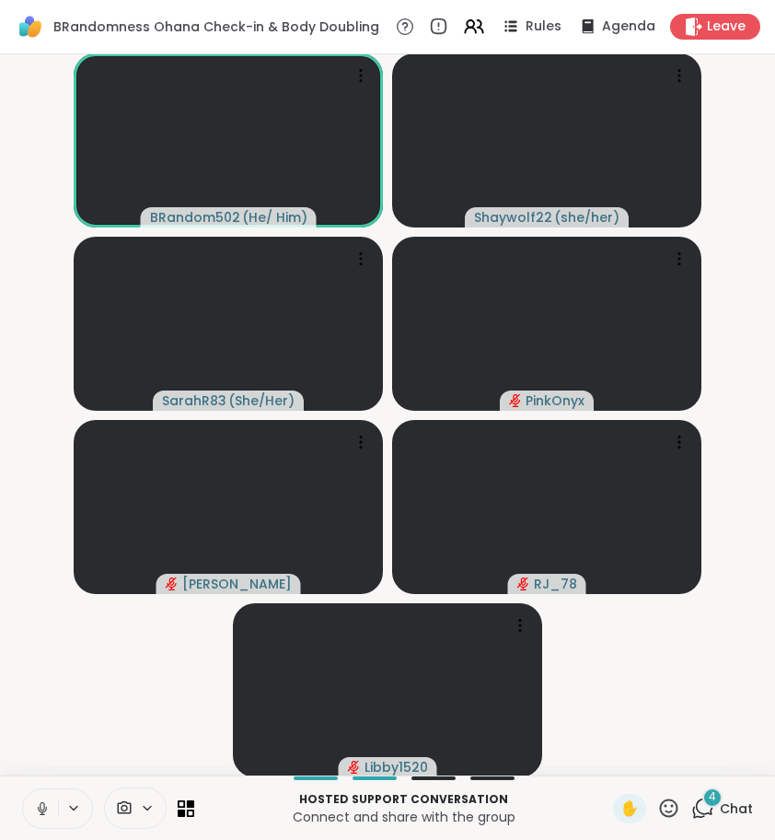
click at [41, 804] on icon at bounding box center [42, 808] width 17 height 17
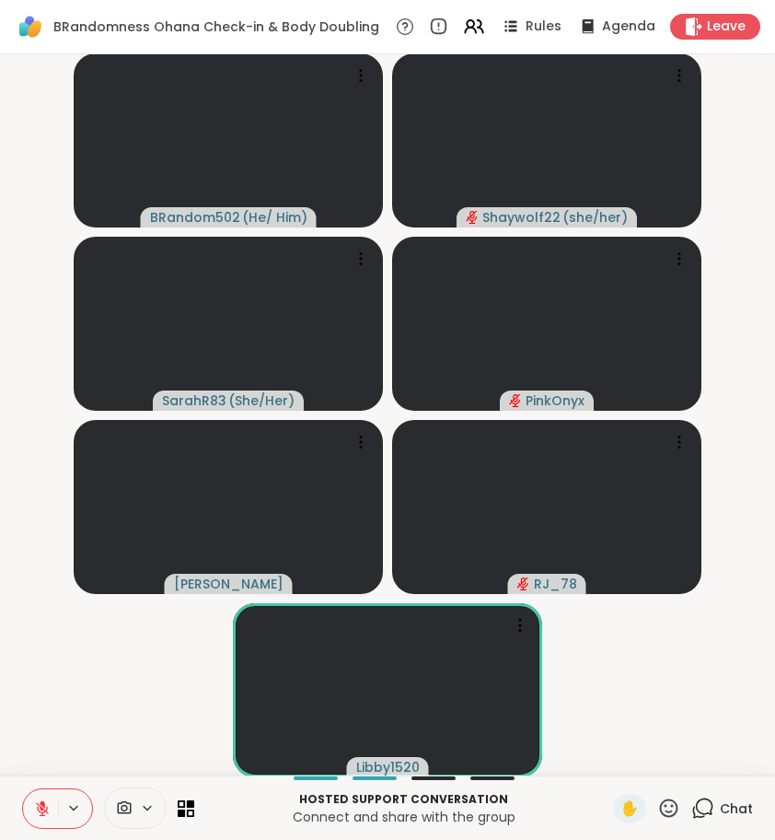
click at [705, 813] on icon at bounding box center [704, 806] width 17 height 17
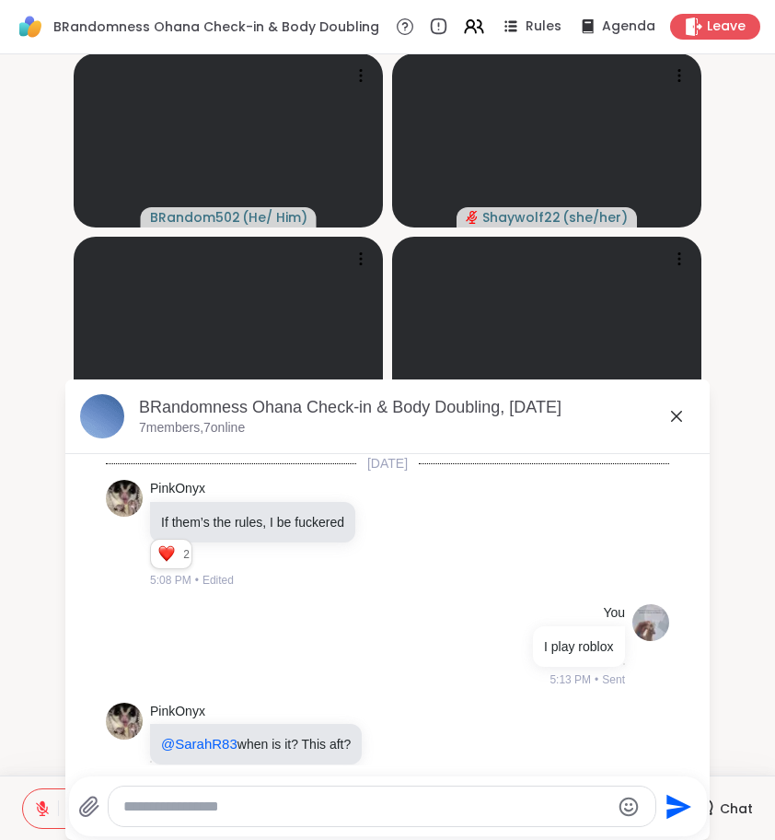
scroll to position [742, 0]
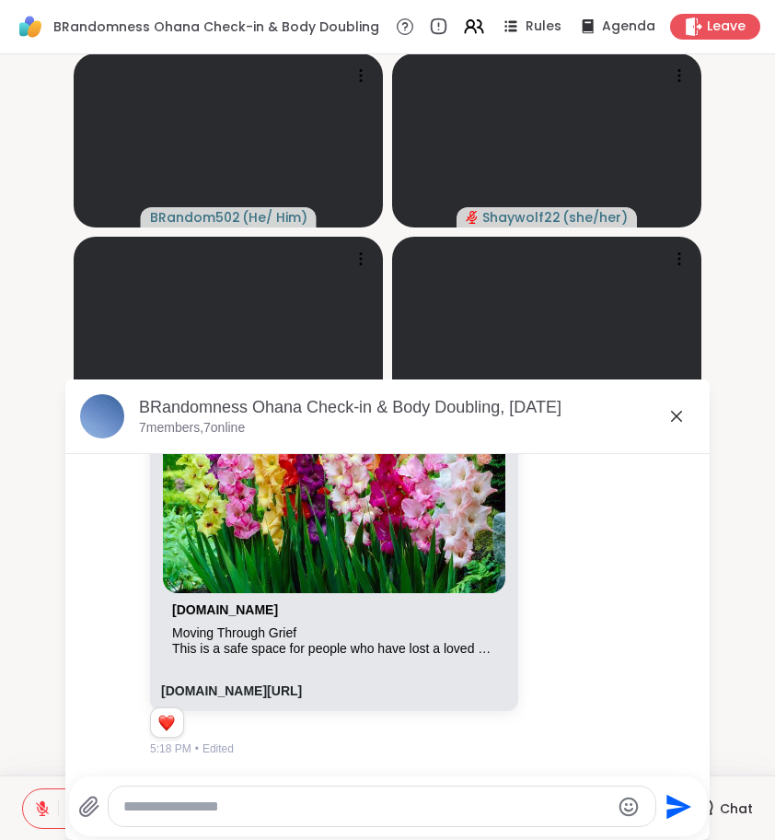
click at [705, 813] on div "Send" at bounding box center [388, 806] width 638 height 60
click at [568, 824] on div at bounding box center [382, 806] width 547 height 40
click at [566, 817] on div at bounding box center [382, 806] width 547 height 40
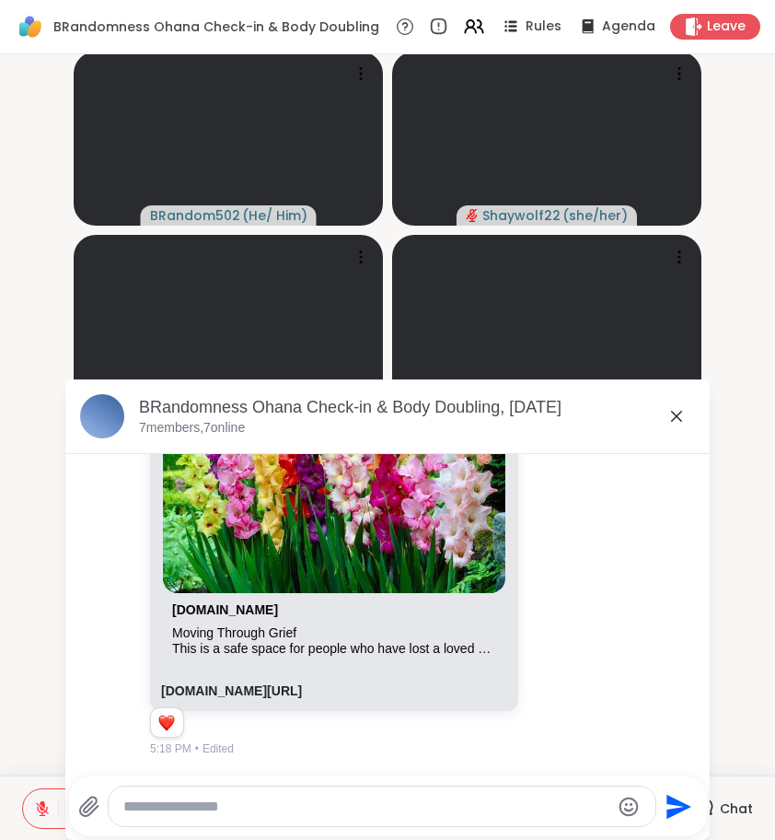
click at [566, 816] on div at bounding box center [382, 806] width 547 height 40
click at [565, 816] on div at bounding box center [382, 806] width 547 height 40
click at [540, 800] on textarea "Type your message" at bounding box center [366, 806] width 487 height 18
click at [636, 797] on icon "Emoji picker" at bounding box center [630, 807] width 22 height 22
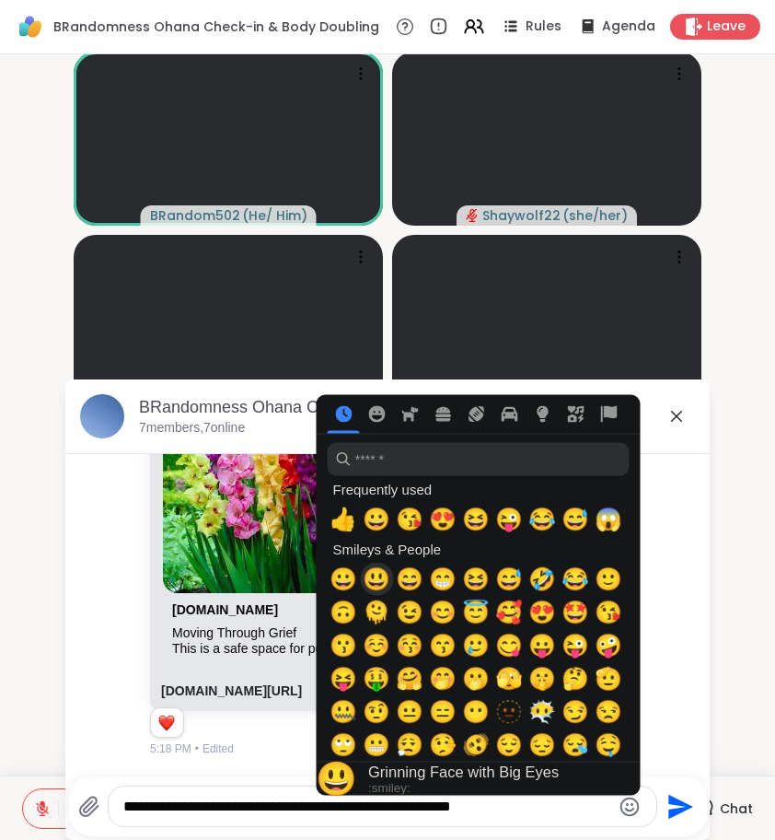
click at [379, 582] on span "😃" at bounding box center [377, 579] width 28 height 26
type textarea "**********"
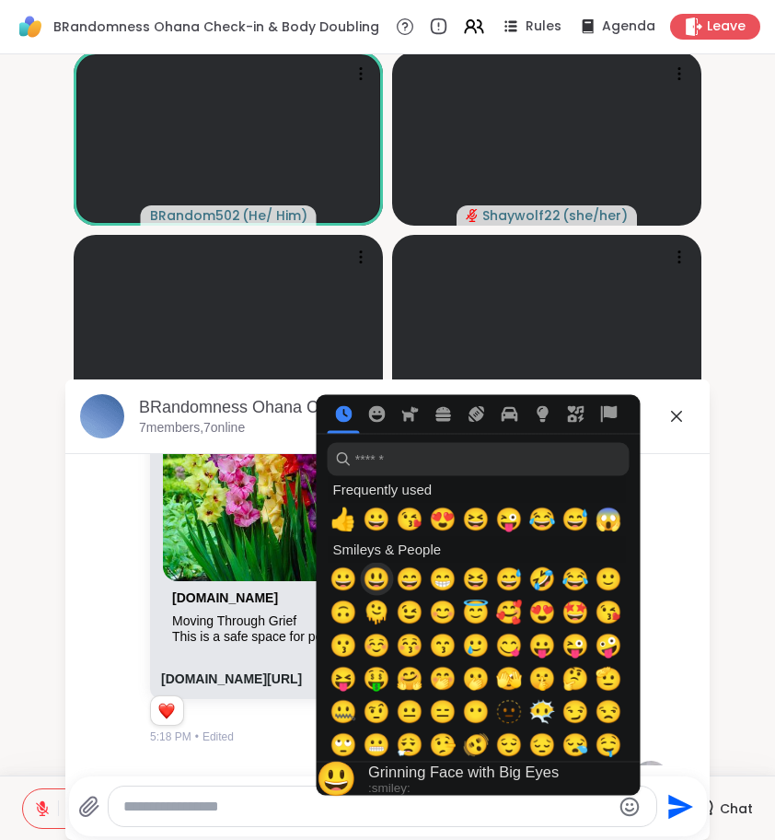
scroll to position [858, 0]
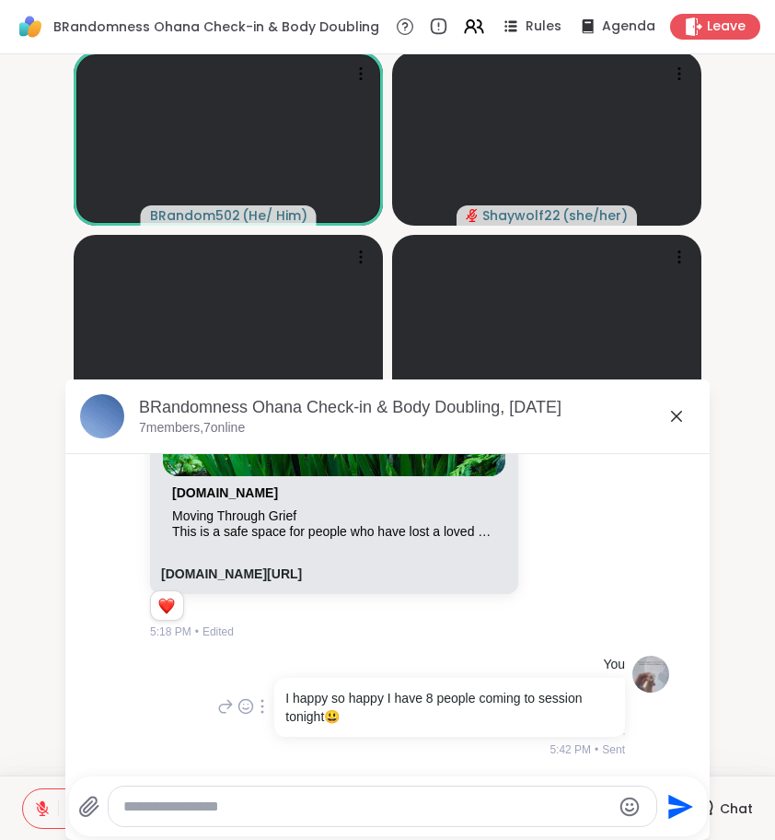
click at [160, 654] on div "You I happy so happy I have 8 people coming to session tonight 😃 5:42 PM • Sent" at bounding box center [387, 706] width 563 height 117
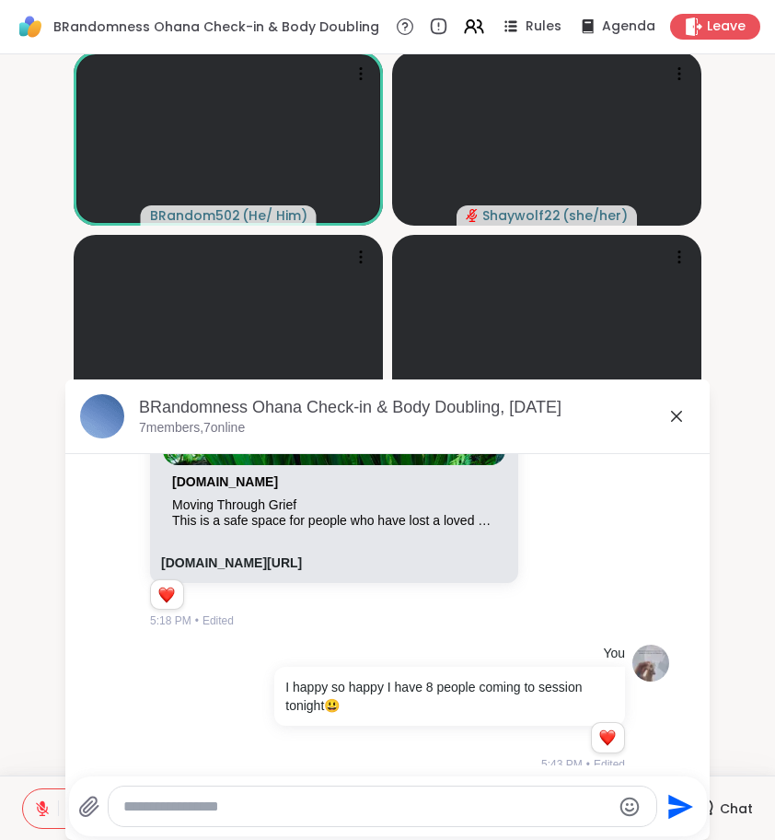
scroll to position [884, 0]
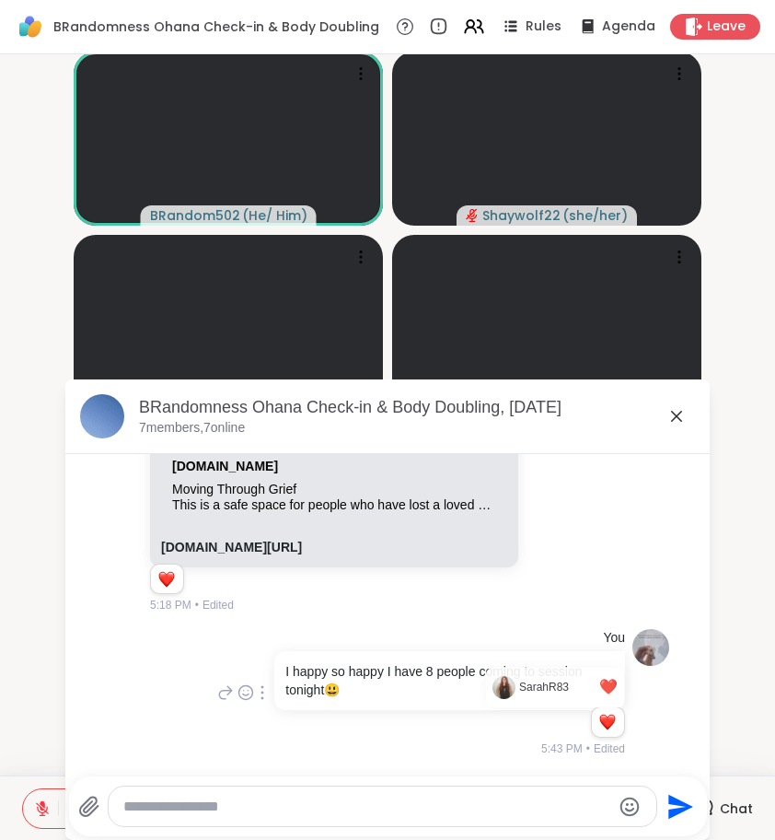
click at [599, 726] on div "Reactions: love" at bounding box center [607, 722] width 17 height 17
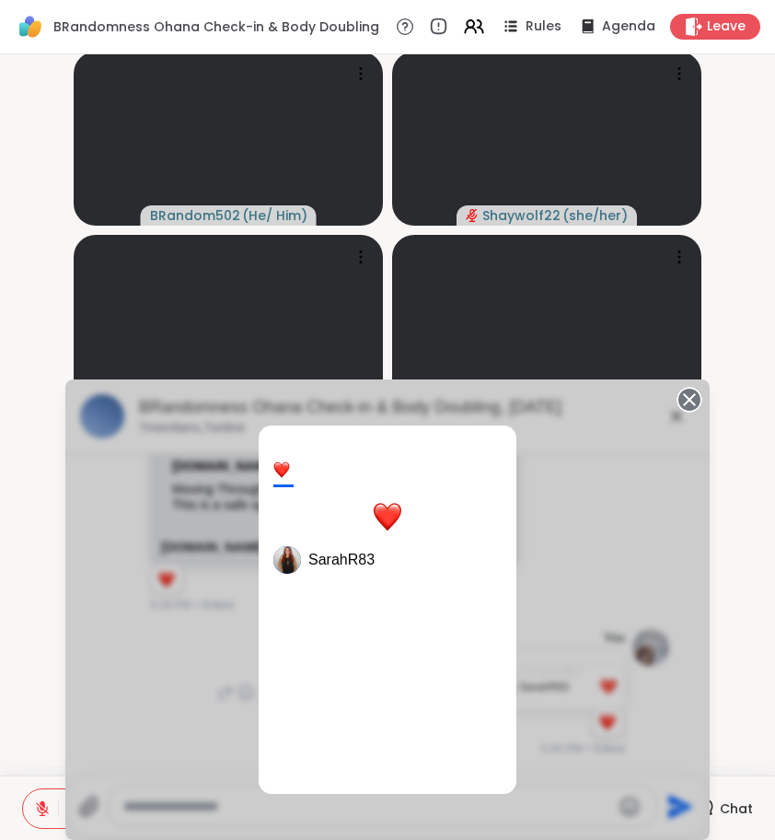
click at [544, 597] on div "1 SarahR83" at bounding box center [387, 609] width 645 height 460
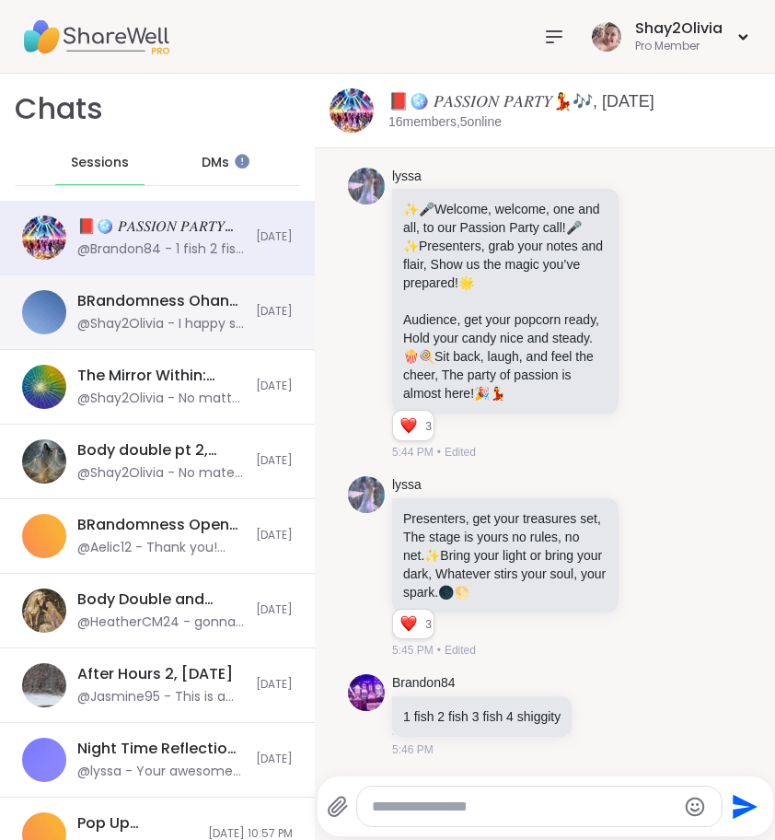
click at [164, 307] on div "BRandomness Ohana Check-in & Body Doubling, Sep 06" at bounding box center [161, 301] width 168 height 20
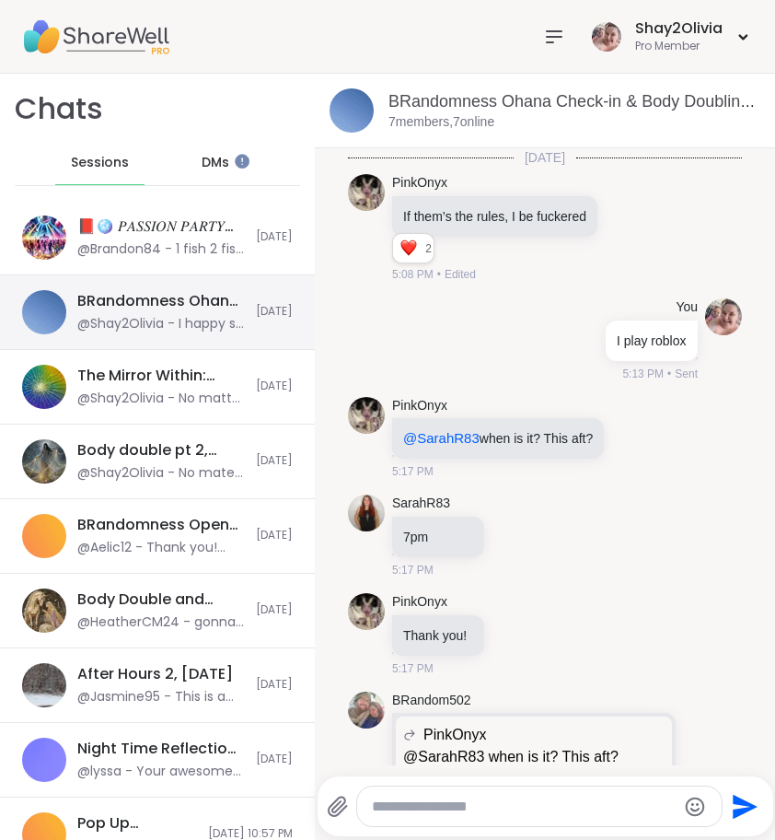
scroll to position [633, 0]
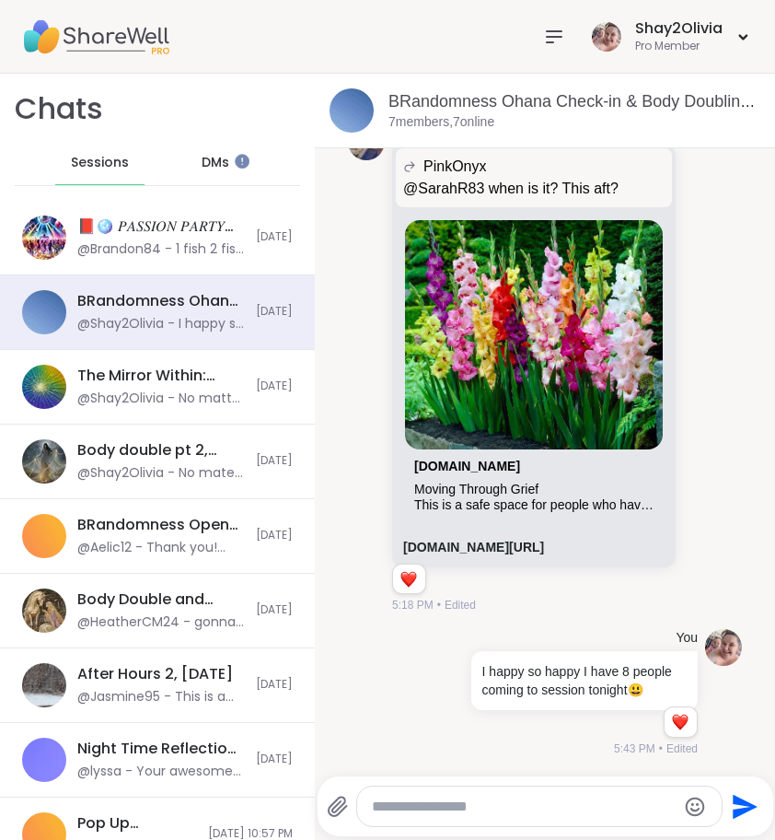
click at [552, 29] on icon at bounding box center [554, 37] width 22 height 22
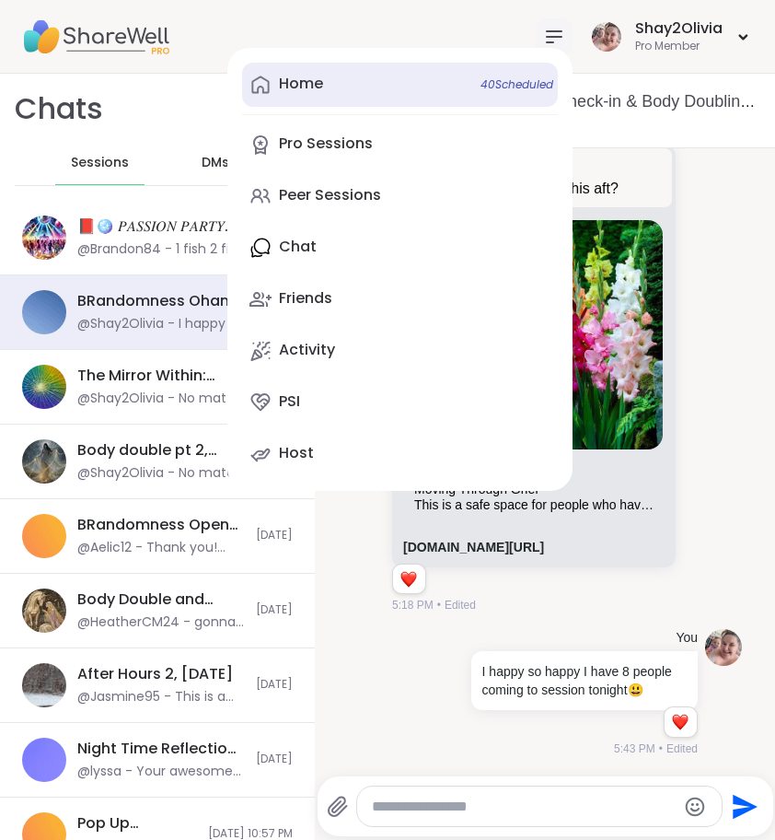
click at [328, 82] on link "Home 40 Scheduled" at bounding box center [400, 85] width 316 height 44
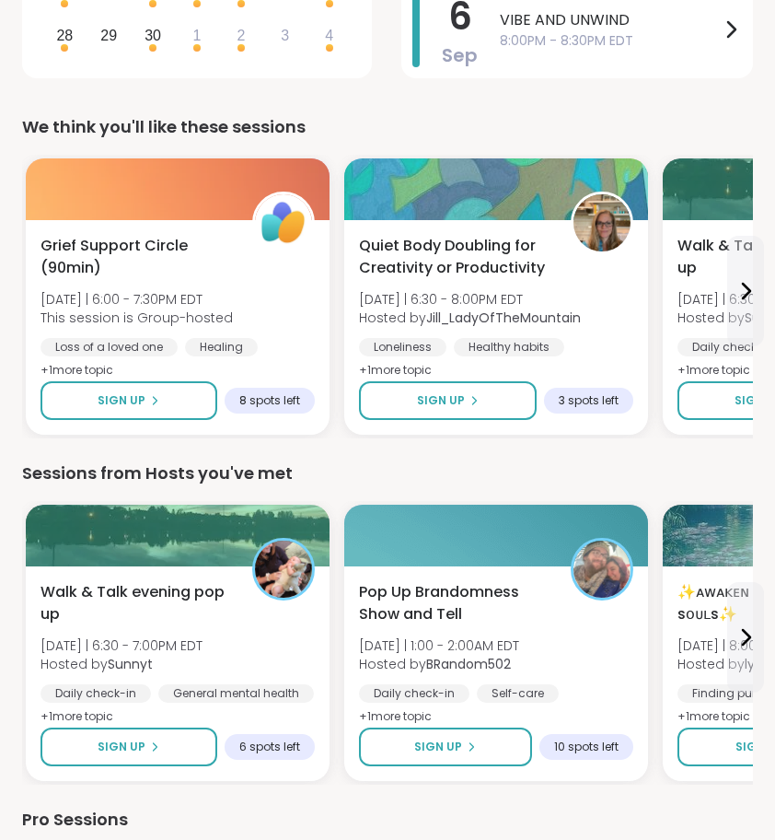
scroll to position [484, 0]
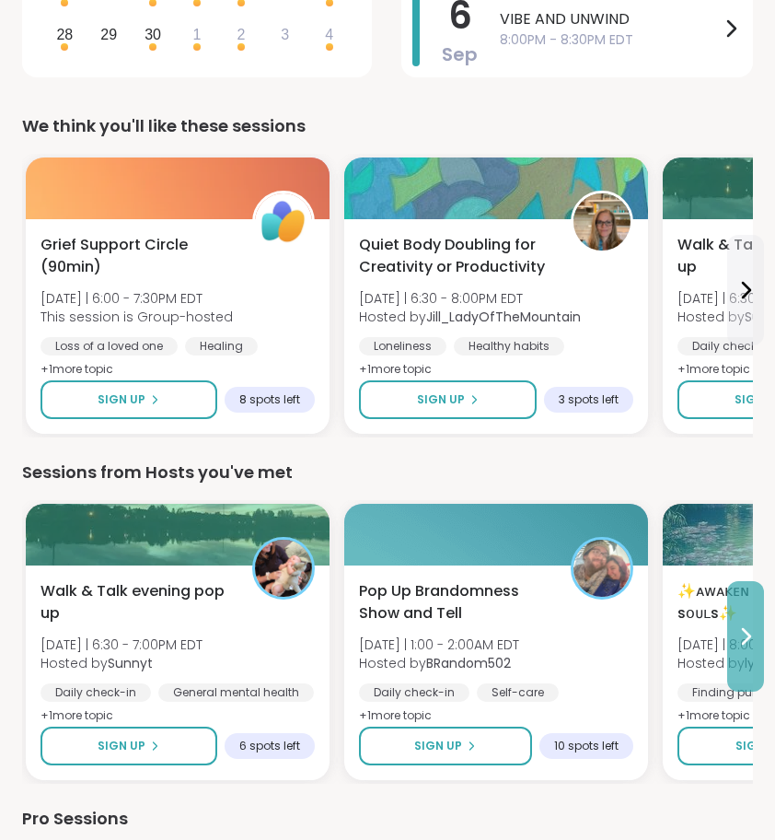
click at [738, 648] on button at bounding box center [745, 636] width 37 height 110
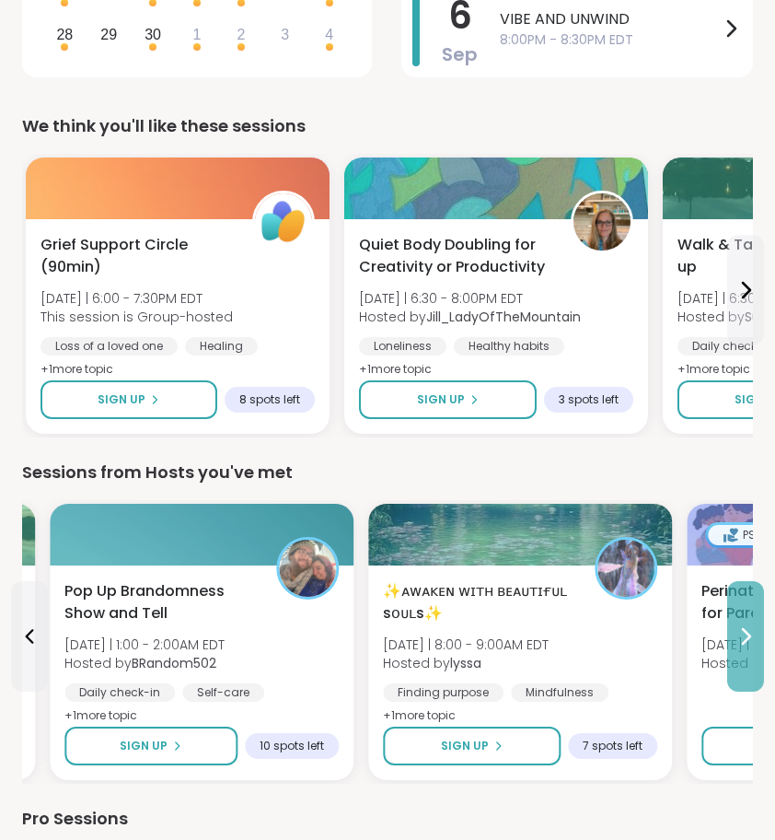
click at [738, 648] on button at bounding box center [745, 636] width 37 height 110
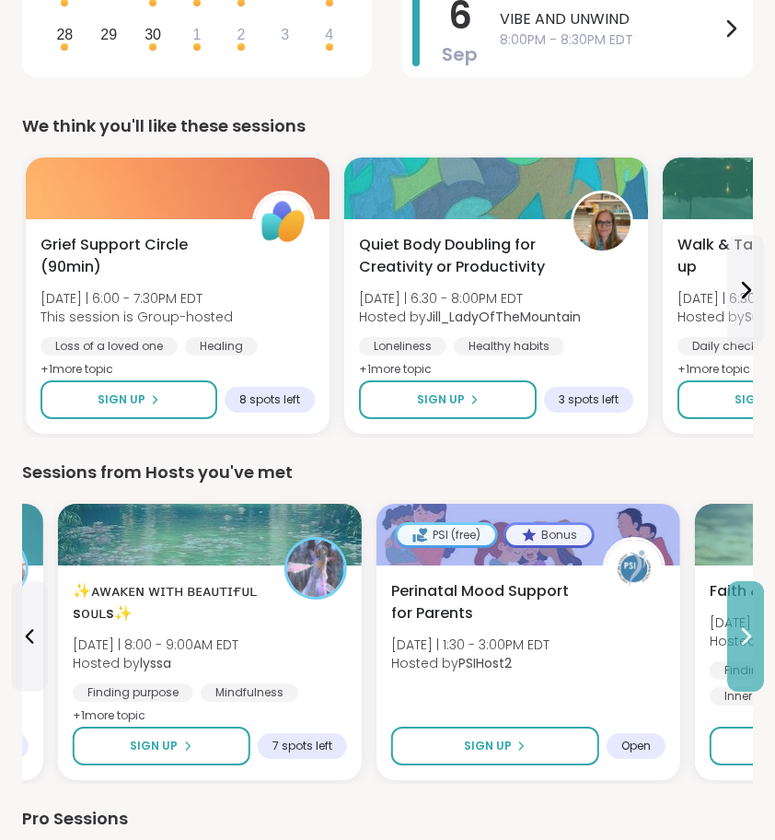
click at [738, 648] on button at bounding box center [745, 636] width 37 height 110
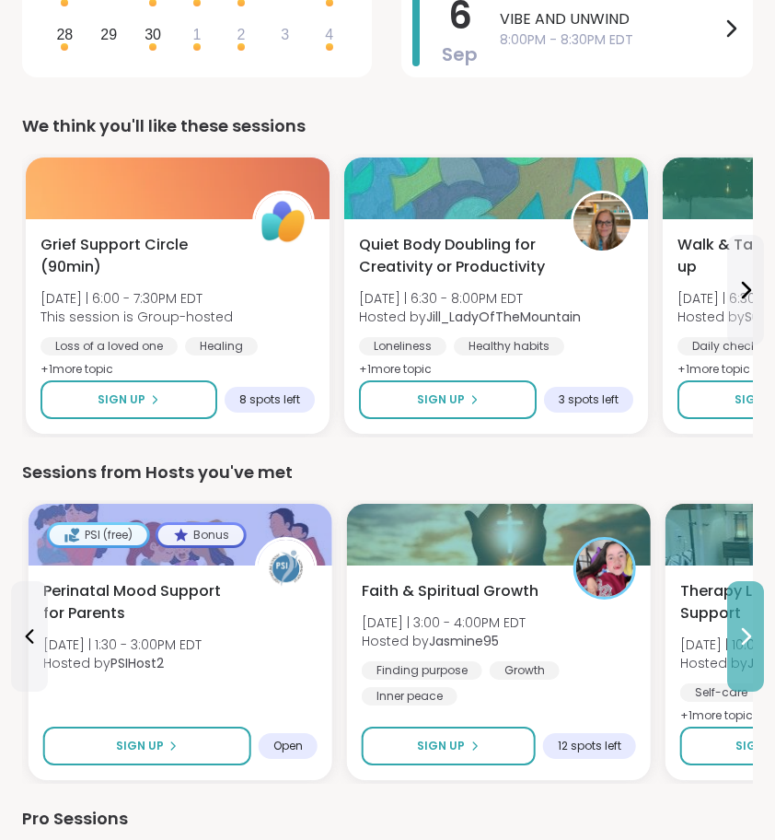
click at [738, 648] on button at bounding box center [745, 636] width 37 height 110
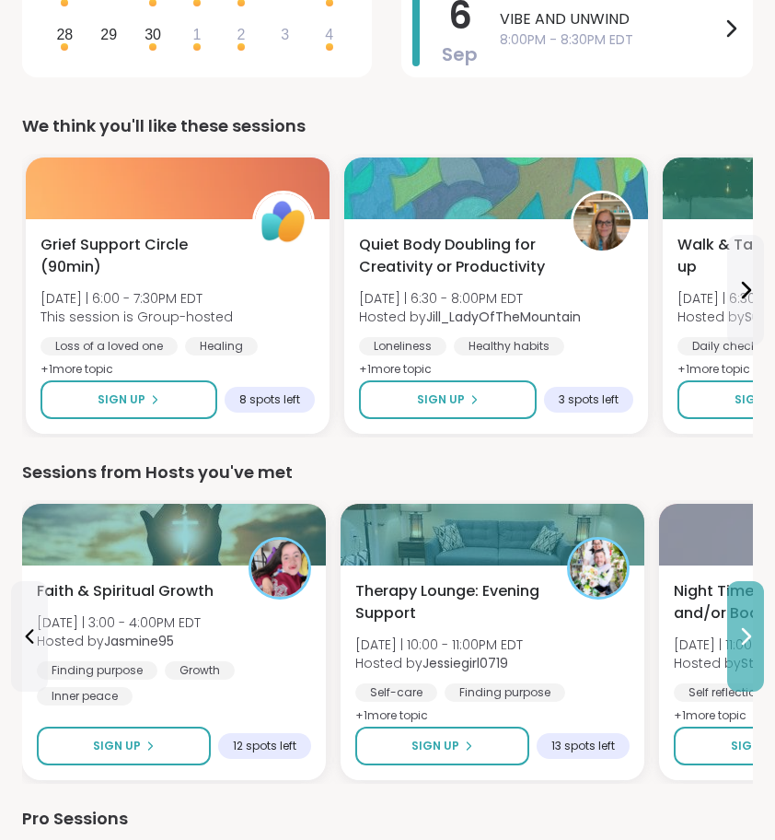
click at [738, 648] on button at bounding box center [745, 636] width 37 height 110
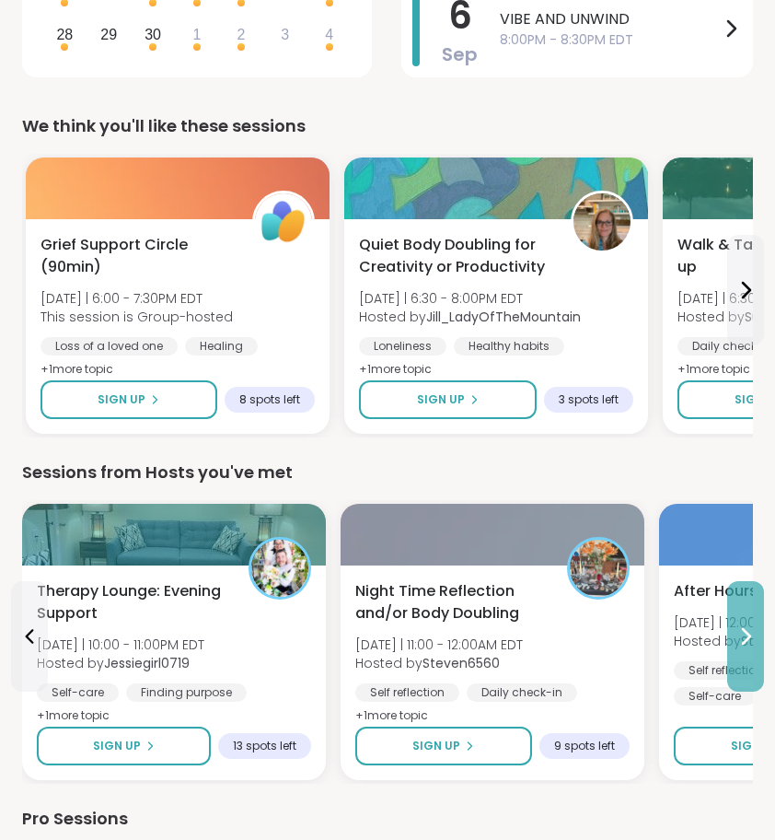
click at [730, 638] on button at bounding box center [745, 636] width 37 height 110
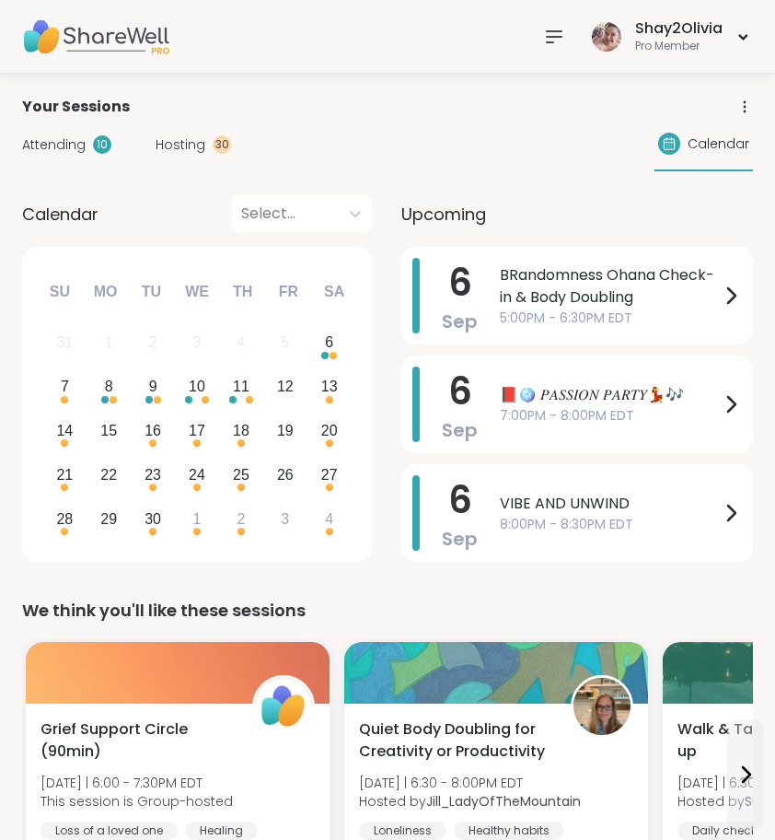
scroll to position [0, 0]
click at [93, 145] on div "10" at bounding box center [102, 144] width 18 height 18
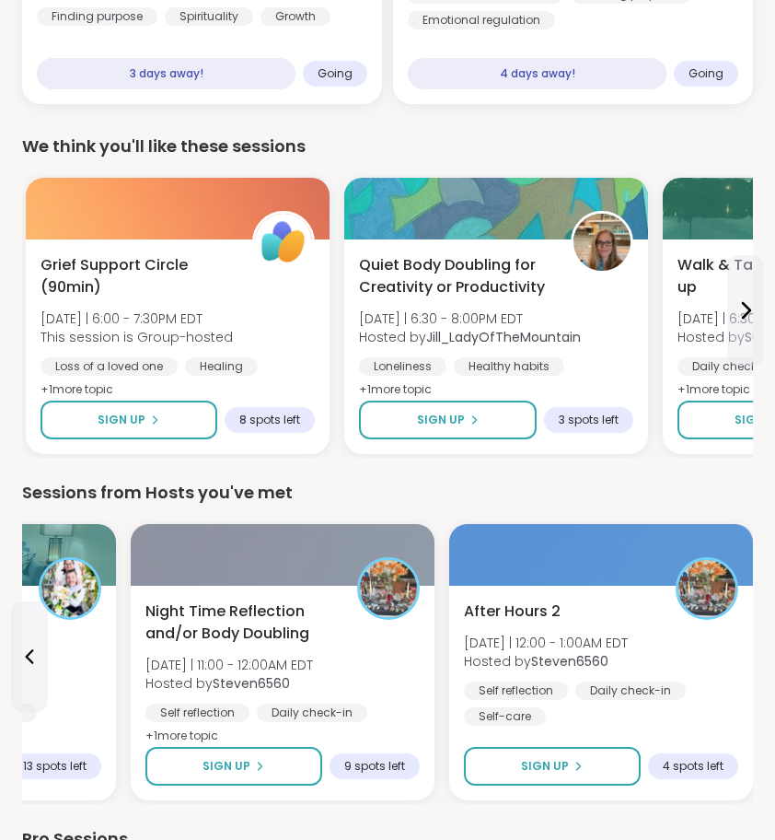
scroll to position [1594, 0]
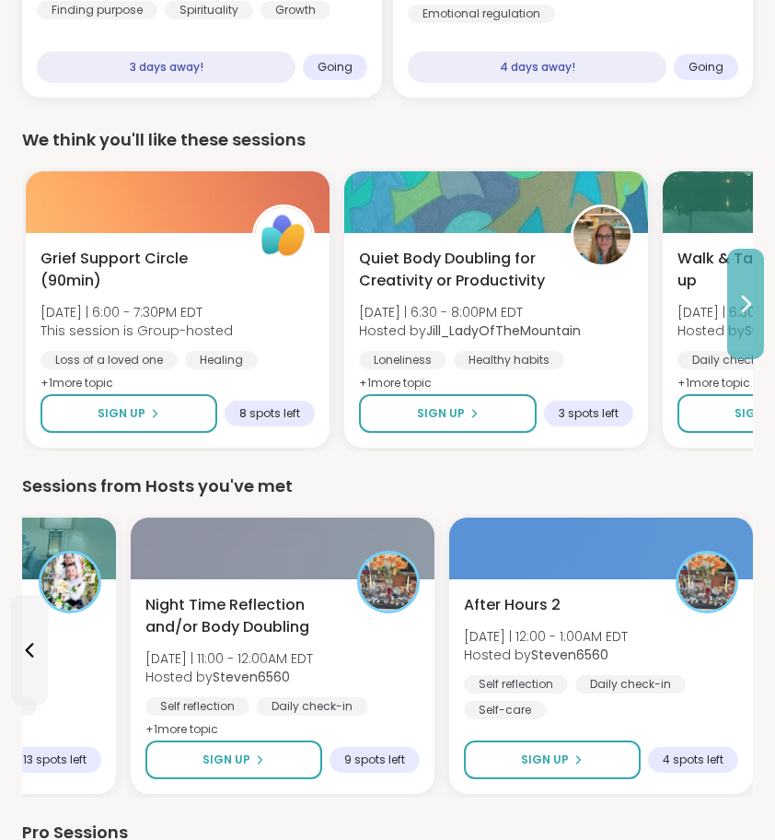
click at [733, 337] on button at bounding box center [745, 304] width 37 height 110
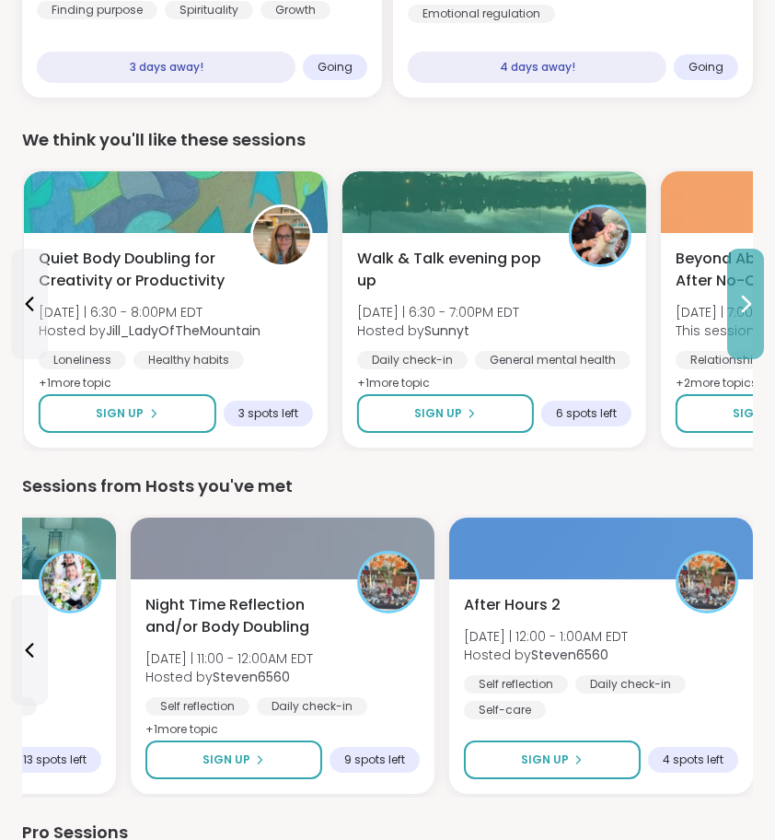
click at [733, 337] on button at bounding box center [745, 304] width 37 height 110
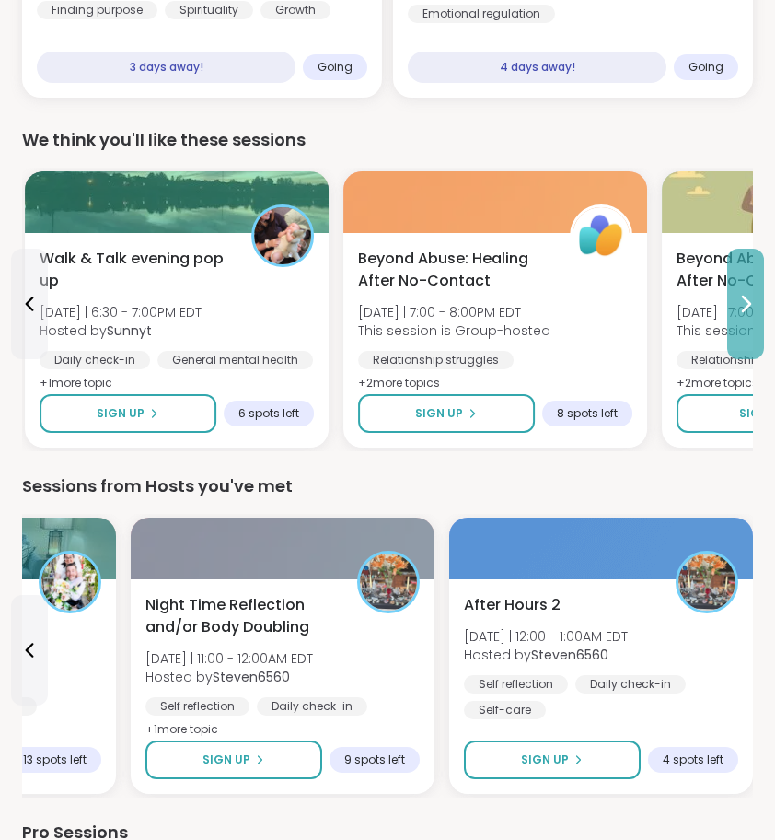
click at [733, 337] on button at bounding box center [745, 304] width 37 height 110
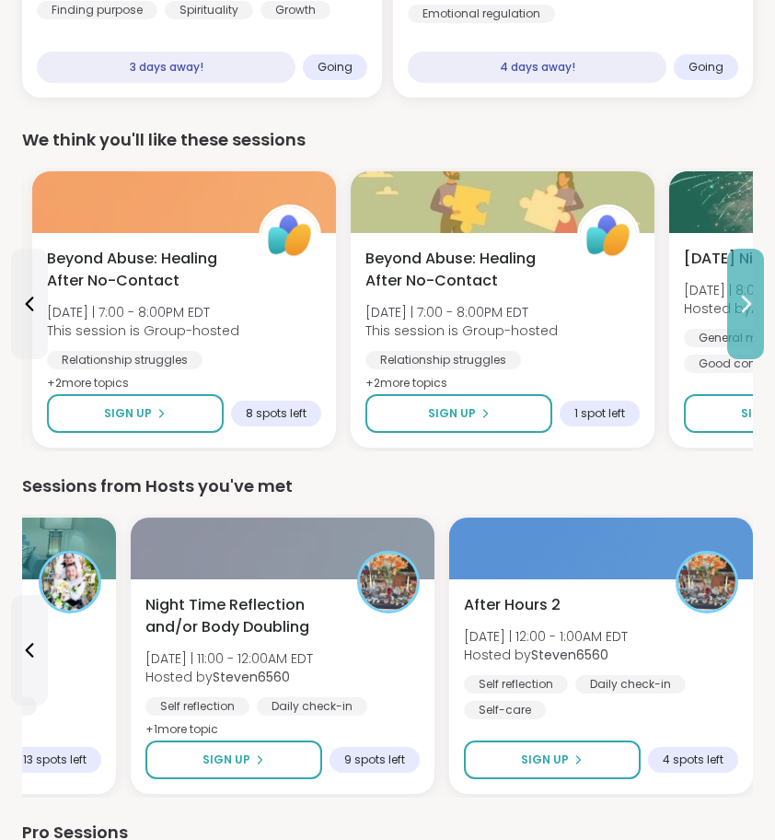
click at [733, 337] on button at bounding box center [745, 304] width 37 height 110
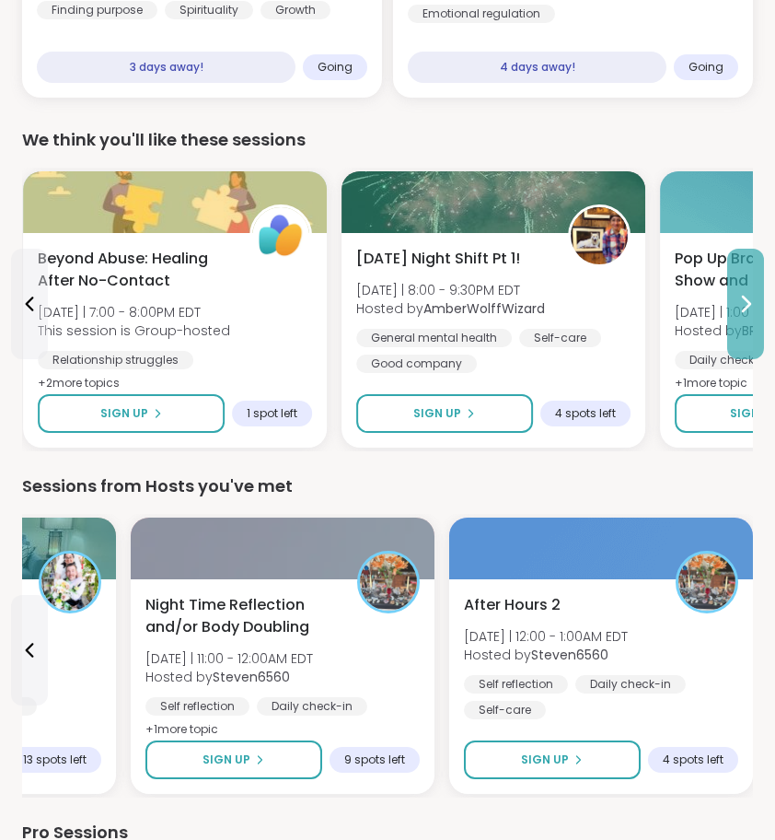
click at [733, 337] on button at bounding box center [745, 304] width 37 height 110
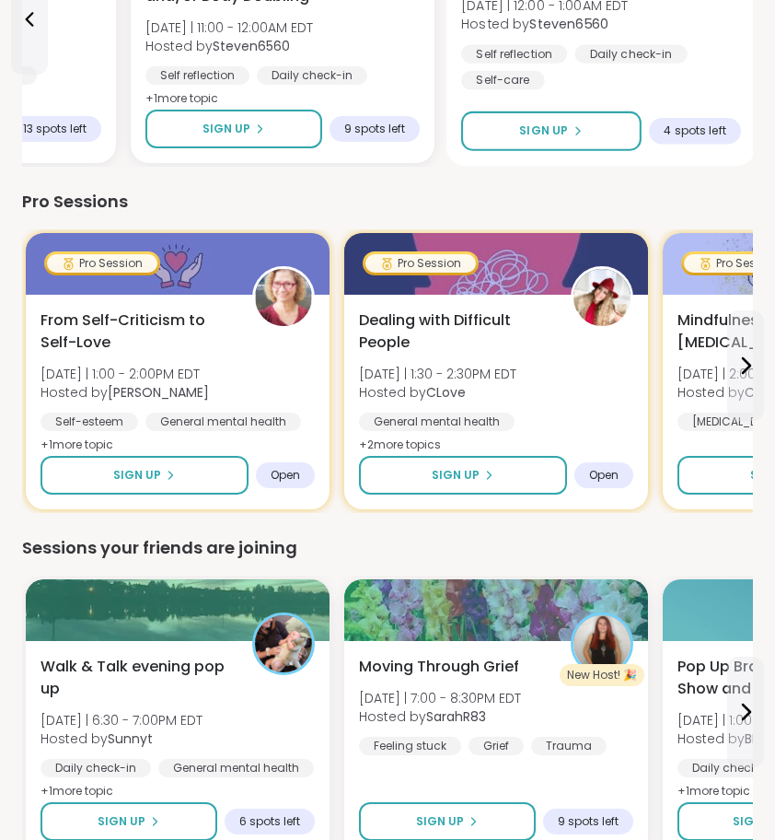
scroll to position [2225, 0]
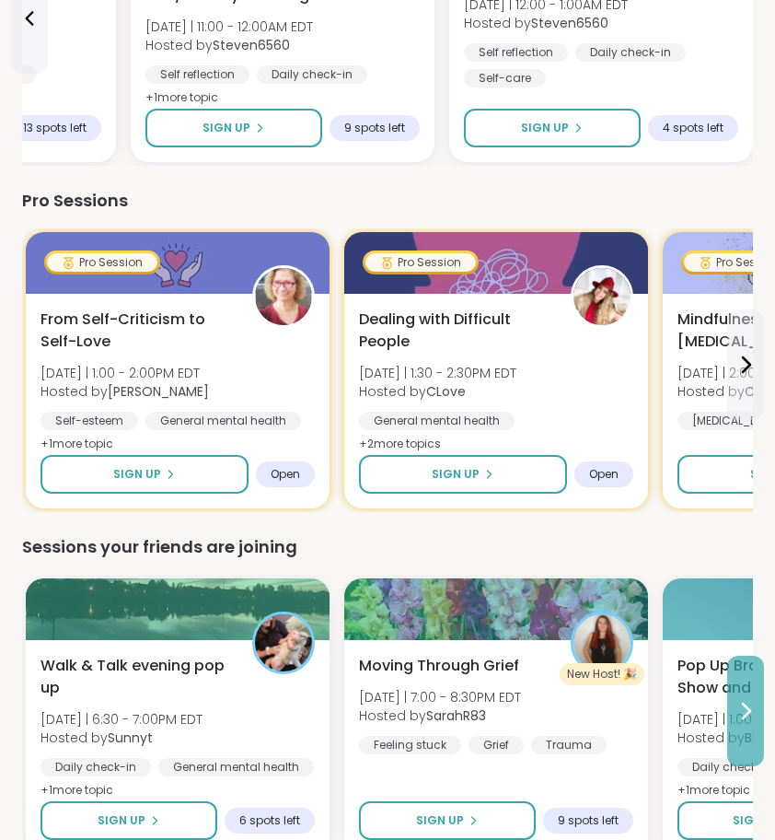
click at [751, 730] on button at bounding box center [745, 711] width 37 height 110
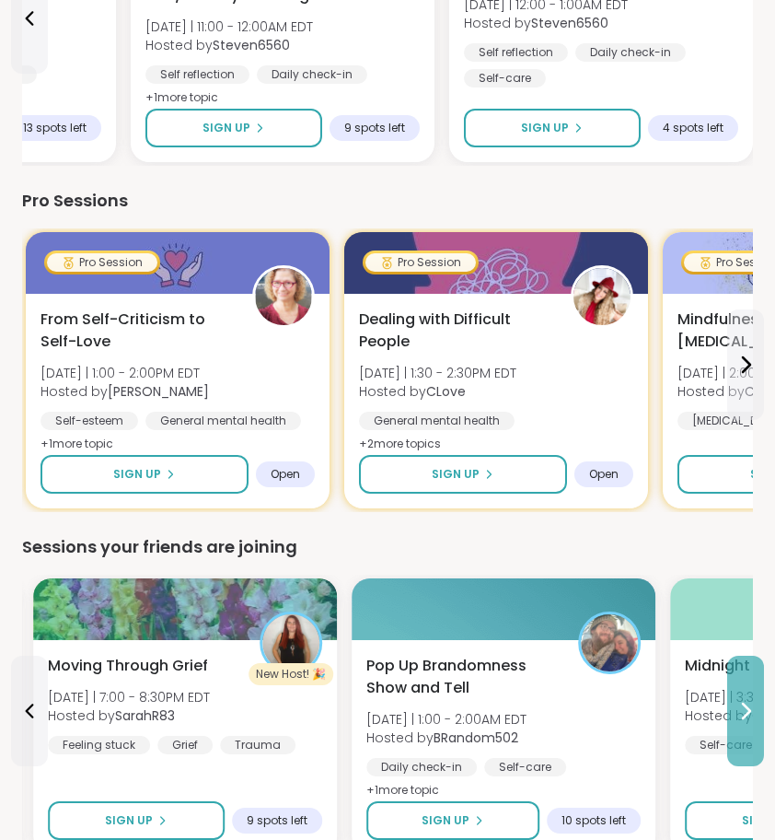
click at [751, 730] on button at bounding box center [745, 711] width 37 height 110
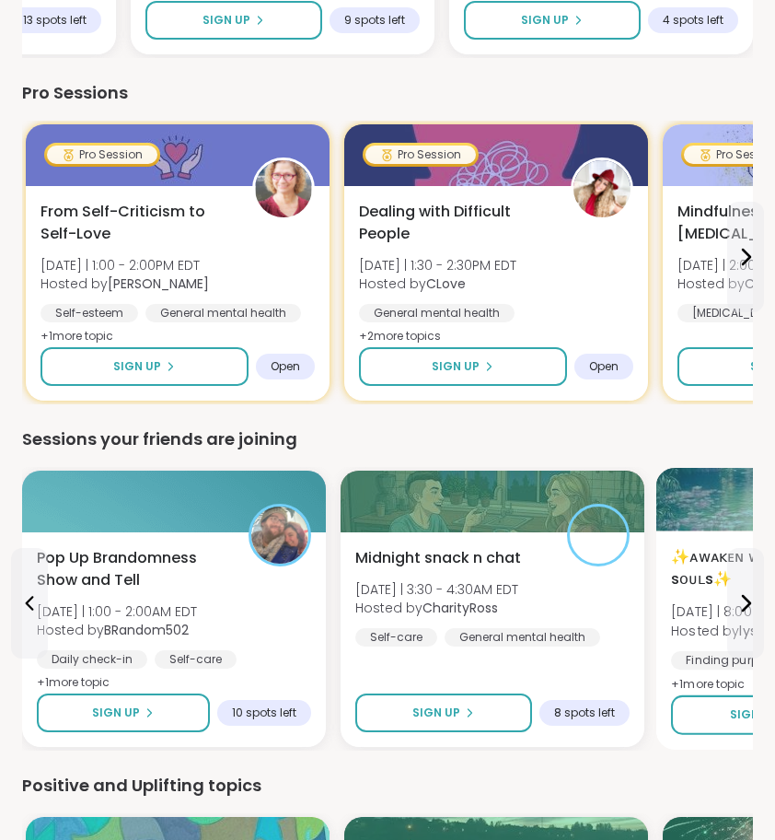
scroll to position [2337, 0]
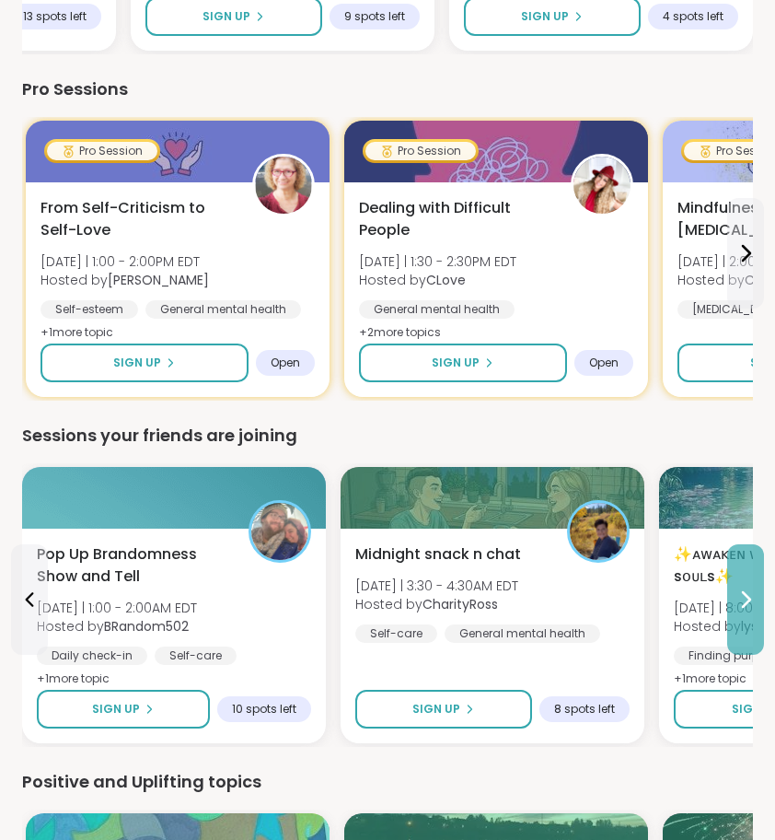
click at [749, 597] on icon at bounding box center [746, 599] width 7 height 15
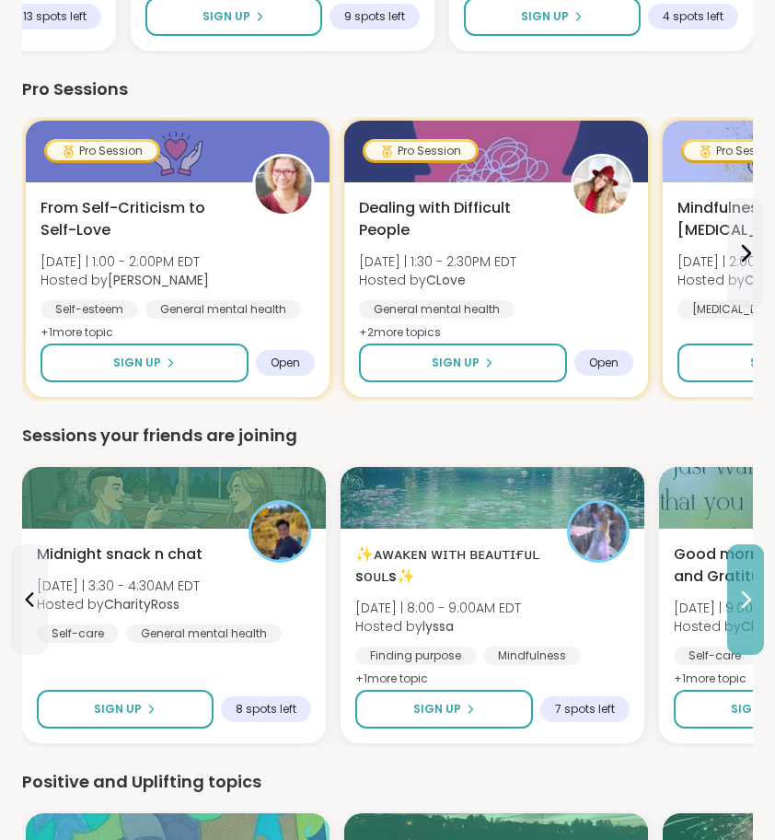
click at [750, 599] on icon at bounding box center [746, 599] width 7 height 15
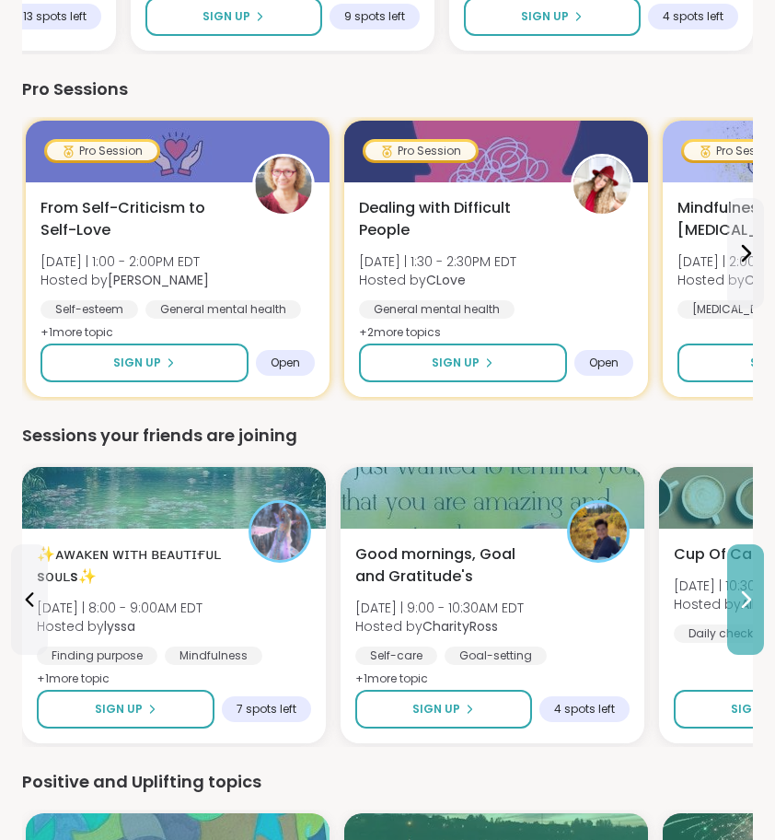
click at [749, 599] on icon at bounding box center [746, 599] width 7 height 15
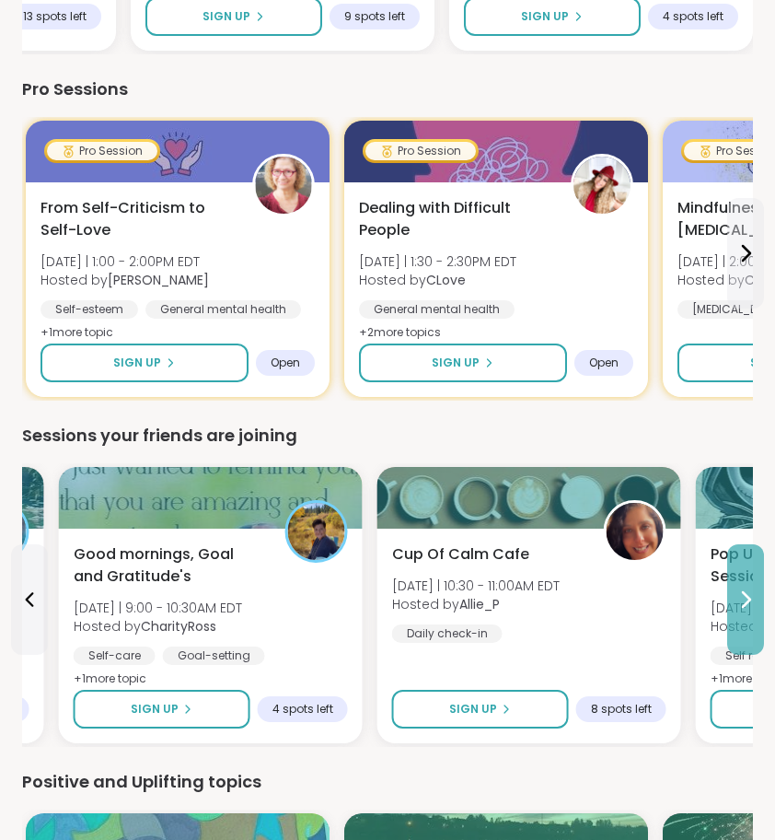
click at [749, 601] on icon at bounding box center [746, 599] width 7 height 15
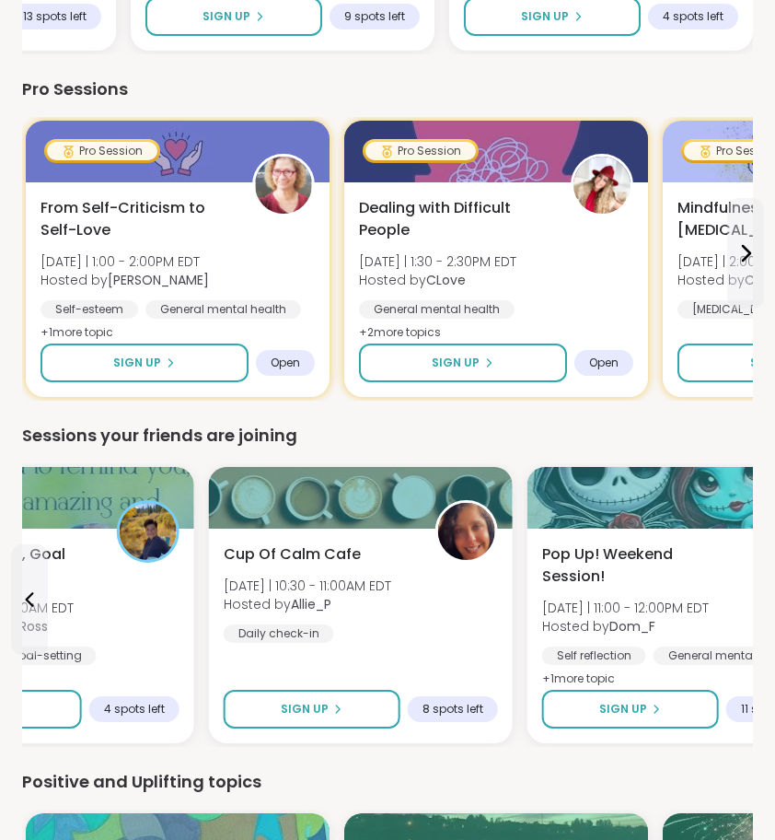
click at [749, 601] on div "Pop Up! Weekend Session! Sun 9/7 | 11:00 - 12:00PM EDT Hosted by Dom_F Self ref…" at bounding box center [679, 616] width 274 height 147
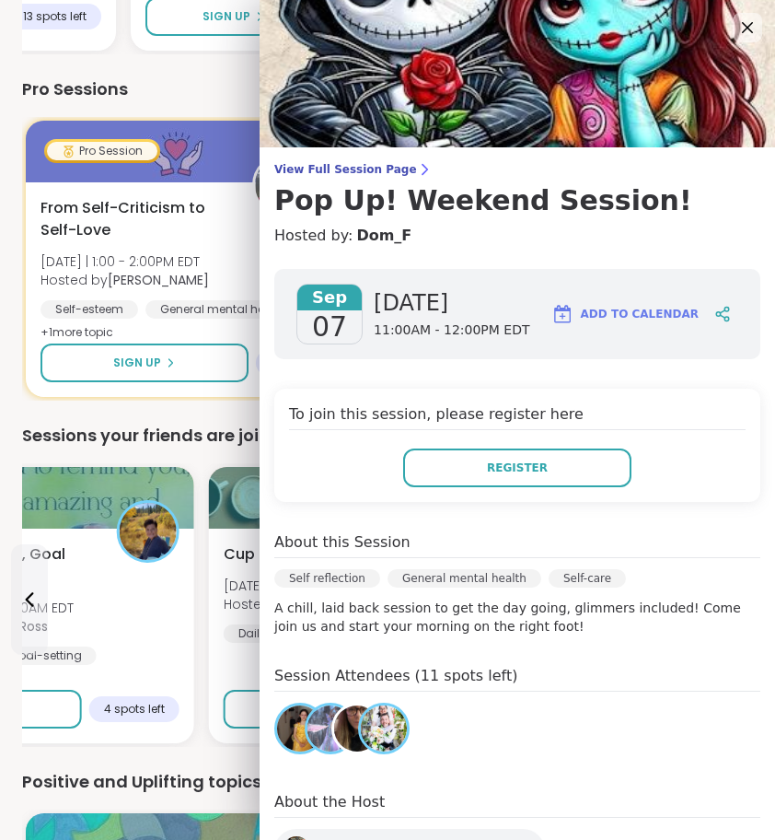
click at [180, 745] on div "Walk & Talk evening pop up Sat 9/6 | 6:30 - 7:00PM EDT Hosted by Sunnyt Daily c…" at bounding box center [387, 605] width 731 height 284
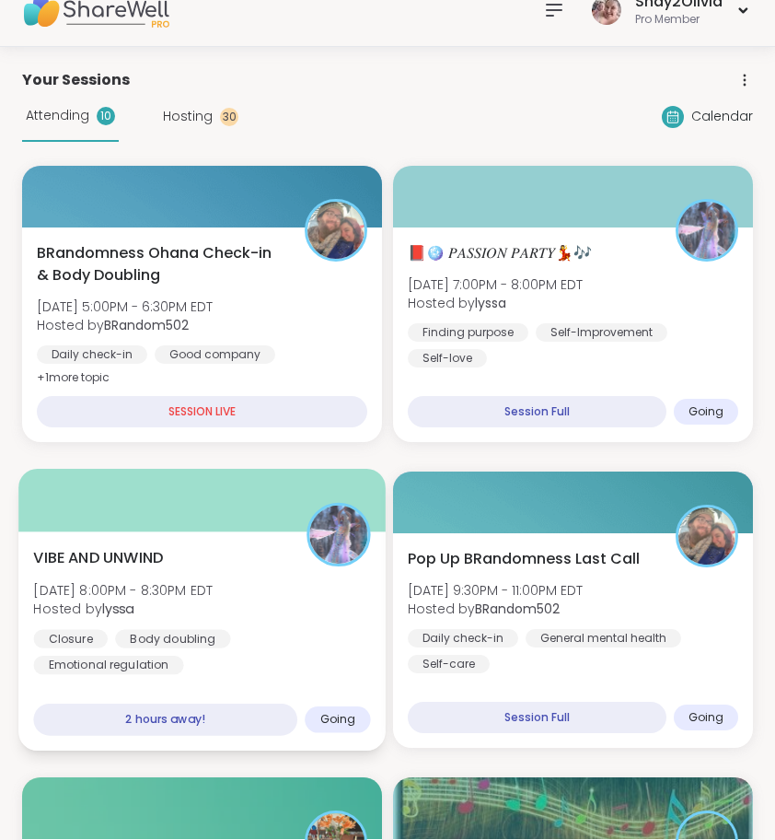
scroll to position [18, 0]
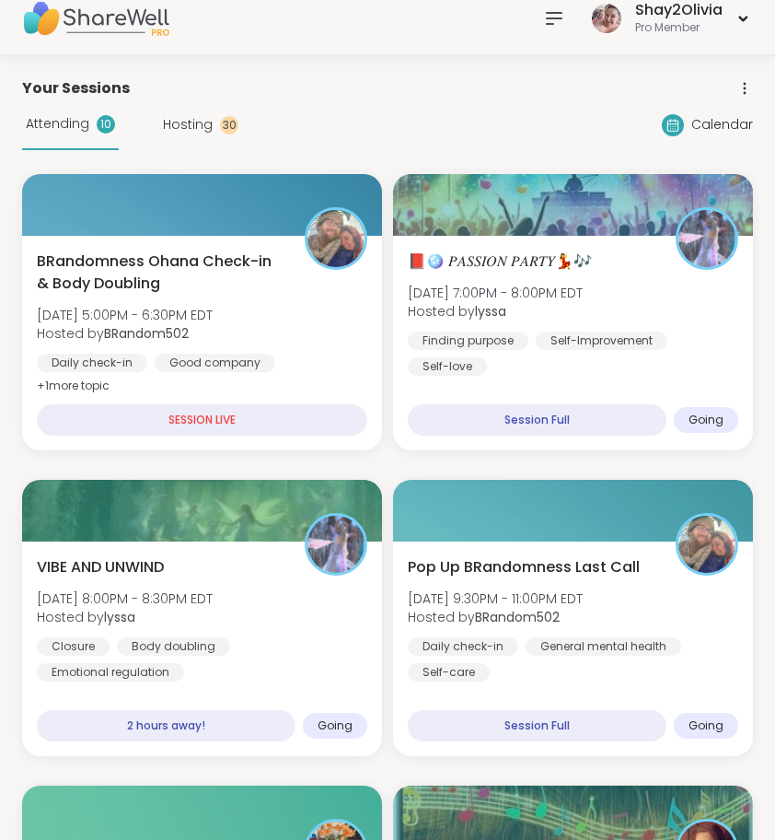
click at [550, 29] on div at bounding box center [554, 18] width 37 height 37
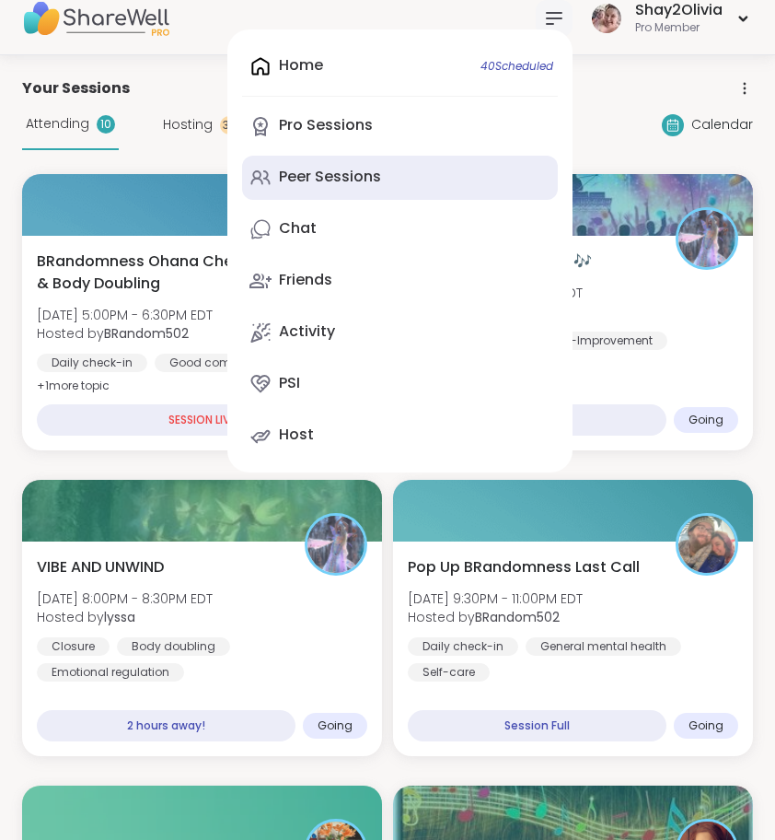
click at [344, 170] on div "Peer Sessions" at bounding box center [330, 177] width 102 height 20
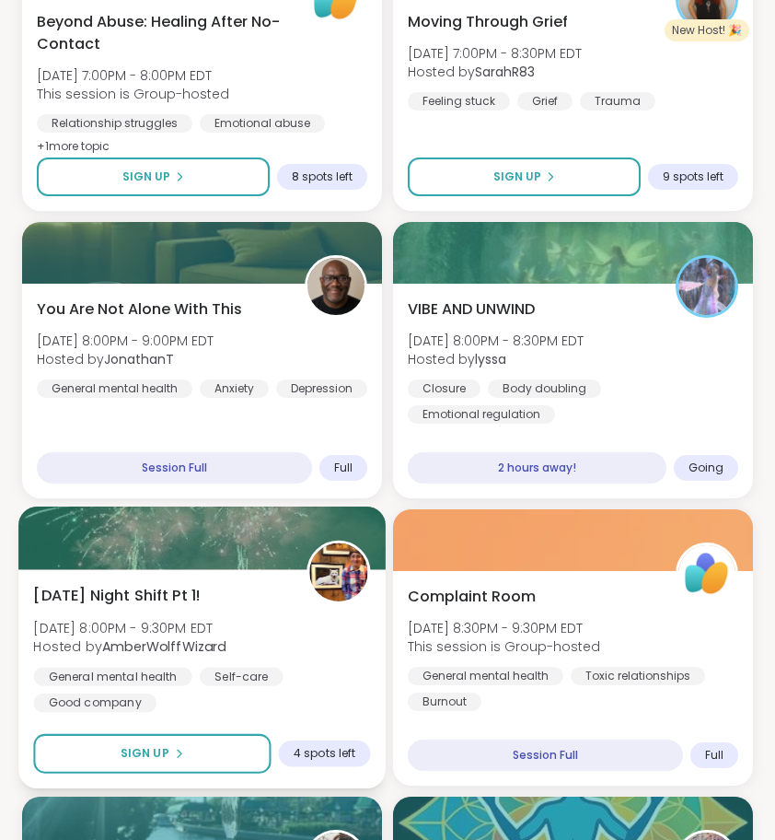
scroll to position [1925, 0]
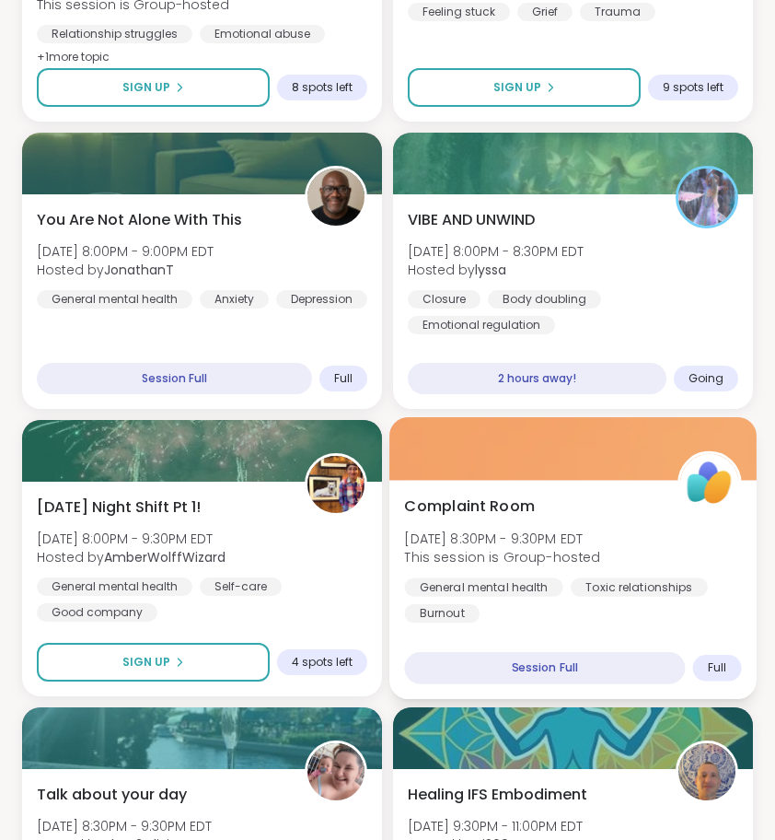
click at [566, 619] on div "General mental health Toxic relationships Burnout" at bounding box center [572, 599] width 337 height 45
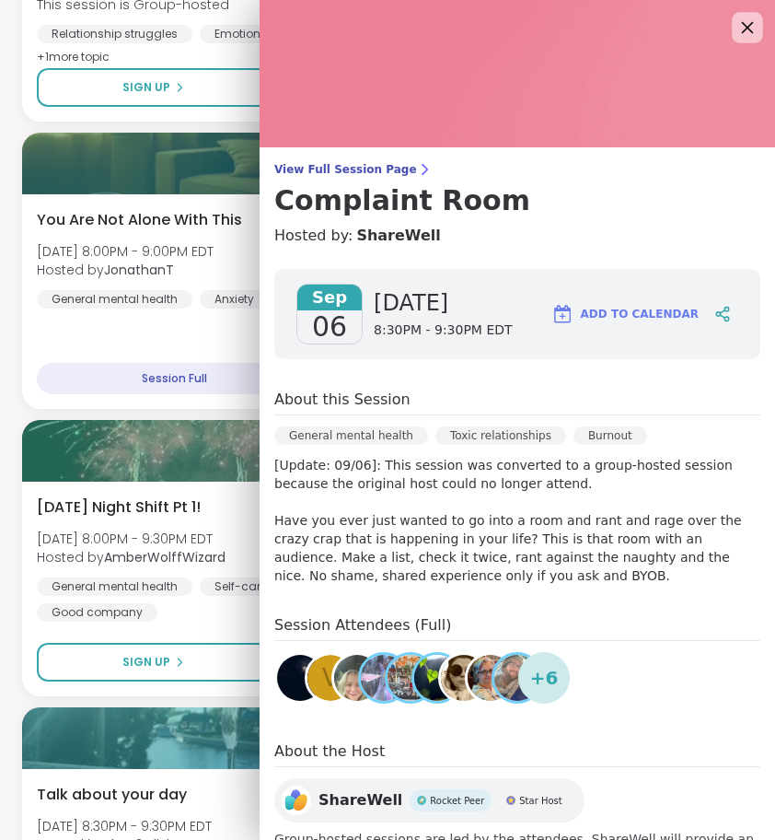
click at [741, 29] on icon at bounding box center [747, 27] width 23 height 23
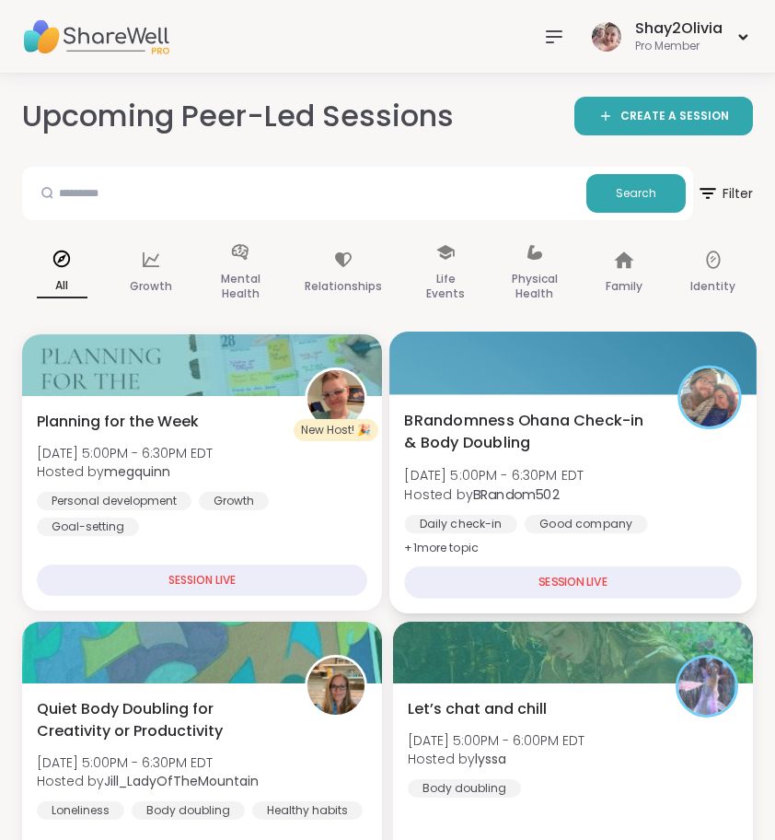
scroll to position [0, 0]
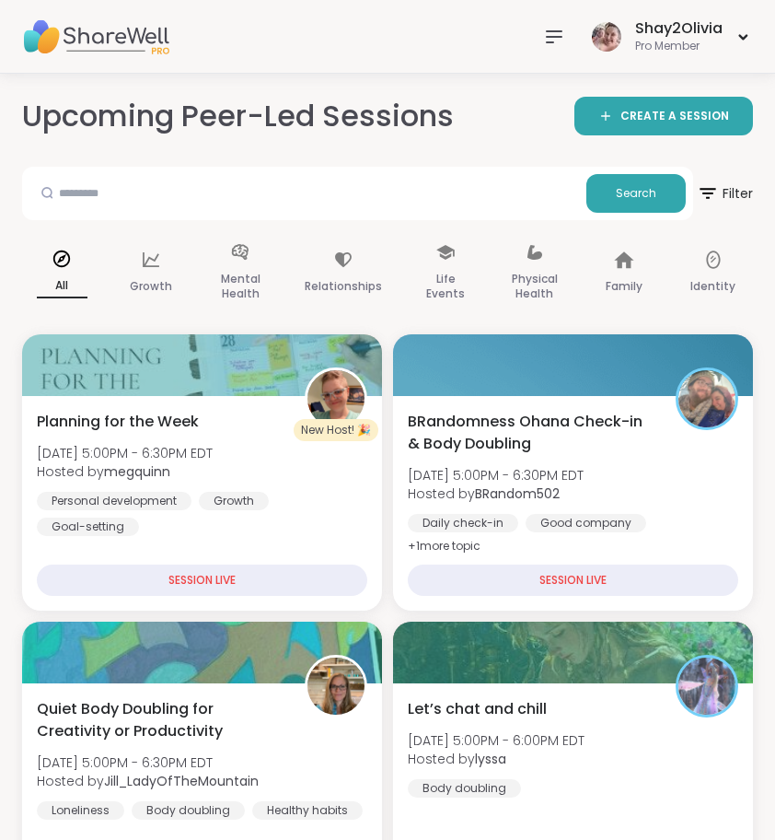
click at [549, 35] on icon at bounding box center [554, 37] width 22 height 22
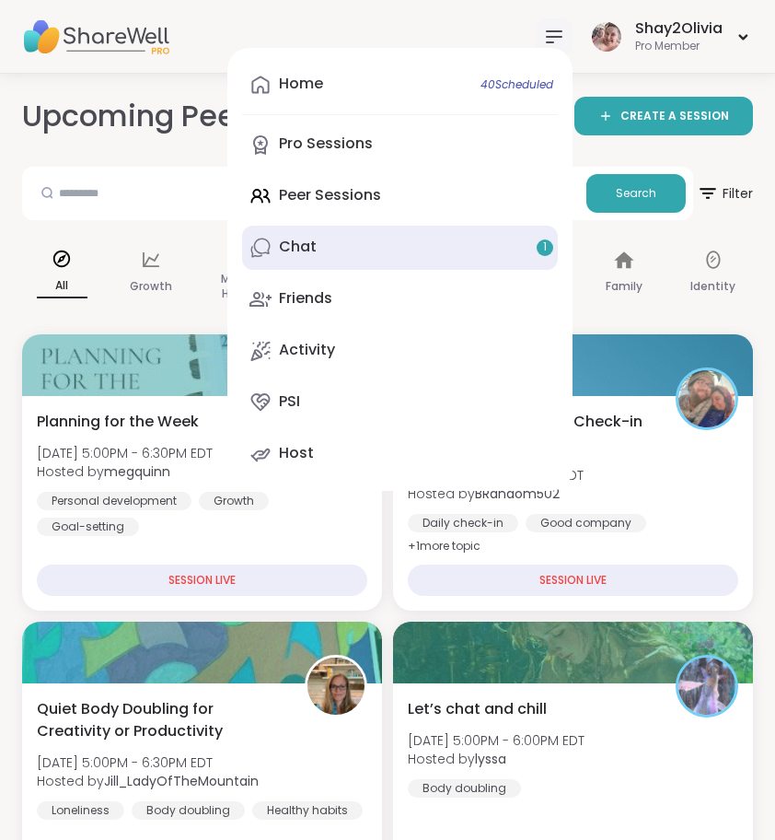
click at [538, 259] on link "Chat 1" at bounding box center [400, 248] width 316 height 44
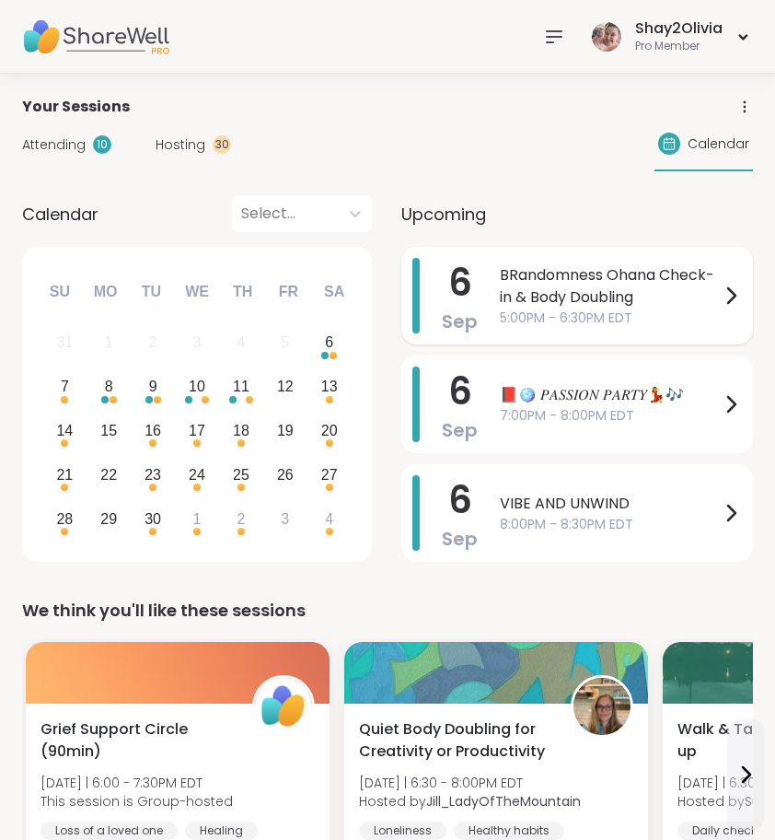
click at [517, 301] on span "BRandomness Ohana Check-in & Body Doubling" at bounding box center [610, 286] width 220 height 44
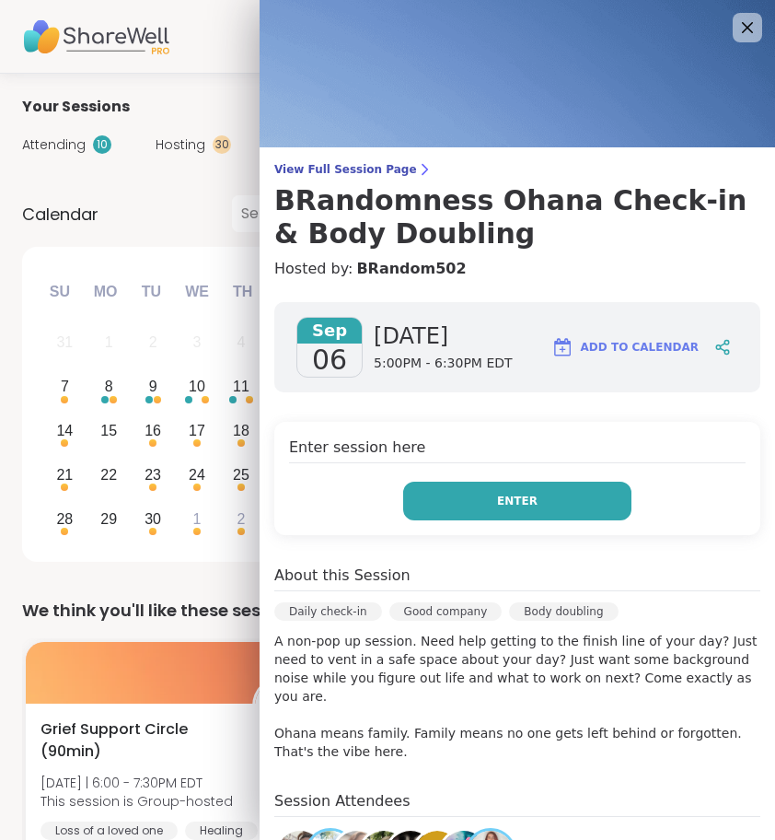
click at [494, 509] on button "Enter" at bounding box center [517, 501] width 228 height 39
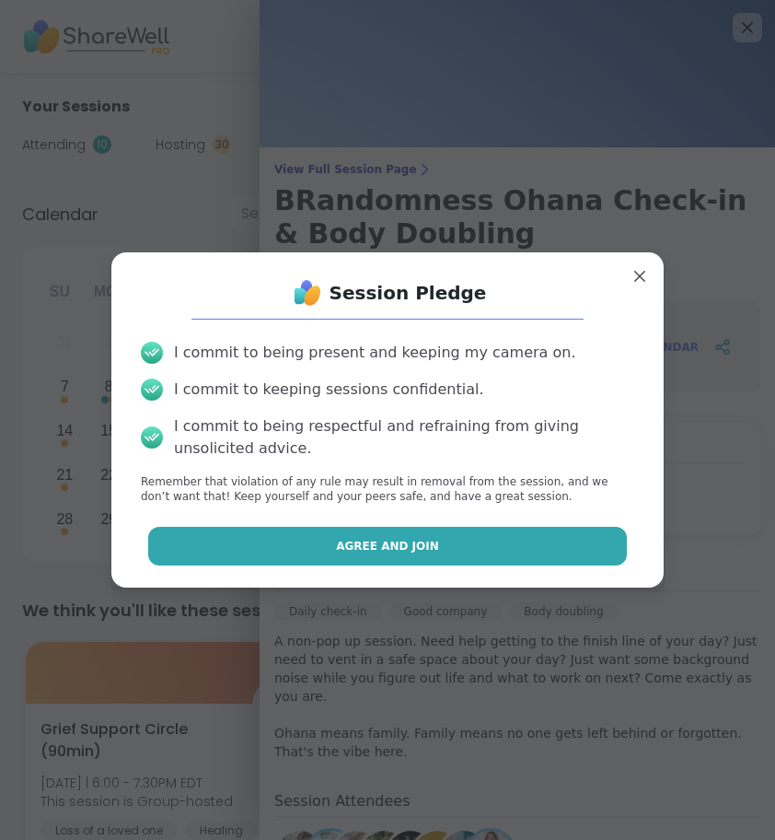
click at [493, 540] on button "Agree and Join" at bounding box center [388, 546] width 480 height 39
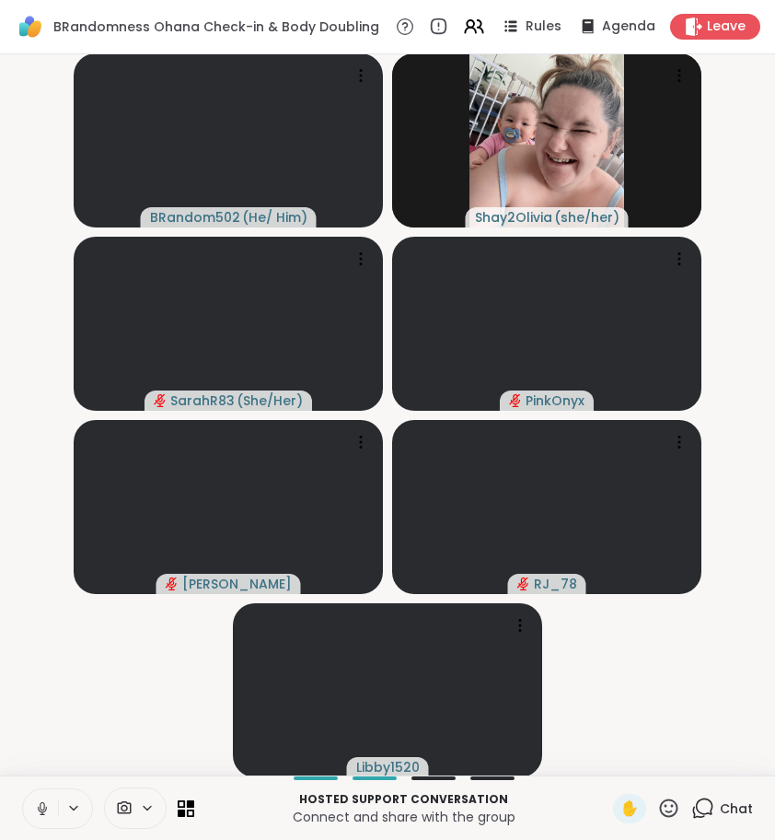
click at [48, 805] on icon at bounding box center [42, 808] width 17 height 17
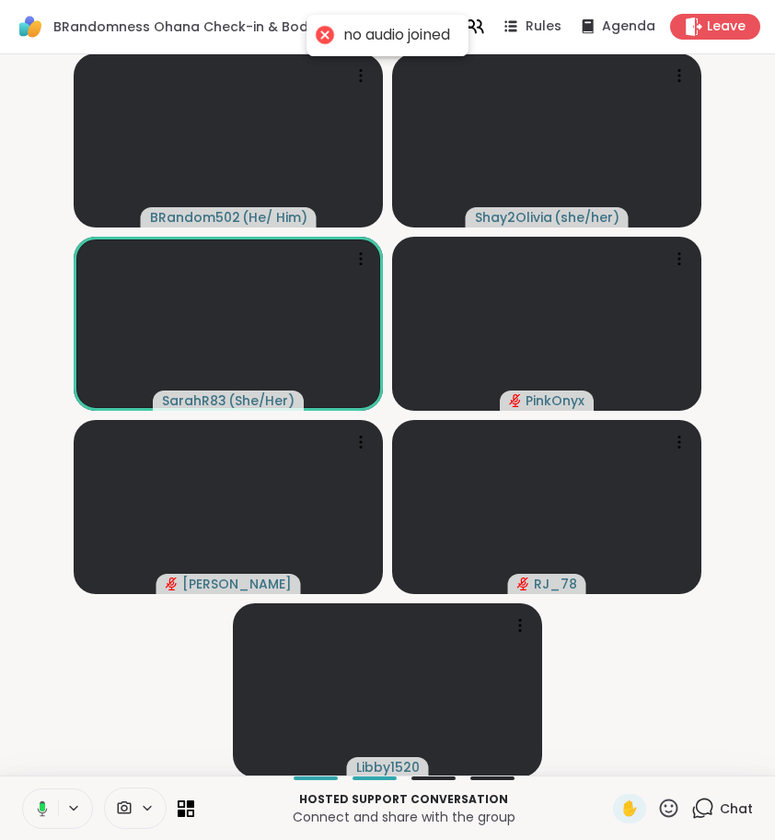
click at [40, 819] on button at bounding box center [39, 808] width 38 height 39
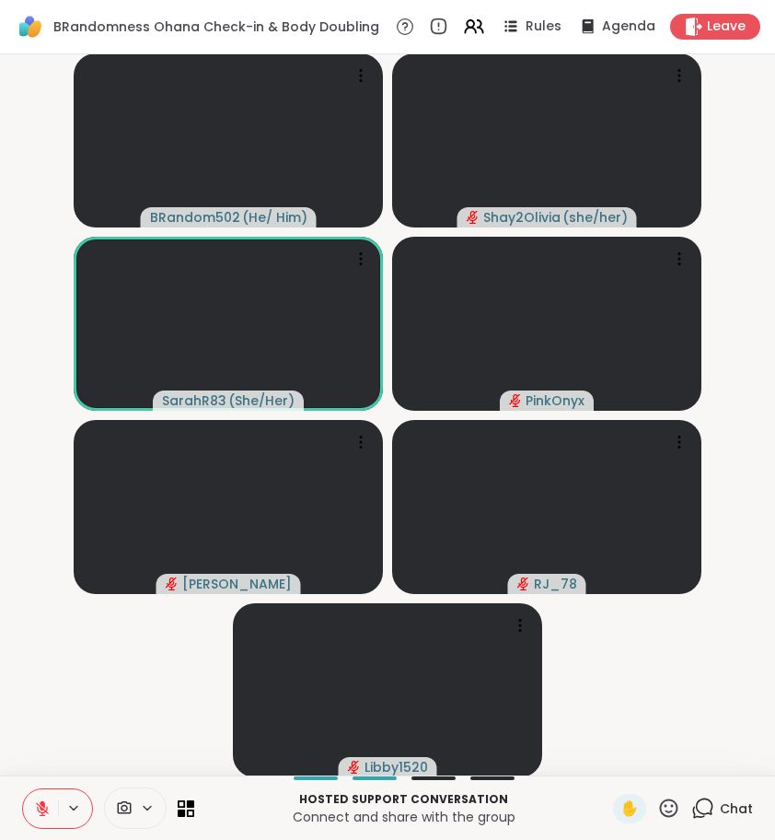
click at [746, 27] on span "Leave" at bounding box center [726, 26] width 39 height 18
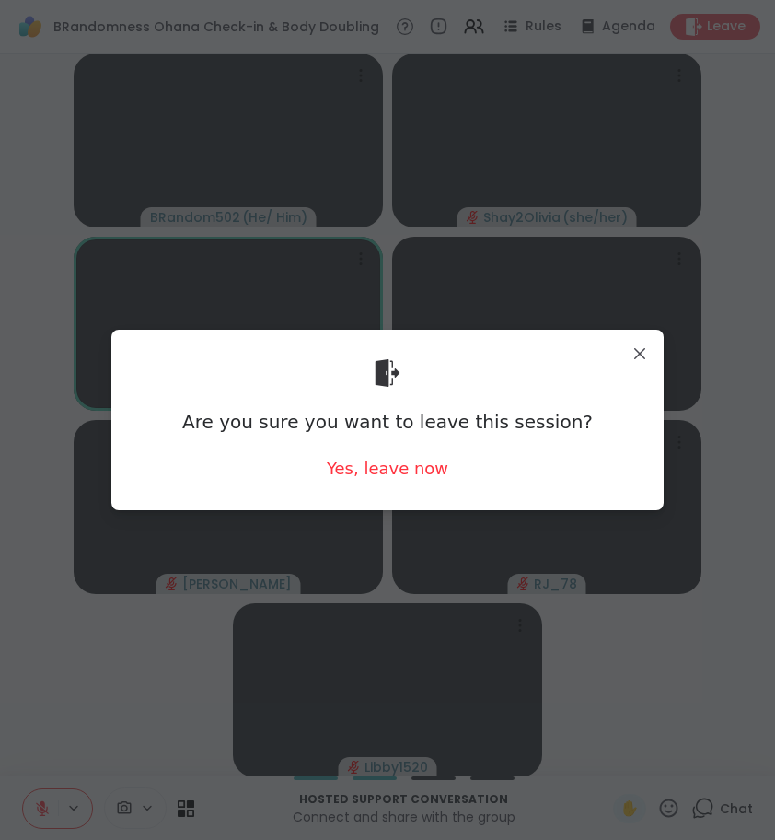
click at [746, 27] on body "BRandomness Ohana Check-in & Body Doubling Rules Agenda Leave BRandom502 ( He/ …" at bounding box center [387, 420] width 775 height 840
click at [428, 453] on div "Are you sure you want to leave this session? Yes, leave now" at bounding box center [387, 419] width 523 height 150
click at [427, 463] on div "Yes, leave now" at bounding box center [388, 468] width 122 height 23
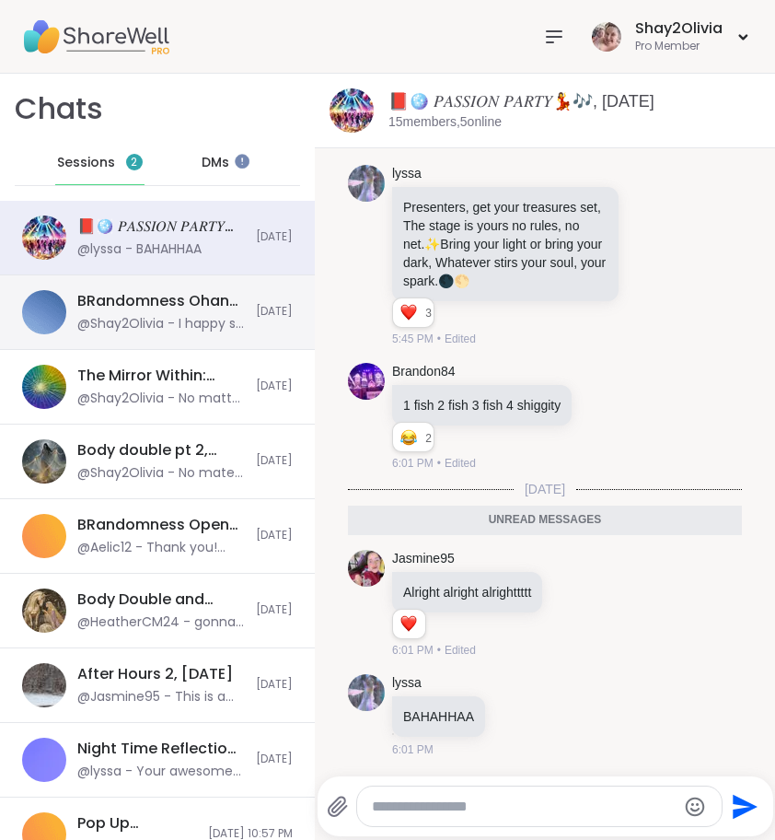
click at [212, 308] on div "BRandomness Ohana Check-in & Body Doubling, [DATE]" at bounding box center [161, 301] width 168 height 20
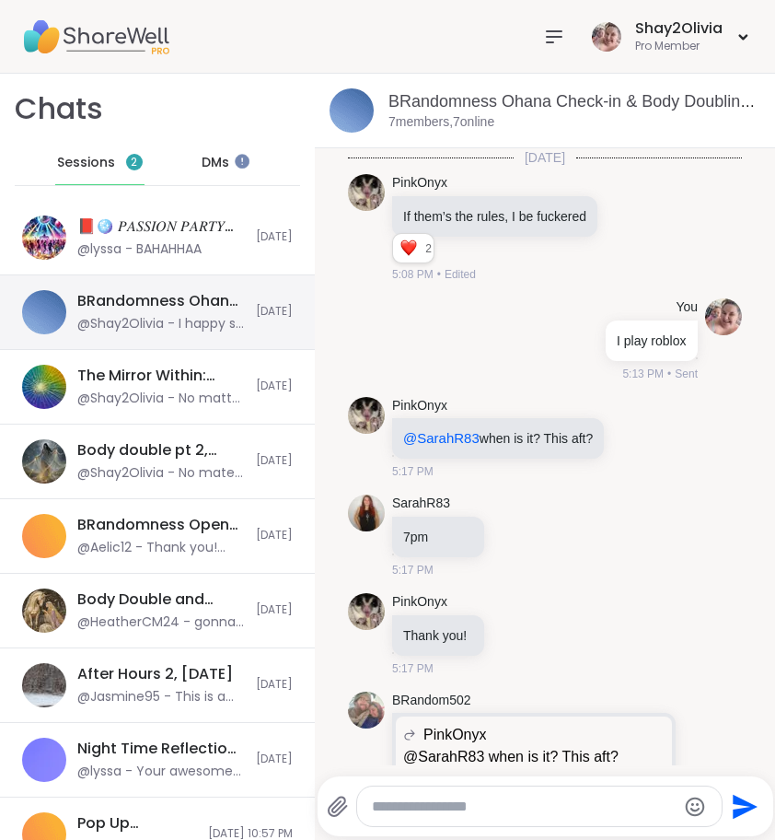
scroll to position [633, 0]
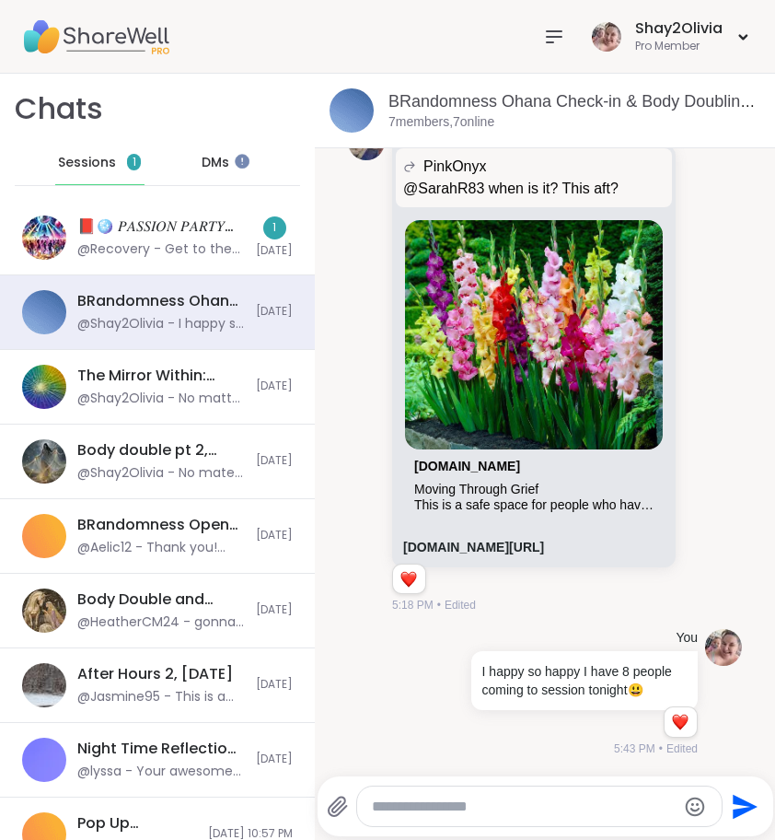
click at [520, 803] on textarea "Type your message" at bounding box center [524, 806] width 305 height 18
type textarea "**********"
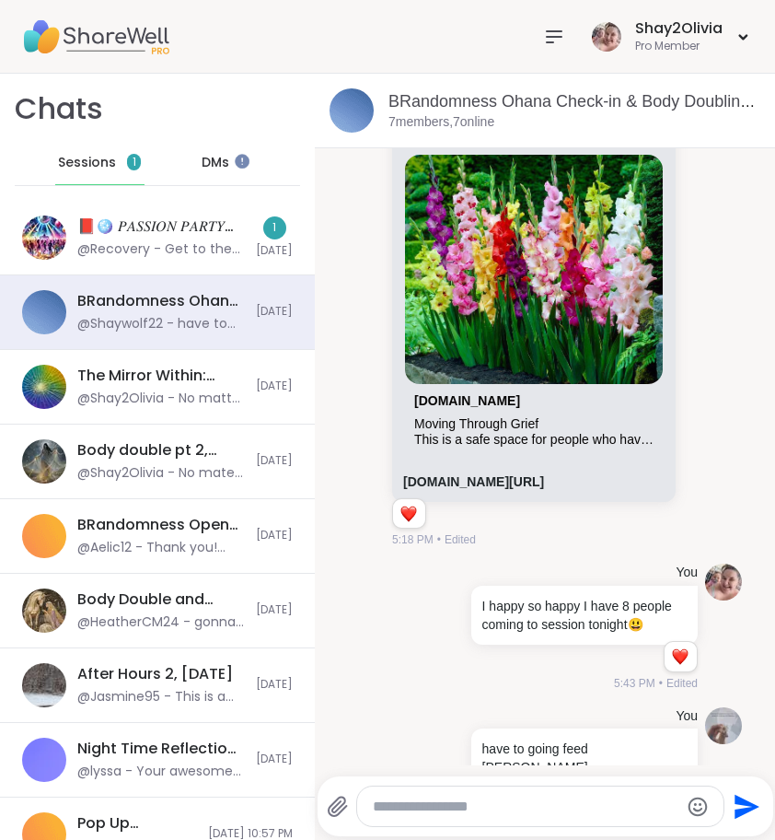
scroll to position [731, 0]
